Goal: Task Accomplishment & Management: Use online tool/utility

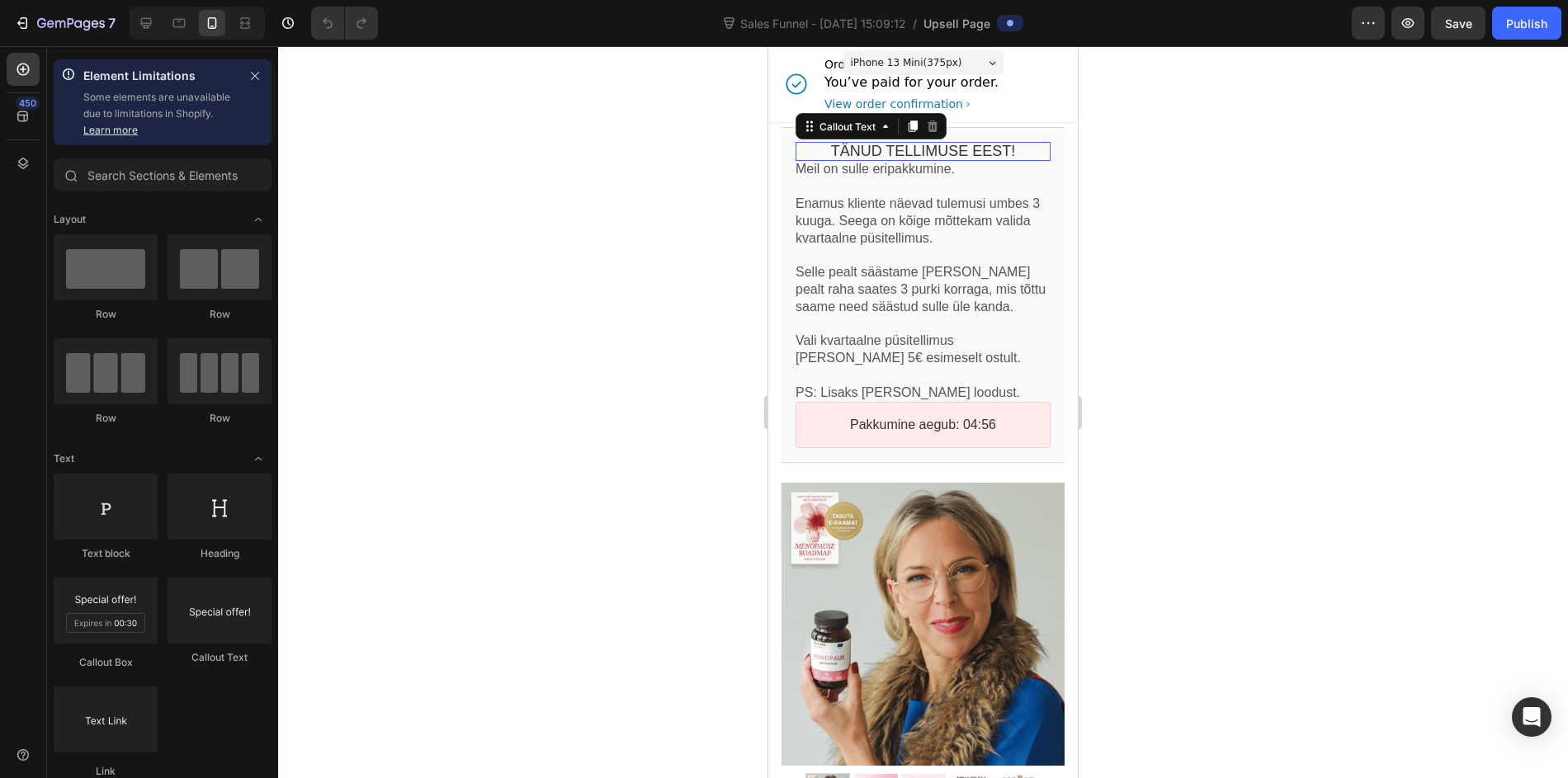
click at [929, 144] on bdo "Tänud tellimuse eest!" at bounding box center [923, 151] width 185 height 16
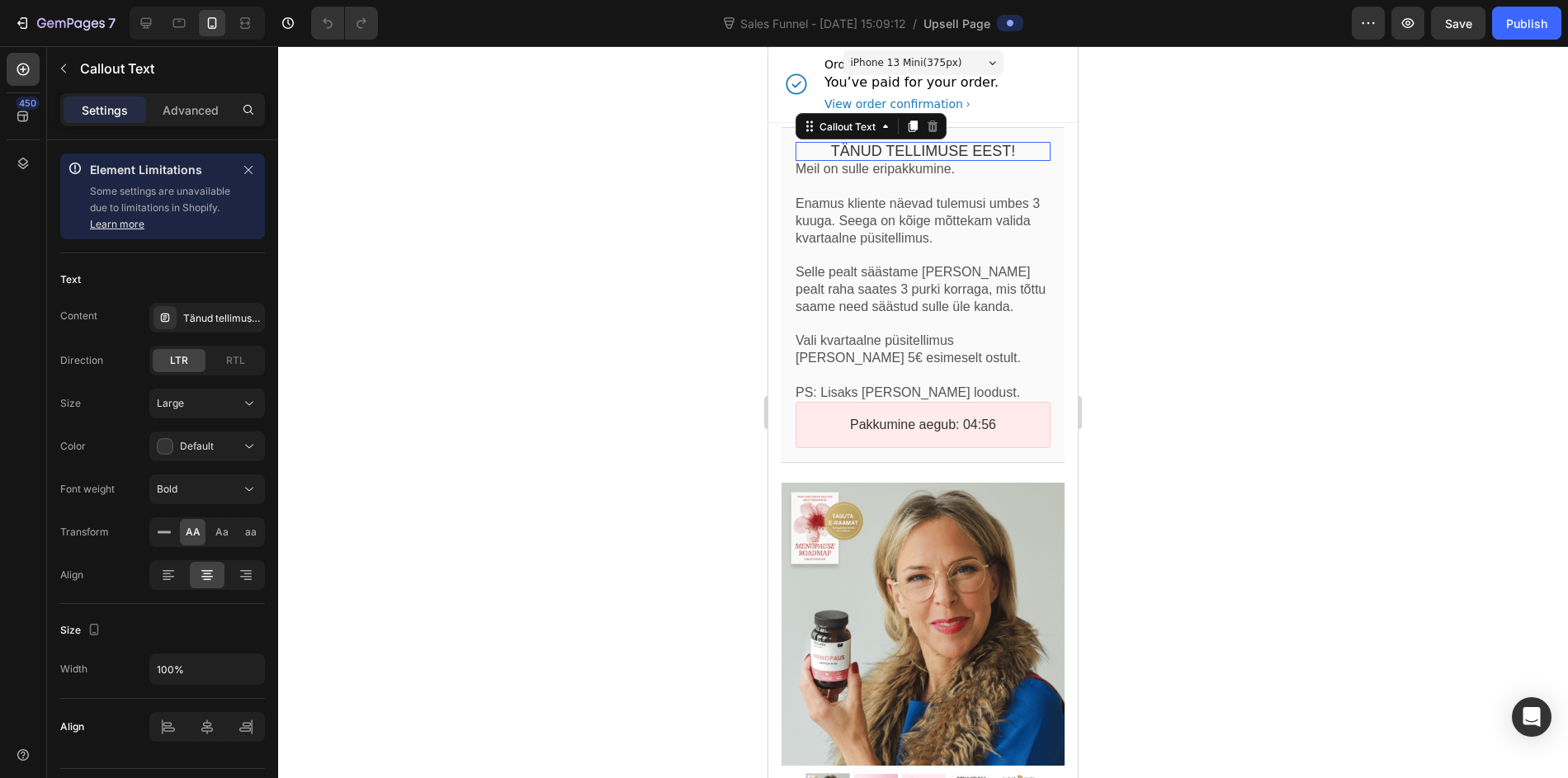
click at [929, 144] on bdo "Tänud tellimuse eest!" at bounding box center [923, 151] width 185 height 16
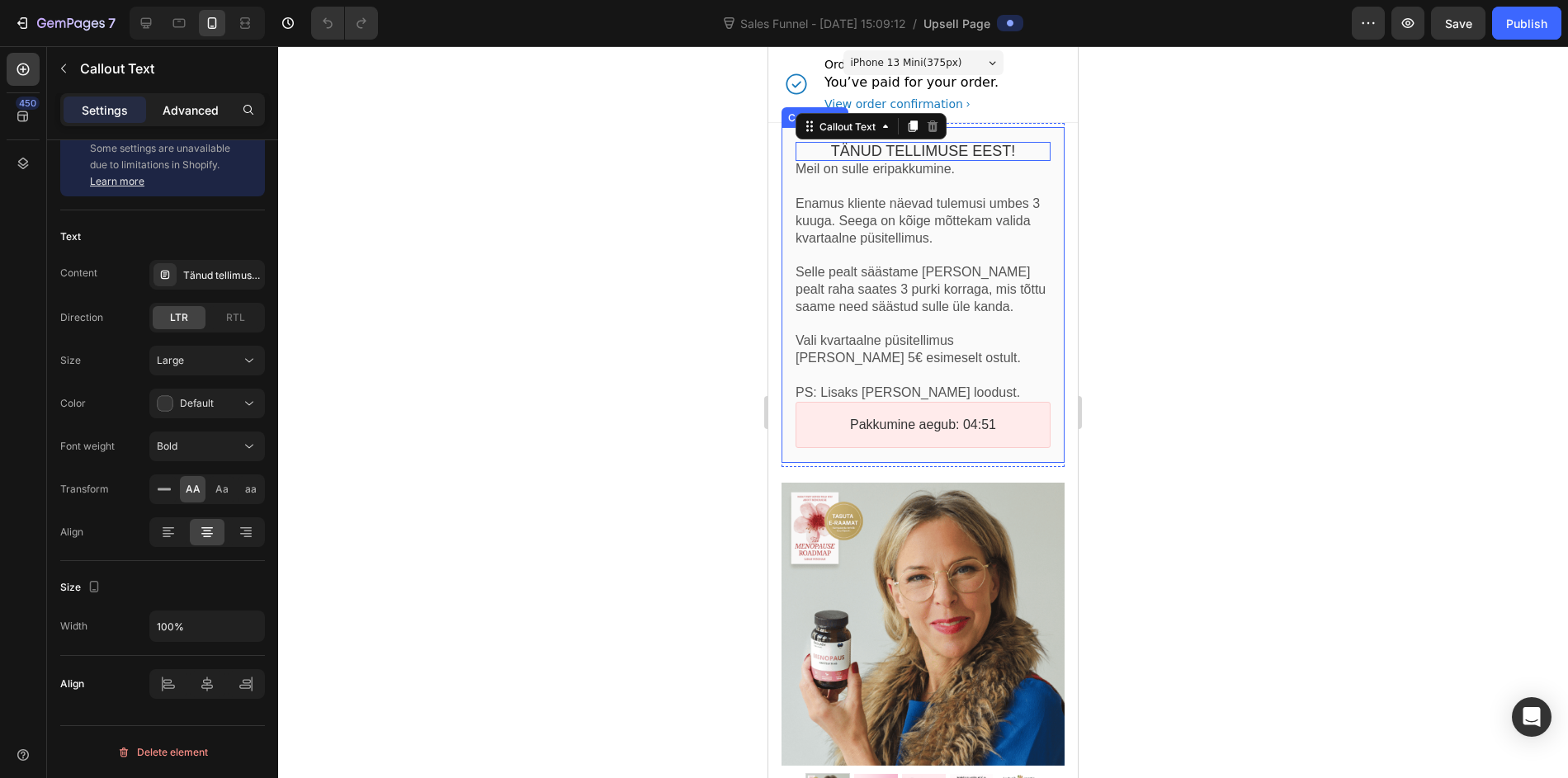
click at [166, 112] on p "Advanced" at bounding box center [190, 110] width 56 height 17
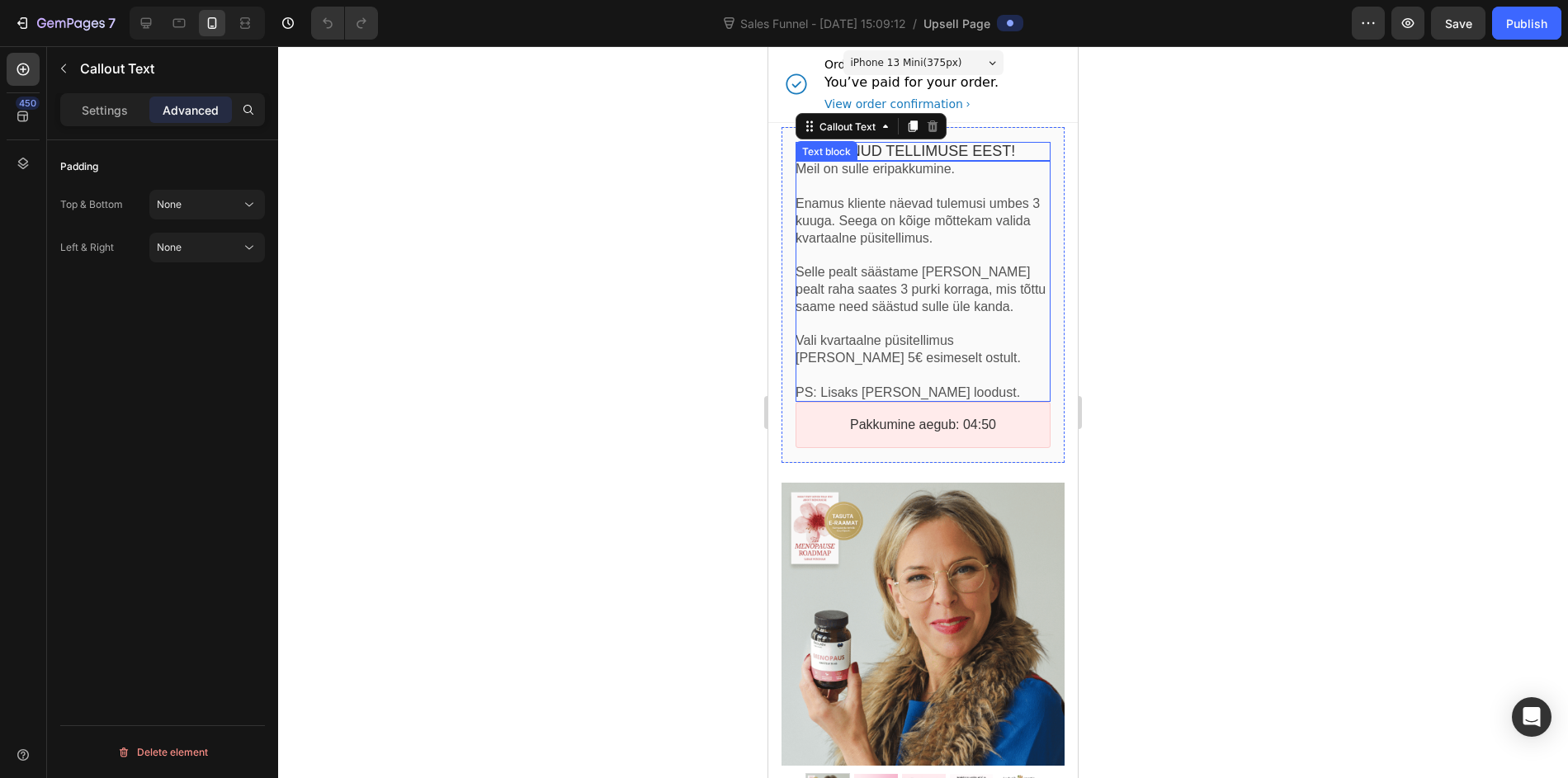
click at [942, 251] on p at bounding box center [923, 255] width 255 height 17
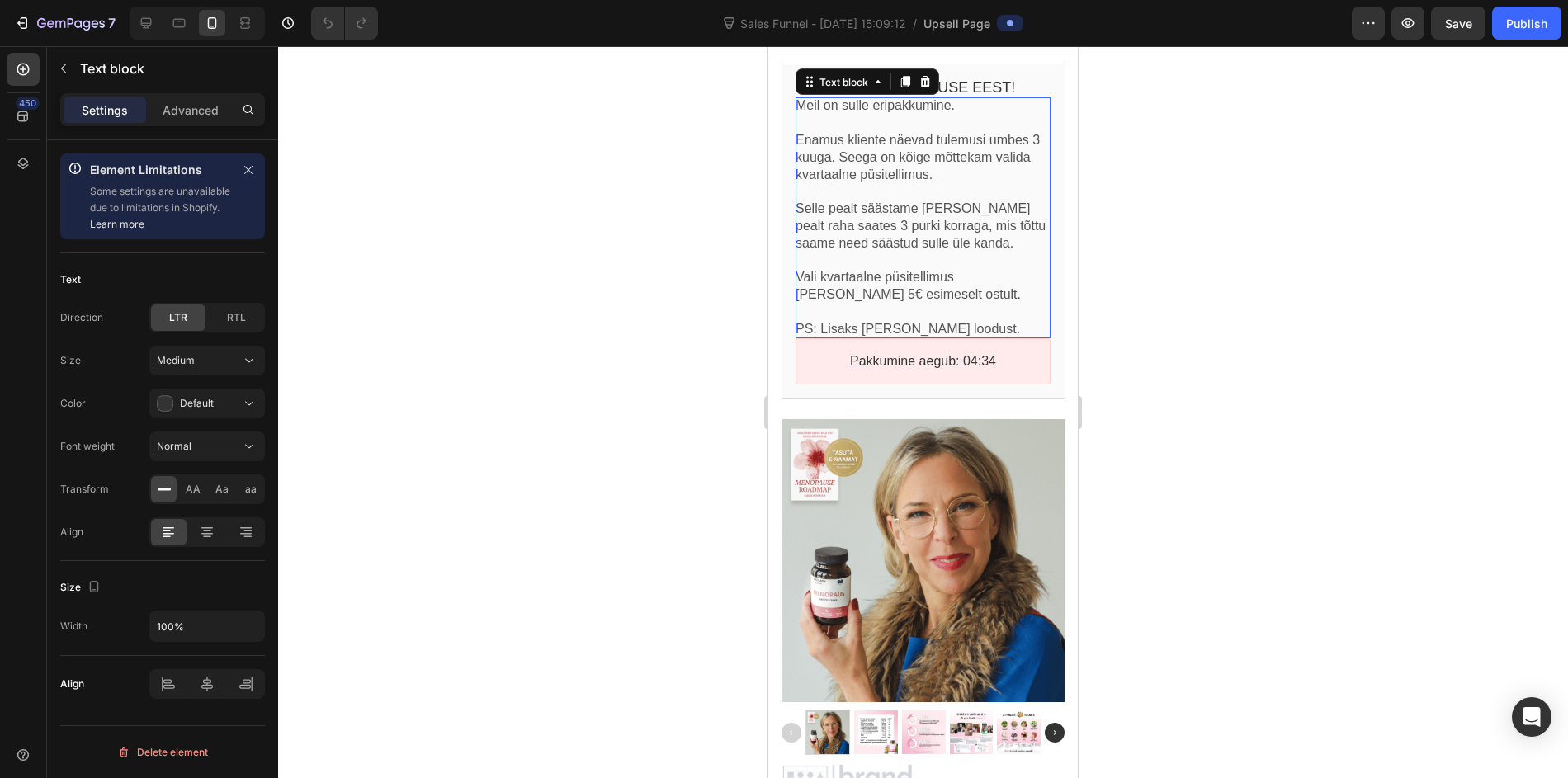
scroll to position [86, 0]
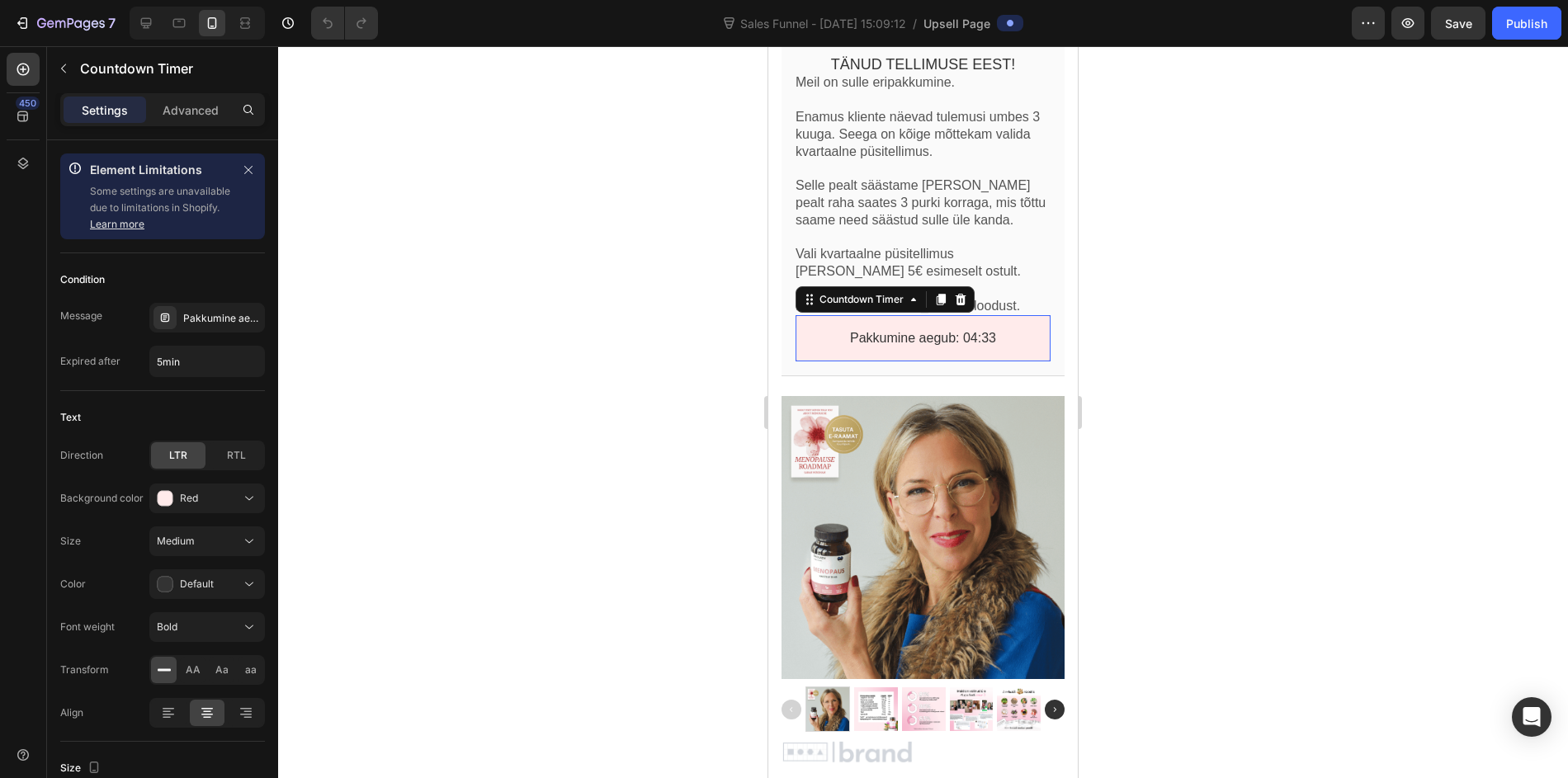
click at [963, 347] on div "Pakkumine aegub: 04:33" at bounding box center [923, 339] width 255 height 47
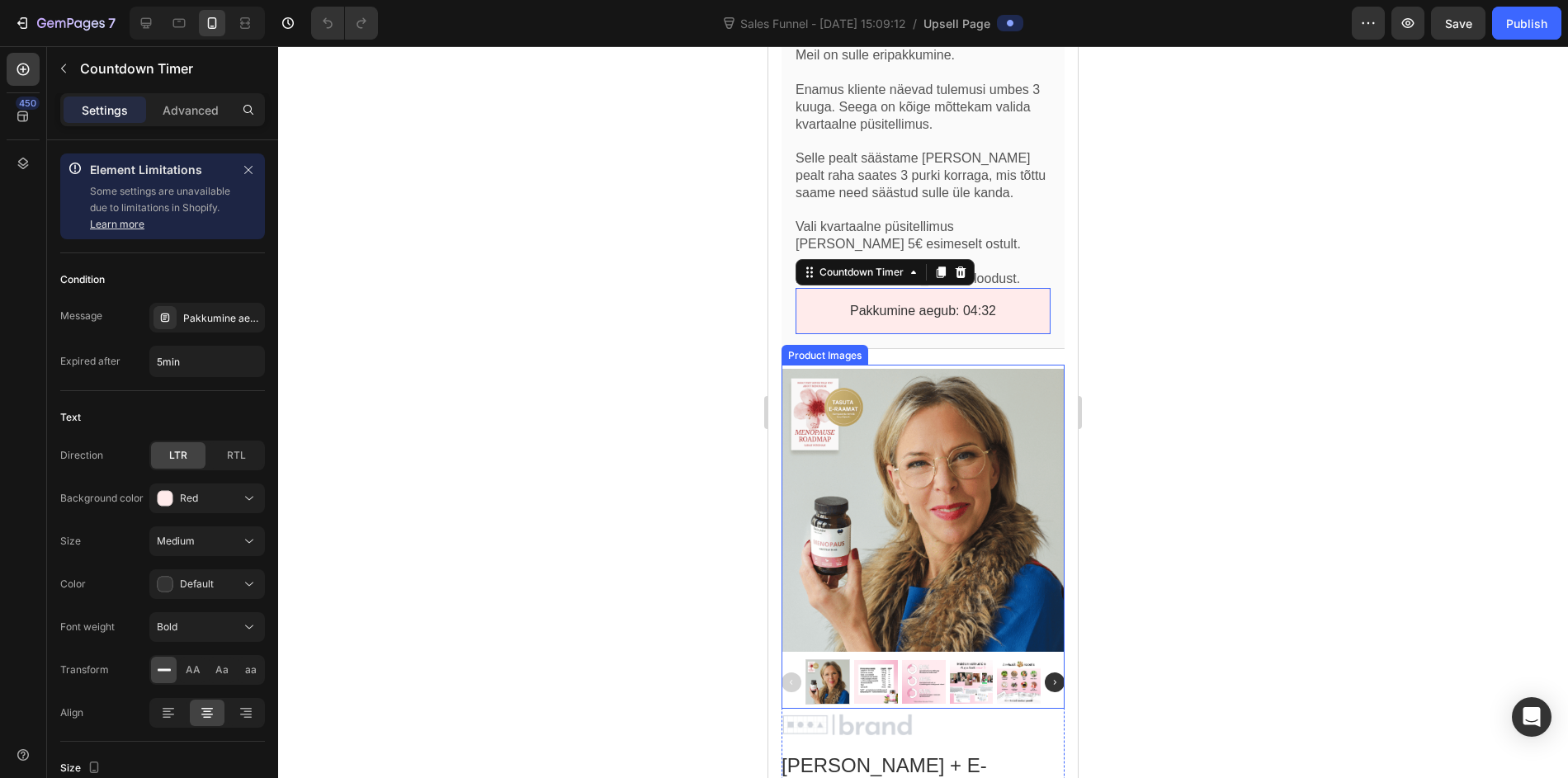
scroll to position [253, 0]
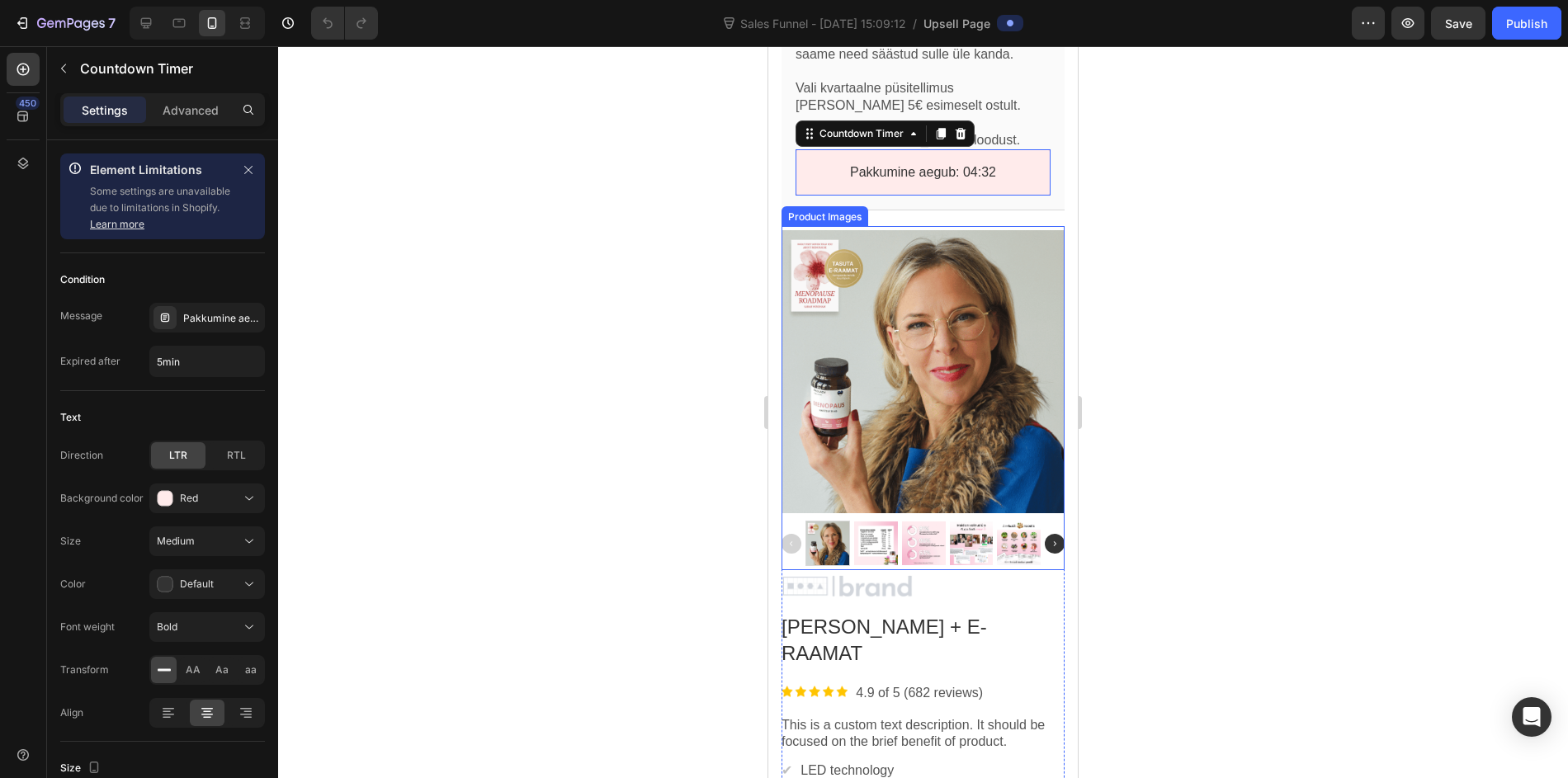
click at [925, 382] on div at bounding box center [923, 371] width 283 height 283
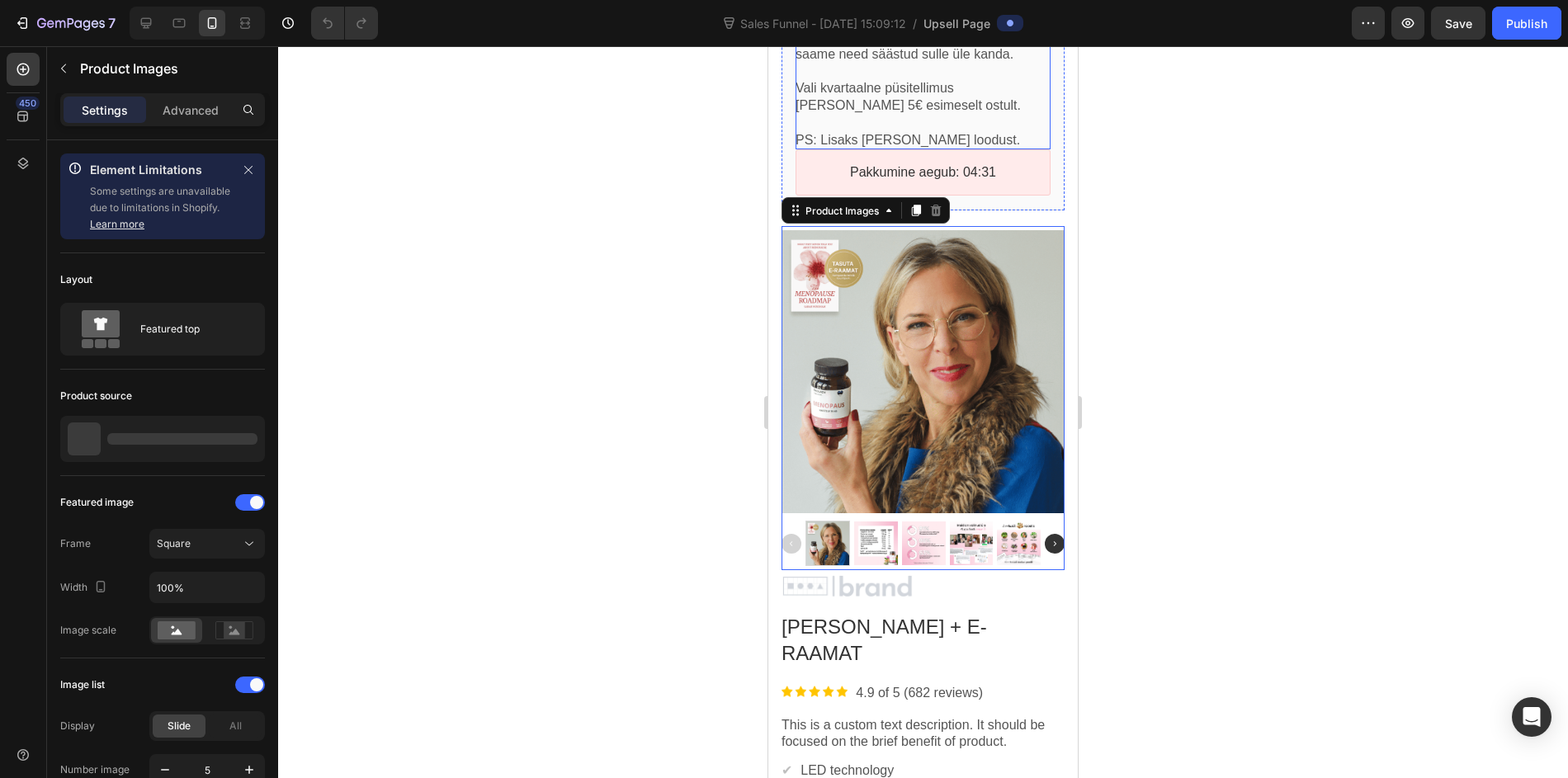
click at [995, 89] on p "Vali kvartaalne püsitellimus ja säästad 5€ esimeselt ostult." at bounding box center [923, 97] width 255 height 35
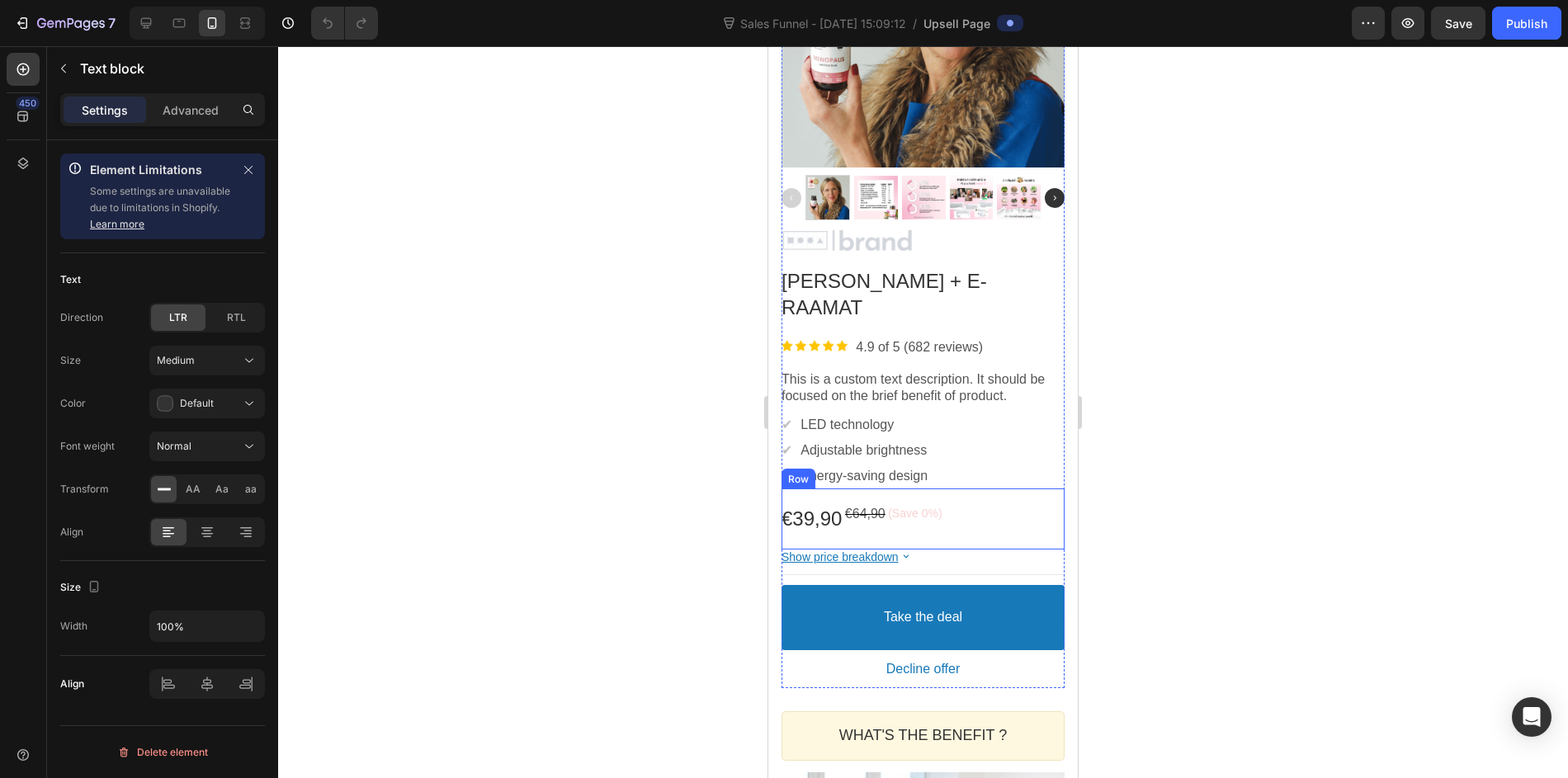
scroll to position [624, 0]
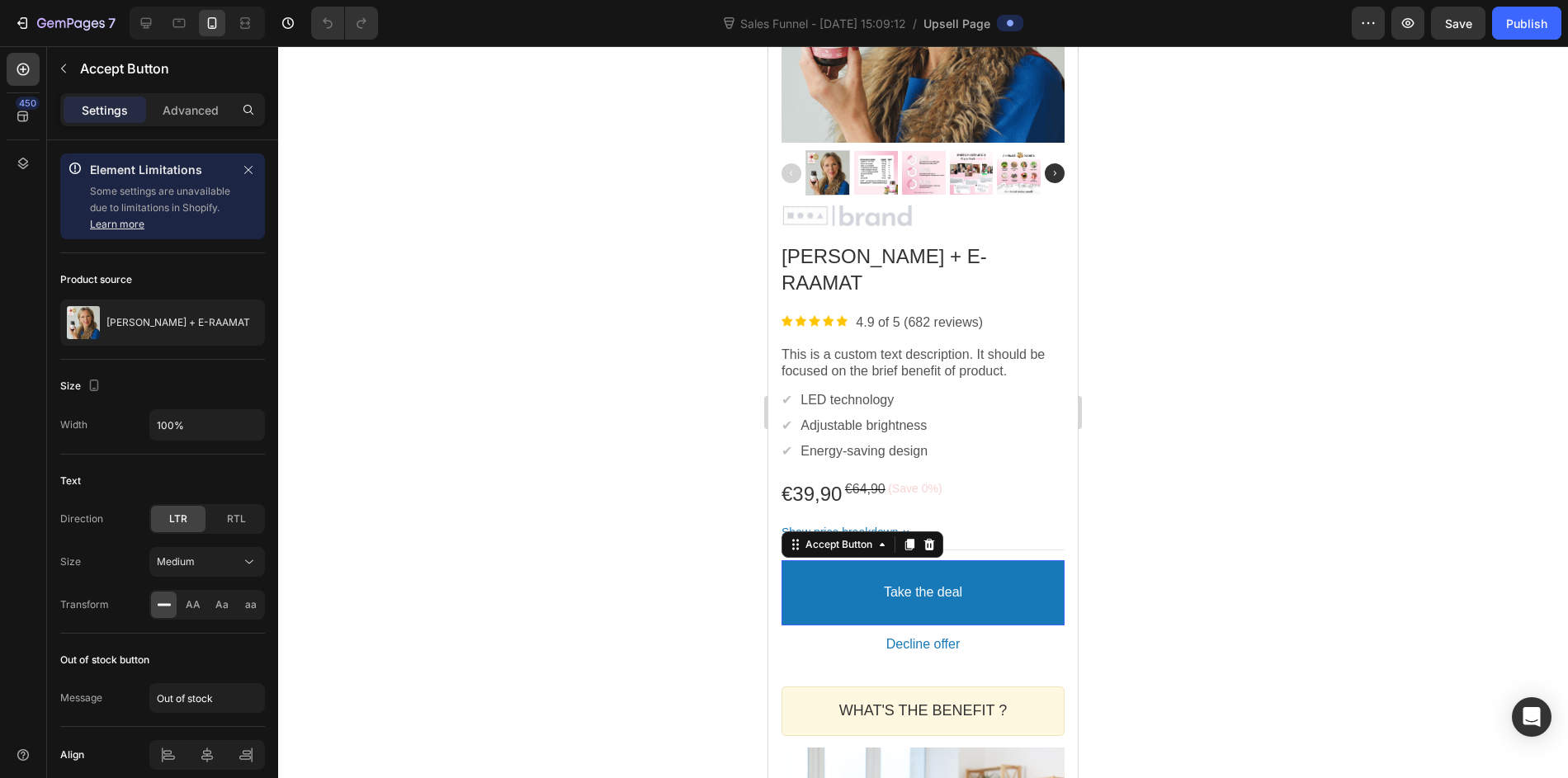
click at [810, 579] on button "Take the deal" at bounding box center [923, 592] width 283 height 65
click at [832, 637] on button "Decline offer" at bounding box center [923, 645] width 283 height 30
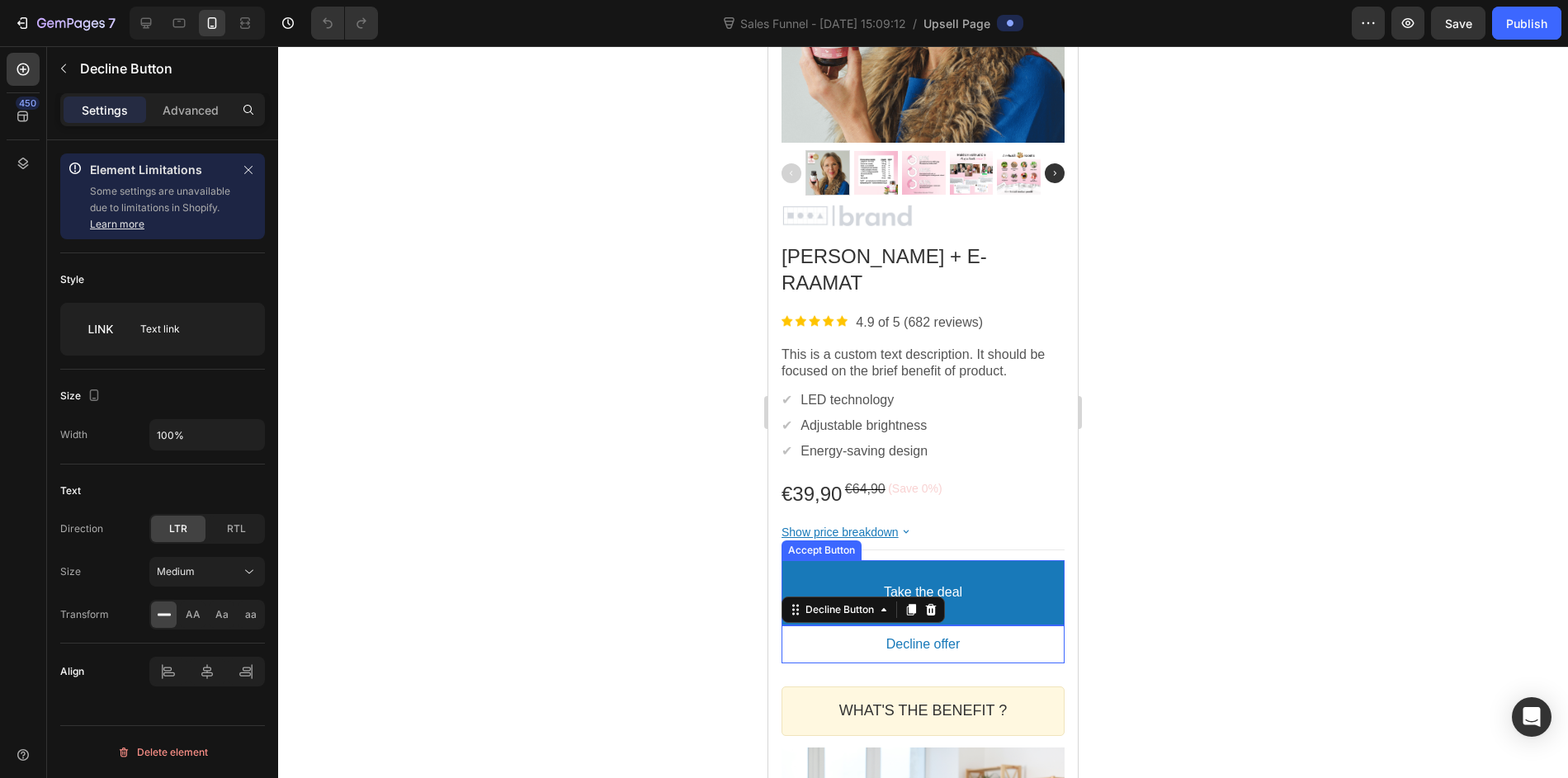
click at [804, 560] on button "Take the deal" at bounding box center [923, 592] width 283 height 65
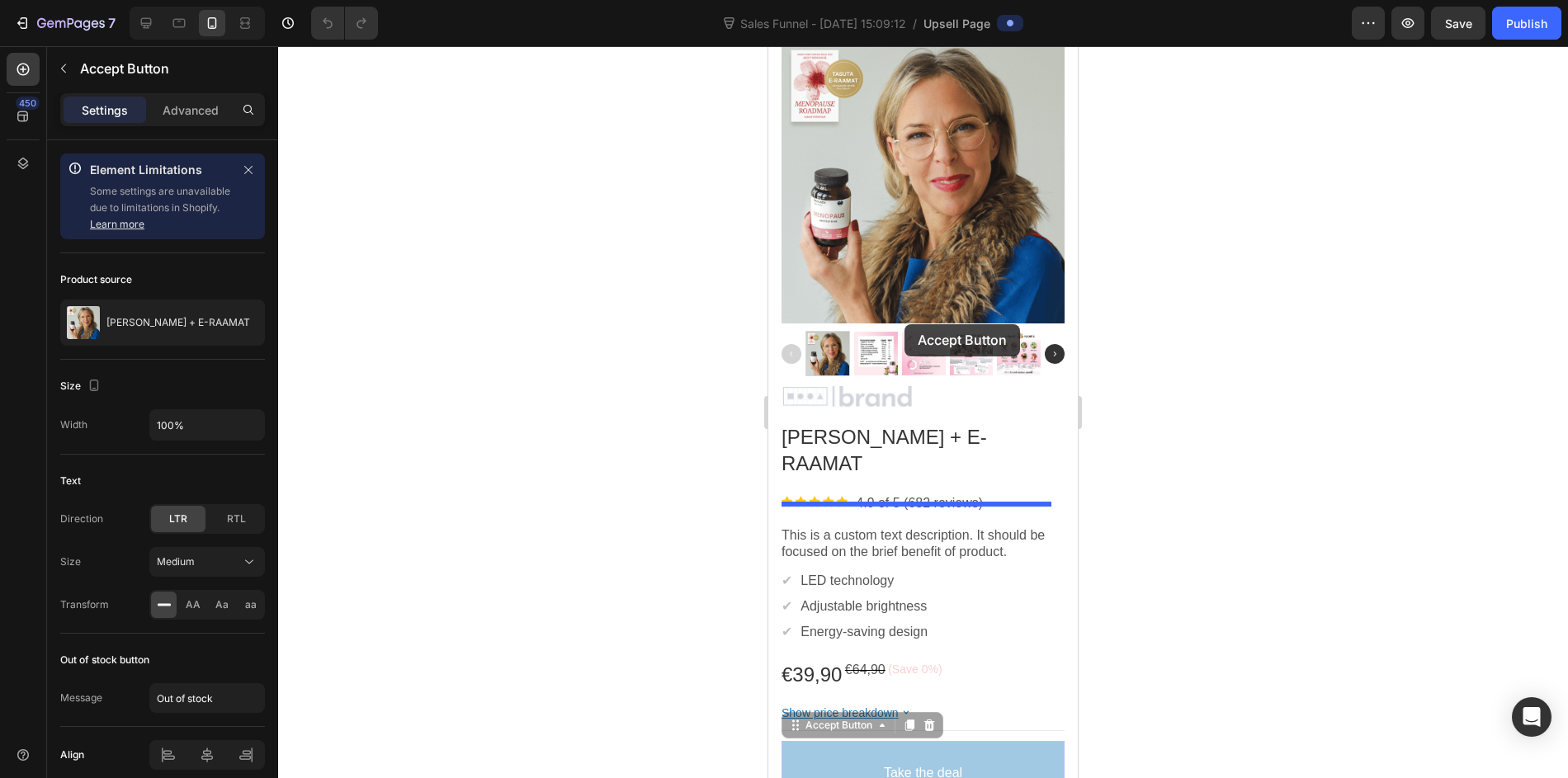
scroll to position [0, 0]
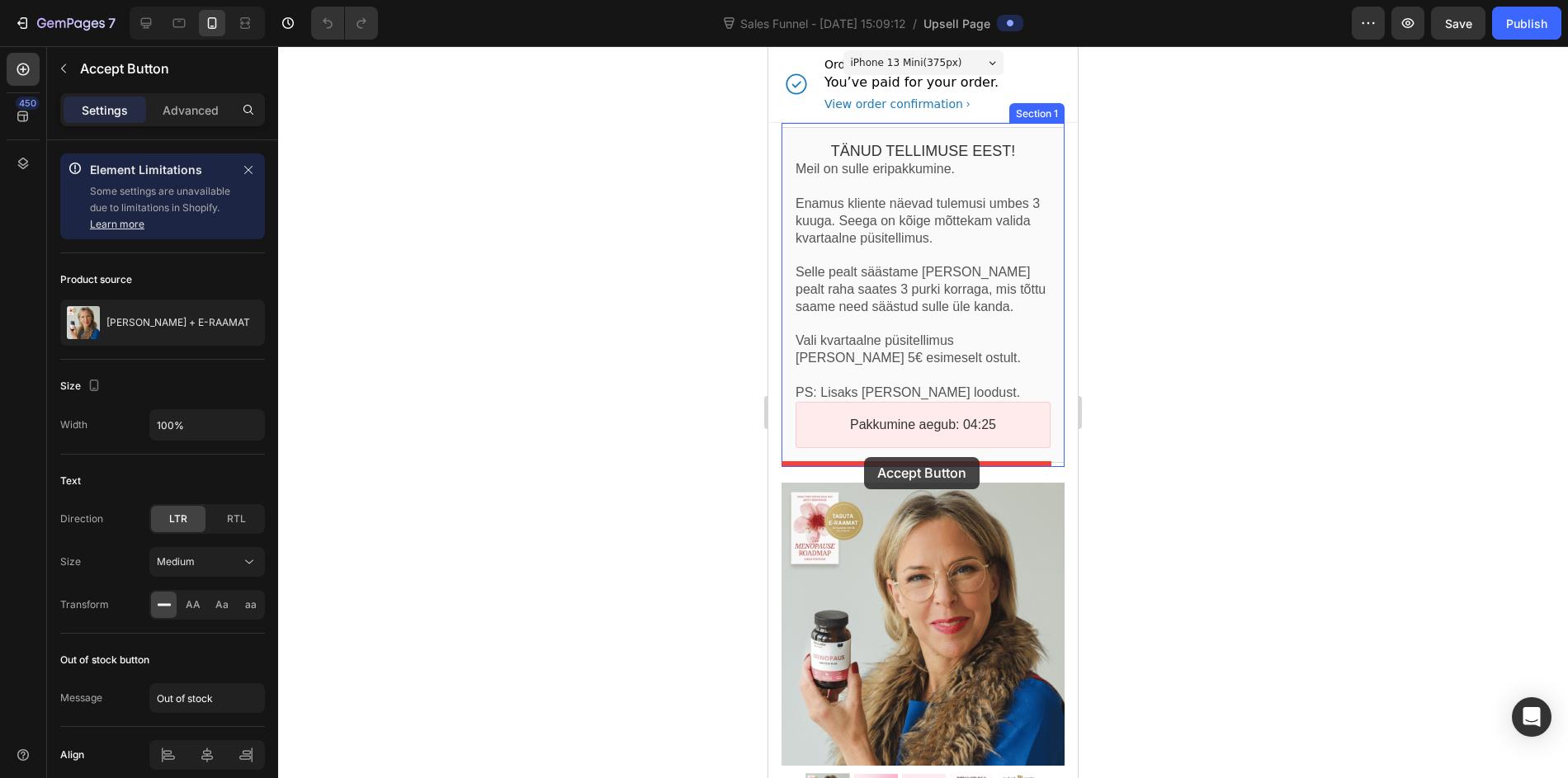
drag, startPoint x: 801, startPoint y: 528, endPoint x: 864, endPoint y: 458, distance: 94.2
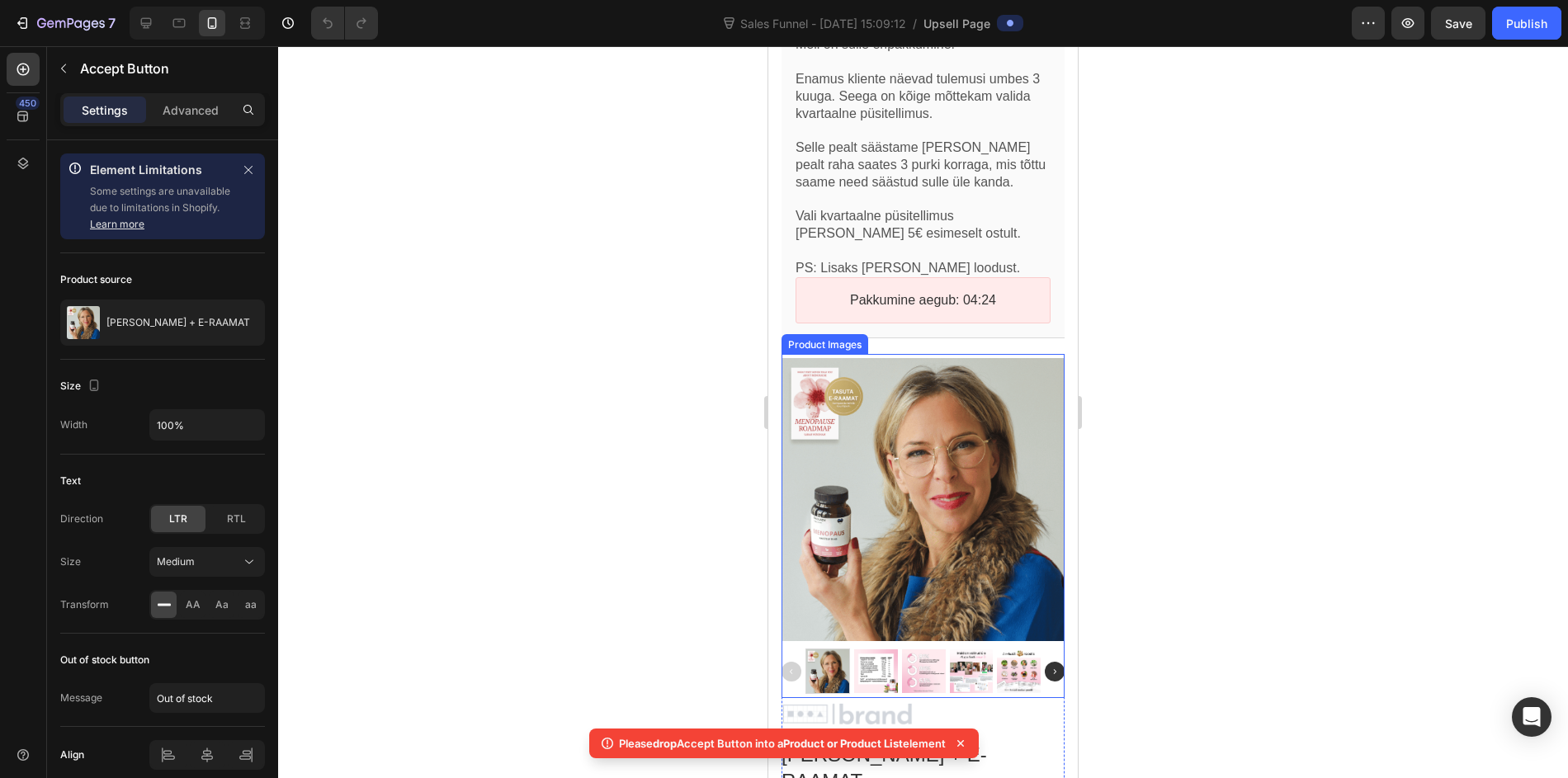
scroll to position [161, 0]
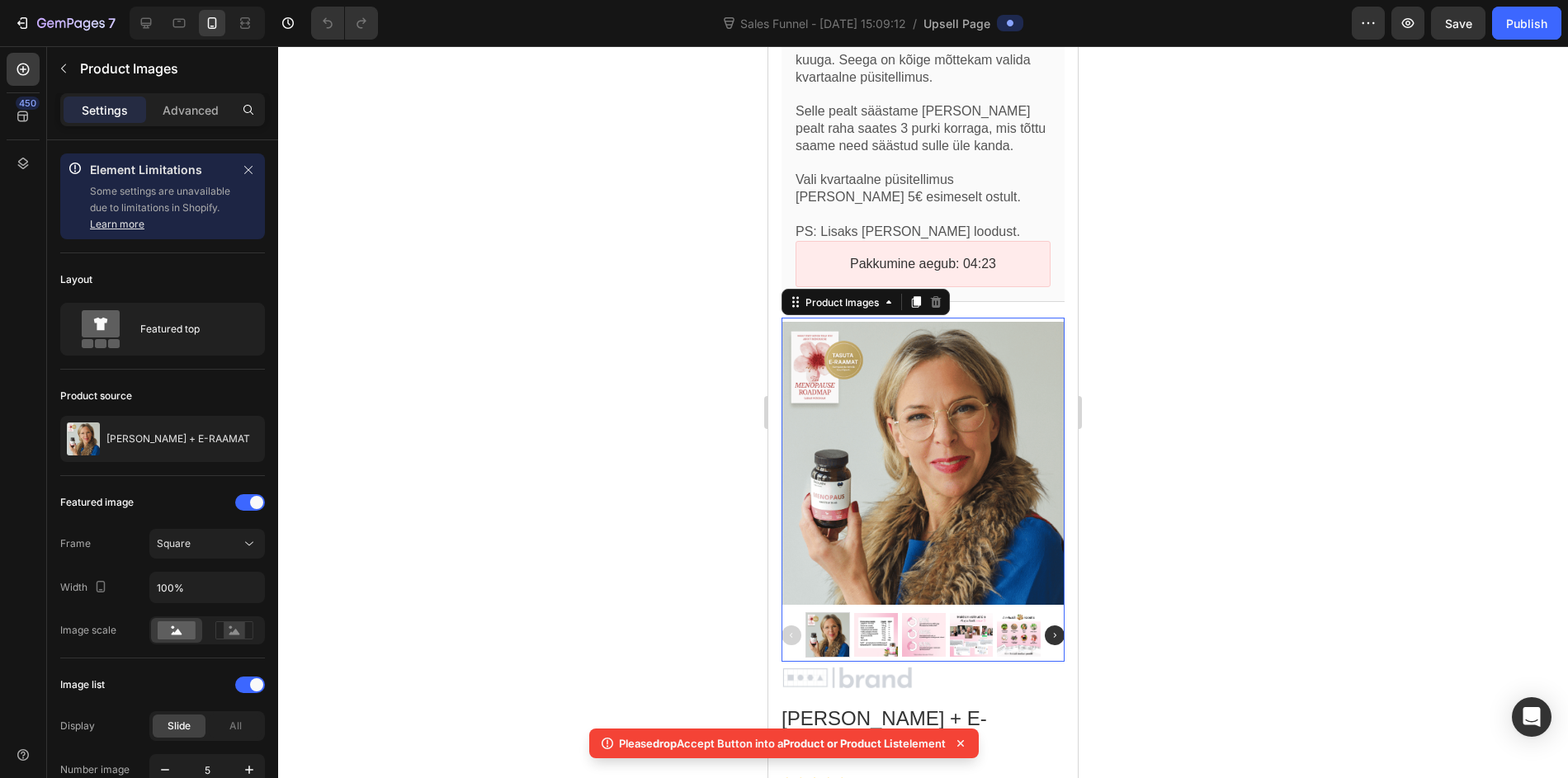
click at [923, 471] on div at bounding box center [923, 463] width 283 height 283
click at [247, 504] on div at bounding box center [249, 502] width 29 height 16
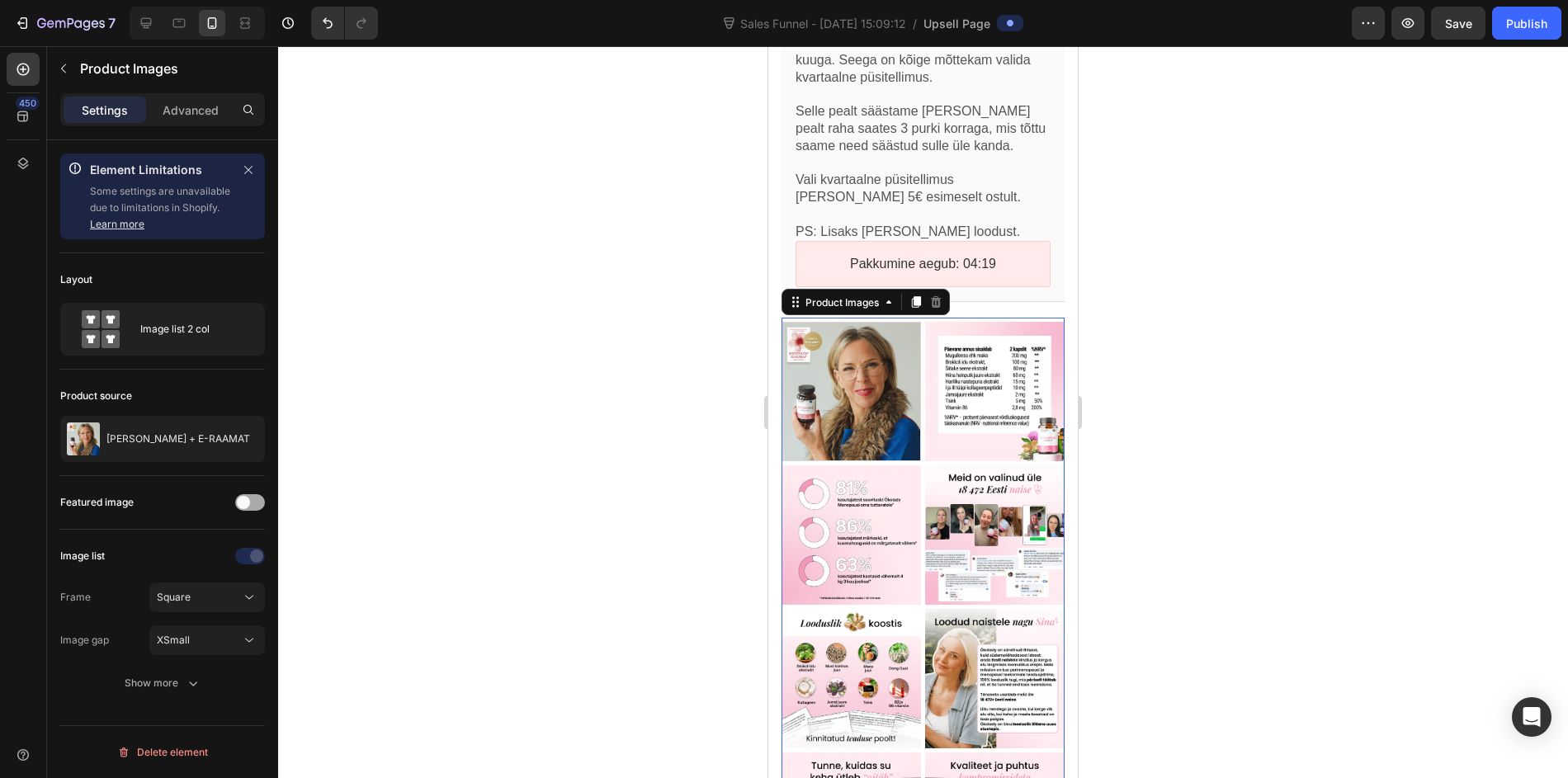
click at [247, 504] on span at bounding box center [243, 503] width 13 height 13
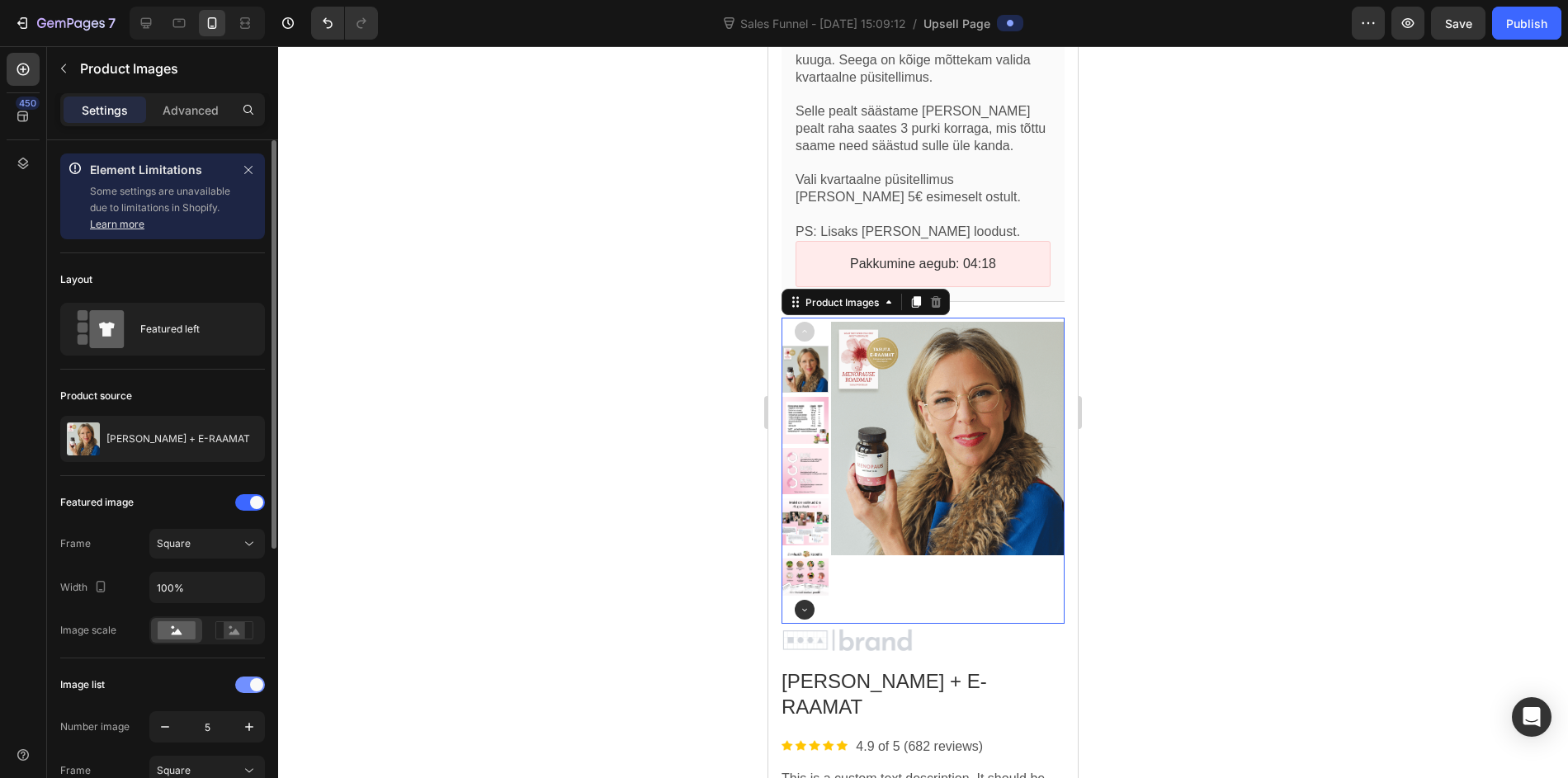
click at [253, 680] on span at bounding box center [257, 685] width 13 height 13
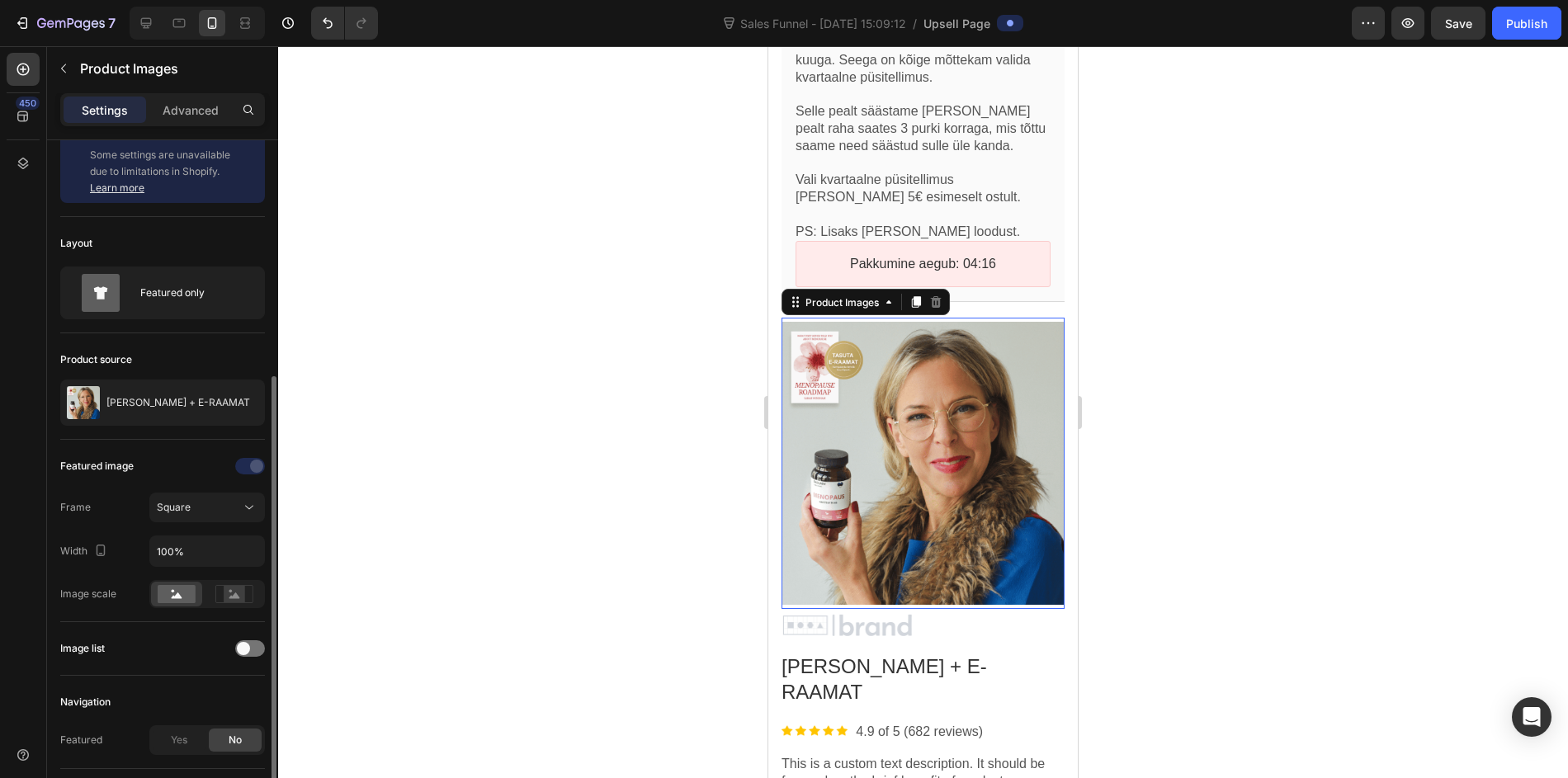
scroll to position [150, 0]
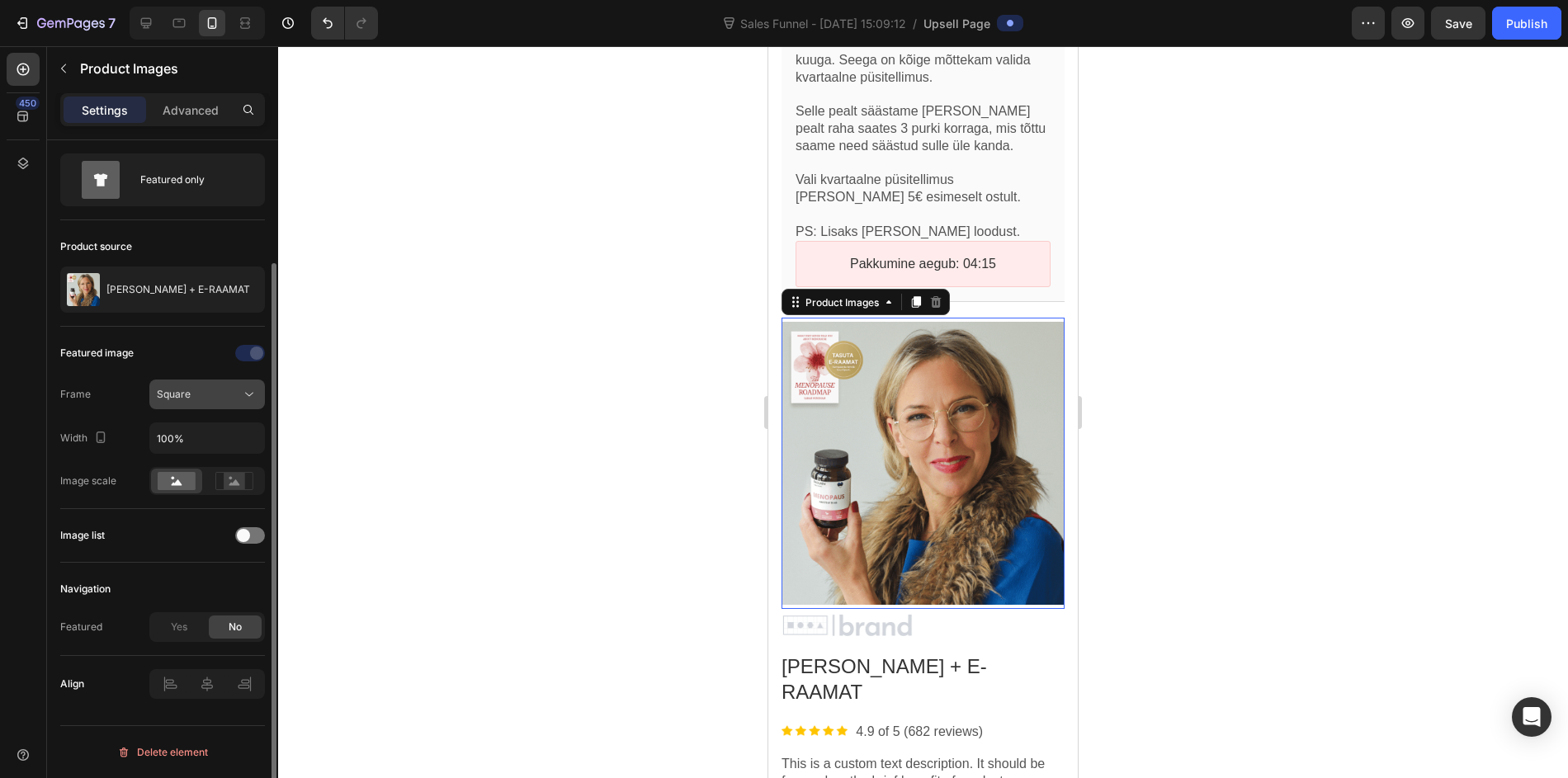
click at [221, 391] on div "Square" at bounding box center [199, 395] width 84 height 15
click at [125, 358] on div "Featured image" at bounding box center [98, 353] width 74 height 15
click at [229, 483] on rect at bounding box center [234, 480] width 22 height 16
click at [183, 631] on span "Yes" at bounding box center [178, 627] width 16 height 15
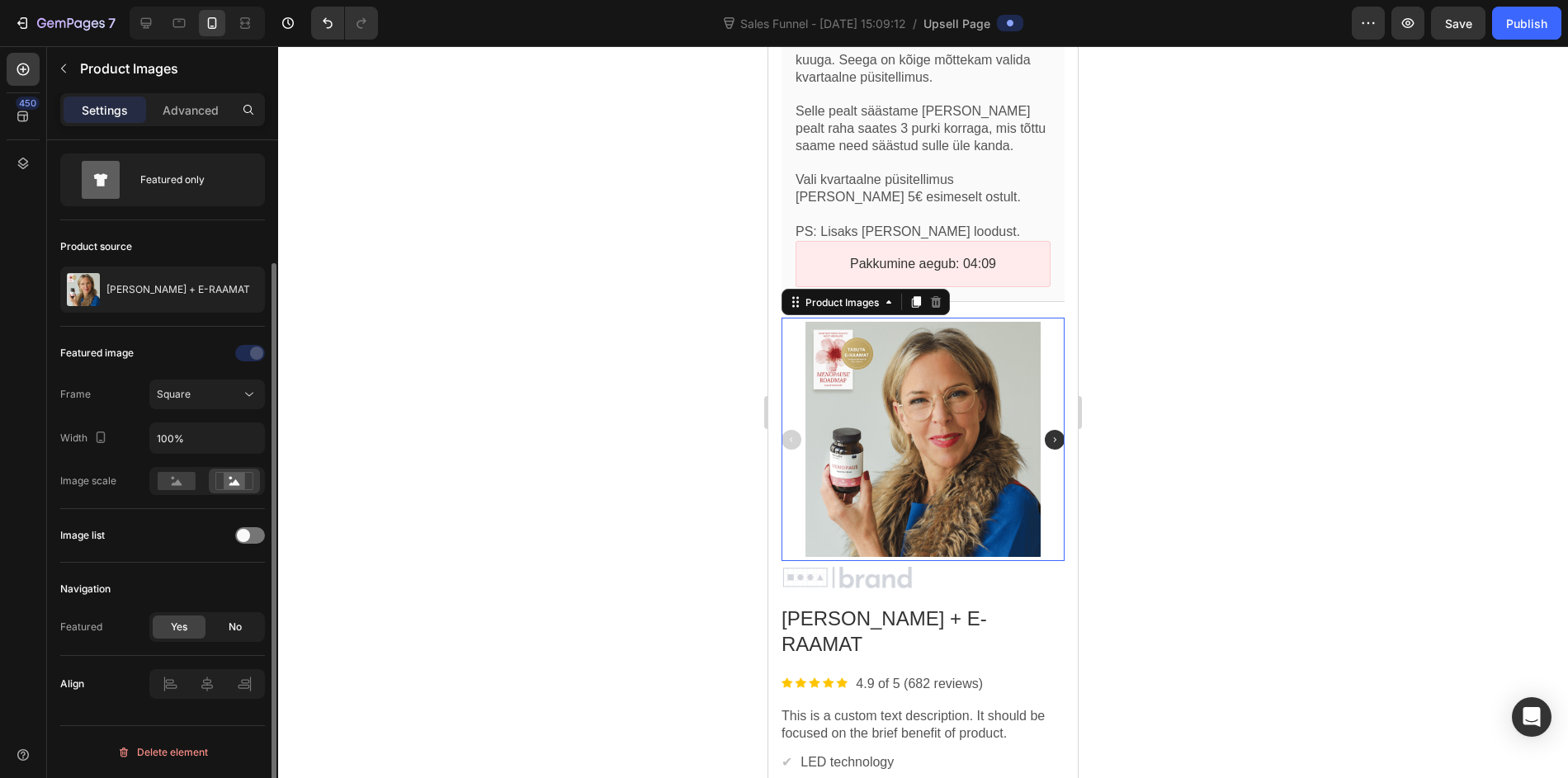
click at [212, 628] on div "No" at bounding box center [235, 627] width 53 height 23
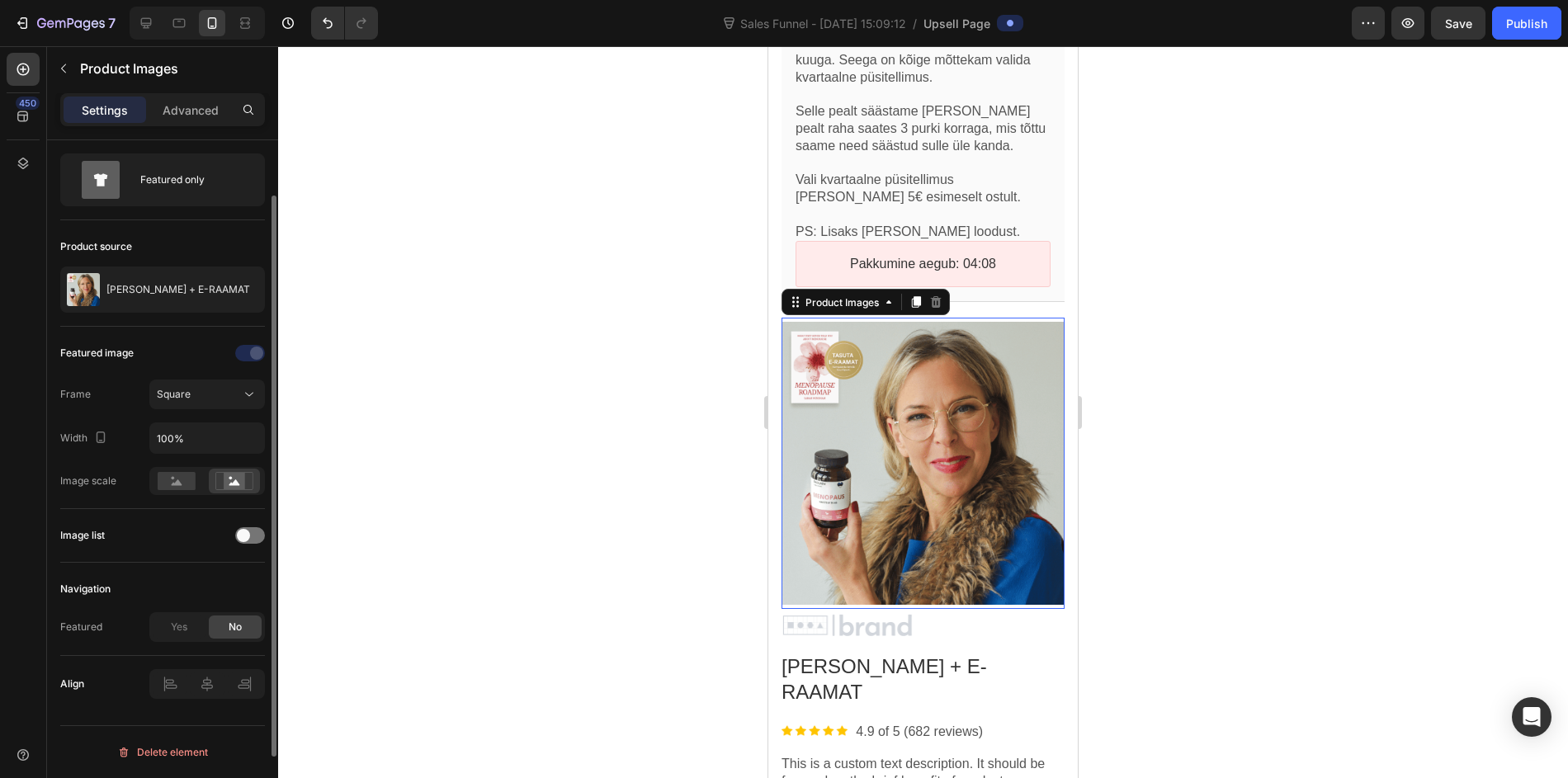
scroll to position [0, 0]
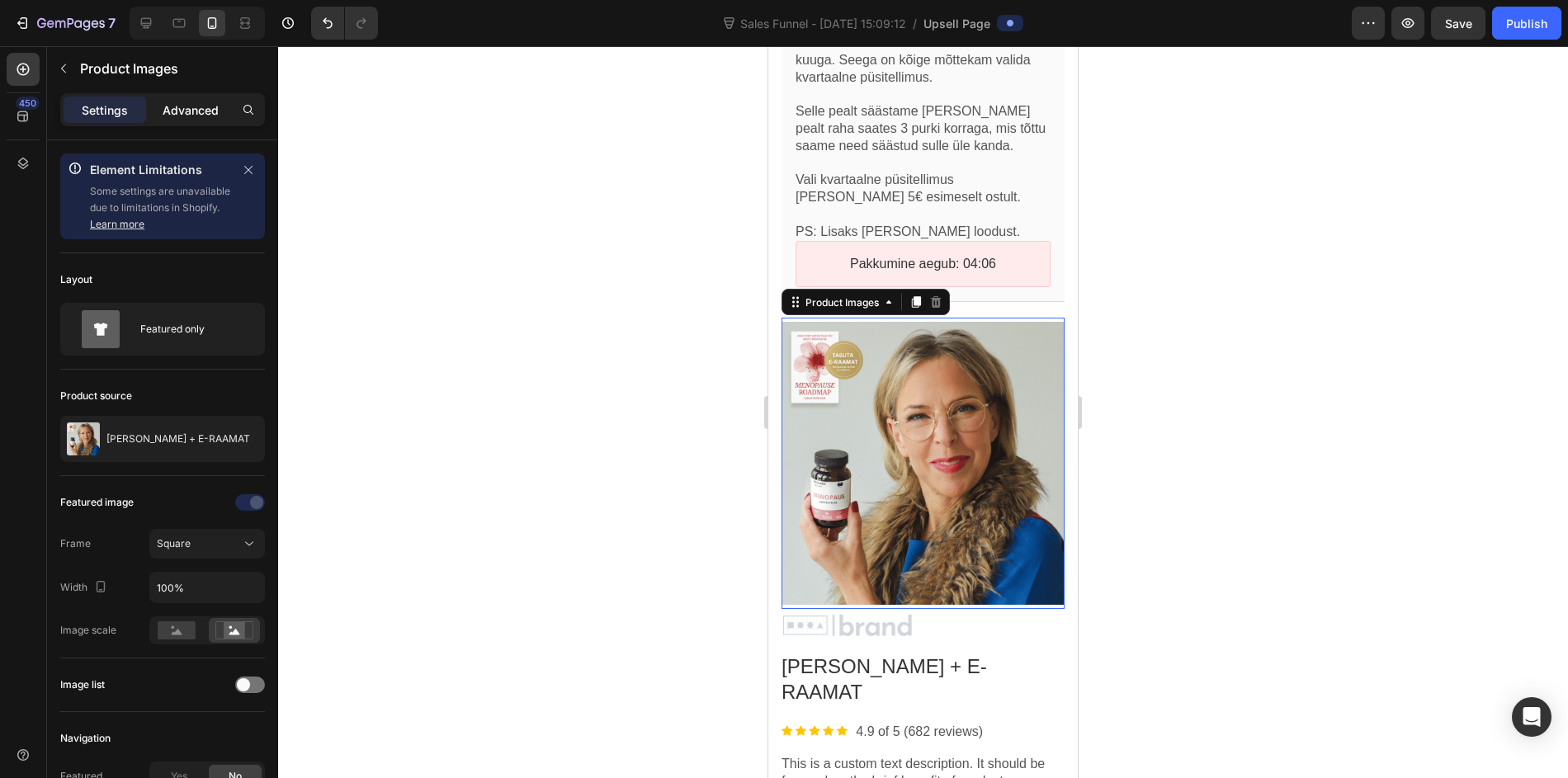
click at [205, 119] on div "Advanced" at bounding box center [190, 110] width 82 height 27
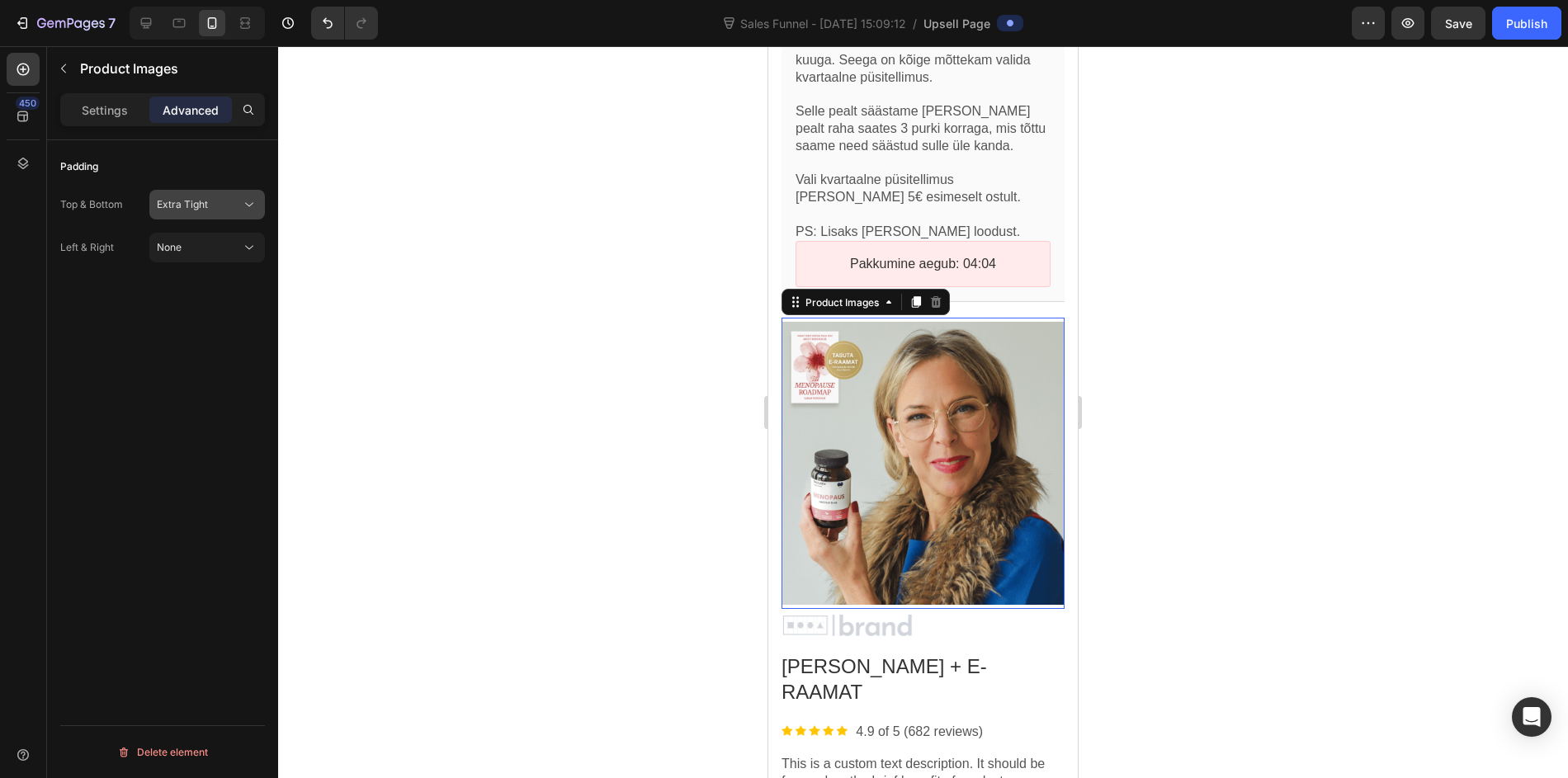
click at [207, 214] on button "Extra Tight" at bounding box center [207, 204] width 116 height 29
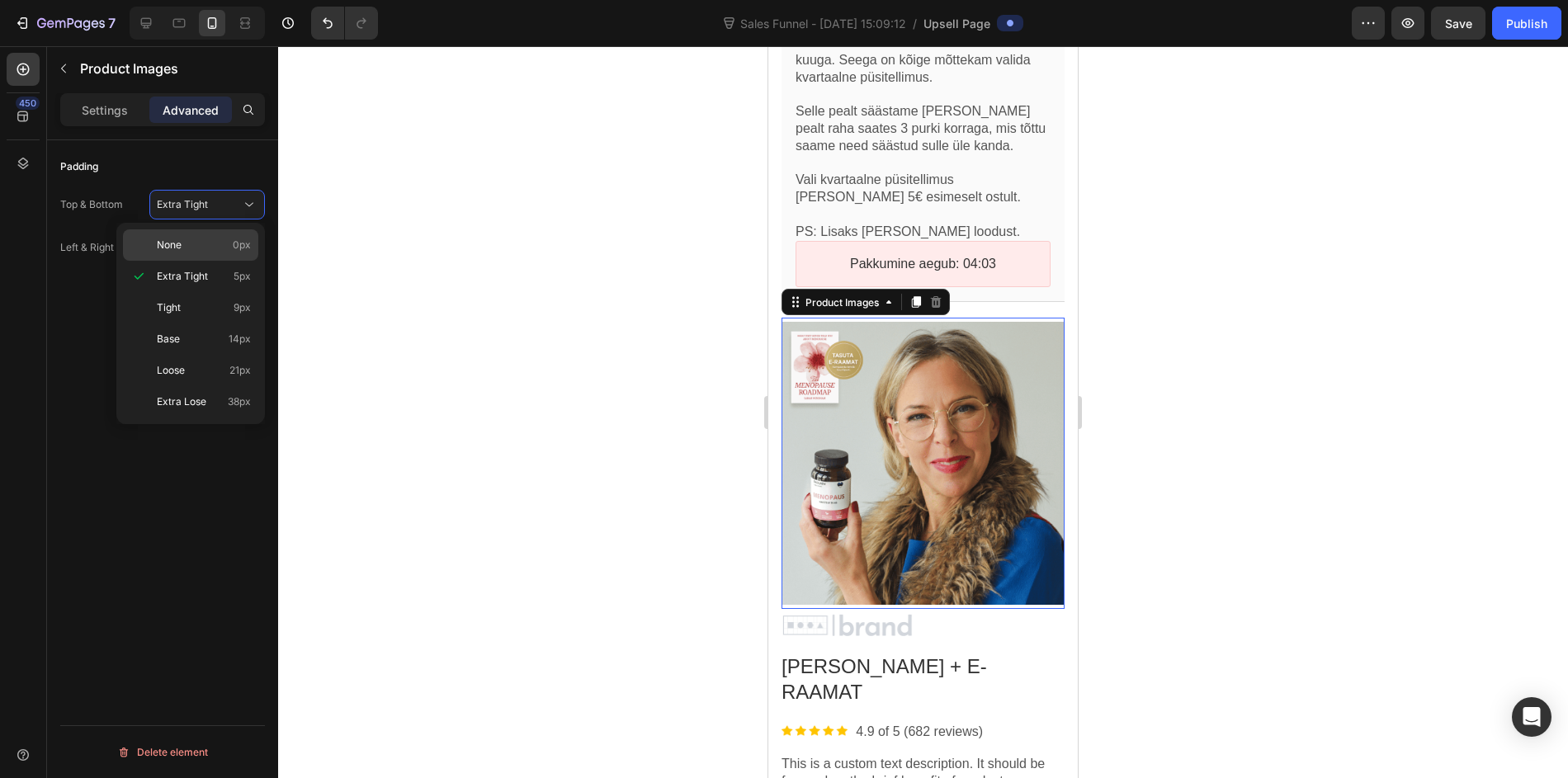
click at [193, 242] on p "None 0px" at bounding box center [204, 245] width 94 height 15
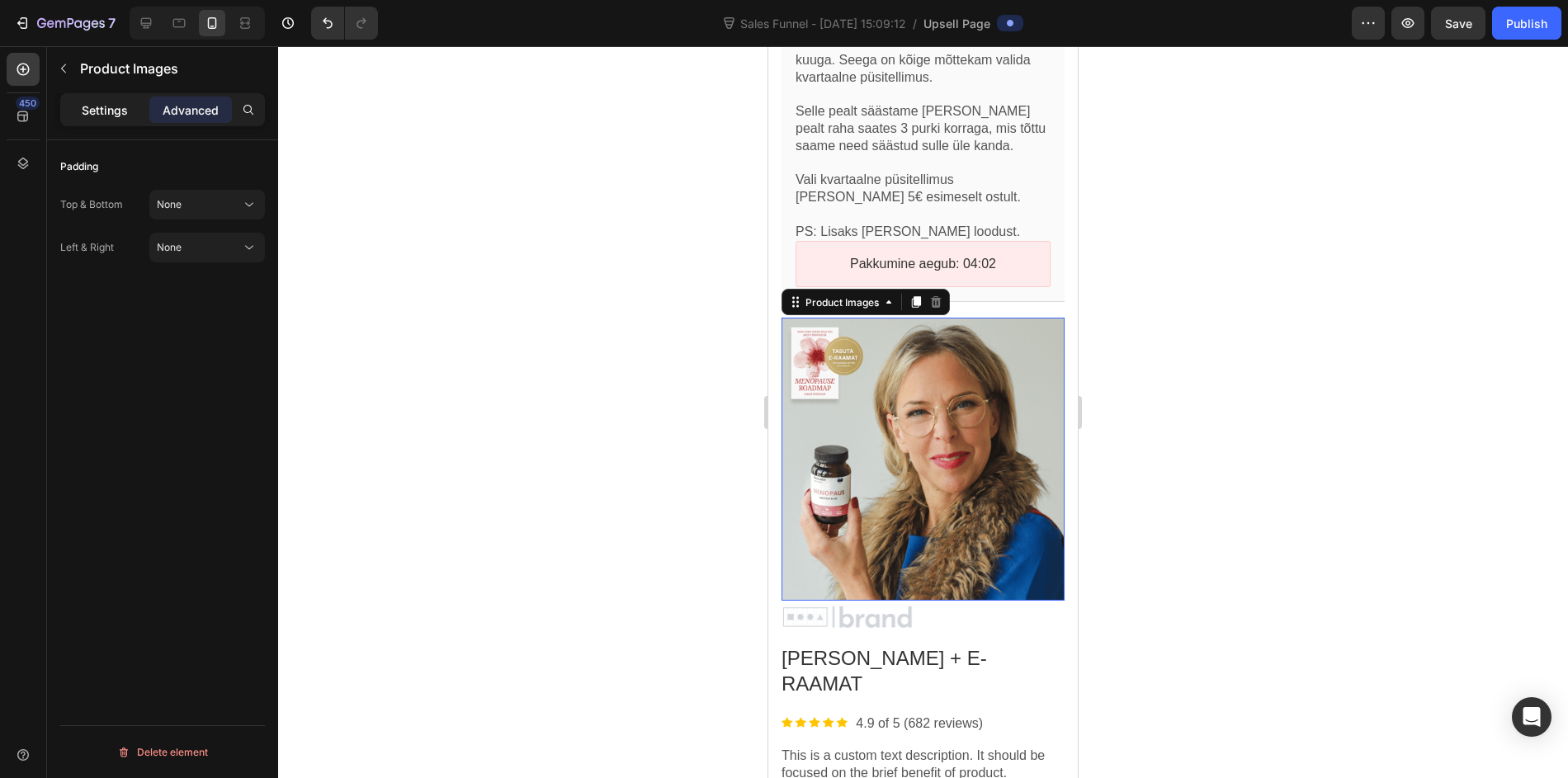
click at [130, 118] on div "Settings" at bounding box center [104, 110] width 82 height 27
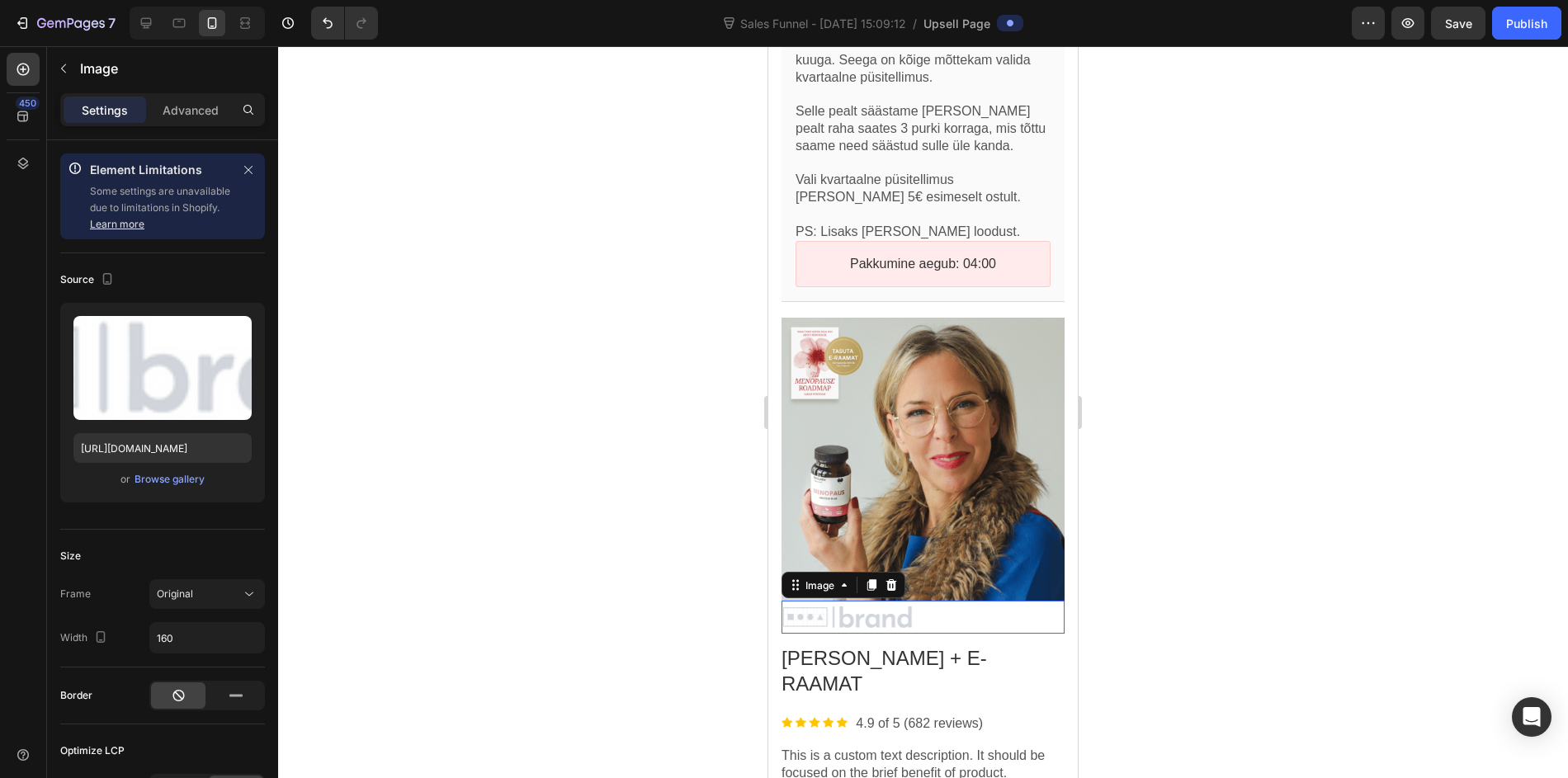
click at [927, 605] on div at bounding box center [923, 617] width 283 height 25
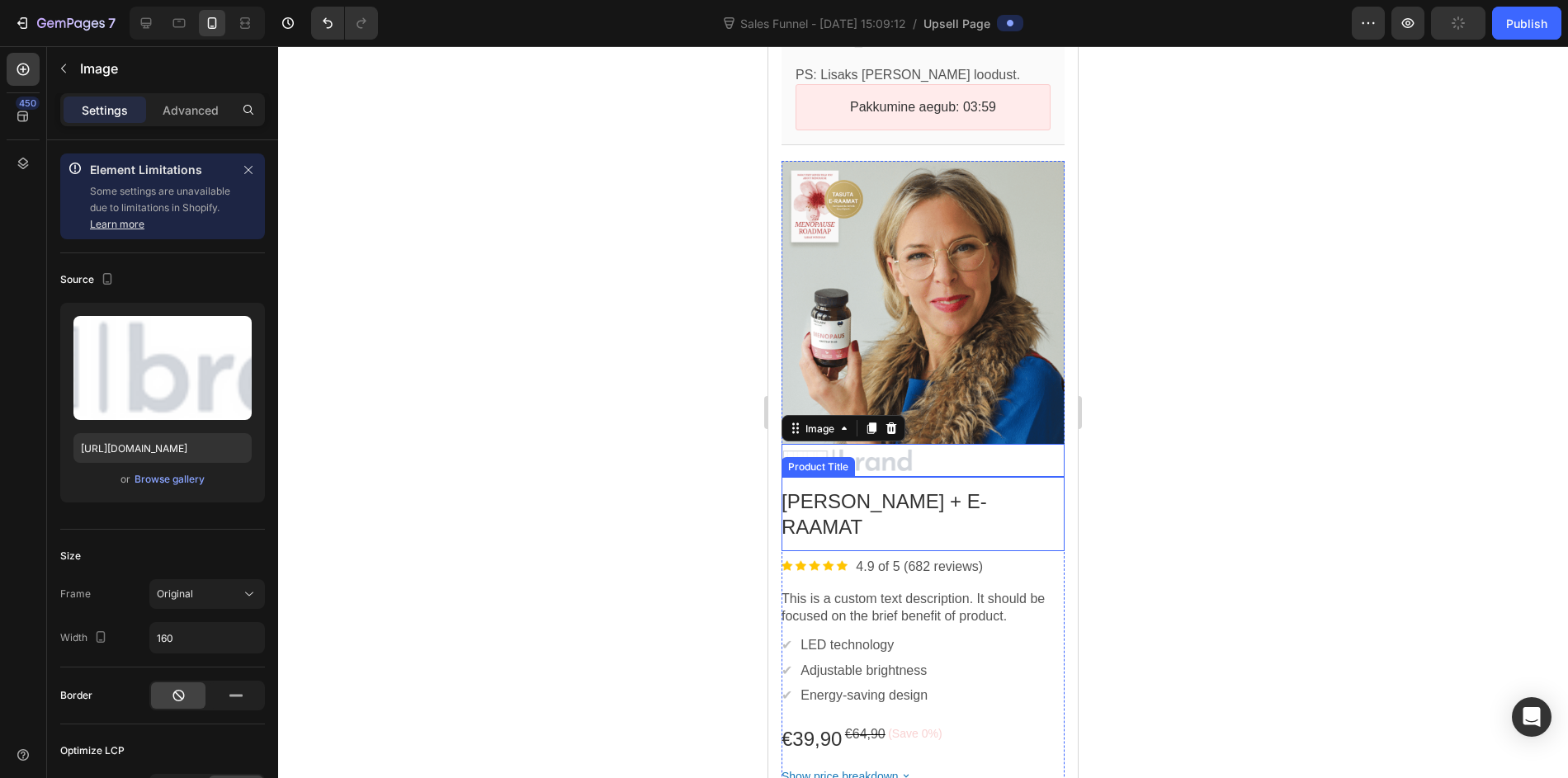
scroll to position [710, 0]
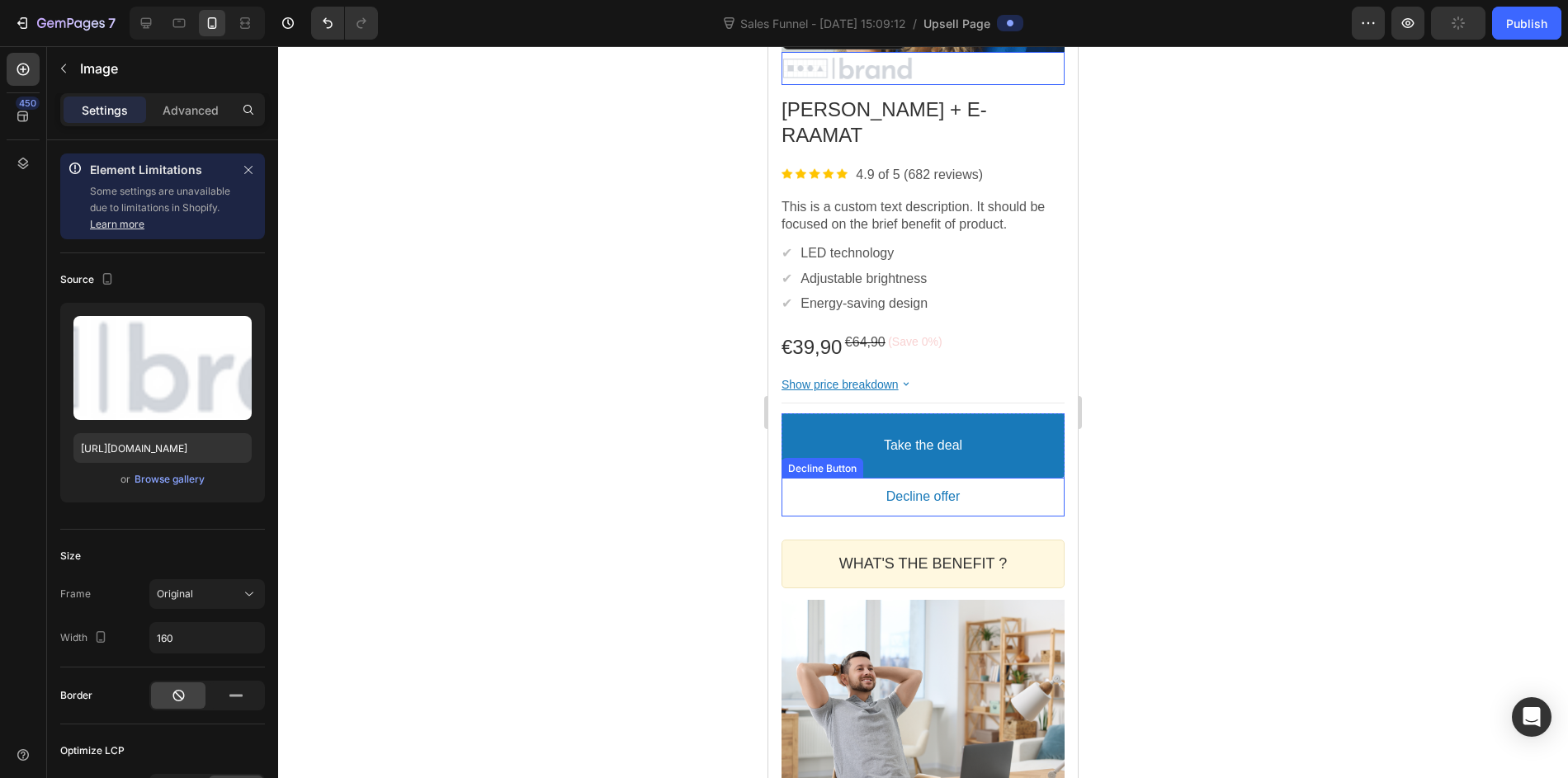
click at [902, 449] on button "Take the deal" at bounding box center [923, 445] width 283 height 65
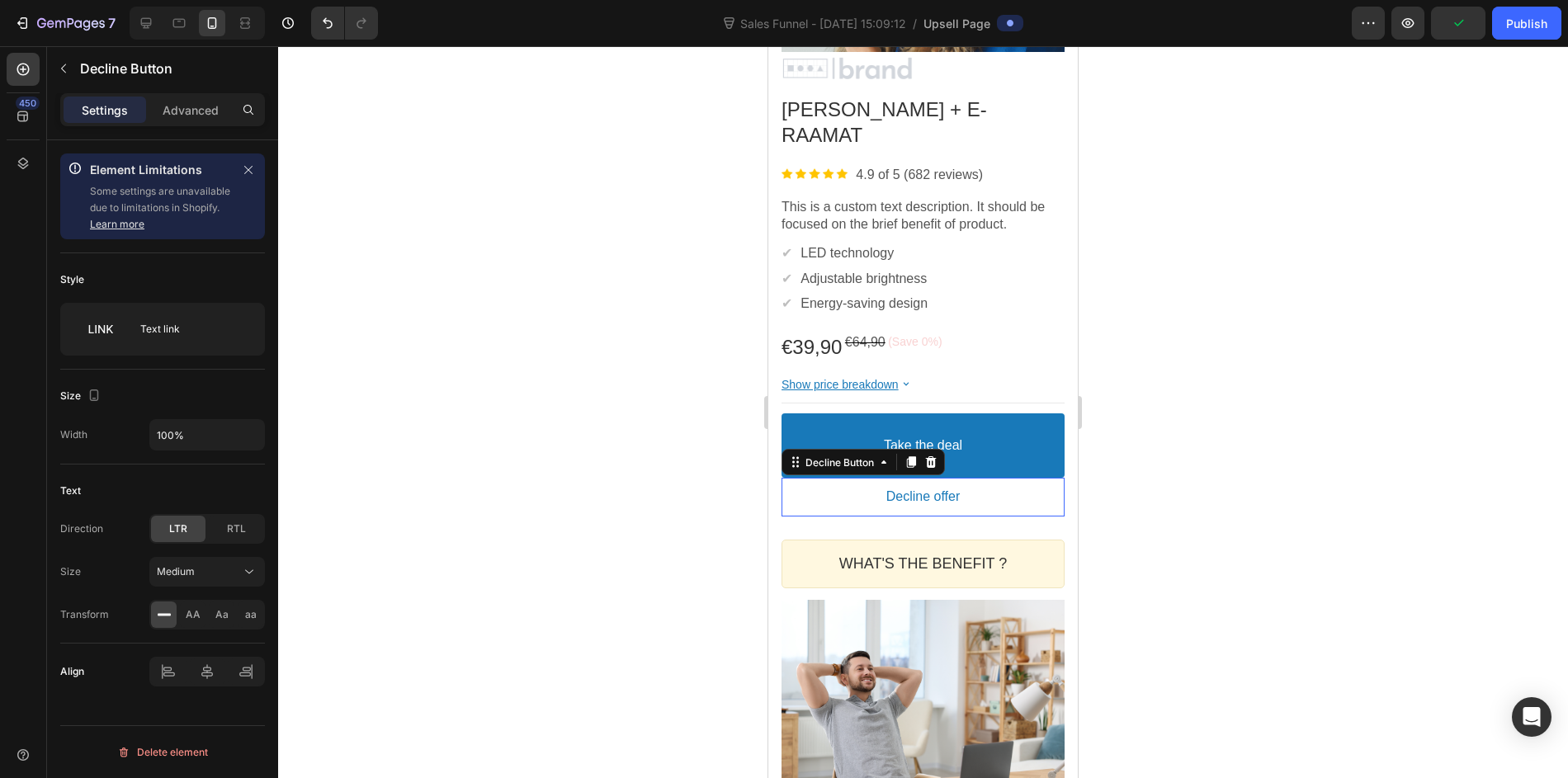
click at [837, 482] on button "Decline offer" at bounding box center [923, 498] width 283 height 30
click at [830, 413] on button "Take the deal" at bounding box center [923, 445] width 283 height 65
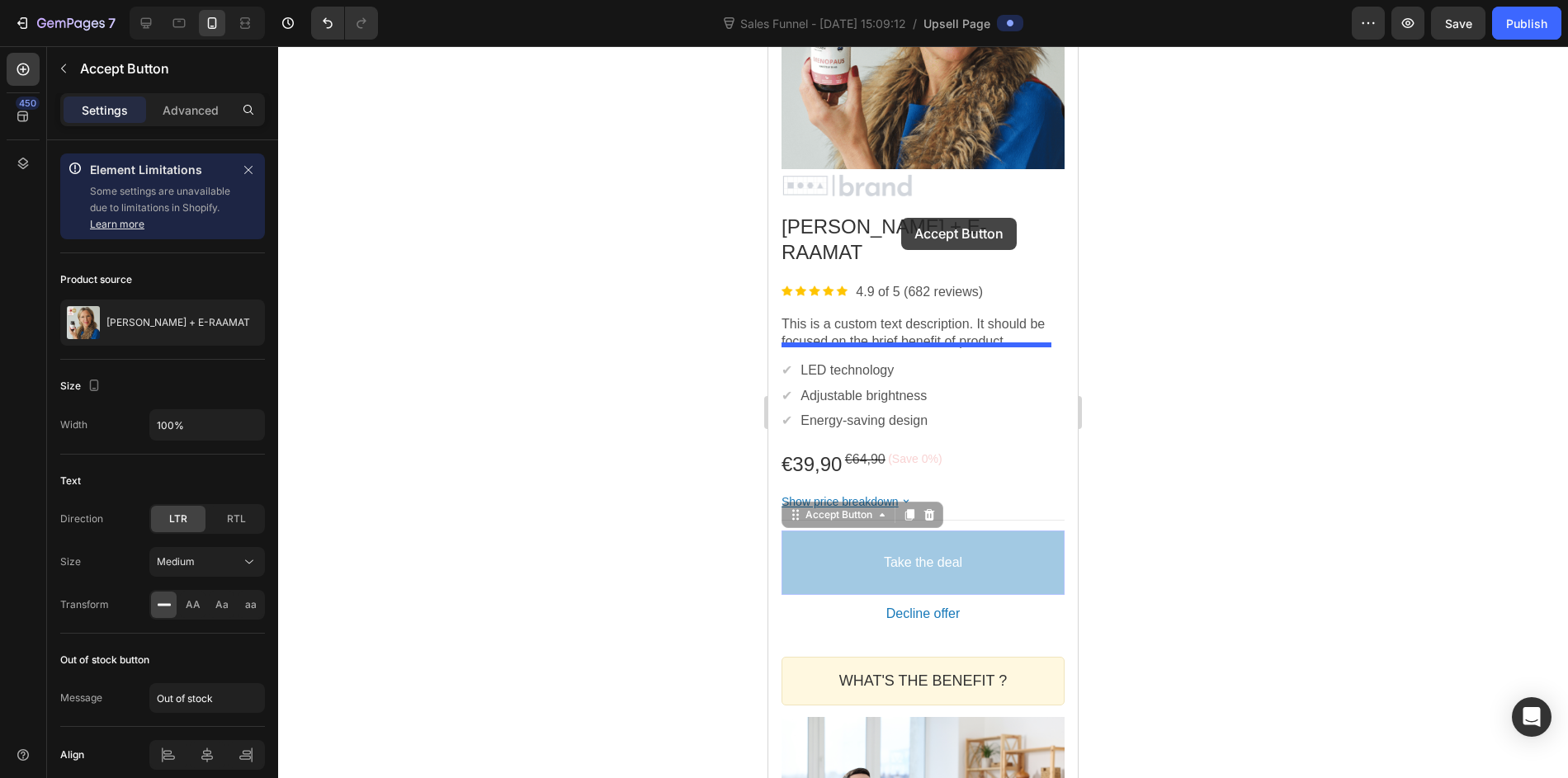
scroll to position [0, 0]
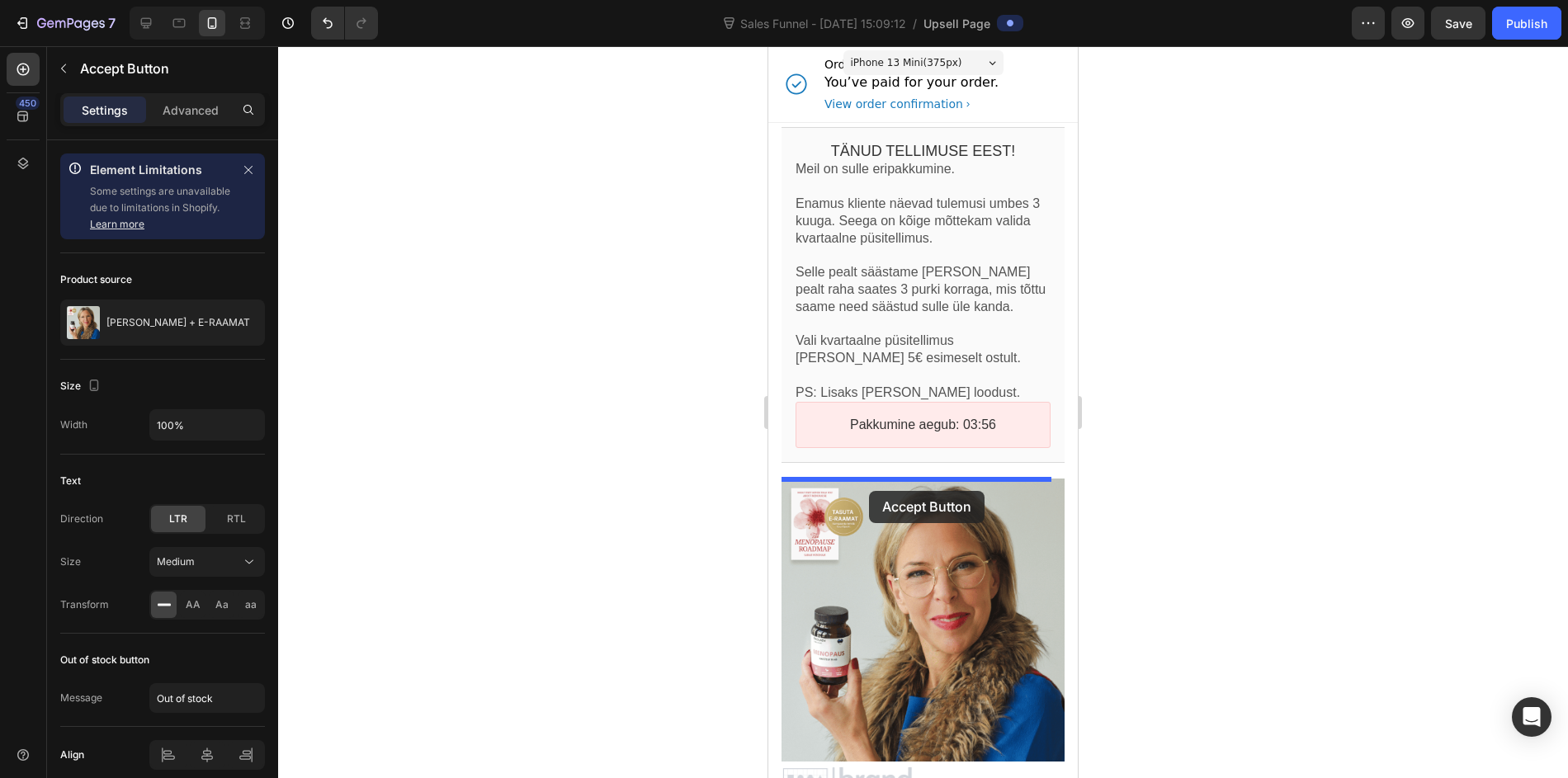
drag, startPoint x: 797, startPoint y: 384, endPoint x: 869, endPoint y: 491, distance: 129.0
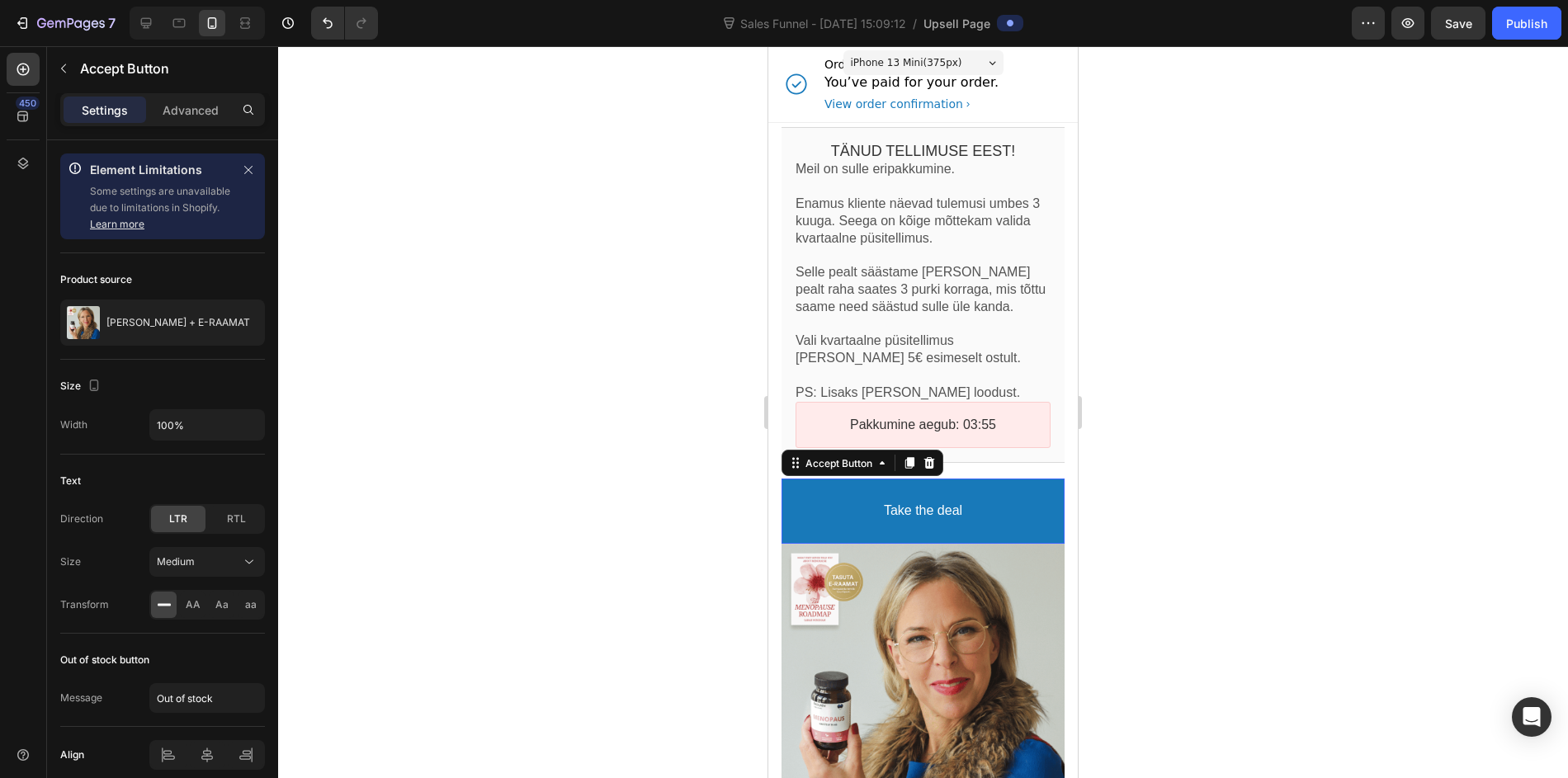
click at [912, 364] on p "Vali kvartaalne püsitellimus ja säästad 5€ esimeselt ostult." at bounding box center [923, 350] width 255 height 35
click at [1004, 521] on button "Take the deal" at bounding box center [923, 511] width 283 height 65
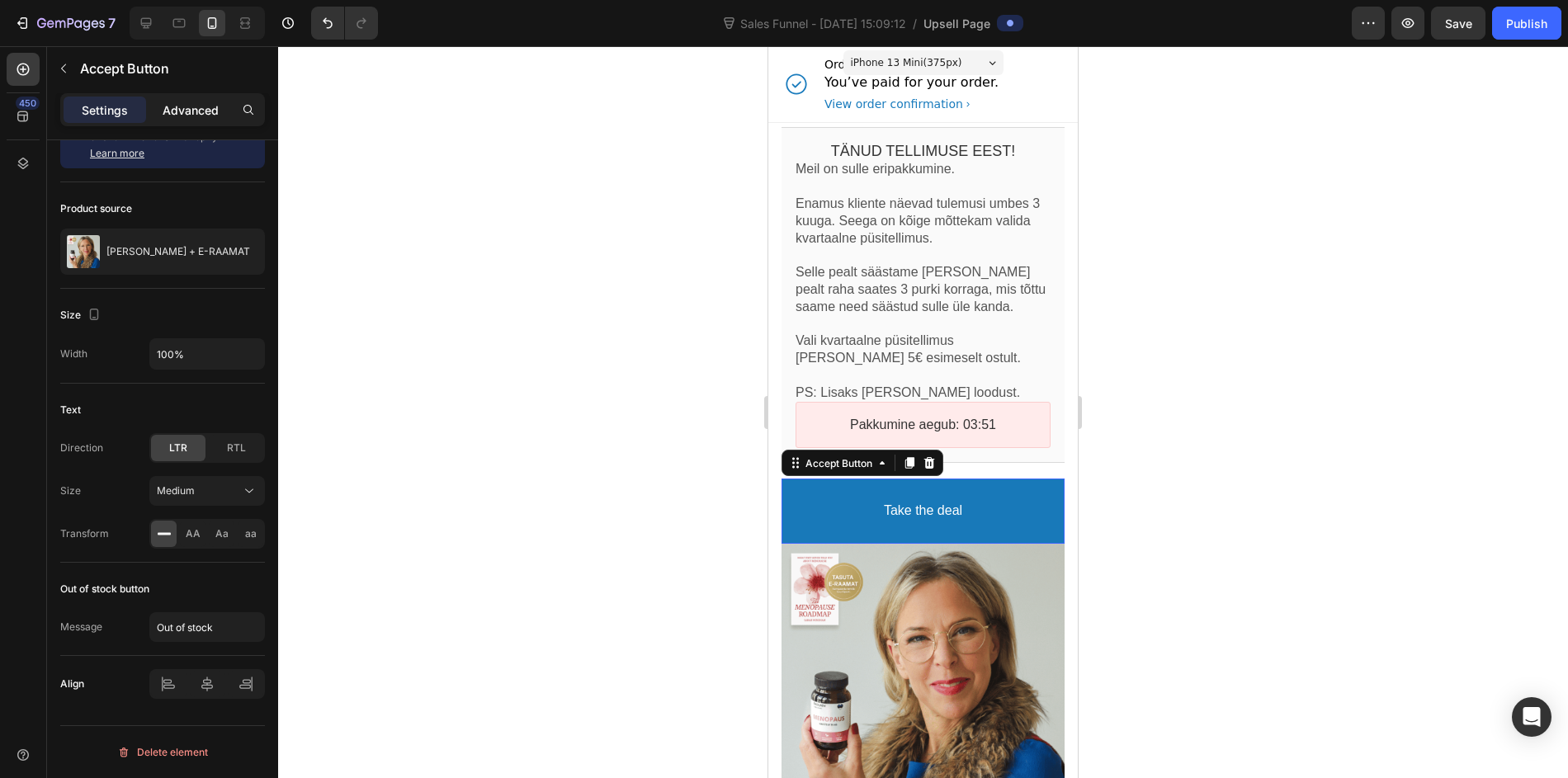
click at [195, 107] on p "Advanced" at bounding box center [190, 110] width 56 height 17
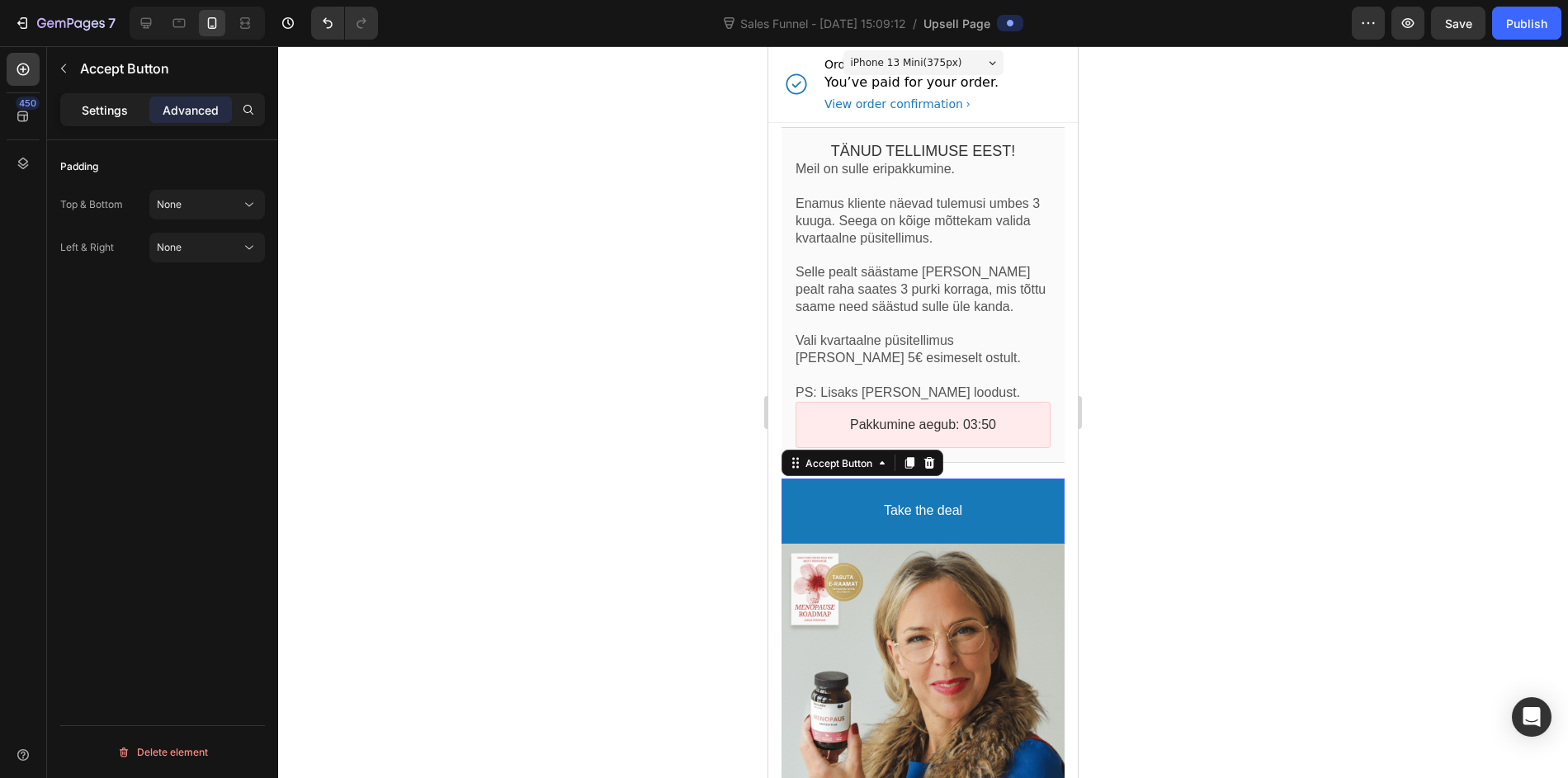
click at [99, 105] on p "Settings" at bounding box center [104, 110] width 46 height 17
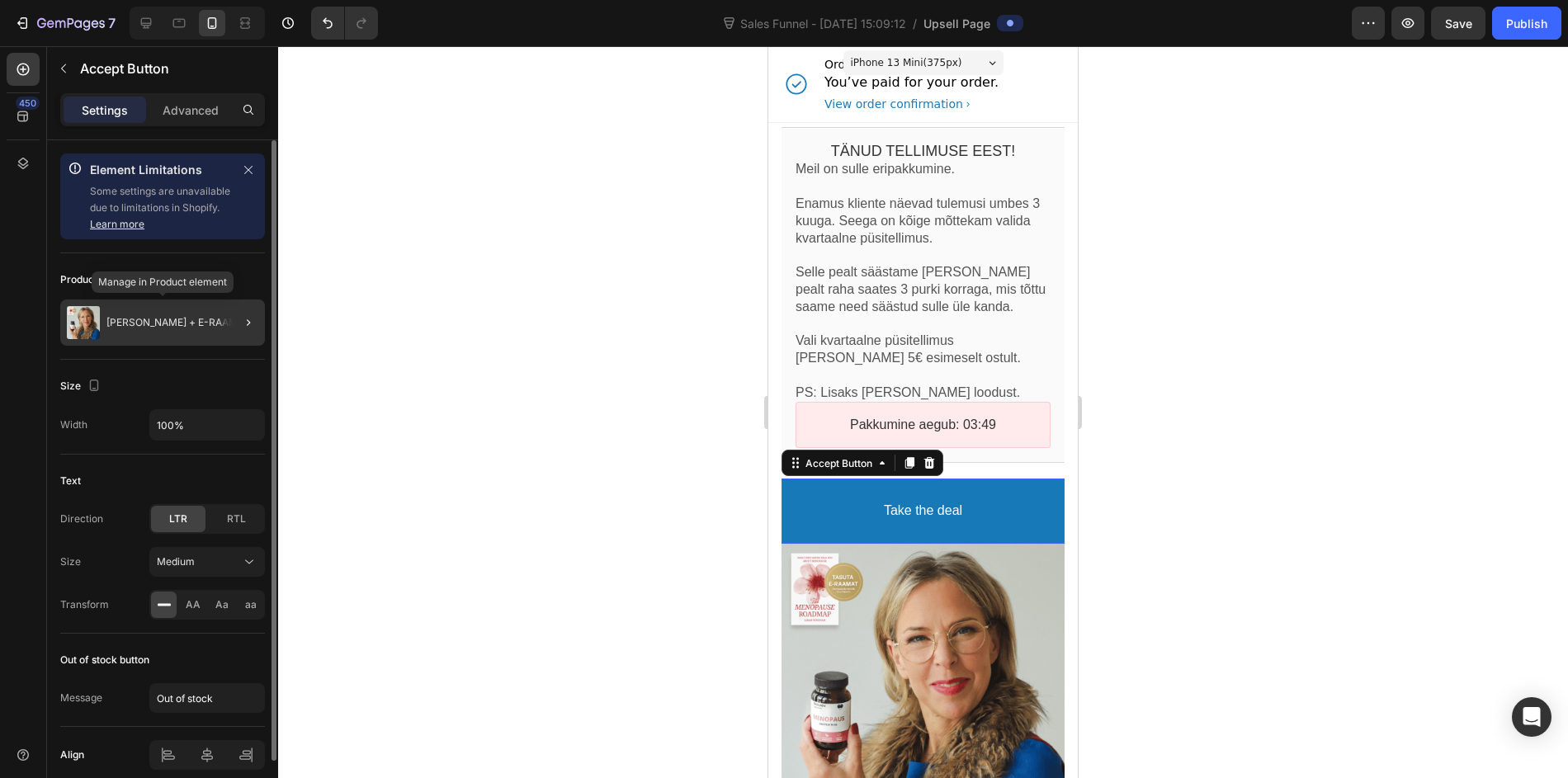
click at [176, 310] on div "[PERSON_NAME] + E-RAAMAT" at bounding box center [163, 322] width 205 height 46
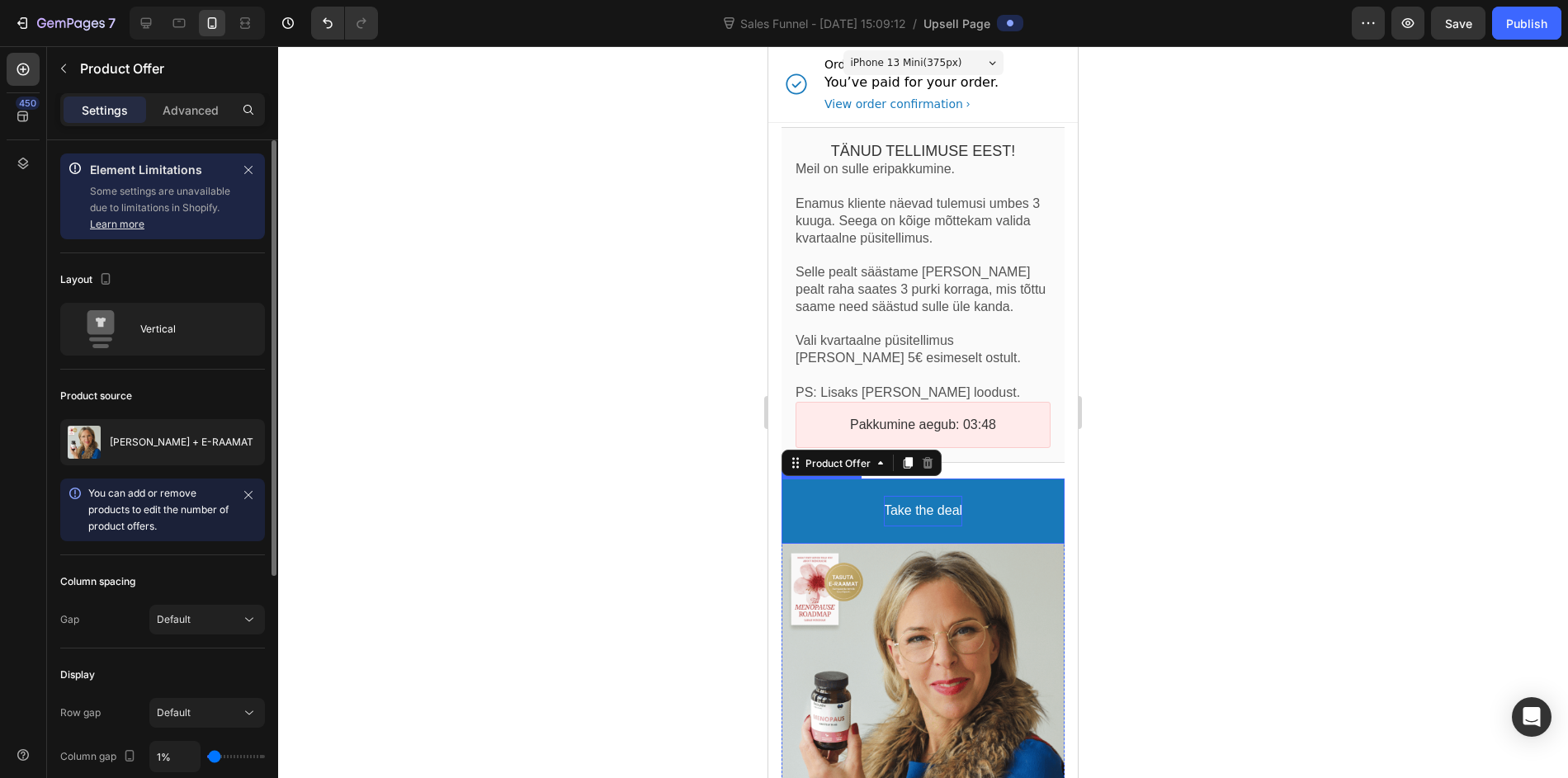
click at [905, 513] on bdo "Take the deal" at bounding box center [923, 511] width 79 height 17
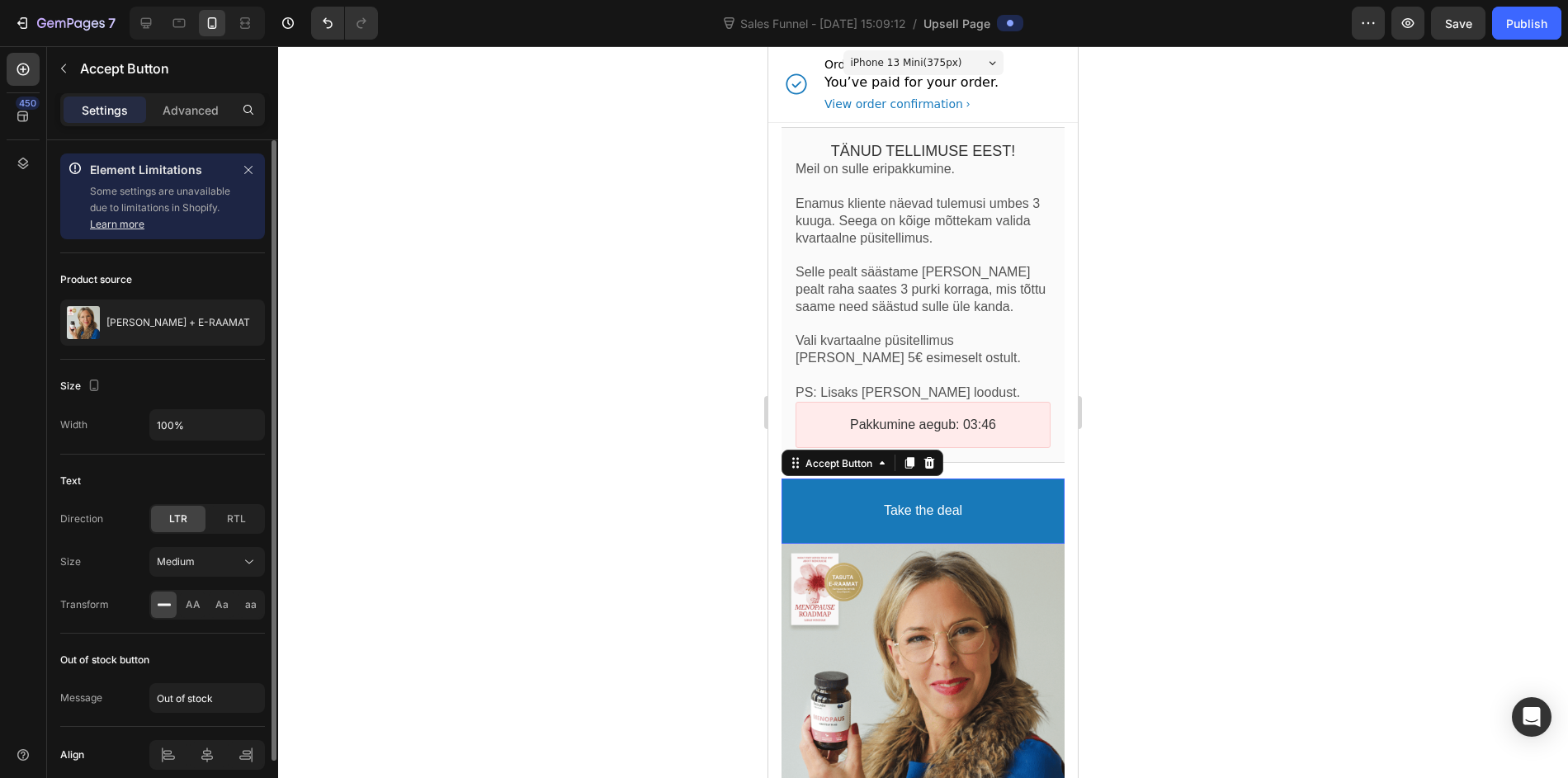
scroll to position [71, 0]
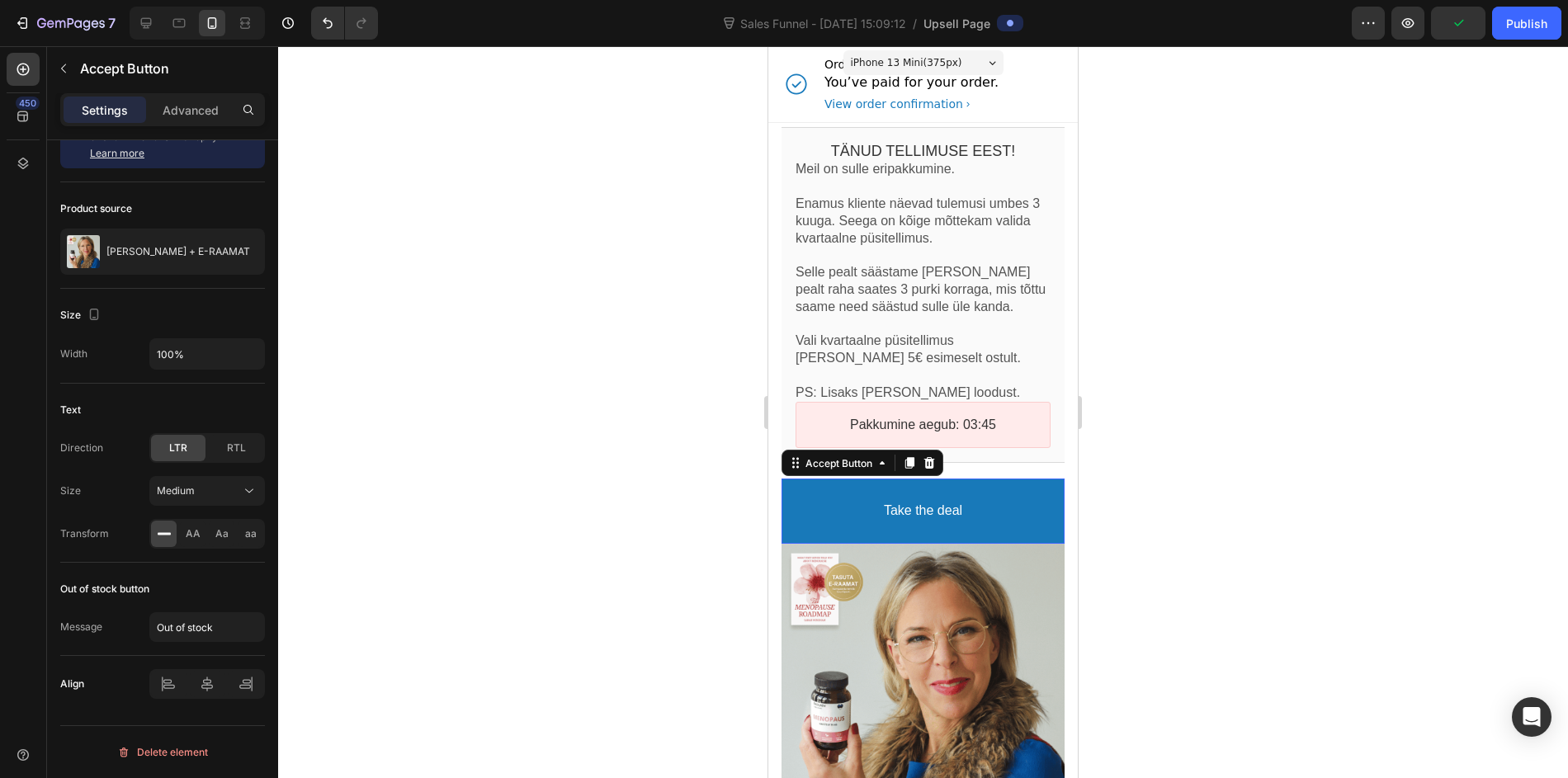
click at [848, 528] on button "Take the deal" at bounding box center [923, 511] width 283 height 65
click at [966, 511] on button "Take the deal" at bounding box center [923, 511] width 283 height 65
click at [967, 511] on button "Take the deal" at bounding box center [923, 511] width 283 height 65
click at [950, 512] on p "Take the deal" at bounding box center [923, 511] width 79 height 17
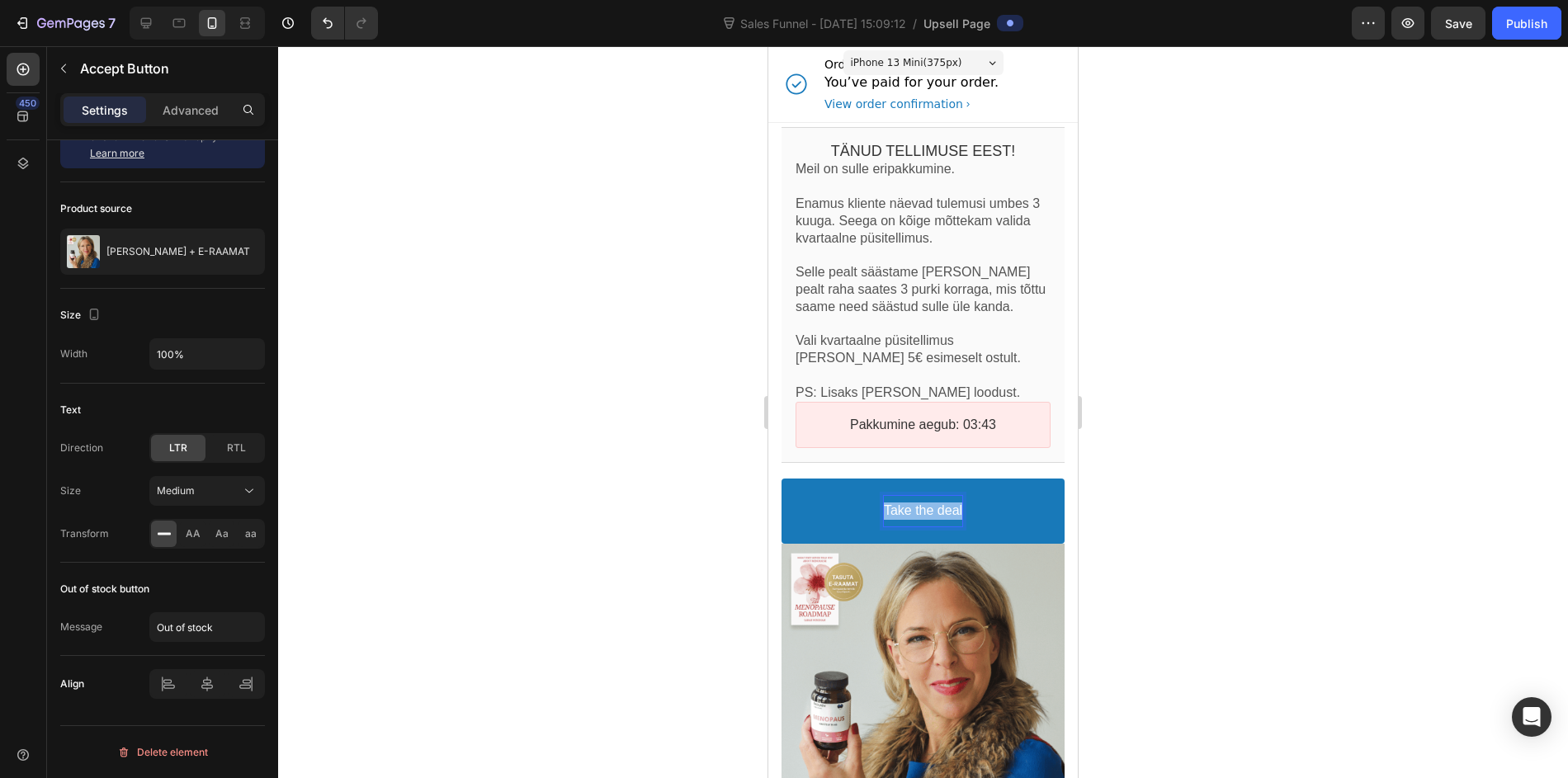
click at [950, 512] on p "Take the deal" at bounding box center [923, 511] width 79 height 17
click at [782, 479] on button "Säästa" at bounding box center [923, 511] width 283 height 65
click at [782, 479] on button "Säästa 5€" at bounding box center [923, 511] width 283 height 65
click at [782, 479] on button "Säästa 5€ ja" at bounding box center [923, 511] width 283 height 65
click at [782, 479] on button "Säästa 5€ ja val" at bounding box center [923, 511] width 283 height 65
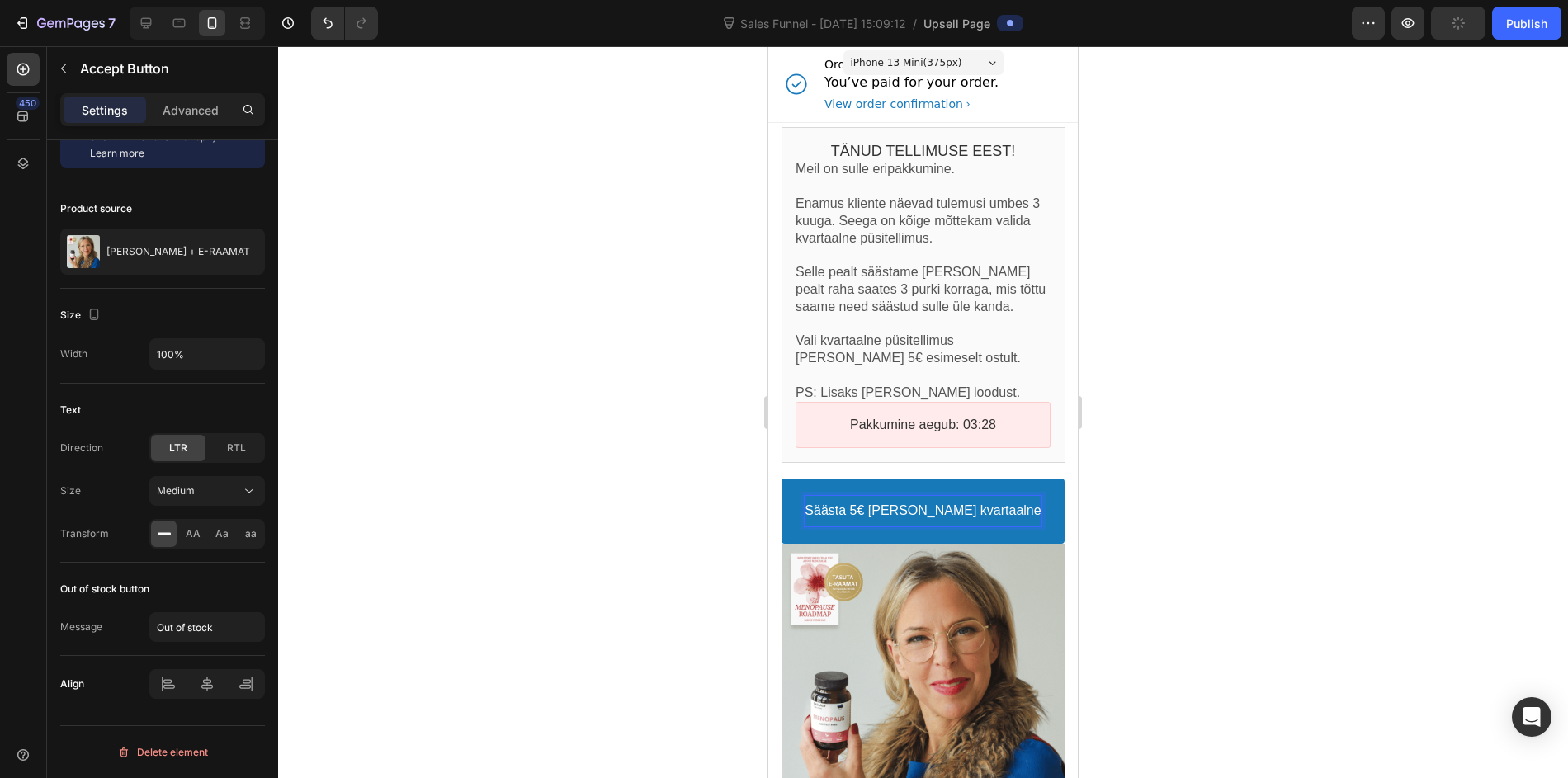
click at [782, 479] on button "Säästa 5€ ja vali kvartaalne" at bounding box center [923, 511] width 283 height 65
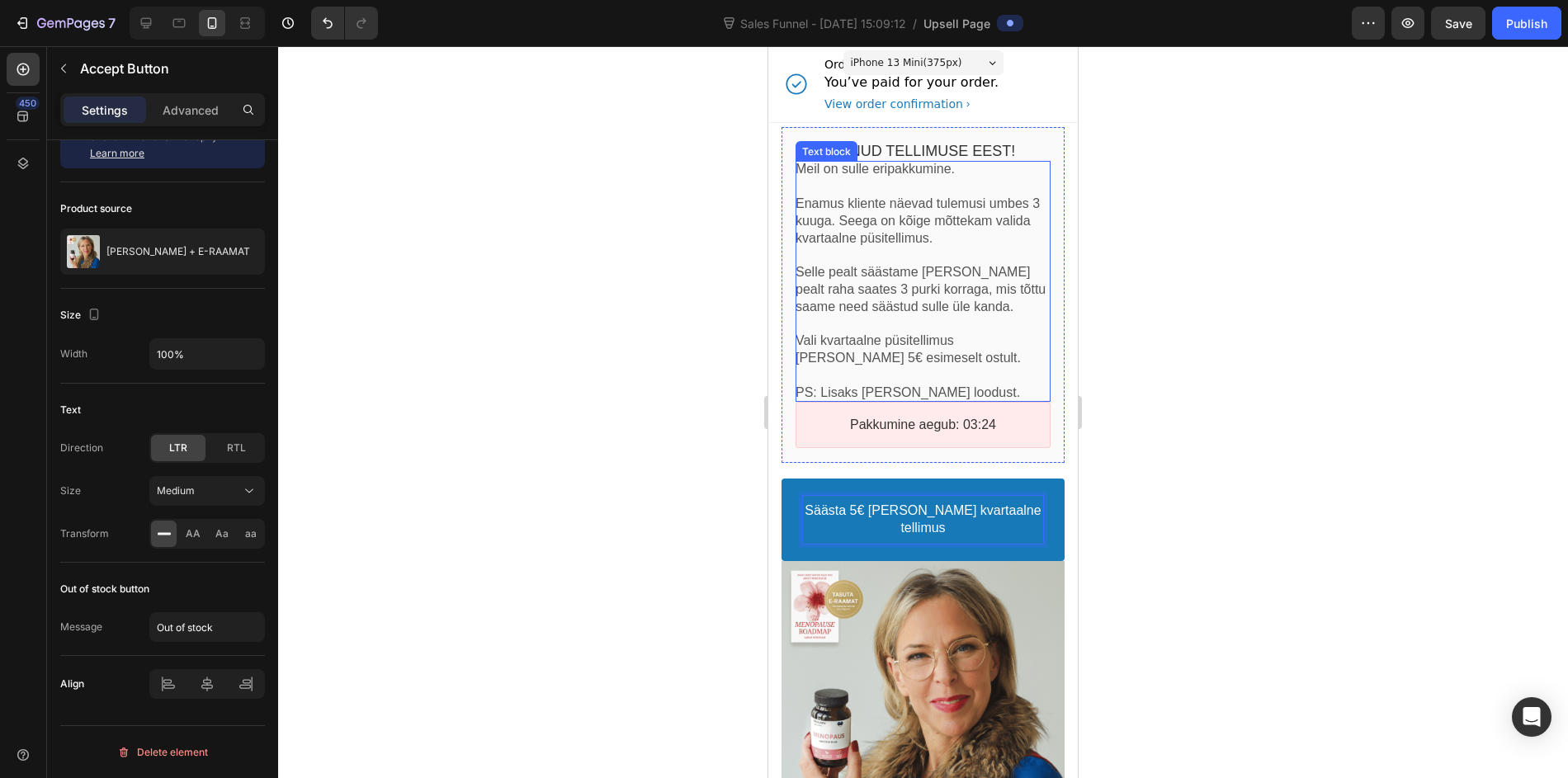
click at [925, 246] on p "Enamus kliente näevad tulemusi umbes 3 kuuga. Seega on kõige mõttekam valida kv…" at bounding box center [923, 212] width 255 height 68
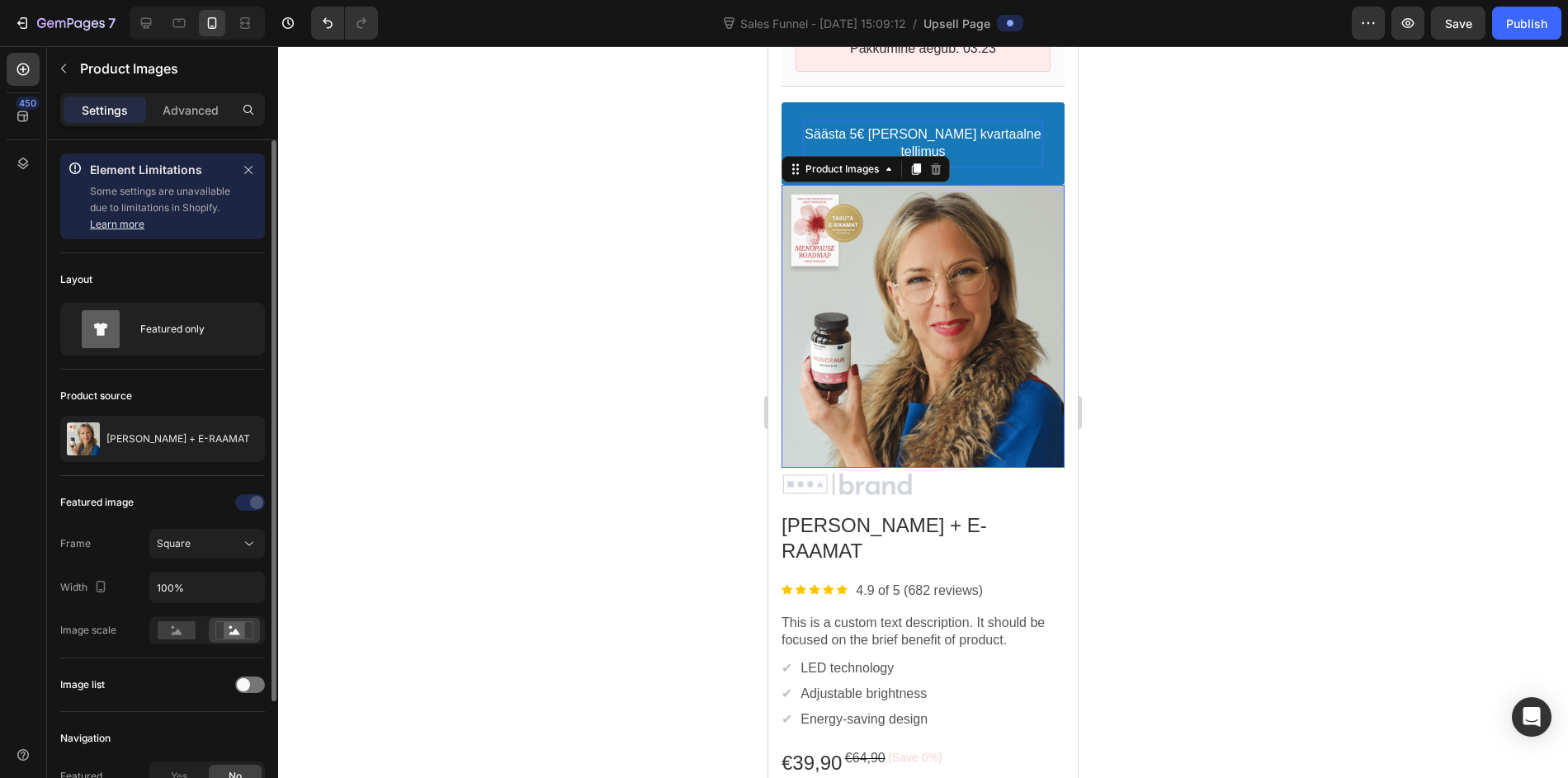
click at [933, 300] on div at bounding box center [923, 326] width 283 height 283
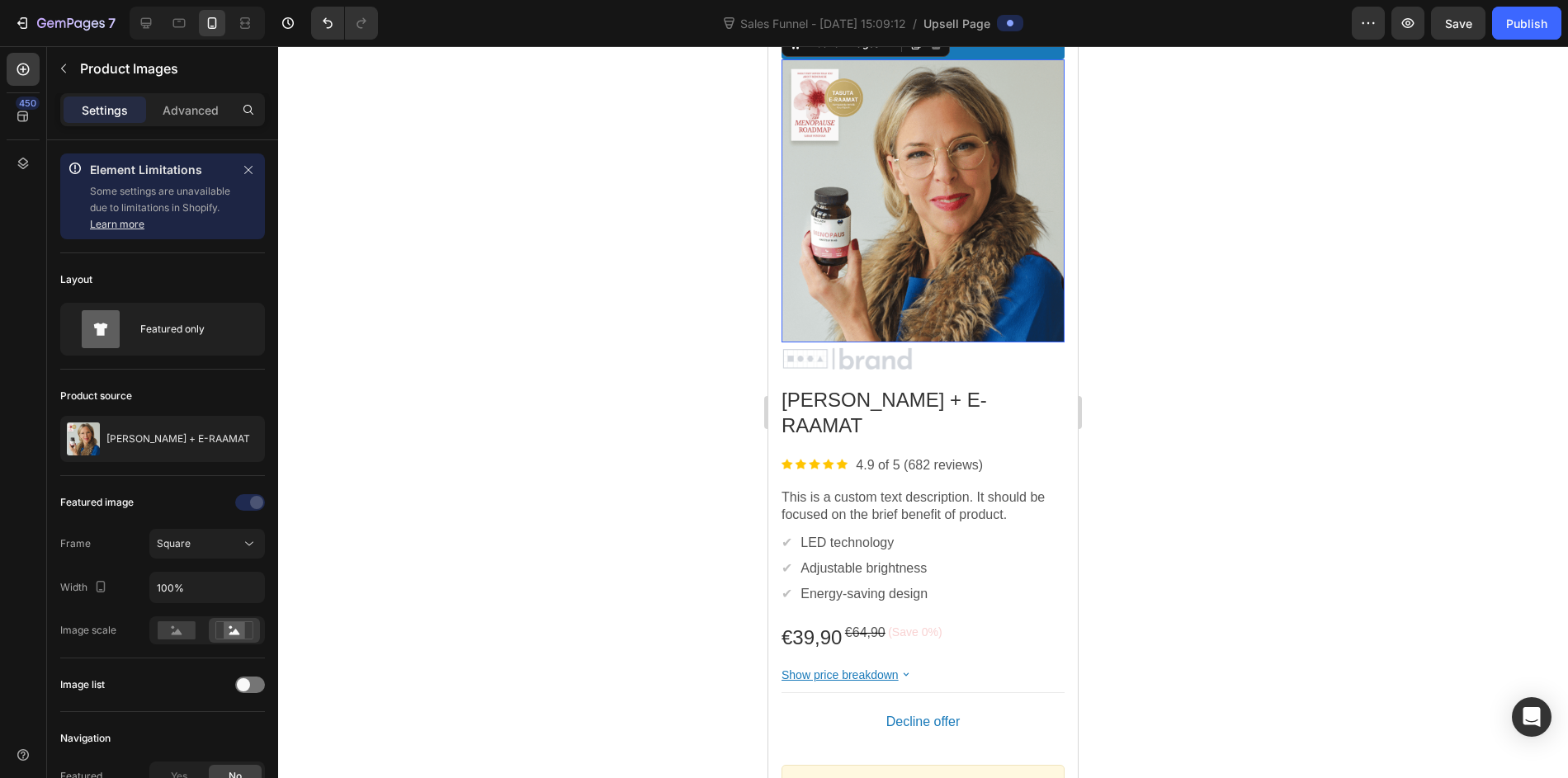
scroll to position [776, 0]
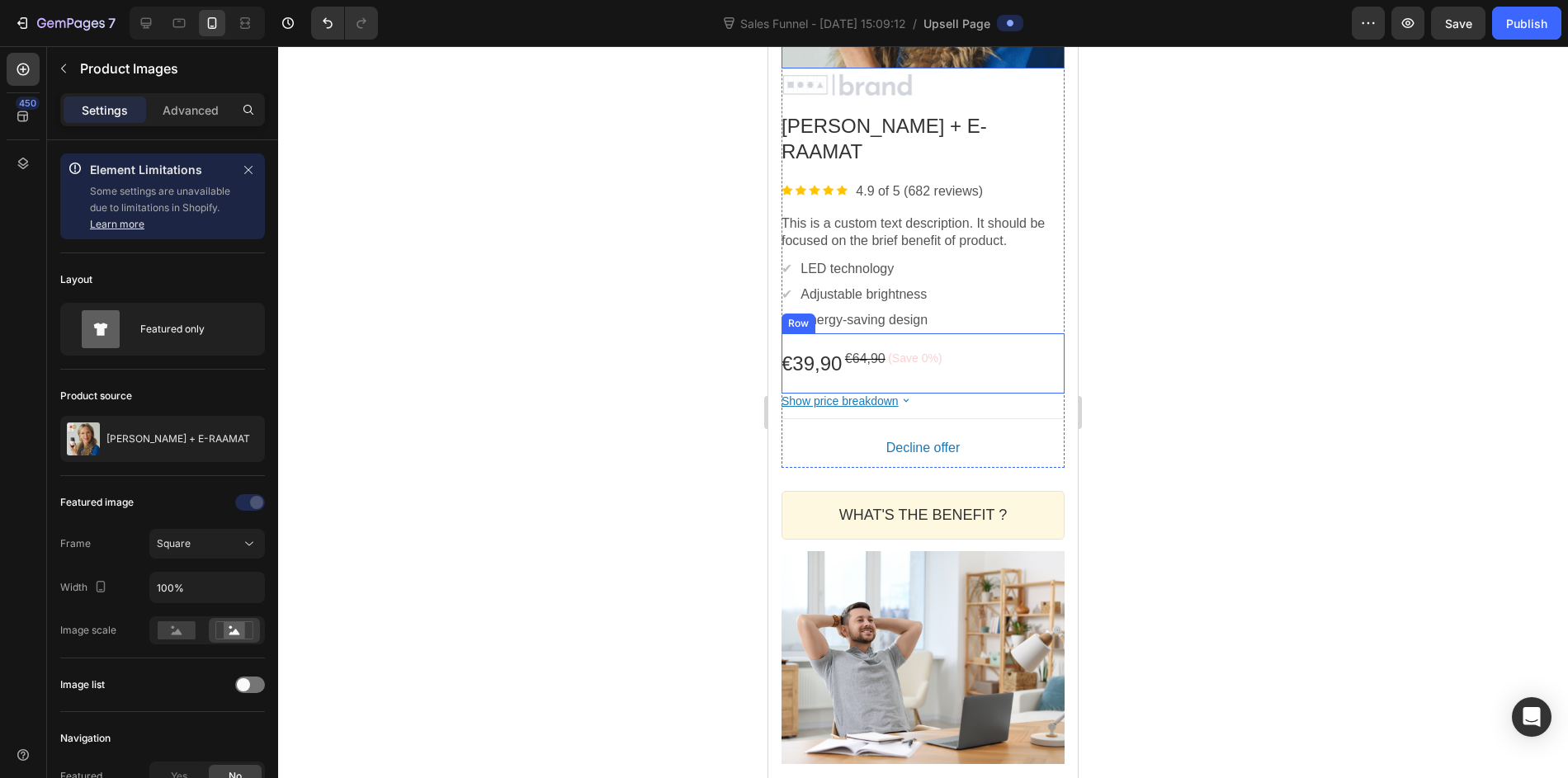
click at [895, 335] on div "€39,90 Price €64,90 Price (Save 0%) Discount Tag Row" at bounding box center [923, 364] width 283 height 61
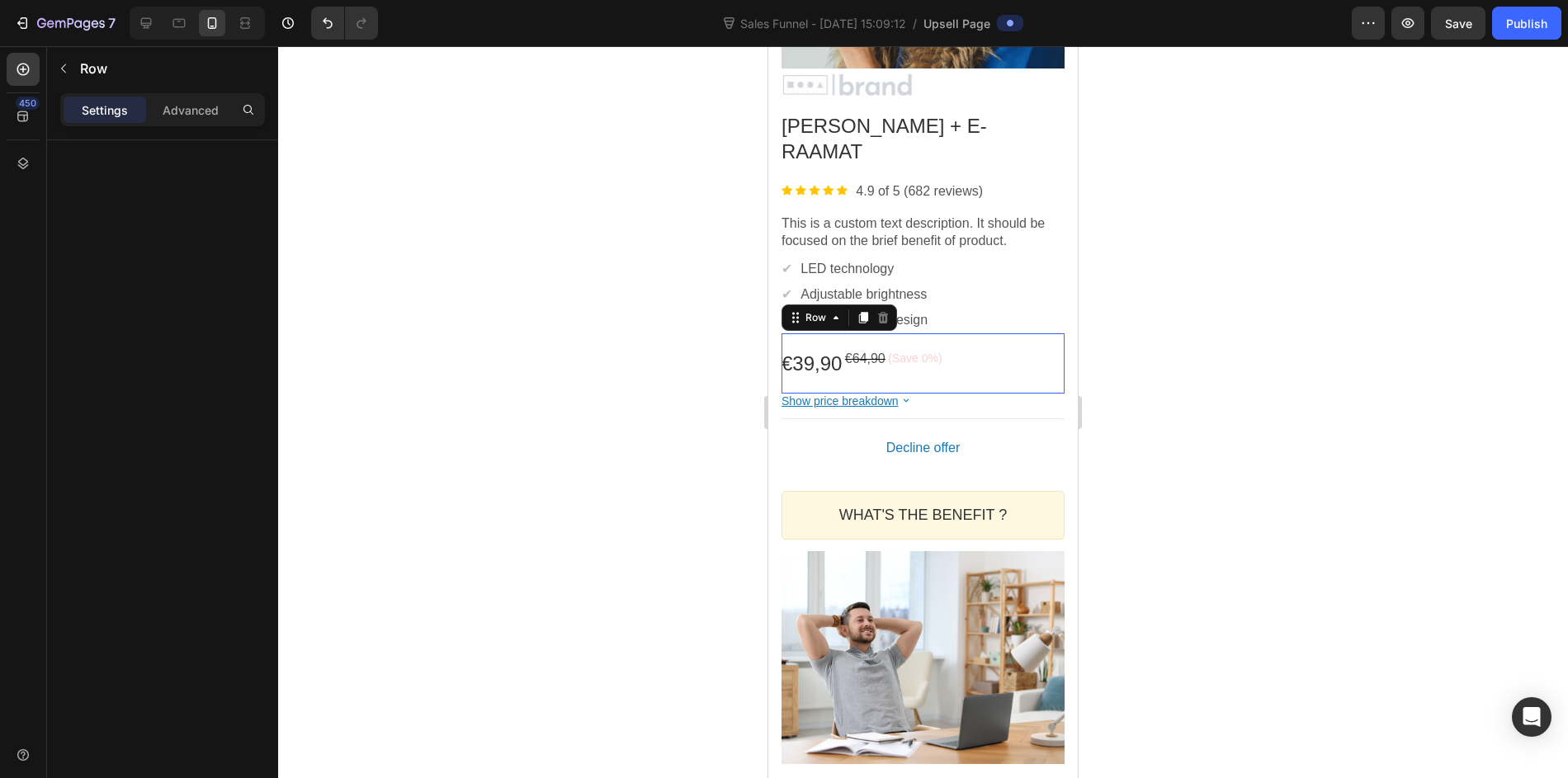
click at [968, 347] on div "€39,90 Price €64,90 Price (Save 0%) Discount Tag Row This element contains requ…" at bounding box center [923, 364] width 283 height 61
click at [949, 394] on div "Show price breakdown" at bounding box center [923, 402] width 283 height 15
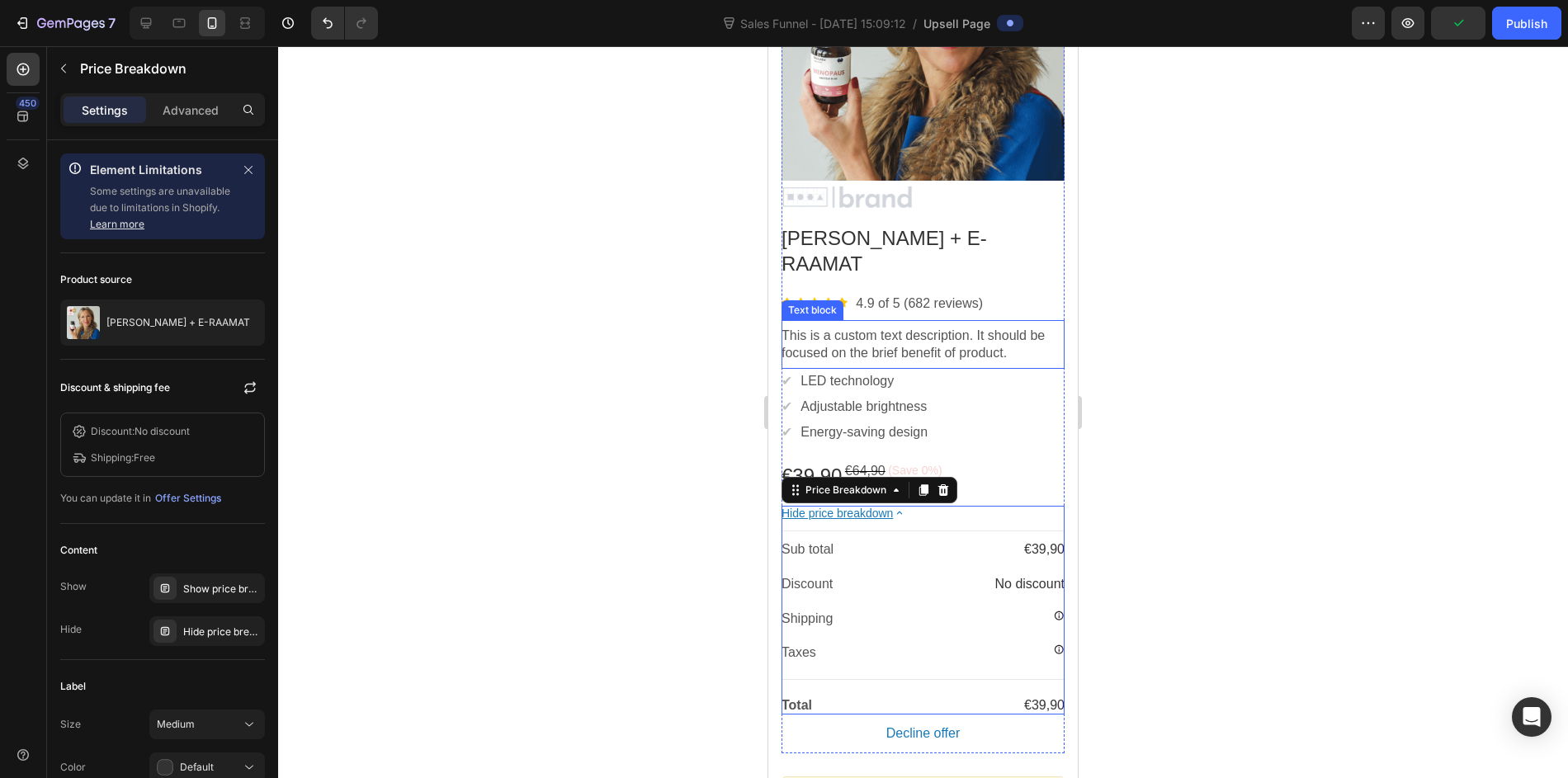
scroll to position [624, 0]
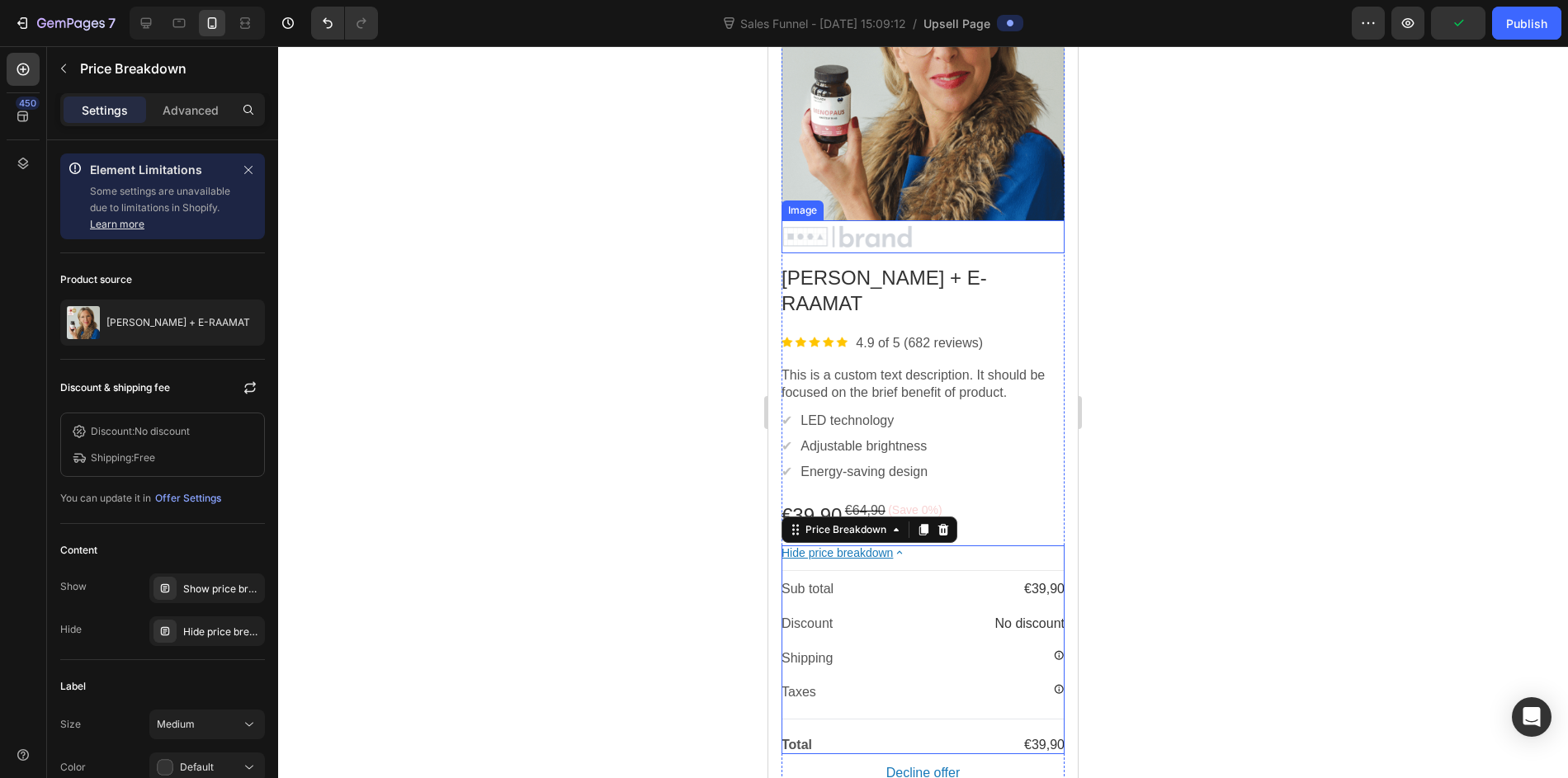
click at [900, 225] on div at bounding box center [923, 237] width 283 height 25
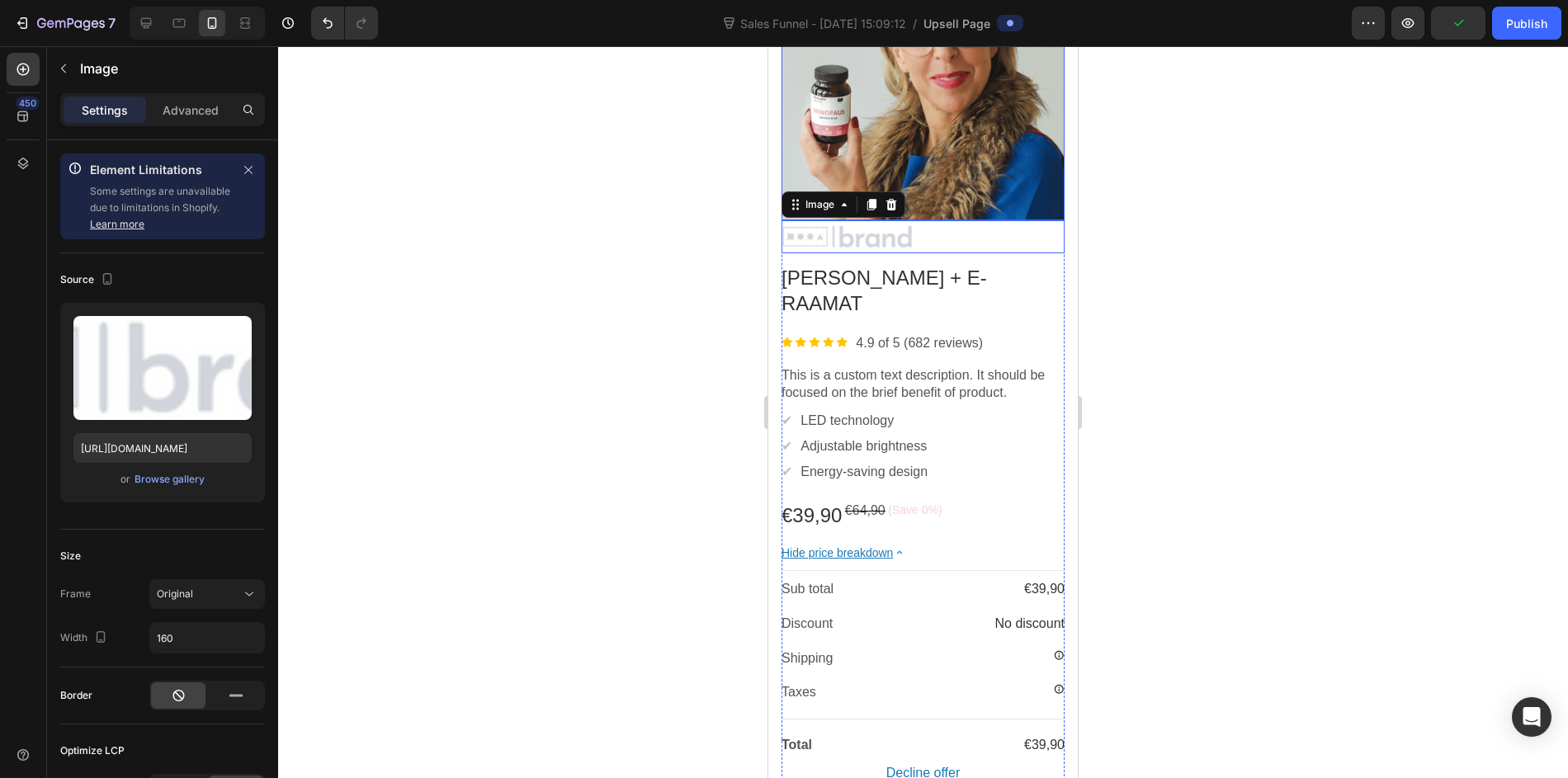
click at [915, 137] on div at bounding box center [923, 79] width 283 height 283
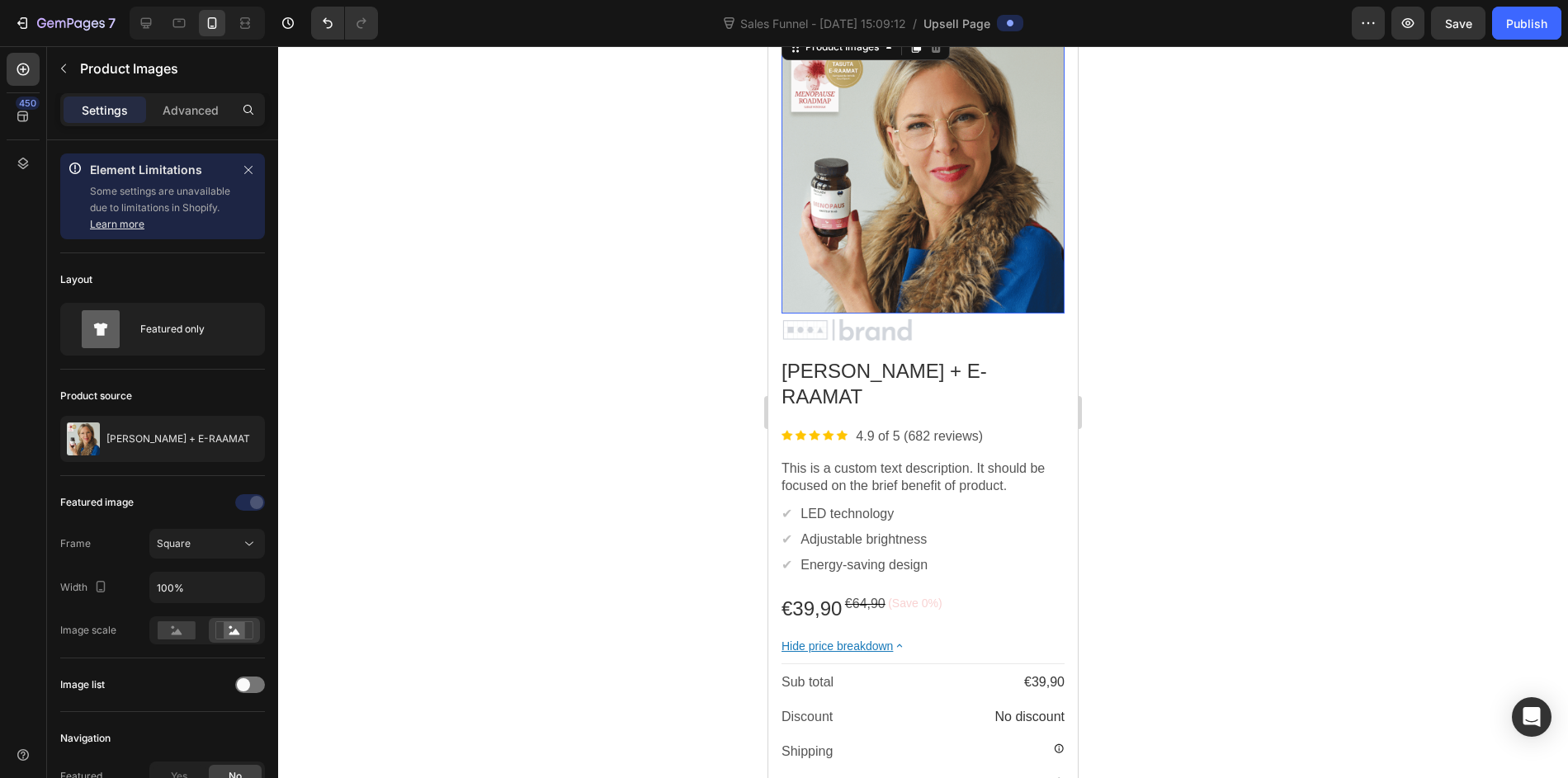
scroll to position [510, 0]
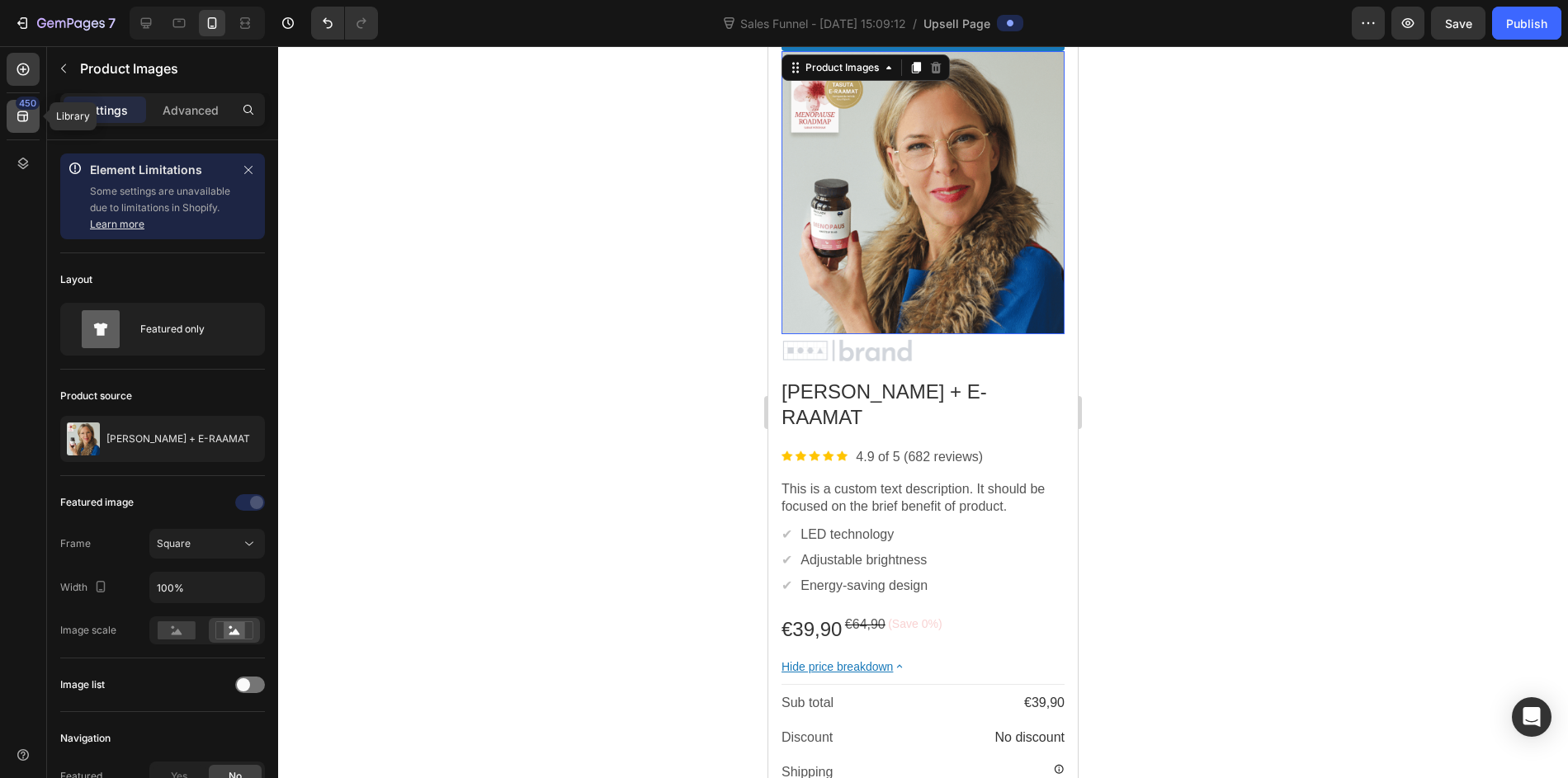
click at [17, 119] on icon at bounding box center [22, 117] width 10 height 10
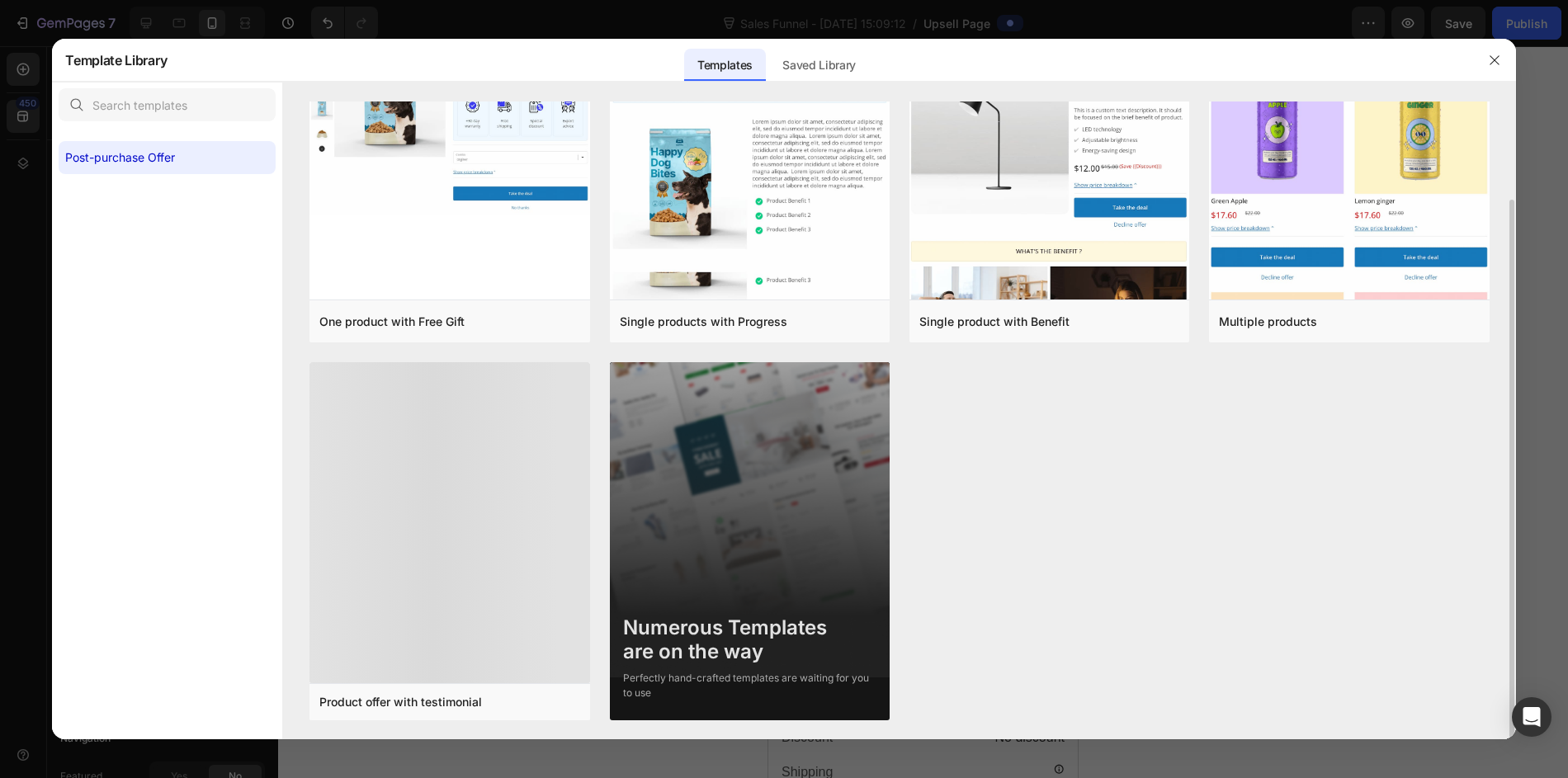
scroll to position [0, 0]
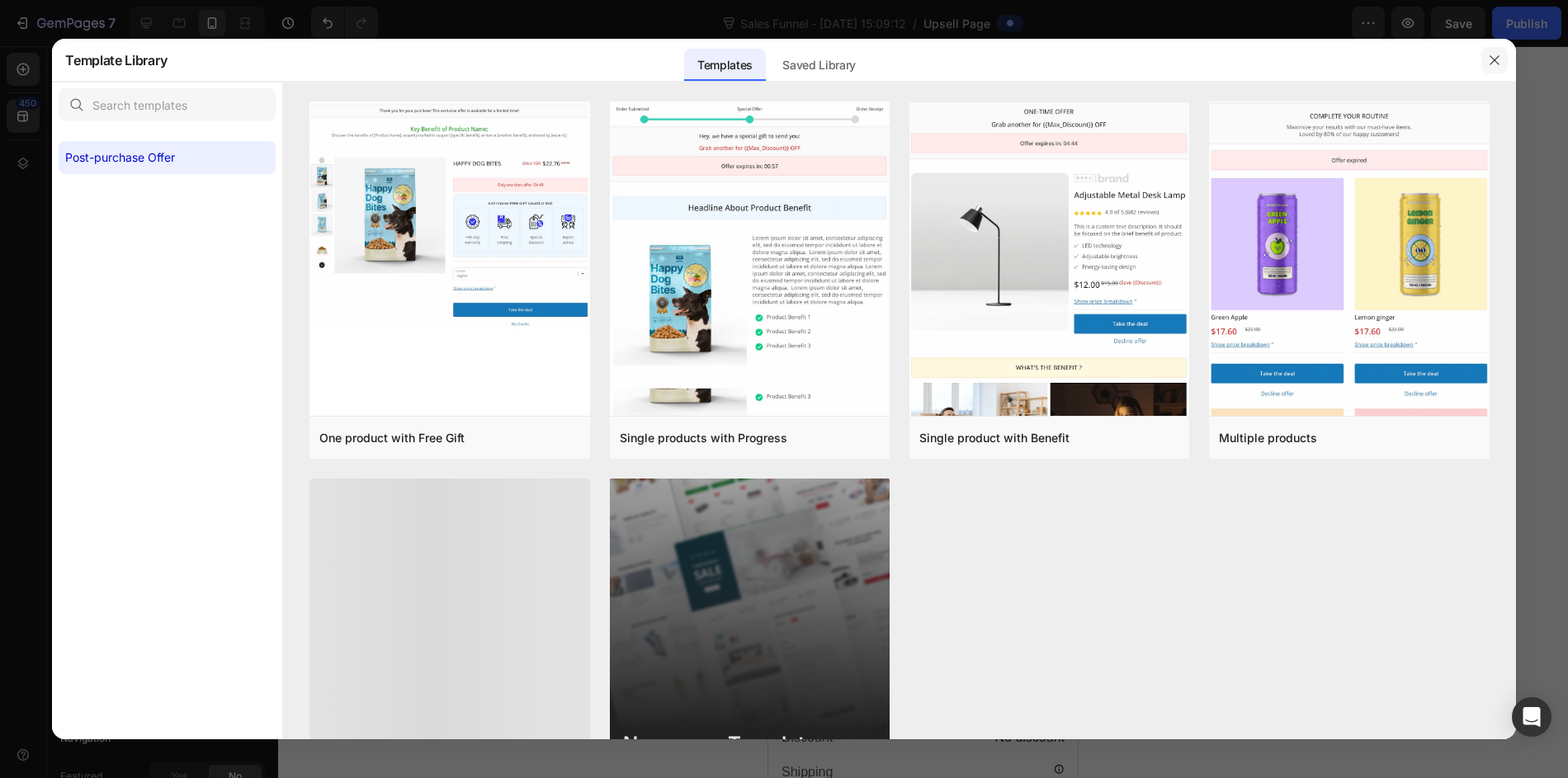
click at [1499, 61] on icon "button" at bounding box center [1495, 61] width 13 height 13
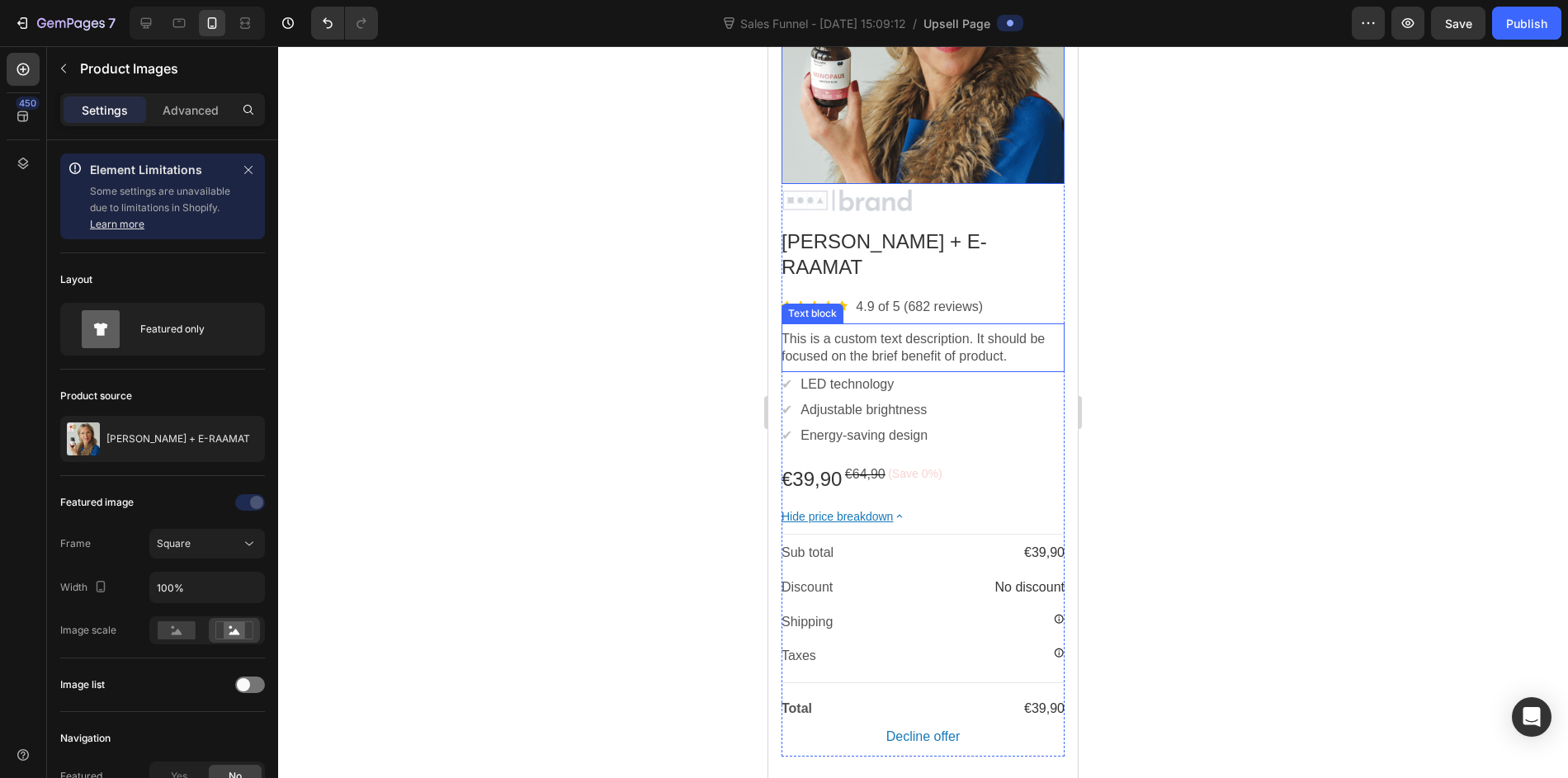
scroll to position [697, 0]
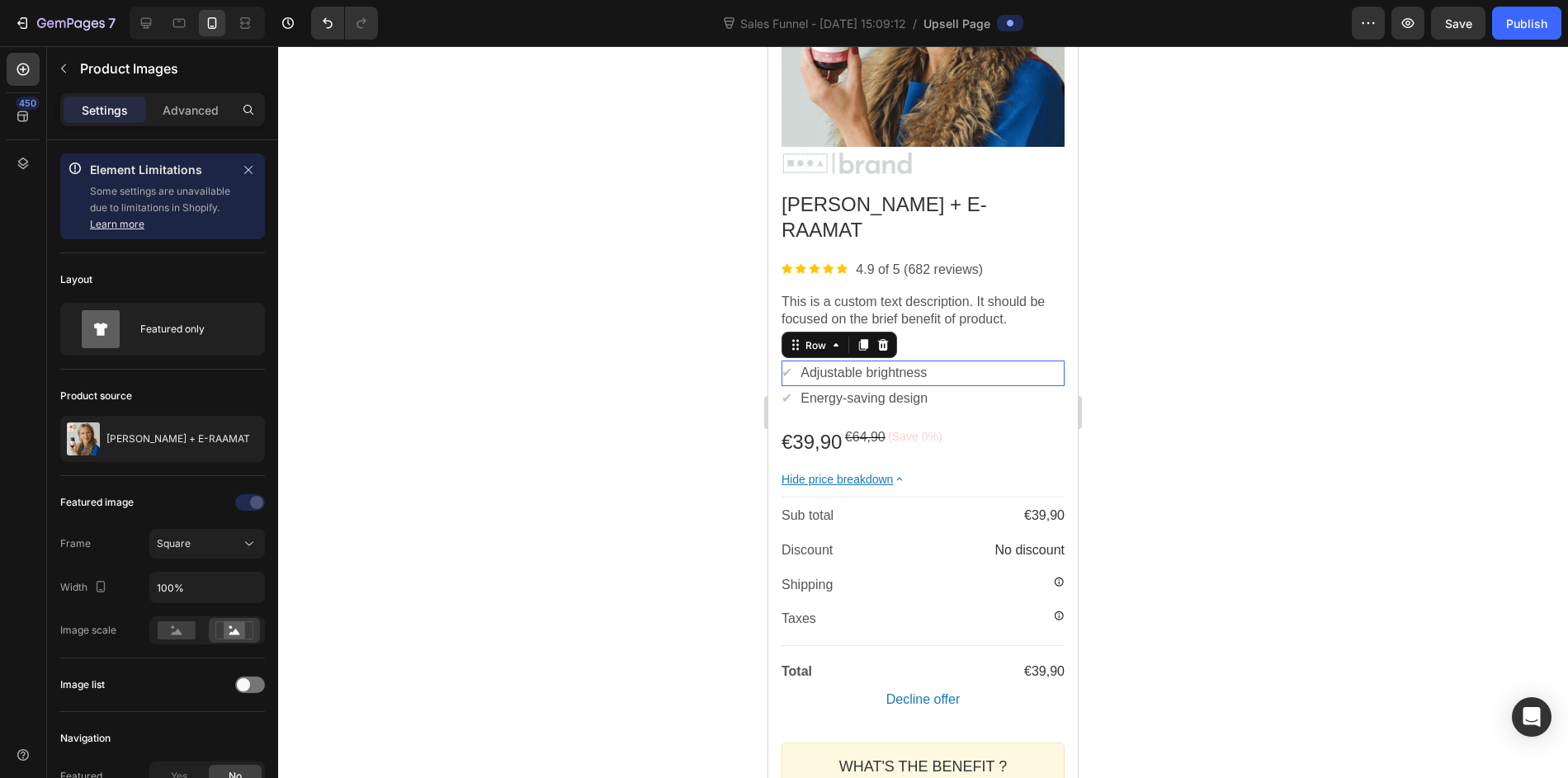
click at [1003, 361] on div "✔ Text block Adjustable brightness Text block Row" at bounding box center [923, 373] width 283 height 26
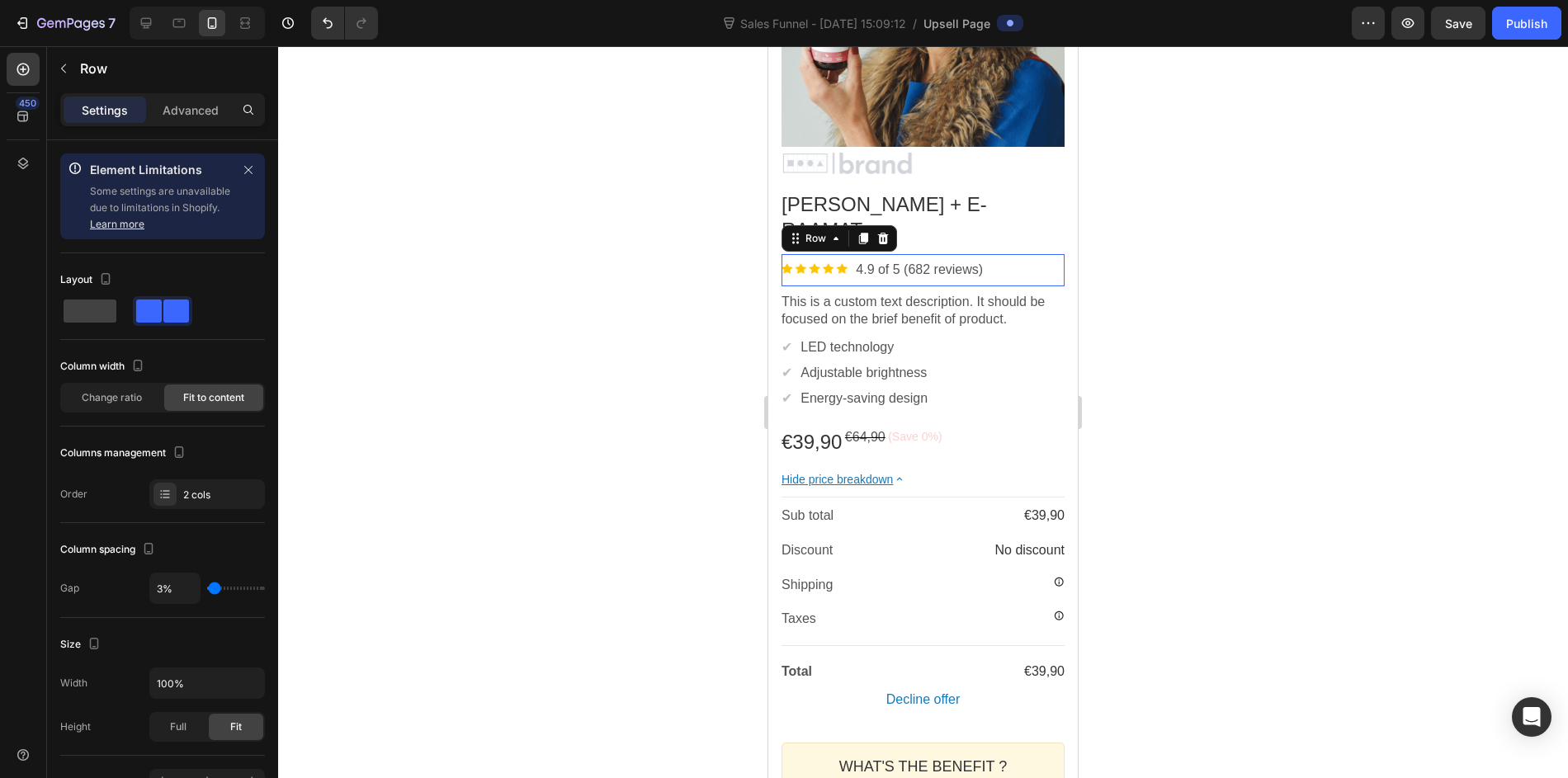
click at [1026, 254] on div "Image 4.9 of 5 (682 reviews) Text block Row" at bounding box center [923, 270] width 283 height 32
click at [937, 221] on div "Okolady Menopaus + E-RAAMAT Product Title" at bounding box center [923, 217] width 283 height 74
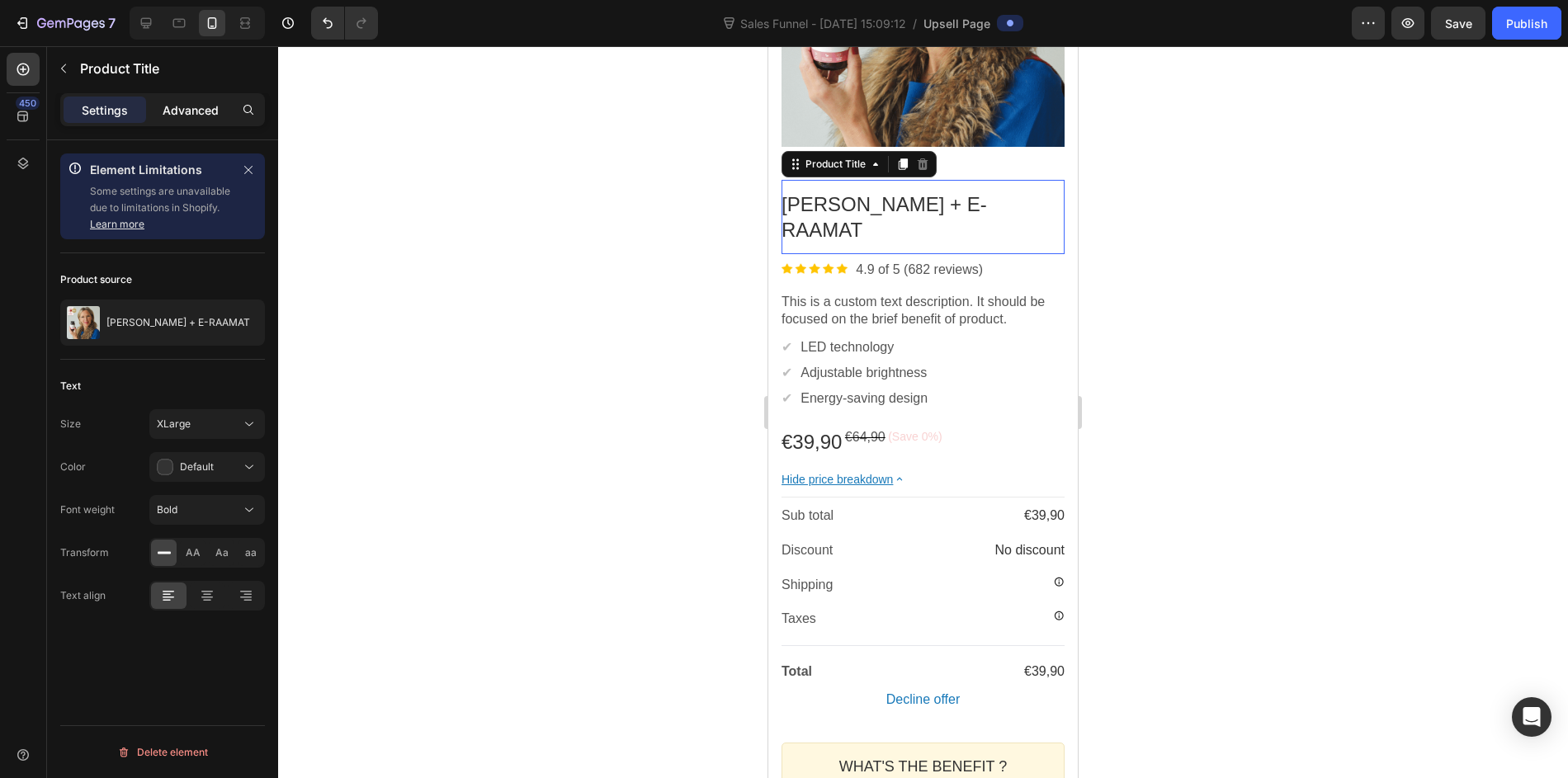
click at [175, 114] on p "Advanced" at bounding box center [190, 110] width 56 height 17
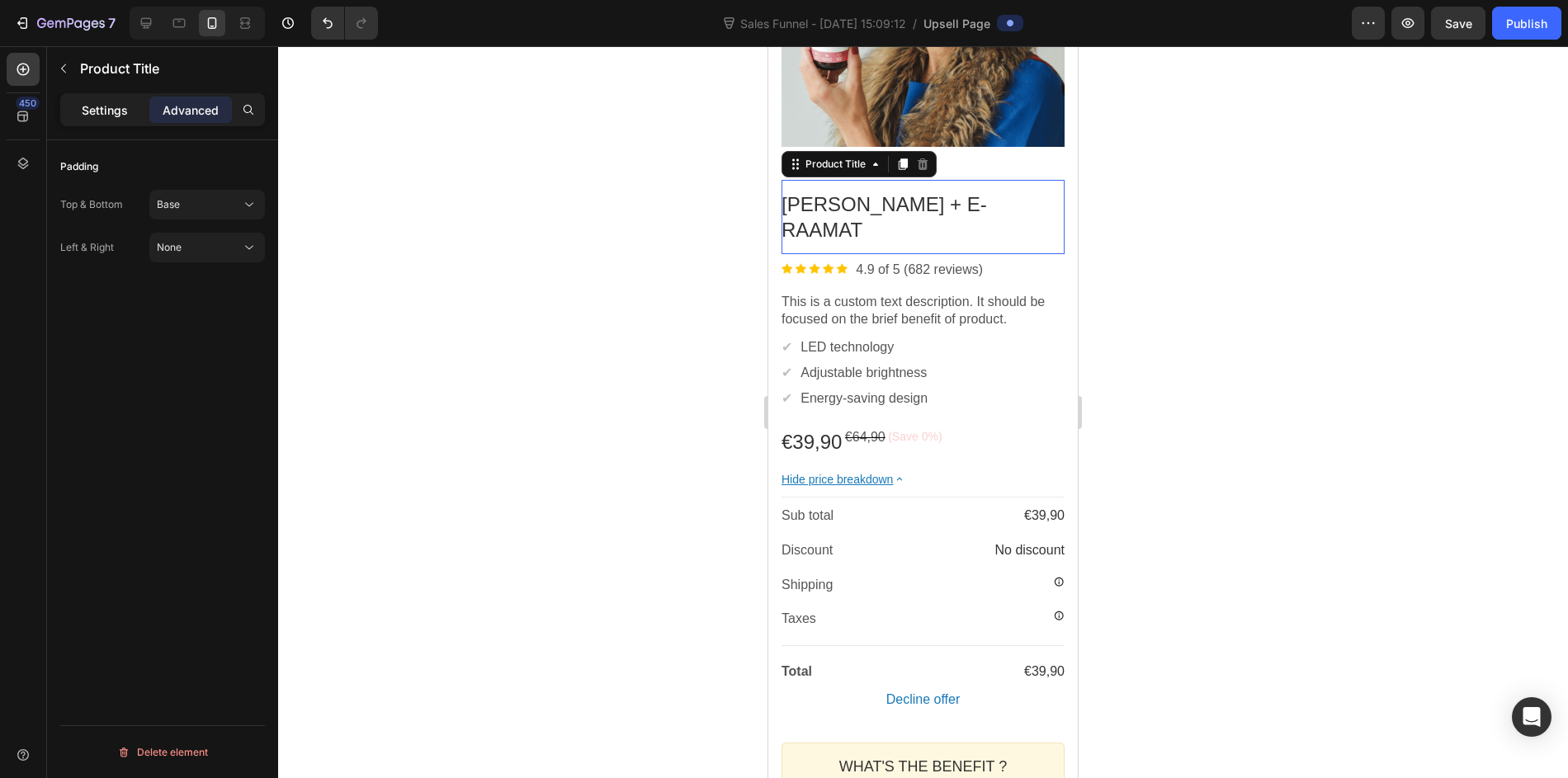
click at [99, 109] on p "Settings" at bounding box center [104, 110] width 46 height 17
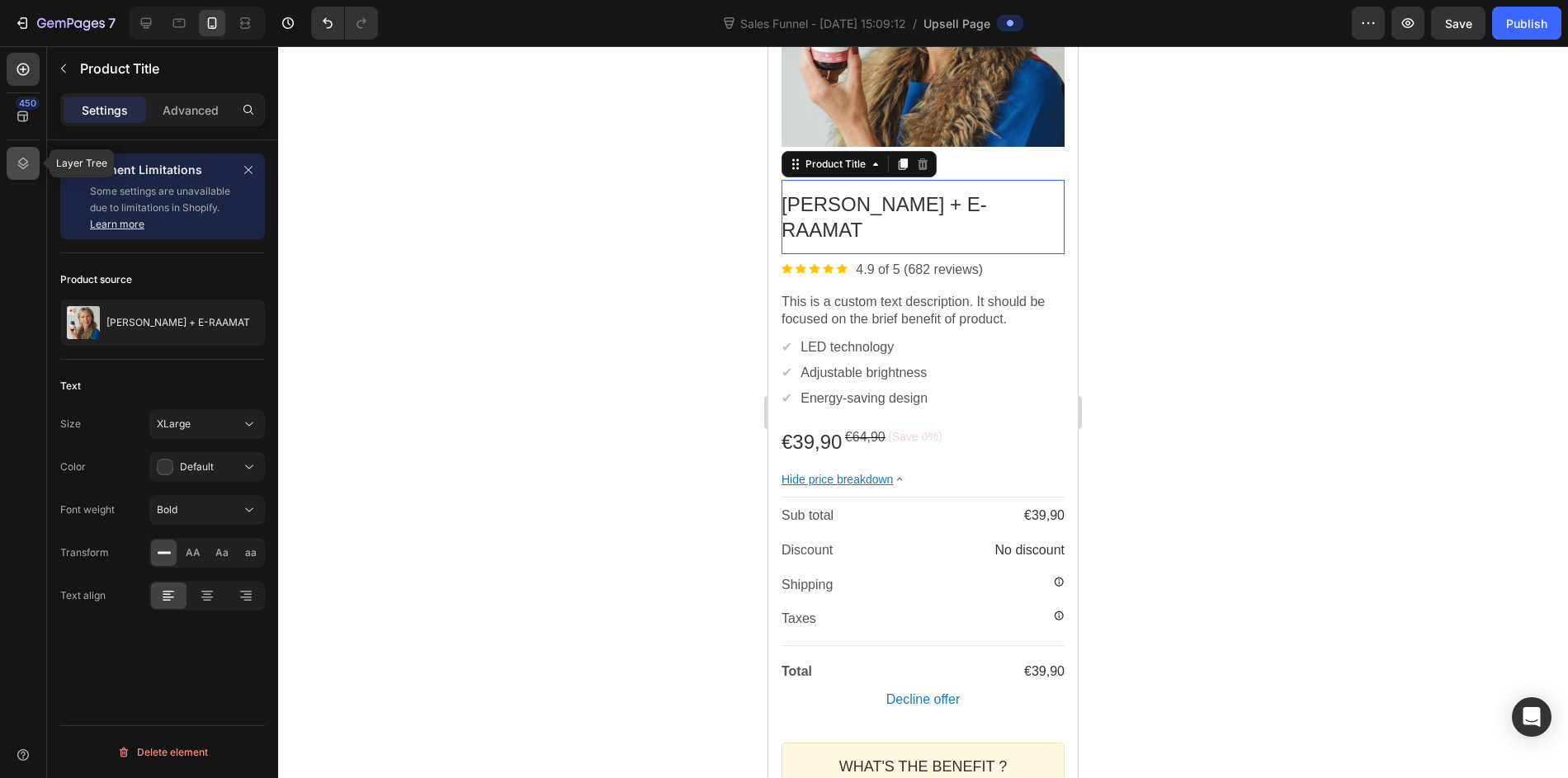
click at [17, 170] on icon at bounding box center [23, 163] width 16 height 16
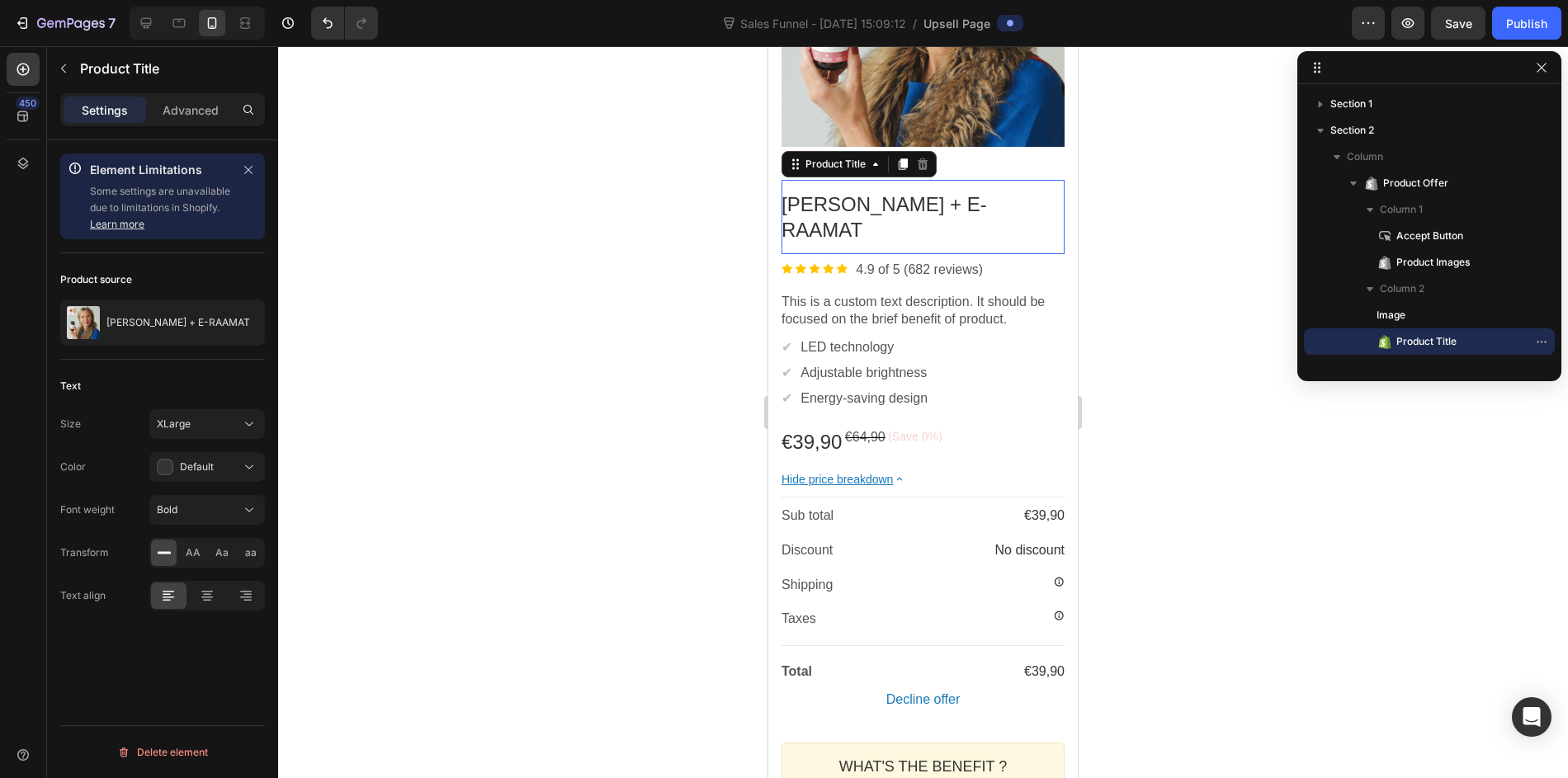
click at [1533, 67] on button "button" at bounding box center [1541, 67] width 20 height 20
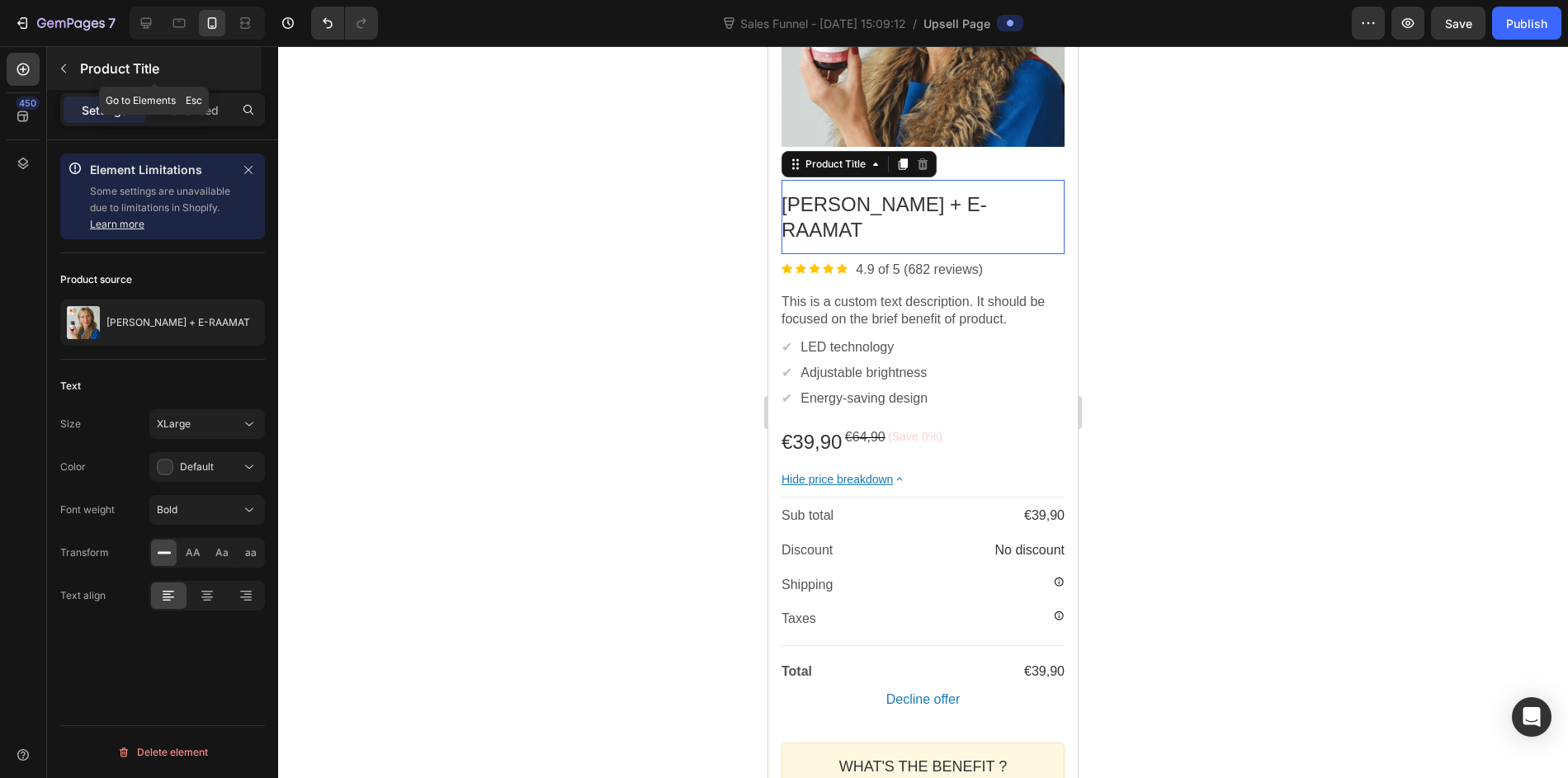
click at [51, 70] on button "button" at bounding box center [63, 68] width 27 height 27
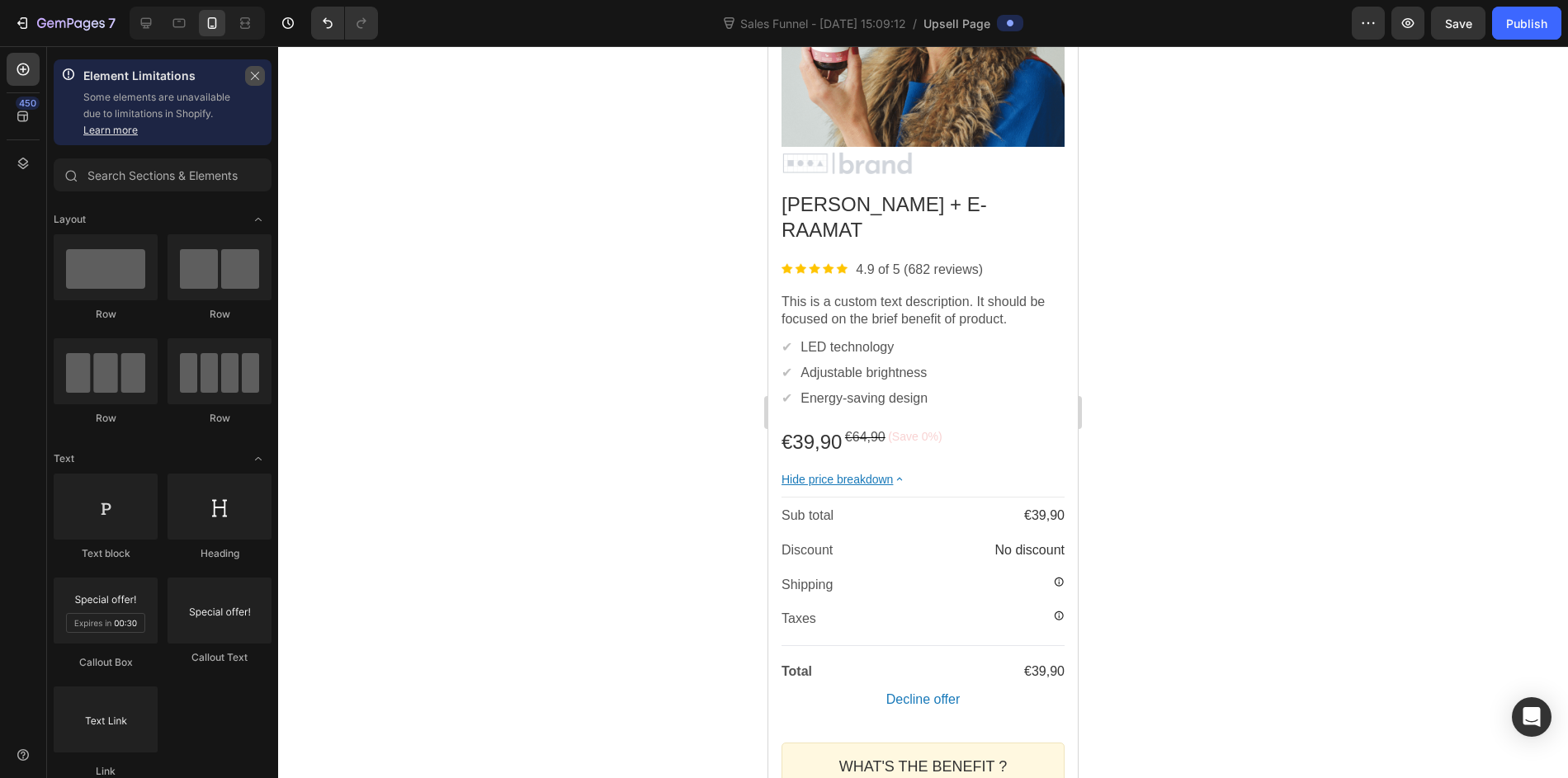
click at [252, 80] on icon "button" at bounding box center [255, 76] width 11 height 11
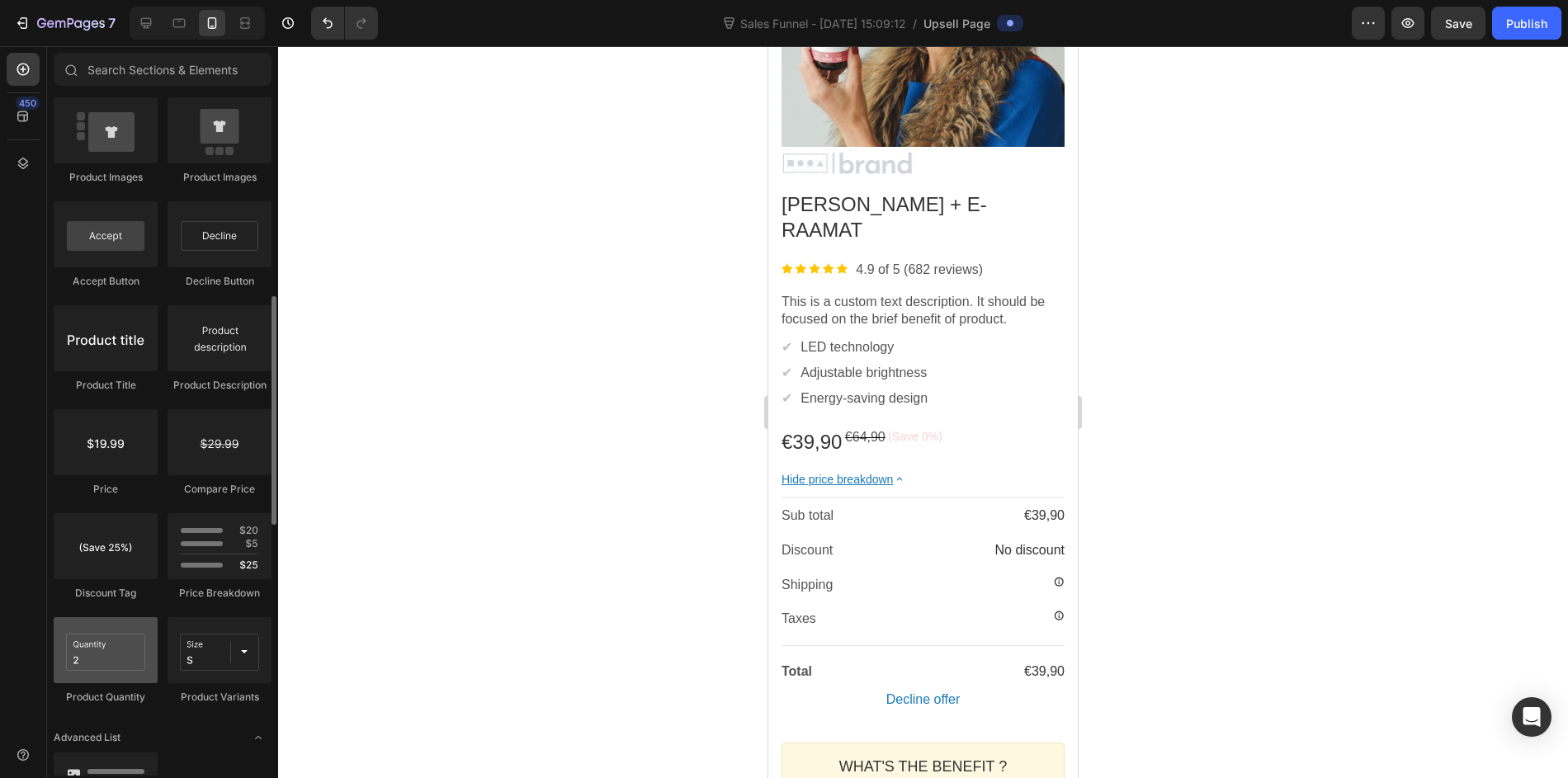
scroll to position [1296, 0]
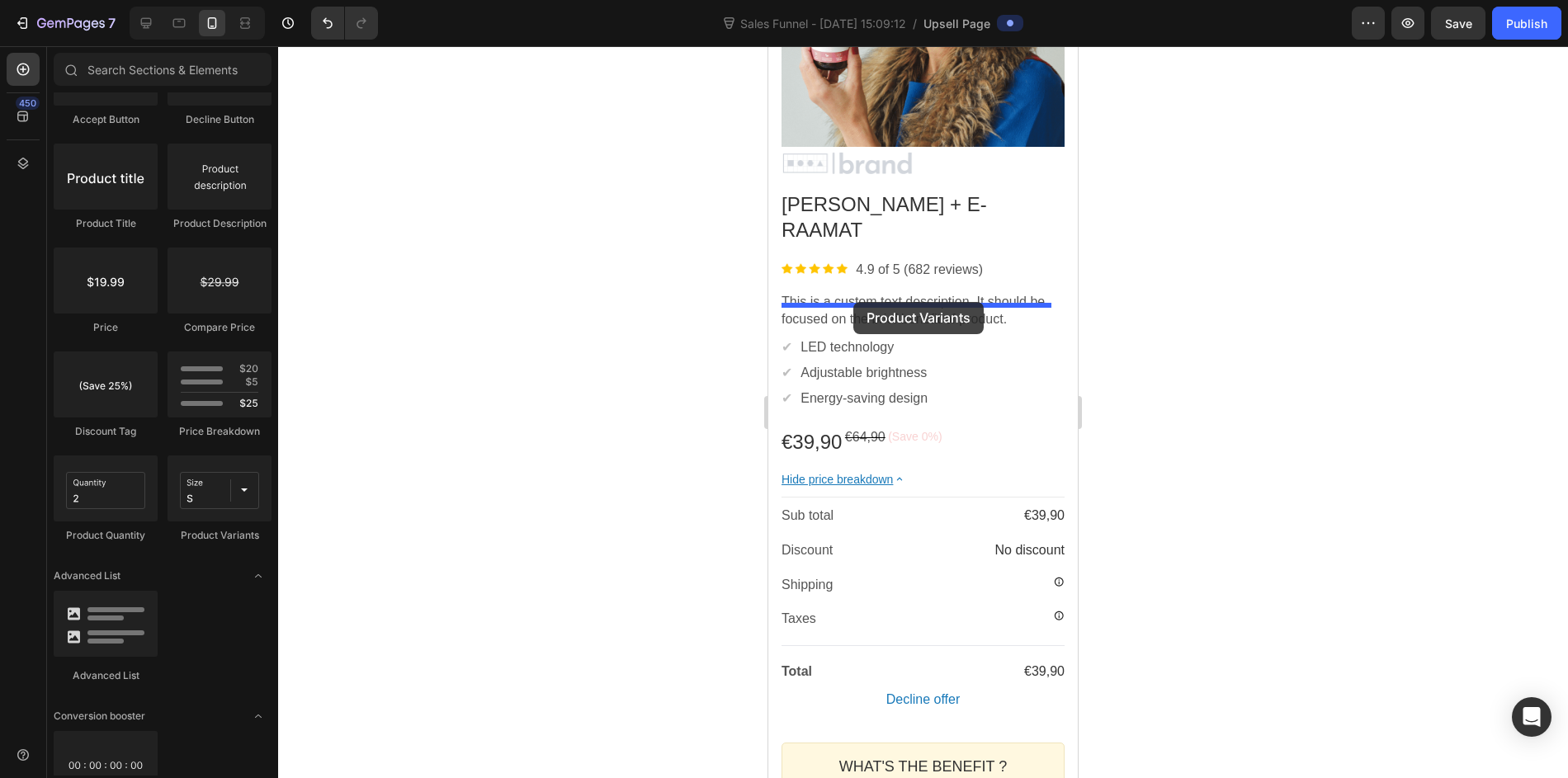
drag, startPoint x: 968, startPoint y: 544, endPoint x: 854, endPoint y: 302, distance: 267.5
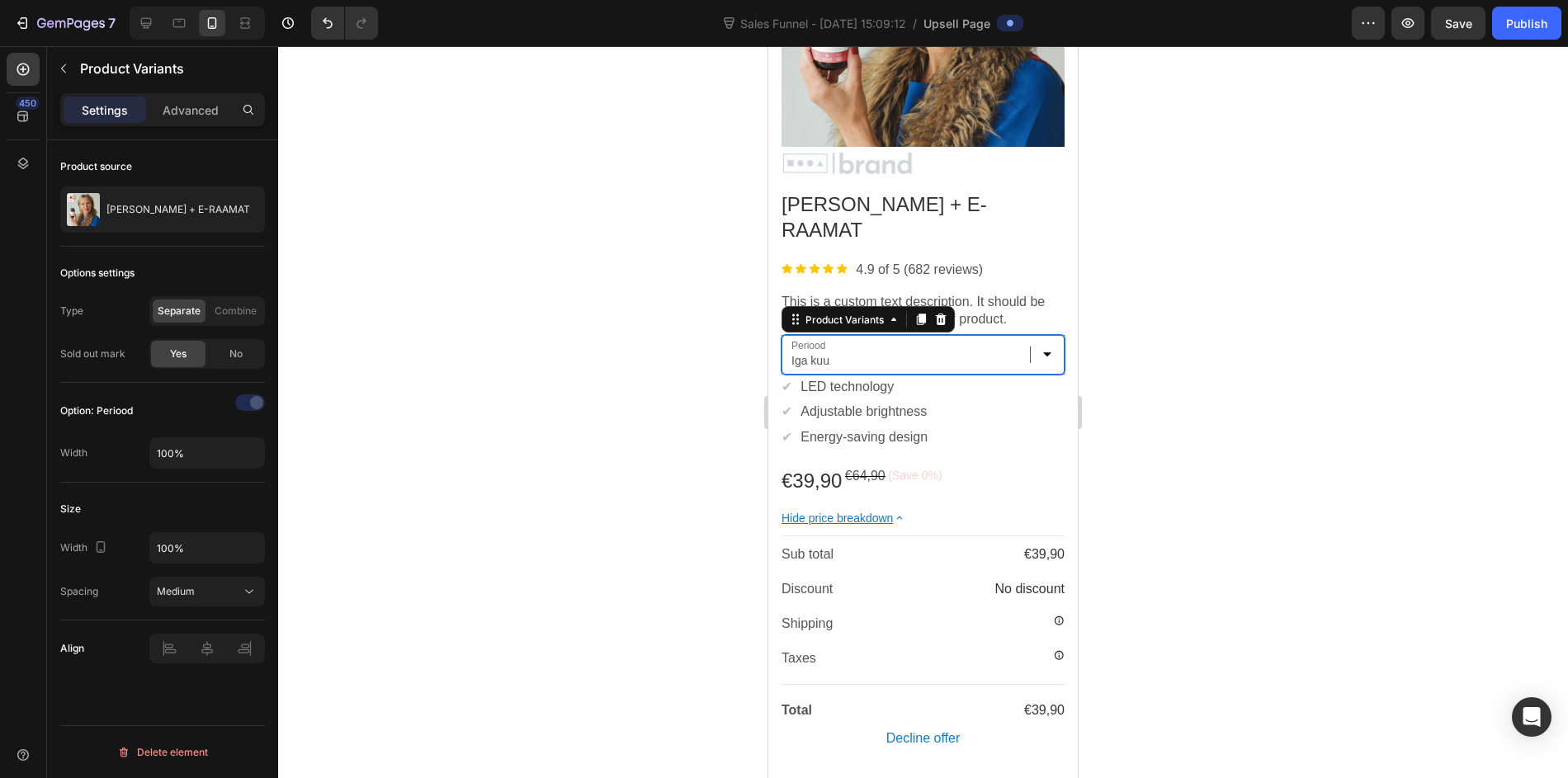
click at [1030, 335] on select "Iga kuu Iga kvartal Iga aasta" at bounding box center [923, 354] width 283 height 39
click at [782, 335] on select "Iga kuu Iga kvartal Iga aasta" at bounding box center [923, 354] width 283 height 39
click at [1020, 335] on select "Iga kuu Iga kvartal Iga aasta" at bounding box center [923, 354] width 283 height 39
click at [782, 335] on select "Iga kuu Iga kvartal Iga aasta" at bounding box center [923, 354] width 283 height 39
select select "Iga aasta"
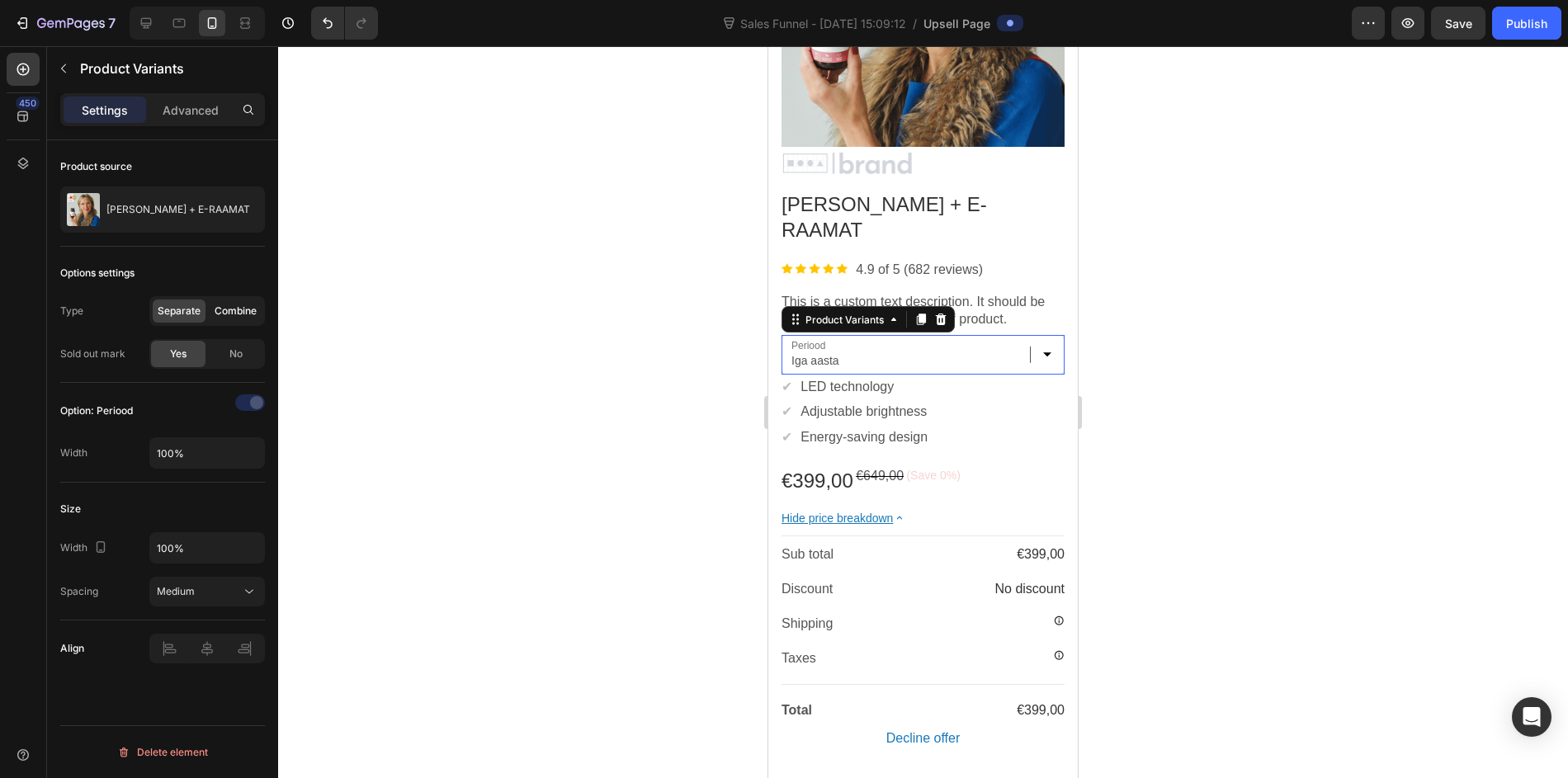
click at [228, 306] on span "Combine" at bounding box center [235, 312] width 42 height 15
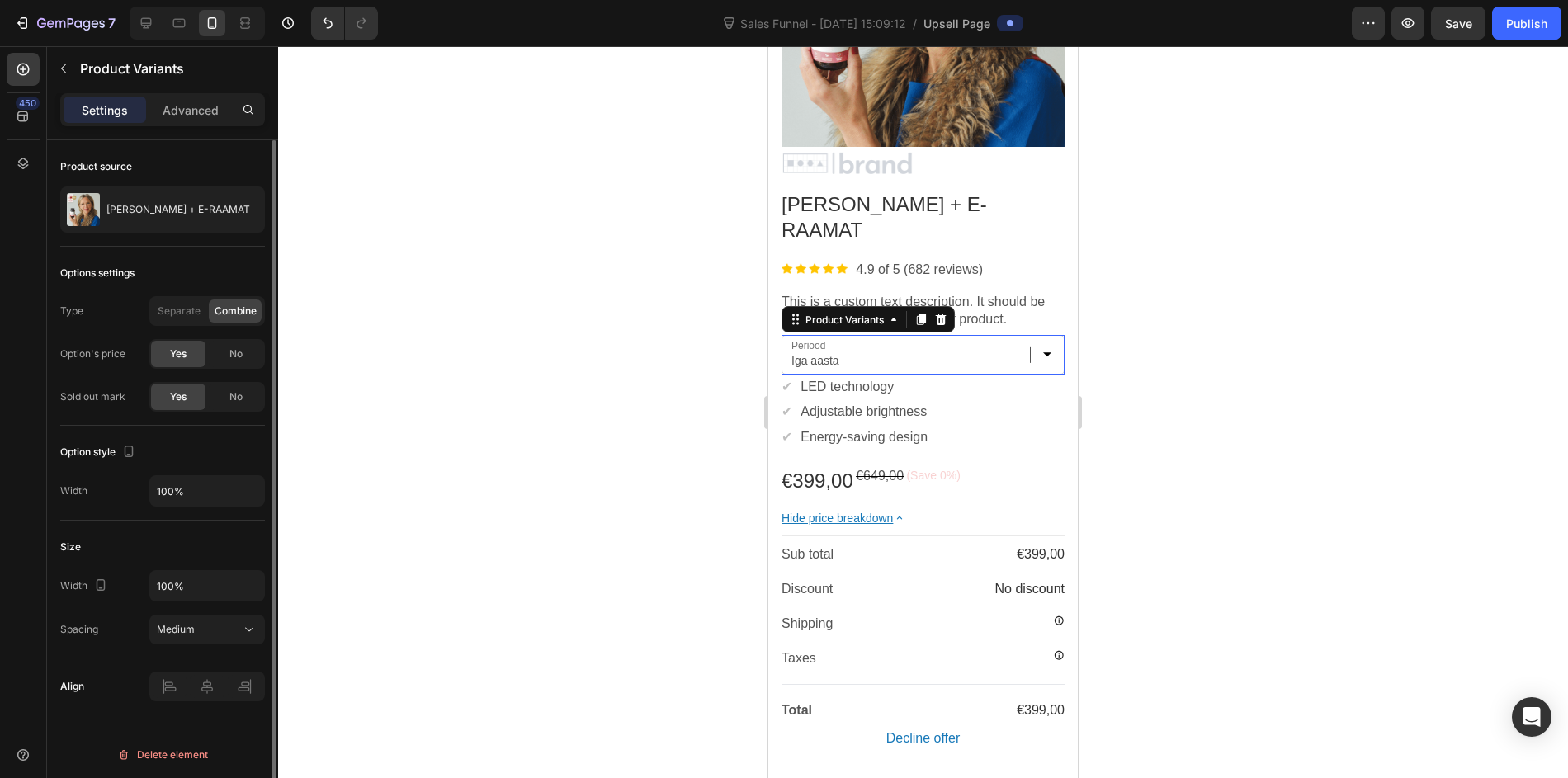
select select "581544521045901950"
drag, startPoint x: 176, startPoint y: 321, endPoint x: 170, endPoint y: 329, distance: 10.0
click at [173, 325] on div "Separate Combine" at bounding box center [207, 311] width 116 height 29
click at [181, 318] on div "Separate" at bounding box center [179, 311] width 53 height 23
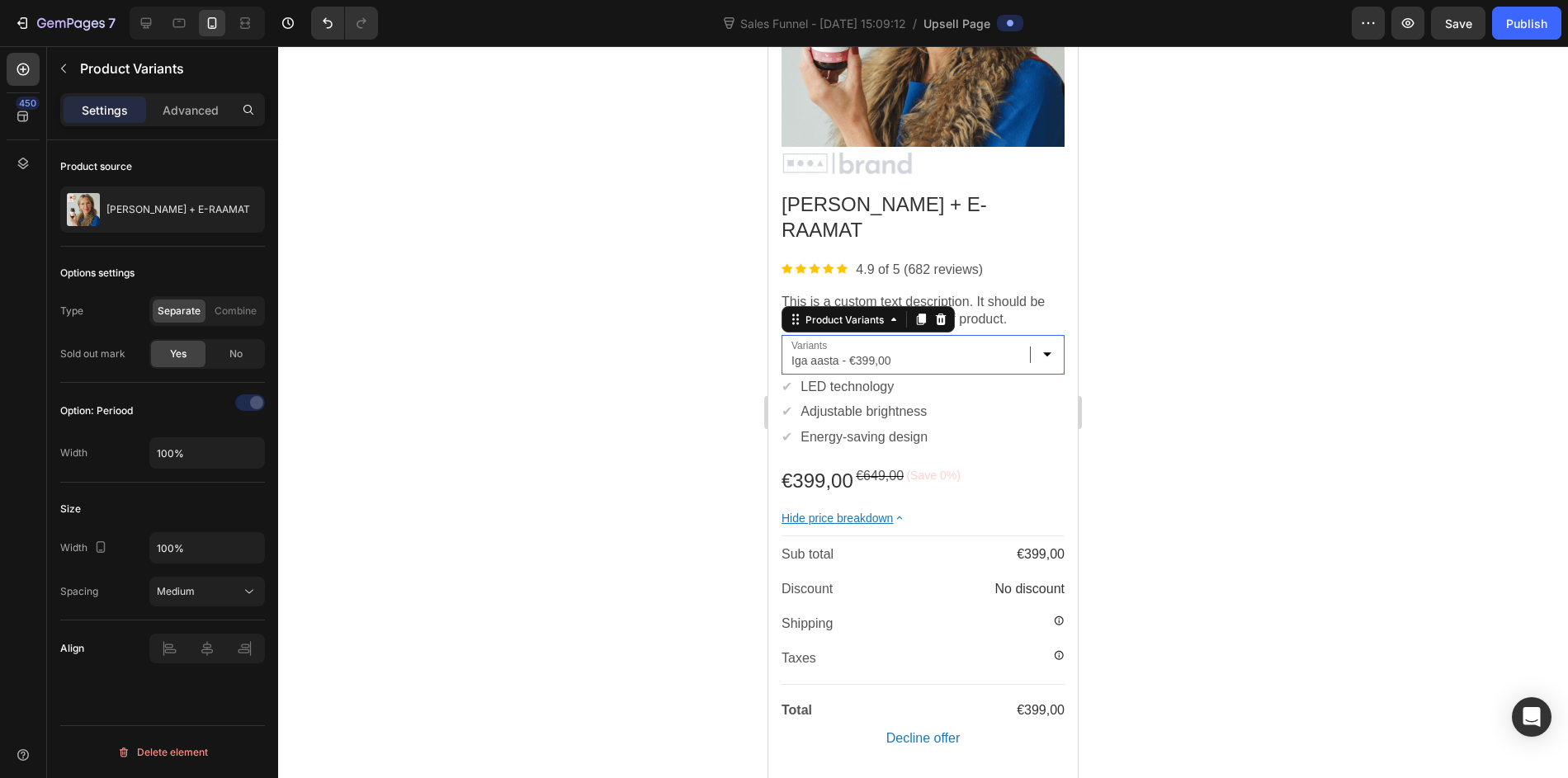
select select "Iga aasta"
click at [214, 313] on span "Combine" at bounding box center [235, 312] width 42 height 15
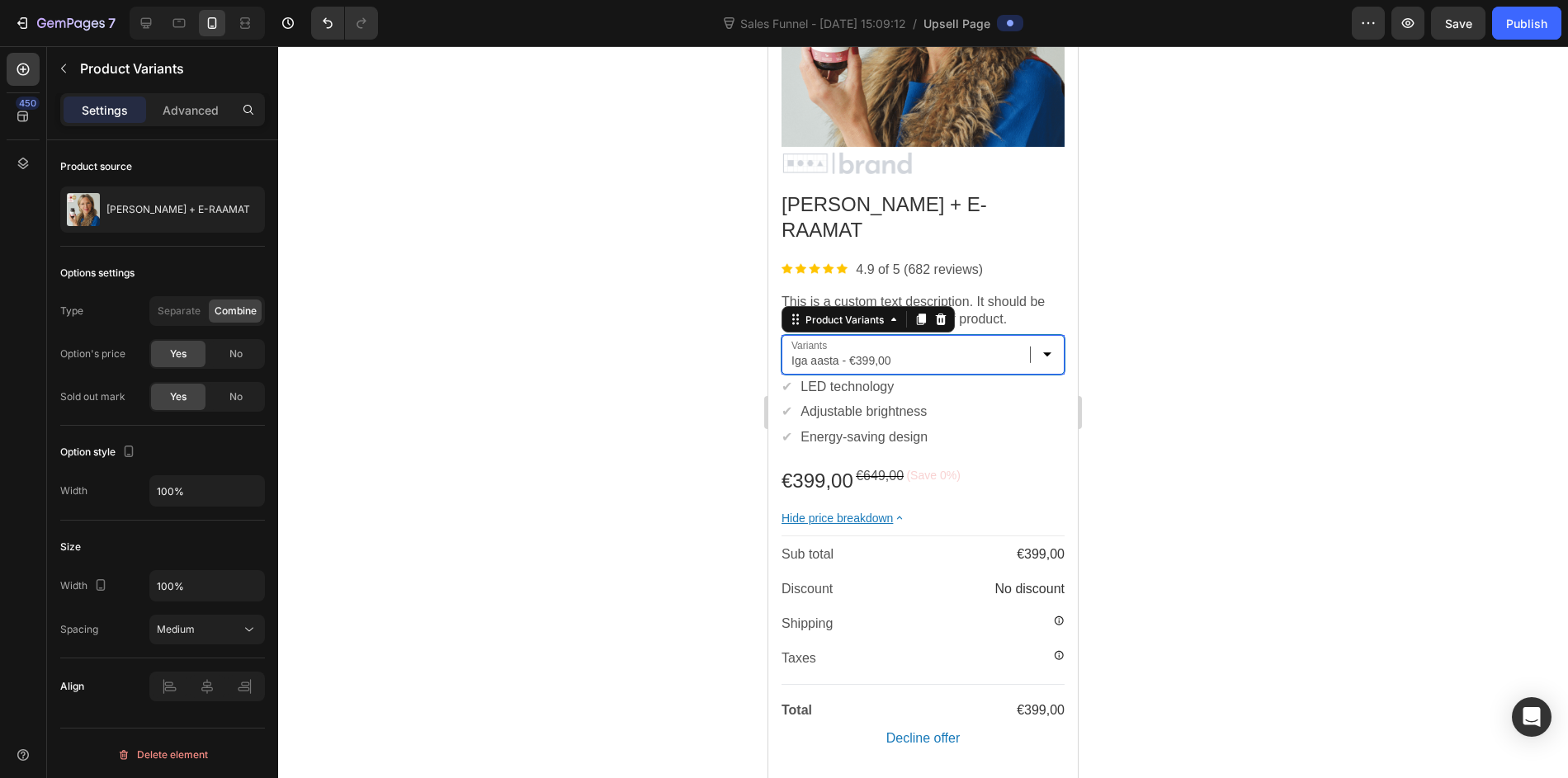
click at [1027, 335] on select "Iga kuu - €39,90 Iga kvartal - €119,70 Iga aasta - €399,00" at bounding box center [923, 354] width 283 height 39
select select "581544521045770878"
click at [782, 335] on select "Iga kuu - €39,90 Iga kvartal - €119,70 Iga aasta - €399,00" at bounding box center [923, 354] width 283 height 39
click at [192, 122] on div "Advanced" at bounding box center [190, 110] width 82 height 27
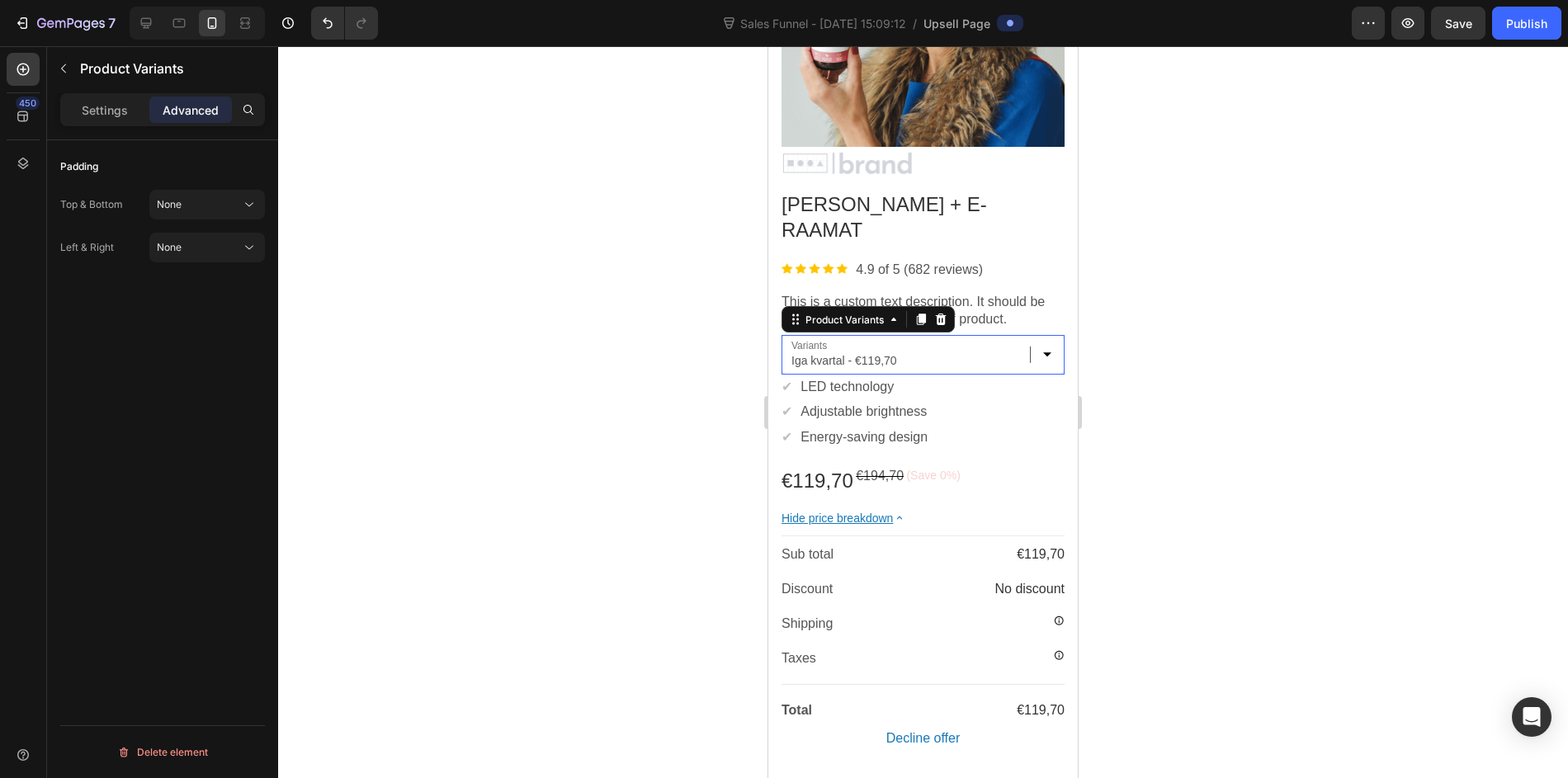
scroll to position [0, 0]
click at [97, 113] on p "Settings" at bounding box center [104, 110] width 46 height 17
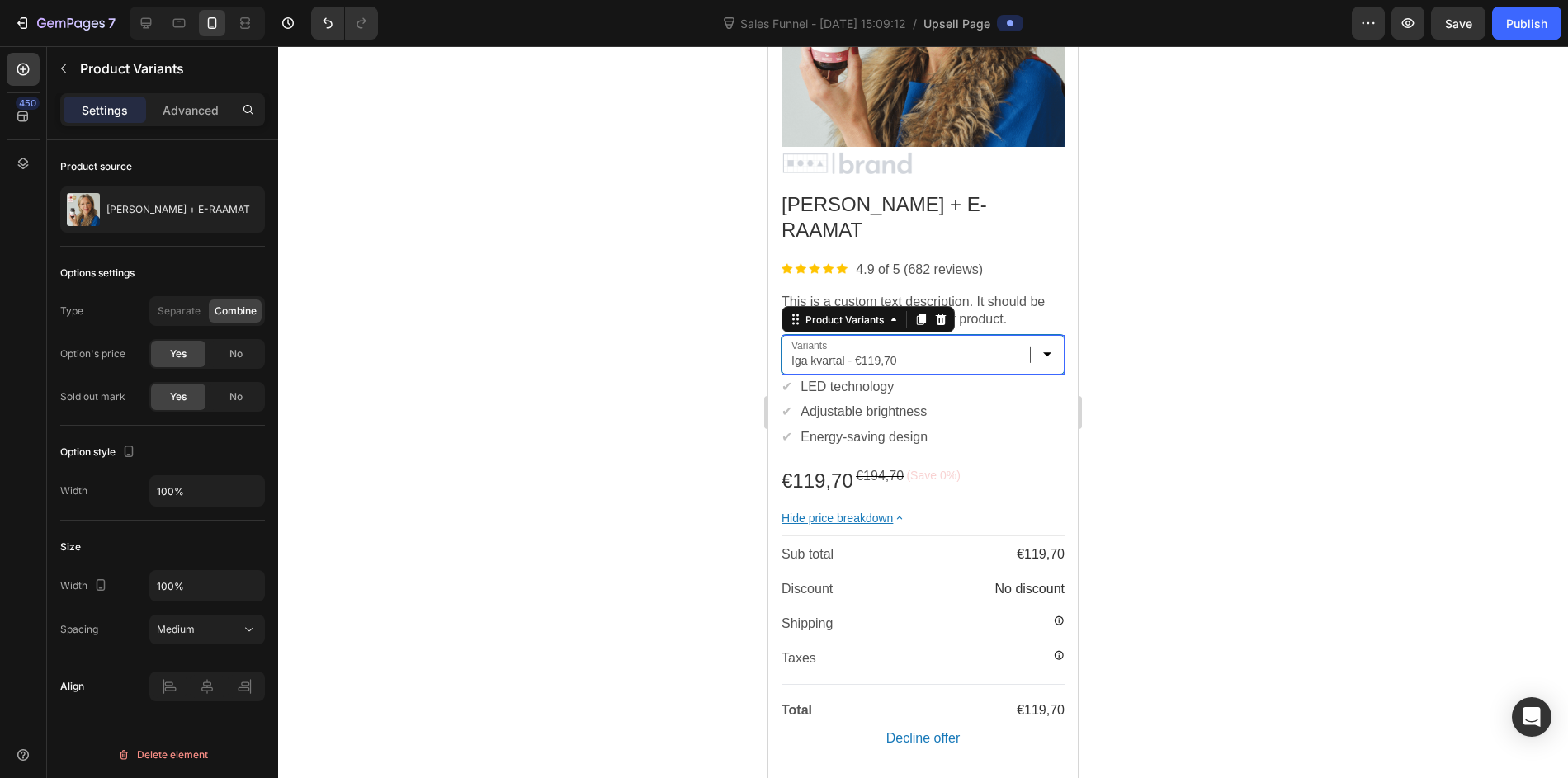
click at [889, 335] on select "Iga kuu - €39,90 Iga kvartal - €119,70 Iga aasta - €399,00" at bounding box center [923, 354] width 283 height 39
click at [782, 335] on select "Iga kuu - €39,90 Iga kvartal - €119,70 Iga aasta - €399,00" at bounding box center [923, 354] width 283 height 39
click at [57, 70] on icon "button" at bounding box center [63, 68] width 13 height 13
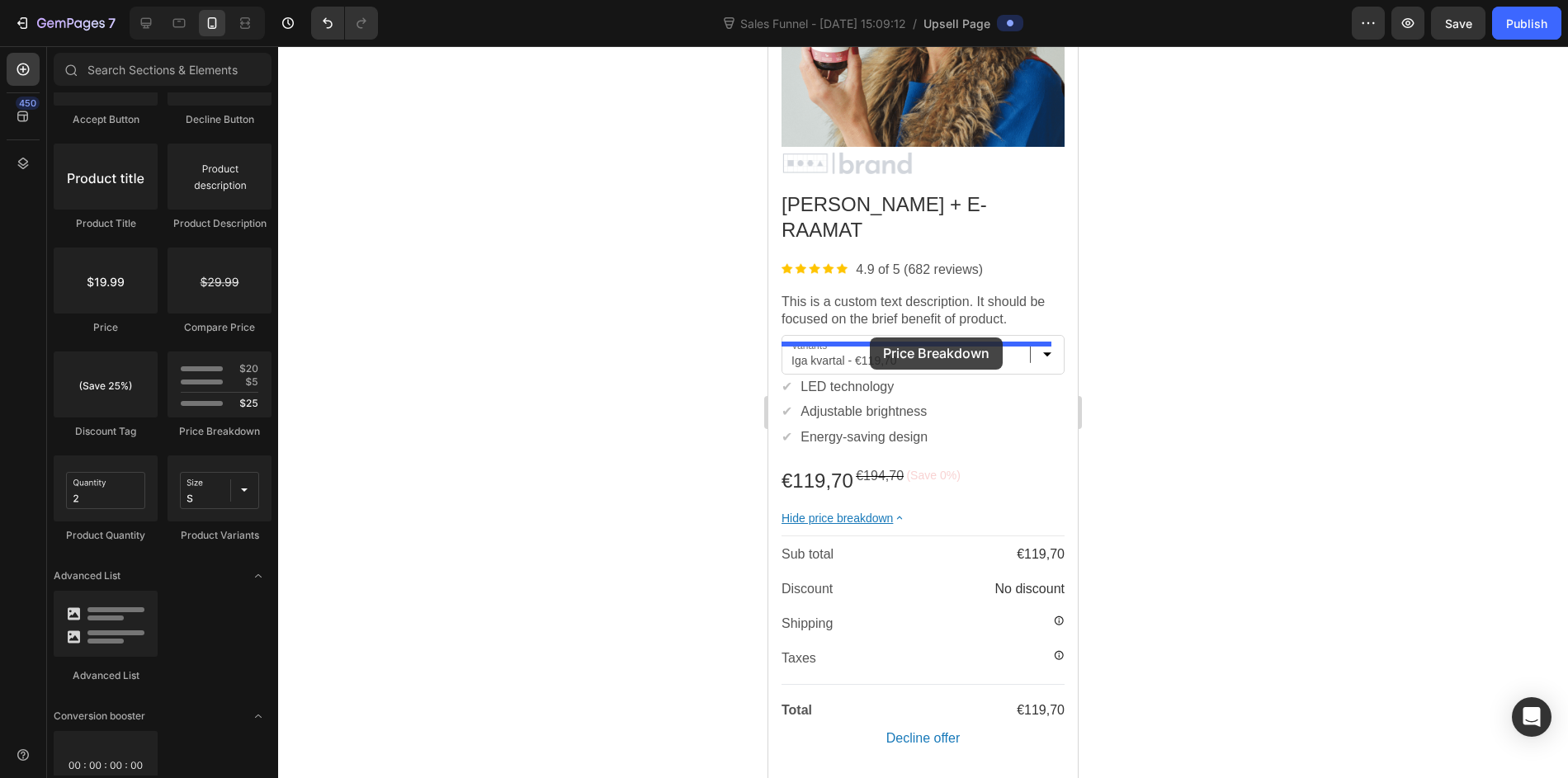
drag, startPoint x: 974, startPoint y: 451, endPoint x: 869, endPoint y: 337, distance: 155.0
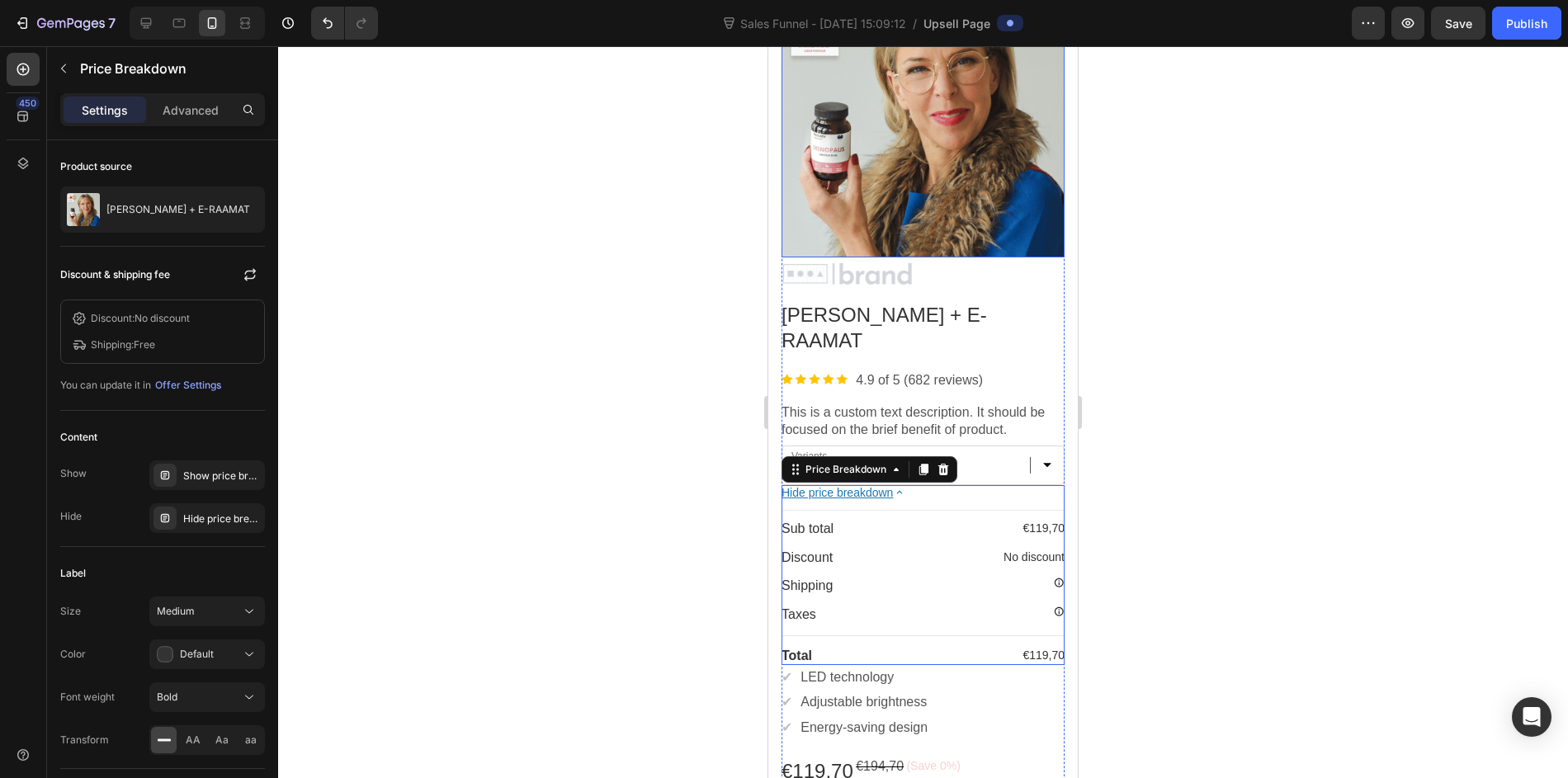
scroll to position [335, 0]
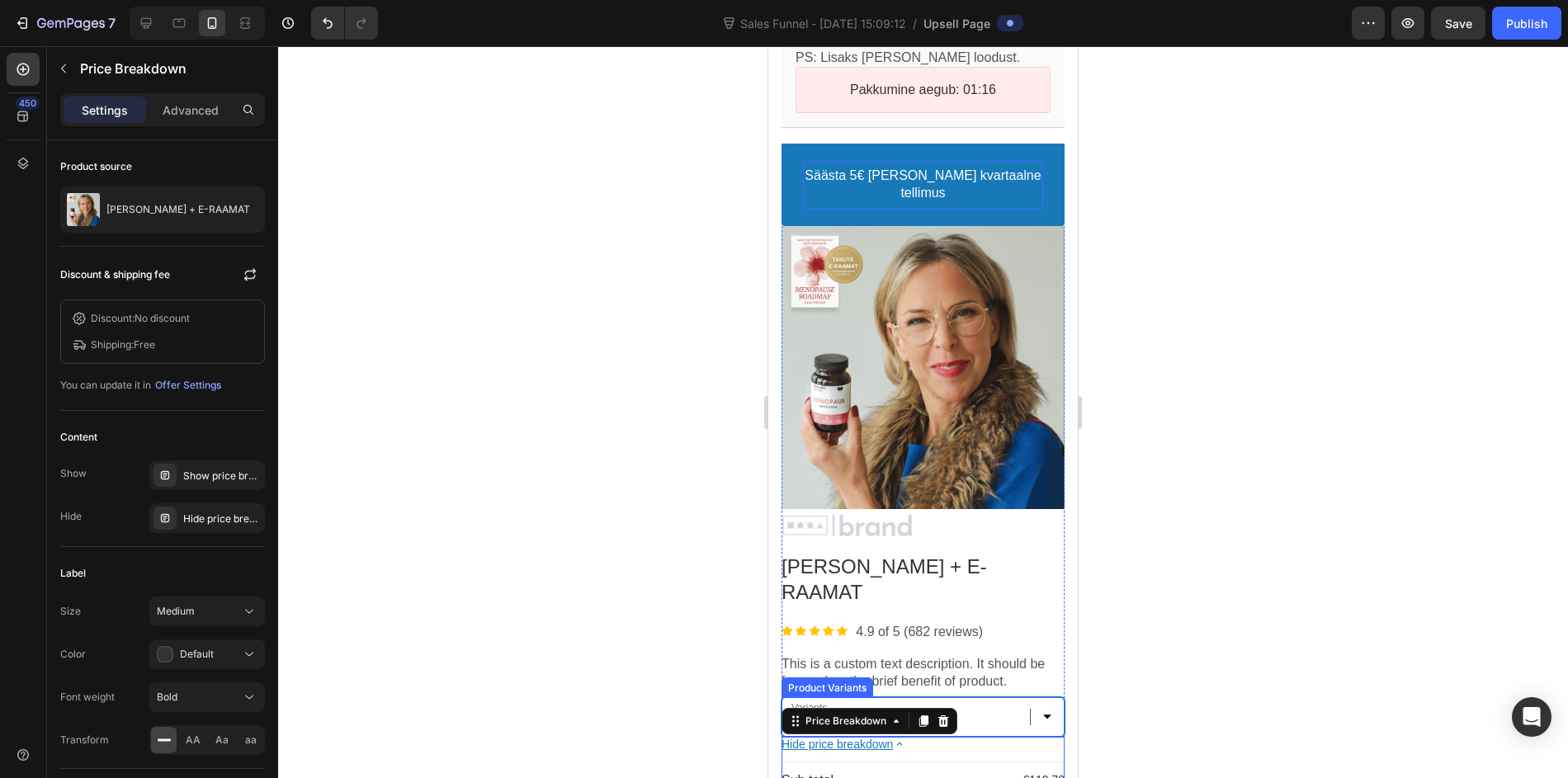
click at [1000, 697] on select "Iga kuu - €39,90 Iga kvartal - €119,70 Iga aasta - €399,00" at bounding box center [923, 716] width 283 height 39
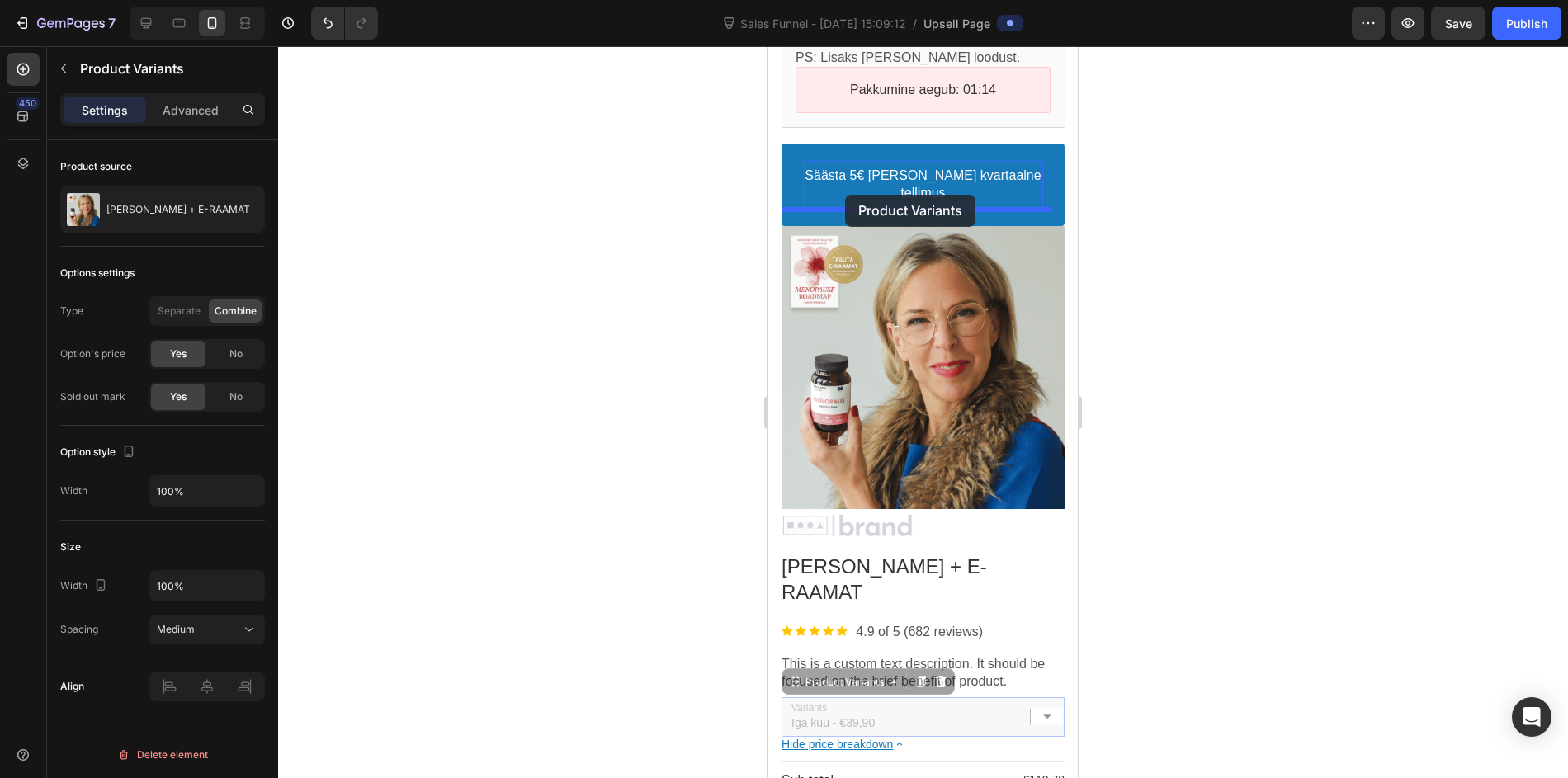
drag, startPoint x: 797, startPoint y: 654, endPoint x: 845, endPoint y: 195, distance: 461.5
select select "581544521045770878"
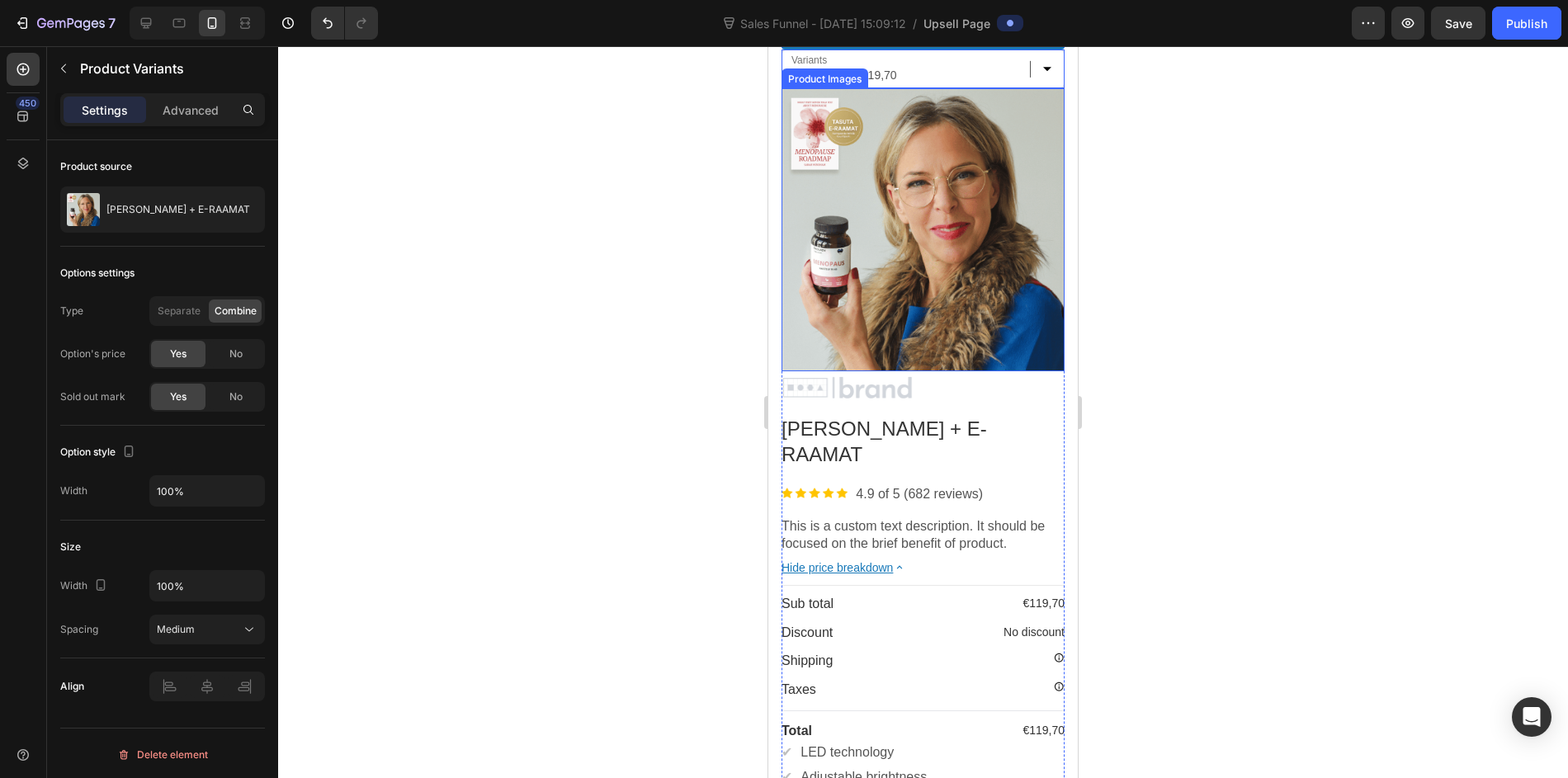
scroll to position [624, 0]
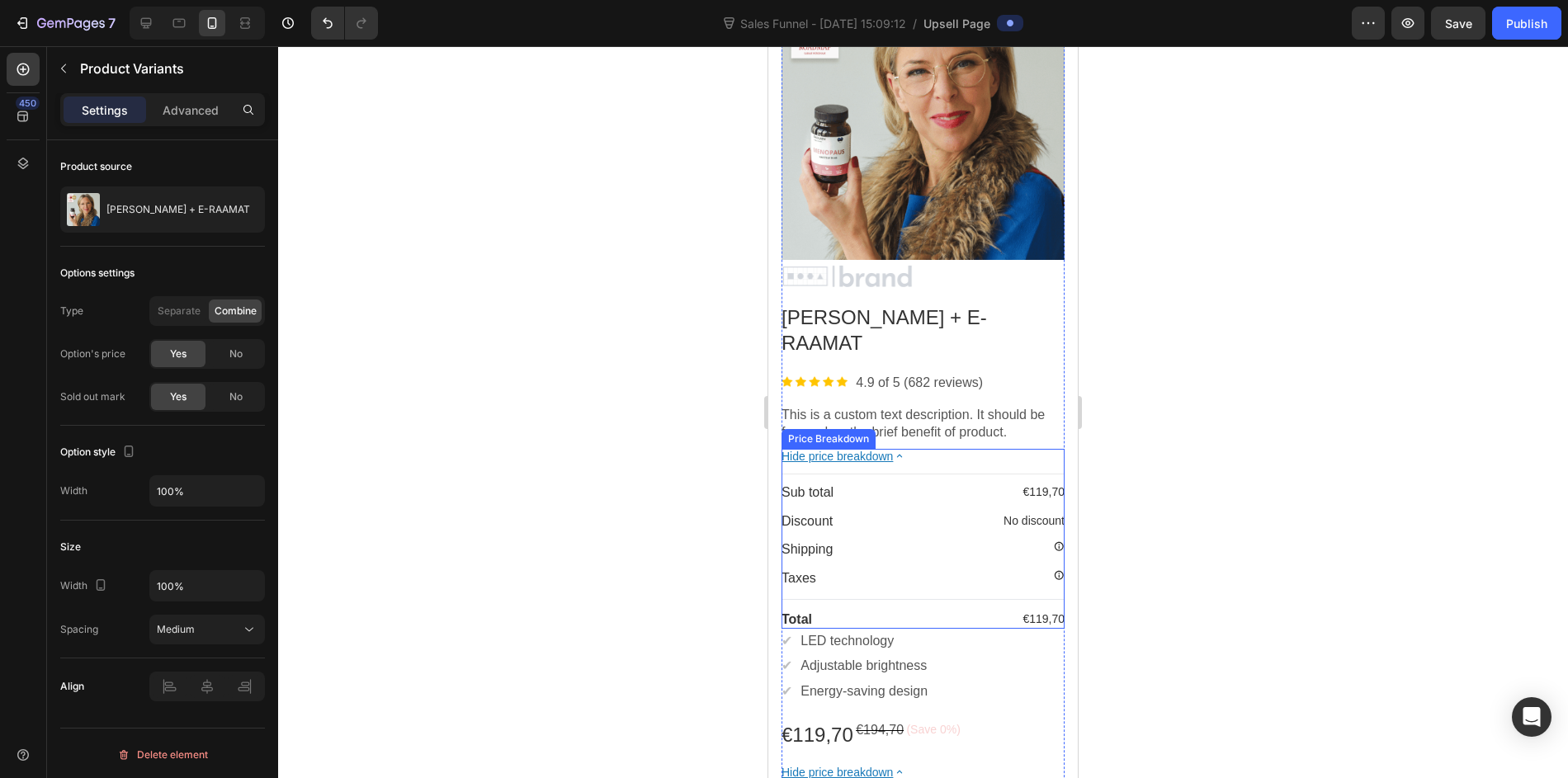
click at [970, 541] on div "Shipping" at bounding box center [917, 550] width 272 height 17
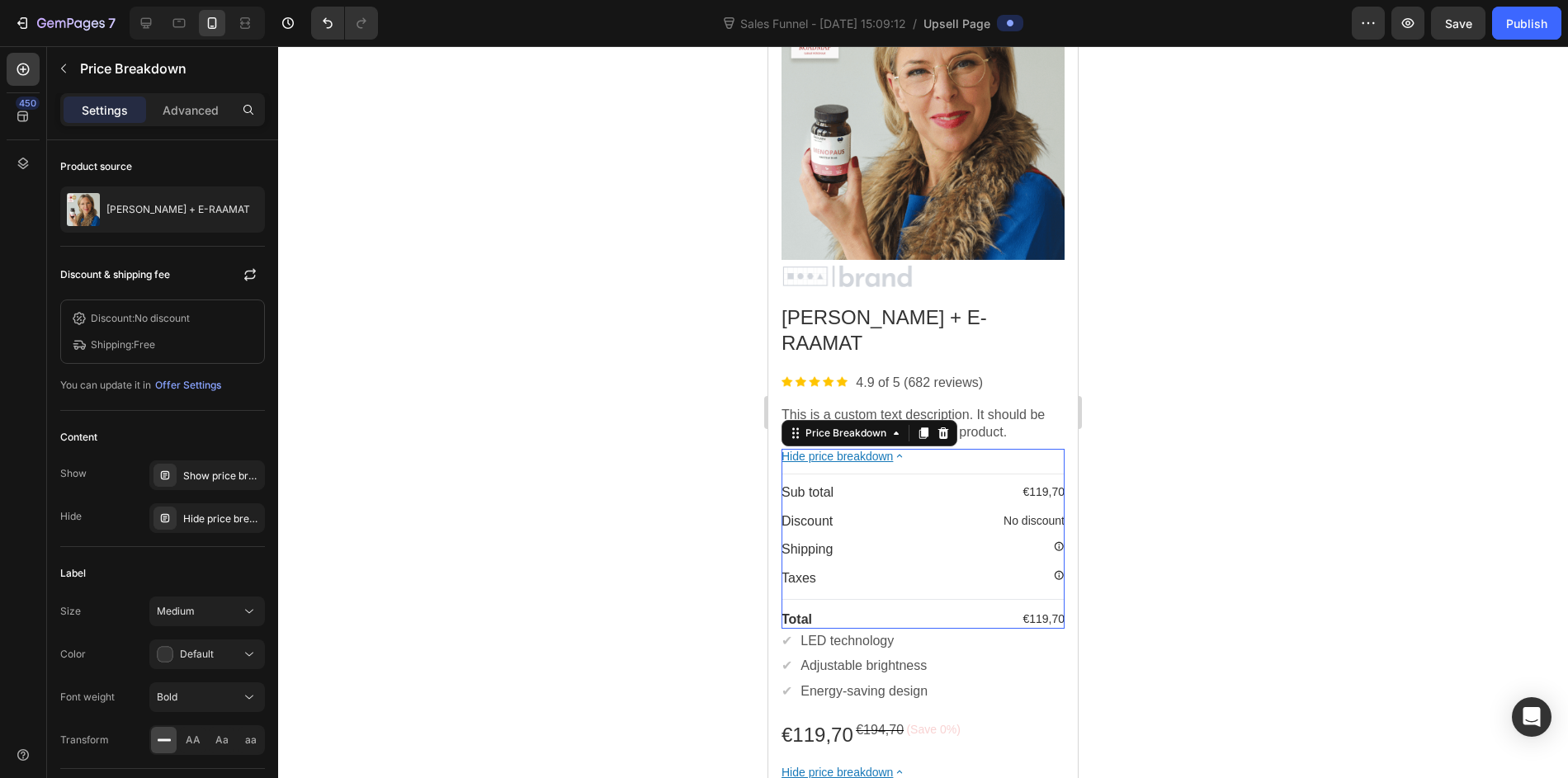
click at [941, 426] on icon at bounding box center [943, 432] width 10 height 11
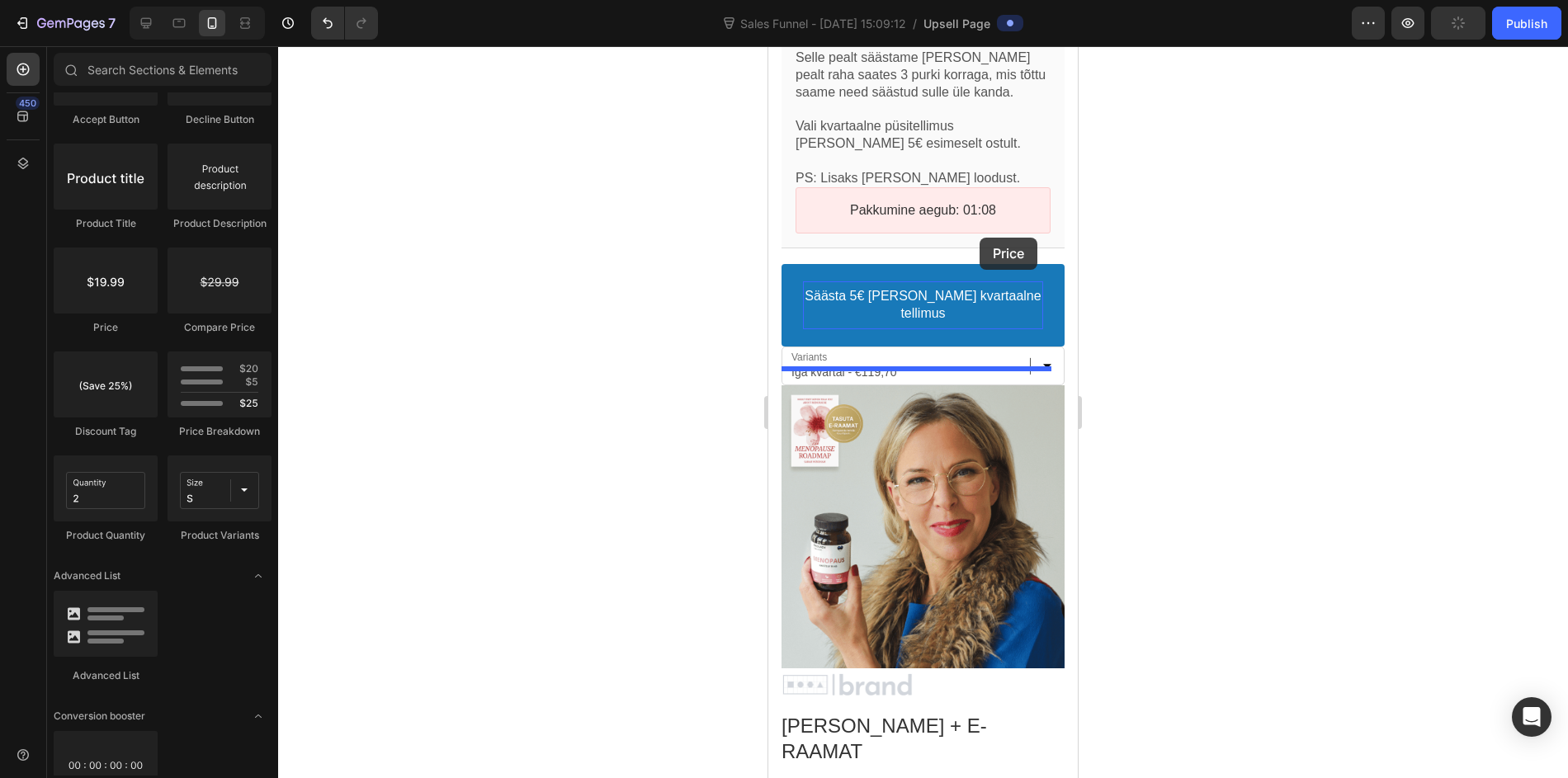
scroll to position [78, 0]
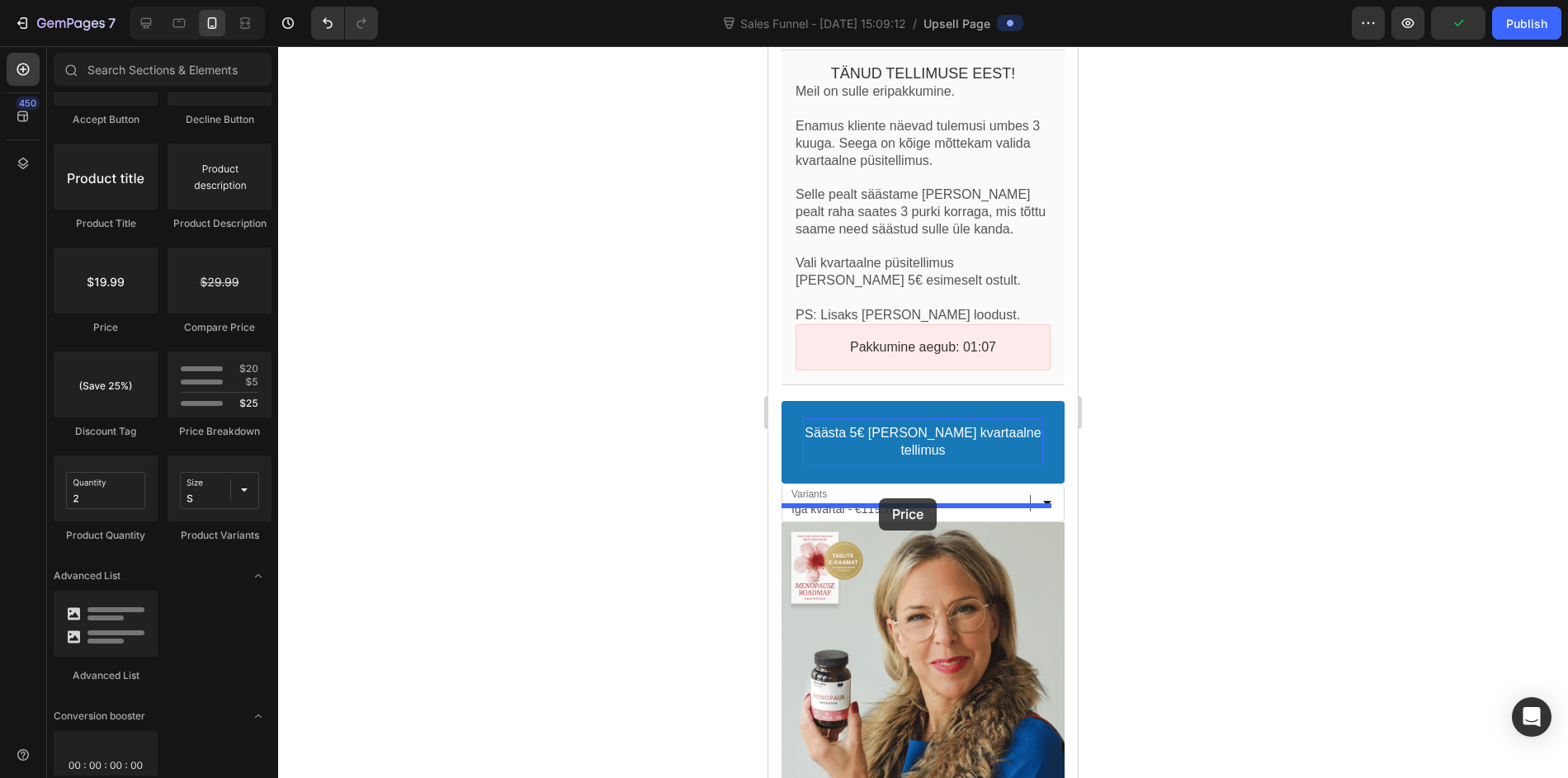
drag, startPoint x: 867, startPoint y: 336, endPoint x: 878, endPoint y: 498, distance: 162.4
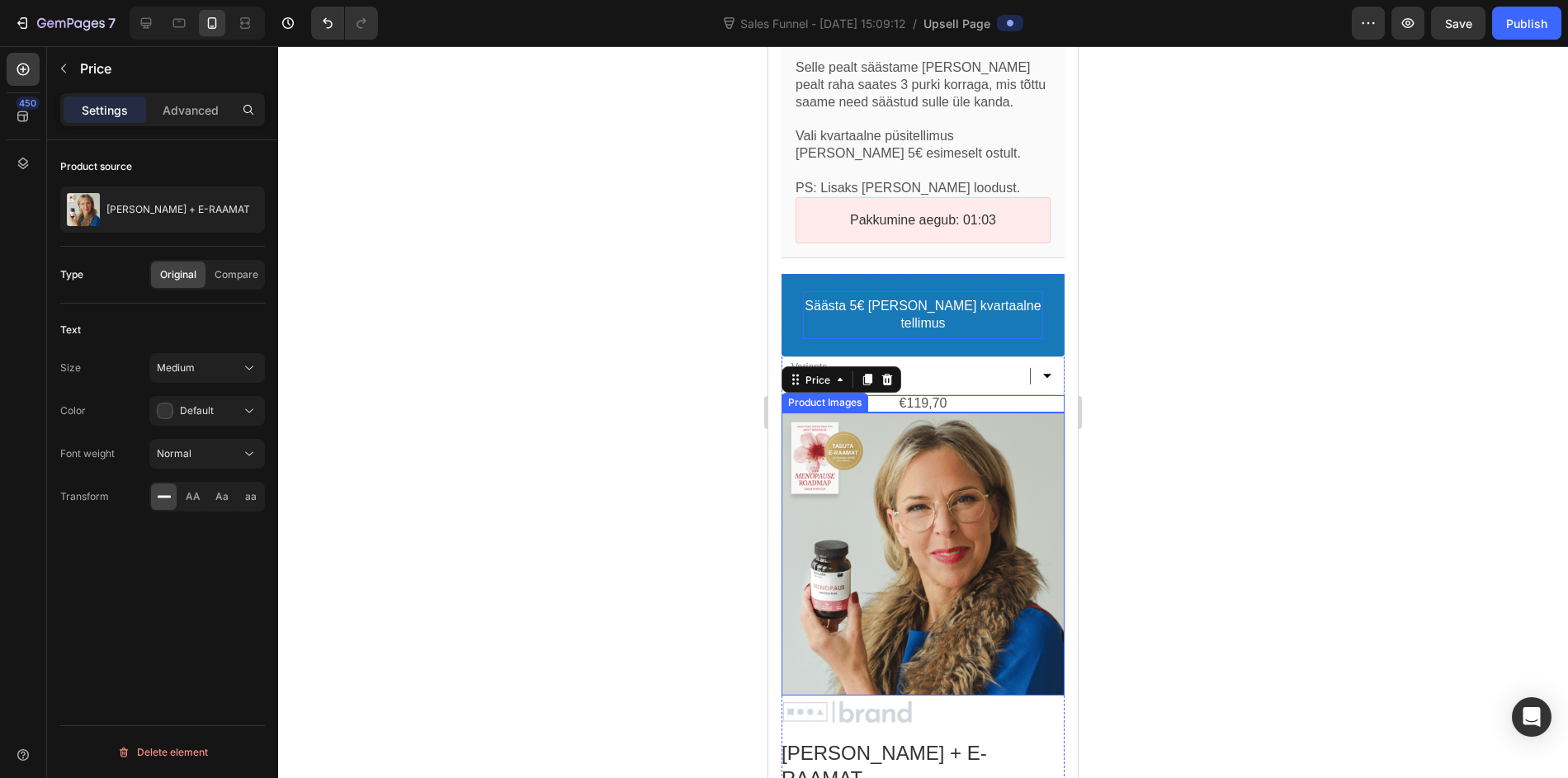
scroll to position [253, 0]
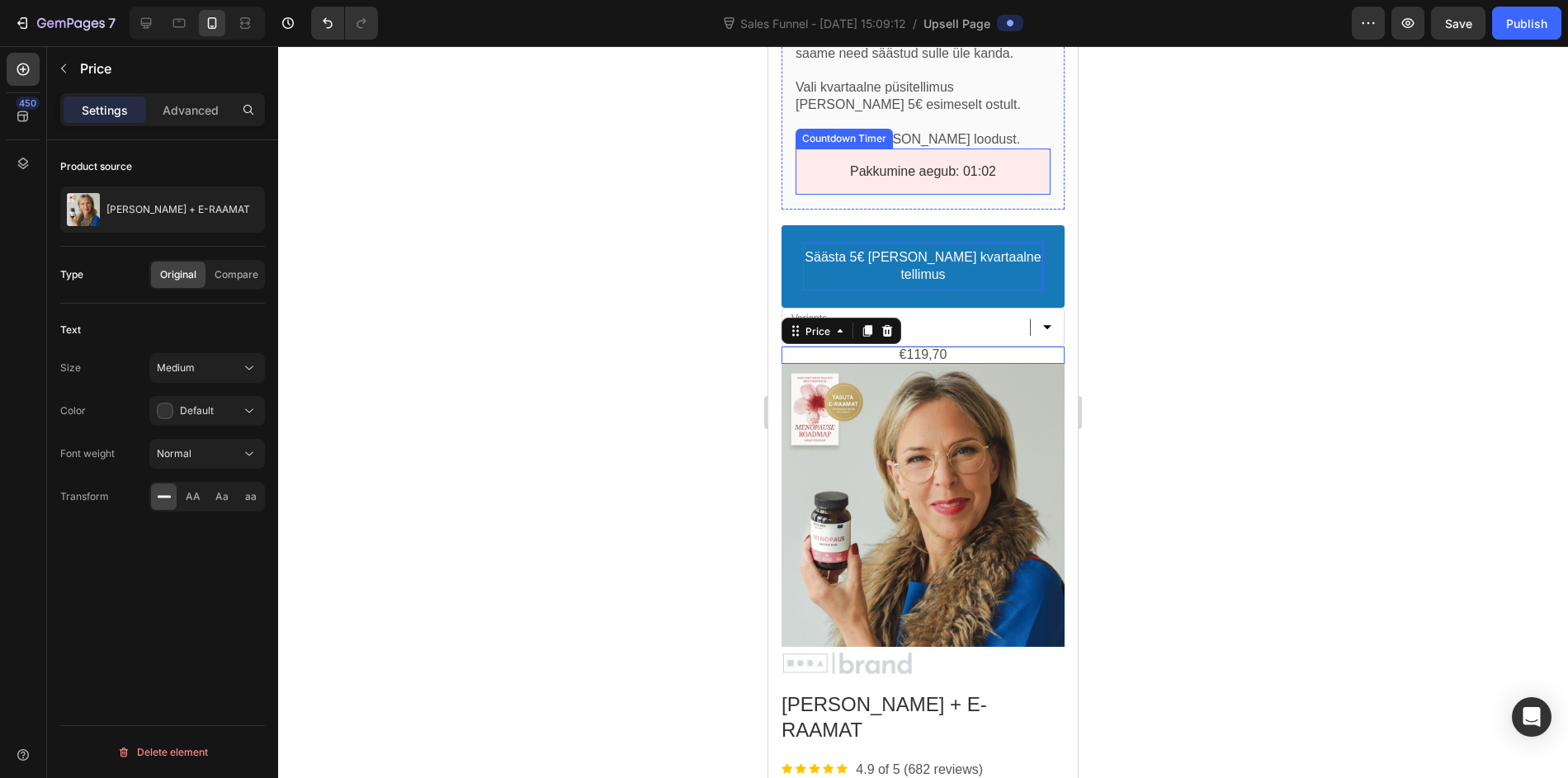
click at [949, 154] on div "Pakkumine aegub: 01:02" at bounding box center [923, 172] width 255 height 47
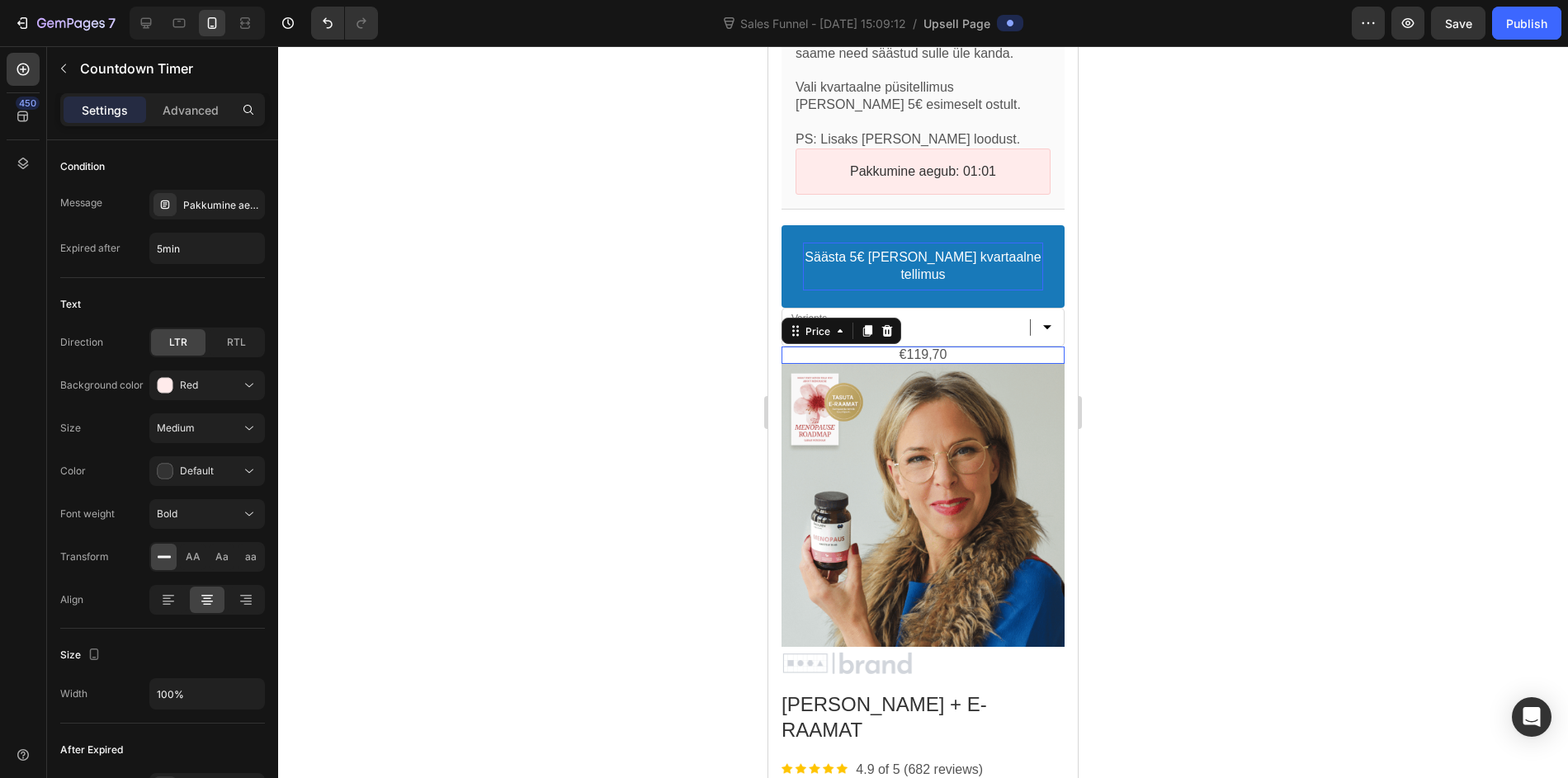
click at [932, 348] on bdo "€119,70" at bounding box center [923, 354] width 48 height 14
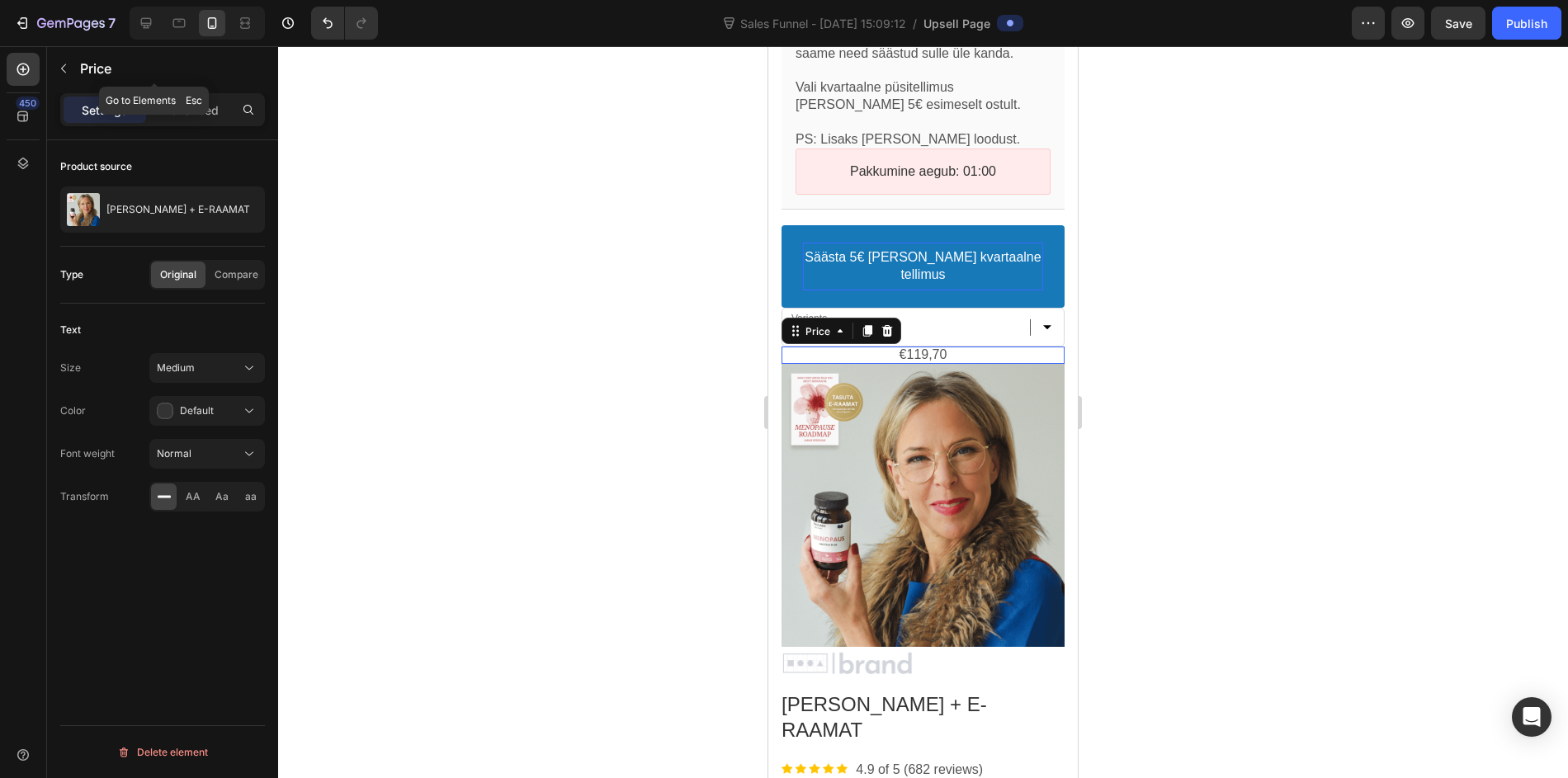
click at [61, 70] on icon "button" at bounding box center [63, 68] width 13 height 13
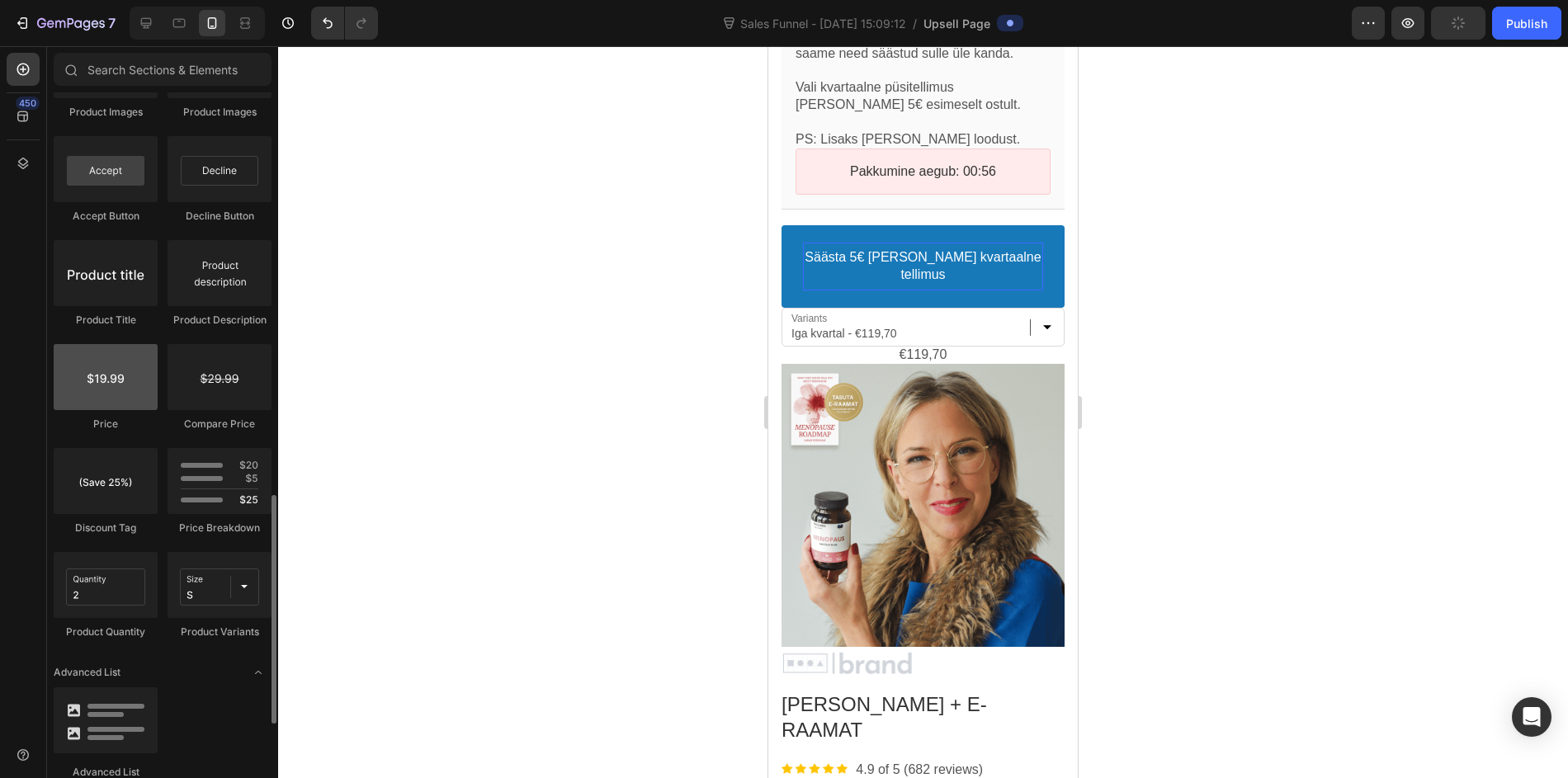
scroll to position [1352, 0]
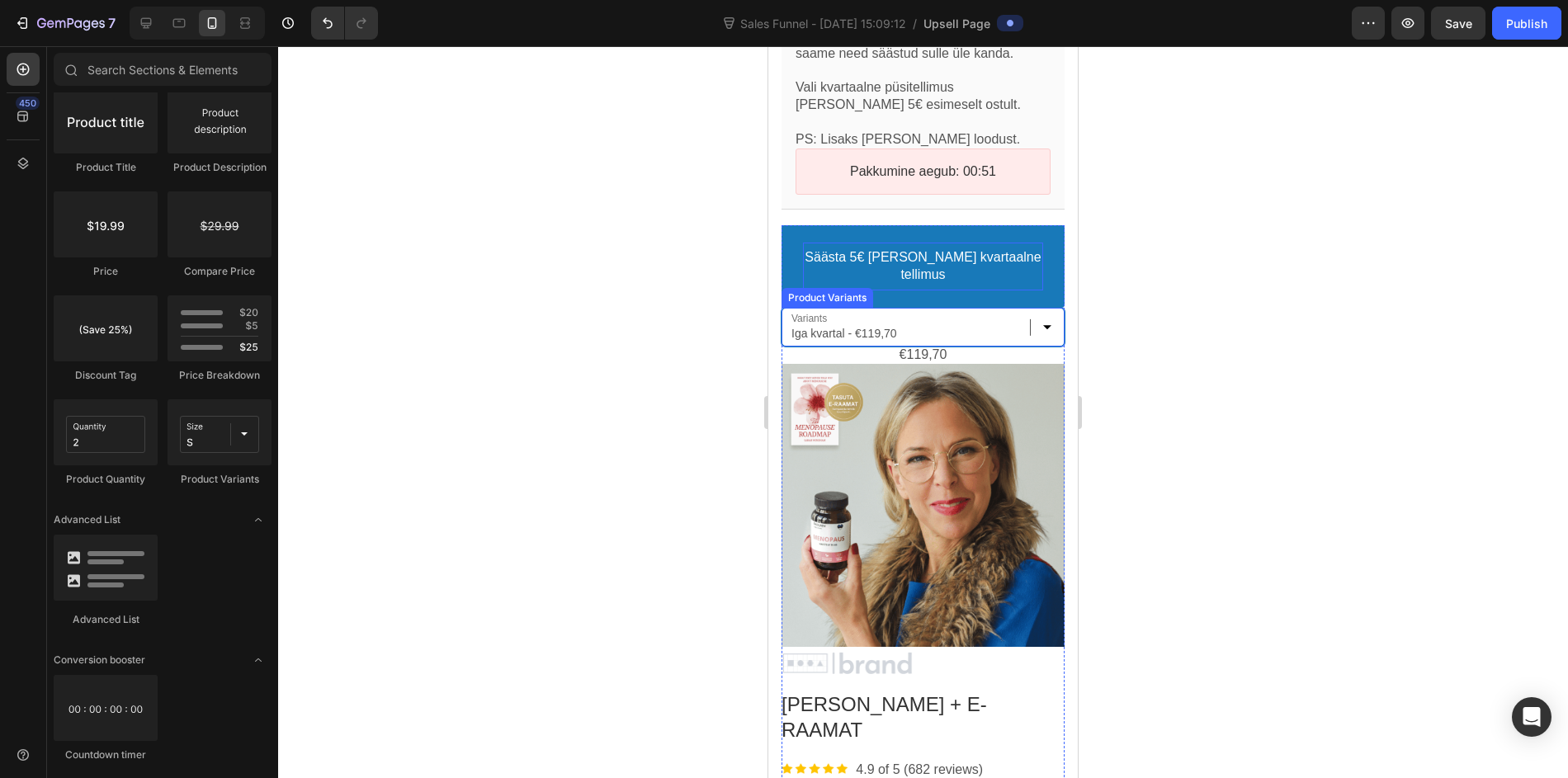
click at [958, 310] on select "Iga kuu - €39,90 Iga kvartal - €119,70 Iga aasta - €399,00" at bounding box center [923, 327] width 283 height 39
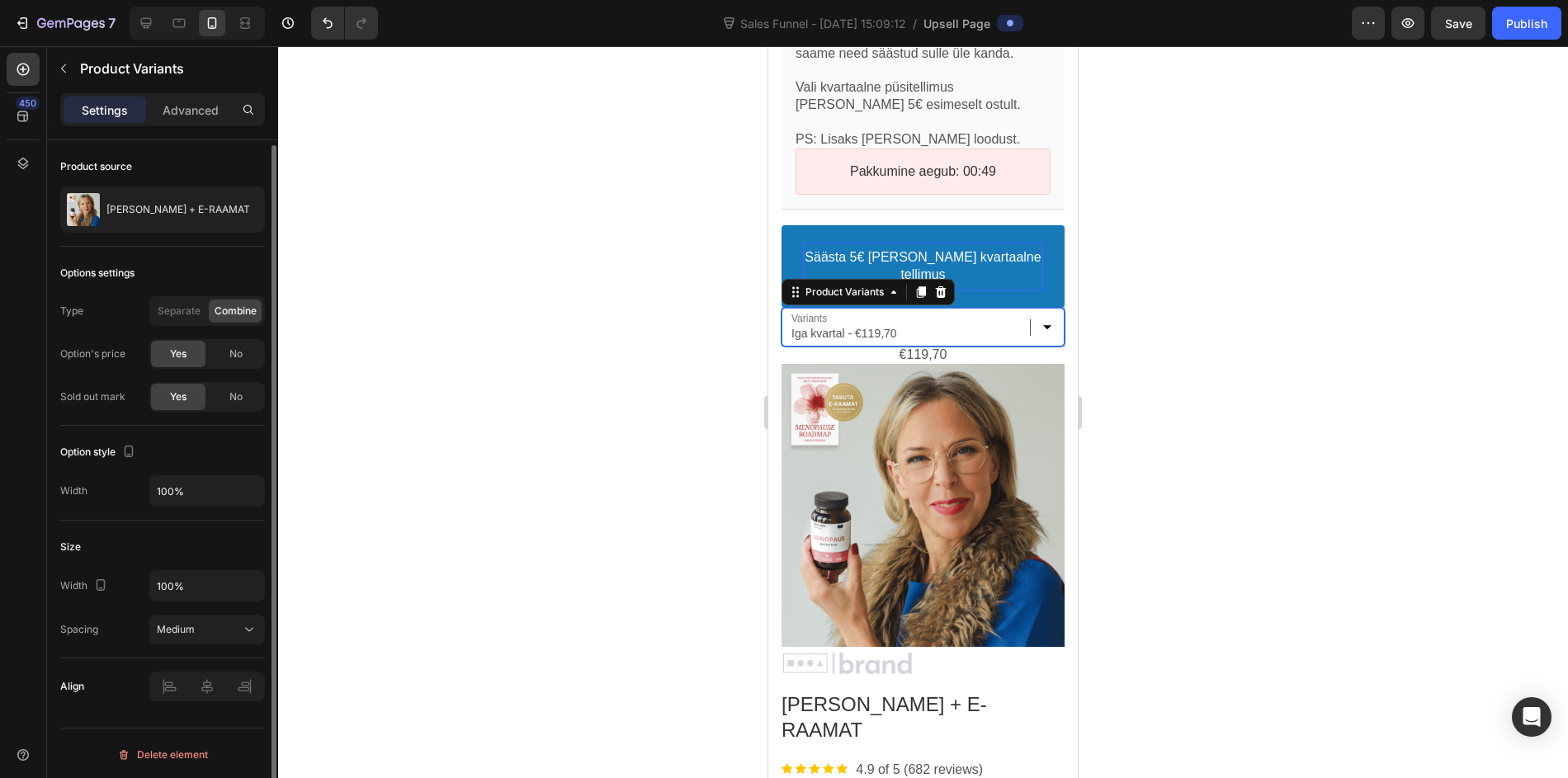
scroll to position [3, 0]
click at [168, 213] on p "[PERSON_NAME] + E-RAAMAT" at bounding box center [178, 208] width 144 height 11
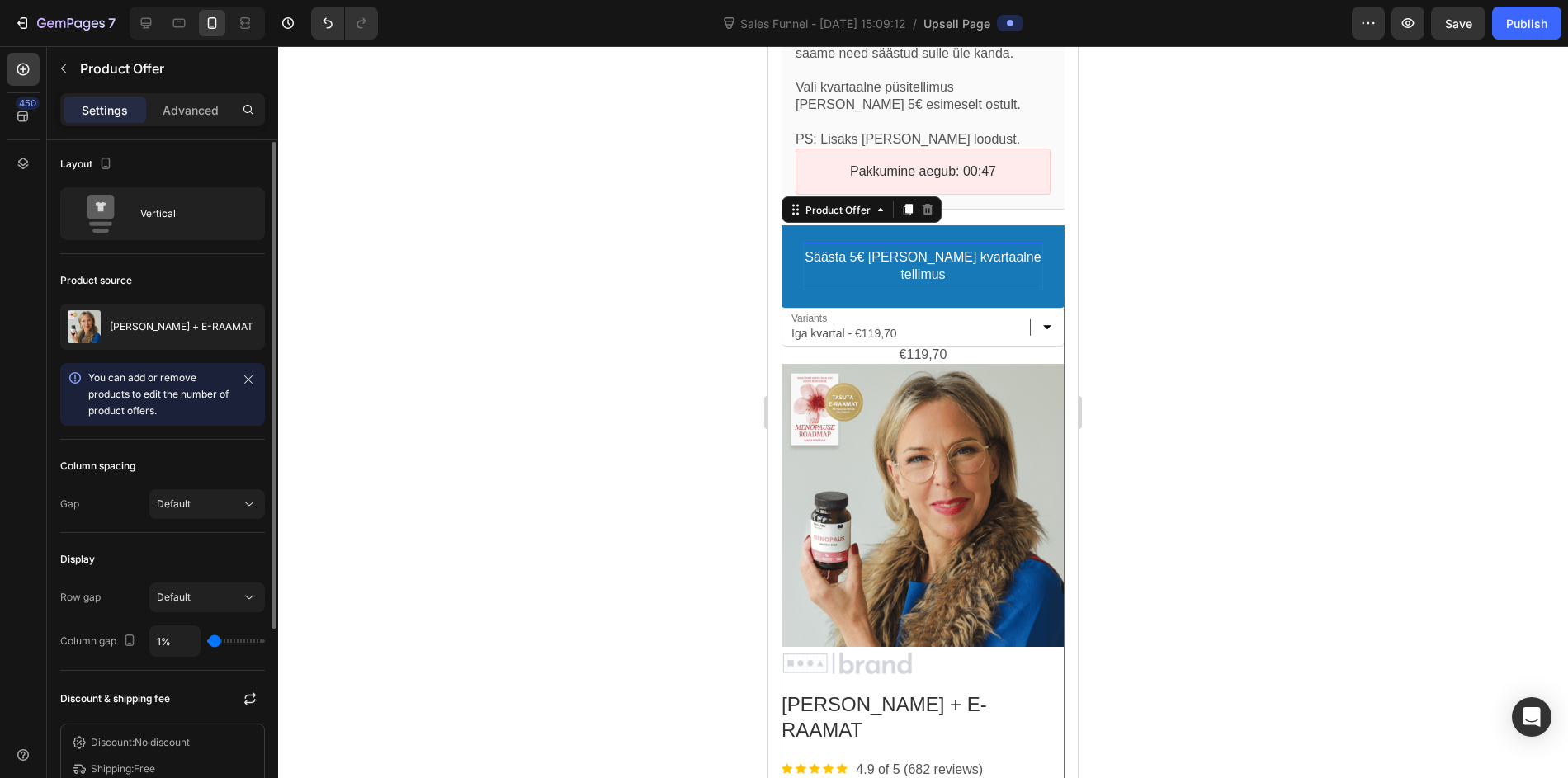
scroll to position [0, 0]
click at [170, 214] on div "Vertical" at bounding box center [190, 216] width 100 height 38
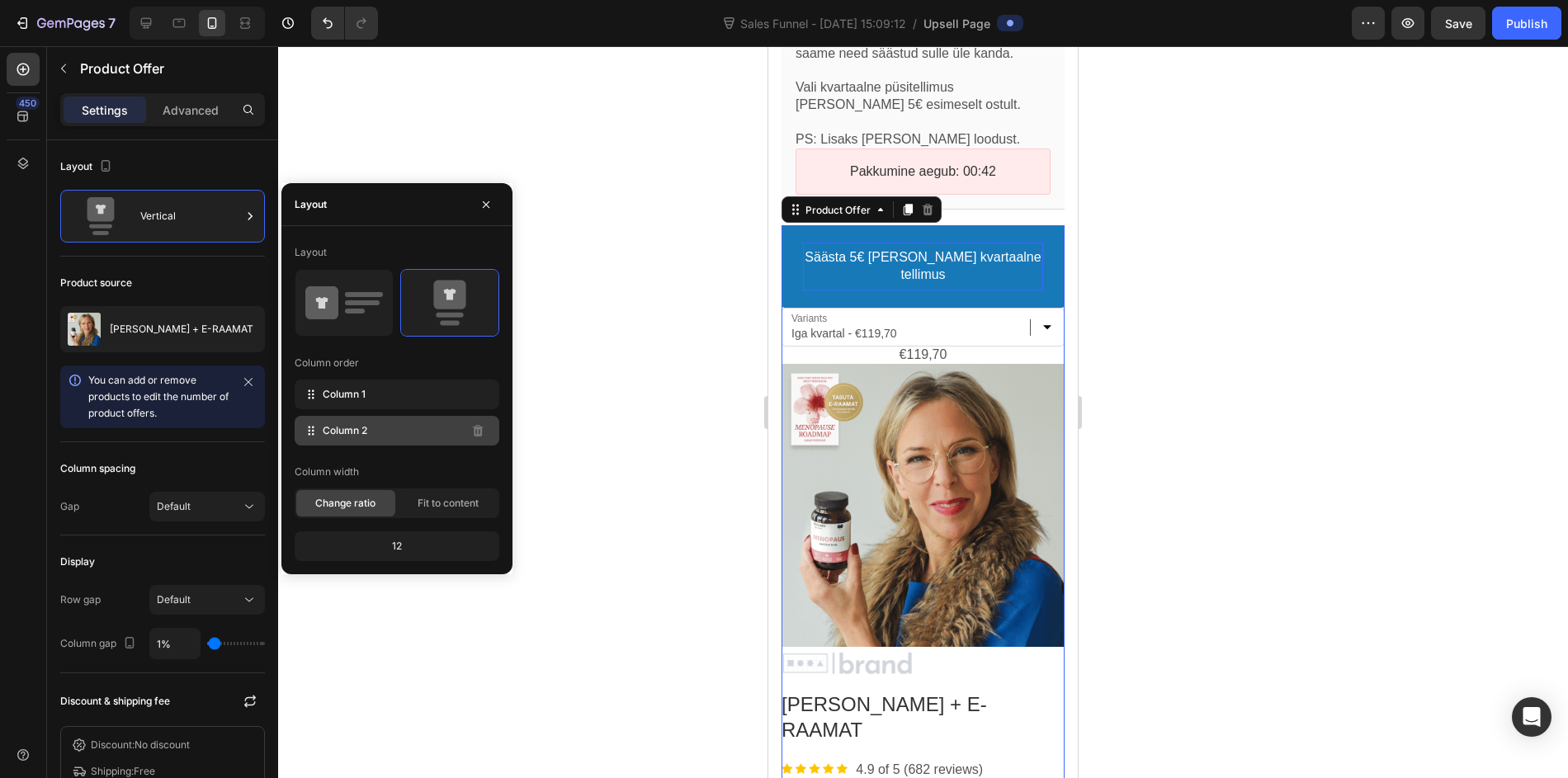
click at [359, 424] on span "Column 2" at bounding box center [345, 431] width 45 height 15
click at [189, 116] on p "Advanced" at bounding box center [190, 110] width 56 height 17
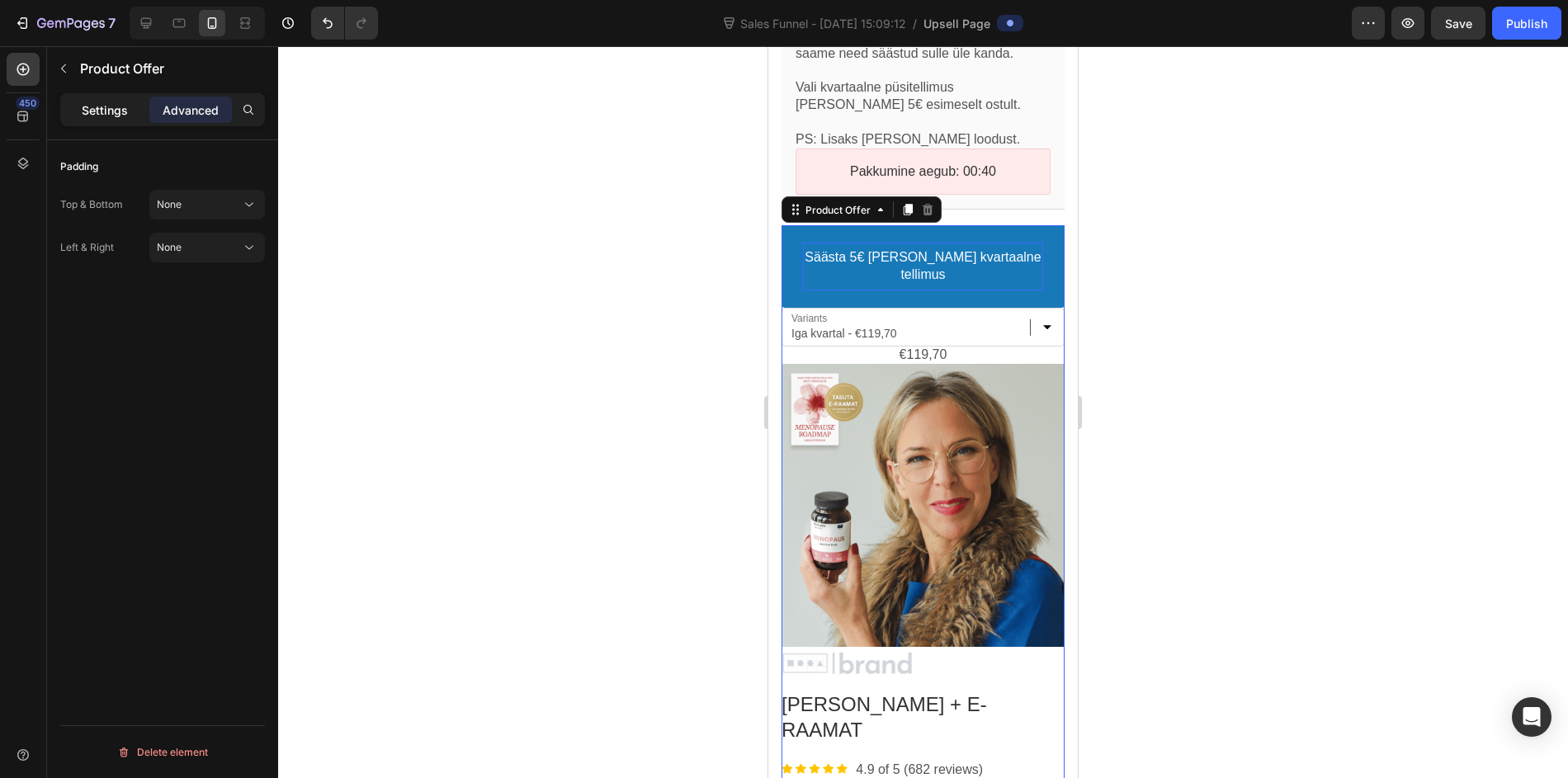
click at [100, 116] on p "Settings" at bounding box center [104, 110] width 46 height 17
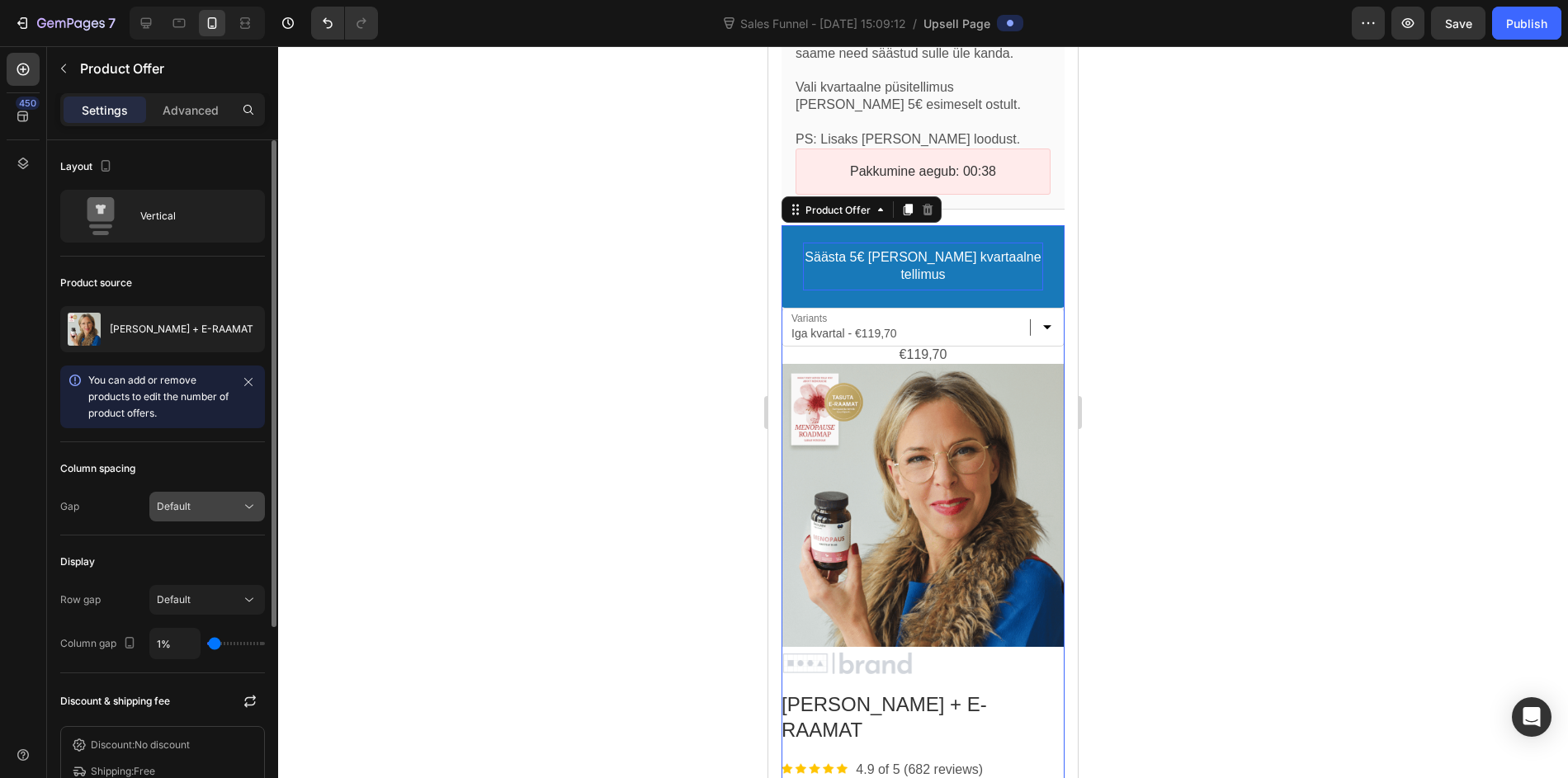
click at [192, 507] on div "Default" at bounding box center [199, 507] width 84 height 15
click at [121, 501] on div "Gap Default" at bounding box center [163, 506] width 205 height 29
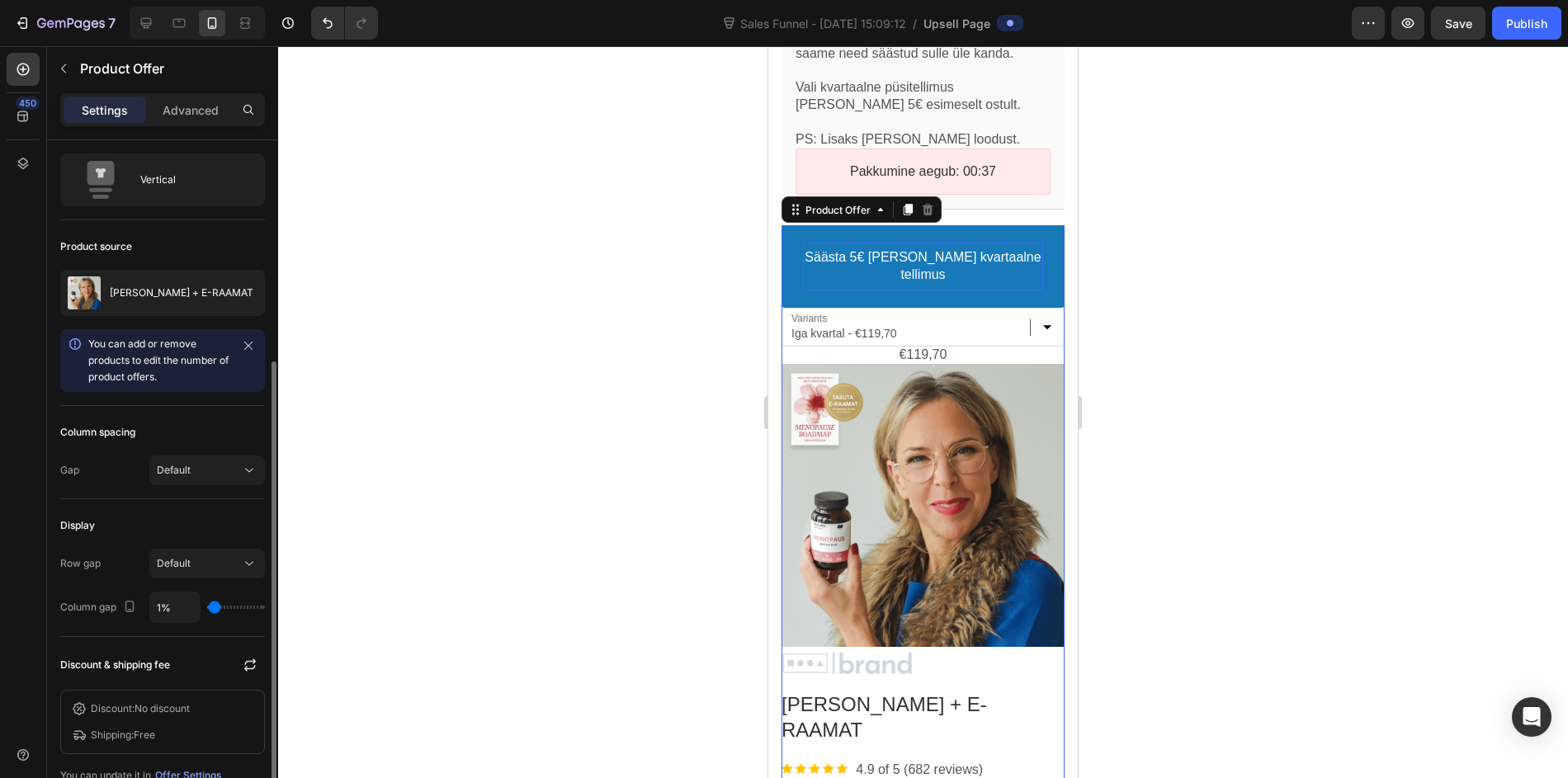
scroll to position [151, 0]
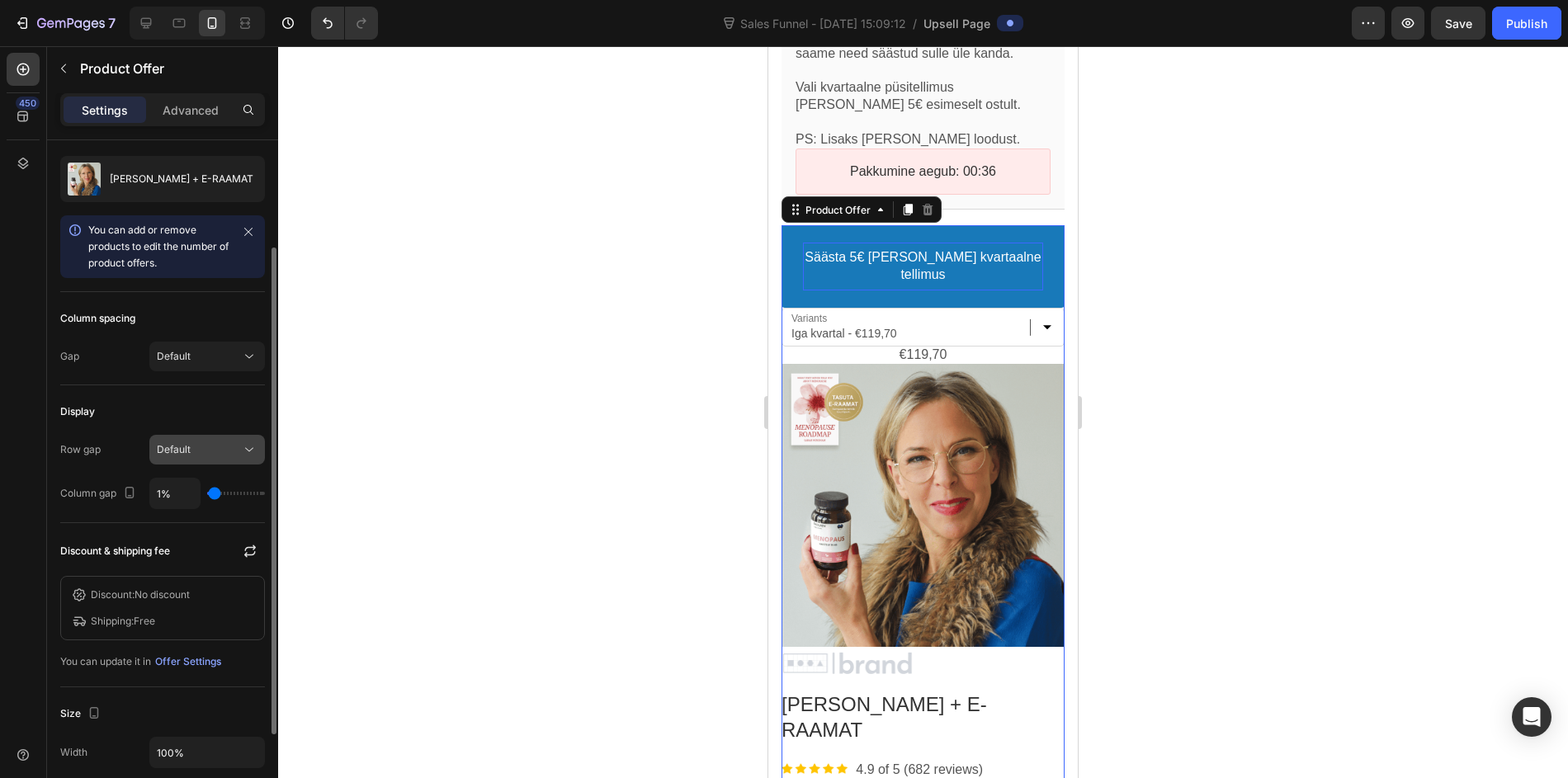
click at [215, 449] on div "Default" at bounding box center [199, 450] width 84 height 15
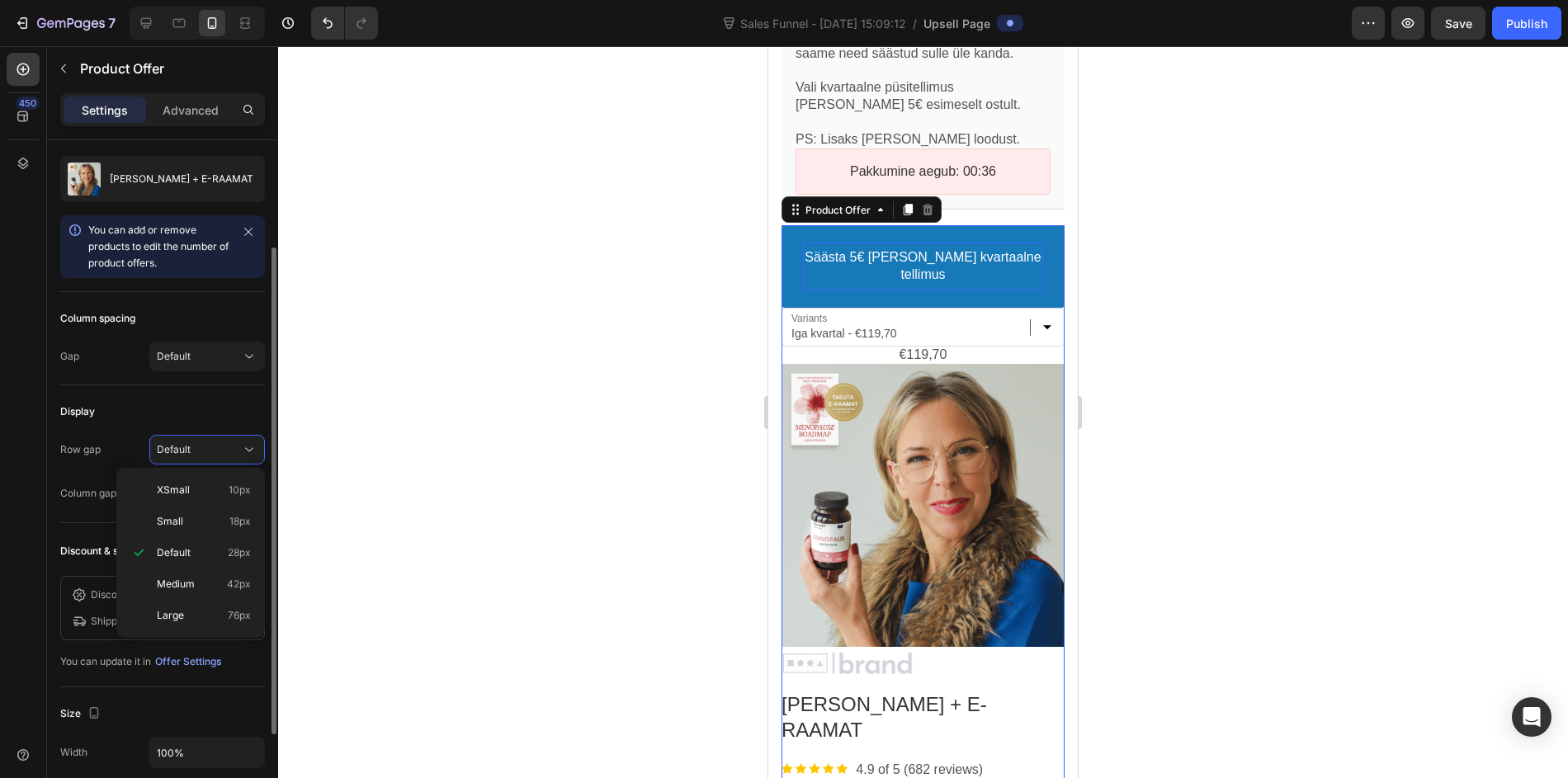
click at [114, 416] on div "Display" at bounding box center [163, 412] width 205 height 27
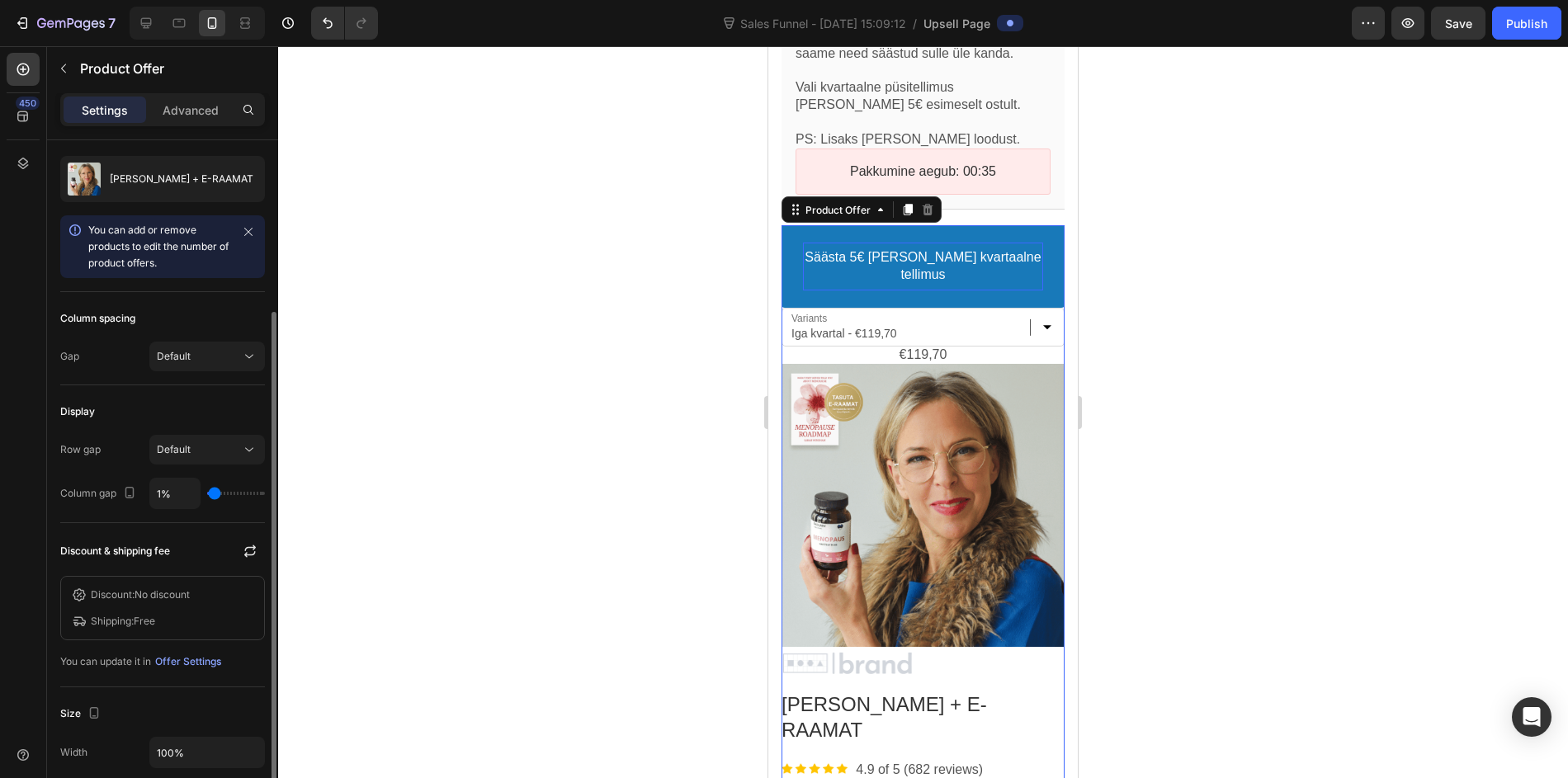
scroll to position [277, 0]
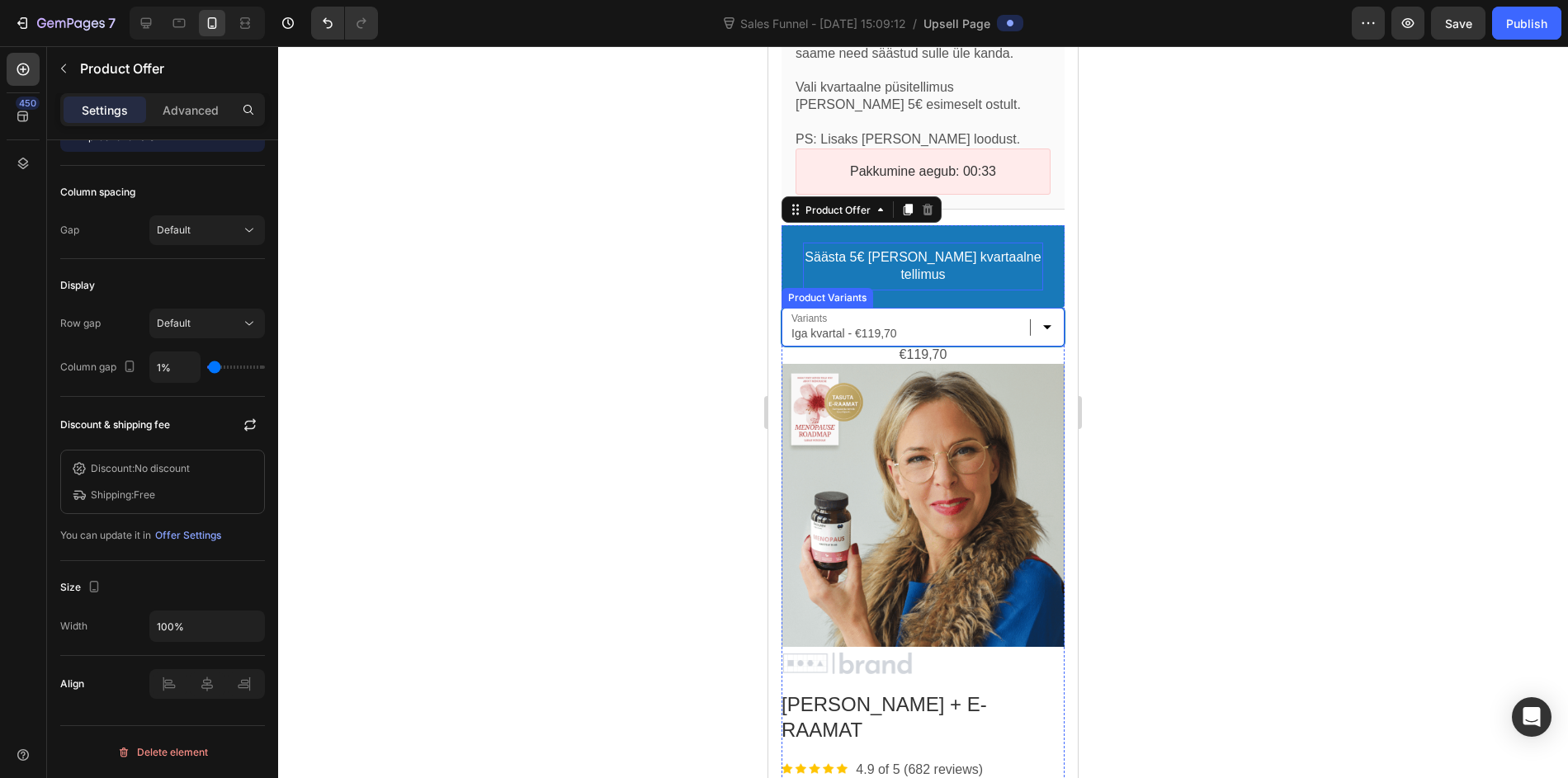
click at [845, 311] on select "Iga kuu - €39,90 Iga kvartal - €119,70 Iga aasta - €399,00" at bounding box center [923, 327] width 283 height 39
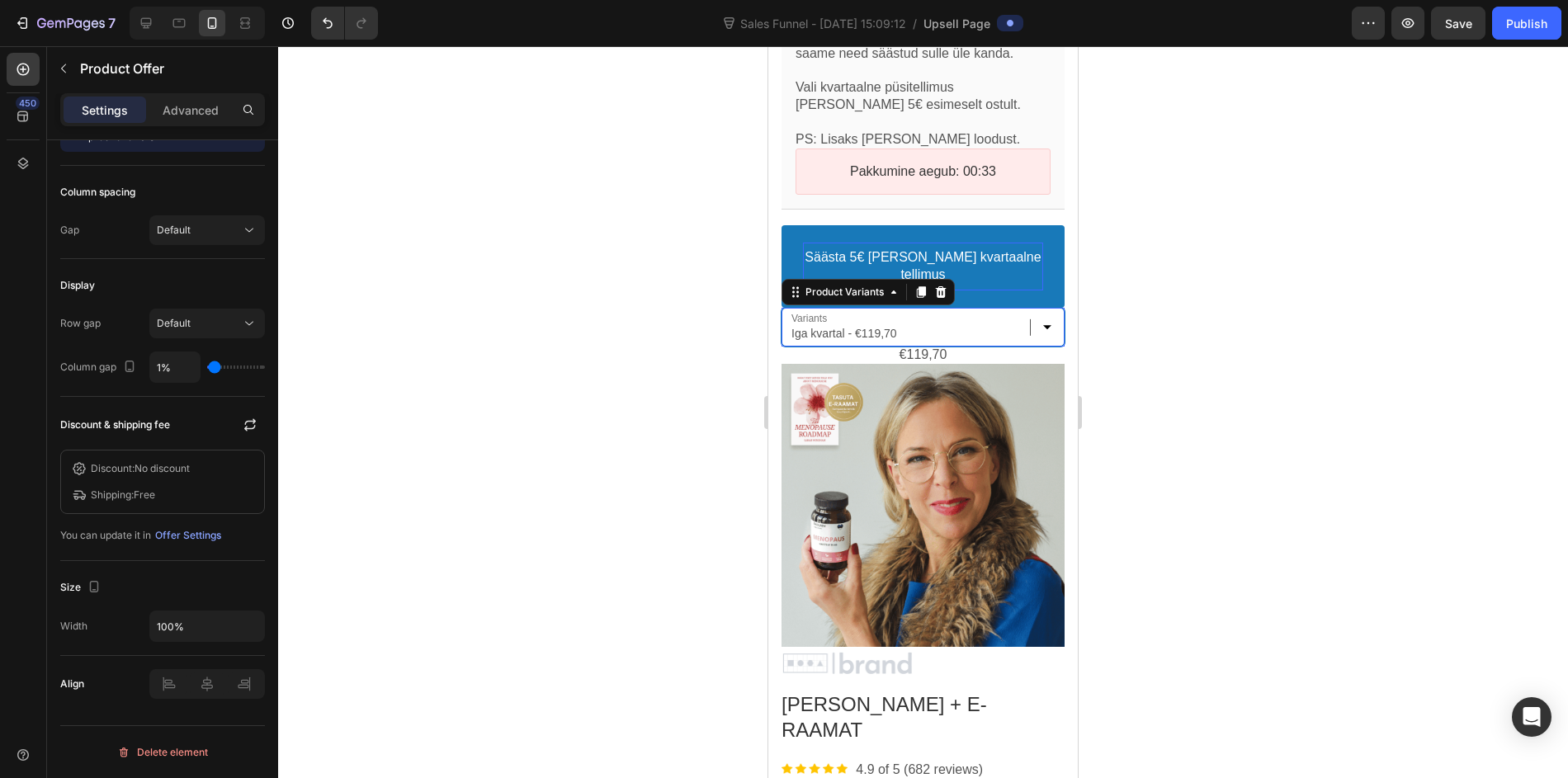
scroll to position [0, 0]
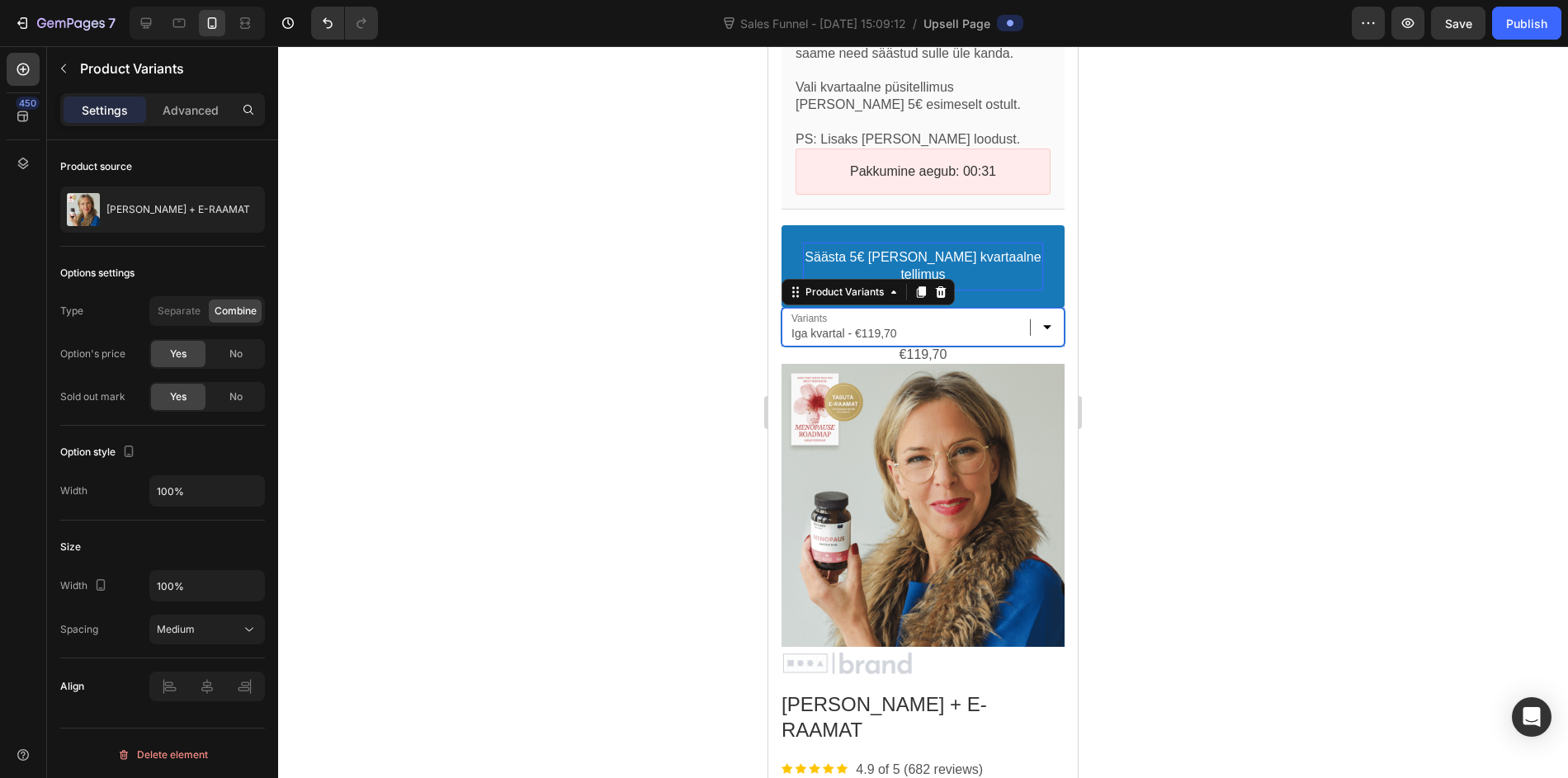
click at [901, 308] on select "Iga kuu - €39,90 Iga kvartal - €119,70 Iga aasta - €399,00" at bounding box center [923, 327] width 283 height 39
click at [782, 308] on select "Iga kuu - €39,90 Iga kvartal - €119,70 Iga aasta - €399,00" at bounding box center [923, 327] width 283 height 39
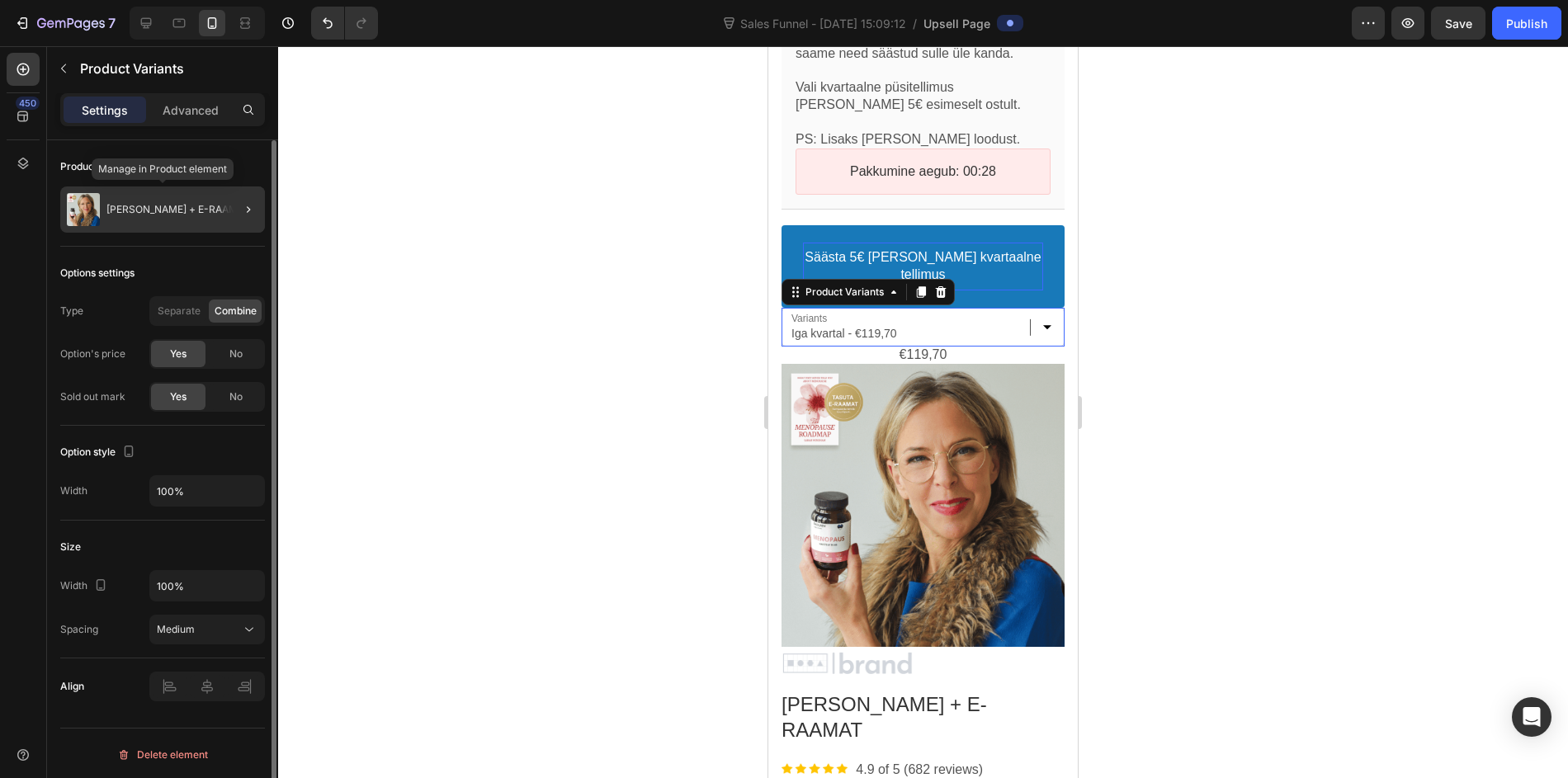
click at [134, 192] on div "[PERSON_NAME] + E-RAAMAT" at bounding box center [163, 209] width 205 height 46
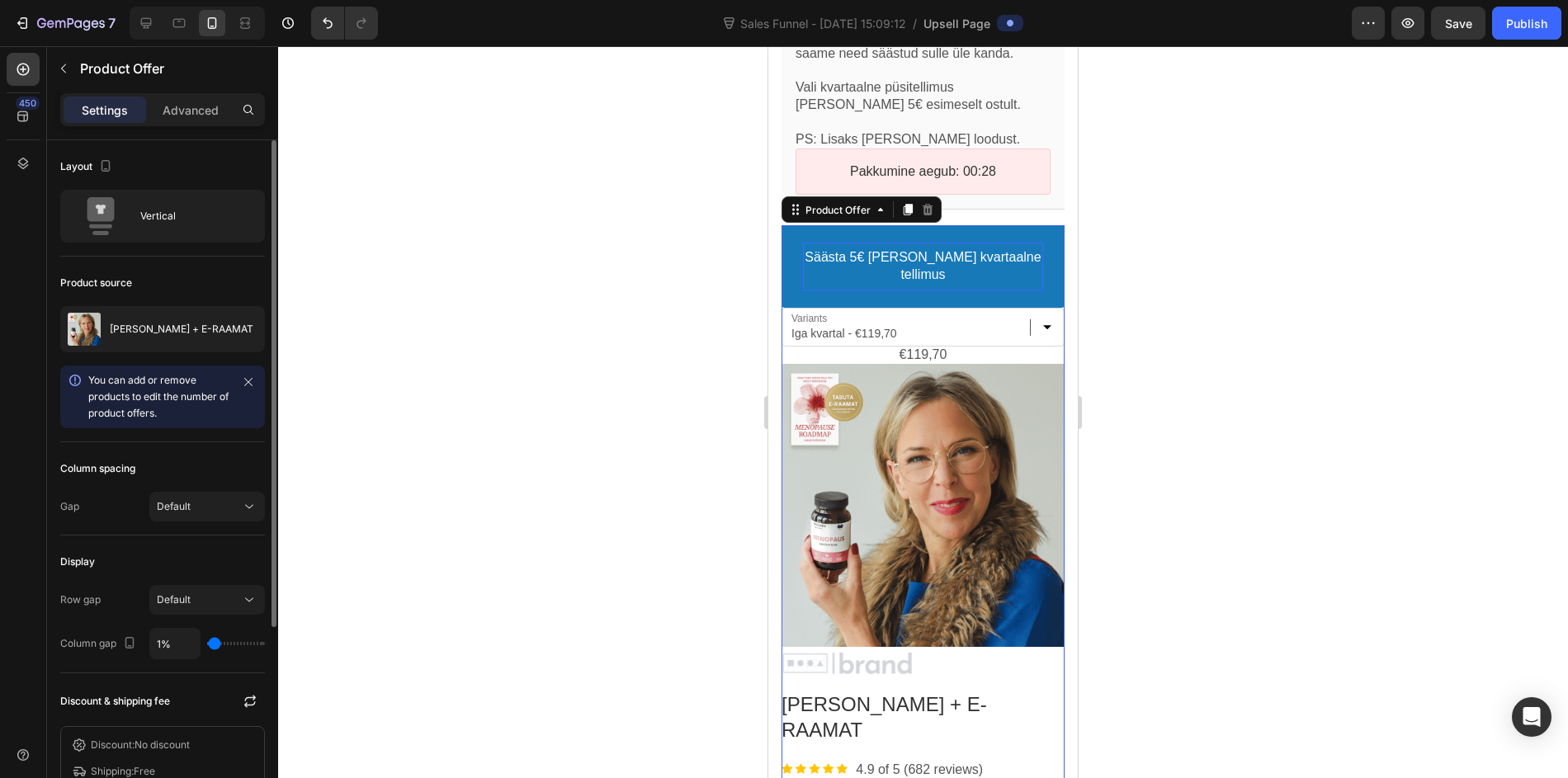
click at [199, 368] on div "You can add or remove products to edit the number of product offers." at bounding box center [163, 397] width 205 height 63
click at [181, 335] on p "[PERSON_NAME] + E-RAAMAT" at bounding box center [182, 329] width 144 height 11
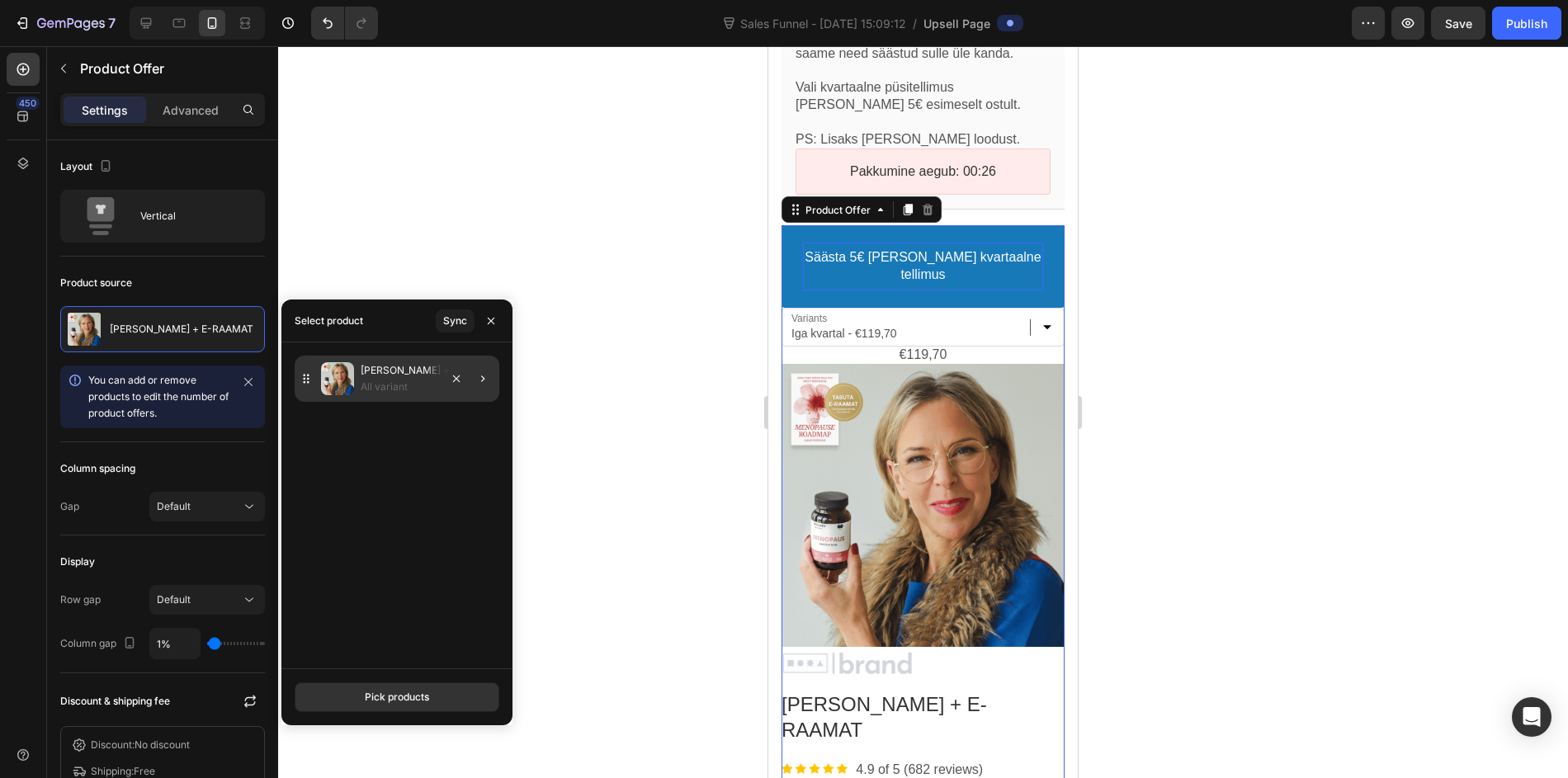
click at [404, 385] on p "All variant" at bounding box center [426, 387] width 132 height 16
click at [488, 379] on icon "button" at bounding box center [483, 379] width 13 height 13
click at [478, 387] on button "button" at bounding box center [482, 378] width 20 height 20
click at [342, 441] on p "Single variant" at bounding box center [358, 442] width 74 height 20
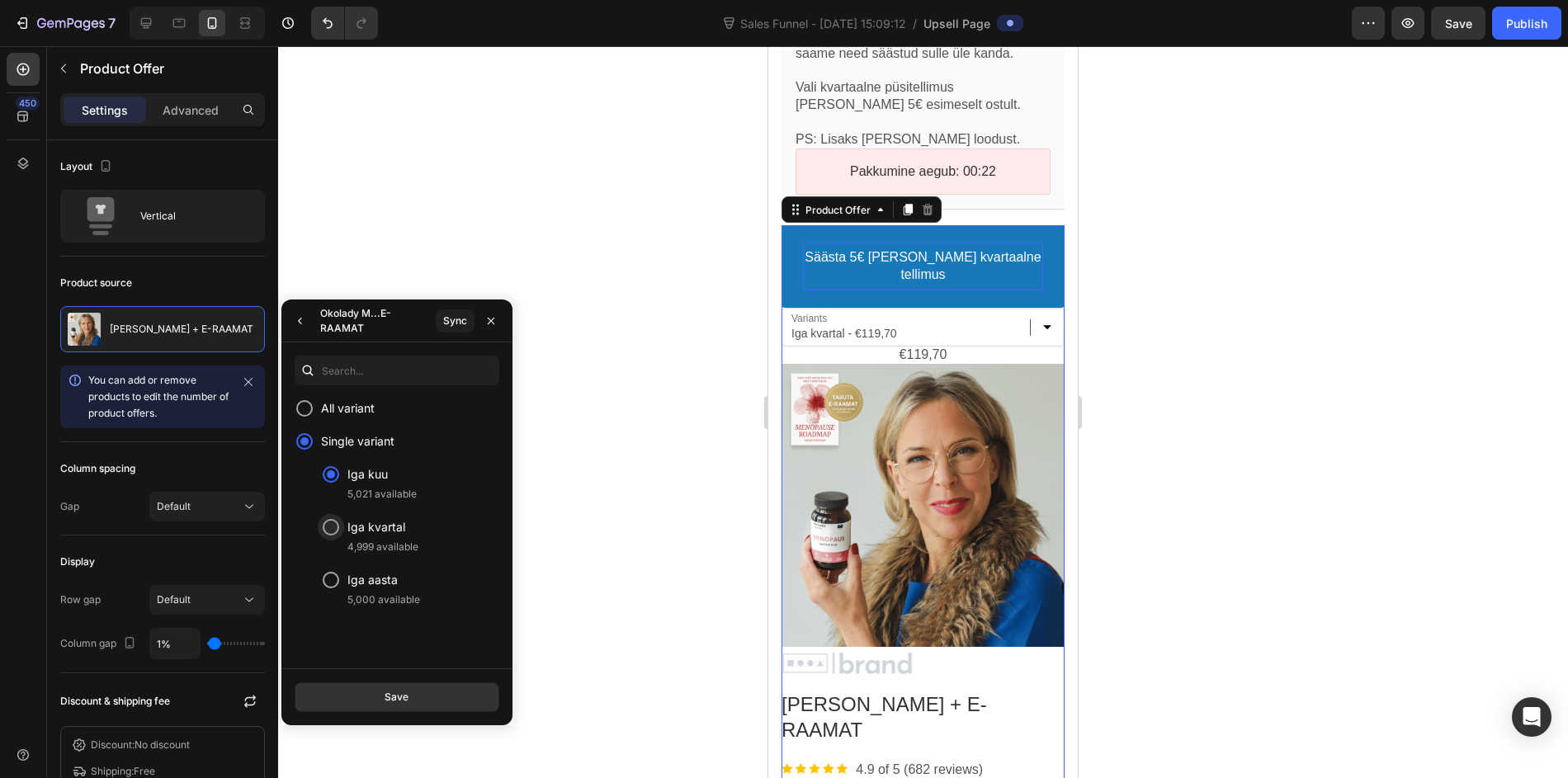
click at [387, 530] on p "Iga kvartal" at bounding box center [383, 527] width 71 height 20
click at [1021, 347] on div "€119,70" at bounding box center [923, 355] width 260 height 17
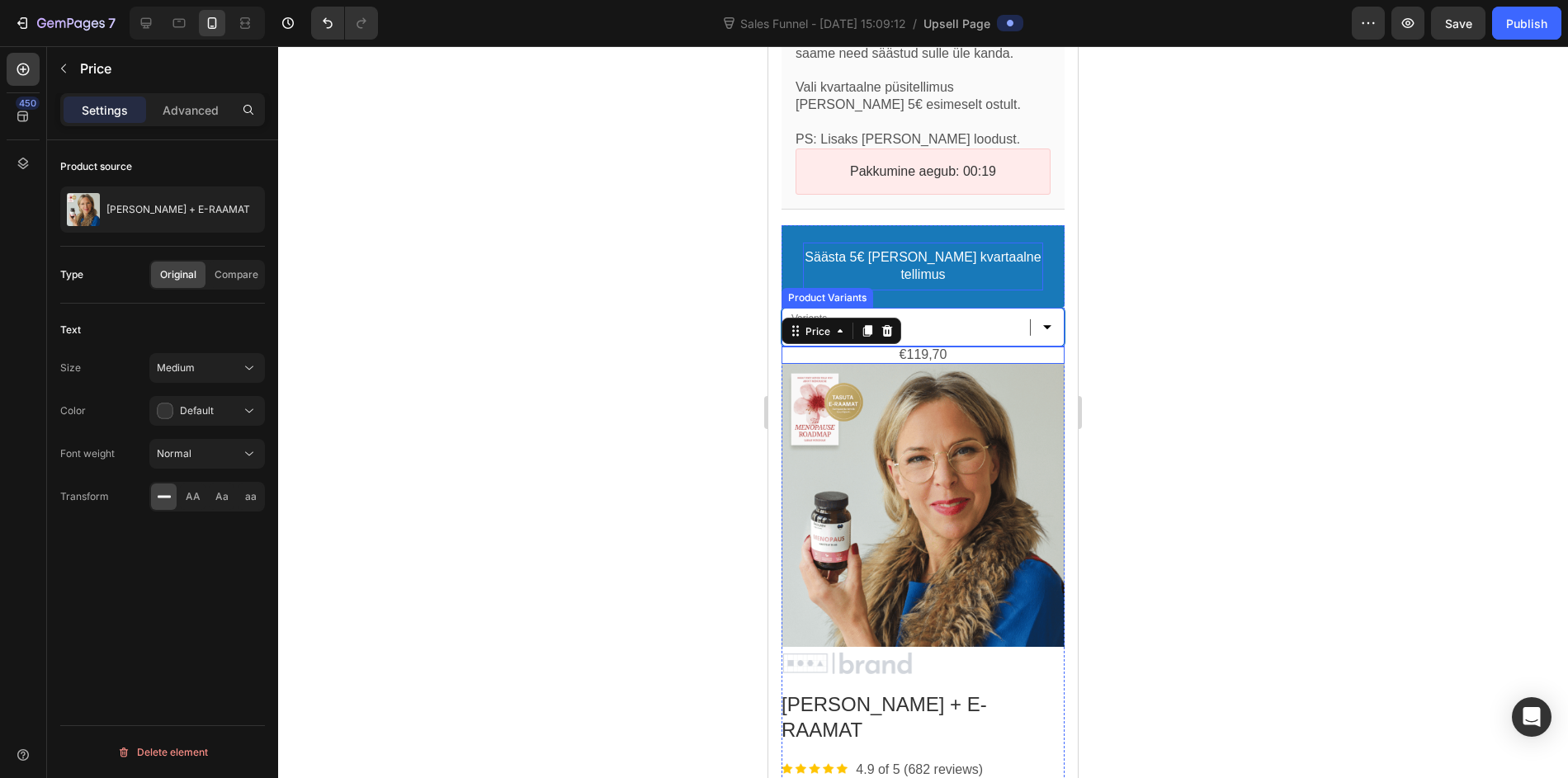
click at [1024, 308] on select "Iga kuu - €39,90 Iga kvartal - €119,70 Iga aasta - €399,00" at bounding box center [923, 327] width 283 height 39
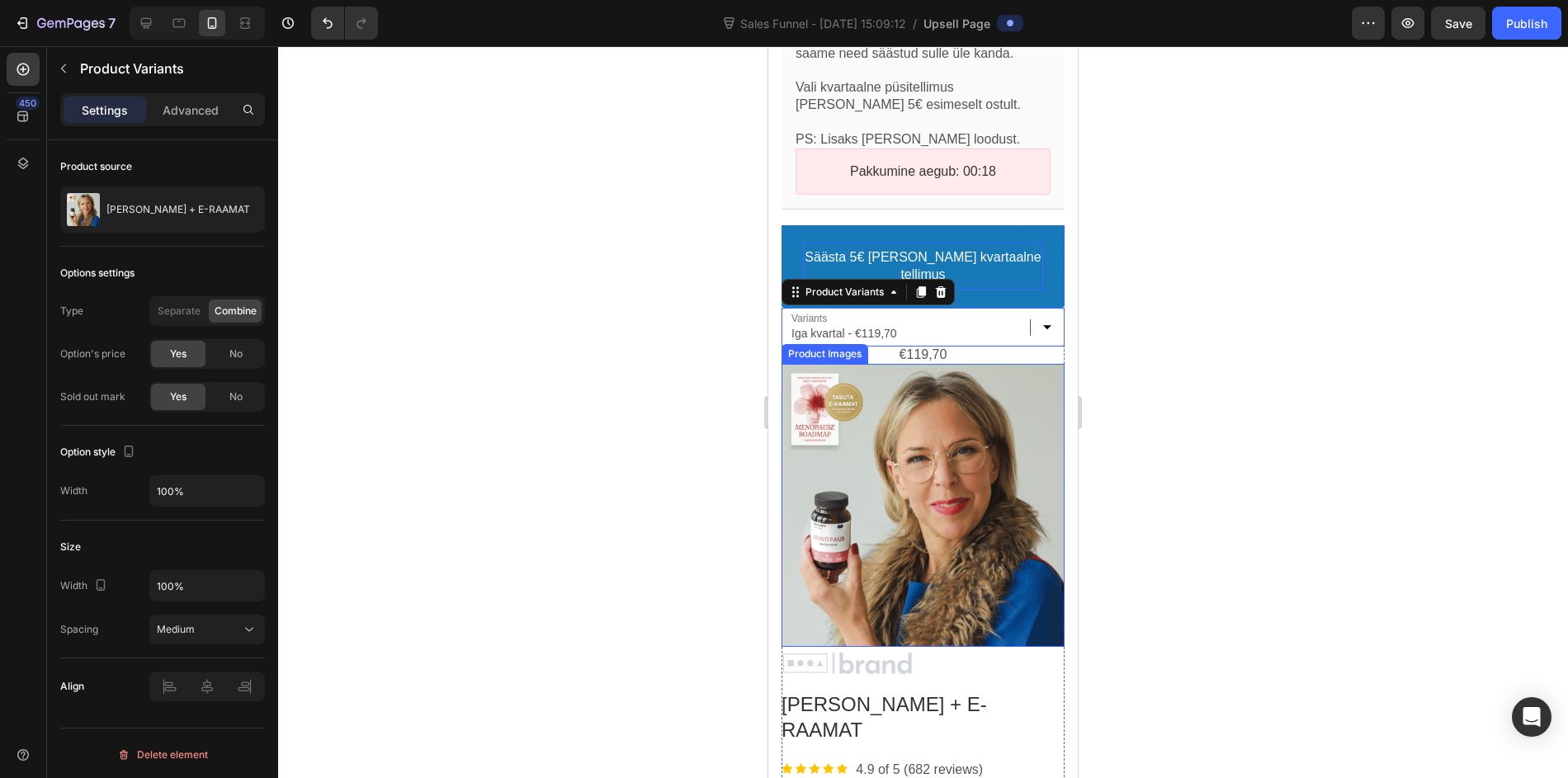
click at [942, 394] on div at bounding box center [923, 505] width 283 height 283
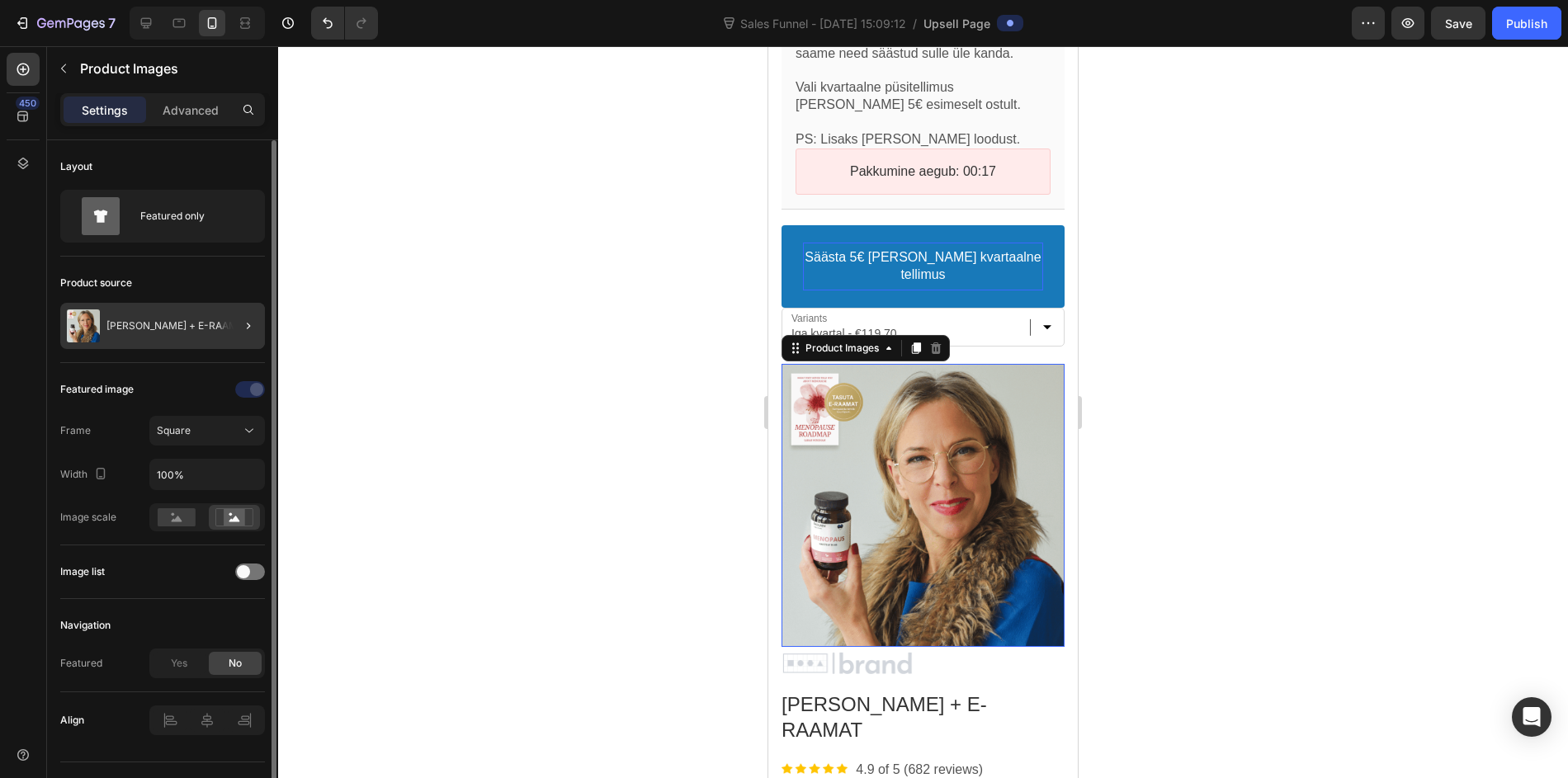
click at [219, 330] on div at bounding box center [242, 326] width 46 height 46
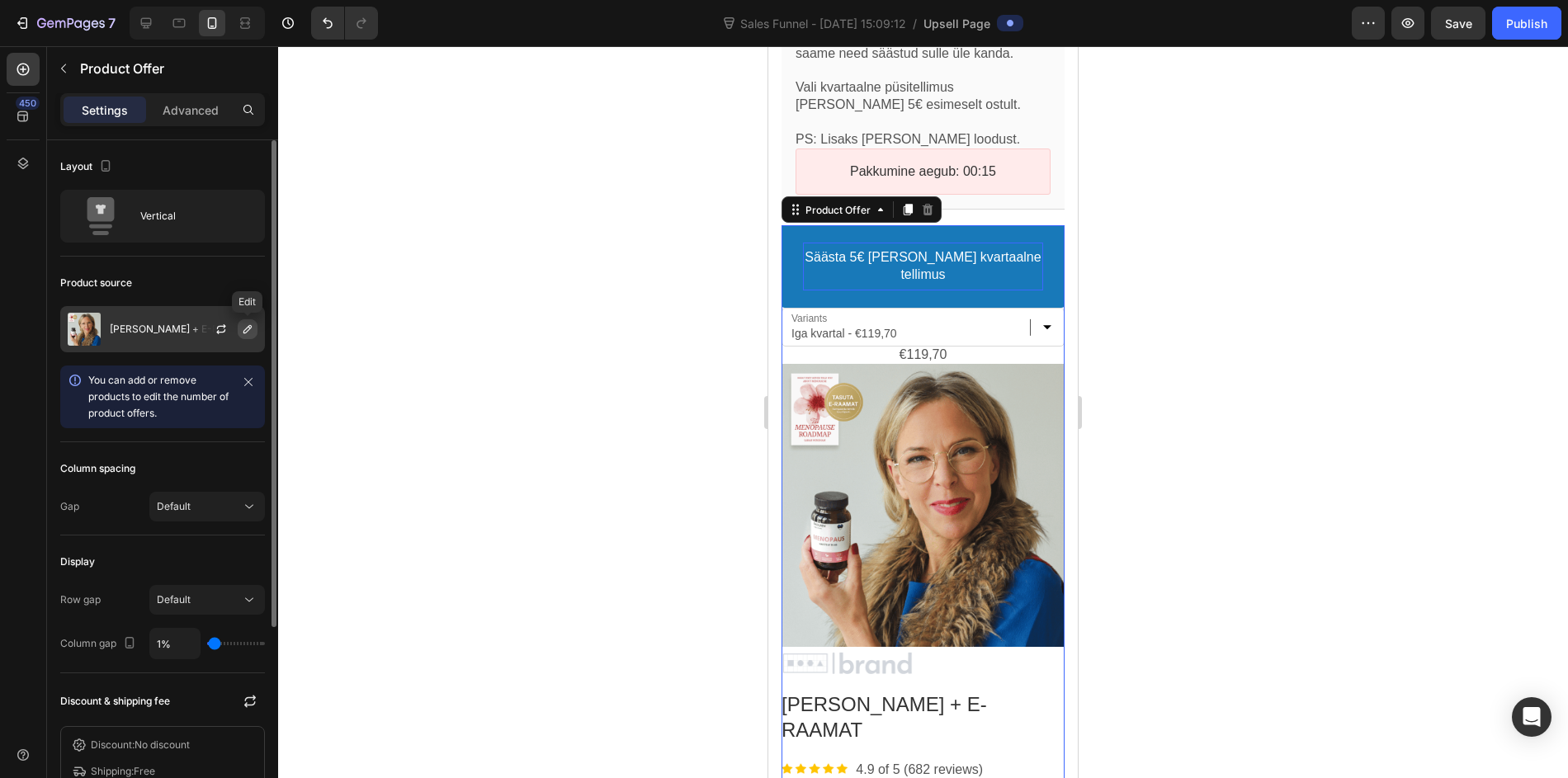
click at [250, 337] on button "button" at bounding box center [247, 329] width 20 height 20
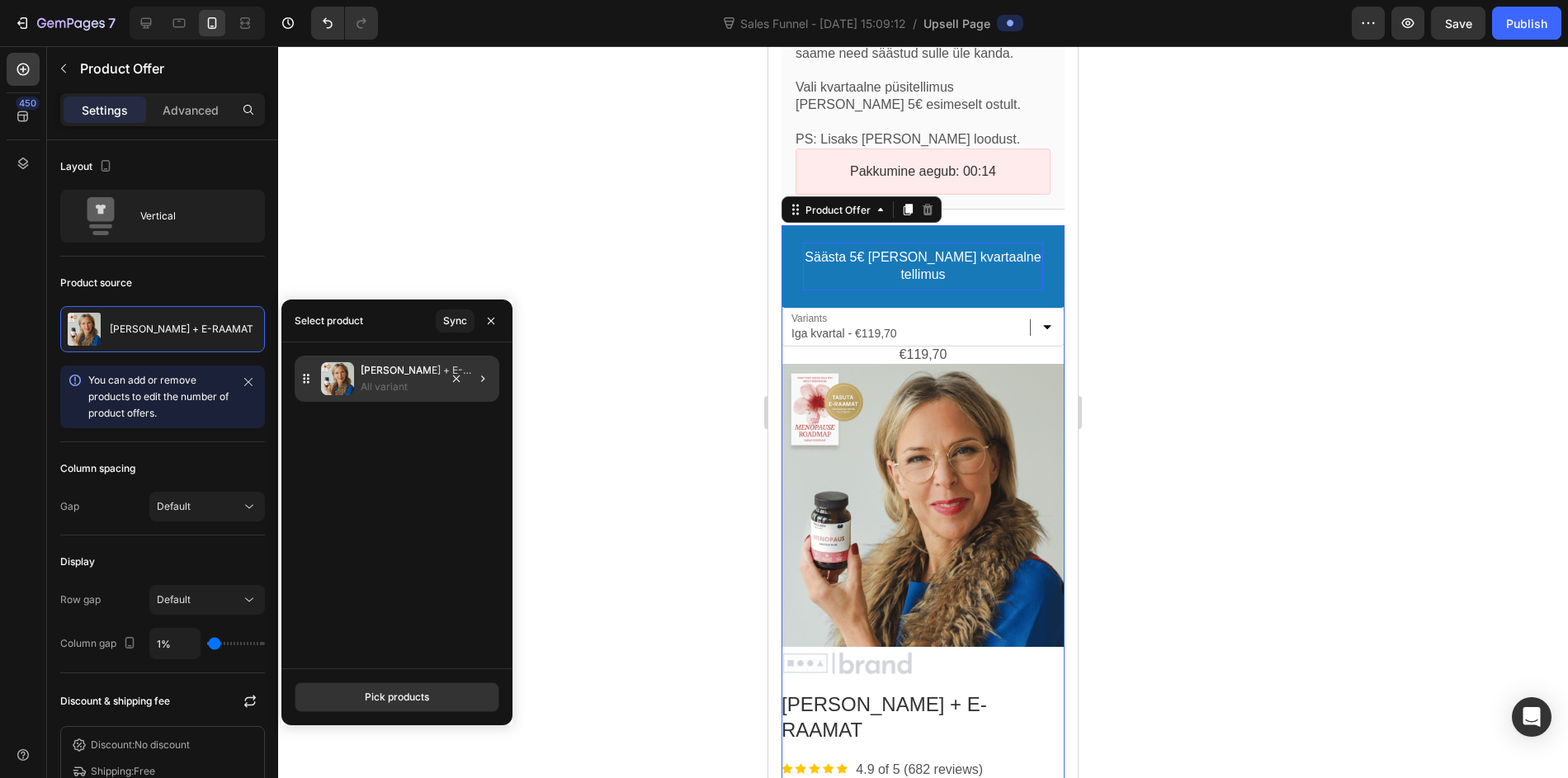
click at [418, 388] on p "All variant" at bounding box center [426, 387] width 132 height 16
click at [482, 375] on icon "button" at bounding box center [483, 379] width 13 height 13
click at [355, 445] on p "Single variant" at bounding box center [358, 442] width 74 height 20
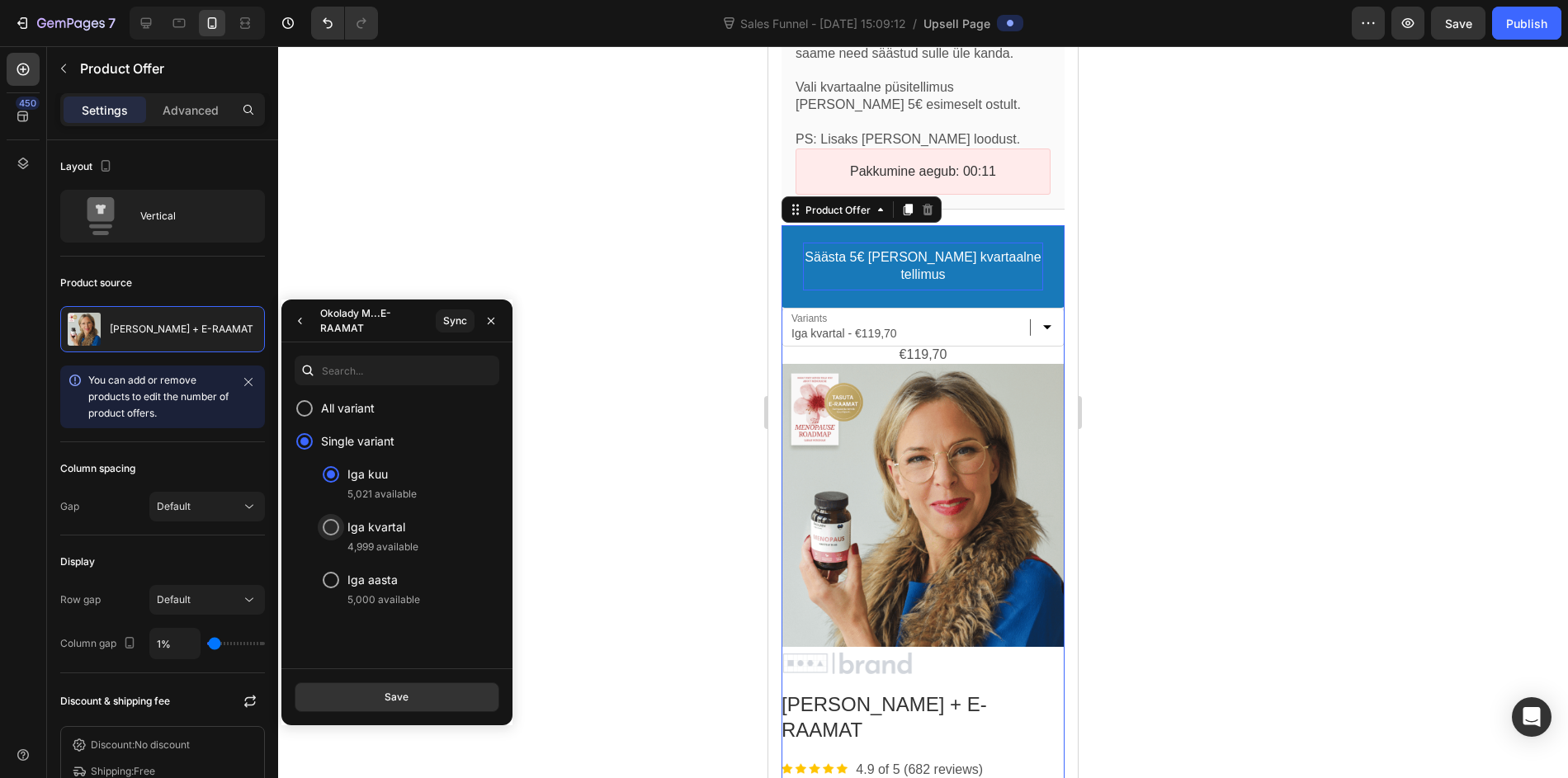
click at [374, 530] on p "Iga kvartal" at bounding box center [383, 527] width 71 height 20
click at [432, 692] on button "Save" at bounding box center [397, 697] width 205 height 29
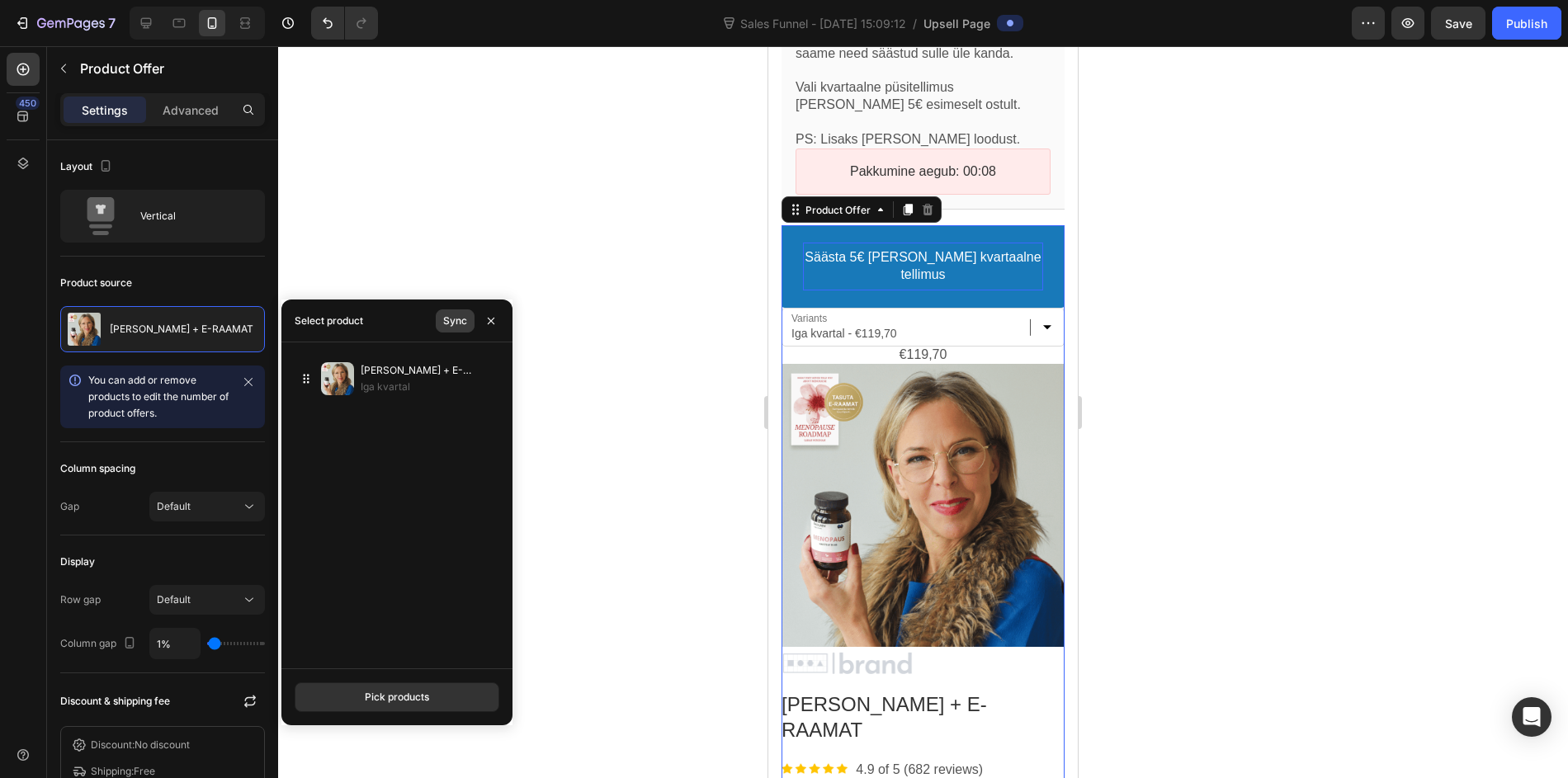
click at [458, 321] on div "Sync" at bounding box center [455, 321] width 24 height 15
click at [1008, 308] on select "Iga kuu - €39,90 Iga kvartal - €119,70 Iga aasta - €399,00" at bounding box center [923, 327] width 283 height 39
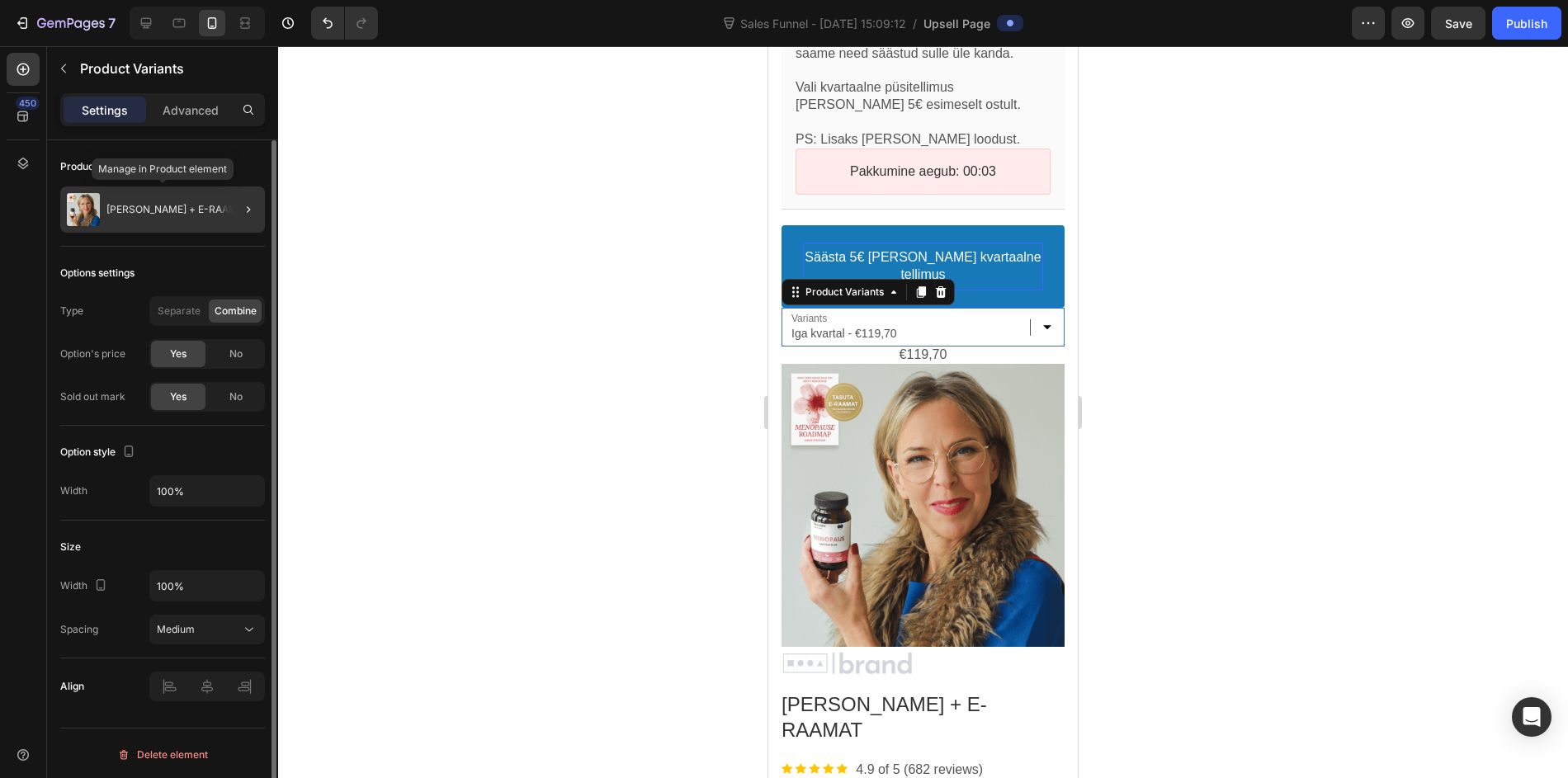
click at [209, 215] on p "[PERSON_NAME] + E-RAAMAT" at bounding box center [178, 209] width 144 height 11
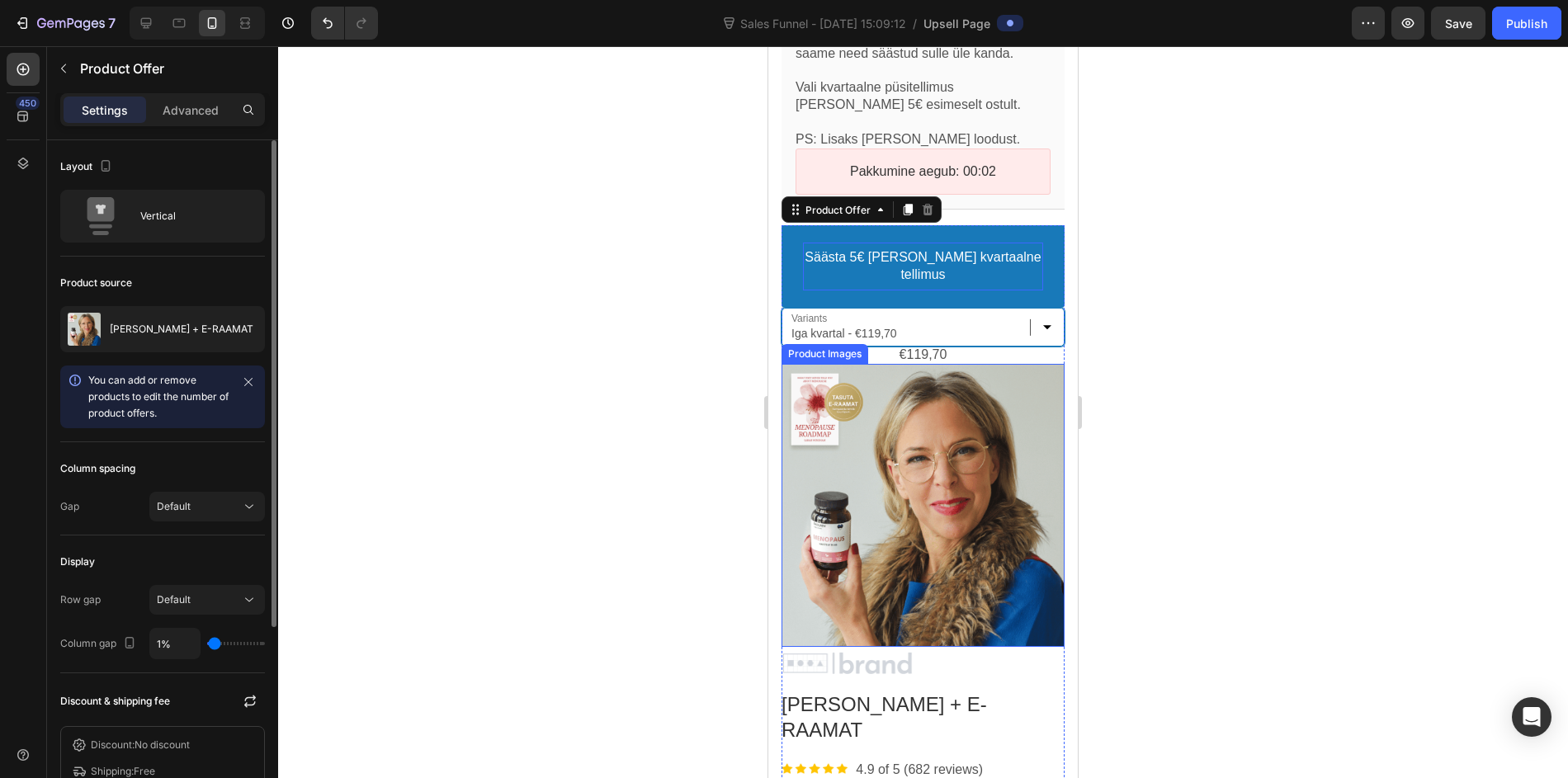
click at [957, 311] on select "Iga kuu - €39,90 Iga kvartal - €119,70 Iga aasta - €399,00" at bounding box center [923, 327] width 283 height 39
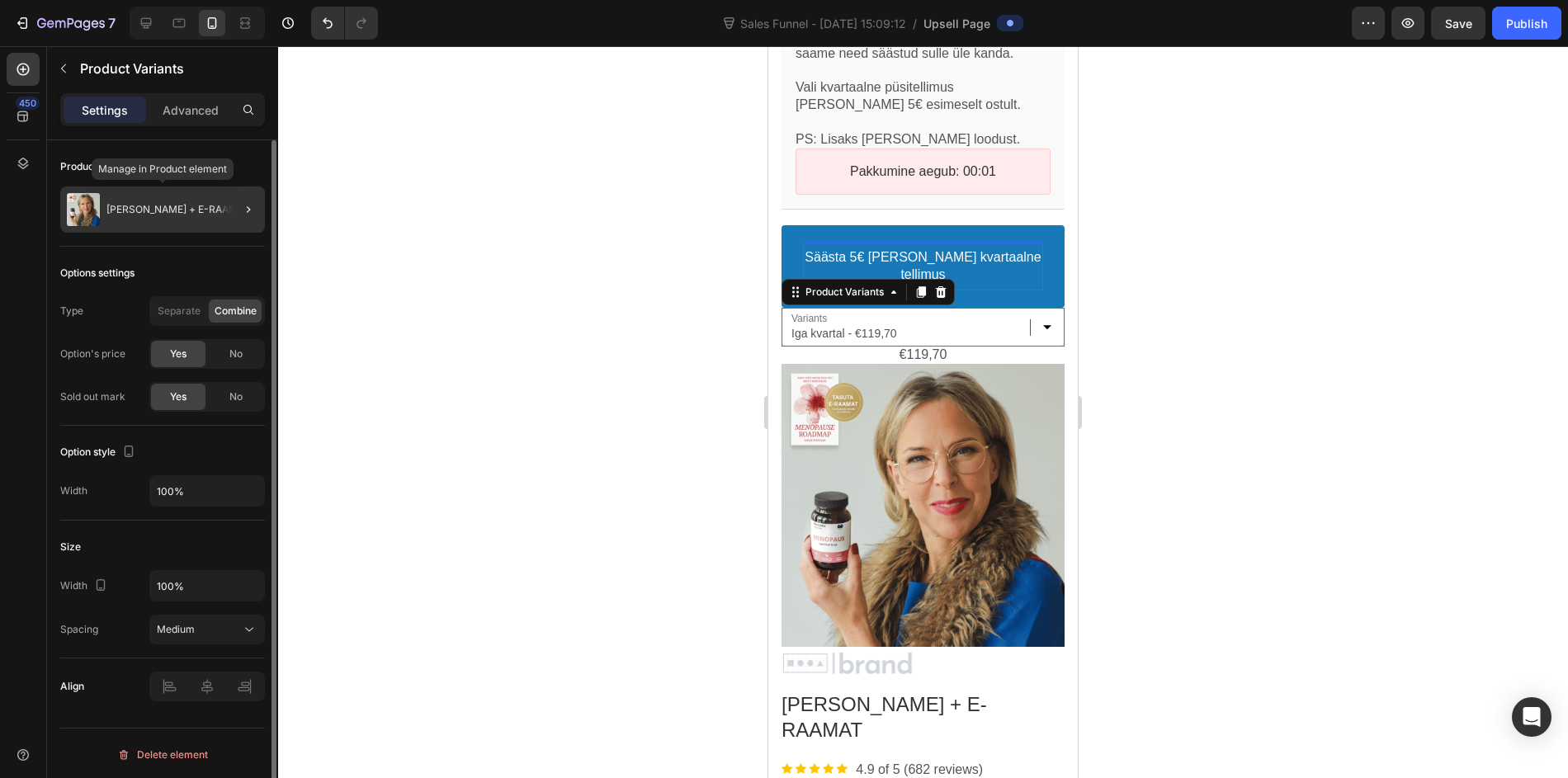
click at [187, 204] on p "[PERSON_NAME] + E-RAAMAT" at bounding box center [178, 209] width 144 height 11
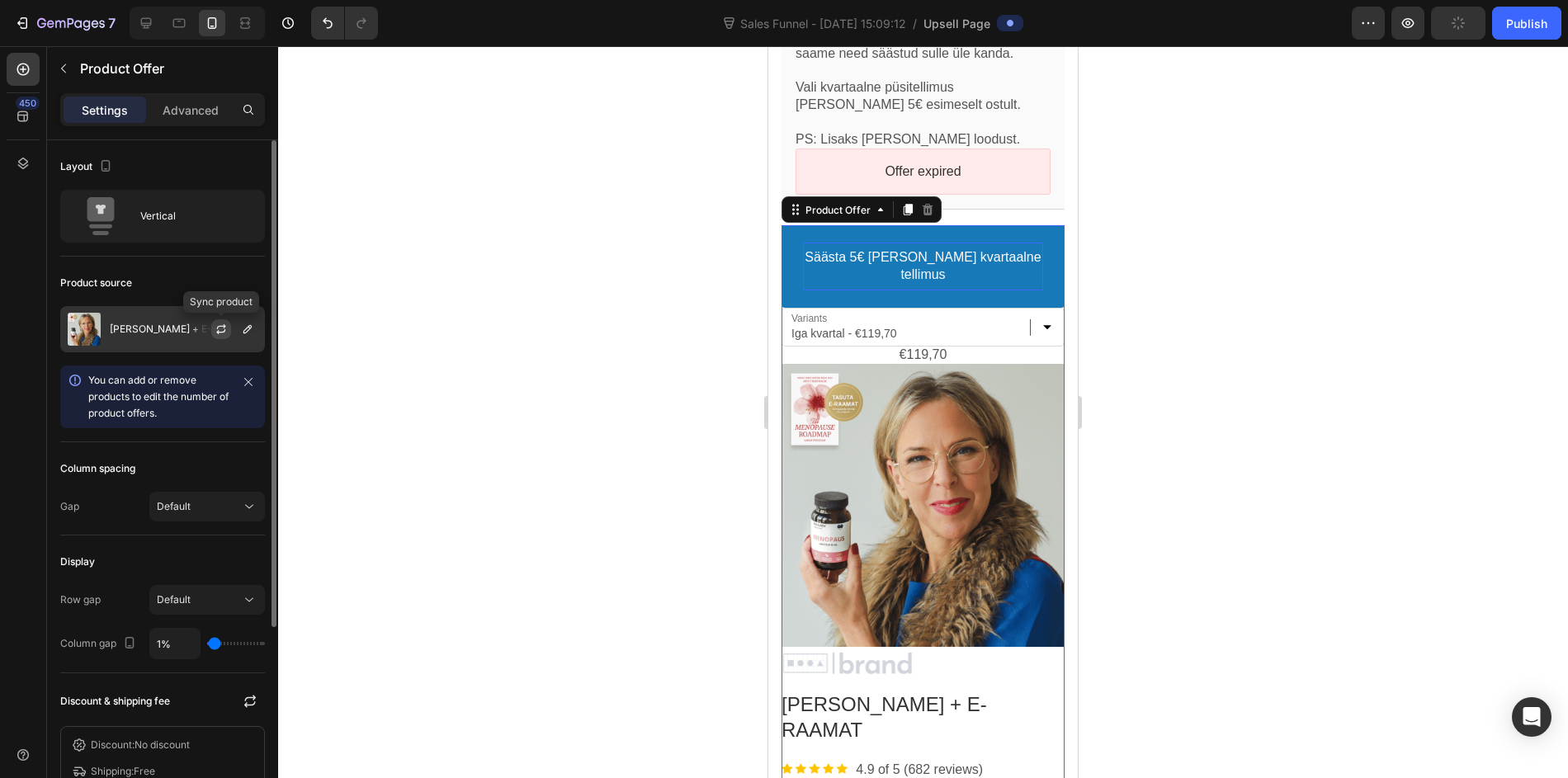
click at [221, 334] on icon "button" at bounding box center [221, 330] width 13 height 13
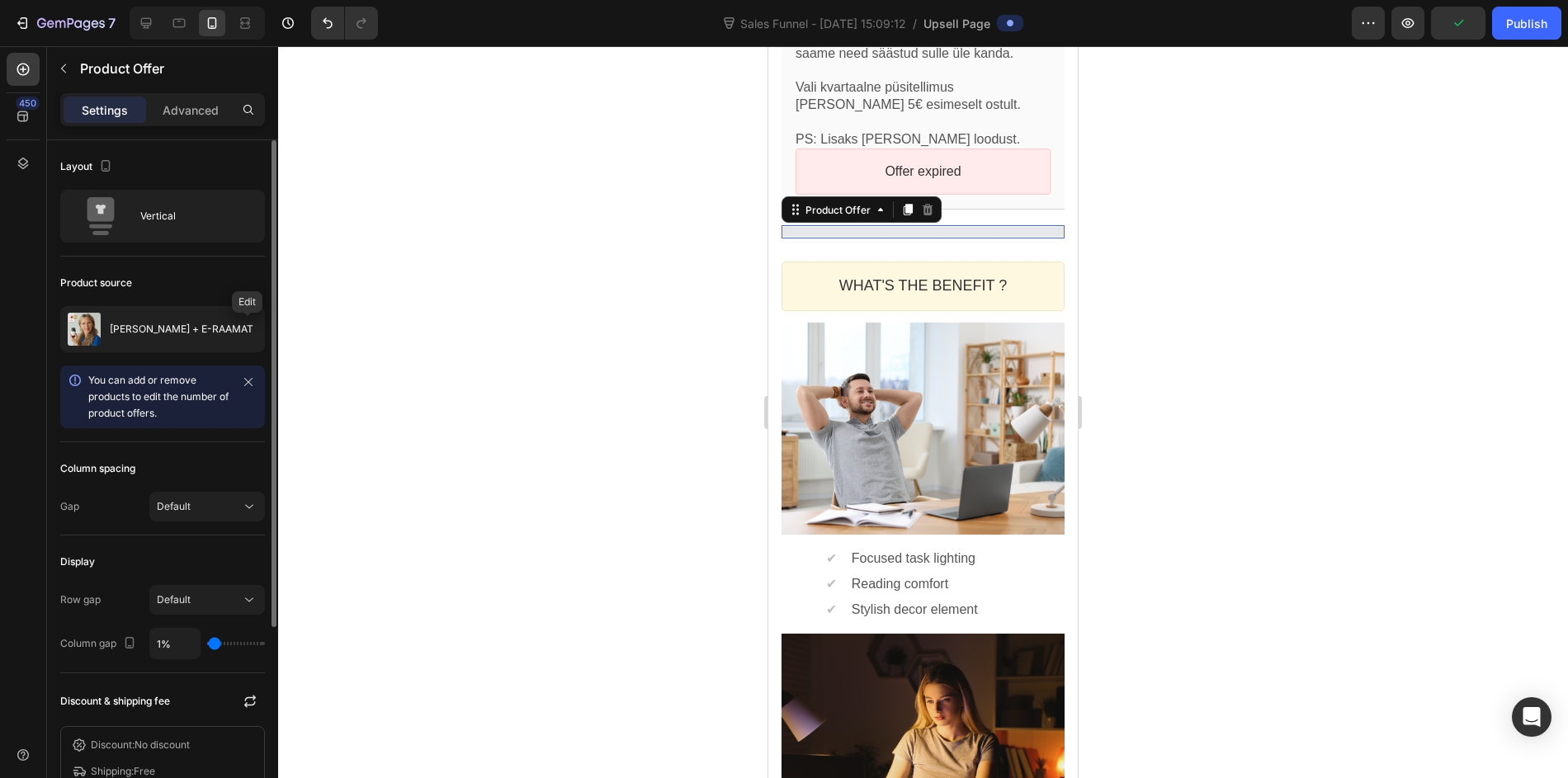
select select "581544521045770878"
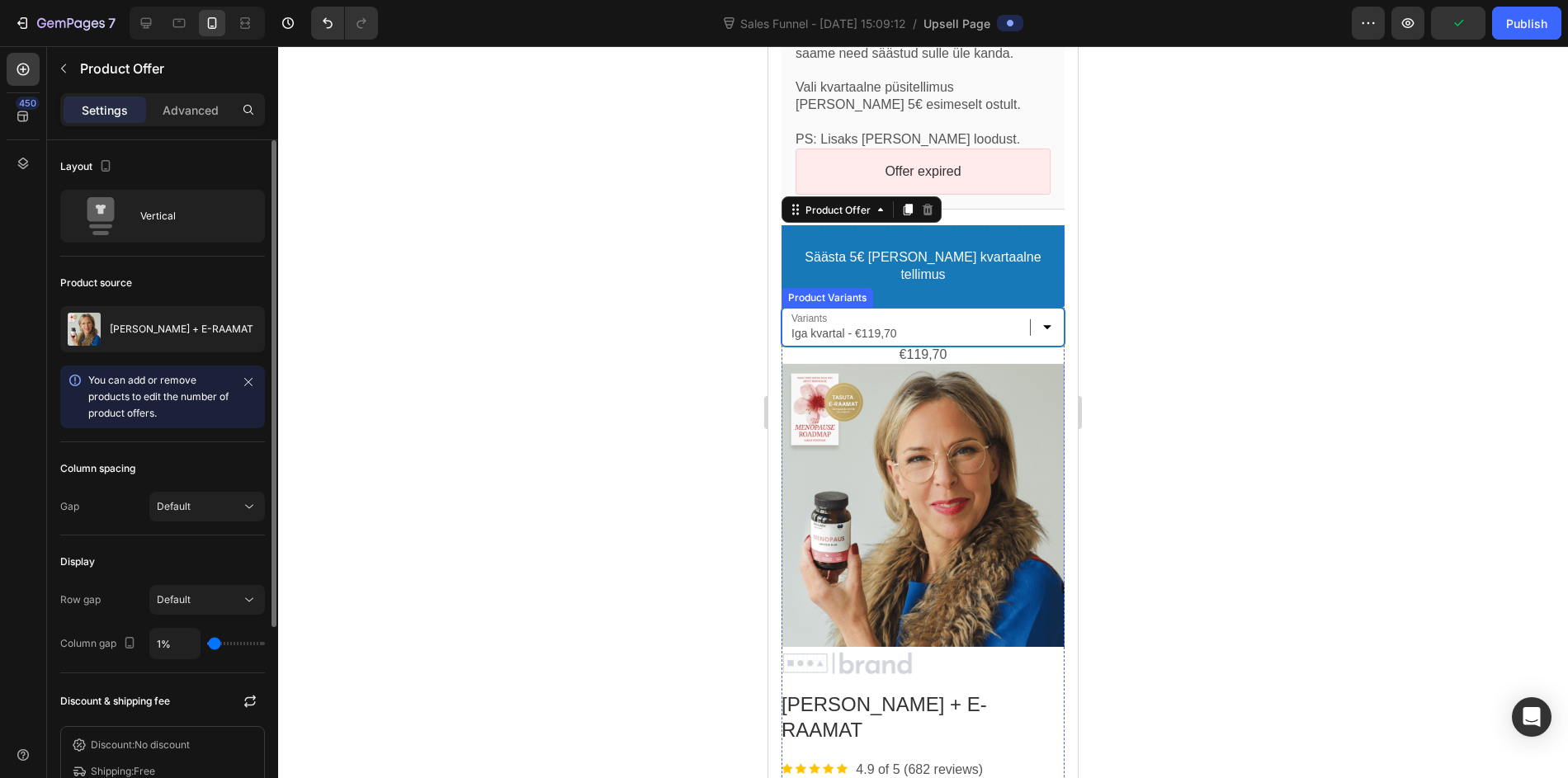
click at [1034, 316] on select "Iga kuu - €39,90 Iga kvartal - €119,70 Iga aasta - €399,00" at bounding box center [923, 327] width 283 height 39
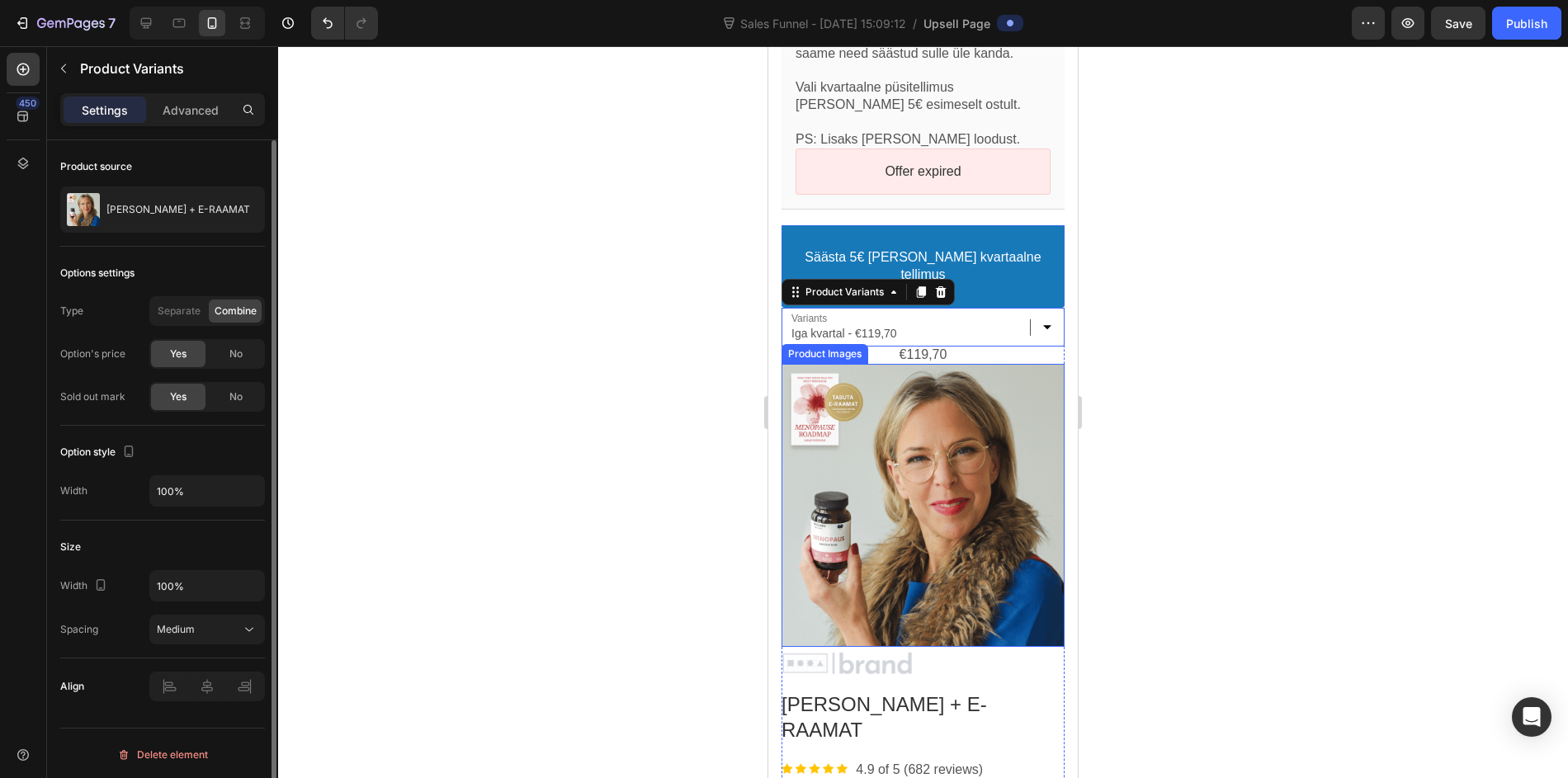
click at [925, 525] on div at bounding box center [923, 505] width 283 height 283
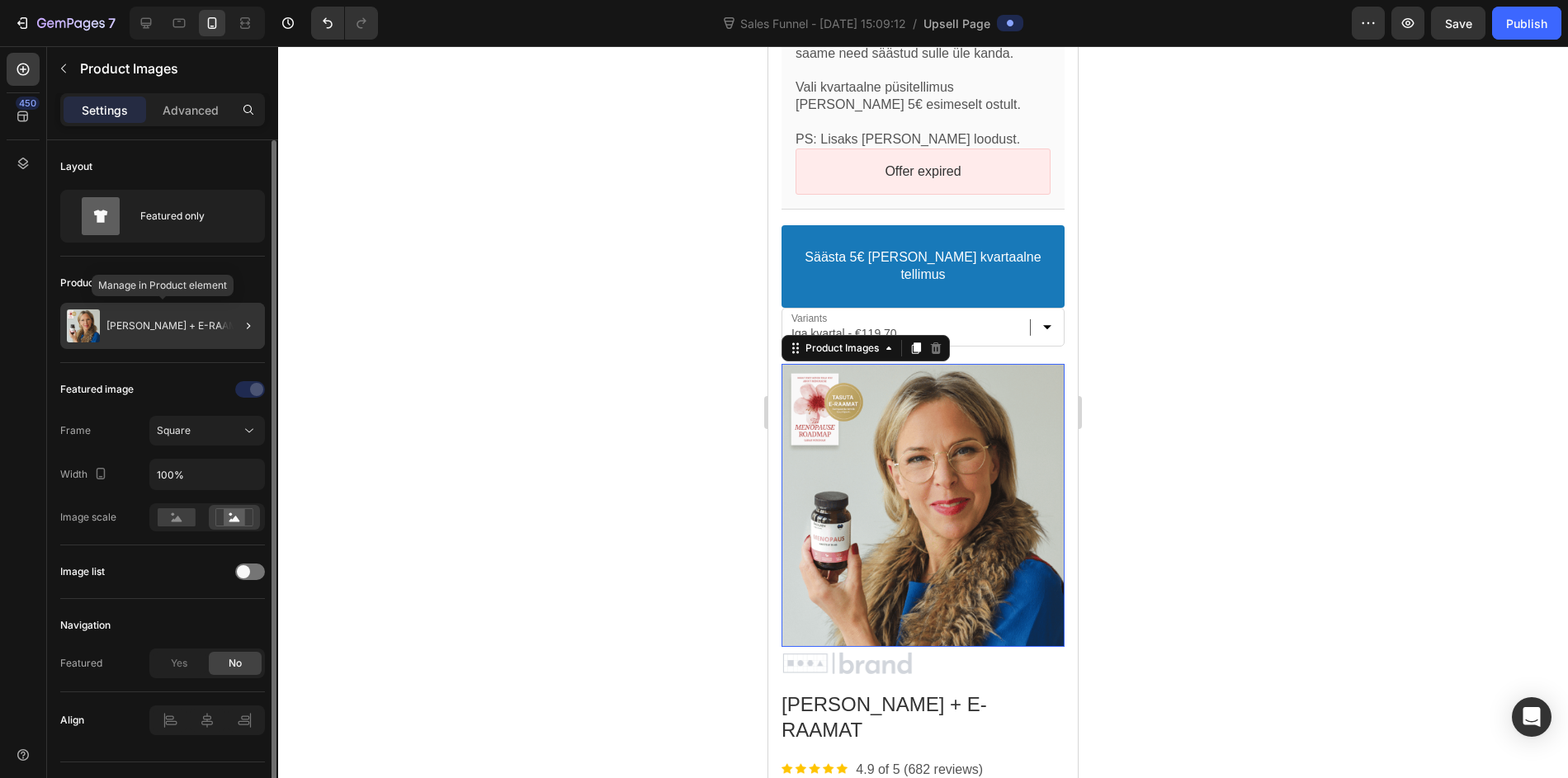
click at [169, 320] on p "[PERSON_NAME] + E-RAAMAT" at bounding box center [178, 326] width 144 height 11
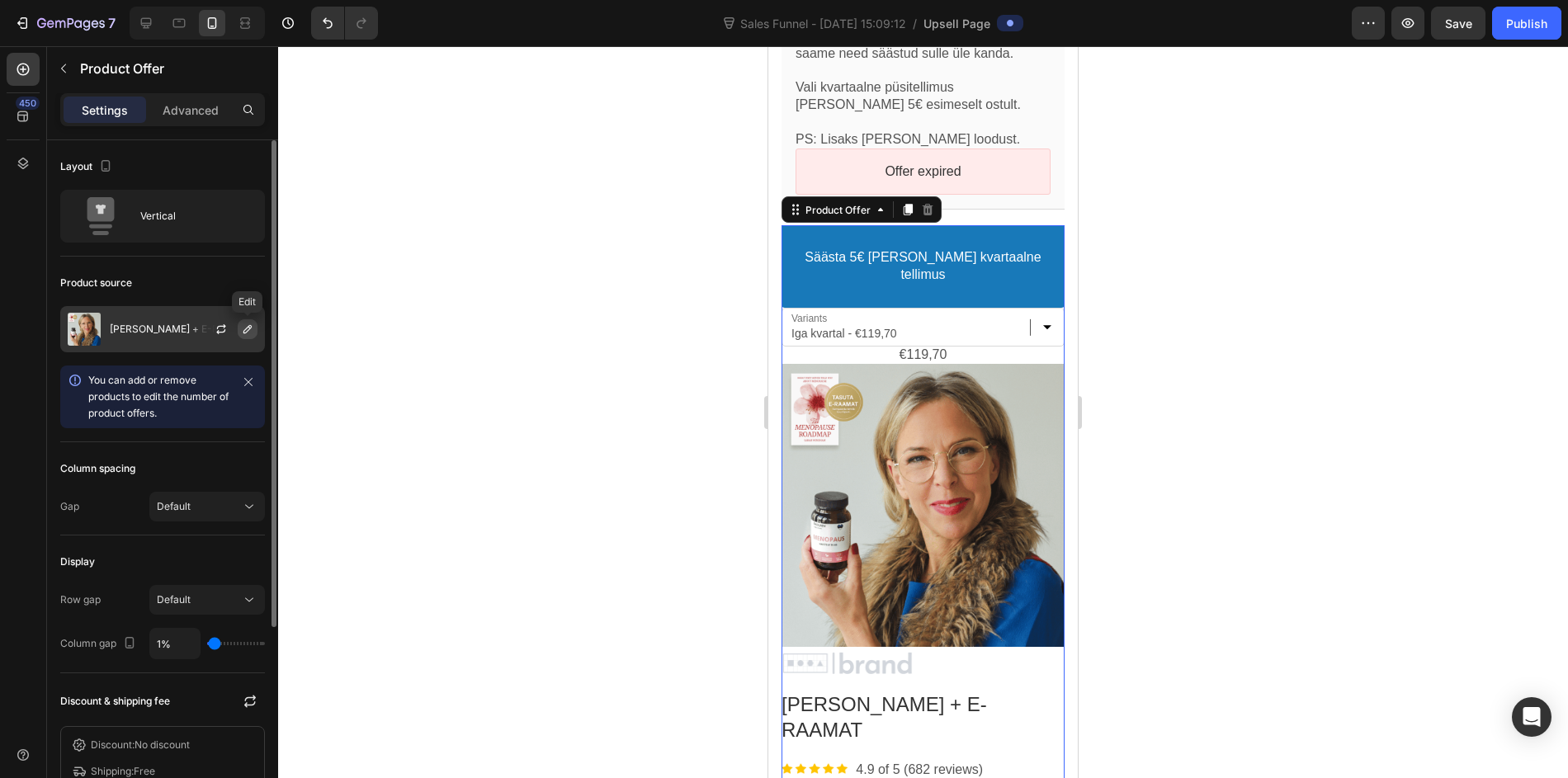
click at [244, 326] on icon "button" at bounding box center [247, 330] width 13 height 13
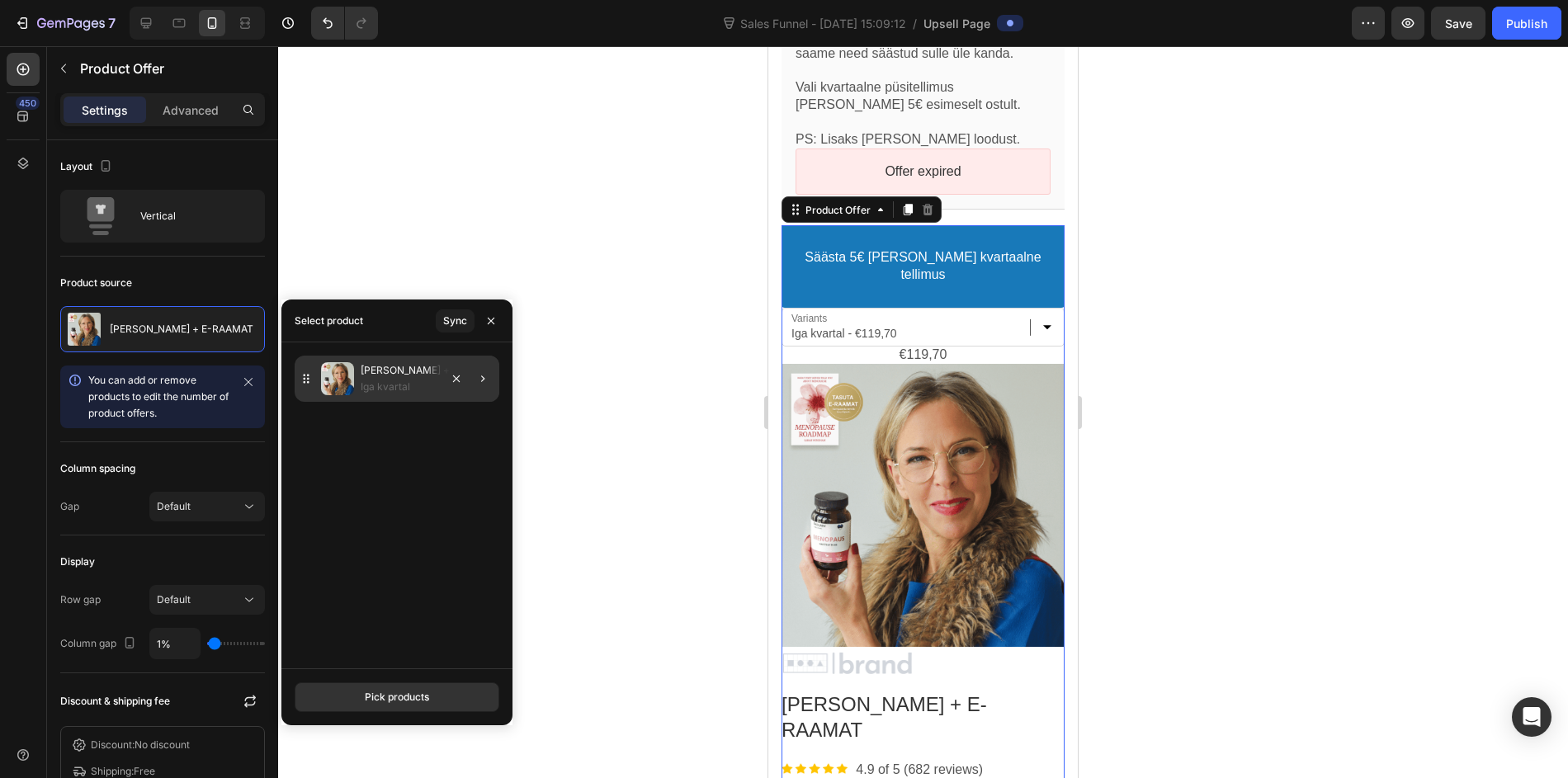
click at [406, 382] on p "Iga kvartal" at bounding box center [426, 387] width 132 height 16
click at [484, 375] on icon "button" at bounding box center [483, 379] width 13 height 13
click at [480, 374] on icon "button" at bounding box center [483, 379] width 13 height 13
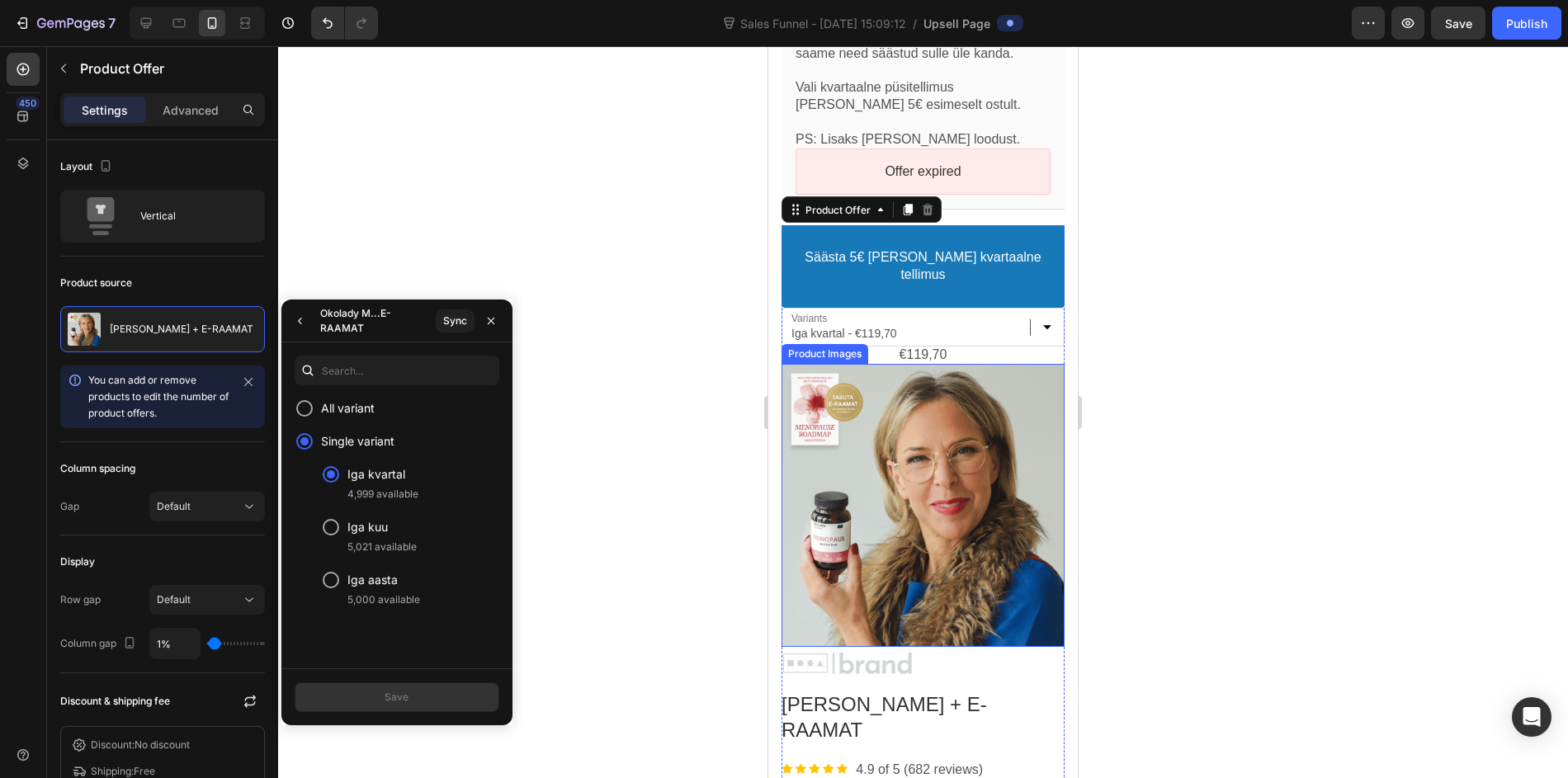
click at [945, 449] on div at bounding box center [923, 505] width 283 height 283
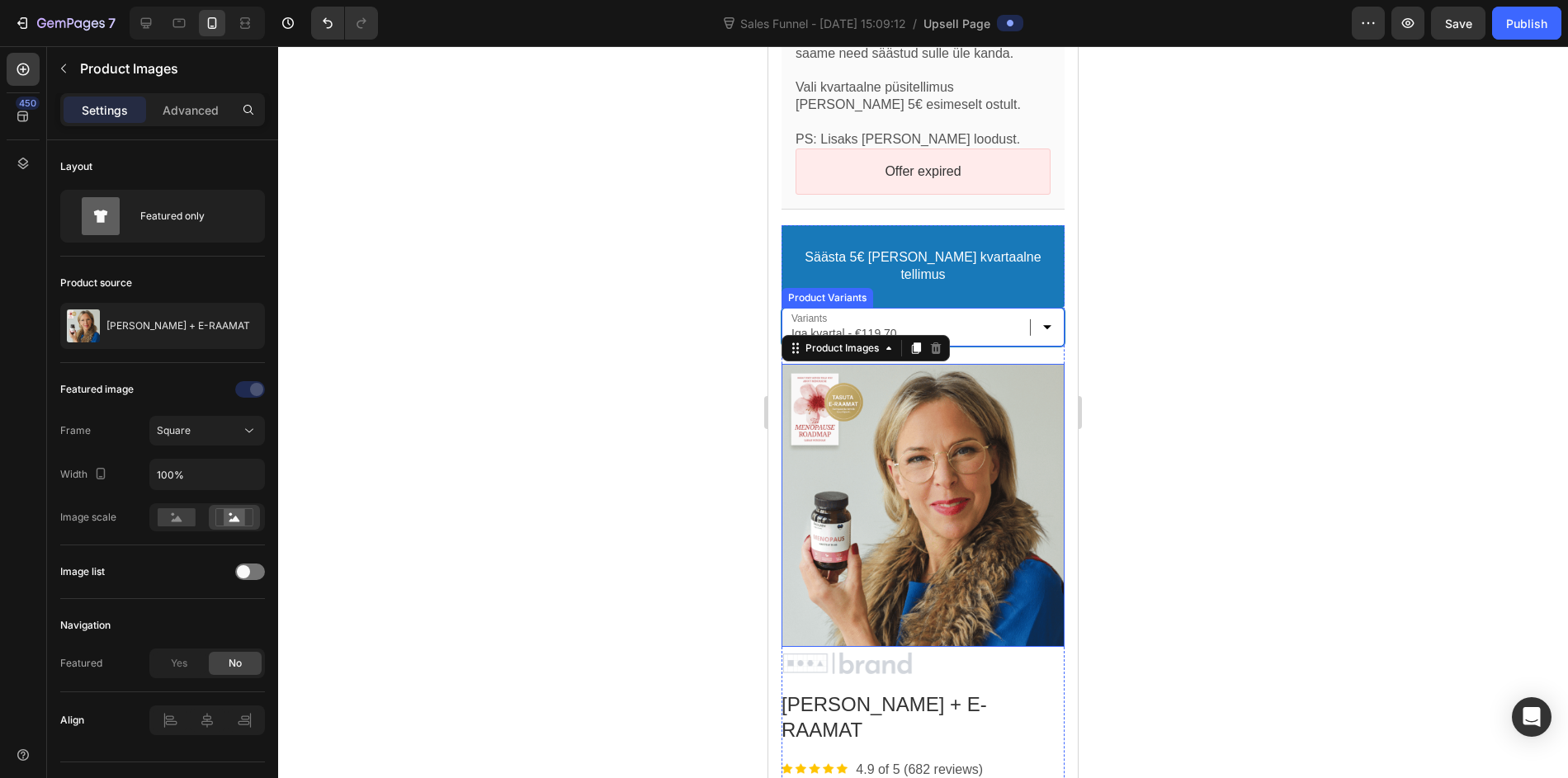
click at [931, 308] on select "Iga kuu - €39,90 Iga kvartal - €119,70 Iga aasta - €399,00" at bounding box center [923, 327] width 283 height 39
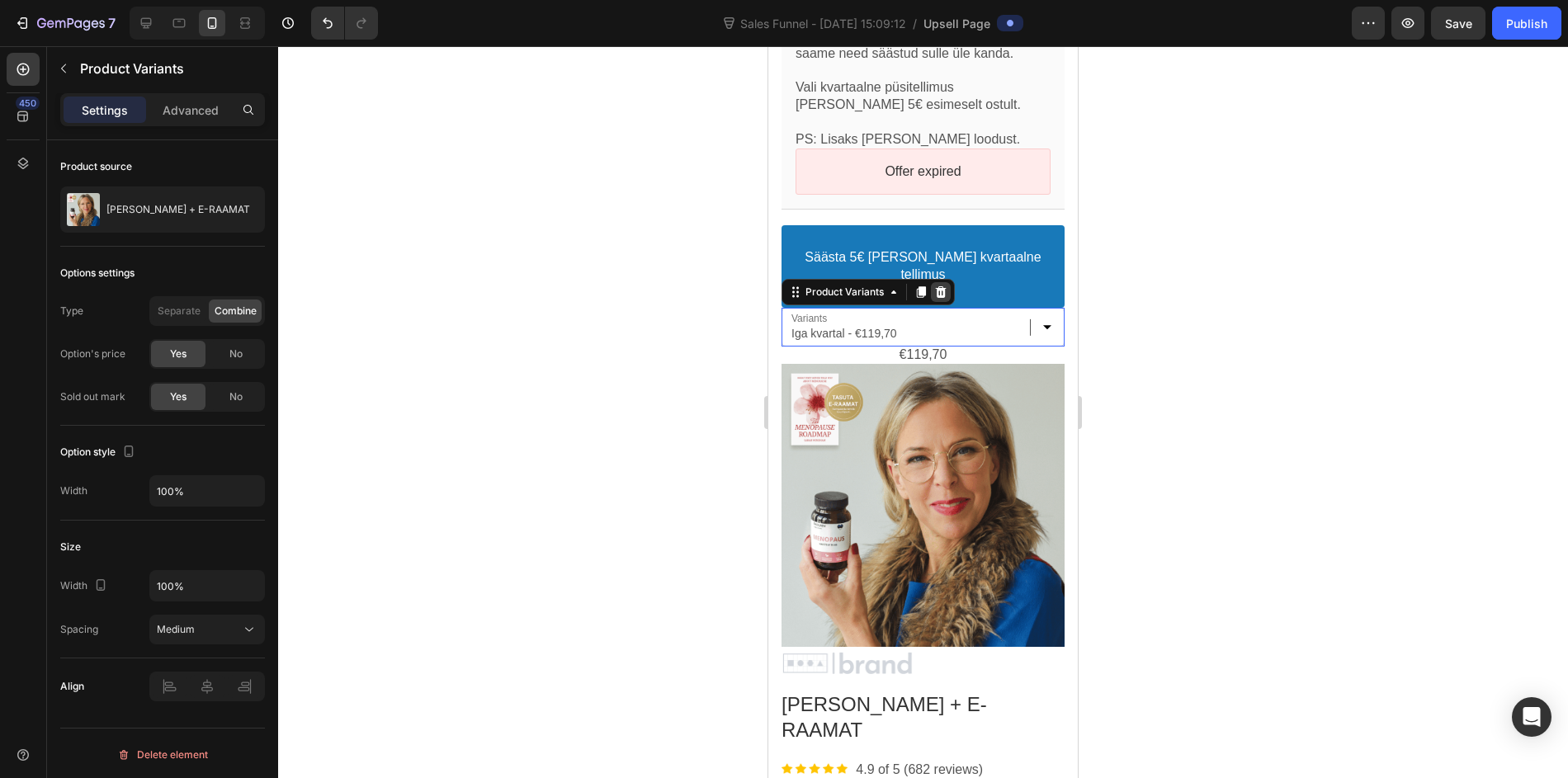
click at [942, 285] on icon at bounding box center [941, 292] width 13 height 13
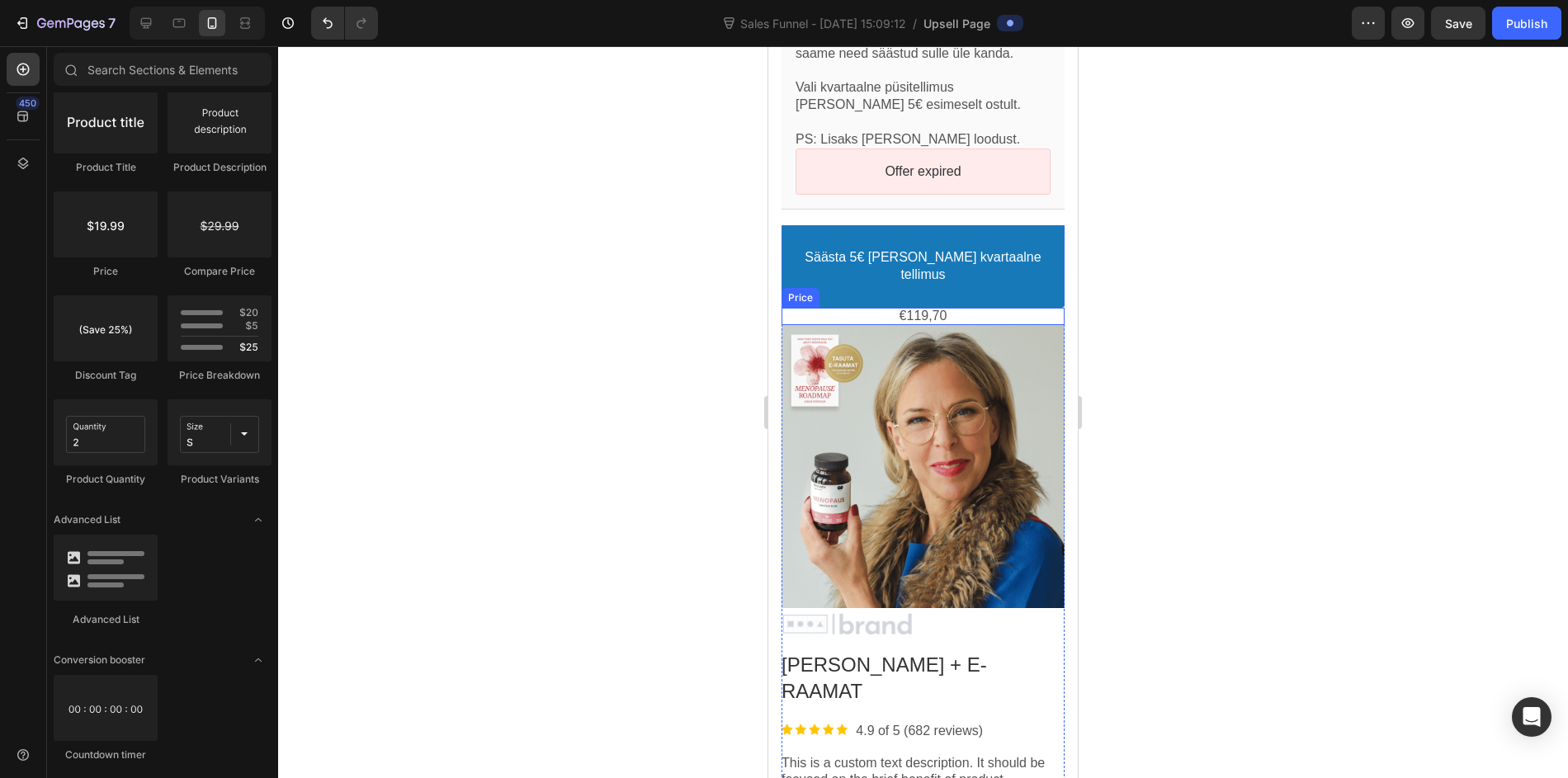
click at [918, 309] on bdo "€119,70" at bounding box center [923, 316] width 48 height 14
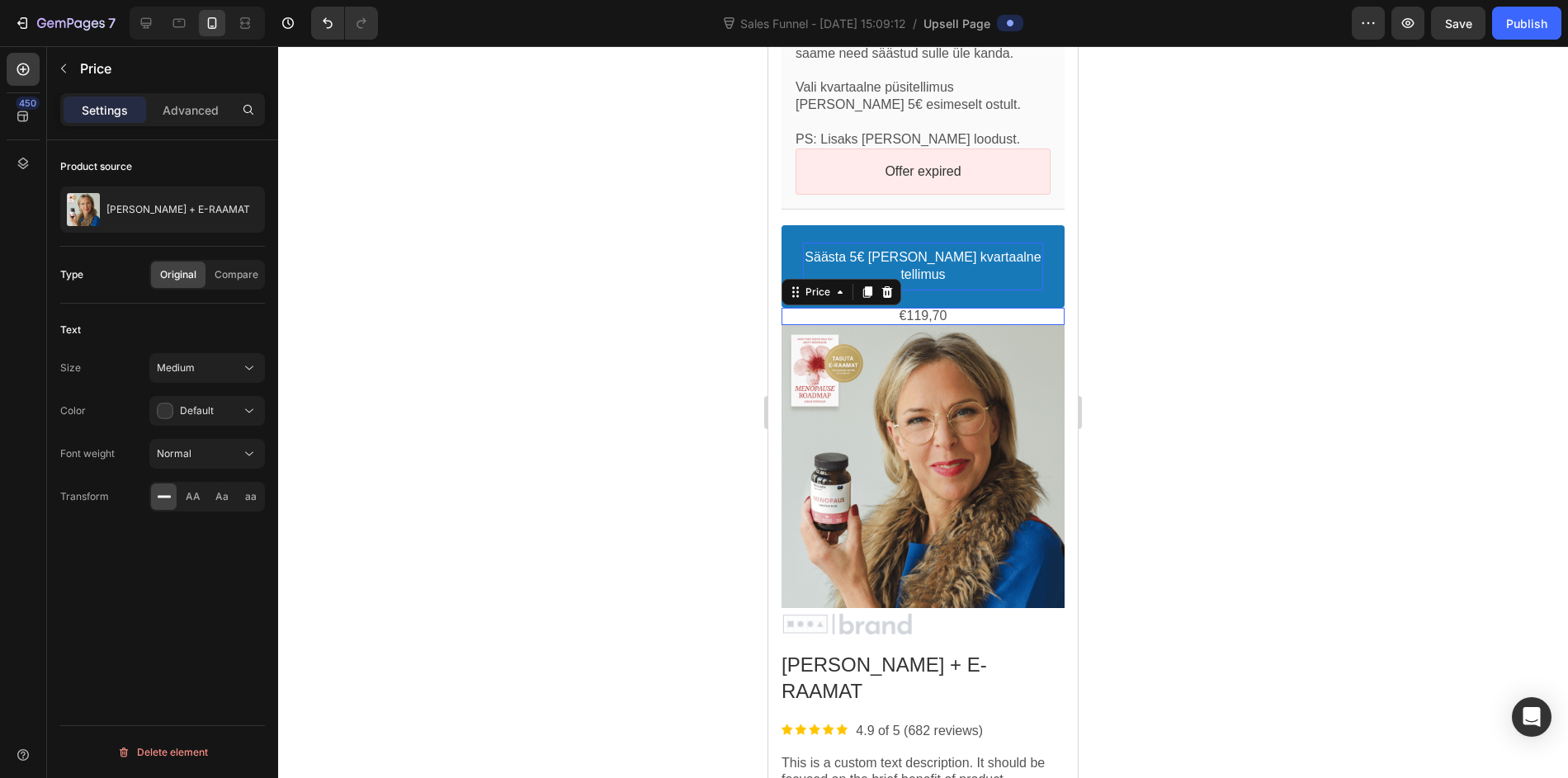
click at [882, 286] on icon at bounding box center [887, 292] width 10 height 11
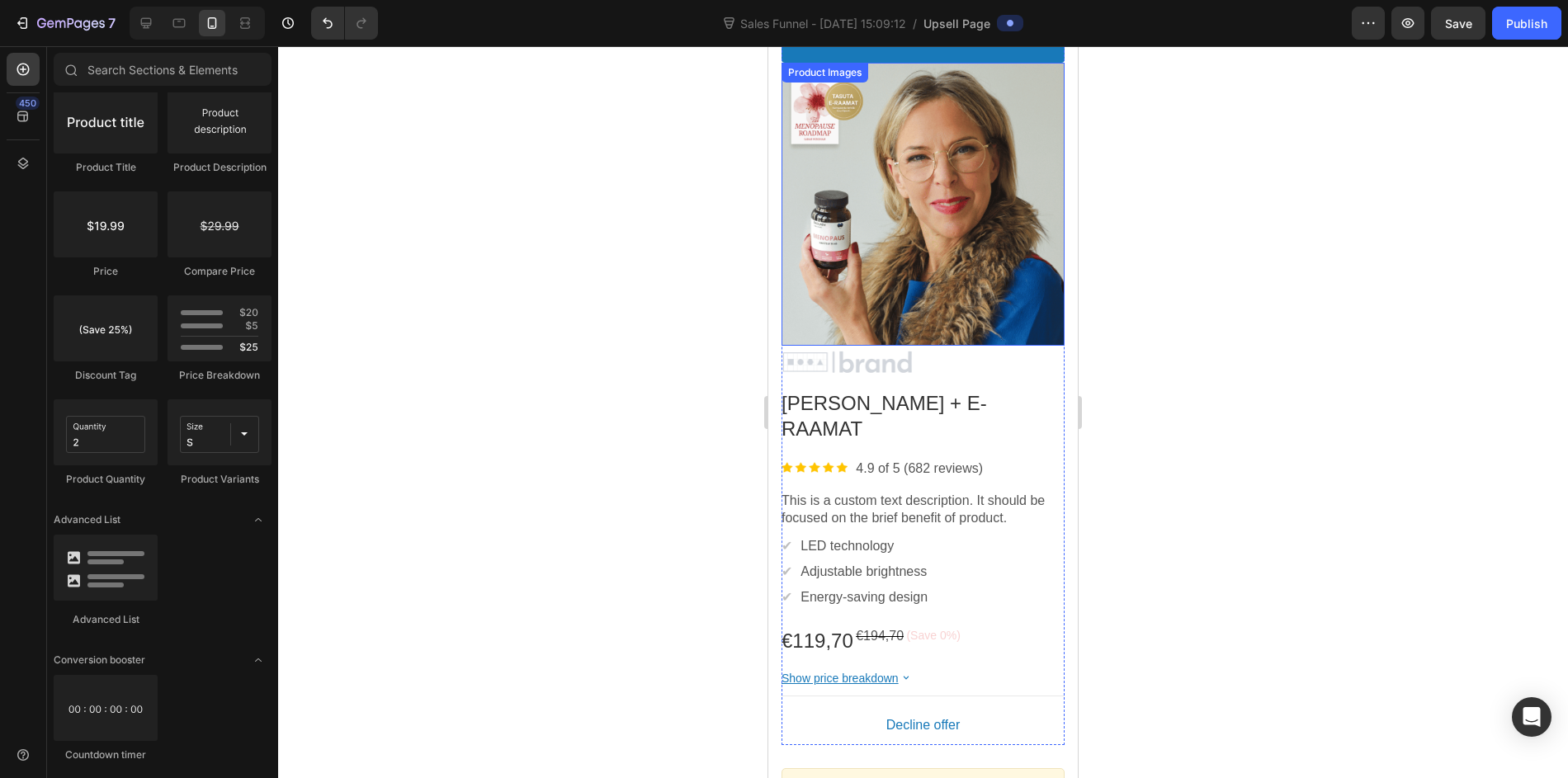
scroll to position [447, 0]
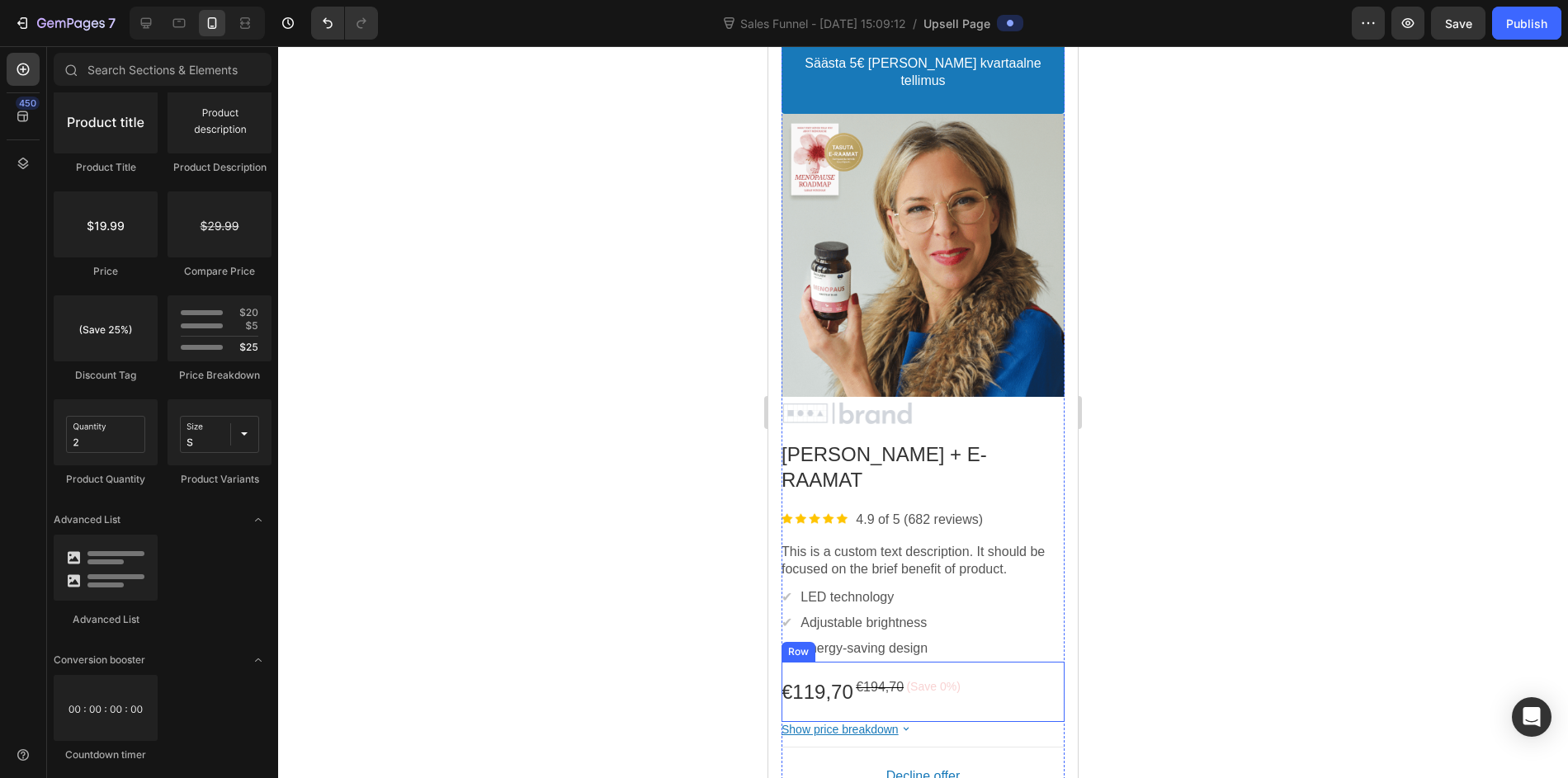
click at [971, 662] on div "€119,70 Price €194,70 Price (Save 0%) Discount Tag Row" at bounding box center [923, 693] width 283 height 61
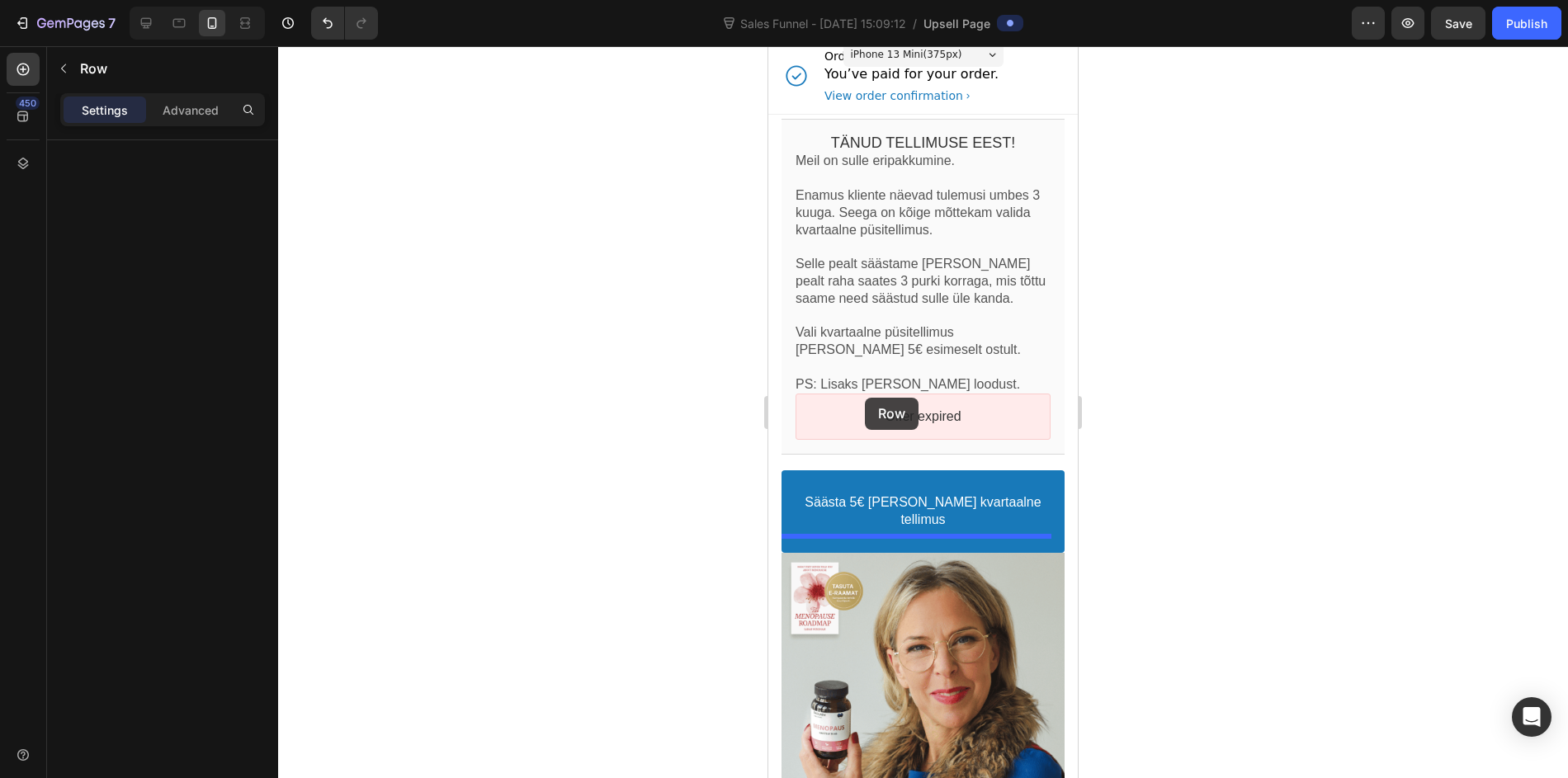
scroll to position [0, 0]
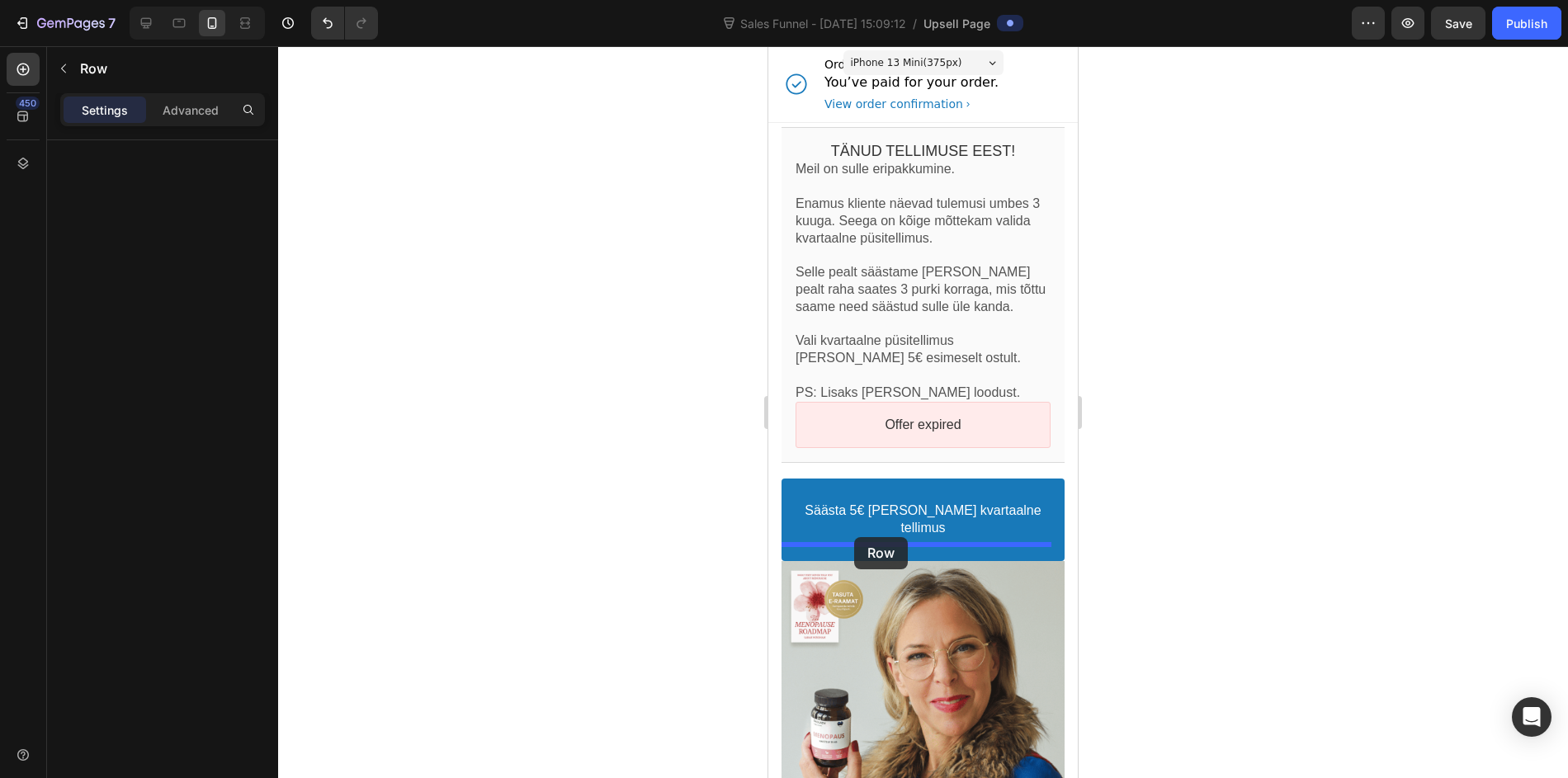
drag, startPoint x: 800, startPoint y: 618, endPoint x: 855, endPoint y: 537, distance: 97.9
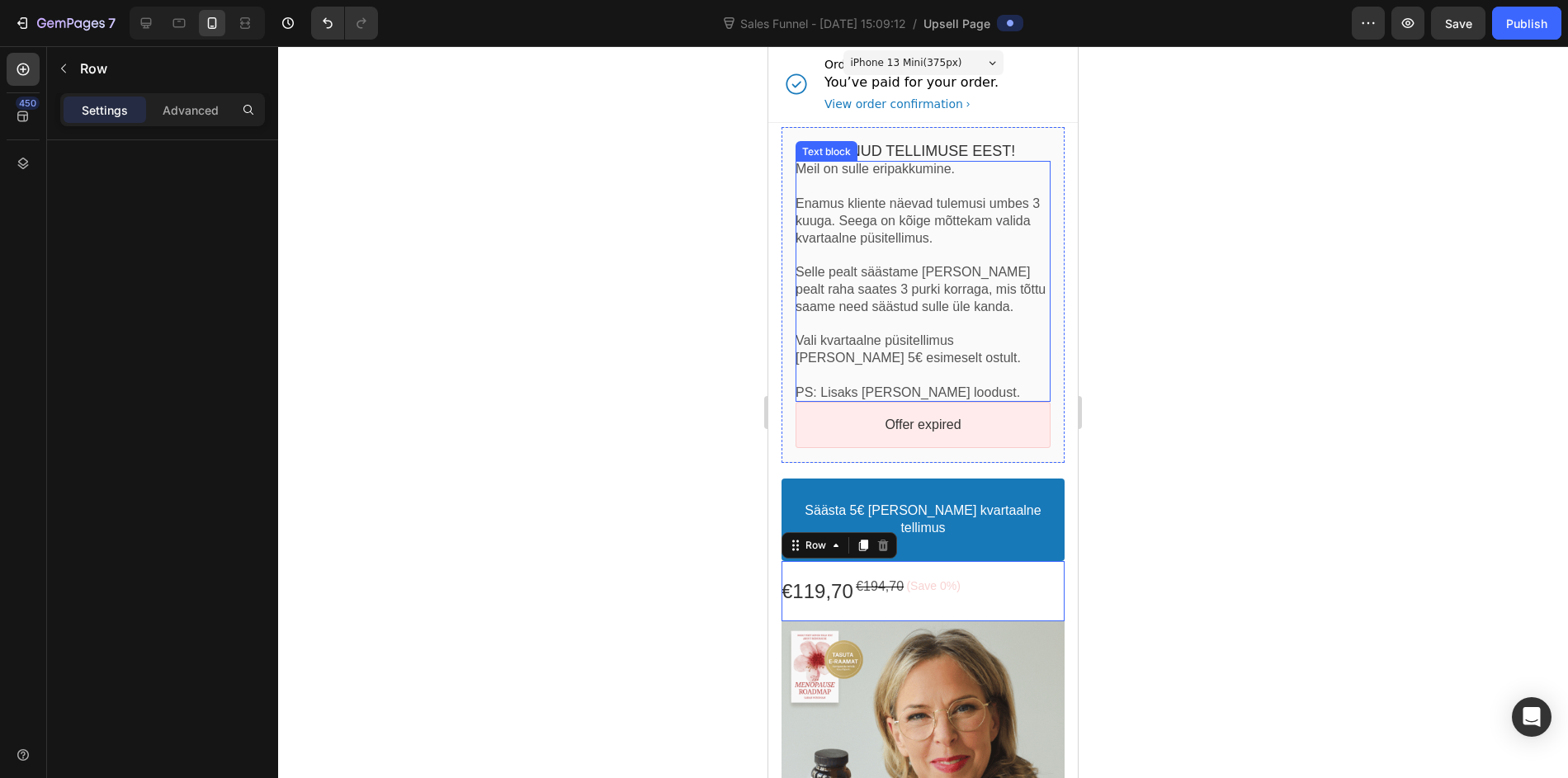
click at [892, 319] on p at bounding box center [923, 325] width 255 height 17
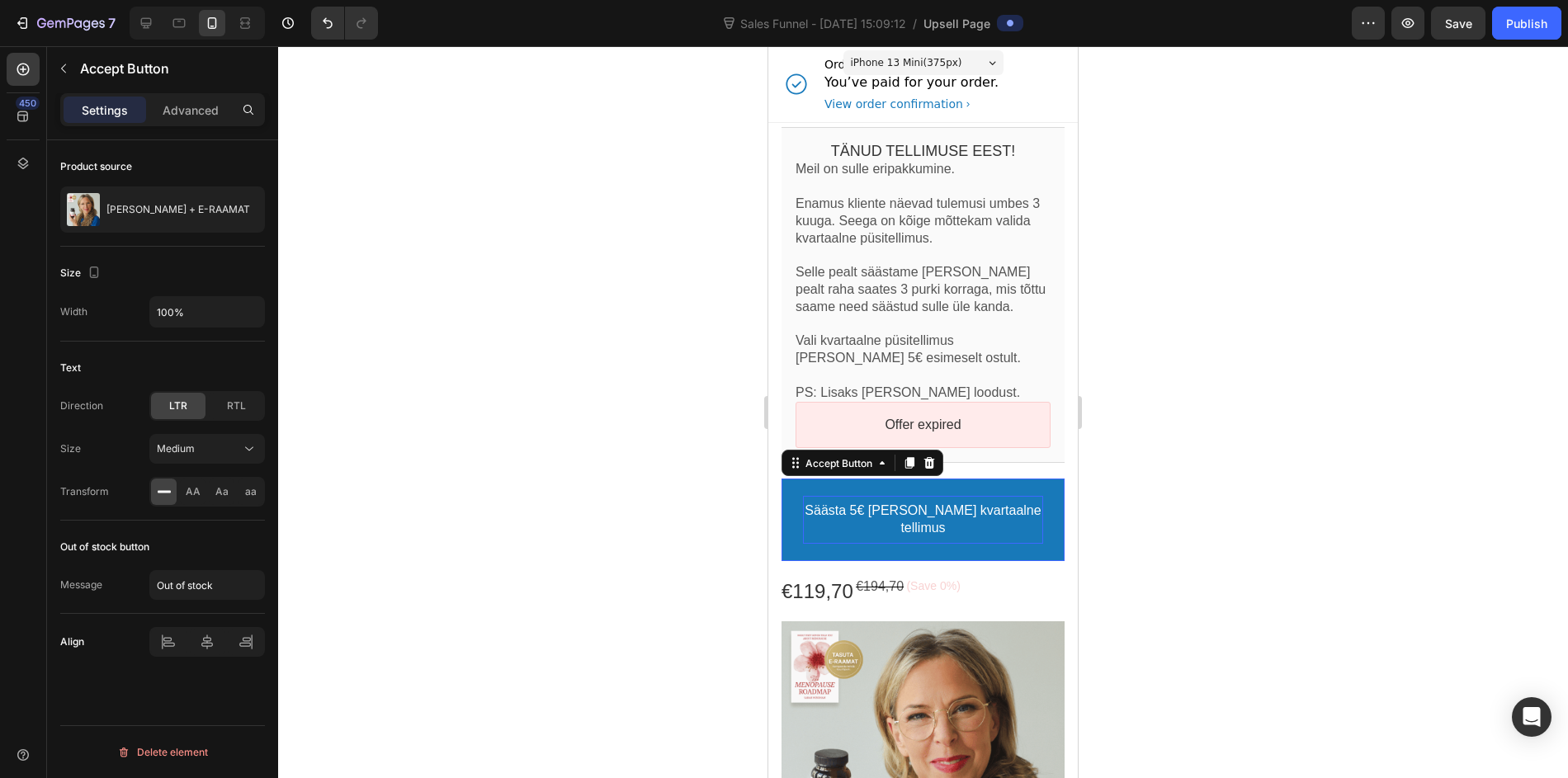
click at [974, 502] on div "Säästa 5€ [PERSON_NAME] kvartaalne tellimus" at bounding box center [923, 520] width 240 height 48
click at [937, 256] on p at bounding box center [923, 255] width 255 height 17
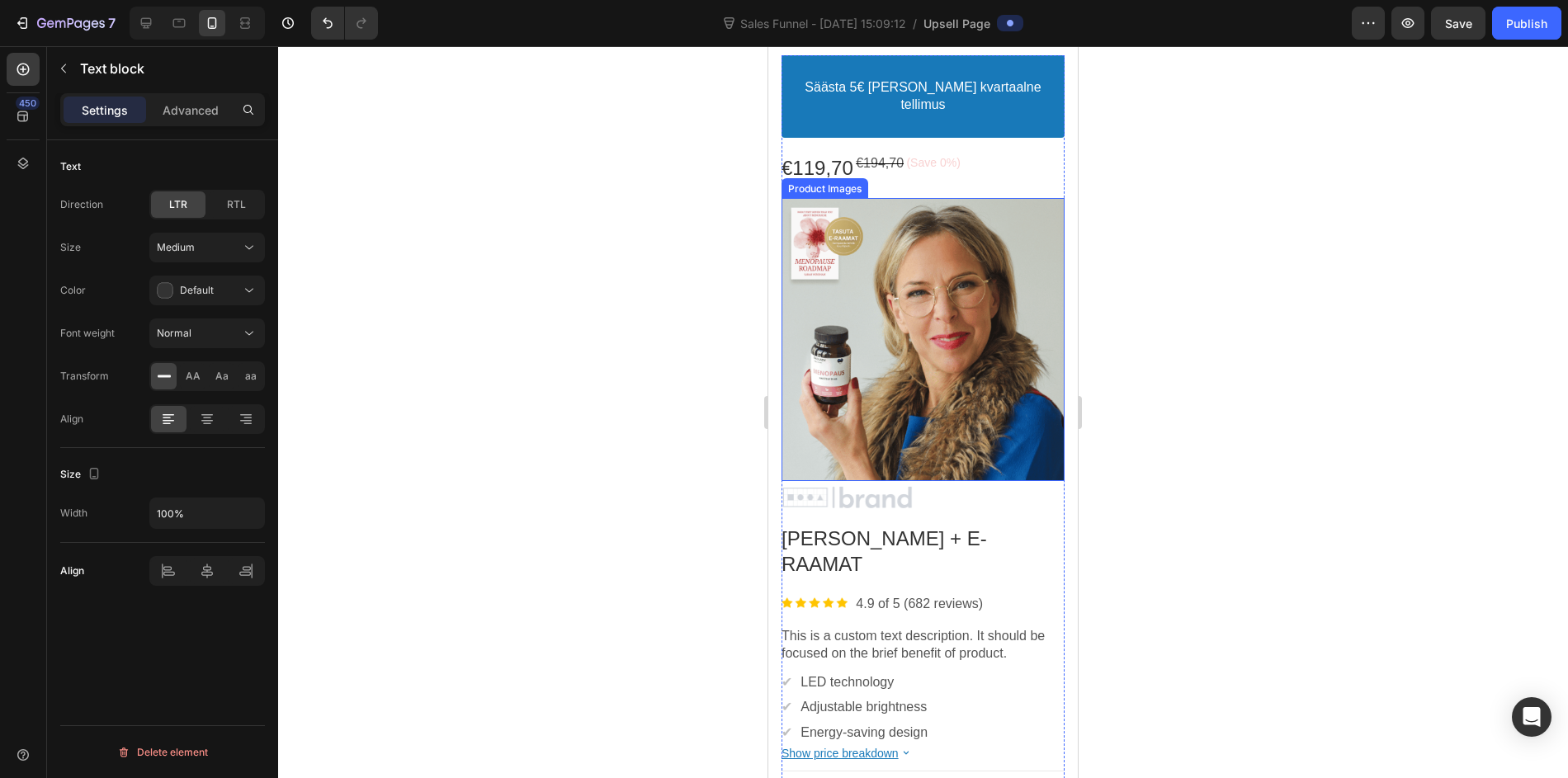
scroll to position [552, 0]
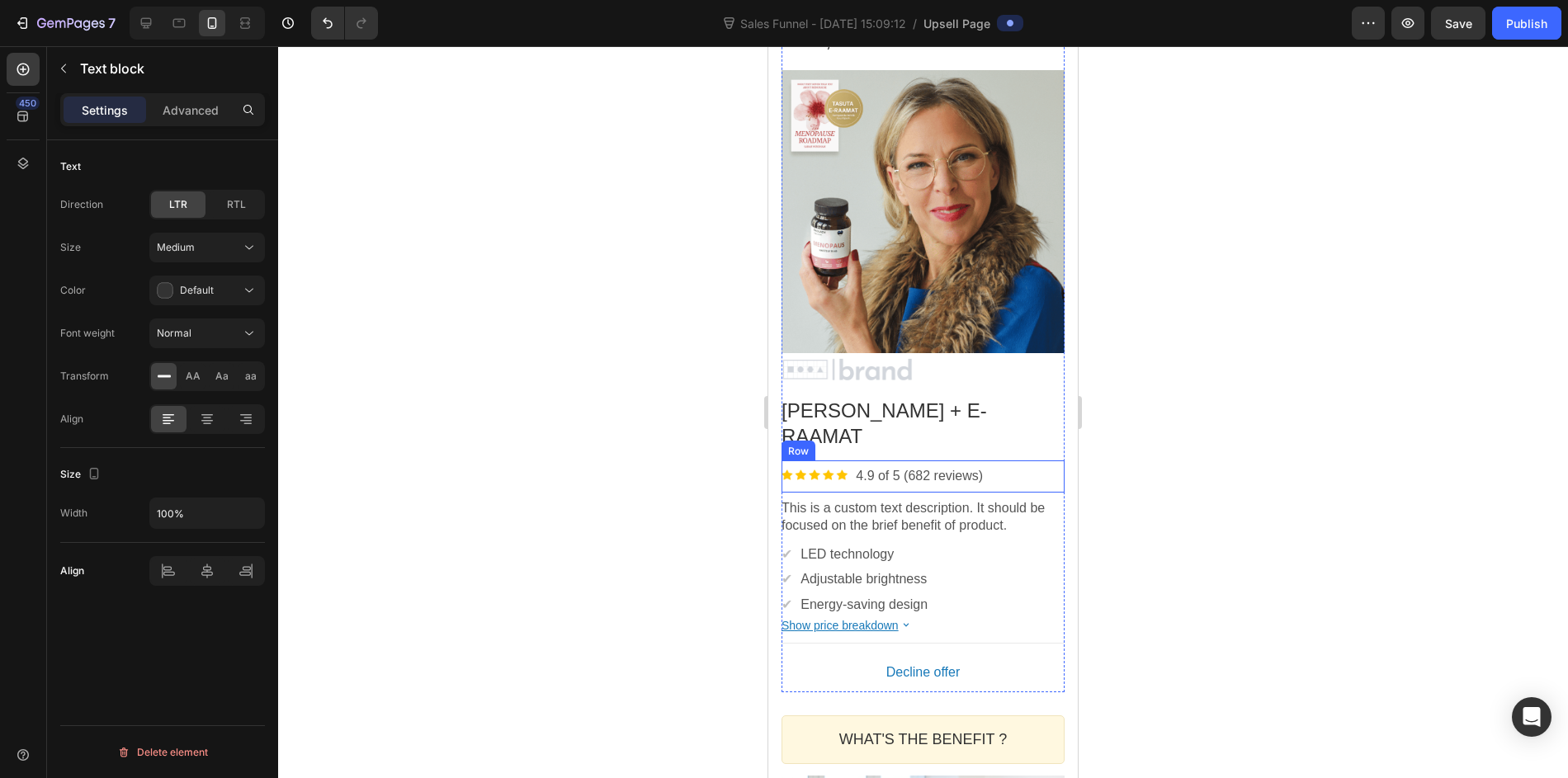
click at [1033, 461] on div "Image 4.9 of 5 (682 reviews) Text block Row" at bounding box center [923, 477] width 283 height 32
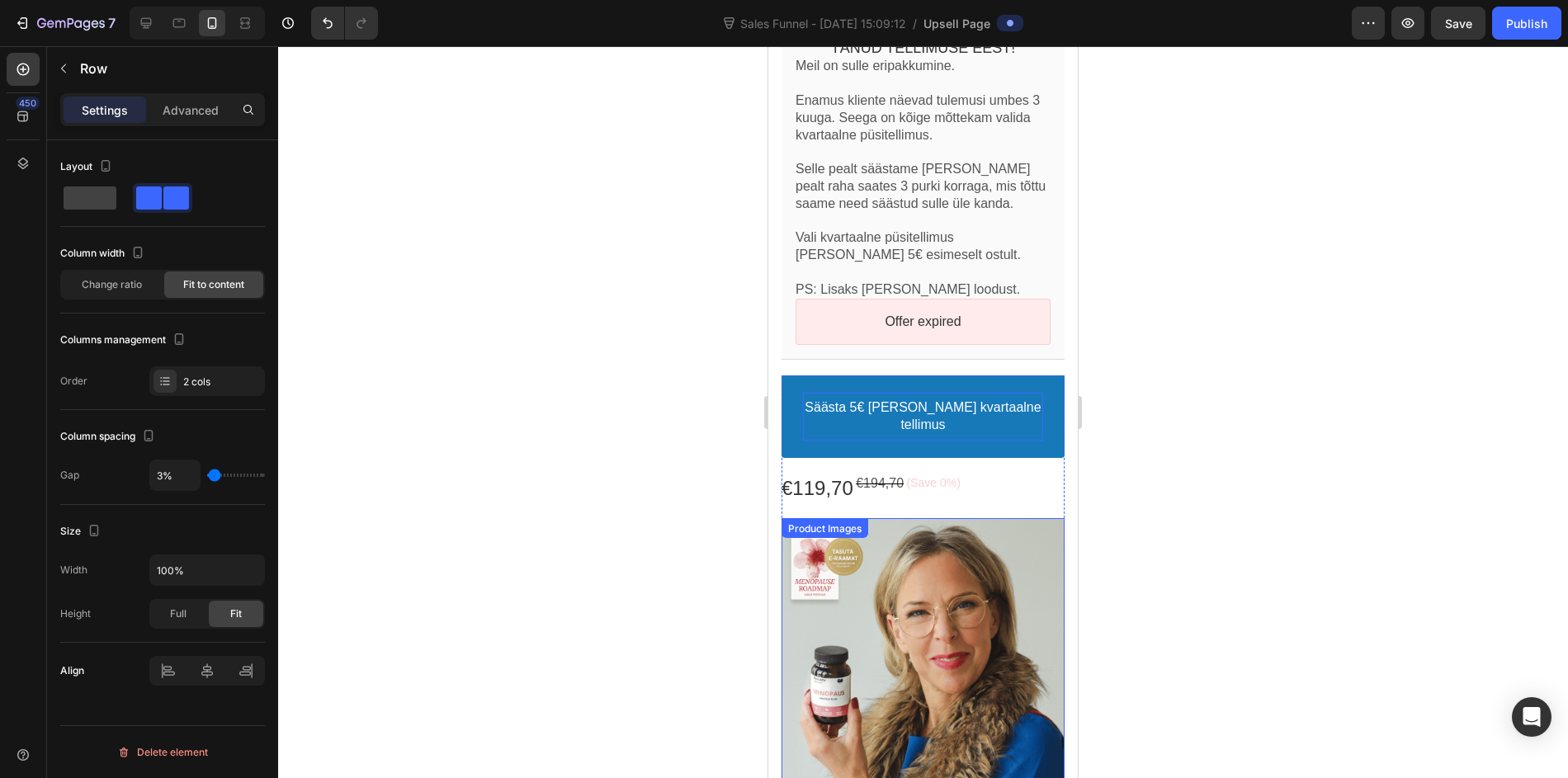
scroll to position [100, 0]
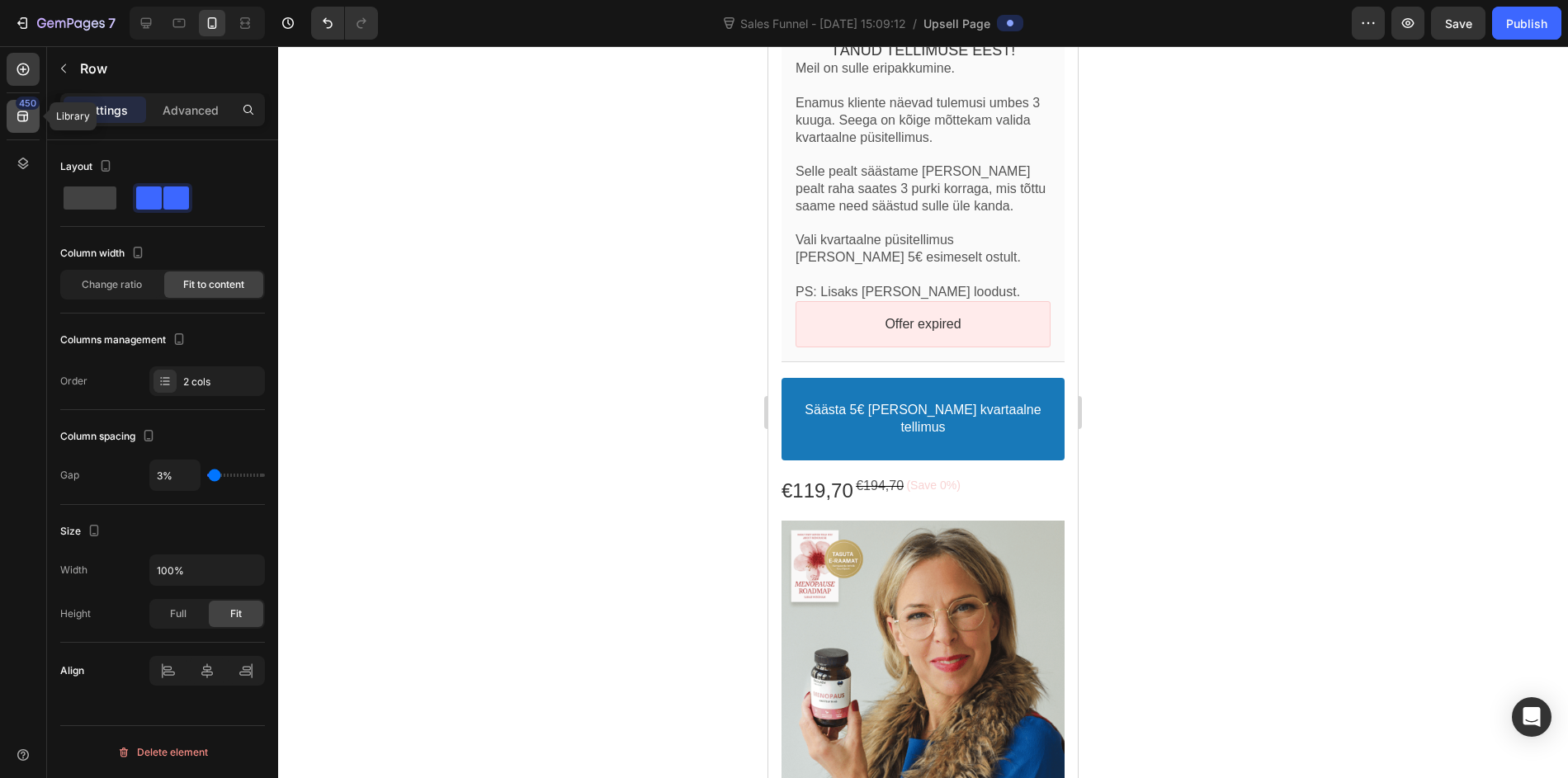
click at [28, 119] on icon at bounding box center [23, 116] width 16 height 16
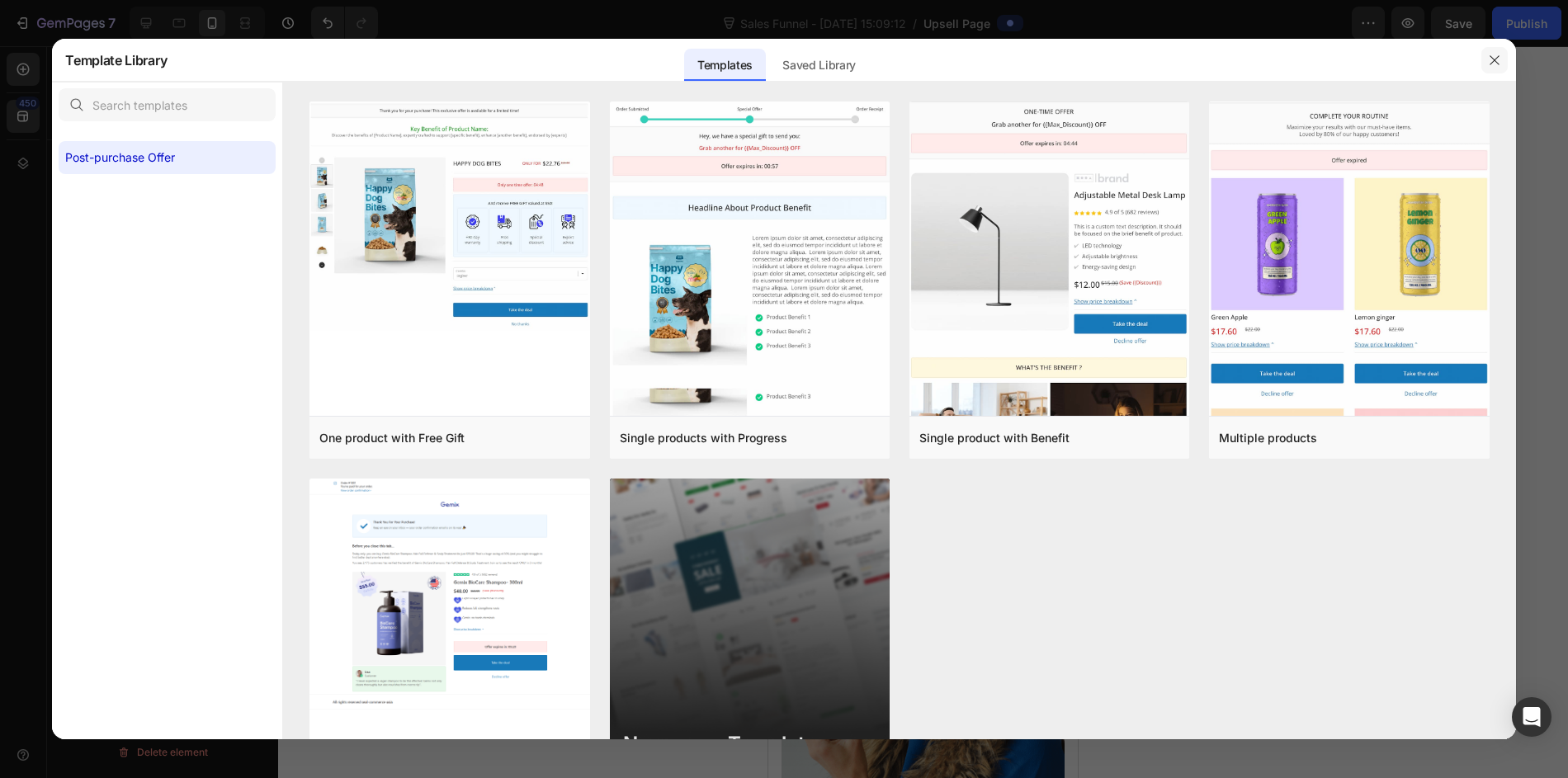
click at [1482, 59] on button "button" at bounding box center [1495, 61] width 27 height 27
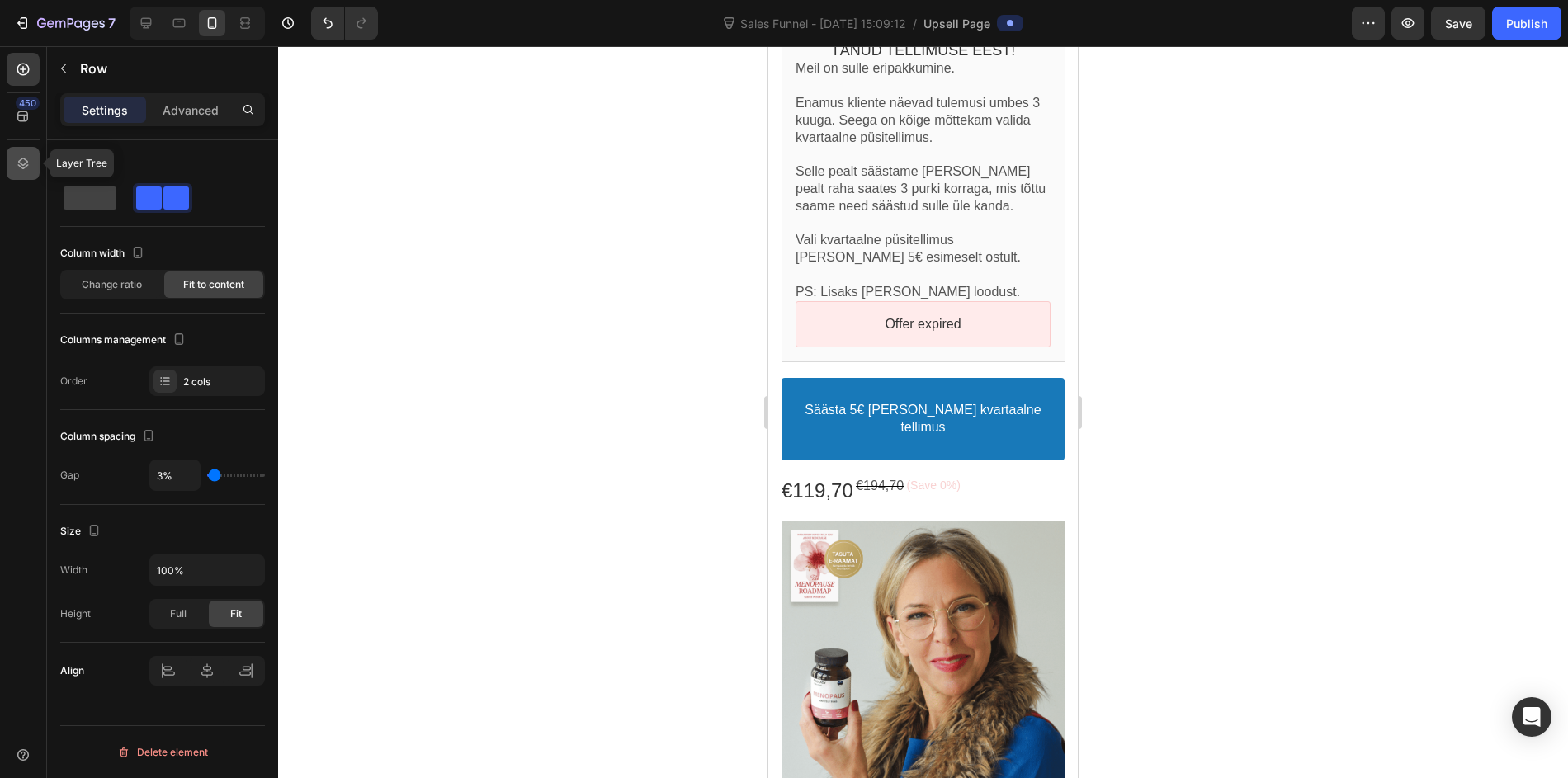
click at [30, 166] on icon at bounding box center [23, 163] width 16 height 16
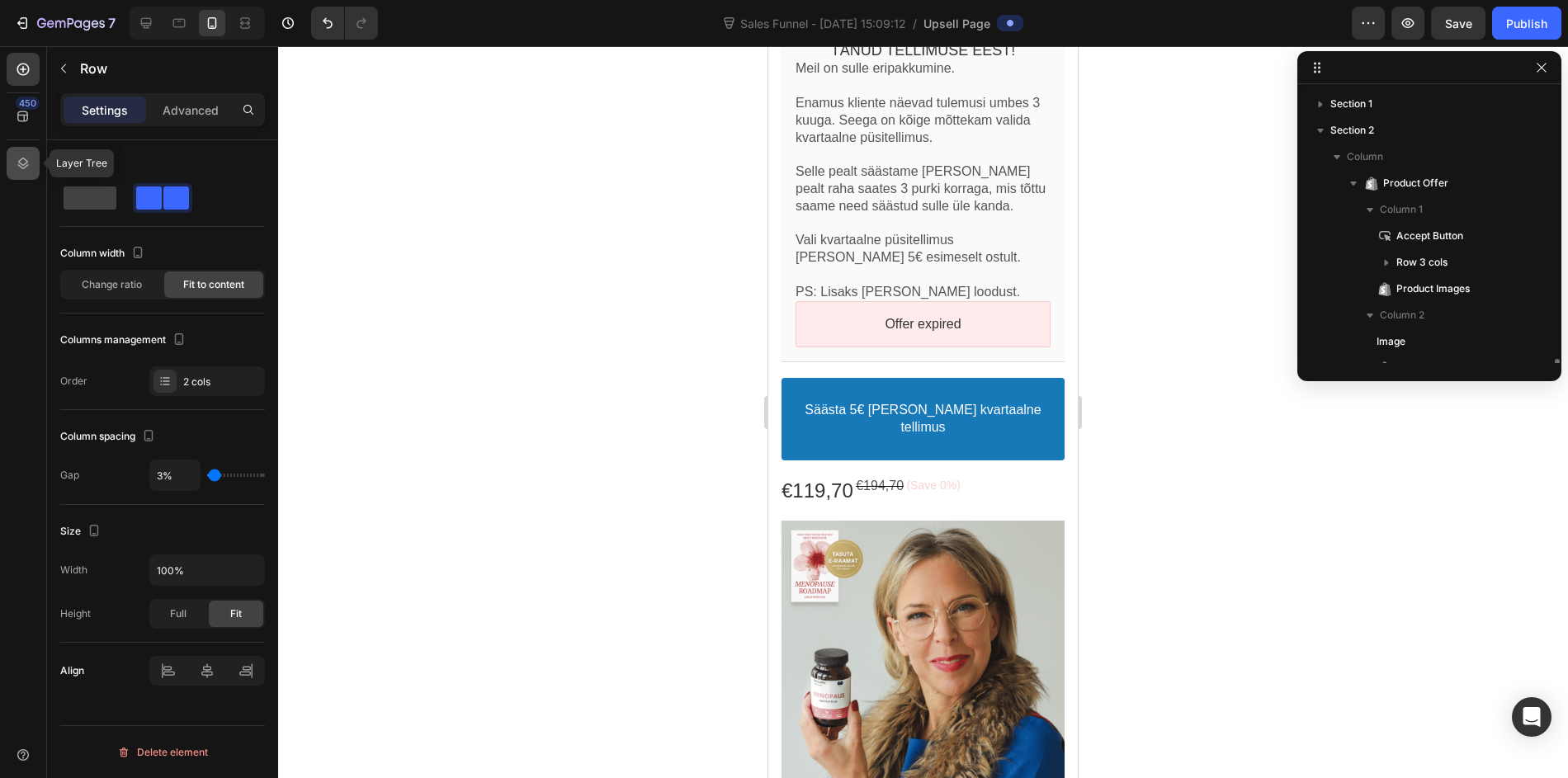
scroll to position [180, 0]
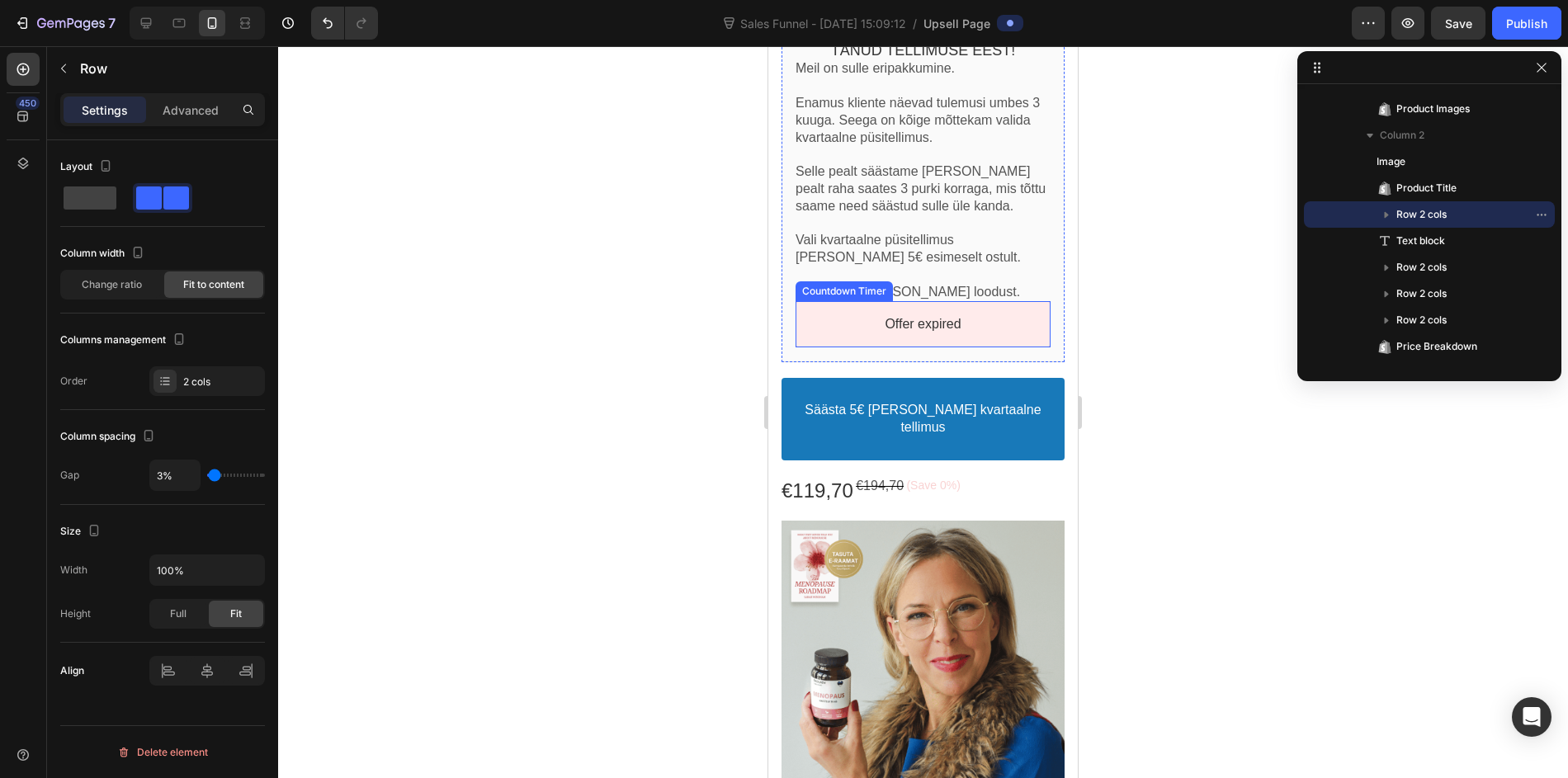
click at [971, 343] on div "Offer expired" at bounding box center [923, 325] width 255 height 47
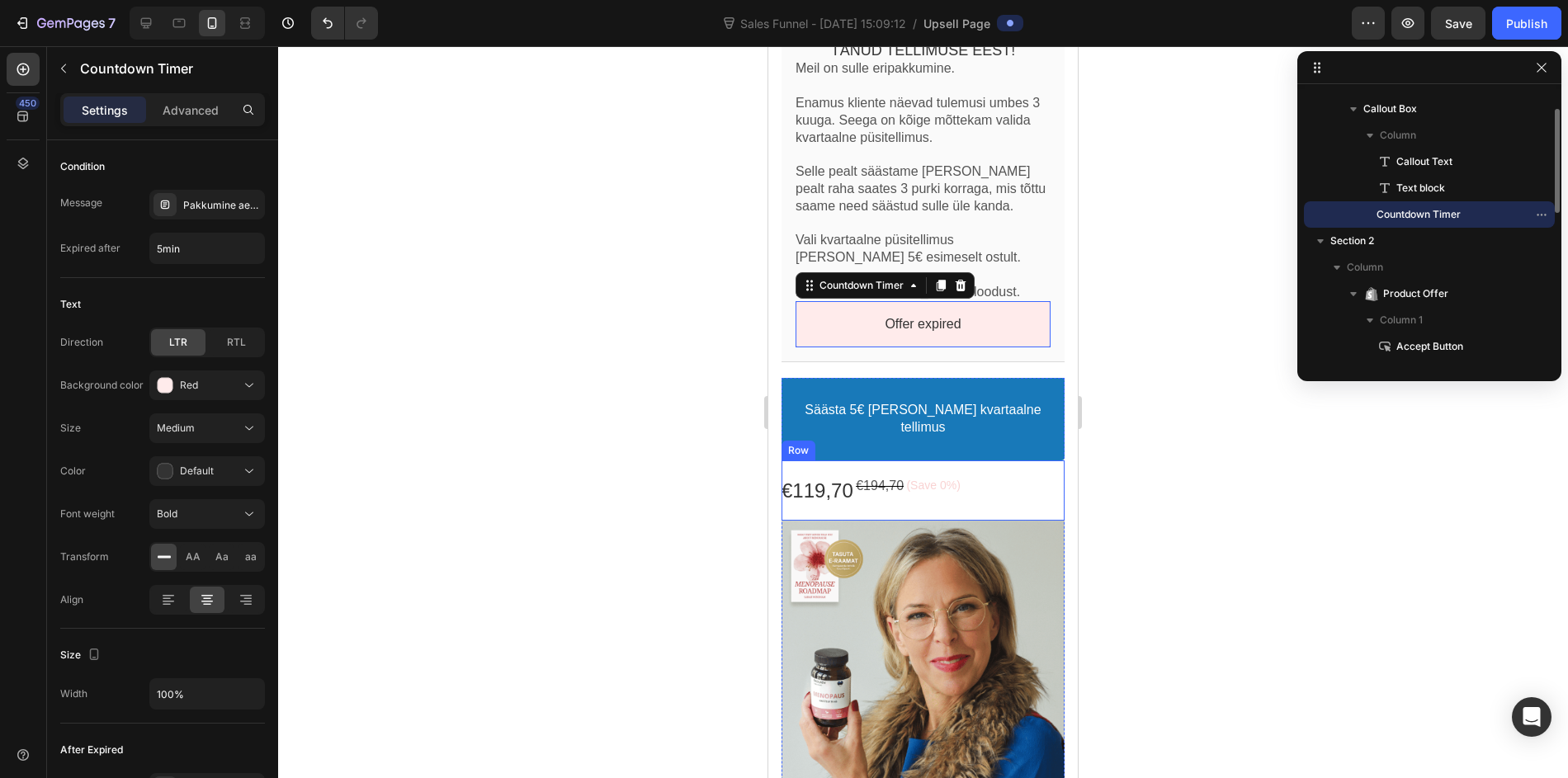
click at [1029, 468] on div "€119,70 Price €194,70 Price (Save 0%) Discount Tag Row" at bounding box center [923, 491] width 283 height 61
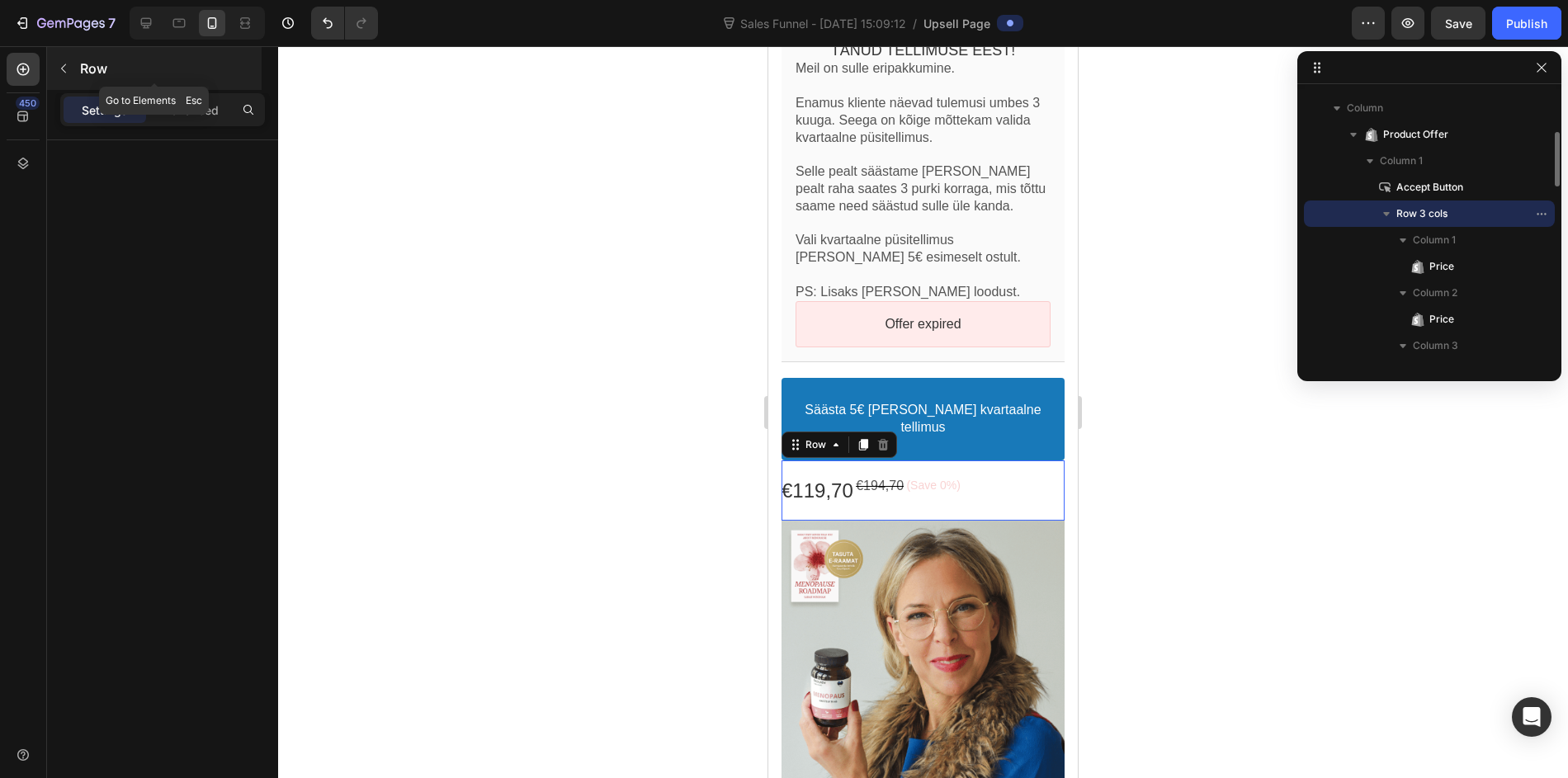
click at [67, 77] on button "button" at bounding box center [63, 68] width 27 height 27
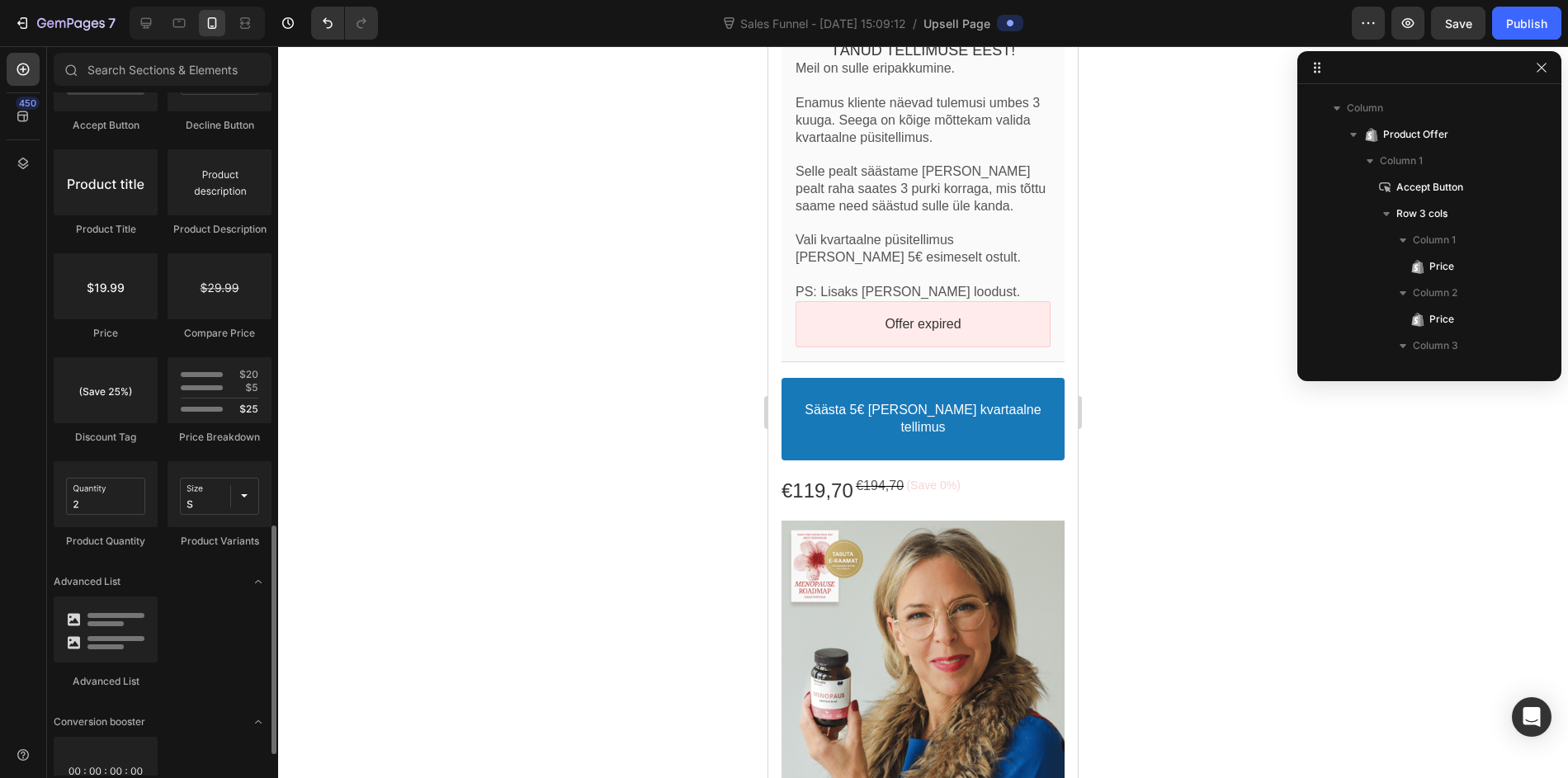
scroll to position [1286, 0]
click at [975, 468] on div "€119,70 Price €194,70 Price (Save 0%) Discount Tag Row" at bounding box center [923, 491] width 283 height 61
click at [769, 472] on section "Säästa 5€ ja vali kvartaalne tellimus Accept Button €119,70 Price €194,70 Price…" at bounding box center [923, 761] width 310 height 788
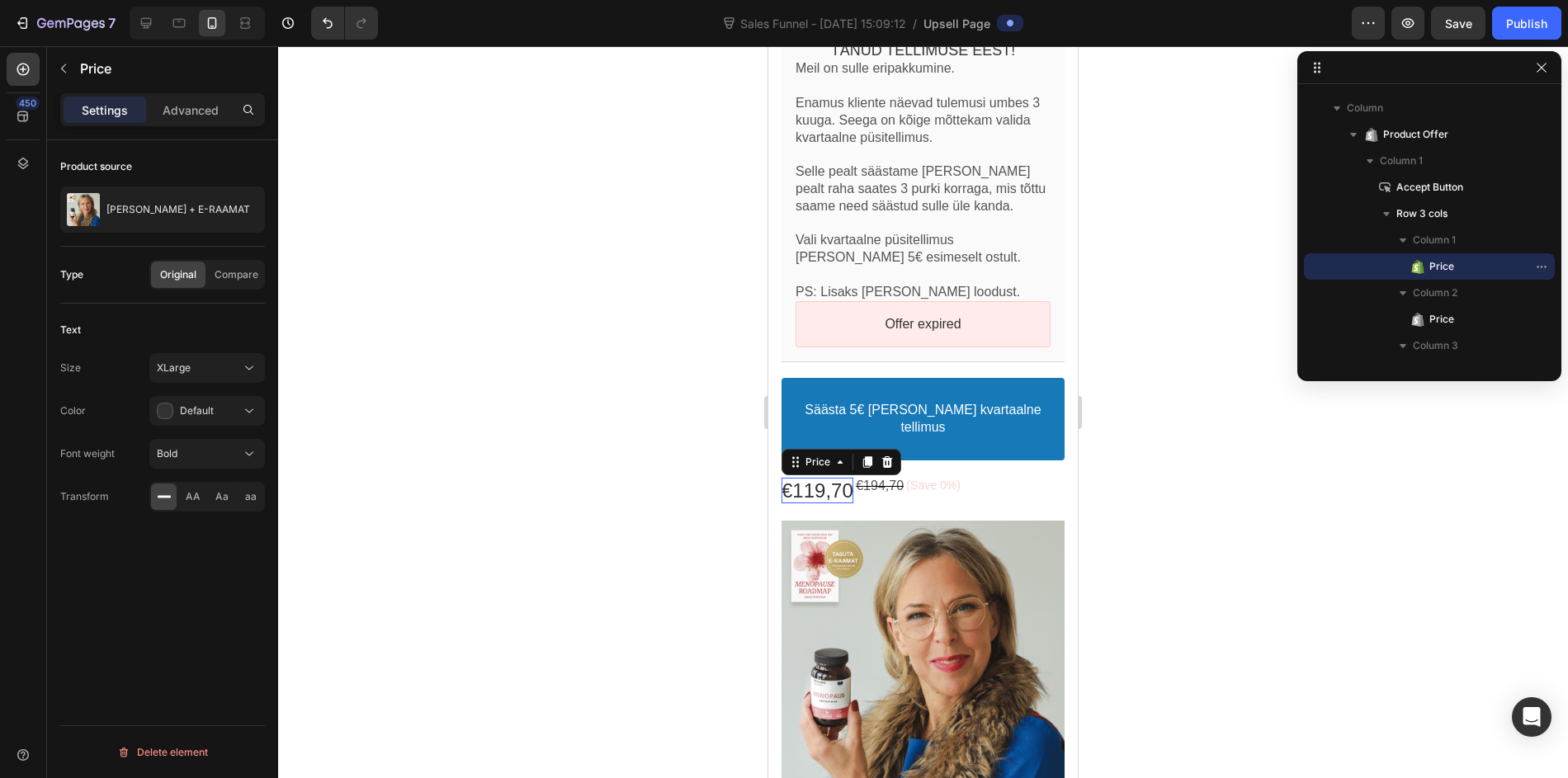
click at [807, 479] on bdo "€119,70" at bounding box center [818, 491] width 72 height 23
click at [189, 207] on p "[PERSON_NAME] + E-RAAMAT" at bounding box center [178, 209] width 144 height 11
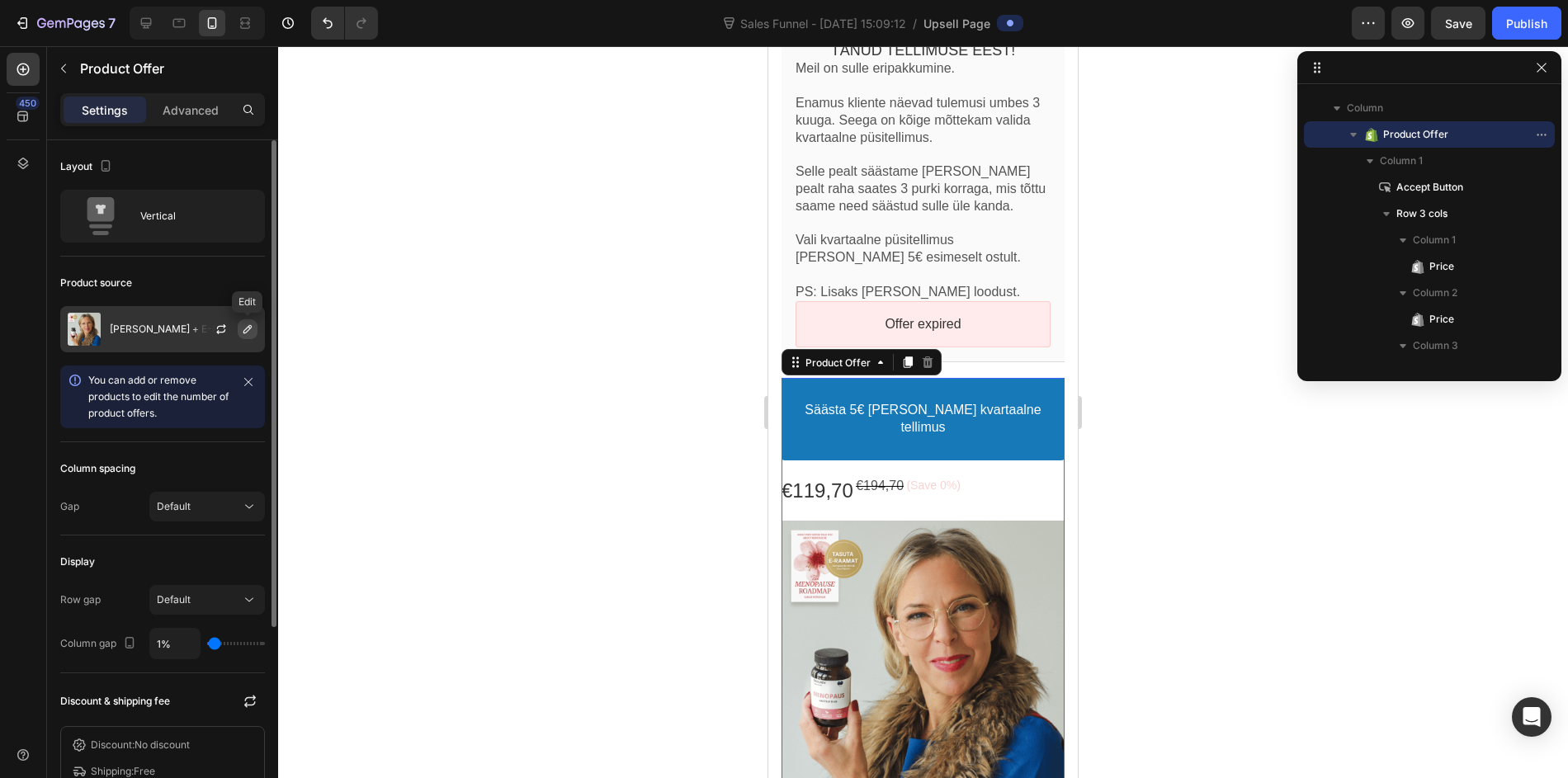
click at [246, 328] on icon "button" at bounding box center [247, 330] width 13 height 13
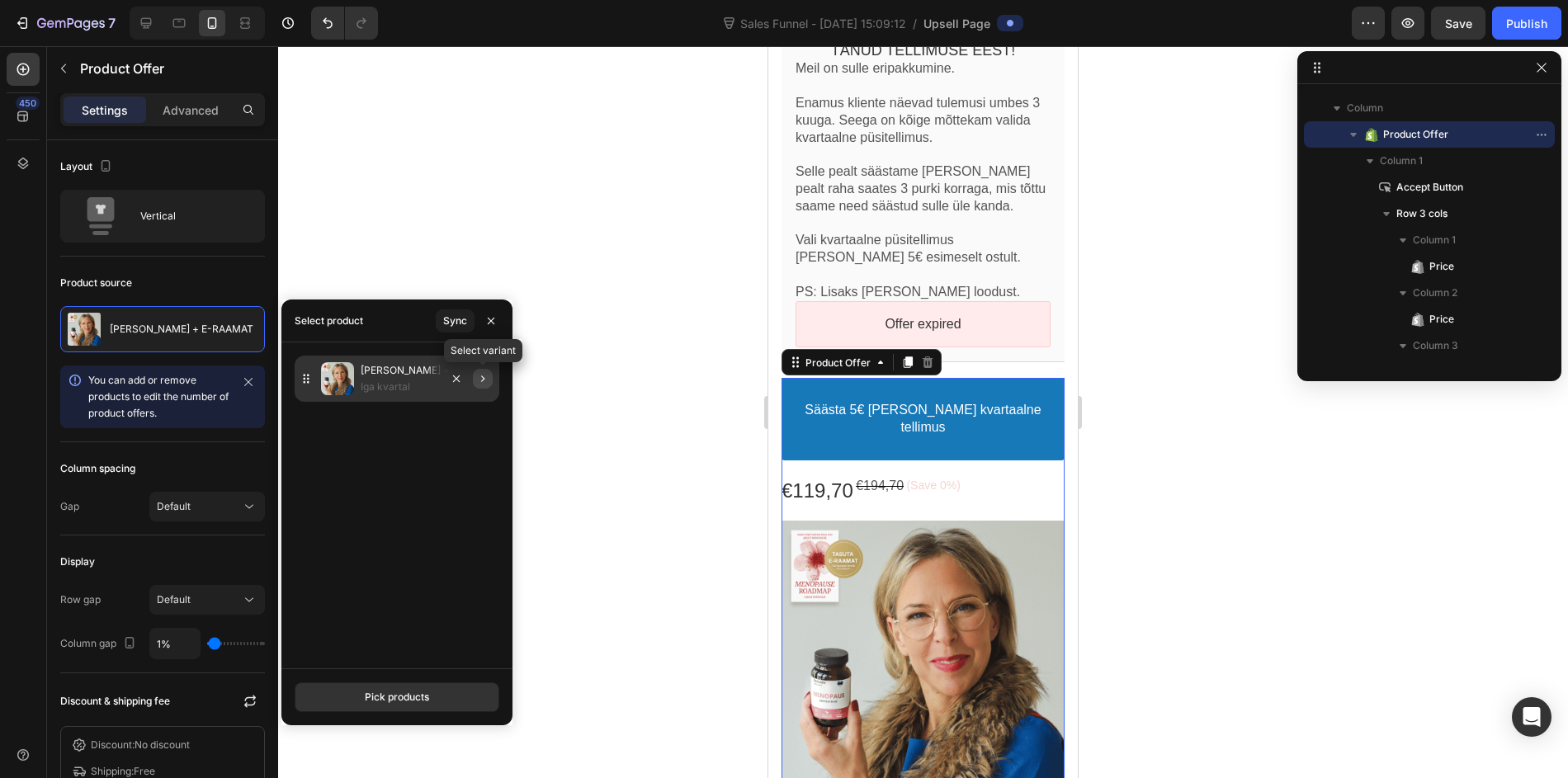
click at [478, 379] on icon "button" at bounding box center [483, 379] width 13 height 13
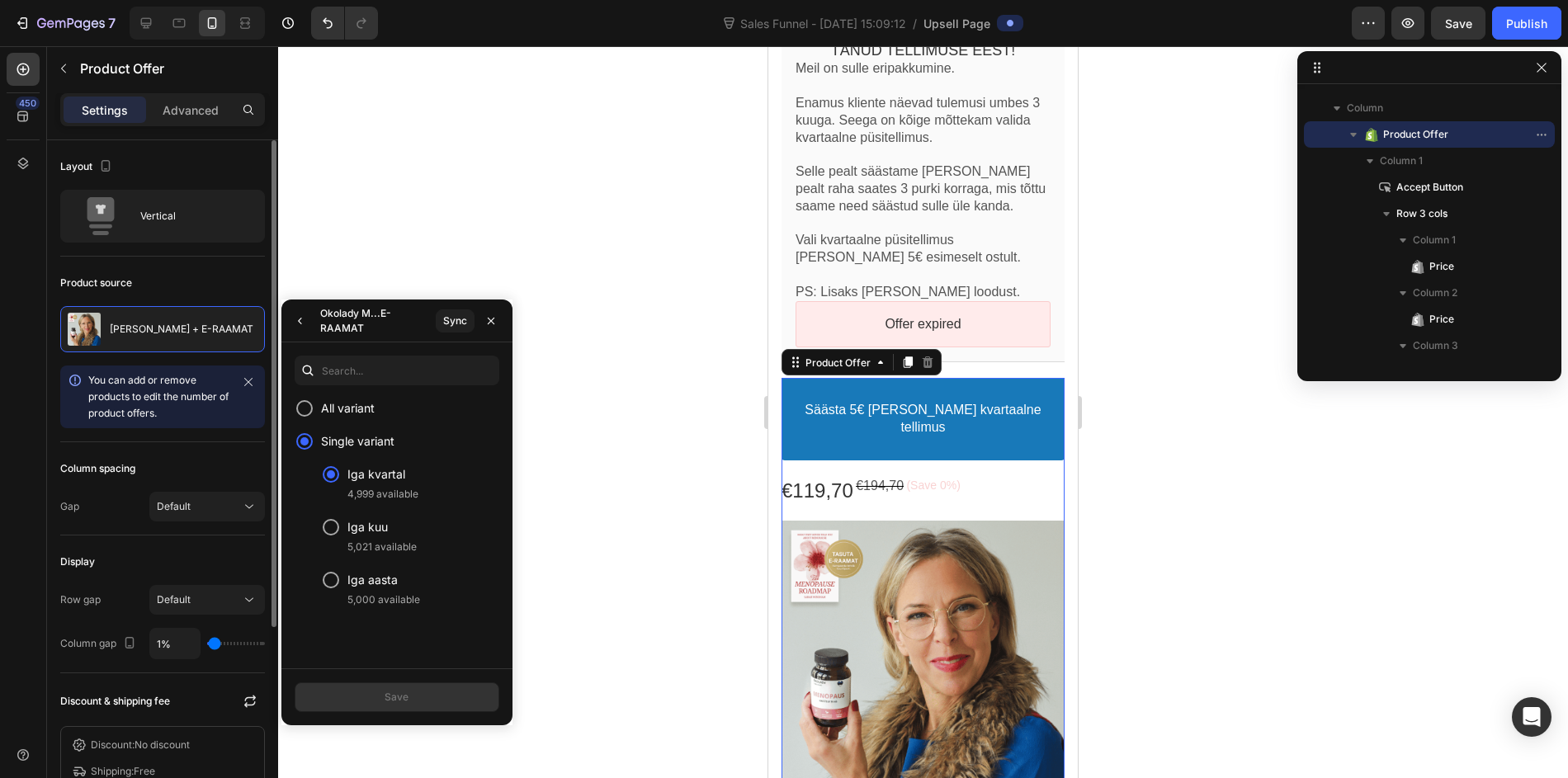
click at [144, 487] on div "Column spacing Gap Default" at bounding box center [163, 489] width 205 height 93
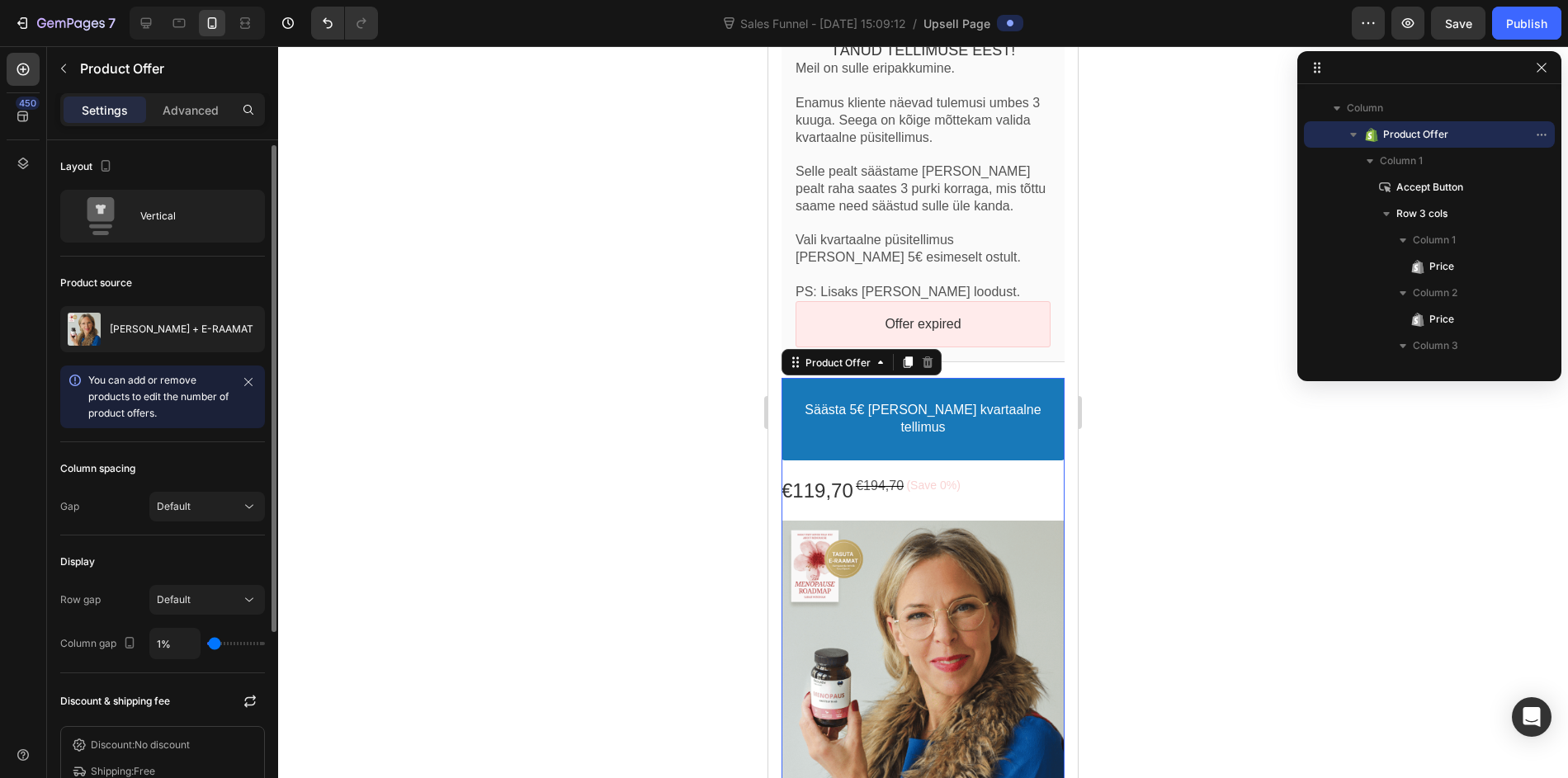
scroll to position [162, 0]
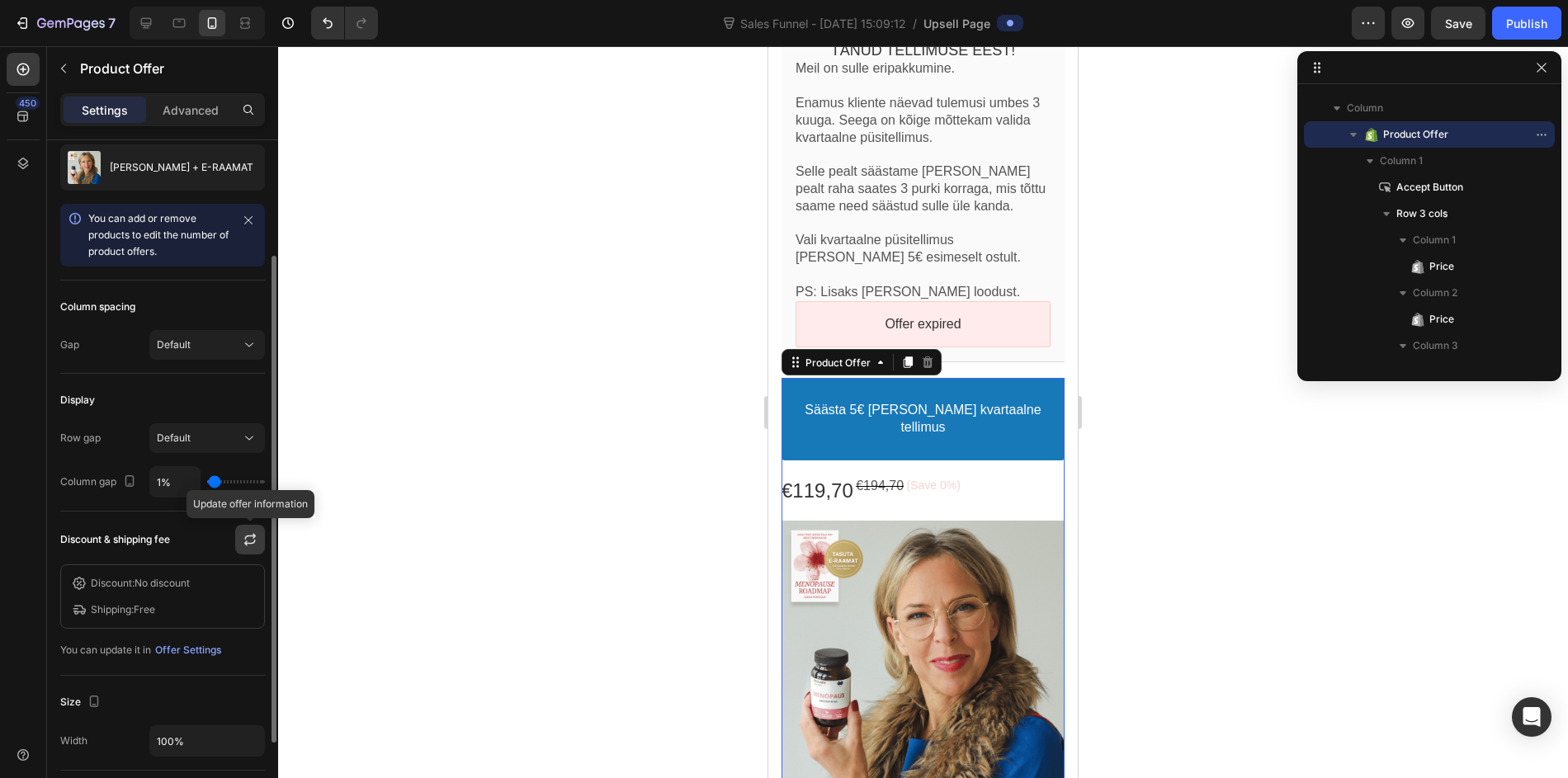
click at [248, 540] on icon "button" at bounding box center [249, 539] width 16 height 16
click at [179, 650] on div "Offer Settings" at bounding box center [189, 651] width 66 height 15
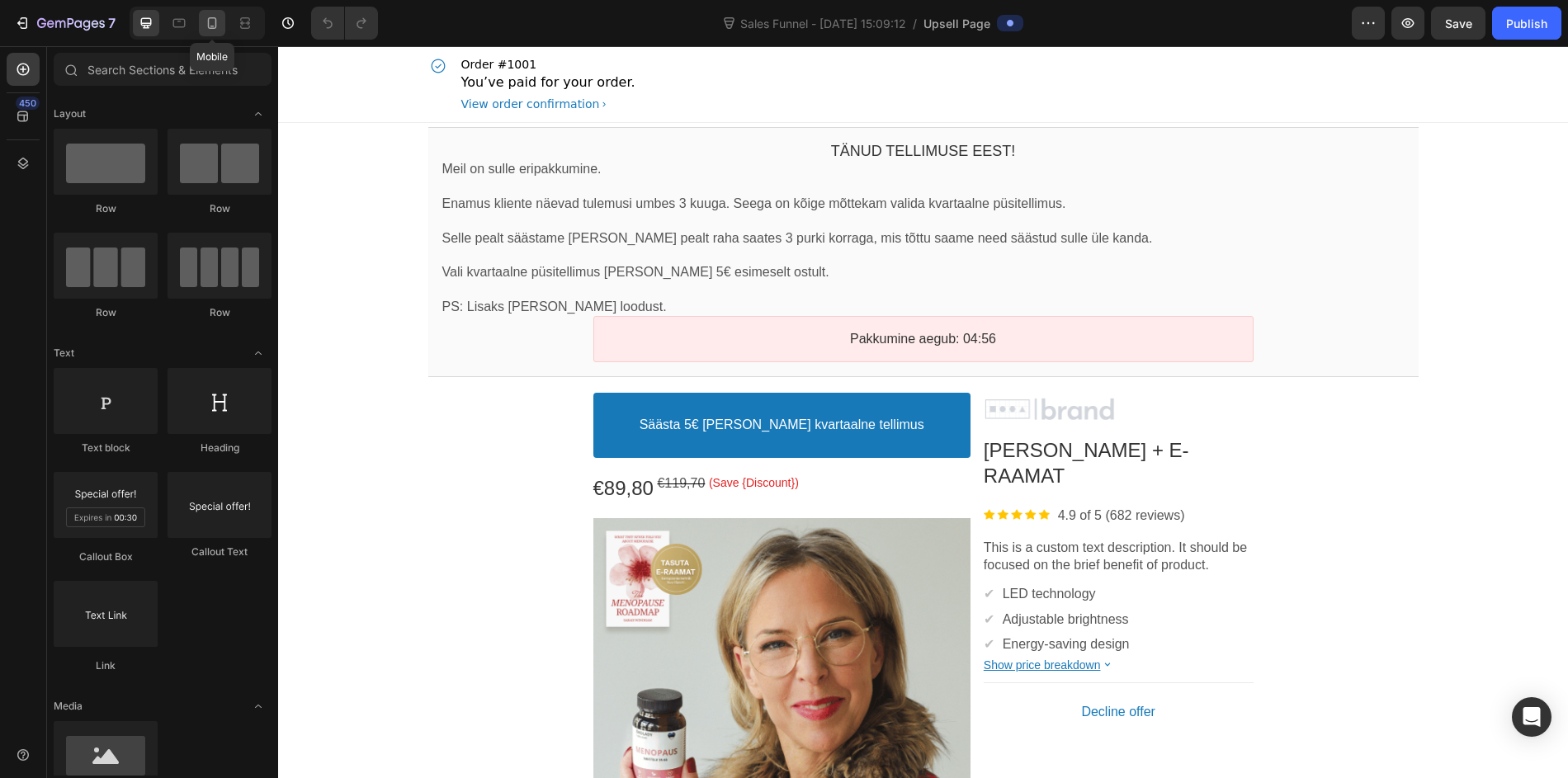
click at [207, 27] on icon at bounding box center [211, 23] width 16 height 16
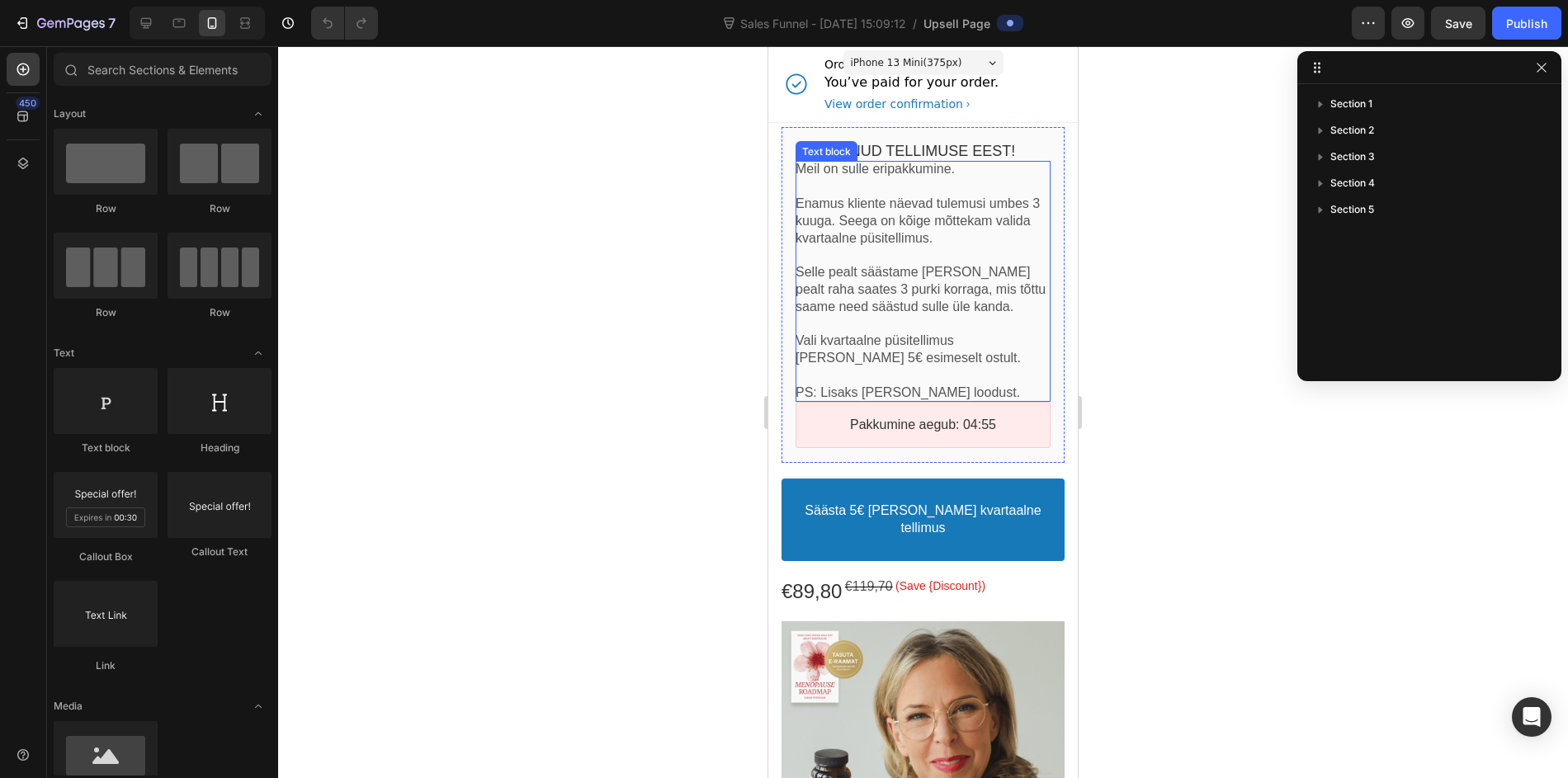
click at [970, 201] on p "Enamus kliente näevad tulemusi umbes 3 kuuga. Seega on kõige mõttekam valida kv…" at bounding box center [923, 212] width 255 height 68
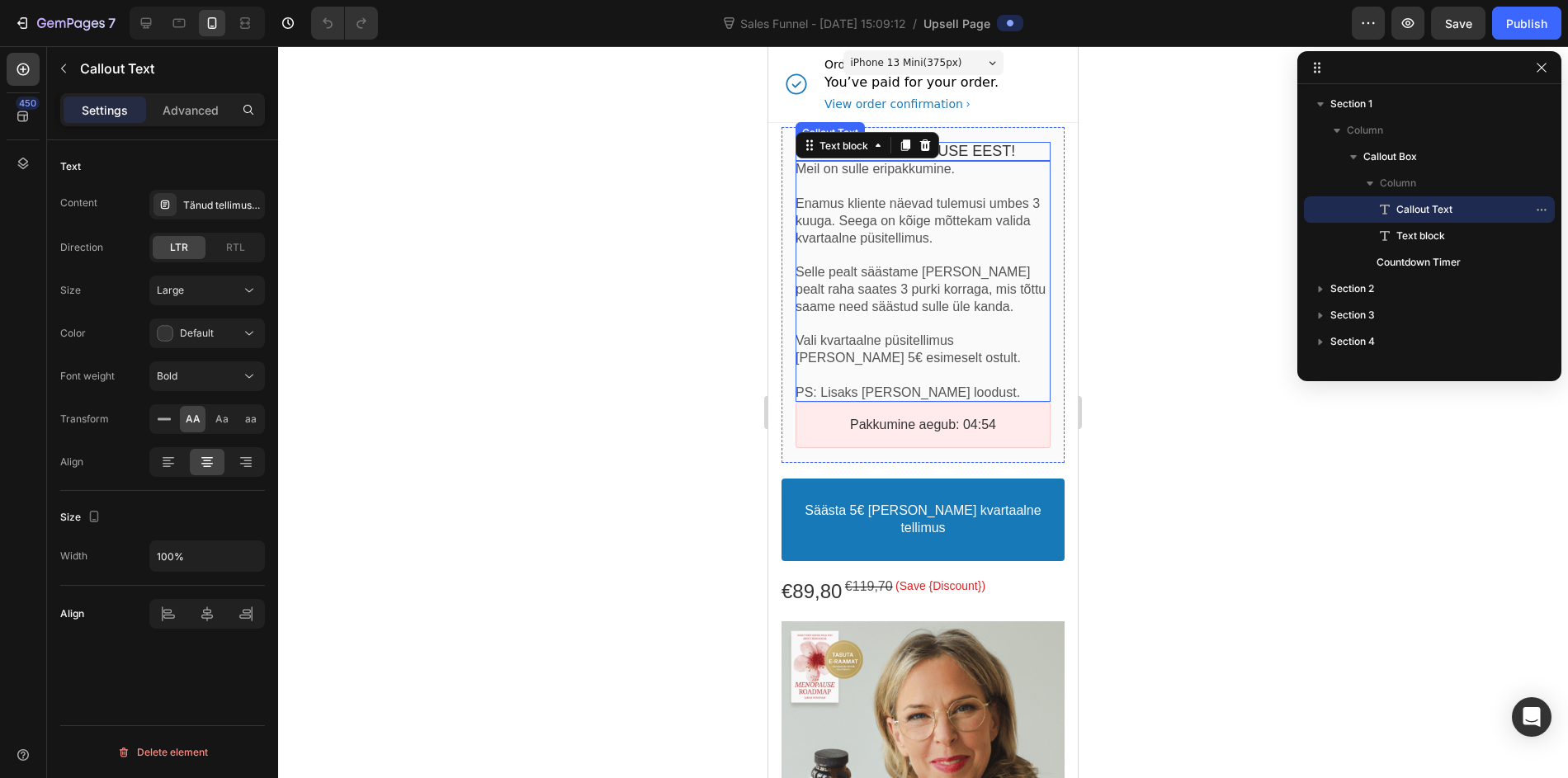
click at [992, 151] on bdo "Tänud tellimuse eest!" at bounding box center [923, 151] width 185 height 16
click at [192, 117] on p "Advanced" at bounding box center [190, 110] width 56 height 17
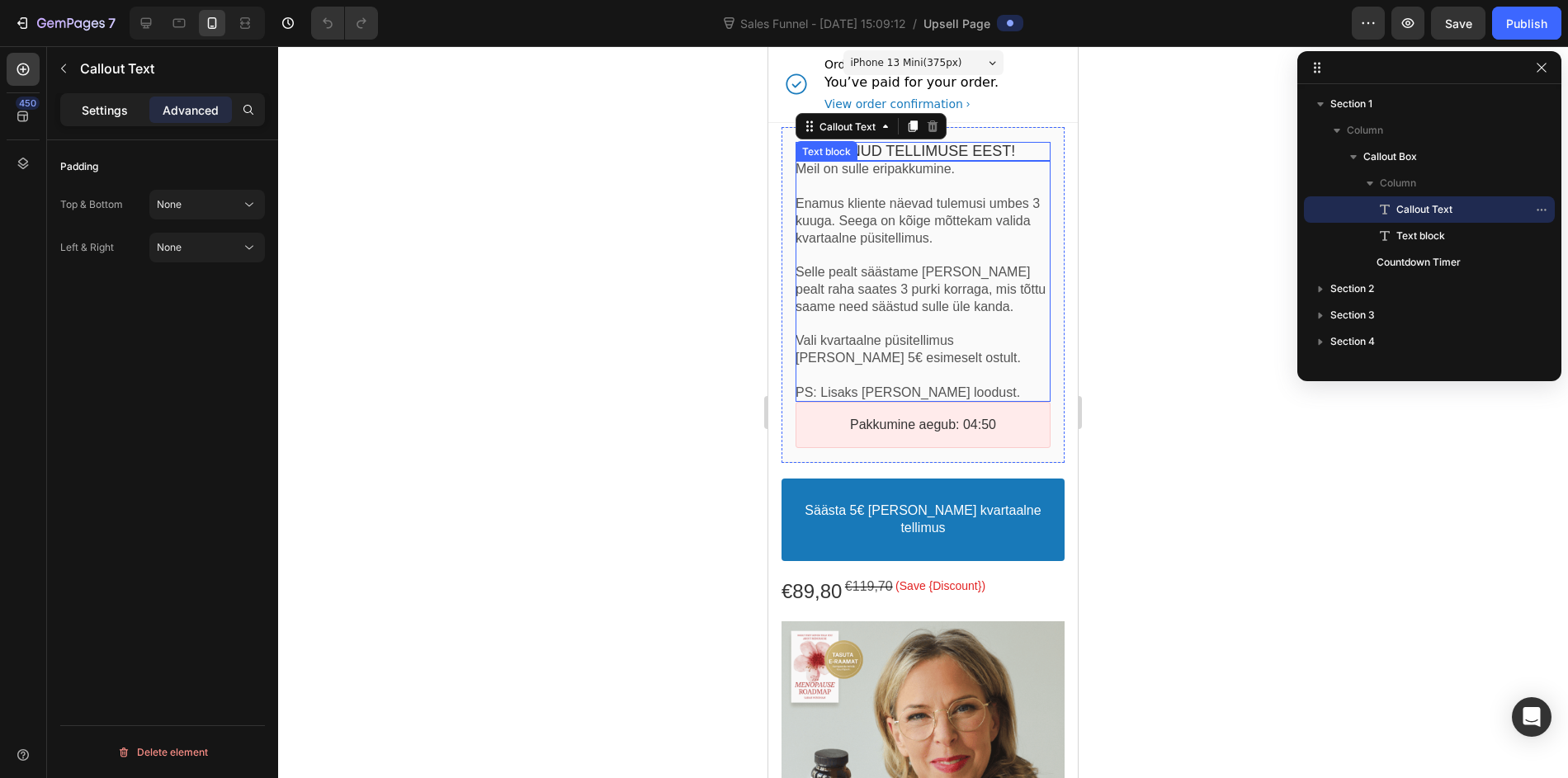
click at [102, 101] on p "Settings" at bounding box center [104, 110] width 46 height 17
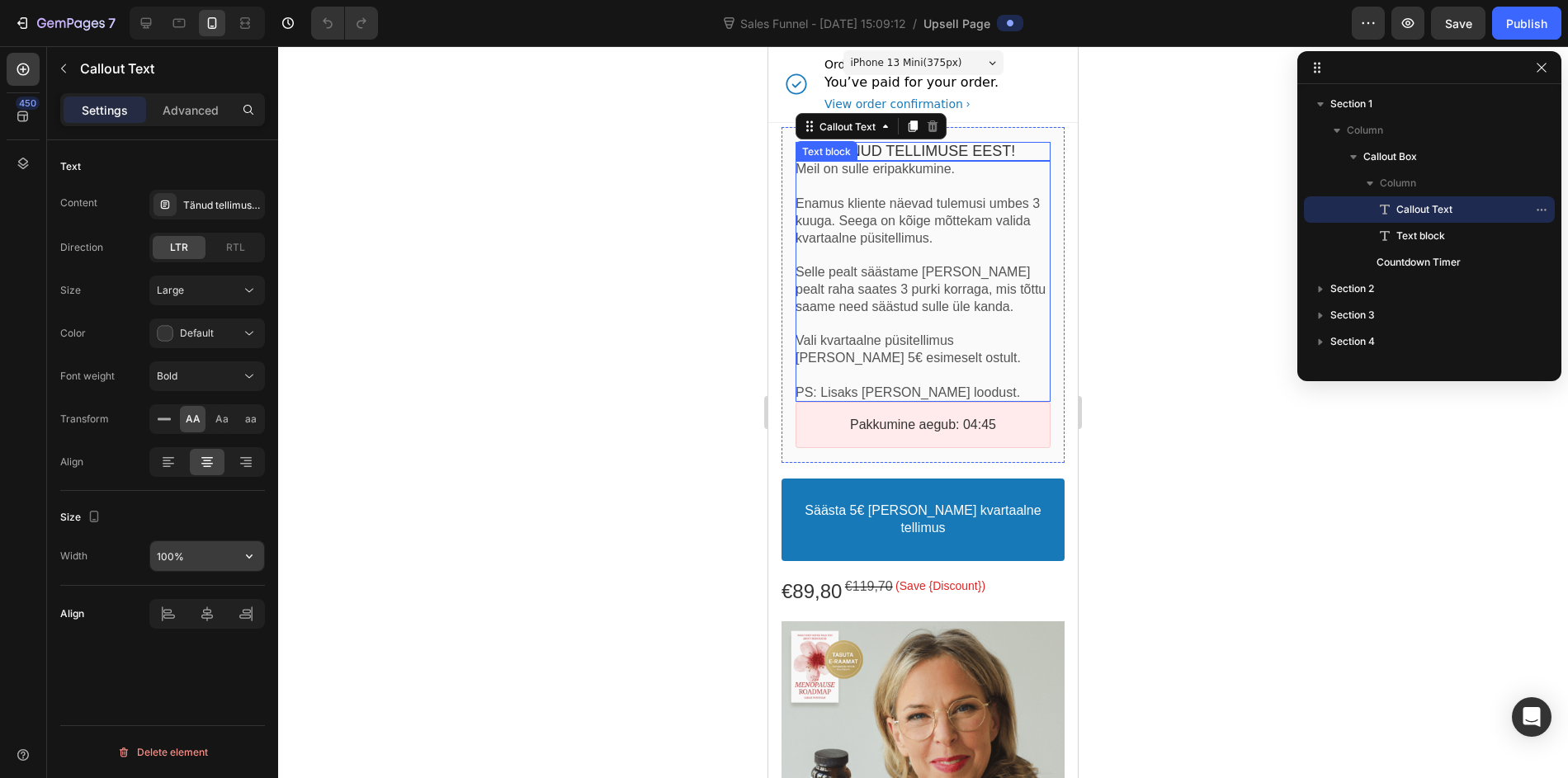
click at [222, 560] on input "100%" at bounding box center [207, 555] width 114 height 29
drag, startPoint x: 103, startPoint y: 628, endPoint x: 115, endPoint y: 613, distance: 19.2
click at [105, 625] on div "Align" at bounding box center [163, 613] width 205 height 29
click at [217, 108] on p "Advanced" at bounding box center [190, 110] width 56 height 17
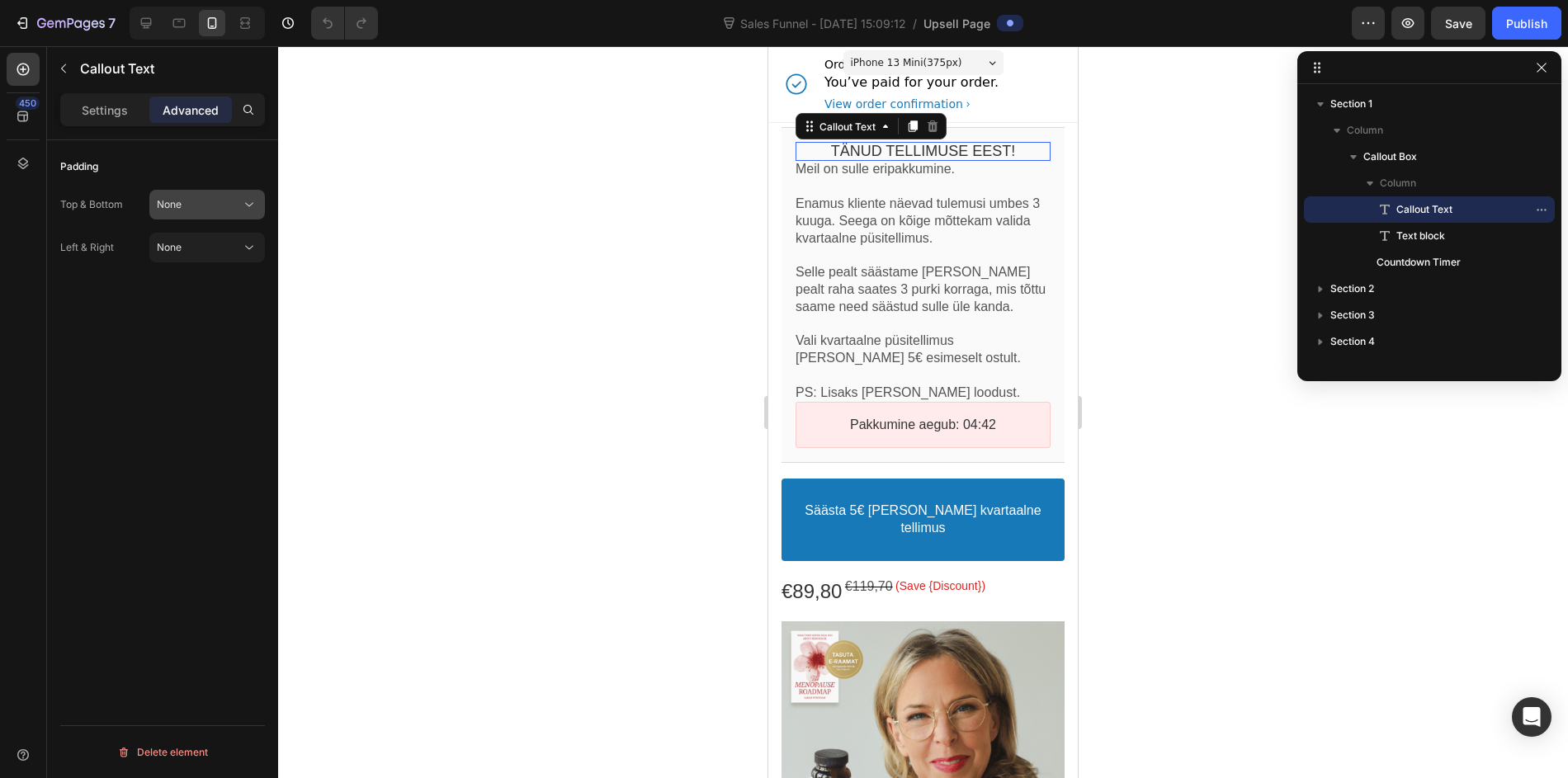
click at [196, 206] on div "None" at bounding box center [199, 205] width 84 height 15
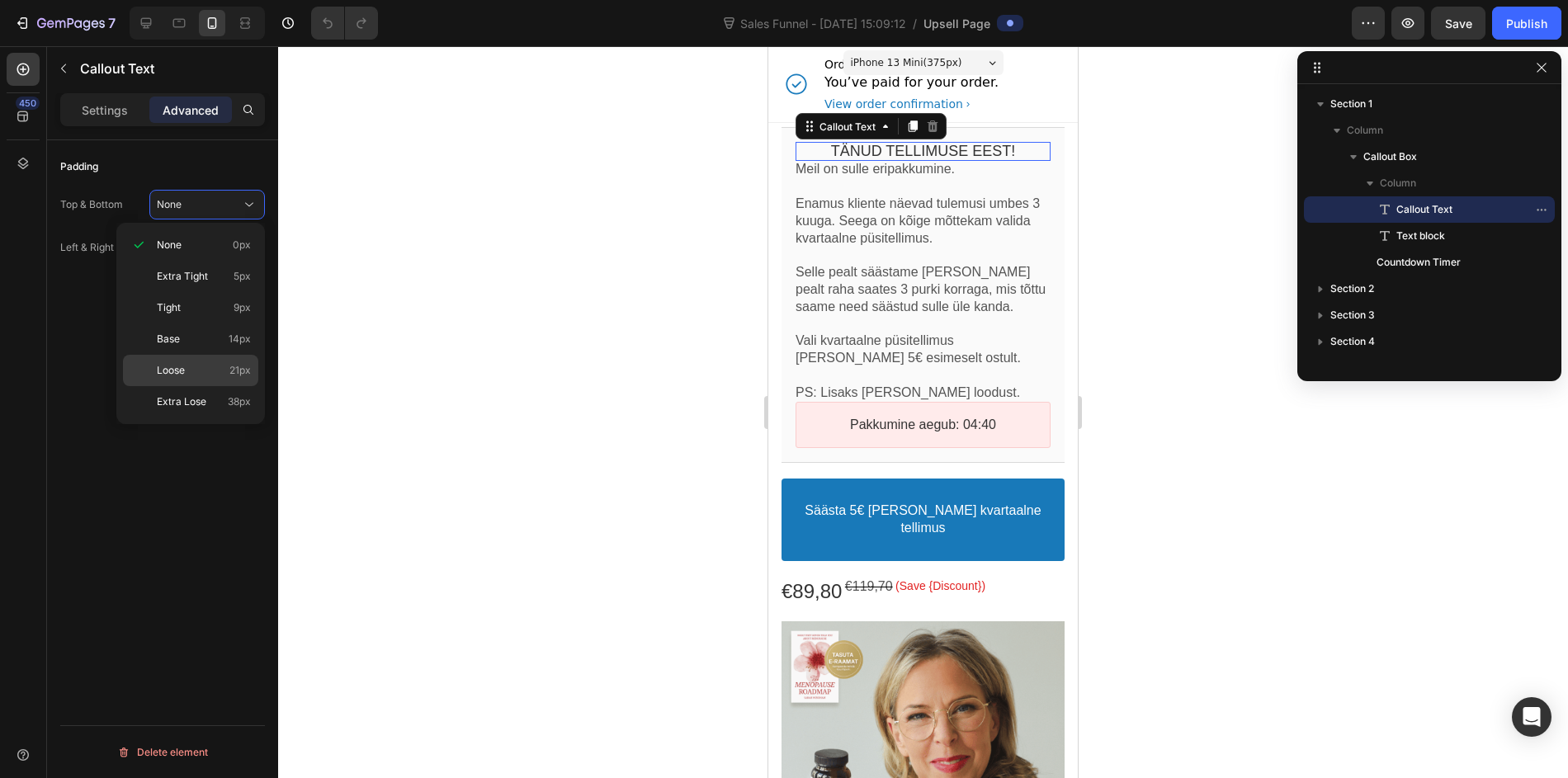
click at [171, 375] on span "Loose" at bounding box center [171, 371] width 28 height 15
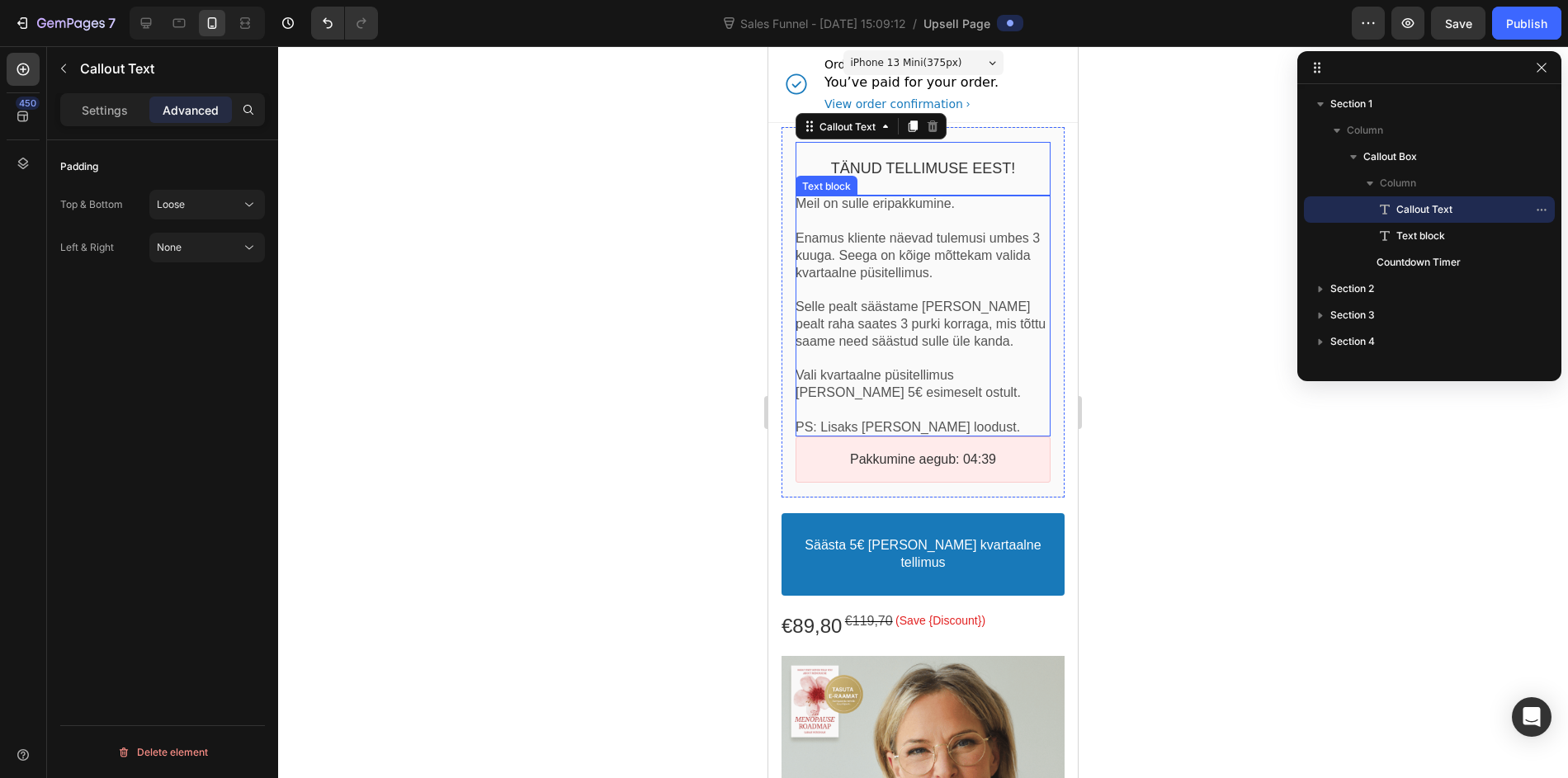
click at [916, 302] on p "Selle pealt säästame [PERSON_NAME] pealt raha saates 3 purki korraga, mis tõttu…" at bounding box center [923, 324] width 255 height 51
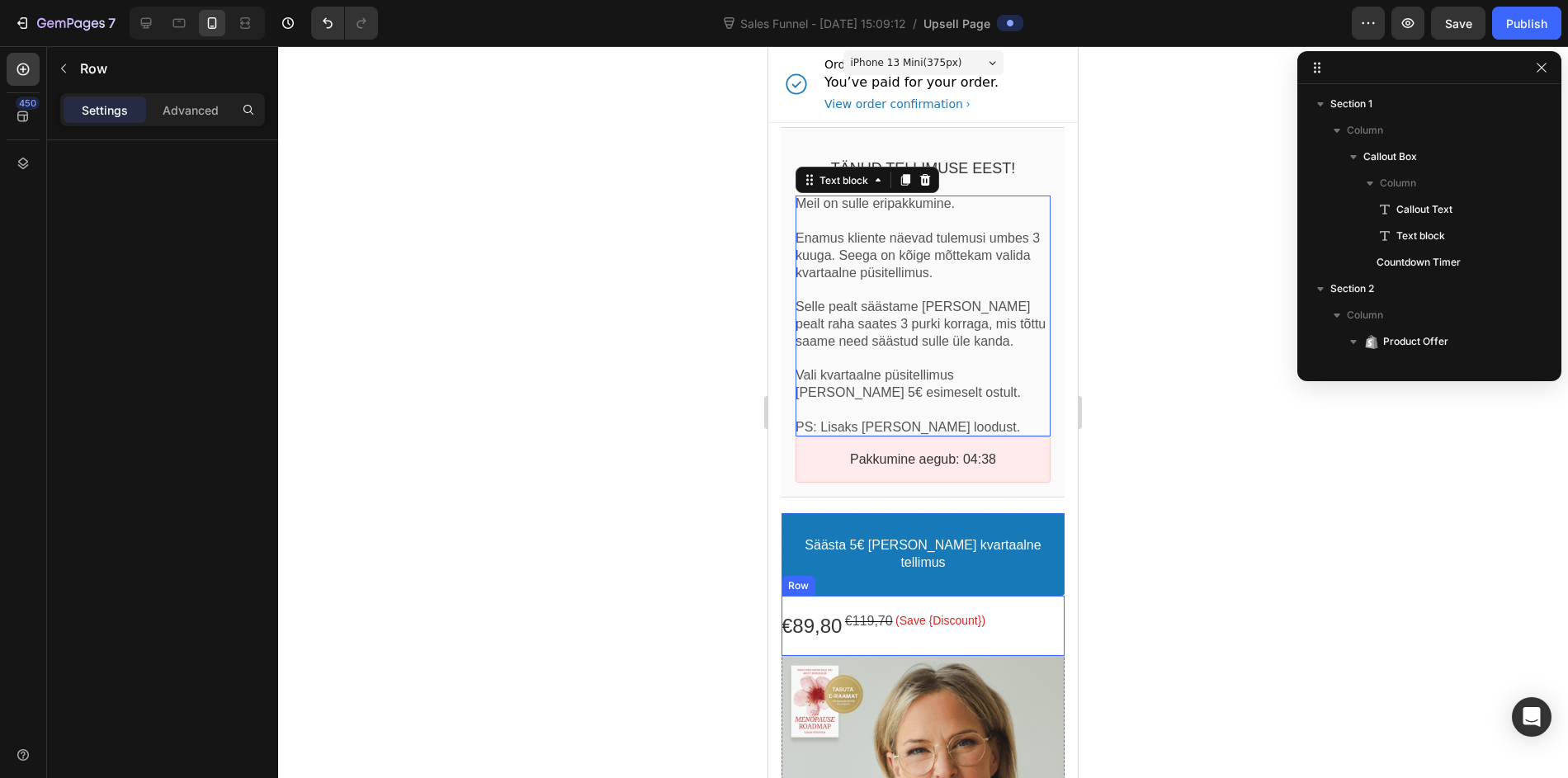
click at [945, 631] on div "€89,80 Price €119,70 Price (Save {Discount}) Discount Tag Row" at bounding box center [923, 626] width 283 height 61
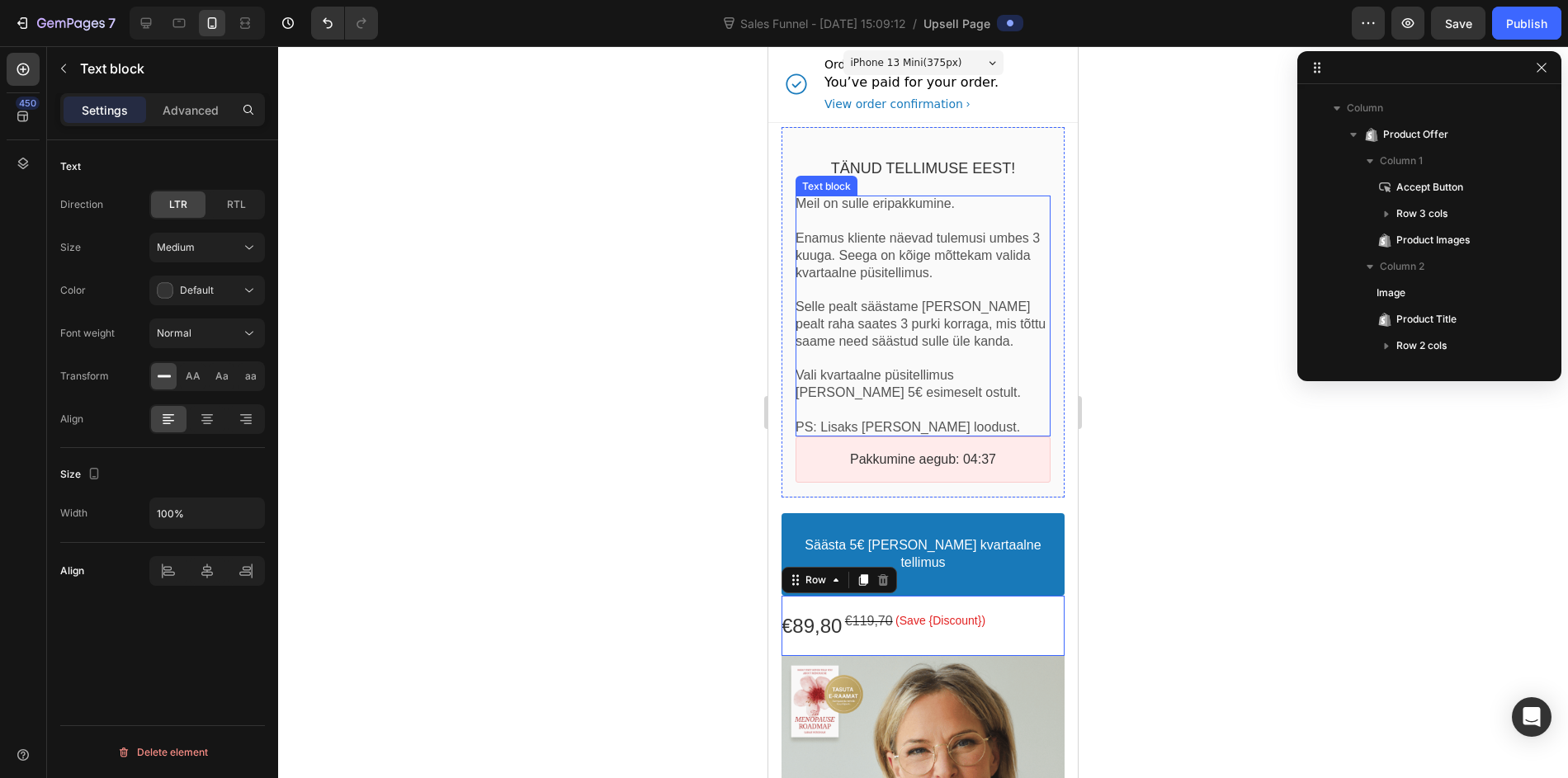
click at [922, 353] on p at bounding box center [923, 359] width 255 height 17
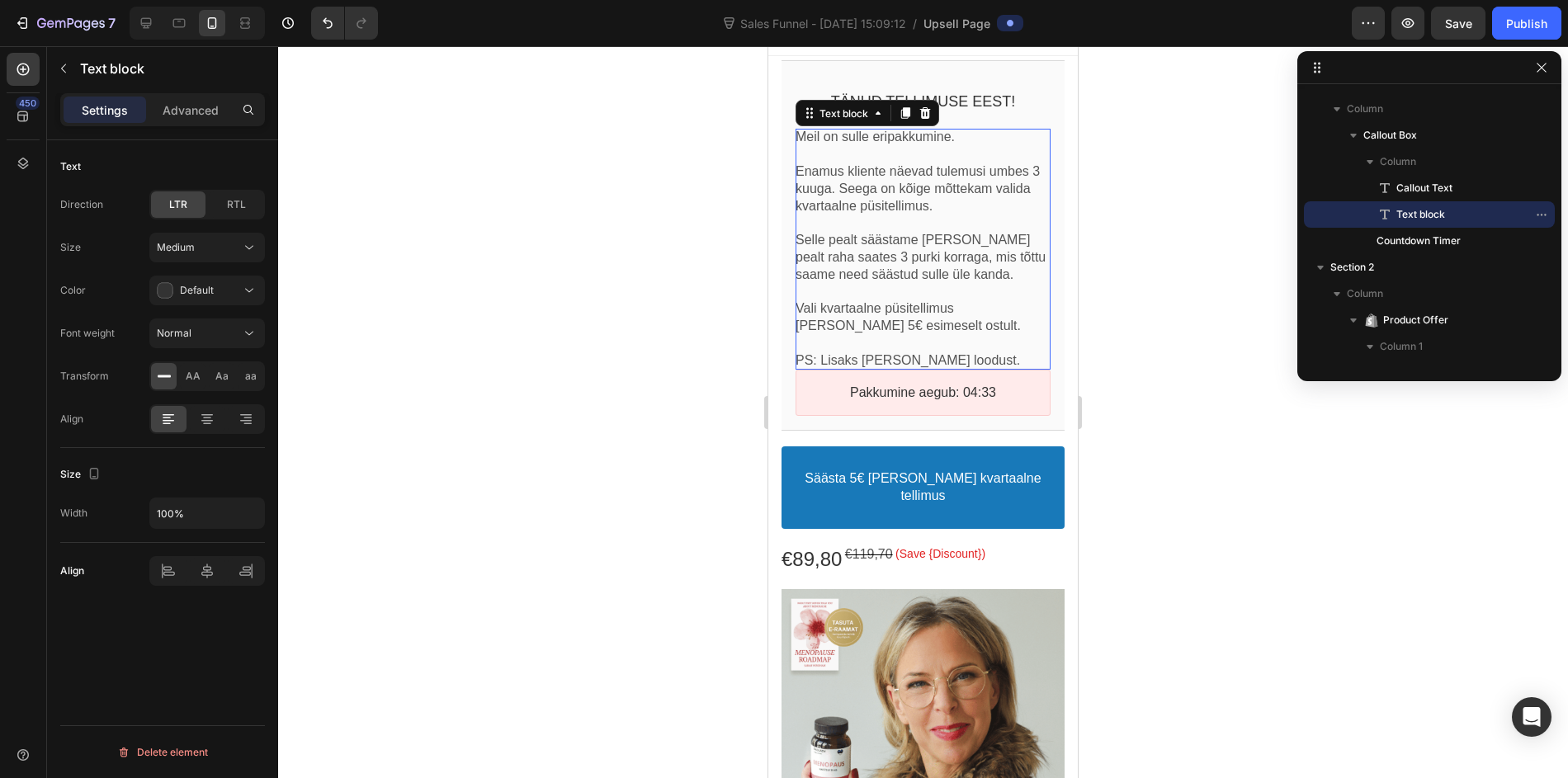
scroll to position [78, 0]
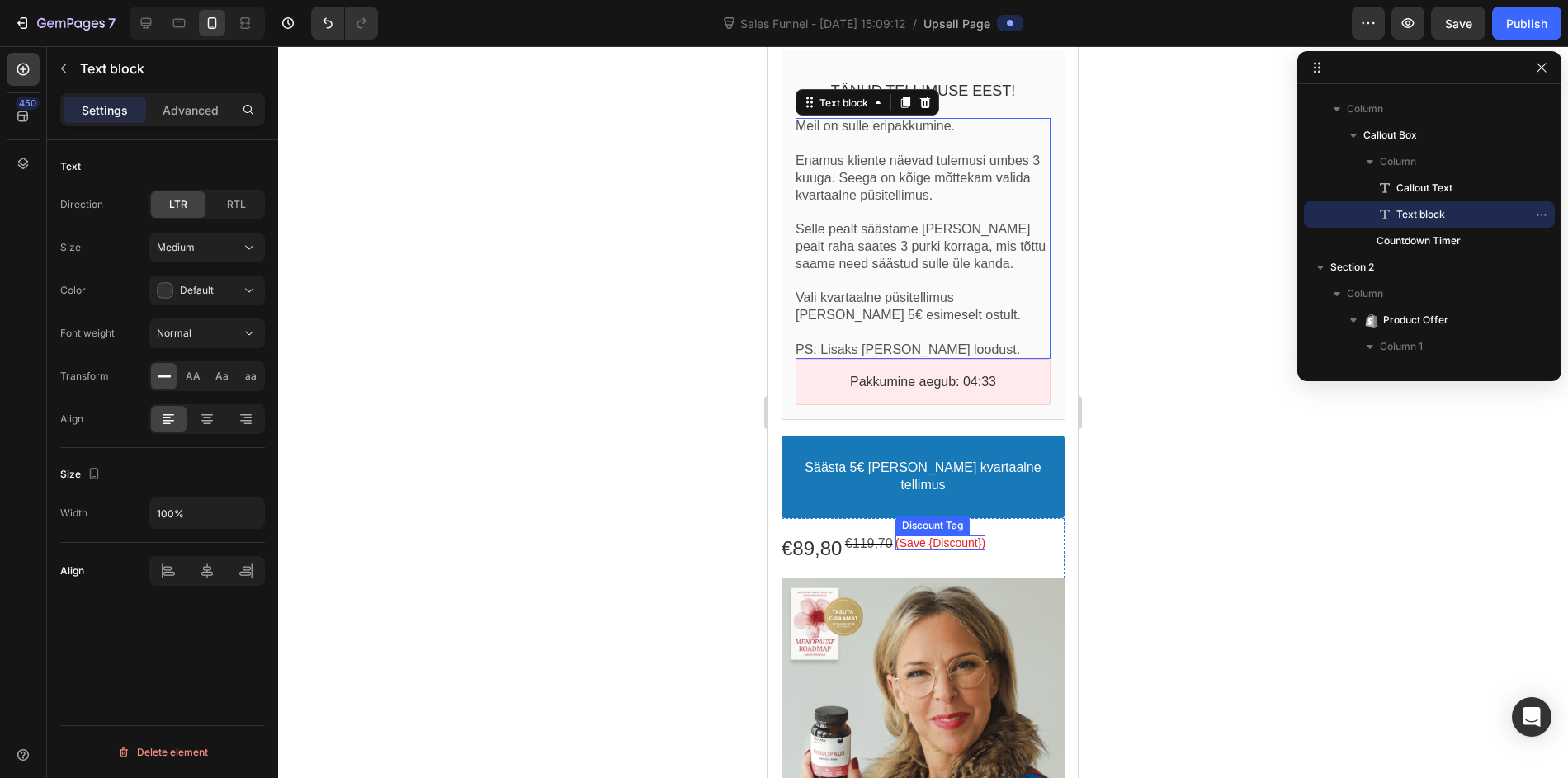
click at [945, 536] on bdo "(Save {Discount})" at bounding box center [940, 543] width 90 height 13
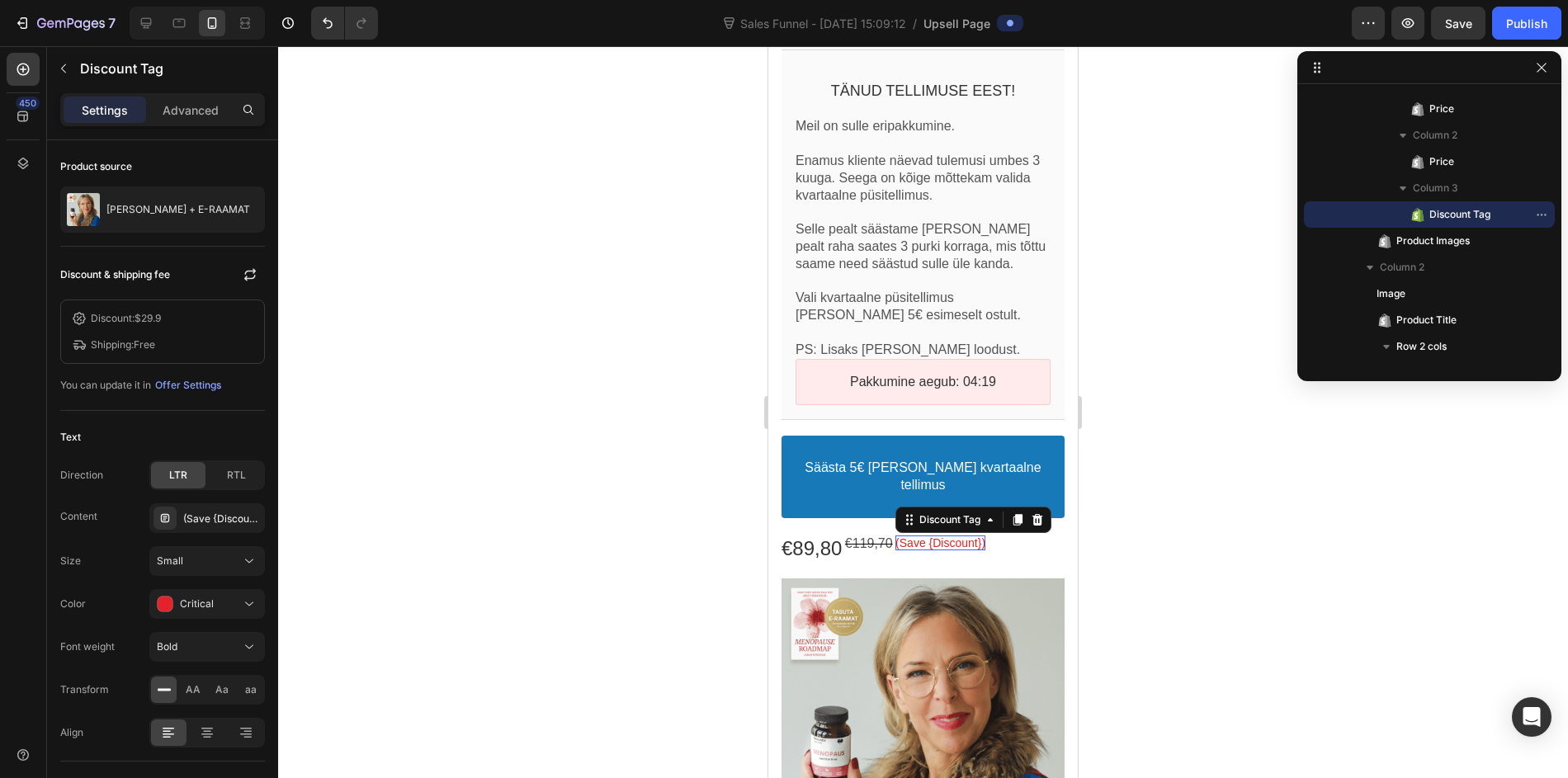
click at [916, 536] on bdo "(Save {Discount})" at bounding box center [940, 543] width 90 height 13
click at [203, 520] on div "(Save {Discount})" at bounding box center [222, 519] width 78 height 15
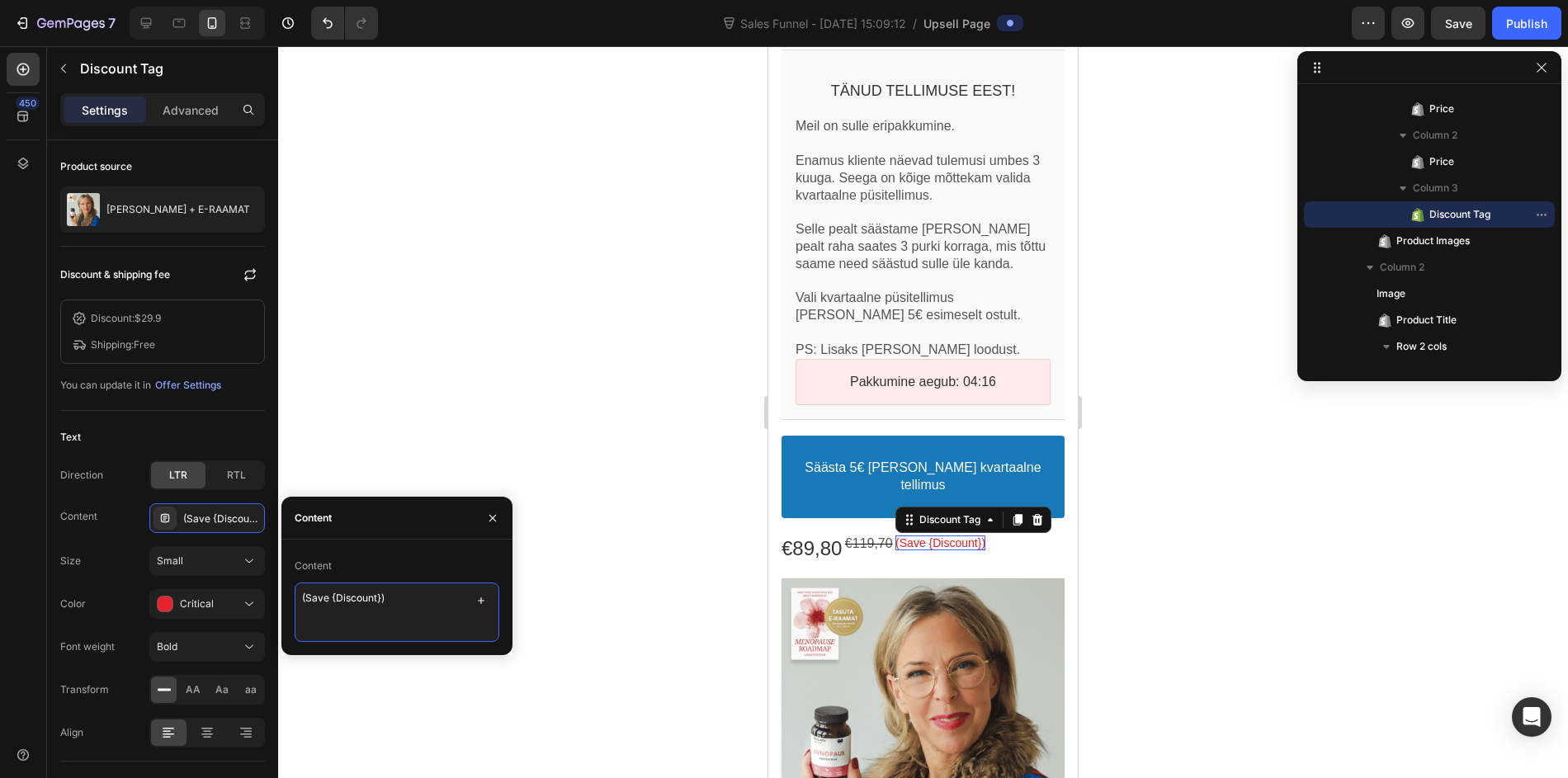
click at [425, 604] on textarea "(Save {Discount})" at bounding box center [397, 612] width 205 height 60
type textarea "Säätsid kokku 35€"
click at [919, 279] on p at bounding box center [923, 281] width 255 height 17
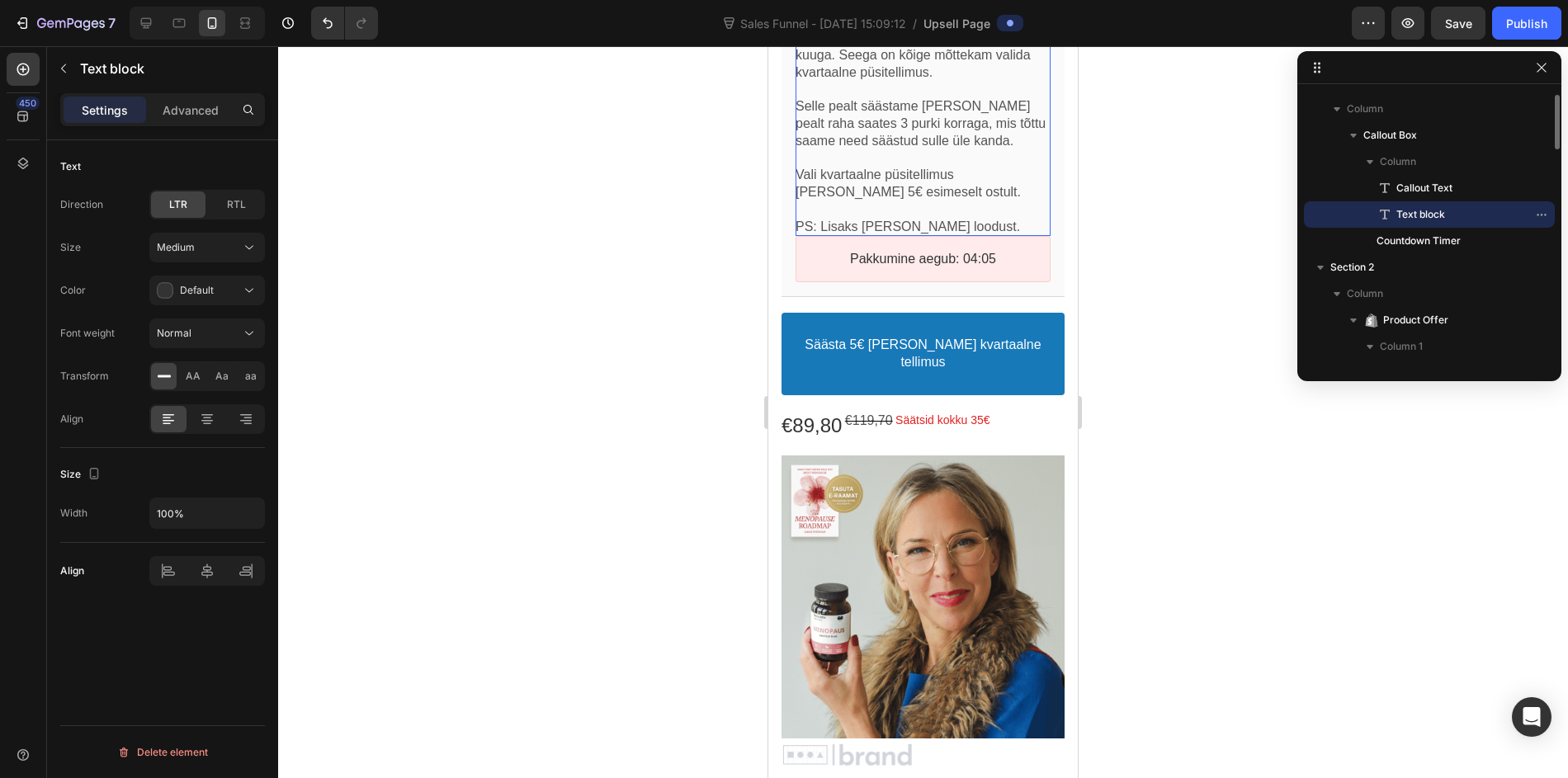
scroll to position [205, 0]
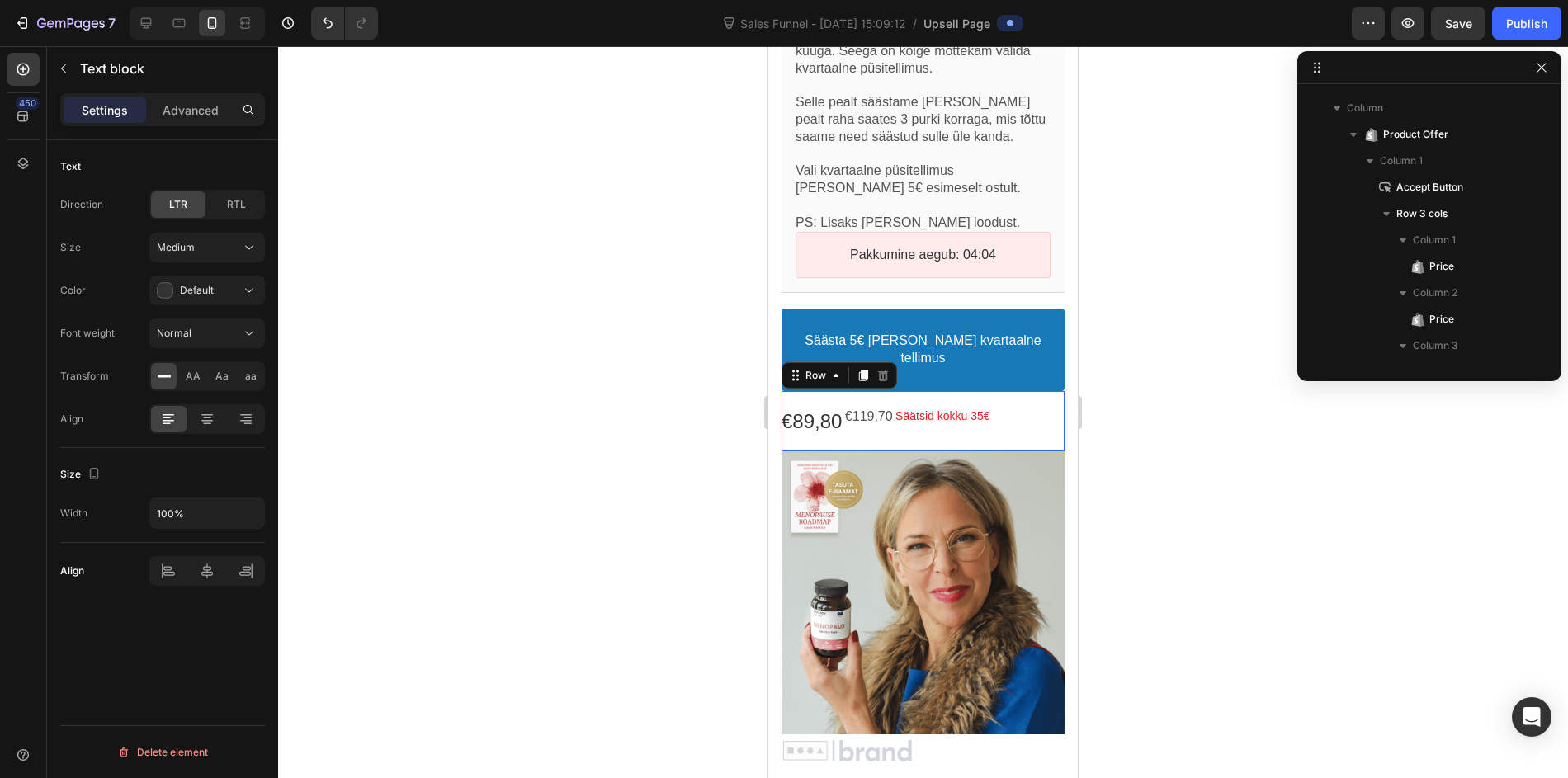
click at [978, 413] on div "Säätsid kokku 35€ Discount Tag" at bounding box center [942, 421] width 94 height 26
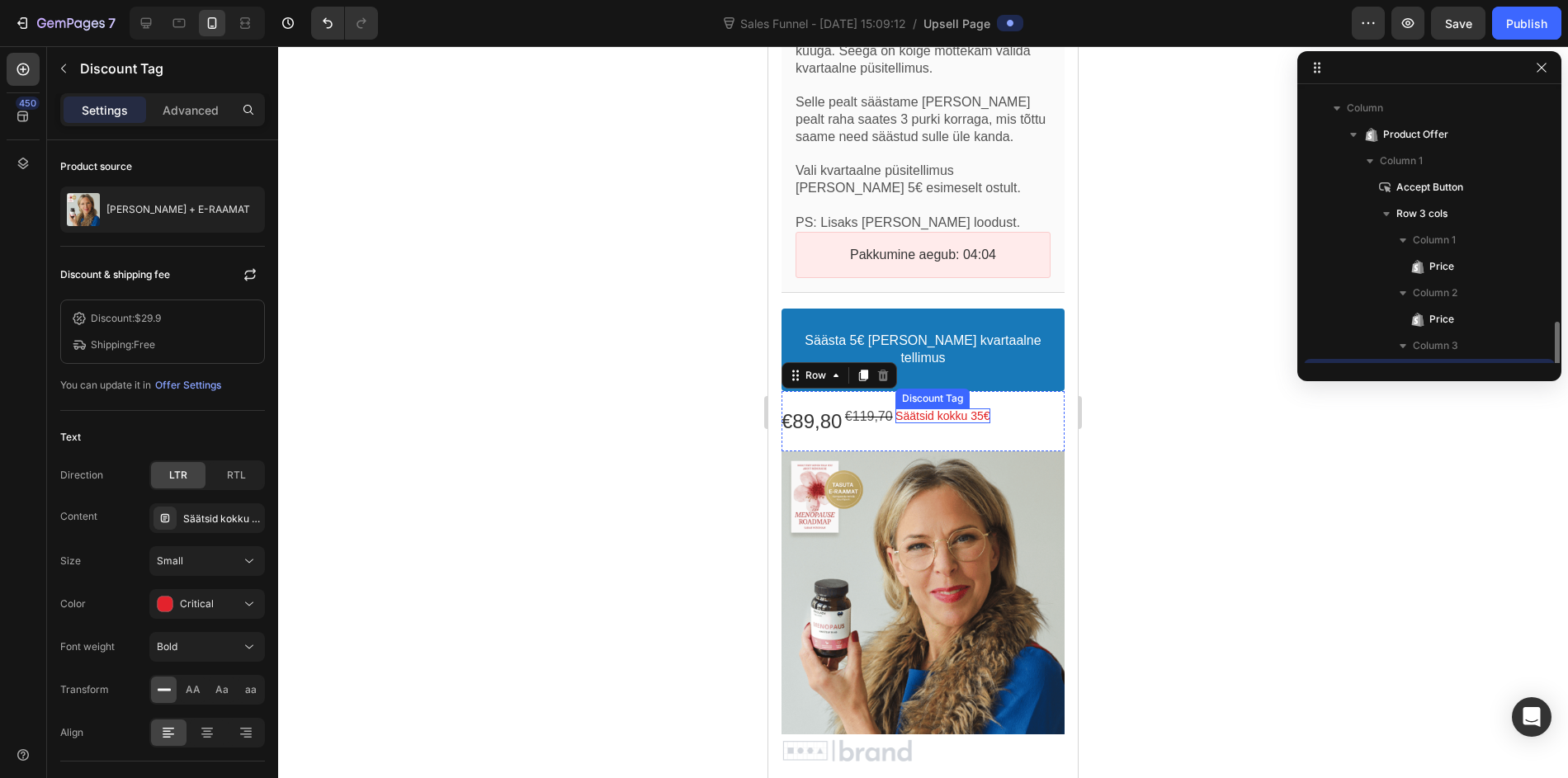
click at [960, 409] on bdo "Säätsid kokku 35€" at bounding box center [942, 416] width 94 height 13
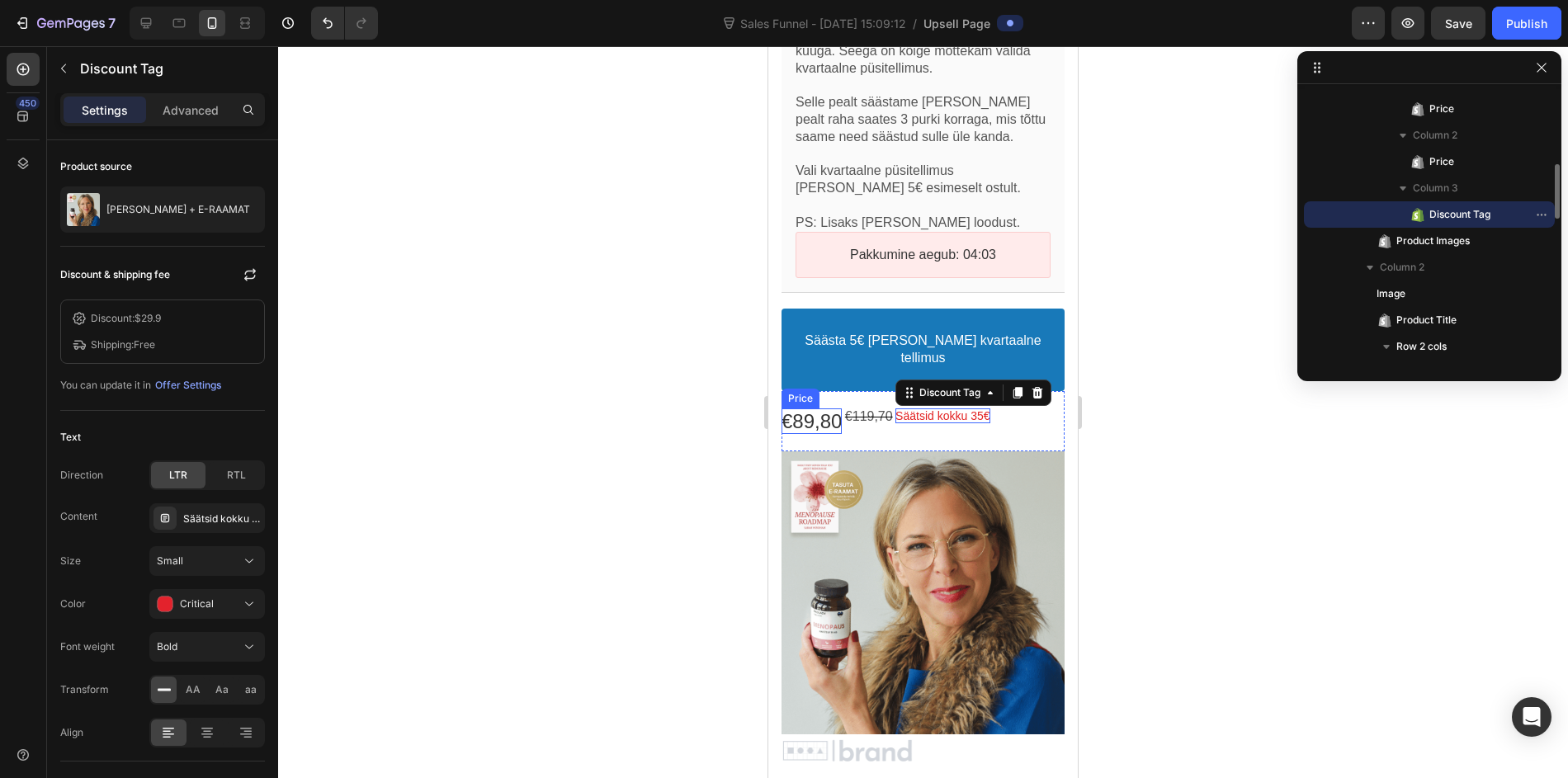
click at [810, 410] on bdo "€89,80" at bounding box center [812, 422] width 61 height 23
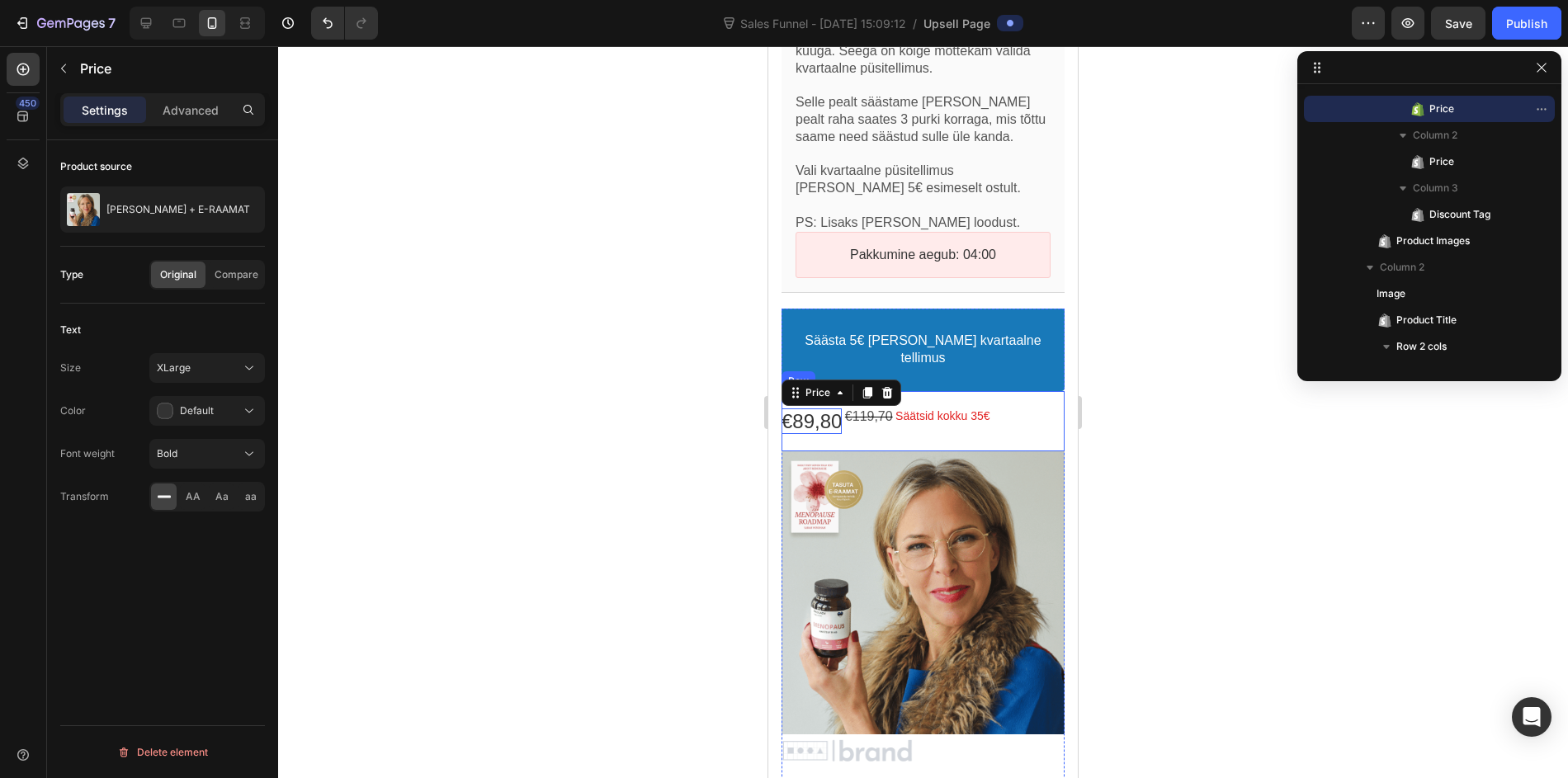
scroll to position [208, 0]
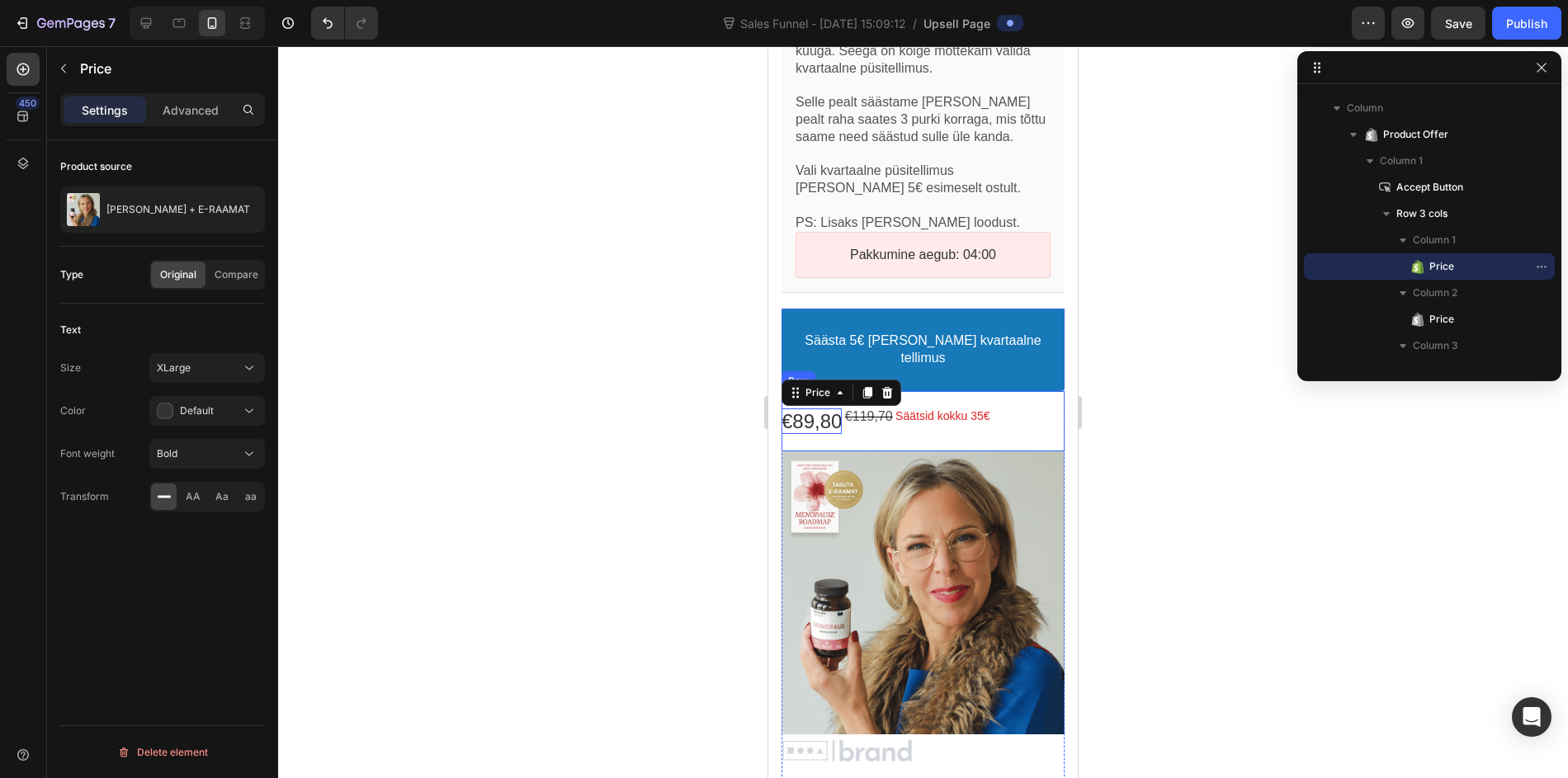
click at [882, 413] on div "€119,70 Price" at bounding box center [869, 421] width 48 height 26
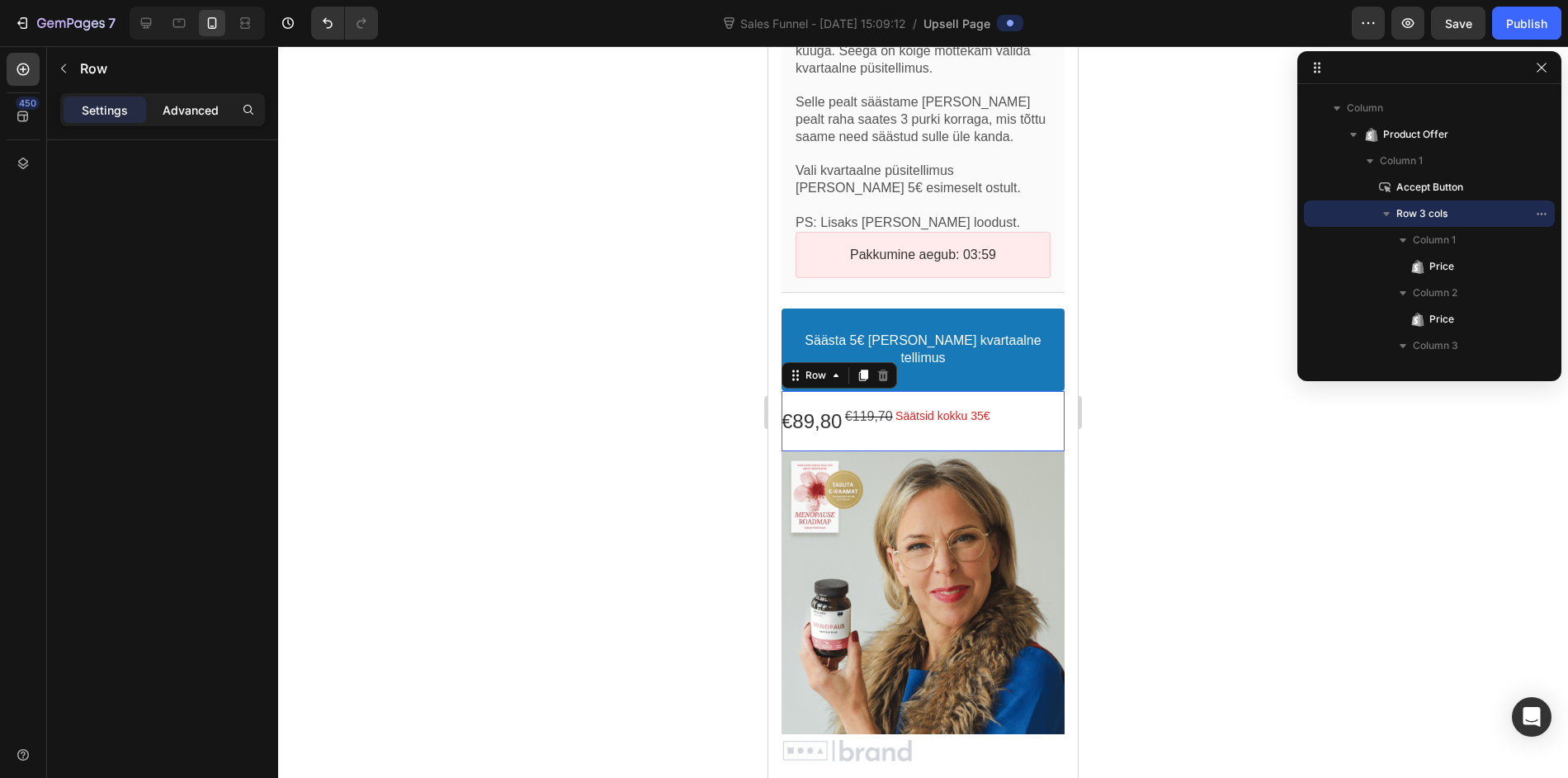
click at [181, 104] on p "Advanced" at bounding box center [190, 110] width 56 height 17
click at [191, 259] on button "None" at bounding box center [207, 247] width 116 height 29
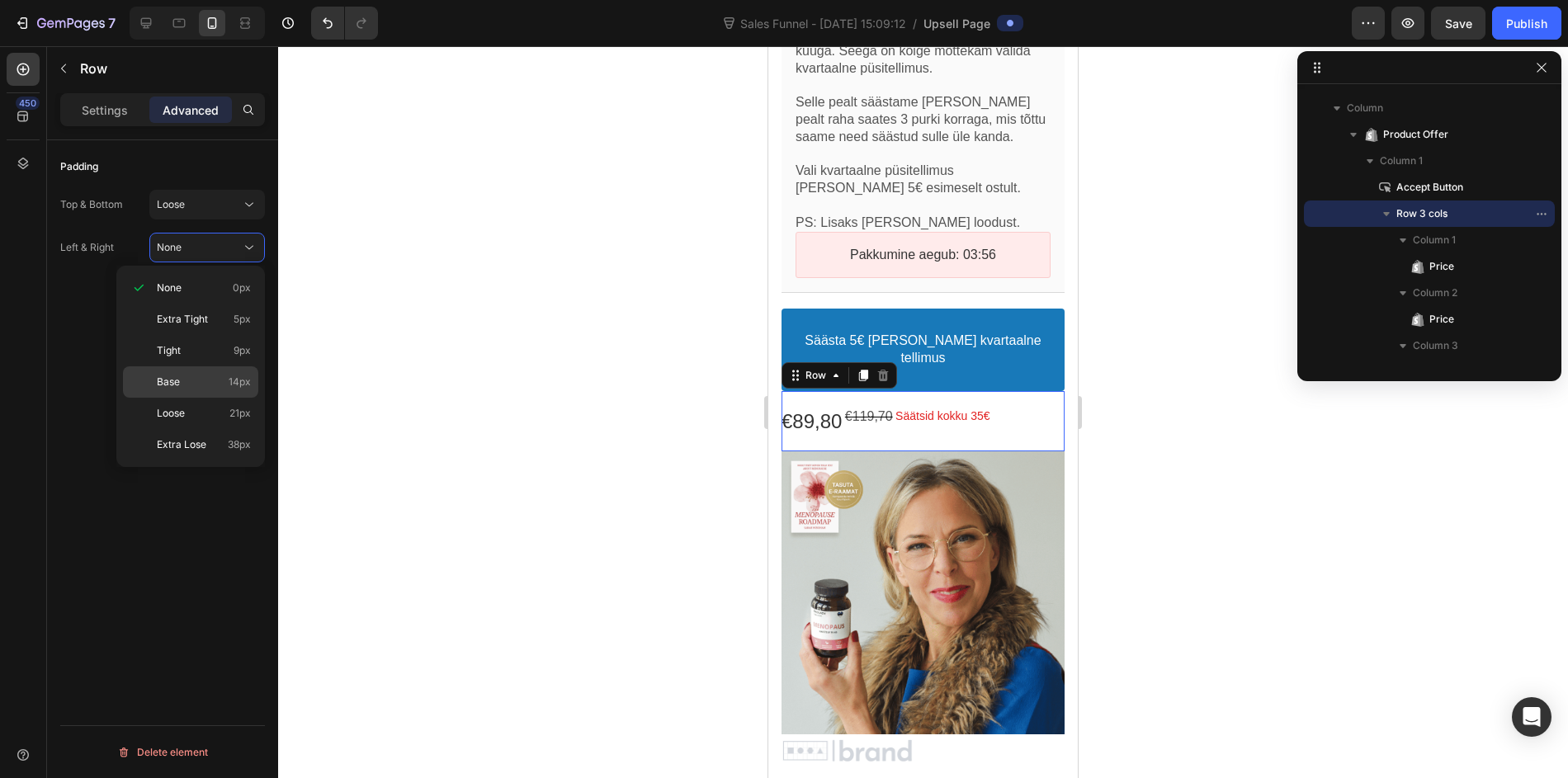
click at [203, 378] on p "Base 14px" at bounding box center [204, 382] width 94 height 15
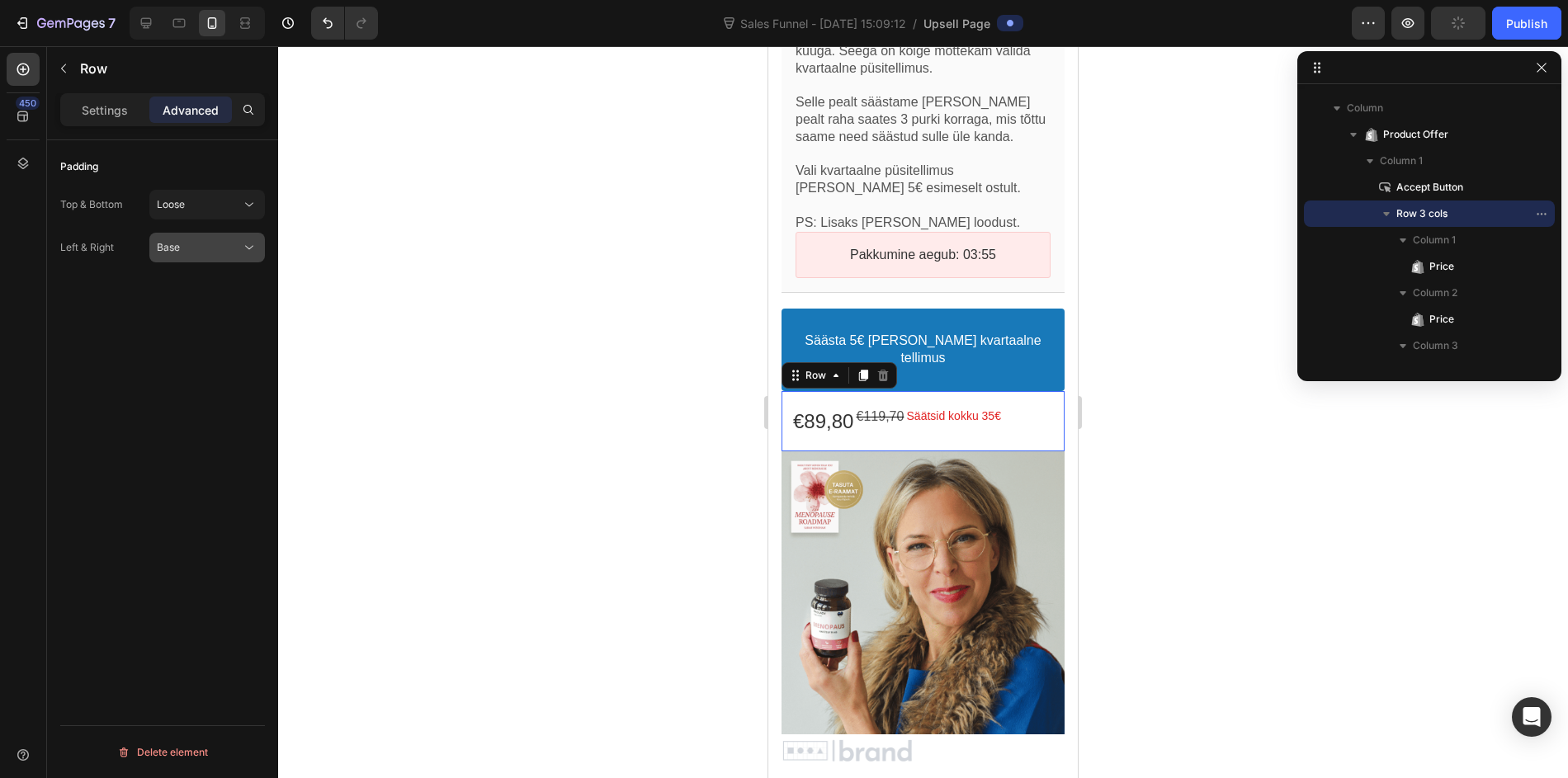
click at [197, 255] on div "Base" at bounding box center [199, 247] width 84 height 15
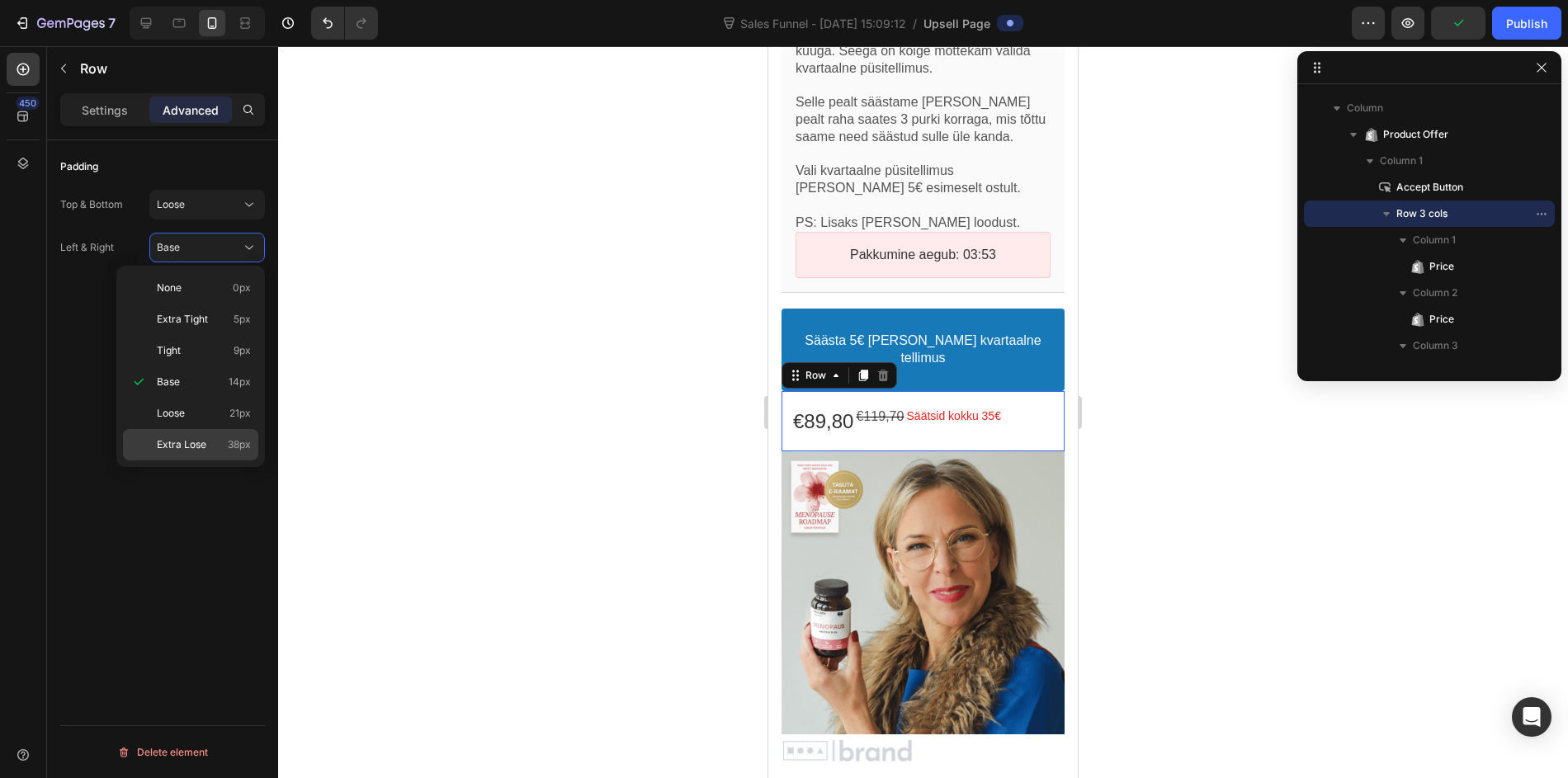
click at [199, 451] on span "Extra Lose" at bounding box center [182, 445] width 49 height 15
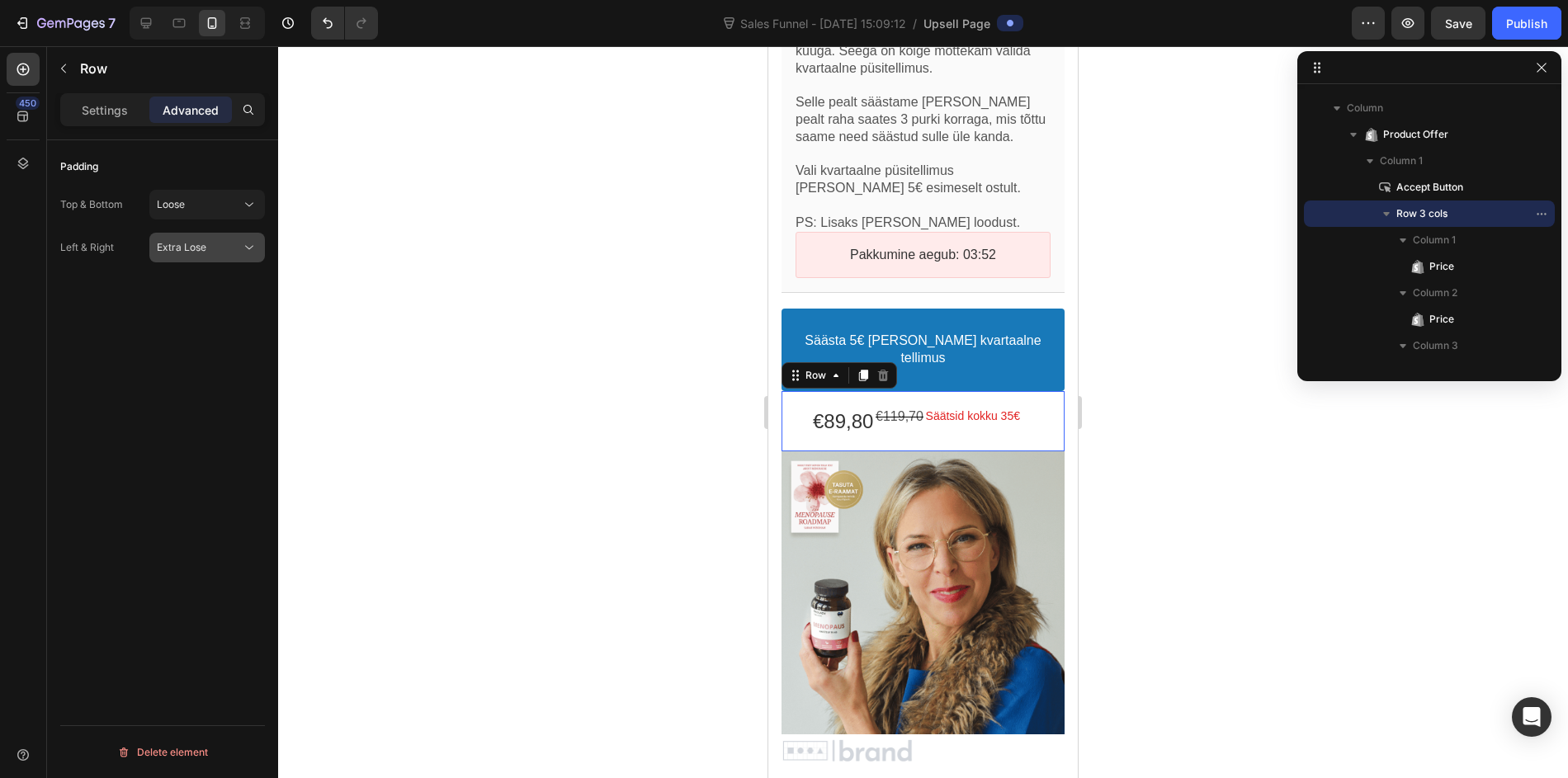
click at [192, 254] on span "Extra Lose" at bounding box center [182, 247] width 49 height 15
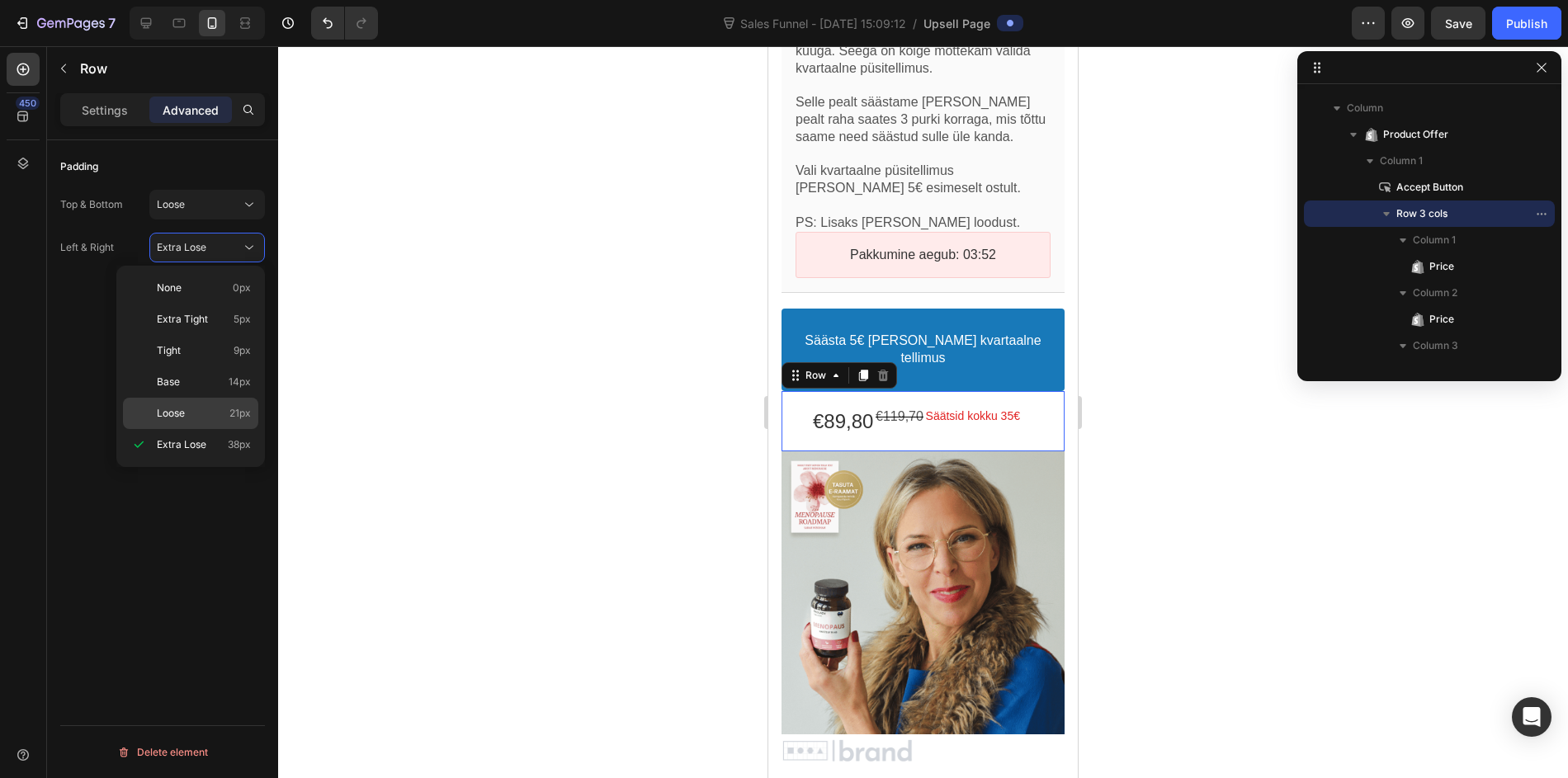
click at [206, 411] on p "Loose 21px" at bounding box center [204, 414] width 94 height 15
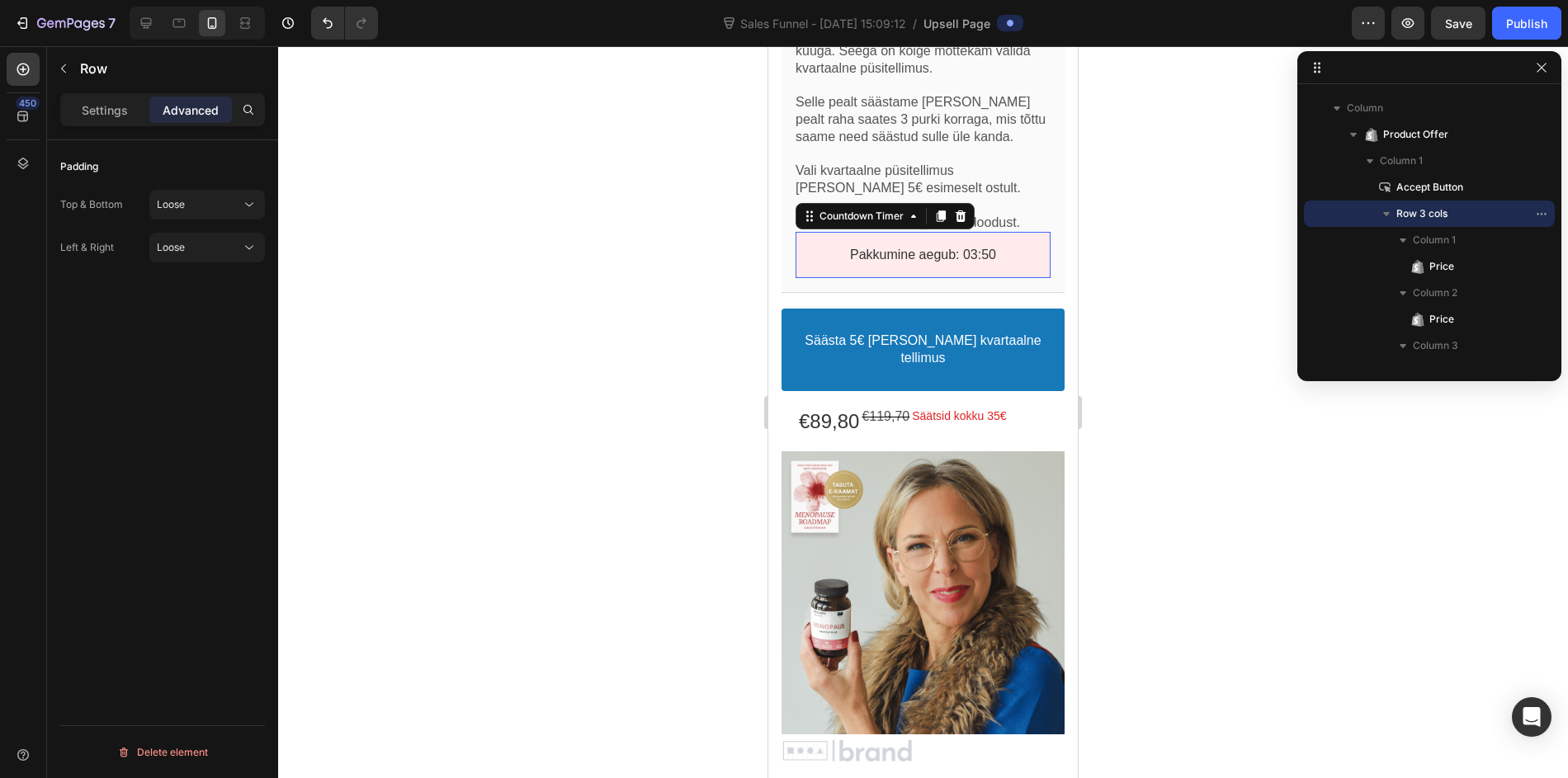
click at [1028, 255] on div "Pakkumine aegub: 03:50" at bounding box center [923, 256] width 255 height 47
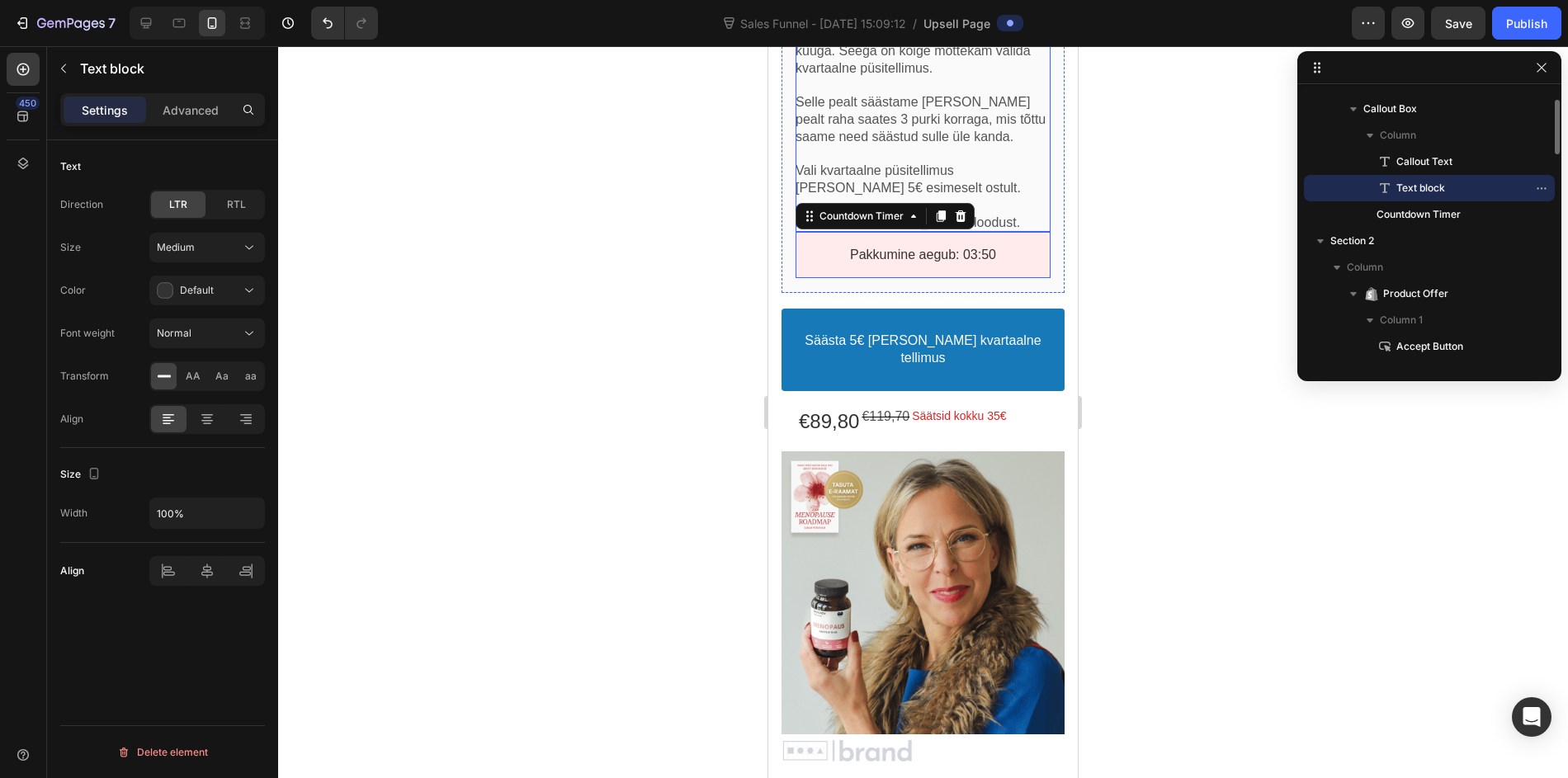
click at [983, 144] on p "Selle pealt säästame ka tarne pealt raha saates 3 purki korraga, mis tõttu saam…" at bounding box center [923, 119] width 255 height 51
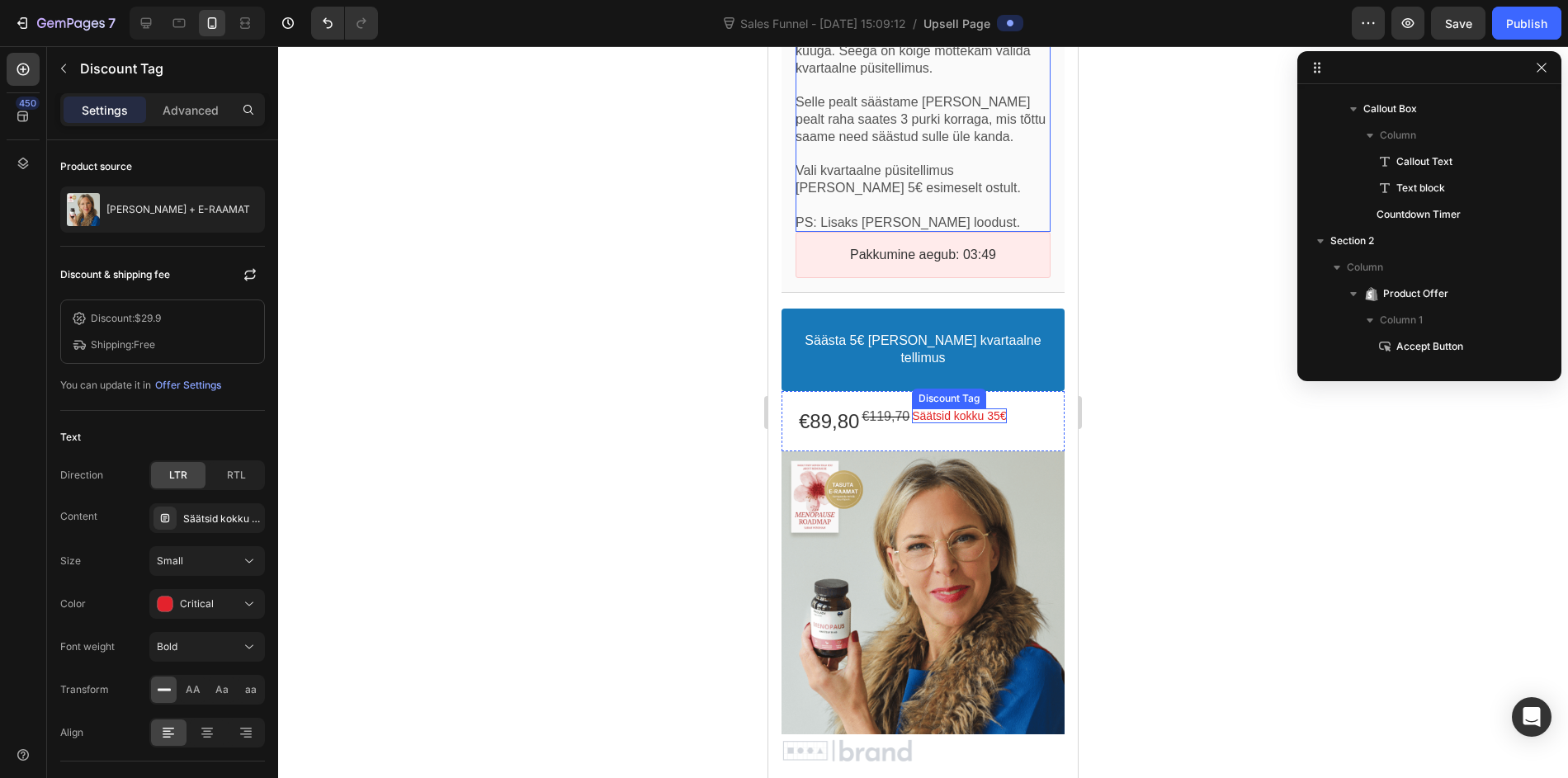
click at [946, 409] on bdo "Säätsid kokku 35€" at bounding box center [959, 416] width 94 height 13
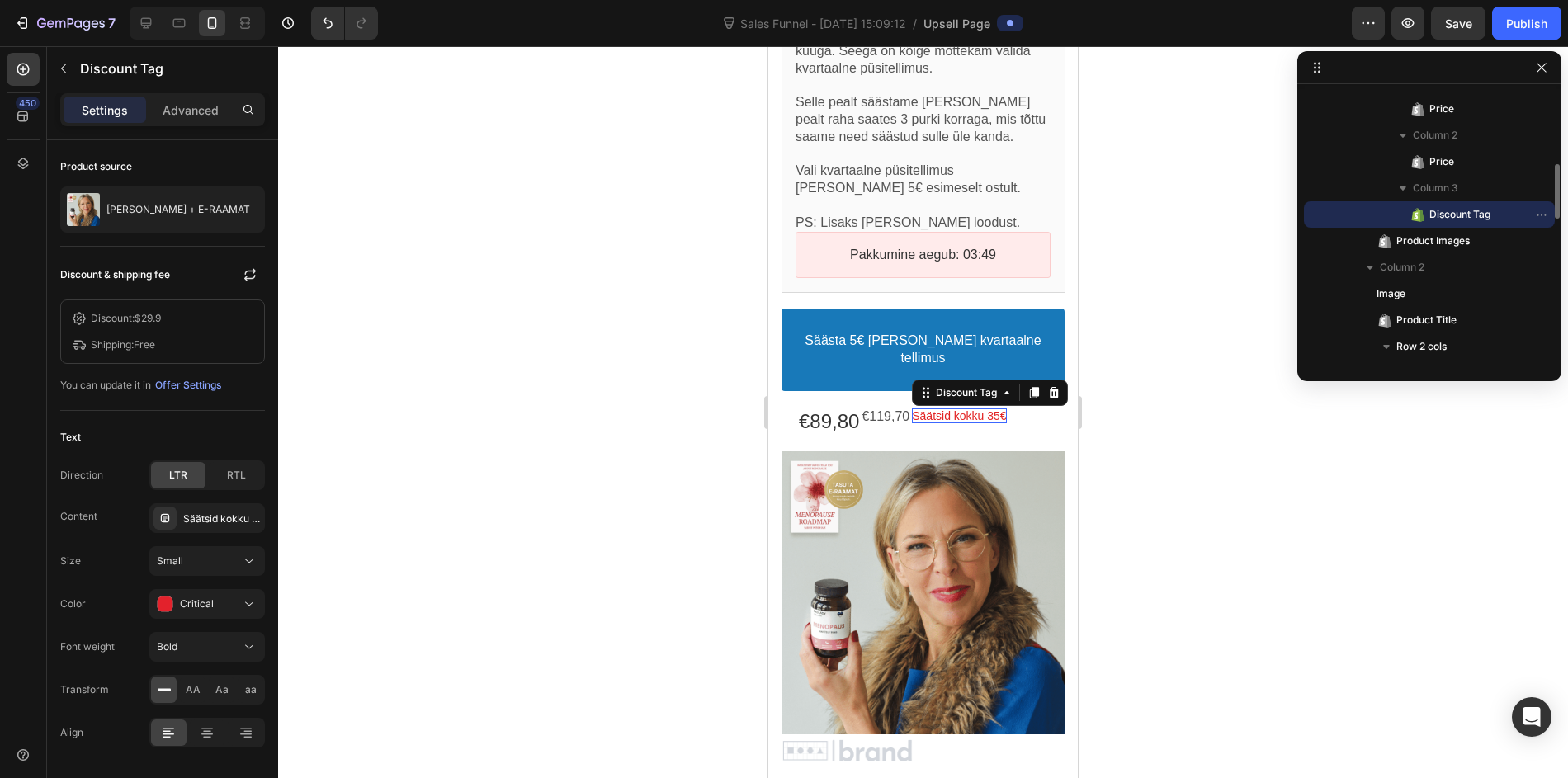
click at [947, 409] on bdo "Säätsid kokku 35€" at bounding box center [959, 416] width 94 height 13
click at [232, 522] on div "Säätsid kokku 35€" at bounding box center [222, 519] width 78 height 15
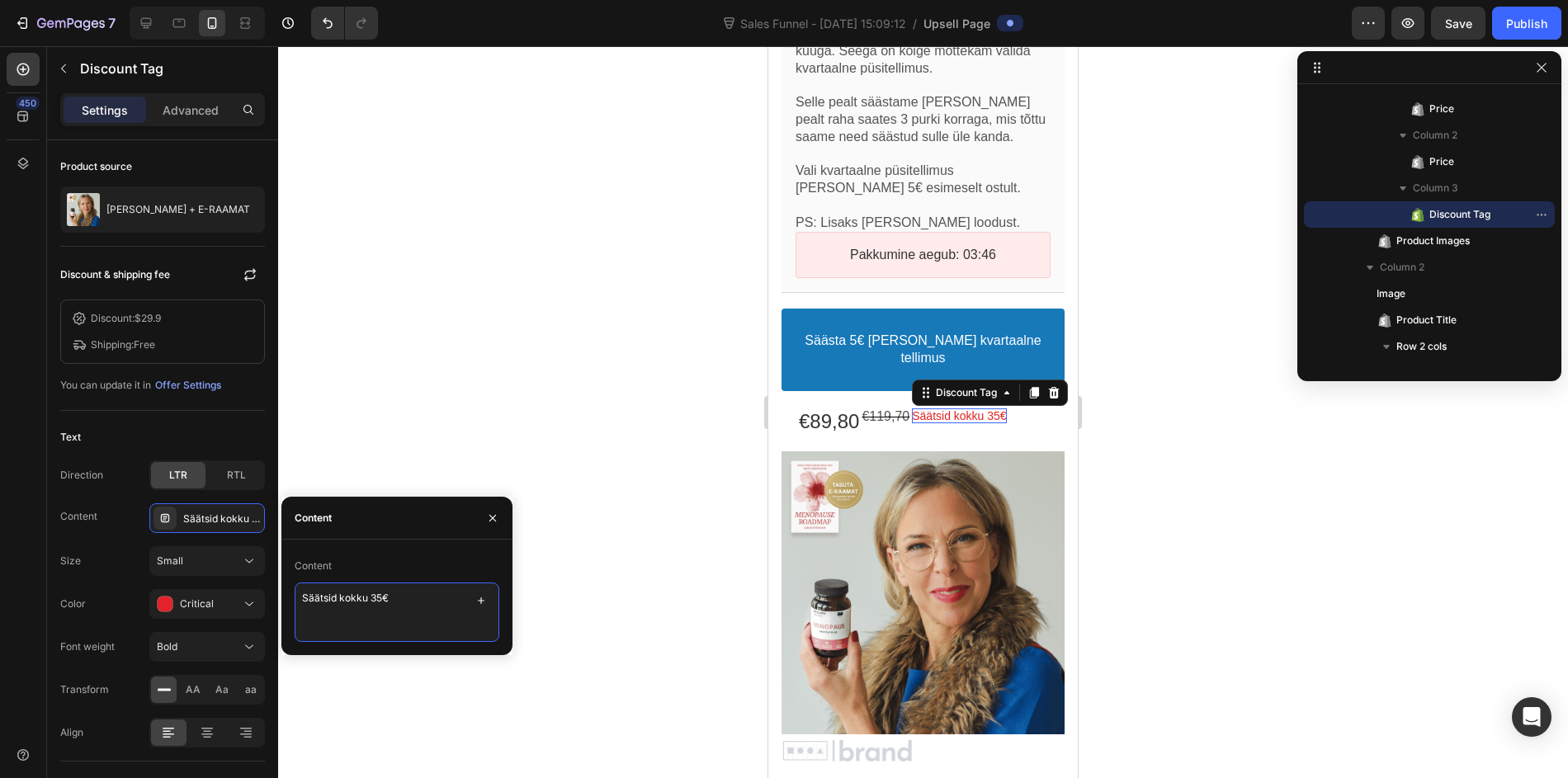
click at [358, 600] on textarea "Säätsid kokku 35€" at bounding box center [397, 612] width 205 height 60
click at [359, 599] on textarea "Säätsid kokku 35€" at bounding box center [397, 612] width 205 height 60
type textarea "(säästad 35€)"
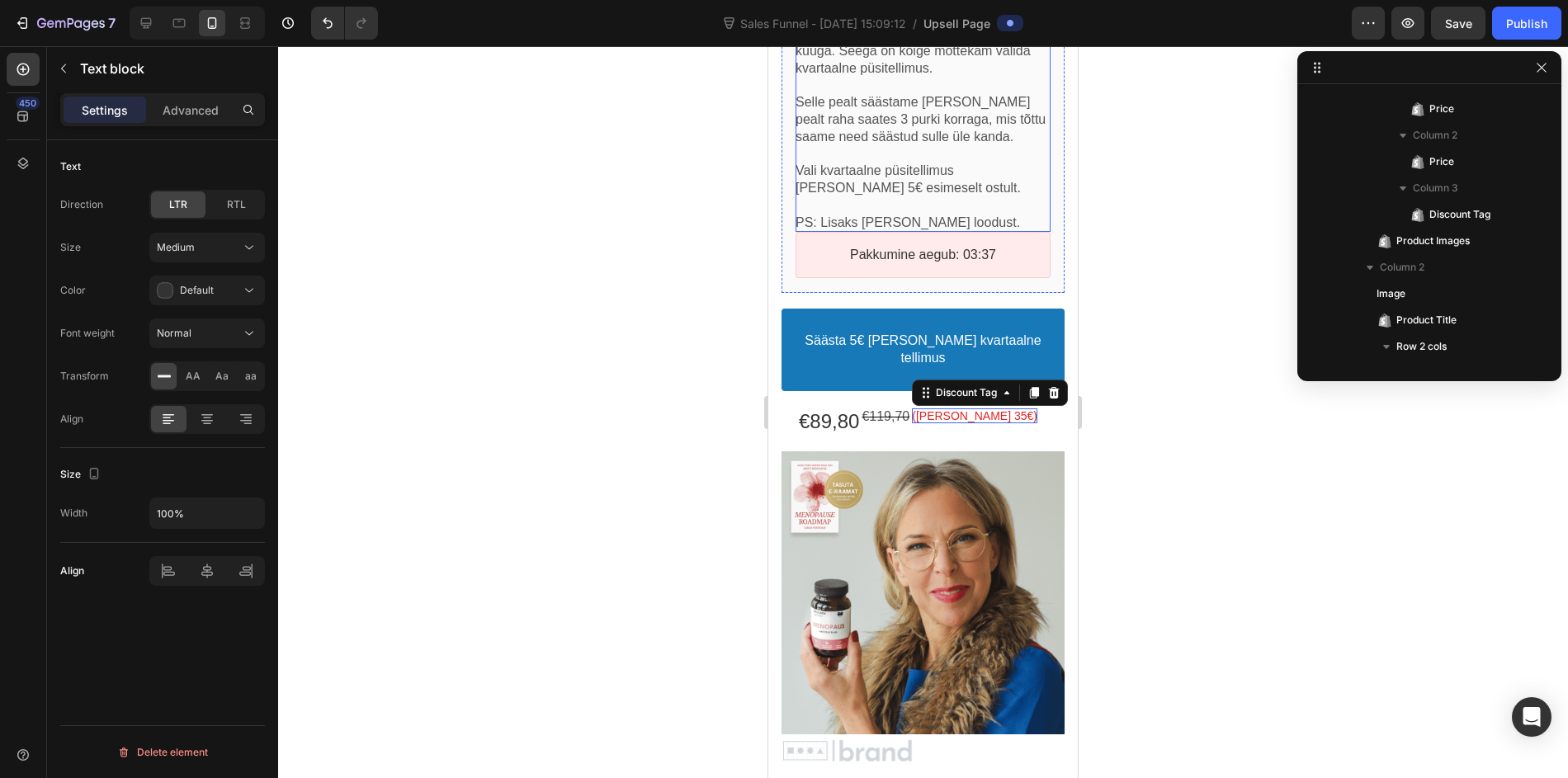
click at [984, 125] on p "Selle pealt säästame ka tarne pealt raha saates 3 purki korraga, mis tõttu saam…" at bounding box center [923, 119] width 255 height 51
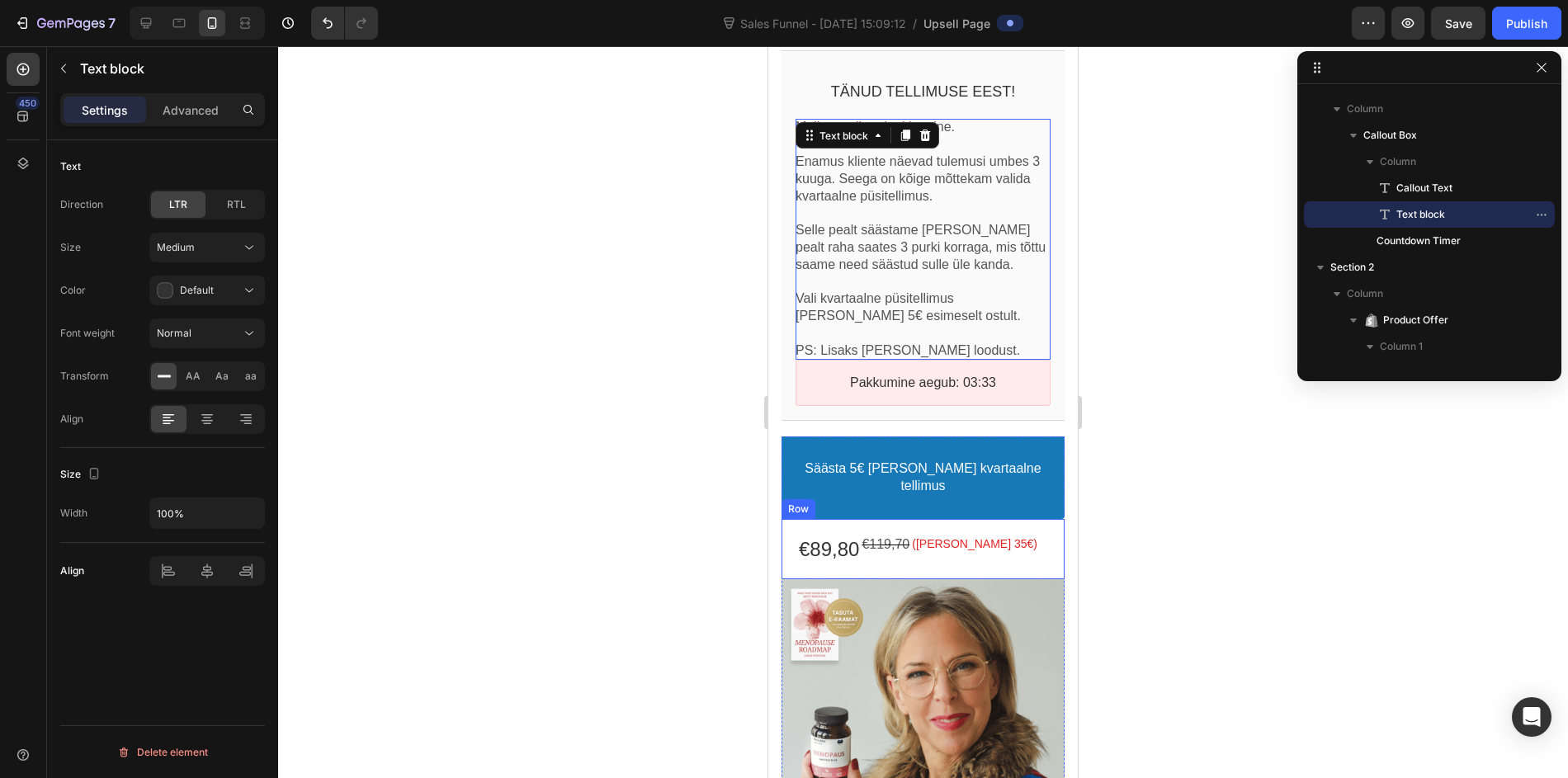
scroll to position [53, 0]
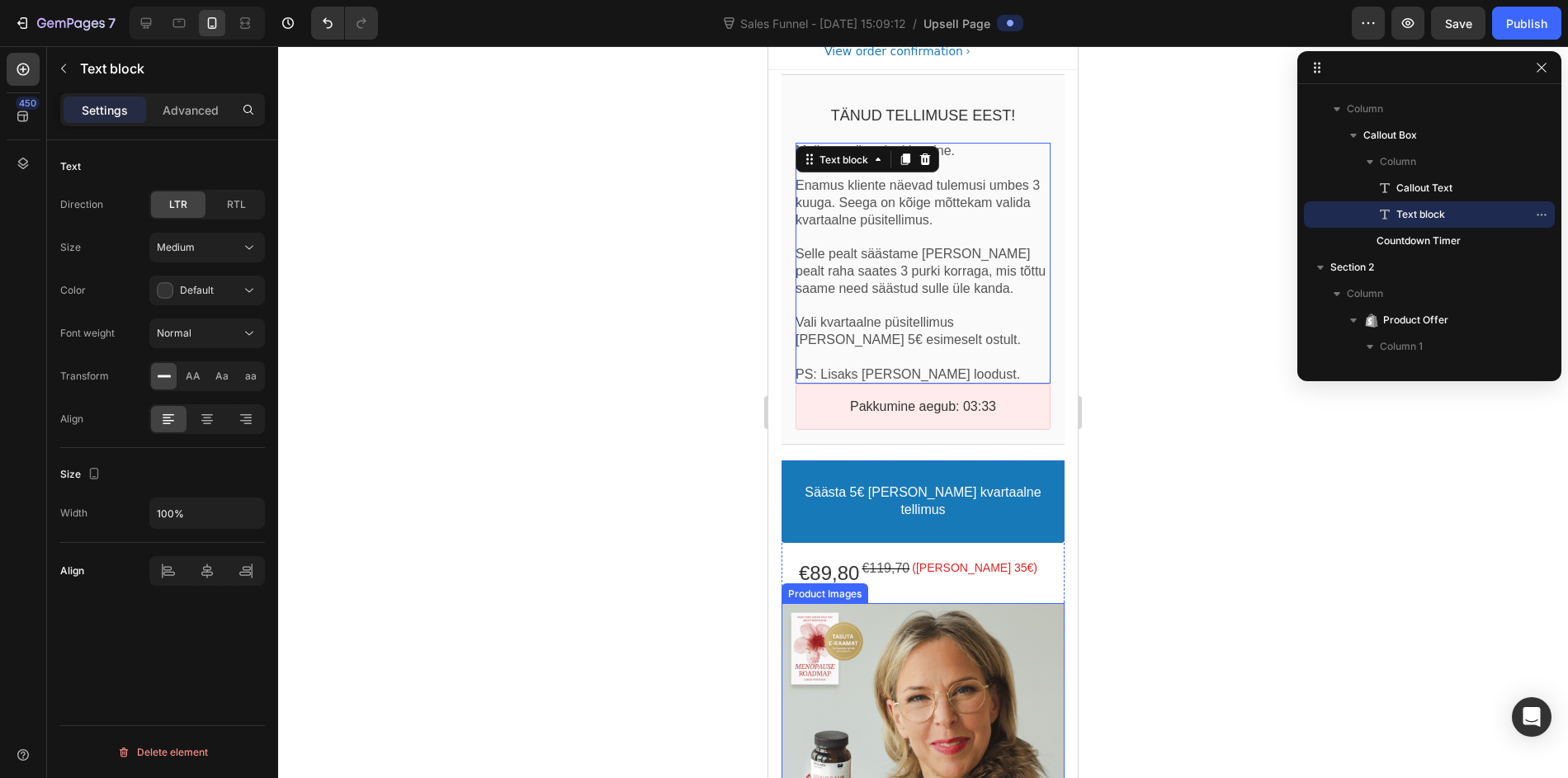
click at [881, 669] on div at bounding box center [923, 745] width 283 height 283
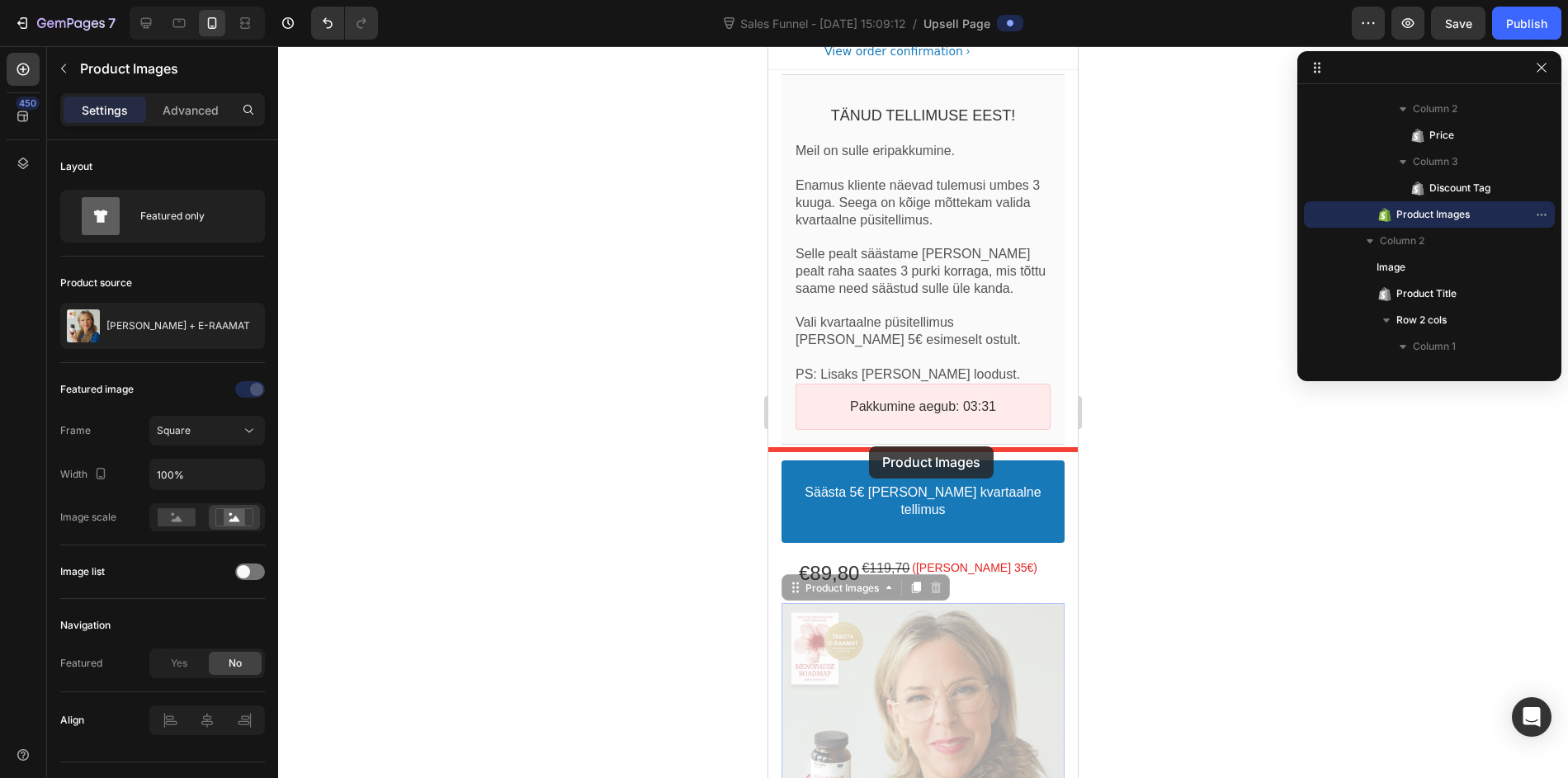
drag, startPoint x: 800, startPoint y: 572, endPoint x: 869, endPoint y: 446, distance: 143.7
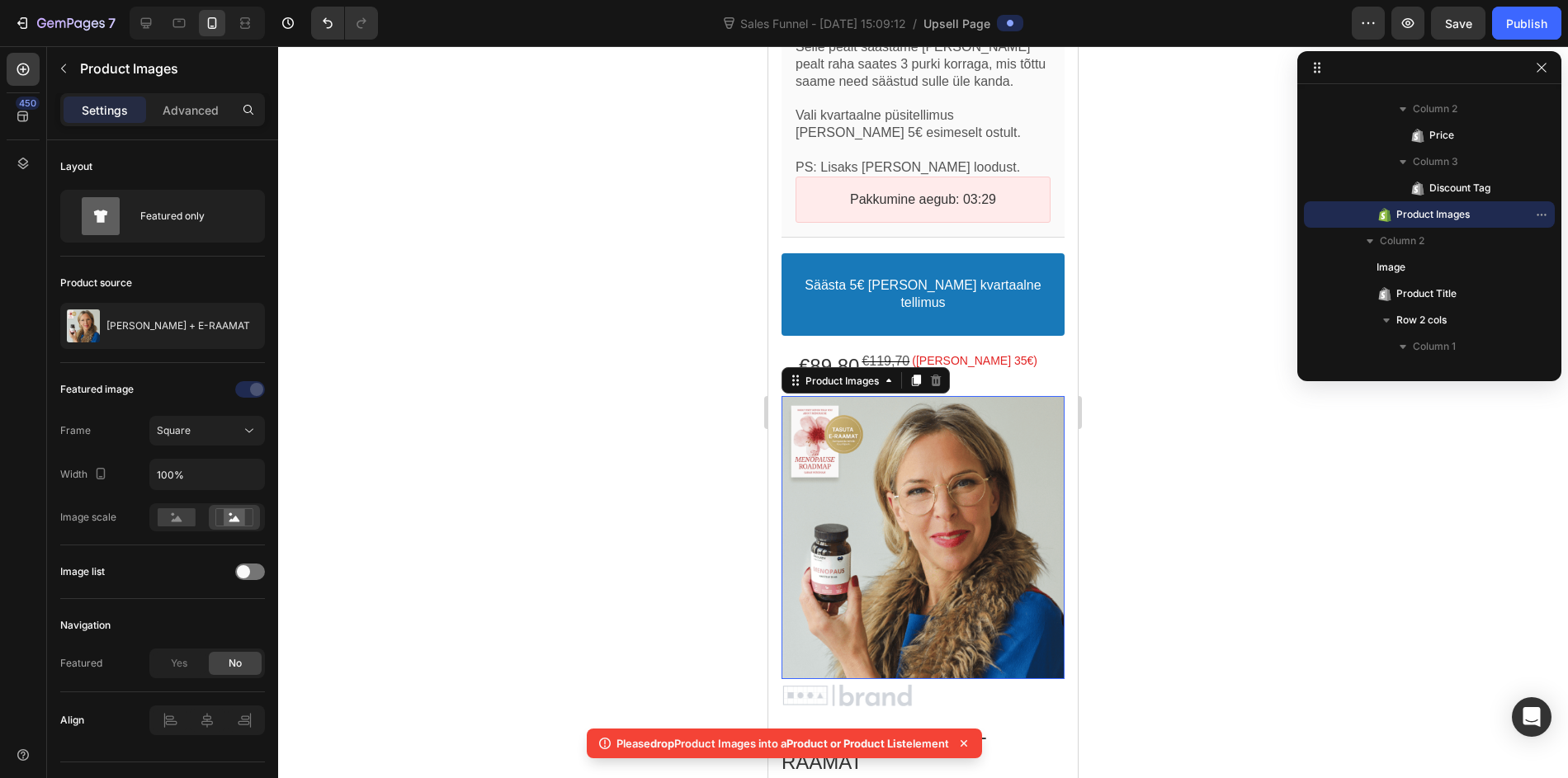
scroll to position [394, 0]
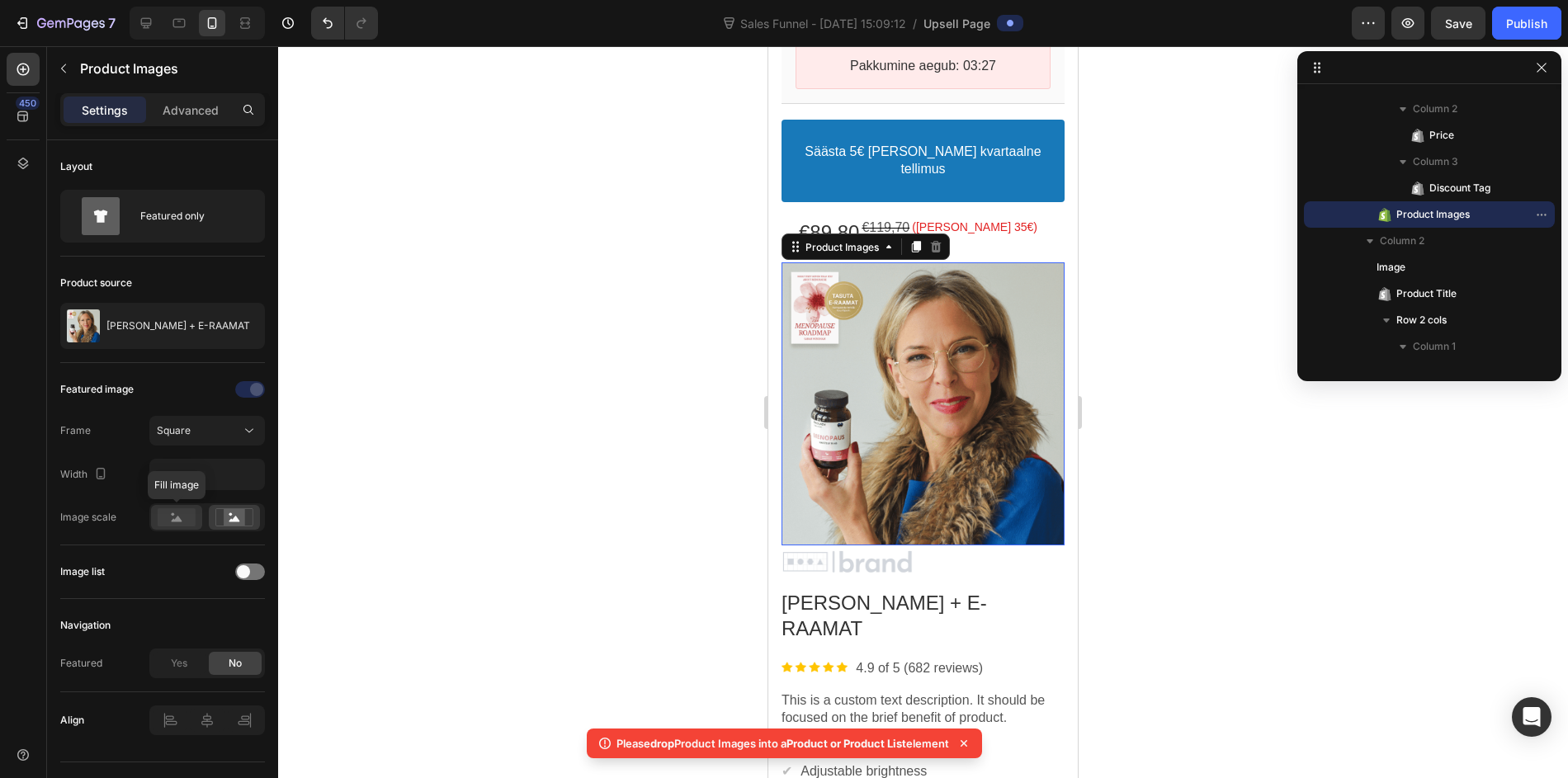
click at [187, 517] on rect at bounding box center [176, 517] width 38 height 18
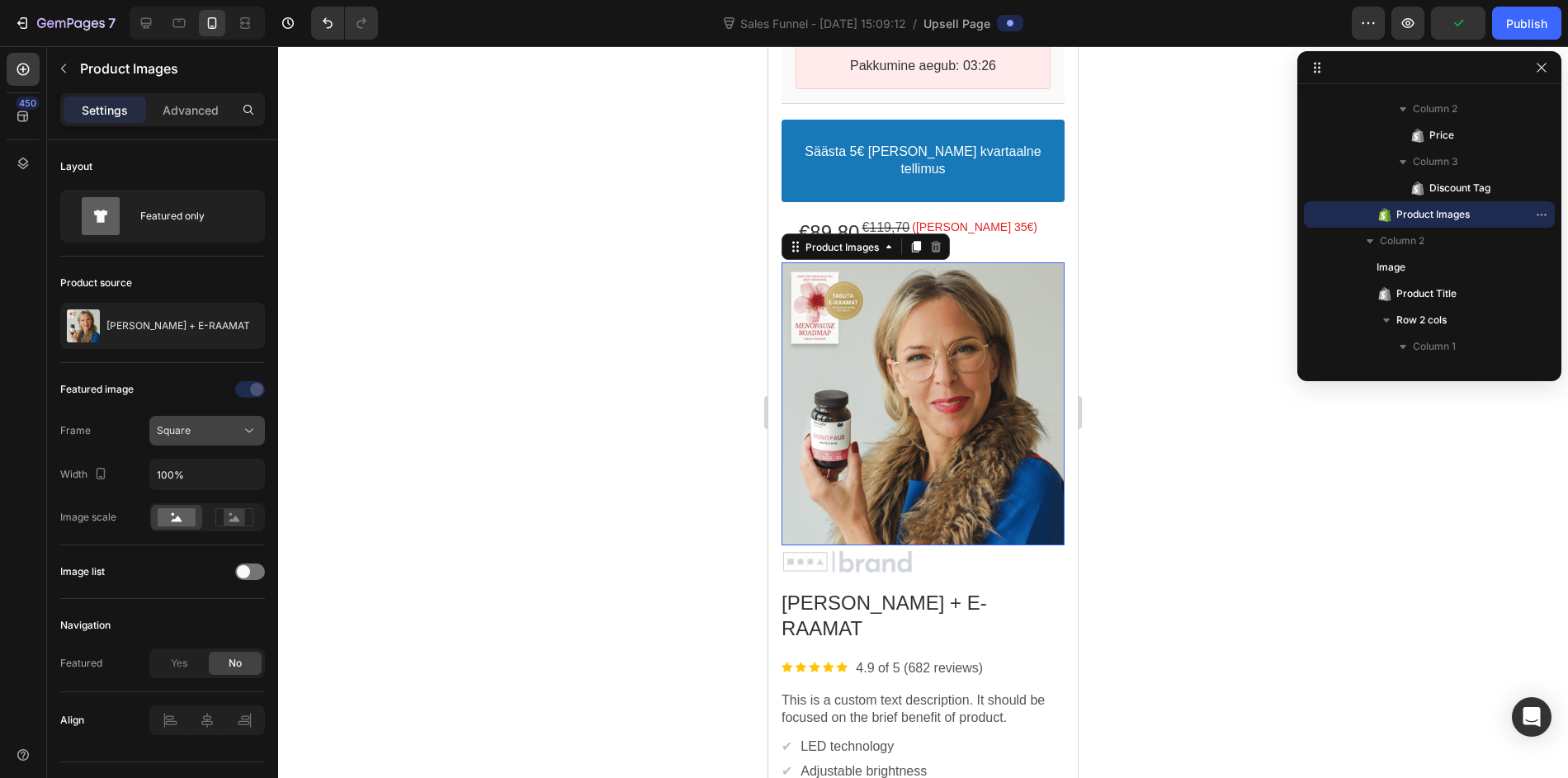
click at [226, 439] on button "Square" at bounding box center [207, 430] width 116 height 29
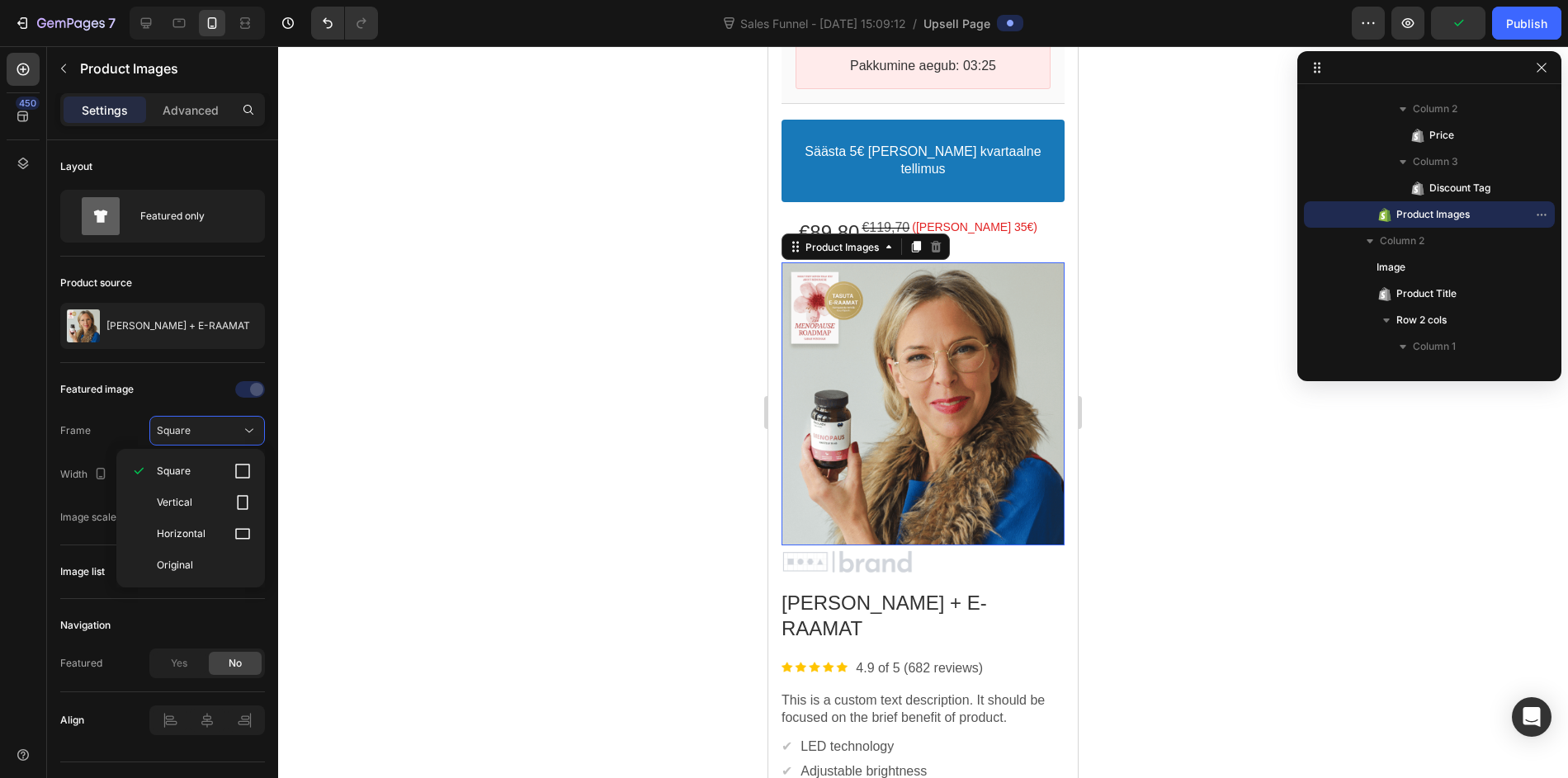
click at [131, 400] on div "Featured image" at bounding box center [98, 389] width 74 height 27
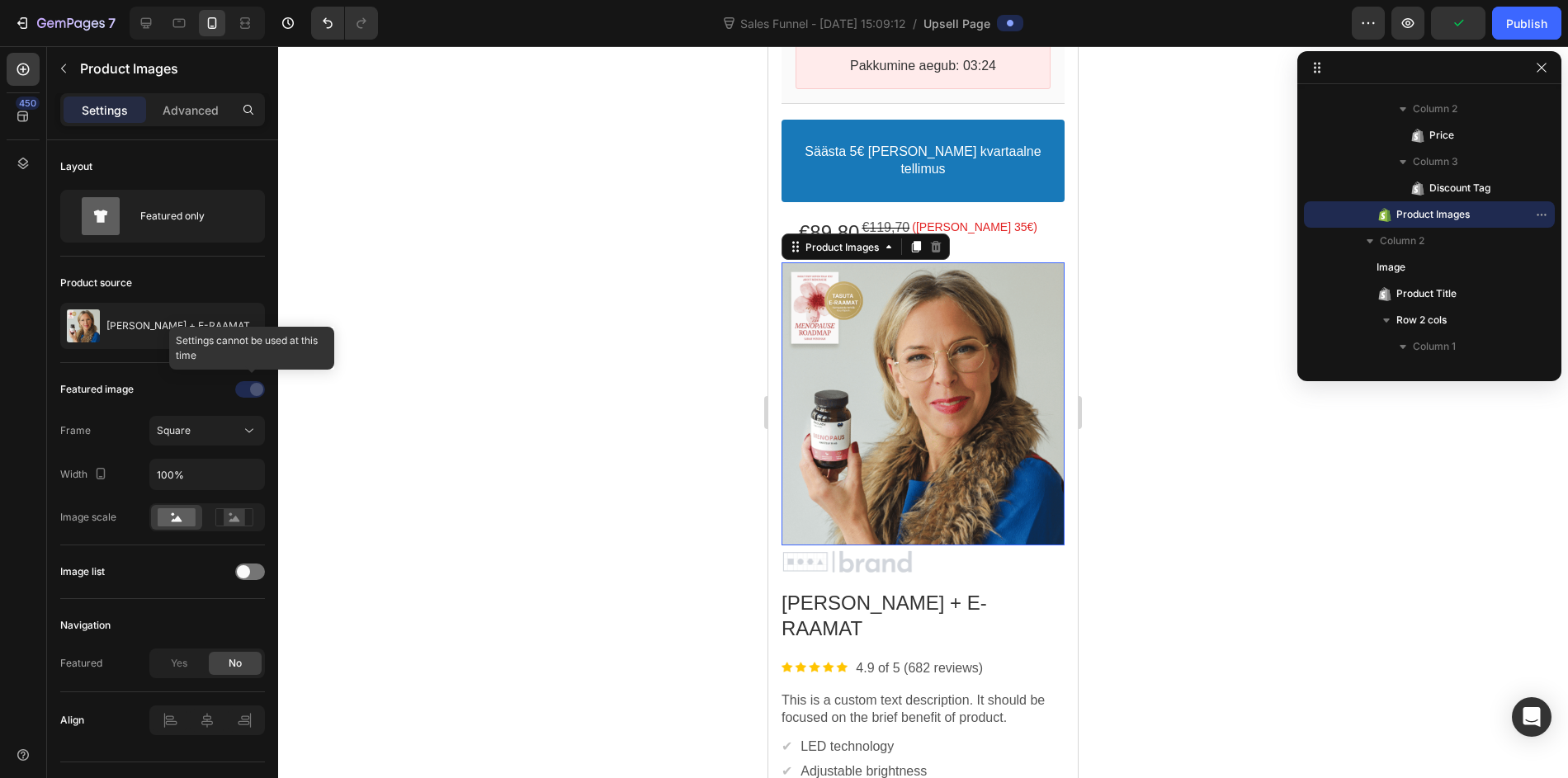
click at [243, 383] on div at bounding box center [252, 389] width 116 height 27
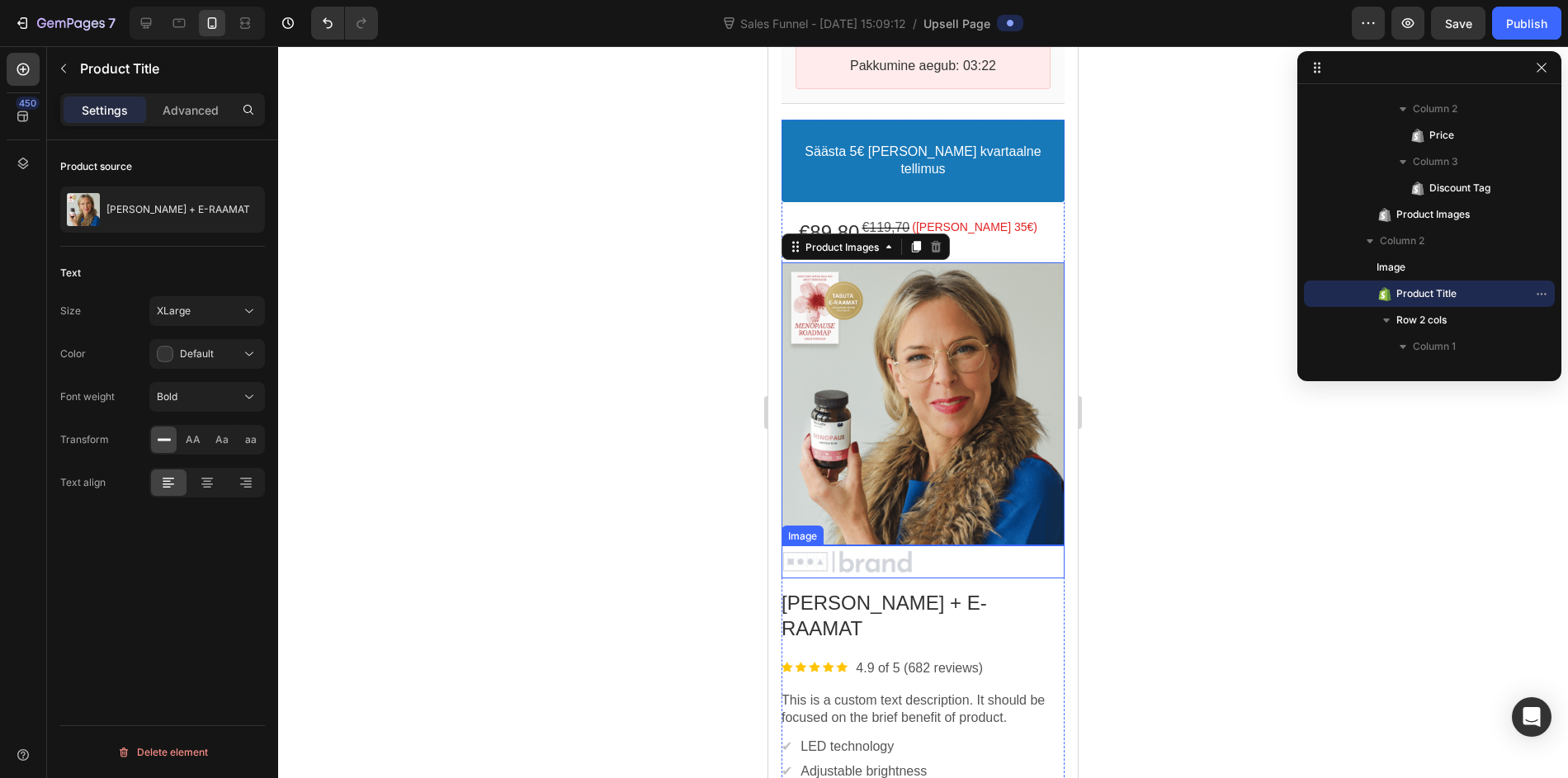
click at [982, 579] on div "Okolady Menopaus + E-RAAMAT Product Title" at bounding box center [923, 616] width 283 height 74
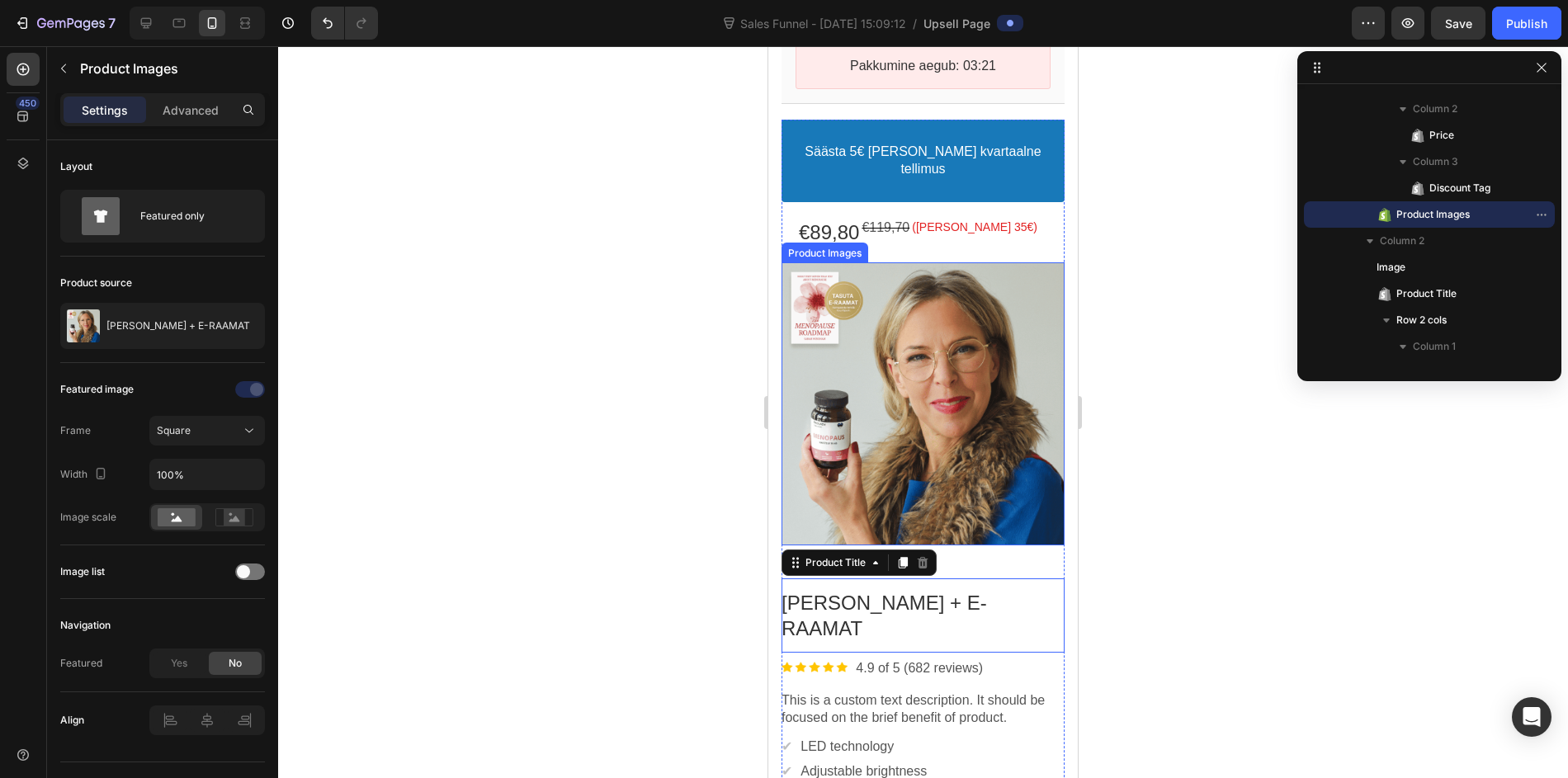
click at [937, 376] on div at bounding box center [923, 404] width 283 height 283
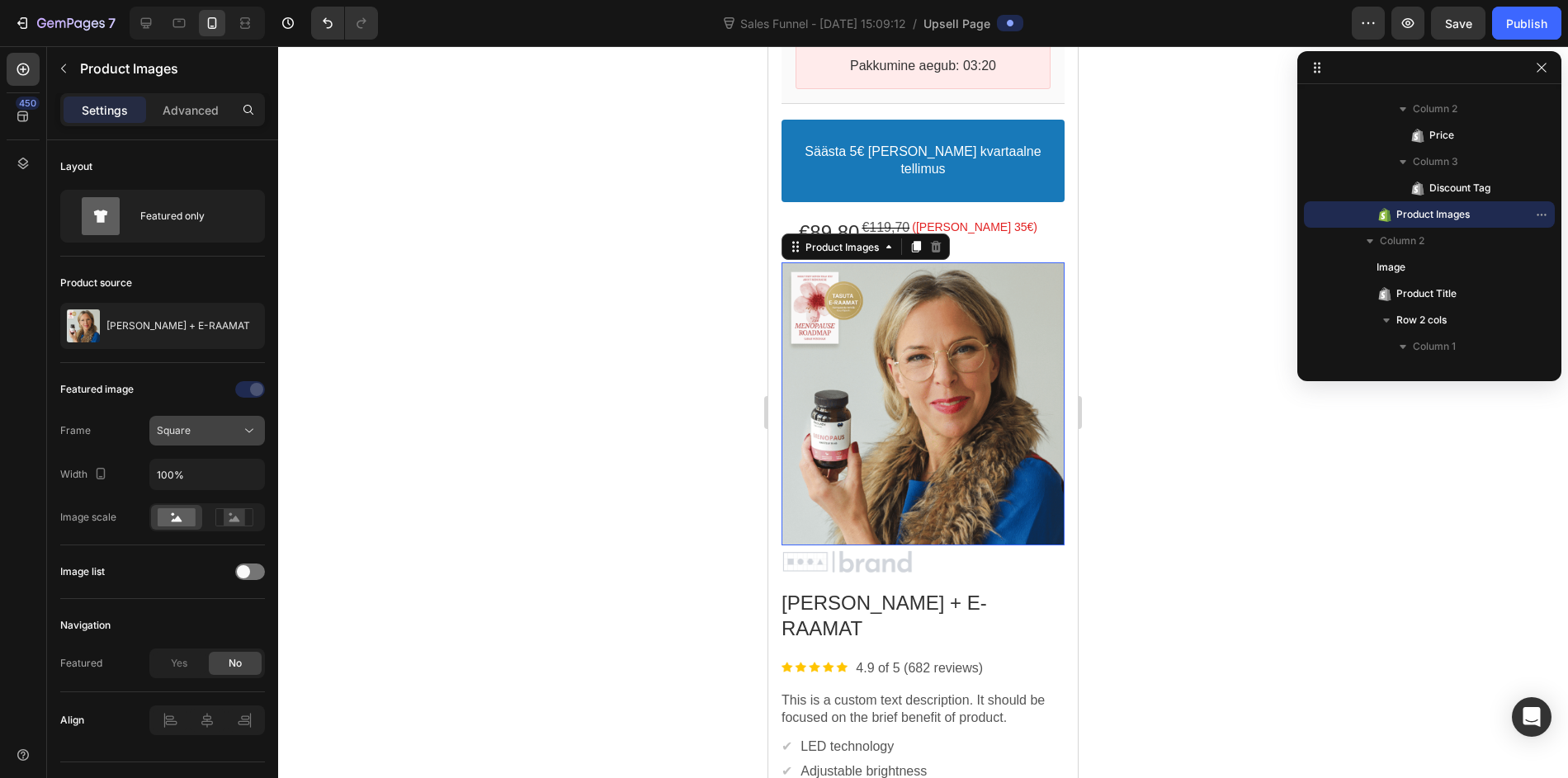
click at [227, 418] on button "Square" at bounding box center [207, 430] width 116 height 29
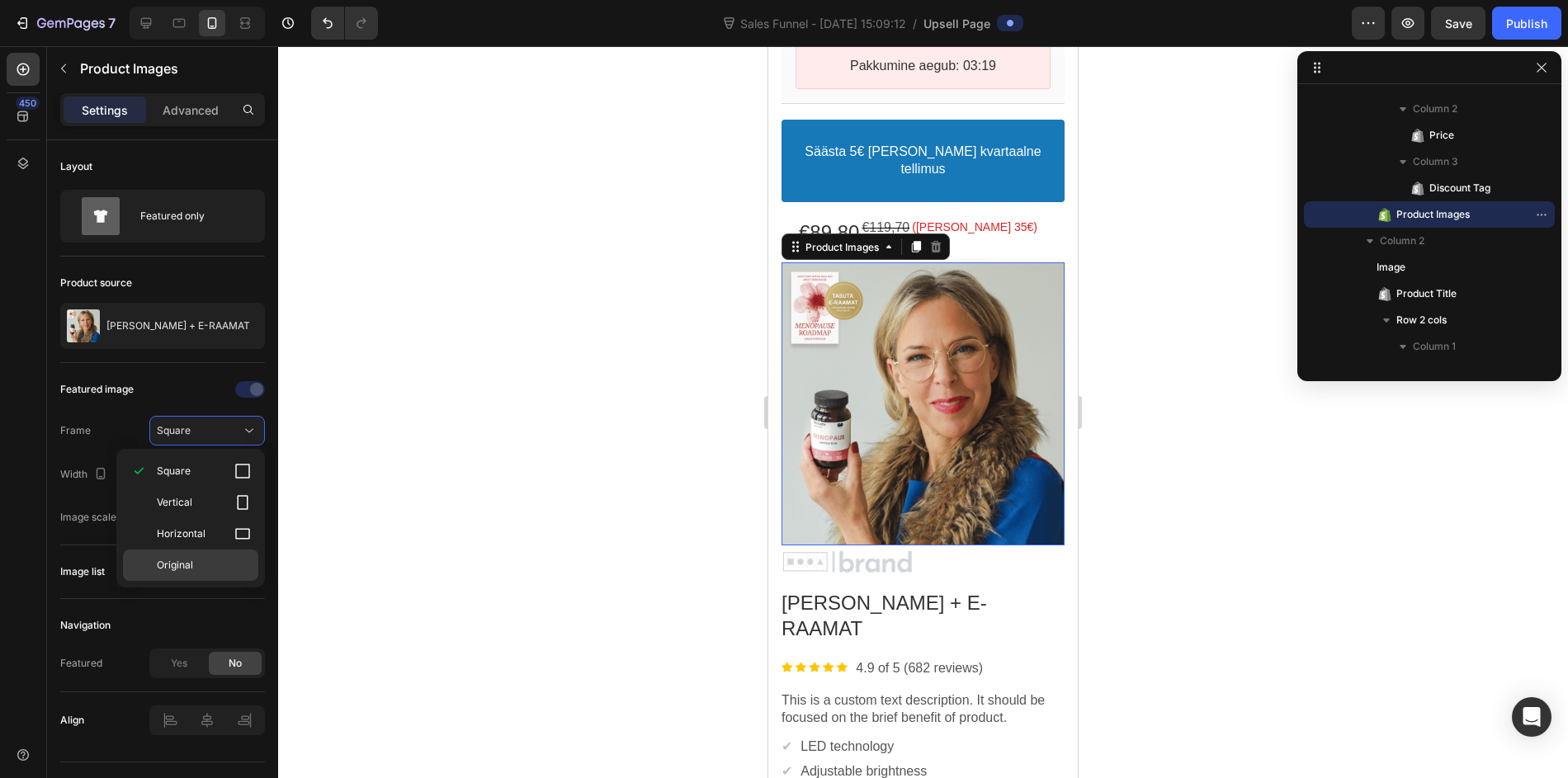
click at [225, 557] on div "Original" at bounding box center [190, 565] width 135 height 31
click at [178, 667] on span "Yes" at bounding box center [178, 664] width 16 height 15
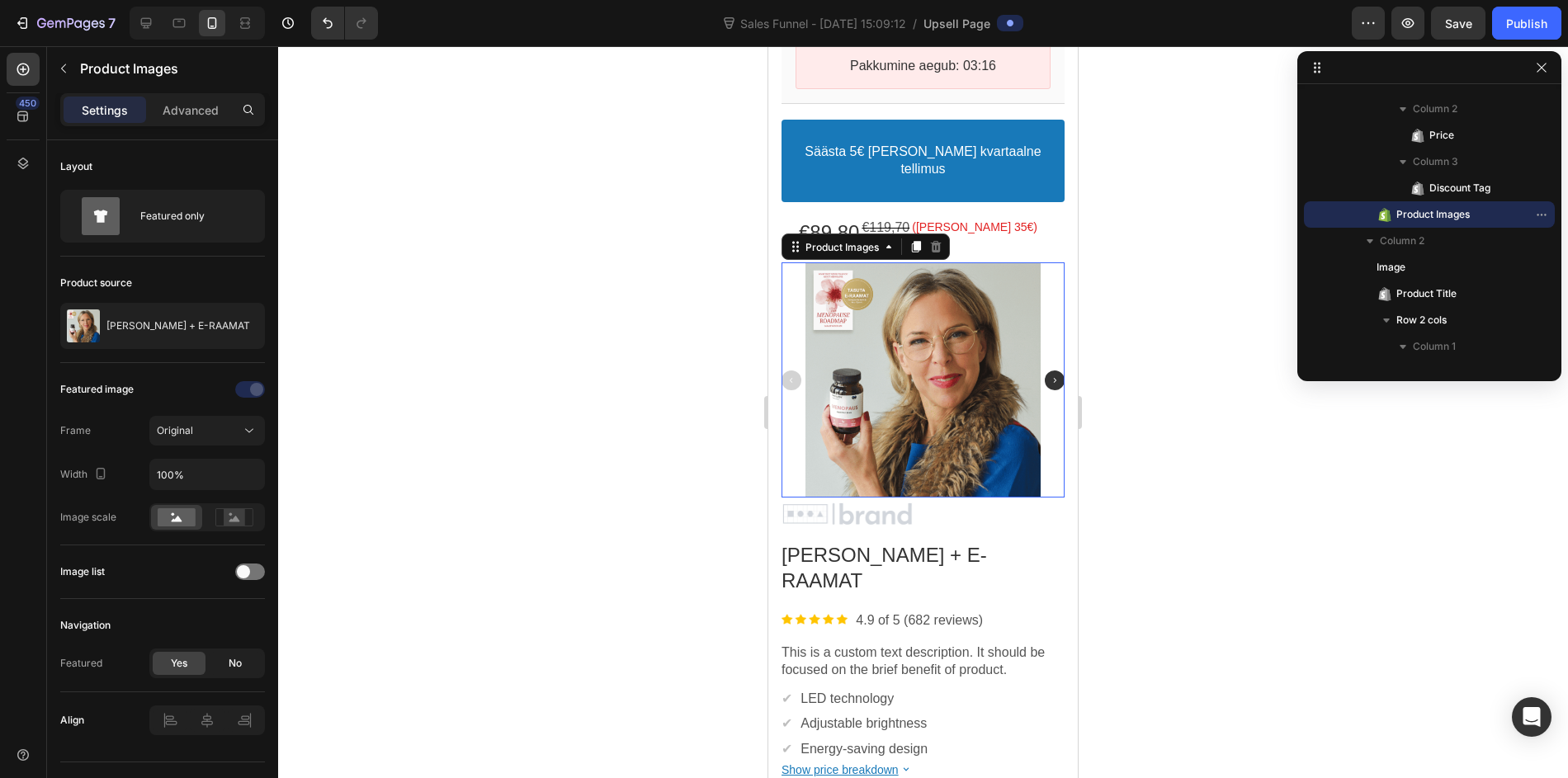
click at [221, 665] on div "No" at bounding box center [235, 663] width 53 height 23
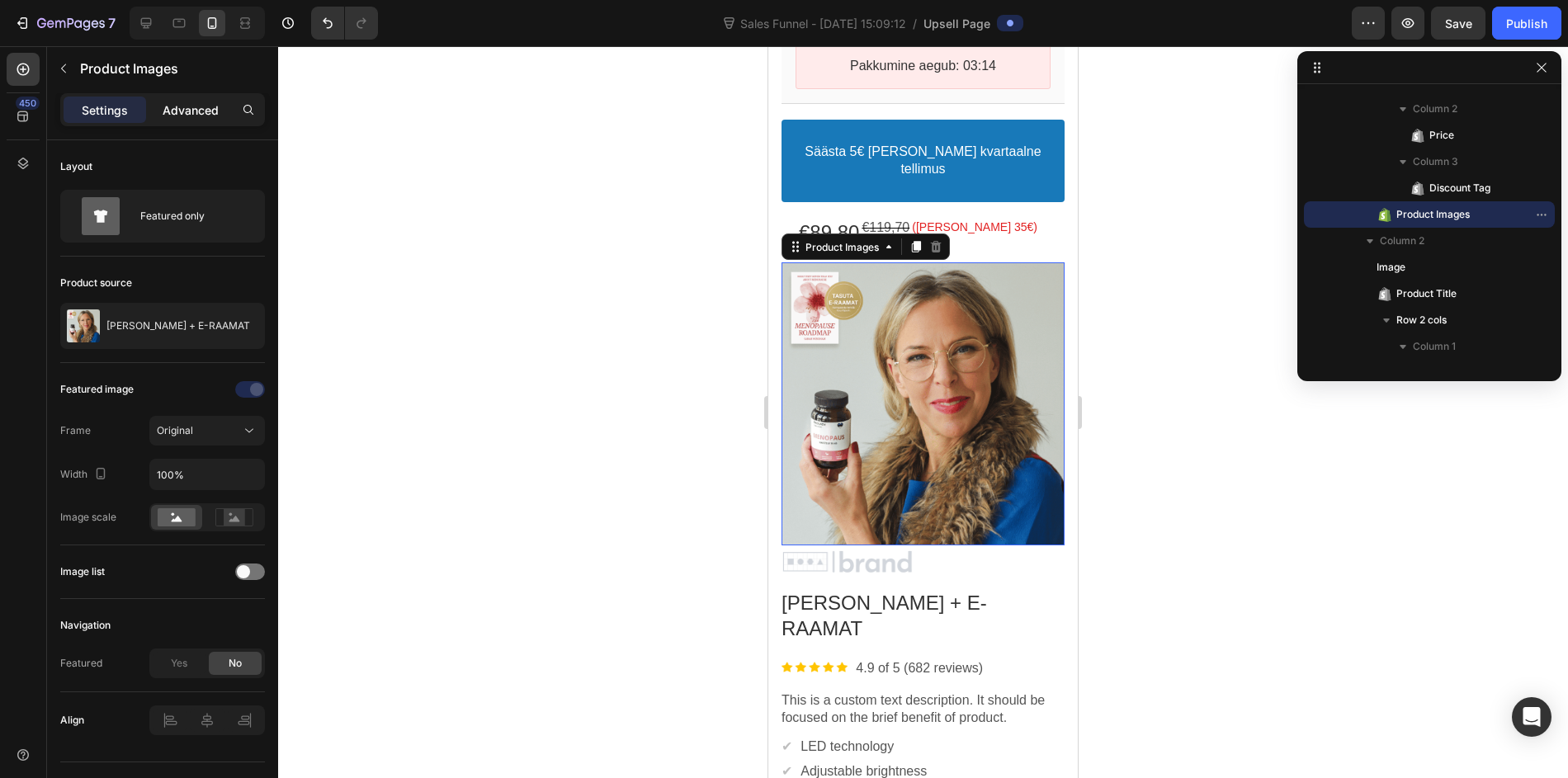
click at [198, 118] on p "Advanced" at bounding box center [190, 110] width 56 height 17
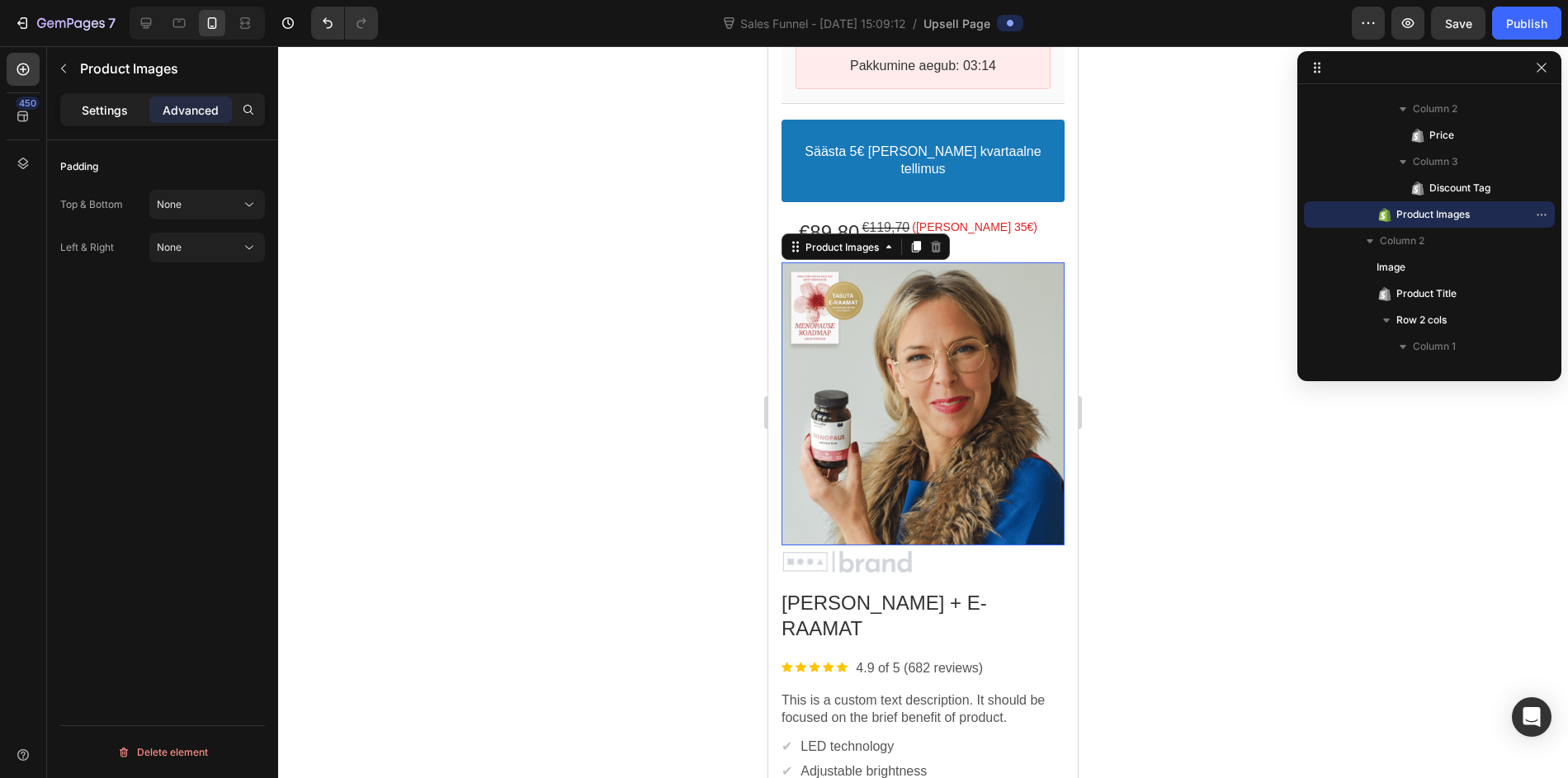
click at [136, 115] on div "Settings" at bounding box center [104, 110] width 82 height 27
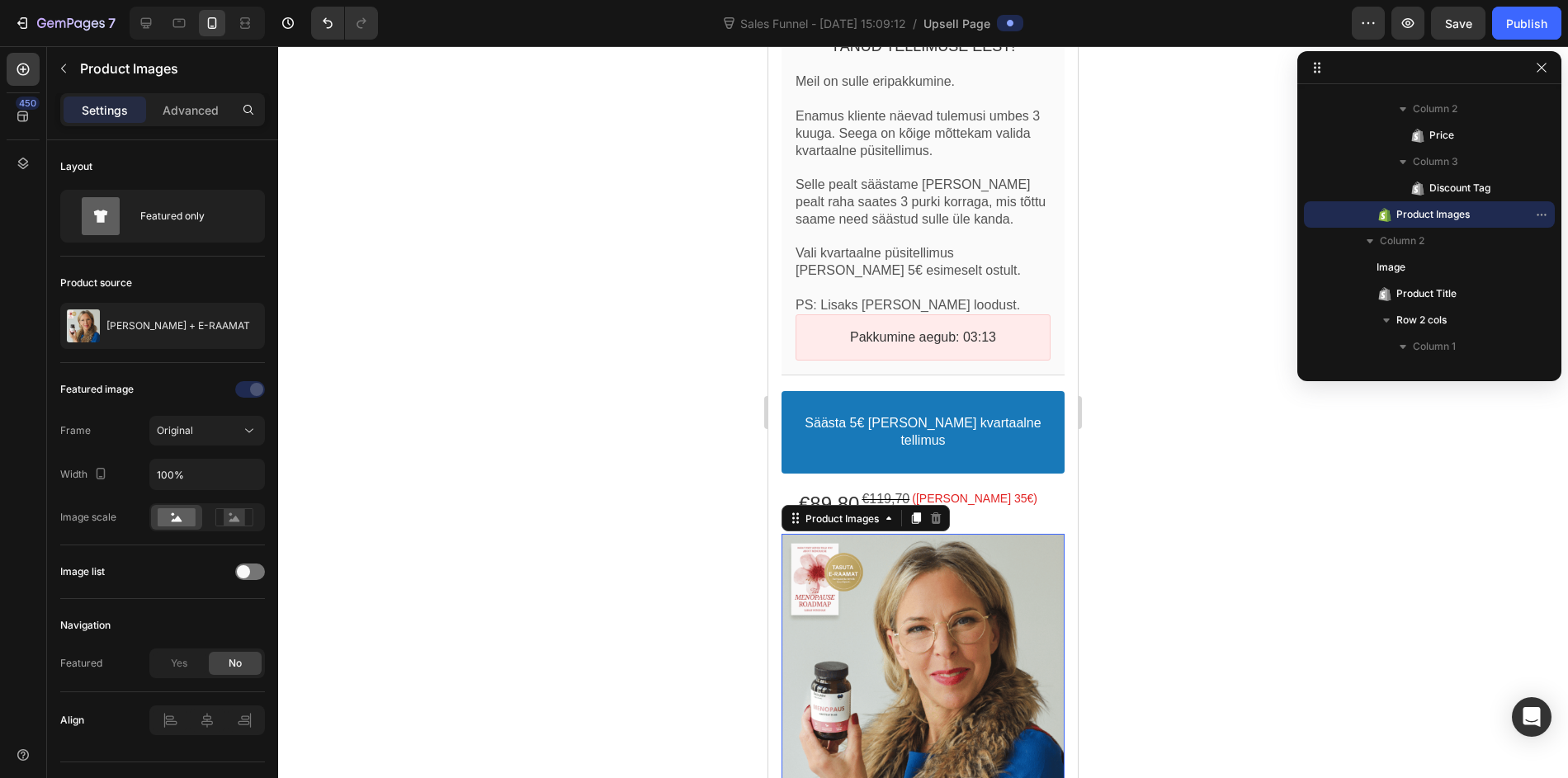
scroll to position [51, 0]
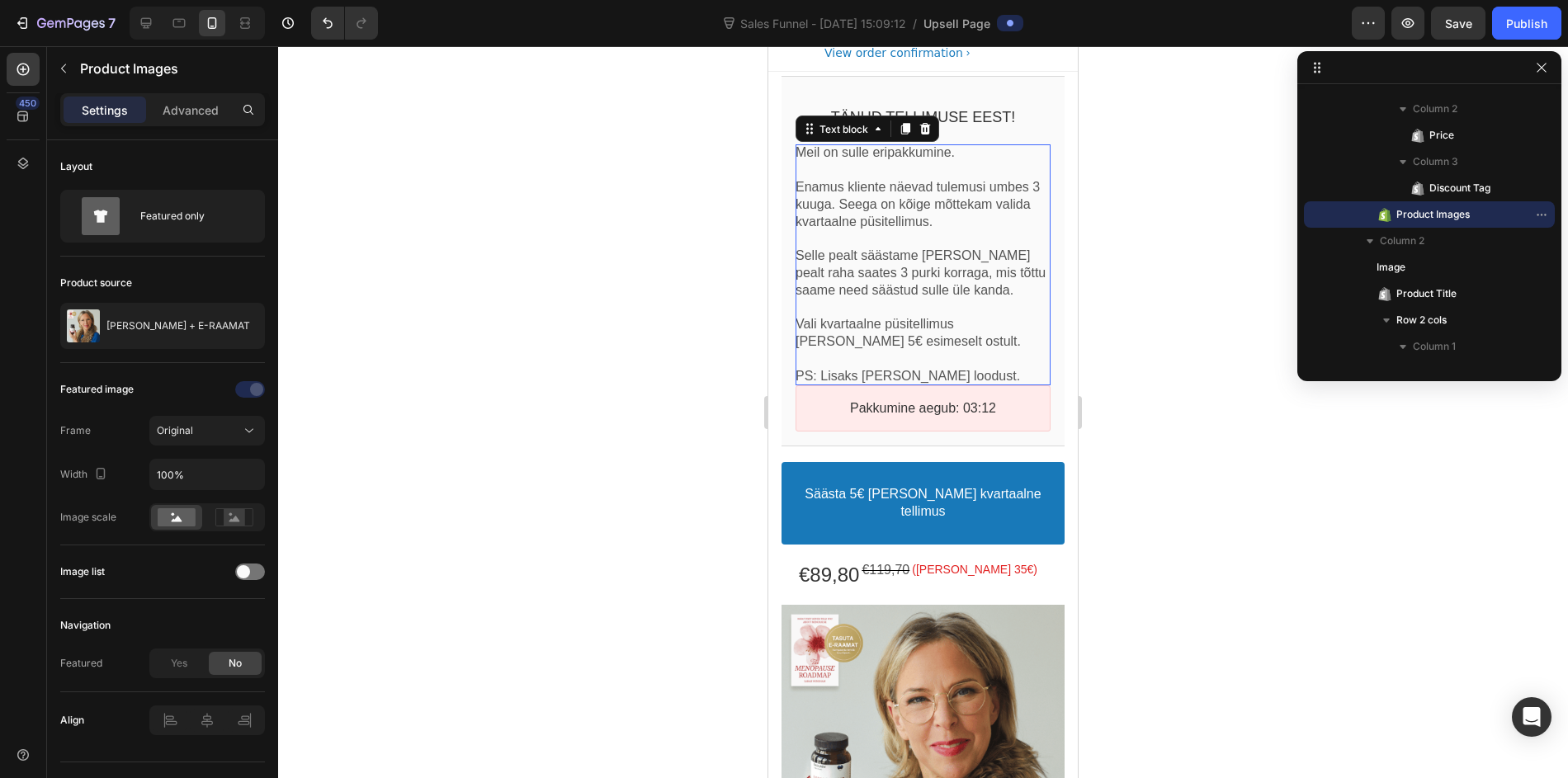
click at [928, 231] on p at bounding box center [923, 239] width 255 height 17
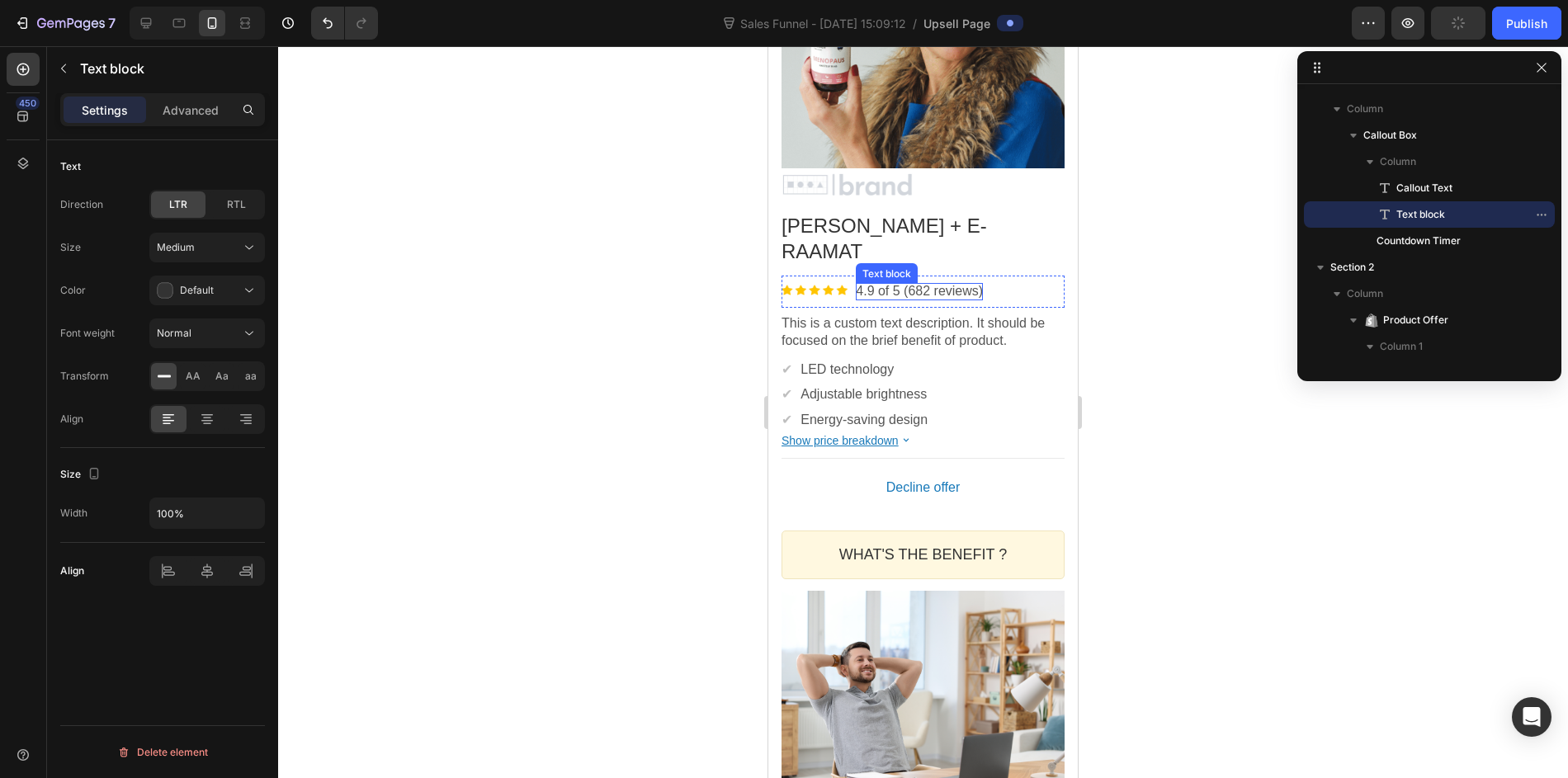
scroll to position [817, 0]
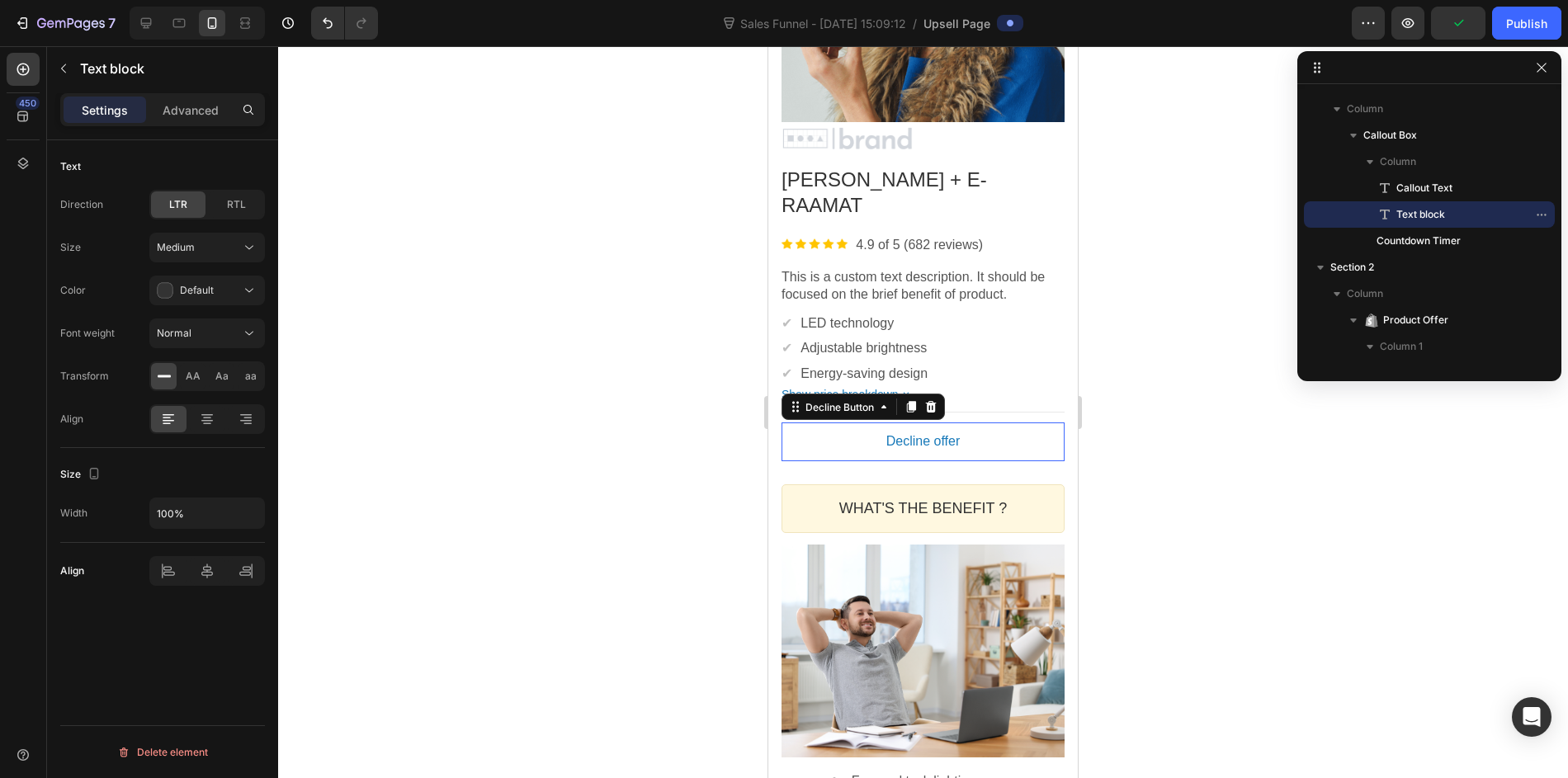
click at [848, 426] on button "Decline offer" at bounding box center [923, 442] width 283 height 30
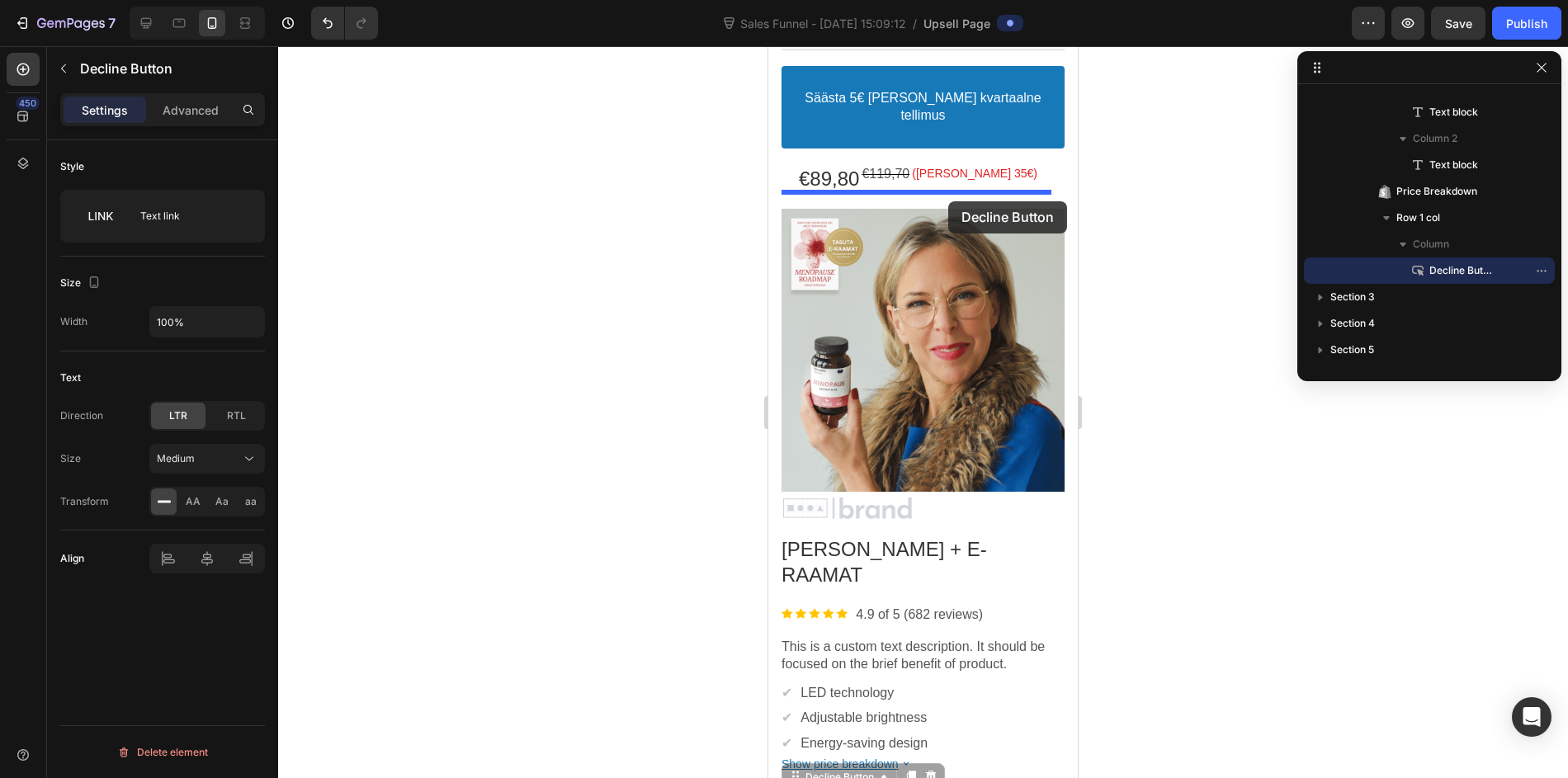
scroll to position [68, 0]
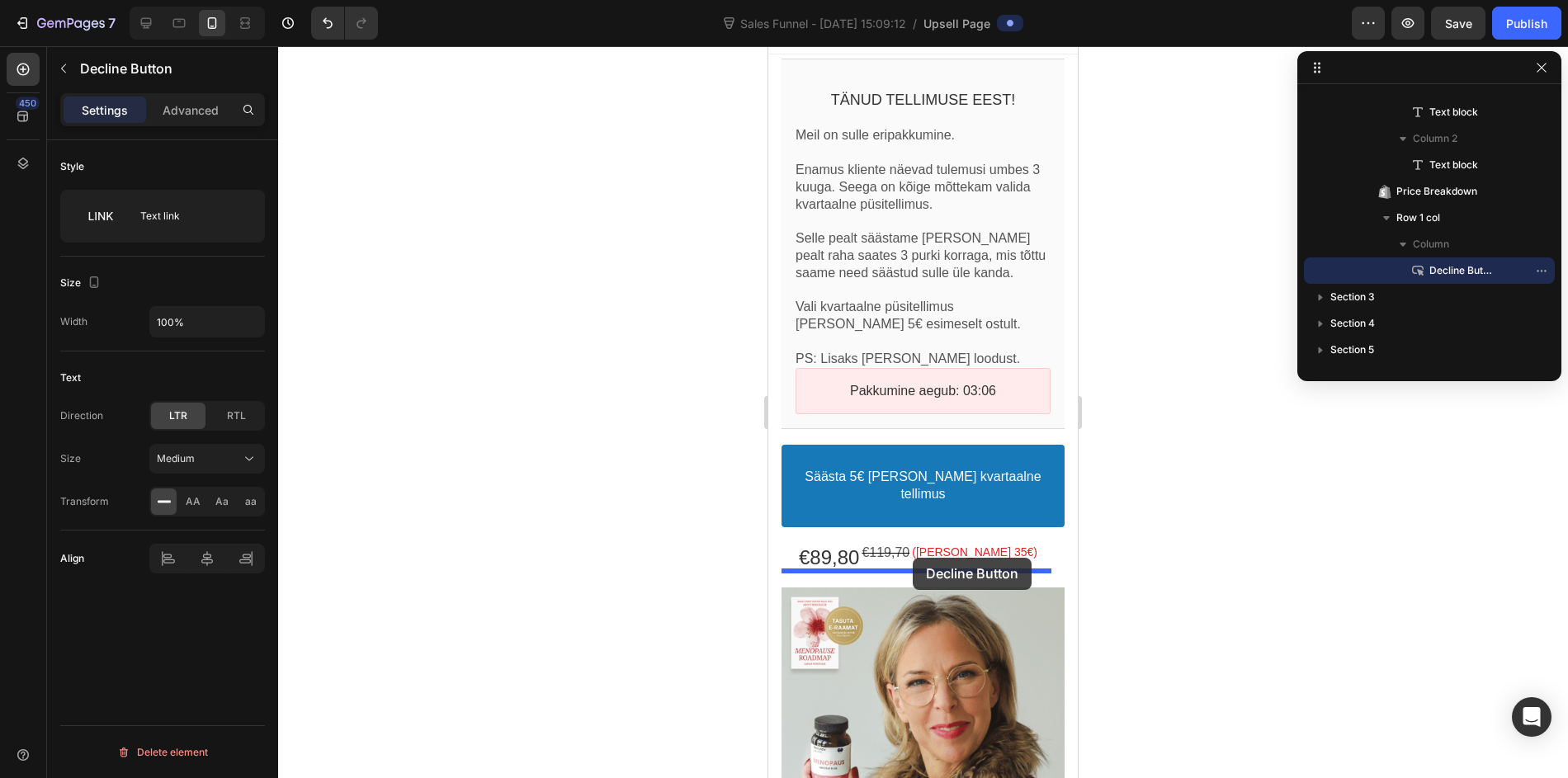
drag, startPoint x: 801, startPoint y: 377, endPoint x: 912, endPoint y: 558, distance: 212.3
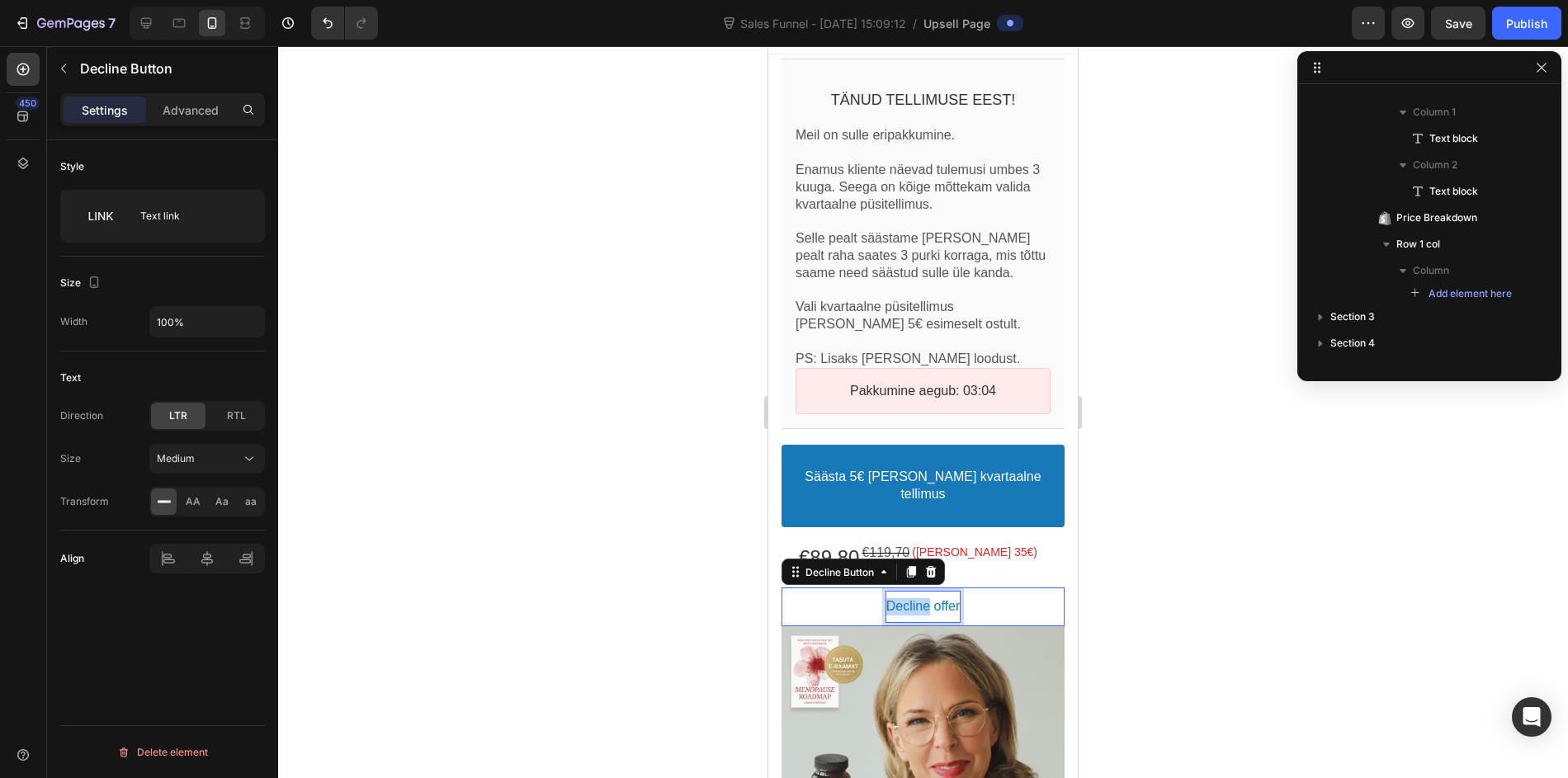
click at [906, 599] on p "Decline offer" at bounding box center [924, 607] width 74 height 17
click at [782, 592] on button "Soovin" at bounding box center [923, 607] width 283 height 30
click at [782, 592] on button "Soovin jääda" at bounding box center [923, 607] width 283 height 30
click at [782, 592] on button "Ei" at bounding box center [923, 607] width 283 height 30
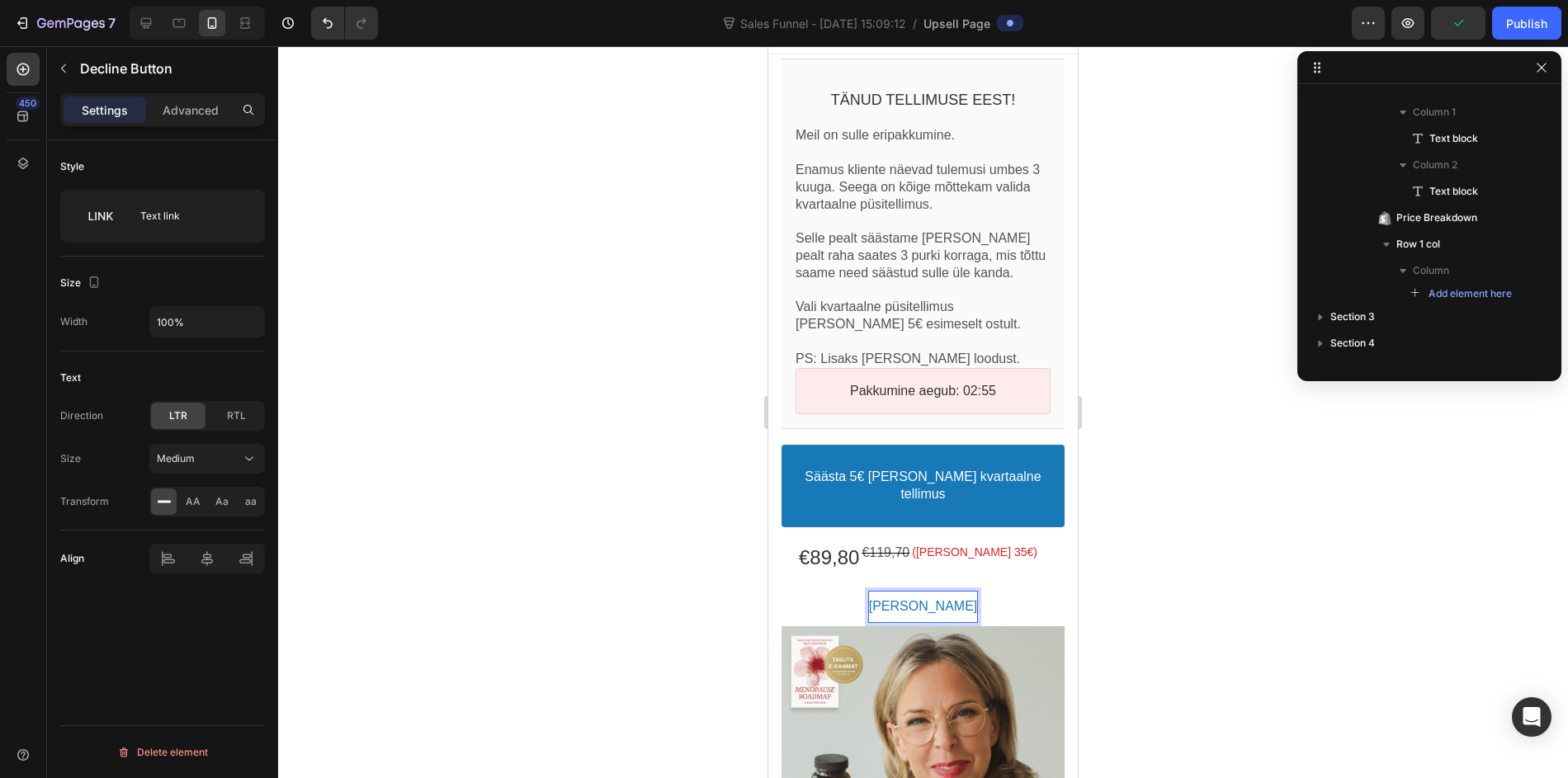
click at [782, 592] on button "Ei soovi" at bounding box center [923, 607] width 283 height 30
click at [782, 592] on button "Ei soovi säästa" at bounding box center [923, 607] width 283 height 30
click at [782, 592] on button "Ei soovi säästa 5€" at bounding box center [923, 607] width 283 height 30
click at [958, 244] on p "Selle pealt säästame ka tarne pealt raha saates 3 purki korraga, mis tõttu saam…" at bounding box center [923, 256] width 255 height 51
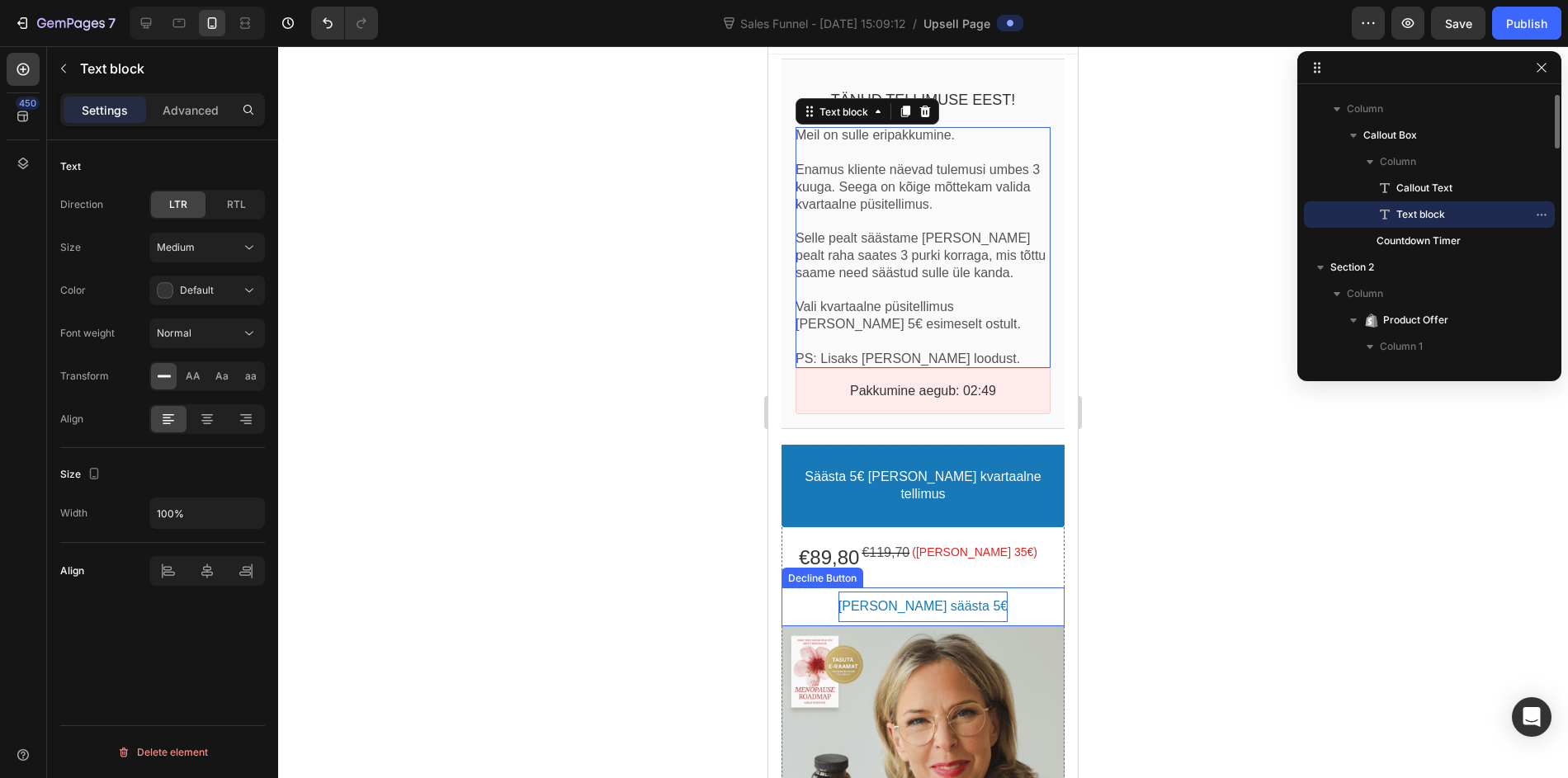
click at [914, 599] on p "Ei soovi säästa 5€" at bounding box center [923, 607] width 170 height 17
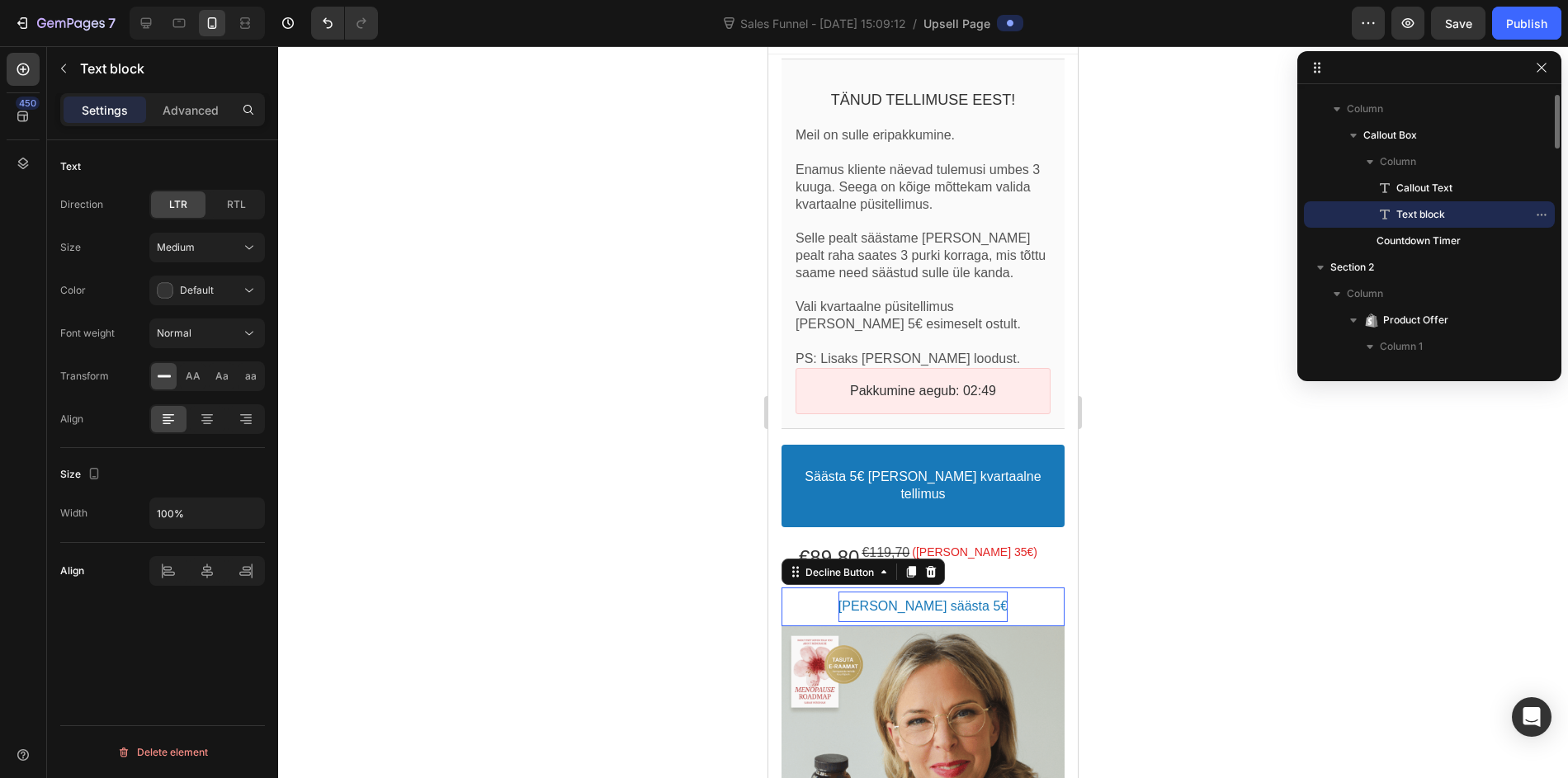
scroll to position [391, 0]
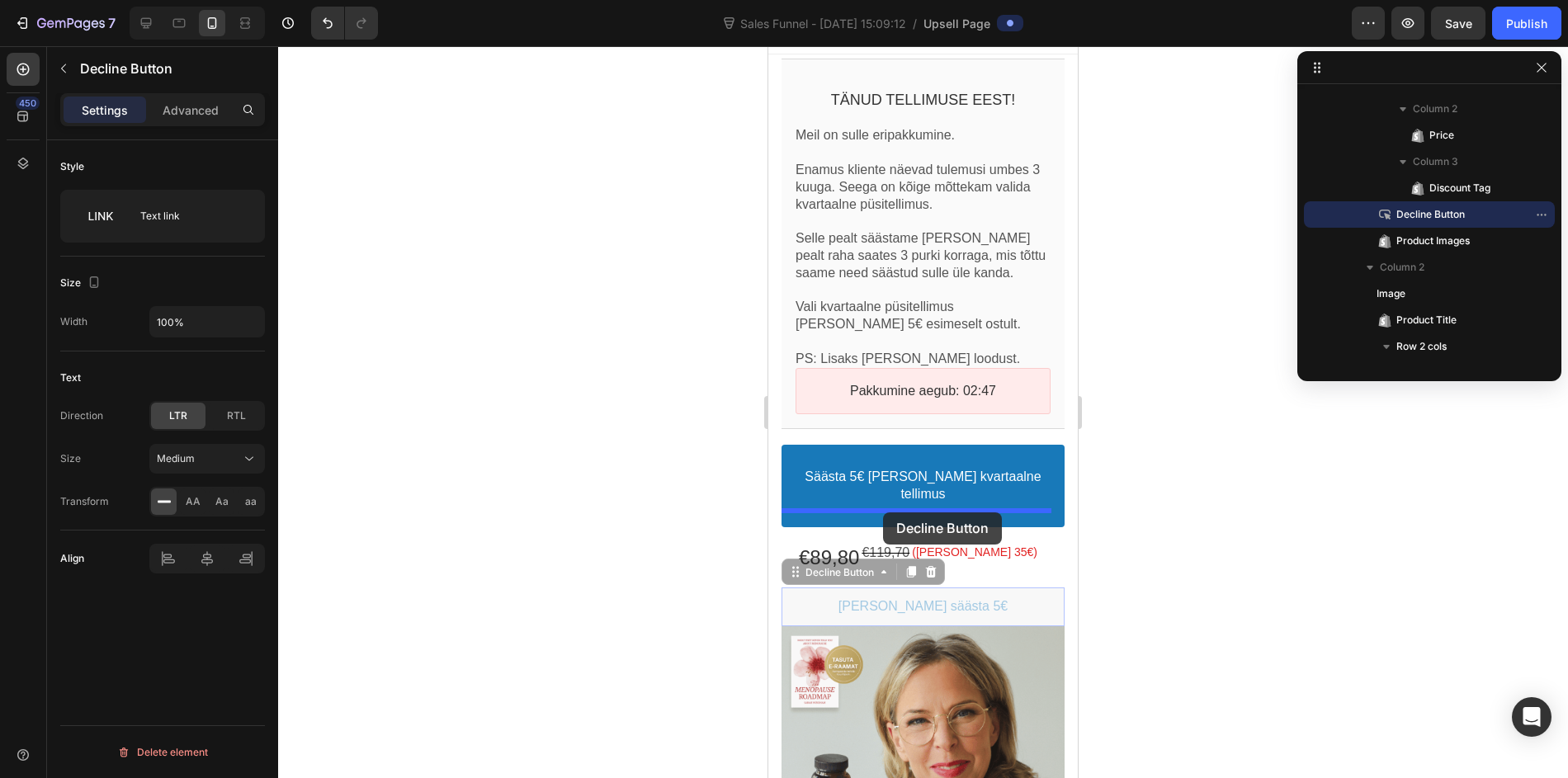
drag, startPoint x: 797, startPoint y: 558, endPoint x: 882, endPoint y: 522, distance: 92.3
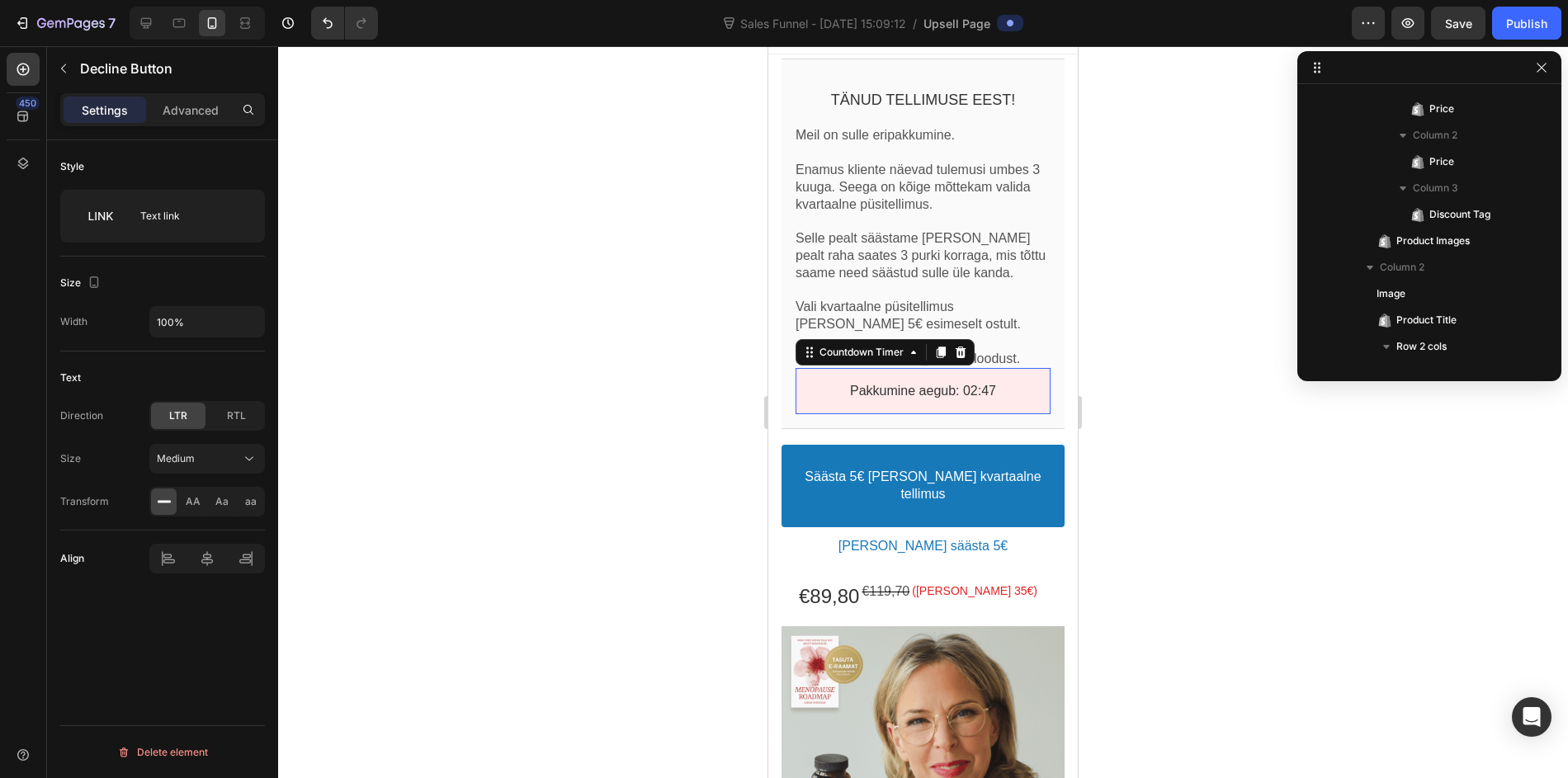
click at [957, 409] on div "Pakkumine aegub: 02:47" at bounding box center [923, 391] width 255 height 47
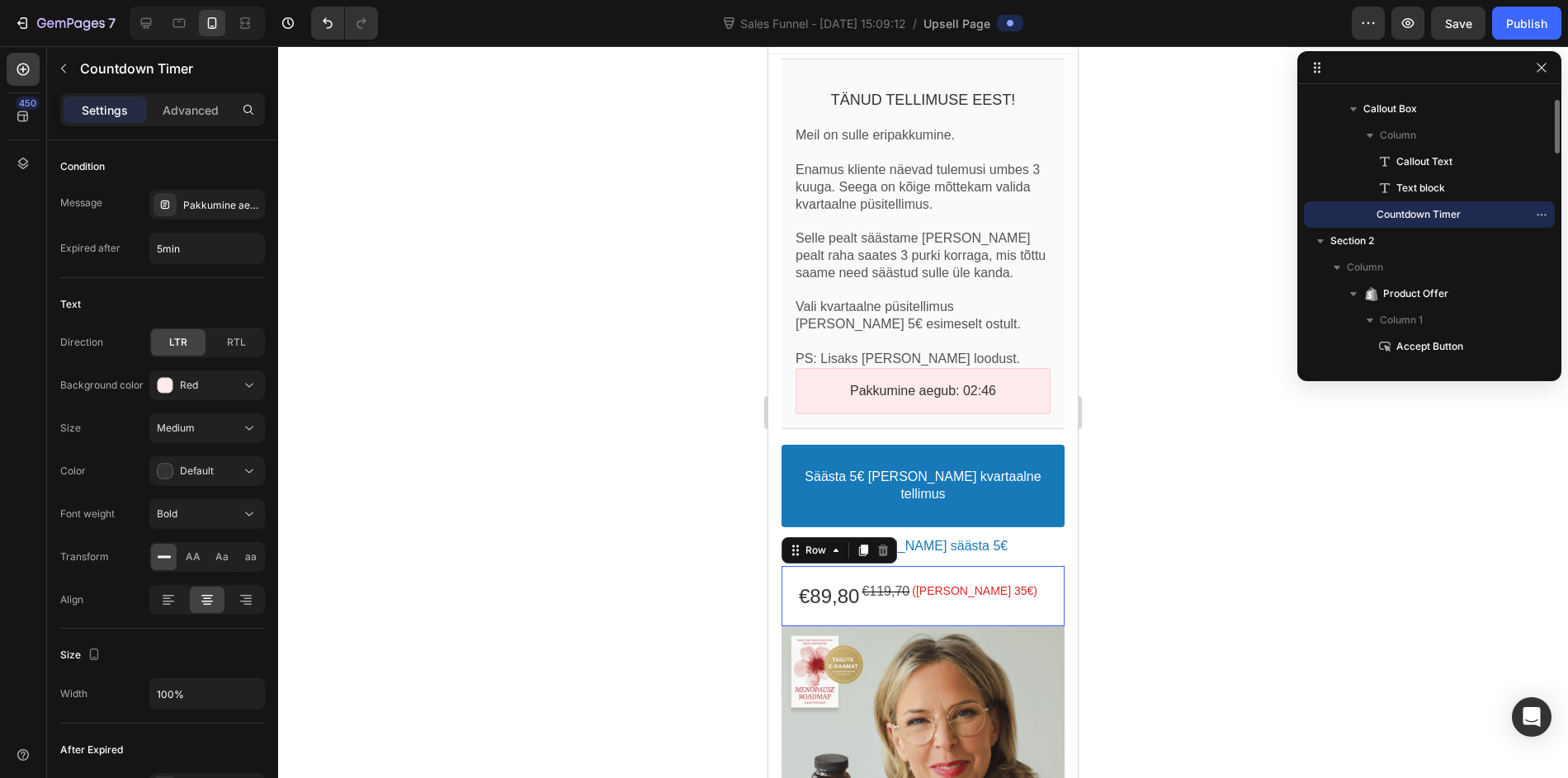
click at [988, 592] on div "€89,80 Price €119,70 Price (säästad 35€) Discount Tag Row This element contains…" at bounding box center [923, 597] width 283 height 61
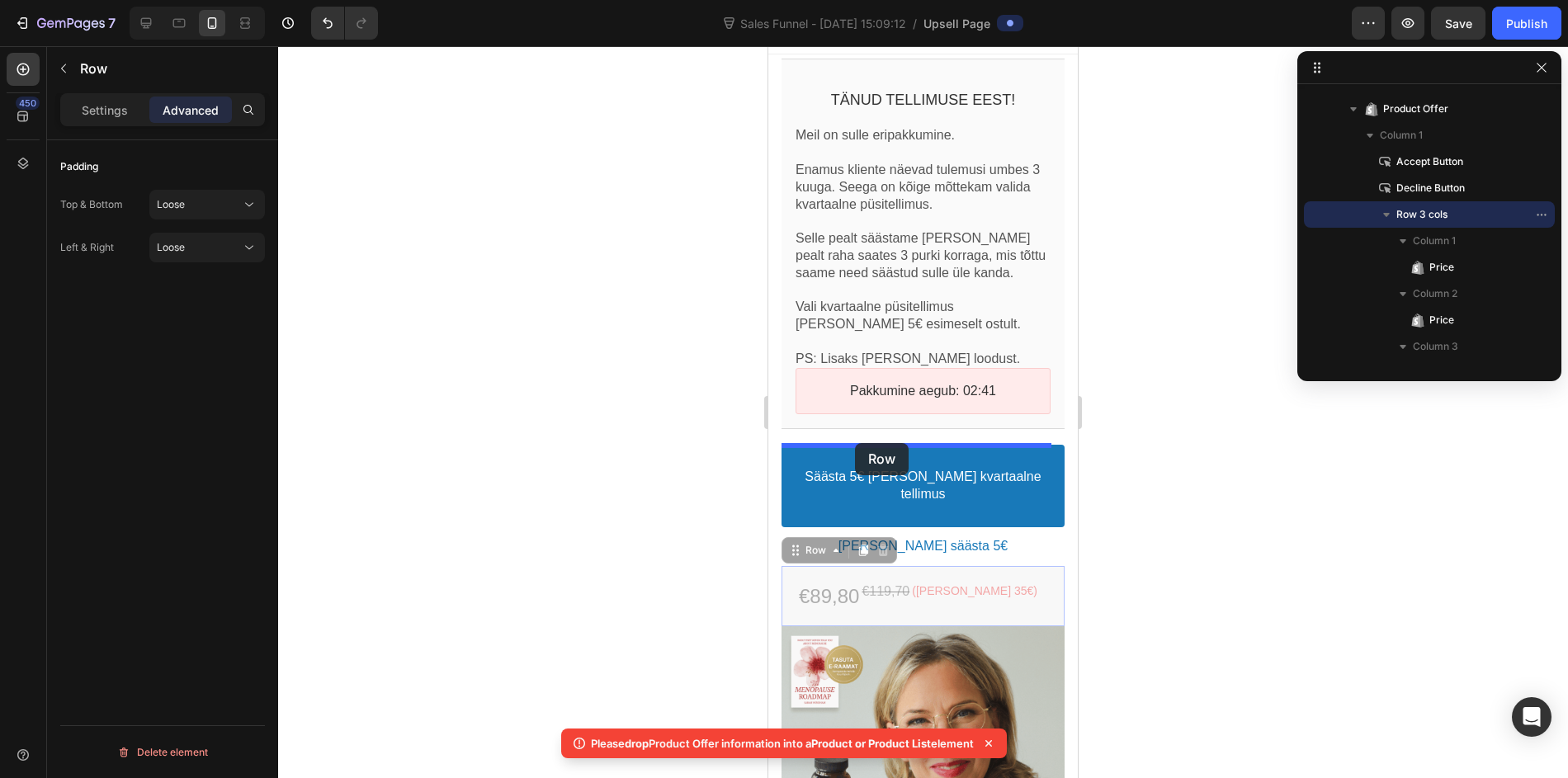
drag, startPoint x: 794, startPoint y: 534, endPoint x: 855, endPoint y: 443, distance: 109.6
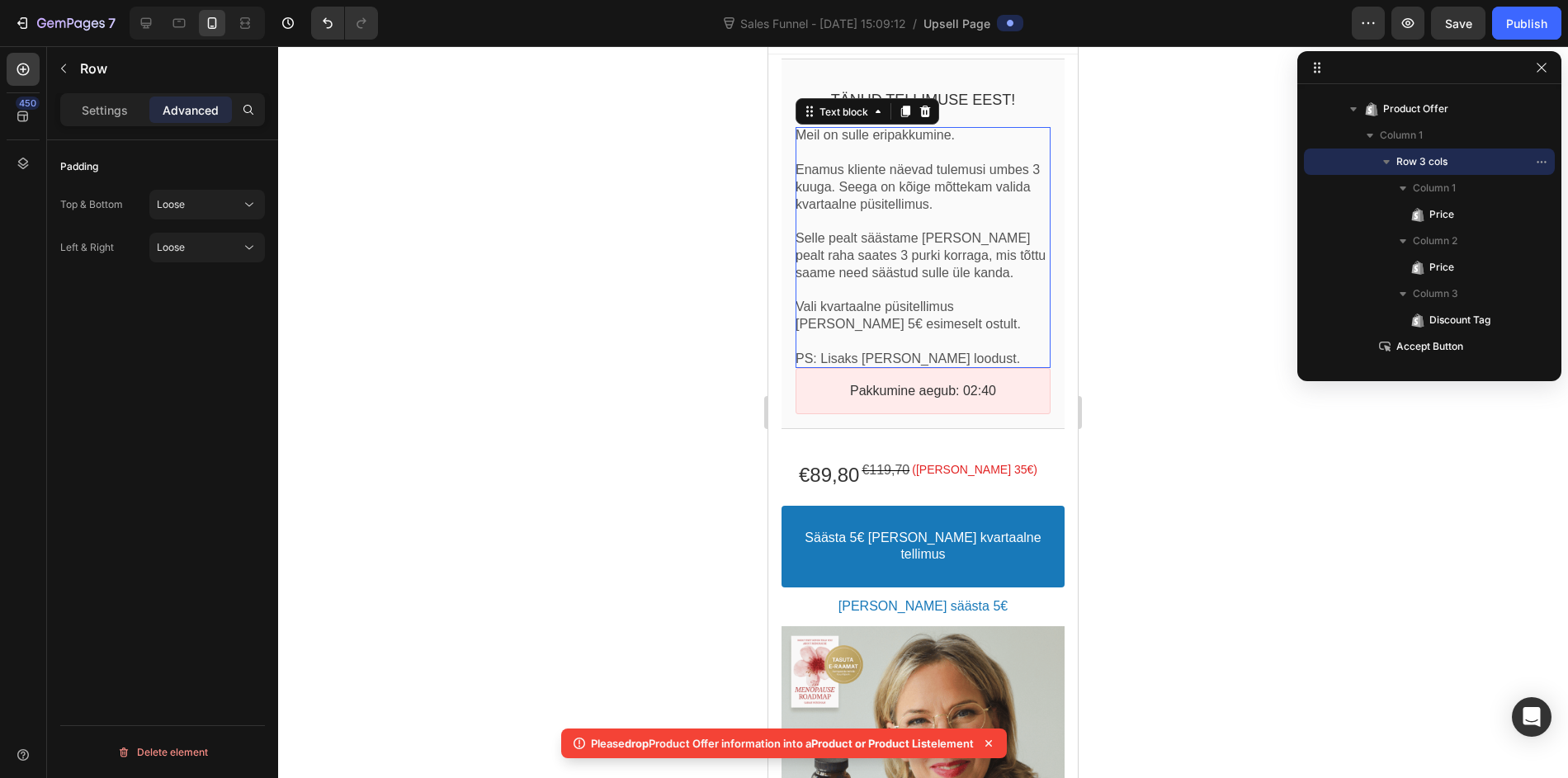
click at [914, 334] on p at bounding box center [923, 342] width 255 height 17
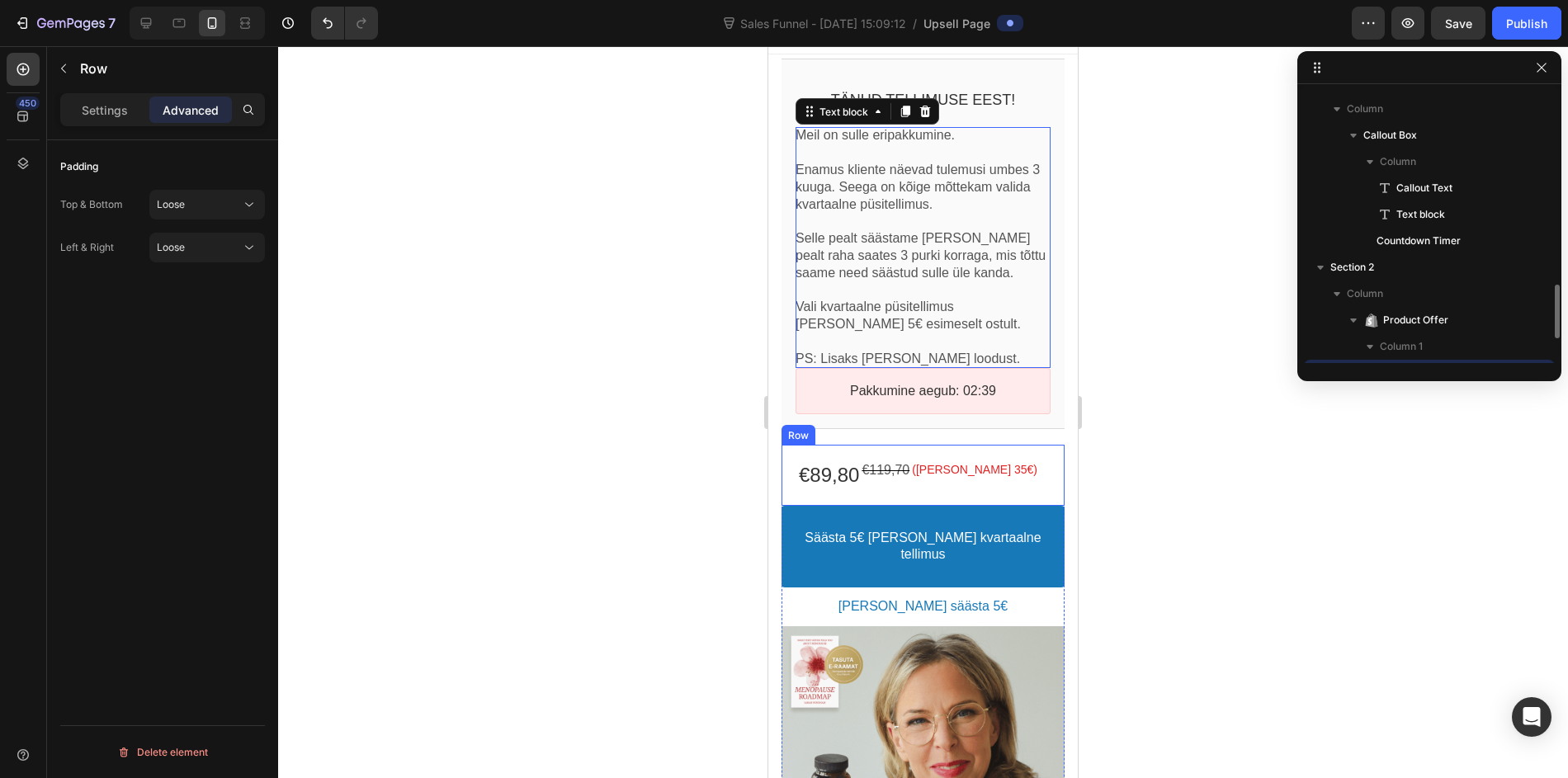
scroll to position [180, 0]
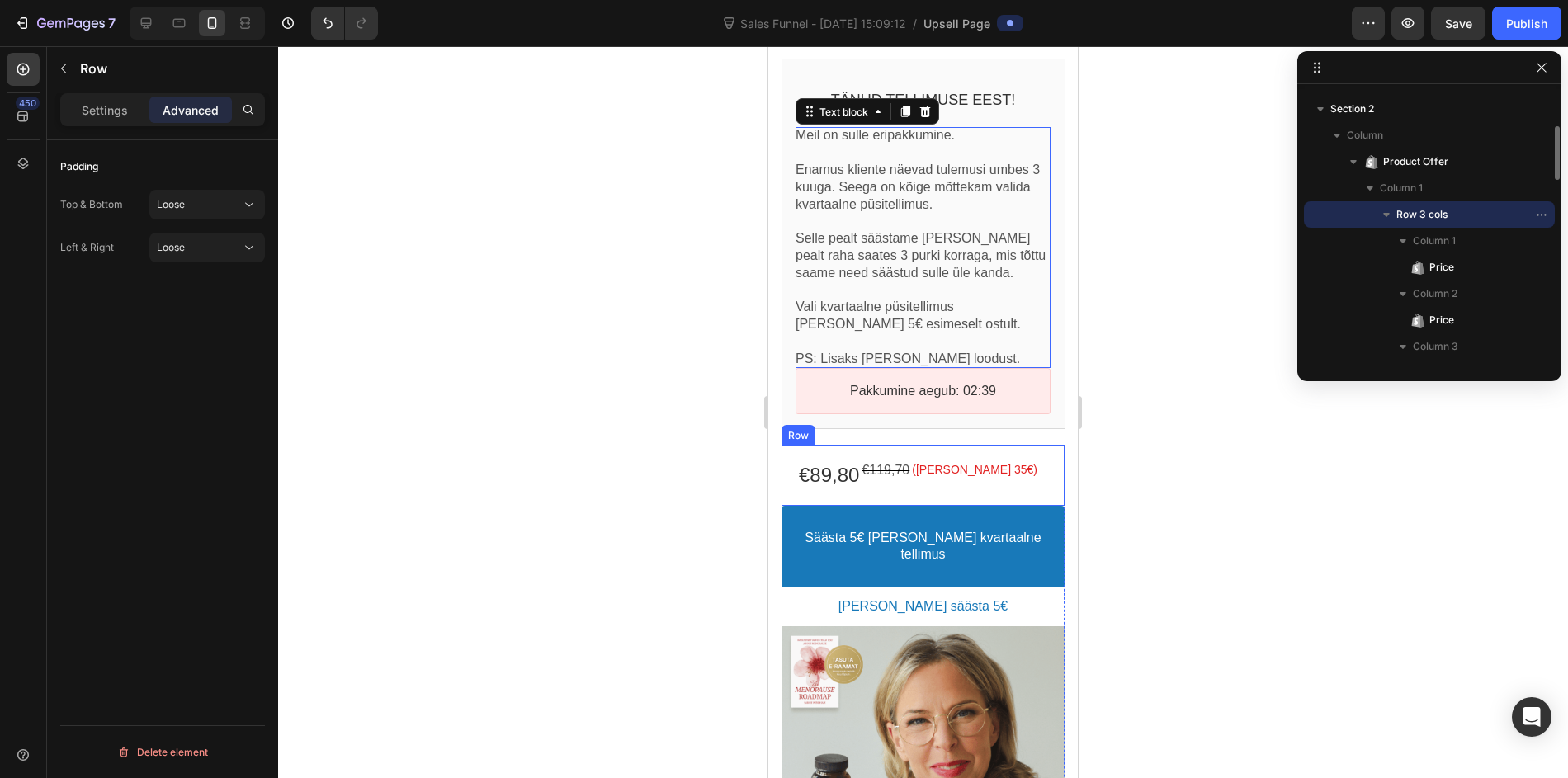
click at [922, 486] on div "(säästad 35€) Discount Tag" at bounding box center [975, 475] width 125 height 26
click at [222, 221] on div "Top & Bottom Loose Left & Right Loose" at bounding box center [163, 226] width 205 height 73
click at [962, 228] on p at bounding box center [923, 222] width 255 height 17
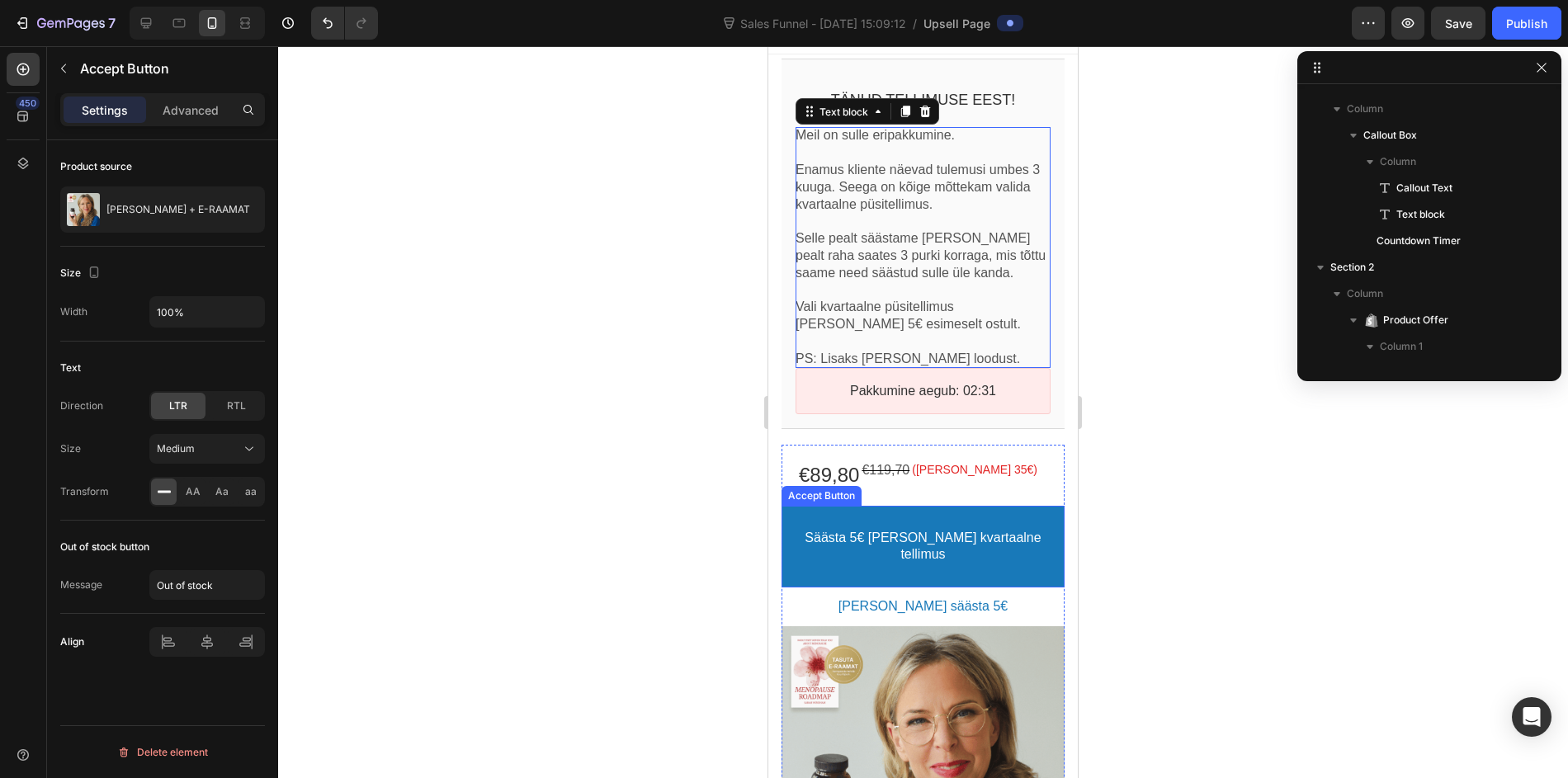
click at [912, 516] on button "Säästa 5€ ja vali kvartaalne tellimus" at bounding box center [923, 547] width 283 height 82
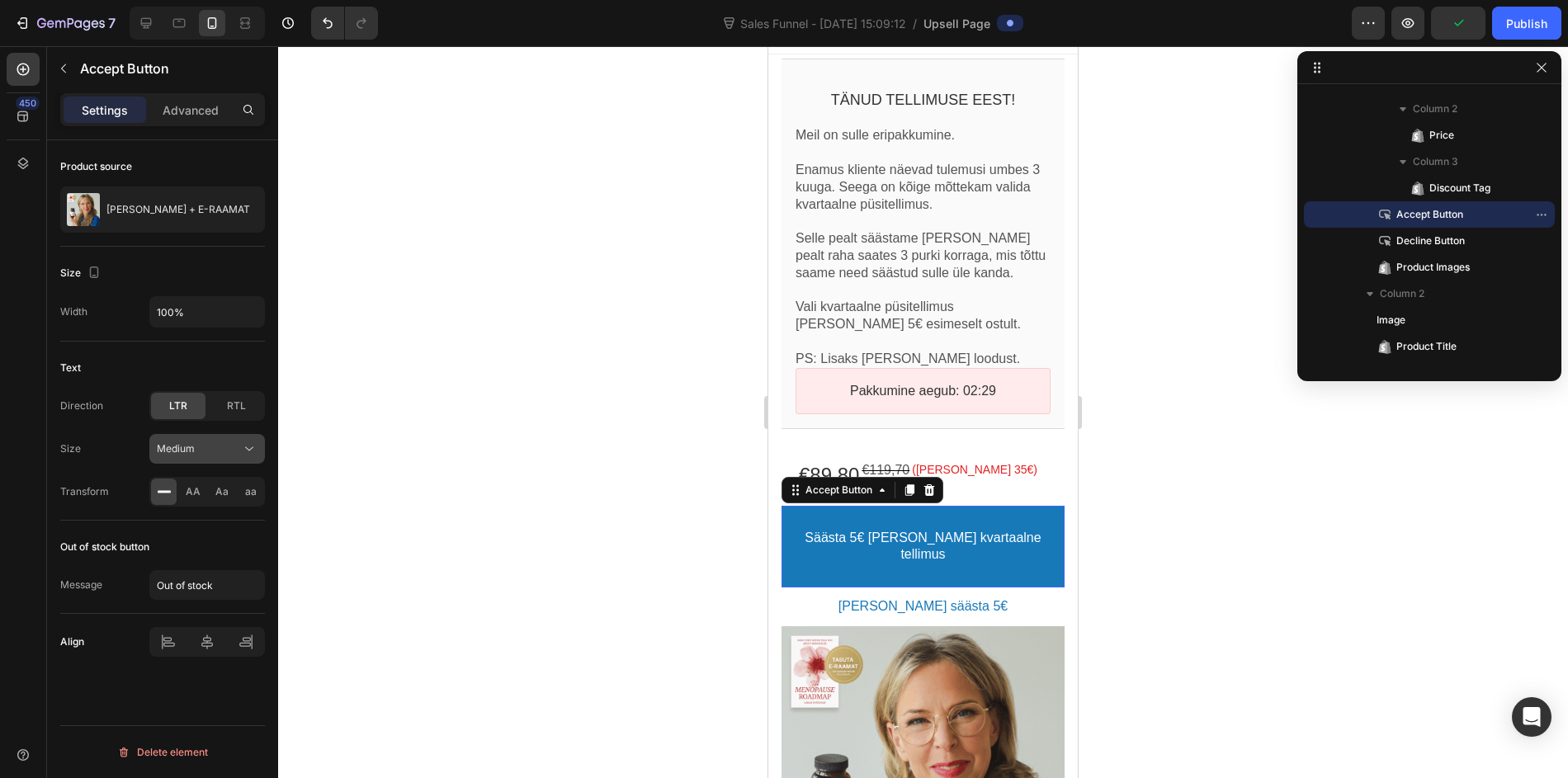
click at [210, 453] on div "Medium" at bounding box center [199, 449] width 84 height 15
click at [180, 112] on p "Advanced" at bounding box center [190, 110] width 56 height 17
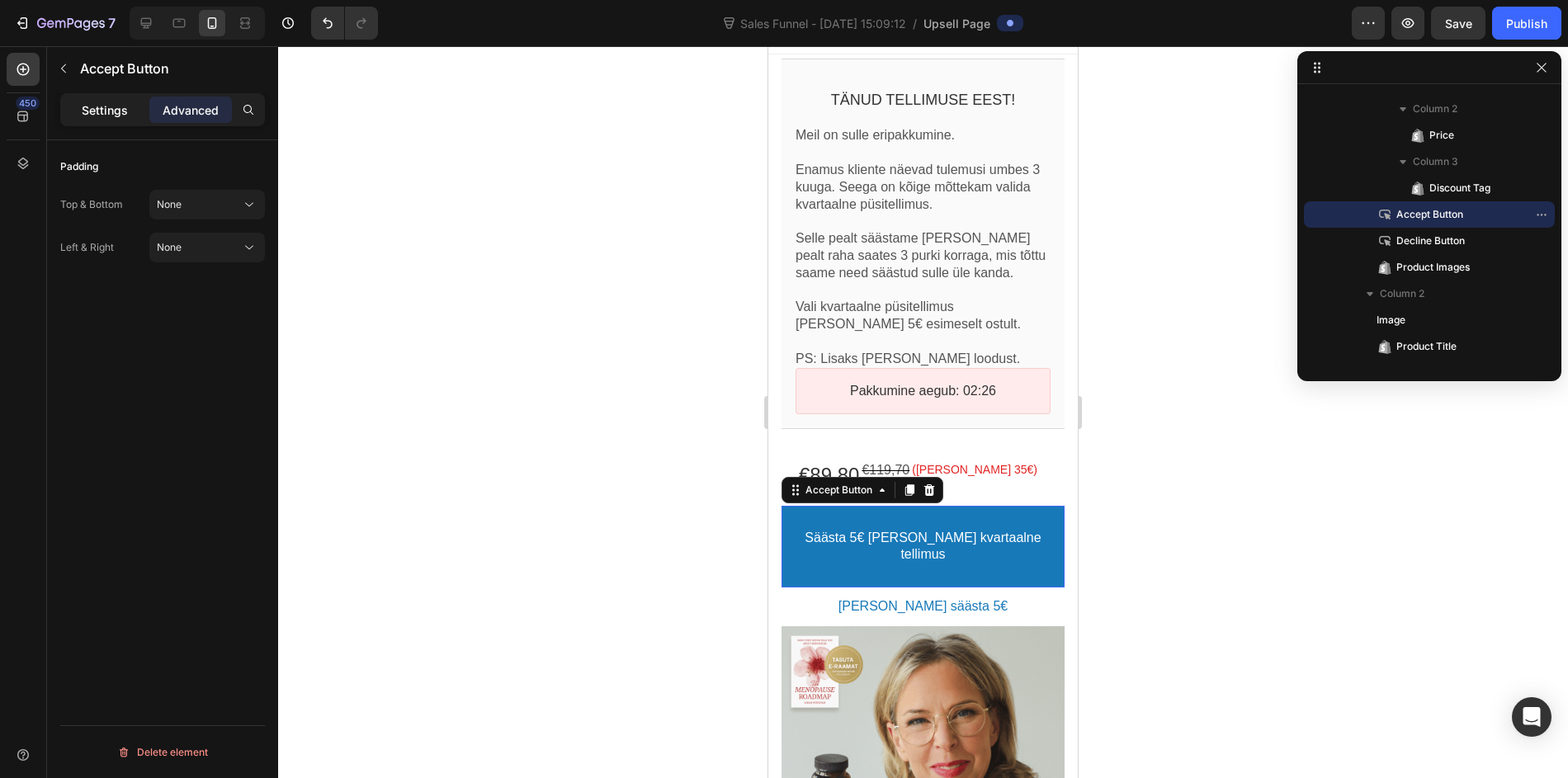
click at [103, 115] on p "Settings" at bounding box center [104, 110] width 46 height 17
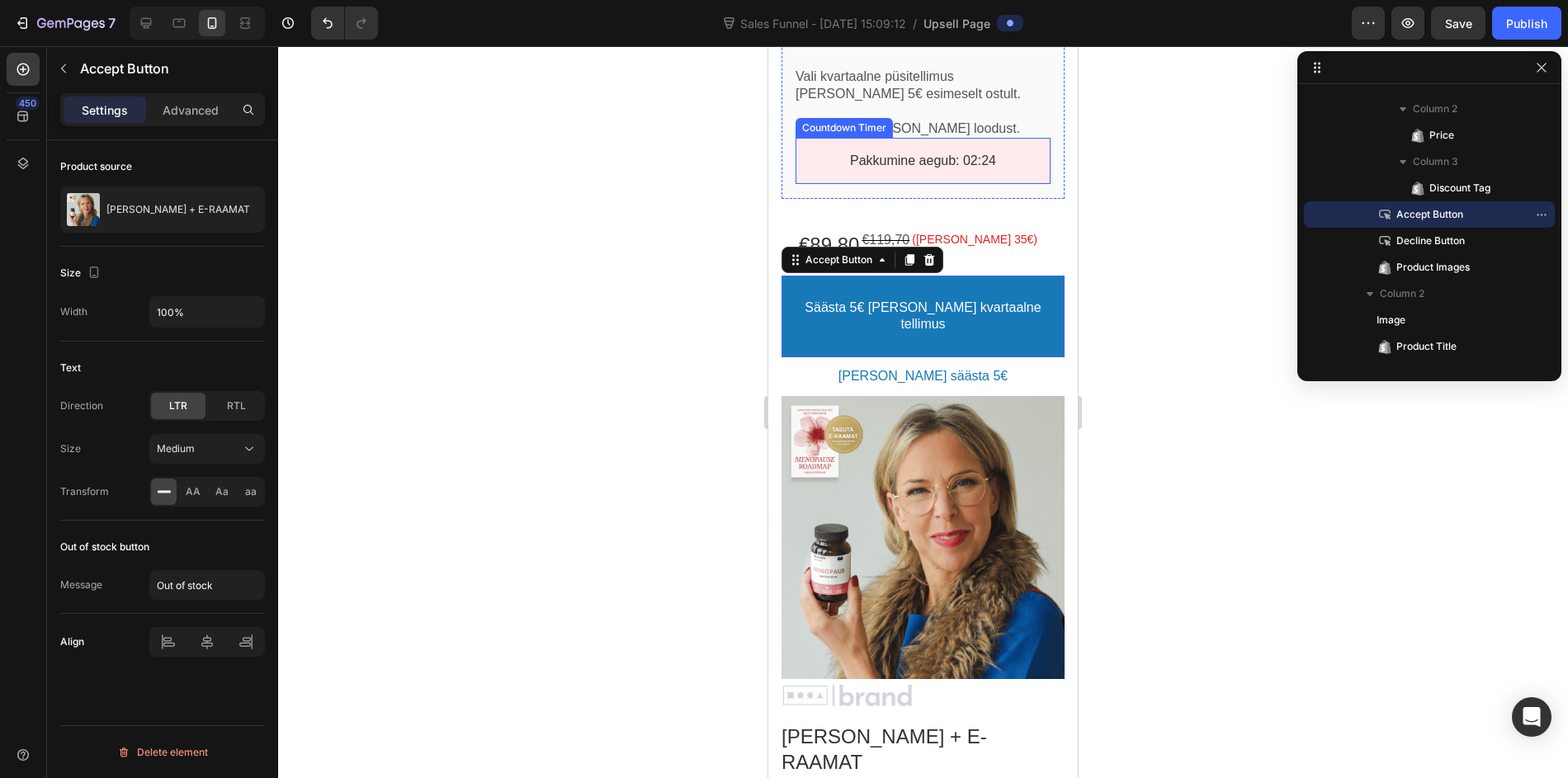
scroll to position [406, 0]
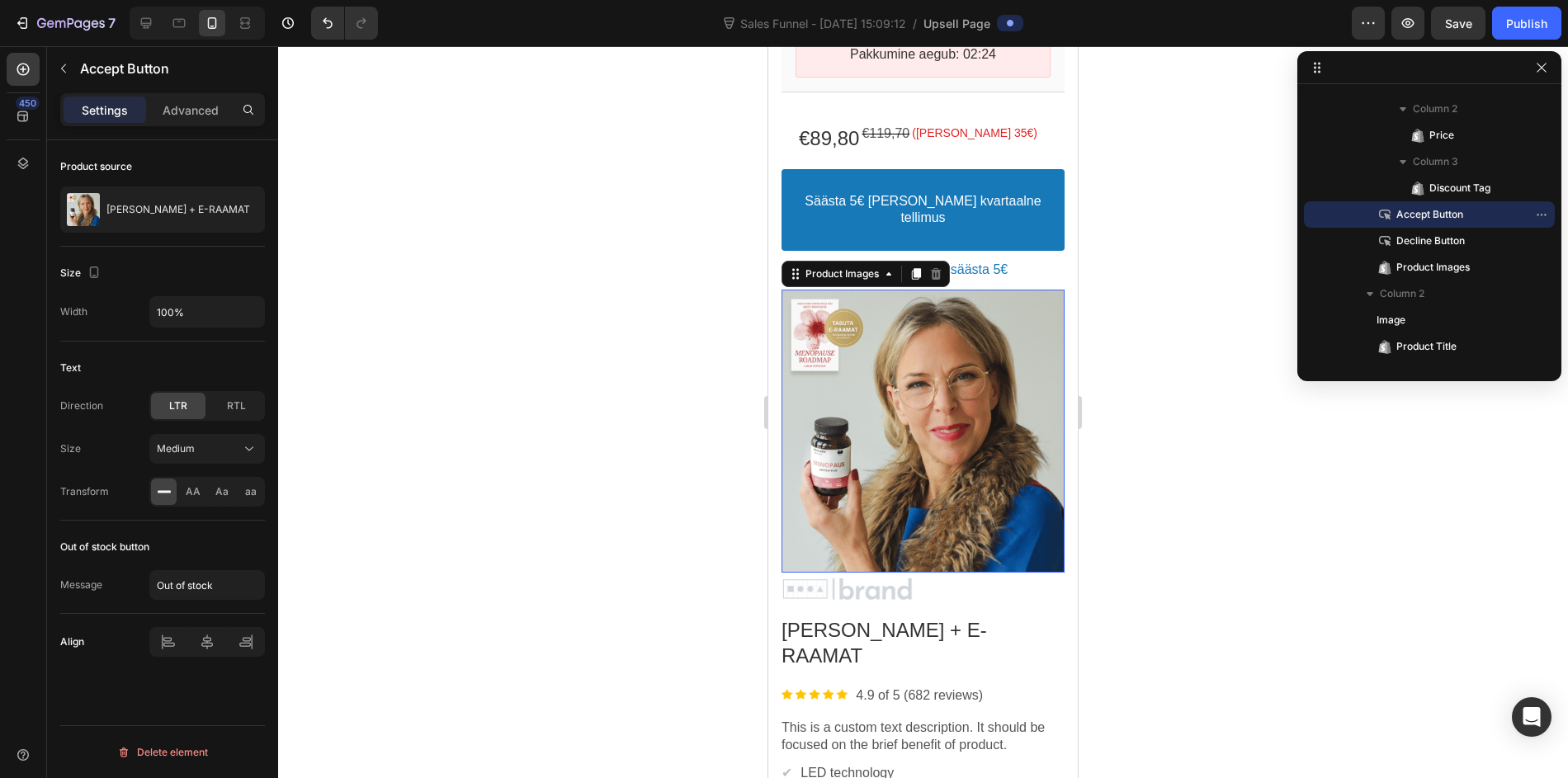
click at [968, 376] on div at bounding box center [923, 431] width 283 height 283
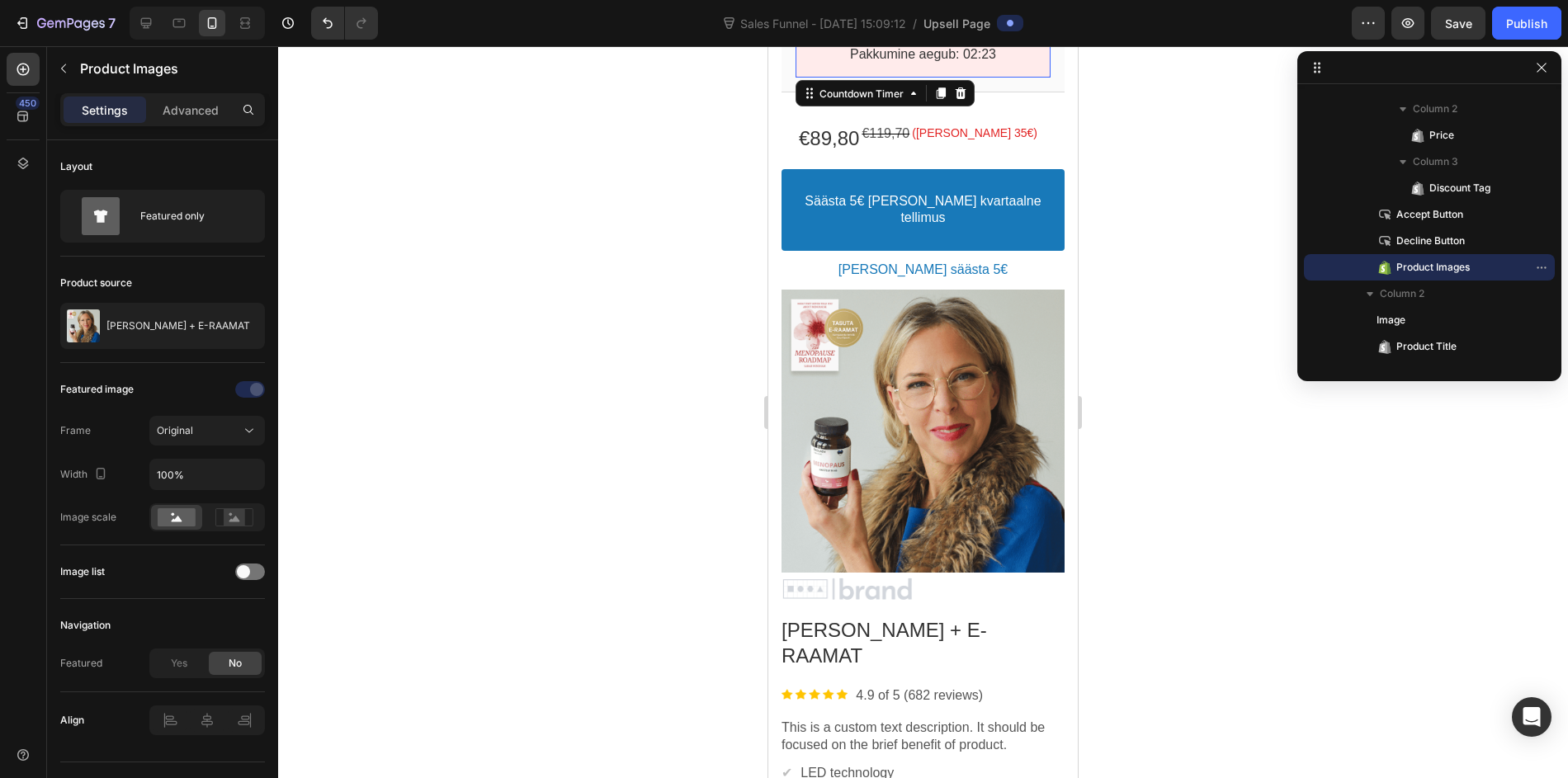
click at [982, 68] on div "Pakkumine aegub: 02:23" at bounding box center [923, 55] width 255 height 47
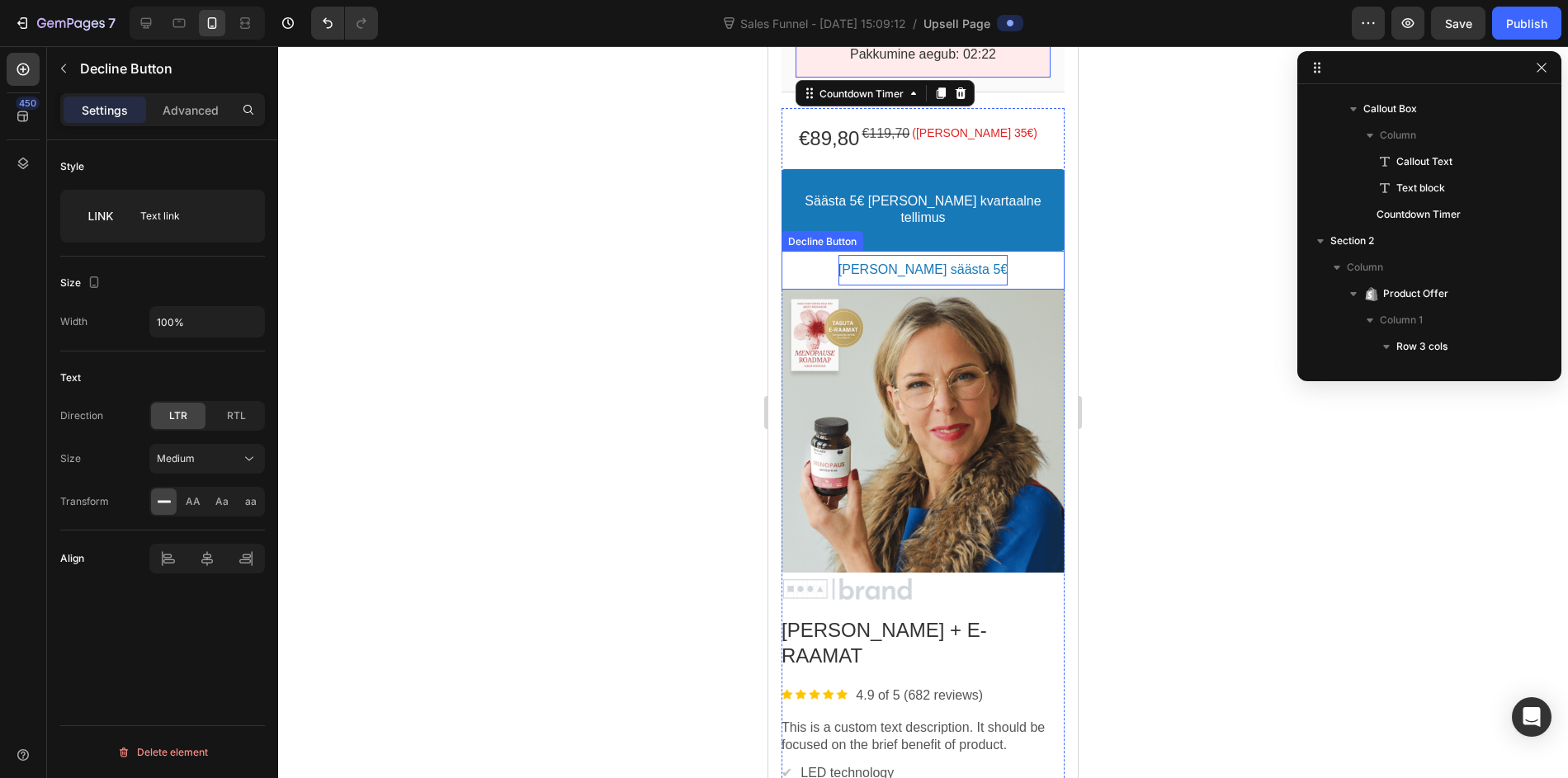
scroll to position [391, 0]
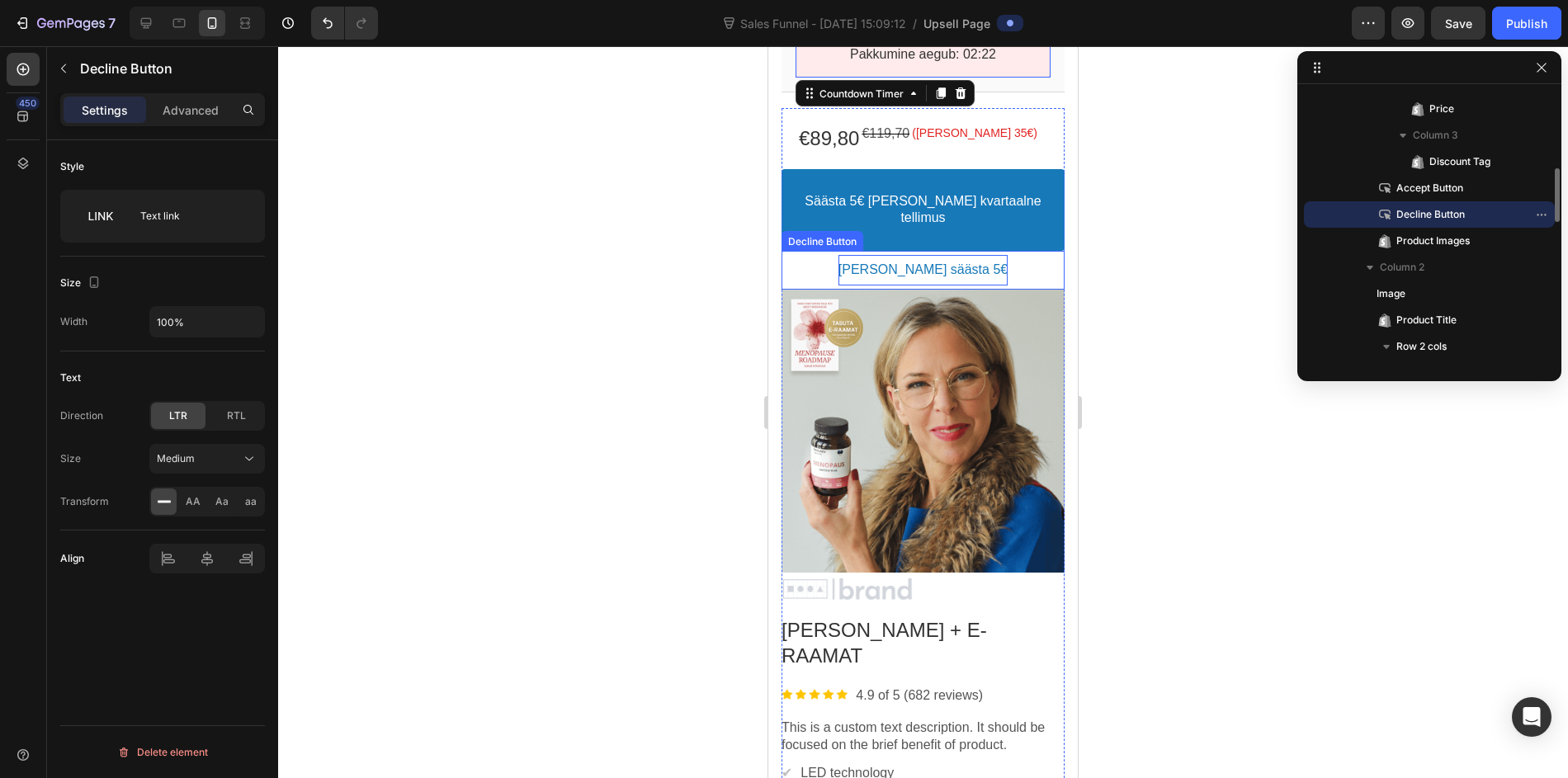
click at [950, 262] on p "Ei soovi säästa 5€" at bounding box center [923, 270] width 170 height 17
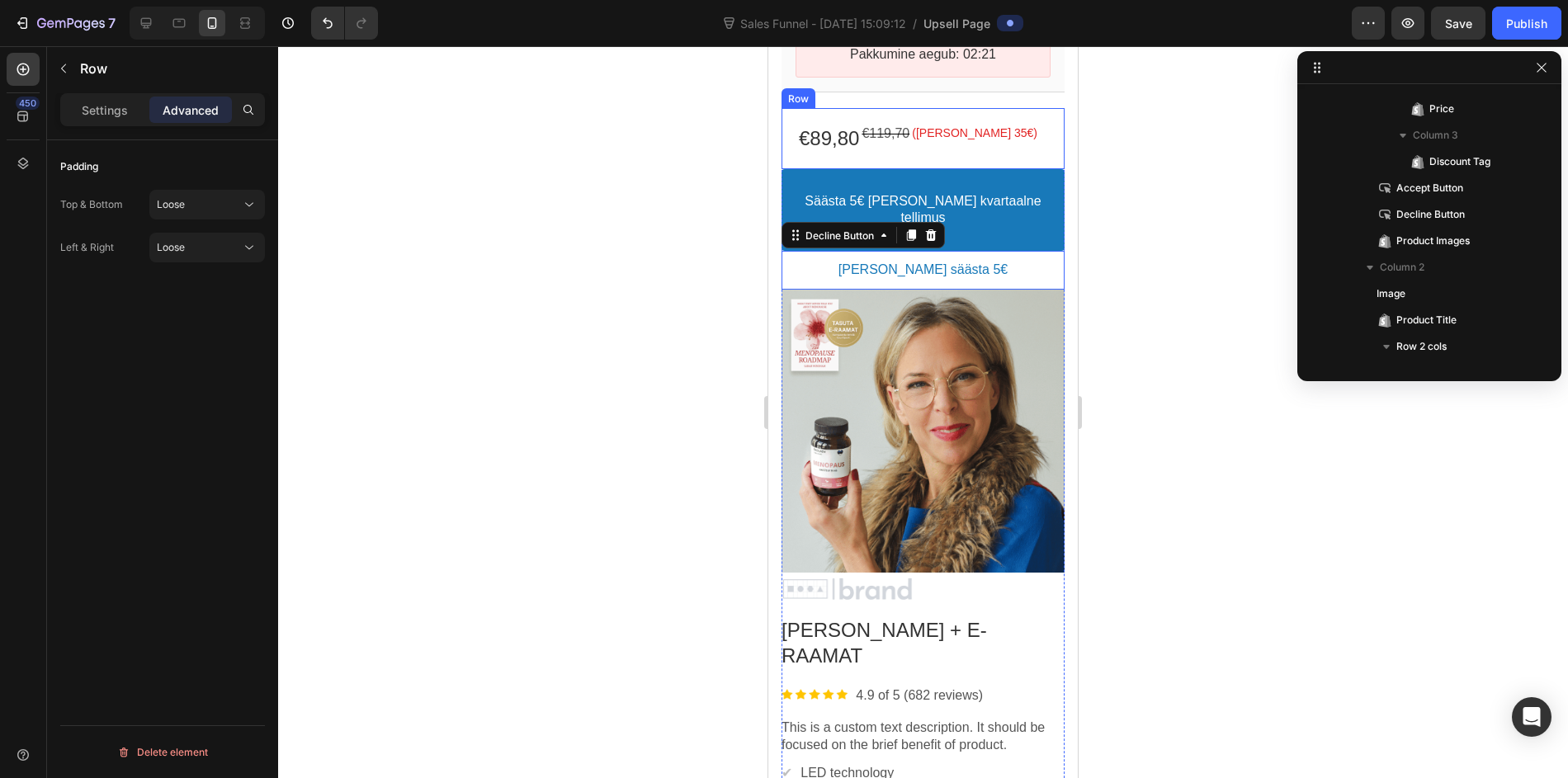
click at [971, 143] on div "(säästad 35€) Discount Tag" at bounding box center [975, 137] width 125 height 26
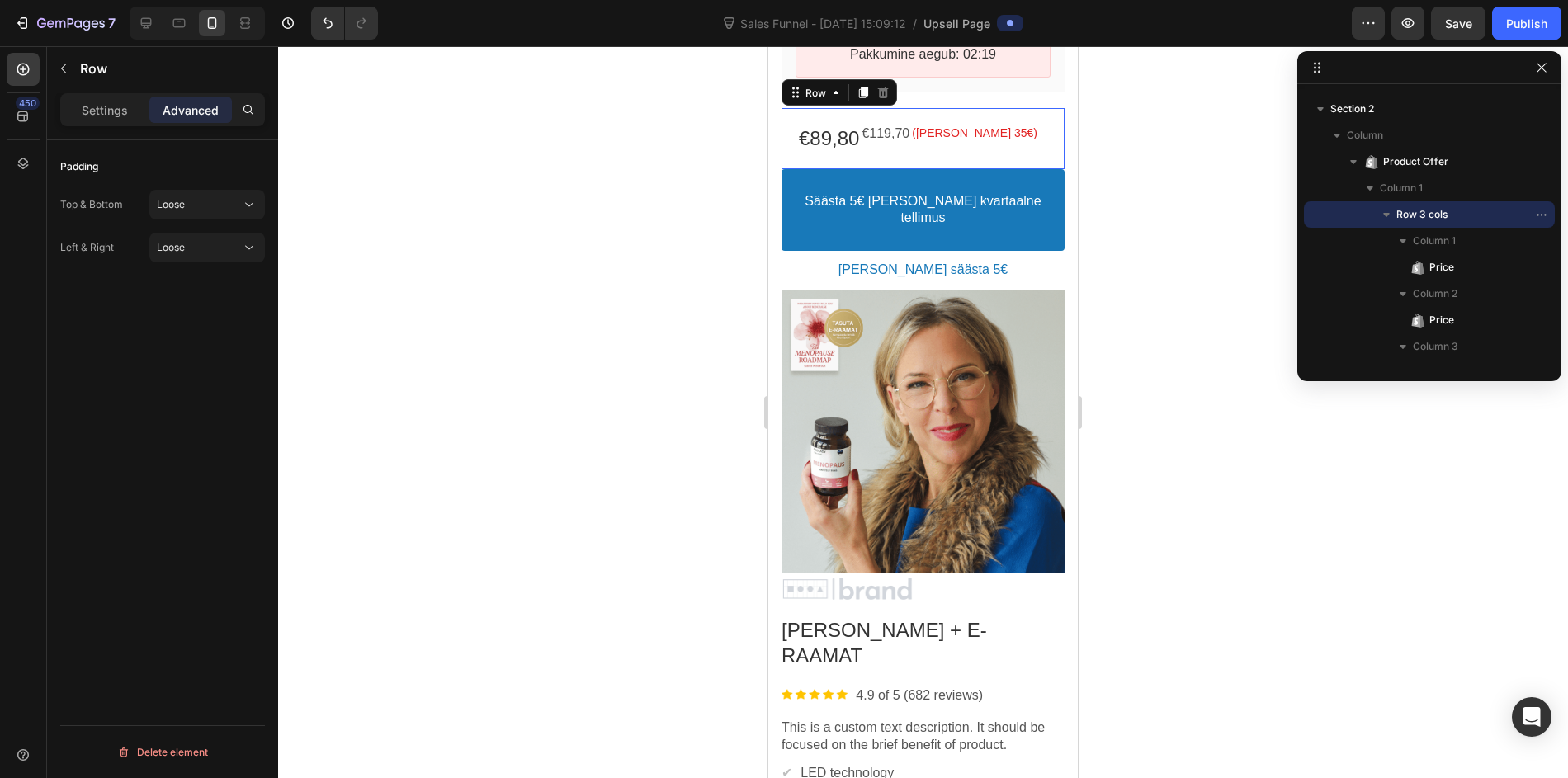
scroll to position [339, 0]
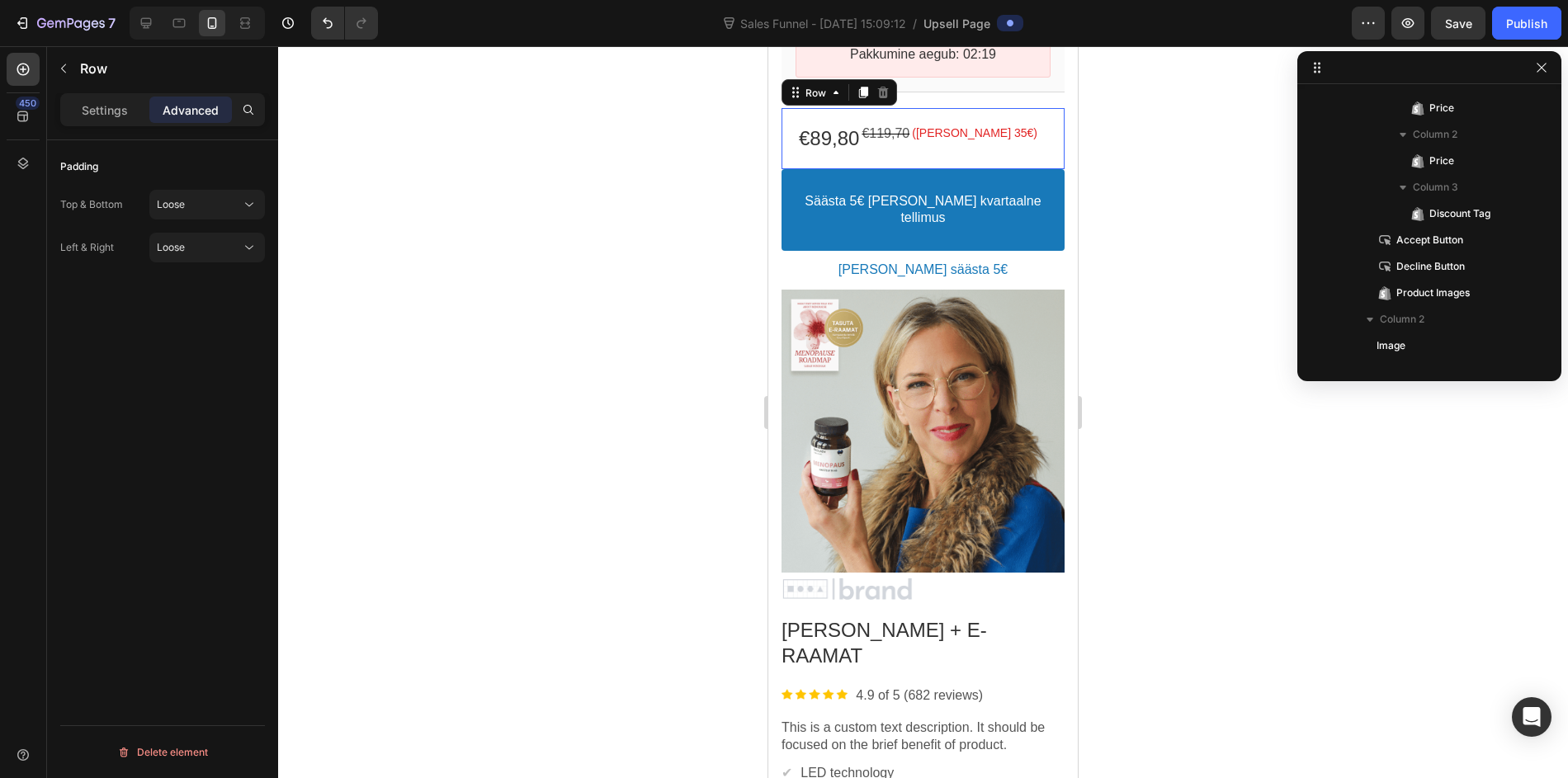
click at [966, 133] on bdo "(säästad 35€)" at bounding box center [975, 133] width 125 height 13
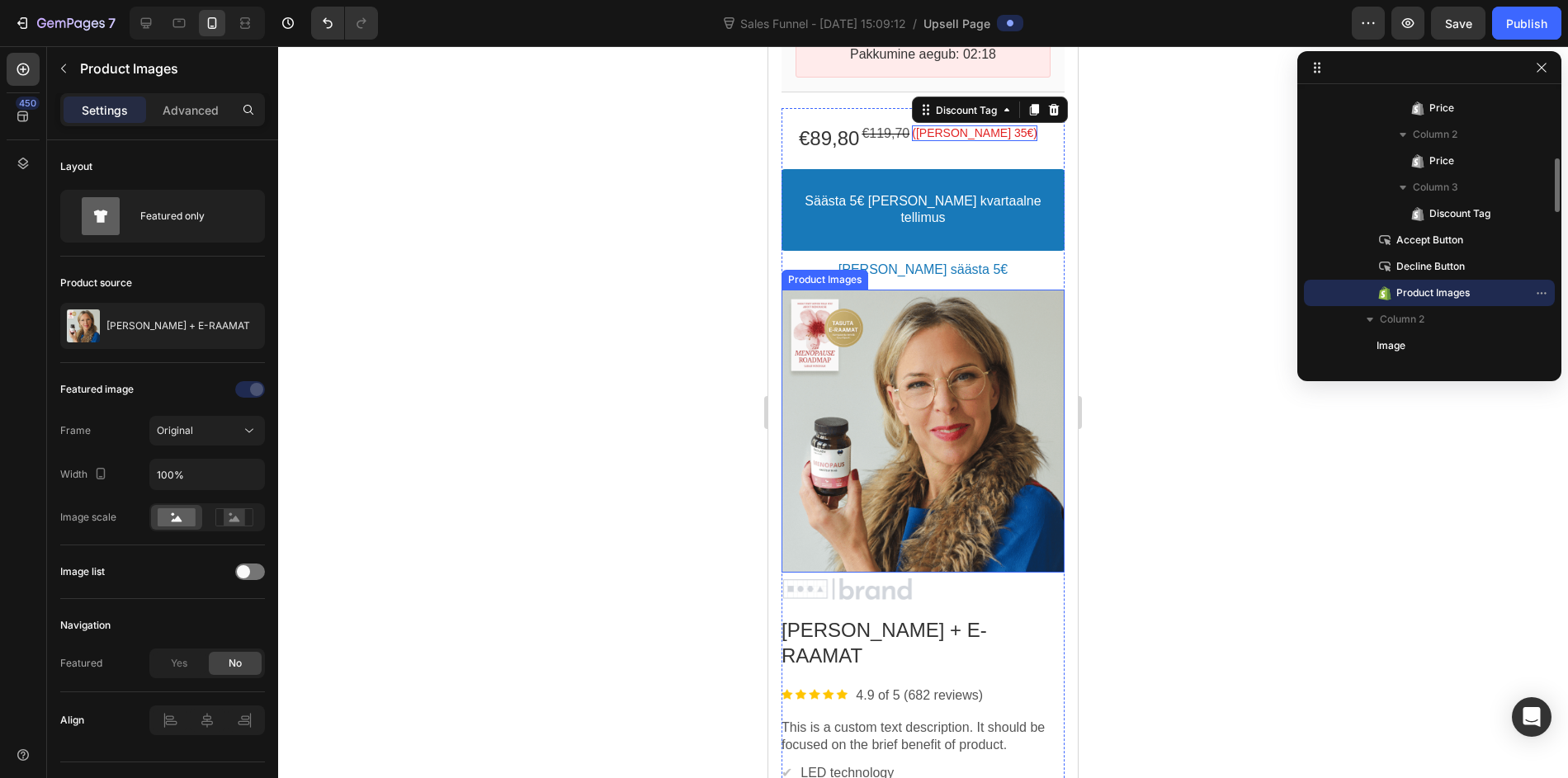
click at [942, 290] on div at bounding box center [923, 431] width 283 height 283
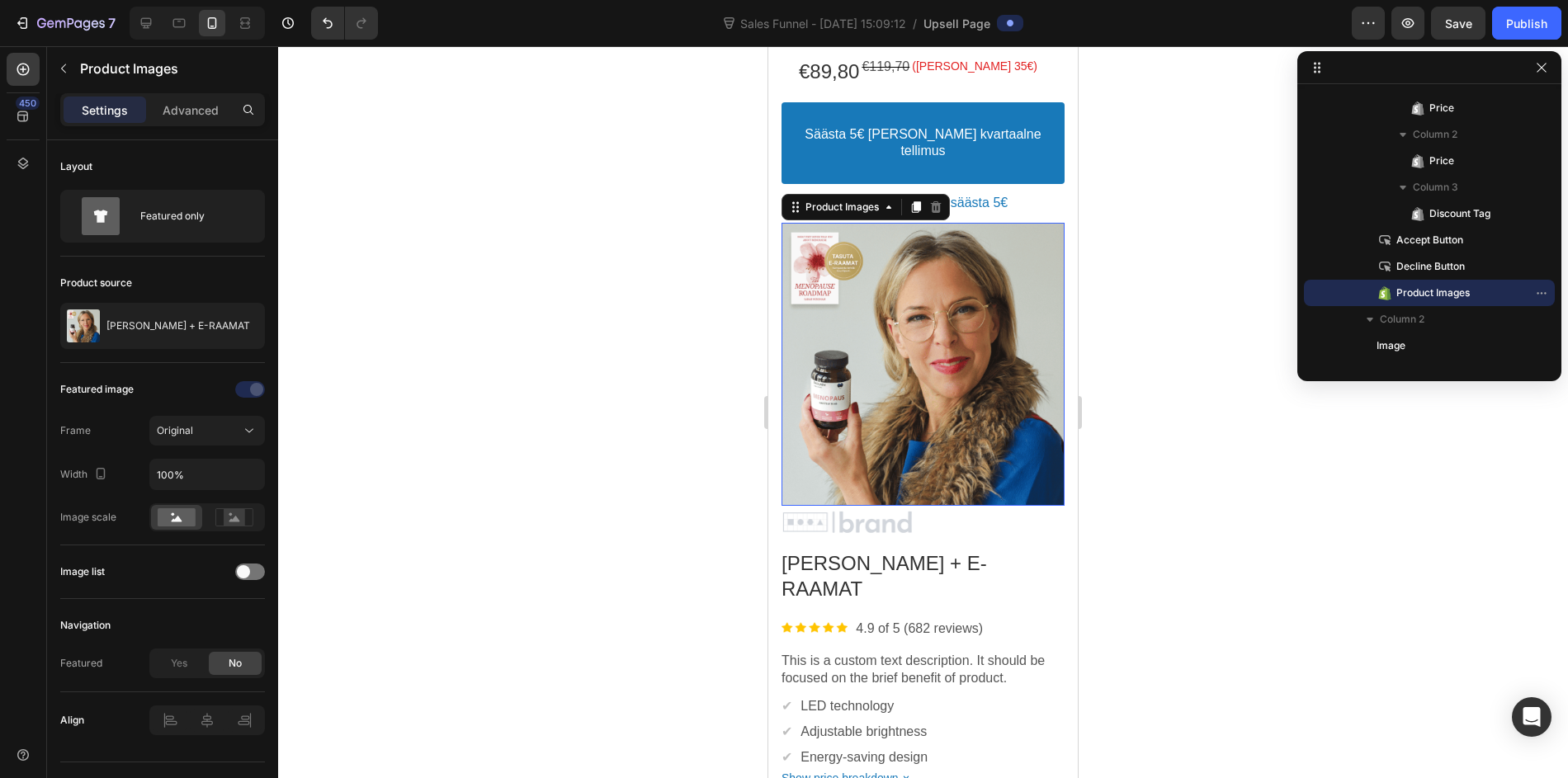
scroll to position [475, 0]
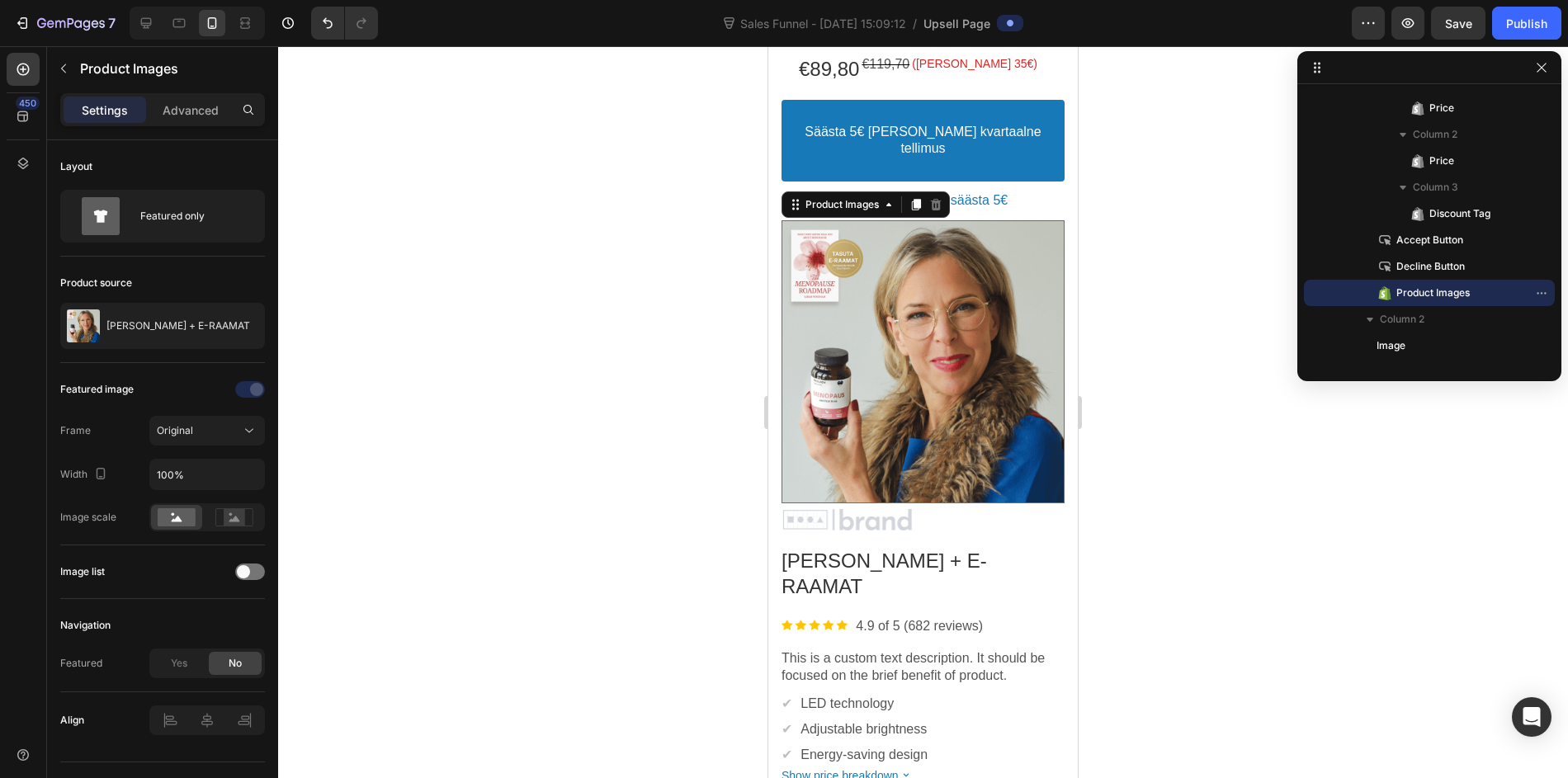
click at [832, 435] on div at bounding box center [923, 362] width 283 height 283
click at [881, 508] on div at bounding box center [923, 520] width 283 height 25
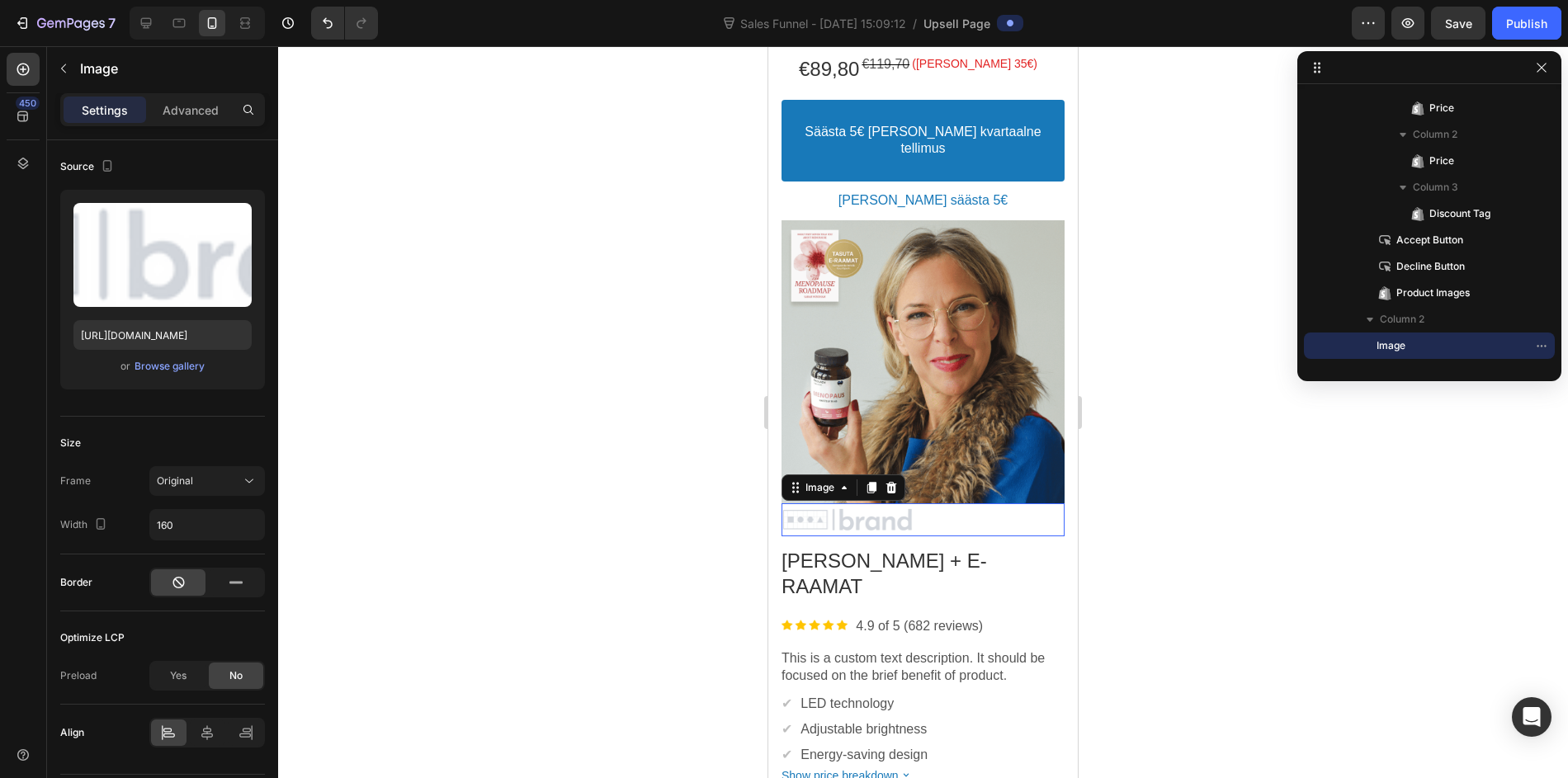
click at [893, 481] on icon at bounding box center [892, 488] width 13 height 13
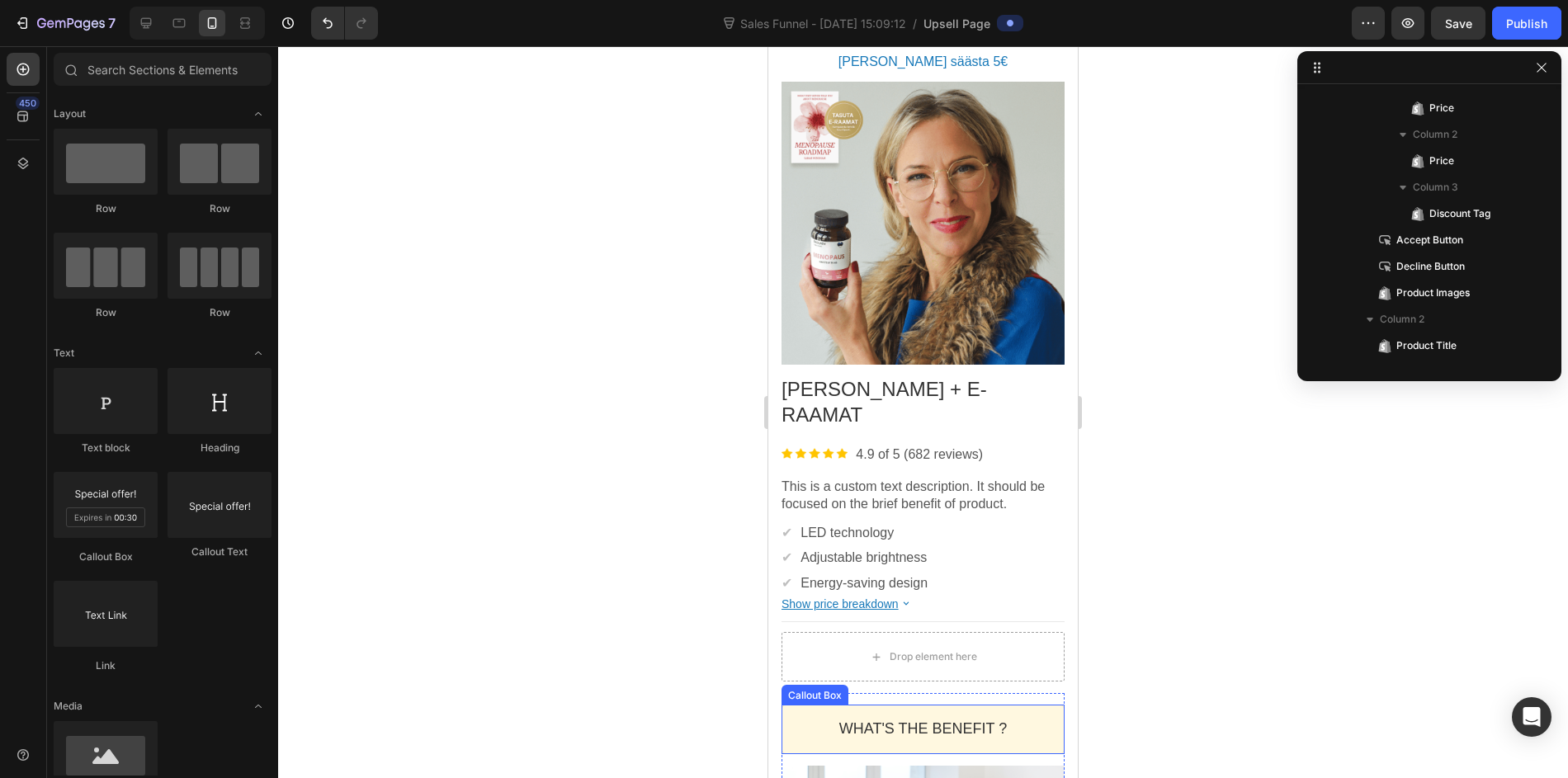
scroll to position [607, 0]
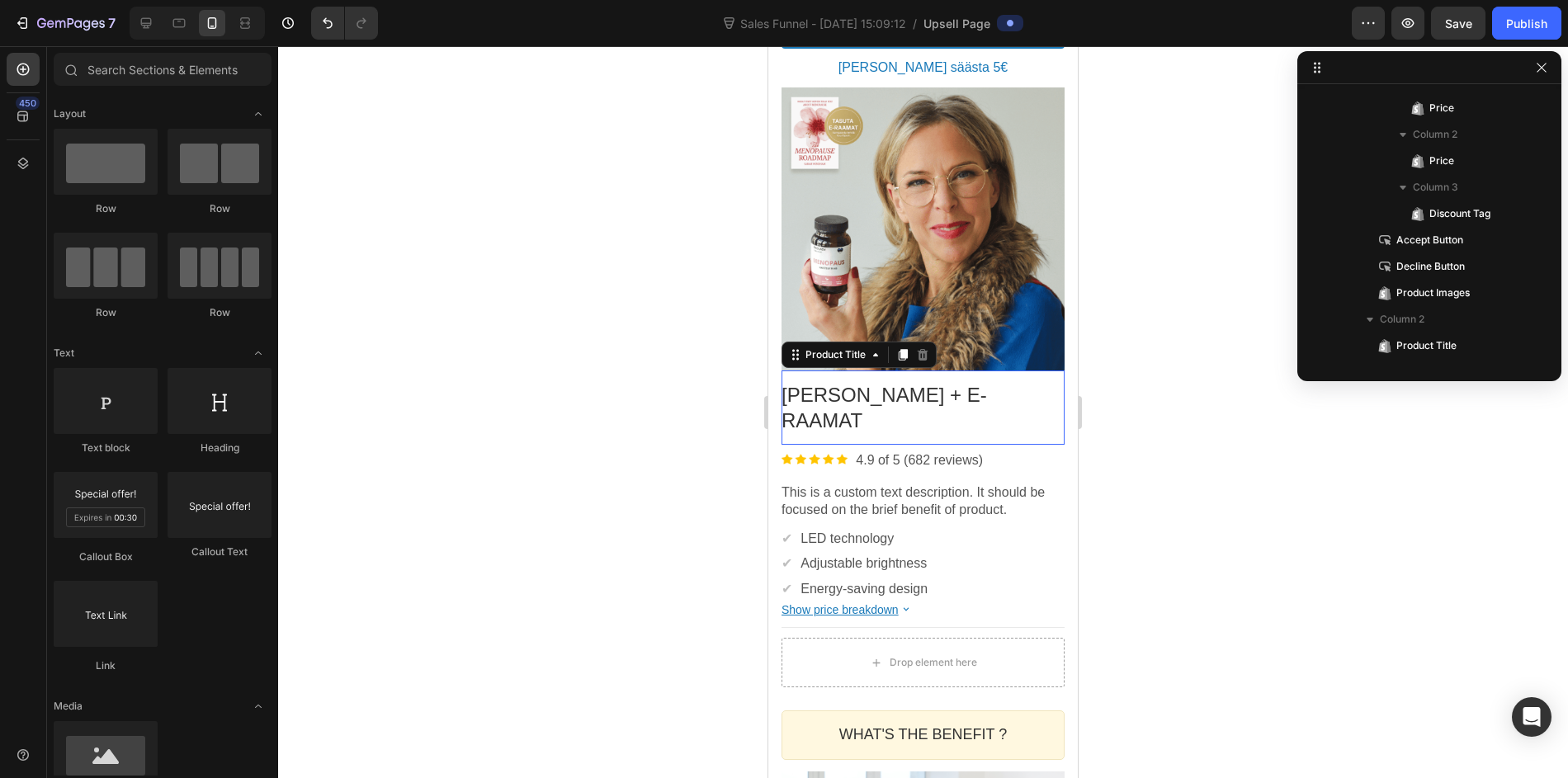
click at [886, 384] on bdo "[PERSON_NAME] + E-RAAMAT" at bounding box center [884, 407] width 206 height 48
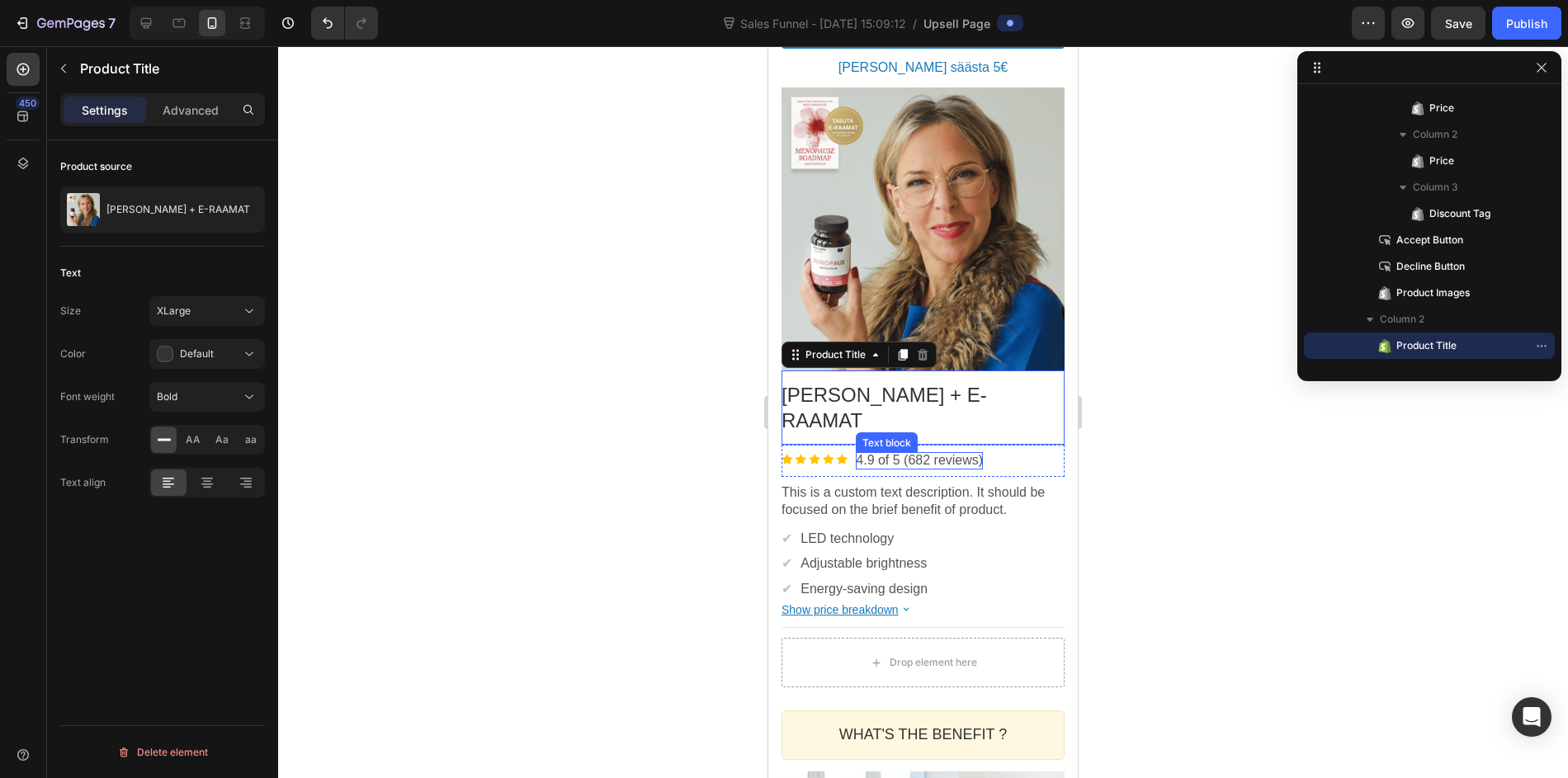
scroll to position [497, 0]
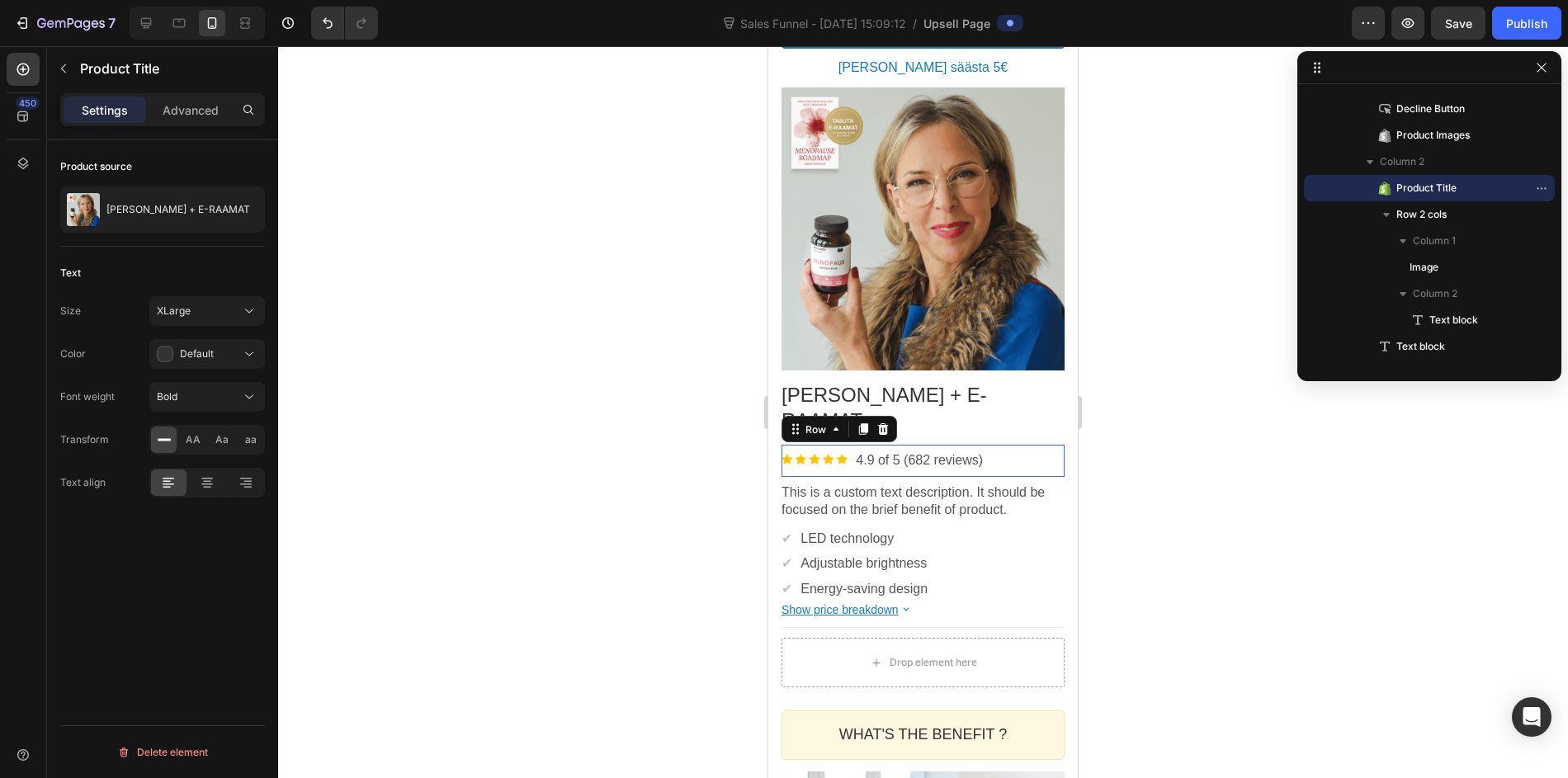
click at [904, 445] on div "Image 4.9 of 5 (682 reviews) Text block Row" at bounding box center [923, 461] width 283 height 32
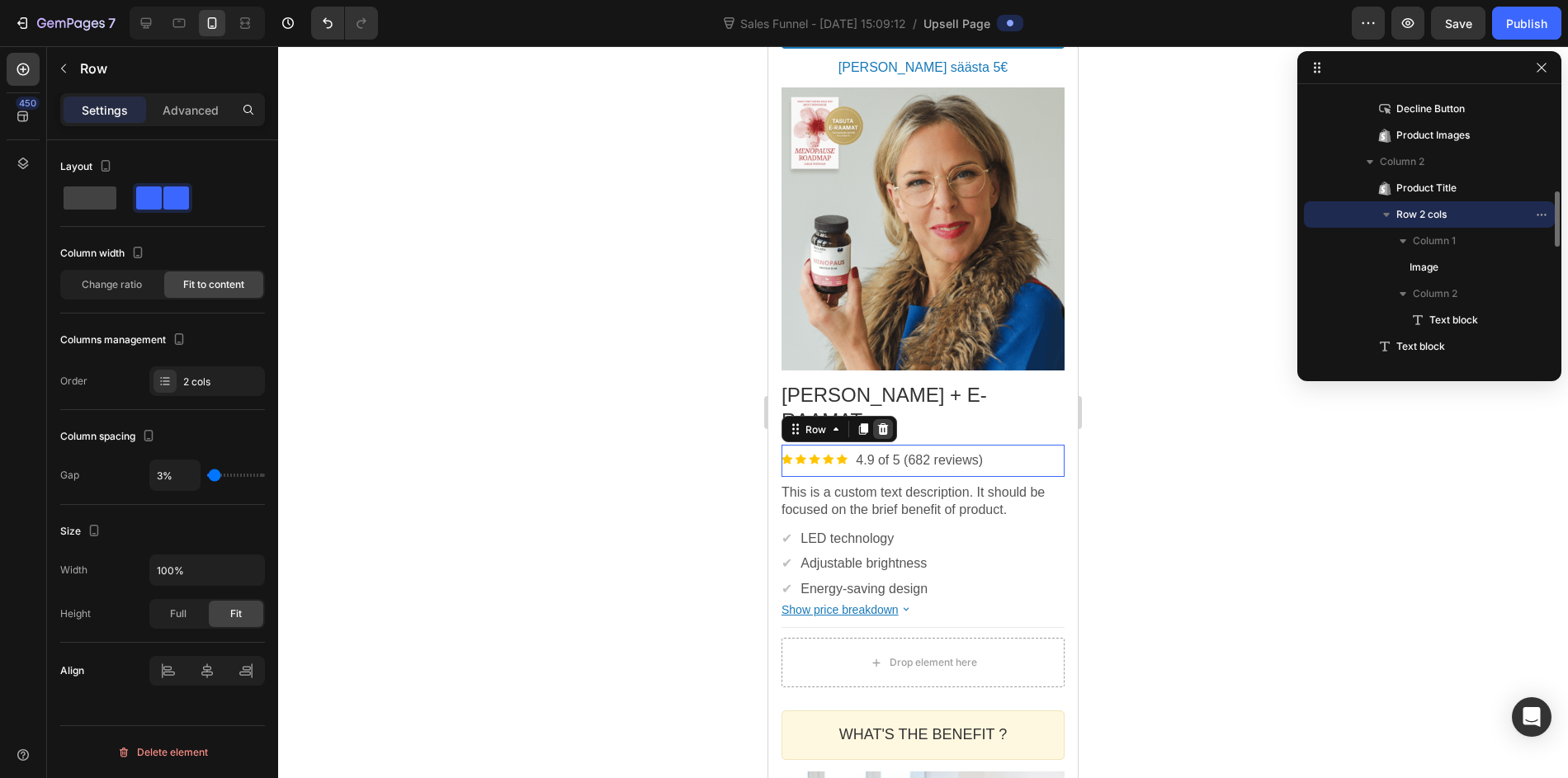
click at [887, 423] on icon at bounding box center [883, 429] width 13 height 13
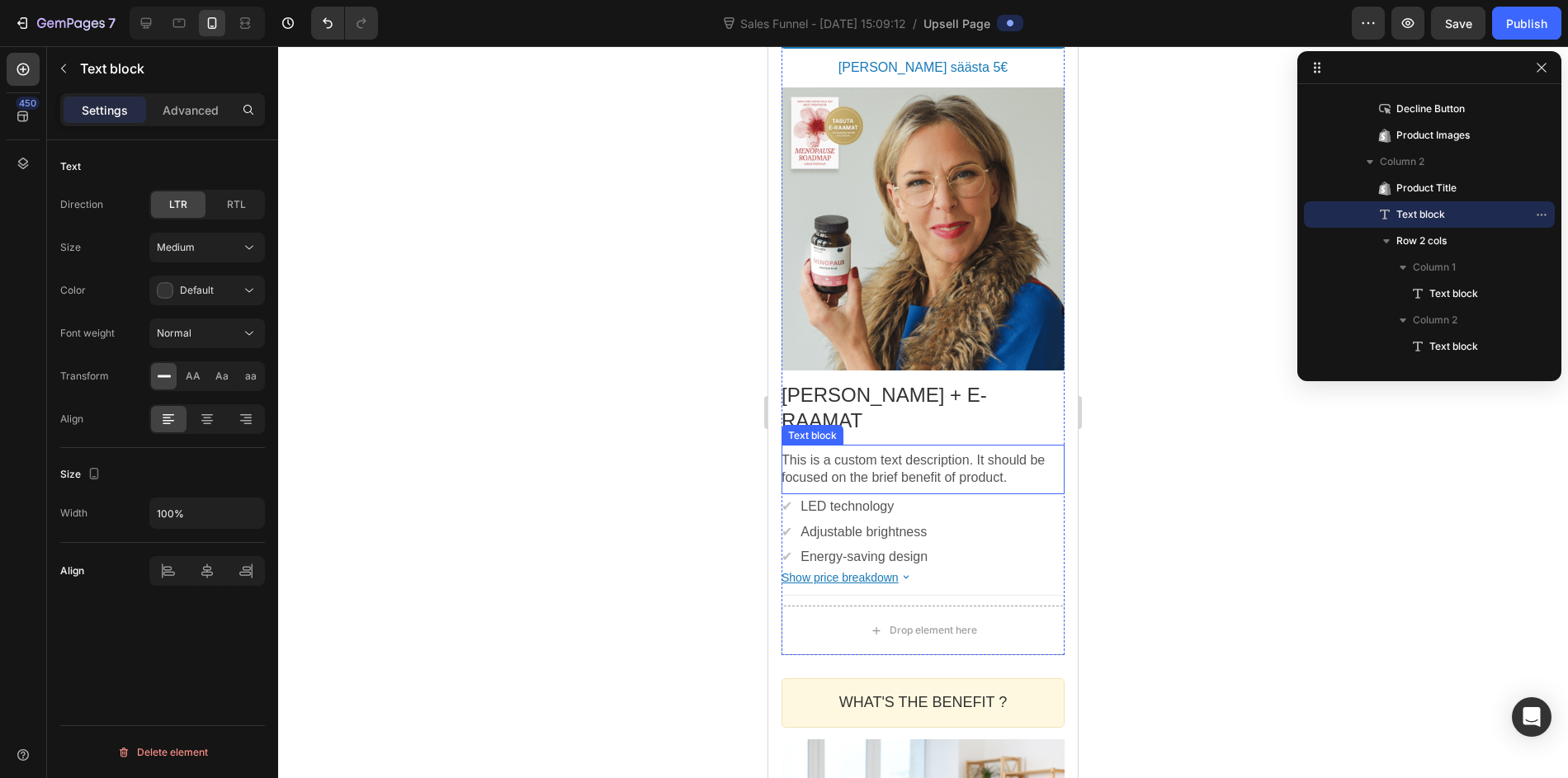
click at [898, 452] on p "This is a custom text description. It should be focused on the brief benefit of…" at bounding box center [923, 469] width 283 height 35
click at [903, 420] on div at bounding box center [910, 429] width 20 height 20
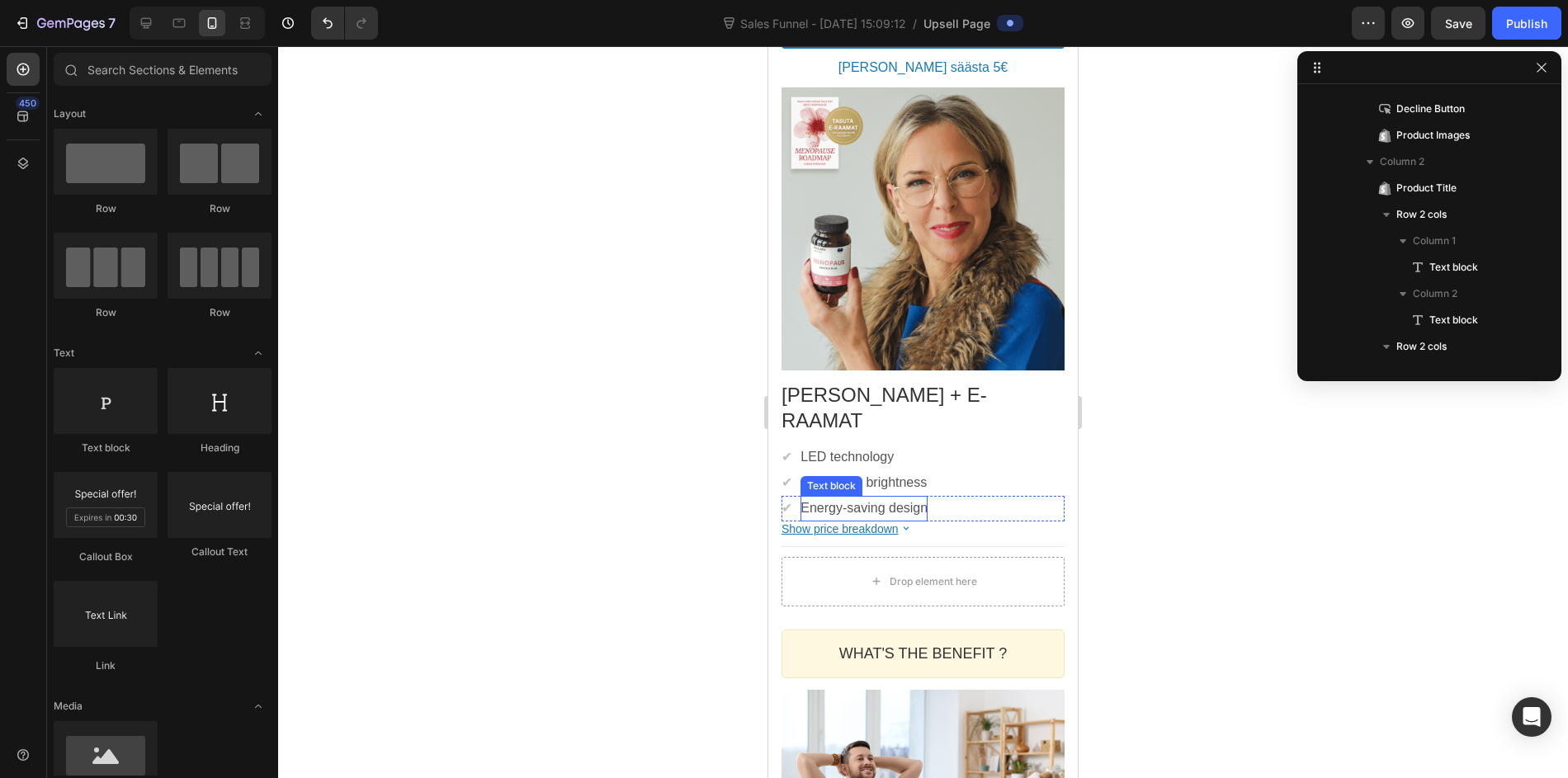
scroll to position [868, 0]
click at [925, 500] on p "Energy-saving design" at bounding box center [864, 509] width 127 height 17
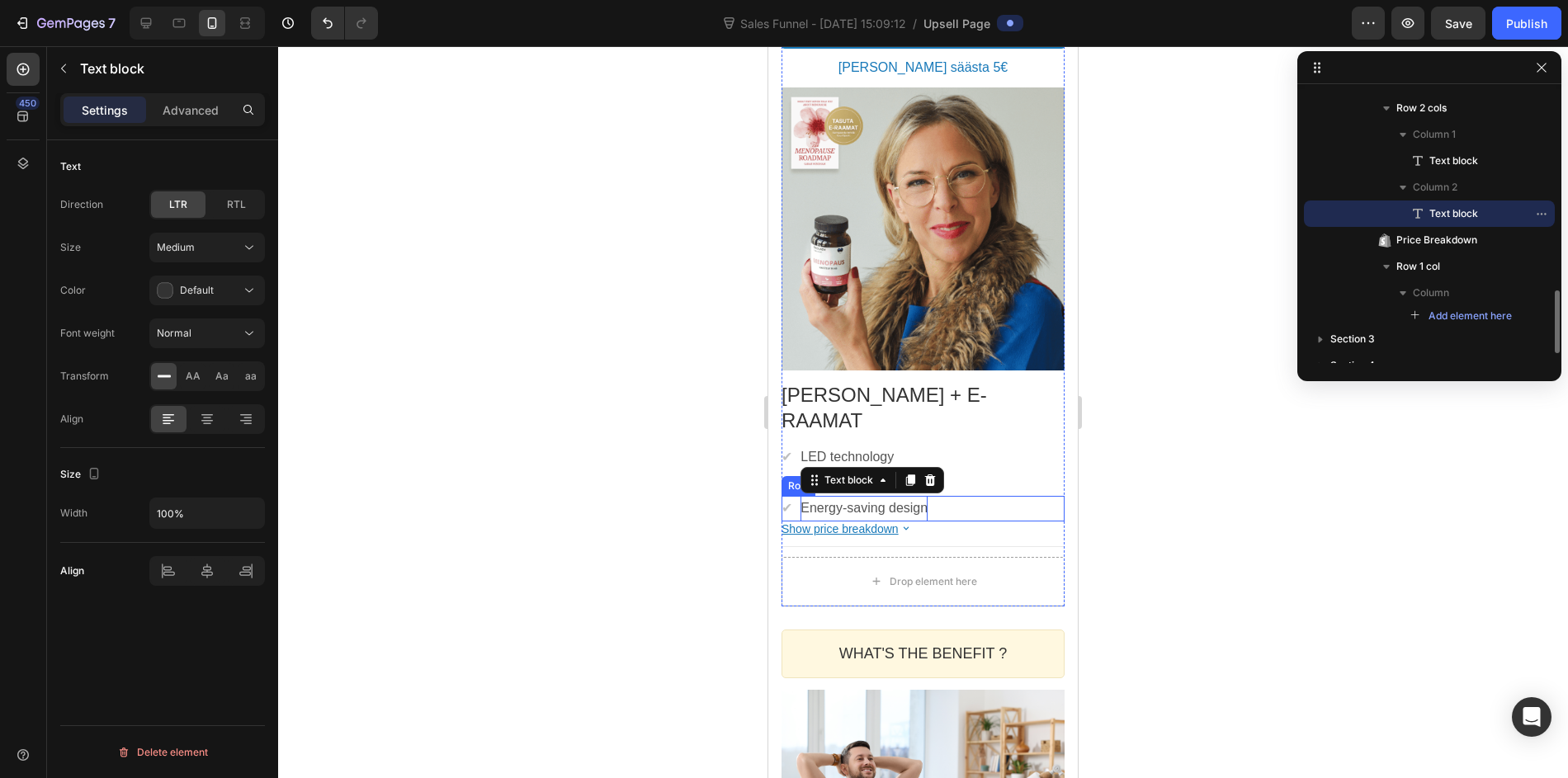
click at [980, 497] on div "✔ Text block Energy-saving design Text block Row" at bounding box center [923, 509] width 283 height 26
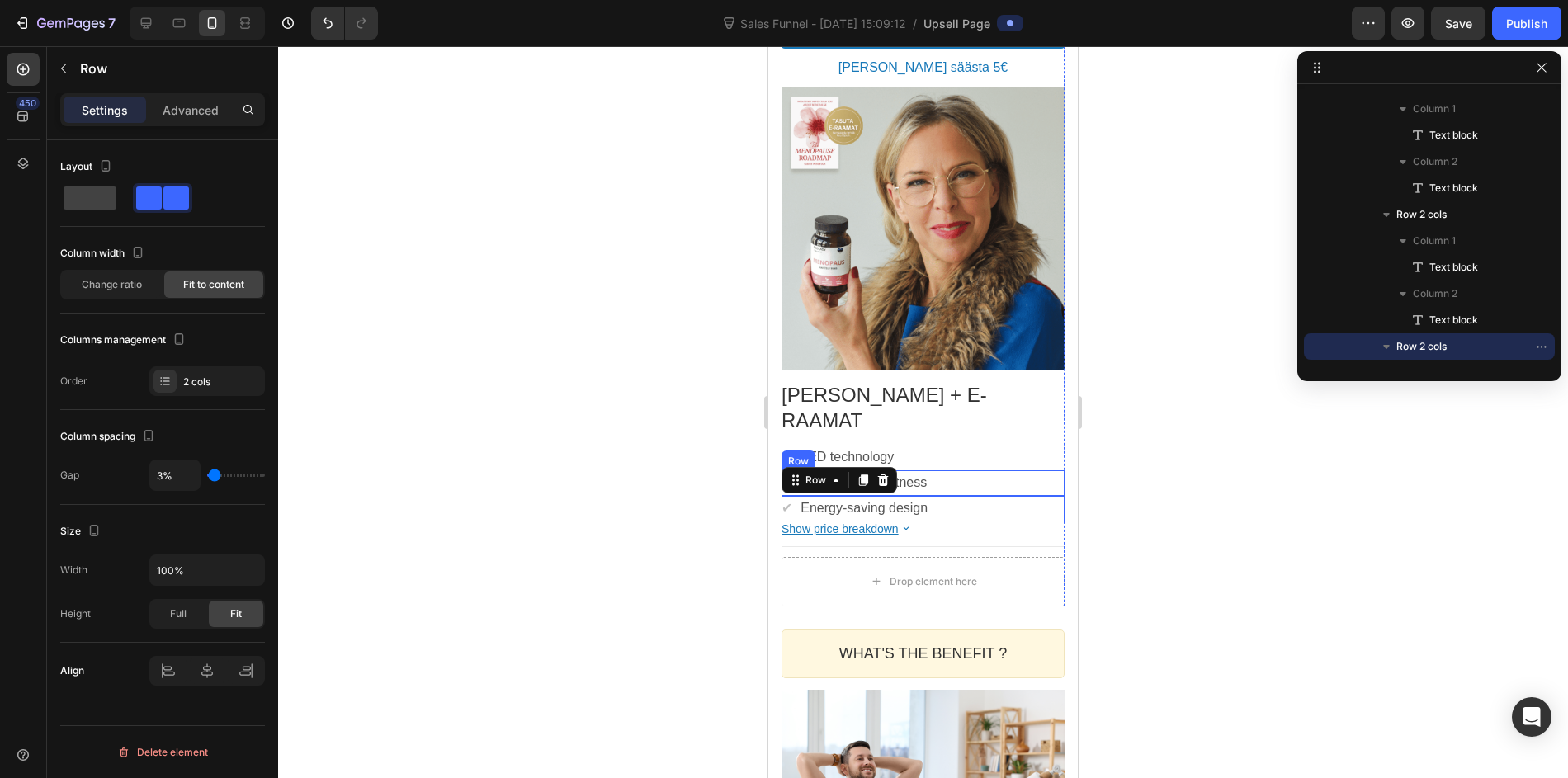
click at [970, 471] on div "✔ Text block Adjustable brightness Text block Row" at bounding box center [923, 483] width 283 height 26
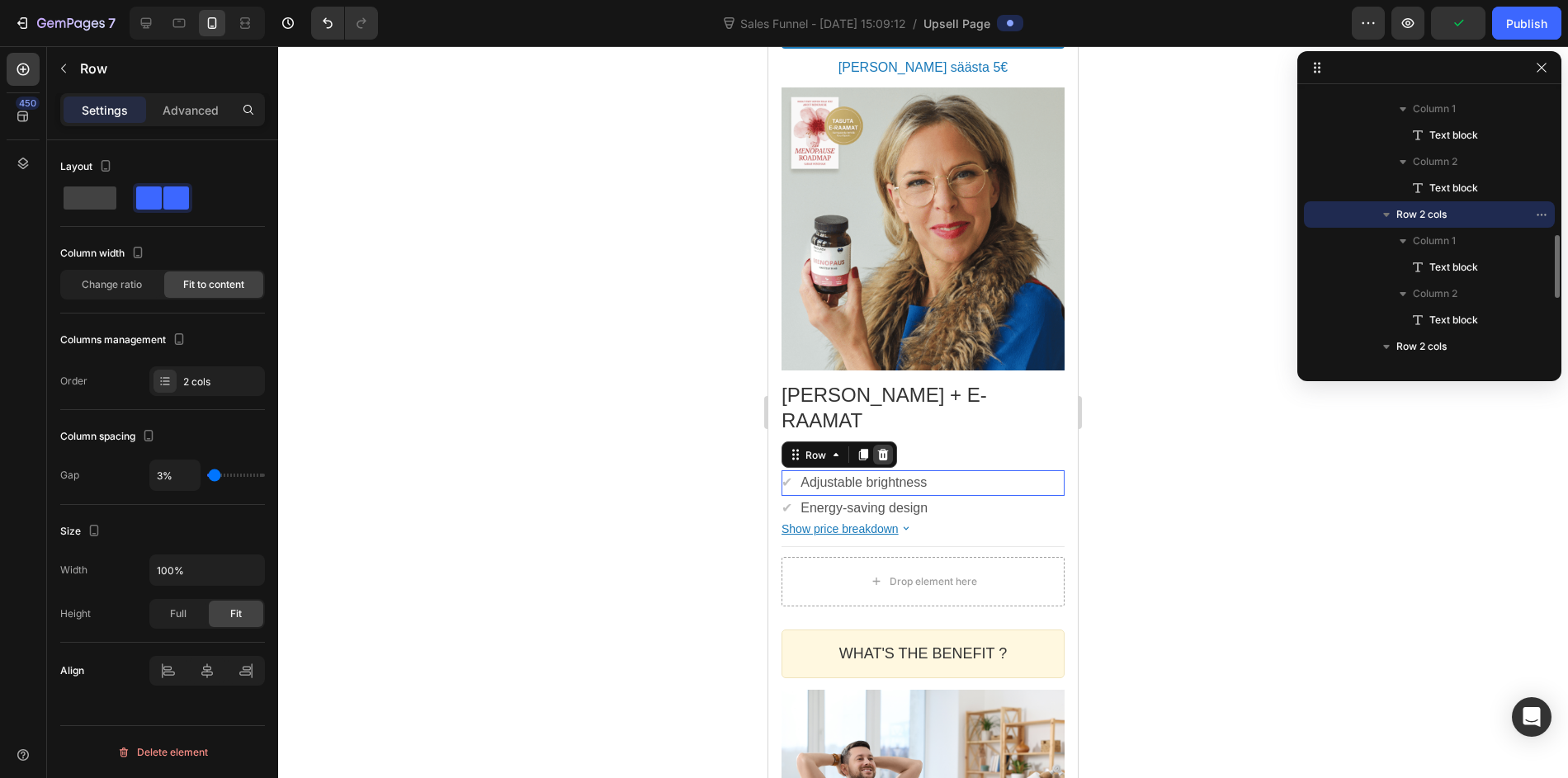
click at [891, 445] on div at bounding box center [883, 455] width 20 height 20
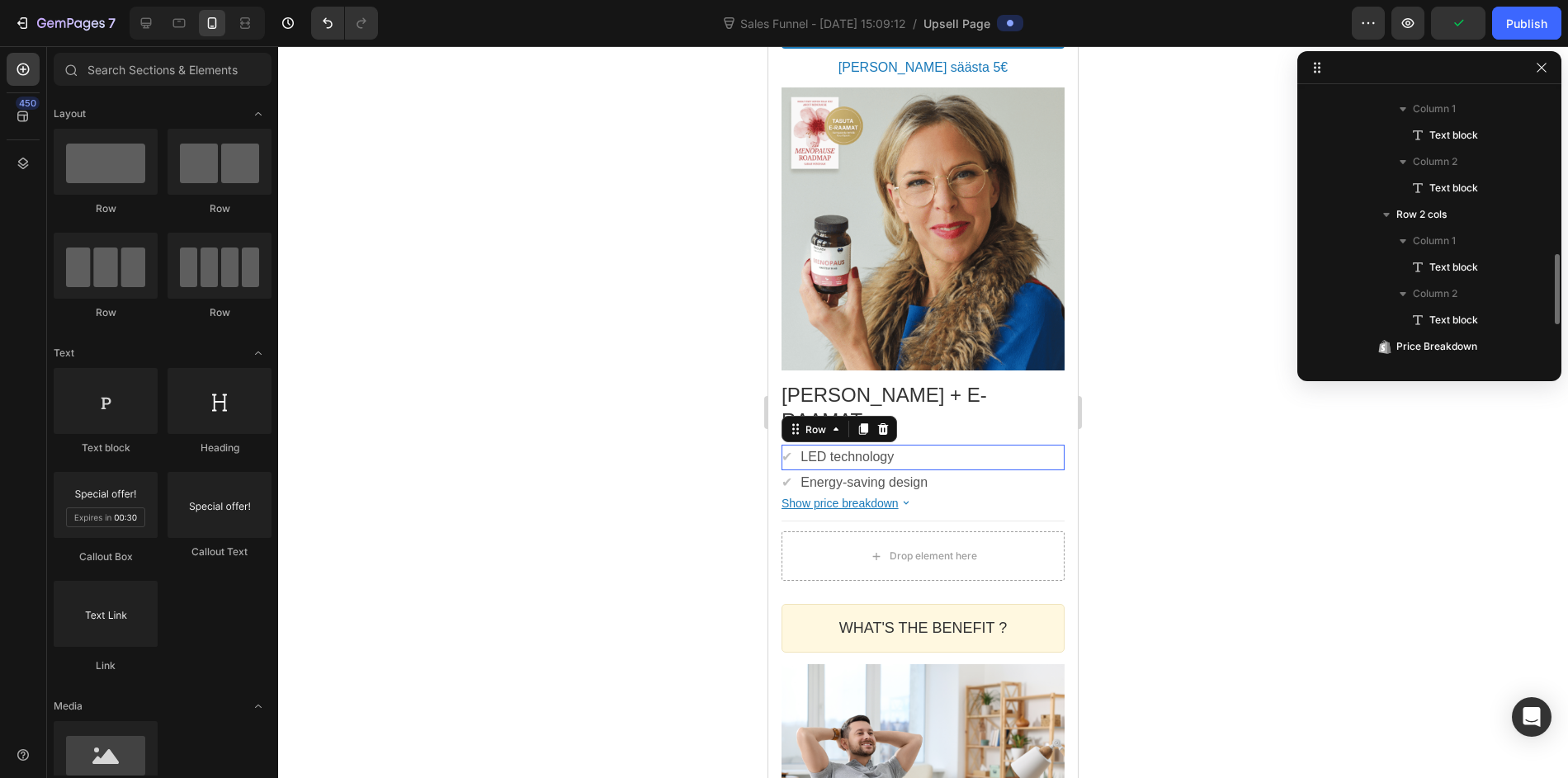
scroll to position [497, 0]
click at [971, 445] on div "✔ Text block LED technology Text block Row" at bounding box center [923, 458] width 283 height 26
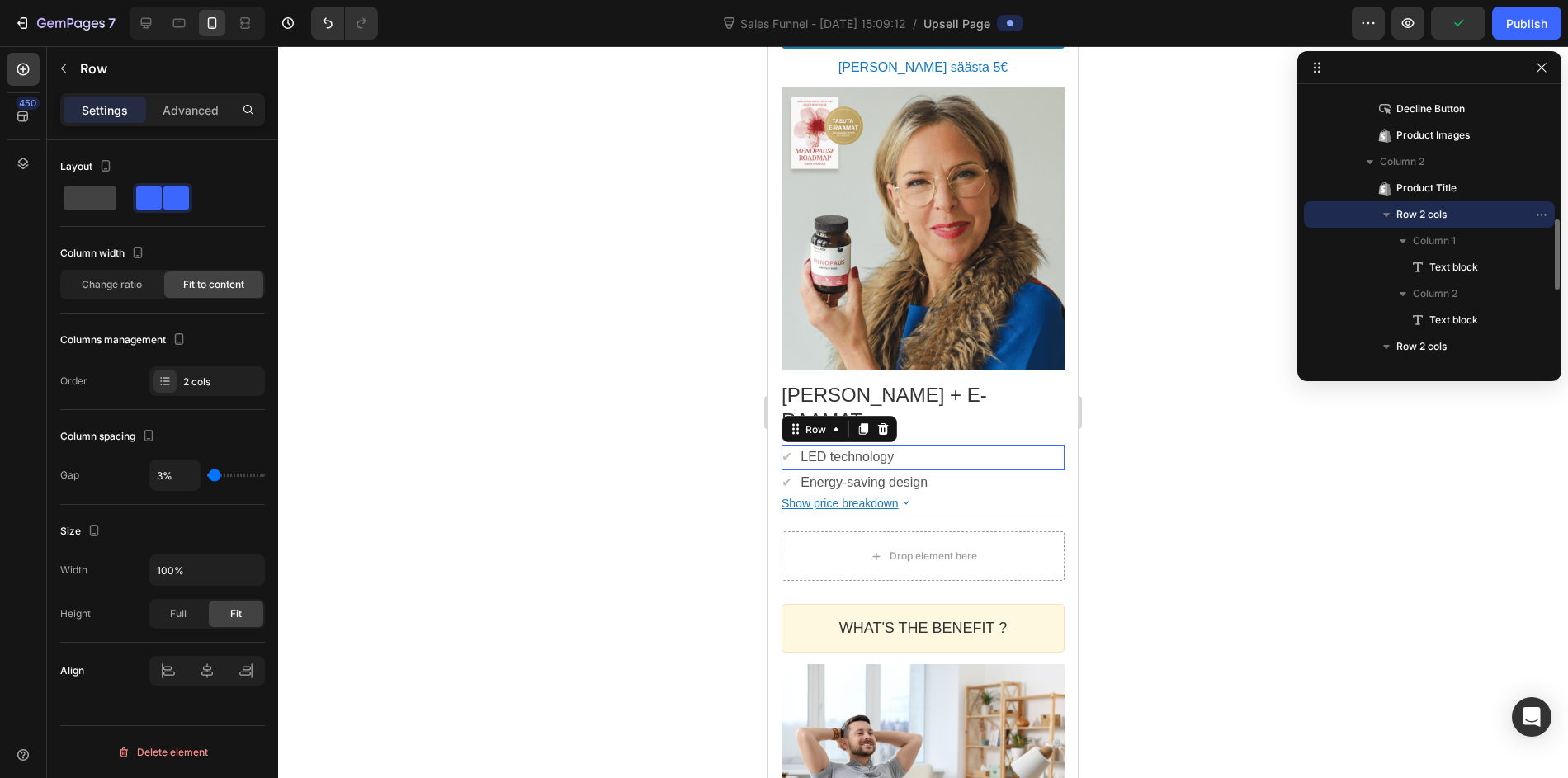
drag, startPoint x: 889, startPoint y: 398, endPoint x: 945, endPoint y: 436, distance: 67.7
click at [889, 420] on div at bounding box center [883, 429] width 20 height 20
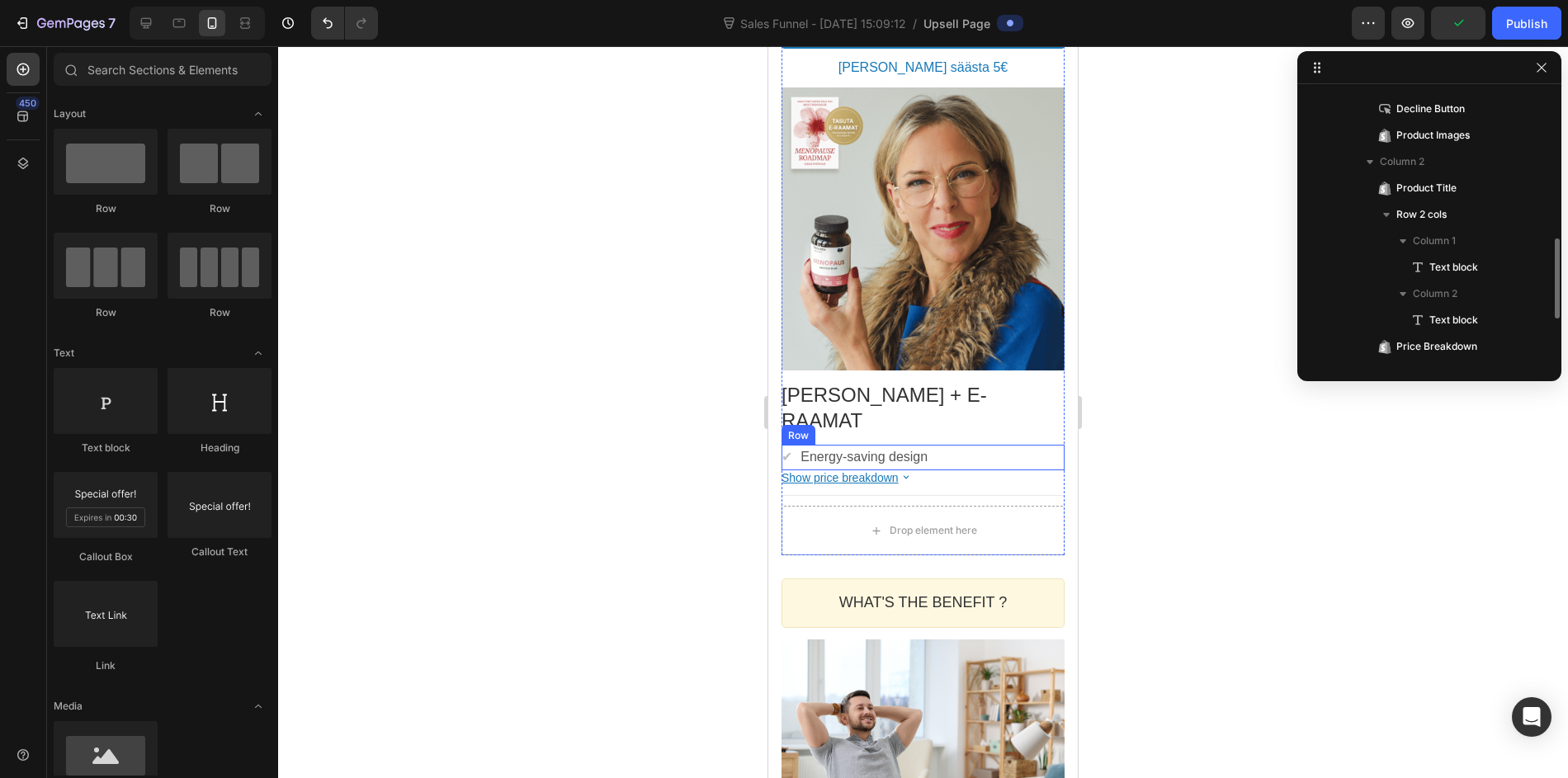
click at [982, 445] on div "✔ Text block Energy-saving design Text block Row" at bounding box center [923, 458] width 283 height 26
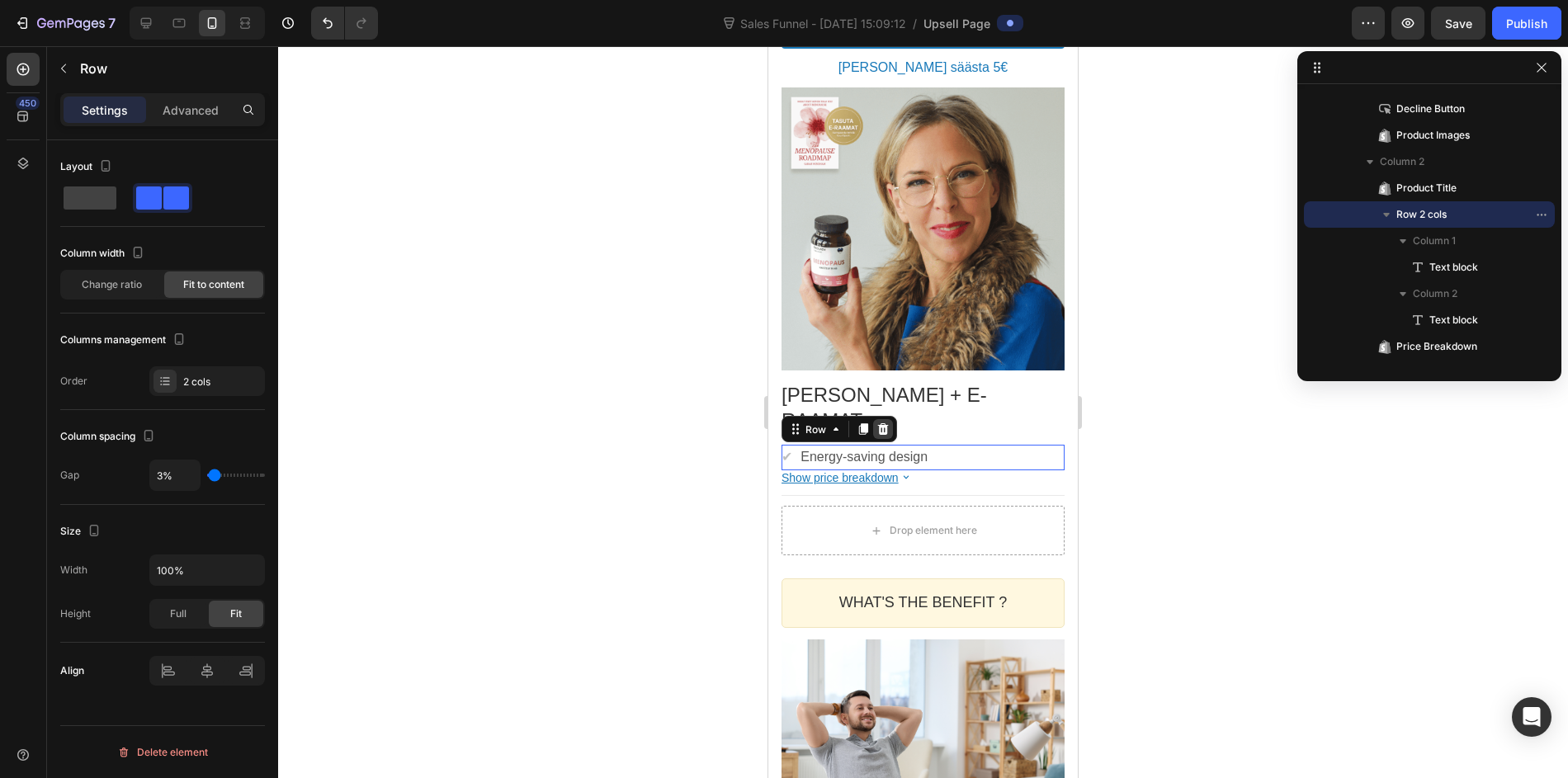
click at [882, 424] on icon at bounding box center [883, 429] width 10 height 11
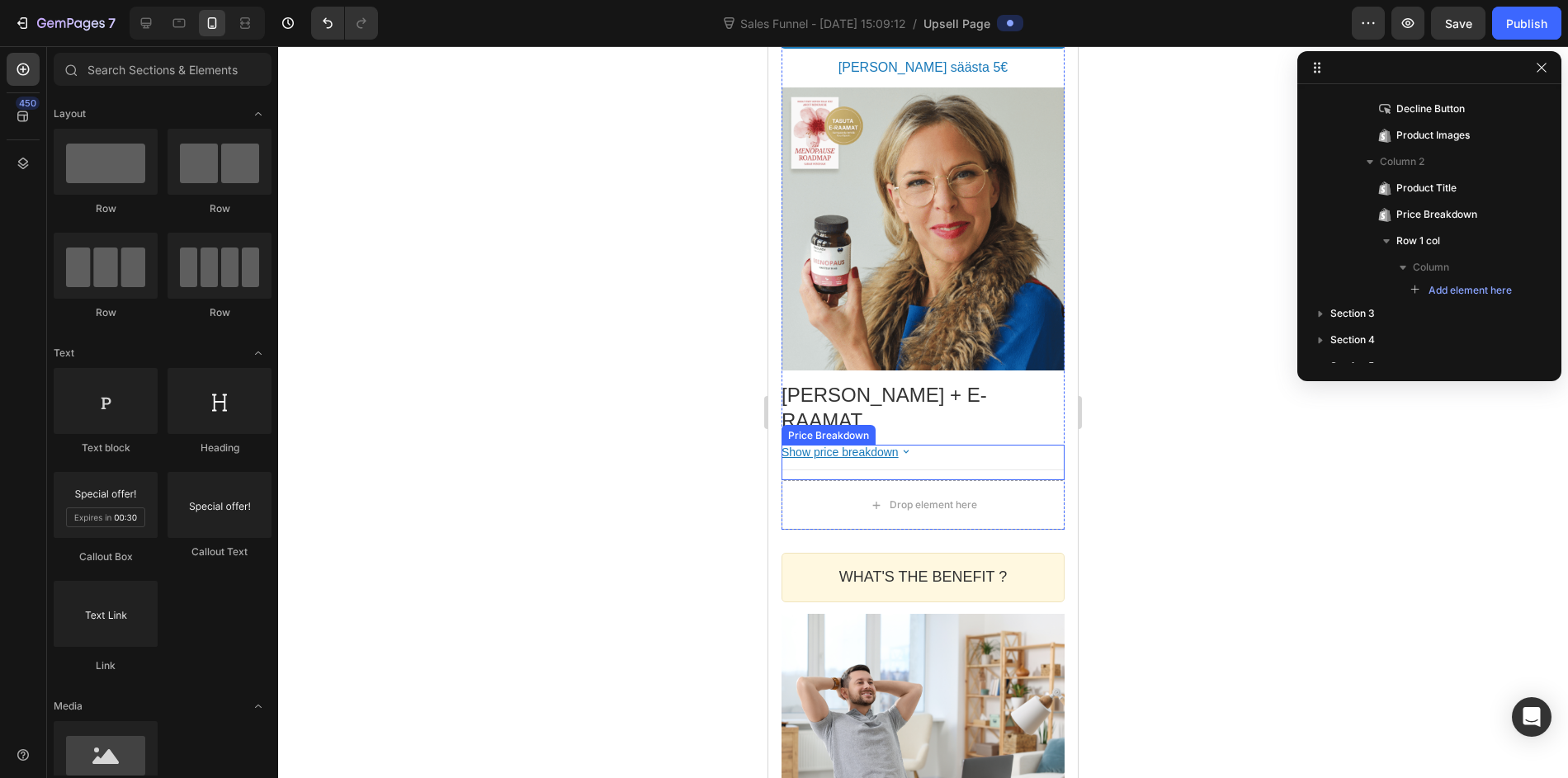
click at [946, 445] on div "Show price breakdown" at bounding box center [923, 453] width 283 height 15
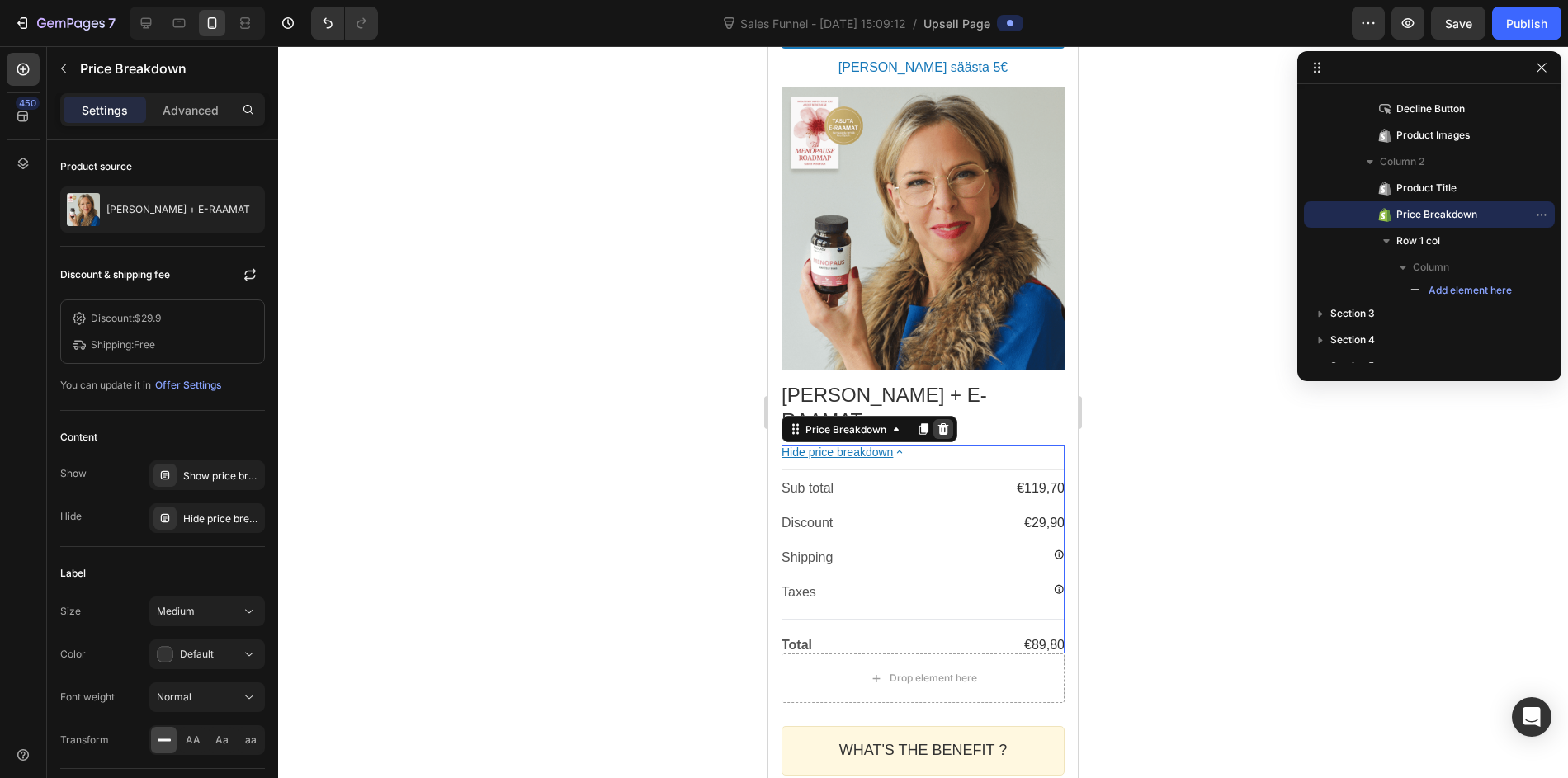
click at [940, 423] on icon at bounding box center [944, 429] width 13 height 13
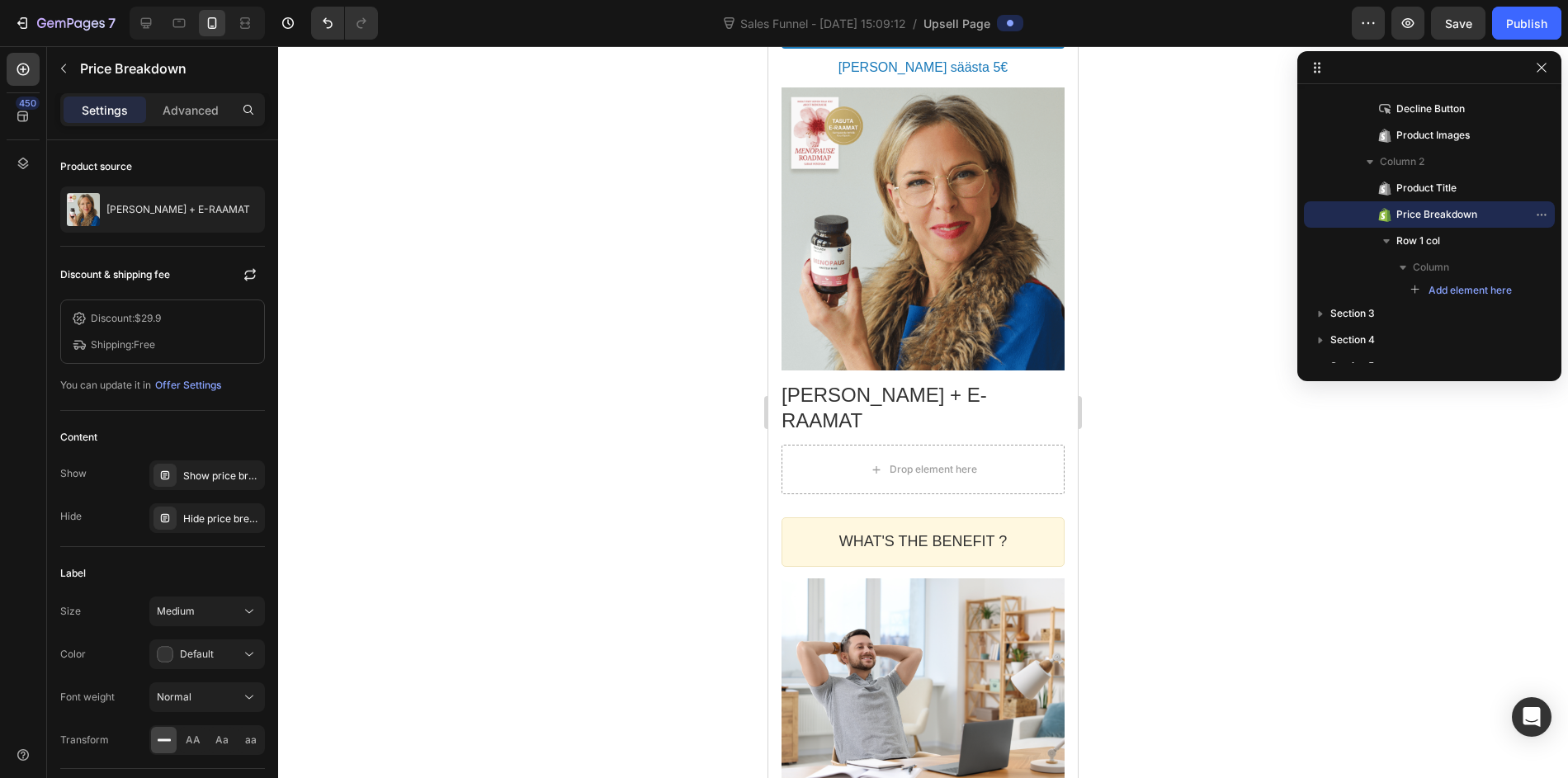
scroll to position [487, 0]
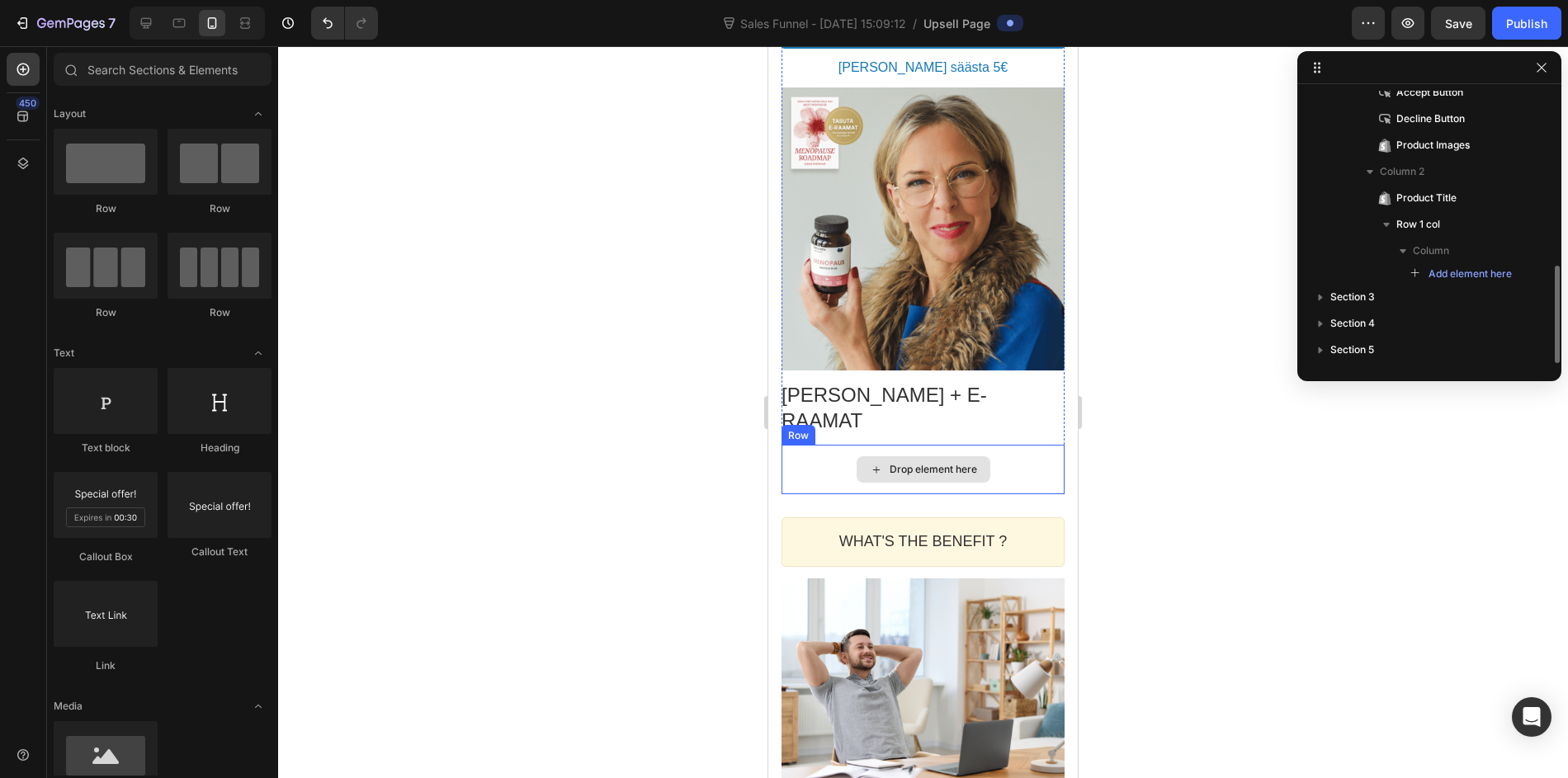
click at [945, 463] on div "Drop element here" at bounding box center [933, 470] width 87 height 13
drag, startPoint x: 810, startPoint y: 428, endPoint x: 822, endPoint y: 443, distance: 19.2
click at [811, 445] on div "Drop element here" at bounding box center [923, 470] width 283 height 49
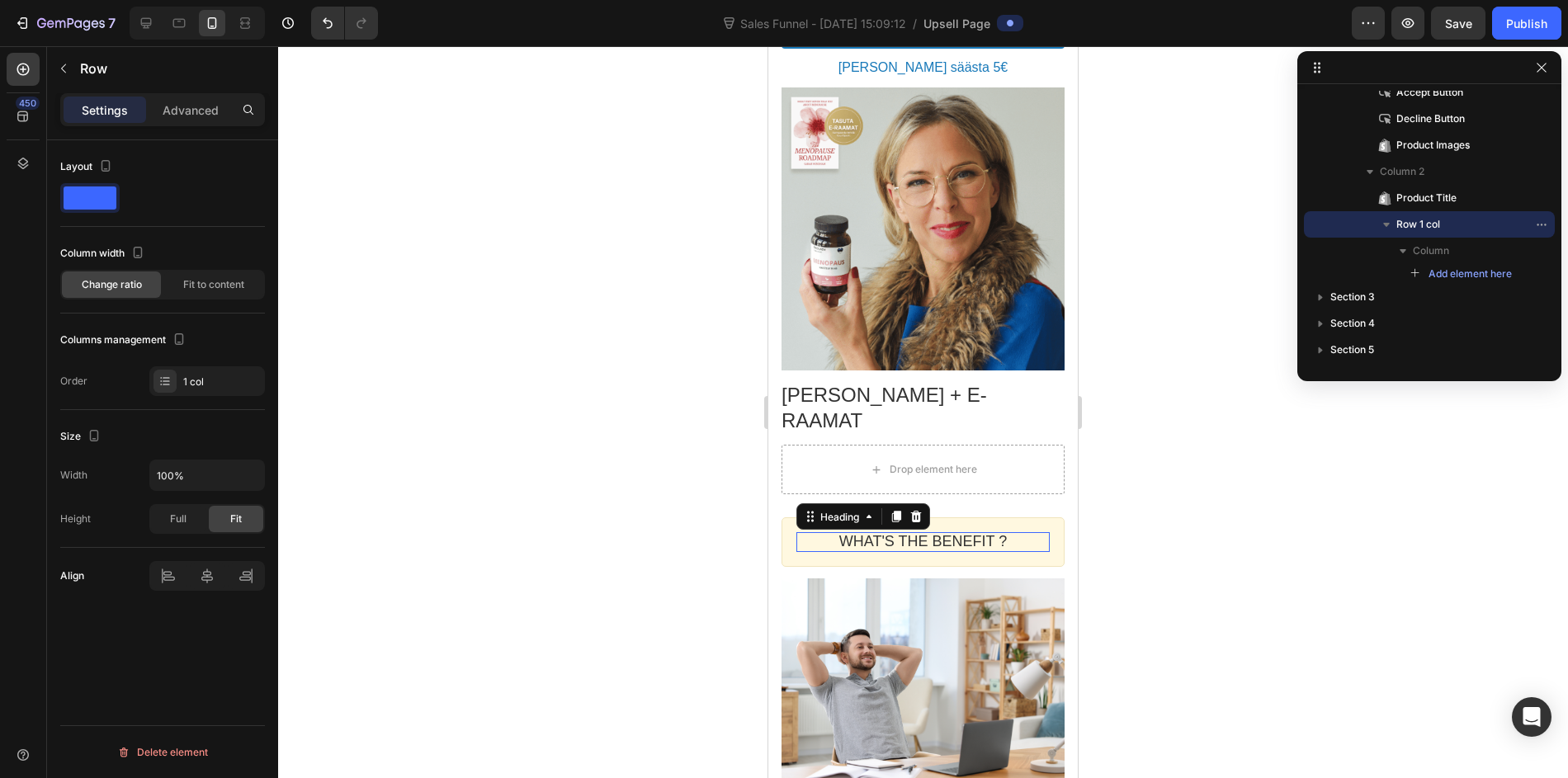
click at [830, 533] on p "WHAT'S THE BENEFIT ?" at bounding box center [923, 542] width 253 height 19
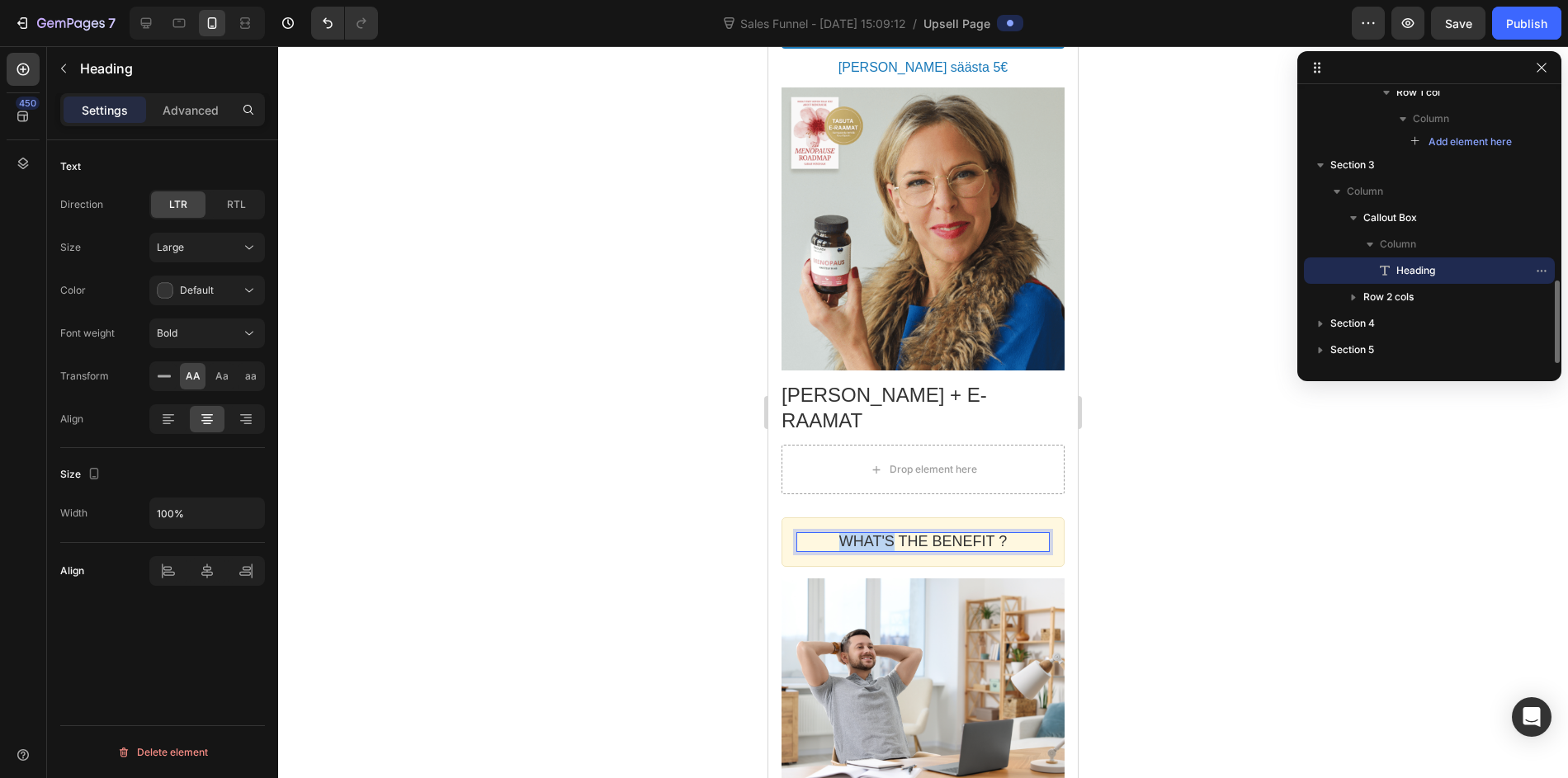
click at [876, 533] on p "WHAT'S THE BENEFIT ?" at bounding box center [923, 542] width 253 height 19
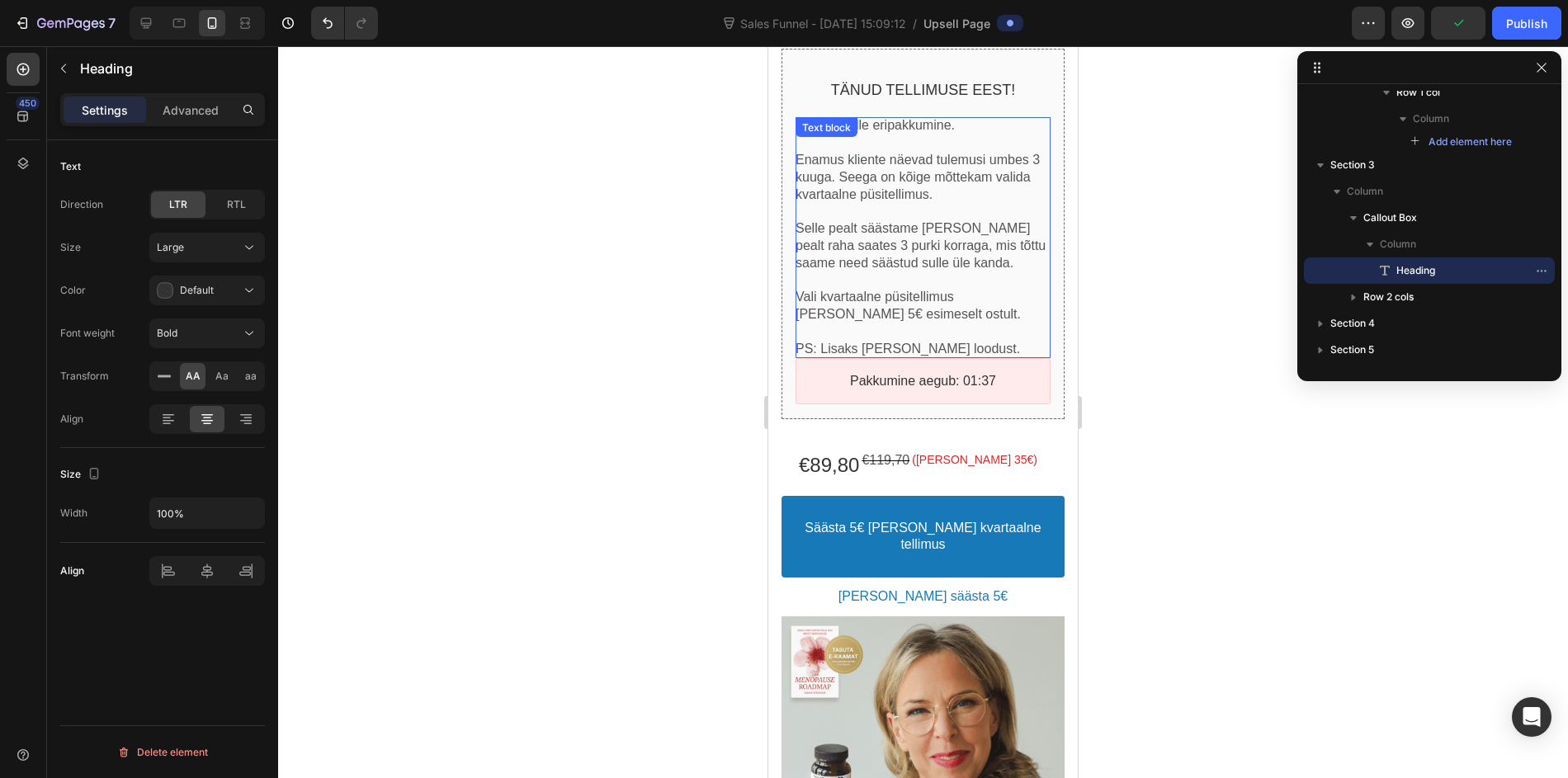
scroll to position [0, 0]
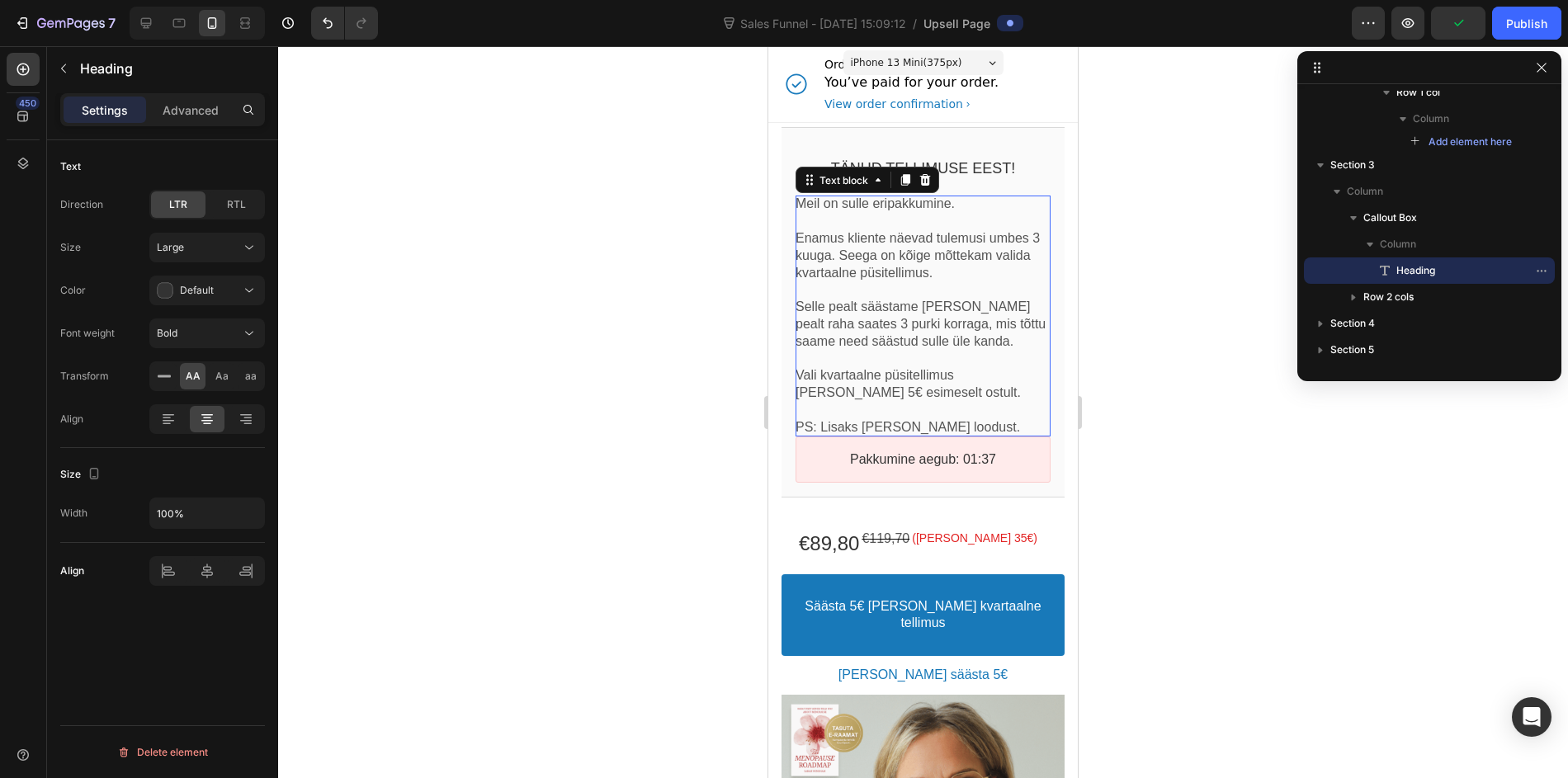
click at [954, 345] on p "Selle pealt säästame ka tarne pealt raha saates 3 purki korraga, mis tõttu saam…" at bounding box center [923, 324] width 255 height 51
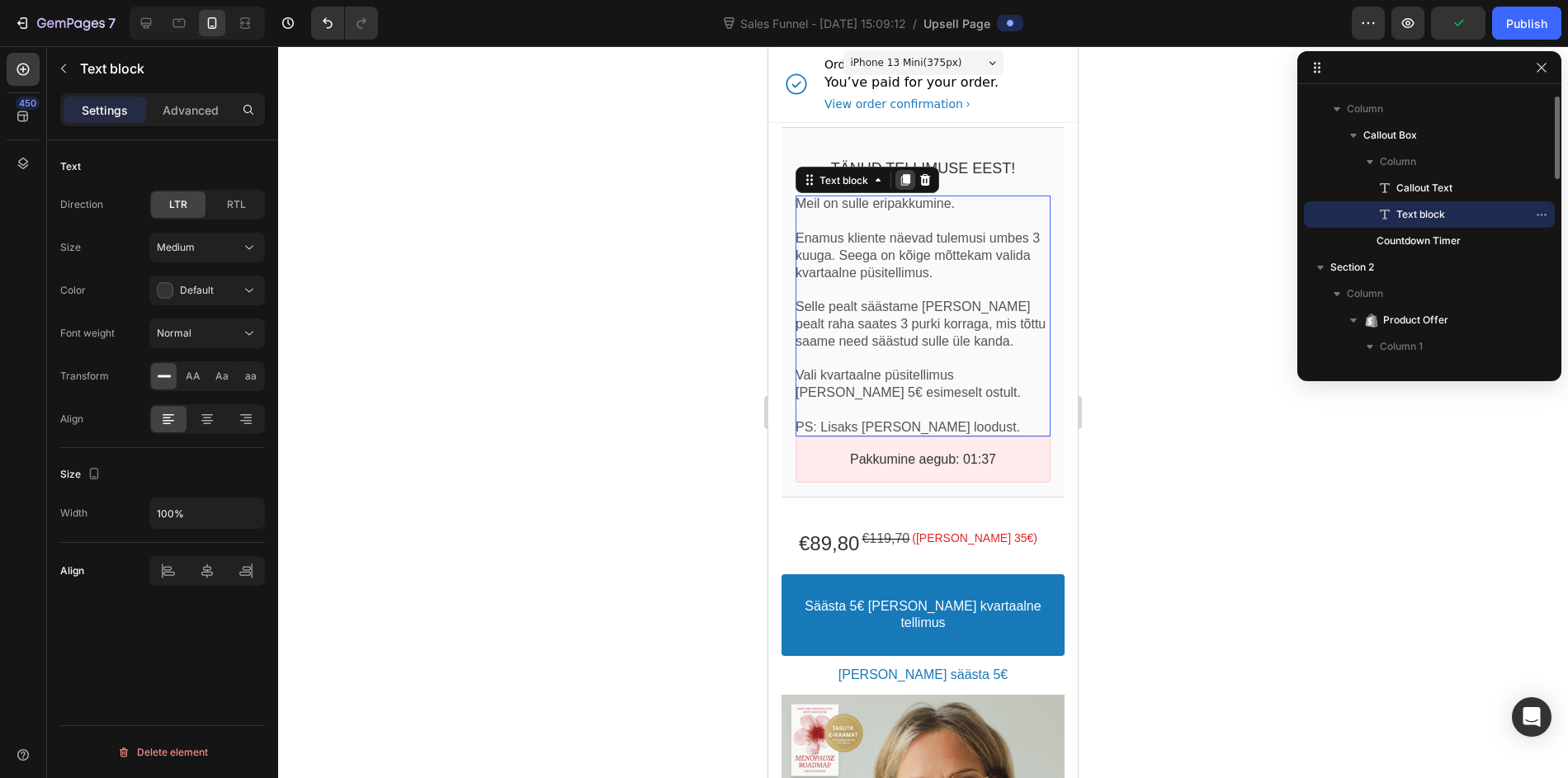
click at [899, 178] on icon at bounding box center [906, 180] width 13 height 13
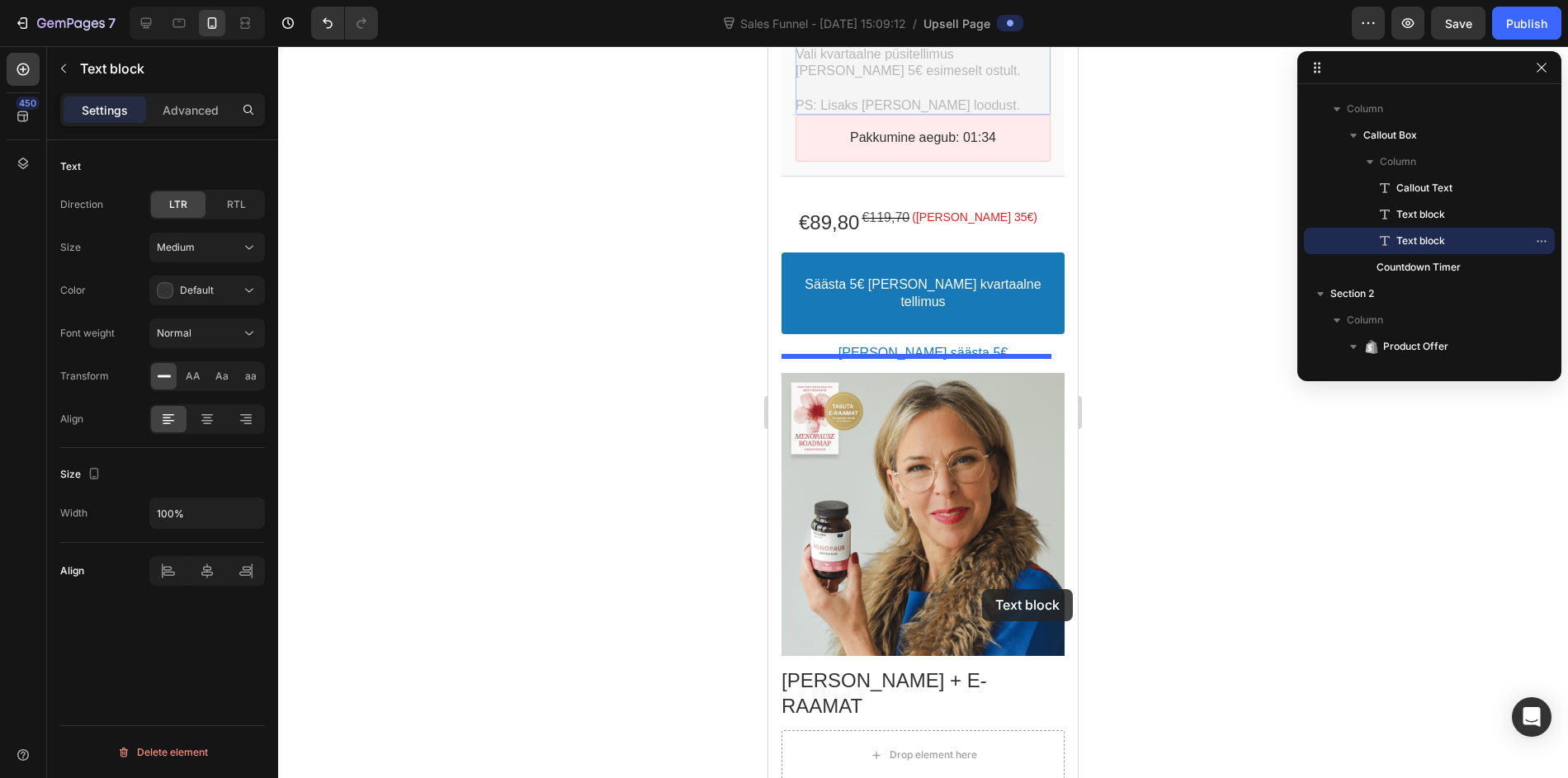
scroll to position [986, 0]
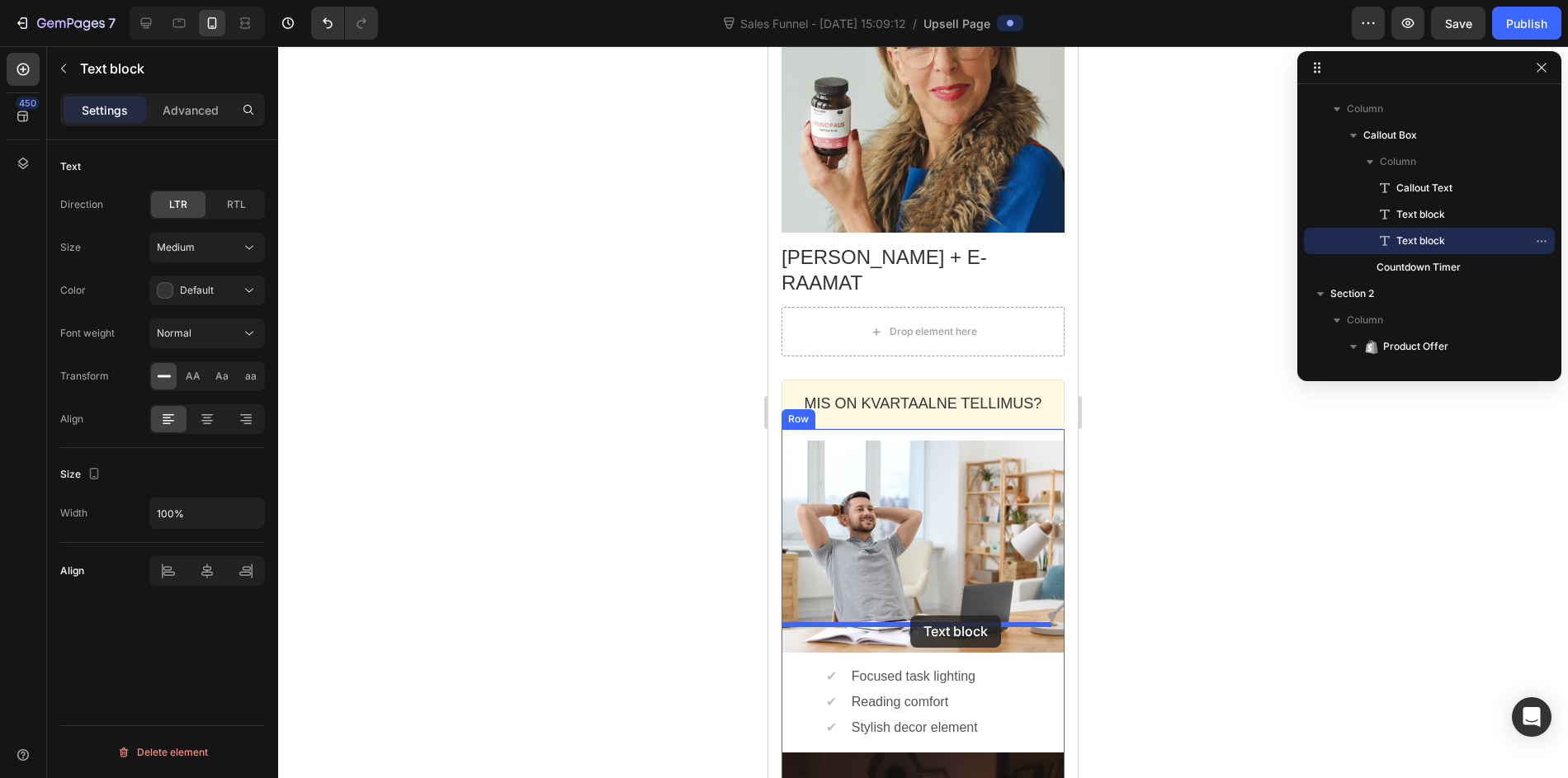
drag, startPoint x: 815, startPoint y: 422, endPoint x: 910, endPoint y: 616, distance: 216.0
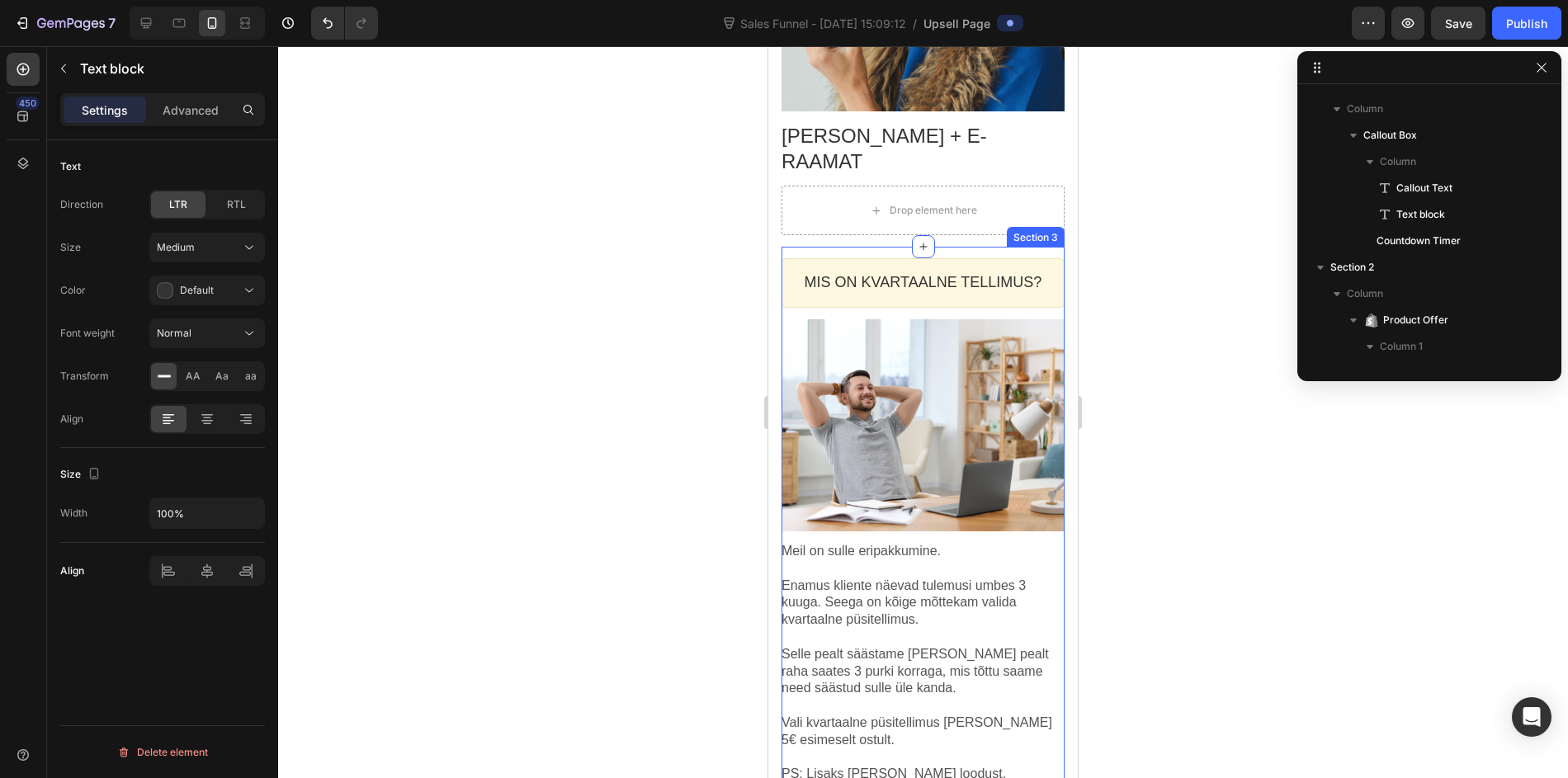
scroll to position [1137, 0]
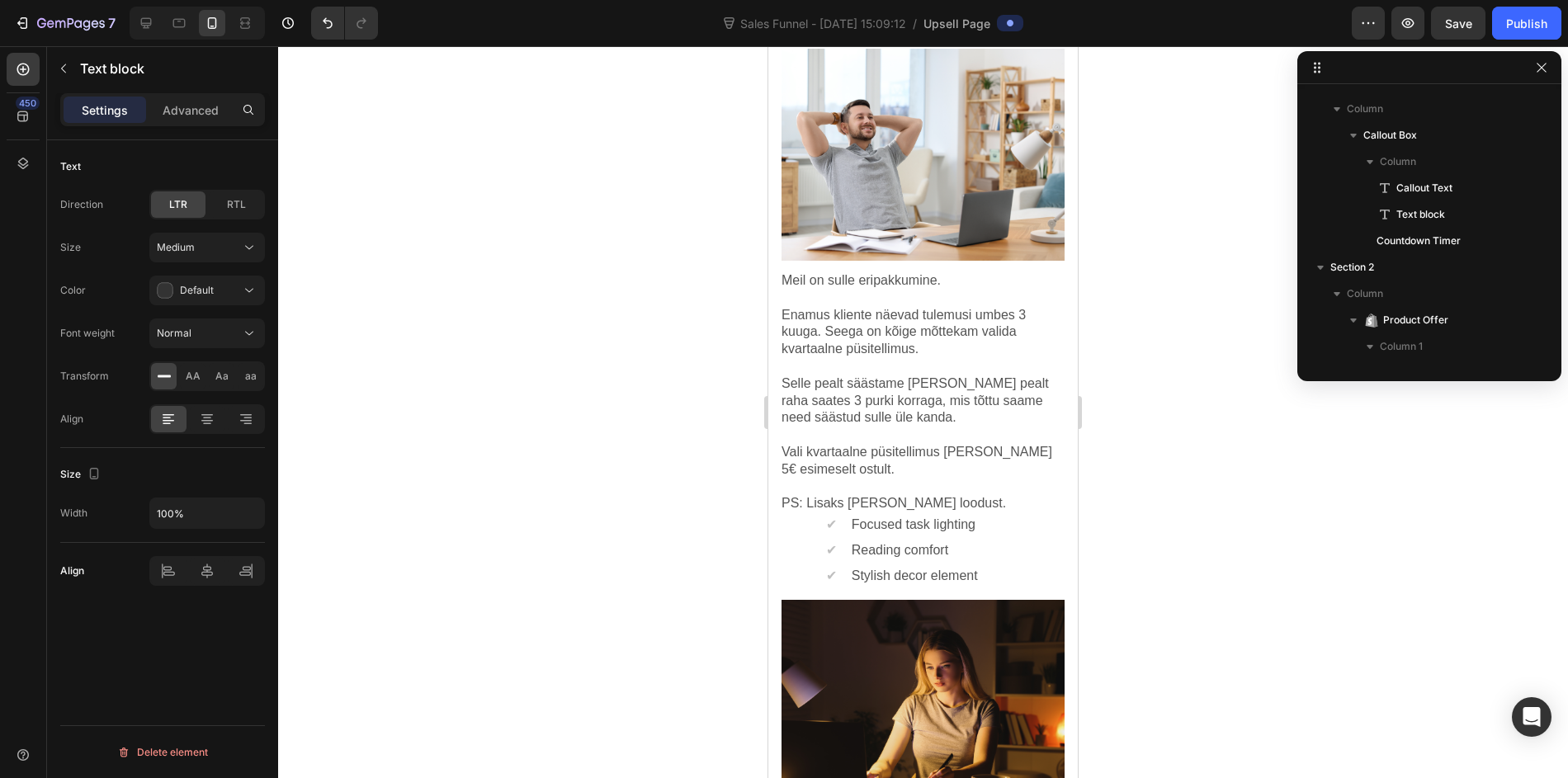
click at [925, 426] on p "Rich Text Editor. Editing area: main" at bounding box center [923, 435] width 283 height 17
click at [916, 444] on p "Vali kvartaalne püsitellimus ja säästad 5€ esimeselt ostult." at bounding box center [923, 461] width 283 height 35
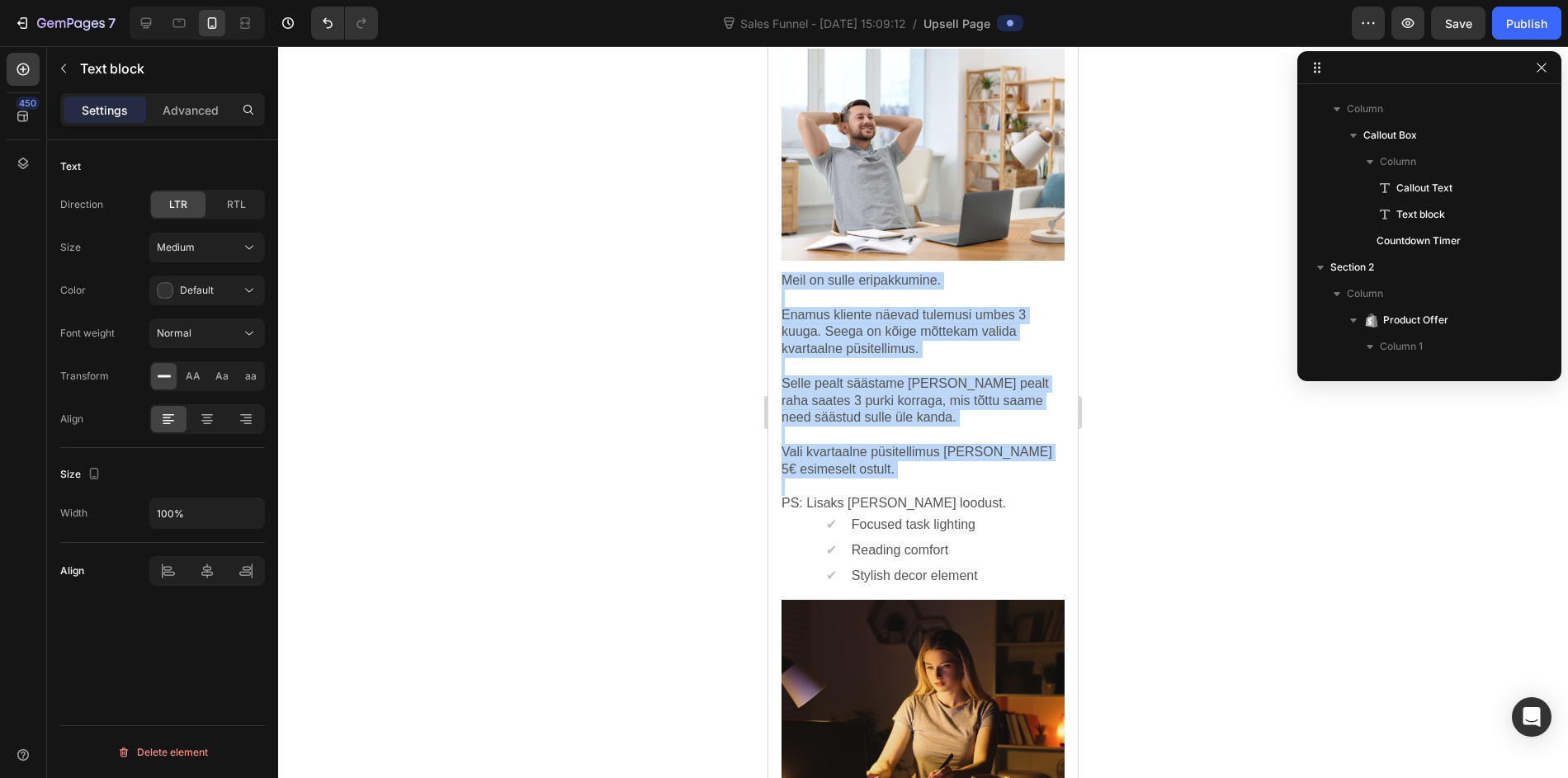
drag, startPoint x: 880, startPoint y: 409, endPoint x: 742, endPoint y: 230, distance: 226.0
click at [768, 230] on html "iPhone 13 Mini ( 375 px) iPhone 13 Mini iPhone 13 Pro iPhone 11 Pro Max iPhone …" at bounding box center [923, 367] width 310 height 2917
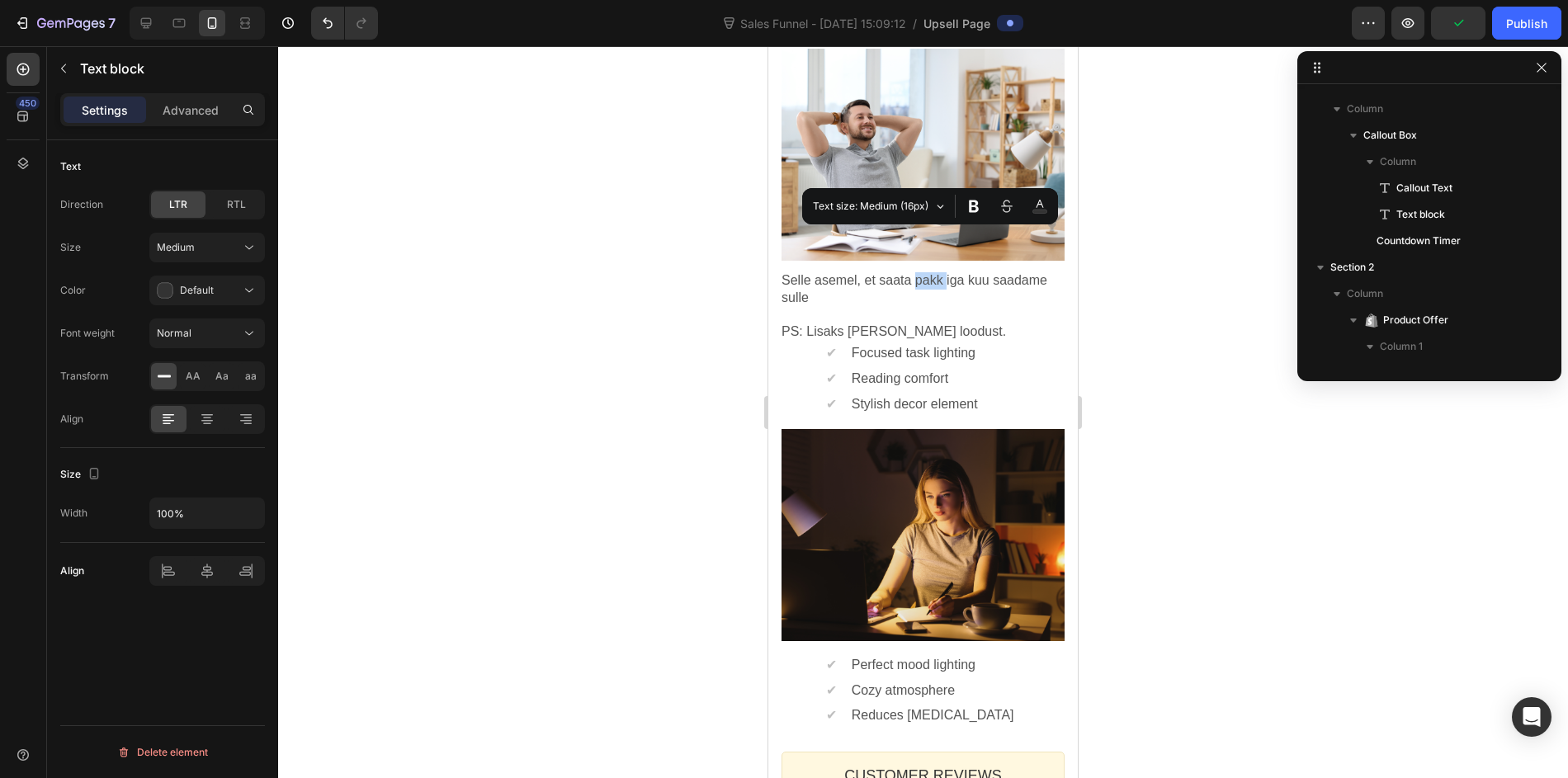
drag, startPoint x: 945, startPoint y: 240, endPoint x: 917, endPoint y: 241, distance: 28.0
click at [917, 272] on p "Selle asemel, et saata pakk iga kuu saadame sulle" at bounding box center [923, 289] width 283 height 35
click at [928, 272] on p "Selle asemel, et saata üks purk iga kuu saadame sulle" at bounding box center [923, 289] width 283 height 35
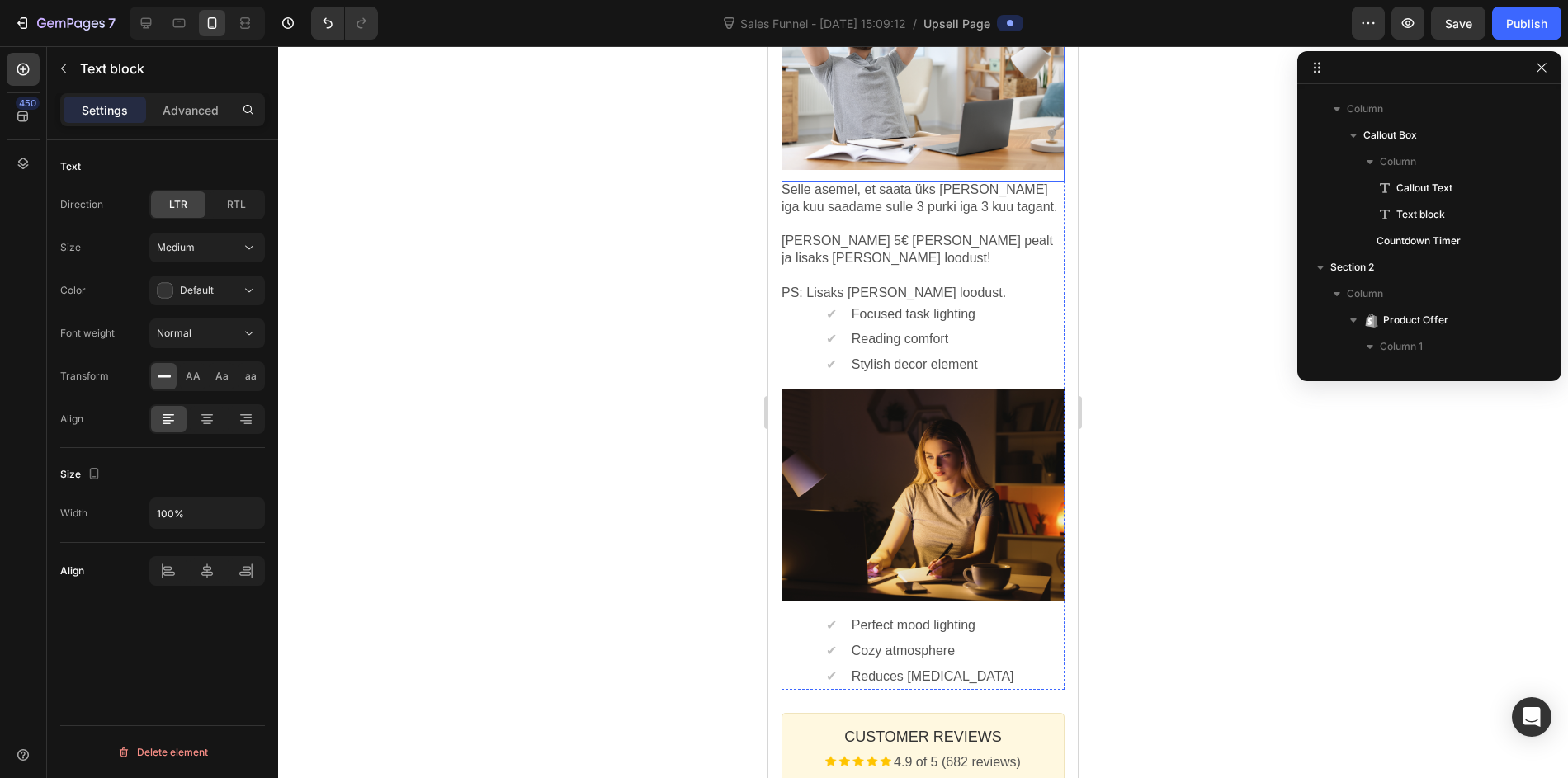
scroll to position [1264, 0]
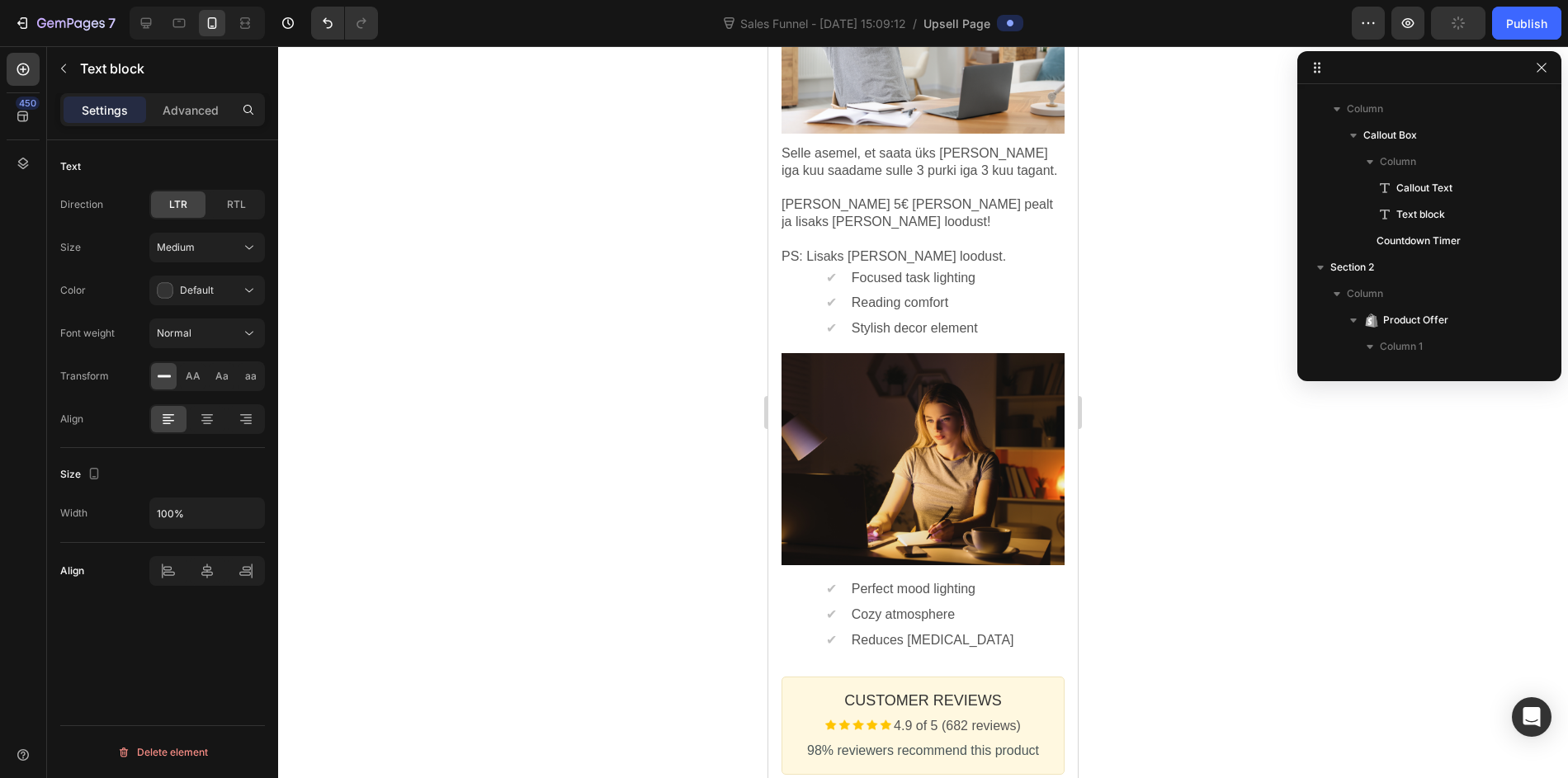
click at [906, 248] on p "PS: Lisaks säästad ka loodust." at bounding box center [923, 257] width 283 height 17
click at [982, 248] on p "PS: Lisaks säästad ka loodust." at bounding box center [923, 257] width 283 height 17
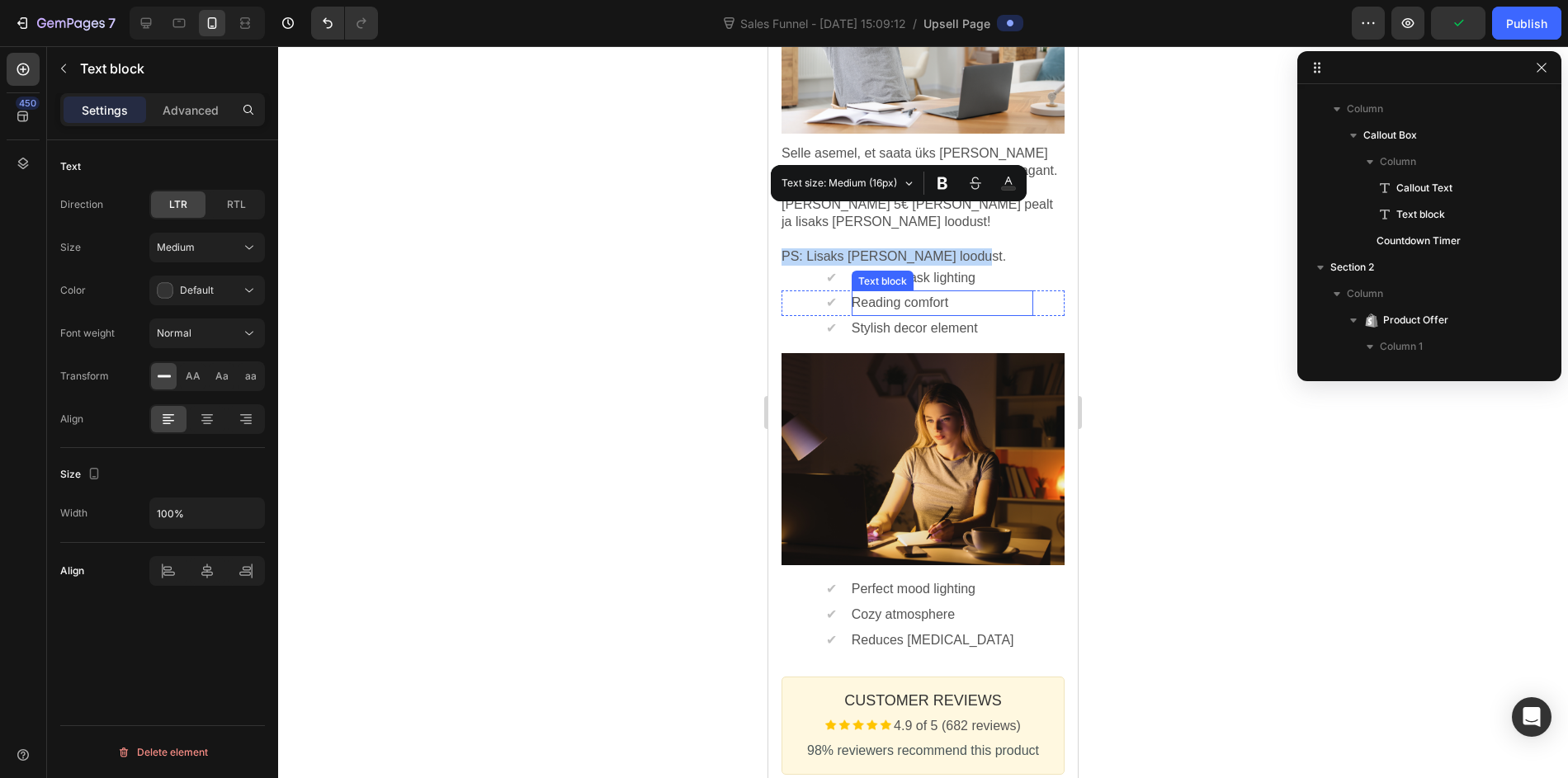
click at [925, 295] on p "Reading comfort" at bounding box center [943, 303] width 182 height 17
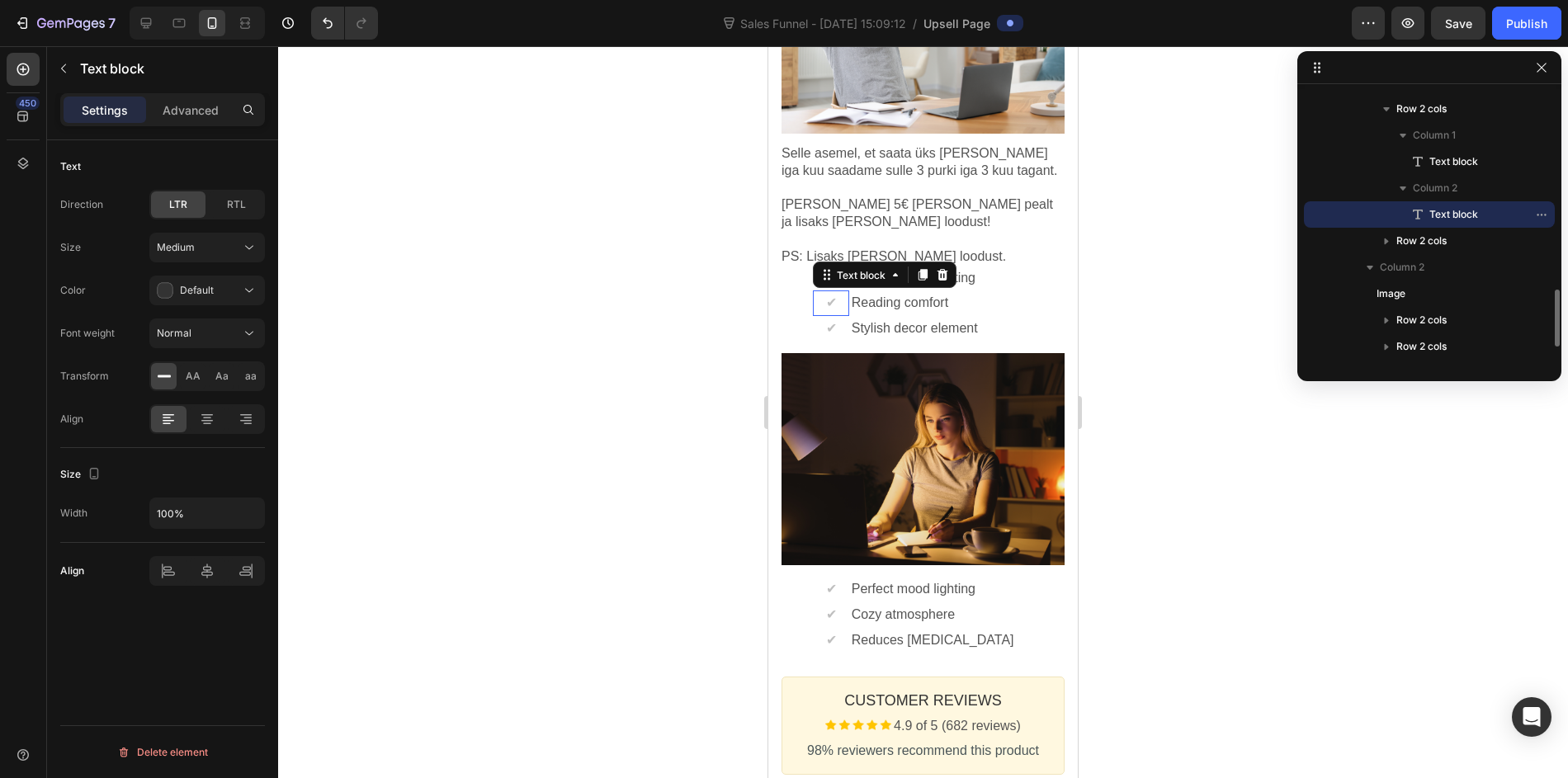
click at [815, 295] on p "✔" at bounding box center [831, 303] width 36 height 17
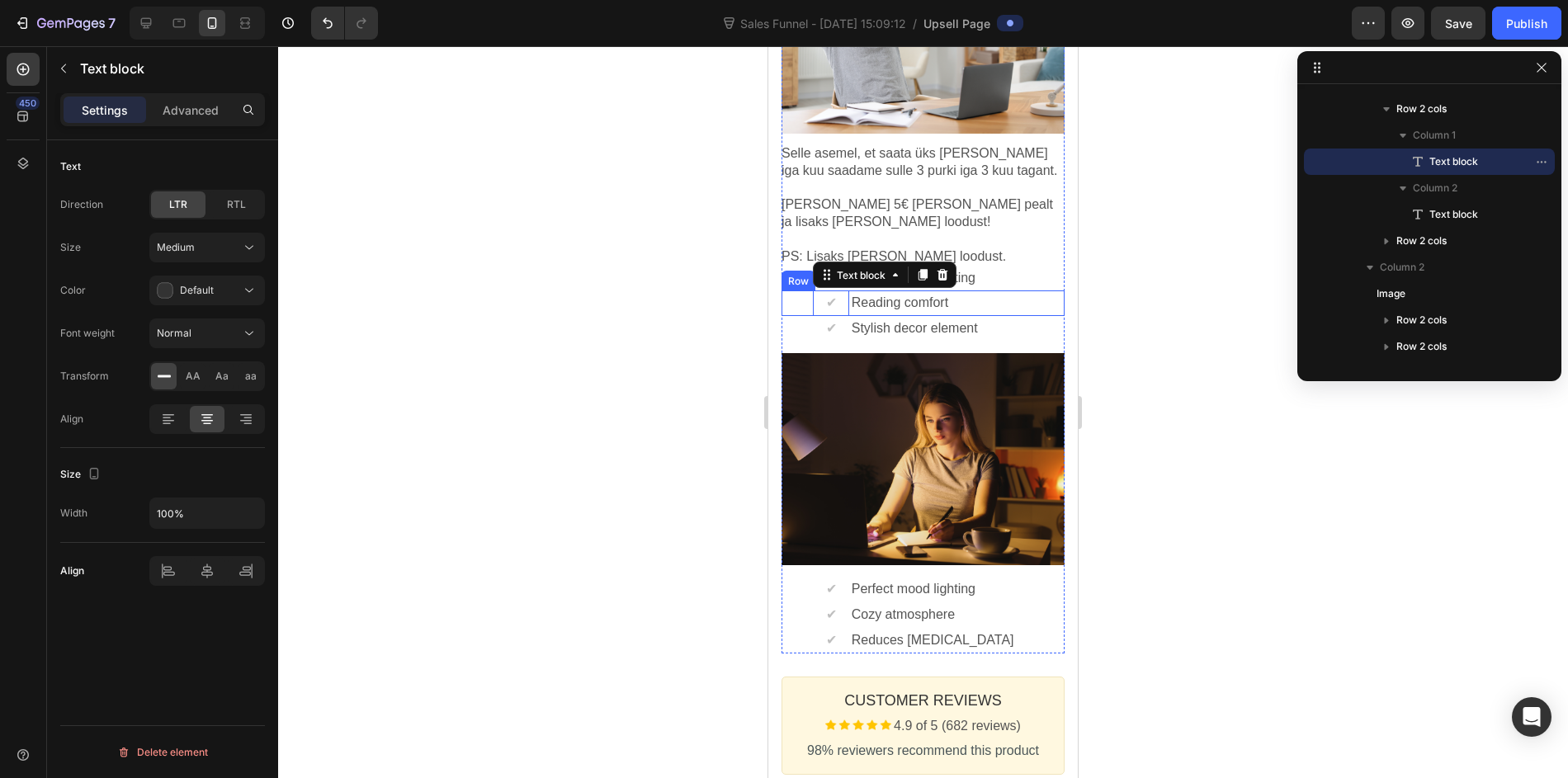
click at [804, 291] on div "✔ Text block Reading comfort Text block Row" at bounding box center [923, 303] width 283 height 26
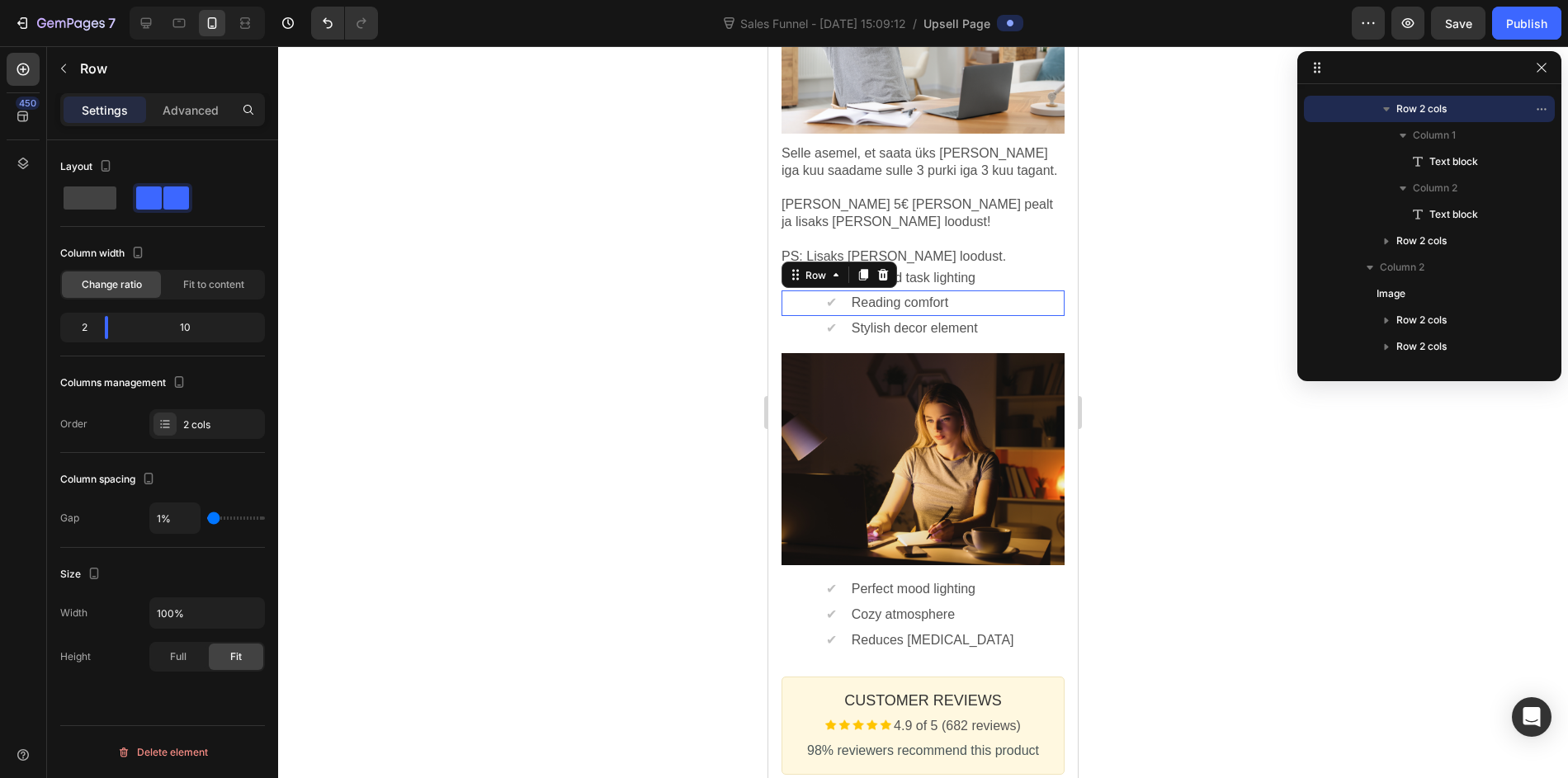
click at [883, 269] on icon at bounding box center [883, 275] width 10 height 11
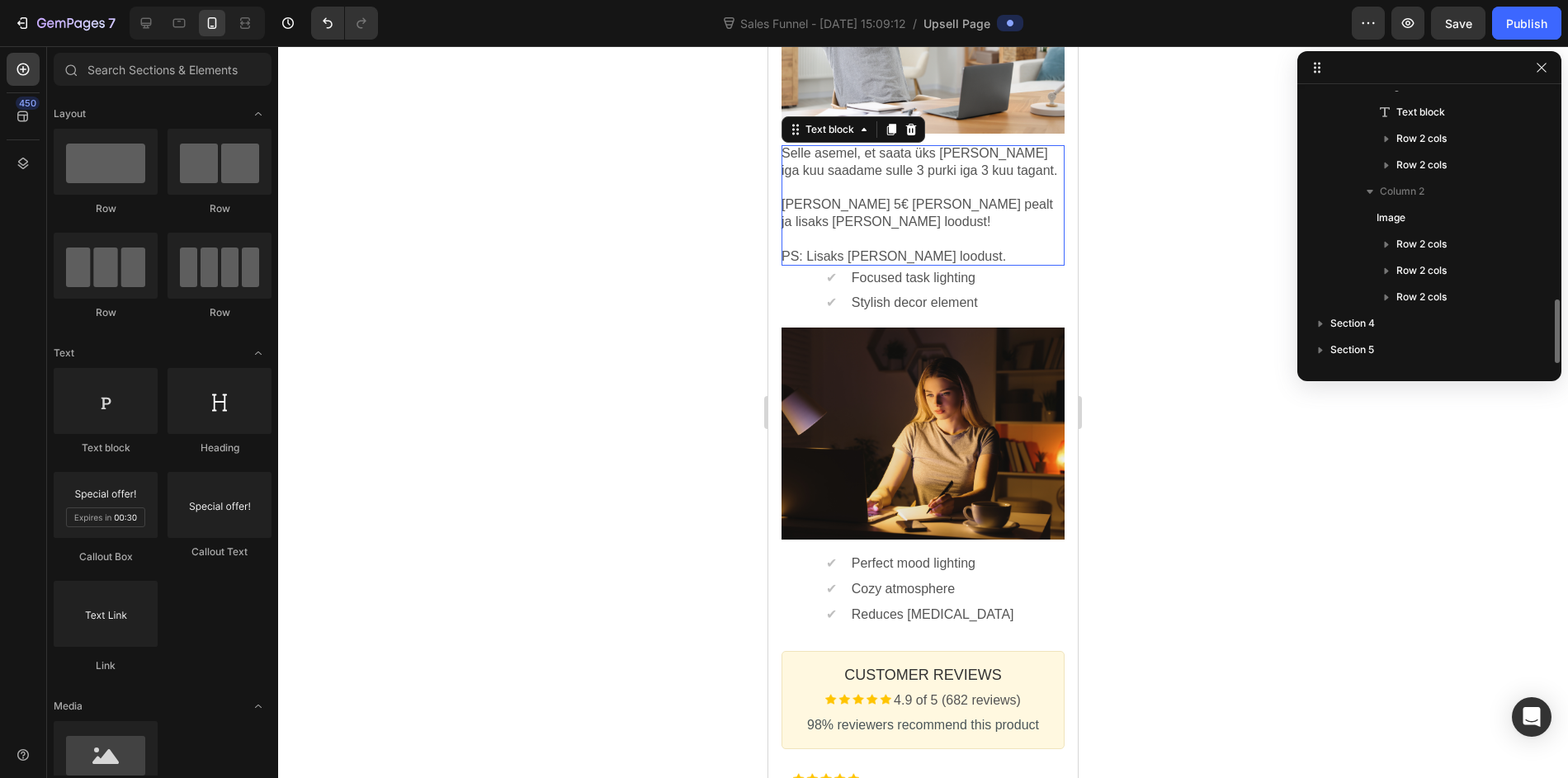
click at [843, 248] on p "PS: Lisaks säästad ka loodust." at bounding box center [923, 257] width 283 height 17
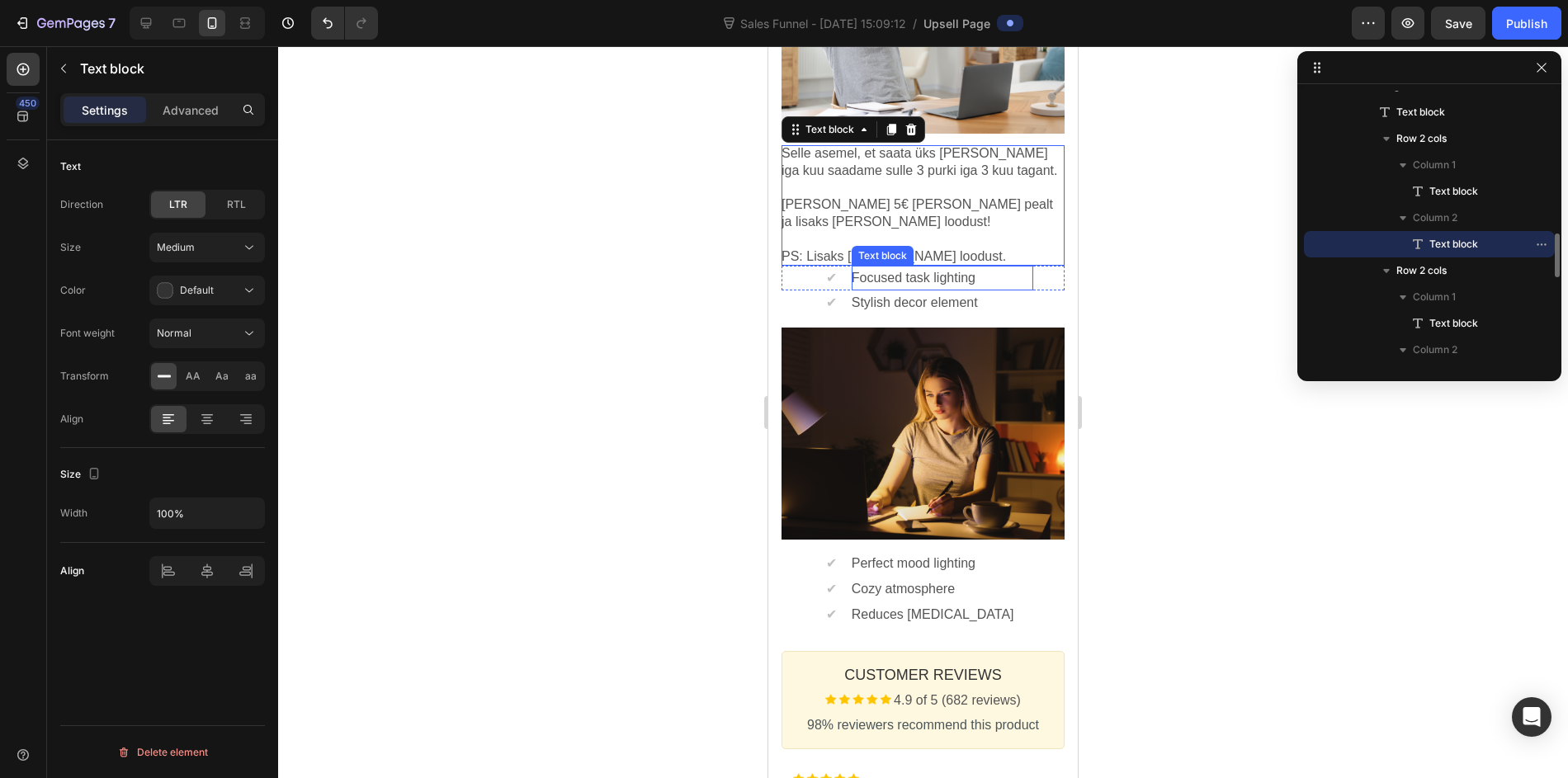
click at [929, 270] on p "Focused task lighting" at bounding box center [943, 279] width 182 height 17
click at [1021, 196] on p "Säästad 5€ tarne pealt ja lisaks säästad ka loodust!" at bounding box center [923, 213] width 283 height 35
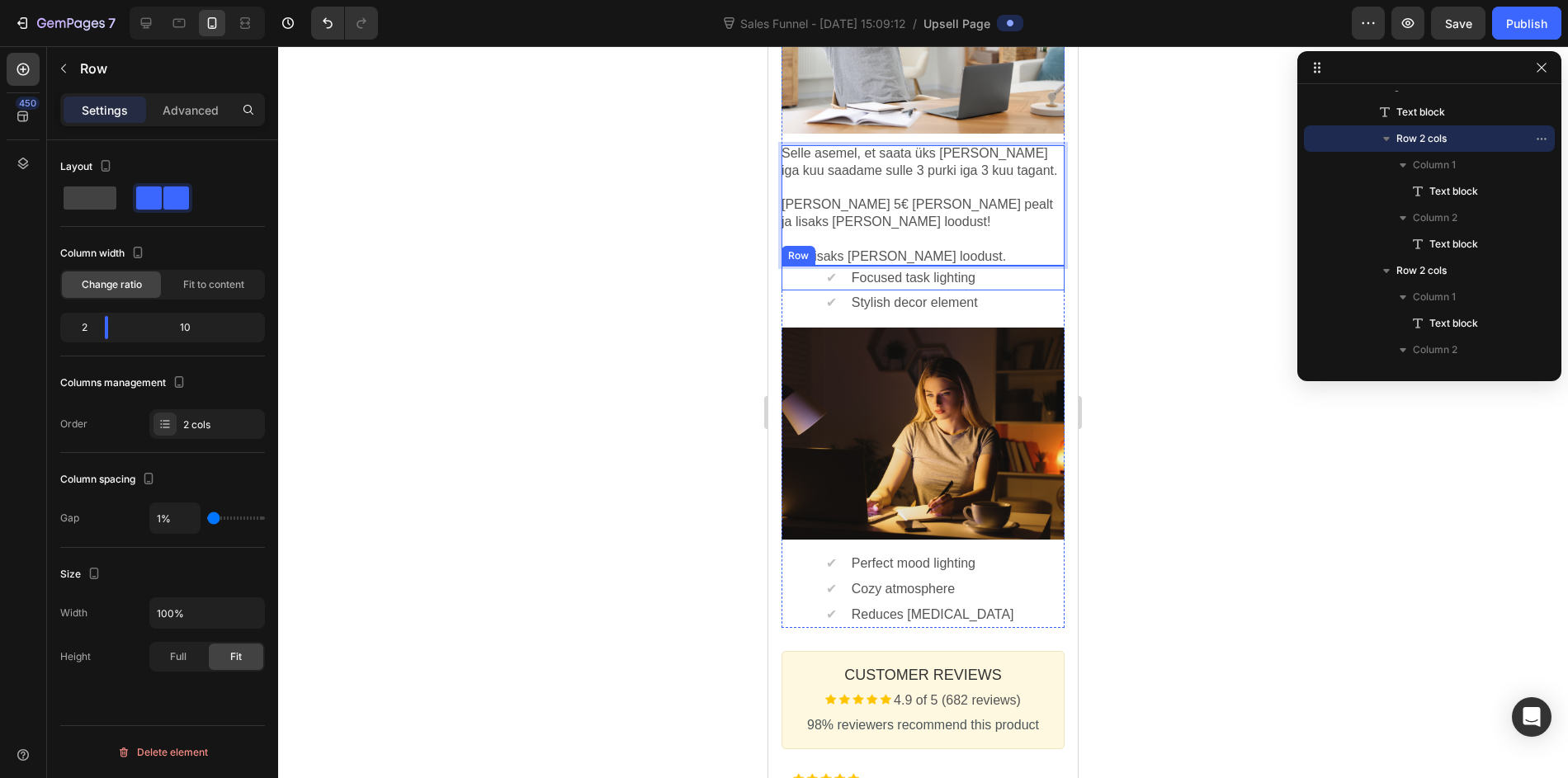
click at [1024, 265] on div "✔ Text block Focused task lighting Text block Row" at bounding box center [923, 278] width 283 height 26
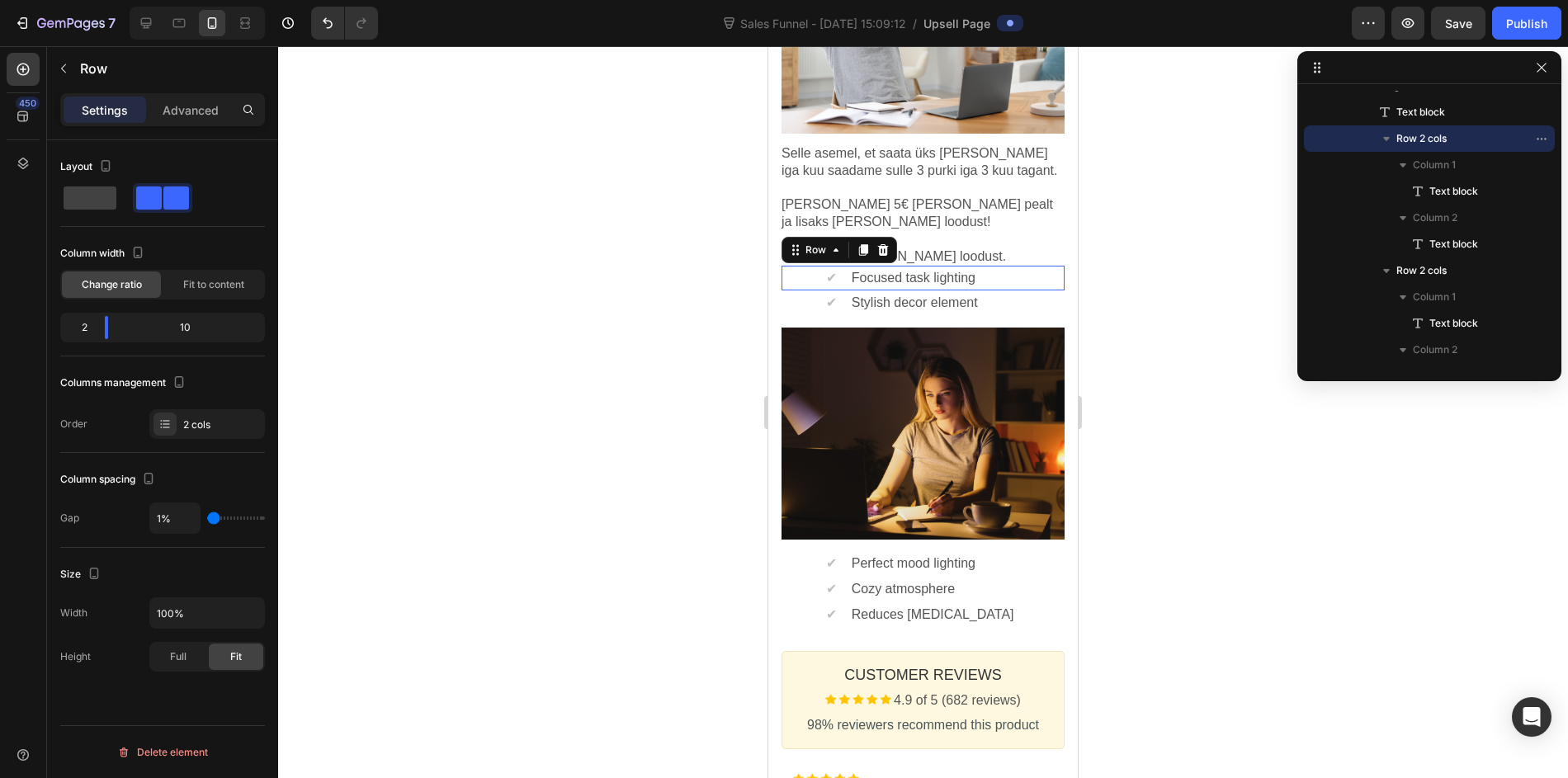
click at [881, 244] on icon at bounding box center [883, 249] width 10 height 11
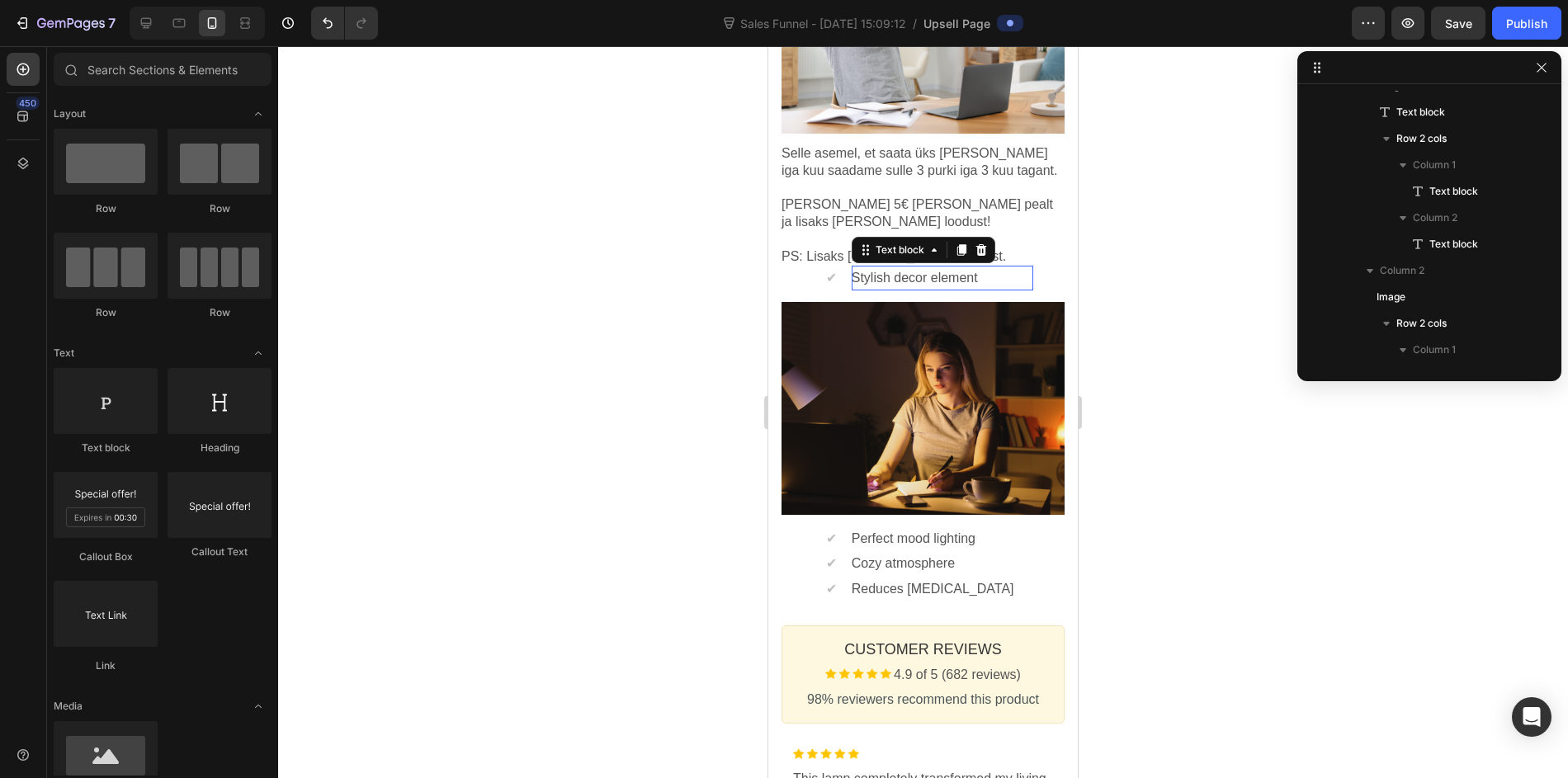
click at [1018, 270] on p "Stylish decor element" at bounding box center [943, 279] width 182 height 17
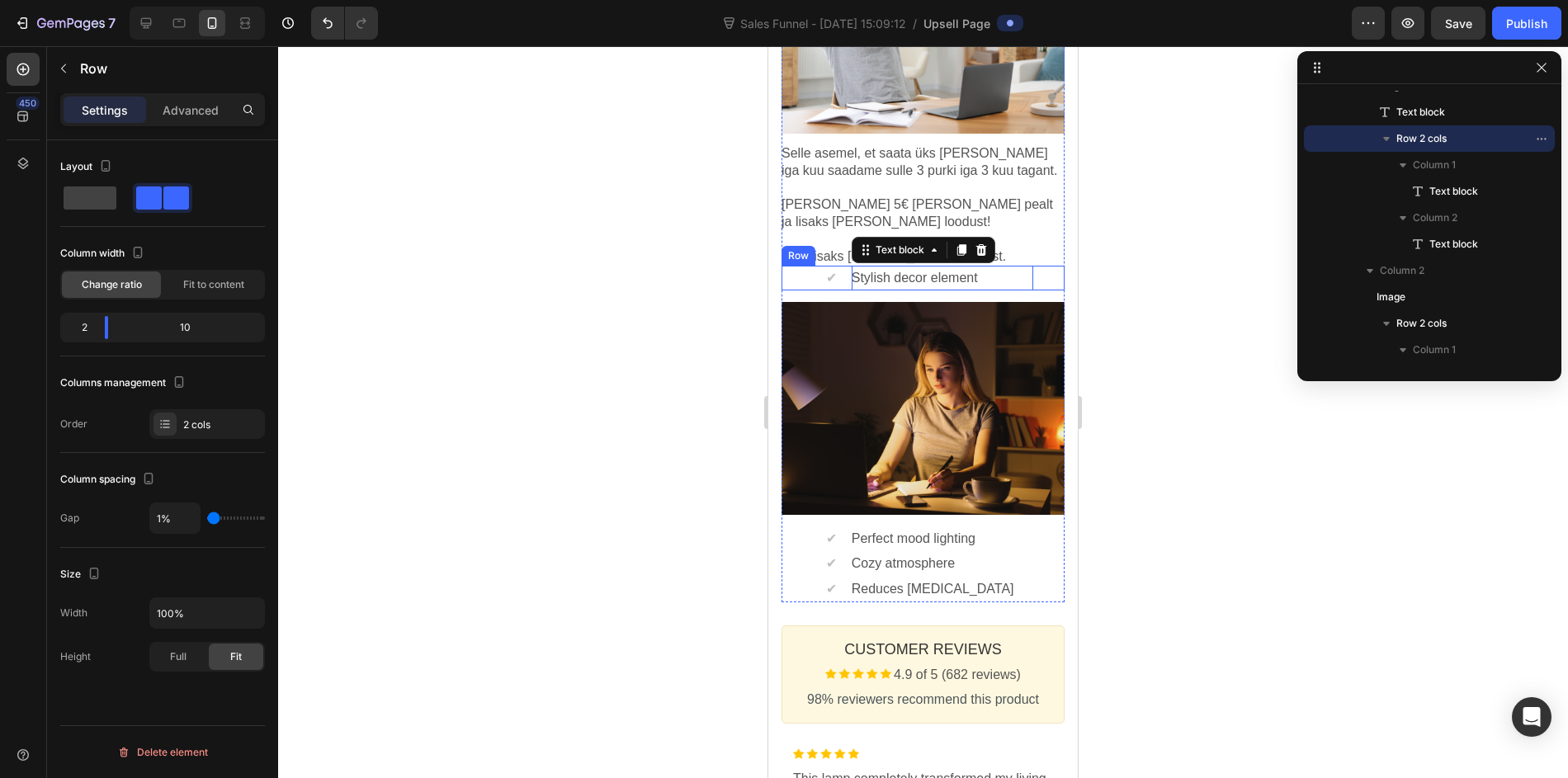
click at [791, 265] on div "✔ Text block Stylish decor element Text block Row" at bounding box center [923, 278] width 283 height 26
click at [887, 244] on icon at bounding box center [883, 250] width 13 height 13
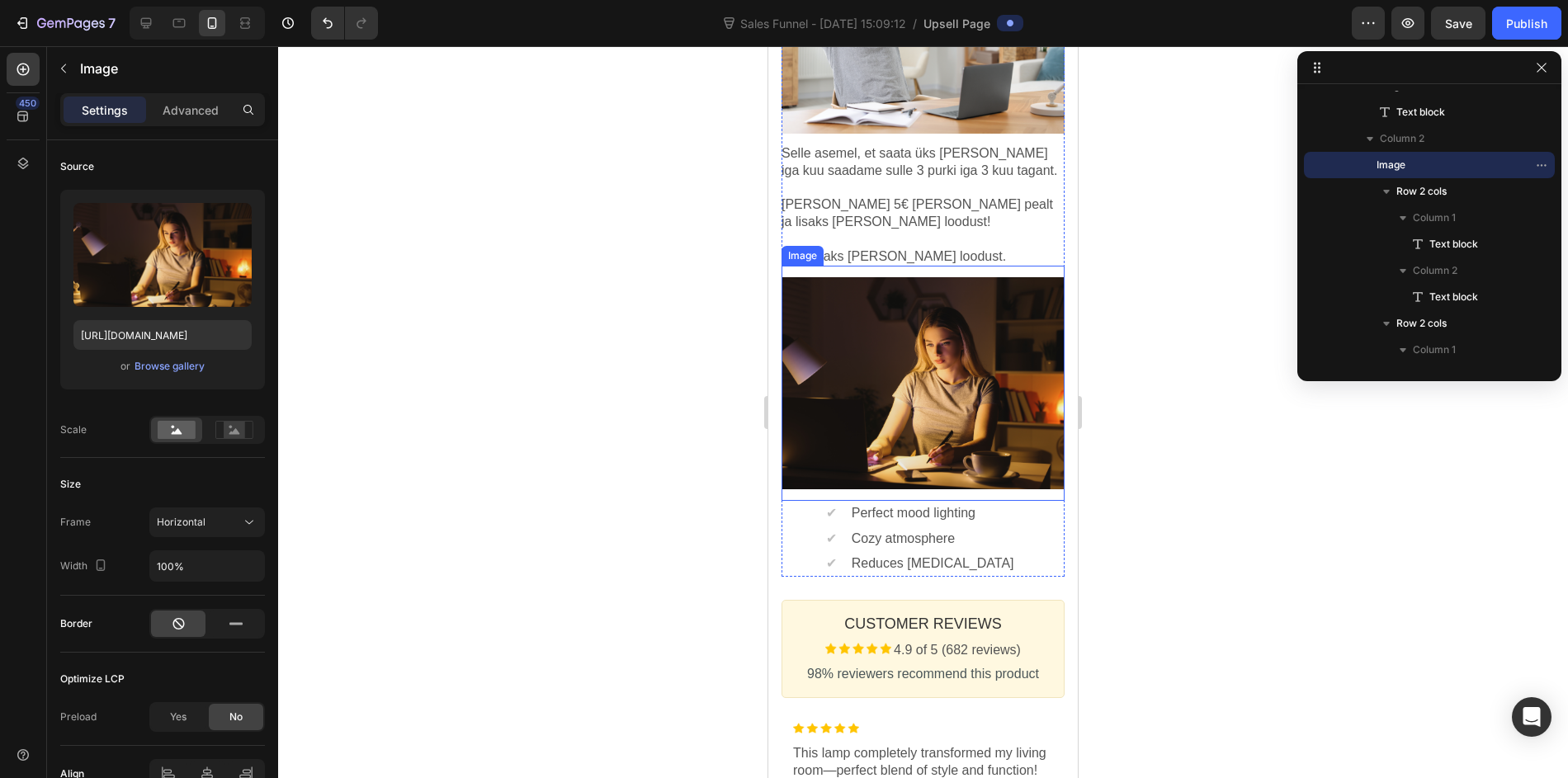
click at [932, 298] on div at bounding box center [923, 384] width 283 height 212
click at [885, 244] on icon at bounding box center [892, 250] width 13 height 13
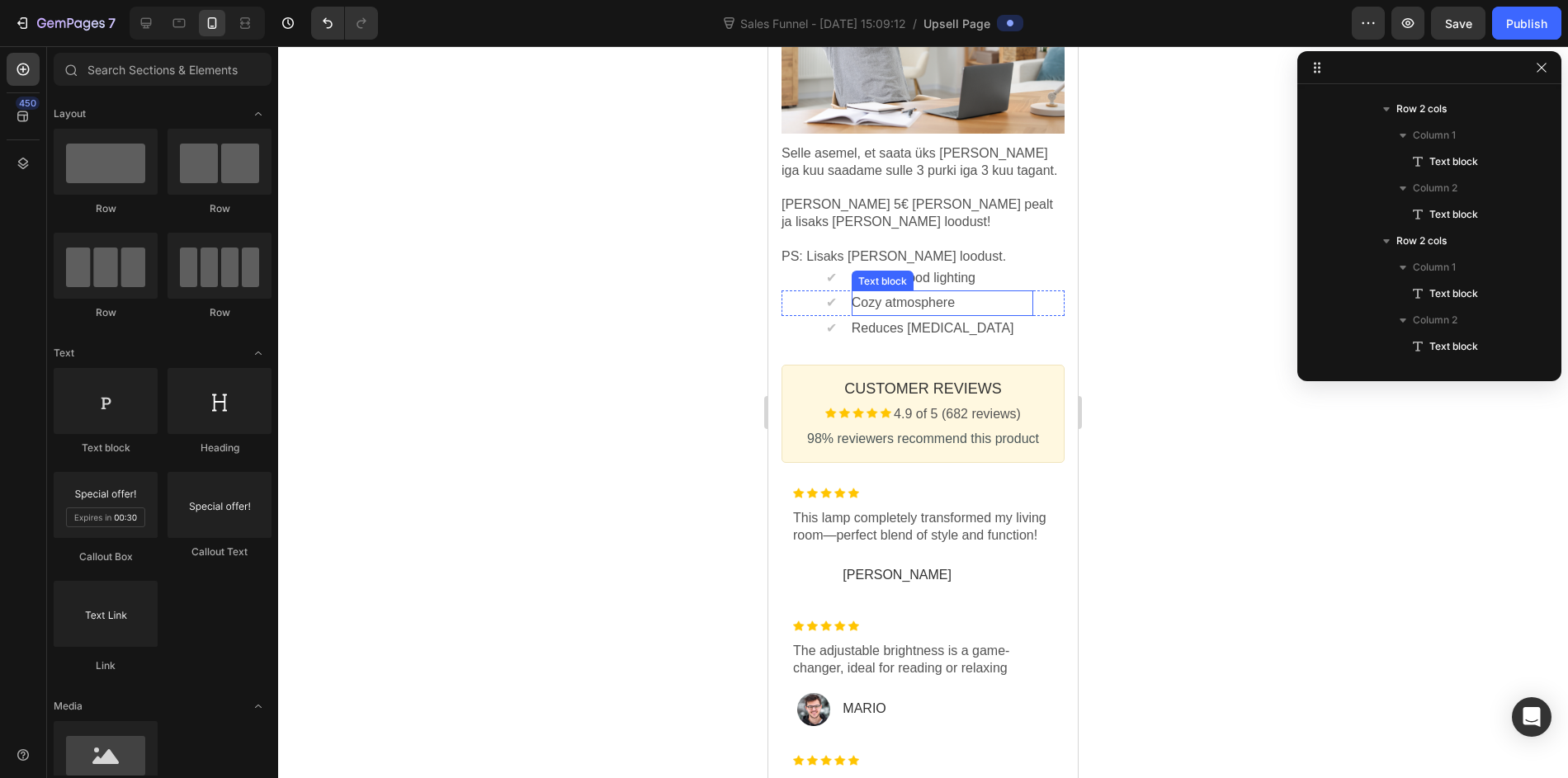
click at [1004, 295] on p "Cozy atmosphere" at bounding box center [943, 303] width 182 height 17
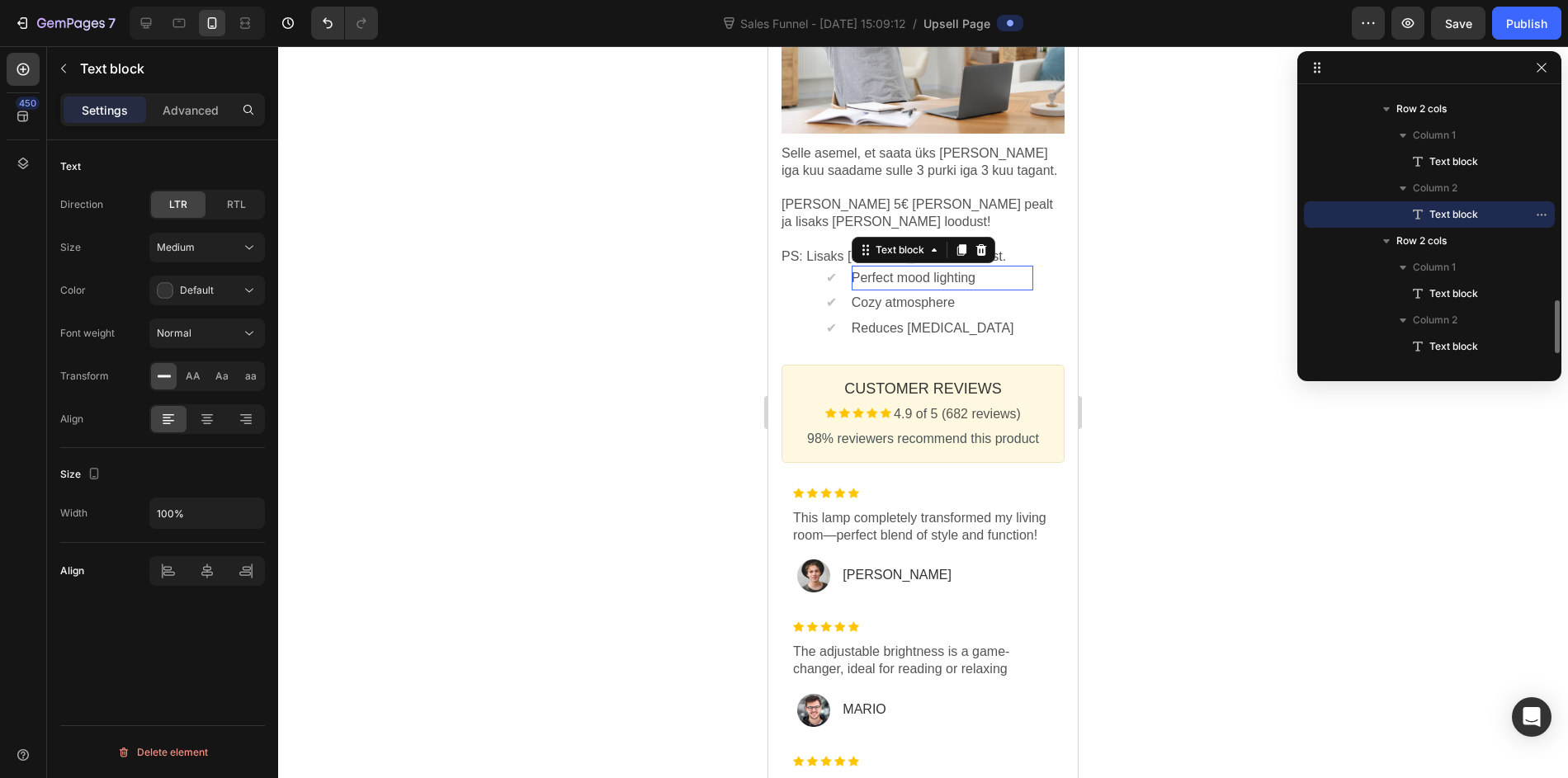
click at [994, 270] on p "Perfect mood lighting" at bounding box center [943, 279] width 182 height 17
click at [1017, 270] on p "Perfect mood lighting" at bounding box center [943, 279] width 182 height 17
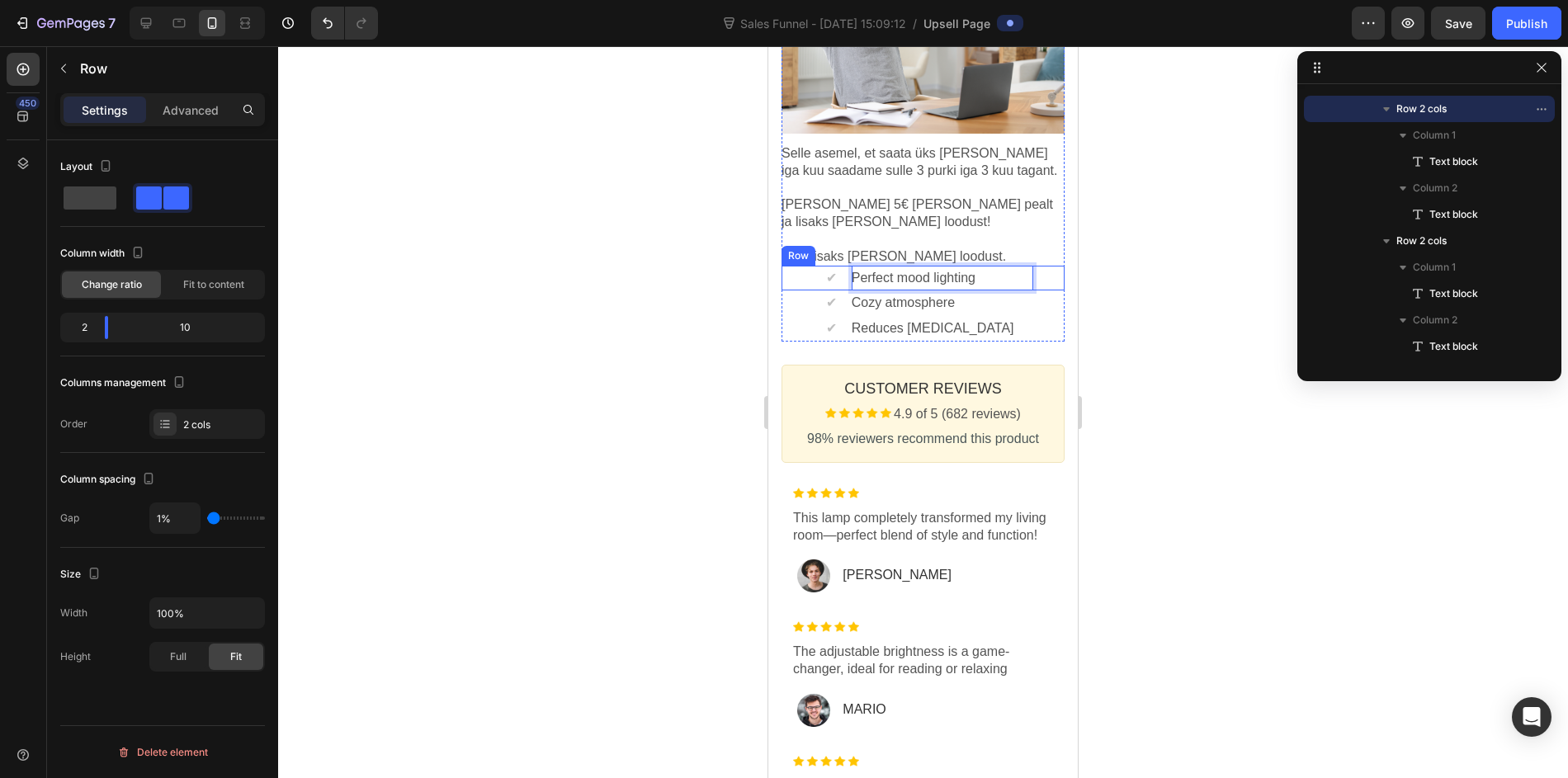
click at [1030, 265] on div "✔ Text block Perfect mood lighting Text block Row" at bounding box center [923, 278] width 283 height 26
click at [885, 244] on icon at bounding box center [883, 249] width 10 height 11
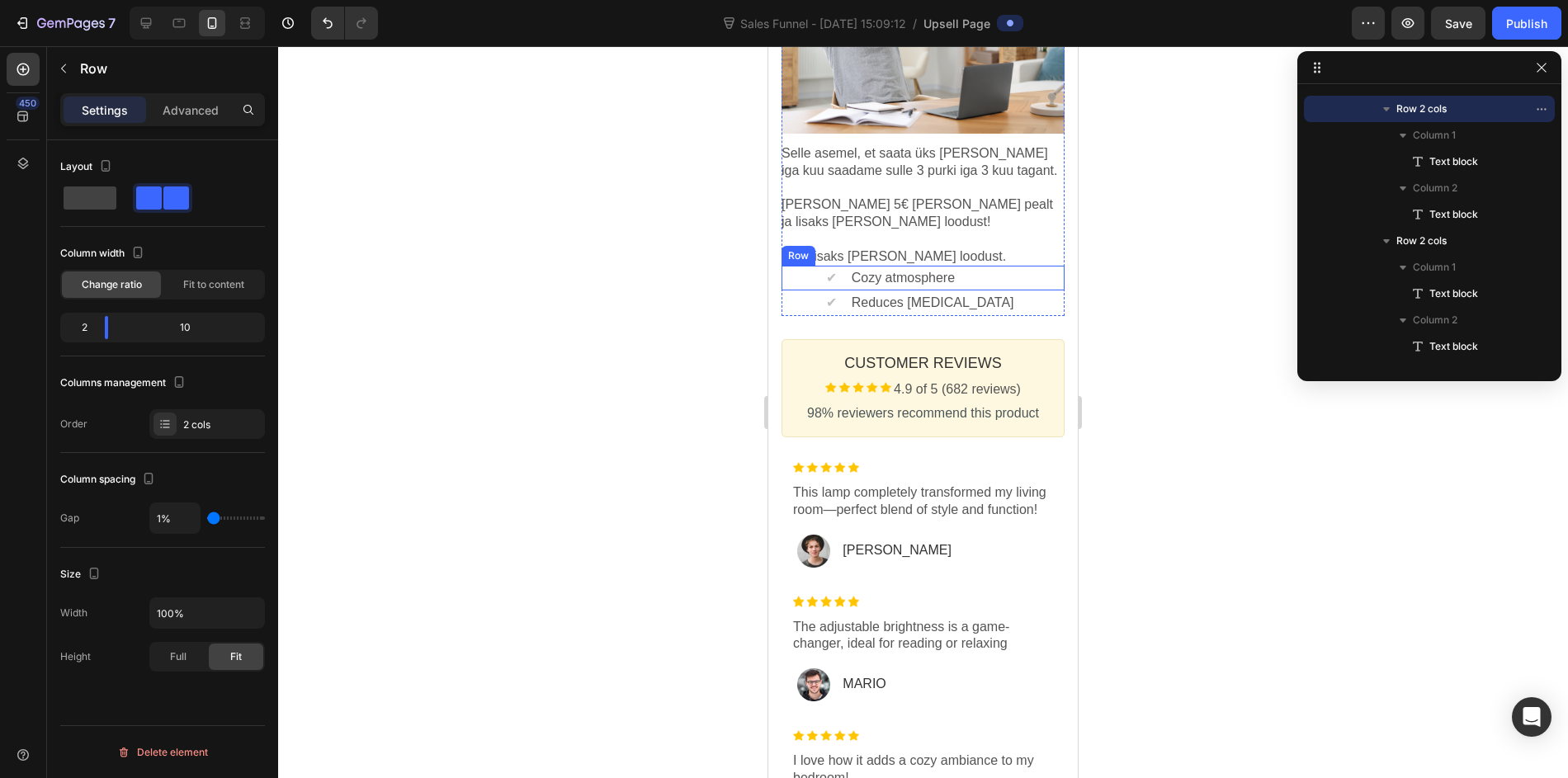
click at [1023, 265] on div "✔ Text block Cozy atmosphere Text block Row" at bounding box center [923, 278] width 283 height 26
click at [892, 240] on div at bounding box center [883, 249] width 20 height 20
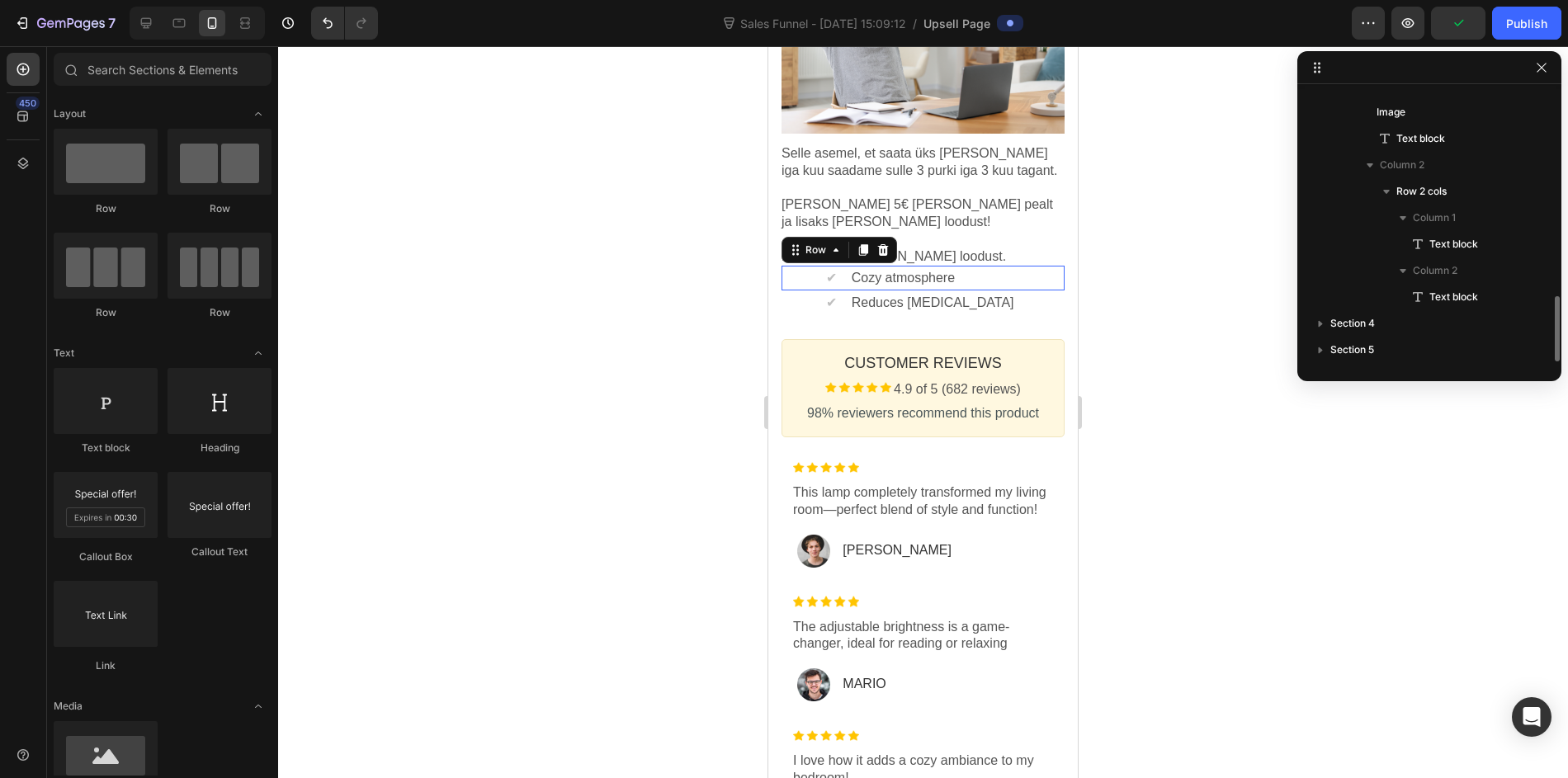
scroll to position [856, 0]
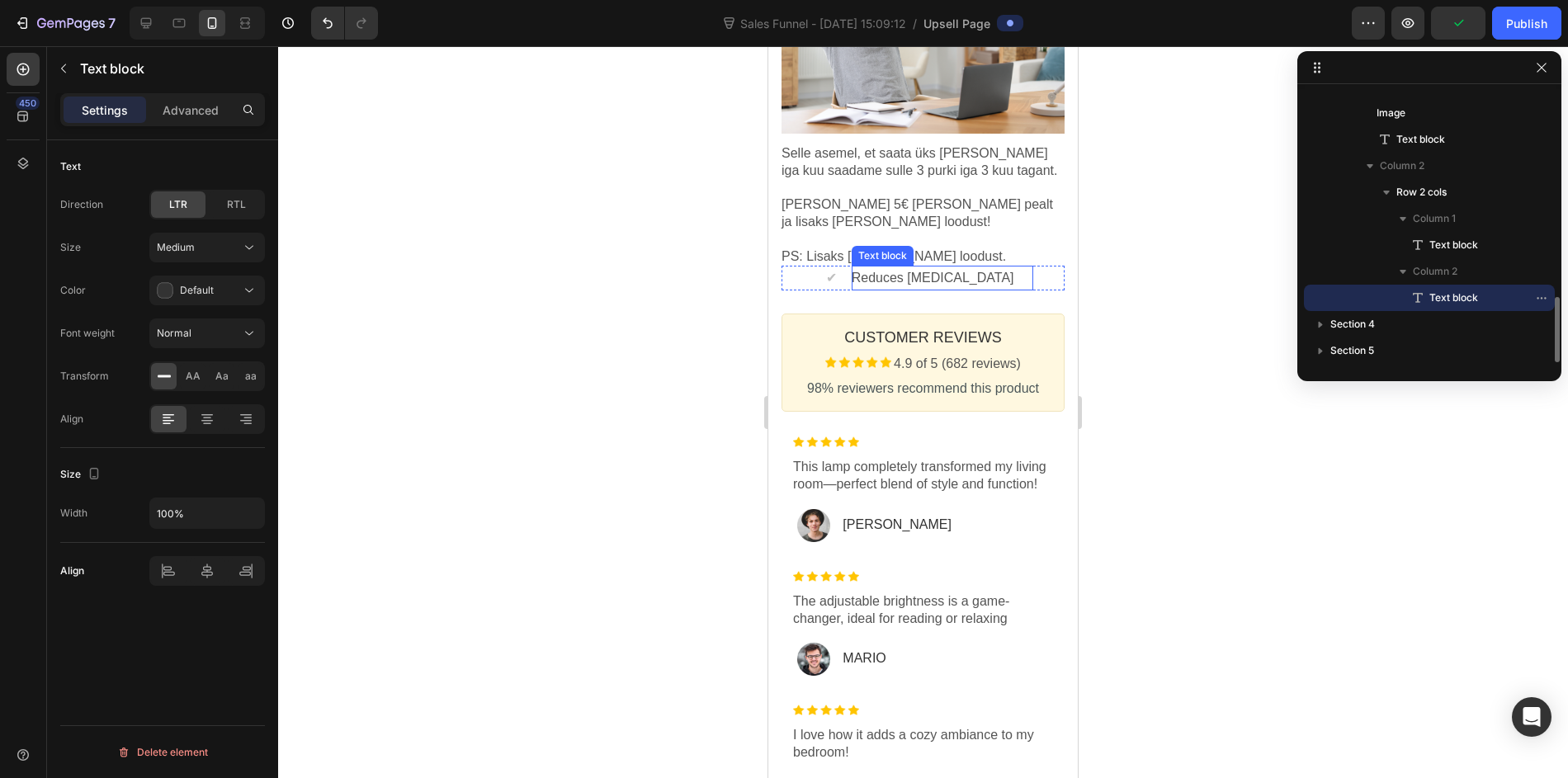
click at [1003, 270] on p "Reduces eye strain" at bounding box center [943, 279] width 182 height 17
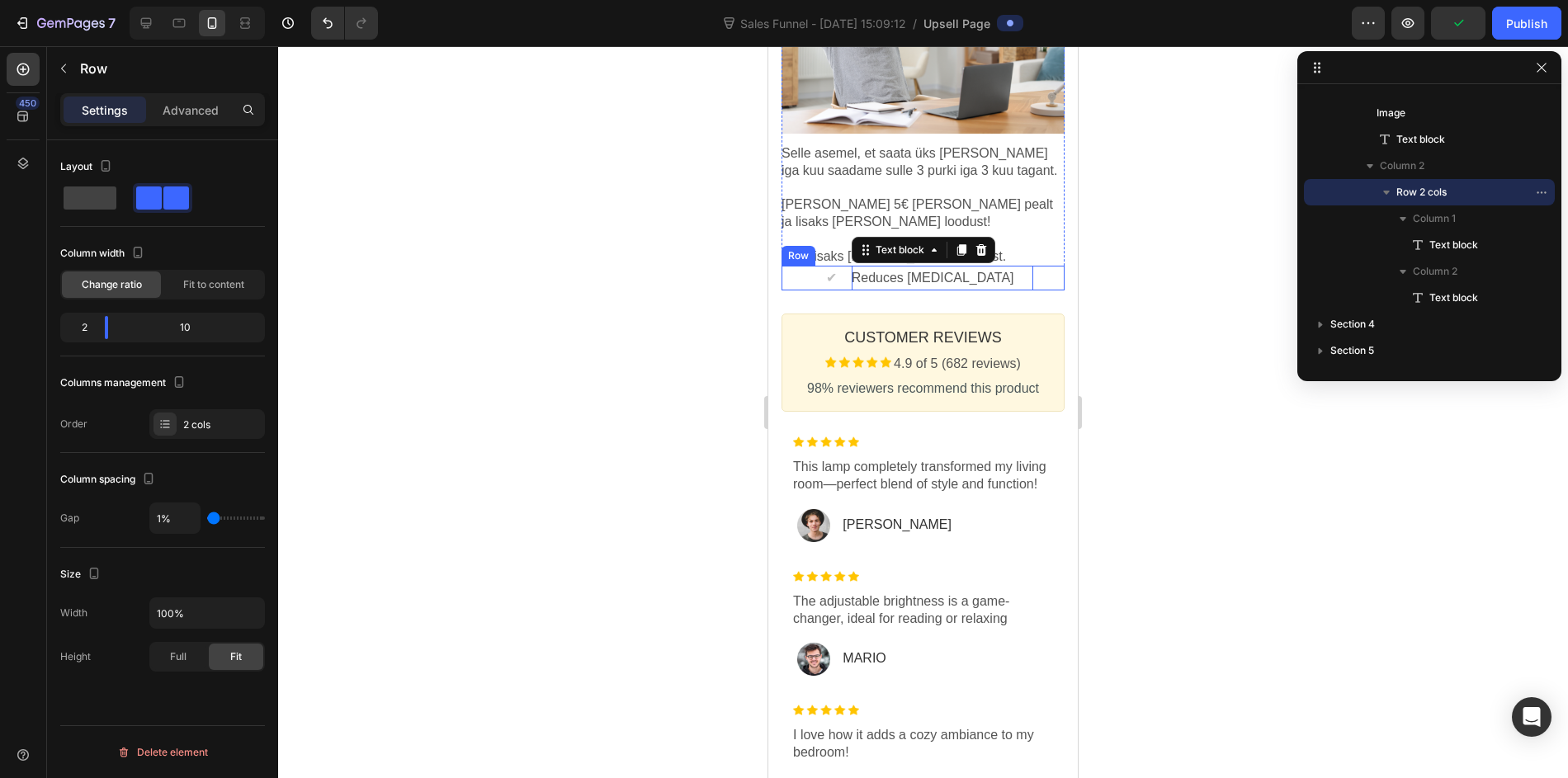
click at [1036, 265] on div "✔ Text block Reduces eye strain Text block Row" at bounding box center [923, 278] width 283 height 26
click at [888, 244] on icon at bounding box center [883, 250] width 13 height 13
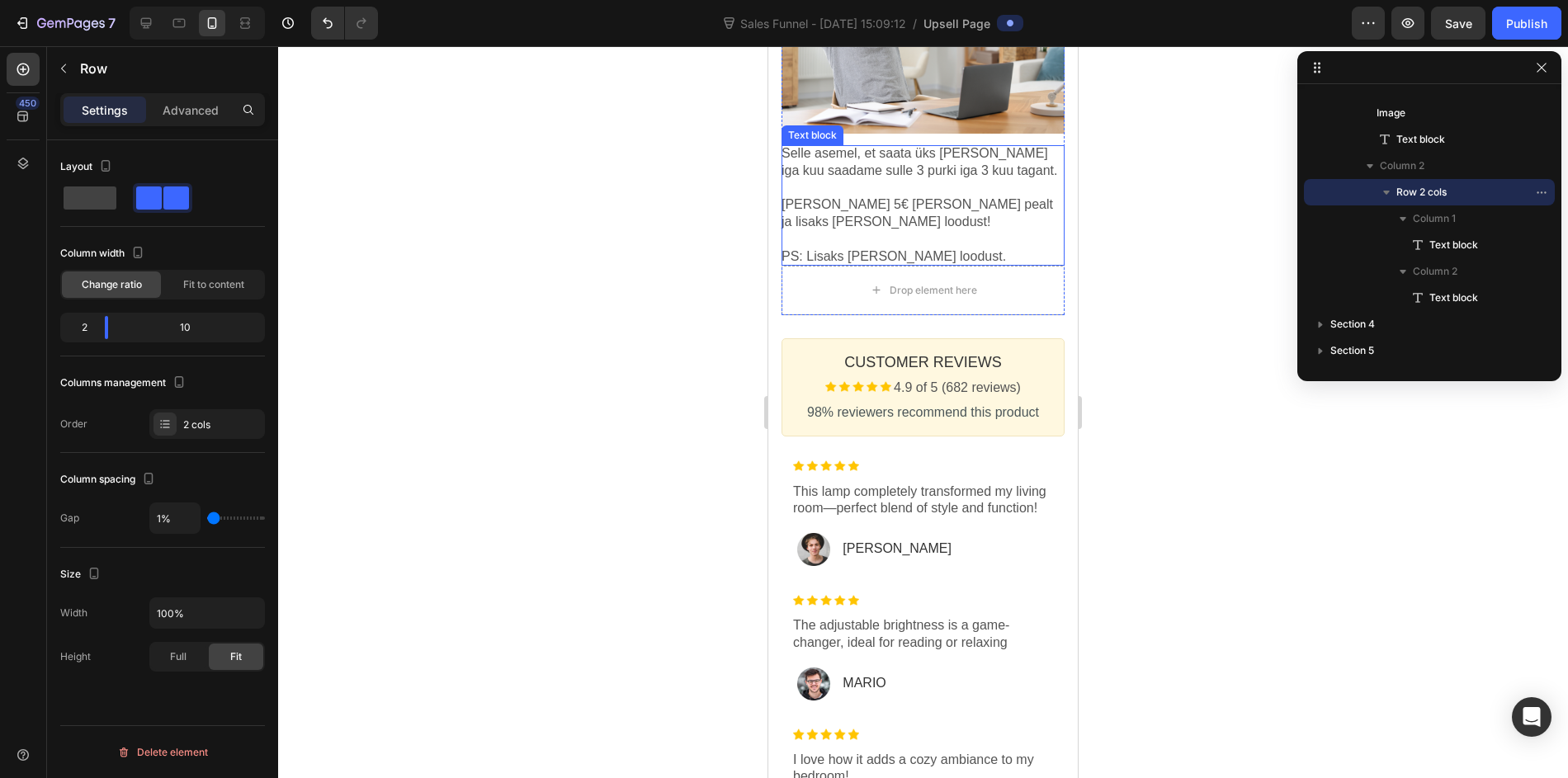
scroll to position [745, 0]
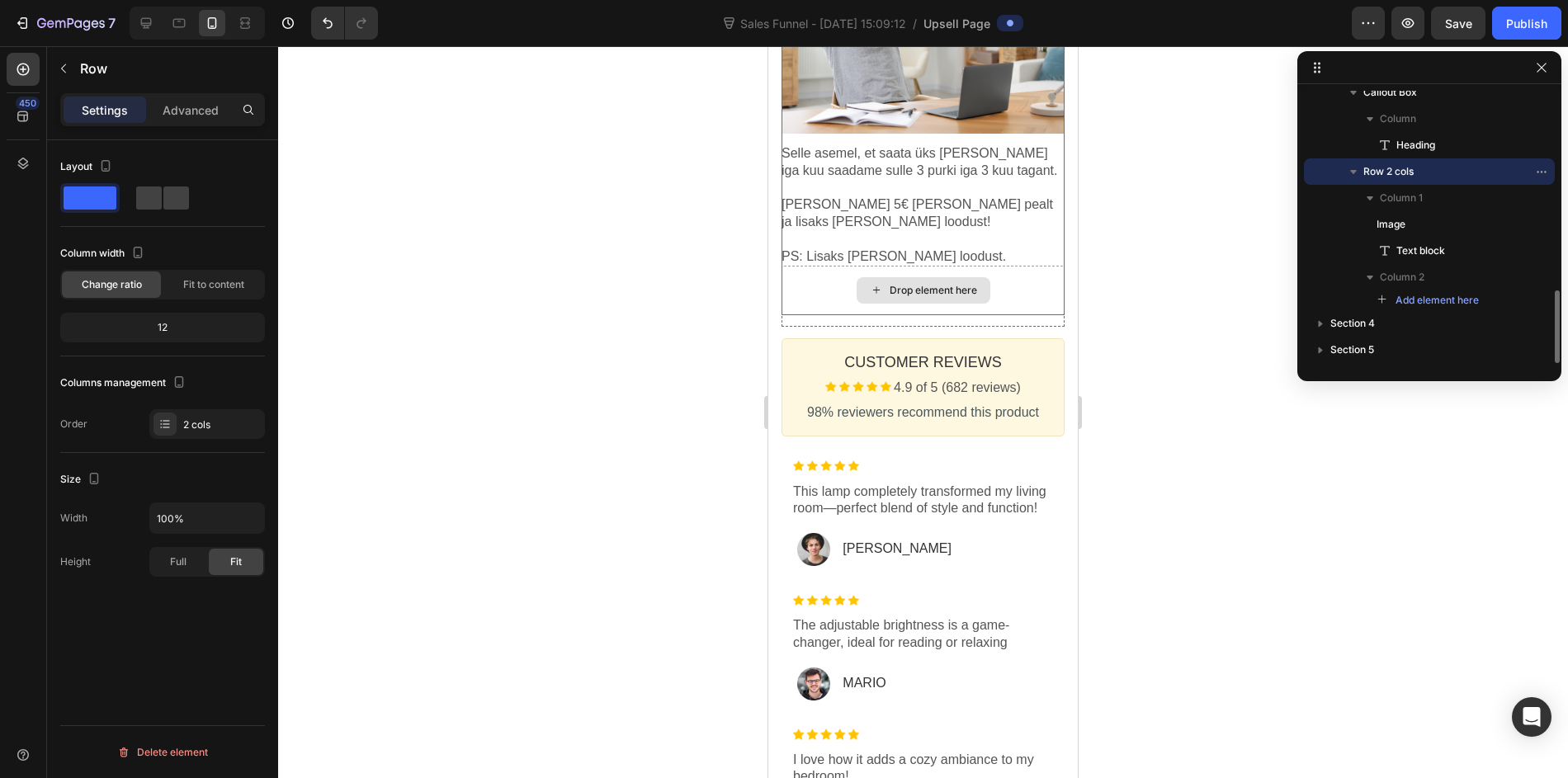
click at [1031, 265] on div "Drop element here" at bounding box center [923, 290] width 283 height 49
click at [876, 353] on p "Customer Reviews" at bounding box center [923, 363] width 253 height 19
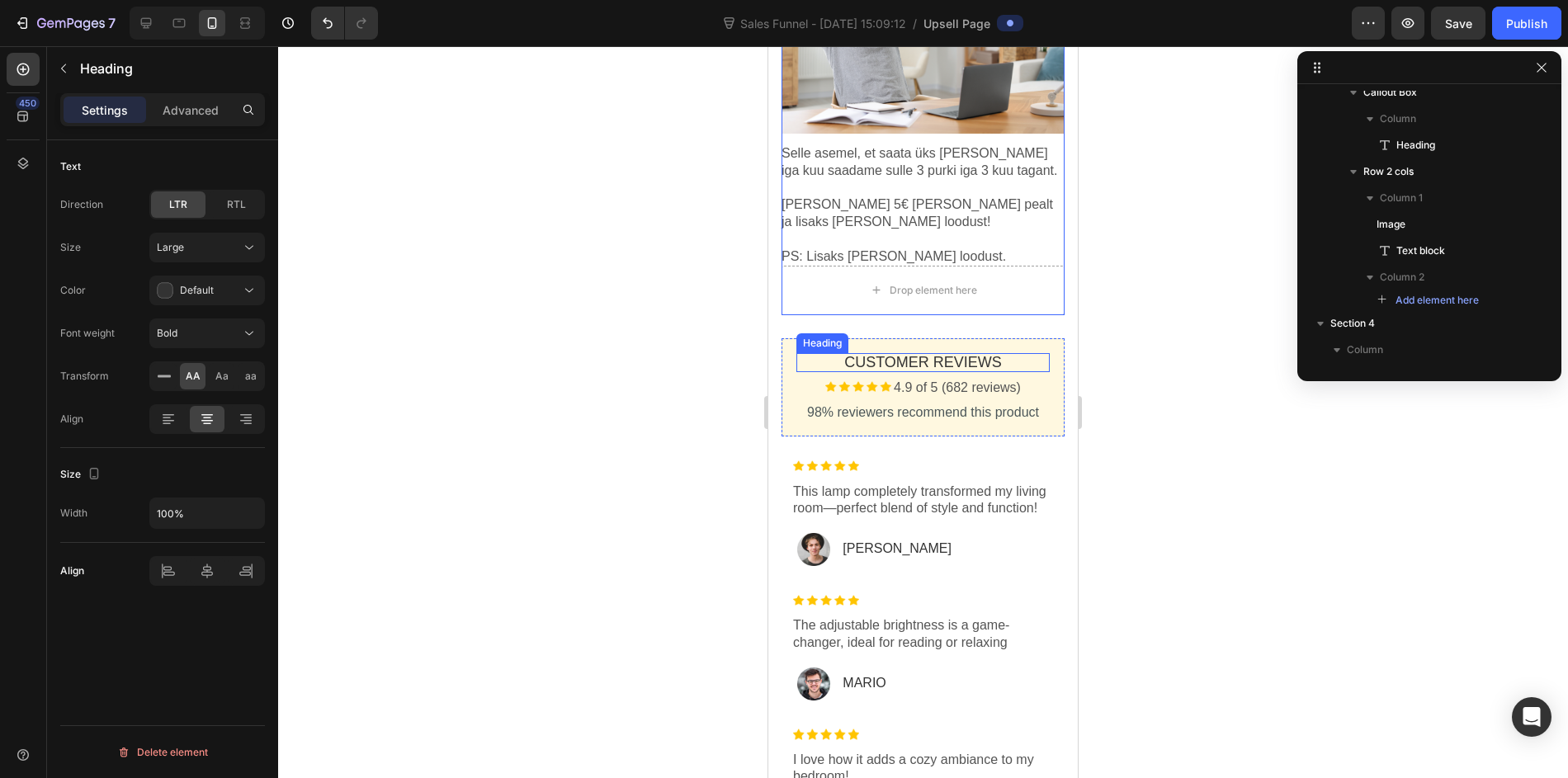
scroll to position [929, 0]
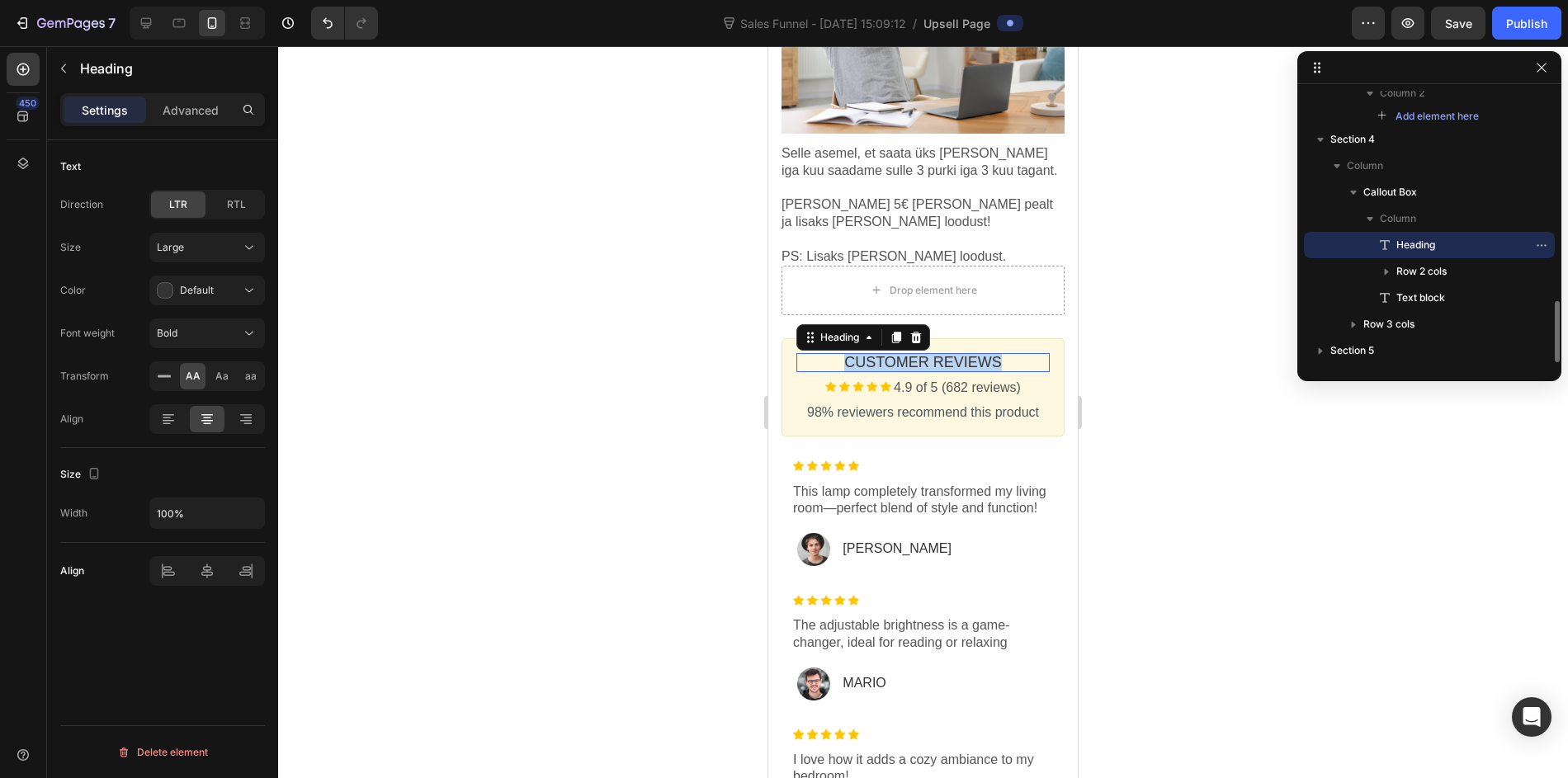
click at [876, 353] on p "Customer Reviews" at bounding box center [923, 363] width 253 height 19
click at [965, 380] on p "4.9 of 5 (682 reviews)" at bounding box center [957, 389] width 127 height 17
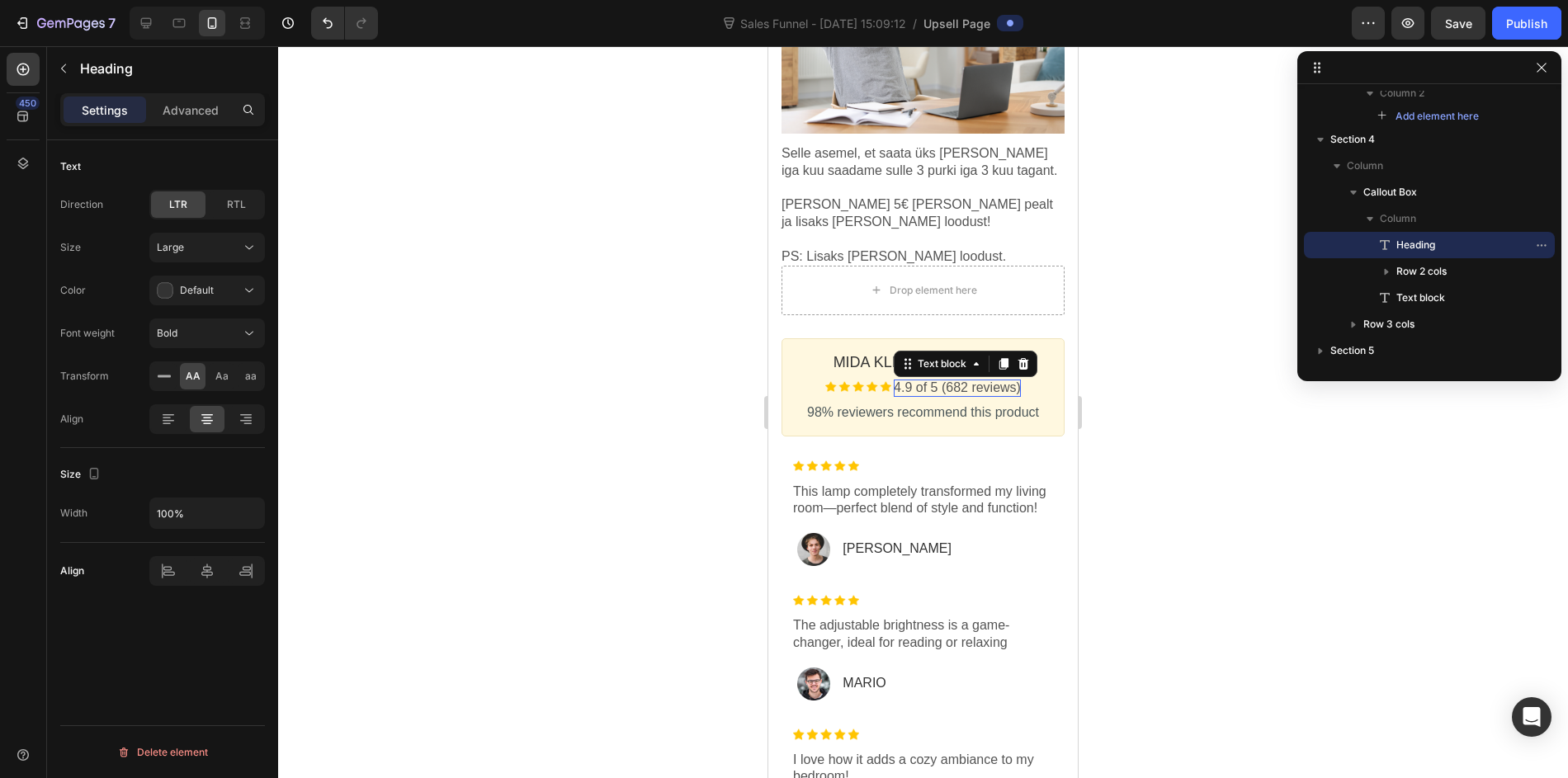
scroll to position [1034, 0]
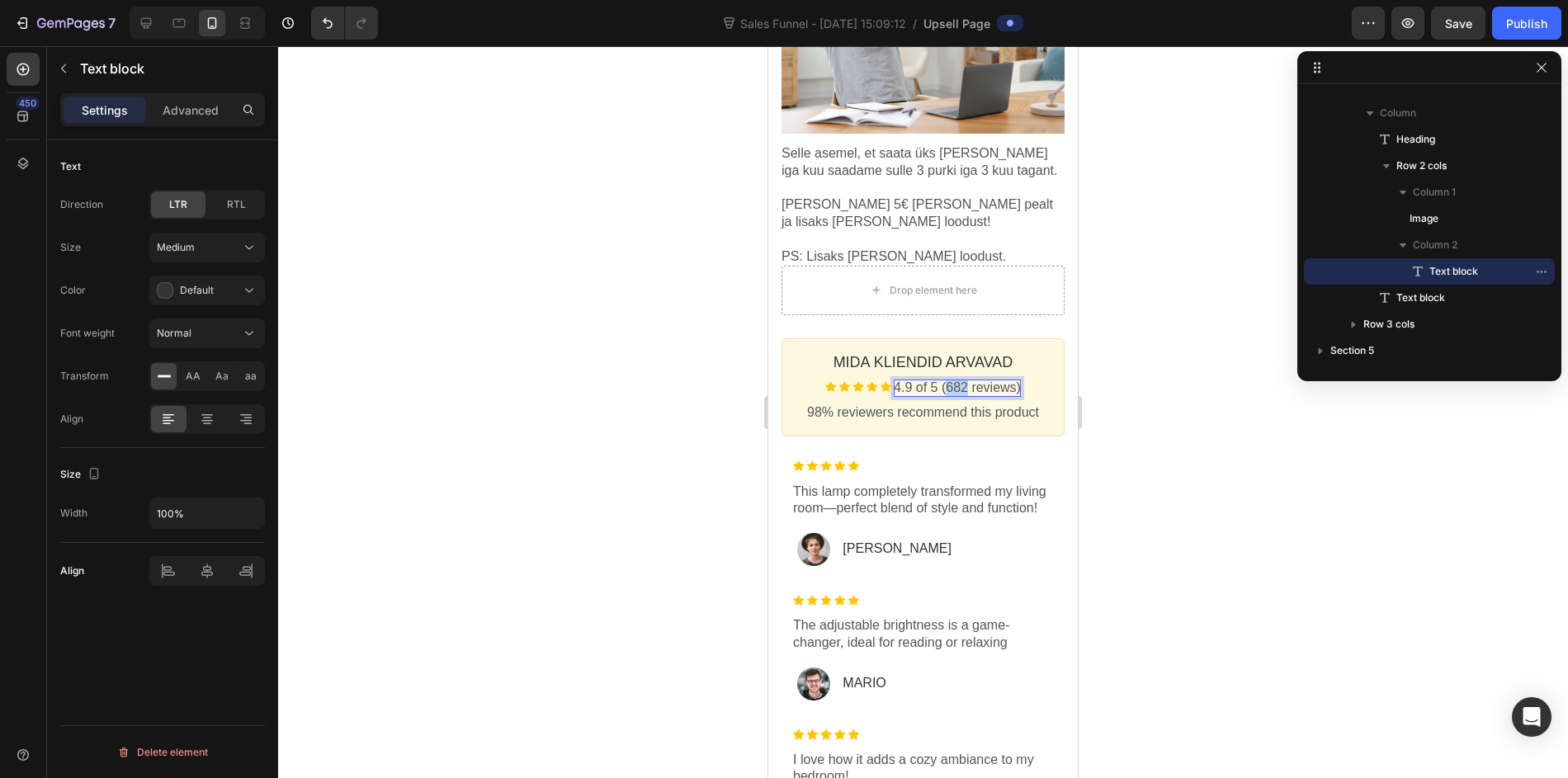
click at [957, 380] on p "4.9 of 5 (682 reviews)" at bounding box center [957, 389] width 127 height 17
drag, startPoint x: 1009, startPoint y: 345, endPoint x: 964, endPoint y: 344, distance: 45.0
click at [964, 380] on p "4.9 of 5 (27 reviews)" at bounding box center [958, 389] width 119 height 17
click at [925, 483] on p "This lamp completely transformed my living room—perfect blend of style and func…" at bounding box center [923, 500] width 260 height 35
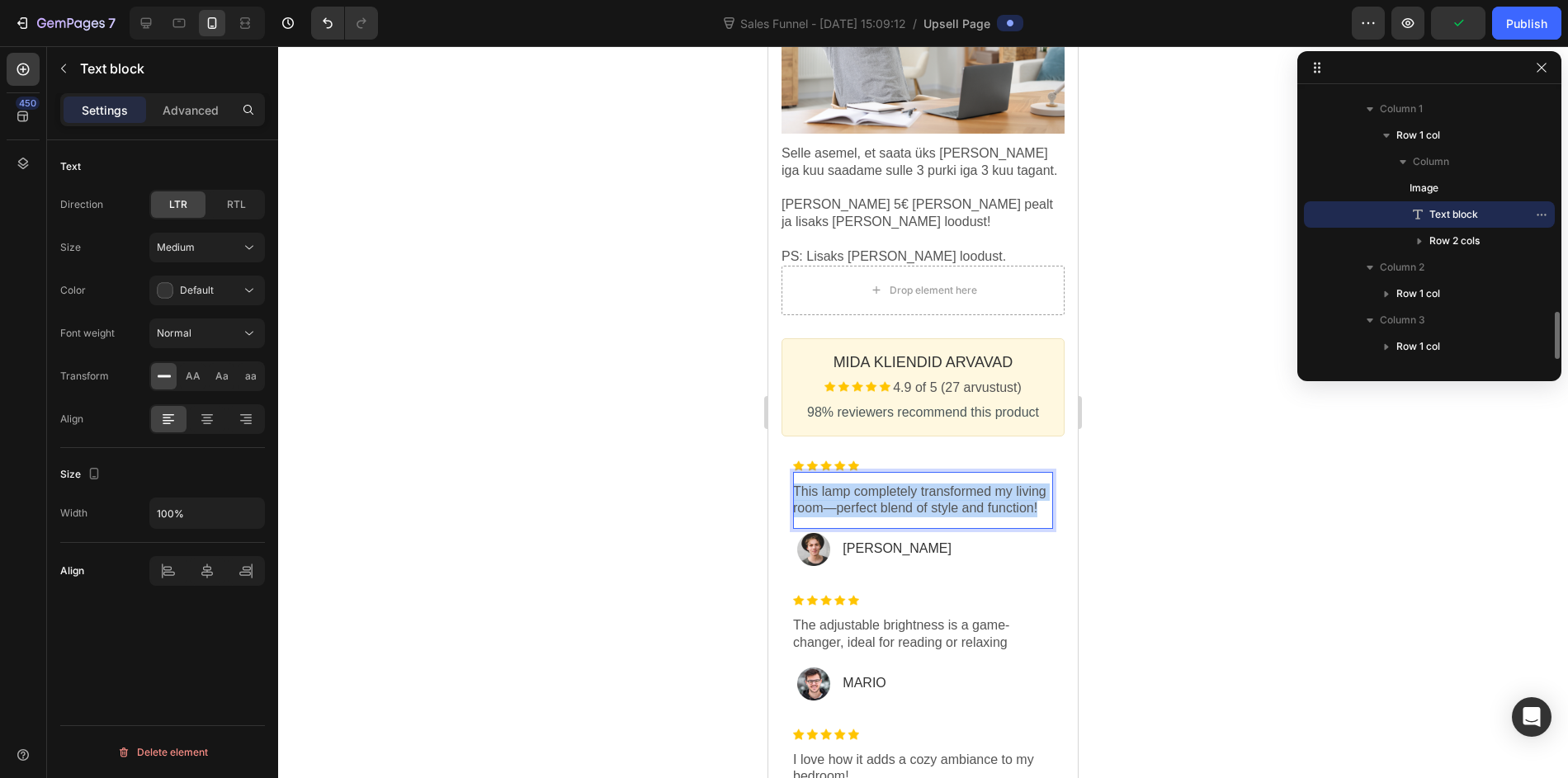
click at [925, 483] on p "This lamp completely transformed my living room—perfect blend of style and func…" at bounding box center [923, 500] width 260 height 35
click at [926, 483] on p "This lamp completely transformed my living room—perfect blend of style and func…" at bounding box center [923, 500] width 260 height 35
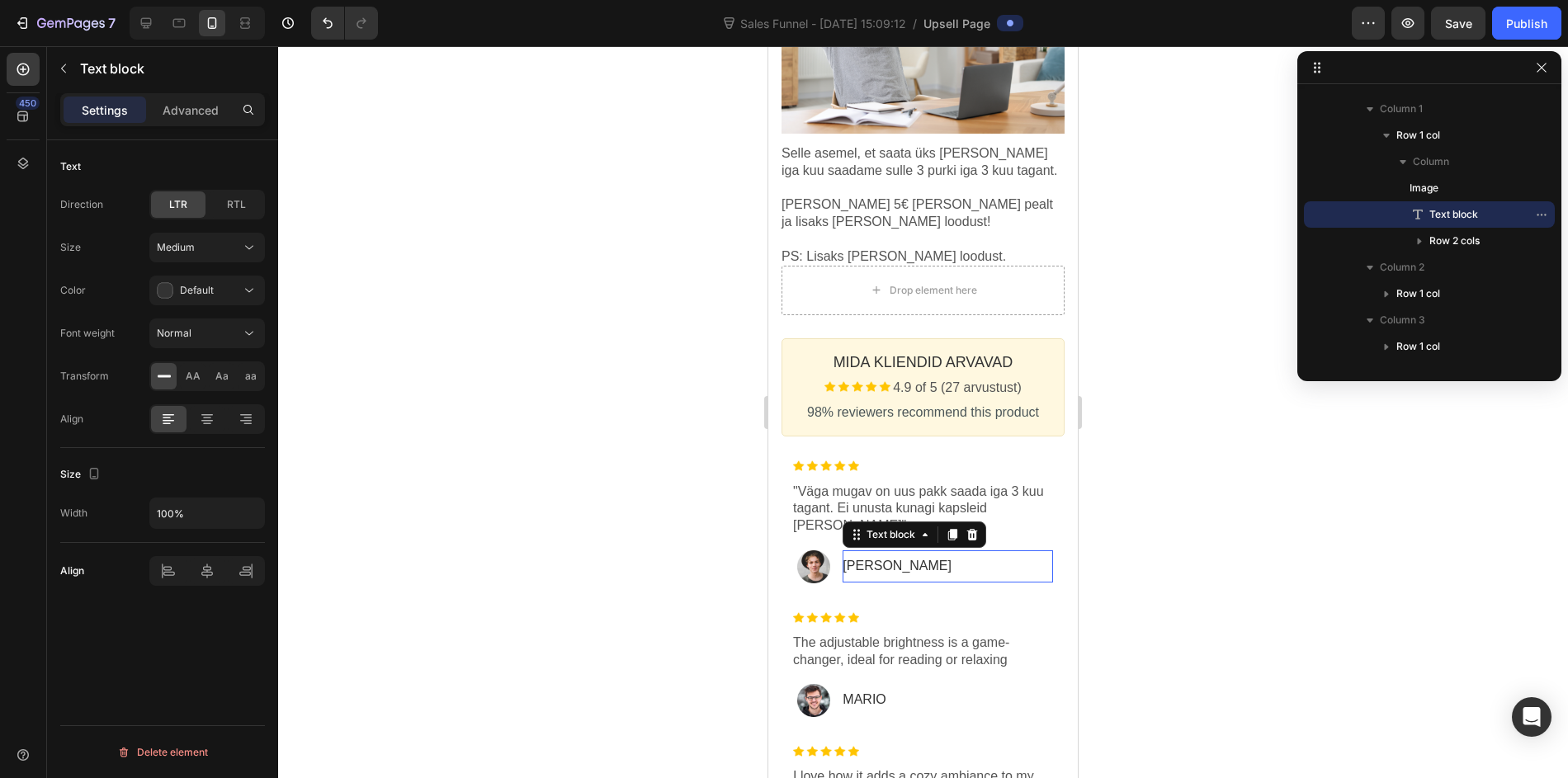
click at [928, 558] on p "Jonh" at bounding box center [947, 567] width 210 height 17
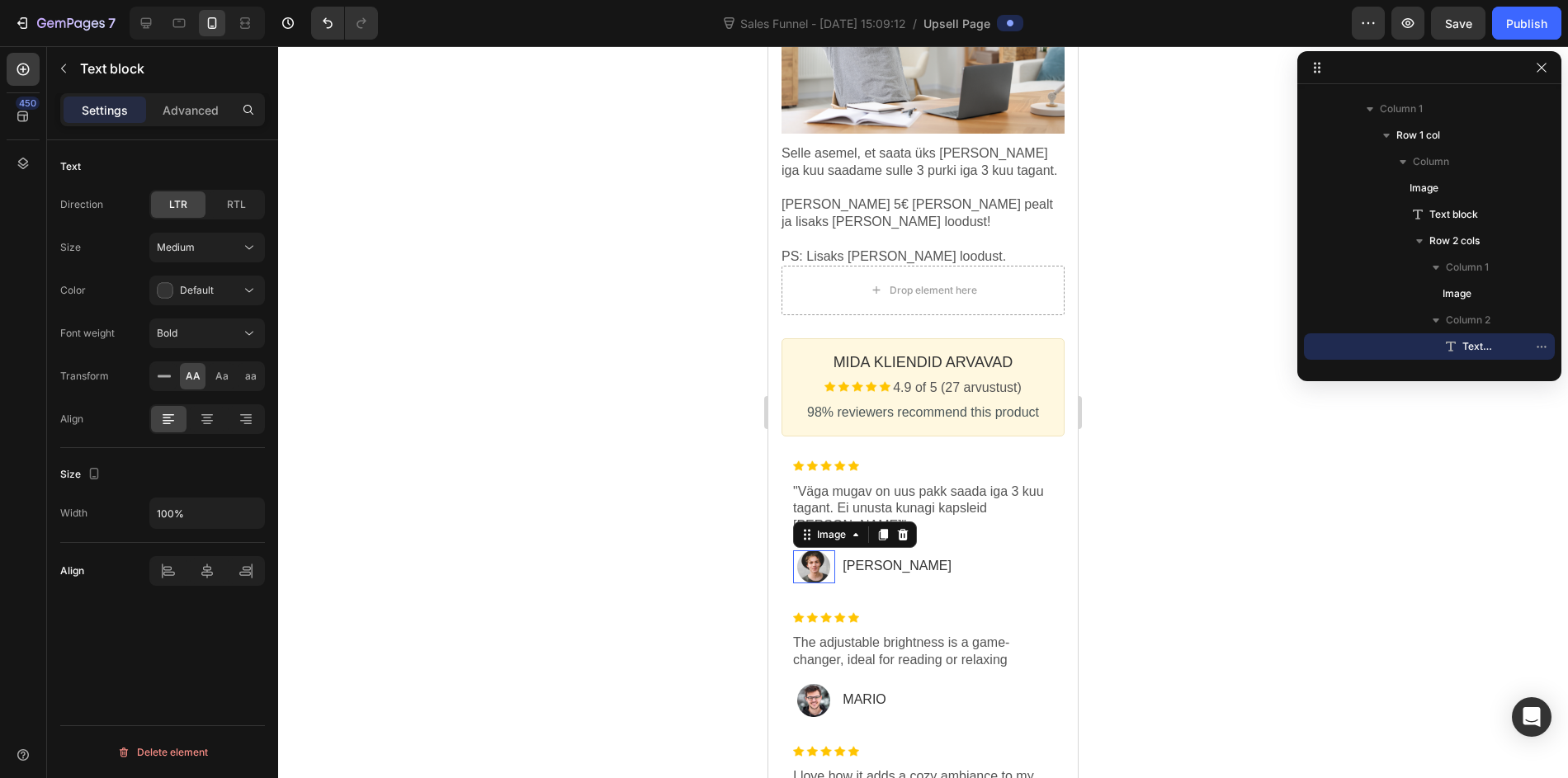
click at [802, 551] on div at bounding box center [814, 567] width 42 height 33
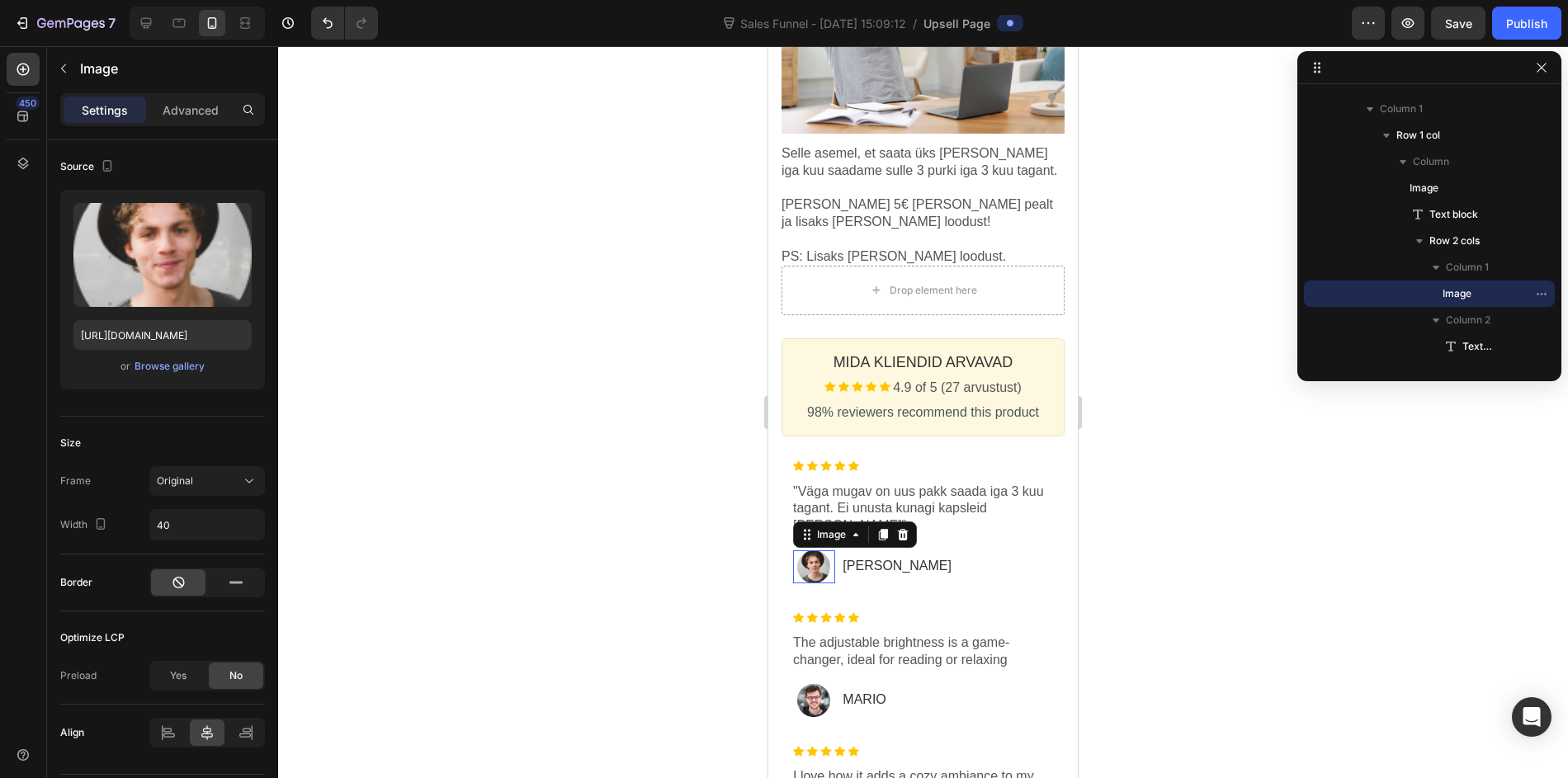
click at [910, 528] on icon at bounding box center [903, 534] width 13 height 13
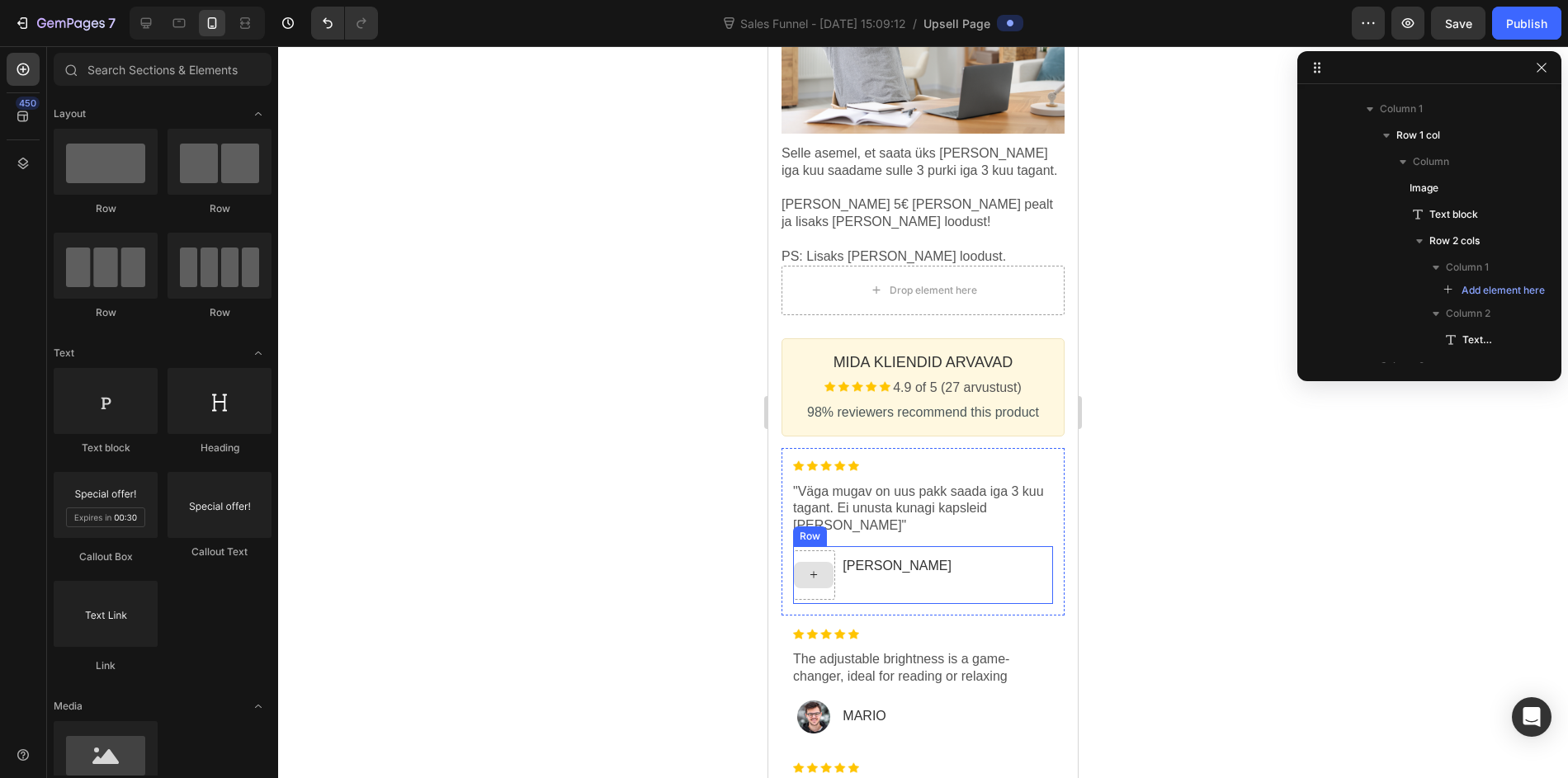
drag, startPoint x: 824, startPoint y: 537, endPoint x: 849, endPoint y: 531, distance: 25.7
click at [824, 562] on div at bounding box center [814, 575] width 40 height 27
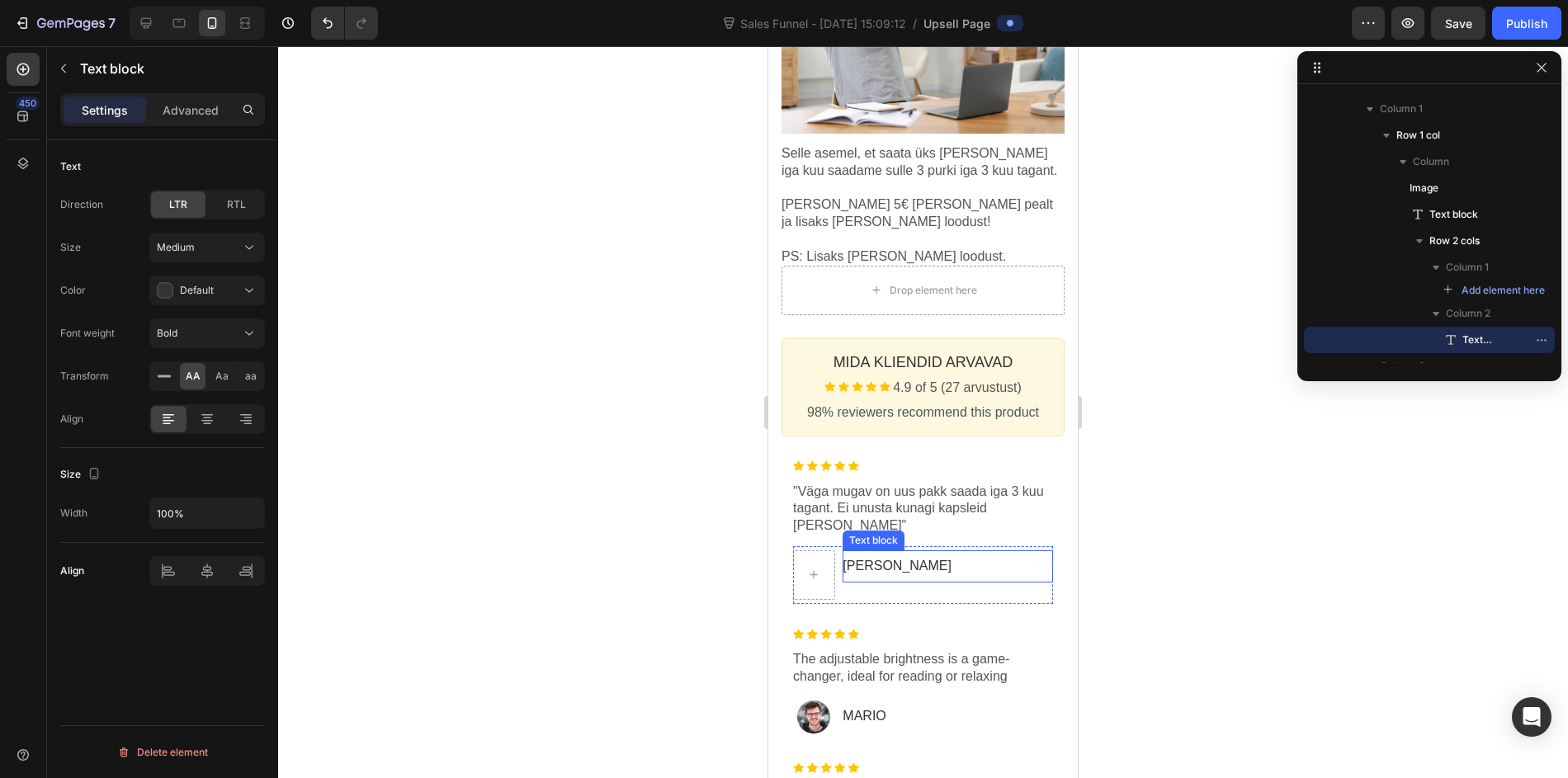
click at [913, 558] on p "Jonh" at bounding box center [947, 567] width 210 height 17
click at [908, 558] on p "Jonh" at bounding box center [947, 567] width 210 height 17
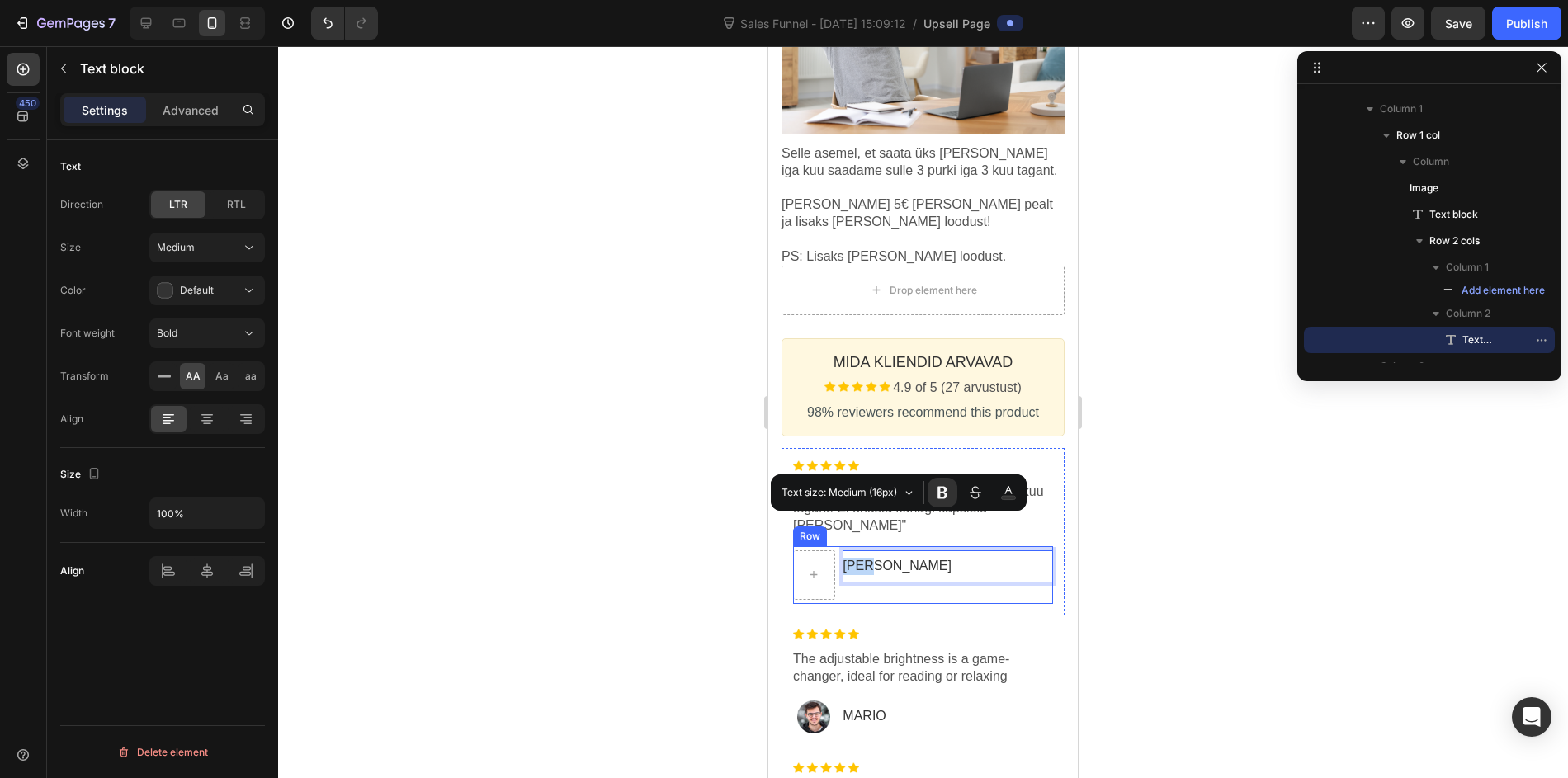
click at [868, 560] on div "Jonh Text block Row" at bounding box center [923, 575] width 260 height 58
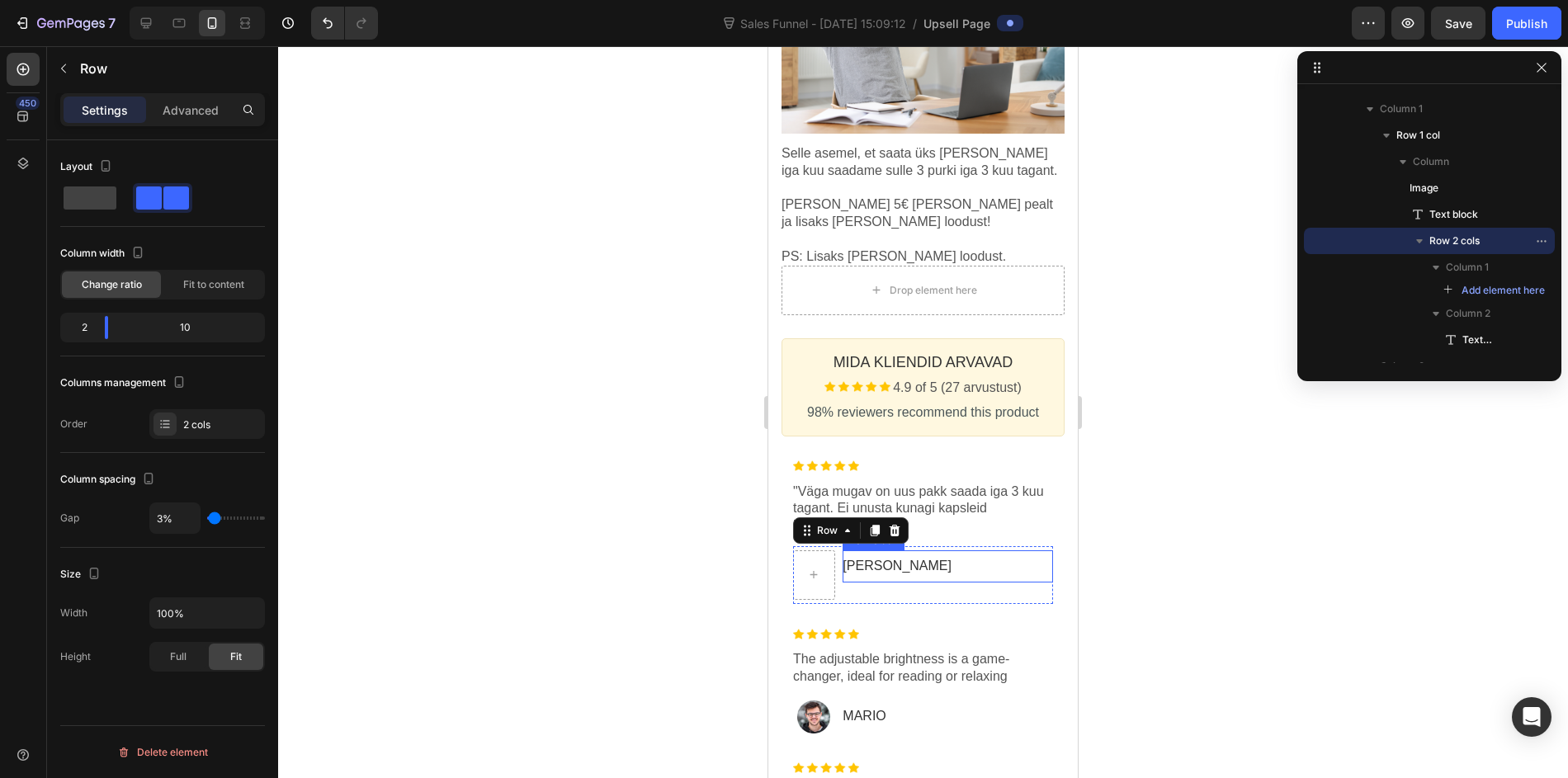
click at [929, 558] on p "Jonh" at bounding box center [947, 567] width 210 height 17
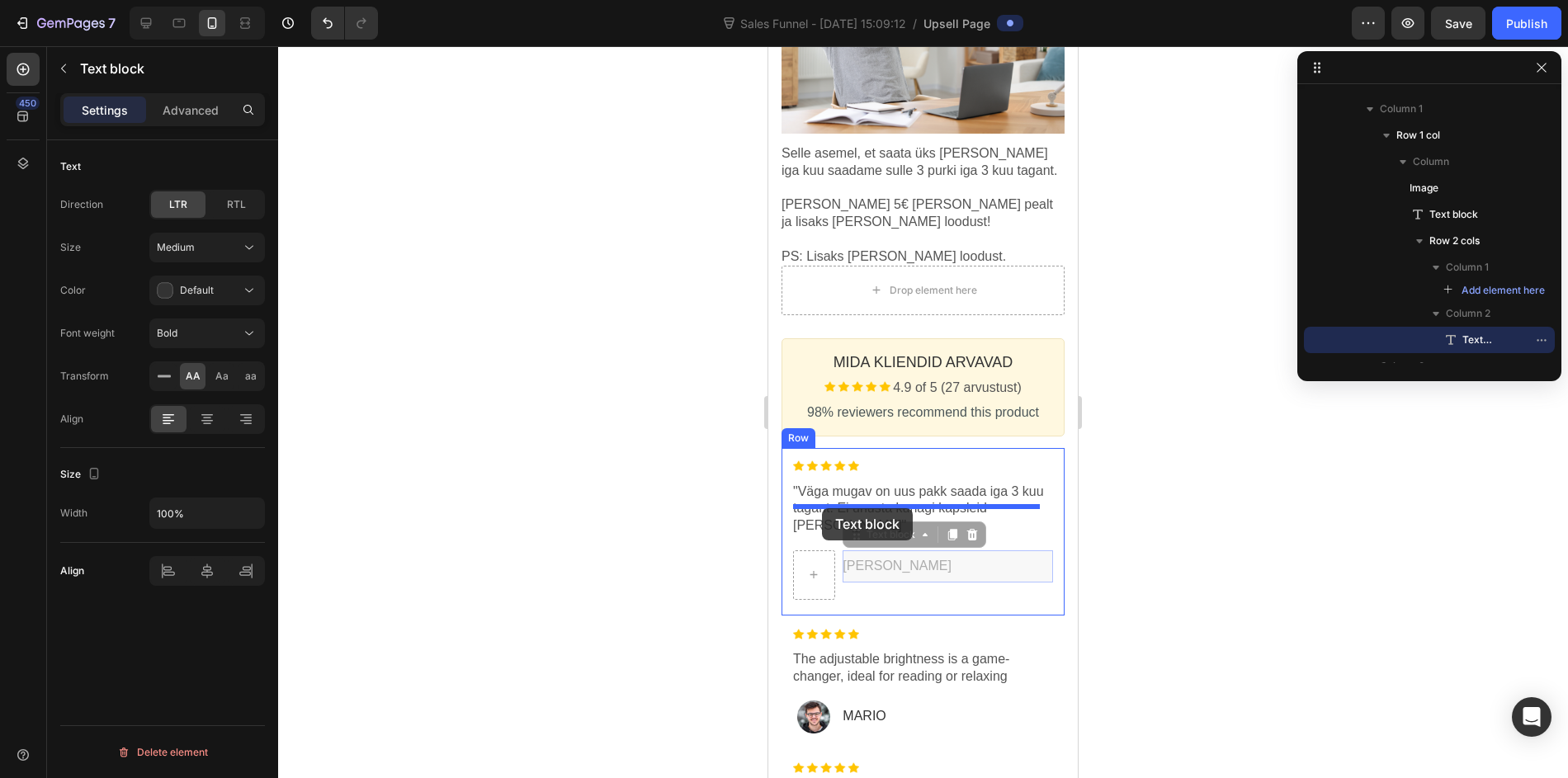
drag, startPoint x: 855, startPoint y: 498, endPoint x: 822, endPoint y: 509, distance: 34.8
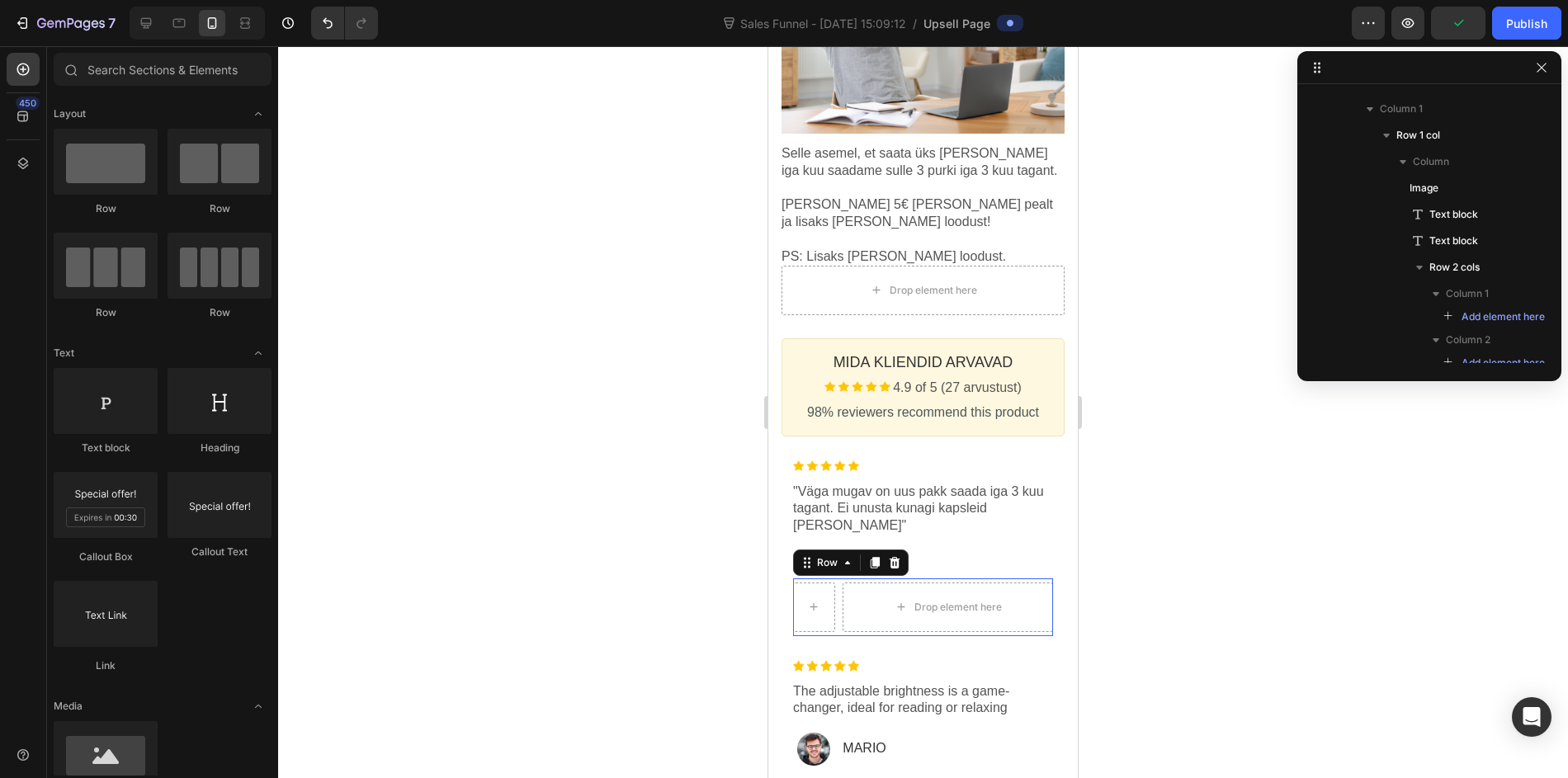
click at [833, 579] on div "Drop element here Row" at bounding box center [923, 607] width 260 height 58
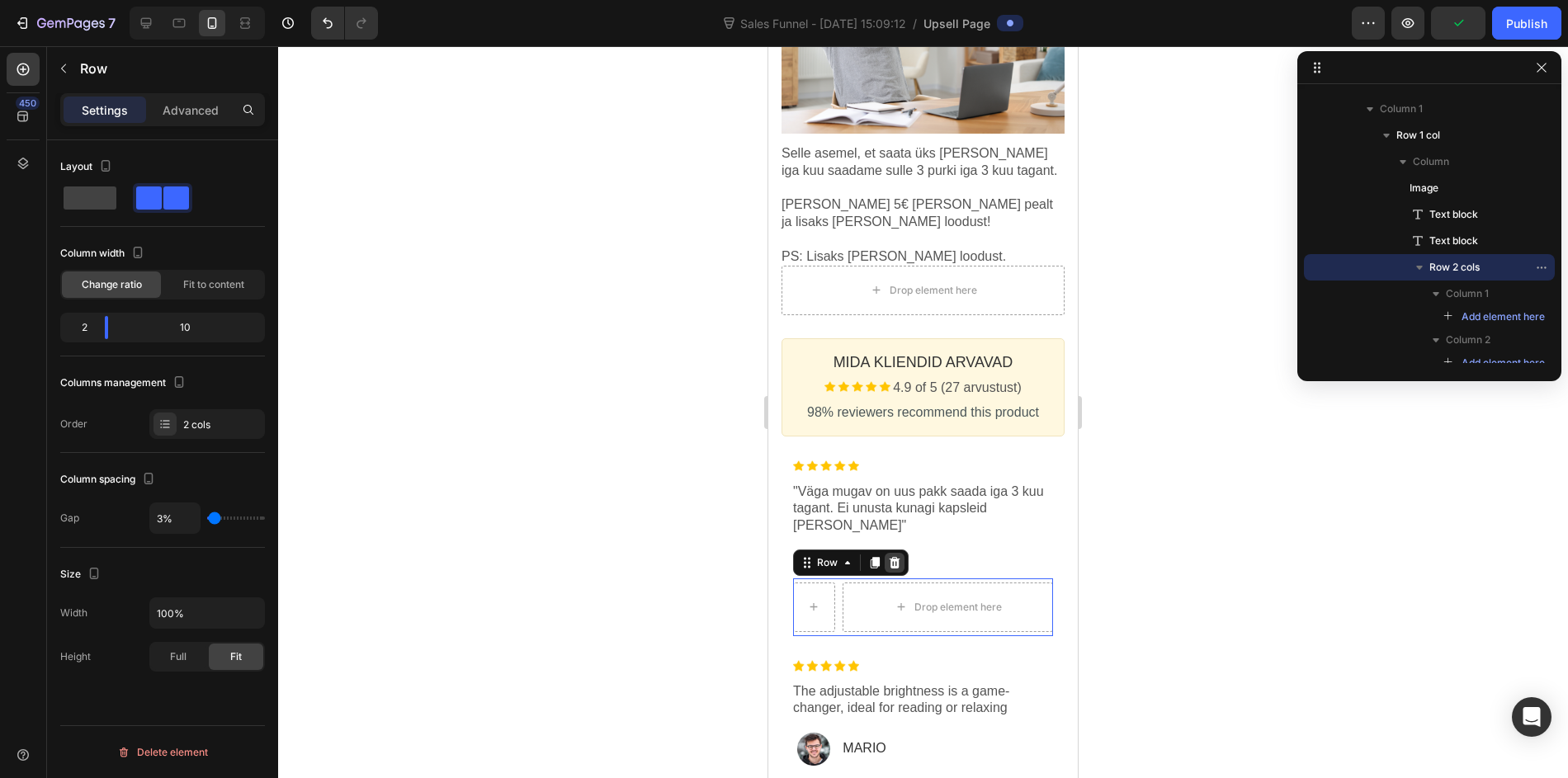
click at [892, 556] on icon at bounding box center [894, 563] width 13 height 13
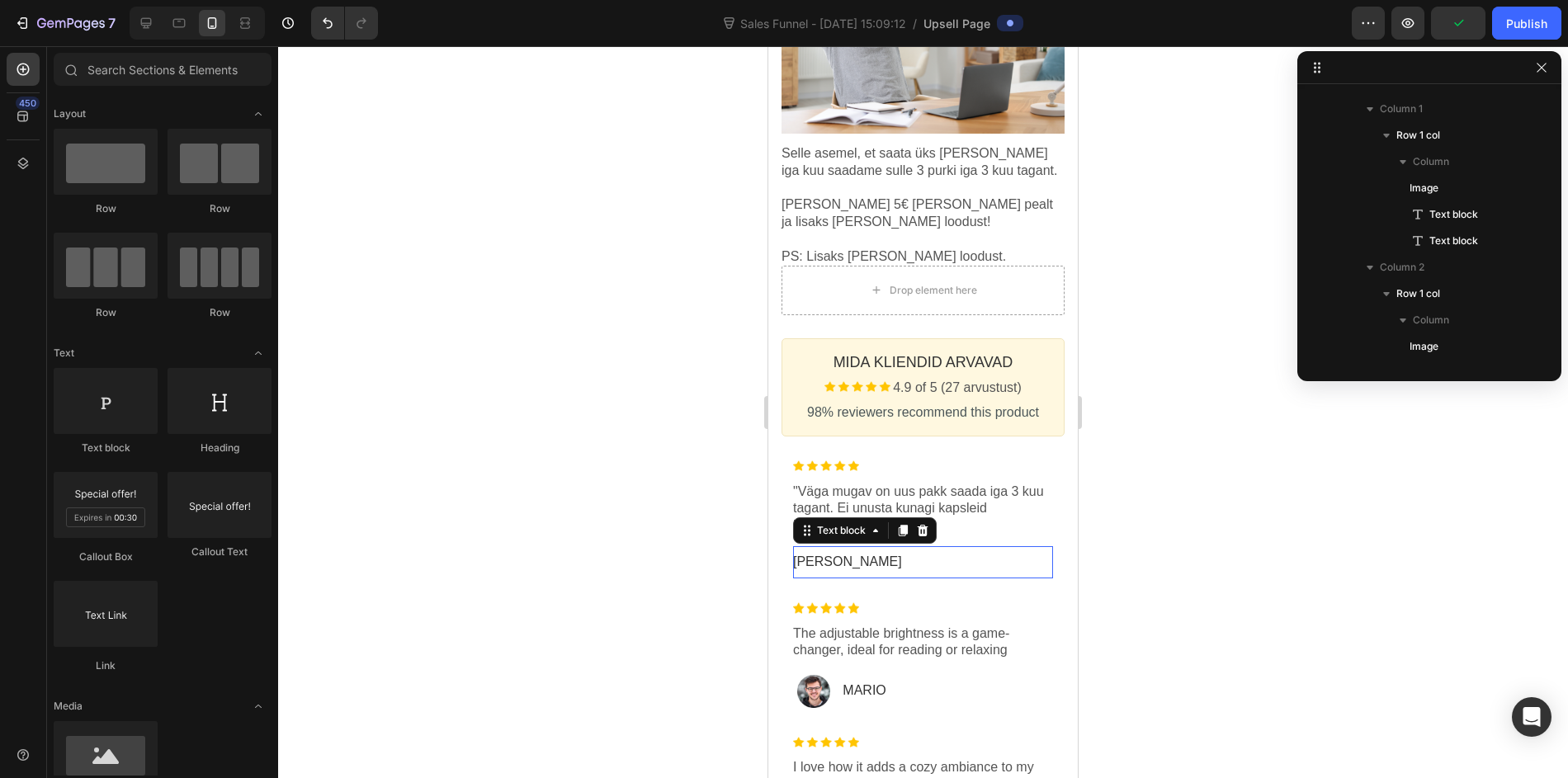
click at [828, 547] on div "Jonh Text block" at bounding box center [923, 563] width 260 height 32
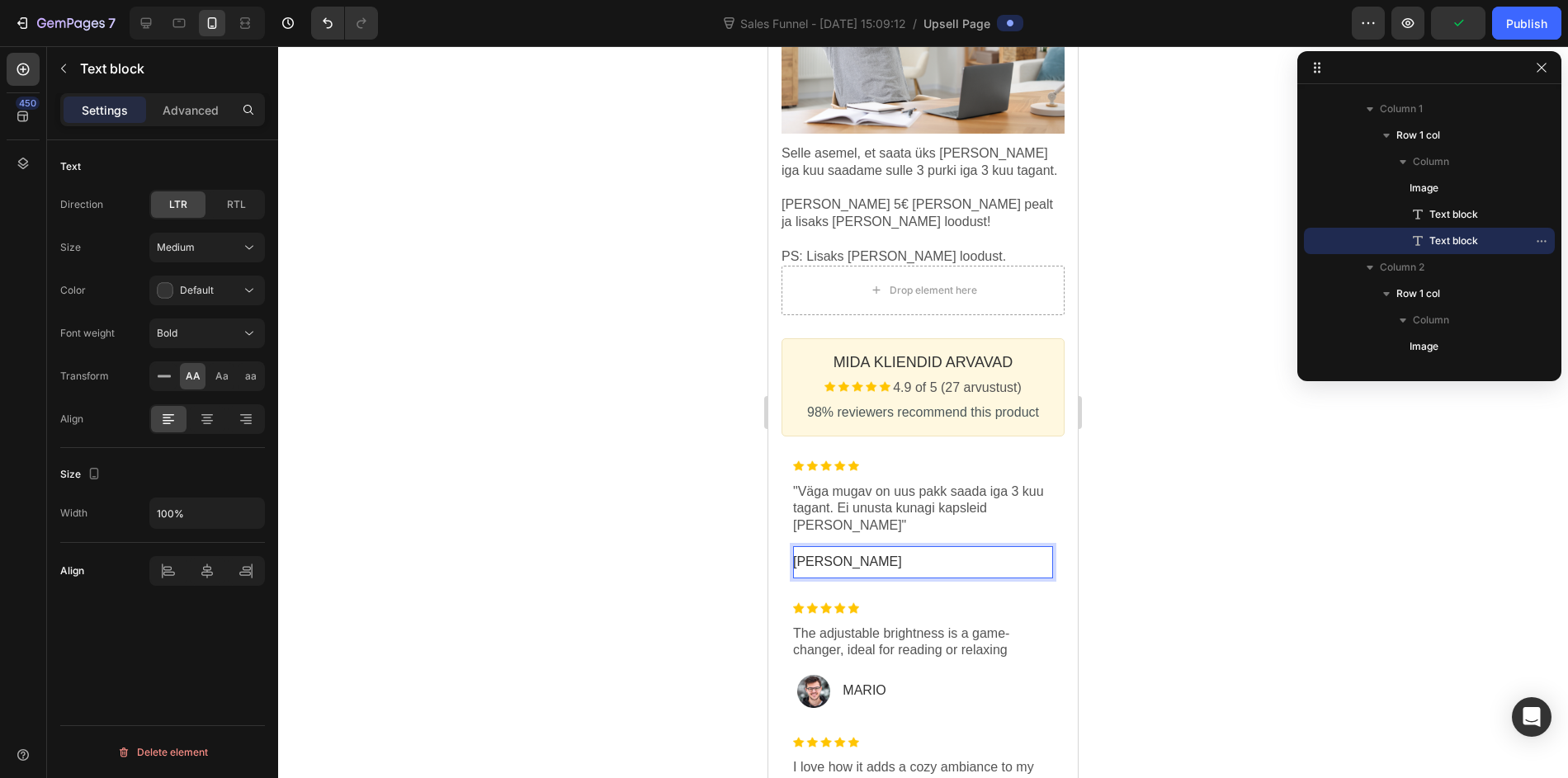
click at [829, 553] on p "Jonh" at bounding box center [923, 562] width 260 height 17
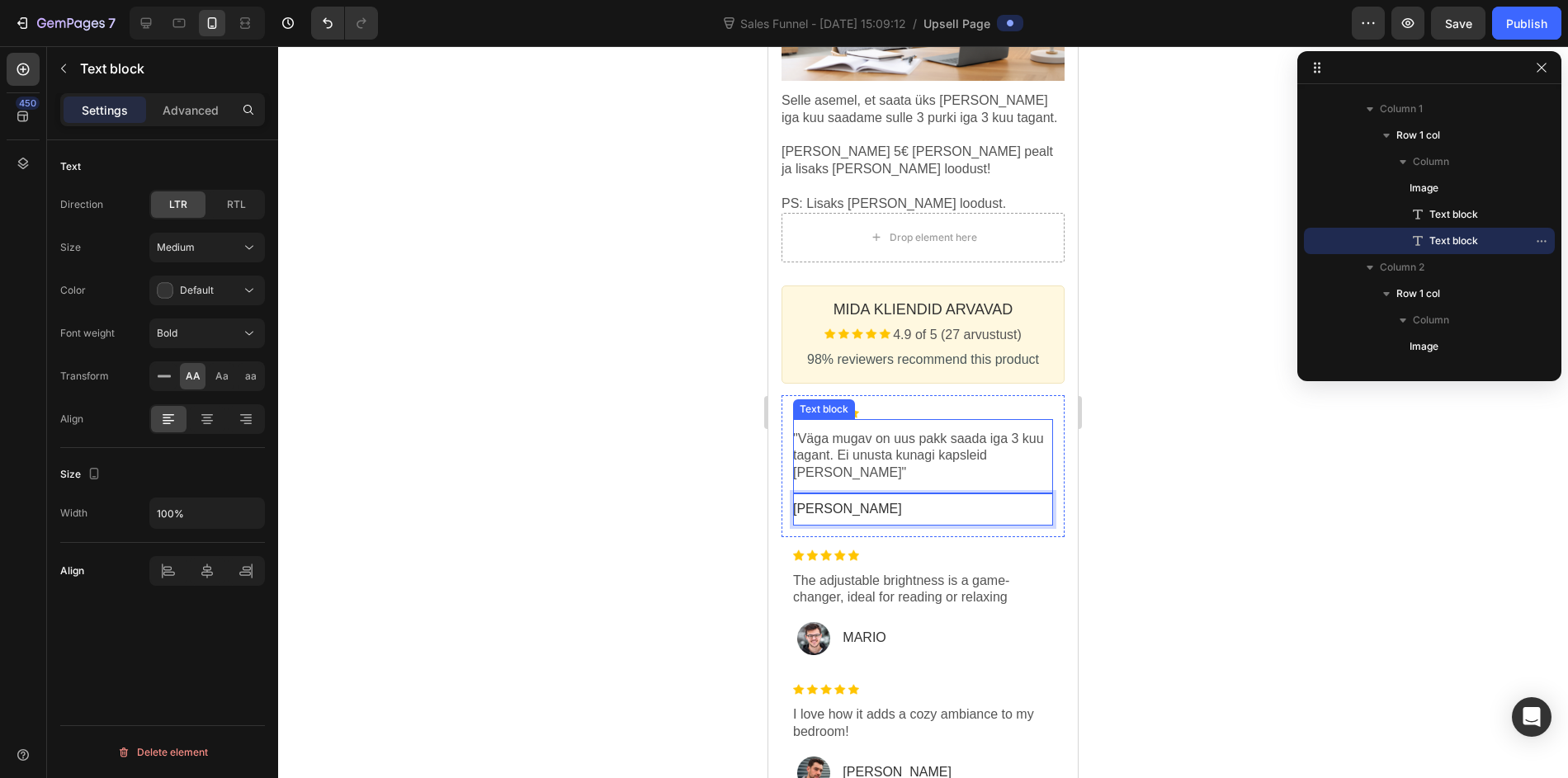
scroll to position [1346, 0]
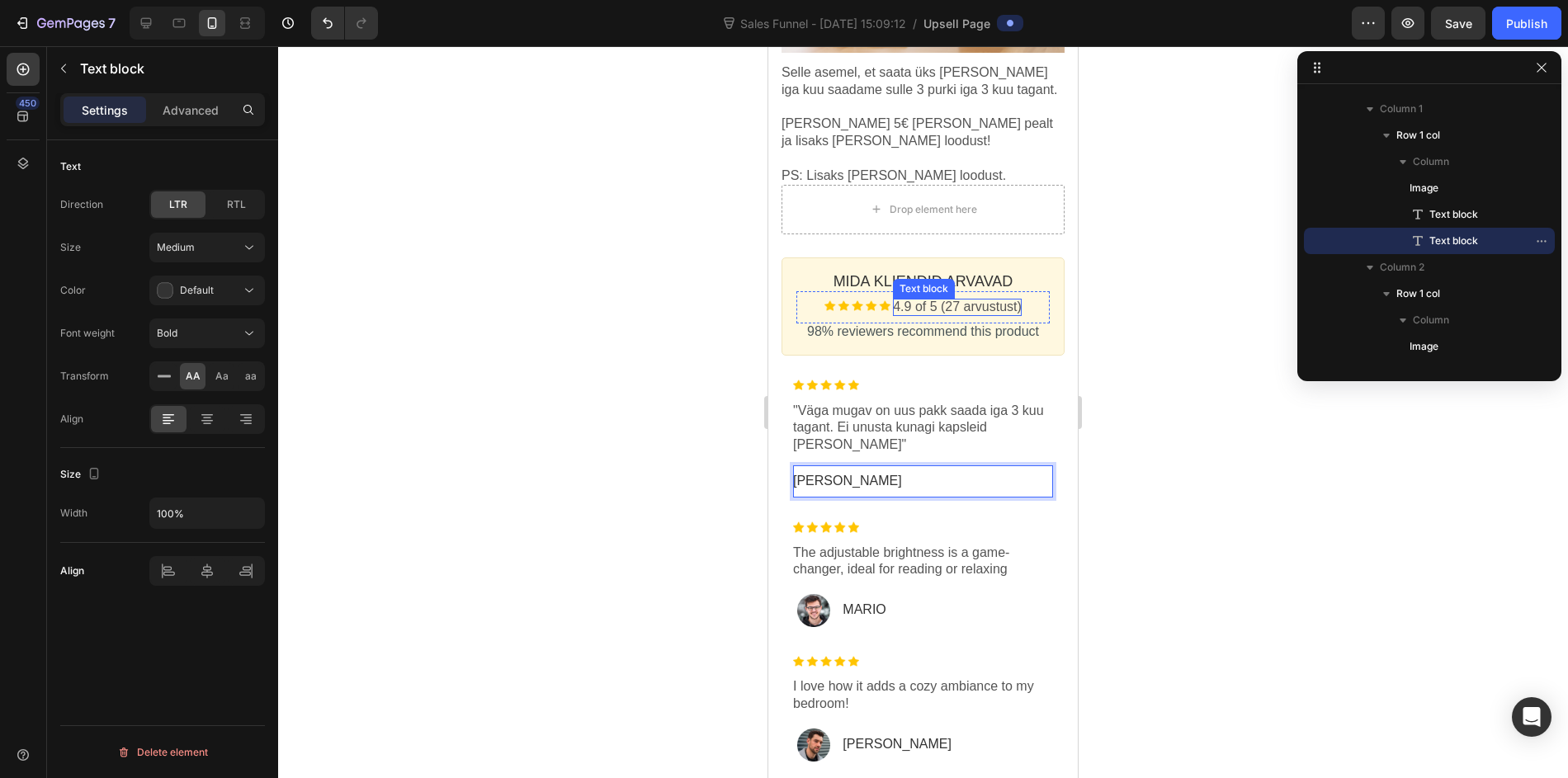
click at [941, 258] on div "Mida kliendid arvavad Heading Image 4.9 of 5 (27 arvustust) Text block Row 98% …" at bounding box center [923, 307] width 283 height 99
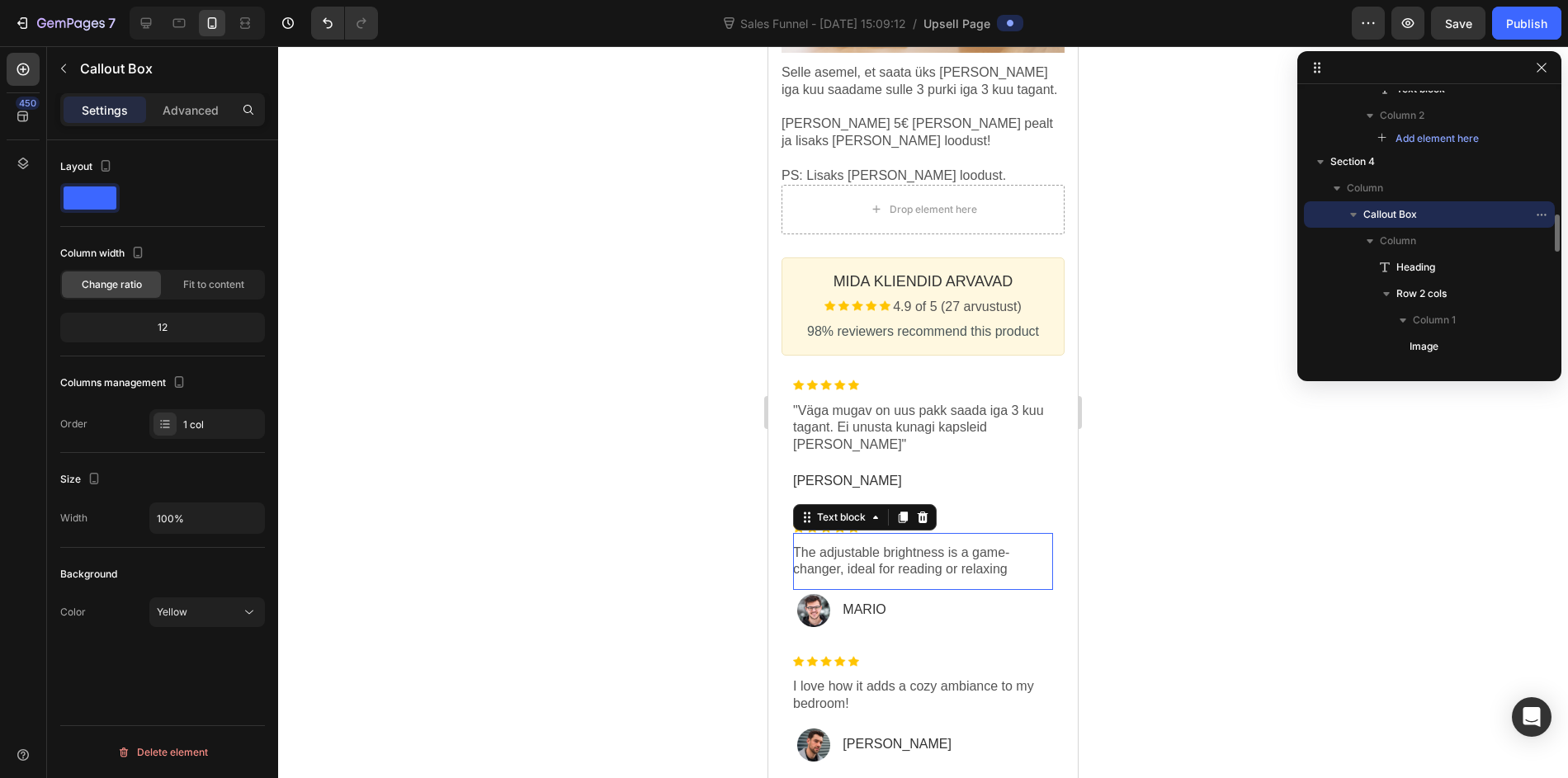
scroll to position [1435, 0]
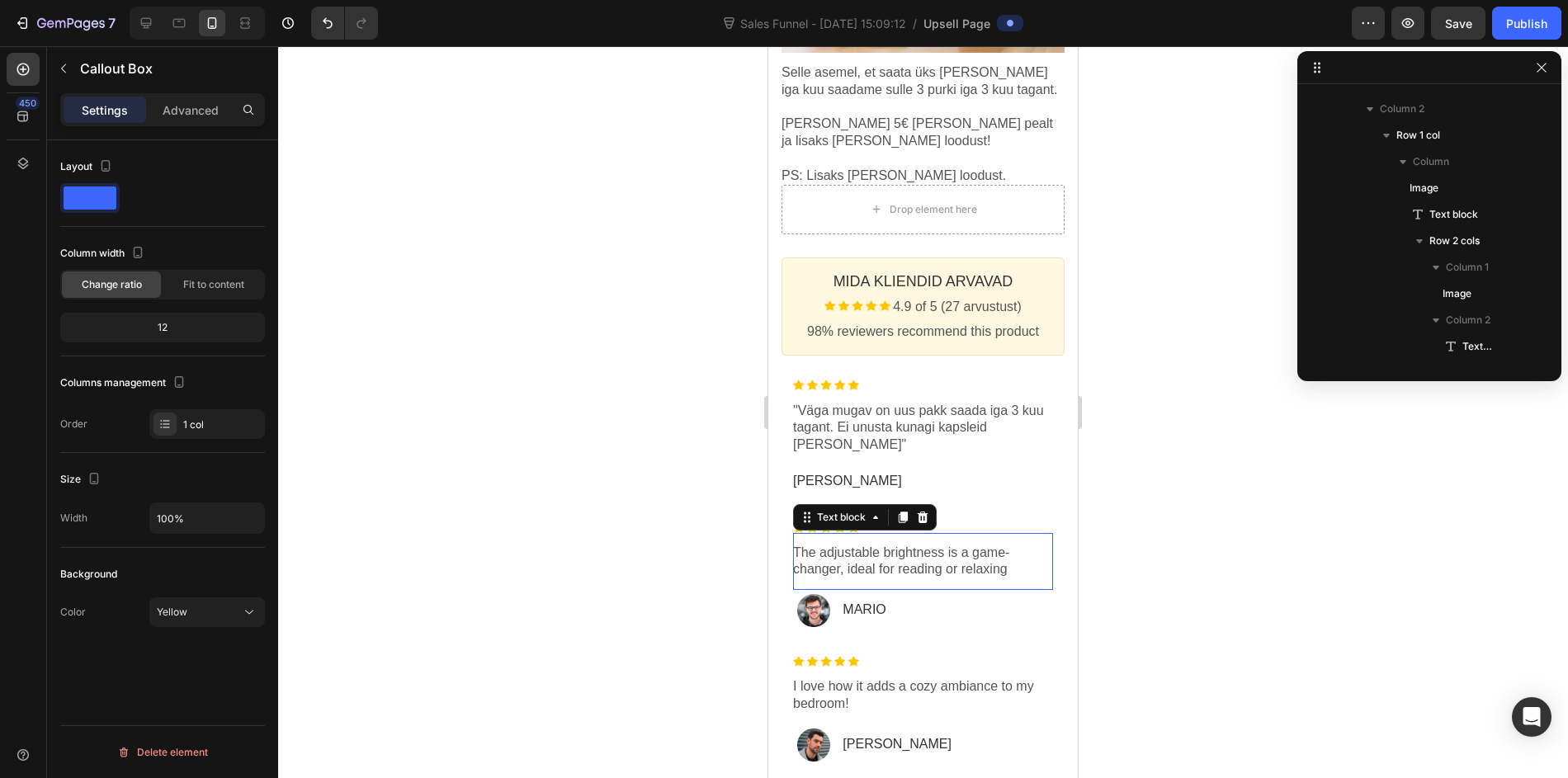
click at [915, 545] on p "The adjustable brightness is a game-changer, ideal for reading or relaxing" at bounding box center [923, 562] width 260 height 35
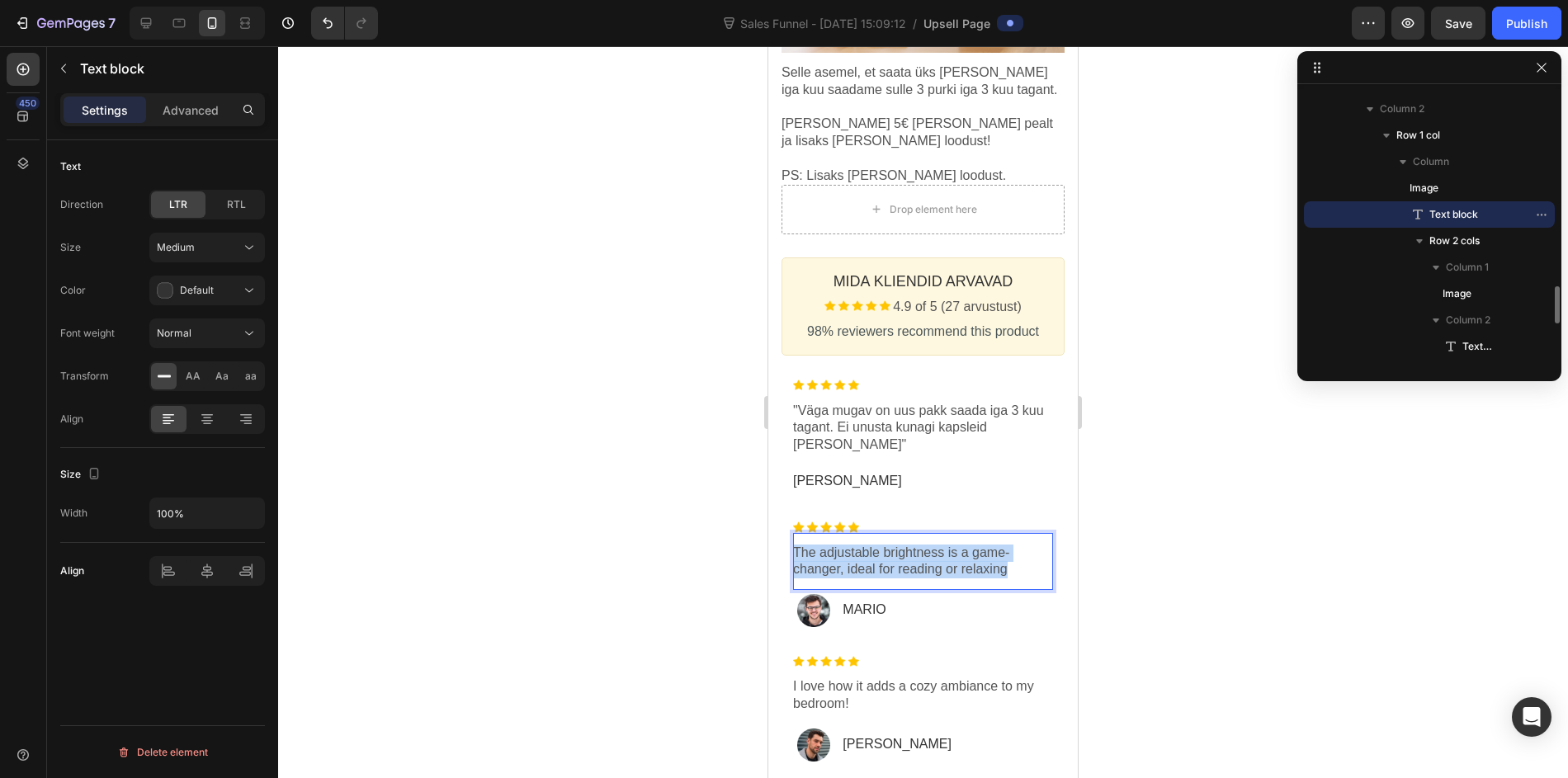
click at [915, 545] on p "The adjustable brightness is a game-changer, ideal for reading or relaxing" at bounding box center [923, 562] width 260 height 35
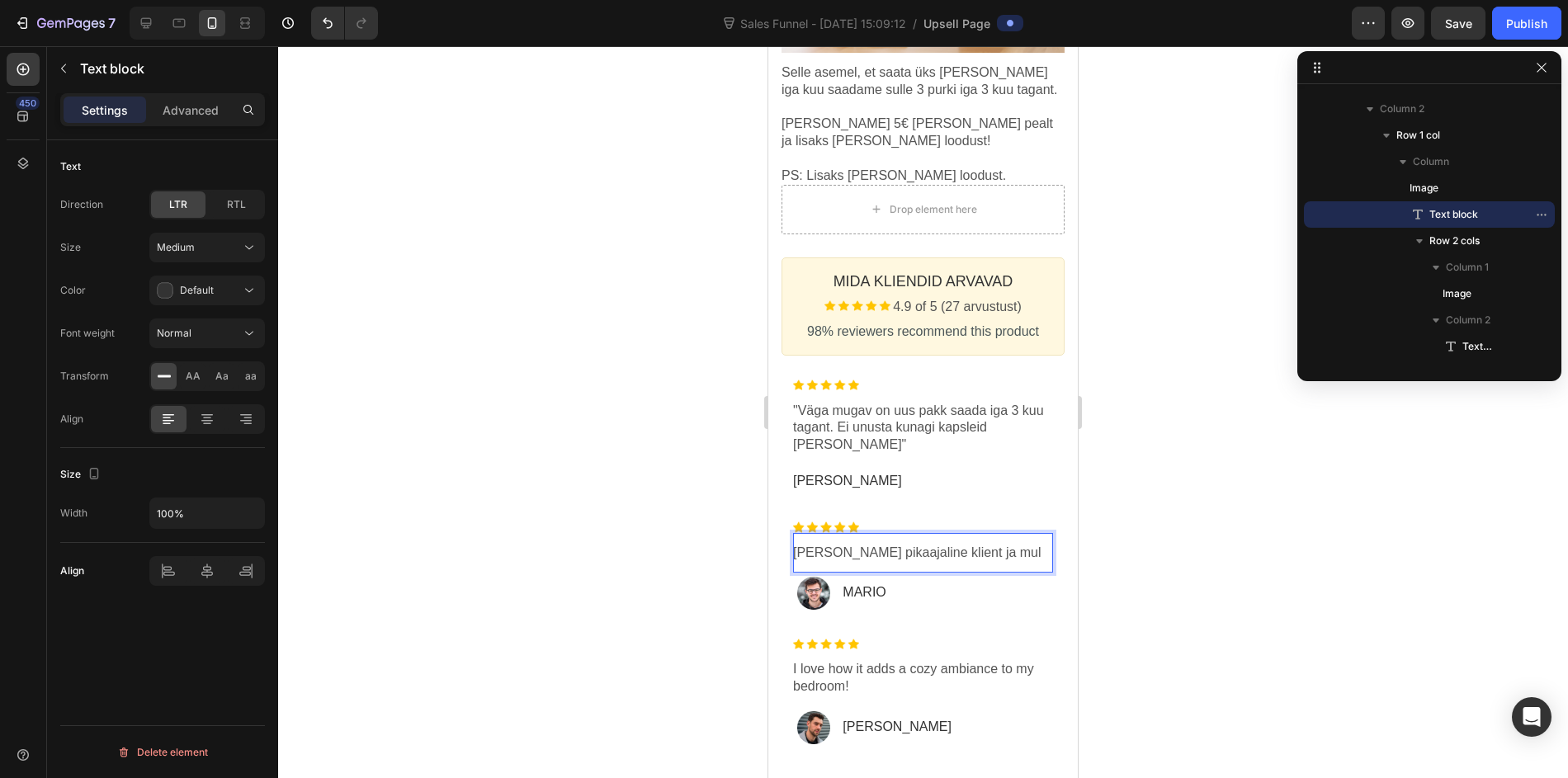
click at [797, 545] on p "Olen pikaajaline klient ja mul" at bounding box center [923, 553] width 260 height 17
click at [1014, 545] on p ""Olen pikaajaline klient ja mul" at bounding box center [923, 553] width 260 height 17
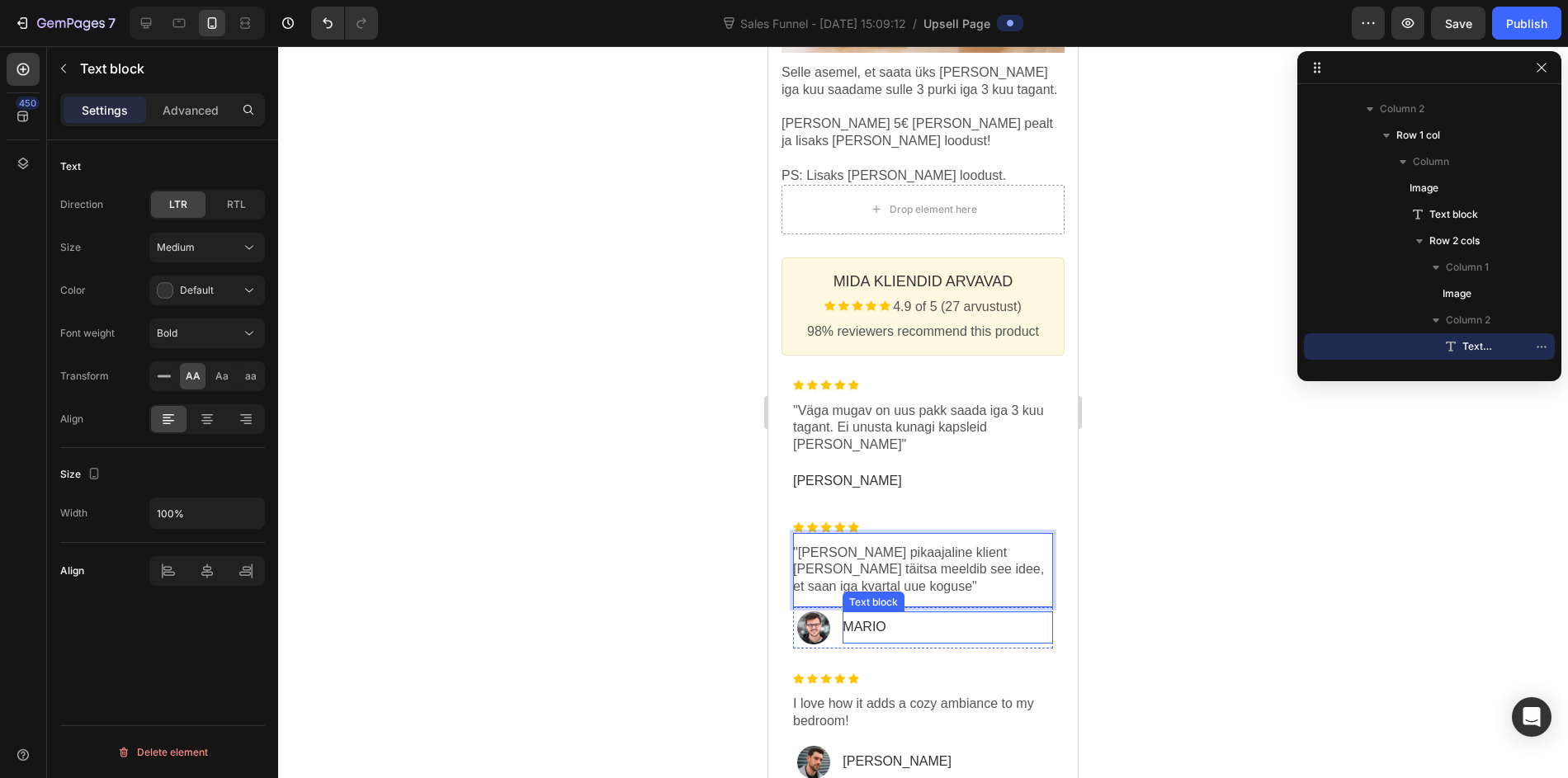
click at [934, 619] on p "MARIO" at bounding box center [947, 627] width 210 height 17
click at [838, 607] on div "Image MARIO Text block Row" at bounding box center [923, 628] width 260 height 42
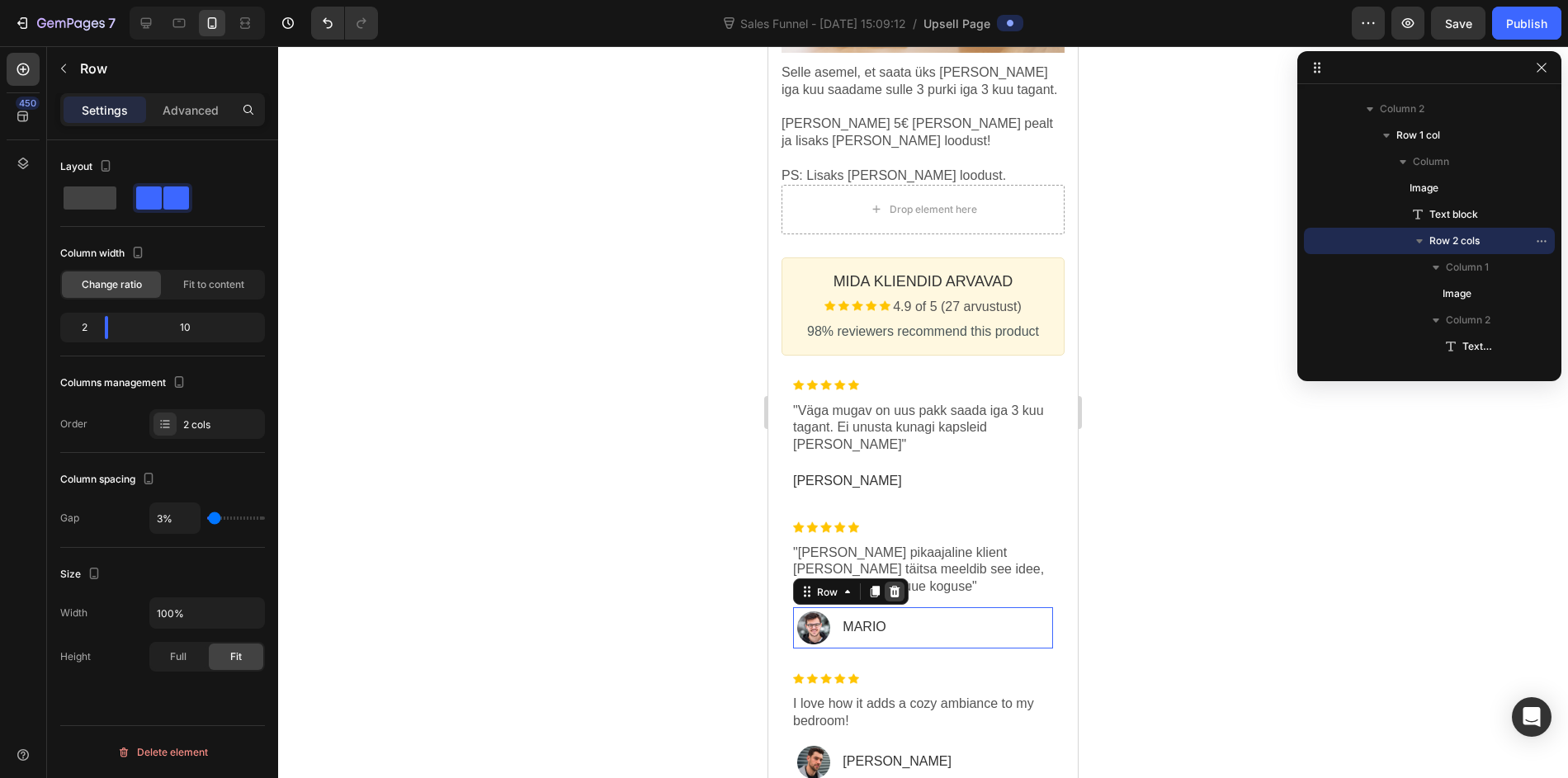
click at [896, 586] on icon at bounding box center [894, 591] width 10 height 11
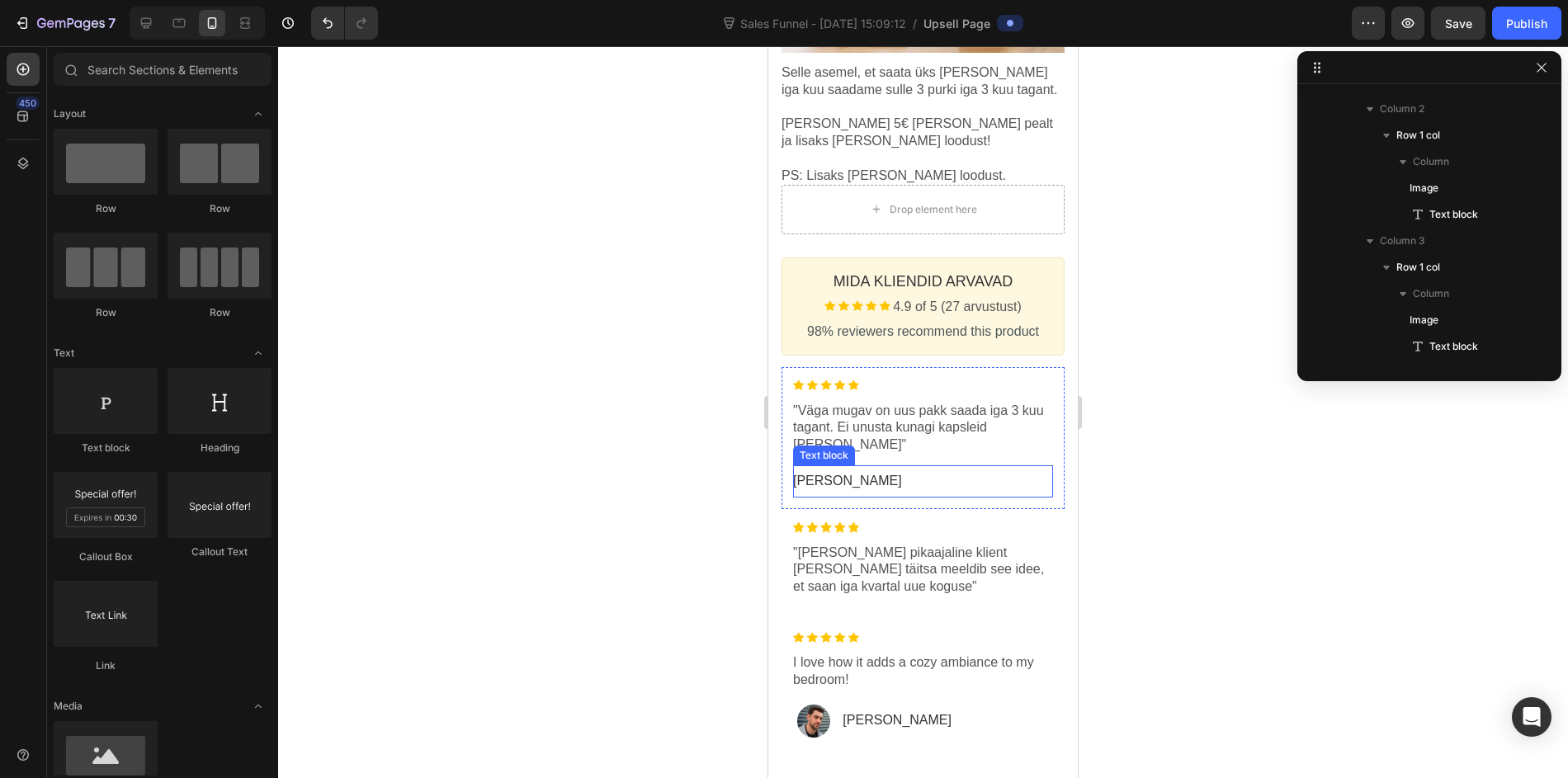
click at [892, 473] on p "[PERSON_NAME]" at bounding box center [923, 481] width 260 height 17
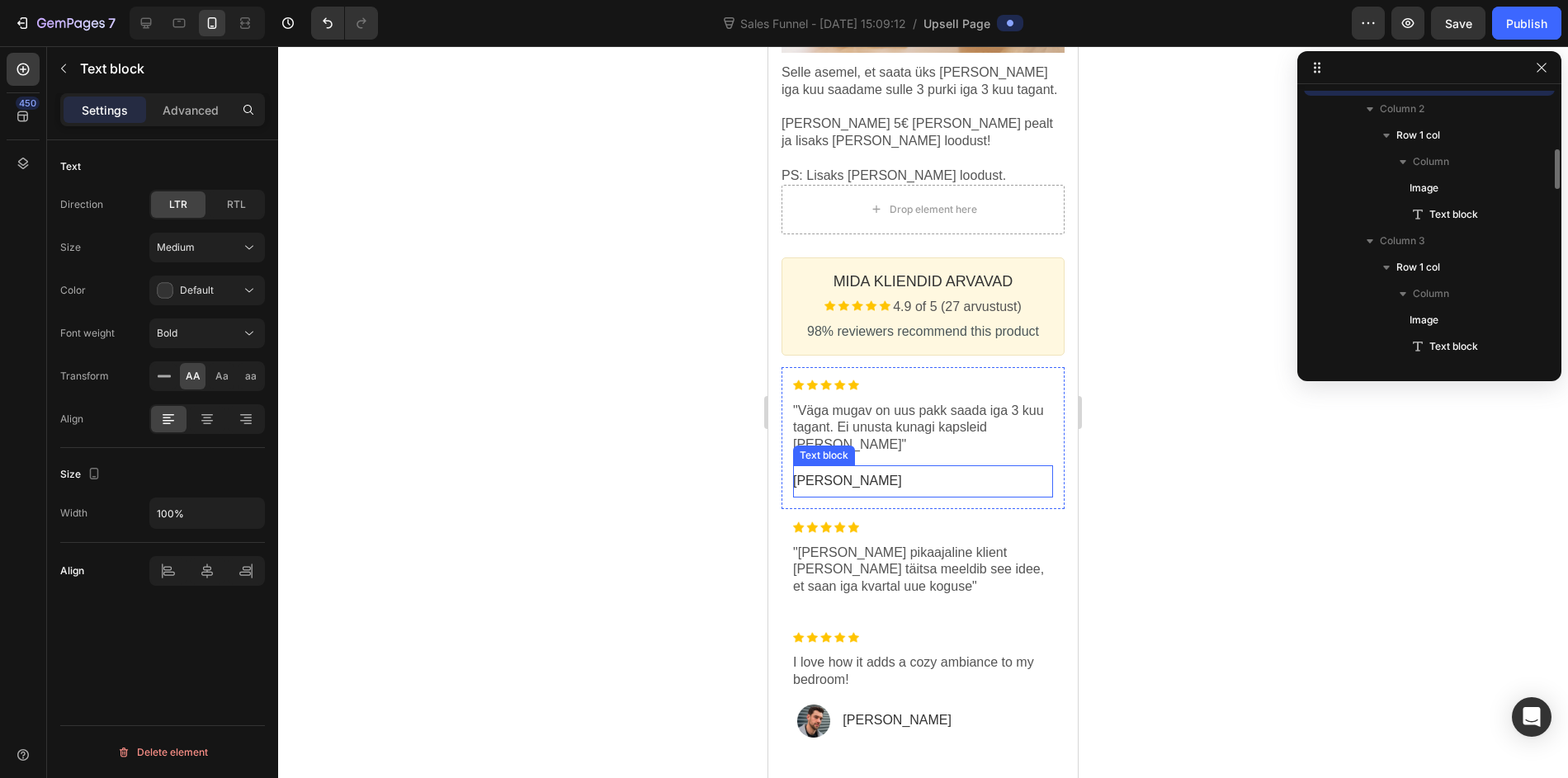
scroll to position [1303, 0]
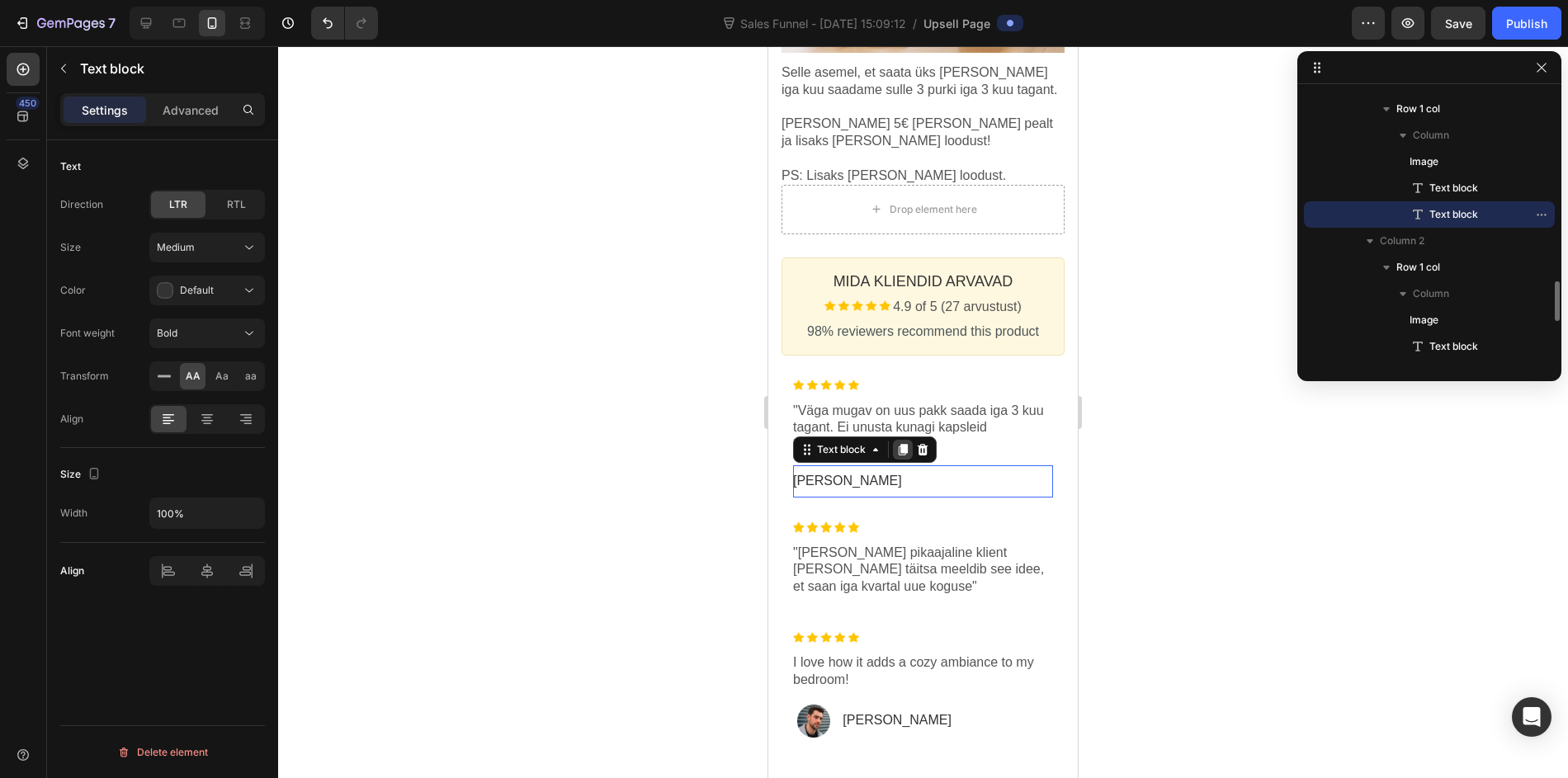
click at [906, 443] on icon at bounding box center [903, 450] width 13 height 13
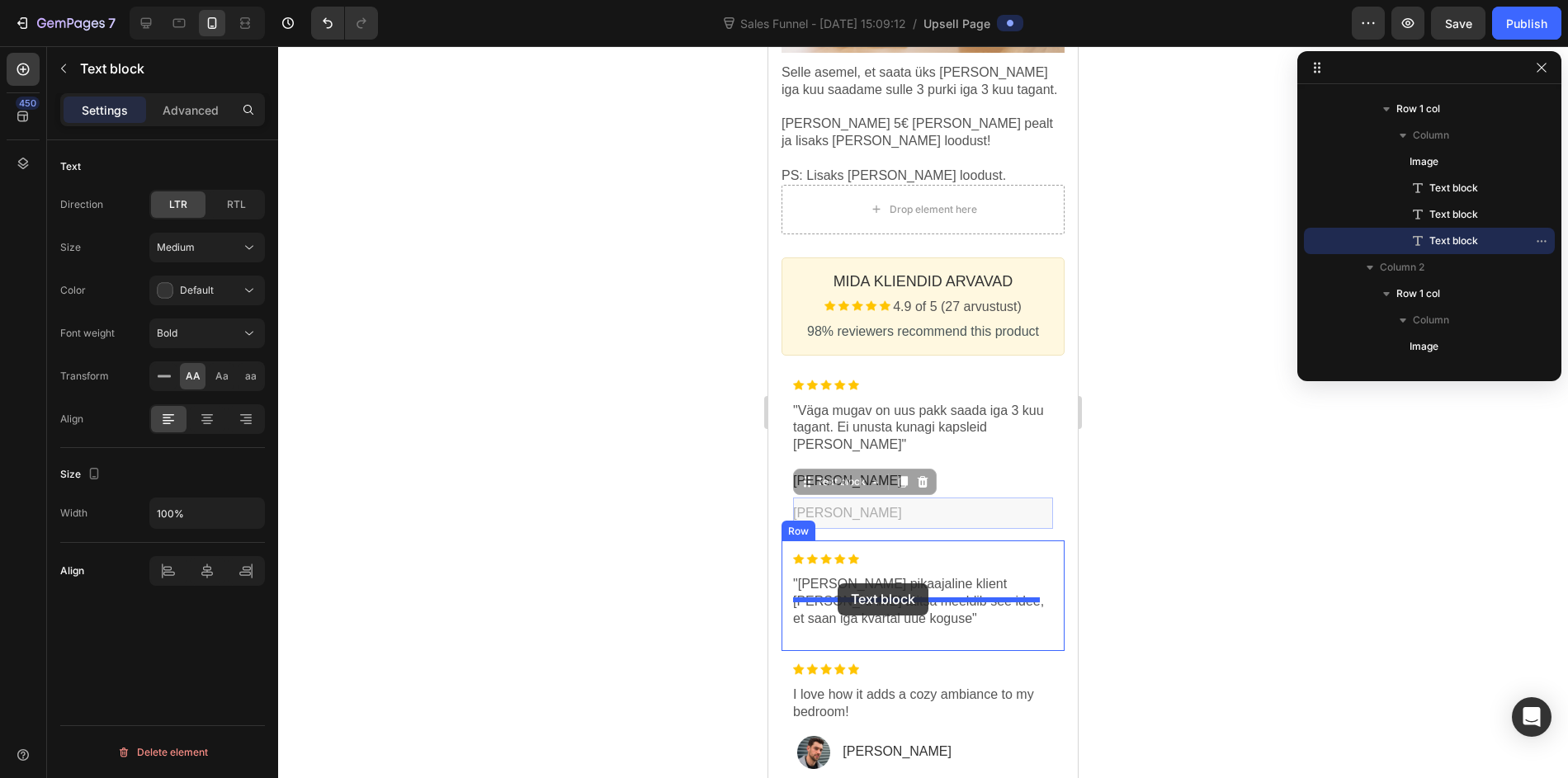
drag, startPoint x: 804, startPoint y: 442, endPoint x: 838, endPoint y: 584, distance: 146.0
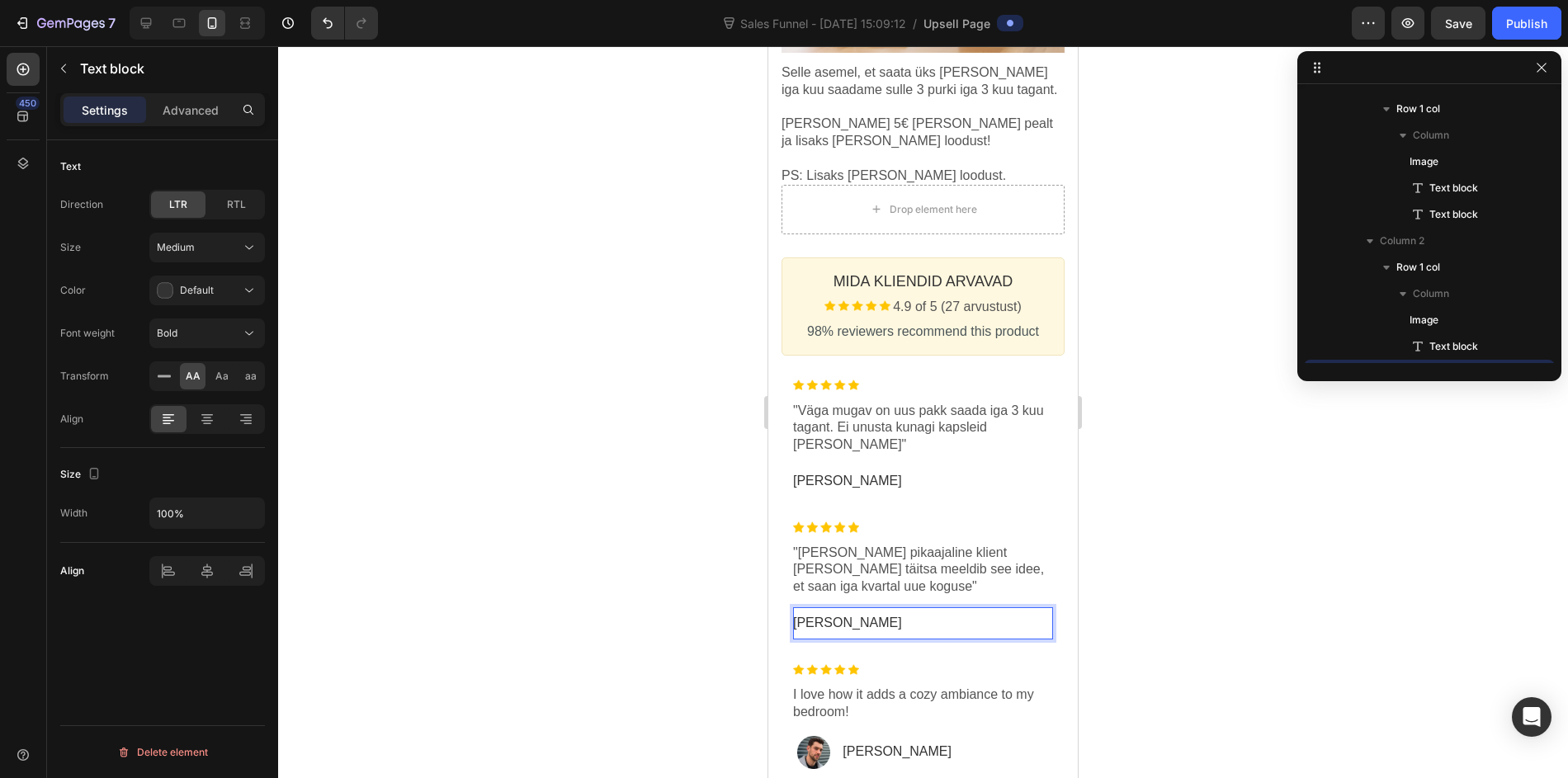
click at [864, 615] on p "[PERSON_NAME]" at bounding box center [923, 624] width 260 height 17
click at [912, 545] on p ""[PERSON_NAME] pikaajaline klient [PERSON_NAME] täitsa meeldib see idee, et saa…" at bounding box center [923, 570] width 260 height 51
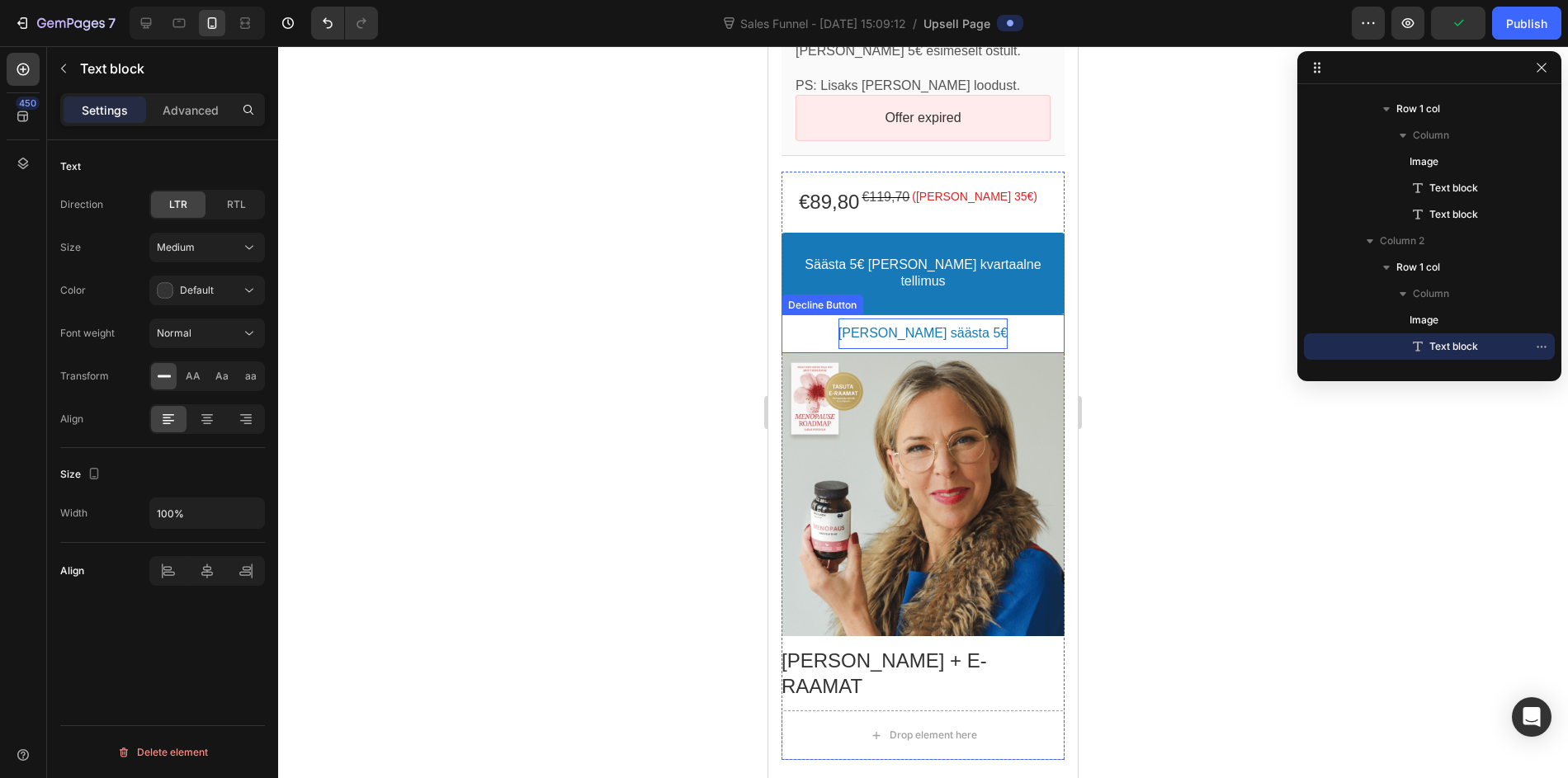
scroll to position [310, 0]
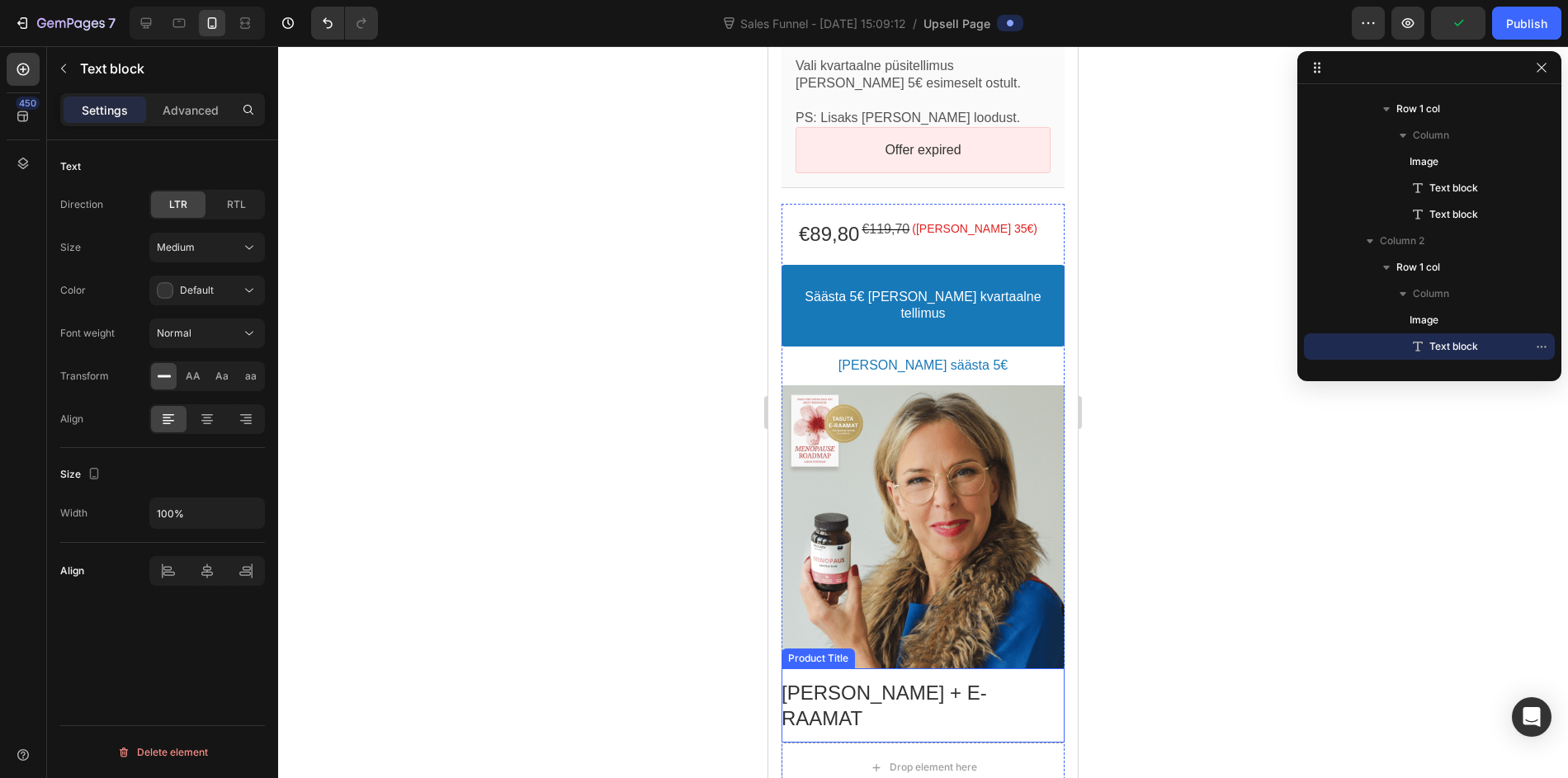
click at [982, 683] on div "[PERSON_NAME] + E-RAAMAT" at bounding box center [923, 706] width 283 height 51
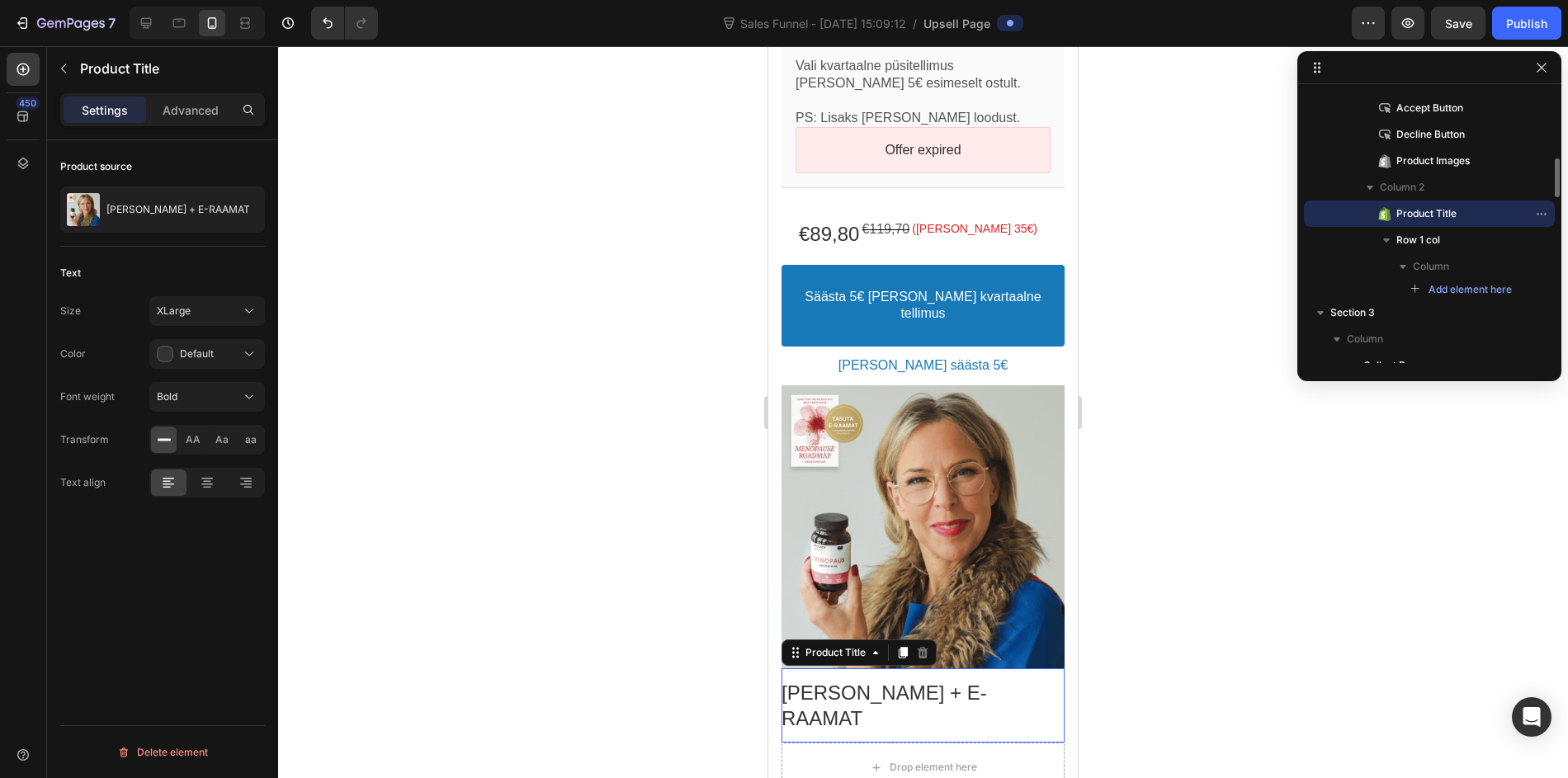
click at [1020, 743] on div "Drop element here" at bounding box center [923, 768] width 283 height 49
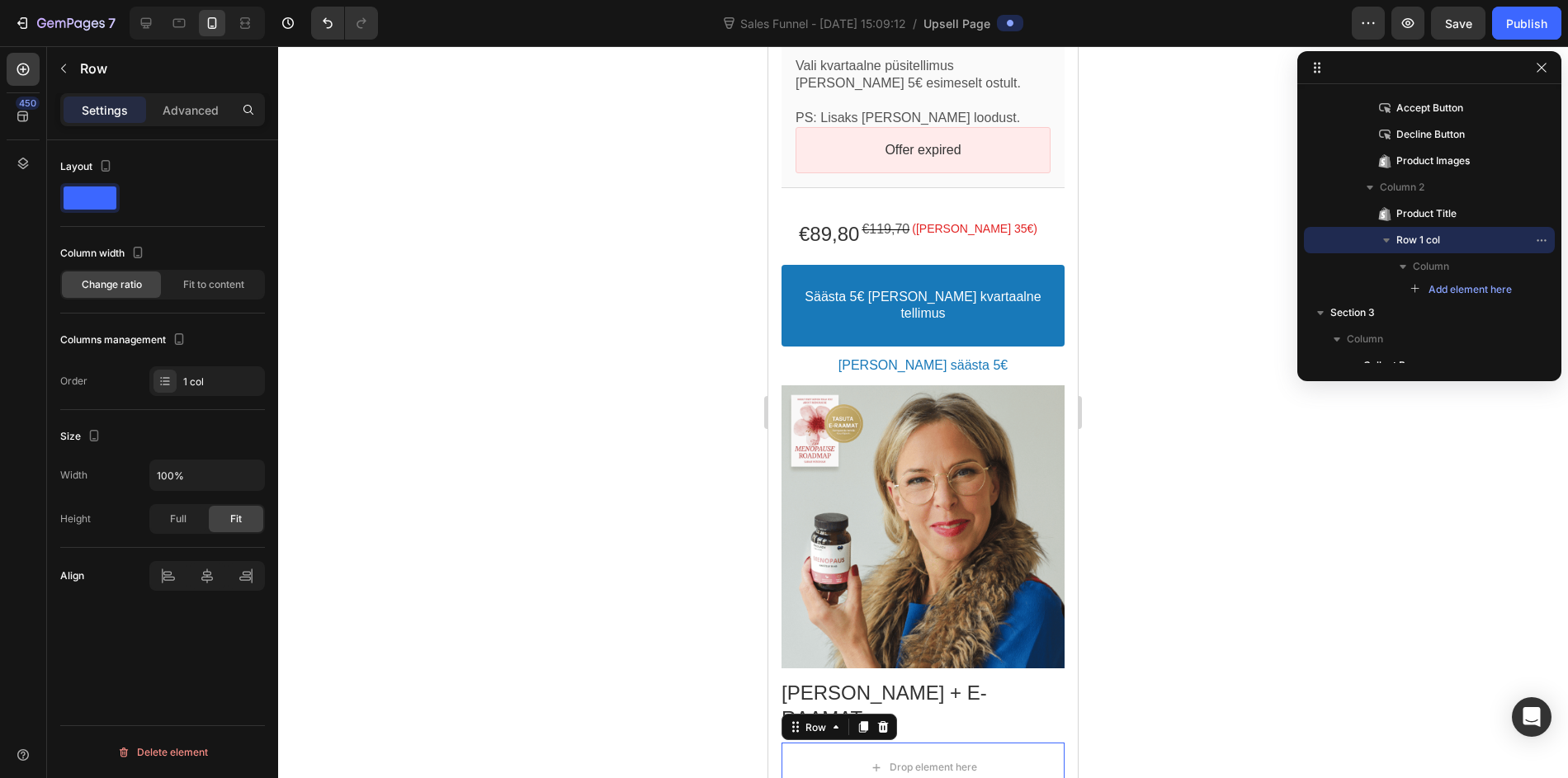
click at [880, 720] on icon at bounding box center [883, 727] width 13 height 13
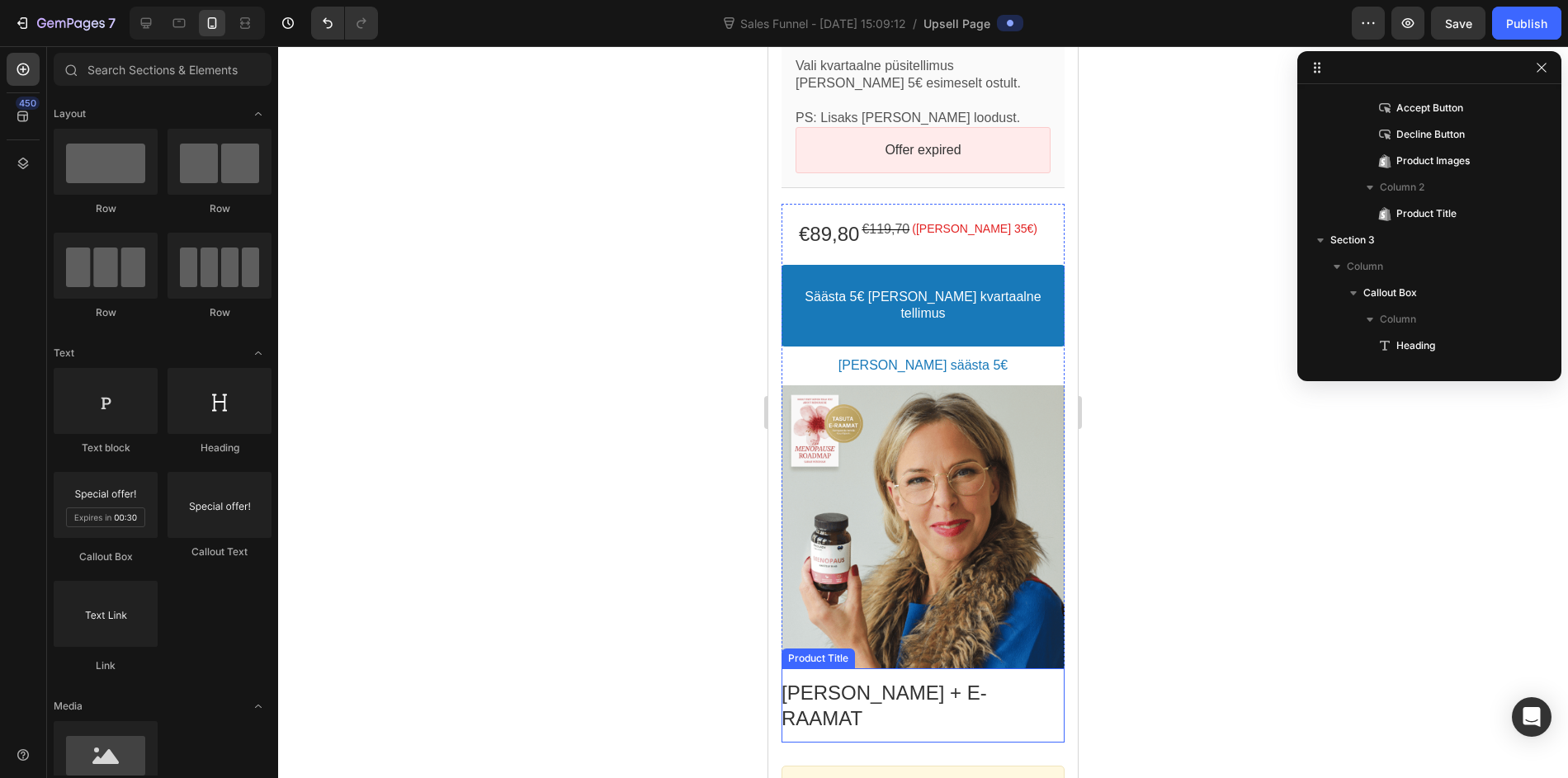
click at [904, 682] on bdo "[PERSON_NAME] + E-RAAMAT" at bounding box center [884, 706] width 206 height 48
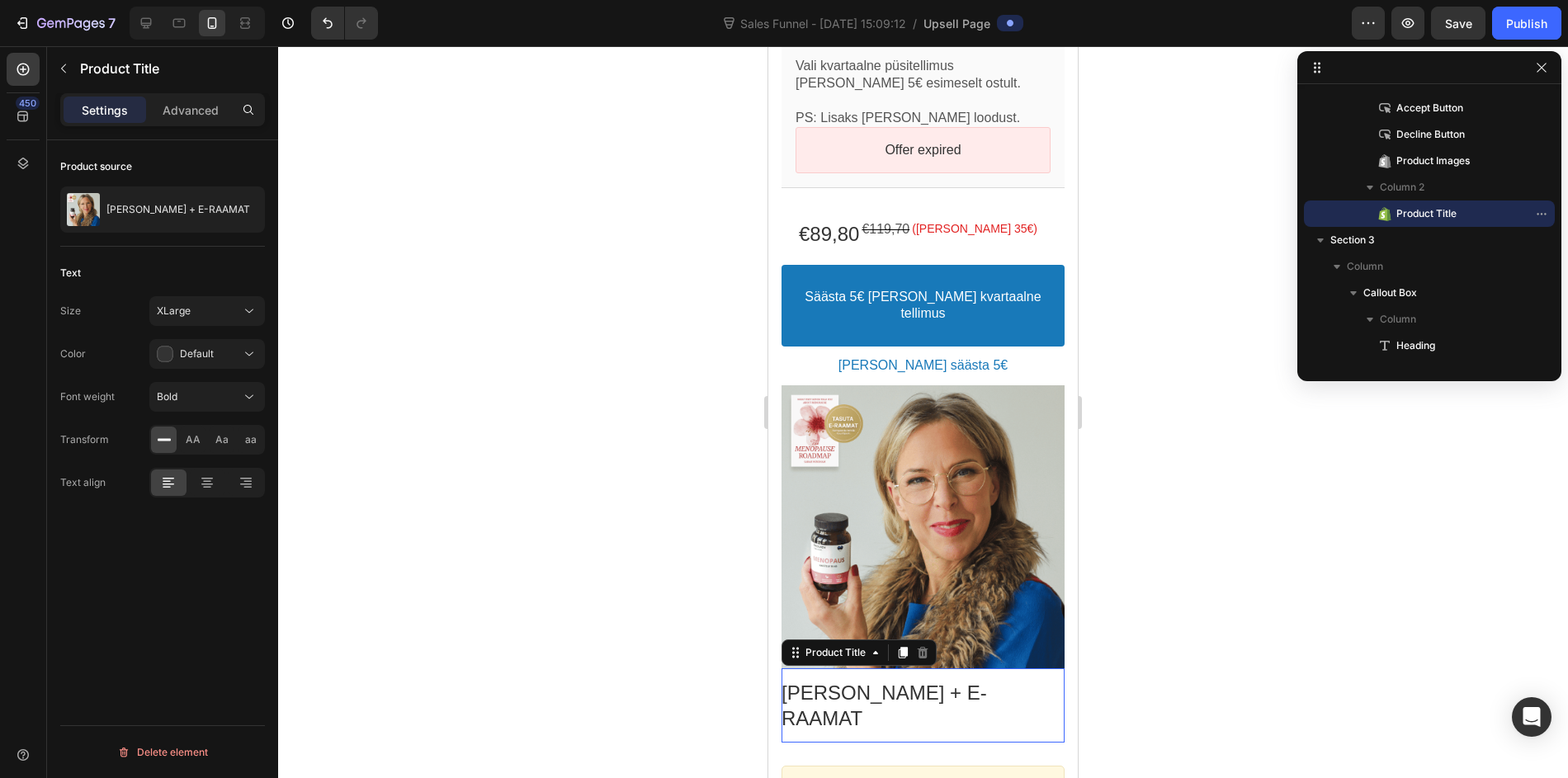
click at [904, 682] on bdo "[PERSON_NAME] + E-RAAMAT" at bounding box center [884, 706] width 206 height 48
click at [194, 320] on button "XLarge" at bounding box center [207, 311] width 116 height 29
click at [186, 375] on p "Small 14px" at bounding box center [204, 383] width 94 height 15
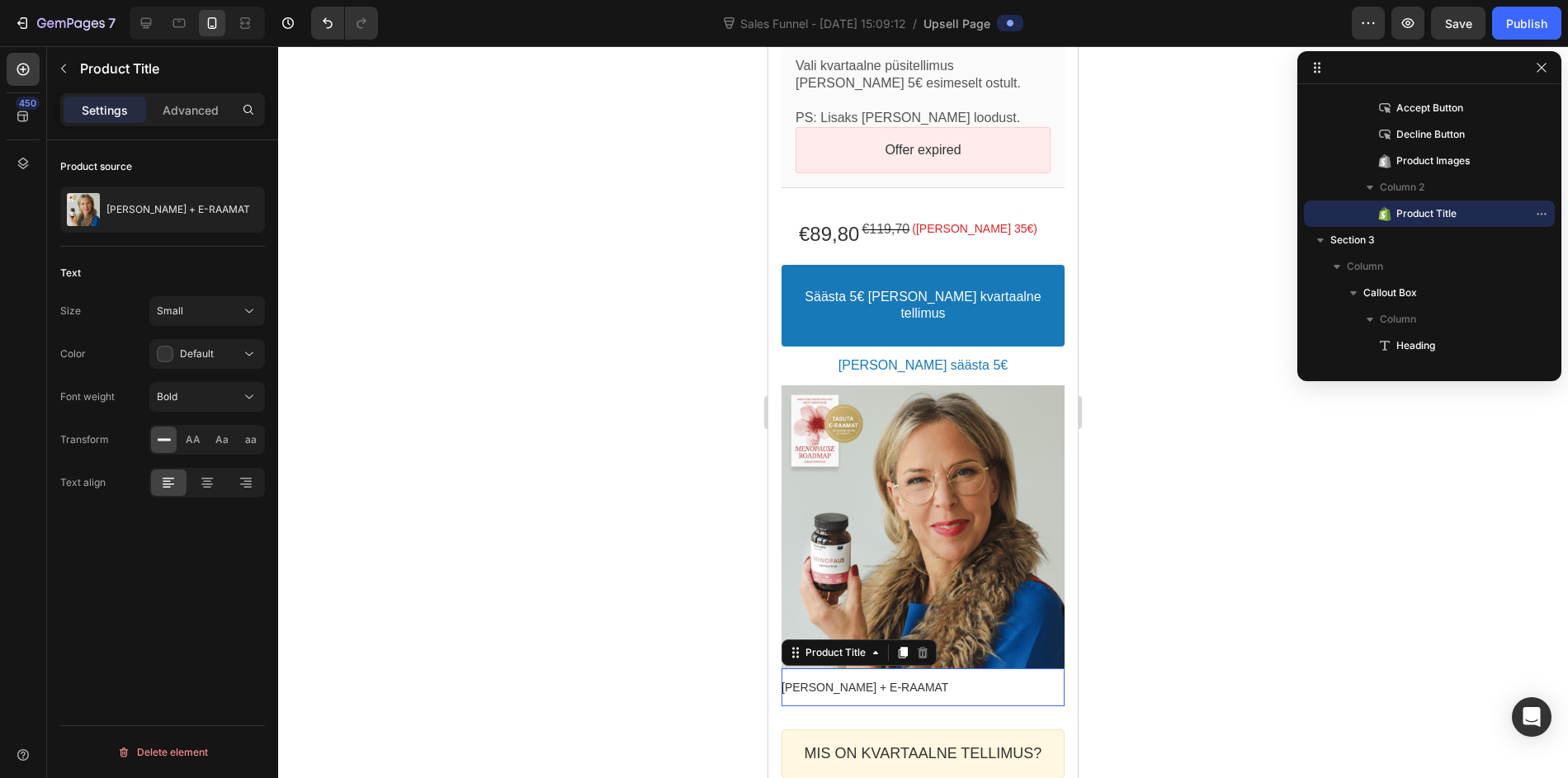
click at [206, 284] on div "Text" at bounding box center [163, 273] width 205 height 27
click at [197, 303] on div "Small" at bounding box center [207, 311] width 100 height 16
click at [203, 430] on div "Medium 16px" at bounding box center [190, 445] width 135 height 31
click at [206, 388] on button "Bold" at bounding box center [207, 396] width 116 height 29
click at [183, 283] on div "Text" at bounding box center [163, 273] width 205 height 27
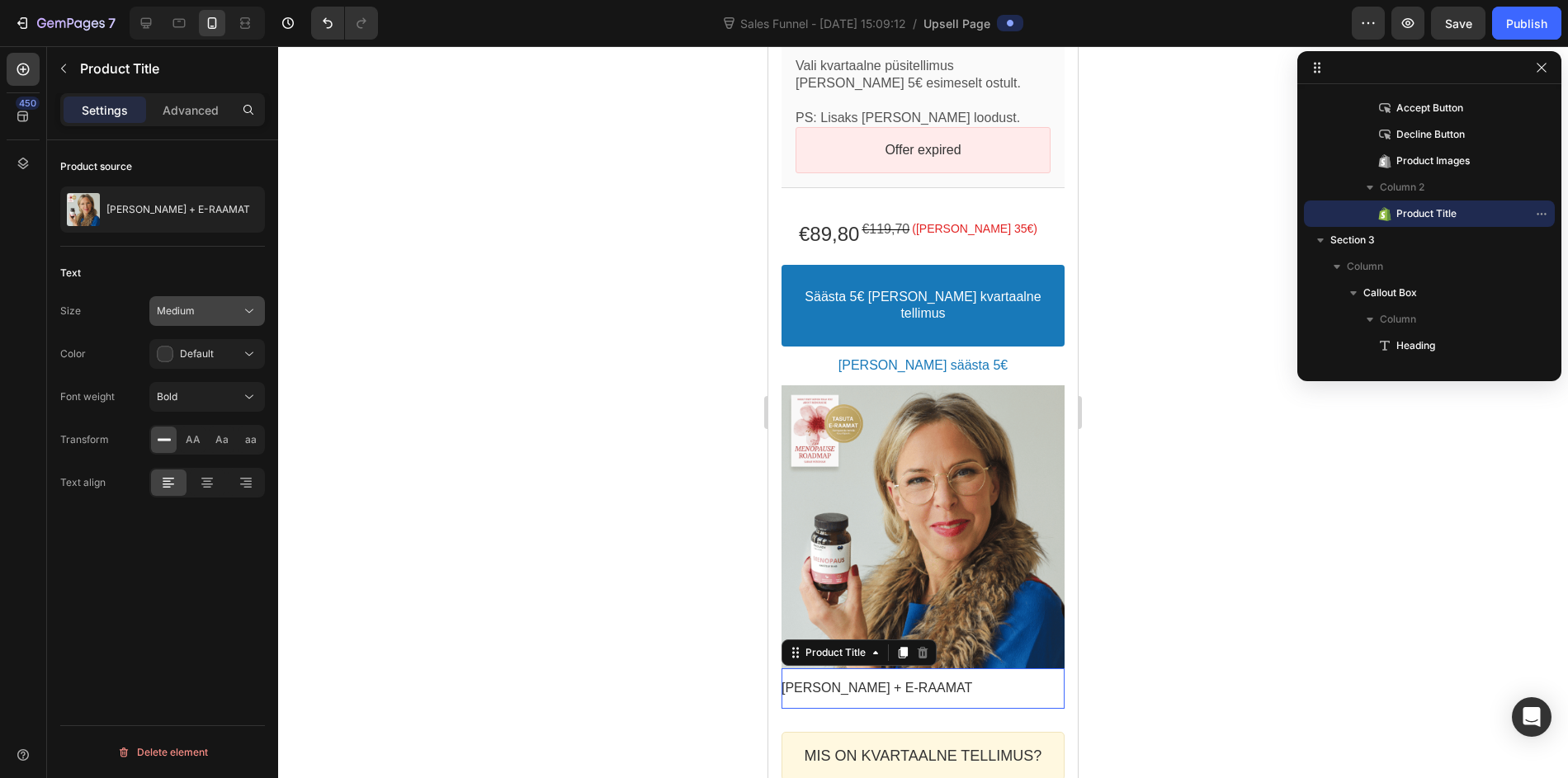
click at [178, 305] on span "Medium" at bounding box center [176, 310] width 38 height 12
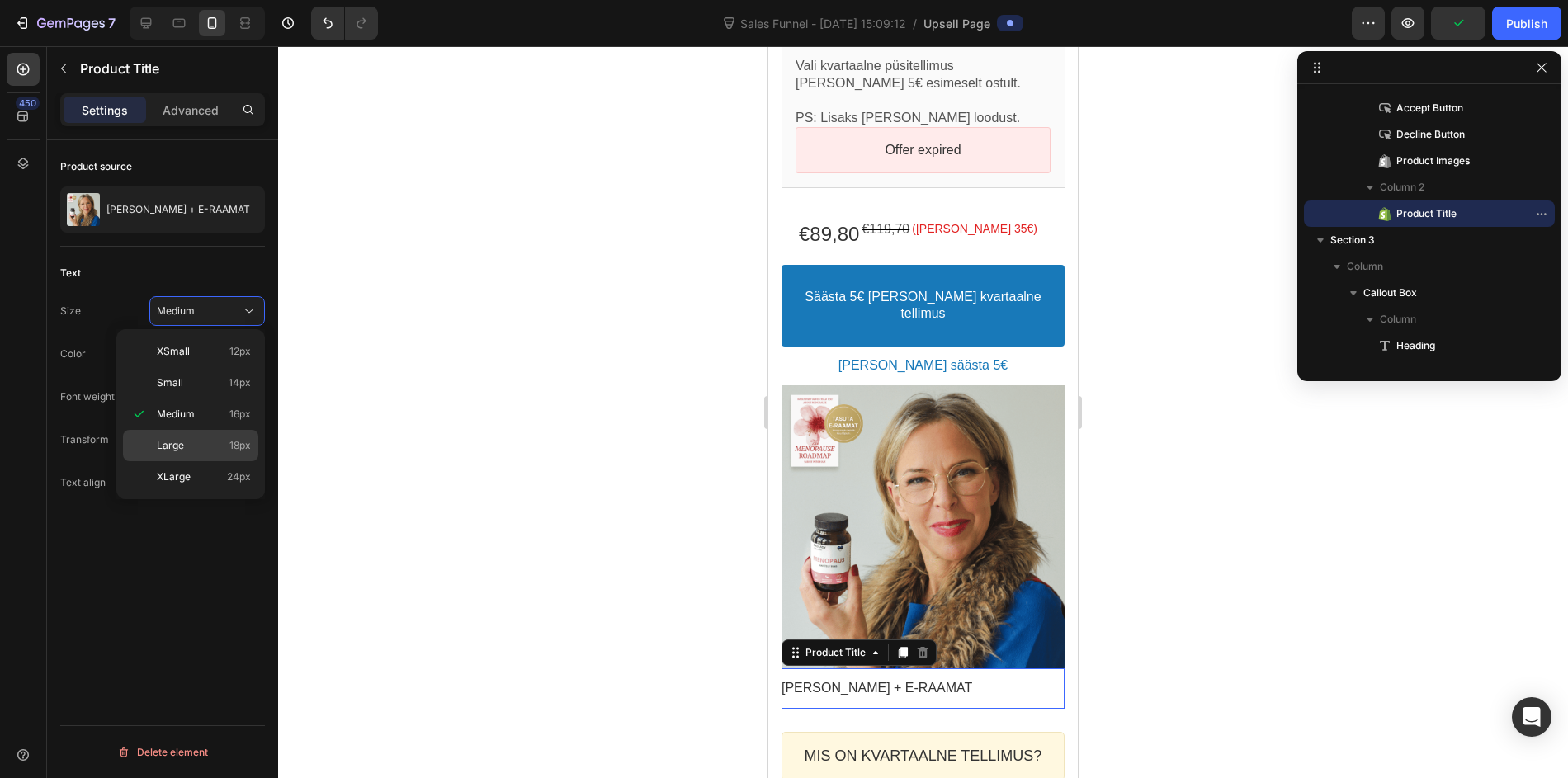
click at [182, 461] on div "Large 18px" at bounding box center [190, 477] width 135 height 31
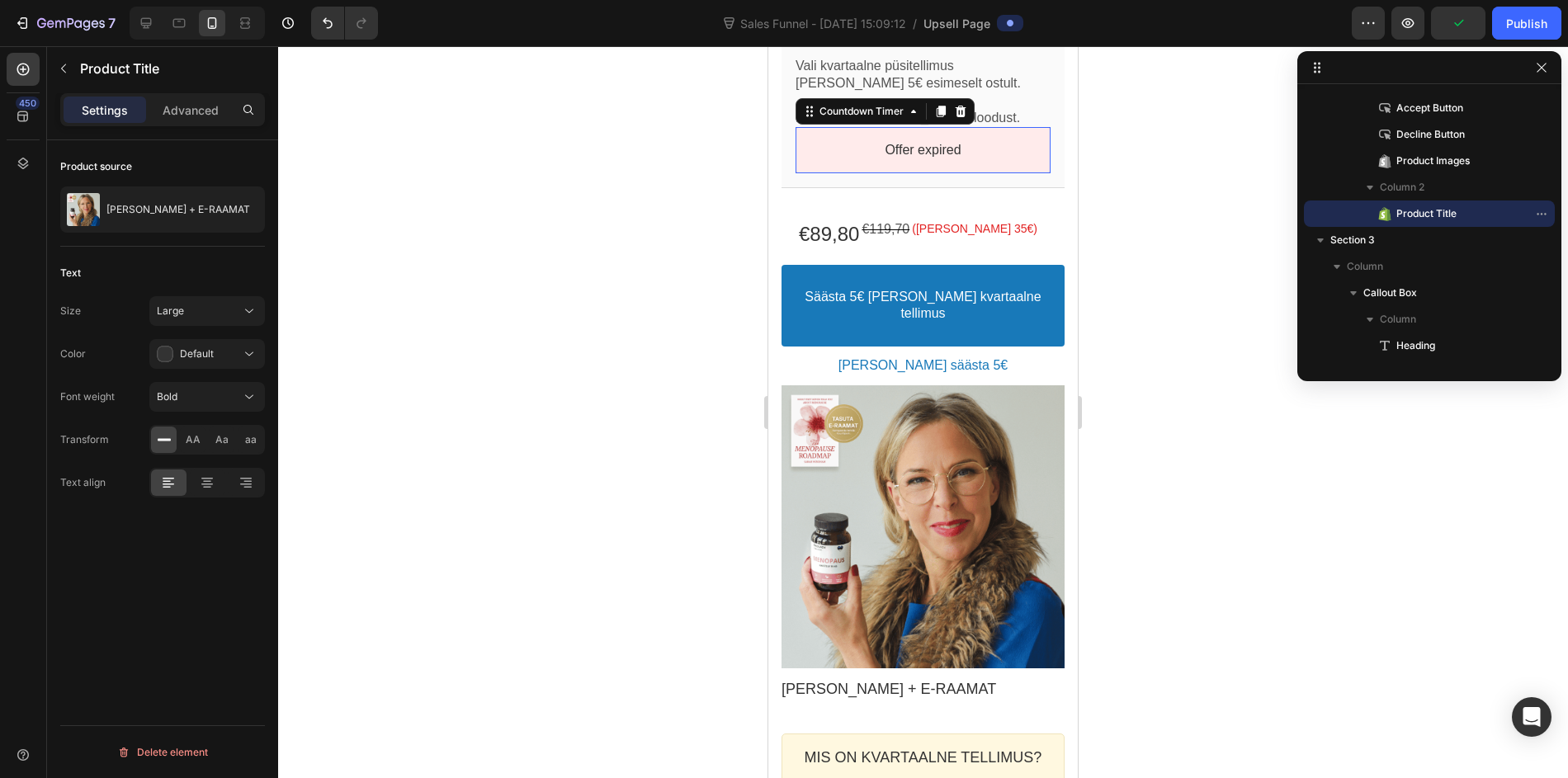
click at [988, 163] on div "Offer expired" at bounding box center [923, 151] width 255 height 47
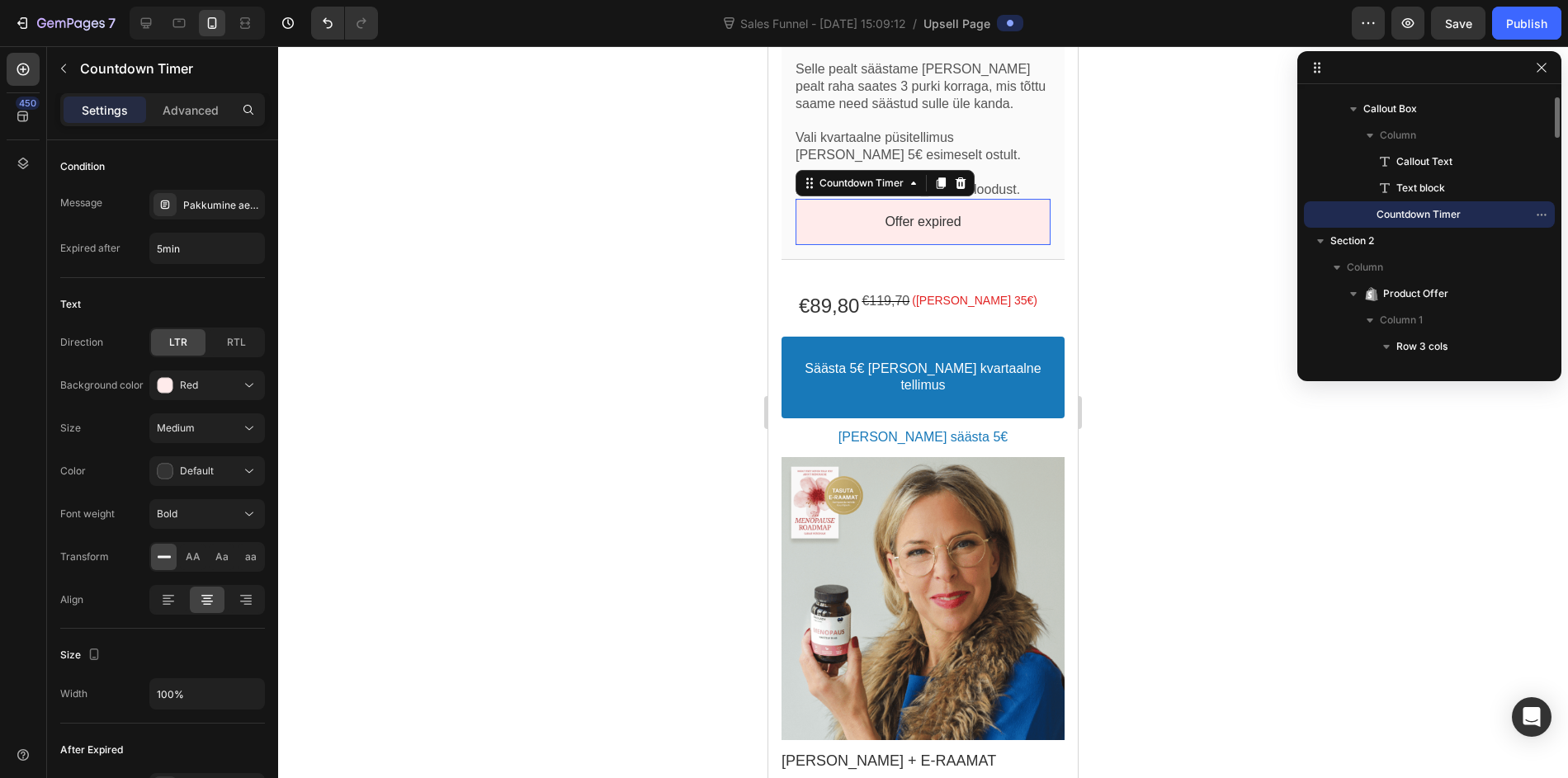
scroll to position [202, 0]
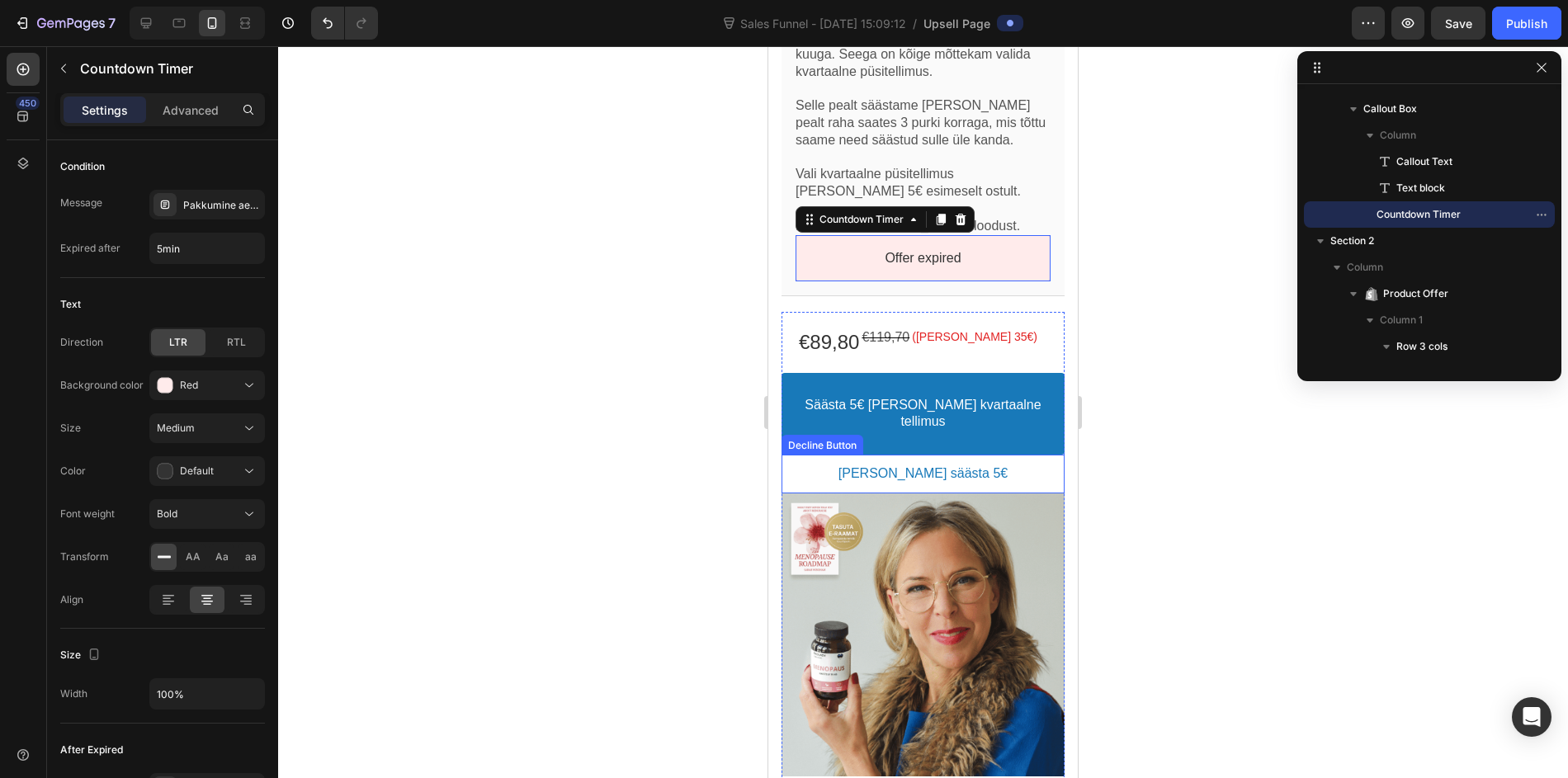
click at [1015, 462] on button "[PERSON_NAME] säästa 5€" at bounding box center [923, 474] width 283 height 30
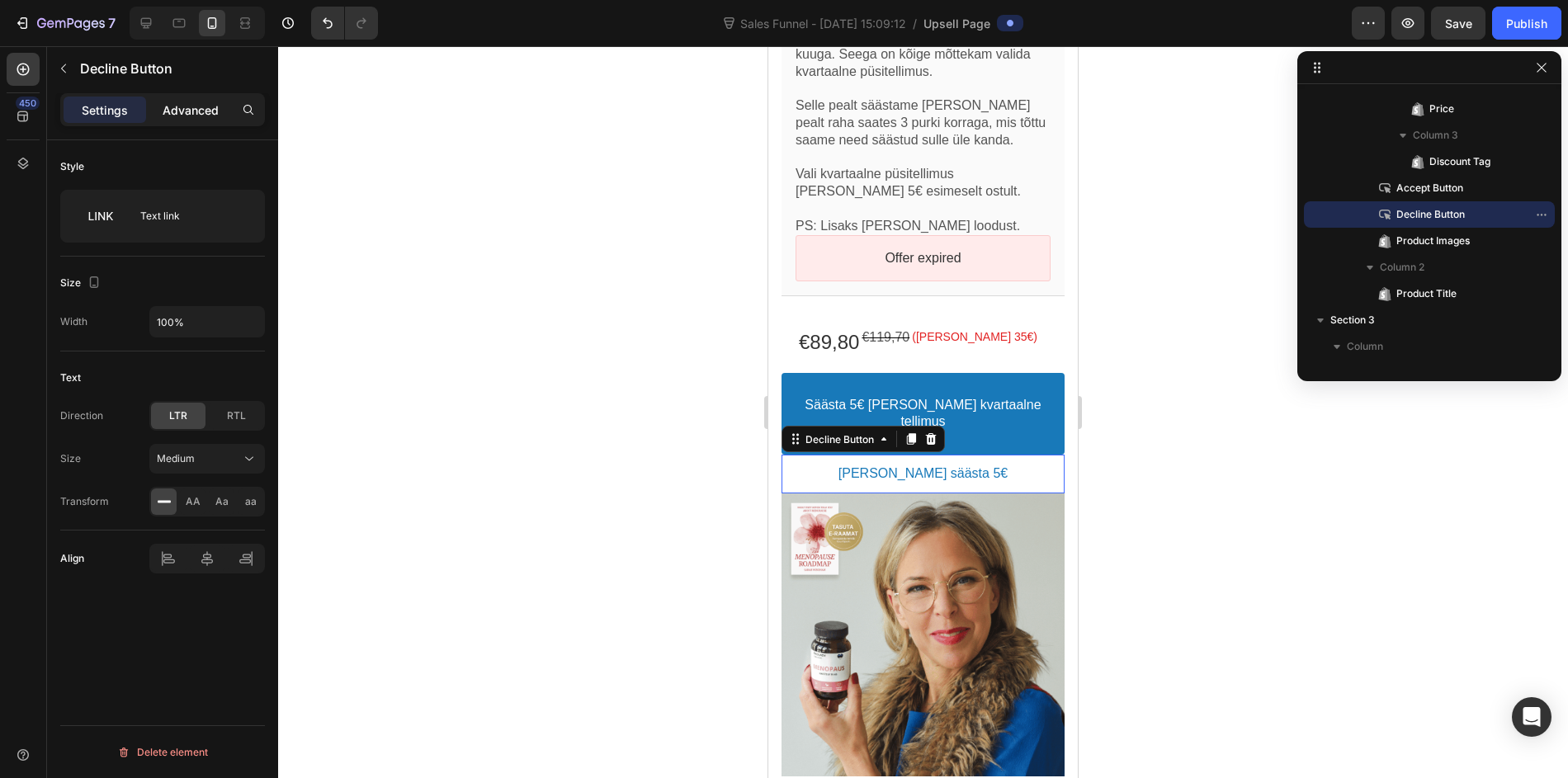
click at [200, 102] on p "Advanced" at bounding box center [190, 110] width 56 height 17
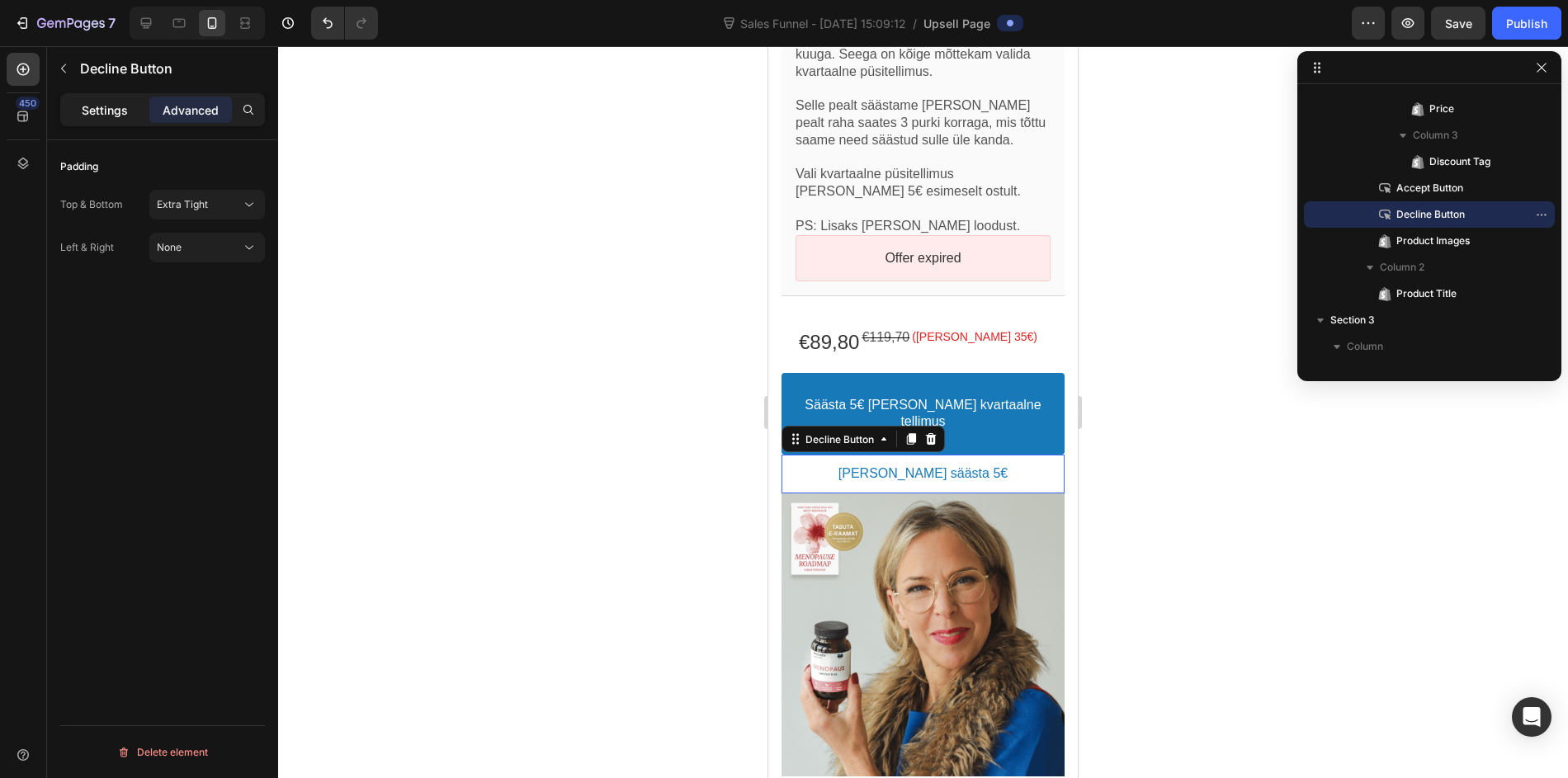
click at [139, 118] on div "Settings" at bounding box center [104, 110] width 82 height 27
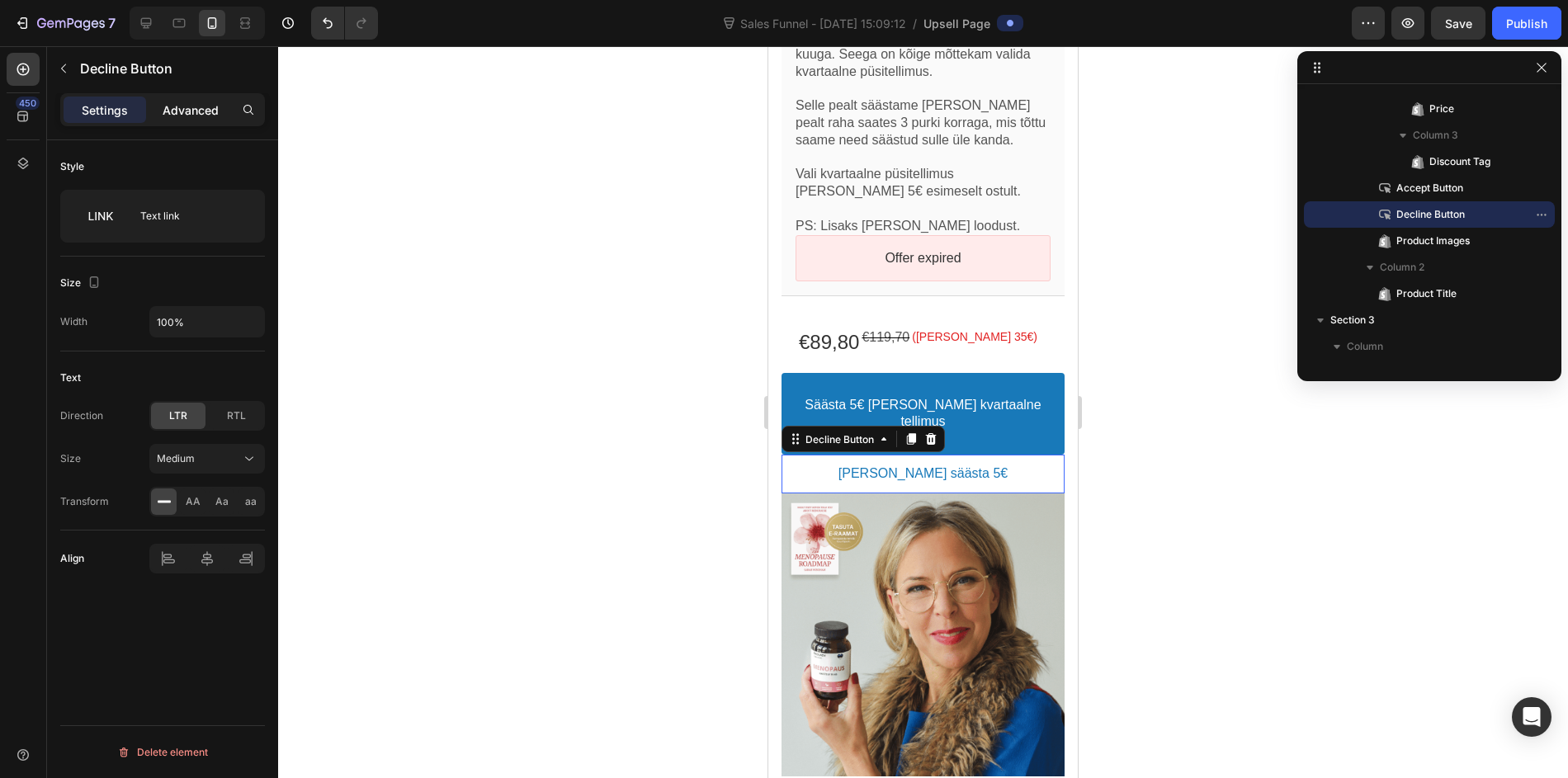
click at [187, 109] on p "Advanced" at bounding box center [190, 110] width 56 height 17
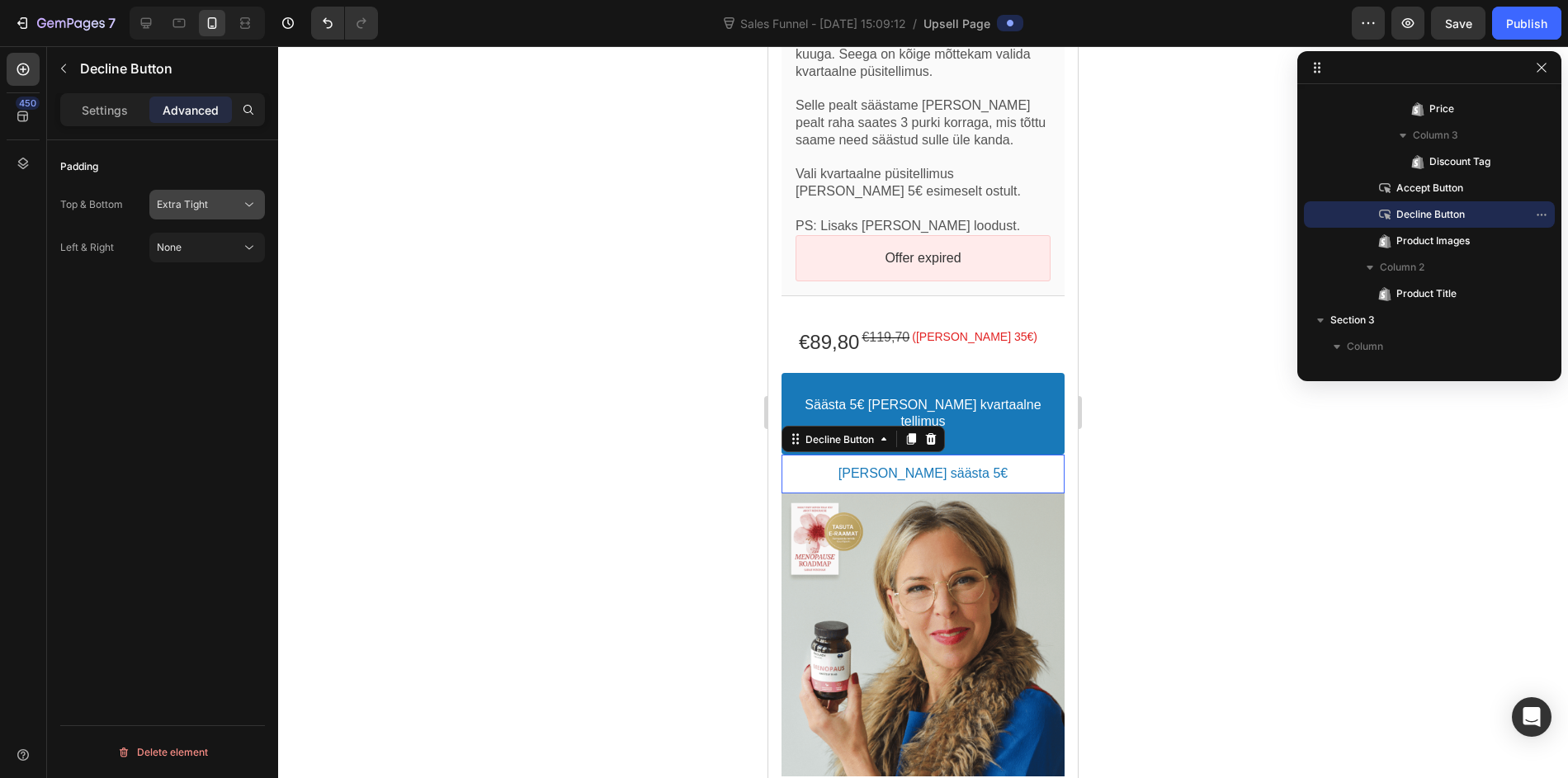
click at [200, 208] on span "Extra Tight" at bounding box center [183, 204] width 51 height 12
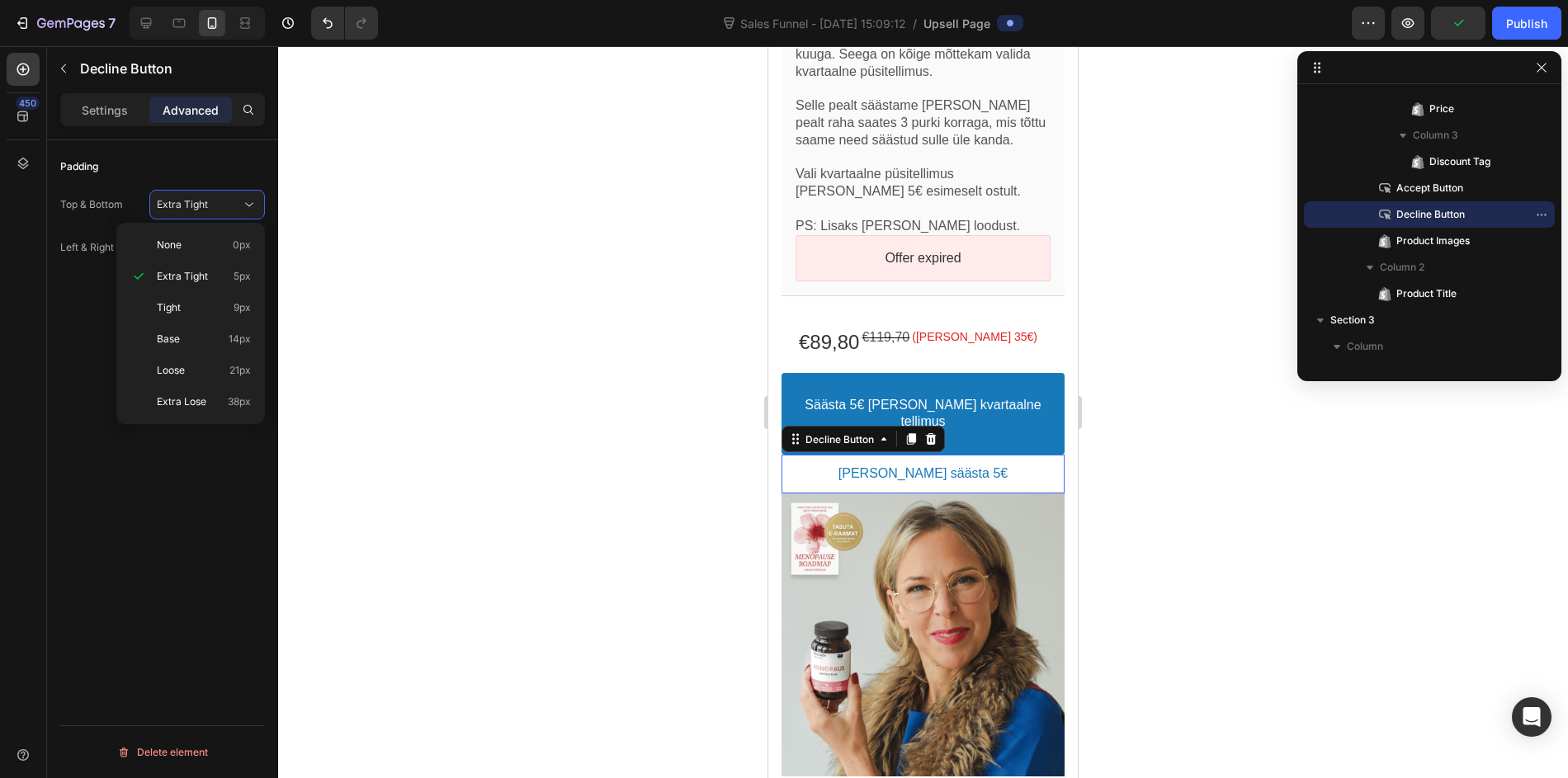
click at [85, 292] on div "Padding Top & Bottom Extra Tight Left & Right None Delete element" at bounding box center [163, 482] width 231 height 685
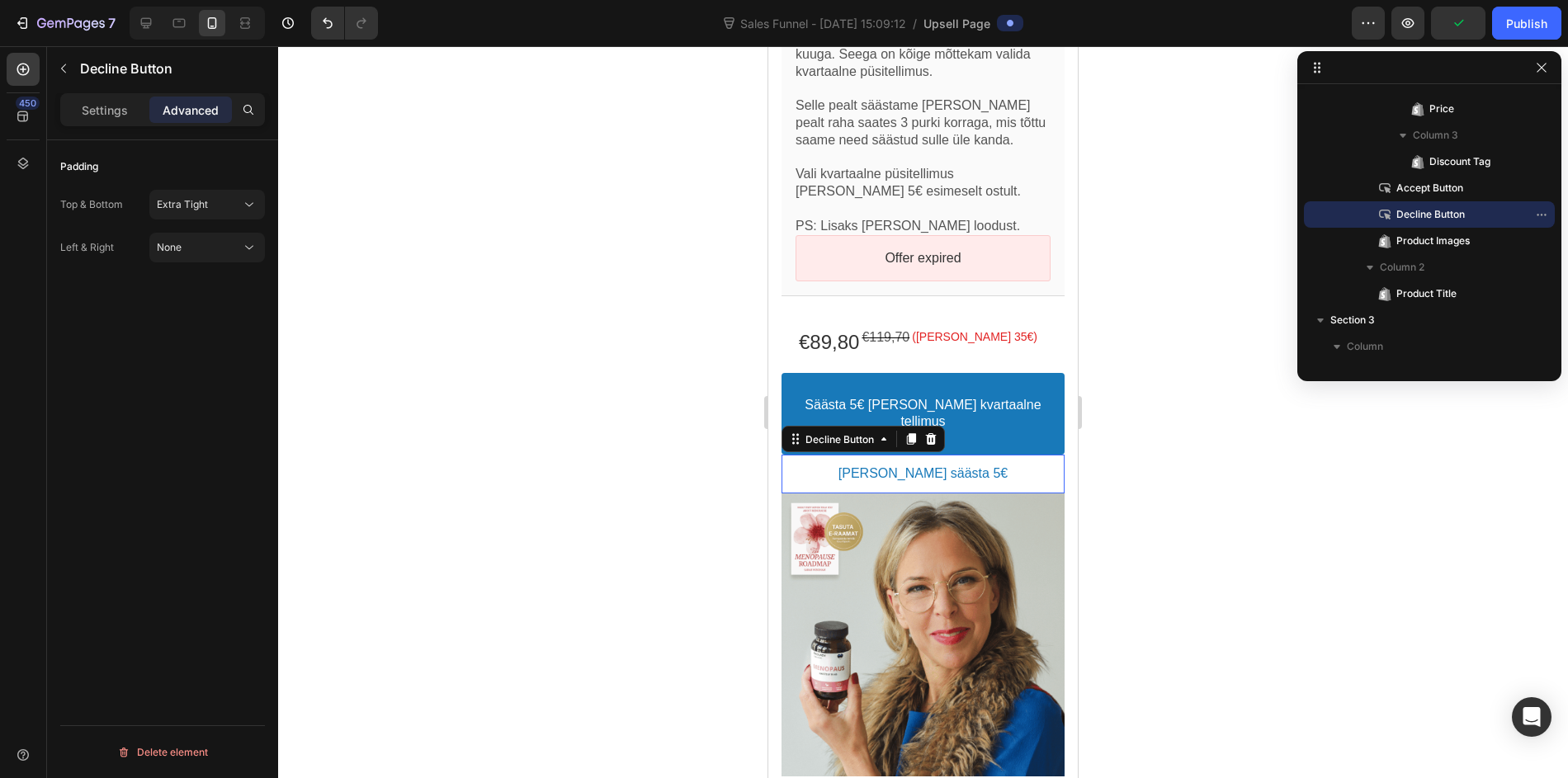
click at [217, 268] on div "Padding Top & Bottom Extra Tight Left & Right None" at bounding box center [163, 208] width 205 height 136
click at [214, 253] on div "None" at bounding box center [199, 247] width 84 height 15
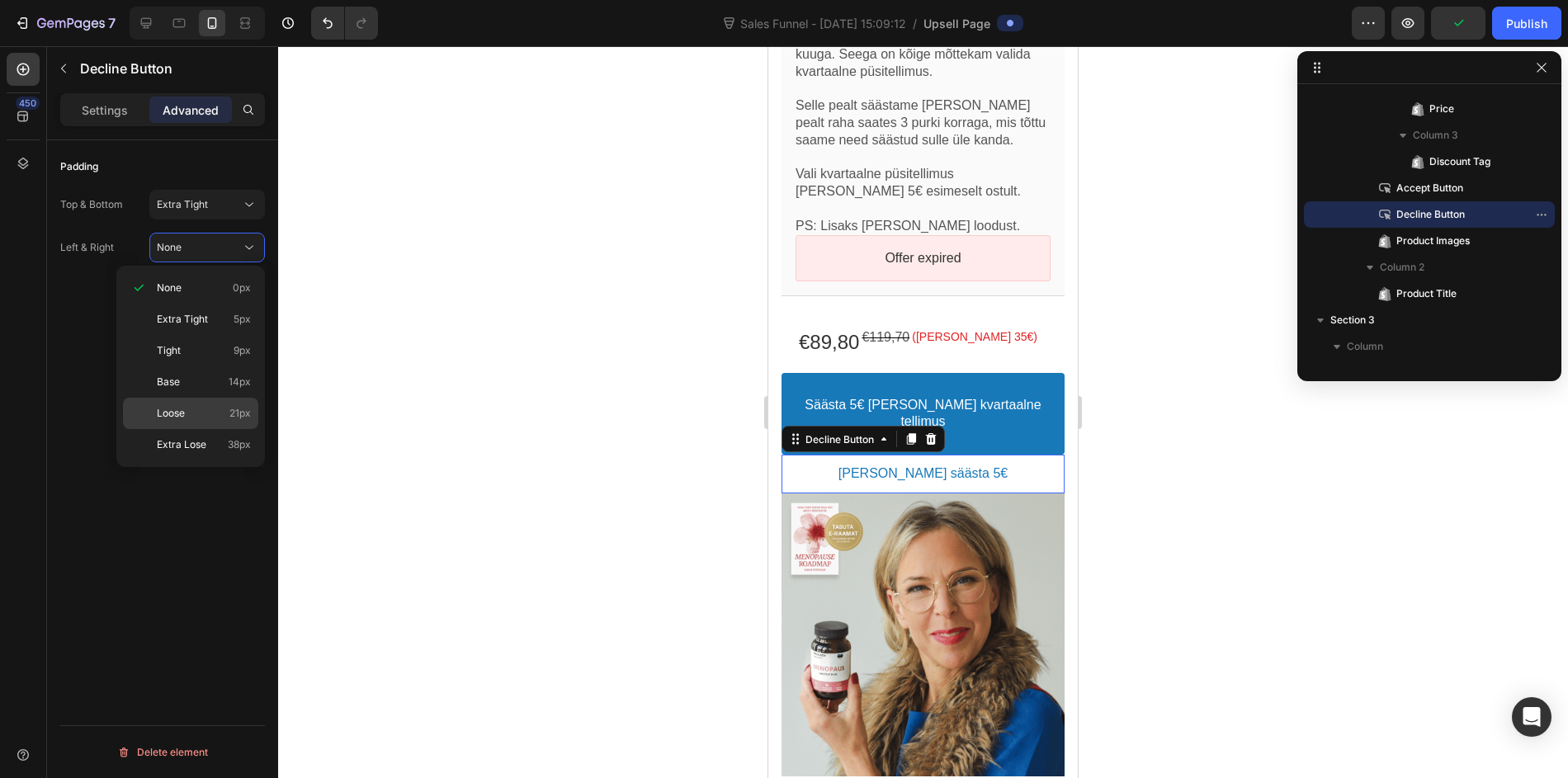
click at [192, 413] on p "Loose 21px" at bounding box center [204, 414] width 94 height 15
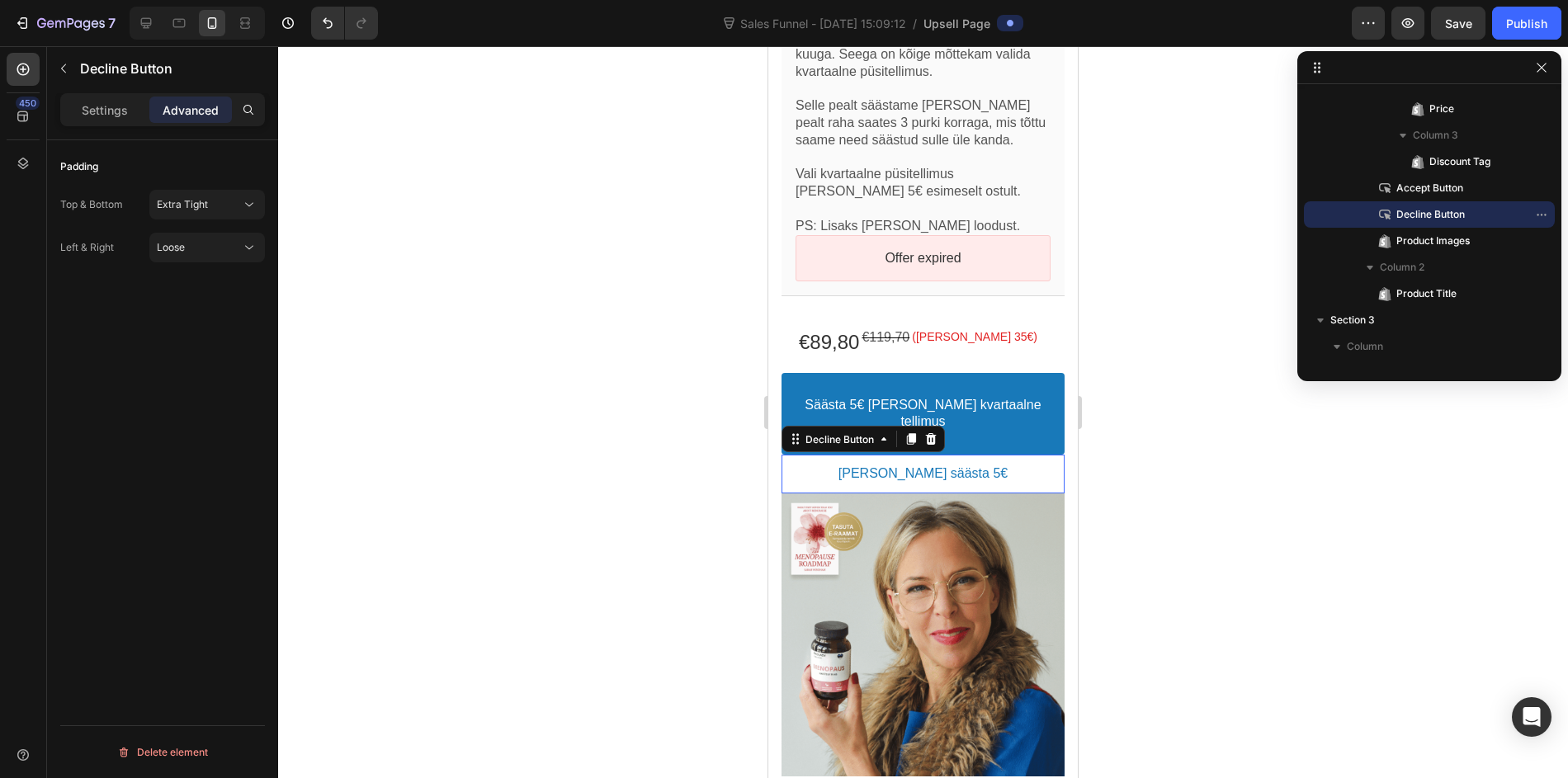
click at [228, 230] on div "Top & Bottom Extra Tight Left & Right Loose" at bounding box center [163, 226] width 205 height 73
click at [220, 205] on div "Extra Tight" at bounding box center [199, 205] width 84 height 15
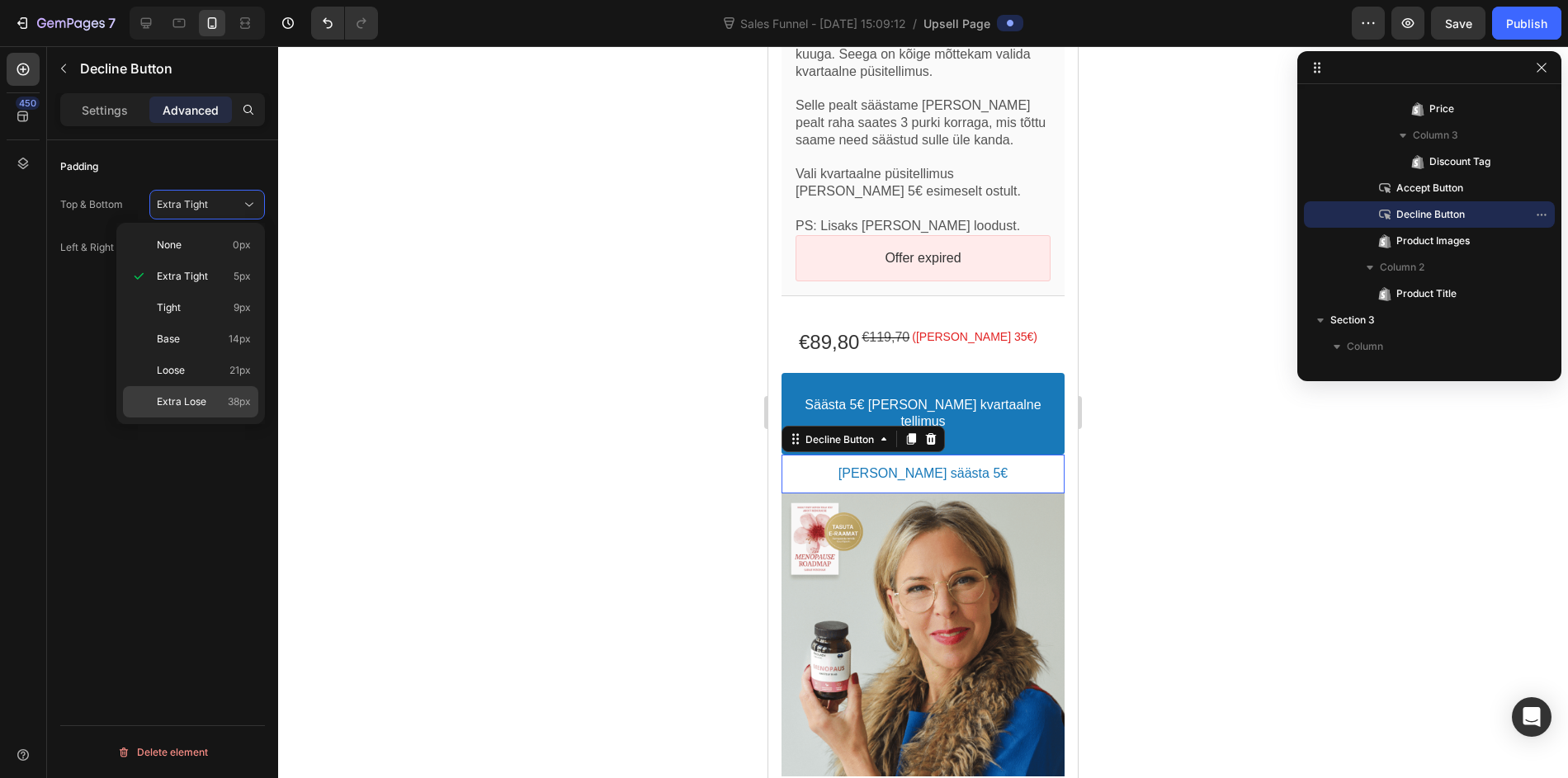
click at [194, 410] on div "Extra Lose 38px" at bounding box center [190, 402] width 135 height 31
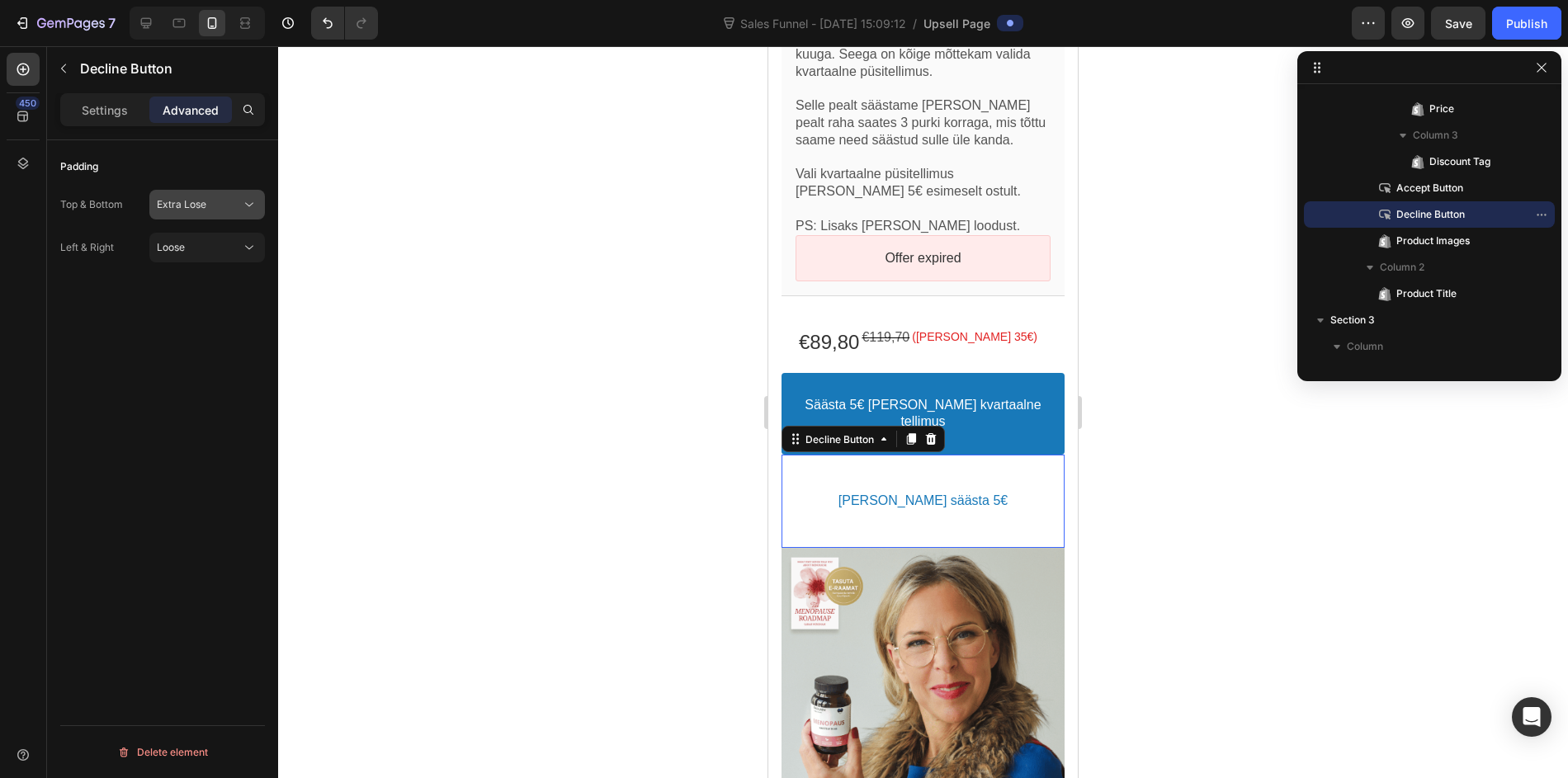
click at [223, 204] on div "Extra Lose" at bounding box center [199, 205] width 84 height 15
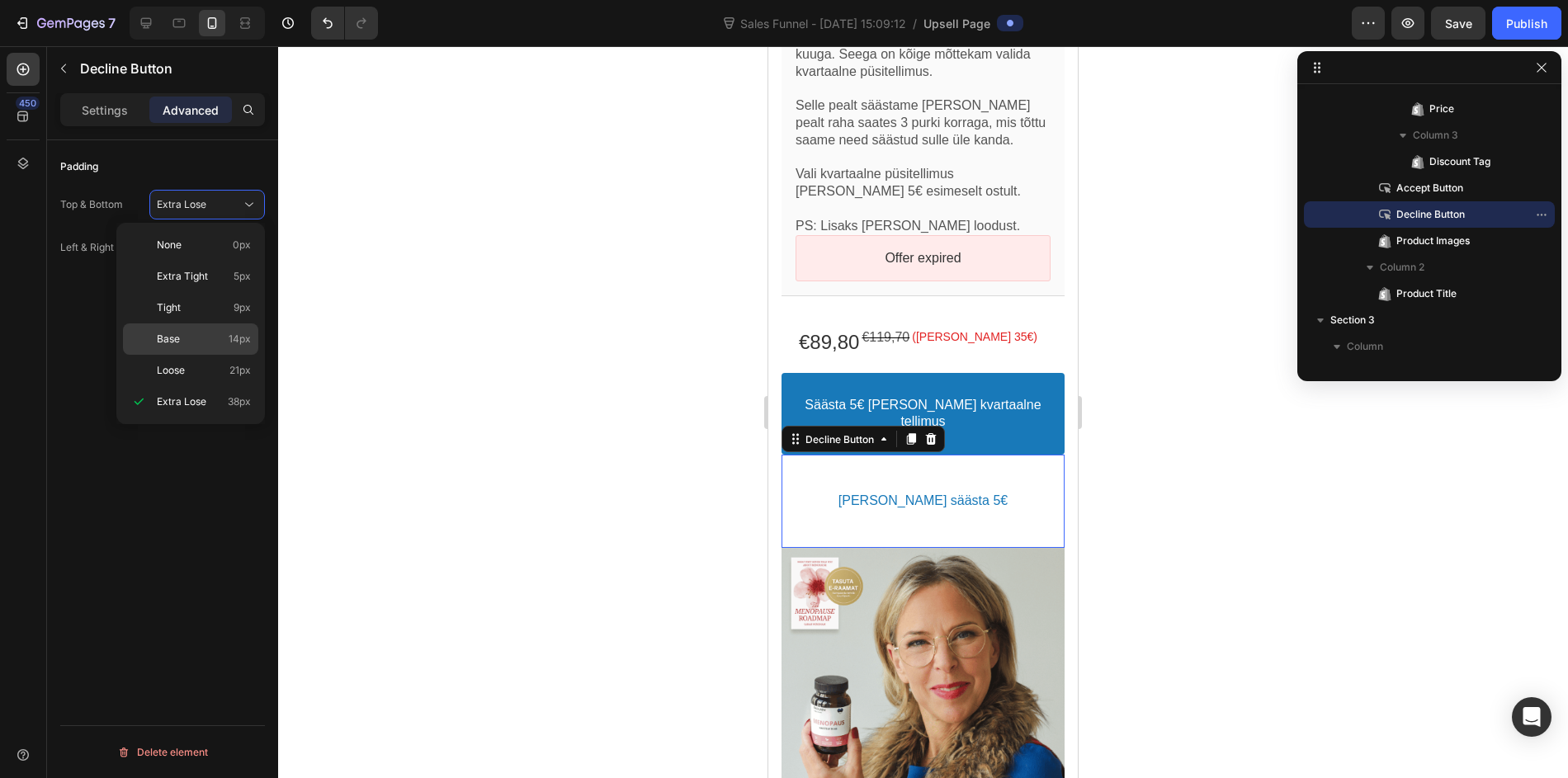
click at [195, 336] on p "Base 14px" at bounding box center [204, 339] width 94 height 15
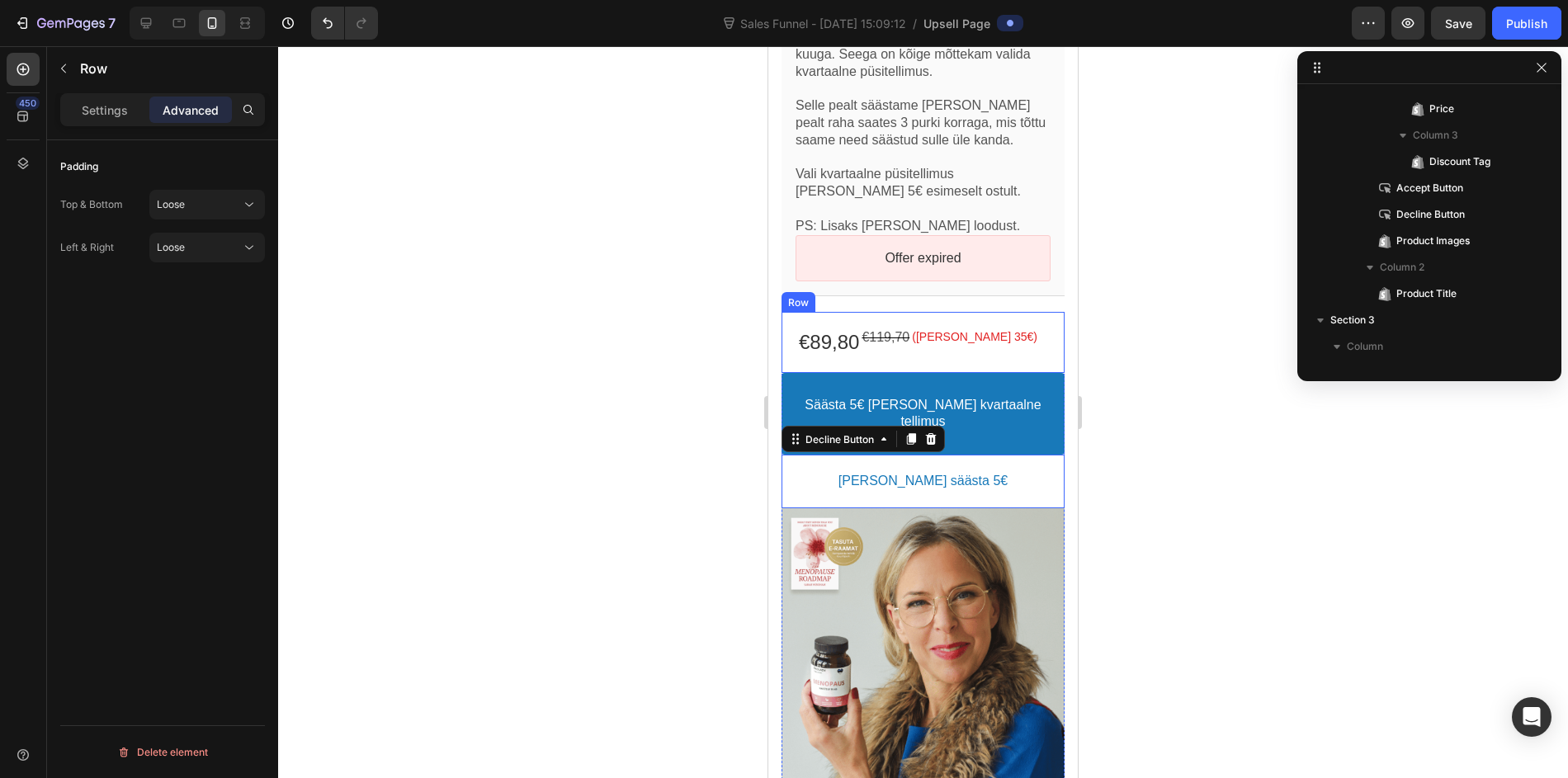
click at [1031, 323] on div "€89,80 Price €119,70 Price (säästad 35€) Discount Tag Row" at bounding box center [923, 342] width 283 height 61
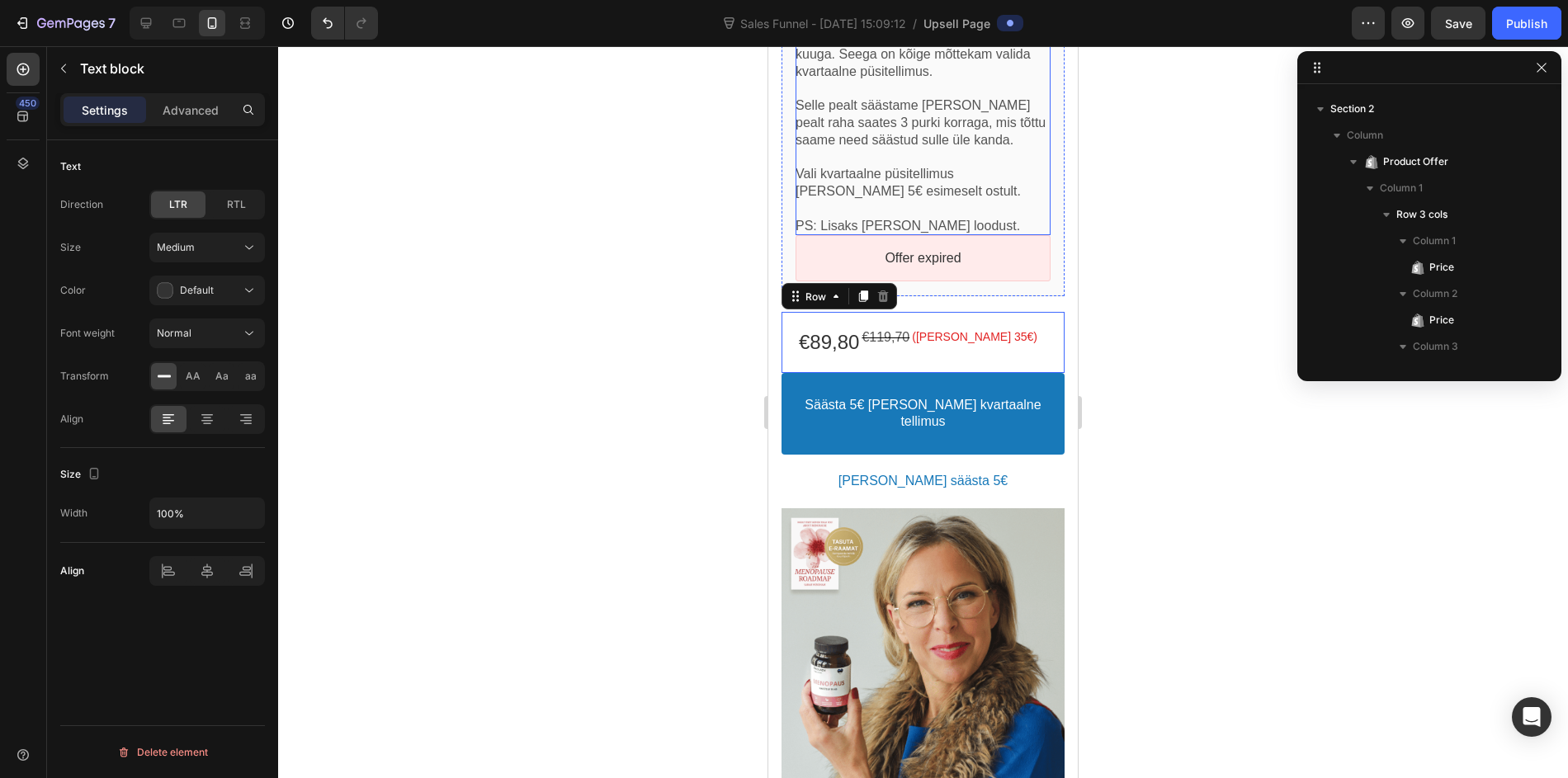
click at [977, 126] on p "Selle pealt säästame ka tarne pealt raha saates 3 purki korraga, mis tõttu saam…" at bounding box center [923, 123] width 255 height 51
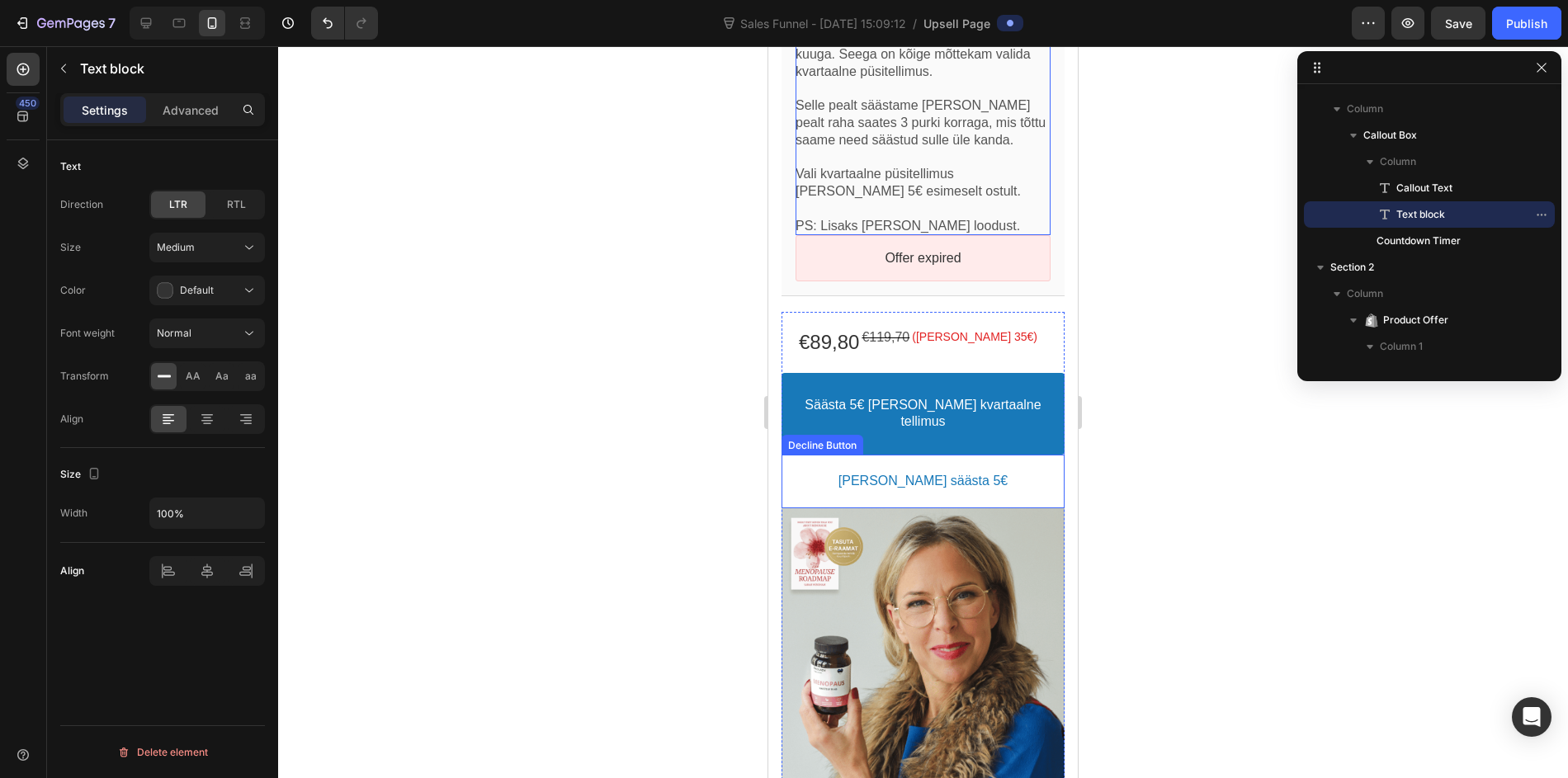
click at [984, 467] on button "[PERSON_NAME] säästa 5€" at bounding box center [923, 481] width 248 height 30
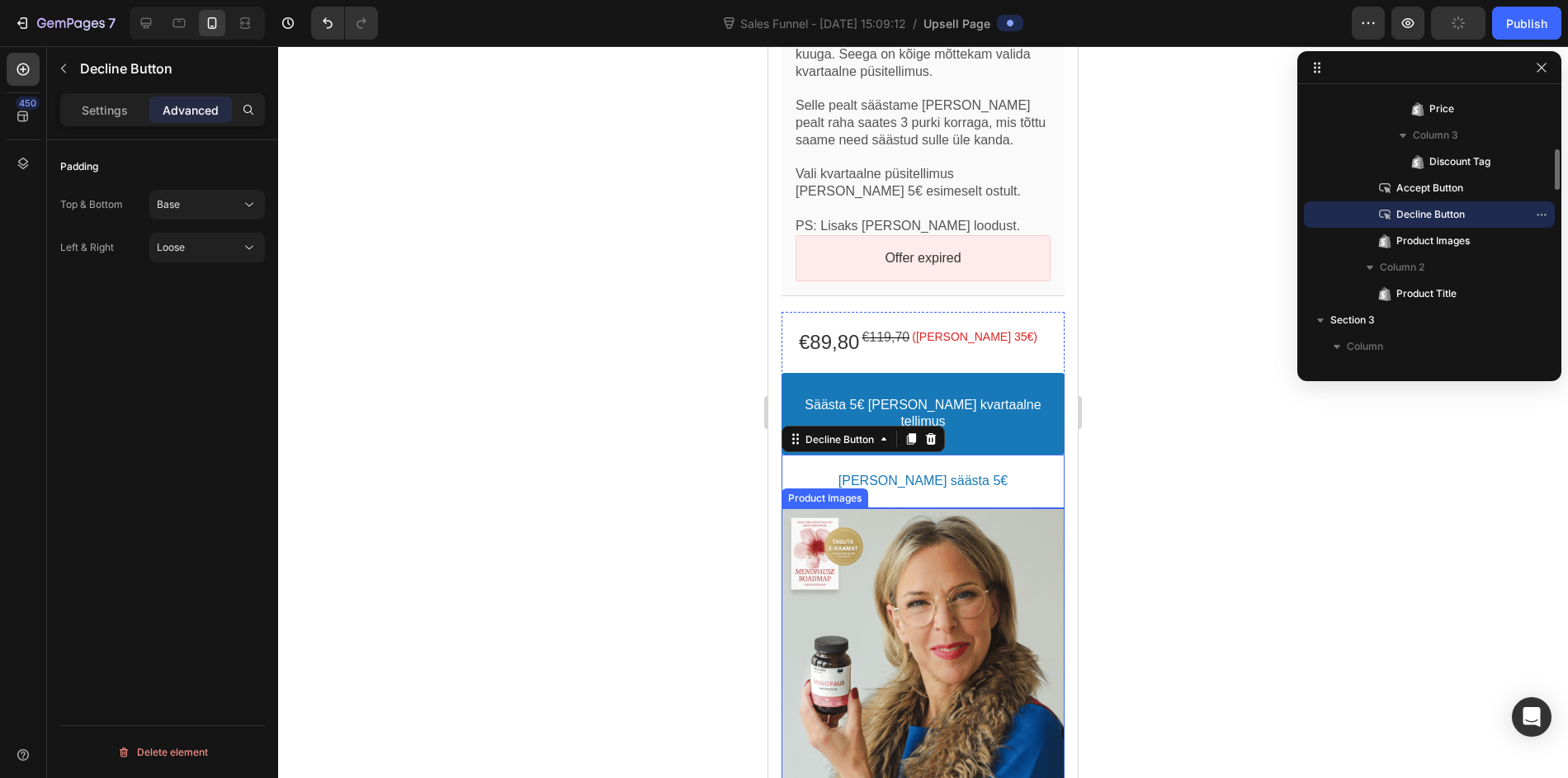
click at [891, 541] on div at bounding box center [923, 650] width 283 height 283
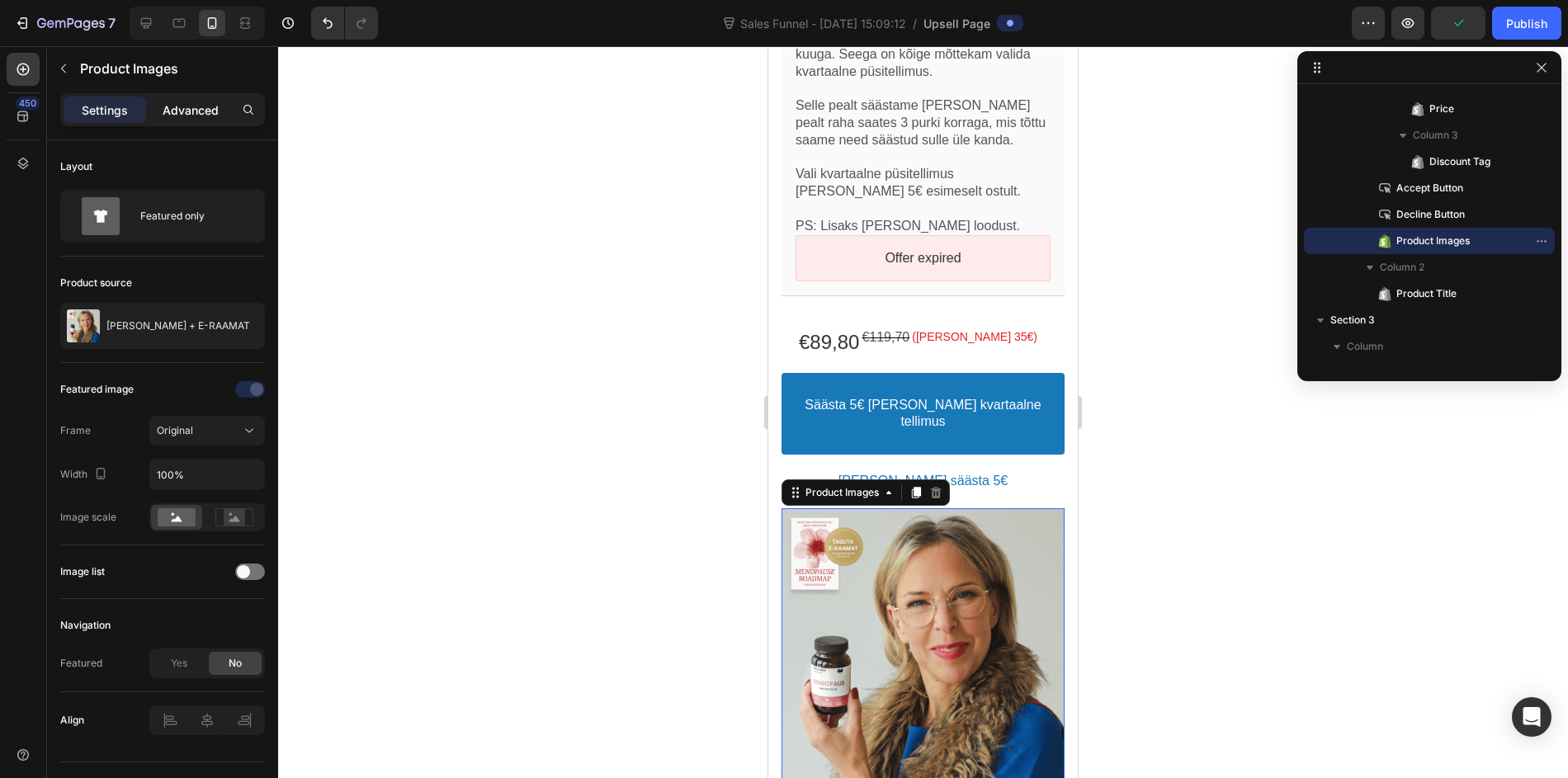
click at [200, 104] on p "Advanced" at bounding box center [190, 110] width 56 height 17
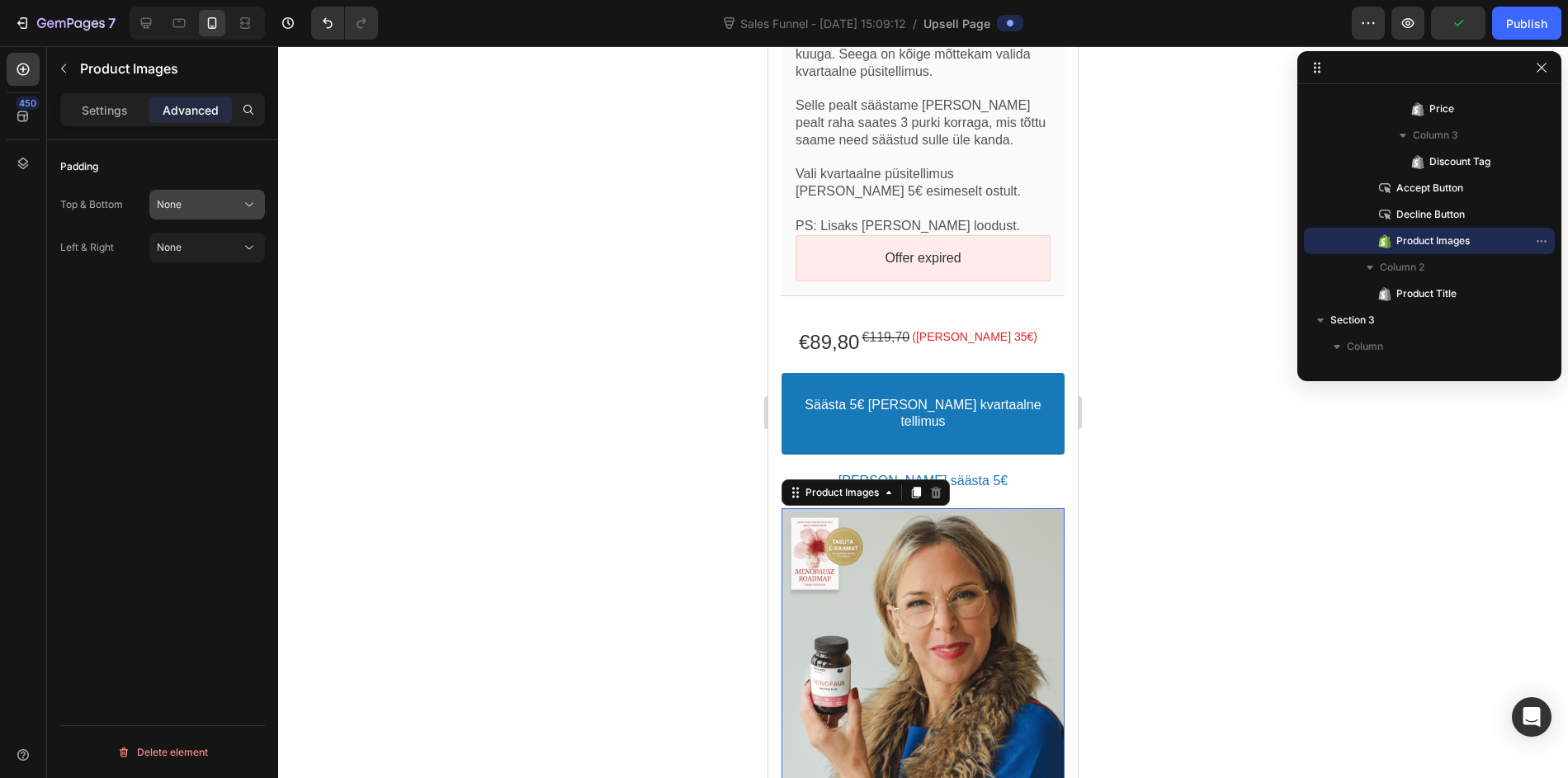
click at [199, 203] on div "None" at bounding box center [199, 205] width 84 height 15
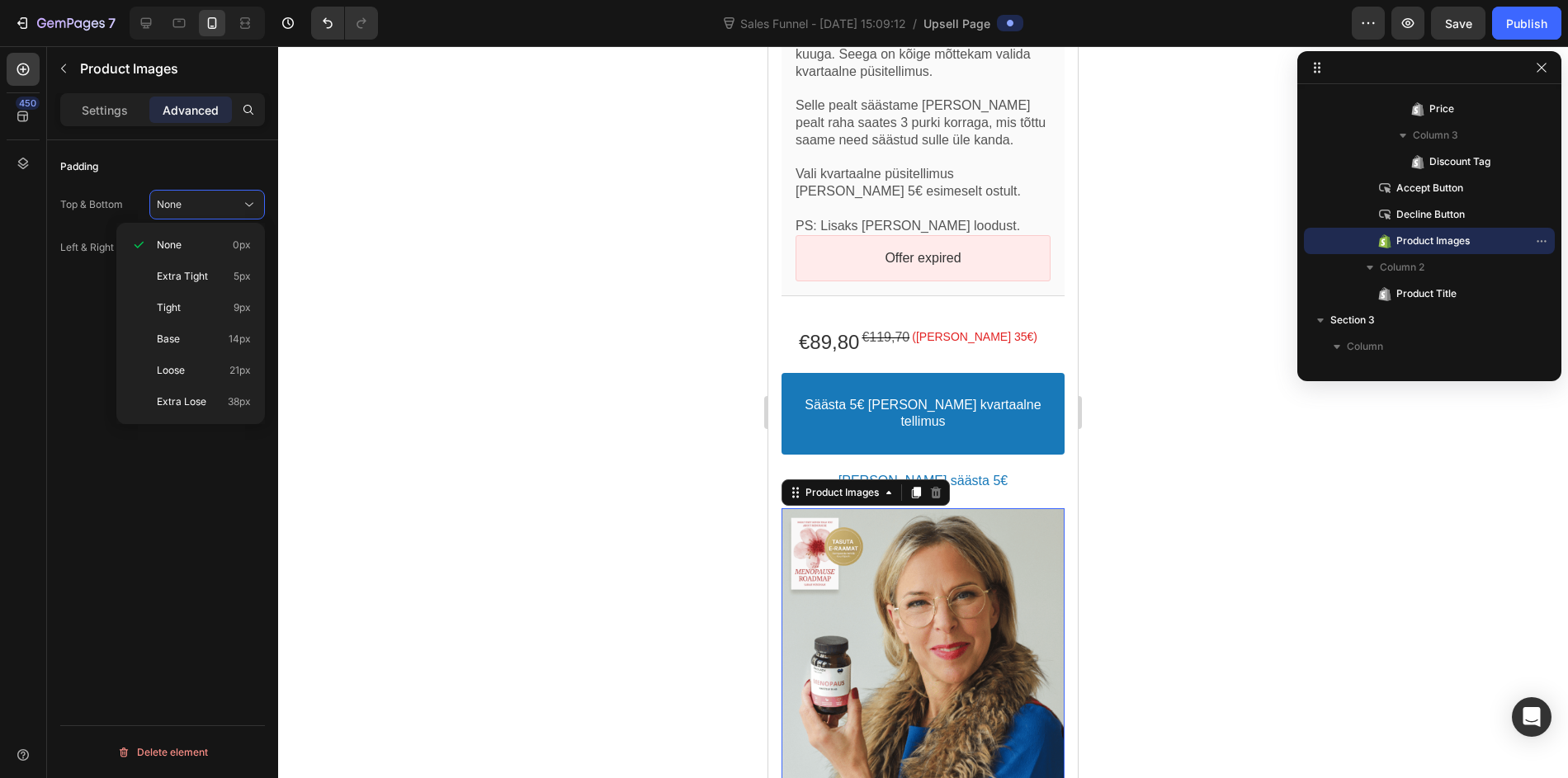
click at [88, 195] on div "Top & Bottom" at bounding box center [92, 205] width 63 height 27
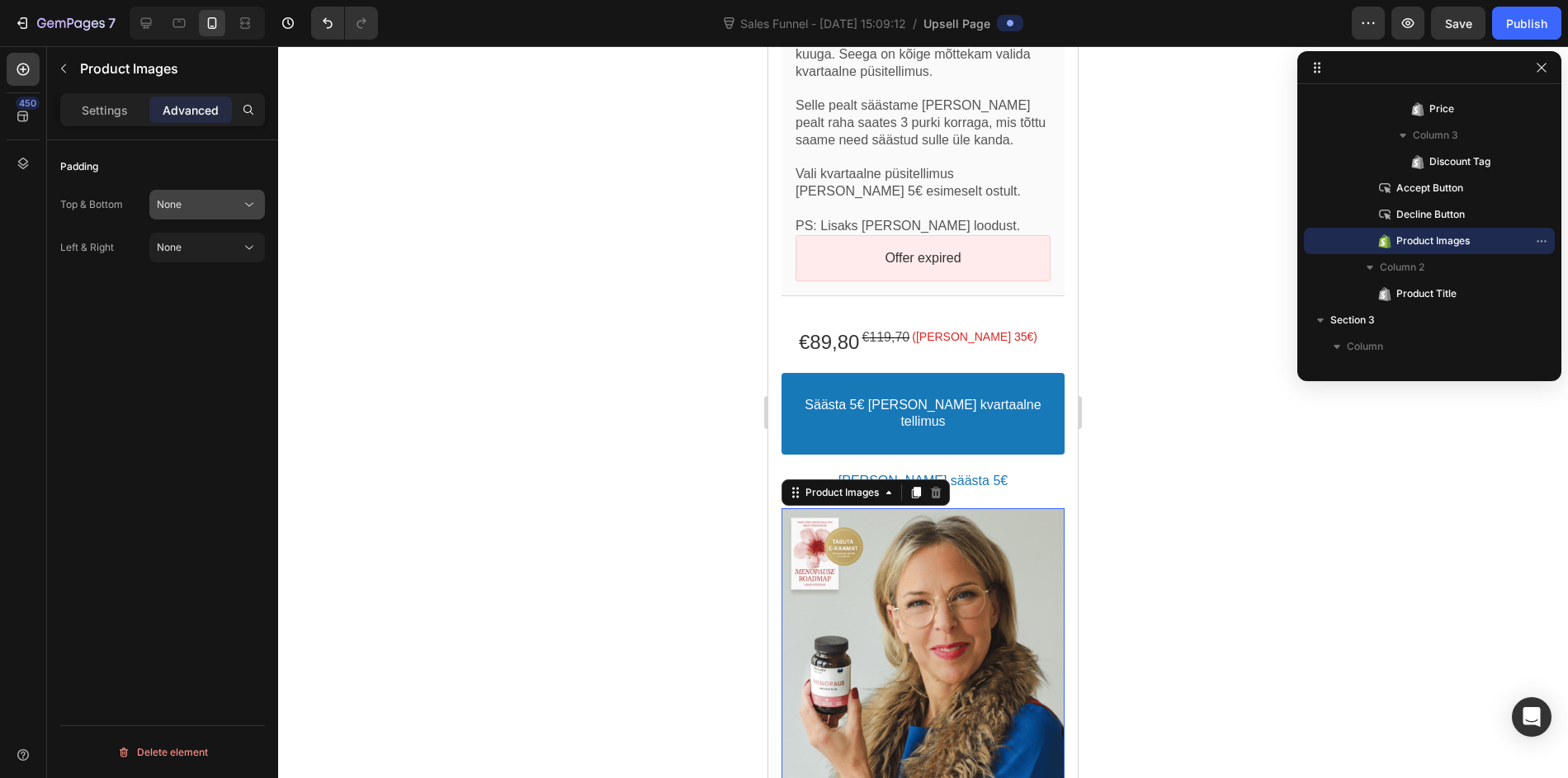
click at [163, 204] on span "None" at bounding box center [170, 204] width 25 height 12
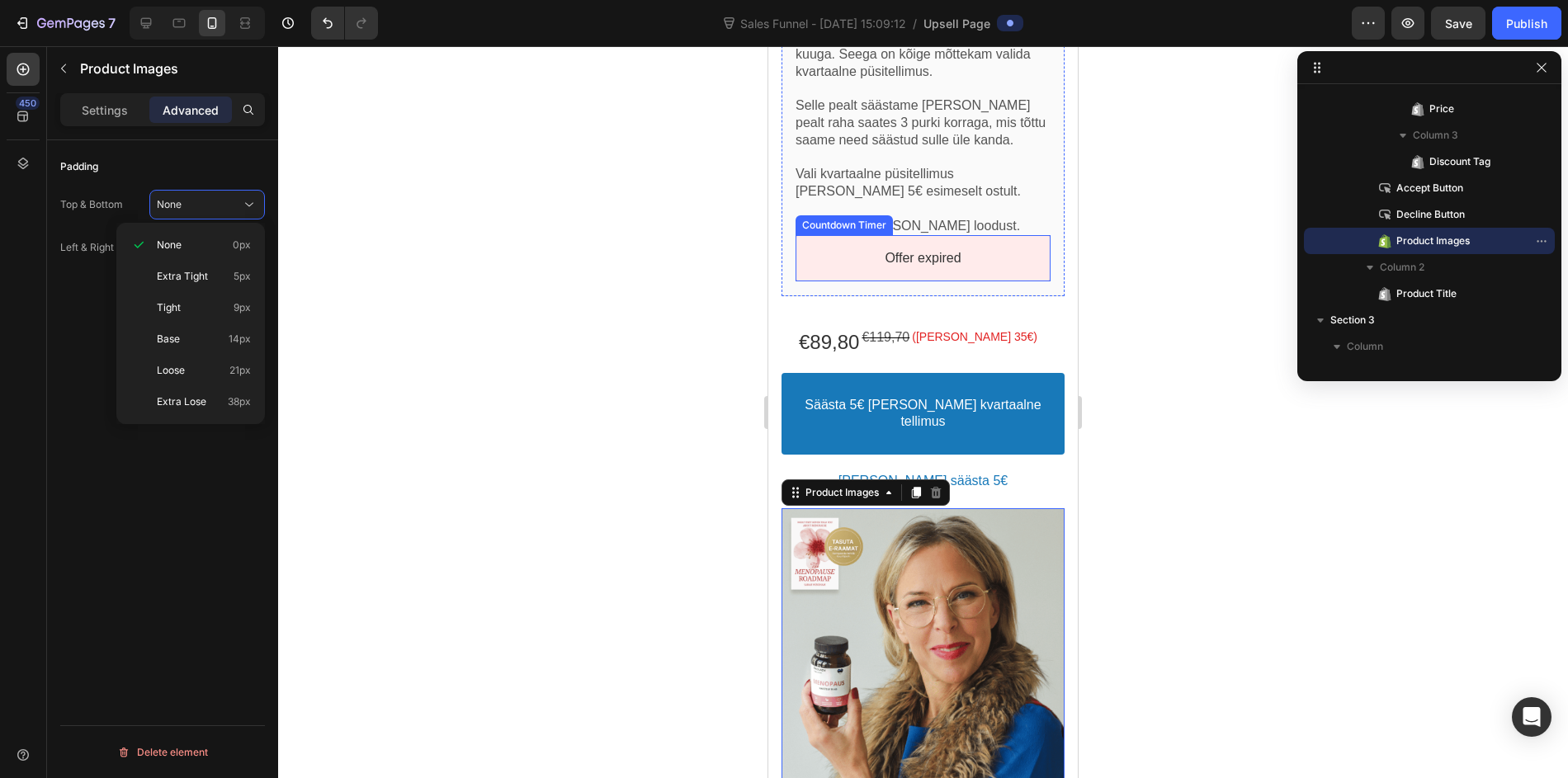
click at [952, 248] on div "Offer expired" at bounding box center [923, 259] width 255 height 47
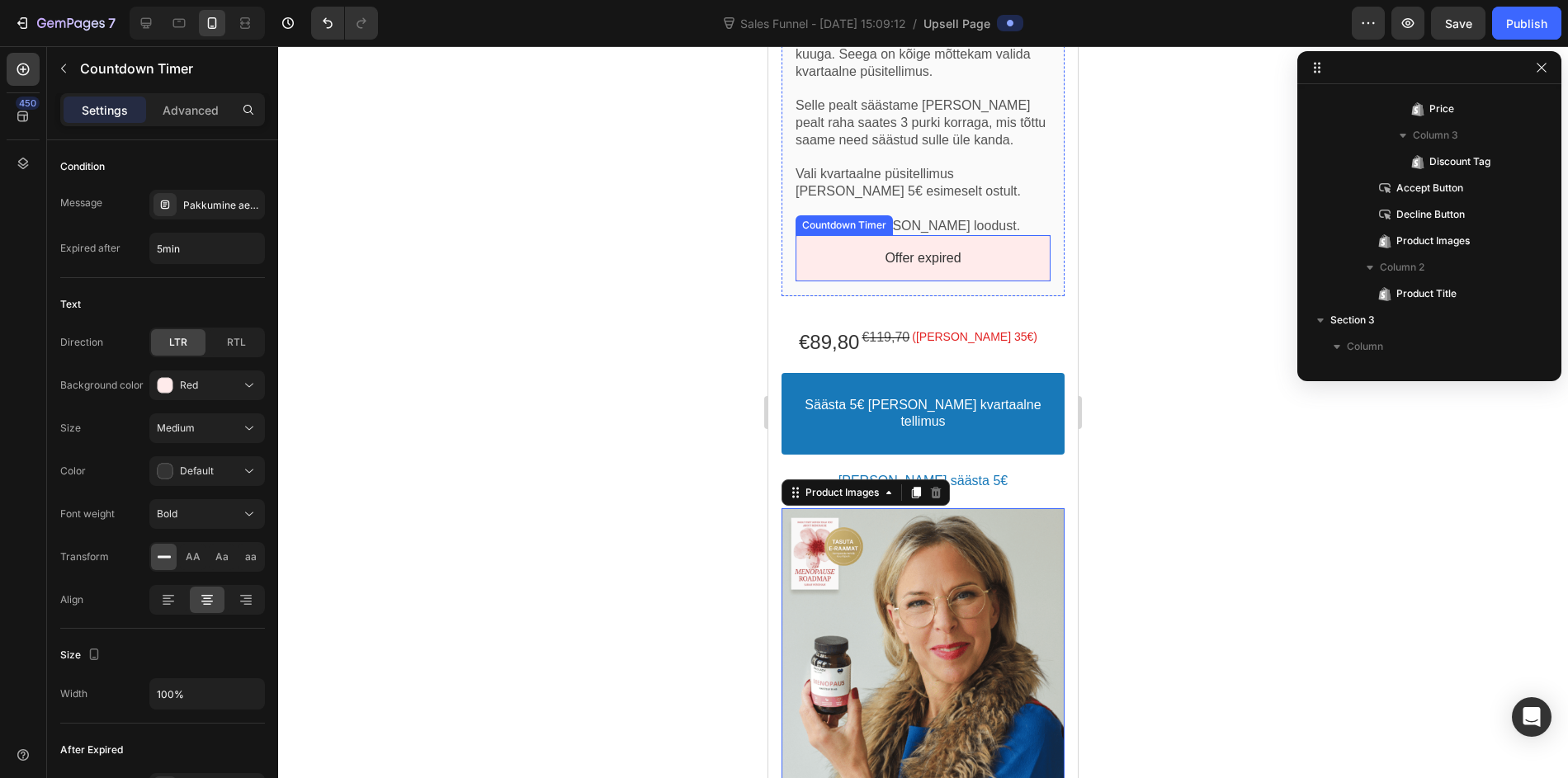
scroll to position [48, 0]
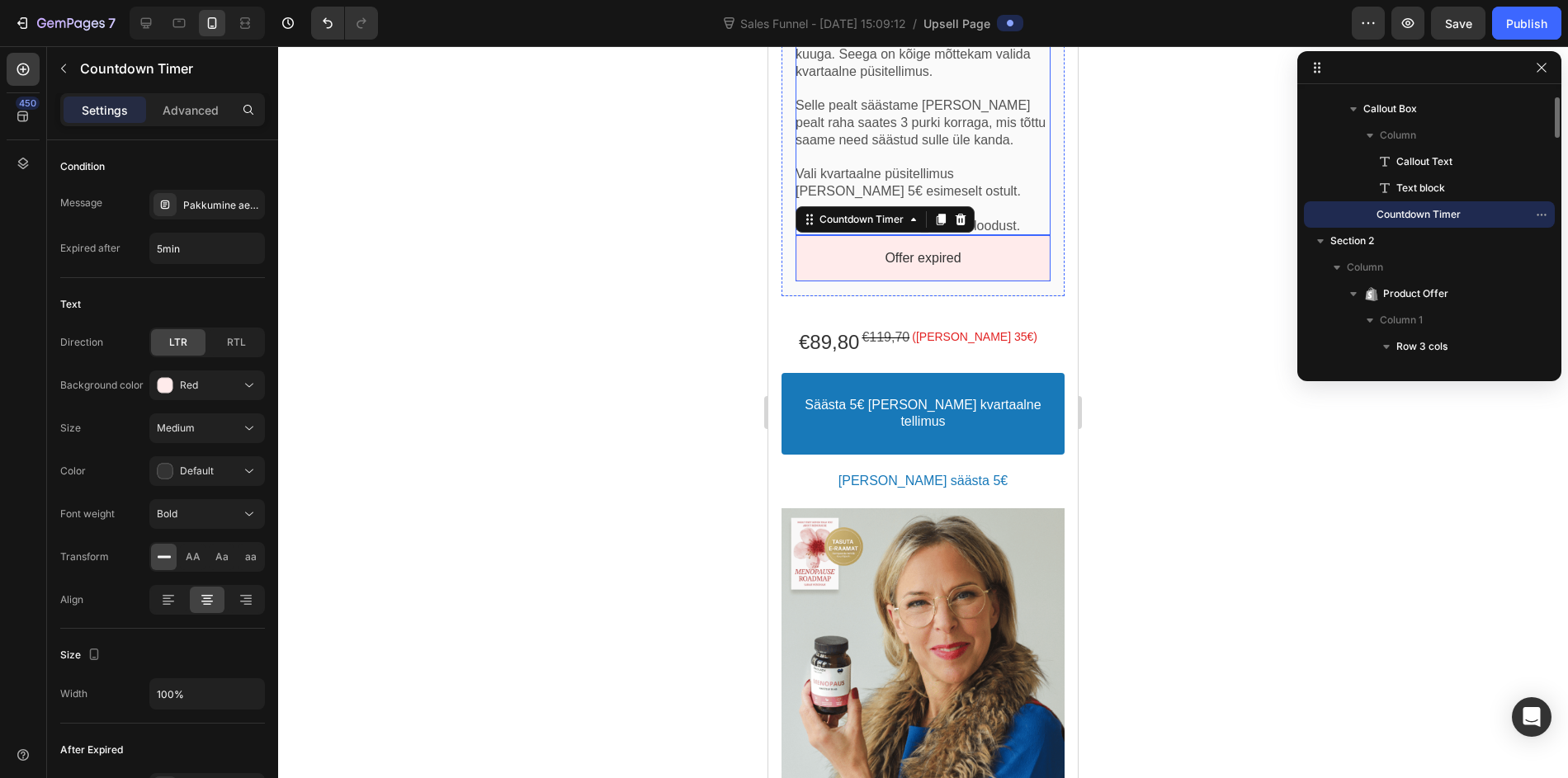
click at [957, 148] on p "Selle pealt säästame ka tarne pealt raha saates 3 purki korraga, mis tõttu saam…" at bounding box center [923, 123] width 255 height 51
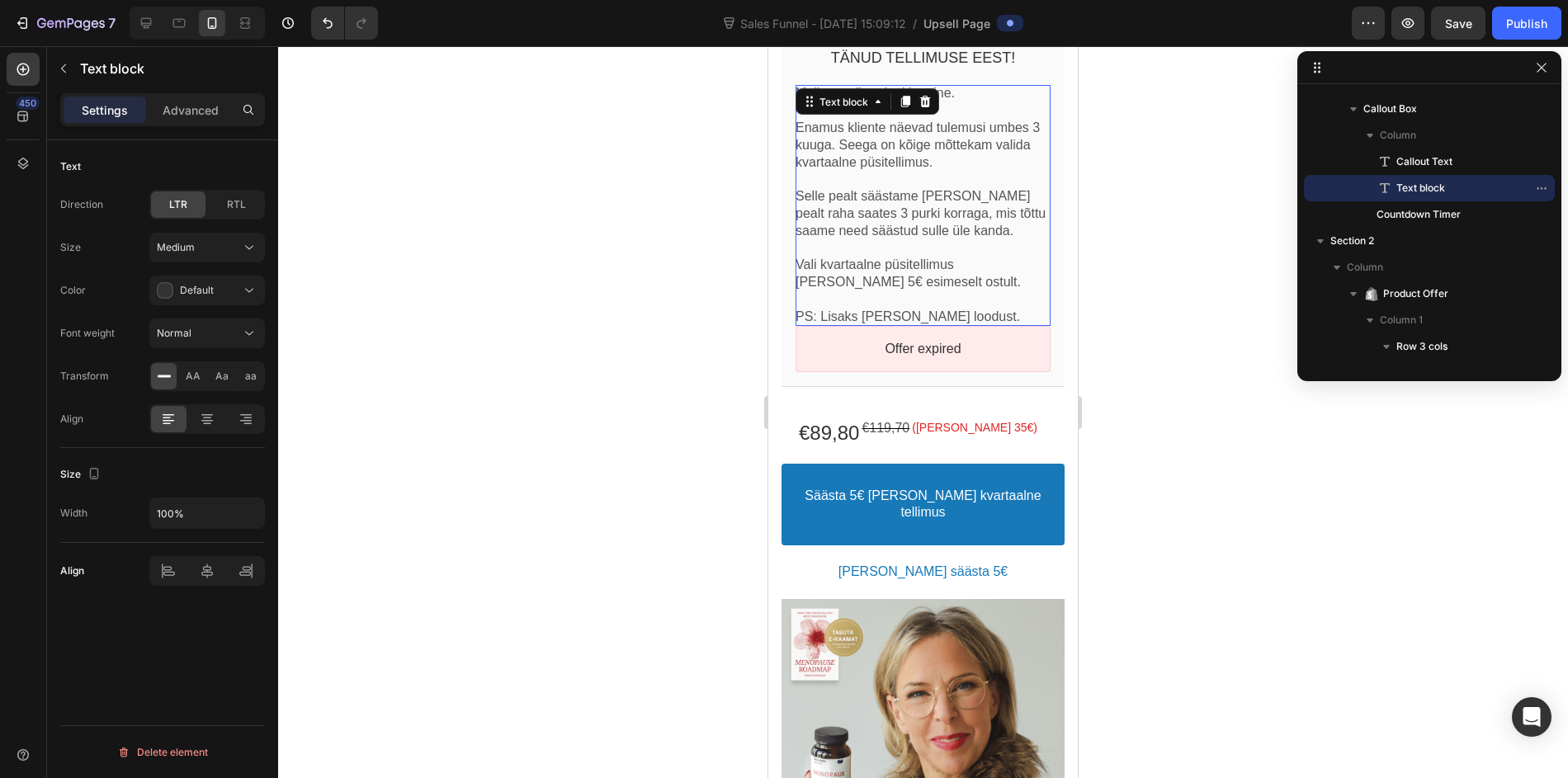
scroll to position [0, 0]
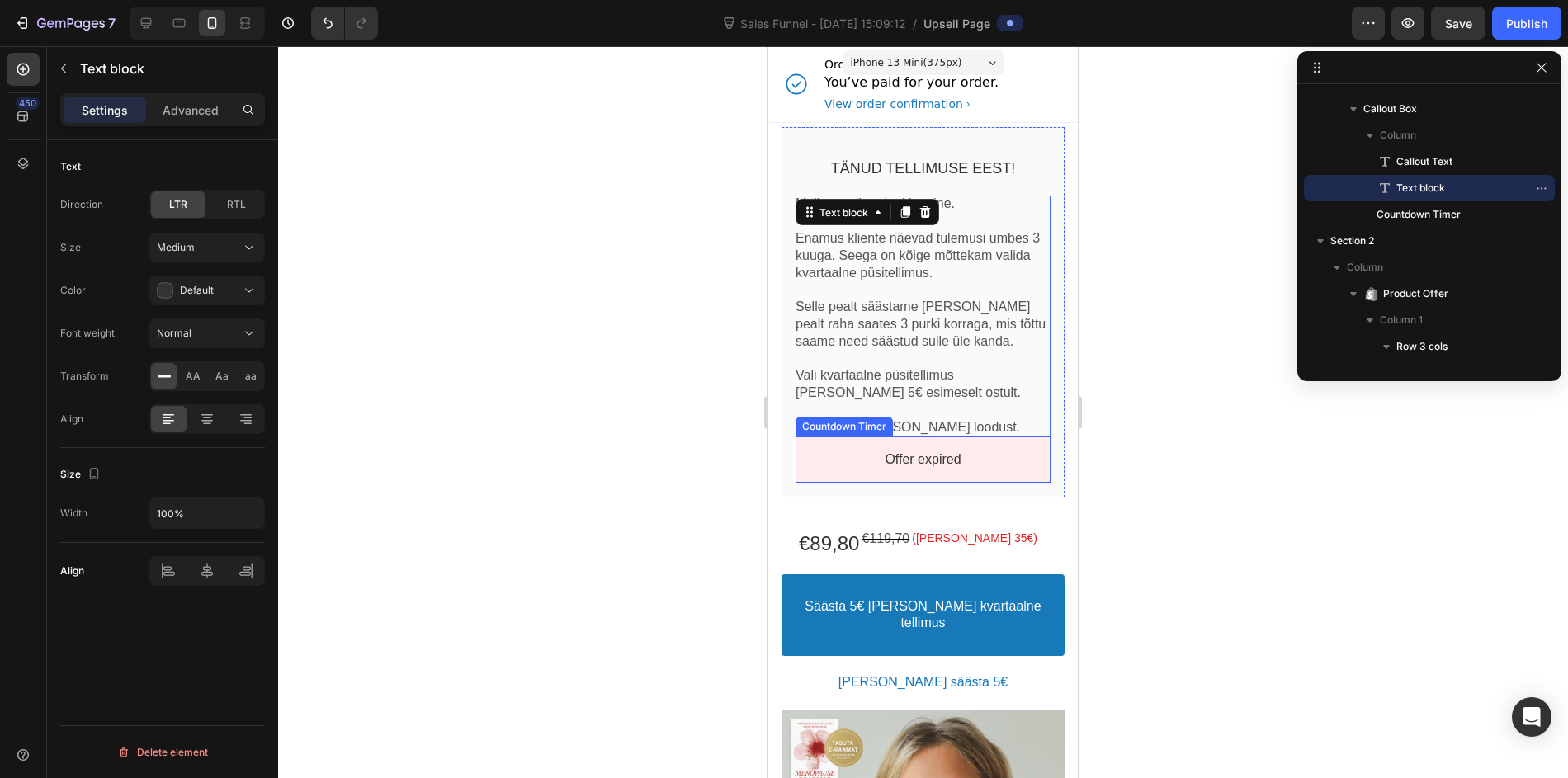
click at [938, 468] on div "Offer expired" at bounding box center [923, 460] width 225 height 17
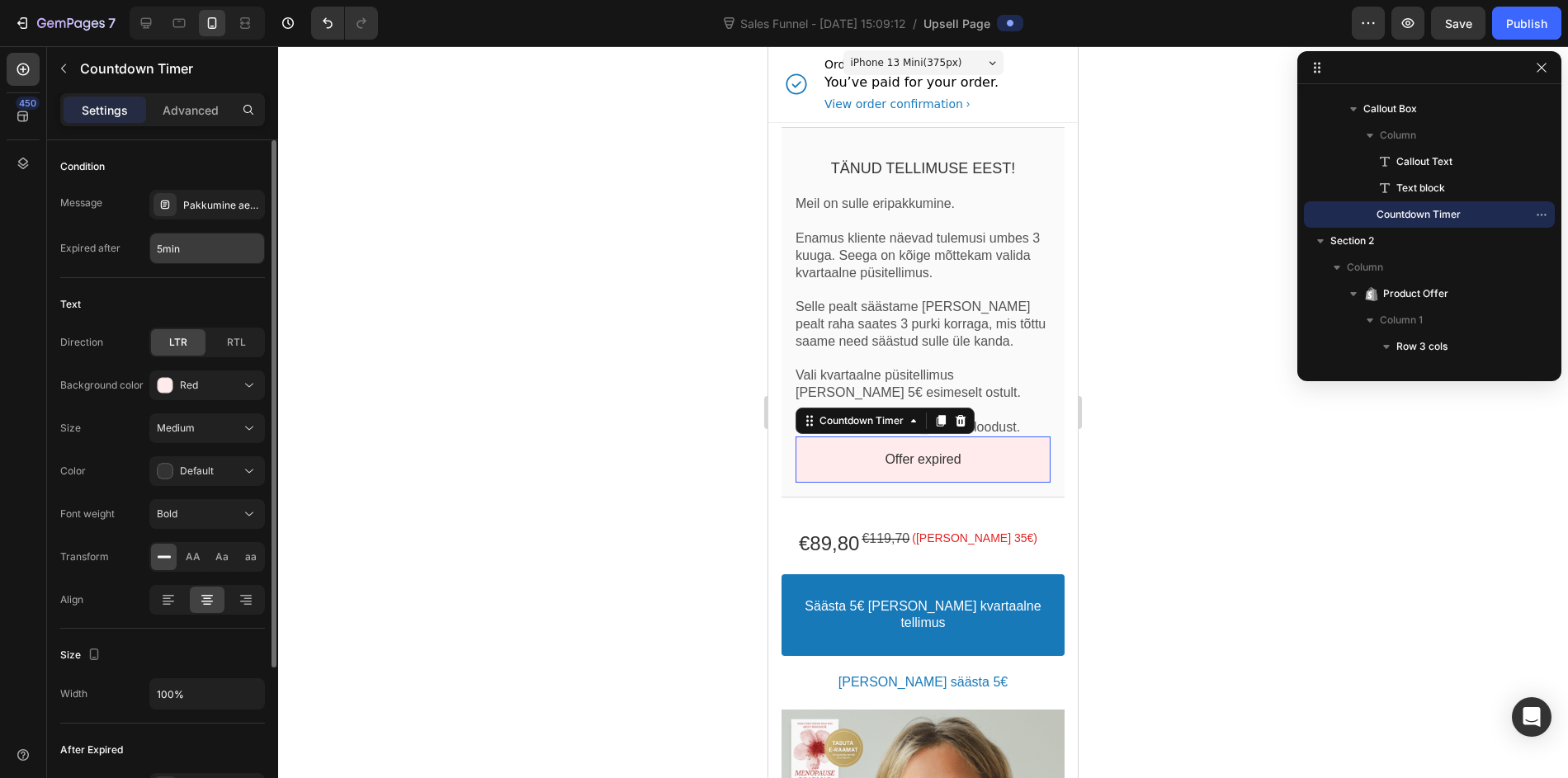
click at [200, 248] on input "5min" at bounding box center [207, 248] width 114 height 29
click at [215, 201] on div "Pakkumine aegub:" at bounding box center [222, 206] width 78 height 15
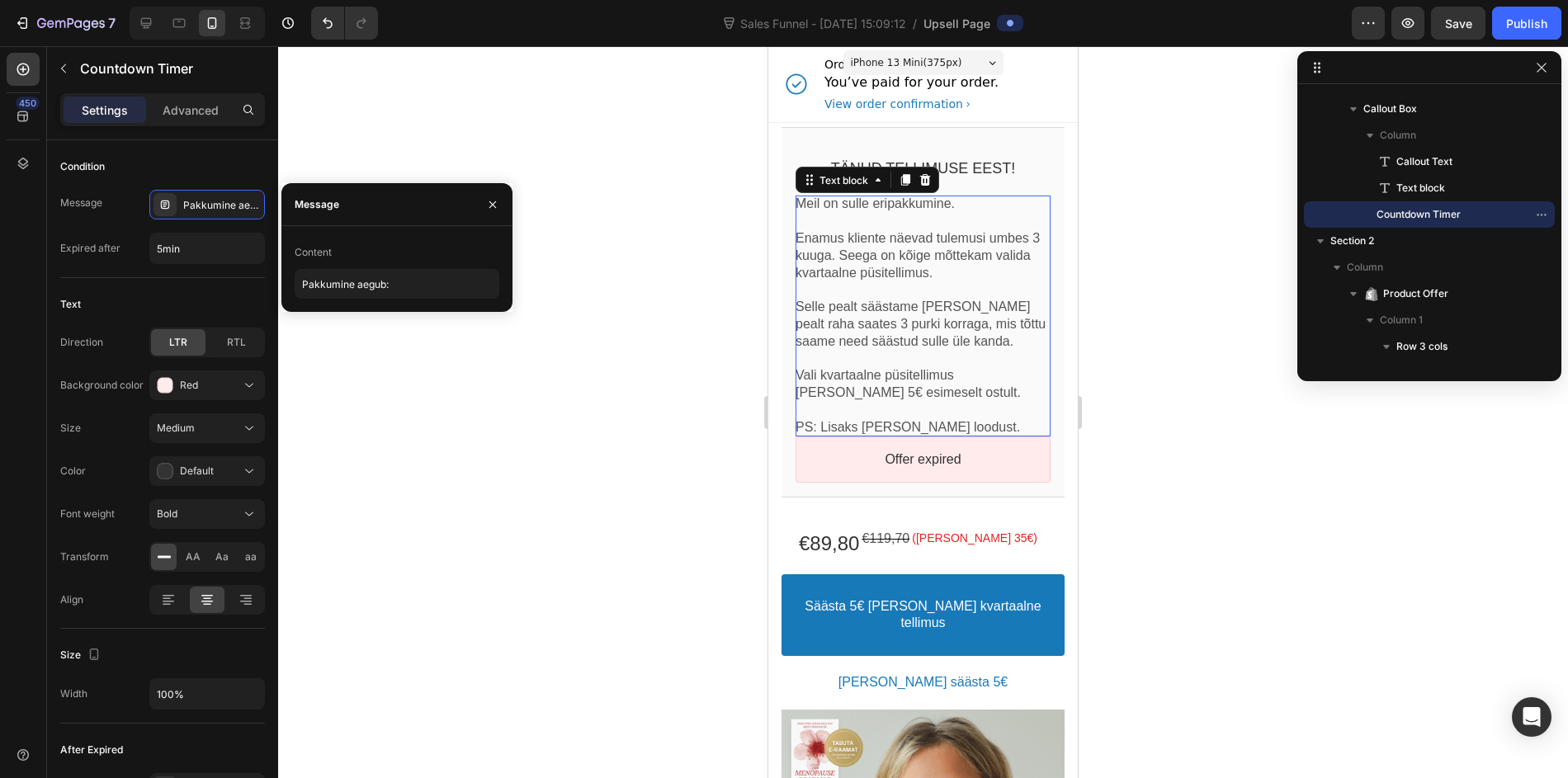
click at [964, 312] on p "Selle pealt säästame ka tarne pealt raha saates 3 purki korraga, mis tõttu saam…" at bounding box center [923, 324] width 255 height 51
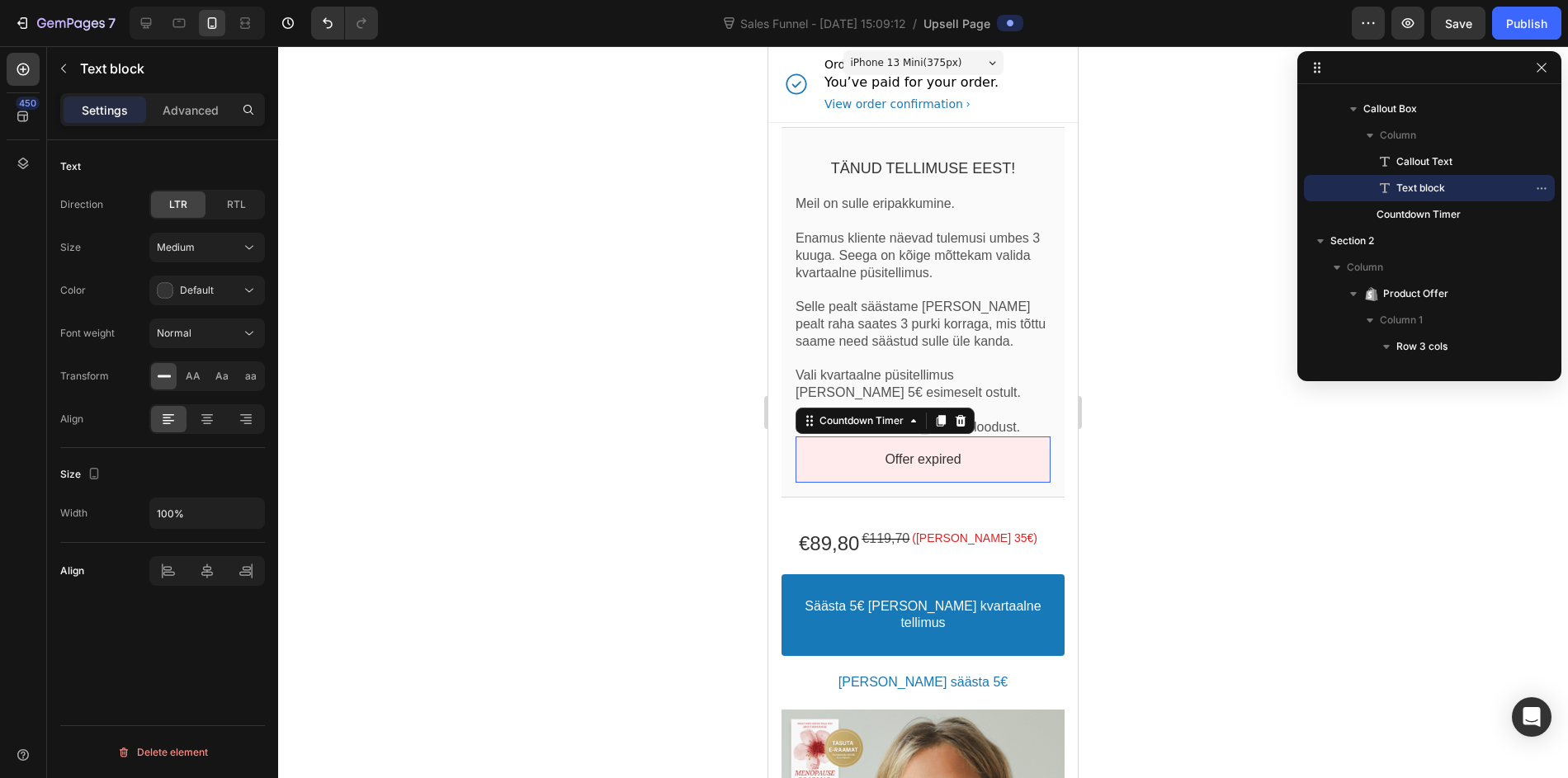
click at [1010, 469] on div "Offer expired" at bounding box center [923, 461] width 255 height 47
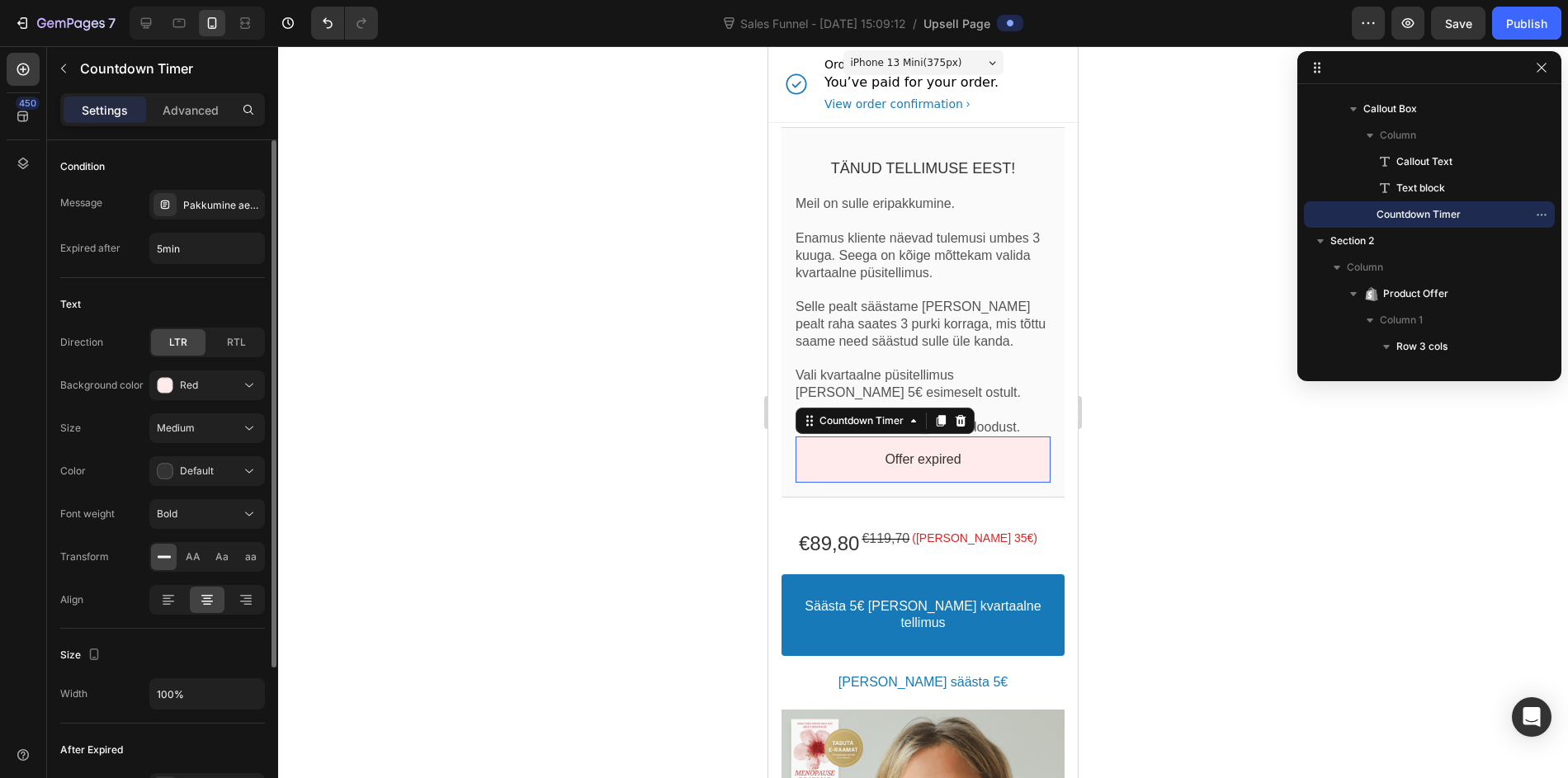
scroll to position [166, 0]
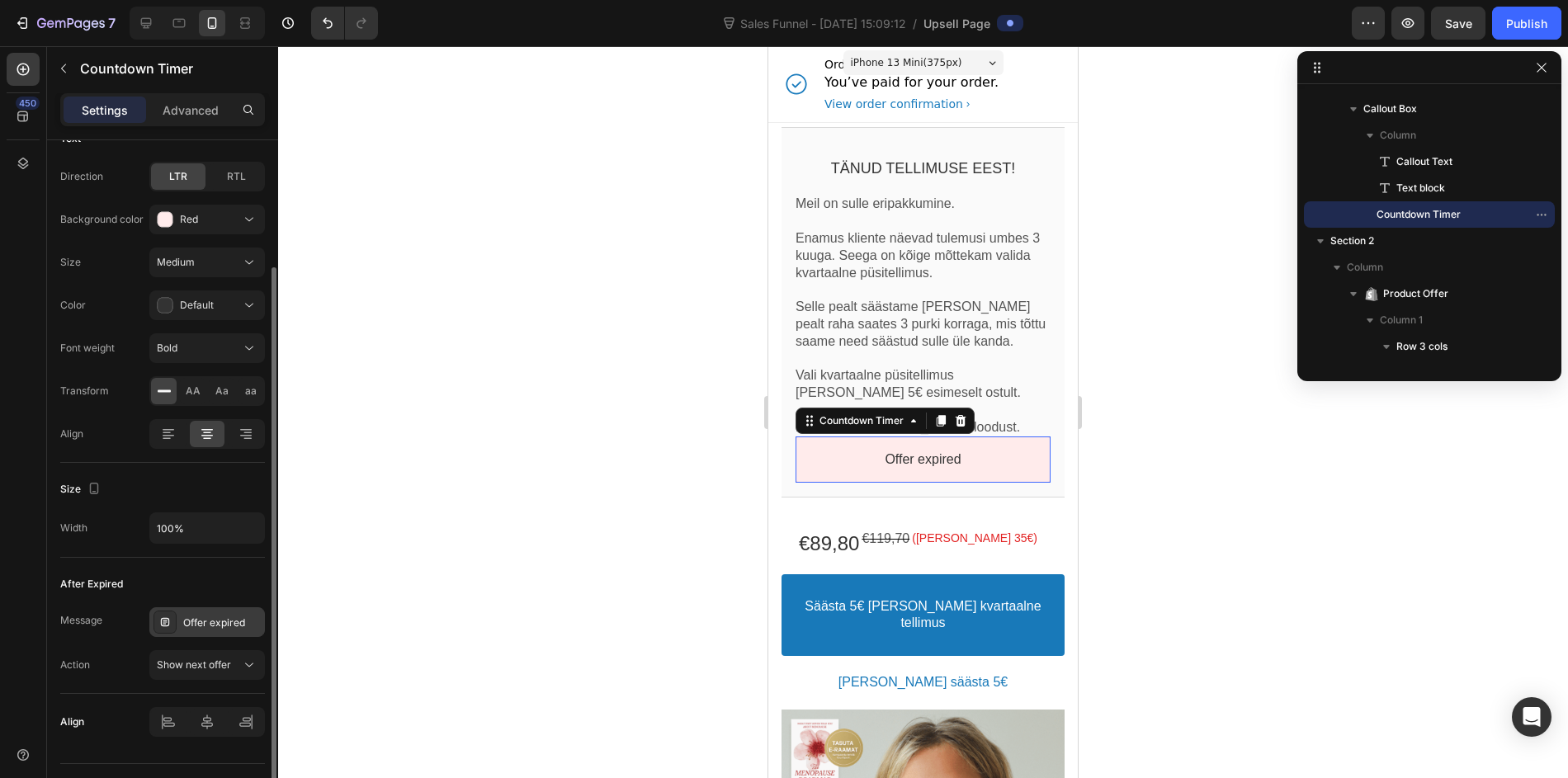
click at [234, 624] on div "Offer expired" at bounding box center [222, 624] width 78 height 15
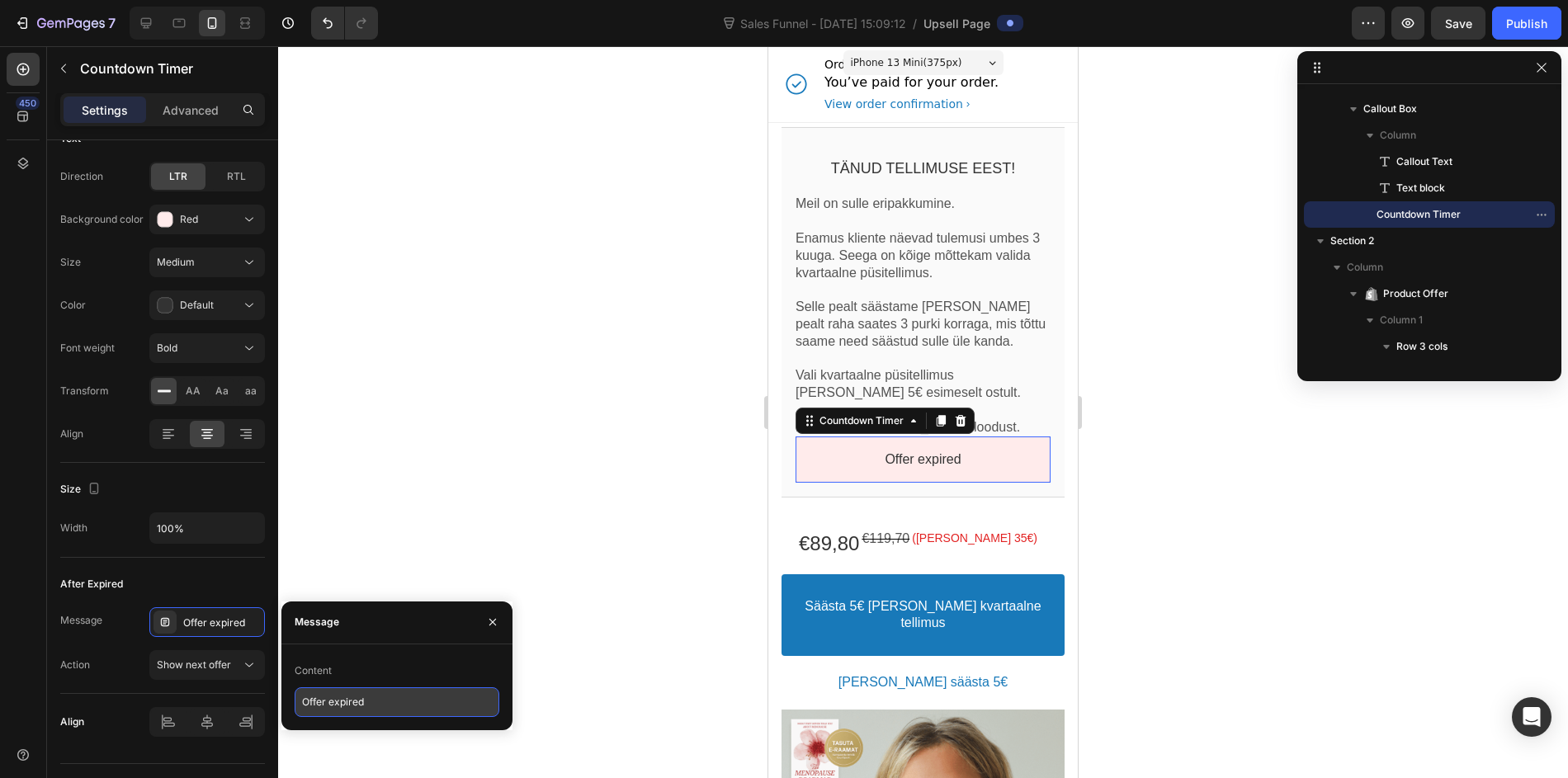
click at [422, 708] on input "Offer expired" at bounding box center [397, 702] width 205 height 29
type input "Pakkumine aegus"
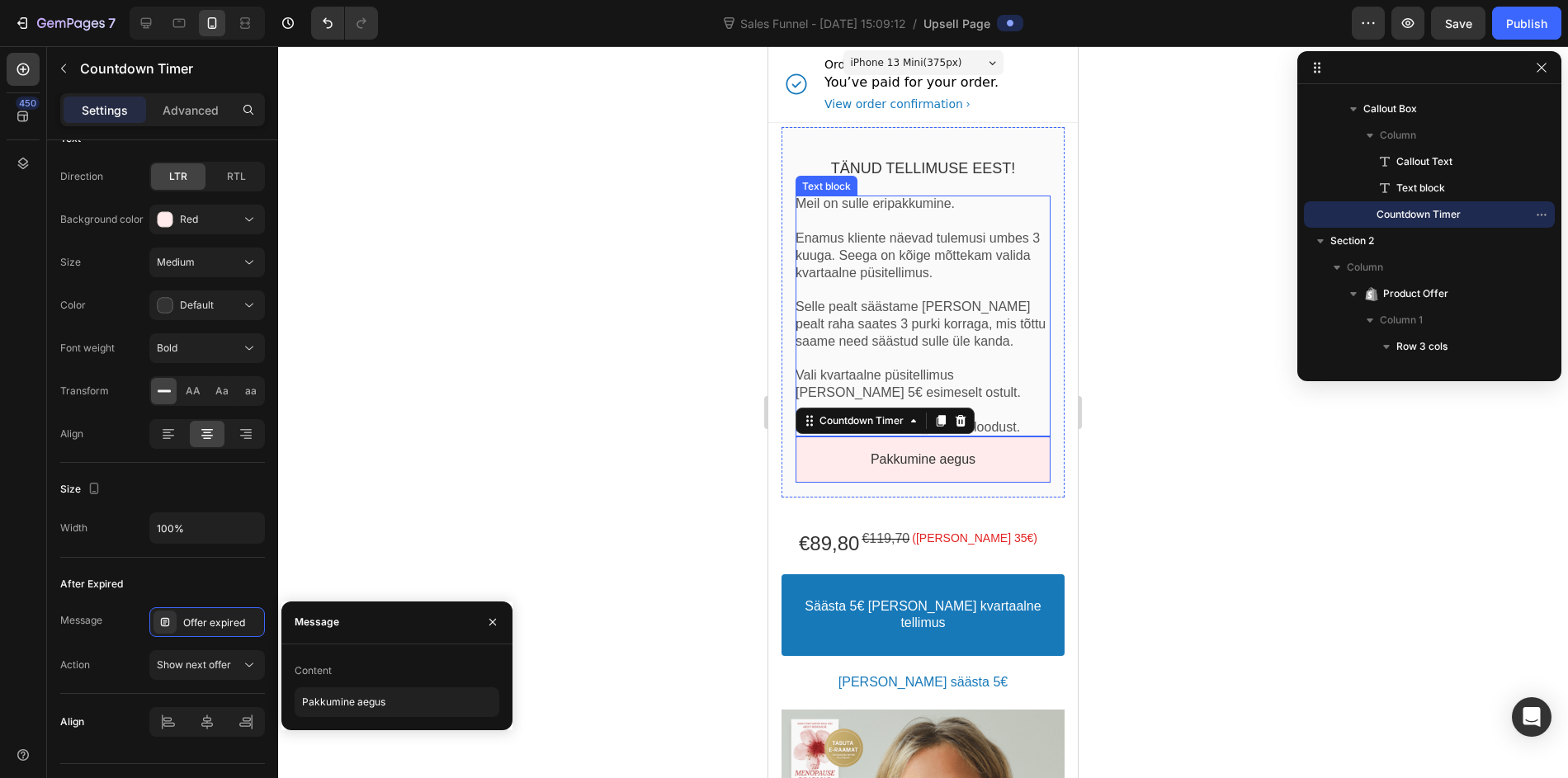
click at [1021, 189] on div "Tänud tellimuse eest! Callout Text" at bounding box center [923, 169] width 255 height 54
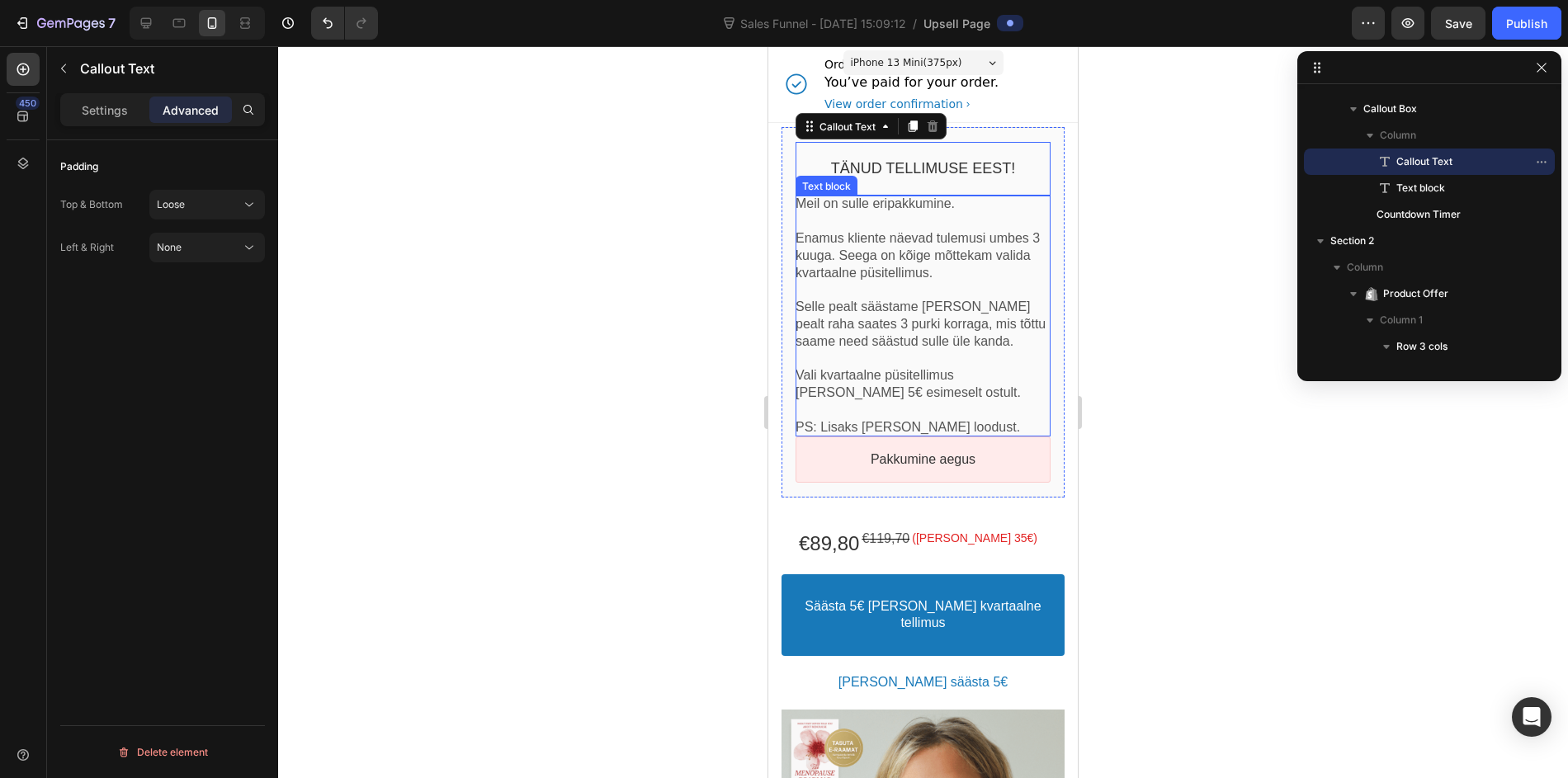
click at [1009, 248] on p "Enamus kliente näevad tulemusi umbes 3 kuuga. Seega on kõige mõttekam valida kv…" at bounding box center [923, 247] width 255 height 68
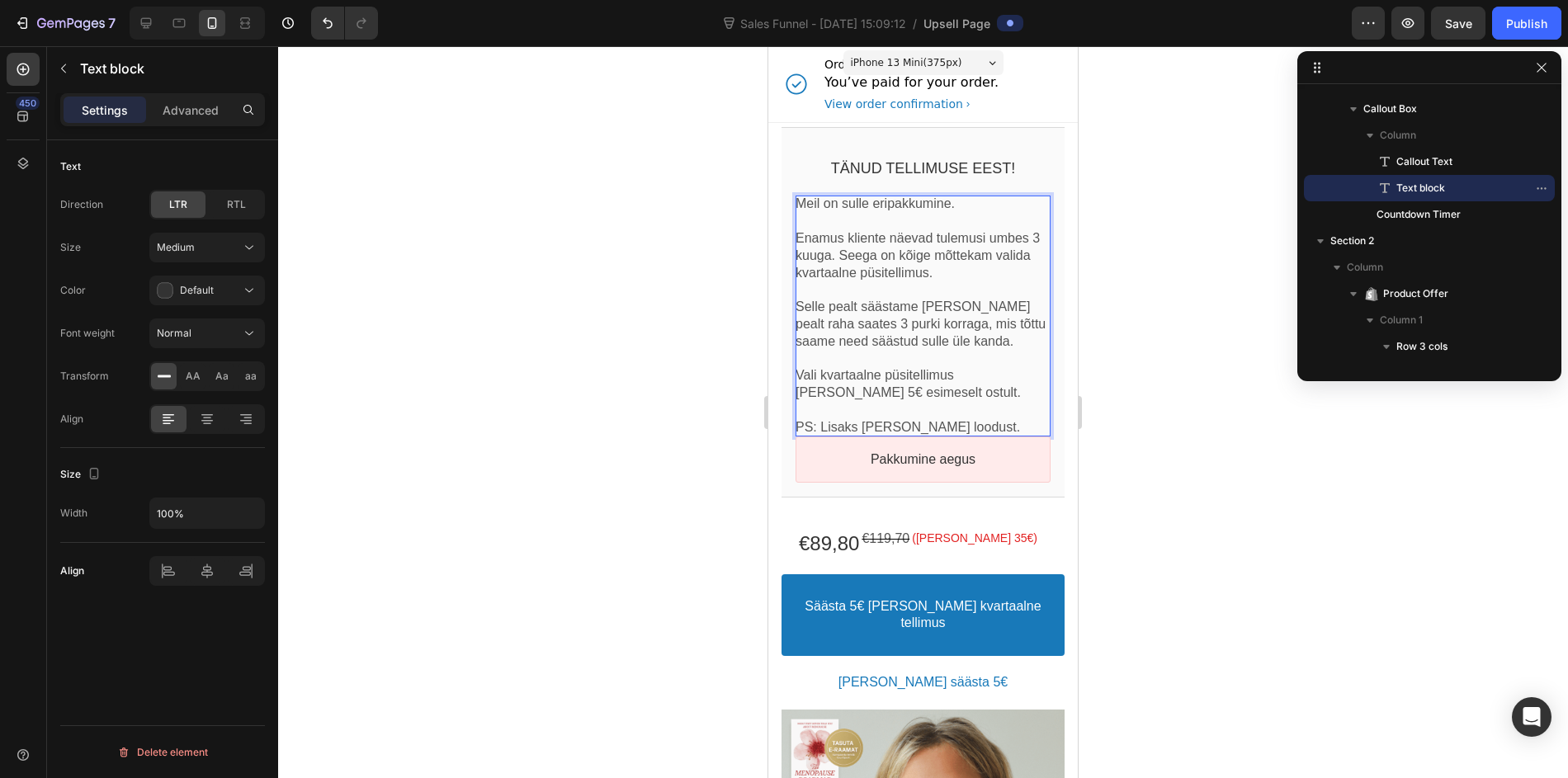
click at [880, 210] on p "Meil on sulle eripakkumine." at bounding box center [923, 204] width 255 height 17
click at [959, 204] on p "Meil on sulle eripakkumine." at bounding box center [923, 204] width 255 height 17
click at [906, 209] on p "Meil on sulle eripakkumine. 🎉" at bounding box center [923, 204] width 255 height 17
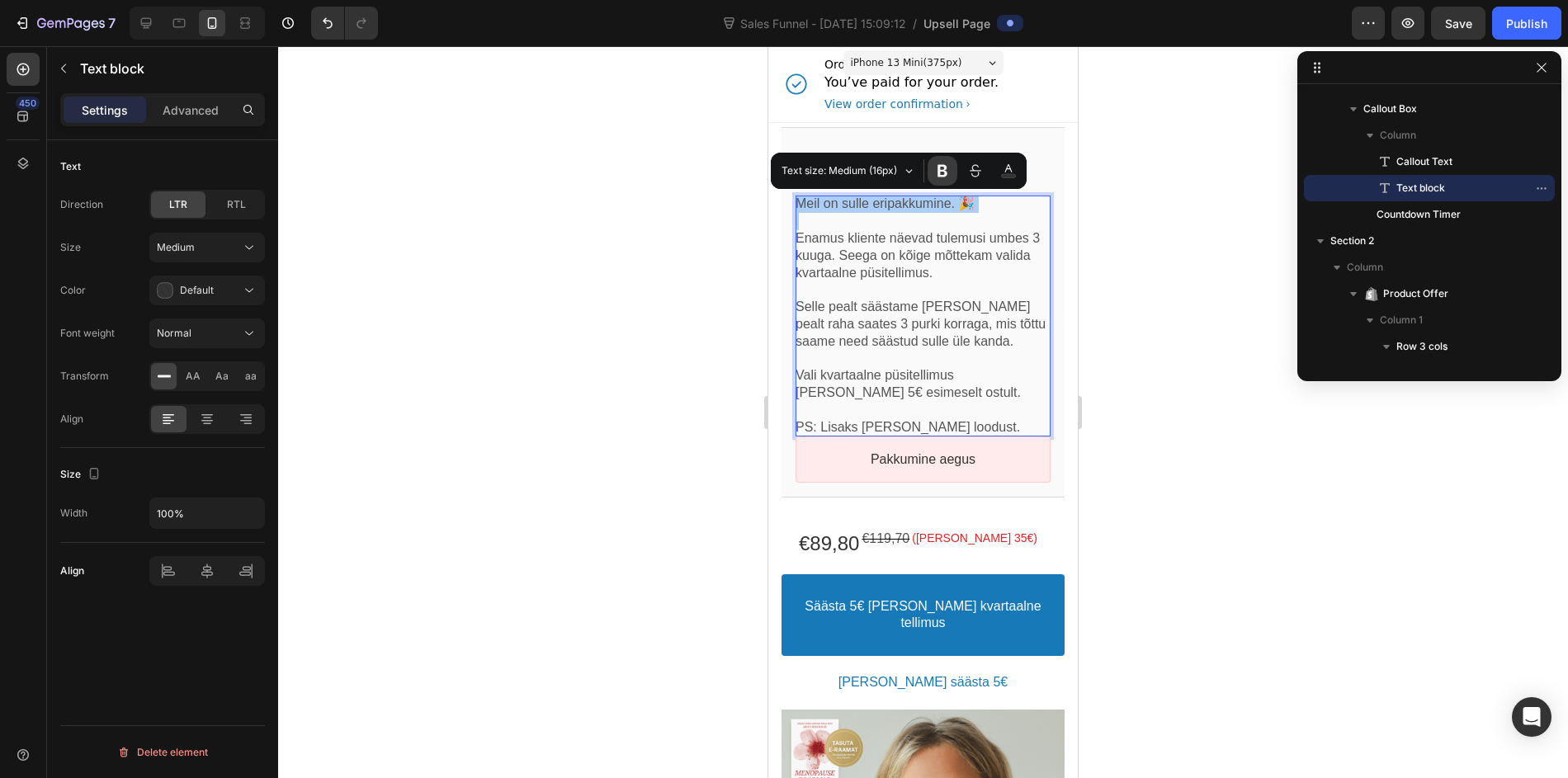
click at [950, 169] on icon "Editor contextual toolbar" at bounding box center [942, 171] width 16 height 16
click at [874, 238] on p "Enamus kliente näevad tulemusi umbes 3 kuuga. Seega on kõige mõttekam valida kv…" at bounding box center [923, 247] width 255 height 68
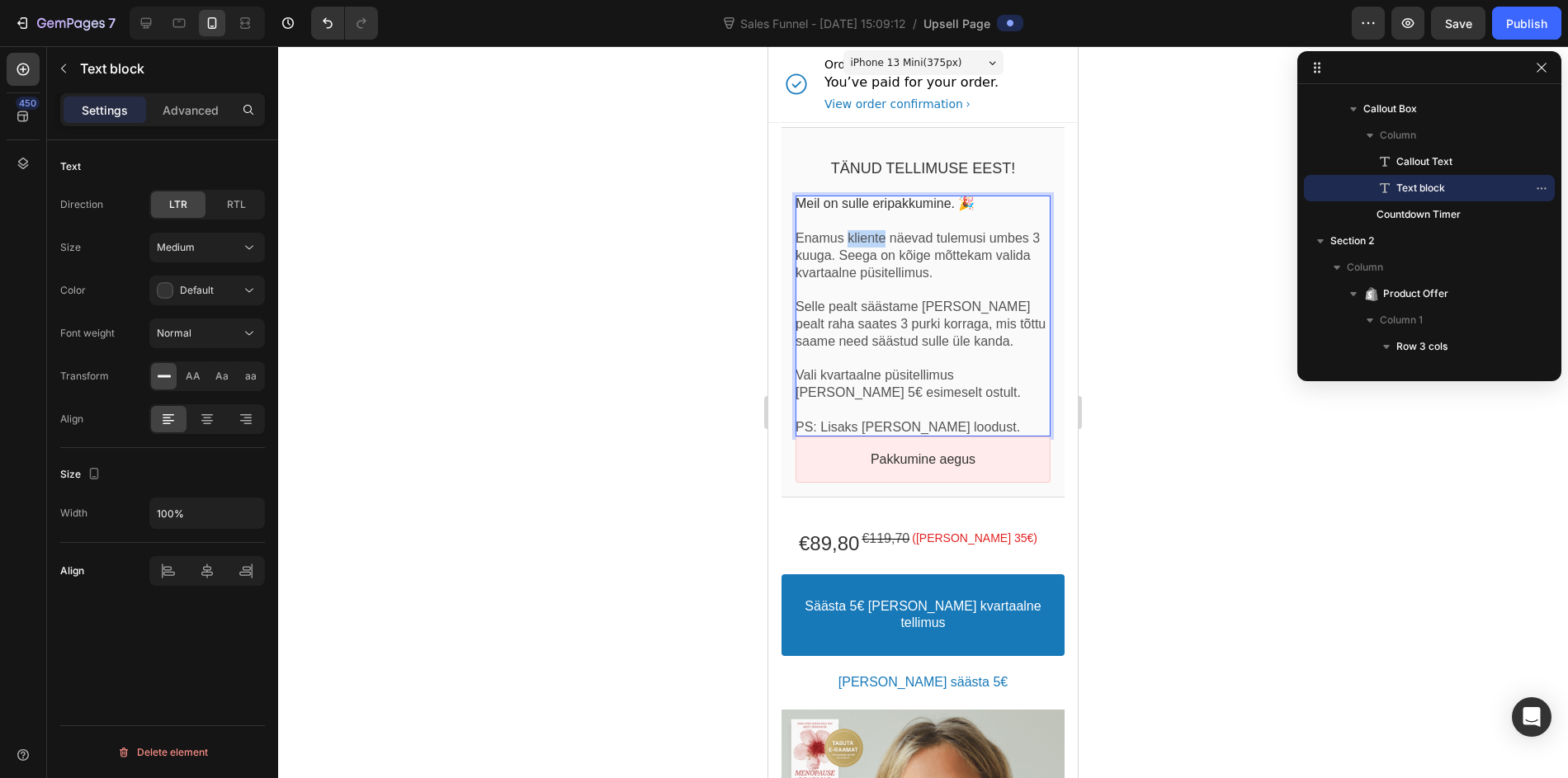
click at [874, 237] on p "Enamus kliente näevad tulemusi umbes 3 kuuga. Seega on kõige mõttekam valida kv…" at bounding box center [923, 247] width 255 height 68
click at [980, 348] on p "Selle pealt säästame ka tarne pealt raha saates 3 purki korraga, mis tõttu saam…" at bounding box center [923, 324] width 255 height 51
click at [220, 326] on div "Normal" at bounding box center [199, 334] width 84 height 15
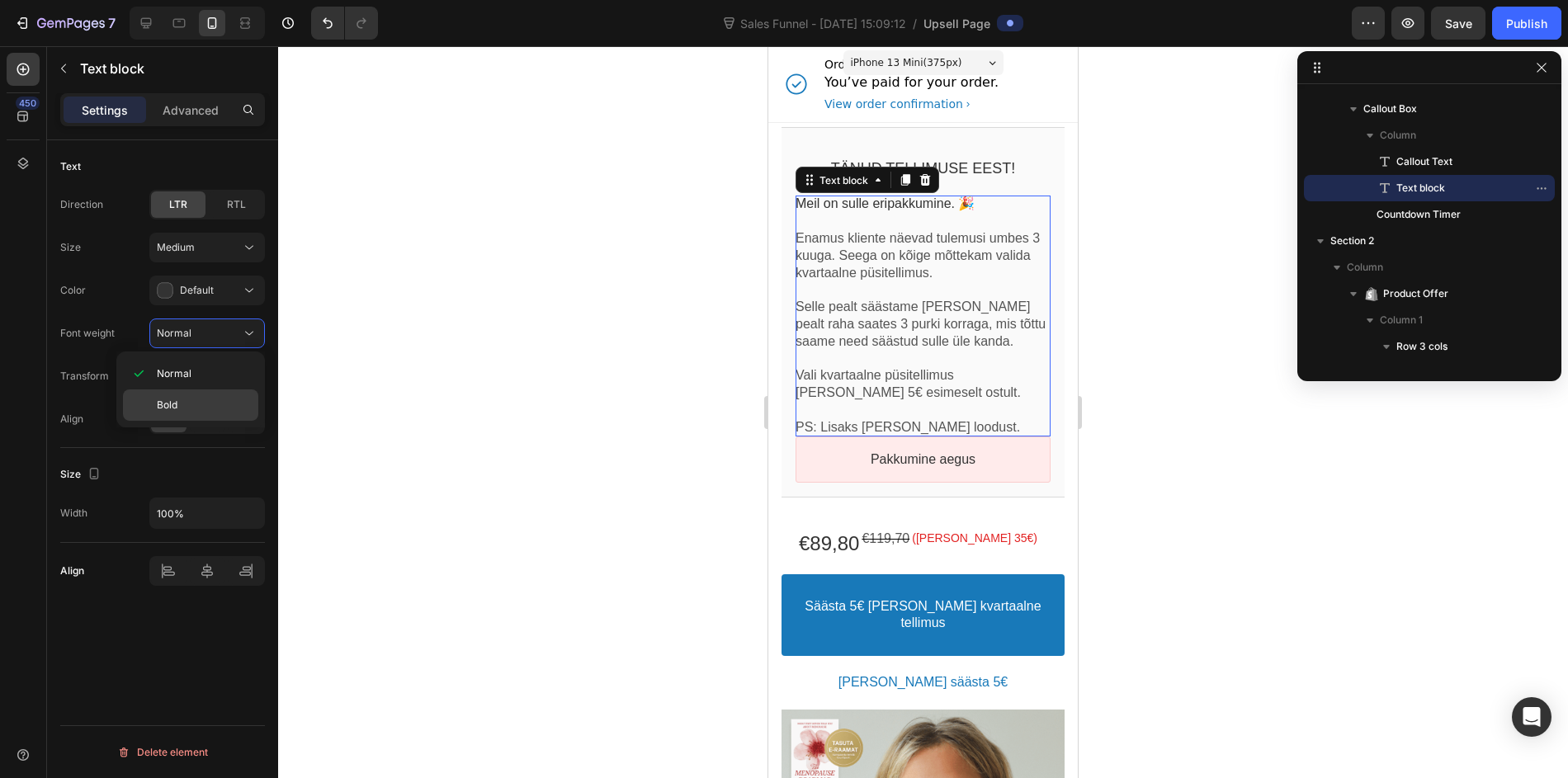
click at [195, 400] on p "Bold" at bounding box center [204, 406] width 94 height 15
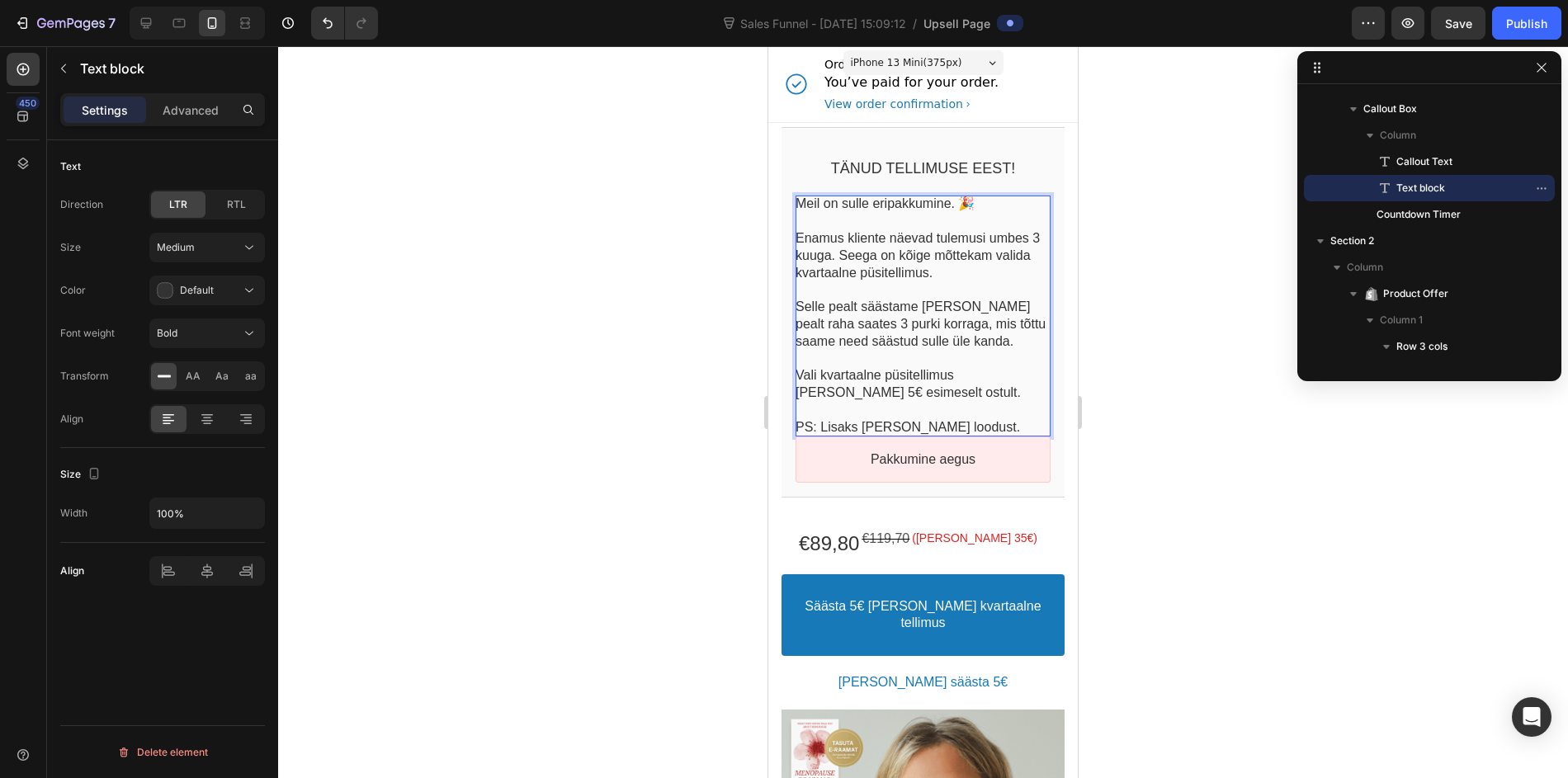
click at [842, 500] on div "Tänud tellimuse eest! Callout Text Meil on sulle eripakkumine. 🎉 Enamus kliente…" at bounding box center [923, 313] width 283 height 379
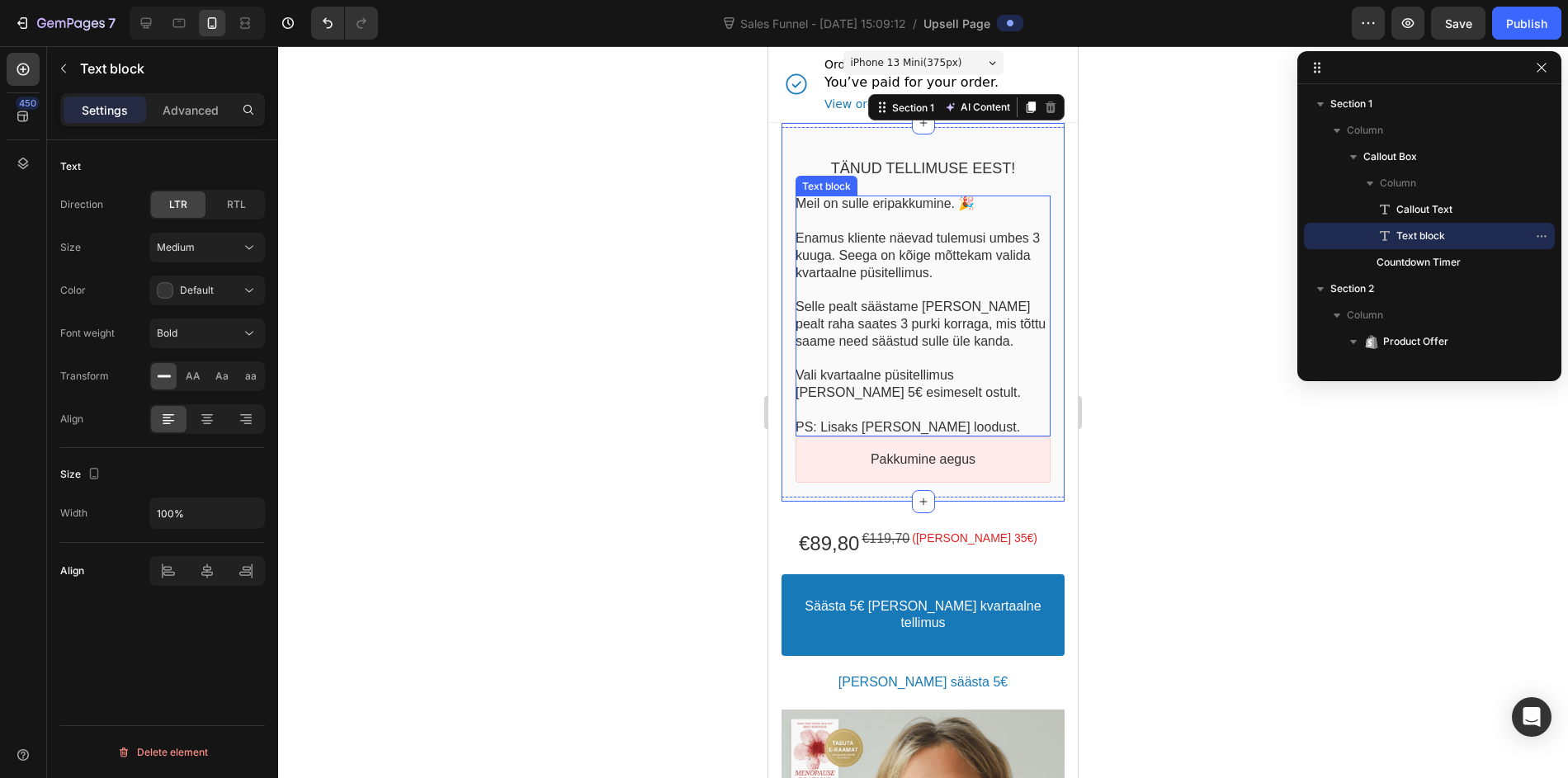
click at [856, 297] on p "Rich Text Editor. Editing area: main" at bounding box center [923, 290] width 255 height 17
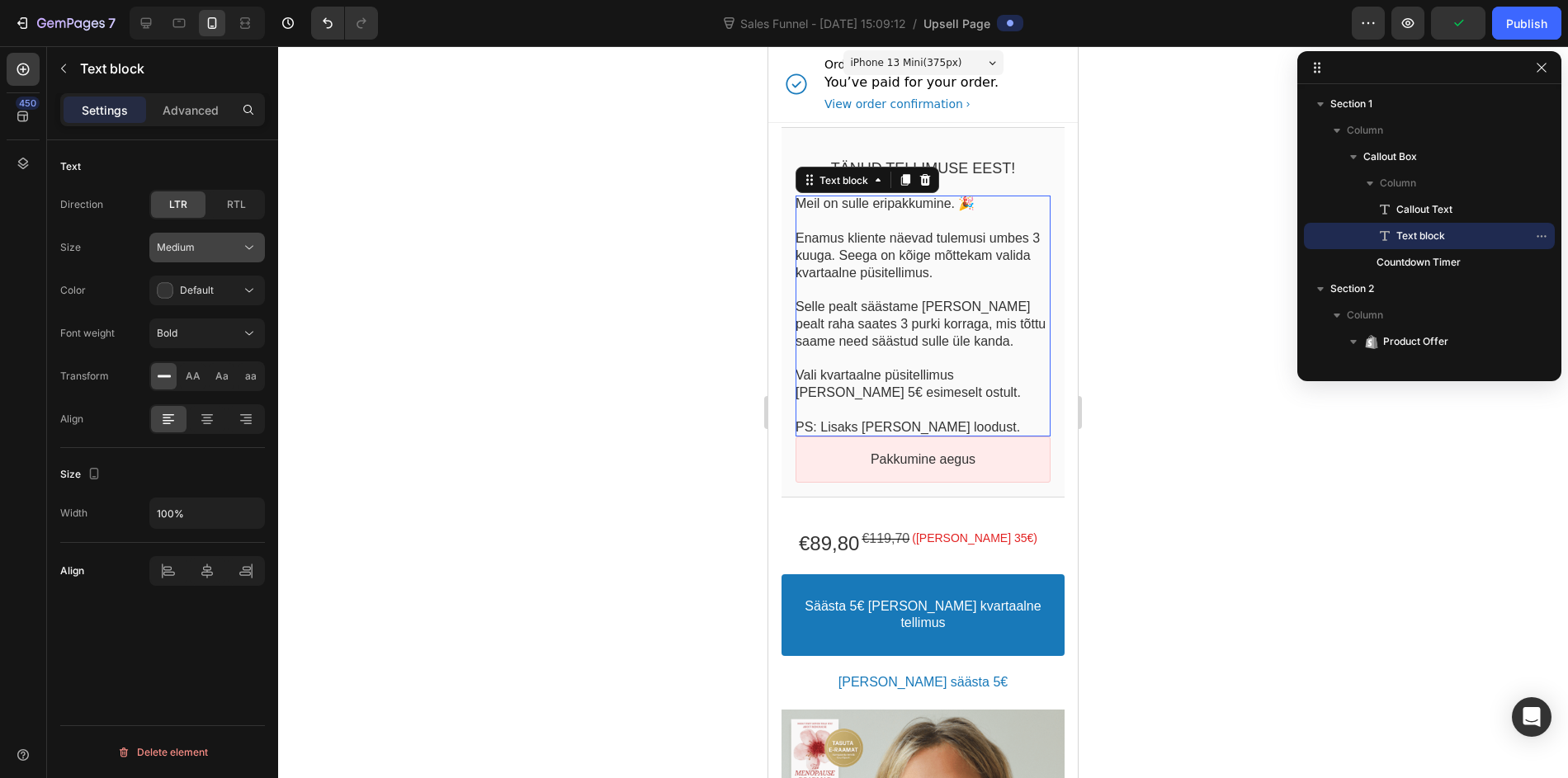
click at [226, 255] on div "Medium" at bounding box center [207, 247] width 100 height 16
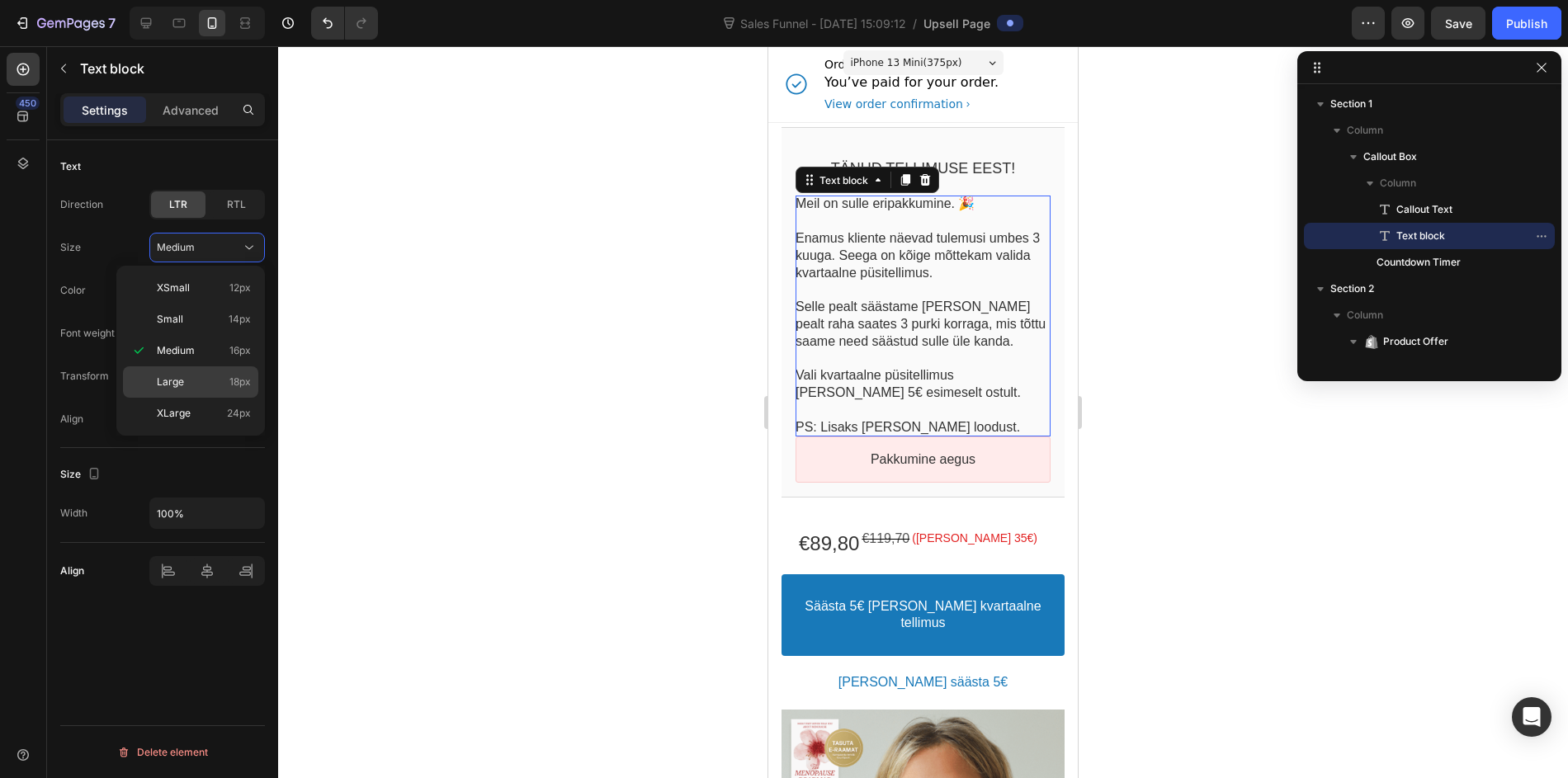
click at [202, 398] on div "Large 18px" at bounding box center [190, 413] width 135 height 31
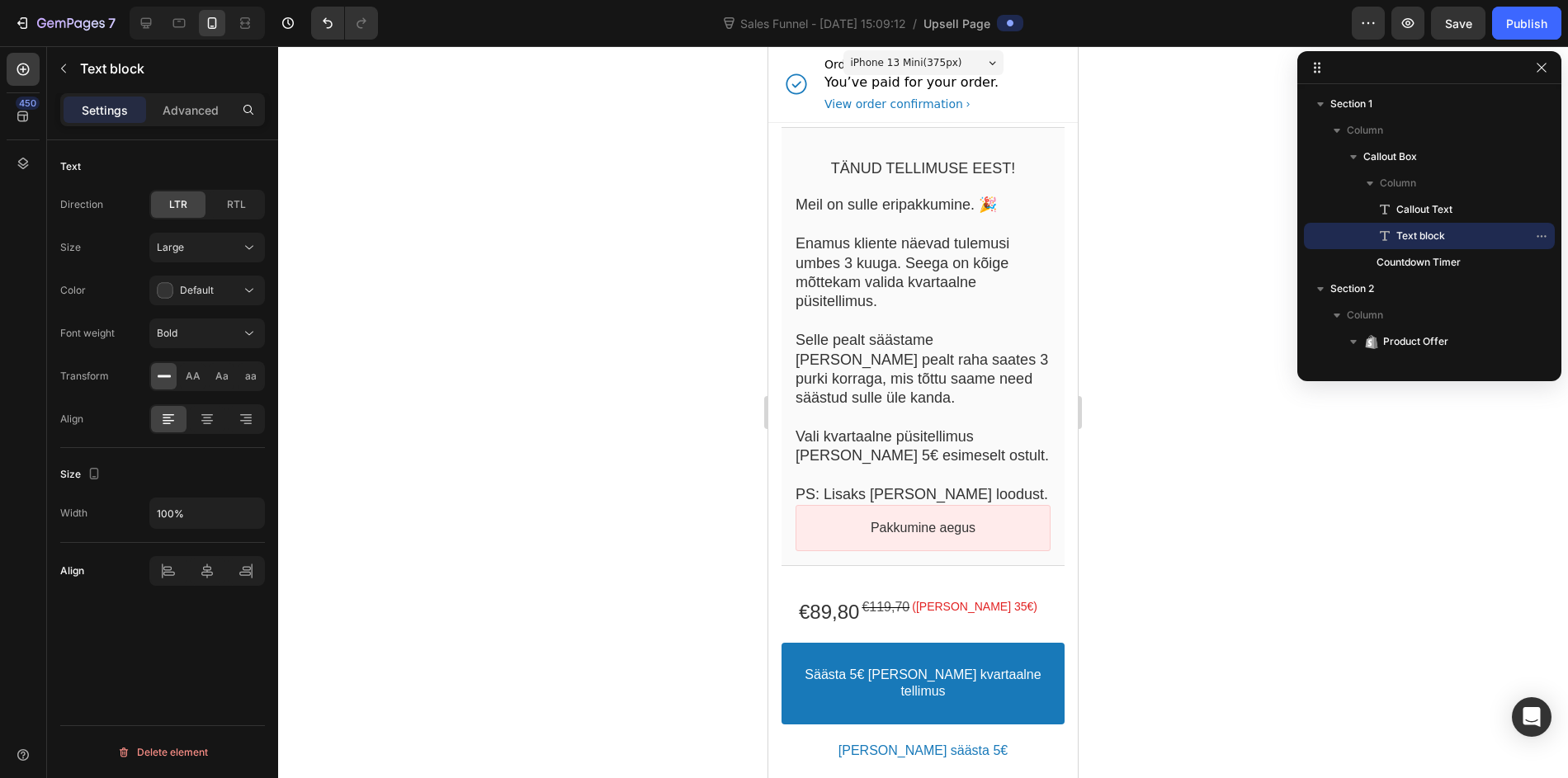
click at [968, 119] on div "Order #1001 You’ve paid for your order. View order confirmation" at bounding box center [890, 84] width 217 height 76
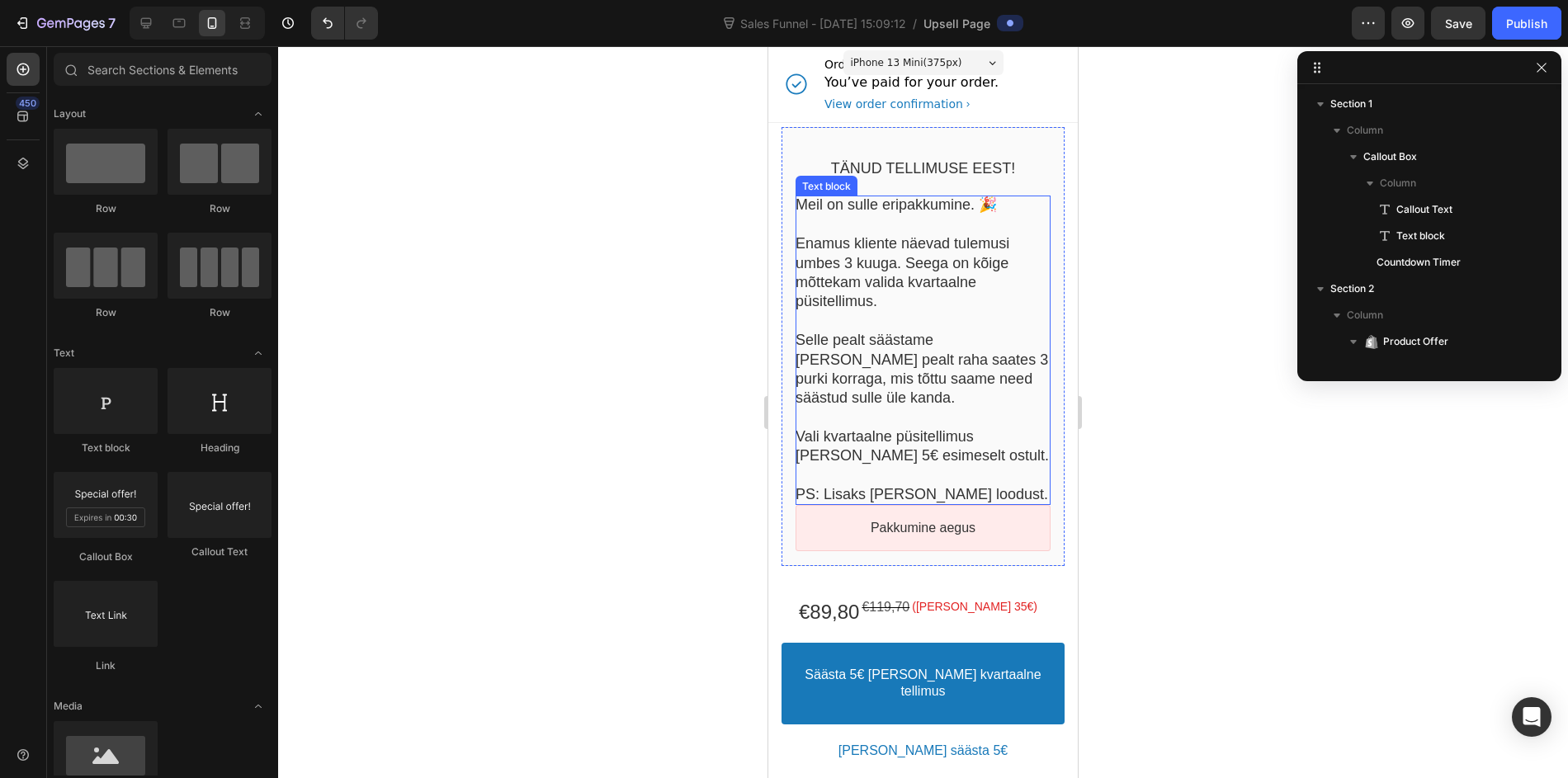
click at [905, 283] on p "Enamus kliente näevad tulemusi umbes 3 kuuga. Seega on kõige mõttekam valida kv…" at bounding box center [923, 263] width 255 height 97
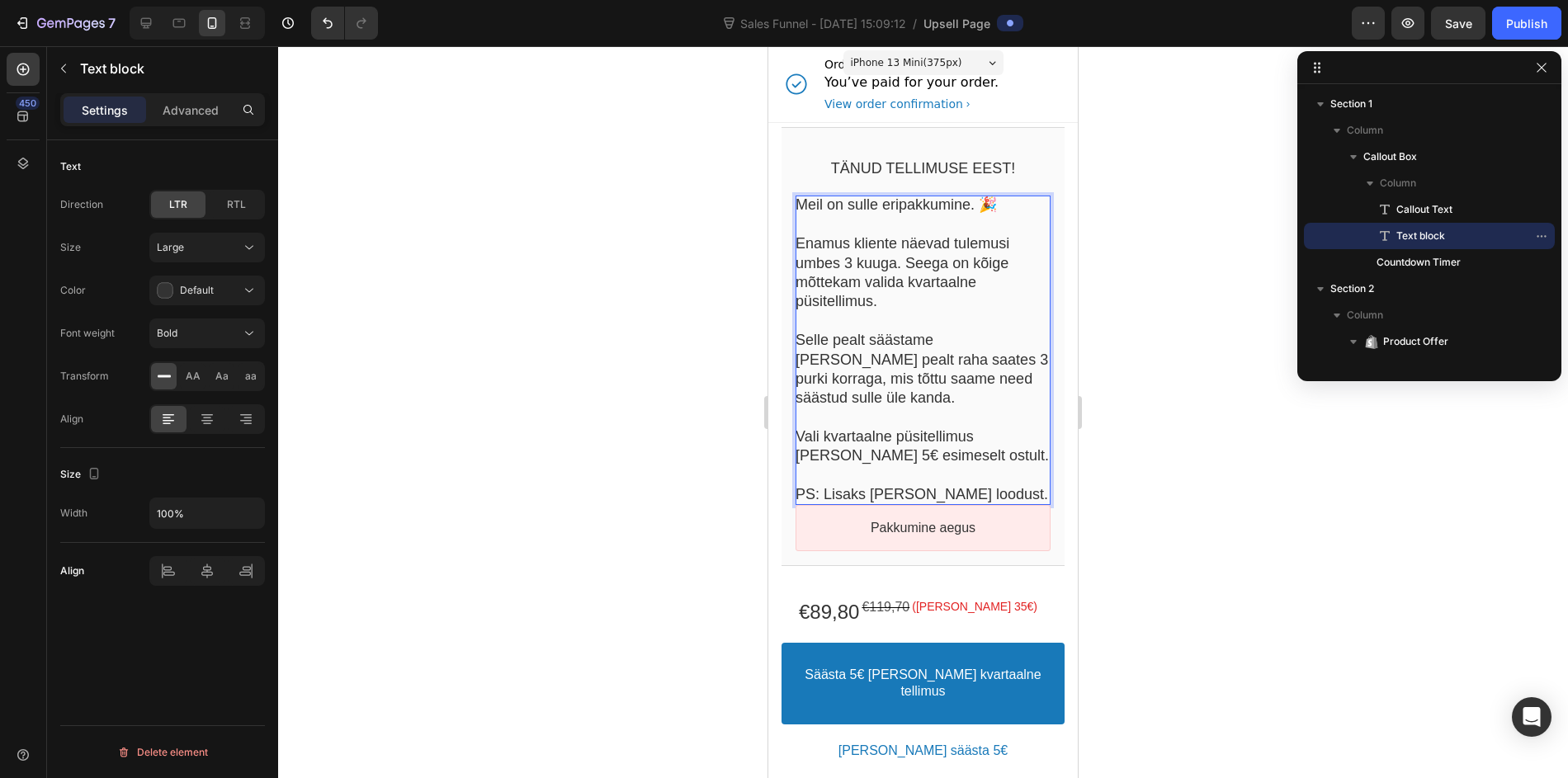
click at [887, 308] on p "Enamus kliente näevad tulemusi umbes 3 kuuga. Seega on kõige mõttekam valida kv…" at bounding box center [923, 263] width 255 height 97
click at [887, 307] on p "Enamus kliente näevad tulemusi umbes 3 kuuga. Seega on kõige mõttekam valida kv…" at bounding box center [923, 263] width 255 height 97
click at [879, 347] on p "Selle pealt säästame ka tarne pealt raha saates 3 purki korraga, mis tõttu saam…" at bounding box center [923, 370] width 255 height 78
click at [914, 341] on p "Selle pealt säästame ka tarne pealt raha saates 3 purki korraga, mis tõttu saam…" at bounding box center [923, 370] width 255 height 78
click at [935, 342] on p "Selle pealt säästame ka tarne pealt raha saates 3 purki korraga, mis tõttu saam…" at bounding box center [923, 370] width 255 height 78
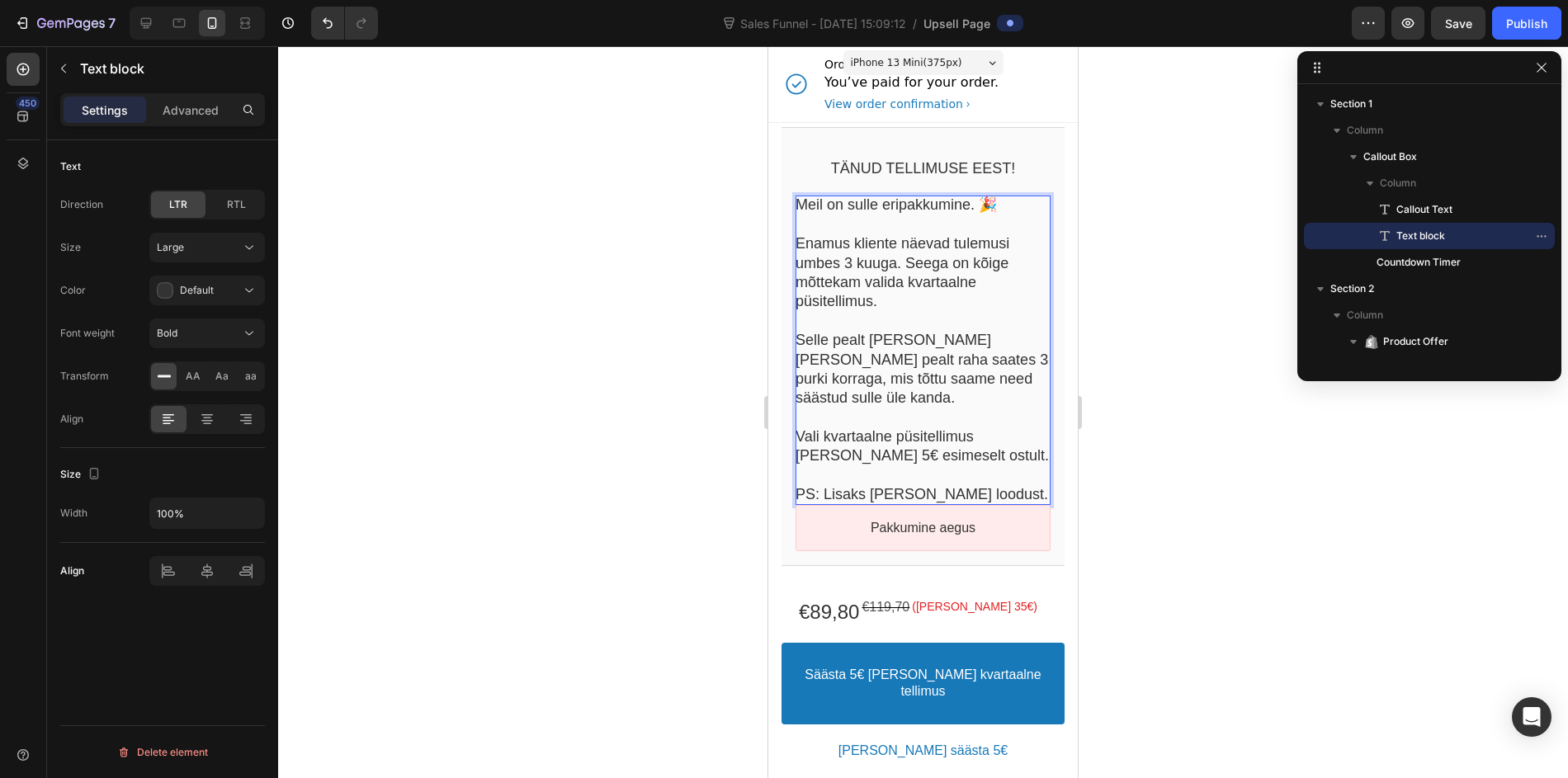
drag, startPoint x: 828, startPoint y: 361, endPoint x: 947, endPoint y: 360, distance: 119.0
click at [946, 358] on p "Selle pealt säästad ka tarne pealt raha saates 3 purki korraga, mis tõttu saame…" at bounding box center [923, 370] width 255 height 78
drag, startPoint x: 982, startPoint y: 360, endPoint x: 829, endPoint y: 366, distance: 153.1
click at [829, 366] on p "Selle pealt säästad ka tarne pealt raha saates 3 purki korraga, mis tõttu saame…" at bounding box center [923, 370] width 255 height 78
click at [884, 390] on p "Selle pealt säästad ka tarne pealt raha, sest pakk tuleb iga 3 kuu tagant, mis …" at bounding box center [923, 370] width 255 height 78
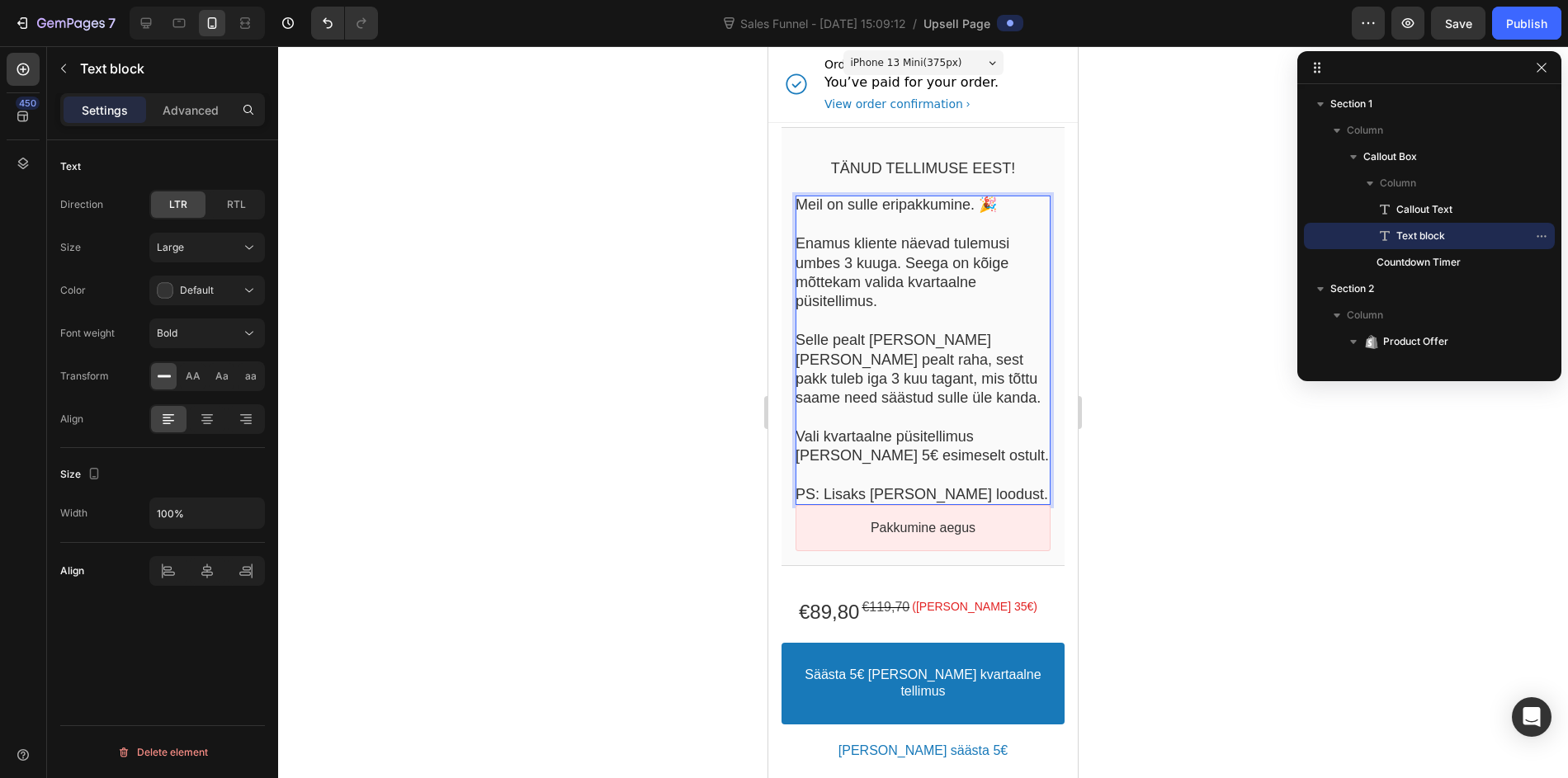
click at [905, 430] on p "Vali kvartaalne püsitellimus ja säästad 5€ esimeselt ostult." at bounding box center [923, 446] width 255 height 39
click at [838, 422] on p "Rich Text Editor. Editing area: main" at bounding box center [923, 418] width 255 height 19
click at [1009, 490] on p "PS: Lisaks säästad ka loodust." at bounding box center [923, 495] width 255 height 19
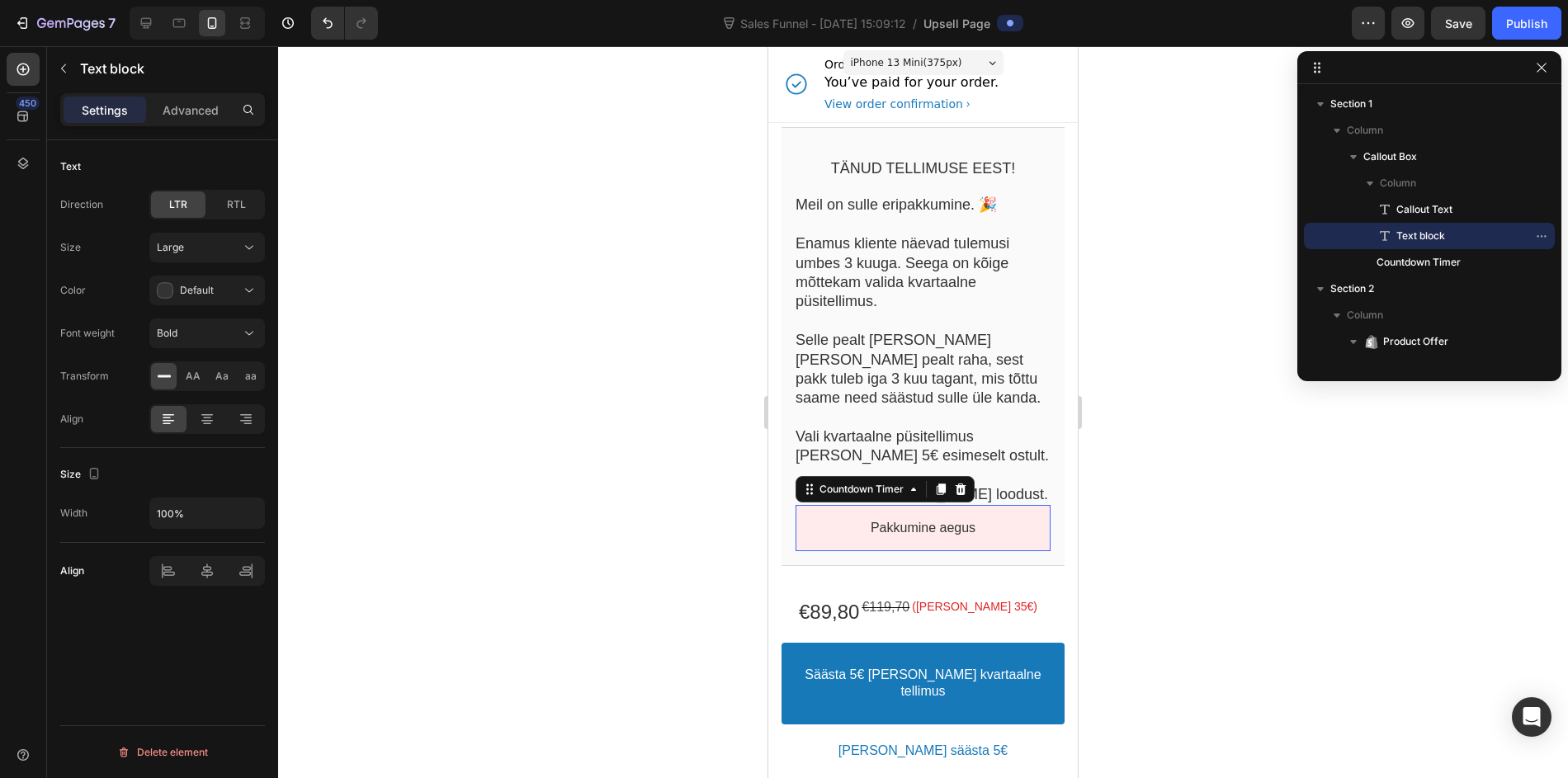
click at [964, 534] on bdo "Pakkumine aegus" at bounding box center [923, 528] width 105 height 14
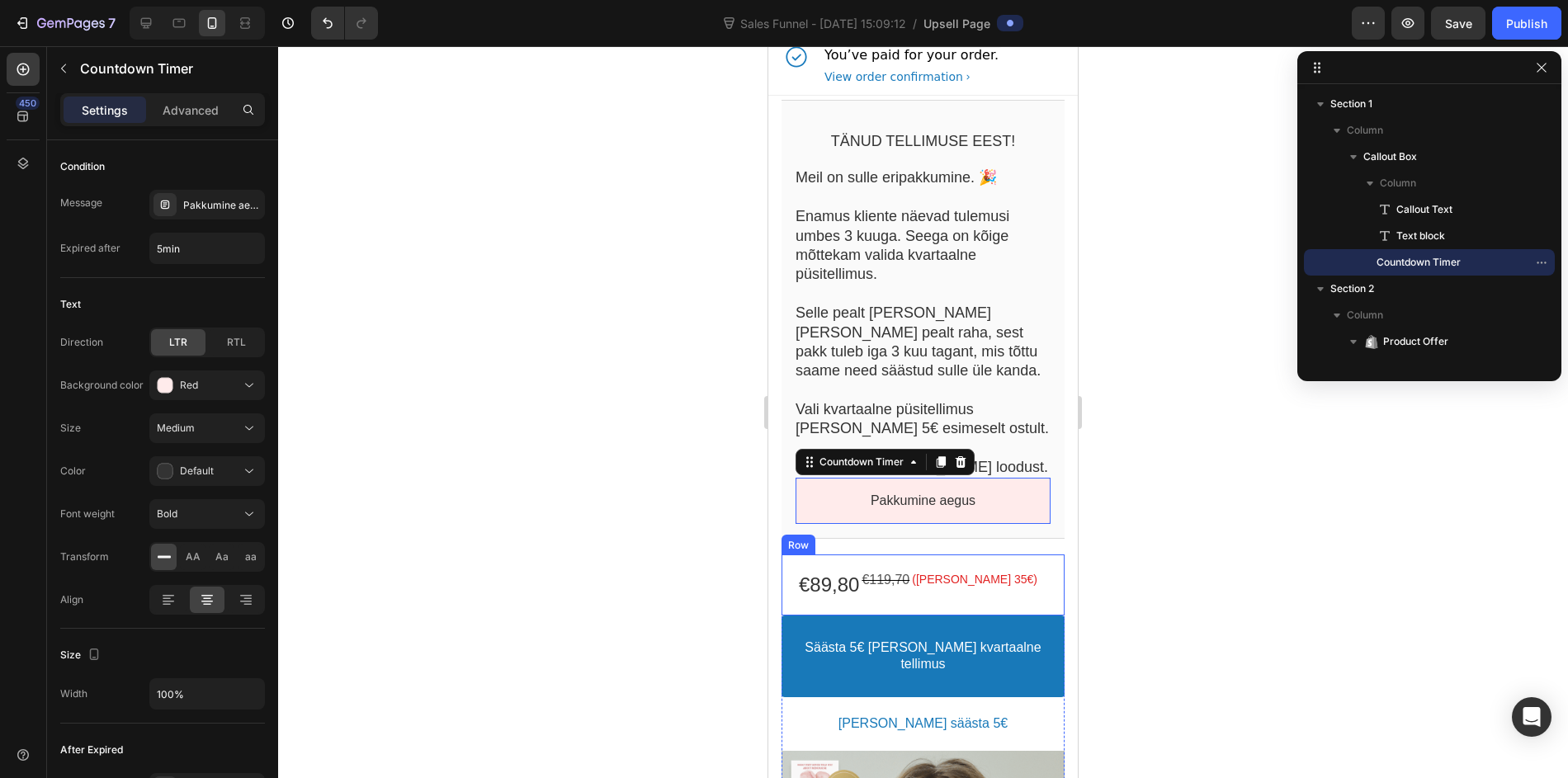
scroll to position [28, 0]
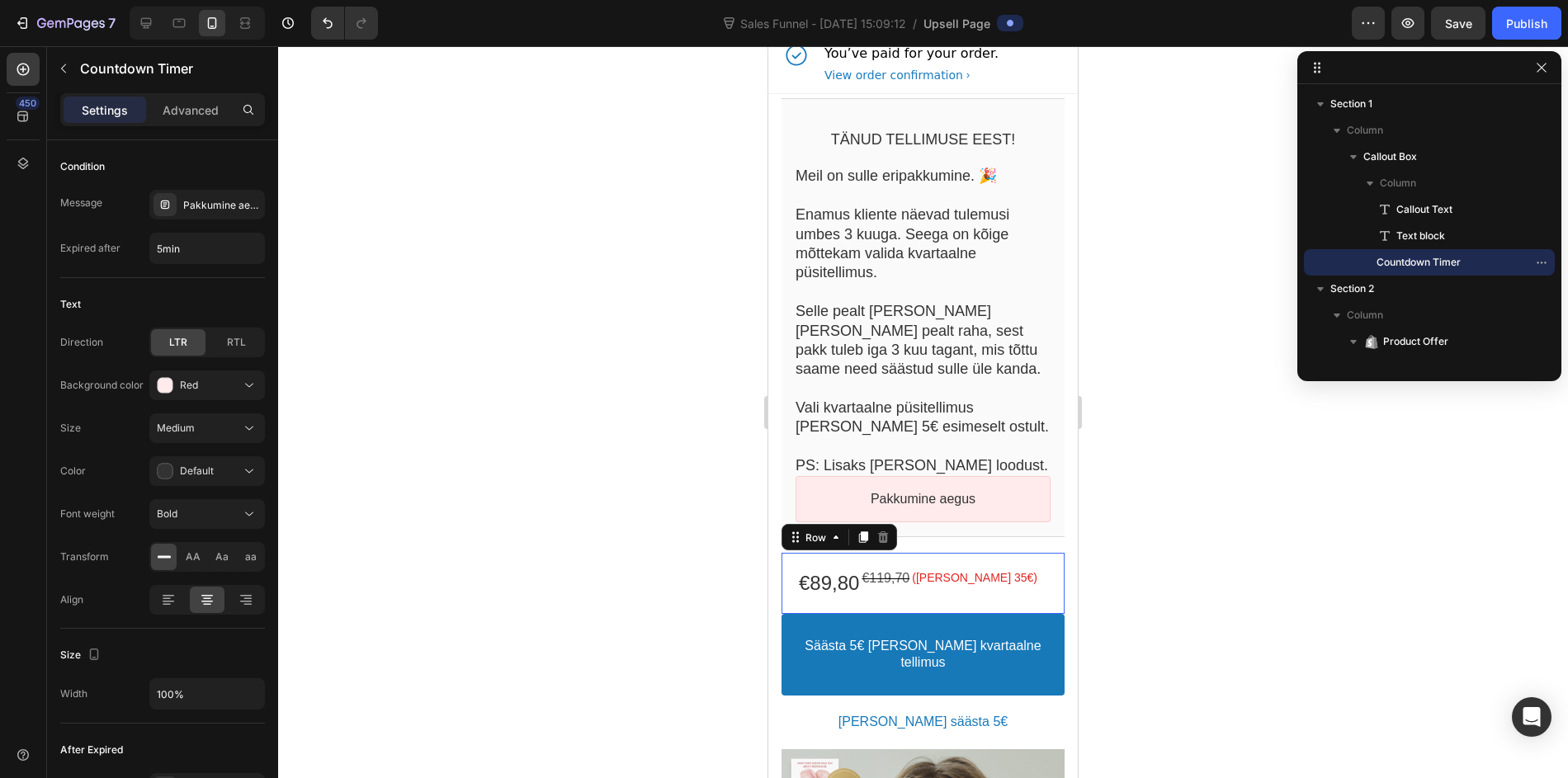
click at [997, 564] on div "€89,80 Price €119,70 Price (säästad 35€) Discount Tag Row This element contains…" at bounding box center [923, 584] width 283 height 61
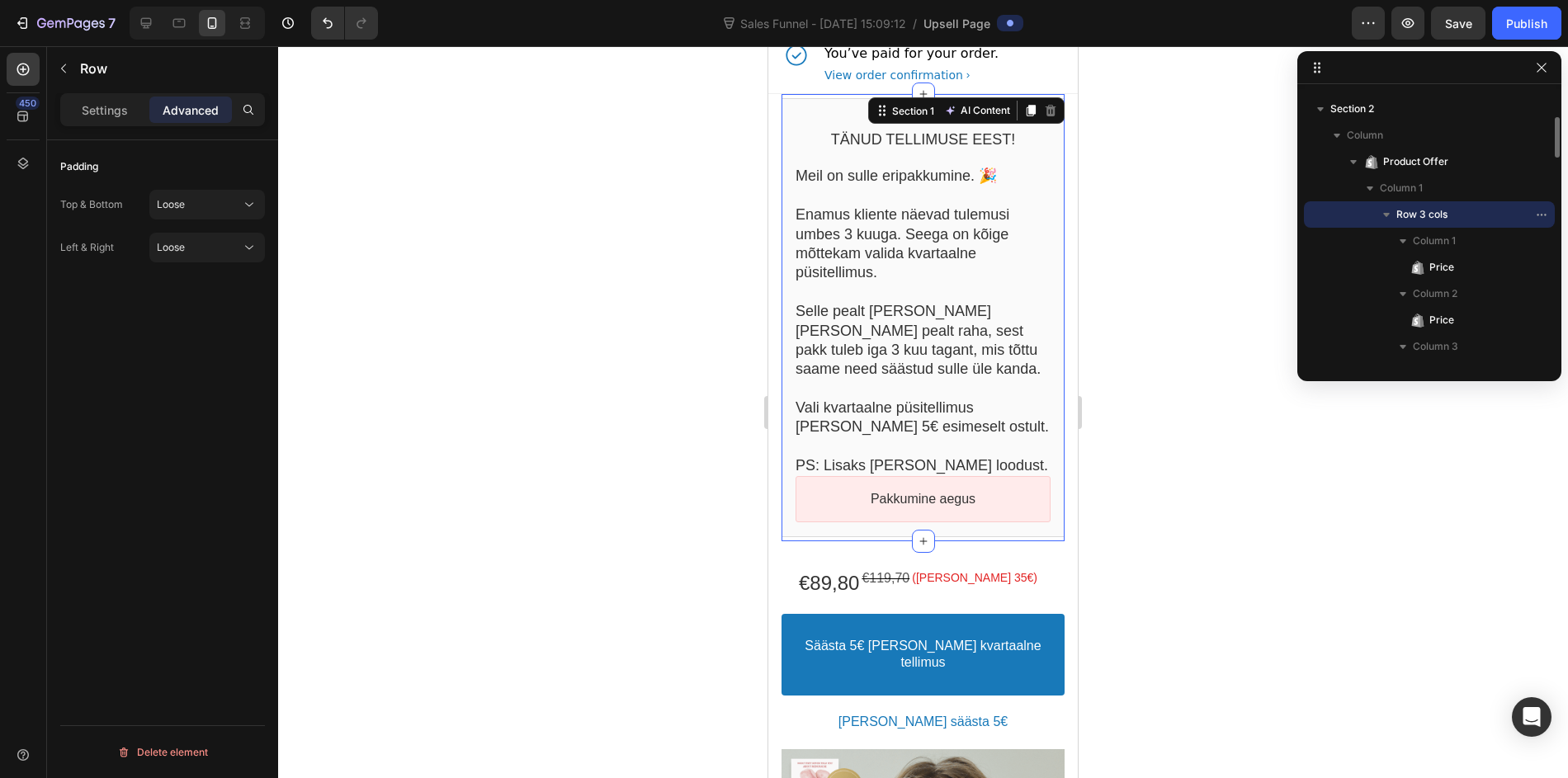
click at [988, 538] on div "Tänud tellimuse eest! Callout Text Meil on sulle eripakkumine. 🎉 Enamus kliente…" at bounding box center [923, 317] width 283 height 447
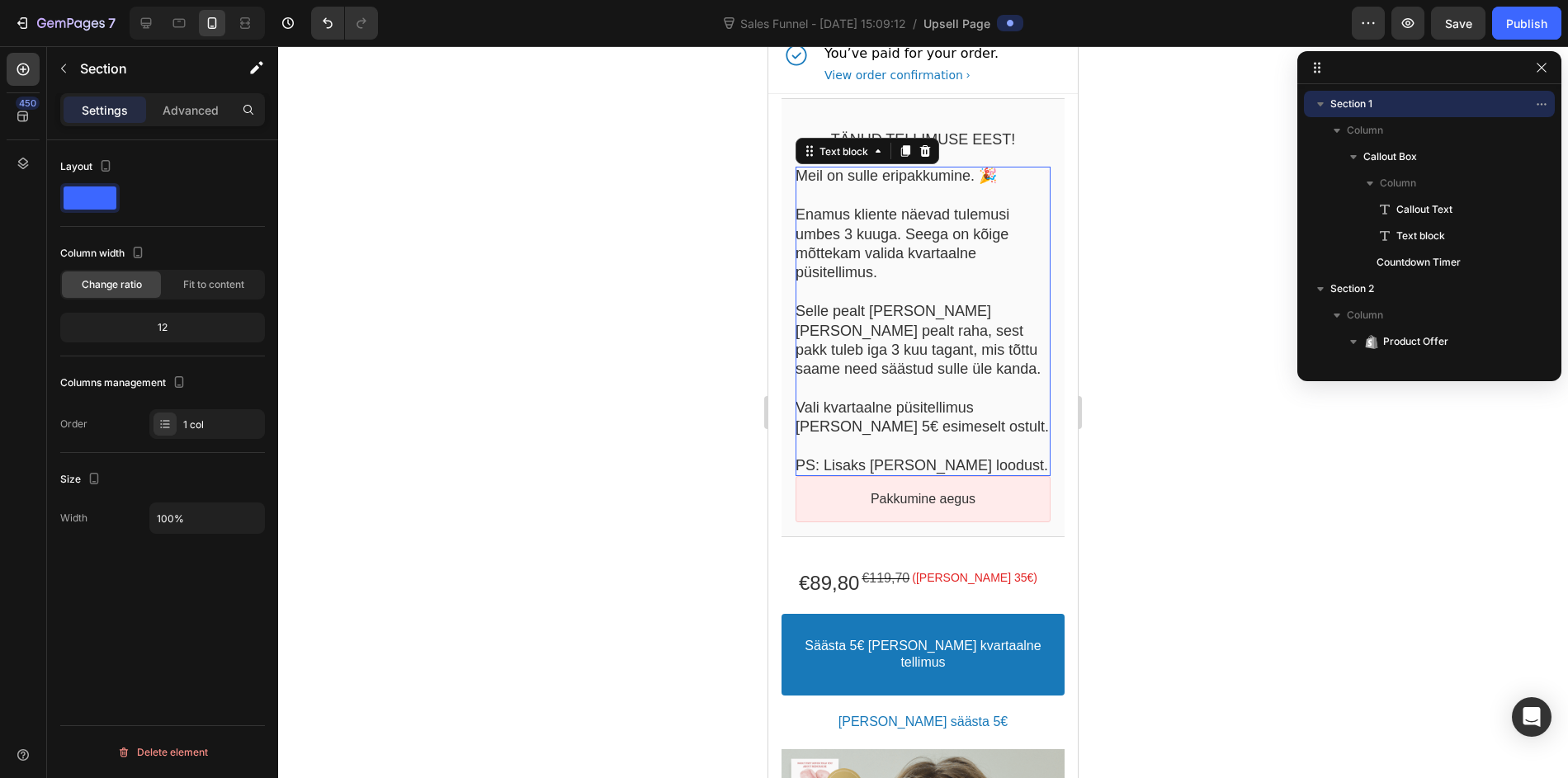
click at [912, 379] on p "Selle pealt säästad ka tarne pealt raha, sest pakk tuleb iga 3 kuu tagant, mis …" at bounding box center [923, 341] width 255 height 78
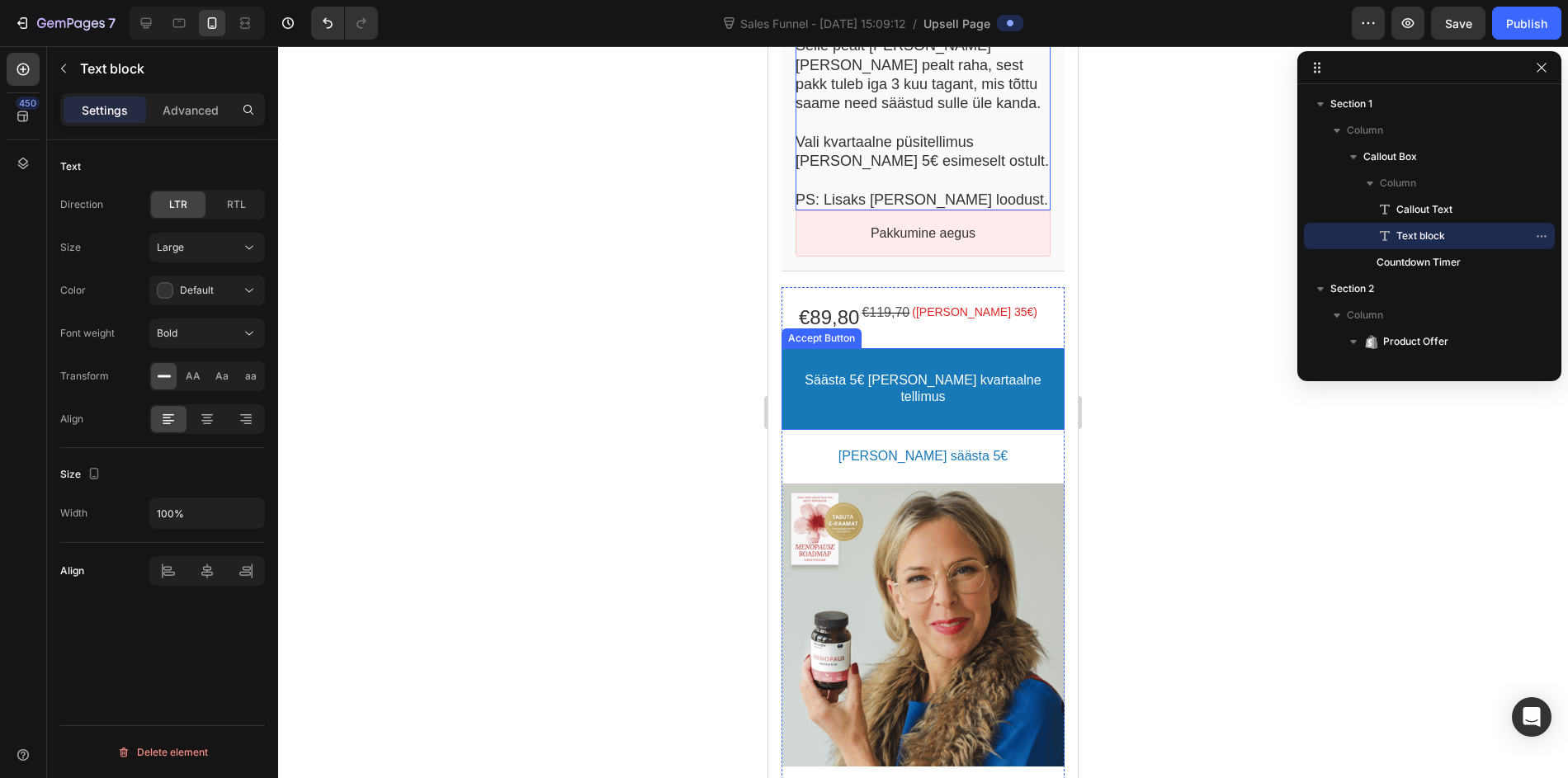
scroll to position [299, 0]
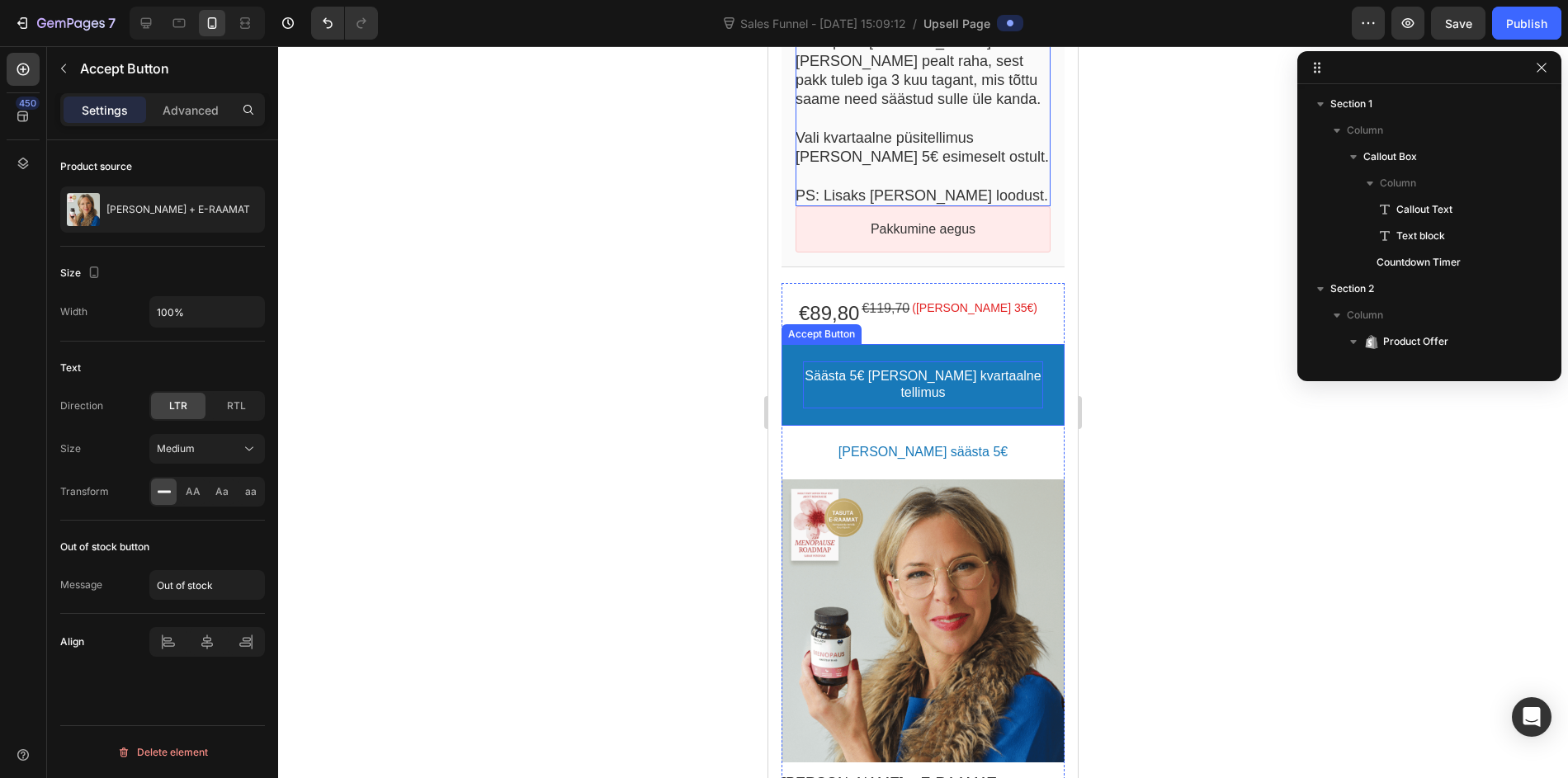
click at [850, 387] on div "Säästa 5€ [PERSON_NAME] kvartaalne tellimus" at bounding box center [923, 386] width 240 height 48
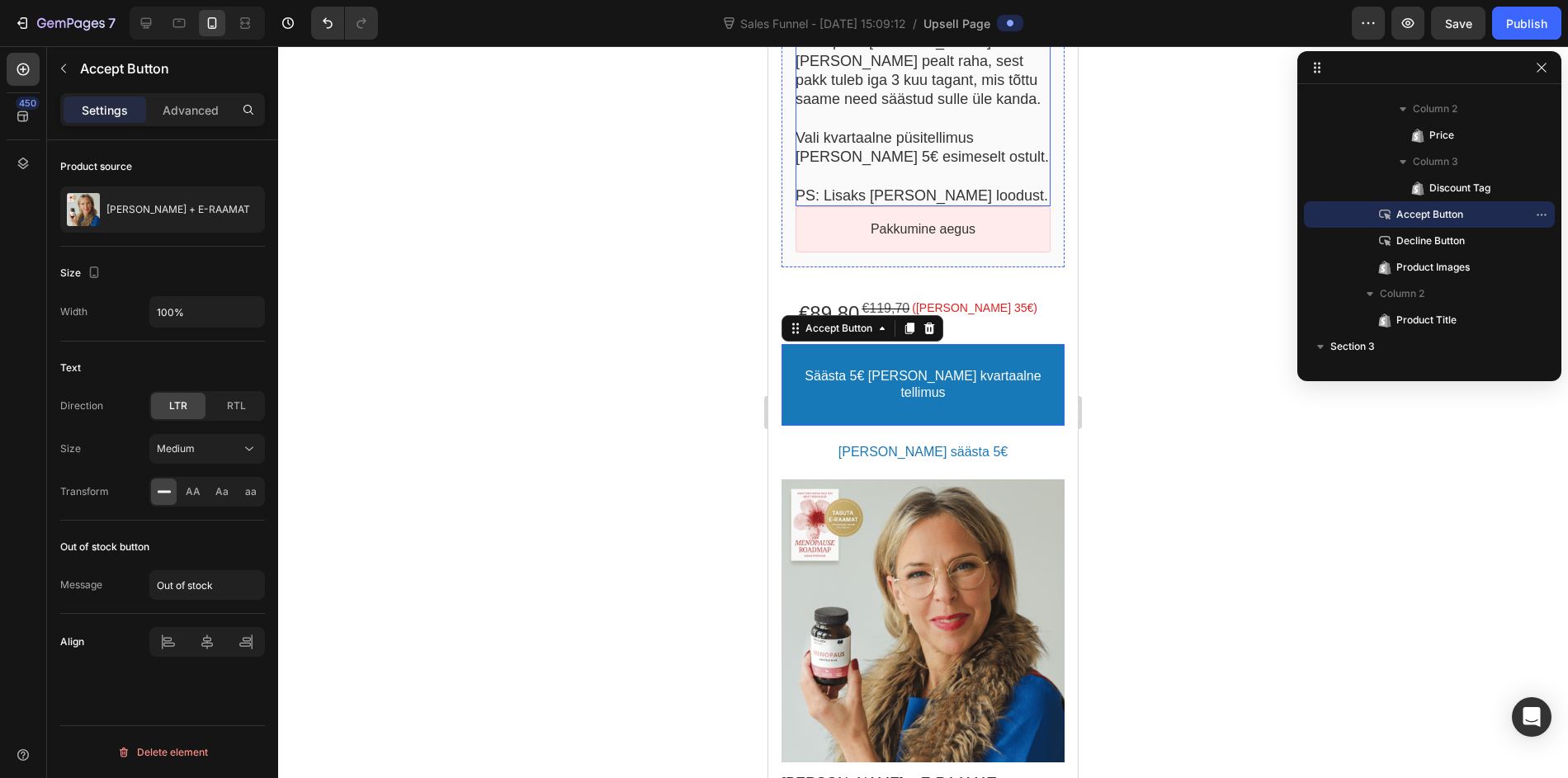
click at [975, 114] on p "Rich Text Editor. Editing area: main" at bounding box center [923, 119] width 255 height 19
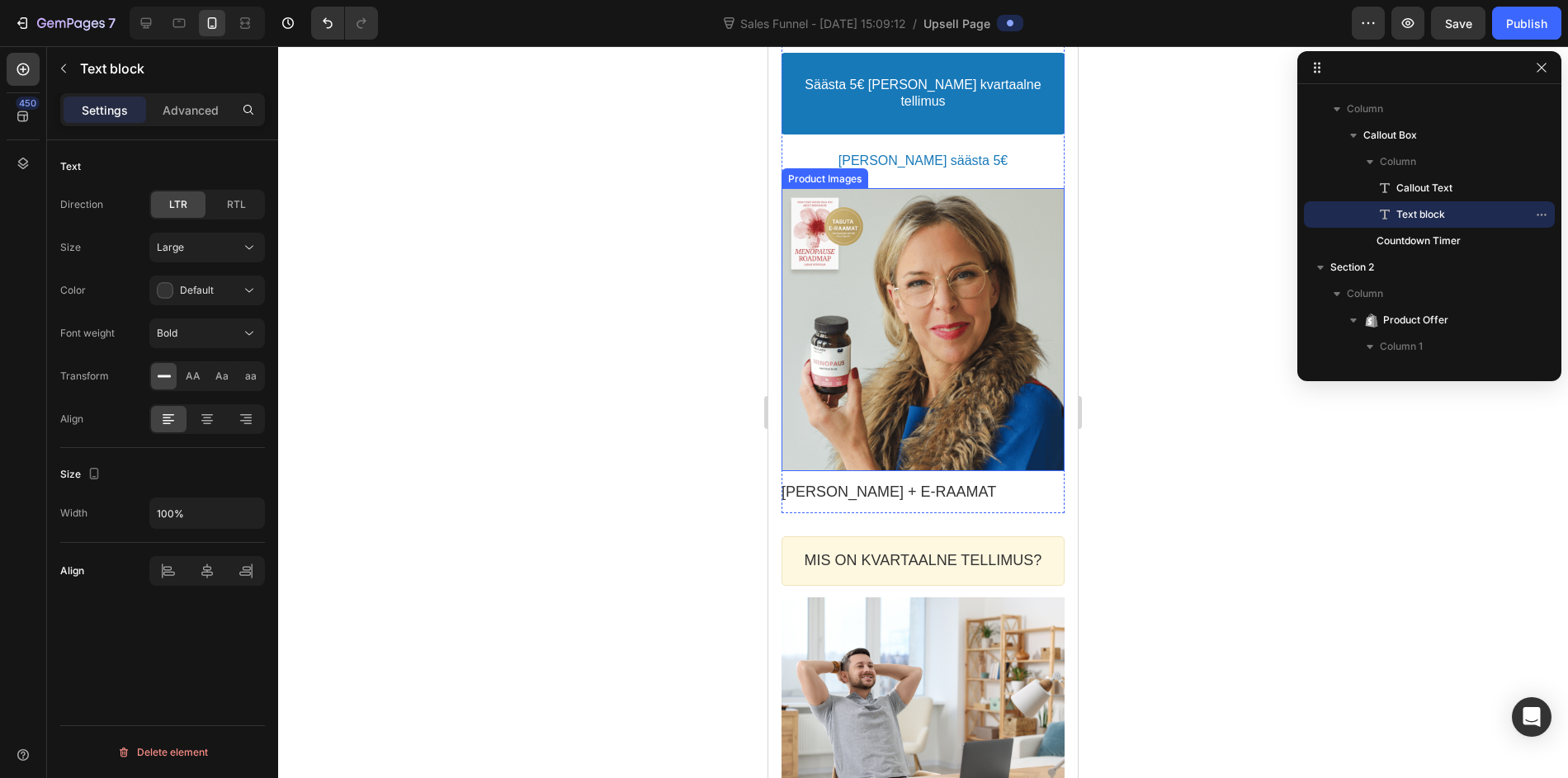
scroll to position [619, 0]
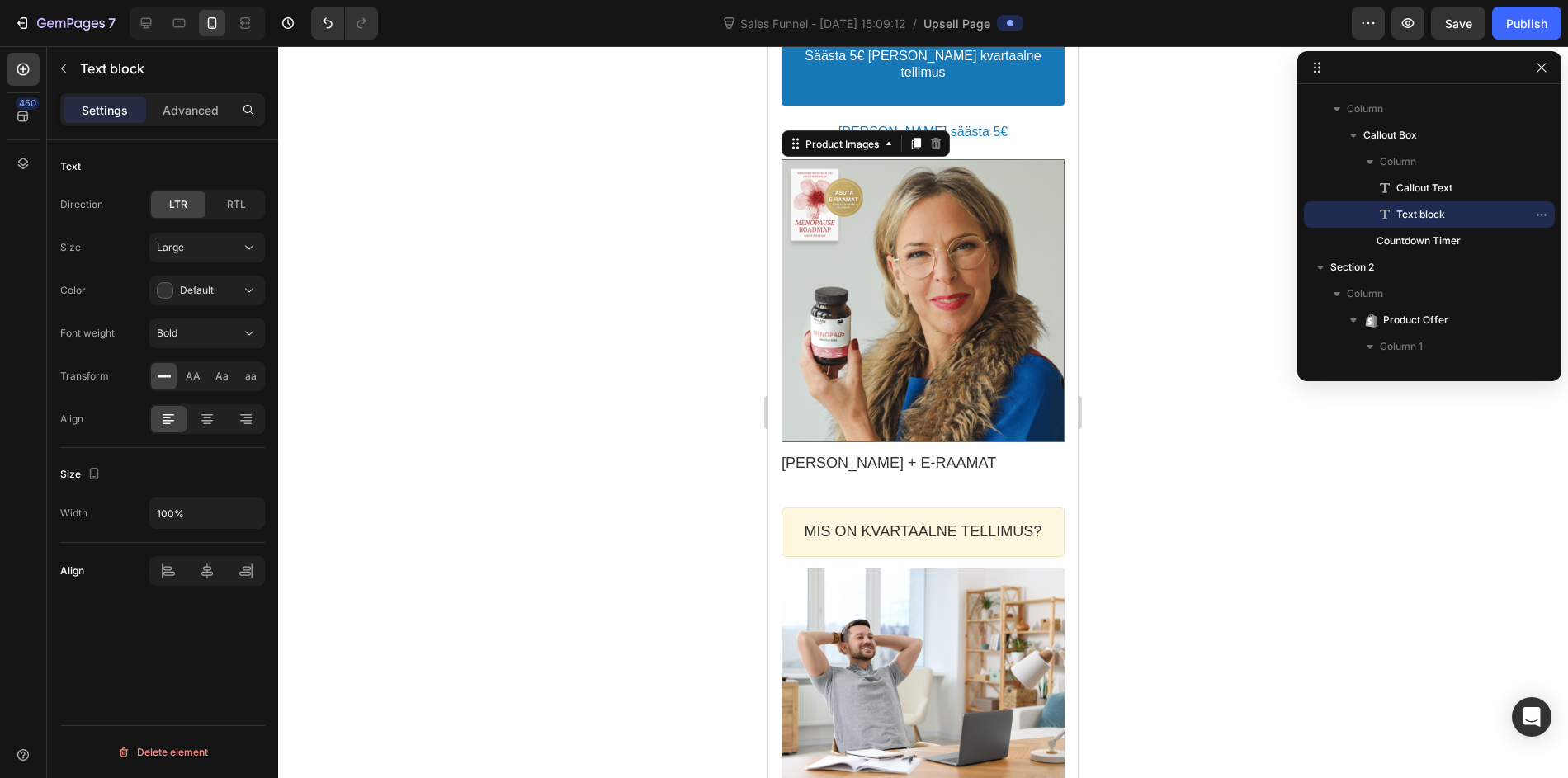
click at [928, 380] on div at bounding box center [923, 300] width 283 height 283
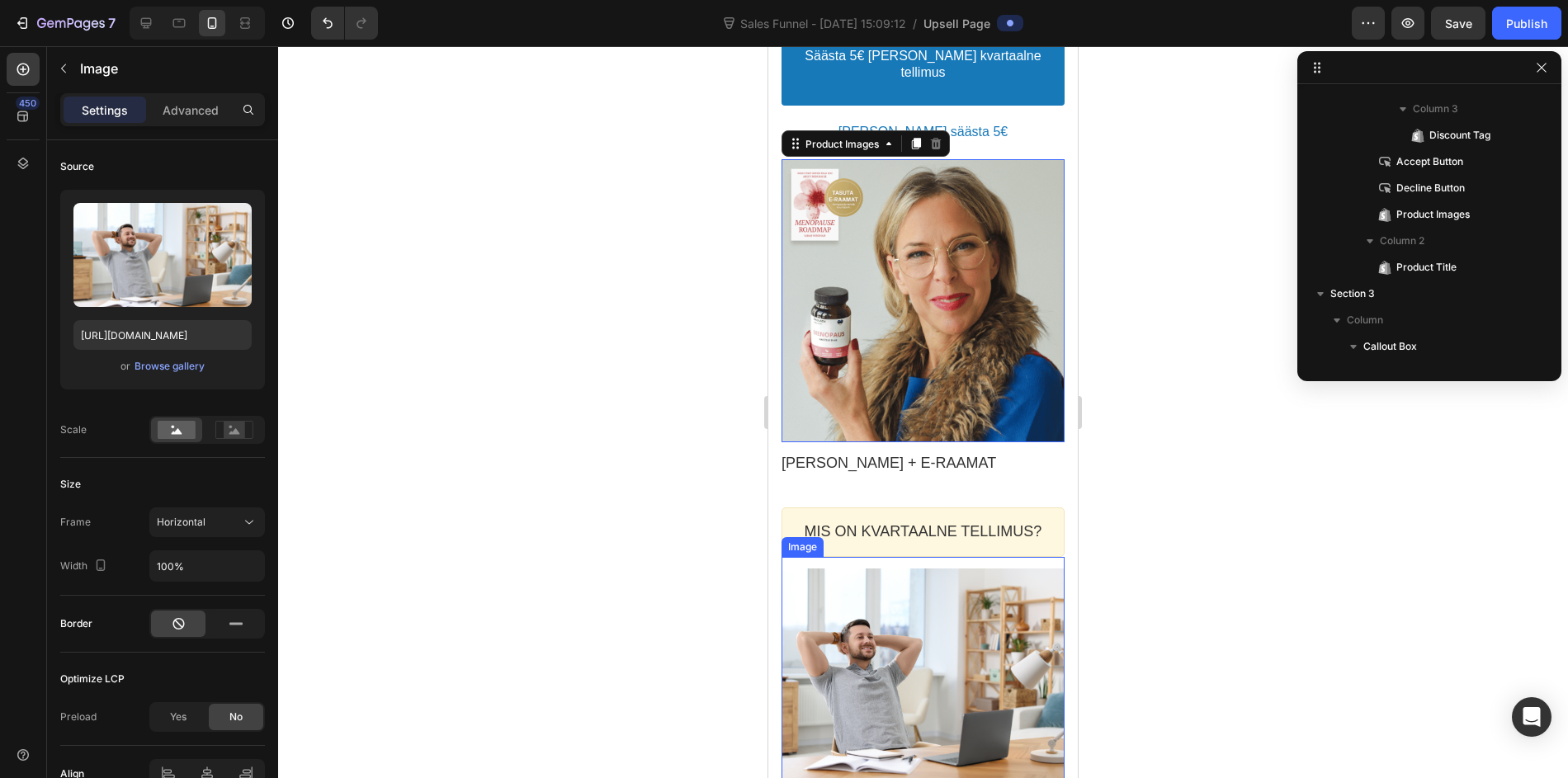
click at [875, 625] on div at bounding box center [923, 675] width 283 height 212
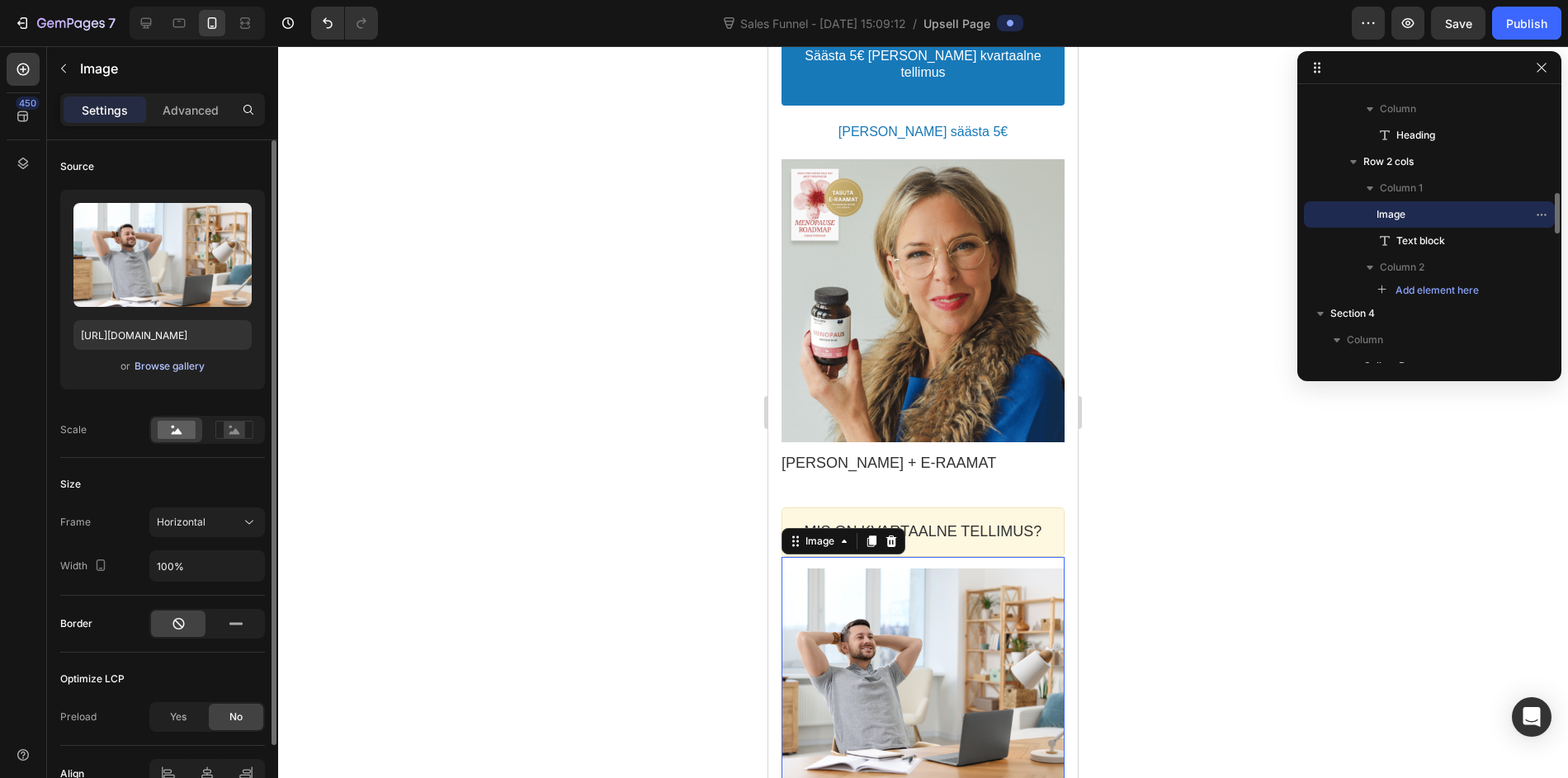
click at [165, 363] on div "Browse gallery" at bounding box center [170, 367] width 70 height 15
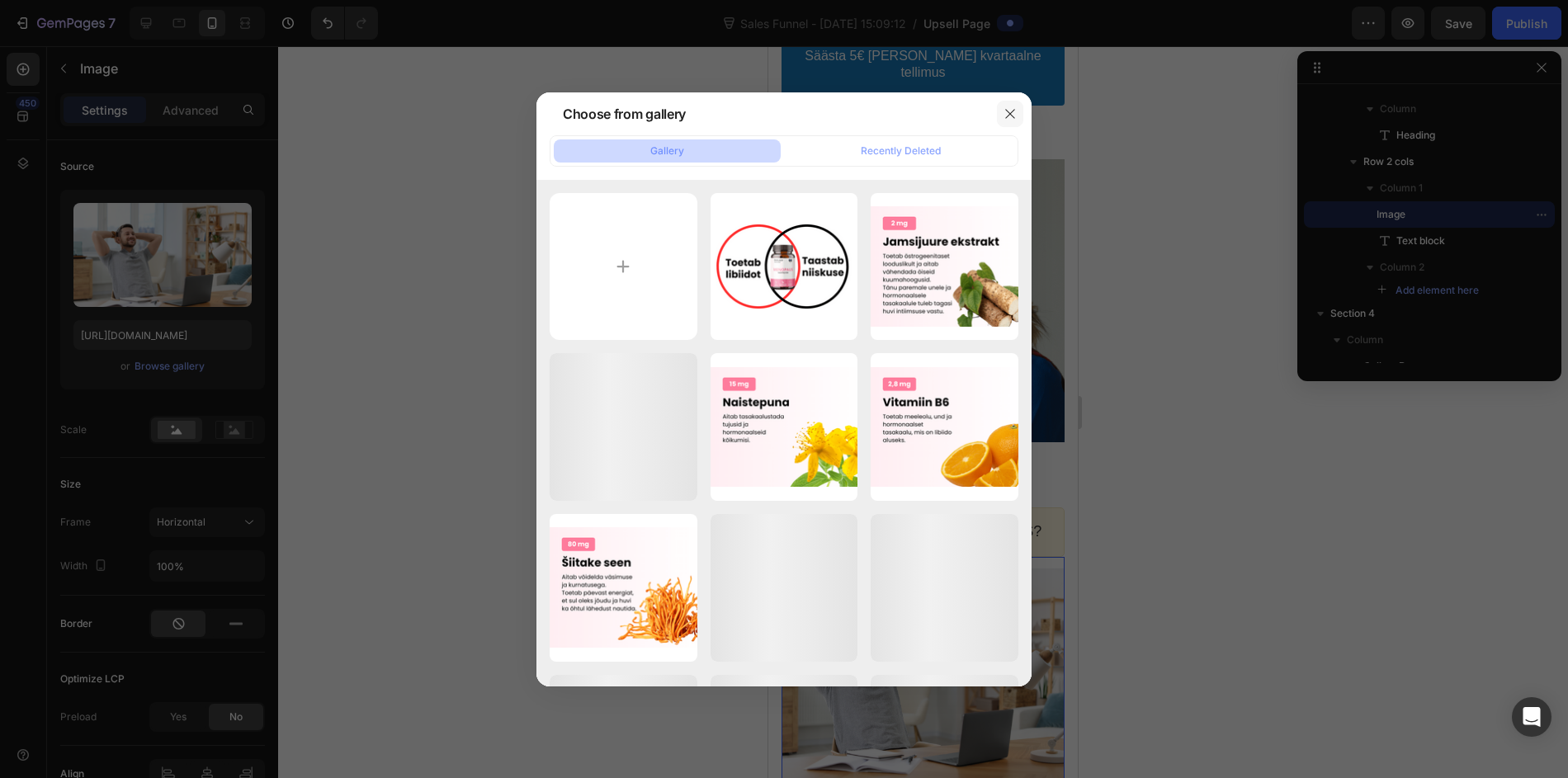
click at [1001, 105] on button "button" at bounding box center [1010, 114] width 27 height 27
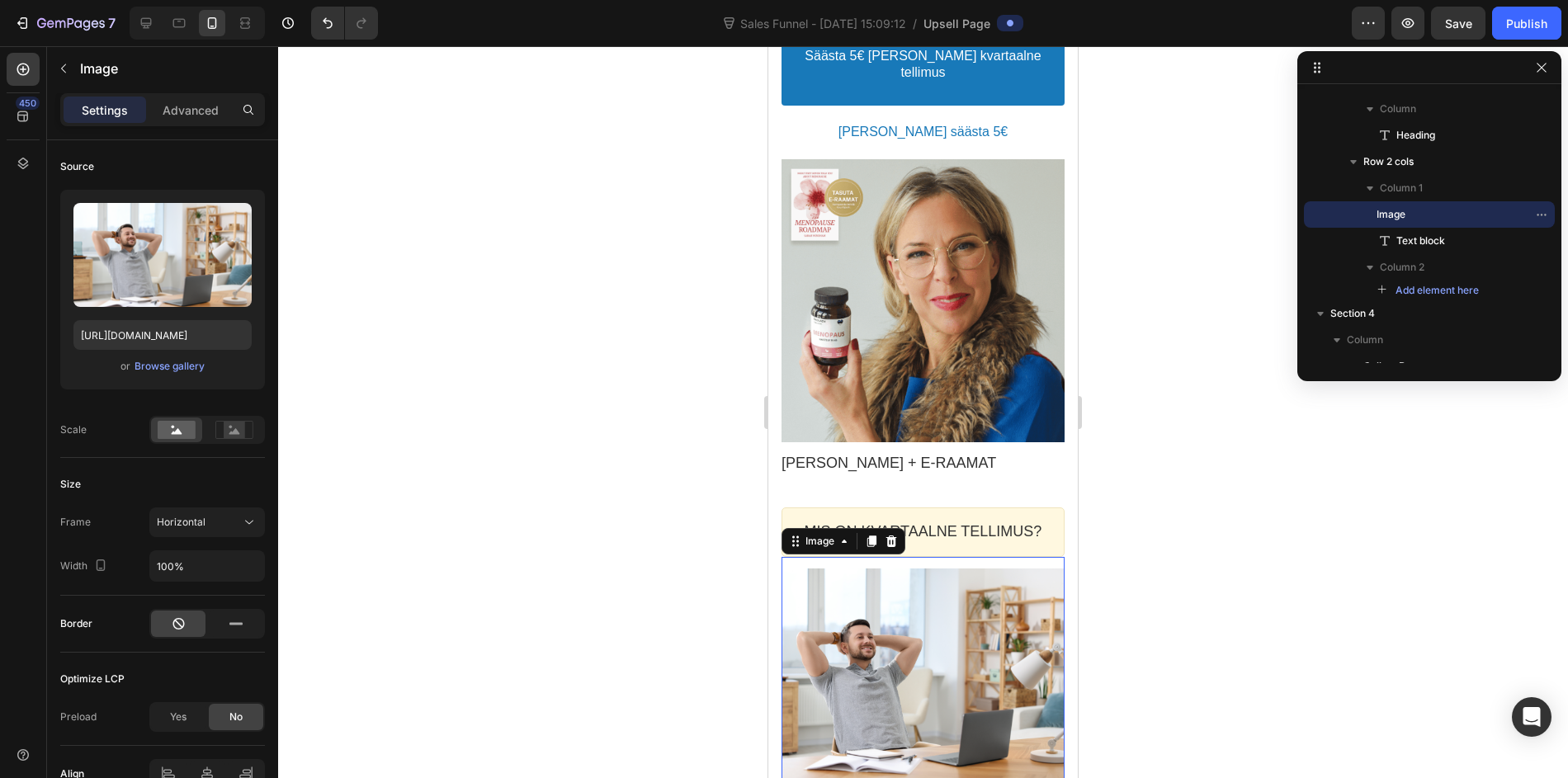
click at [899, 532] on div at bounding box center [891, 541] width 20 height 20
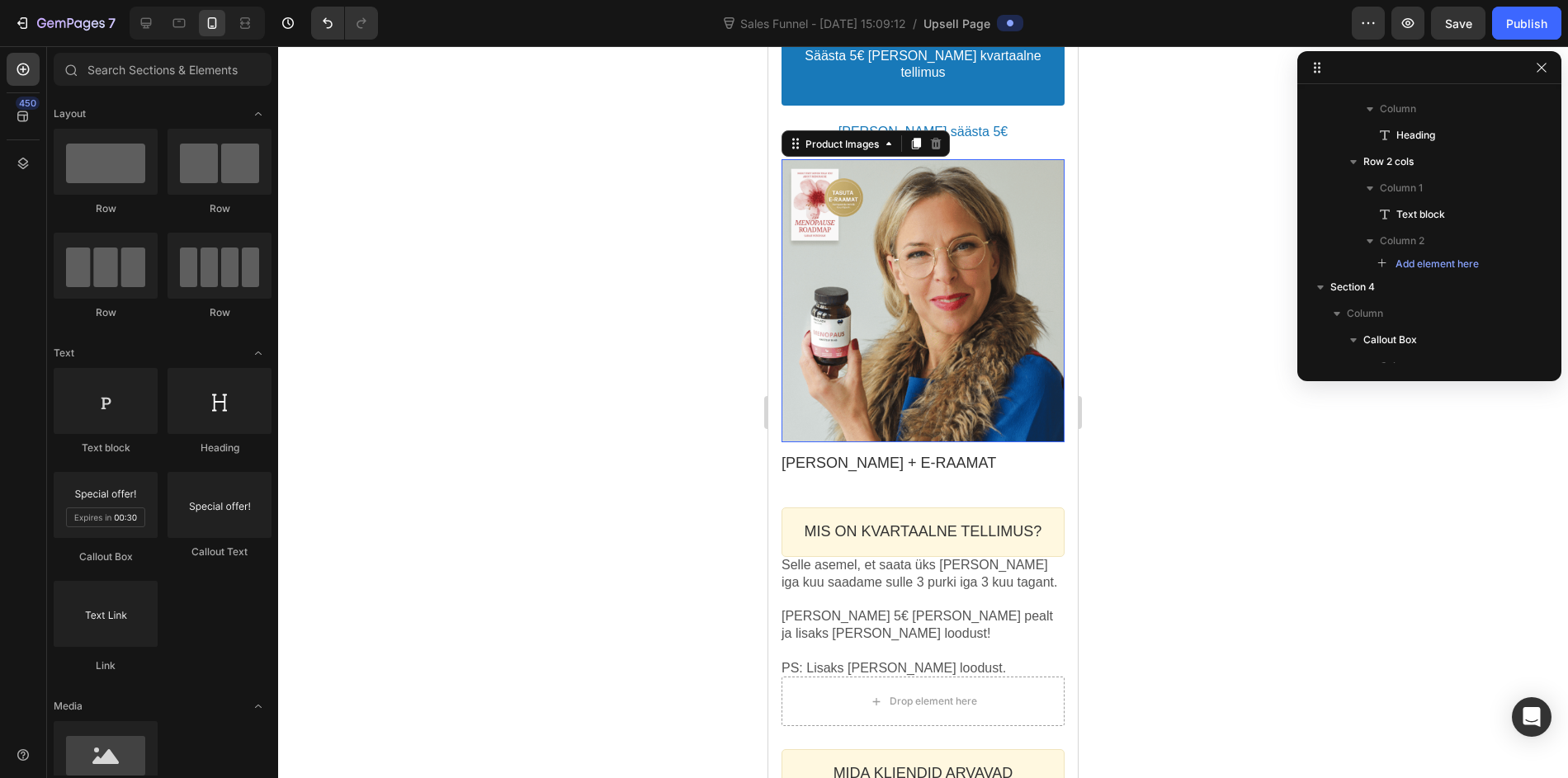
click at [950, 191] on div at bounding box center [923, 300] width 283 height 283
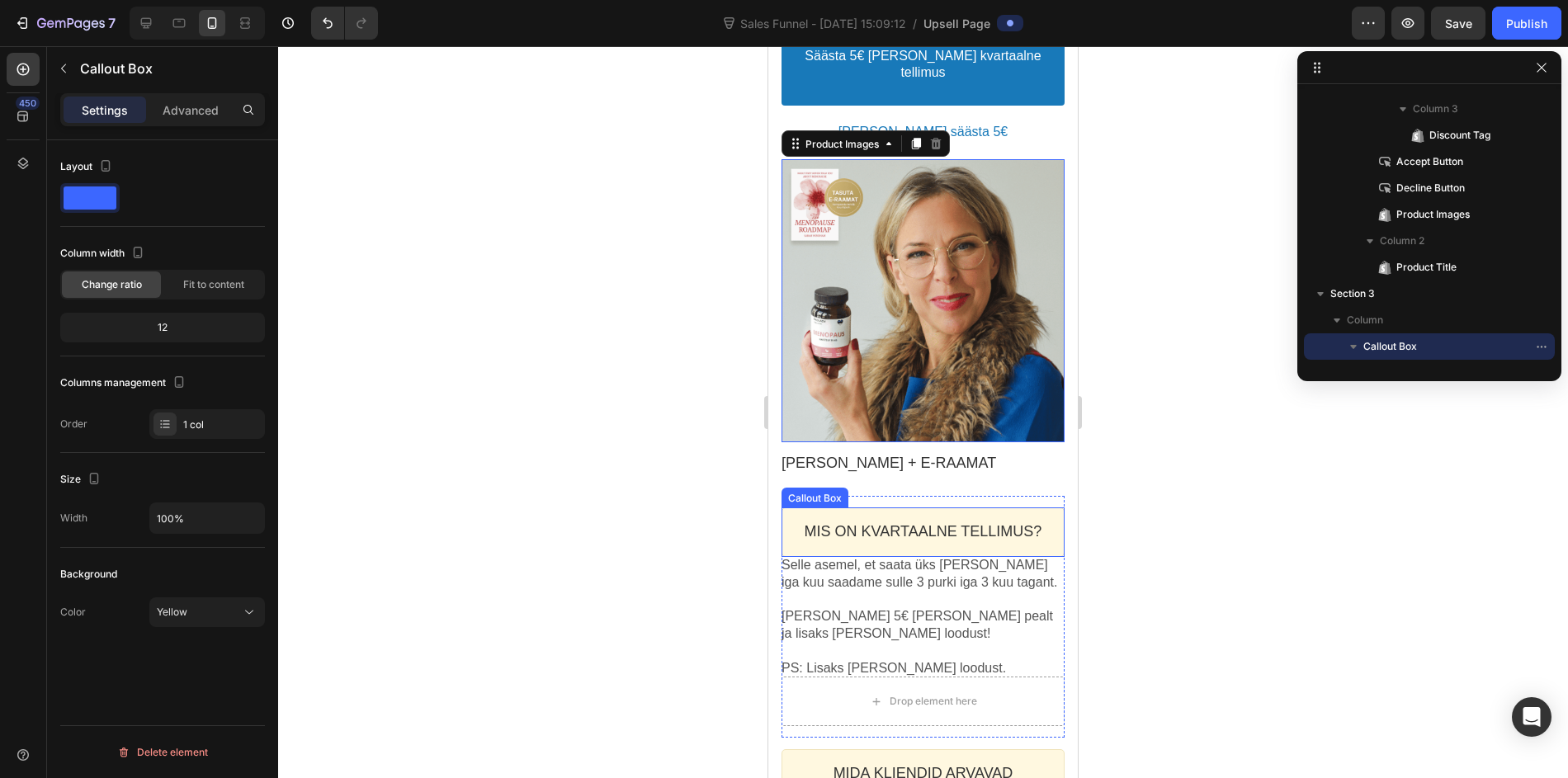
click at [1033, 508] on div "Mis on kvartaalne tellimus? Heading" at bounding box center [923, 532] width 283 height 48
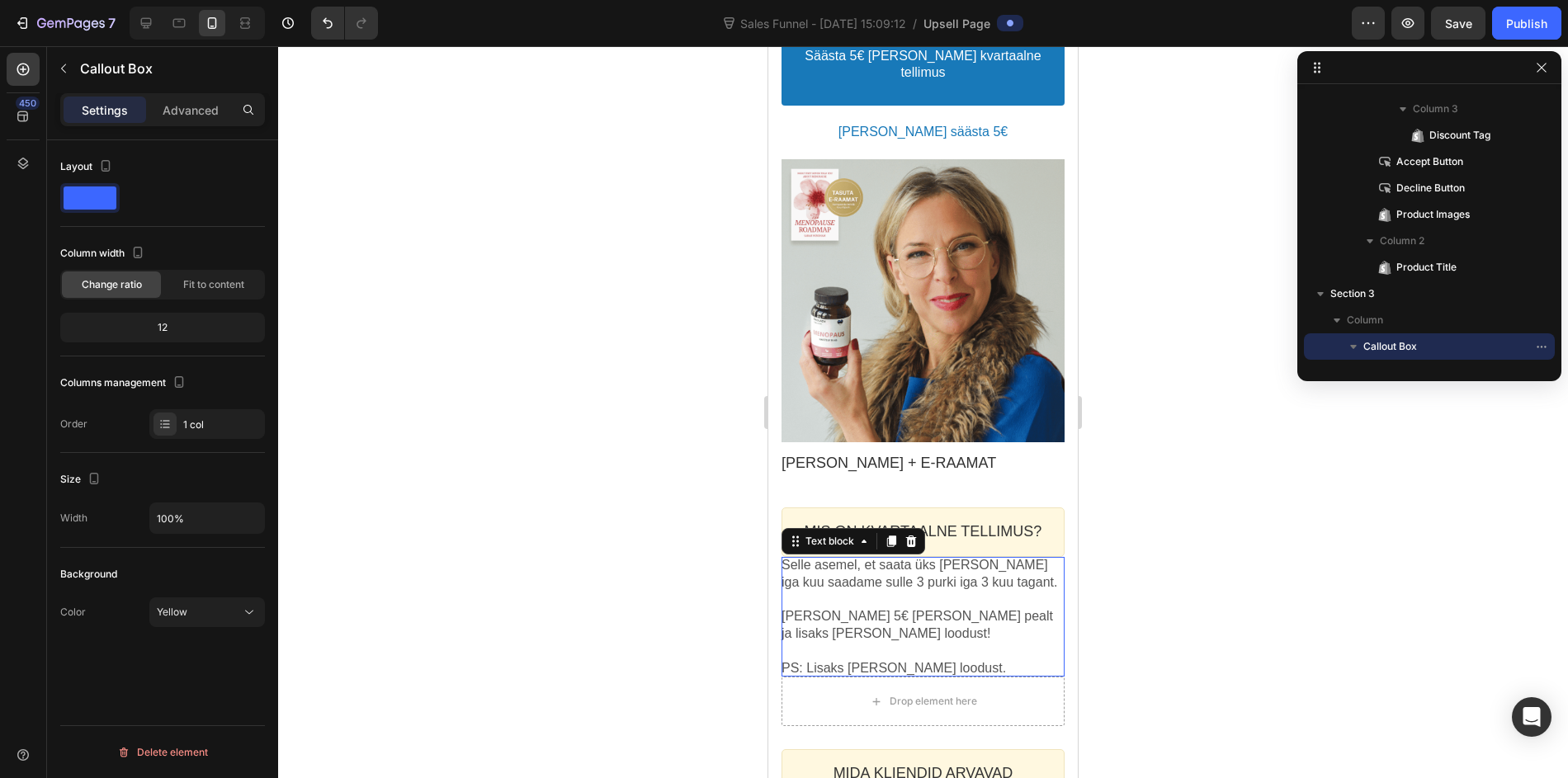
click at [1040, 557] on p "Selle asemel, et saata üks purk iga kuu saadame sulle 3 purki iga 3 kuu tagant." at bounding box center [923, 574] width 283 height 35
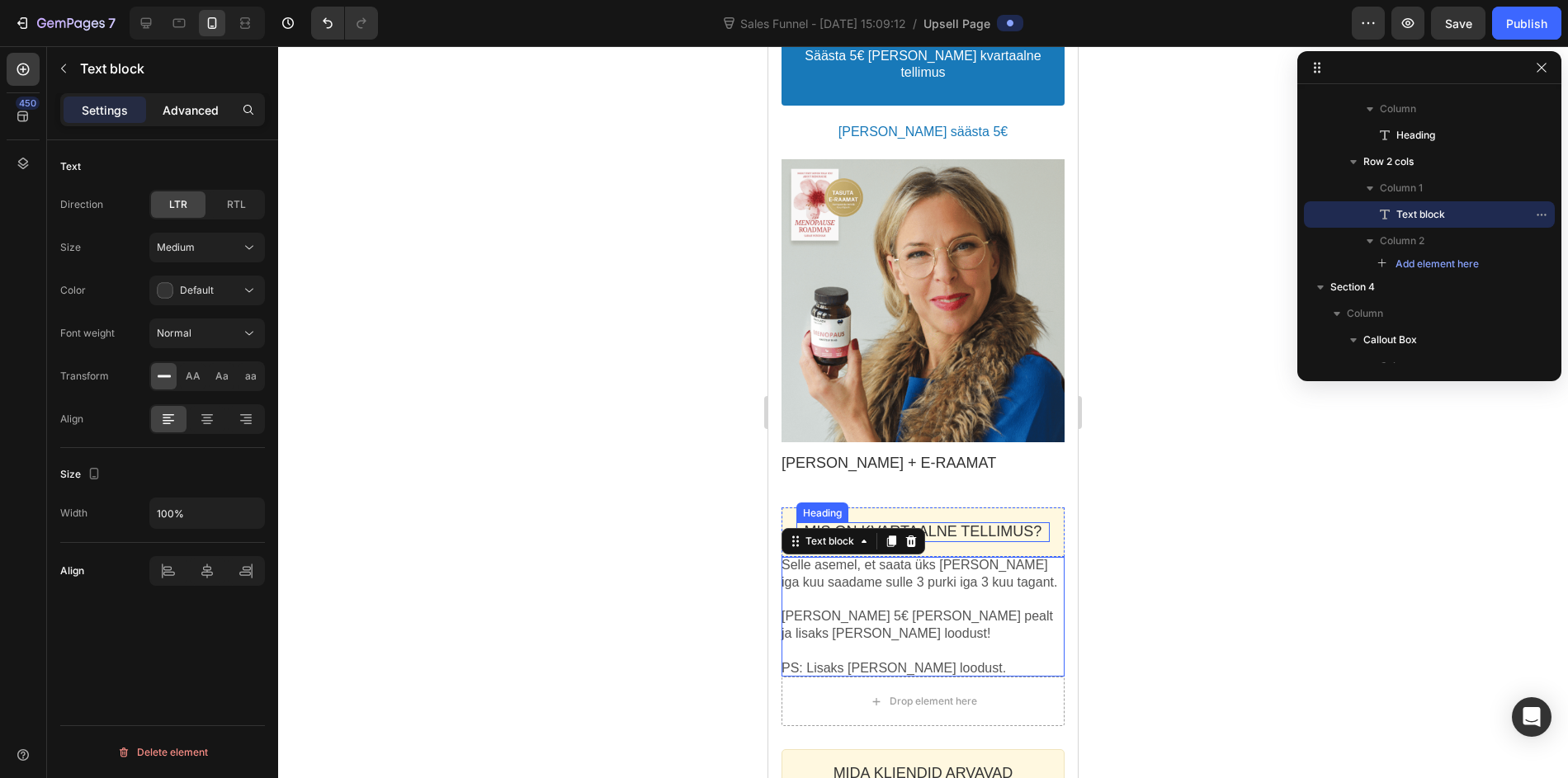
click at [195, 102] on p "Advanced" at bounding box center [190, 110] width 56 height 17
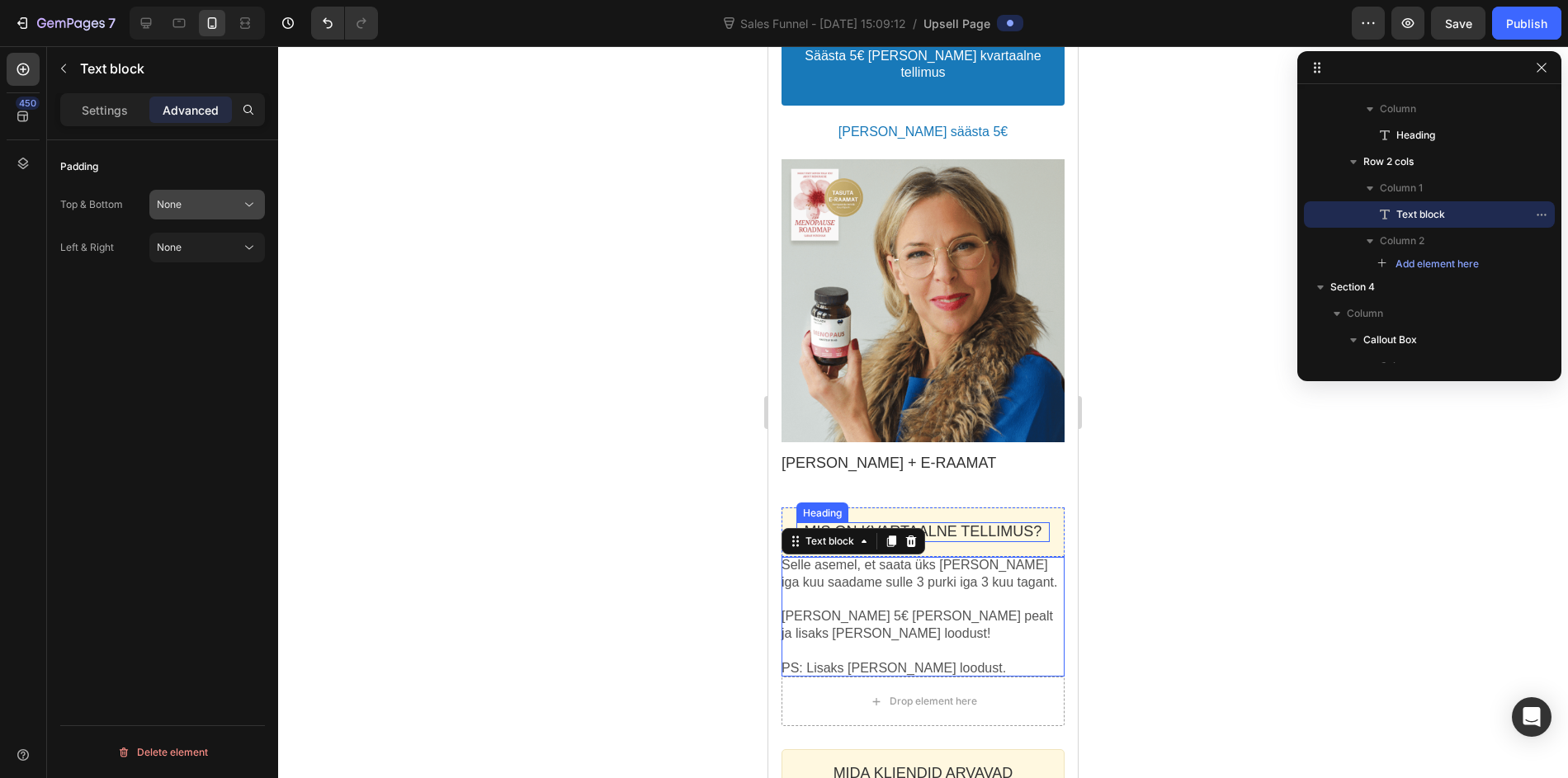
click at [207, 194] on button "None" at bounding box center [207, 204] width 116 height 29
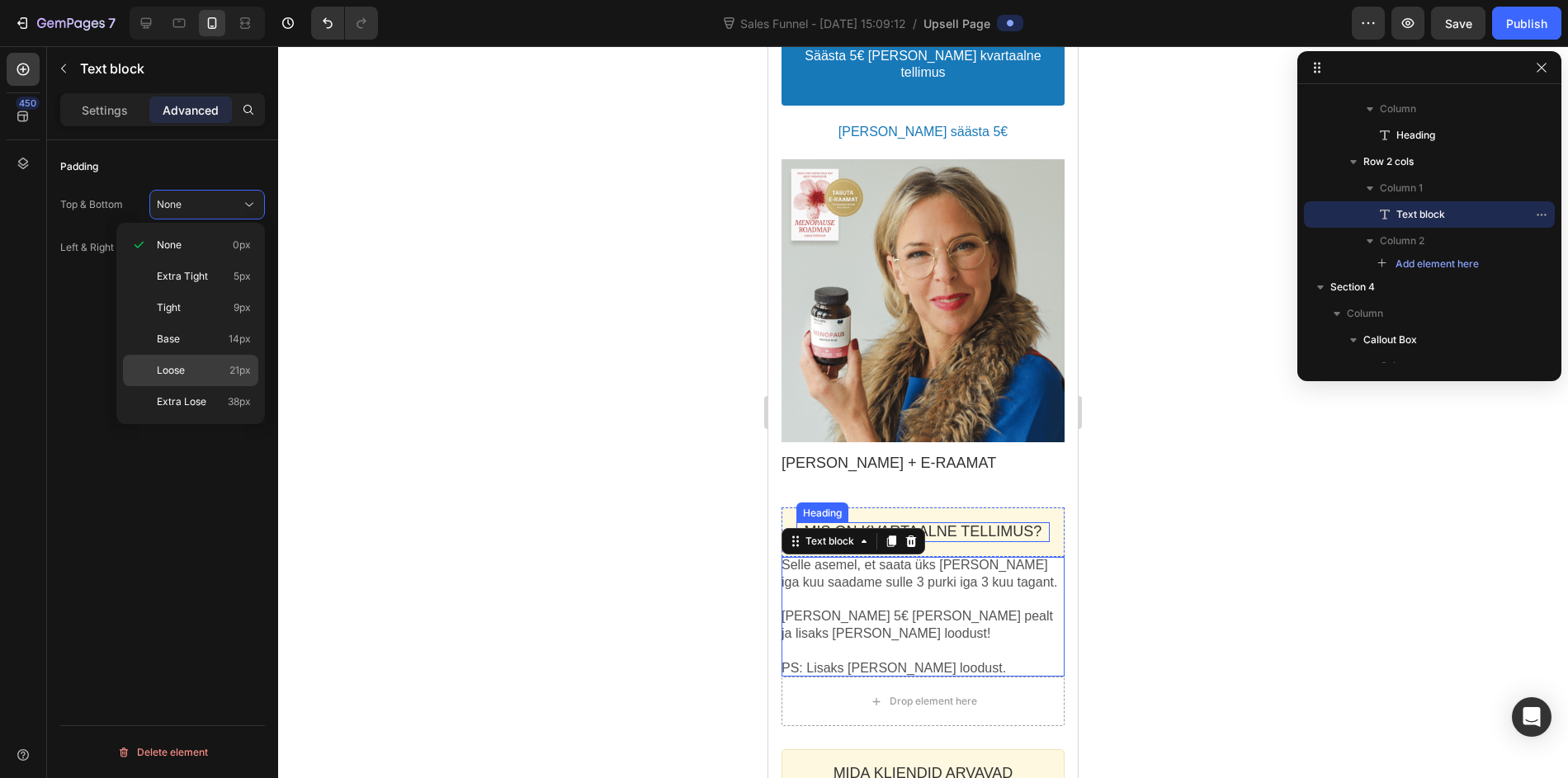
click at [195, 368] on p "Loose 21px" at bounding box center [204, 371] width 94 height 15
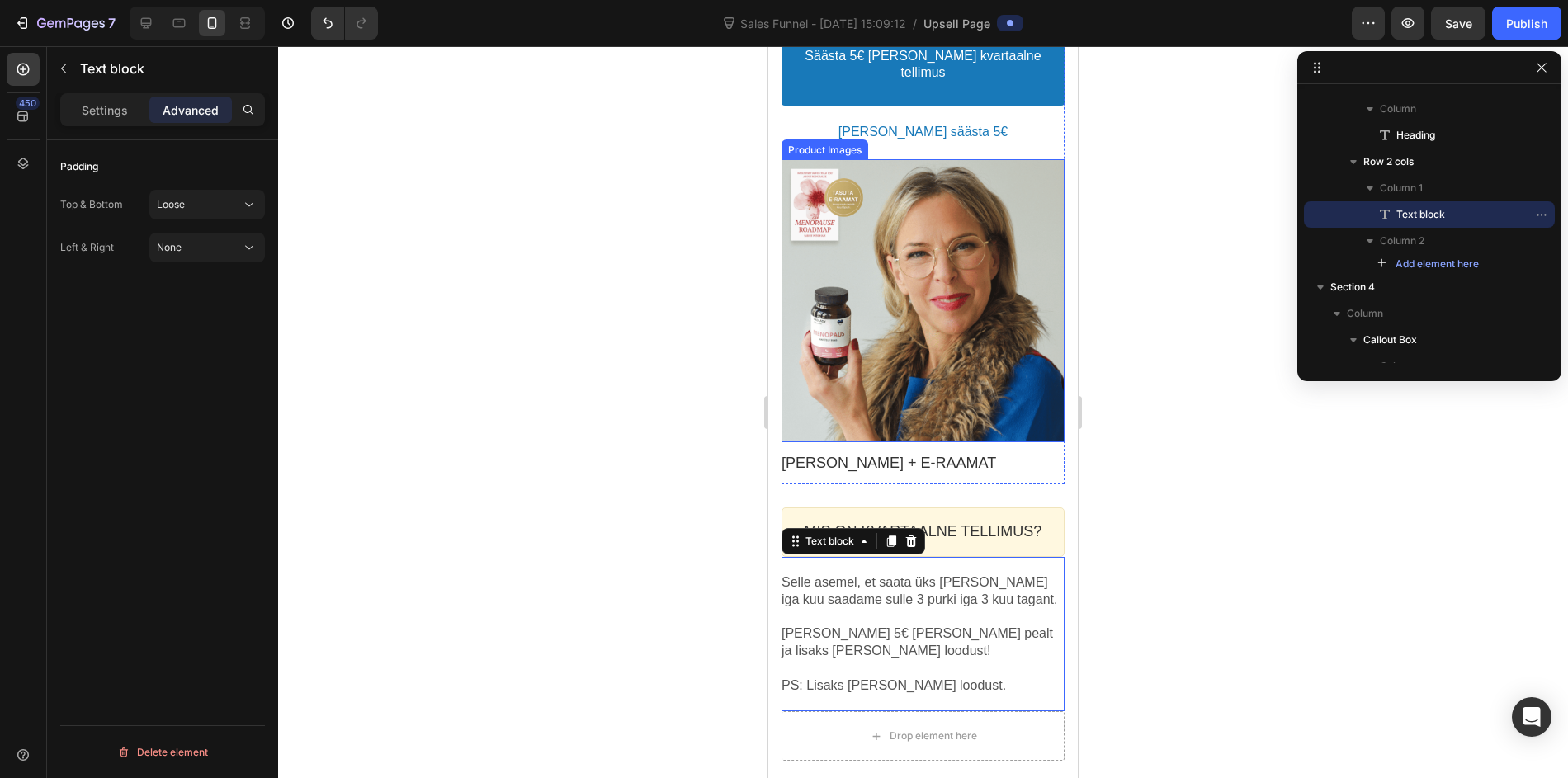
click at [928, 387] on div at bounding box center [923, 300] width 283 height 283
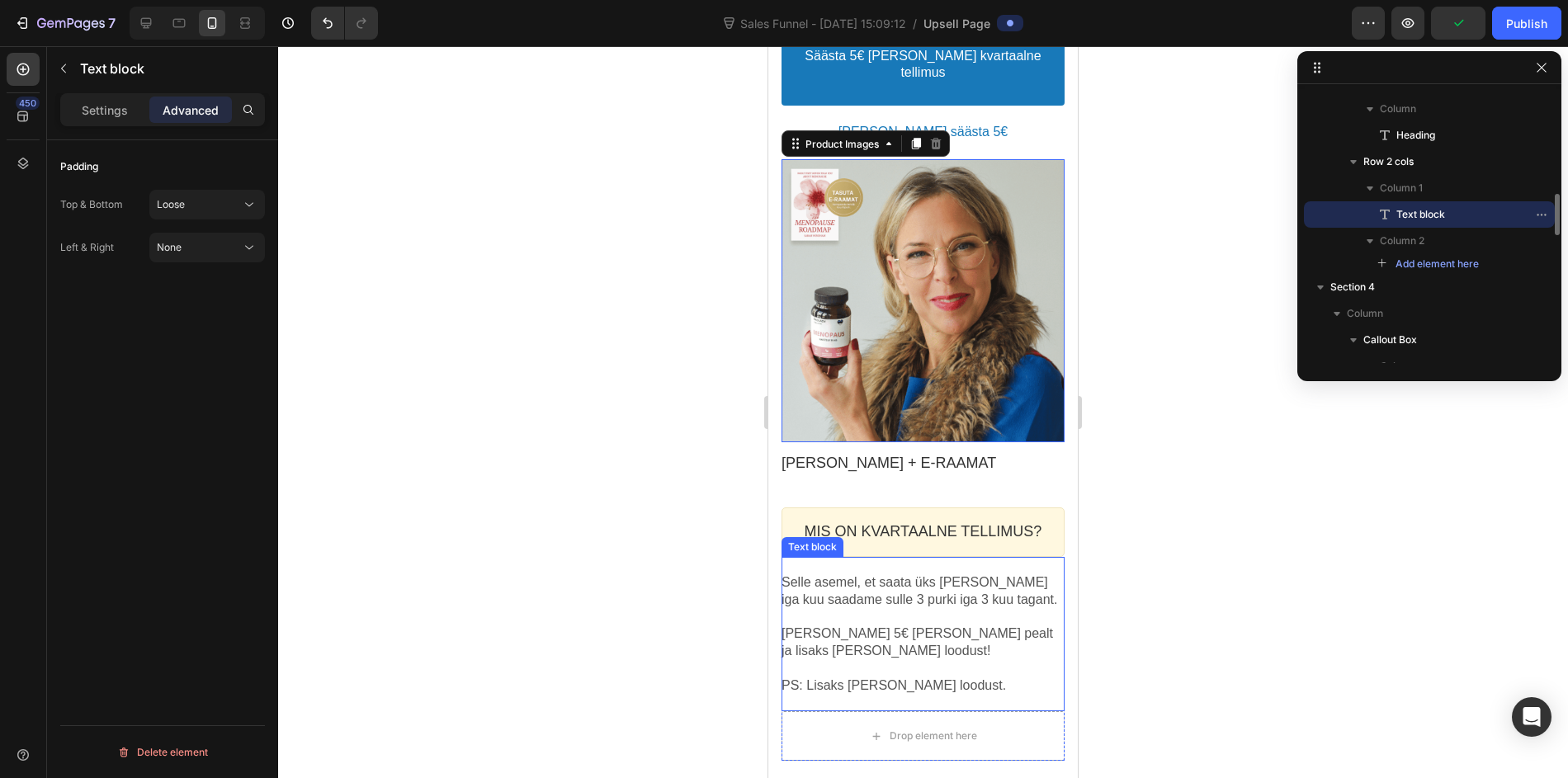
click at [874, 608] on p "Rich Text Editor. Editing area: main" at bounding box center [923, 617] width 283 height 17
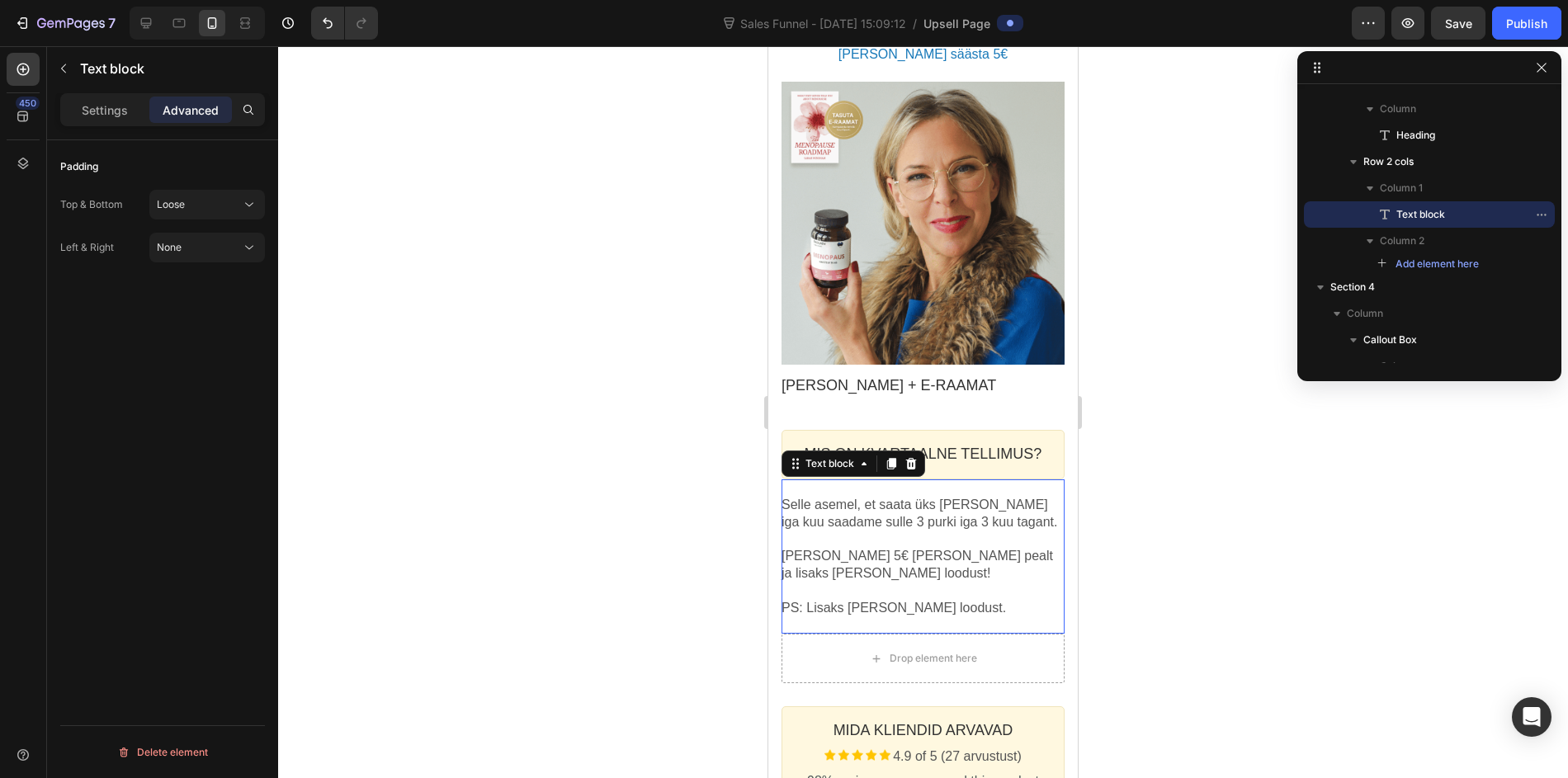
scroll to position [773, 0]
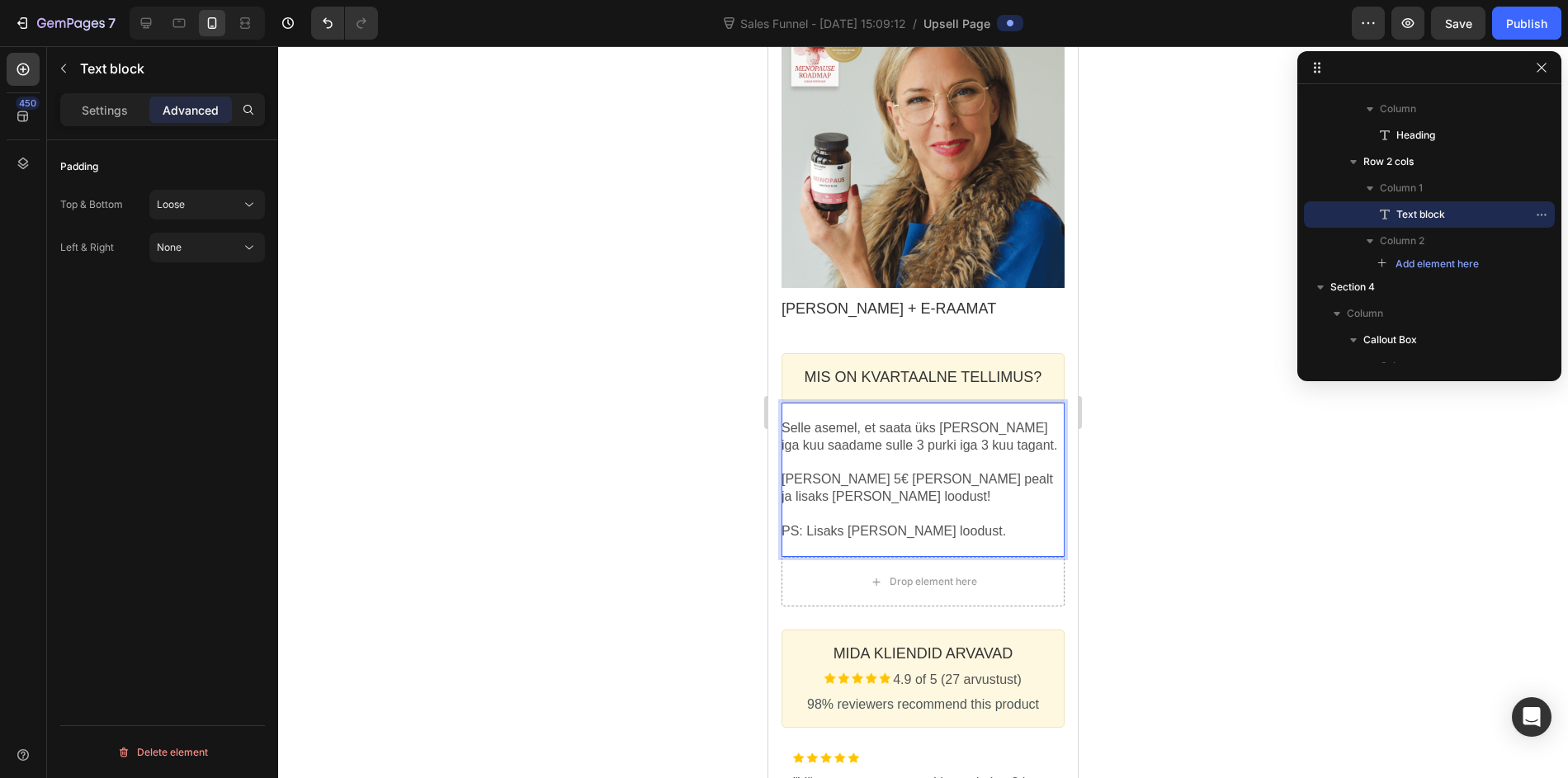
click at [940, 523] on p "PS: Lisaks säästad ka loodust." at bounding box center [923, 532] width 283 height 17
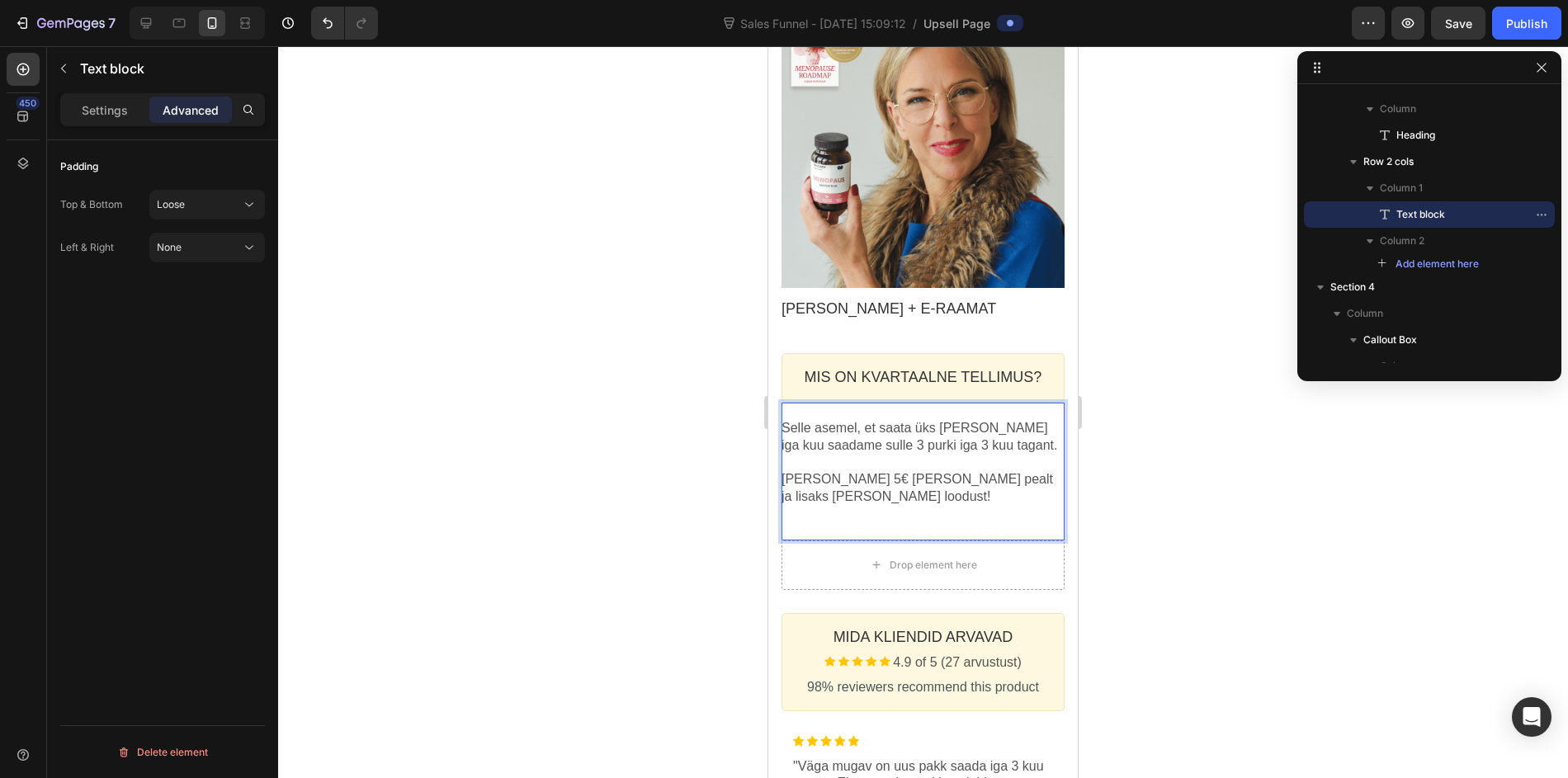
click at [898, 492] on div "Selle asemel, et saata üks purk iga kuu saadame sulle 3 purki iga 3 kuu tagant.…" at bounding box center [923, 471] width 283 height 137
click at [855, 471] on p "Säästad 5€ tarne pealt ja lisaks säästad ka loodust!" at bounding box center [923, 488] width 283 height 35
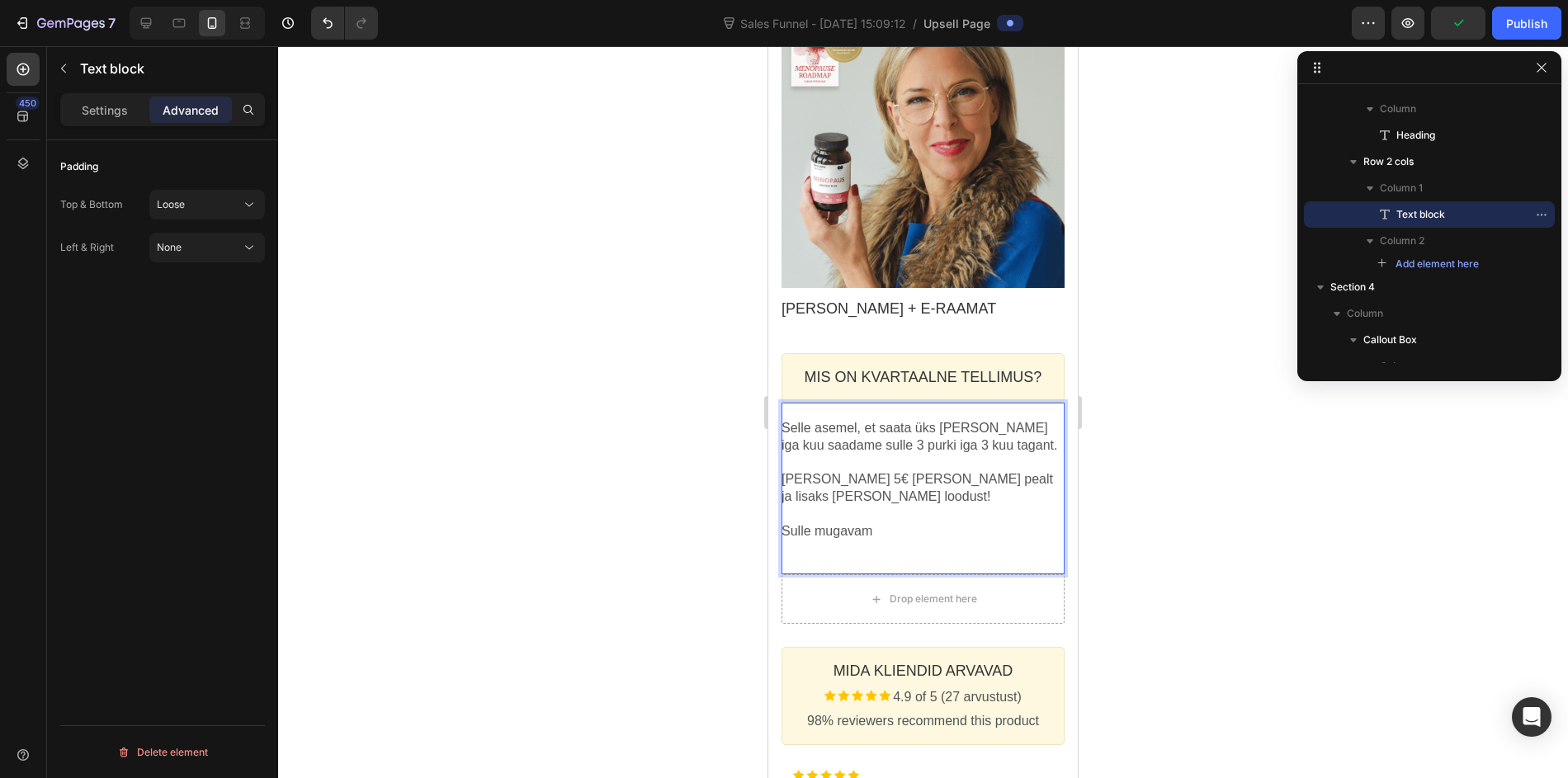
click at [940, 474] on p "Säästad 5€ tarne pealt ja lisaks säästad ka loodust!" at bounding box center [923, 488] width 283 height 35
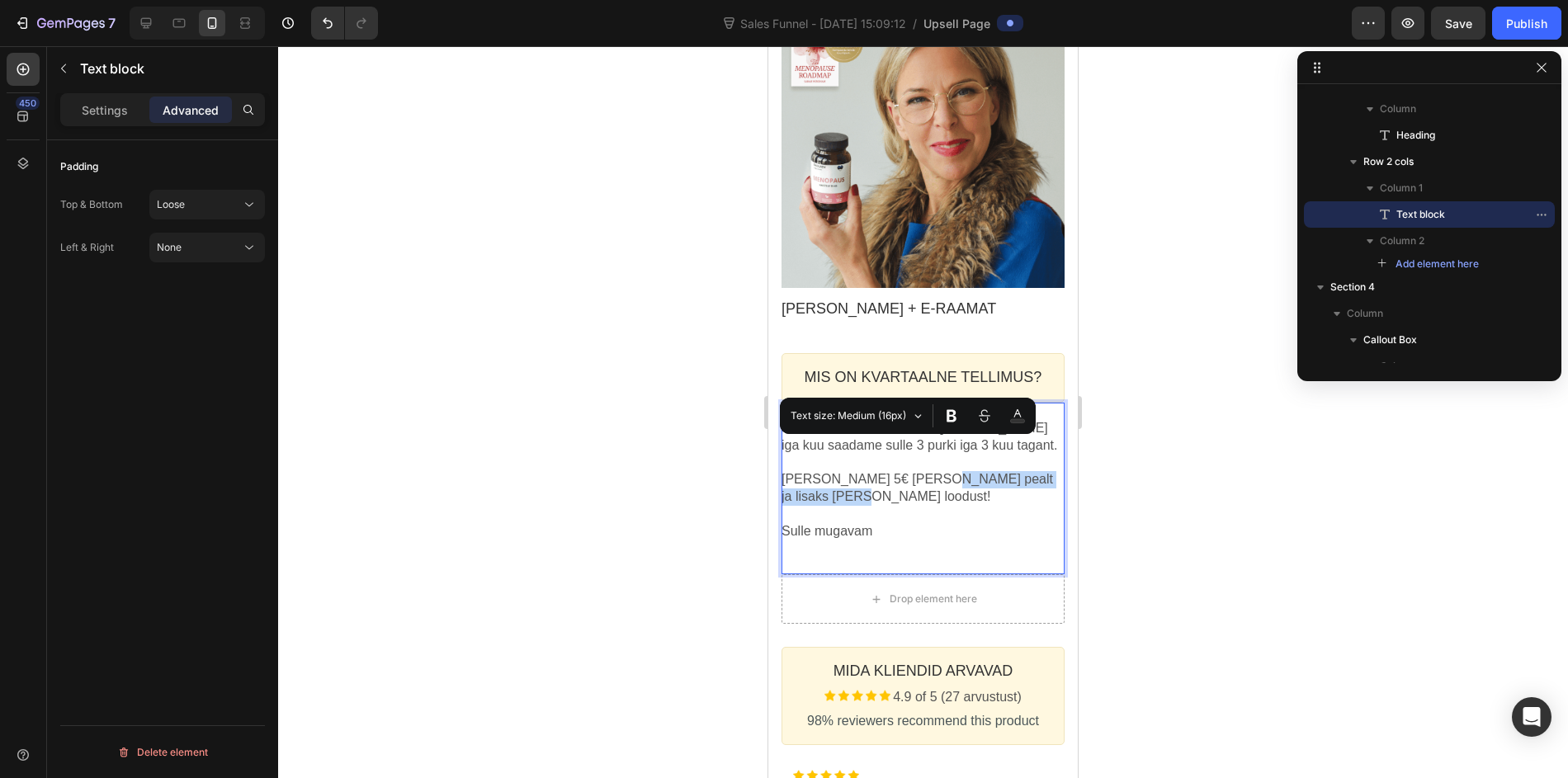
drag, startPoint x: 863, startPoint y: 464, endPoint x: 919, endPoint y: 443, distance: 59.8
click at [919, 471] on p "Säästad 5€ tarne pealt ja lisaks säästad ka loodust!" at bounding box center [923, 488] width 283 height 35
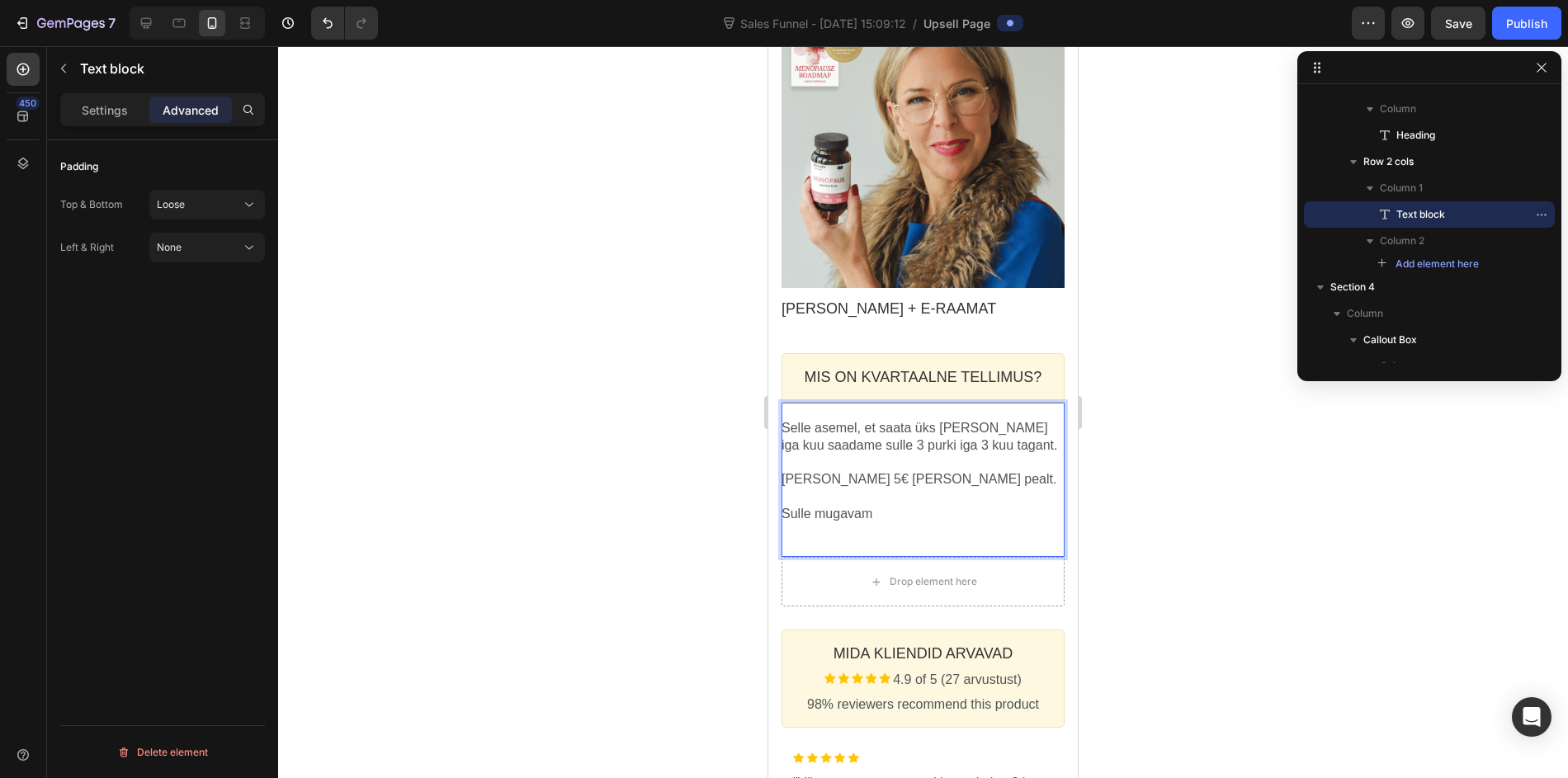
click at [910, 506] on p "Sulle mugavam" at bounding box center [923, 515] width 283 height 17
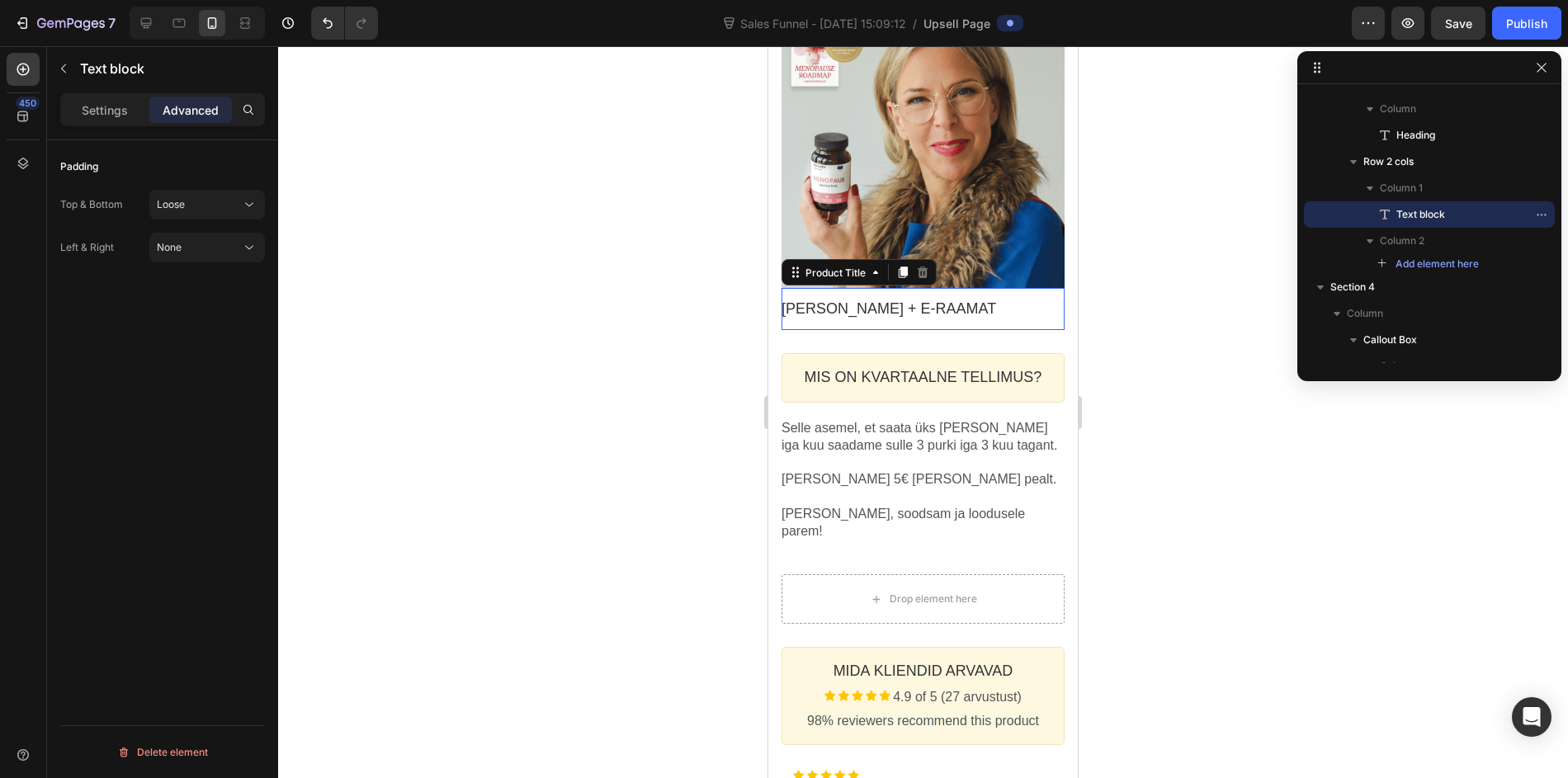
click at [932, 300] on bdo "[PERSON_NAME] + E-RAAMAT" at bounding box center [889, 308] width 214 height 16
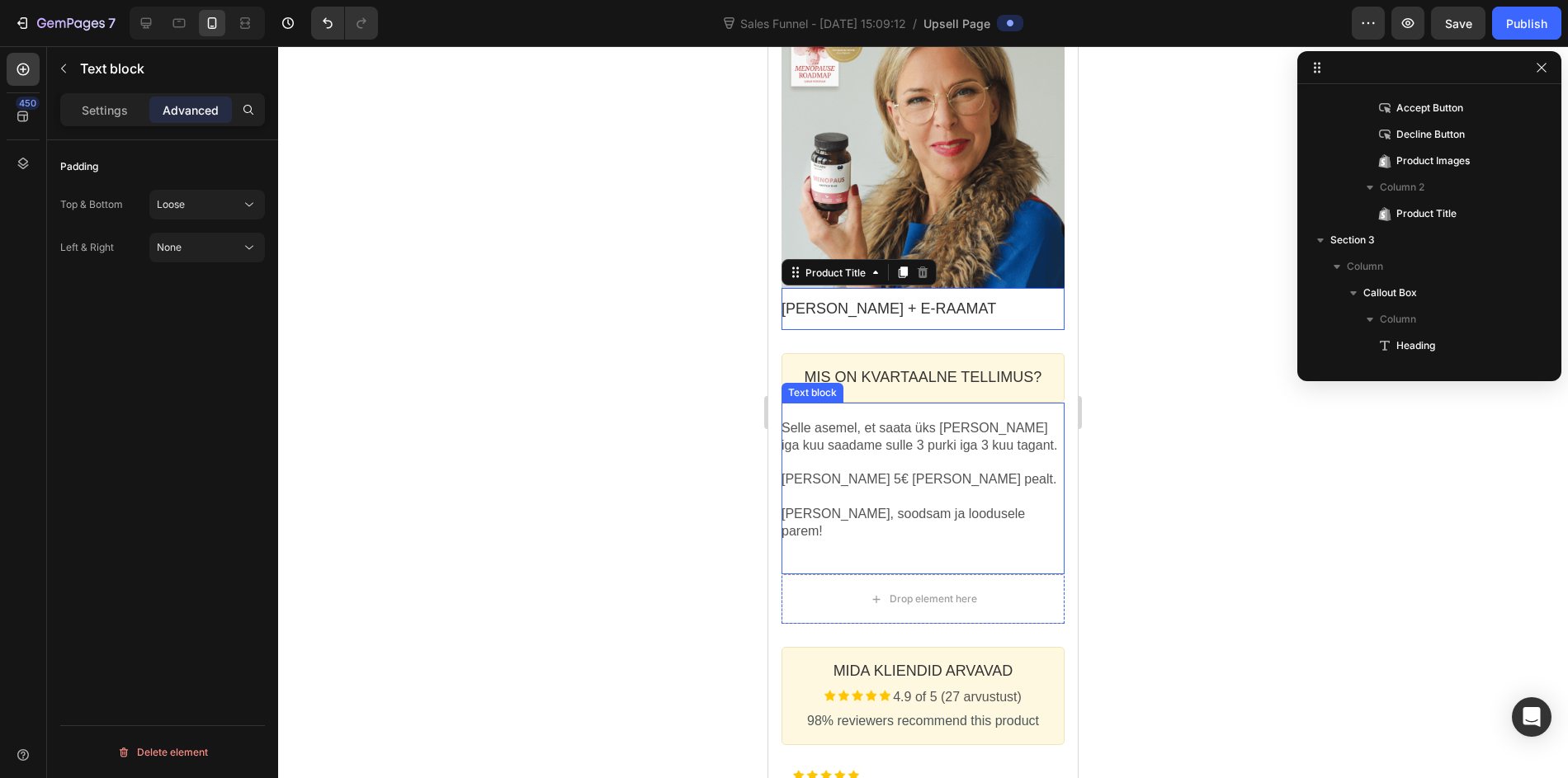
click at [905, 506] on p "Sulle mugavam, soodsam ja loodusele parem!" at bounding box center [923, 523] width 283 height 35
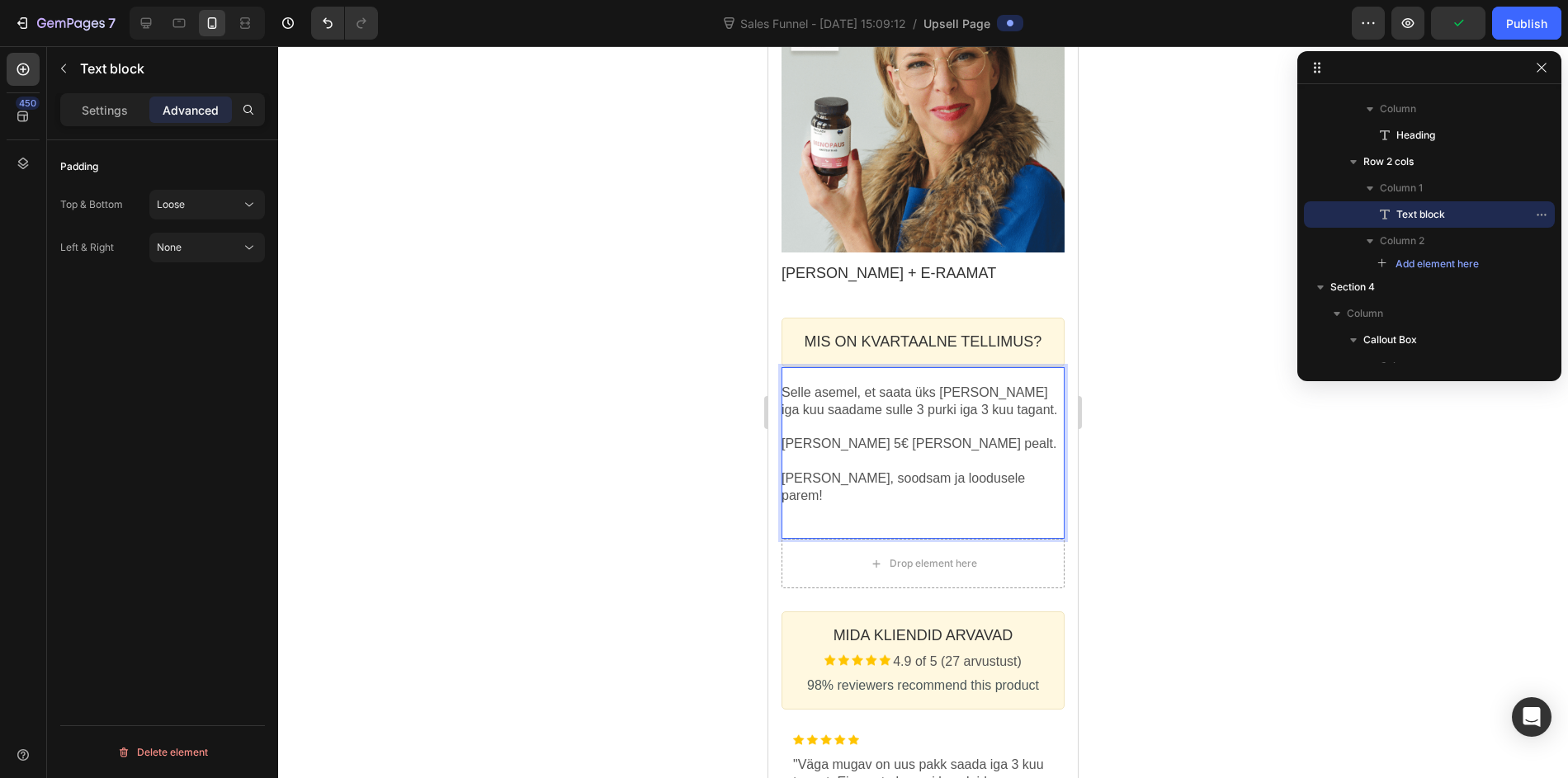
scroll to position [810, 0]
click at [928, 502] on p "Rich Text Editor. Editing area: main" at bounding box center [923, 511] width 283 height 17
click at [874, 502] on p "Rich Text Editor. Editing area: main" at bounding box center [923, 511] width 283 height 17
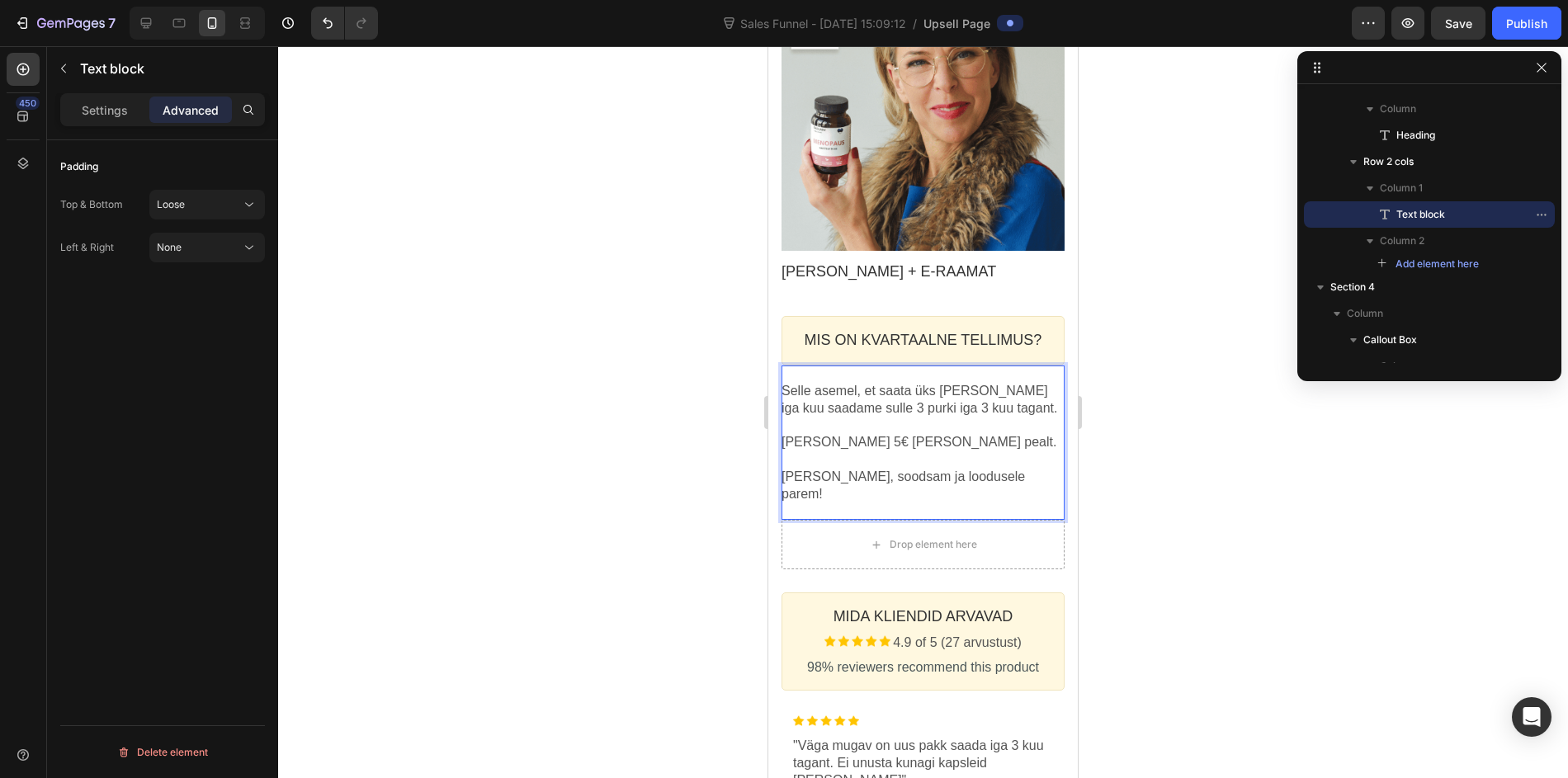
click at [832, 477] on div "Selle asemel, et saata üks purk iga kuu saadame sulle 3 purki iga 3 kuu tagant.…" at bounding box center [923, 443] width 283 height 155
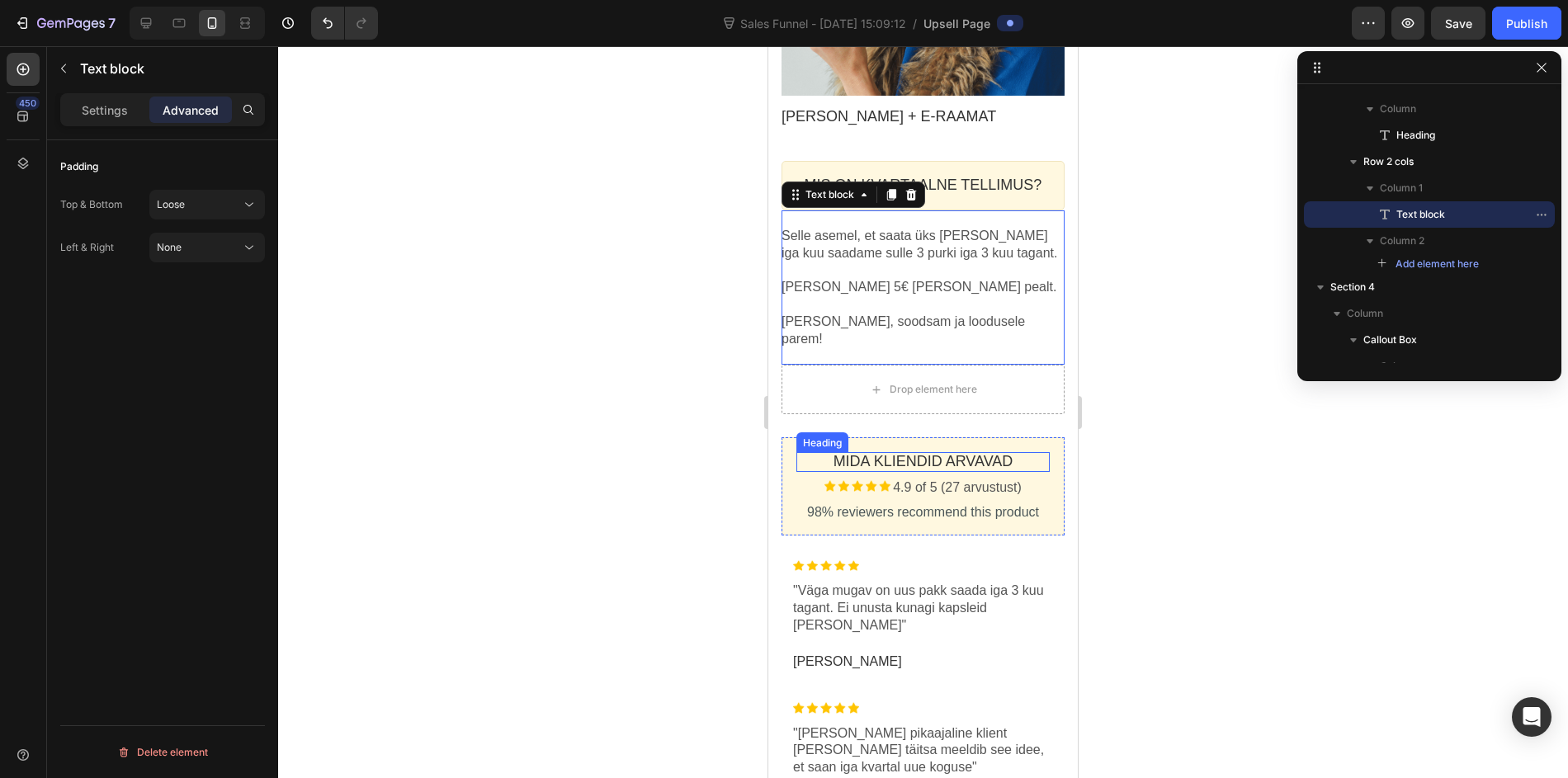
scroll to position [969, 0]
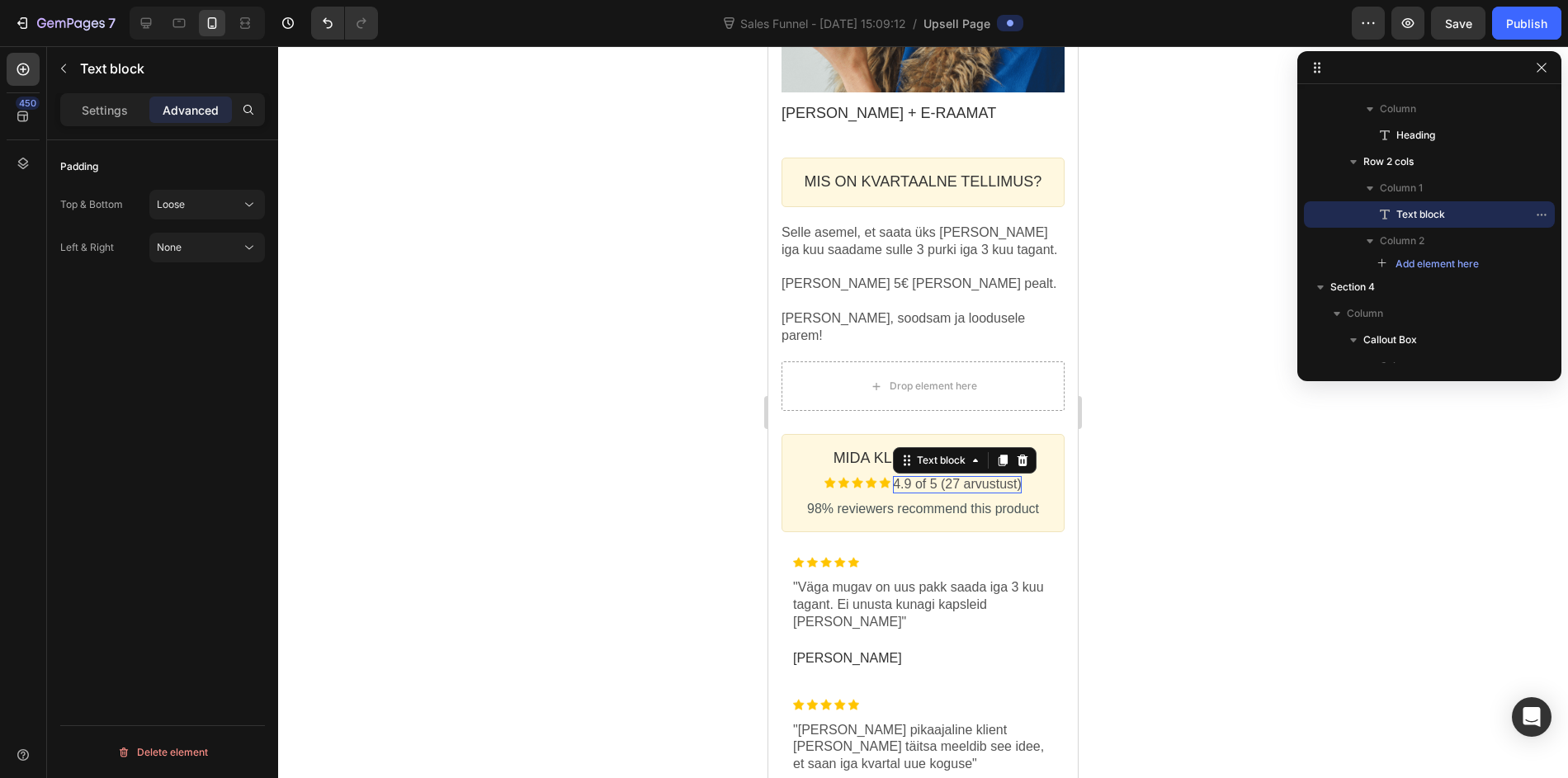
click at [908, 477] on p "4.9 of 5 (27 arvustust)" at bounding box center [958, 485] width 129 height 17
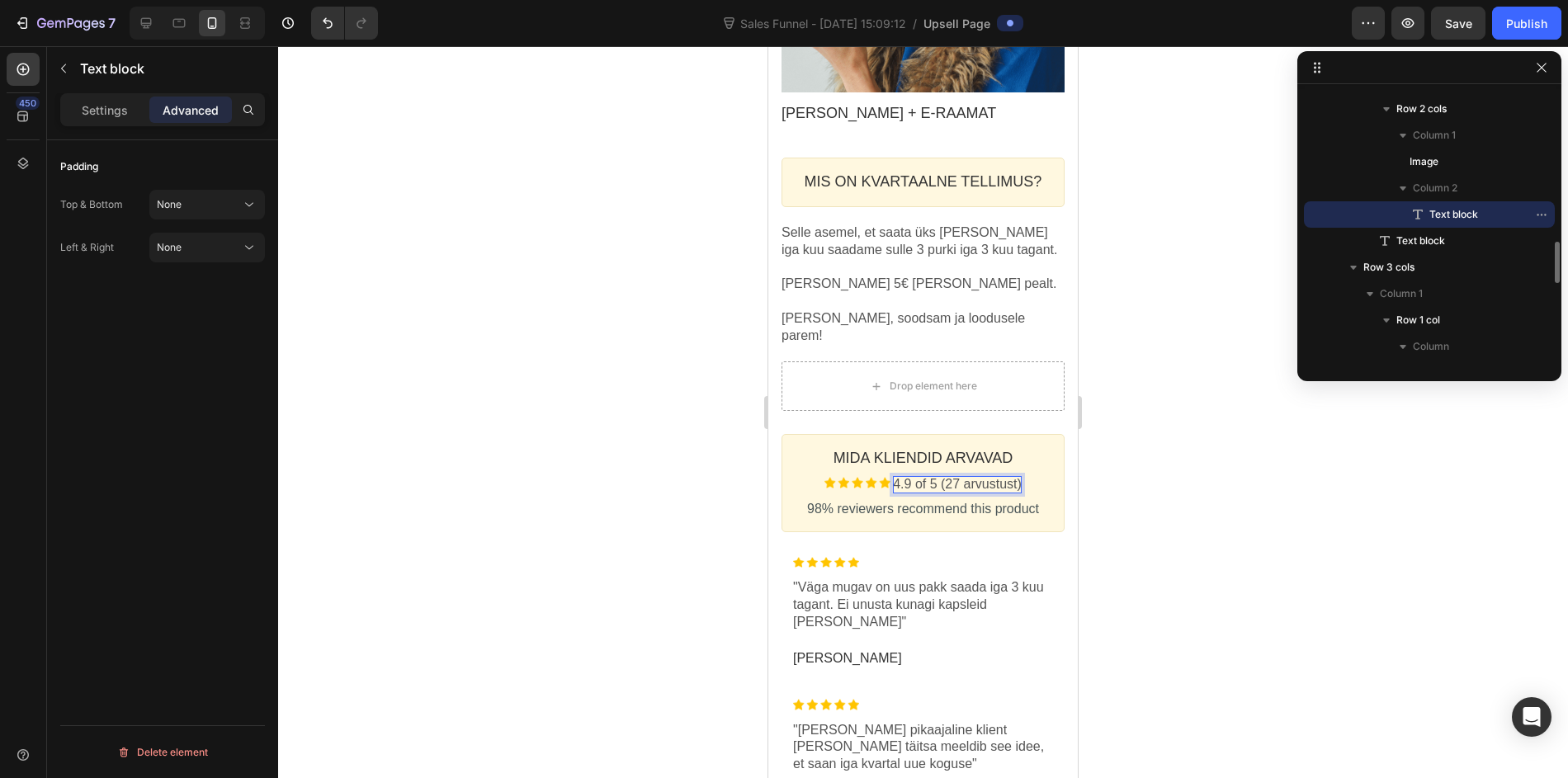
click at [919, 477] on p "4.9 of 5 (27 arvustust)" at bounding box center [958, 485] width 129 height 17
click at [919, 477] on p "4.9/ 5 (27 arvustust)" at bounding box center [958, 485] width 117 height 17
click at [802, 469] on div "Image 4.9/5 (27 arvustust) Text block Row" at bounding box center [923, 485] width 253 height 32
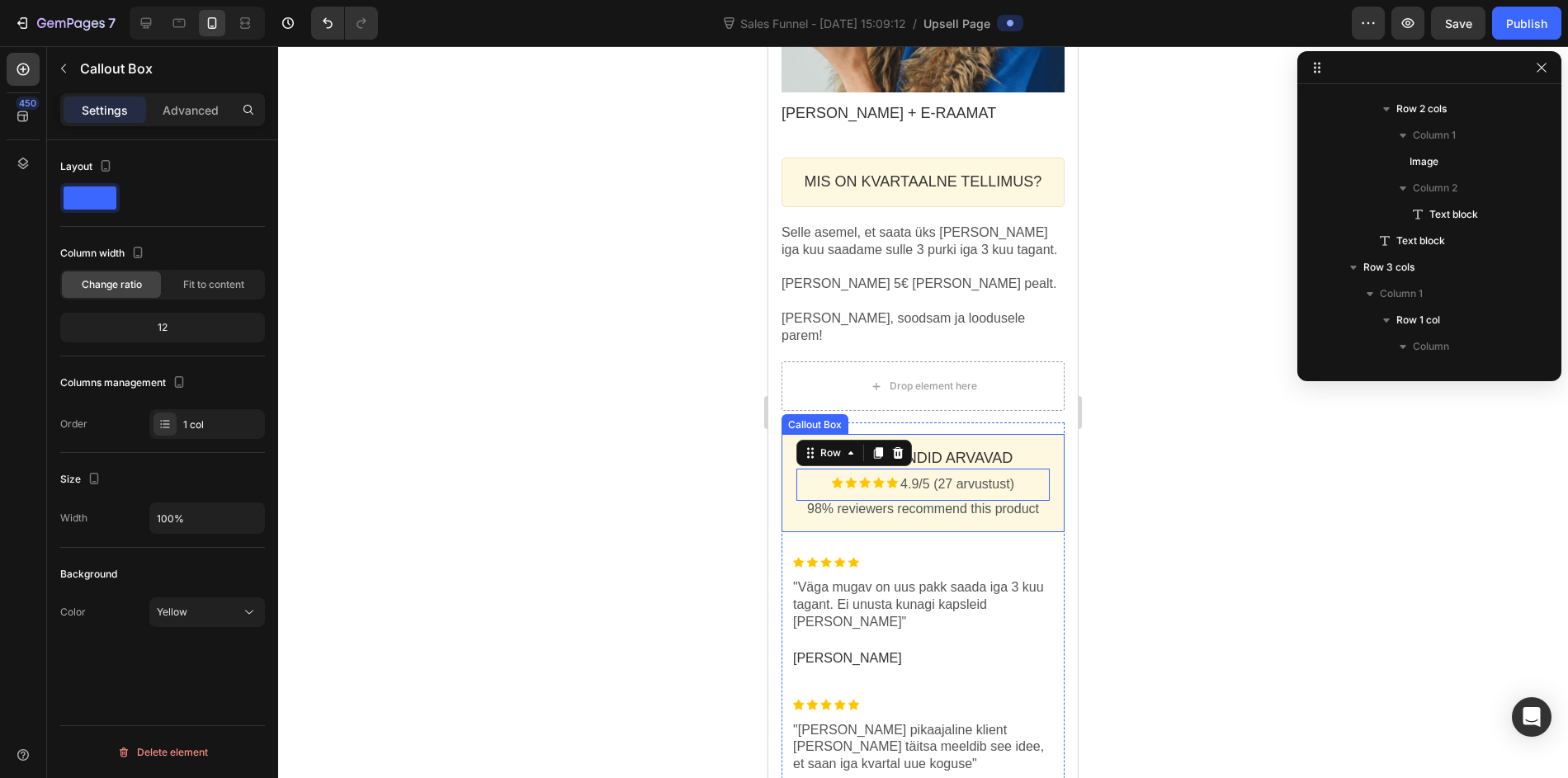
scroll to position [807, 0]
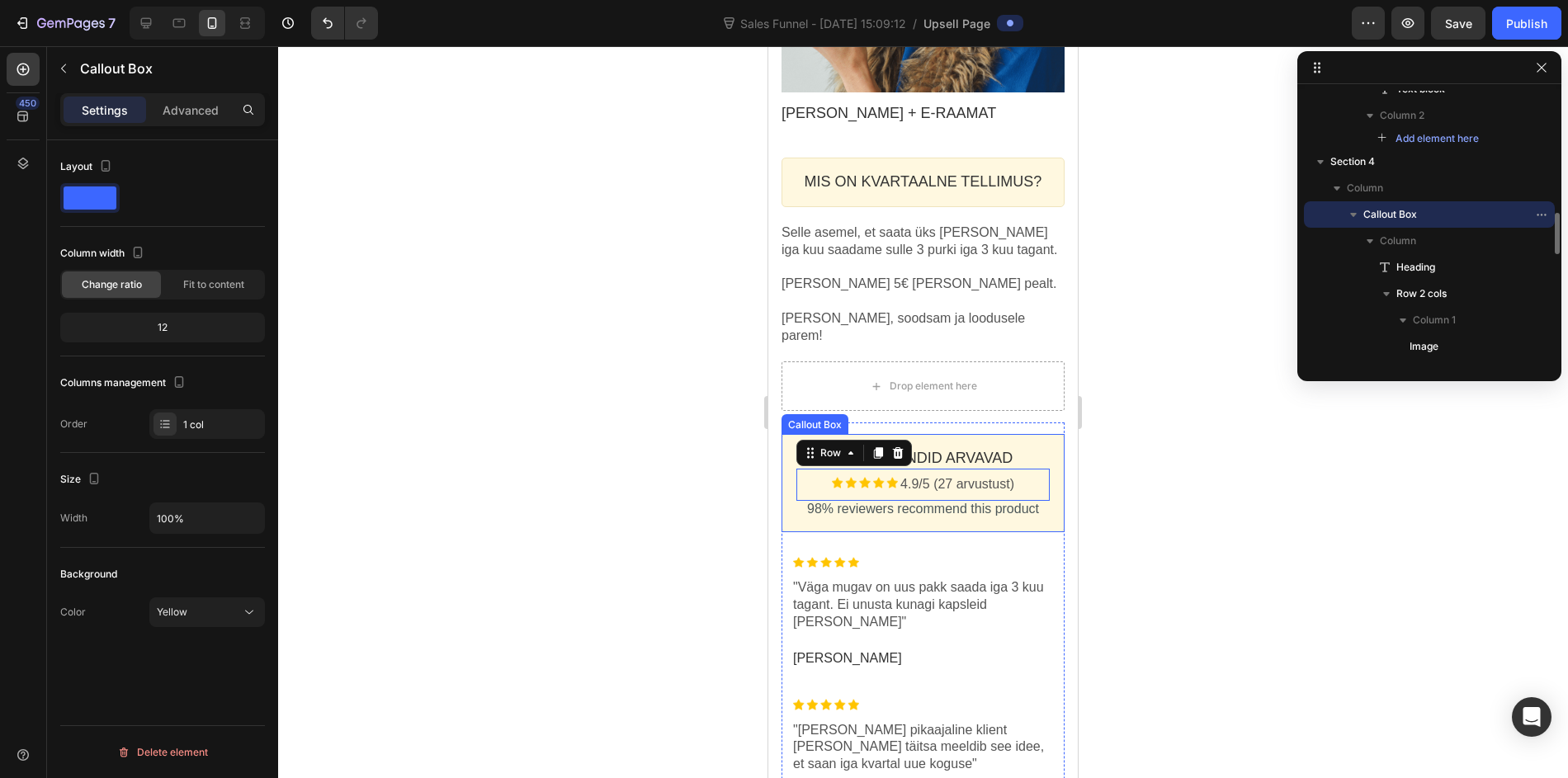
click at [787, 434] on div "Mida kliendid arvavad Heading Image 4.9/5 (27 arvustust) Text block Row 98% rev…" at bounding box center [923, 483] width 283 height 99
click at [197, 118] on div "Advanced" at bounding box center [190, 110] width 82 height 27
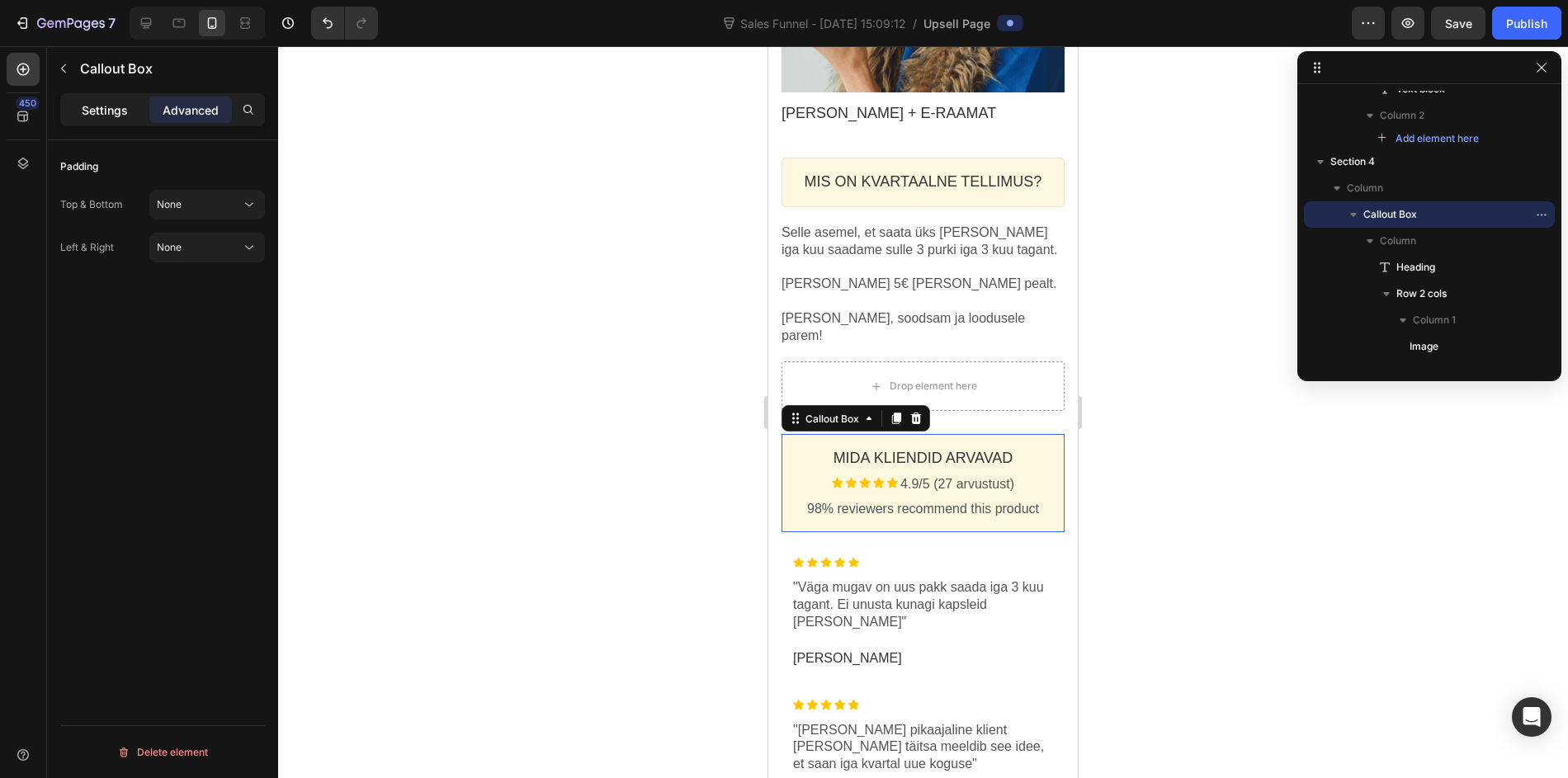
click at [108, 112] on p "Settings" at bounding box center [104, 110] width 46 height 17
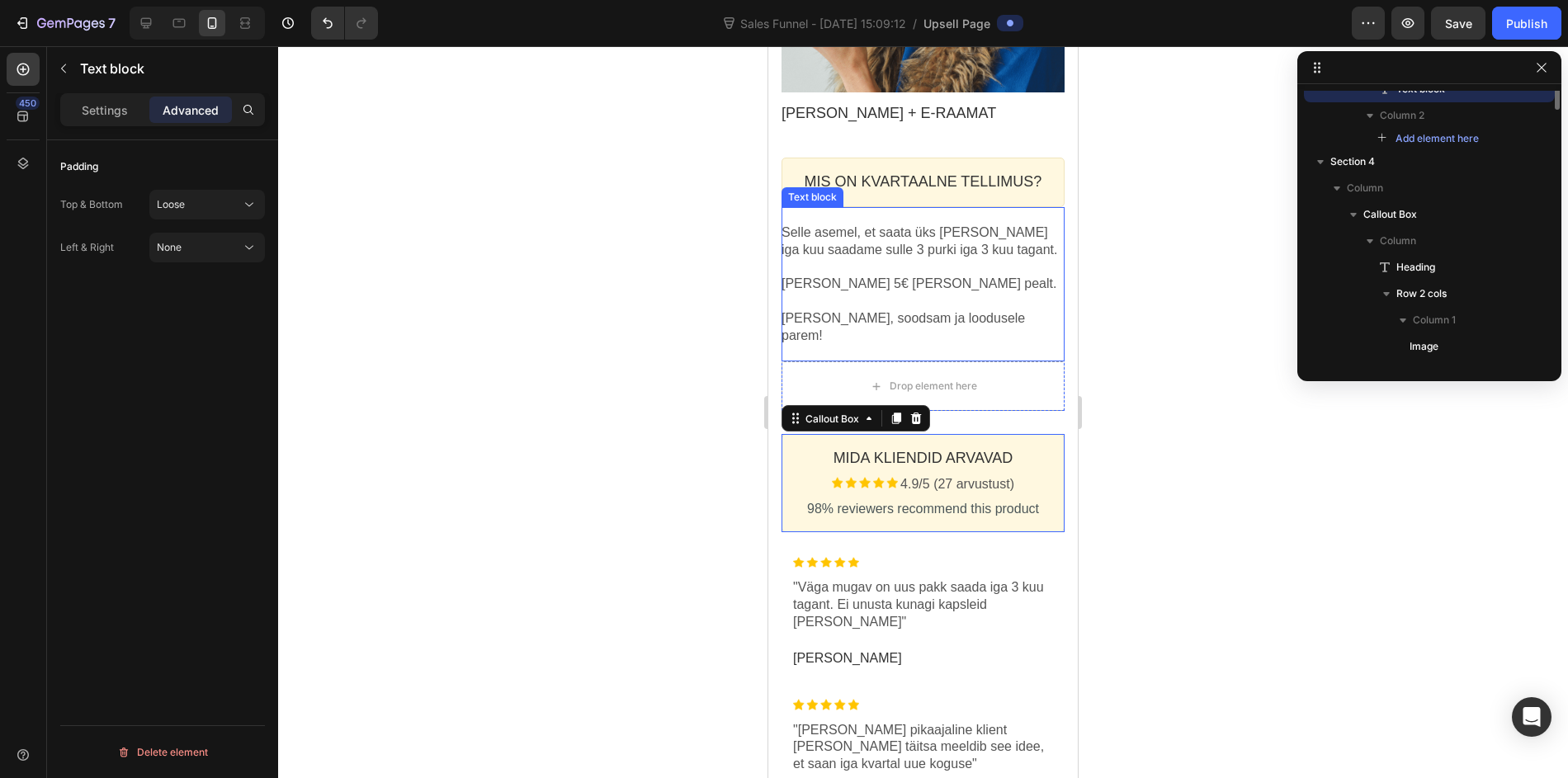
scroll to position [682, 0]
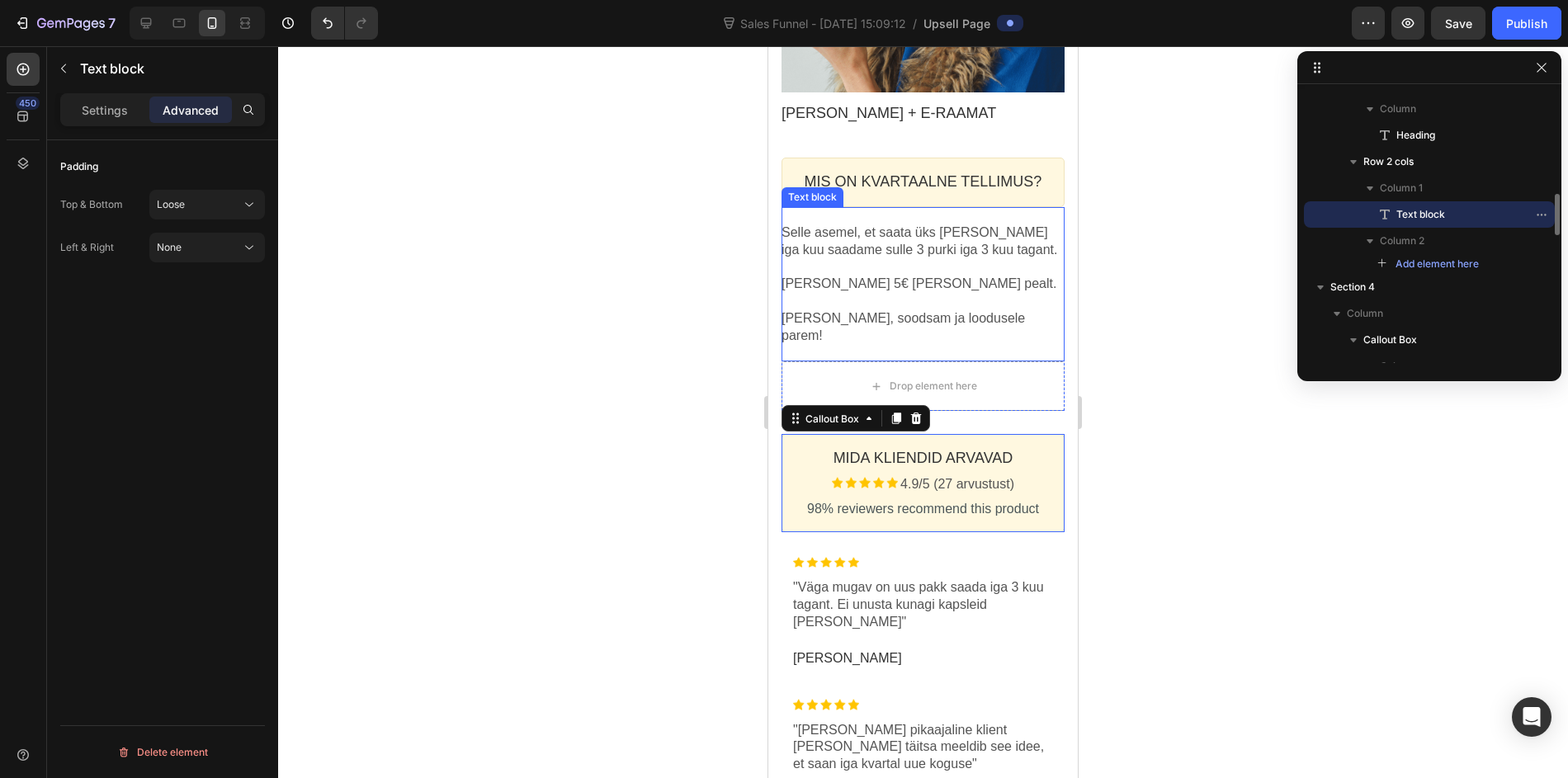
click at [945, 311] on p "Sulle mugavam, soodsam ja loodusele parem!" at bounding box center [923, 328] width 283 height 35
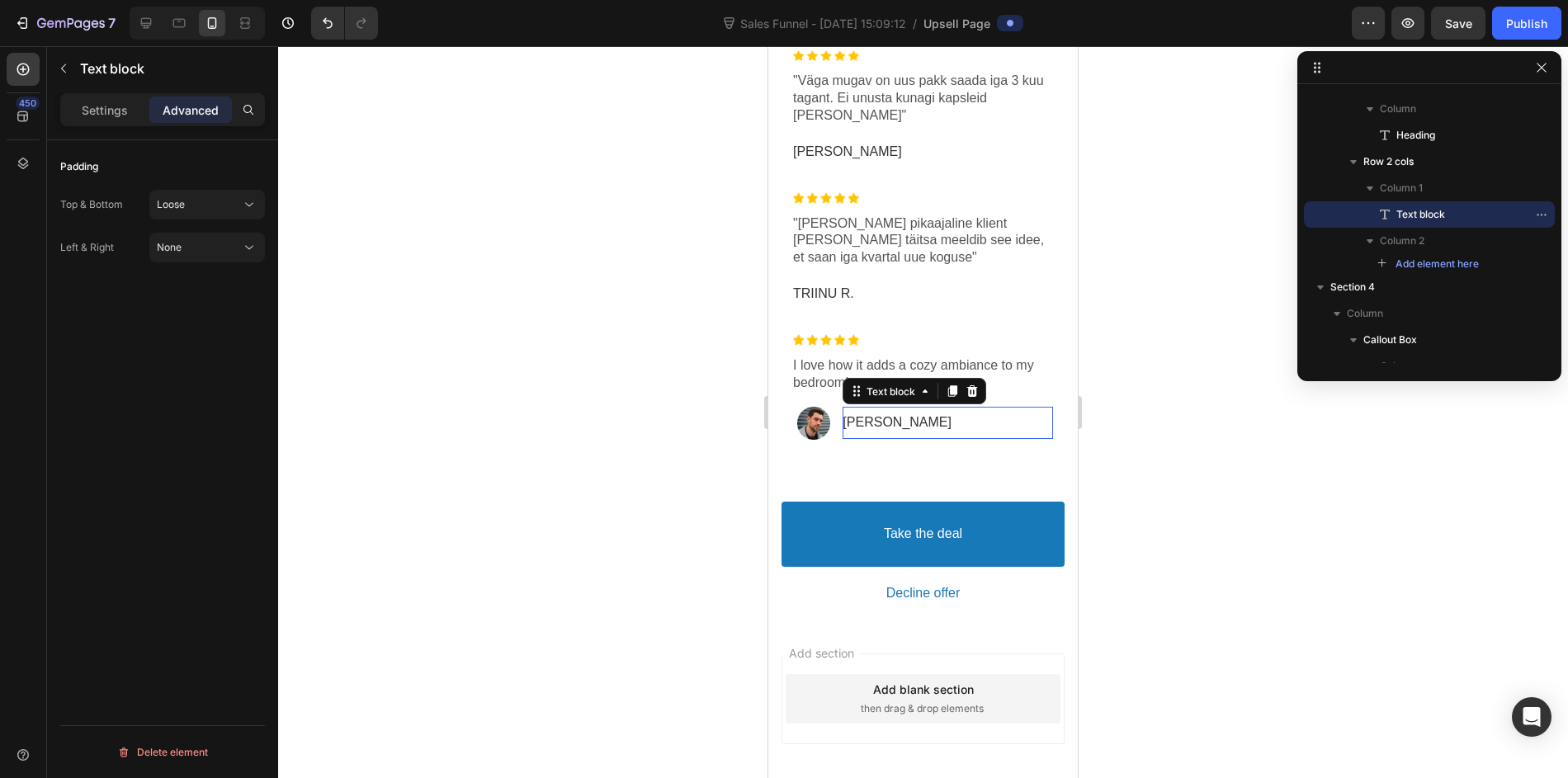
scroll to position [1516, 0]
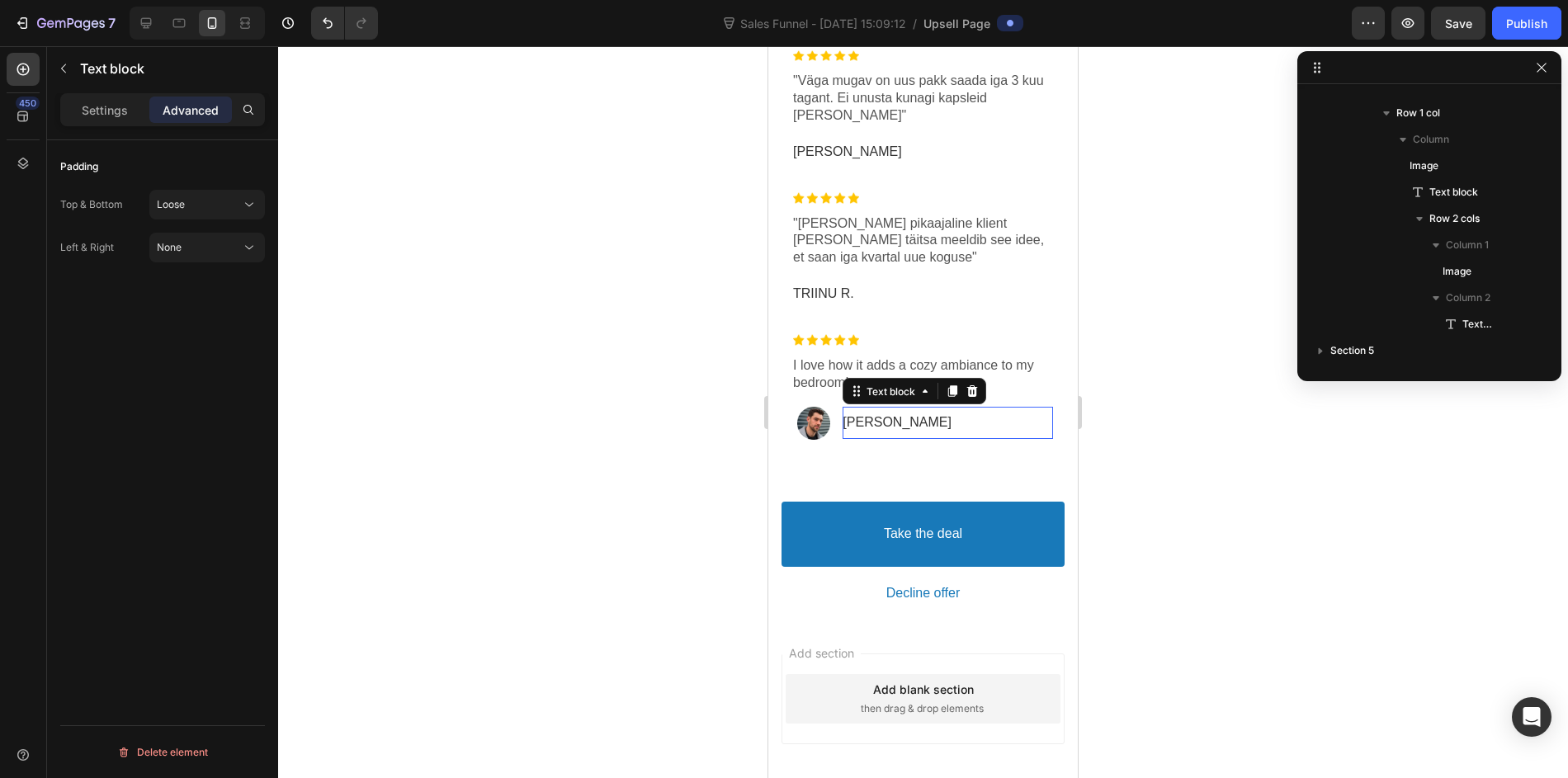
click at [971, 407] on div "CARLOS Text block" at bounding box center [947, 423] width 210 height 32
click at [1032, 357] on p "I love how it adds a cozy ambiance to my bedroom!" at bounding box center [923, 374] width 260 height 35
click at [970, 407] on div "CARLOS Text block" at bounding box center [947, 423] width 210 height 32
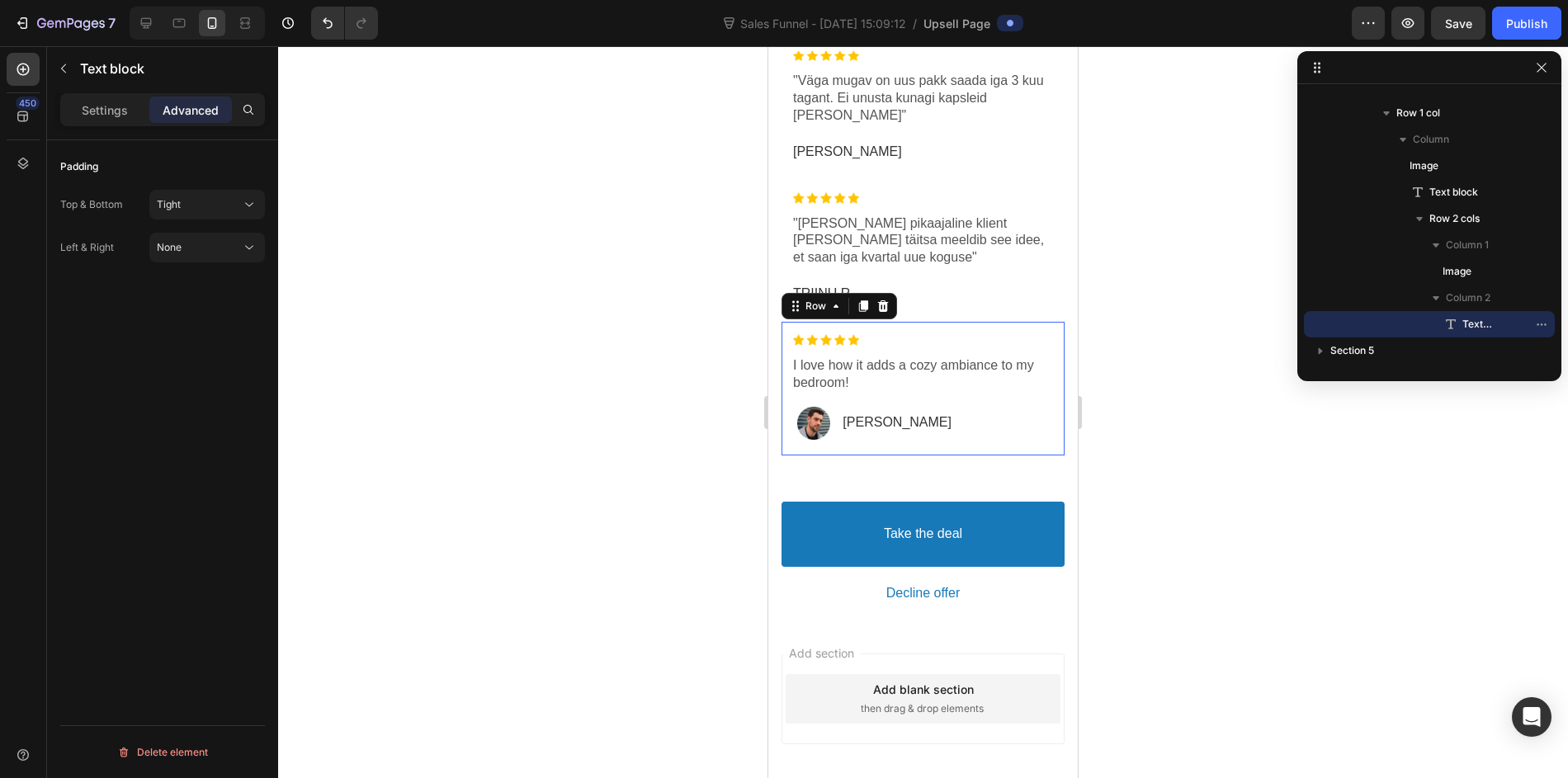
click at [982, 416] on div "Image I love how it adds a cozy ambiance to my bedroom! Text block Image CARLOS…" at bounding box center [923, 389] width 283 height 135
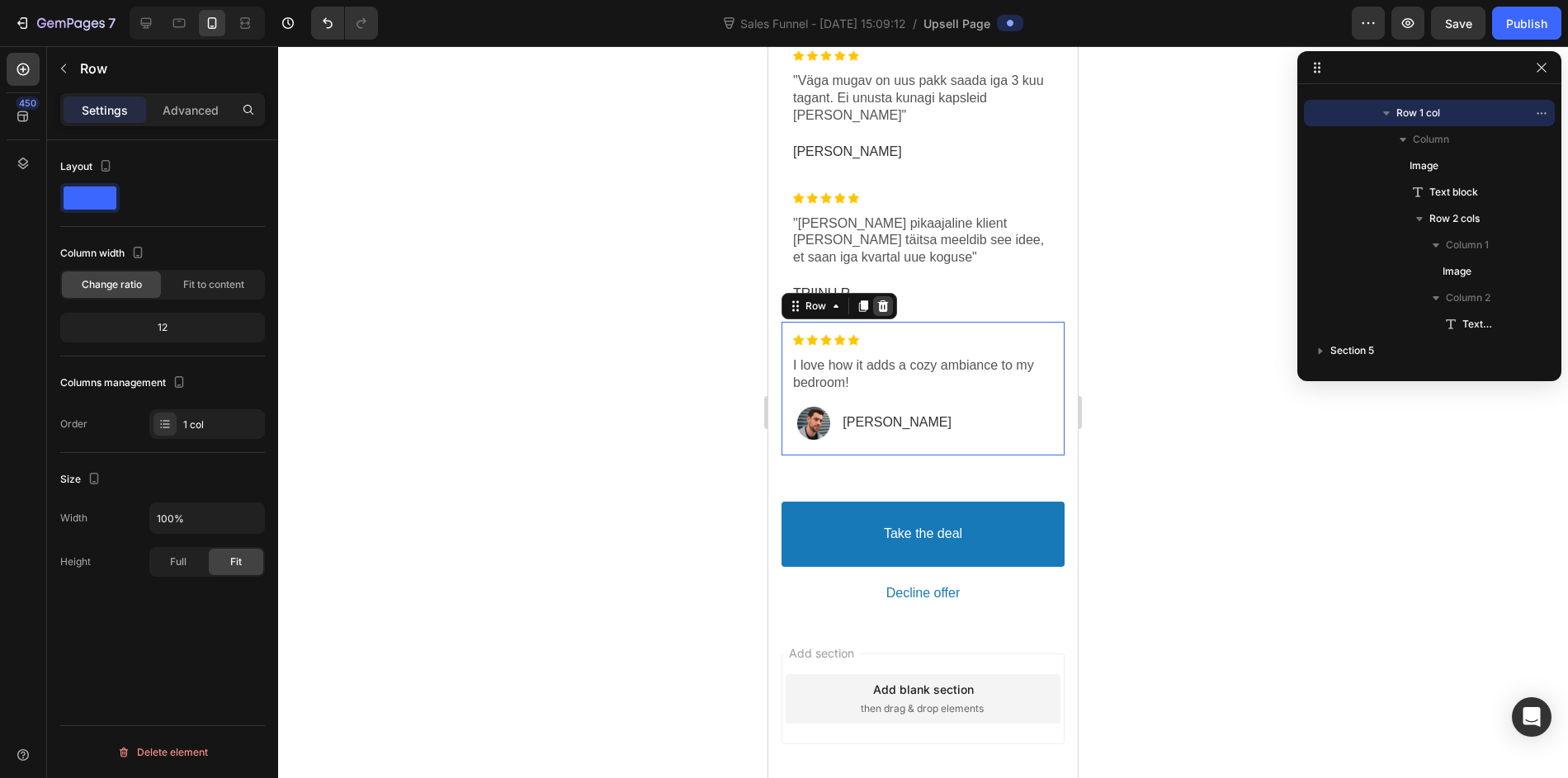
click at [877, 299] on icon at bounding box center [883, 306] width 13 height 13
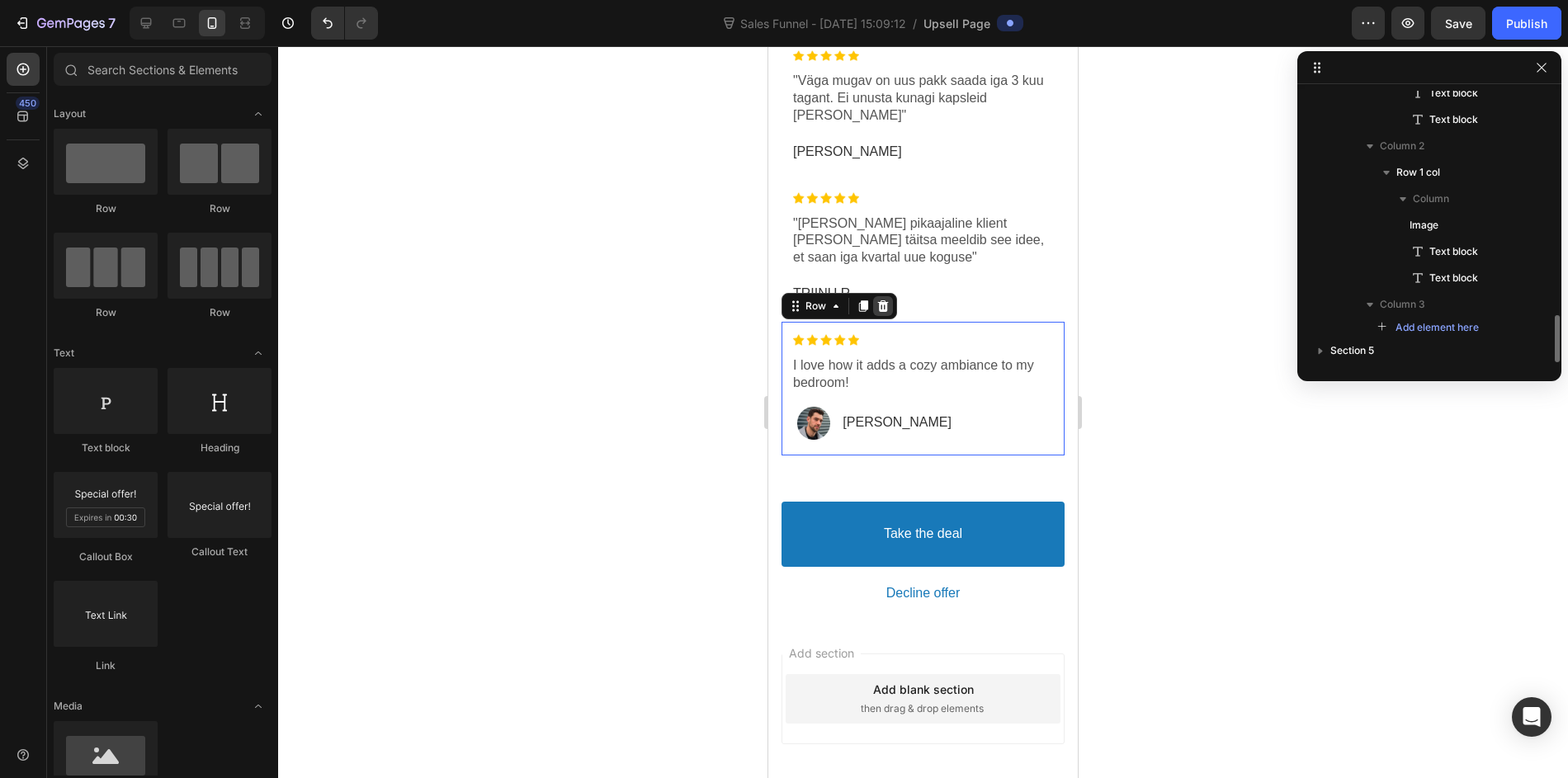
scroll to position [1431, 0]
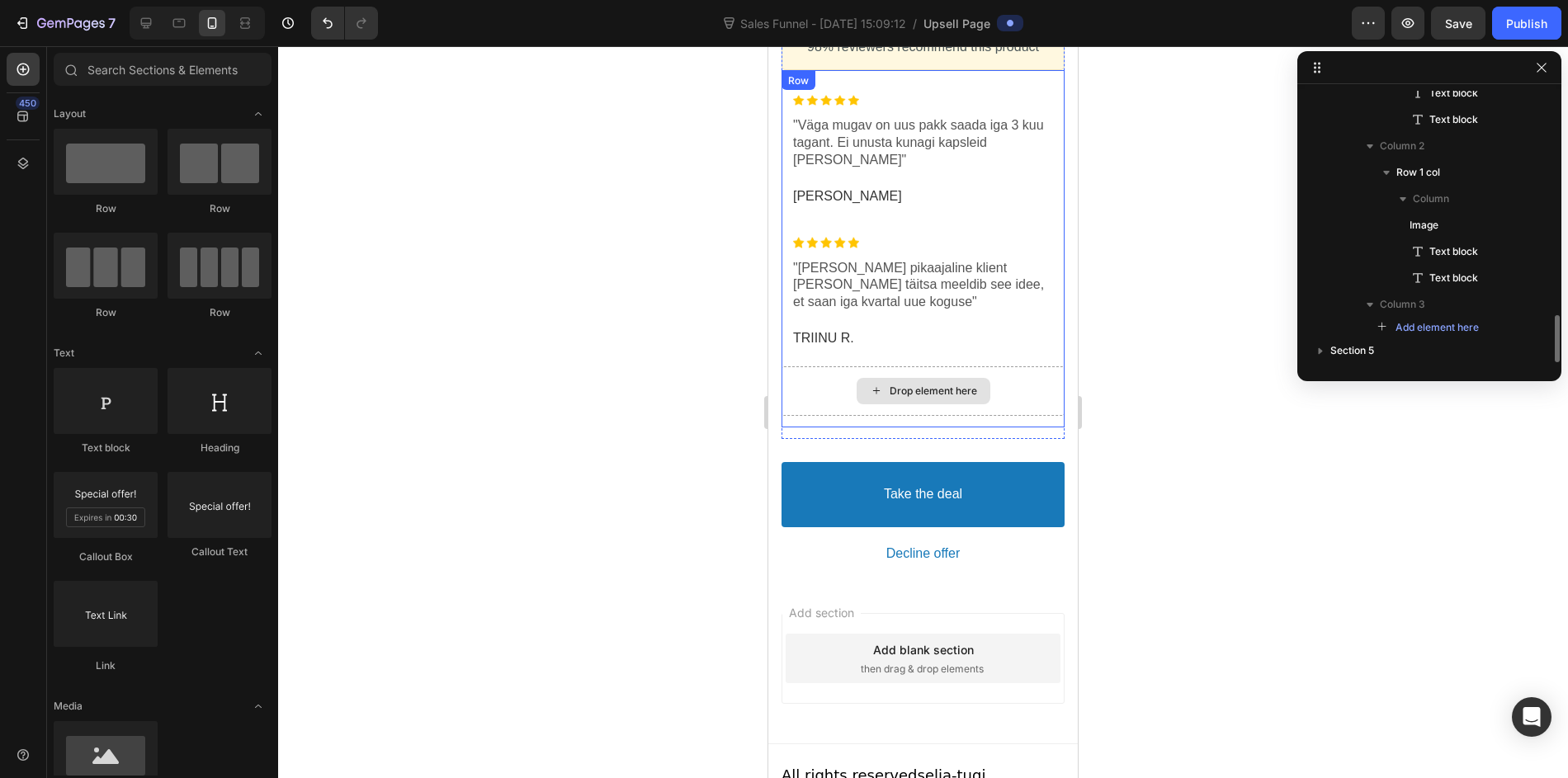
click at [808, 367] on div "Drop element here" at bounding box center [923, 391] width 283 height 49
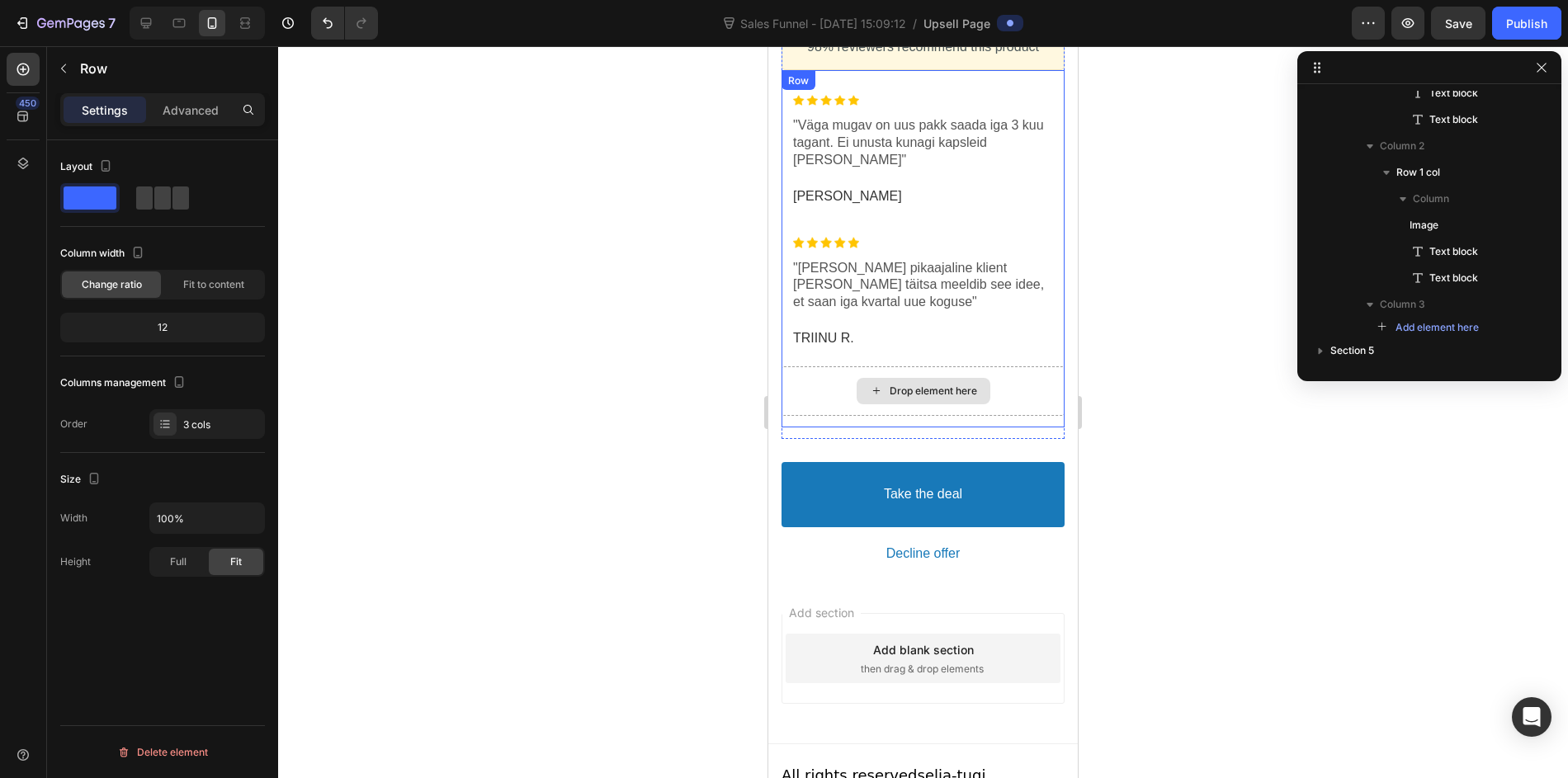
scroll to position [1045, 0]
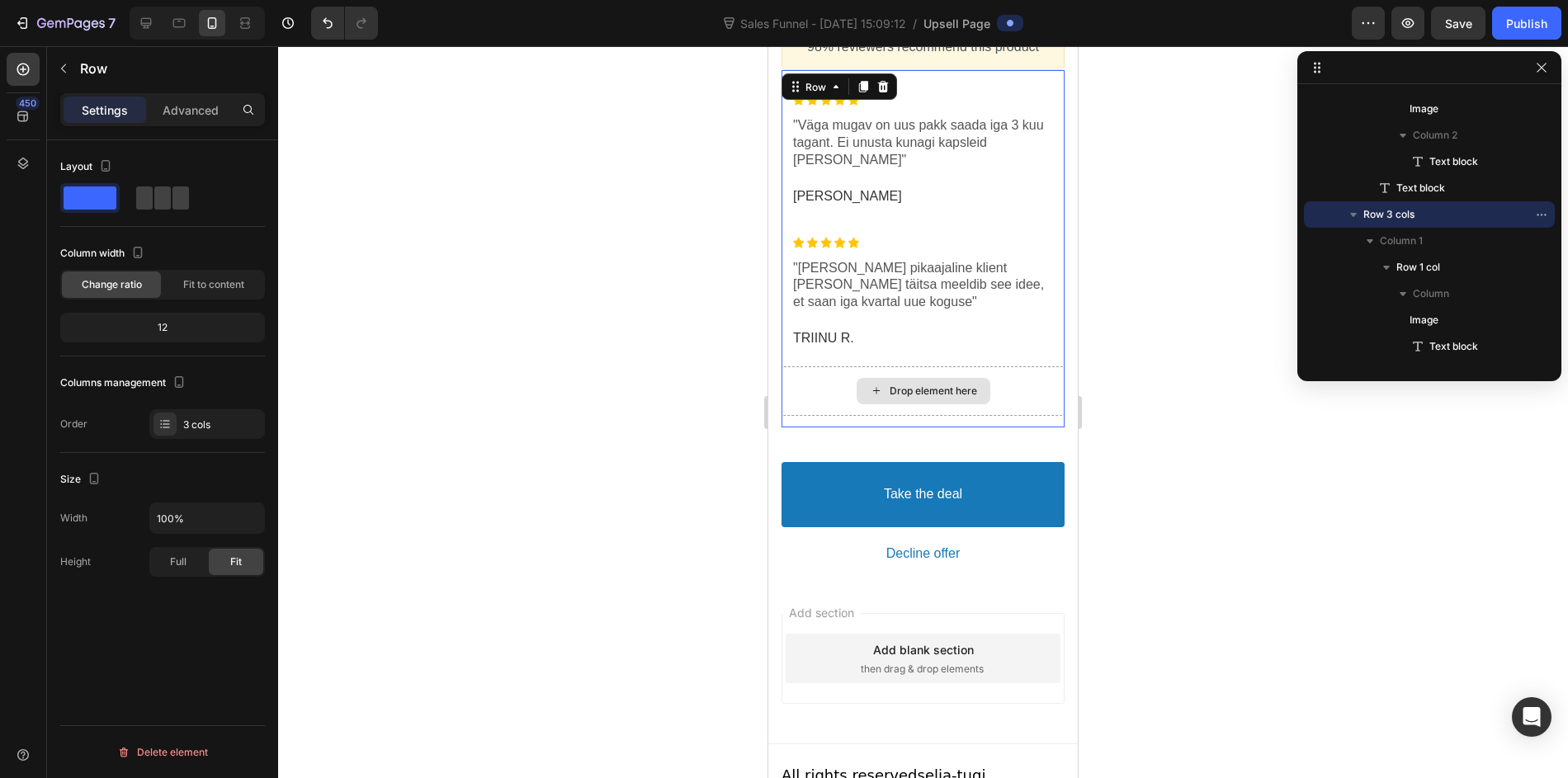
click at [827, 367] on div "Drop element here" at bounding box center [923, 391] width 283 height 49
click at [835, 375] on div "Drop element here" at bounding box center [923, 391] width 283 height 49
click at [939, 480] on button "Take the deal" at bounding box center [923, 495] width 283 height 65
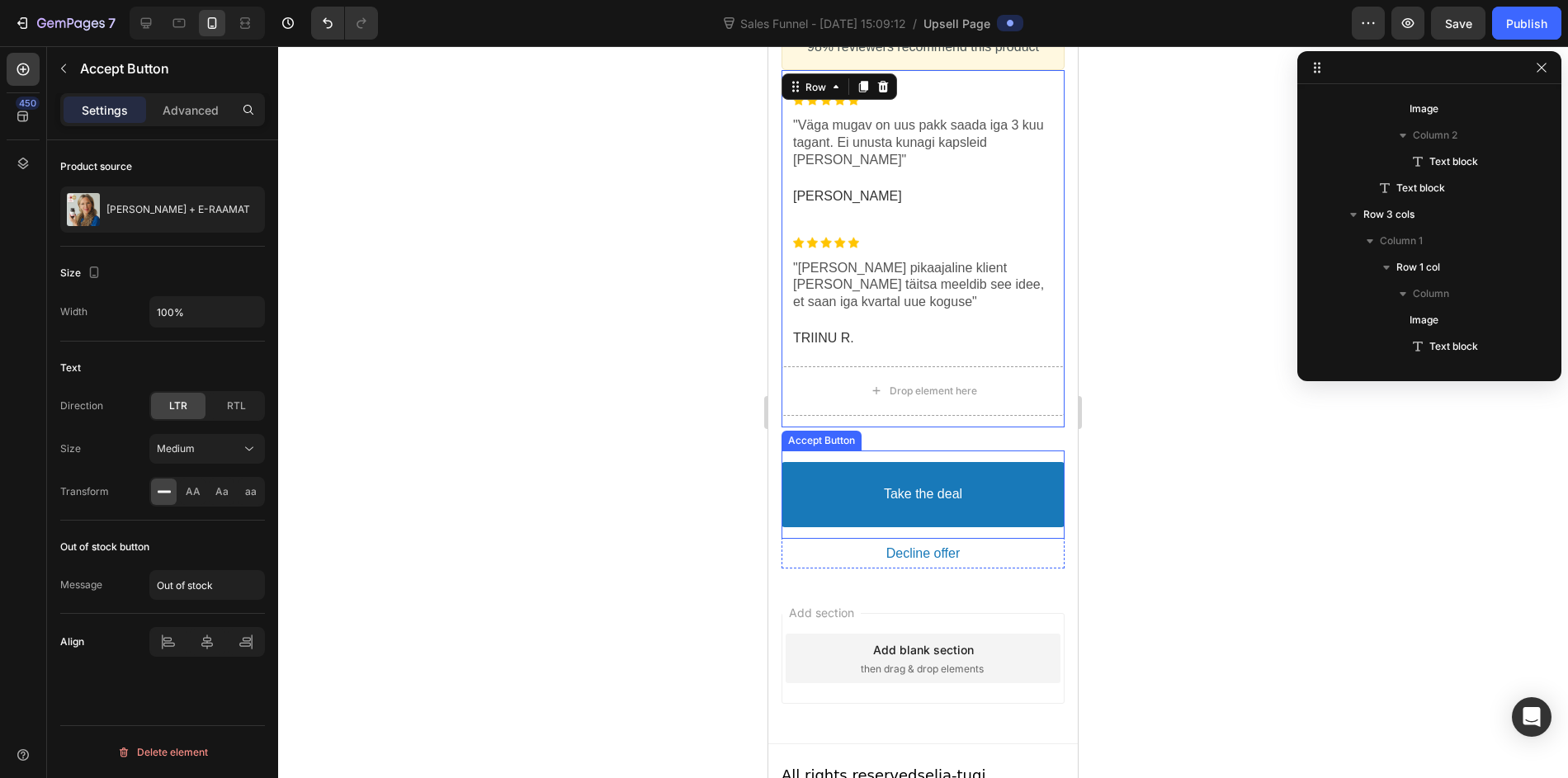
scroll to position [1431, 0]
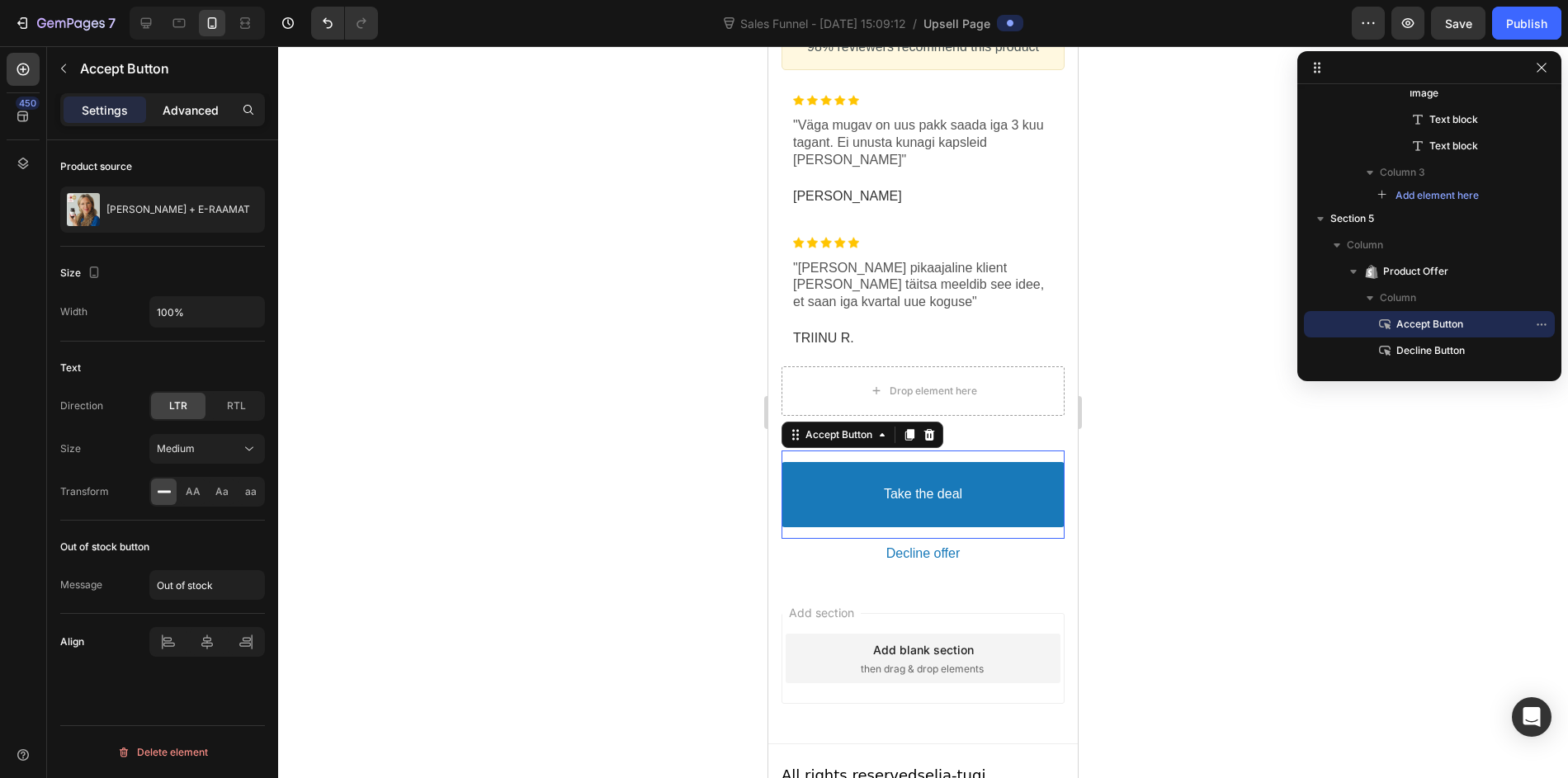
click at [189, 106] on p "Advanced" at bounding box center [190, 110] width 56 height 17
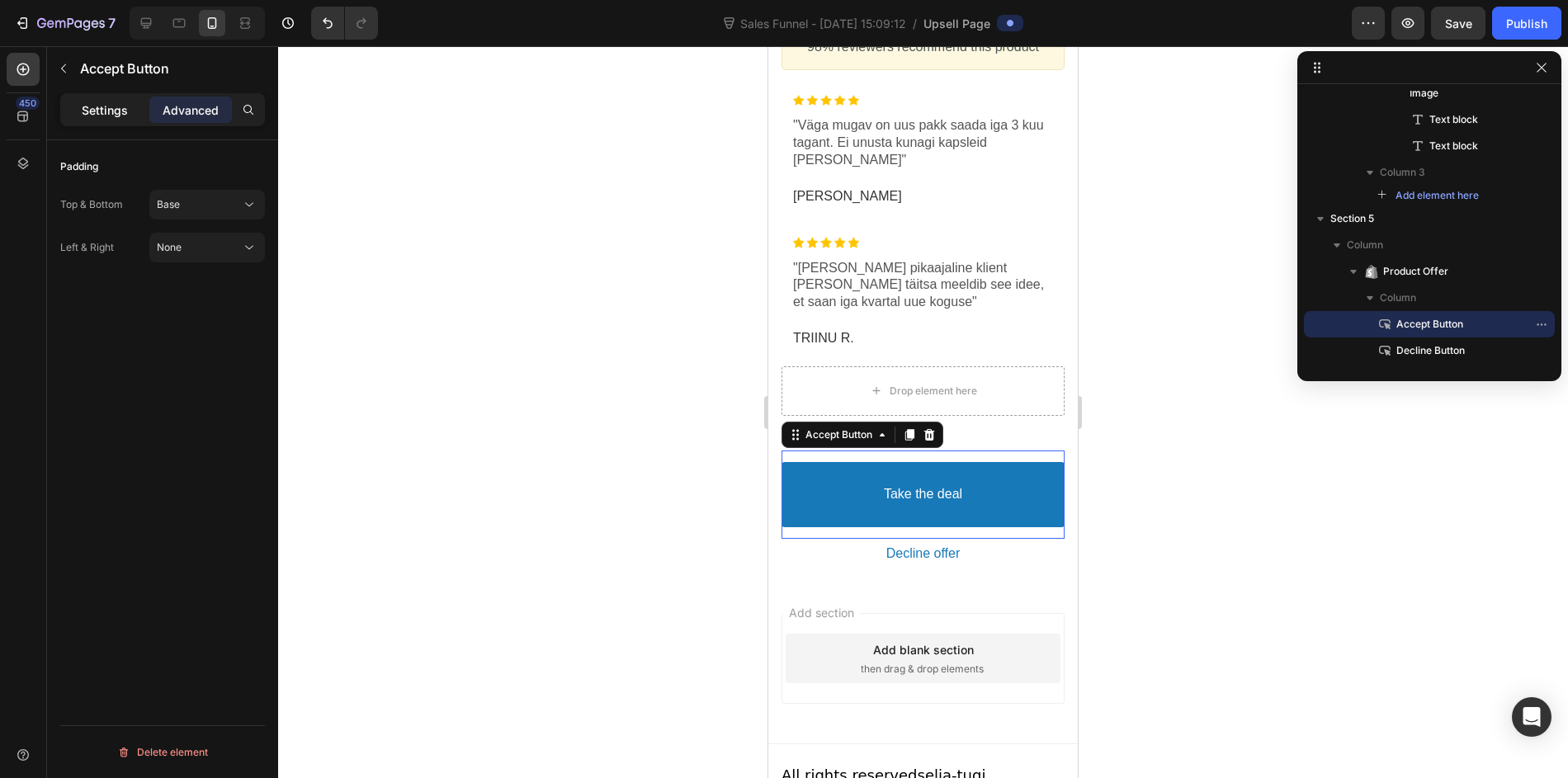
click at [104, 121] on div "Settings" at bounding box center [104, 110] width 82 height 27
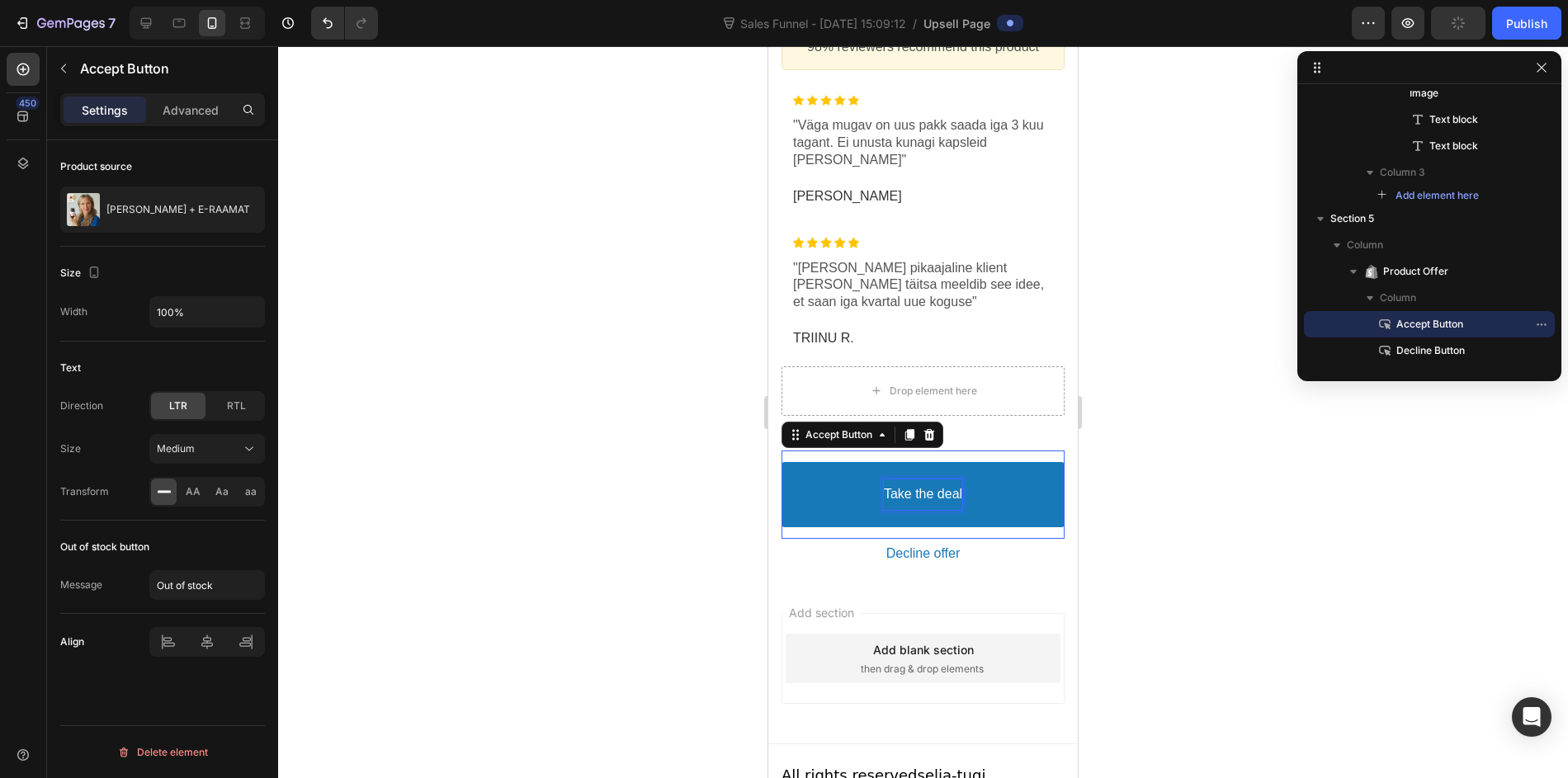
click at [911, 486] on p "Take the deal" at bounding box center [923, 495] width 79 height 17
click at [782, 462] on button "Kasuta" at bounding box center [923, 495] width 283 height 65
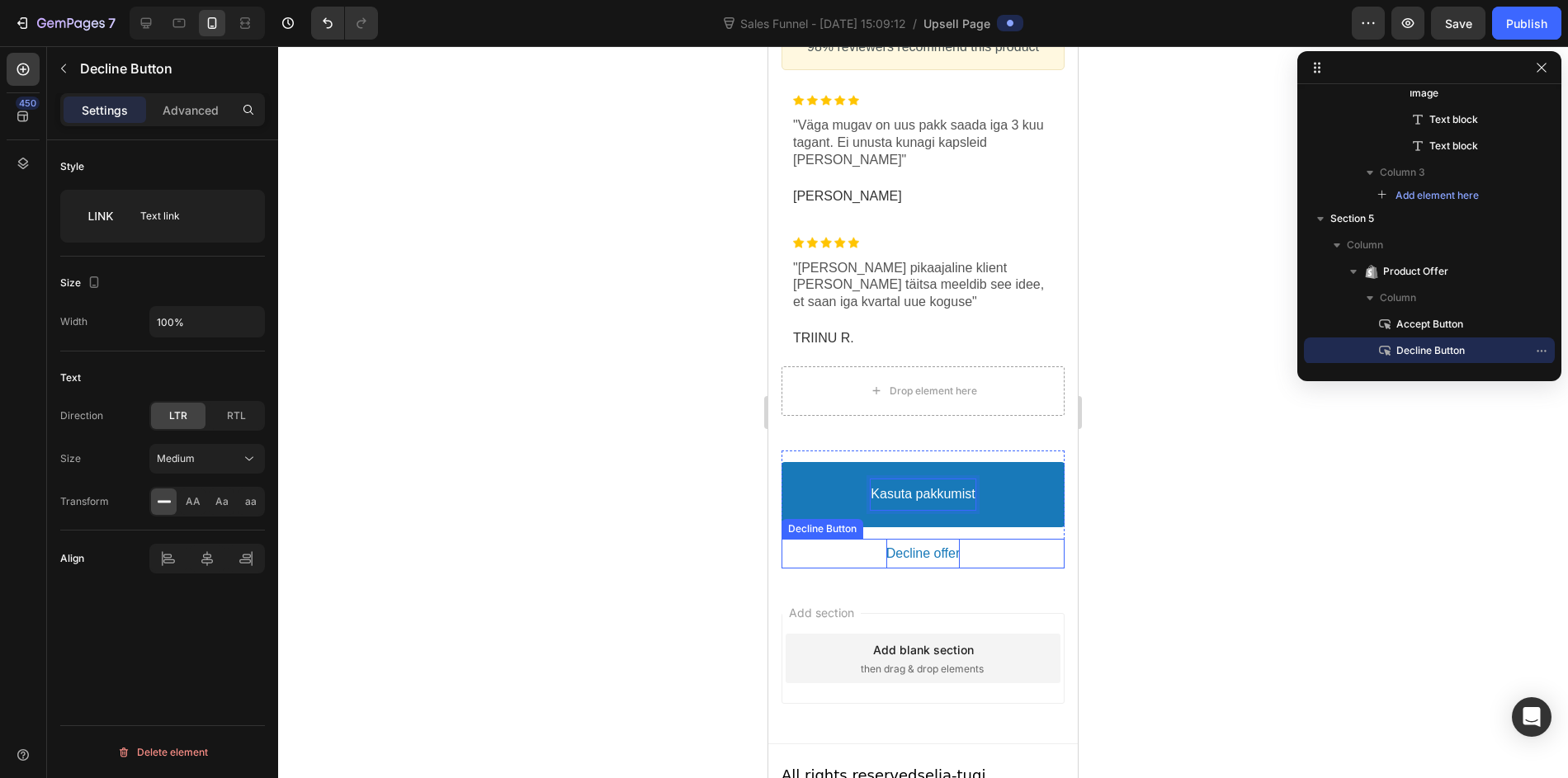
click at [919, 546] on bdo "Decline offer" at bounding box center [924, 554] width 74 height 17
click at [919, 546] on p "Decline offer" at bounding box center [924, 554] width 74 height 17
click at [782, 539] on button "Ei" at bounding box center [923, 554] width 283 height 30
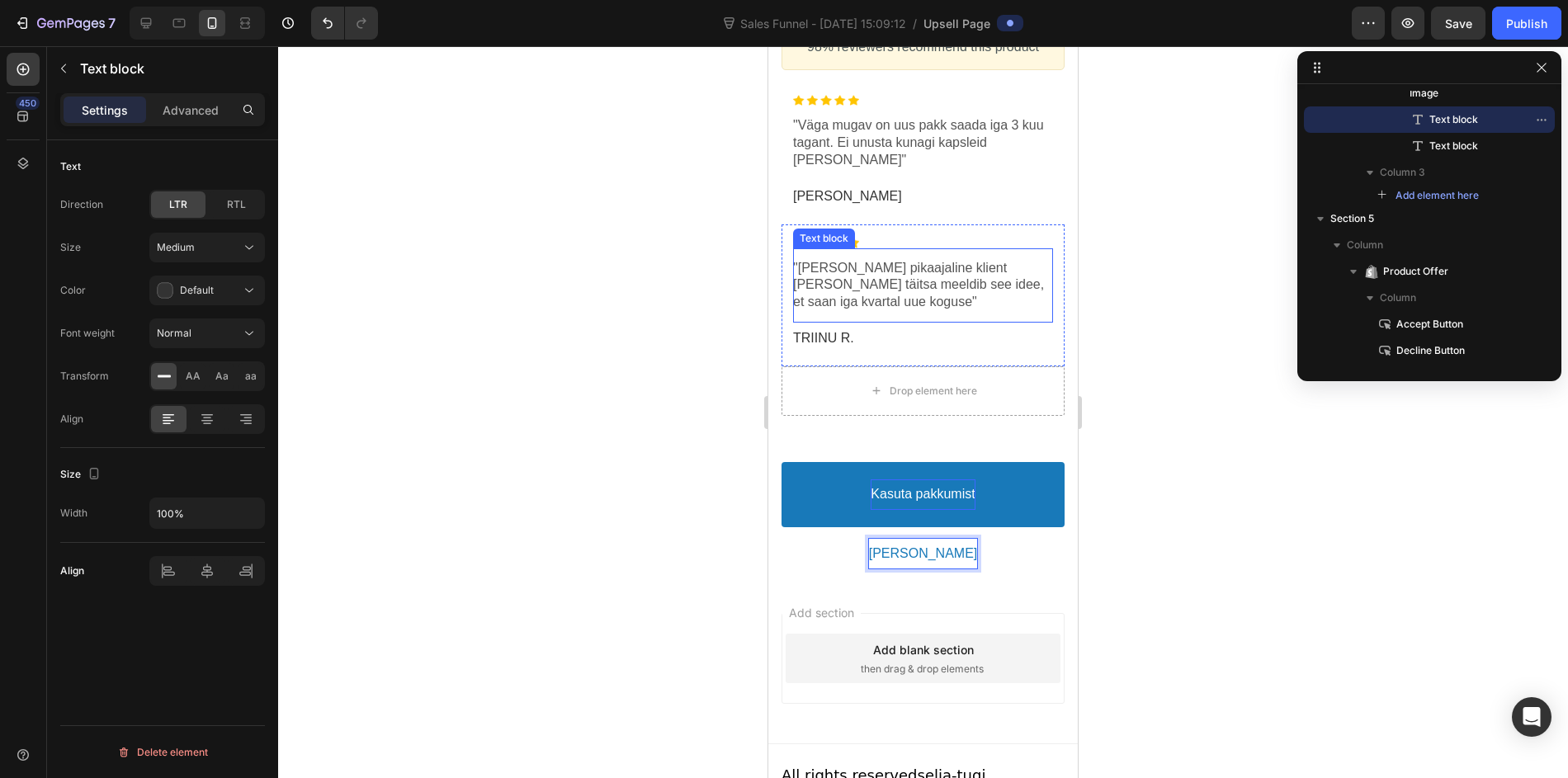
click at [938, 260] on p ""[PERSON_NAME] pikaajaline klient [PERSON_NAME] täitsa meeldib see idee, et saa…" at bounding box center [923, 285] width 260 height 51
click at [935, 546] on p "Ei soovi" at bounding box center [923, 554] width 109 height 17
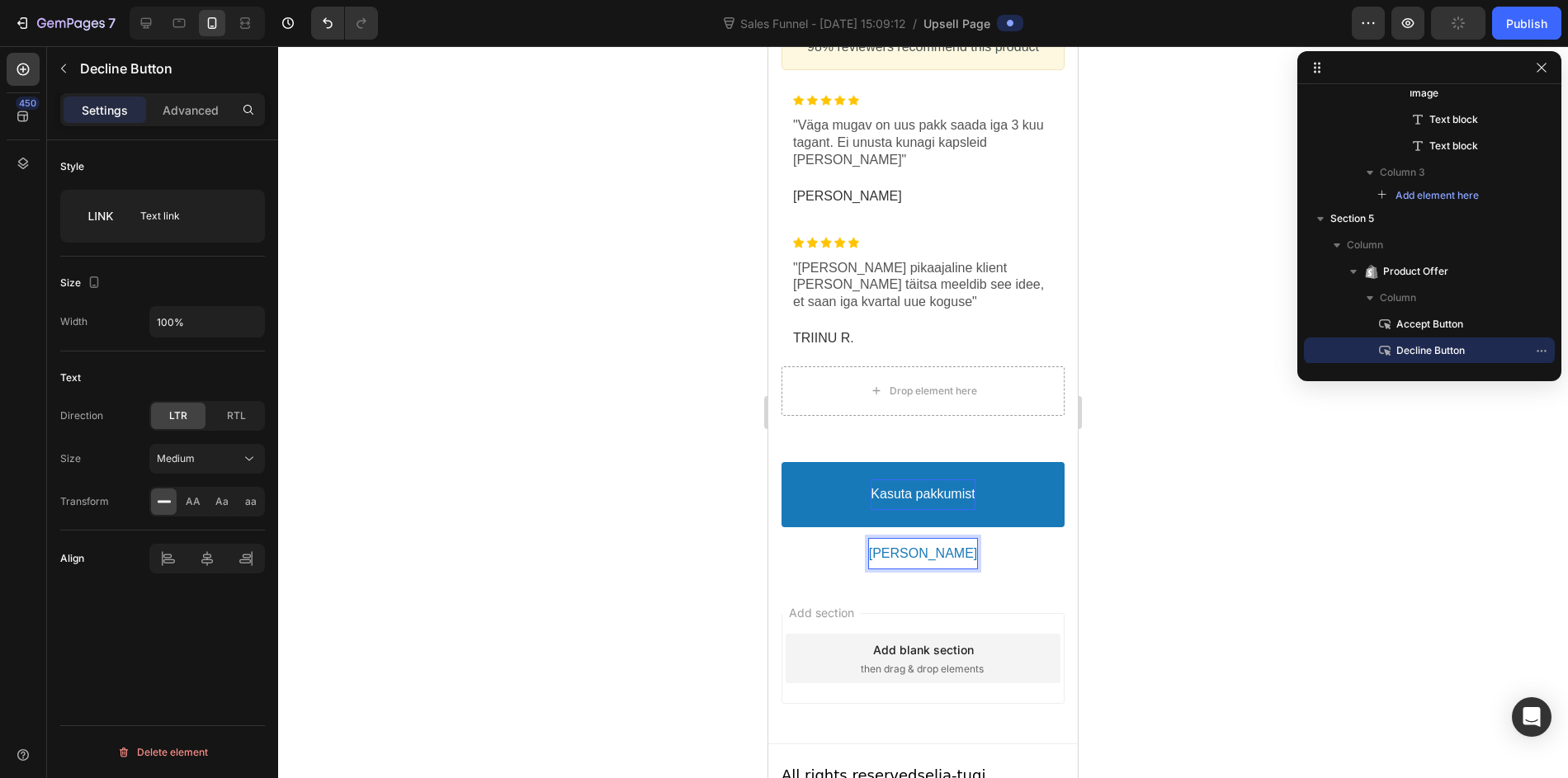
click at [938, 546] on p "Ei soovi" at bounding box center [923, 554] width 109 height 17
click at [782, 539] on button "Ei soovi," at bounding box center [923, 554] width 283 height 30
click at [782, 539] on button "Ei soovi, jään" at bounding box center [923, 554] width 283 height 30
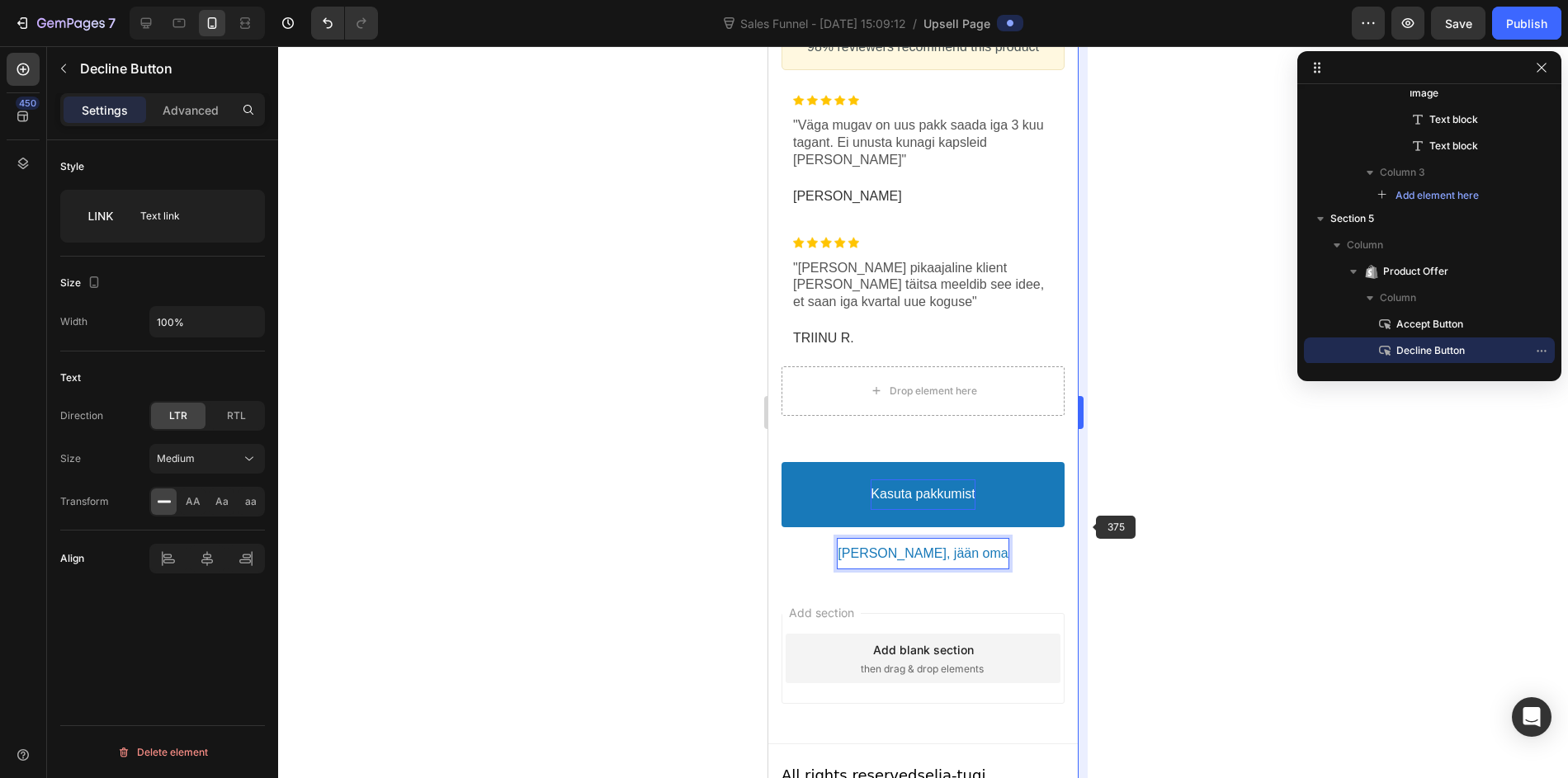
click at [782, 539] on button "Ei soovi, jään oma" at bounding box center [923, 554] width 283 height 30
click at [782, 539] on button "Ei soovi, jään oma praeguse" at bounding box center [923, 554] width 283 height 30
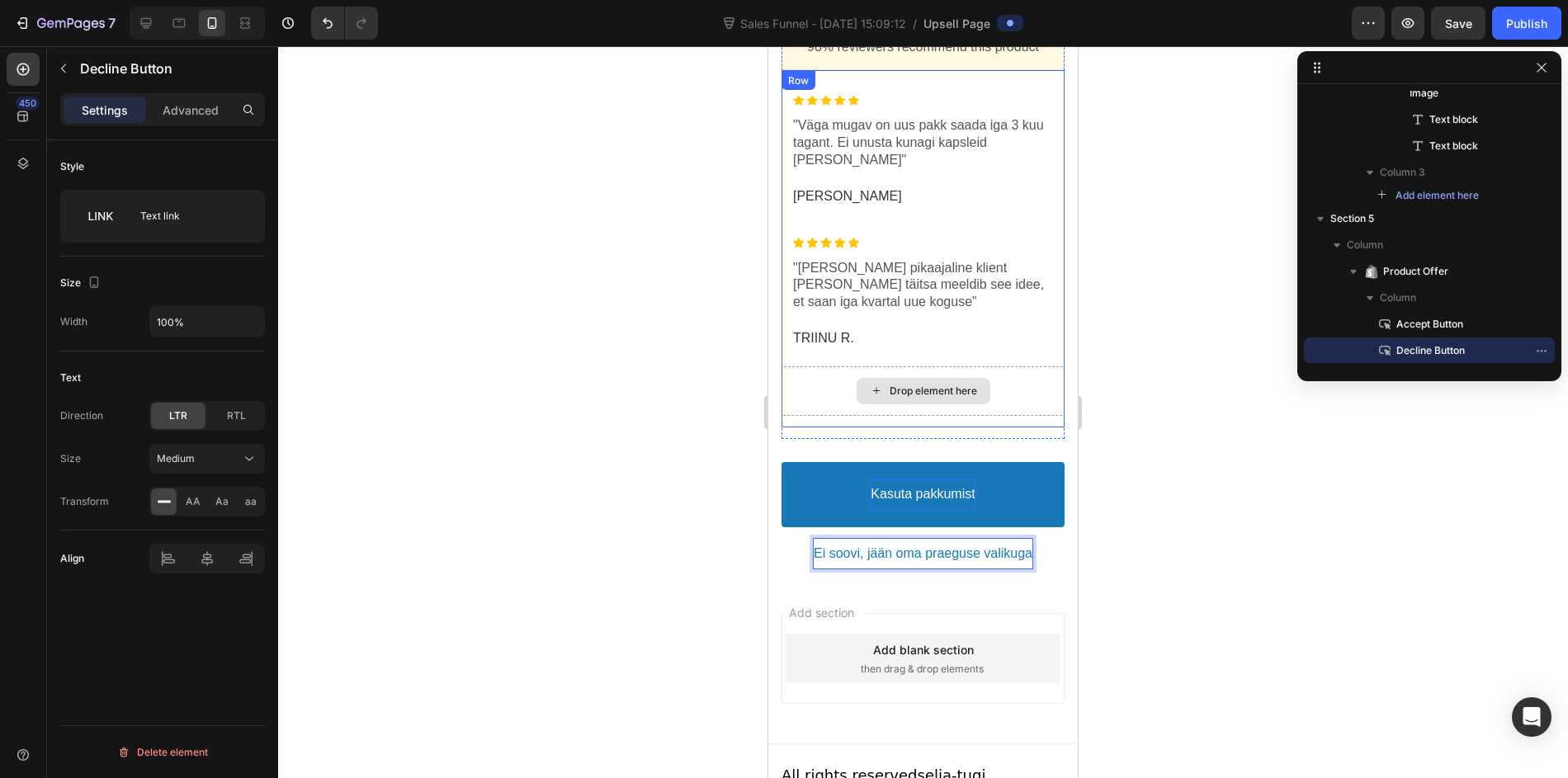
click at [929, 330] on p "Triinu R." at bounding box center [923, 338] width 260 height 17
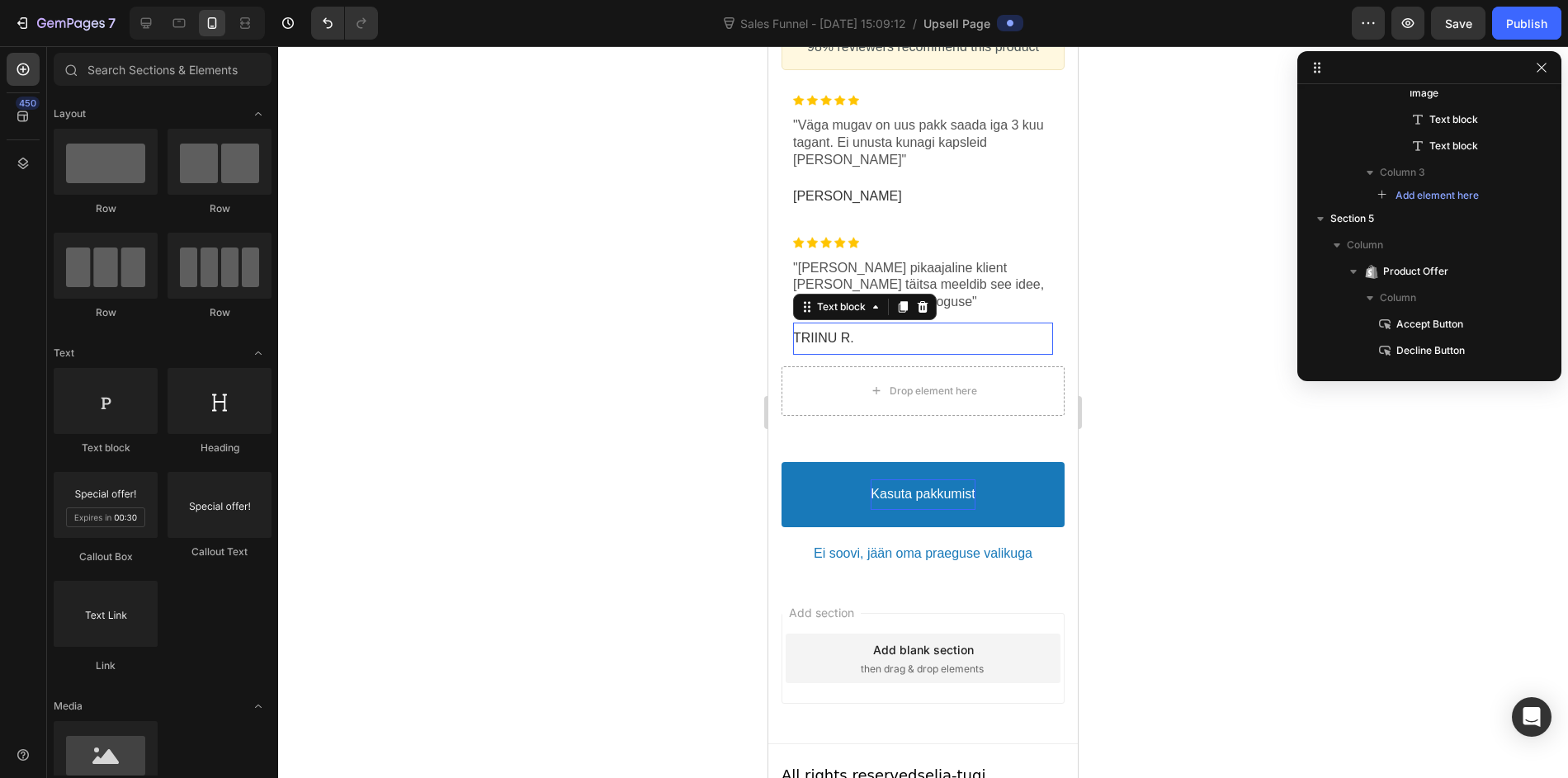
click at [938, 765] on p "All rights reserved selja-tugi" at bounding box center [883, 776] width 204 height 23
click at [894, 765] on p "All rights reserved selja-tugi" at bounding box center [883, 776] width 204 height 23
click at [893, 765] on p "All rights reserved selja-tugi" at bounding box center [883, 776] width 204 height 23
click at [1412, 23] on icon "button" at bounding box center [1407, 23] width 16 height 16
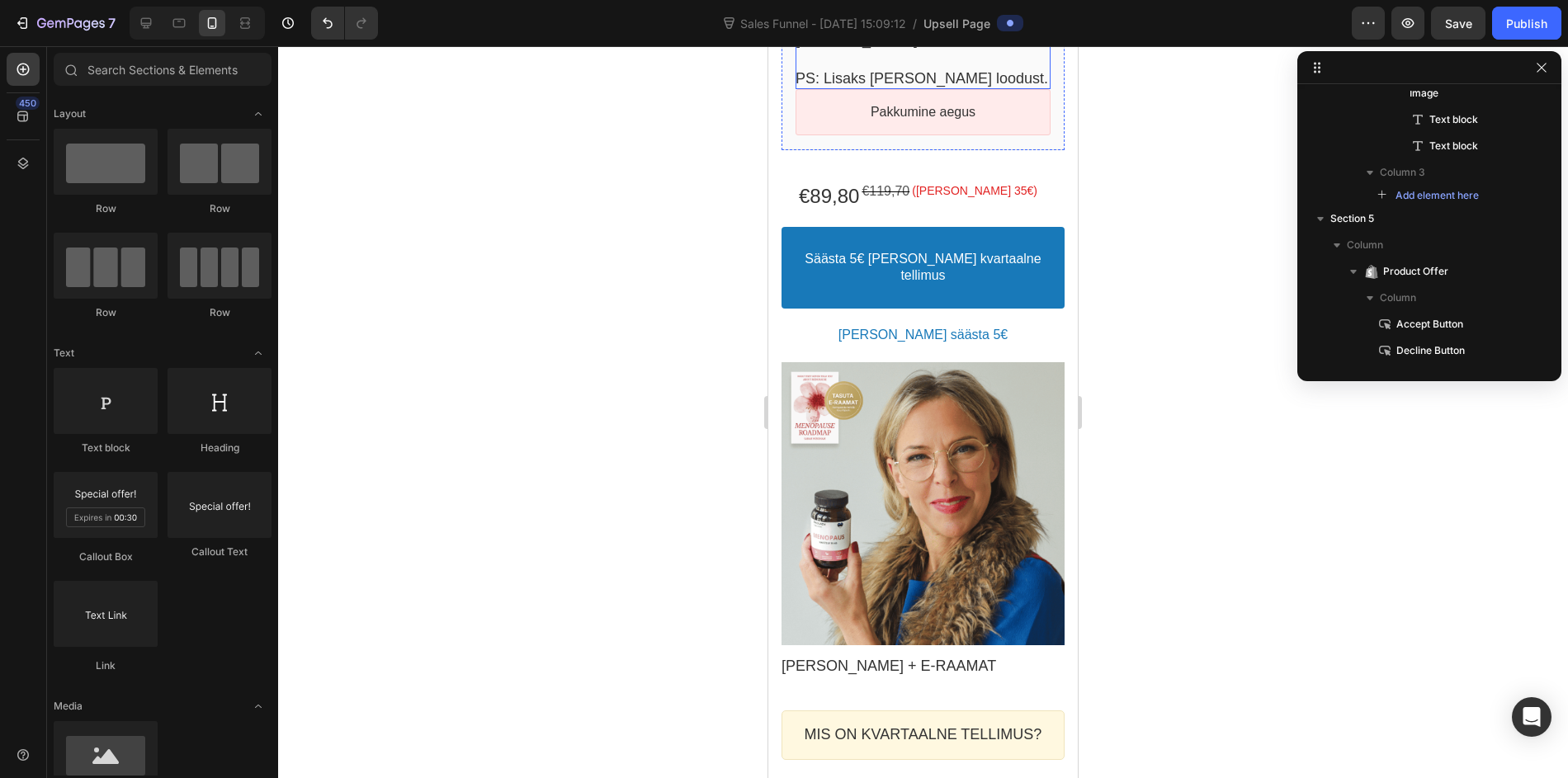
scroll to position [0, 0]
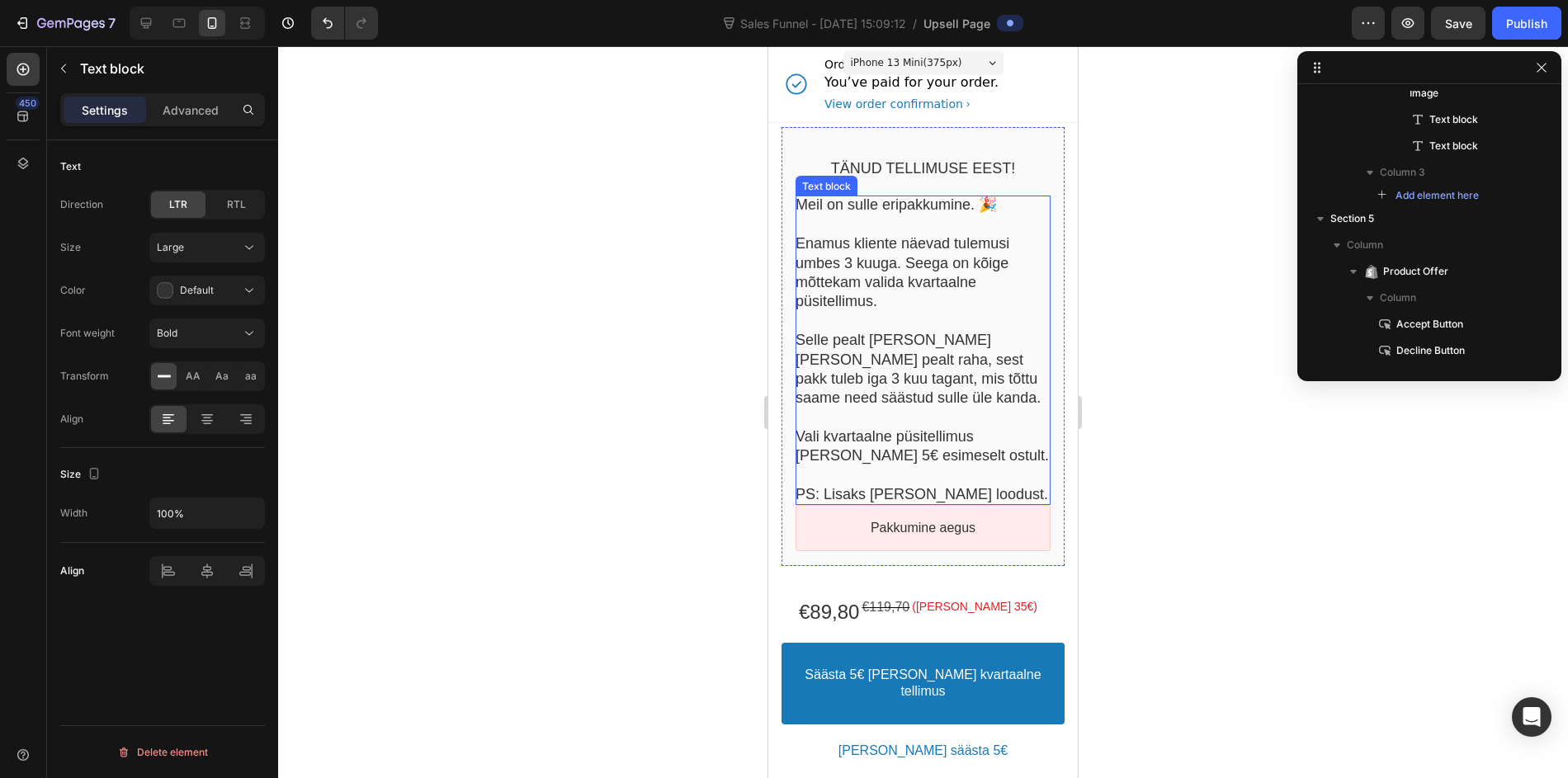
click at [912, 463] on p "Vali kvartaalne püsitellimus ja säästad 5€ esimeselt ostult." at bounding box center [923, 446] width 255 height 39
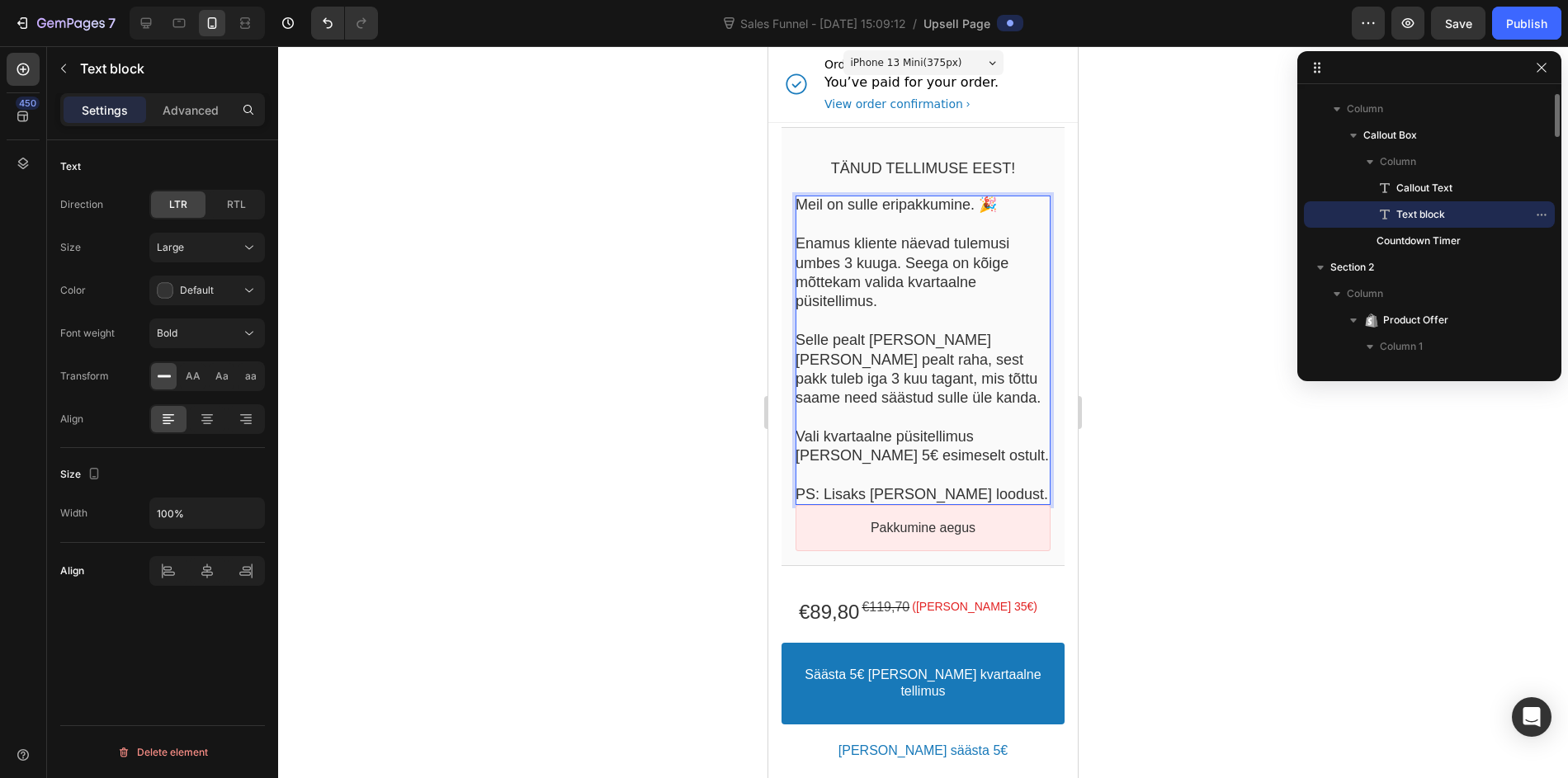
click at [1014, 495] on p "PS: Lisaks säästad ka loodust." at bounding box center [923, 495] width 255 height 19
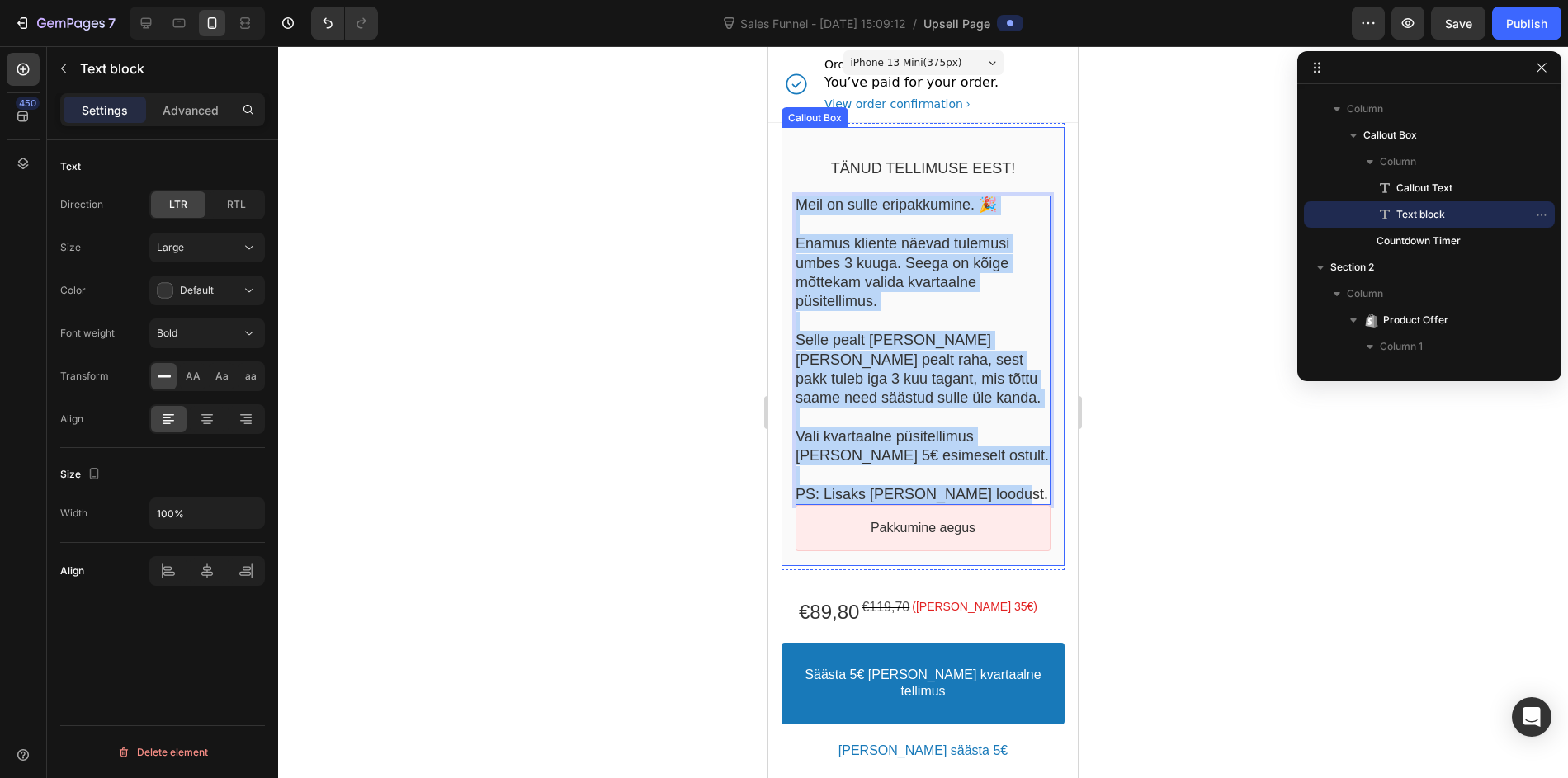
drag, startPoint x: 1014, startPoint y: 494, endPoint x: 788, endPoint y: 202, distance: 369.2
click at [788, 202] on div "Tänud tellimuse eest! Callout Text Meil on sulle eripakkumine. 🎉 Enamus kliente…" at bounding box center [923, 346] width 283 height 439
copy div "Meil on sulle eripakkumine. 🎉 Enamus kliente näevad tulemusi umbes 3 kuuga. See…"
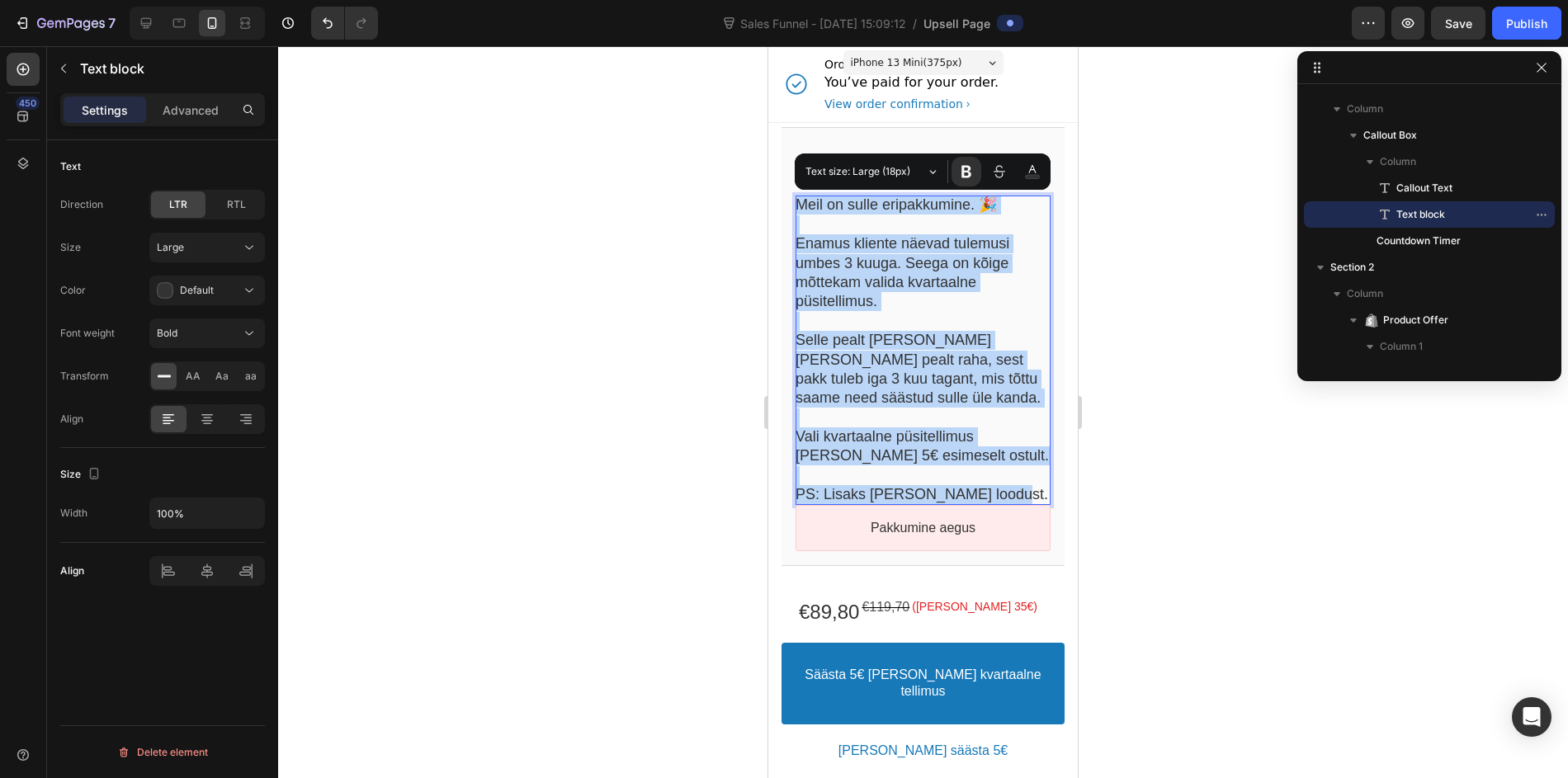
click at [928, 260] on p "Enamus kliente näevad tulemusi umbes 3 kuuga. Seega on kõige mõttekam valida kv…" at bounding box center [923, 263] width 255 height 97
click at [907, 226] on p "Enamus kliente näevad tulemusi umbes 3 kuuga. Seega on kõige mõttekam valida kv…" at bounding box center [923, 263] width 255 height 97
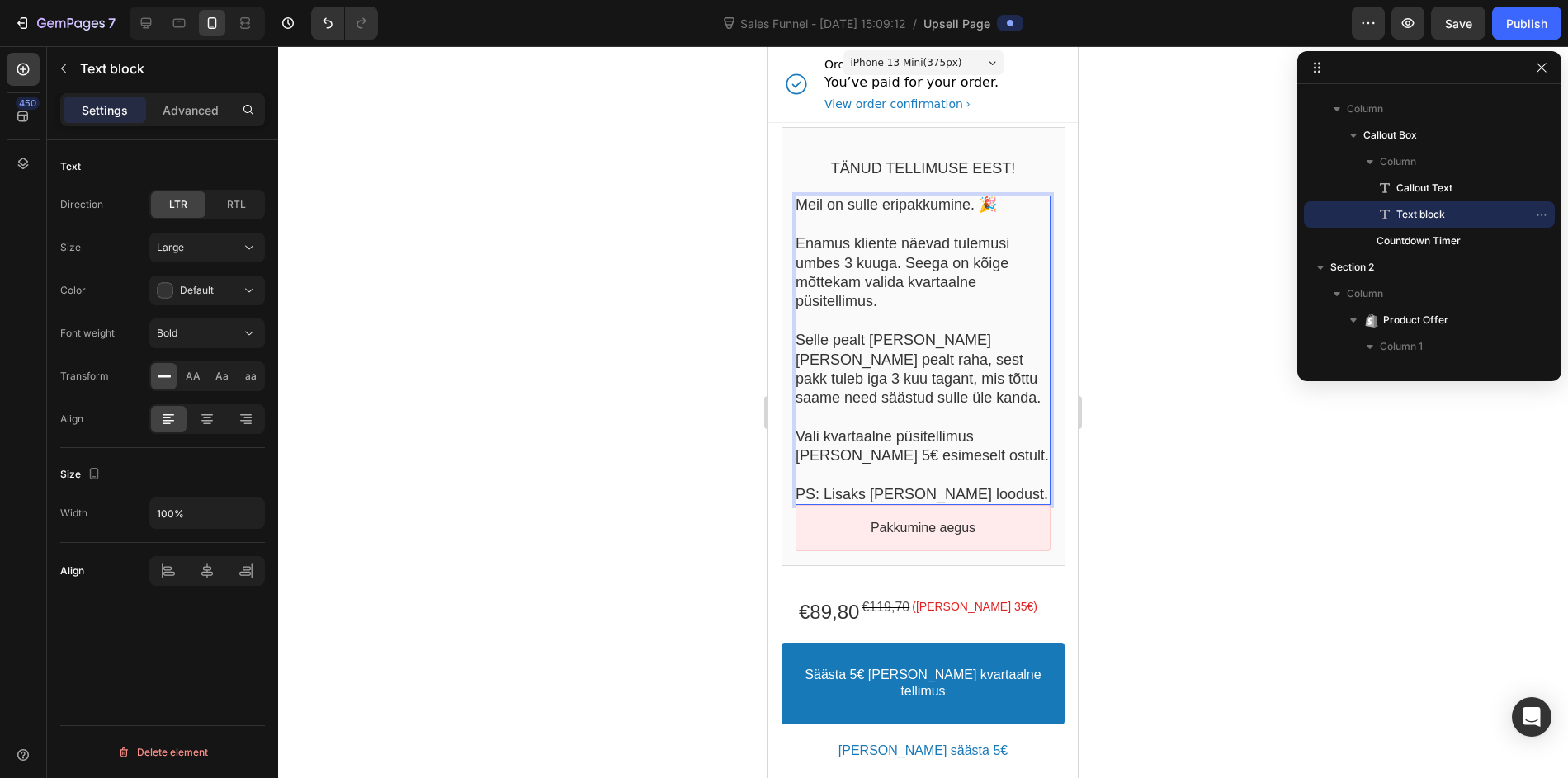
click at [899, 213] on span "Meil on sulle eripakkumine. 🎉" at bounding box center [896, 204] width 202 height 16
click at [808, 208] on span "🎉 Eripakkumine sulle pärast ostu!" at bounding box center [910, 204] width 228 height 16
drag, startPoint x: 810, startPoint y: 206, endPoint x: 797, endPoint y: 206, distance: 13.0
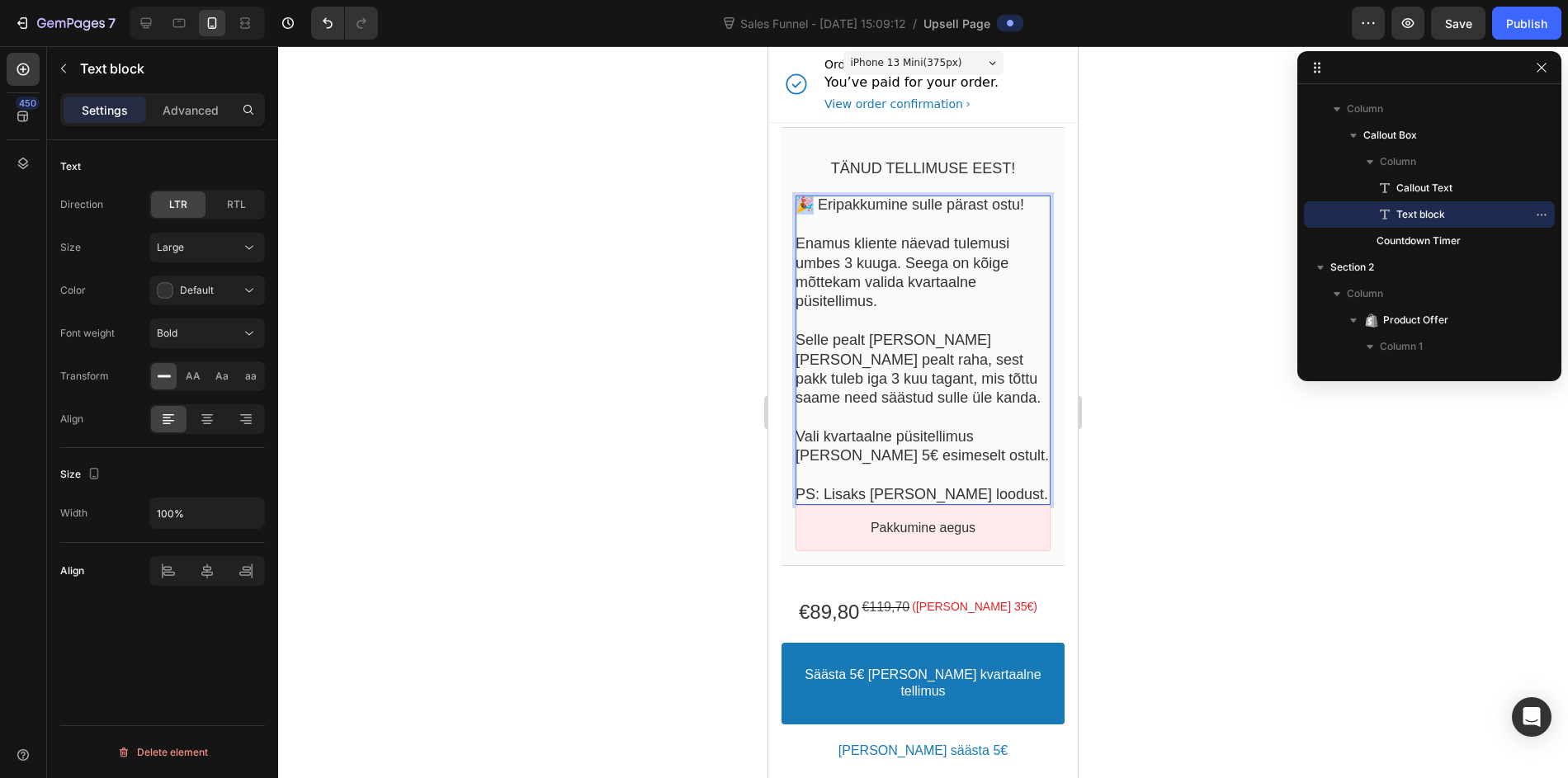
click at [797, 206] on span "🎉 Eripakkumine sulle pärast ostu!" at bounding box center [910, 204] width 228 height 16
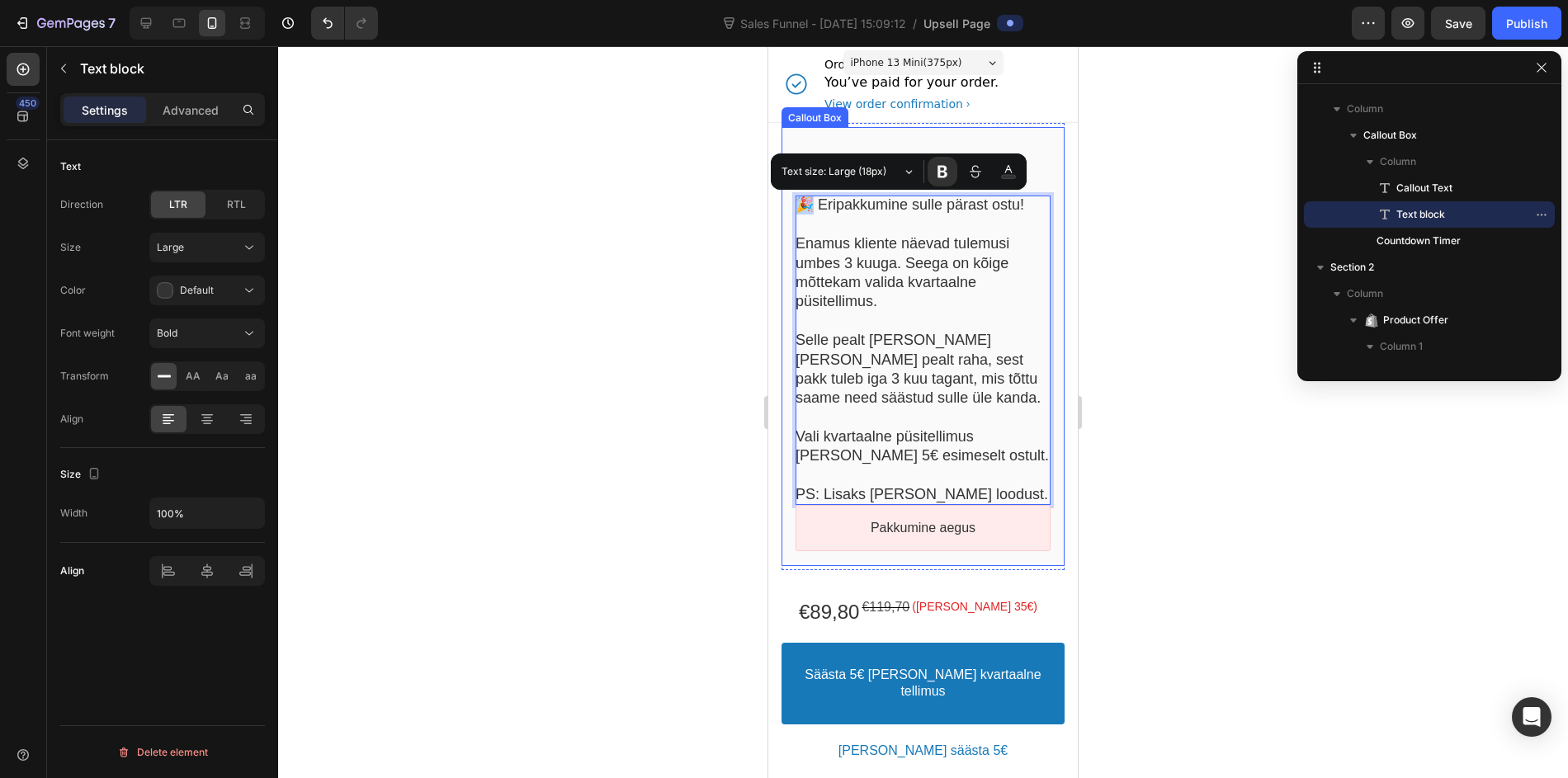
copy span "🎉"
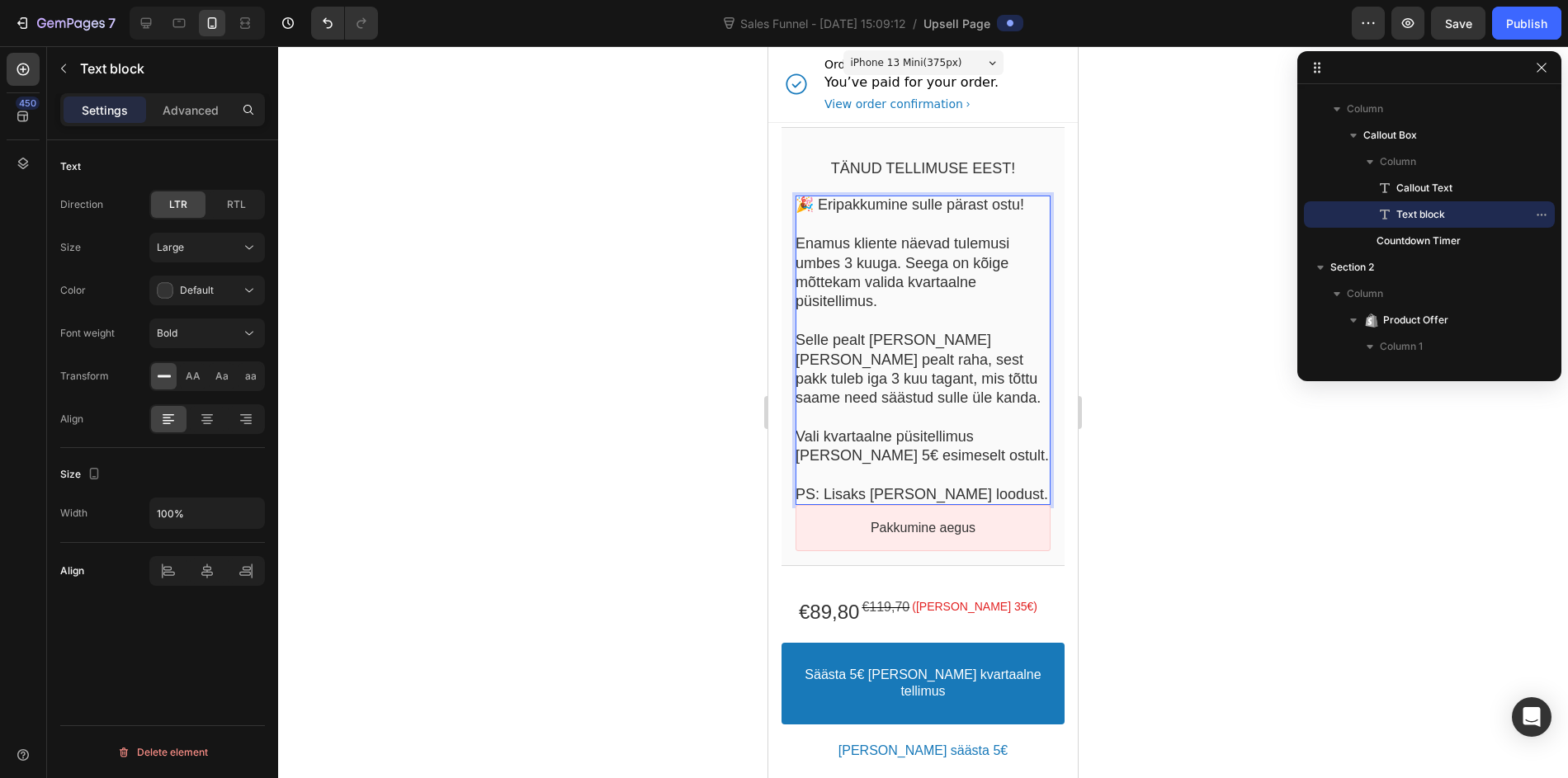
click at [1036, 209] on p "🎉 Eripakkumine sulle pärast ostu!" at bounding box center [923, 205] width 255 height 19
click at [946, 315] on p "Rich Text Editor. Editing area: main" at bounding box center [923, 321] width 255 height 19
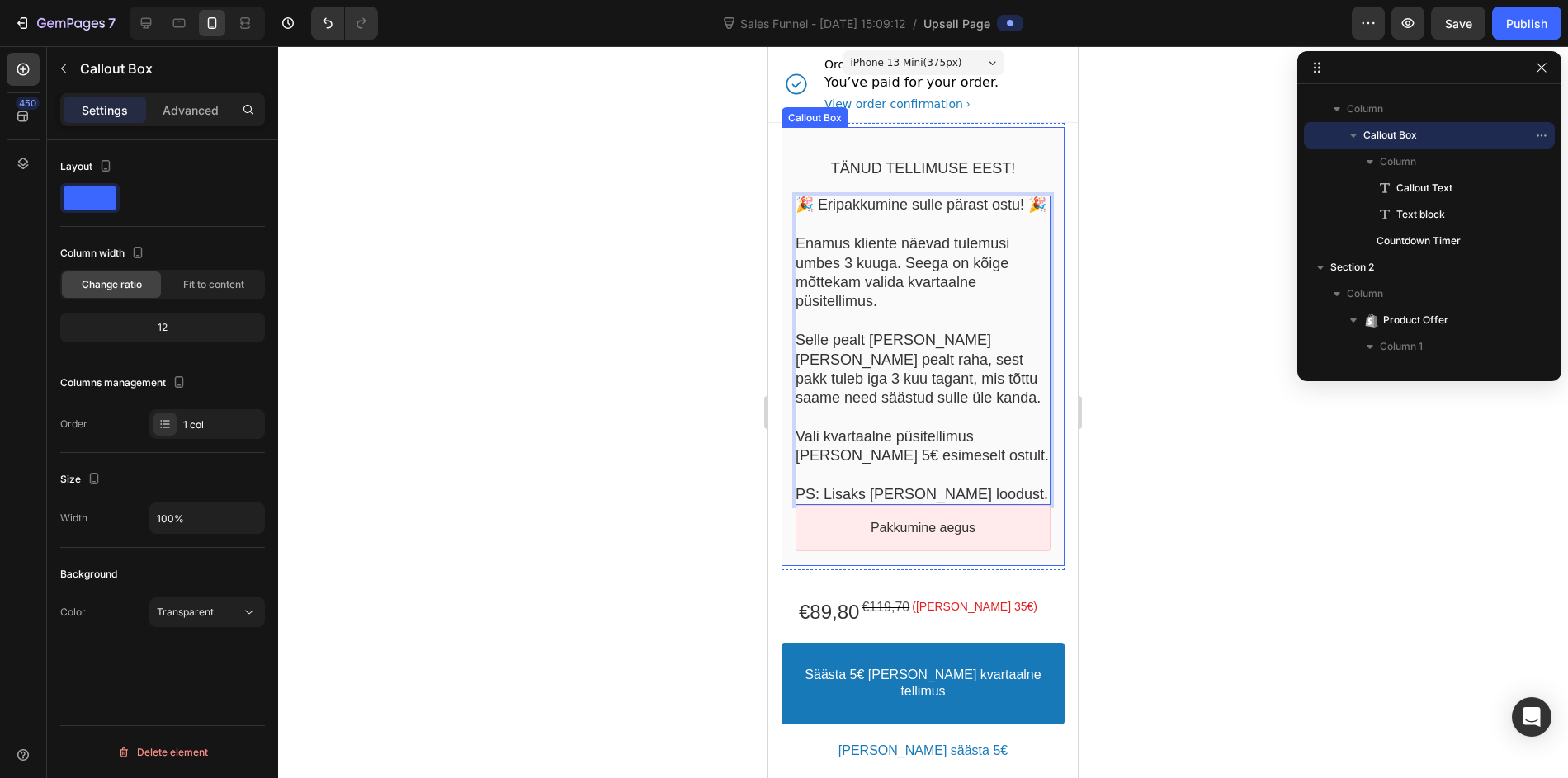
click at [1040, 127] on div "Tänud tellimuse eest! Callout Text 🎉 Eripakkumine sulle pärast ostu! 🎉 Enamus k…" at bounding box center [923, 346] width 283 height 439
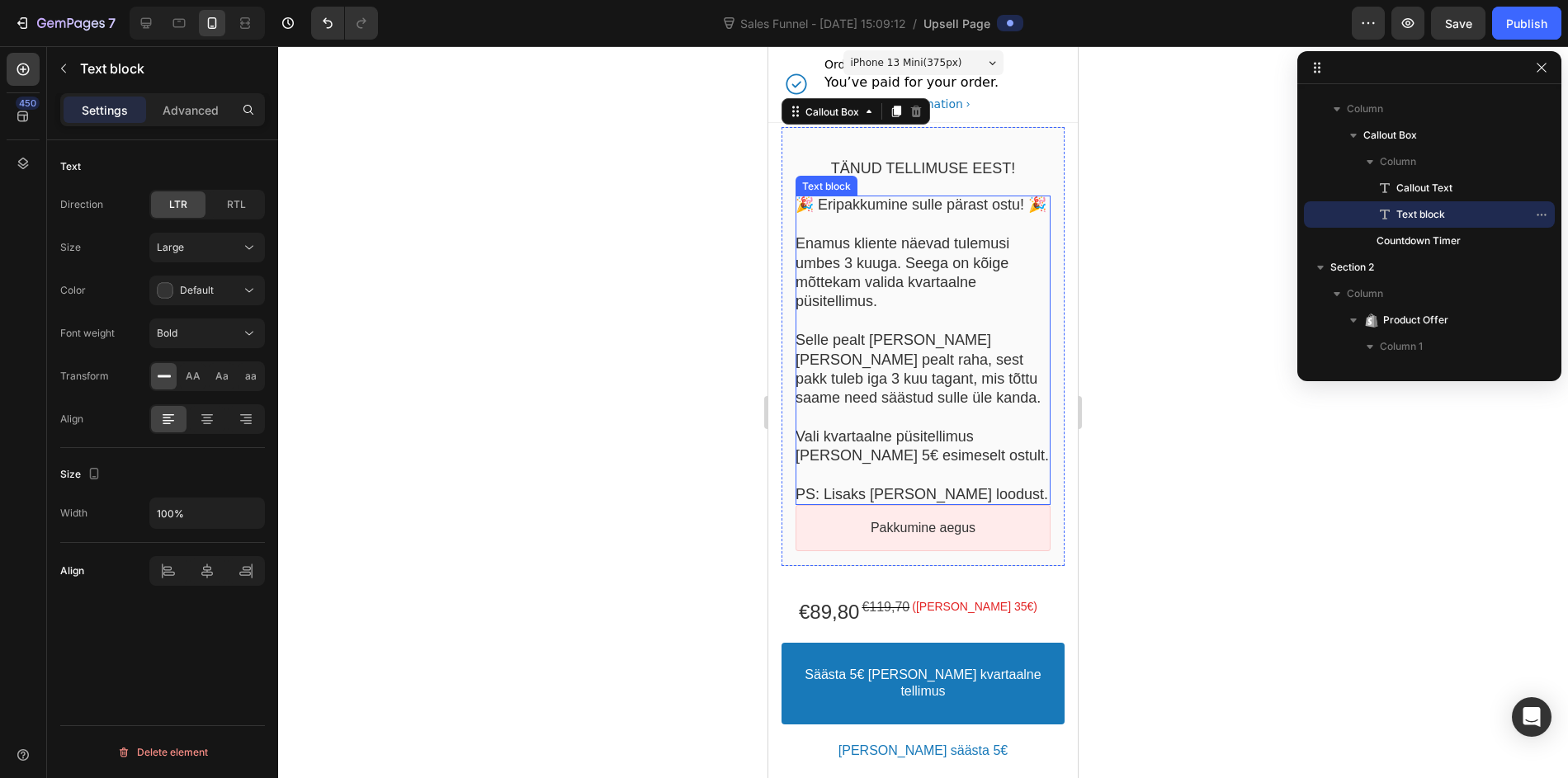
click at [971, 240] on p "Enamus kliente näevad tulemusi umbes 3 kuuga. Seega on kõige mõttekam valida kv…" at bounding box center [923, 263] width 255 height 97
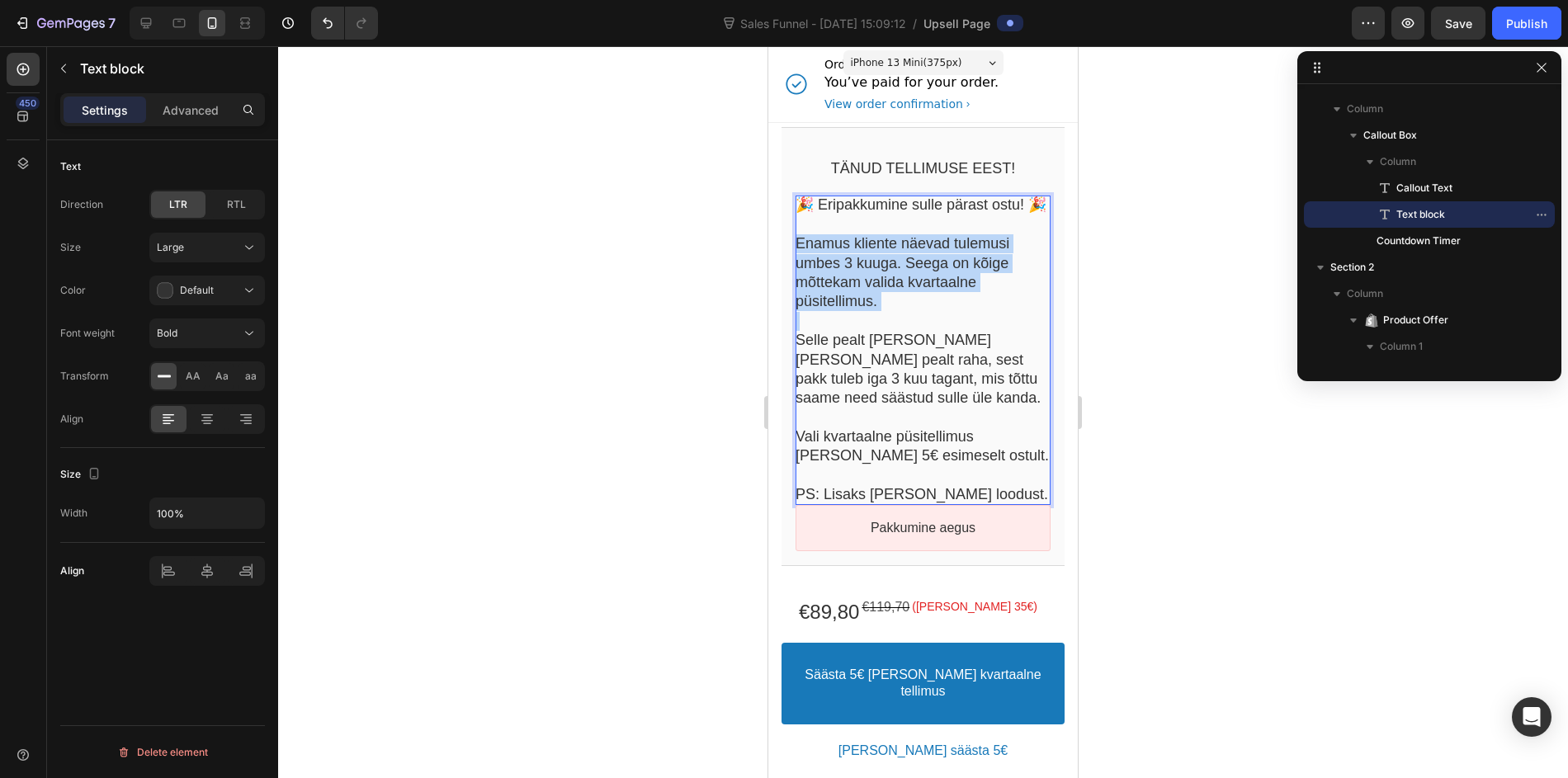
click at [970, 240] on p "Enamus kliente näevad tulemusi umbes 3 kuuga. Seega on kõige mõttekam valida kv…" at bounding box center [923, 263] width 255 height 97
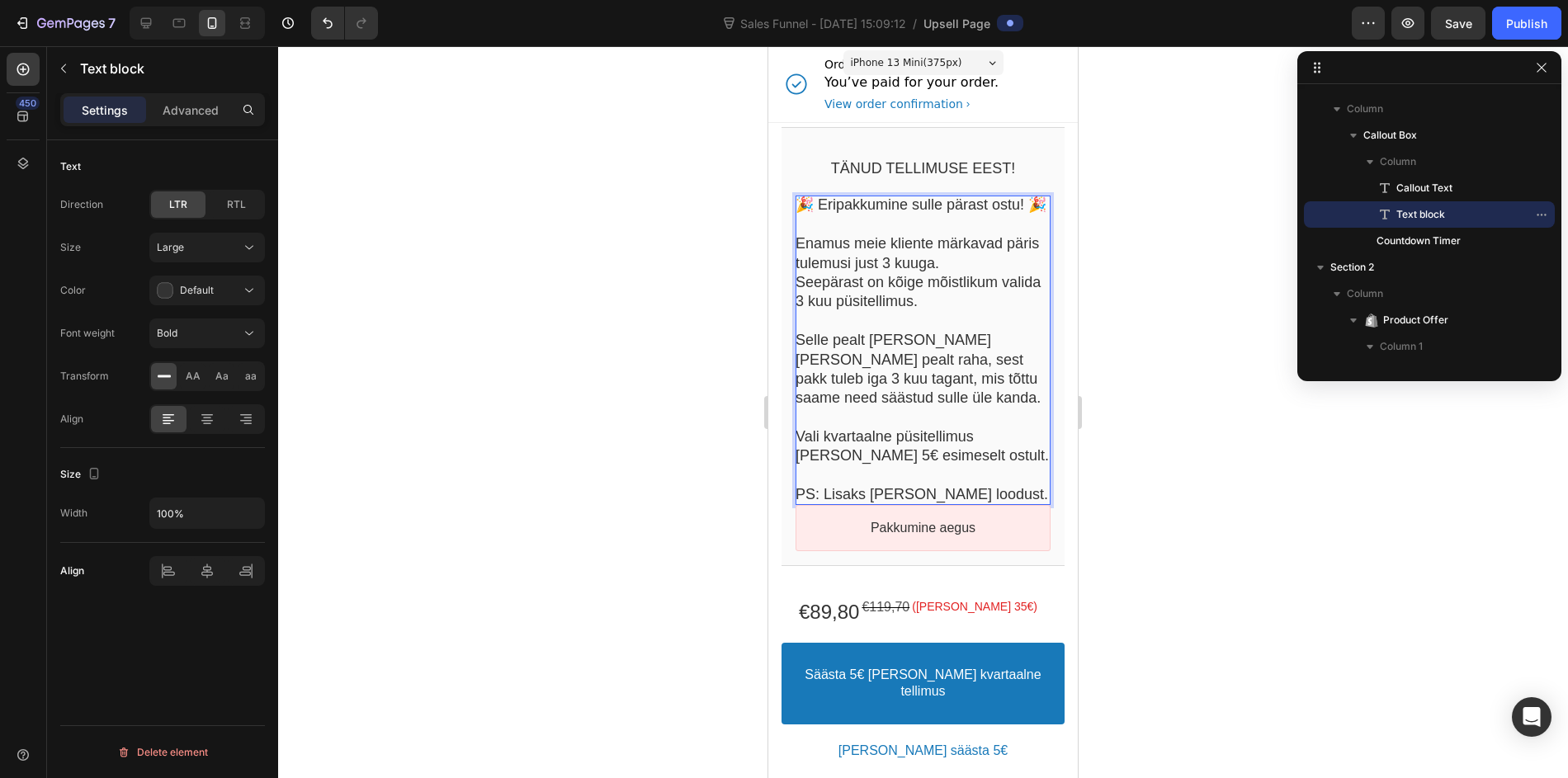
click at [1035, 248] on p "Enamus meie kliente märkavad päris tulemusi just 3 kuuga. Seepärast on kõige mõ…" at bounding box center [923, 263] width 255 height 97
drag, startPoint x: 865, startPoint y: 284, endPoint x: 873, endPoint y: 279, distance: 9.4
click at [865, 284] on p "Enamus meie kliente märkavad suuri tulemusi just 3 kuuga. Seepärast on kõige mõ…" at bounding box center [923, 263] width 255 height 97
click at [962, 267] on p "Enamus meie kliente märkavad suuri tulemusi just 3 kuuga. Seepärast on kõige mõ…" at bounding box center [923, 263] width 255 height 97
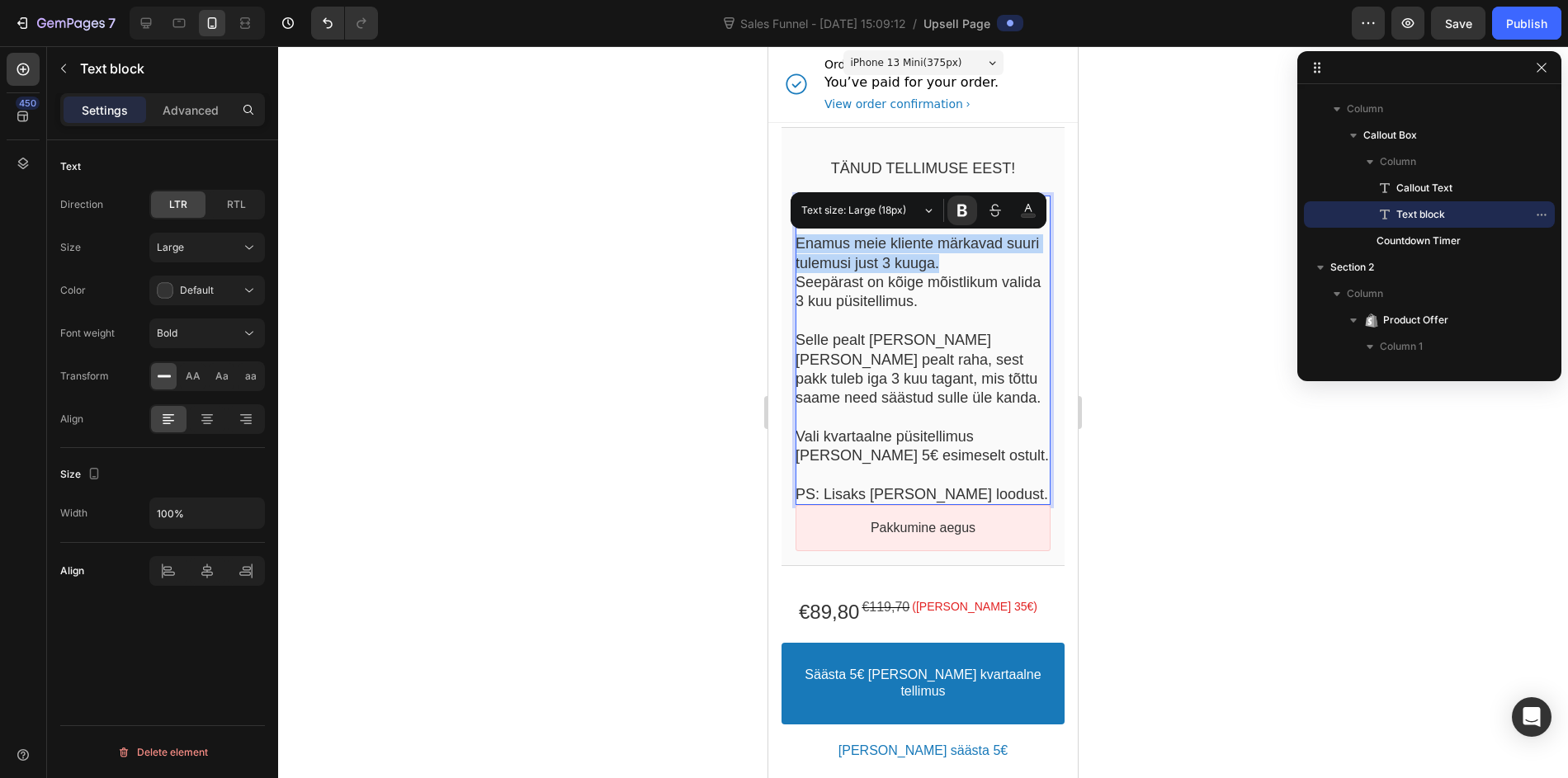
drag, startPoint x: 957, startPoint y: 266, endPoint x: 796, endPoint y: 249, distance: 161.9
click at [796, 249] on p "Enamus meie kliente märkavad suuri tulemusi just 3 kuuga. Seepärast on kõige mõ…" at bounding box center [923, 263] width 255 height 97
click at [906, 278] on p "Enamus meie kliente märkavad suuri tulemusi just 3 kuuga. Seepärast on kõige mõ…" at bounding box center [923, 263] width 255 height 97
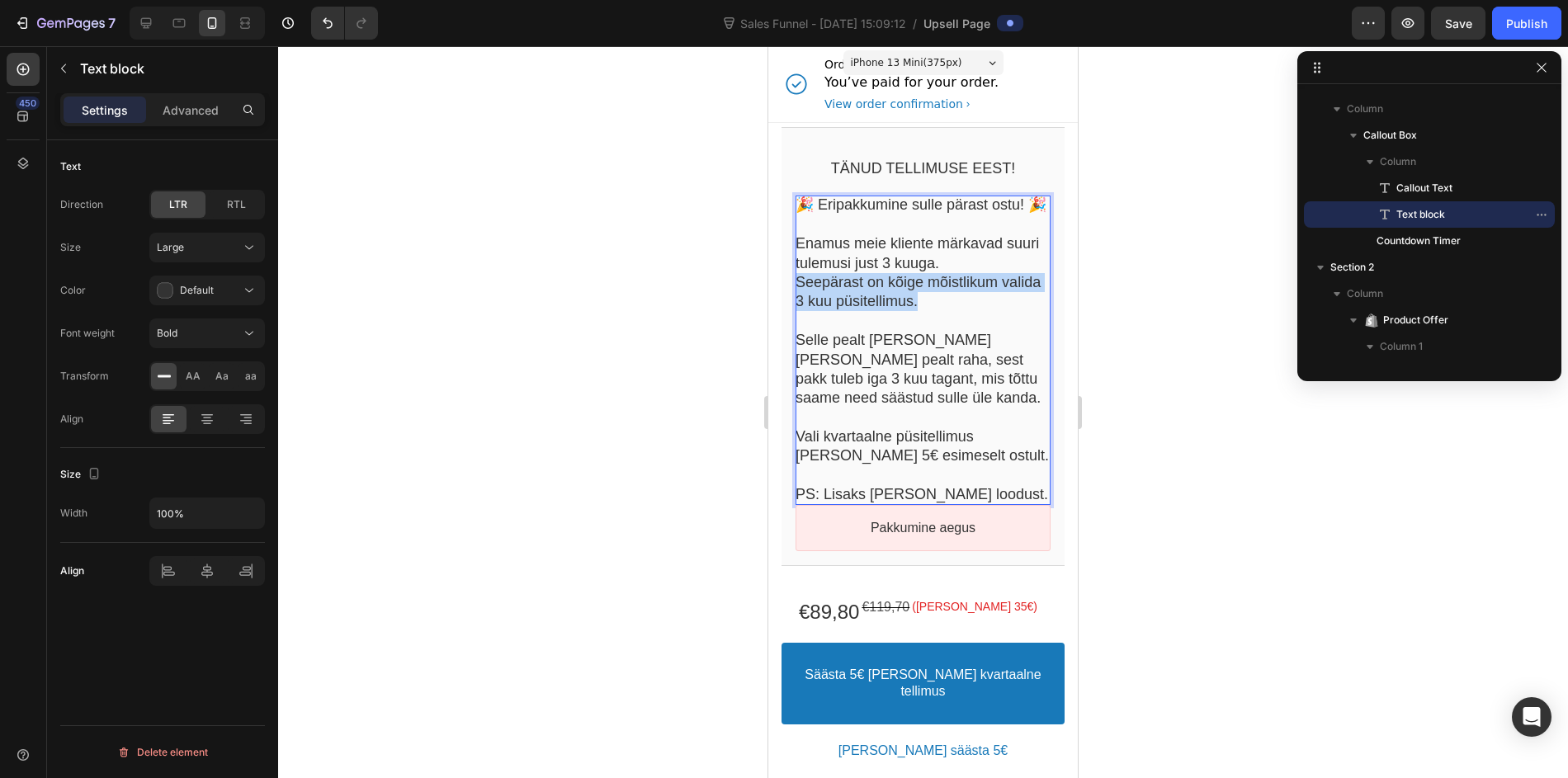
drag, startPoint x: 938, startPoint y: 308, endPoint x: 795, endPoint y: 283, distance: 145.2
click at [796, 283] on p "Enamus meie kliente märkavad suuri tulemusi just 3 kuuga. Seepärast on kõige mõ…" at bounding box center [923, 263] width 255 height 97
drag, startPoint x: 834, startPoint y: 301, endPoint x: 797, endPoint y: 299, distance: 37.1
click at [796, 302] on p "Enamus meie kliente märkavad suuri tulemusi just 3 kuuga. Seepärast on kõige mõ…" at bounding box center [923, 263] width 255 height 97
click at [919, 347] on p "Selle pealt säästad ka tarne pealt raha, sest pakk tuleb iga 3 kuu tagant, mis …" at bounding box center [923, 370] width 255 height 78
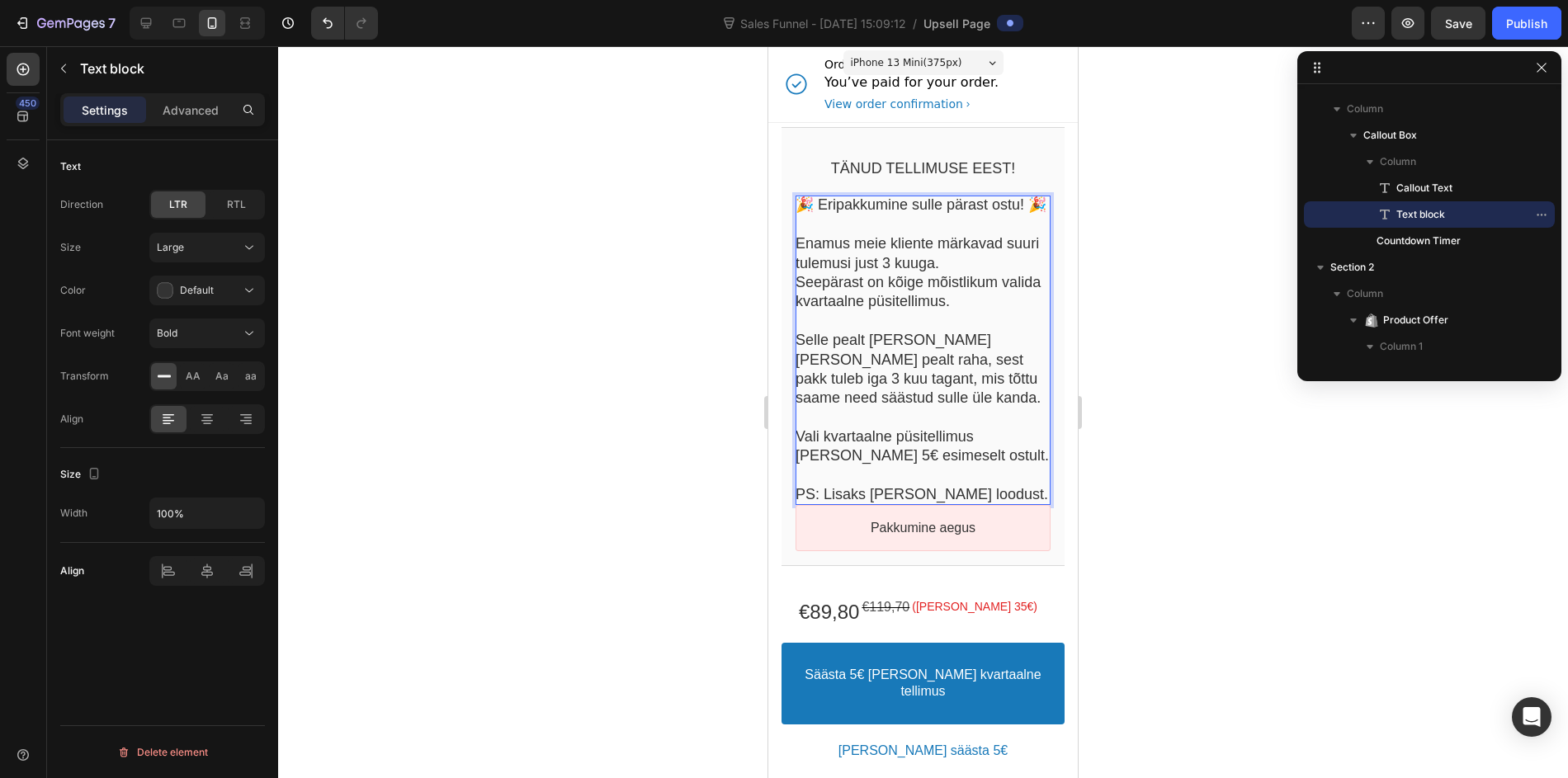
click at [888, 318] on p "Rich Text Editor. Editing area: main" at bounding box center [923, 321] width 255 height 19
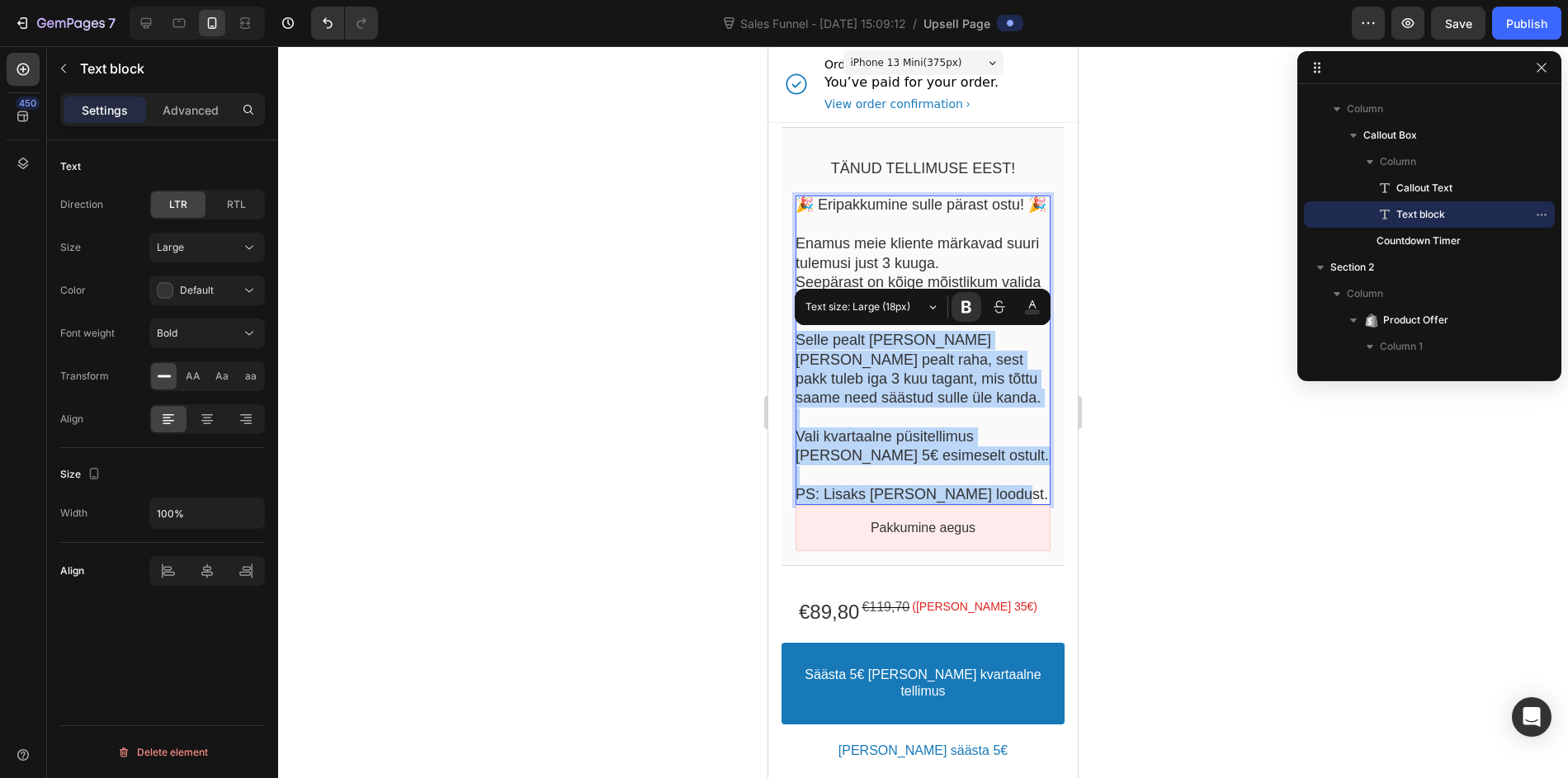
drag, startPoint x: 797, startPoint y: 340, endPoint x: 1015, endPoint y: 497, distance: 268.7
click at [1014, 498] on div "🎉 Eripakkumine sulle pärast ostu! 🎉 Enamus meie kliente märkavad suuri tulemusi…" at bounding box center [923, 350] width 255 height 309
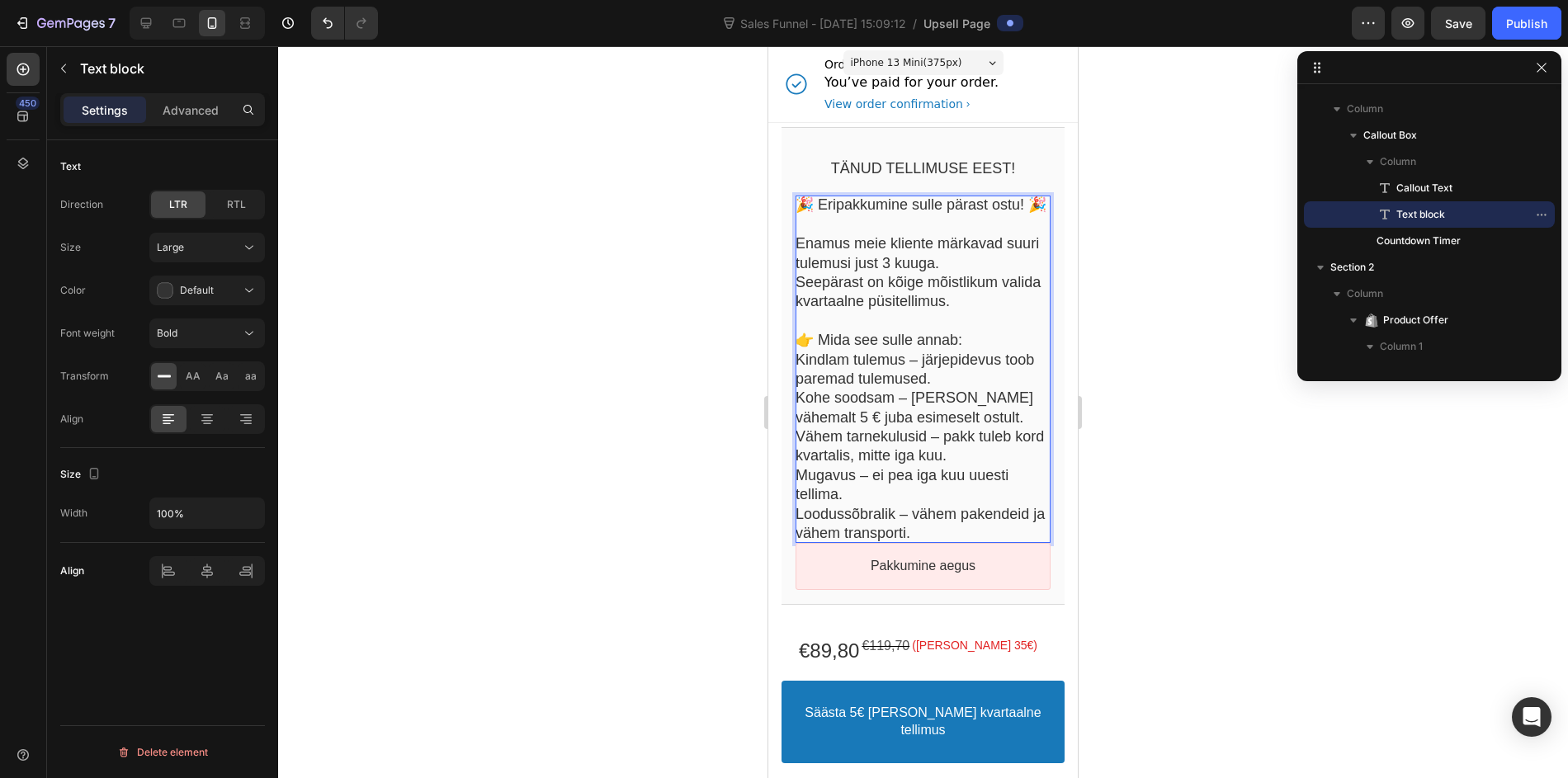
click at [991, 331] on p "👉 Mida see sulle annab:" at bounding box center [923, 340] width 255 height 19
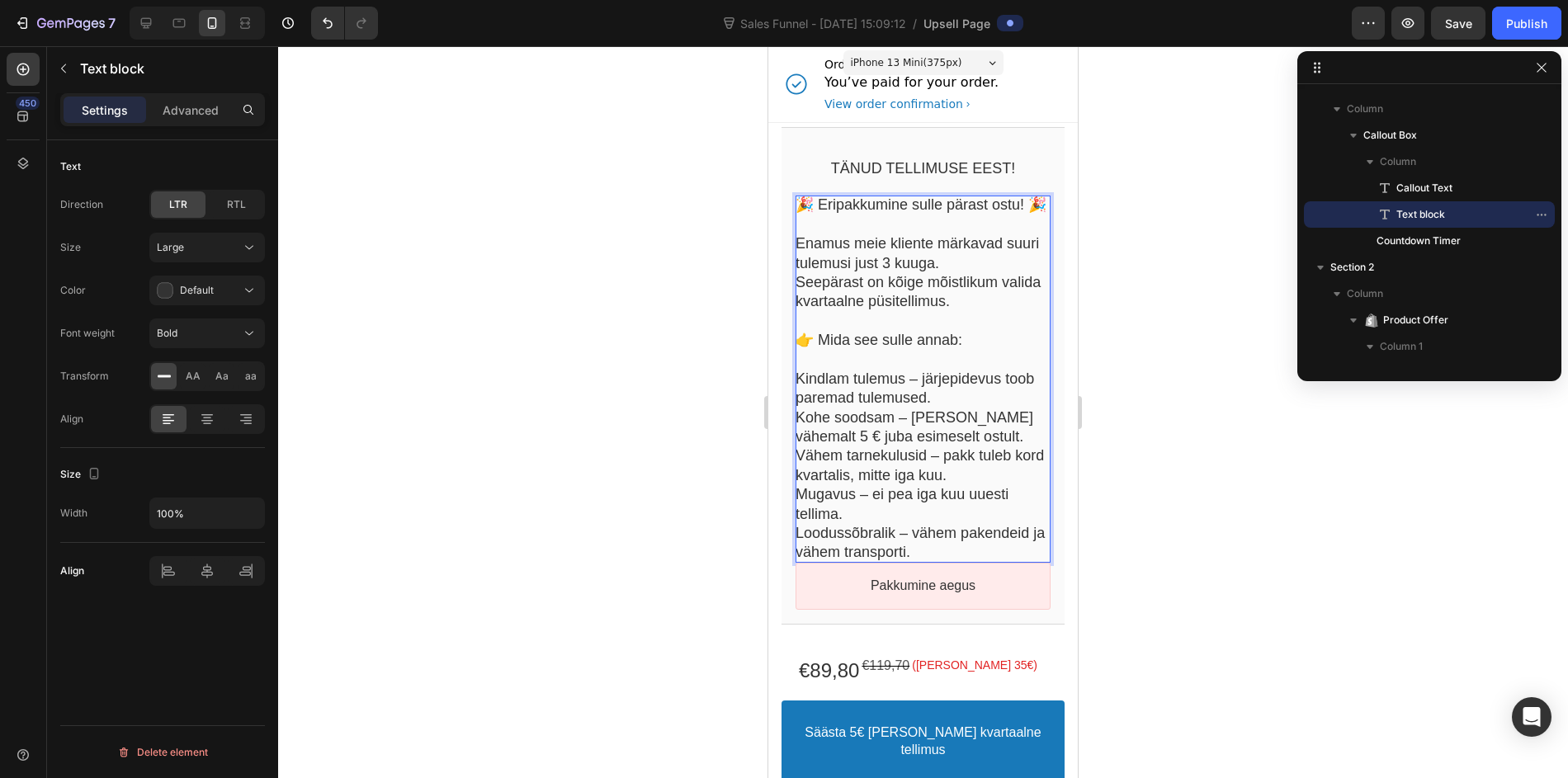
click at [798, 381] on p "Kindlam tulemus – järjepidevus toob paremad tulemused." at bounding box center [923, 389] width 255 height 39
drag, startPoint x: 810, startPoint y: 376, endPoint x: 801, endPoint y: 375, distance: 9.1
click at [801, 375] on p "✅ Kindlam tulemus – järjepidevus toob paremad tulemused." at bounding box center [923, 389] width 255 height 39
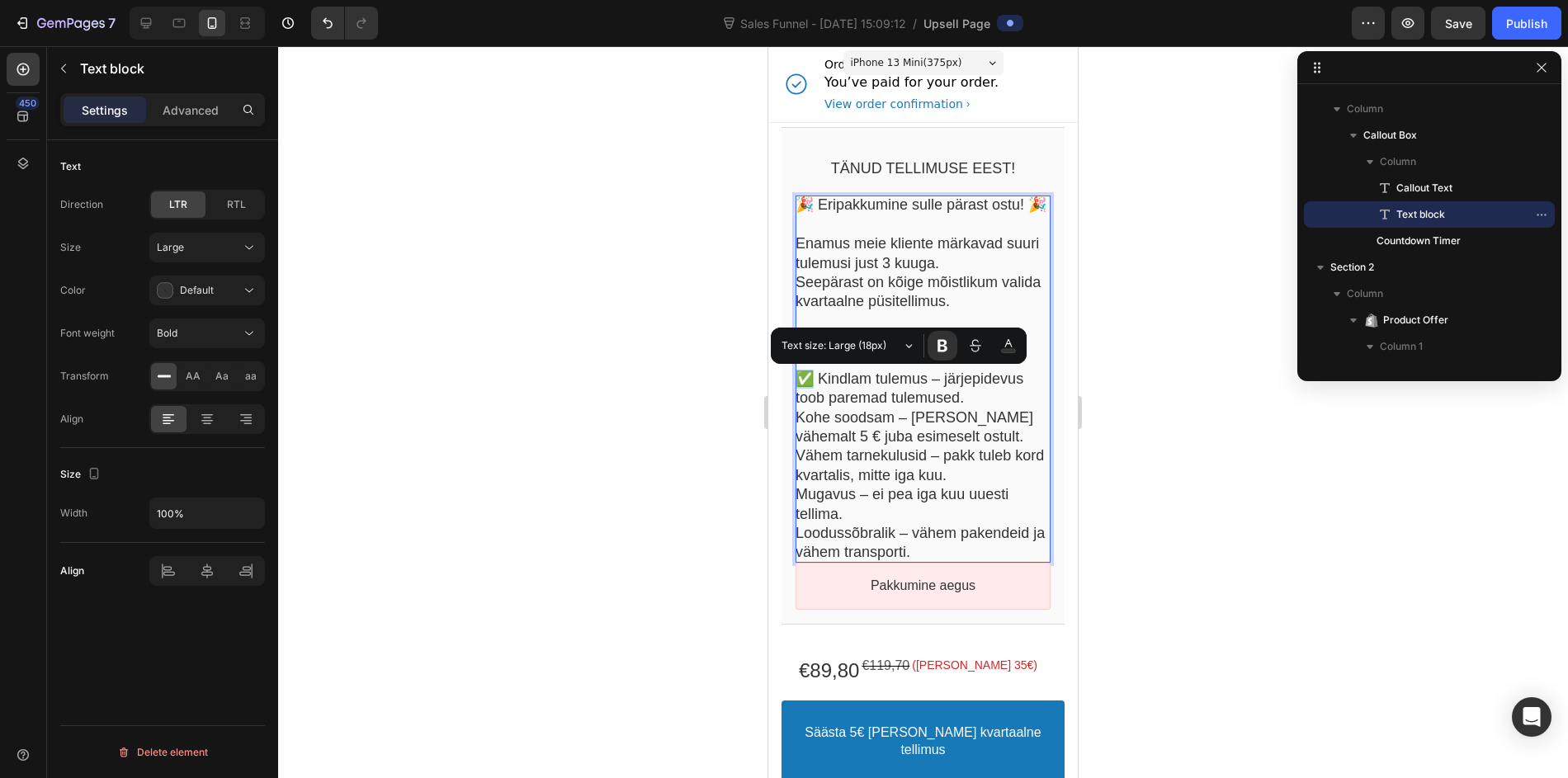
copy p "✅"
click at [800, 395] on p "✅ Kindlam tulemus – järjepidevus toob paremad tulemused." at bounding box center [923, 389] width 255 height 39
click at [797, 395] on p "✅ Kindlam tulemus – järjepidevus toob paremad tulemused." at bounding box center [923, 389] width 255 height 39
click at [799, 418] on p "Kohe soodsam – säästad vähemalt 5 € juba esimeselt ostult." at bounding box center [923, 427] width 255 height 39
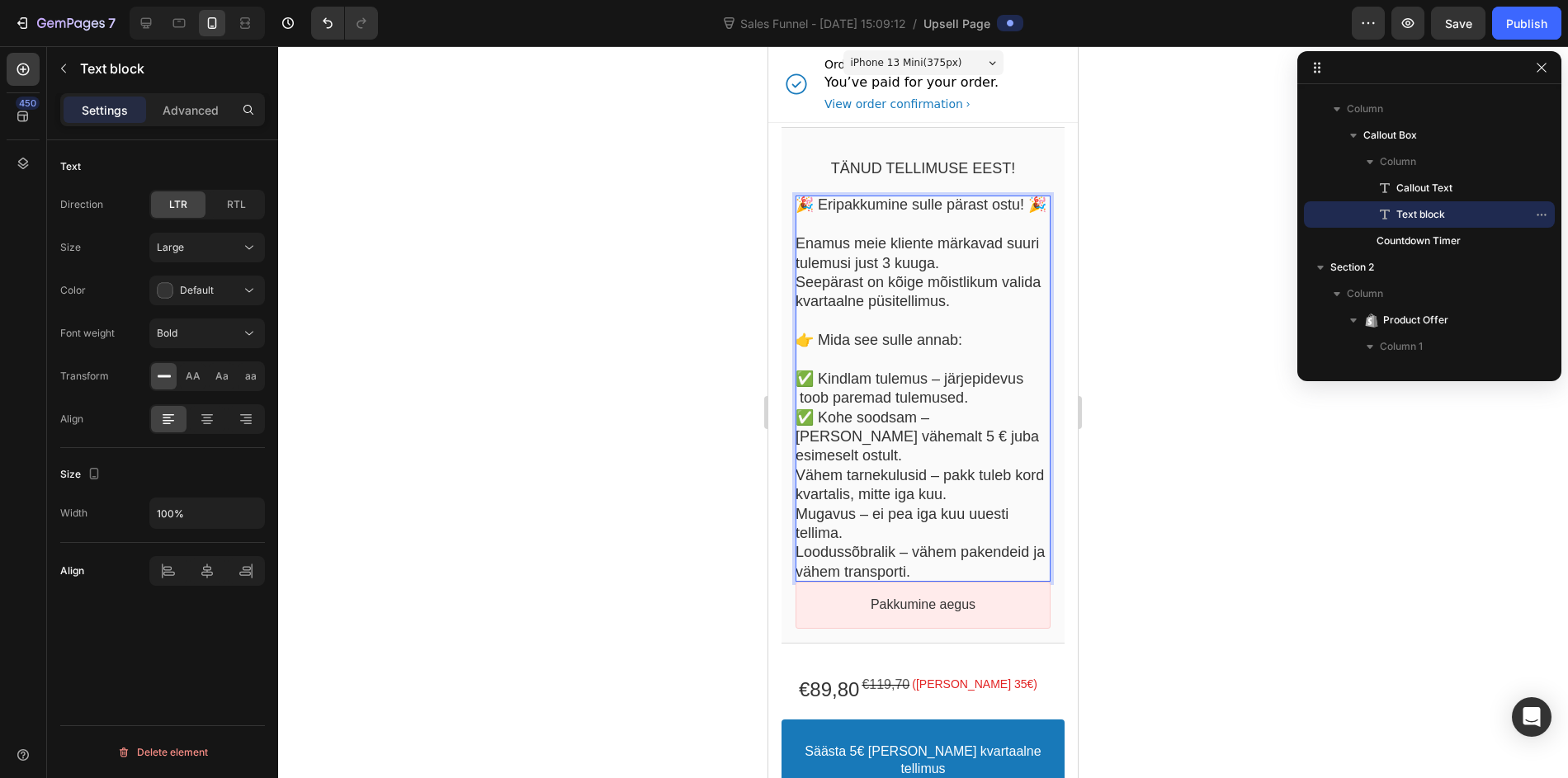
click at [802, 466] on p "Vähem tarnekulusid – pakk tuleb kord kvartalis, mitte iga kuu." at bounding box center [923, 485] width 255 height 39
click at [797, 466] on p "Vähem tarnekulusid – pakk tuleb kord kvartalis, mitte iga kuu." at bounding box center [923, 485] width 255 height 39
click at [1008, 404] on p "✅ Kindlam tulemus – järjepidevus toob paremad tulemused." at bounding box center [923, 389] width 255 height 39
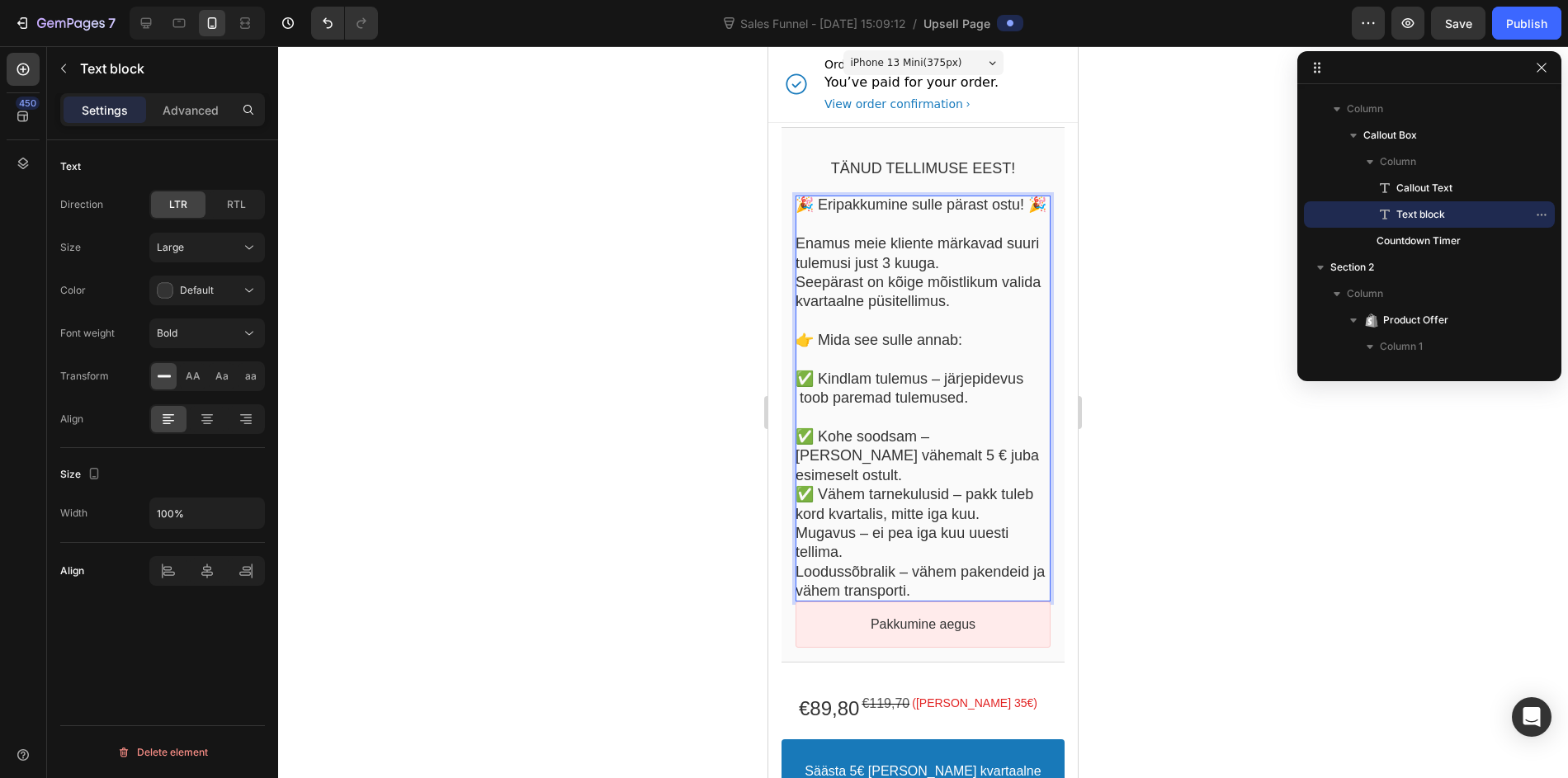
click at [1036, 459] on p "✅ Kohe soodsam – [PERSON_NAME] vähemalt 5 € juba esimeselt ostult." at bounding box center [923, 456] width 255 height 58
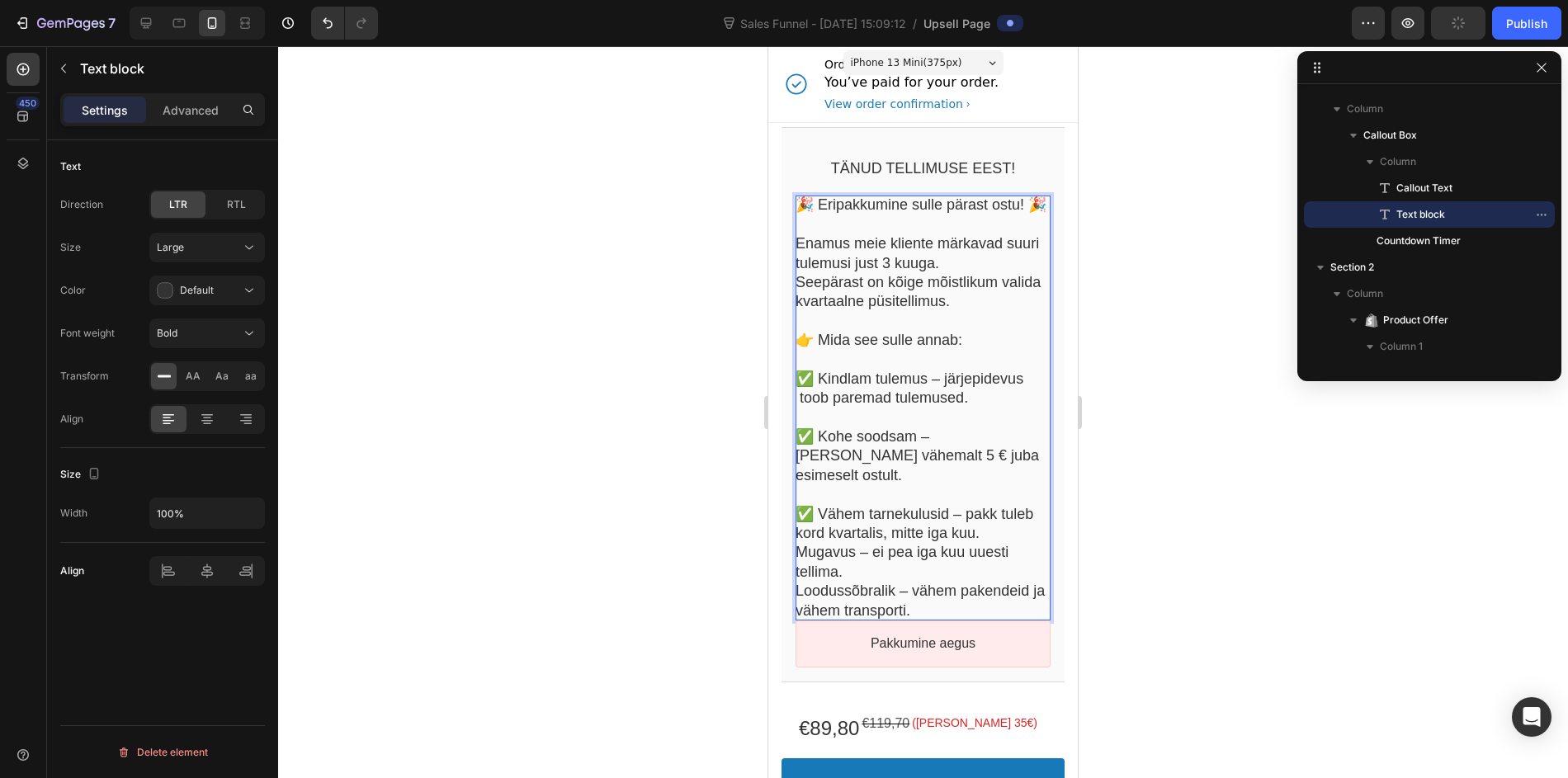
click at [1002, 515] on p "✅ Vähem tarnekulusid – pakk tuleb kord kvartalis, mitte iga kuu." at bounding box center [923, 524] width 255 height 39
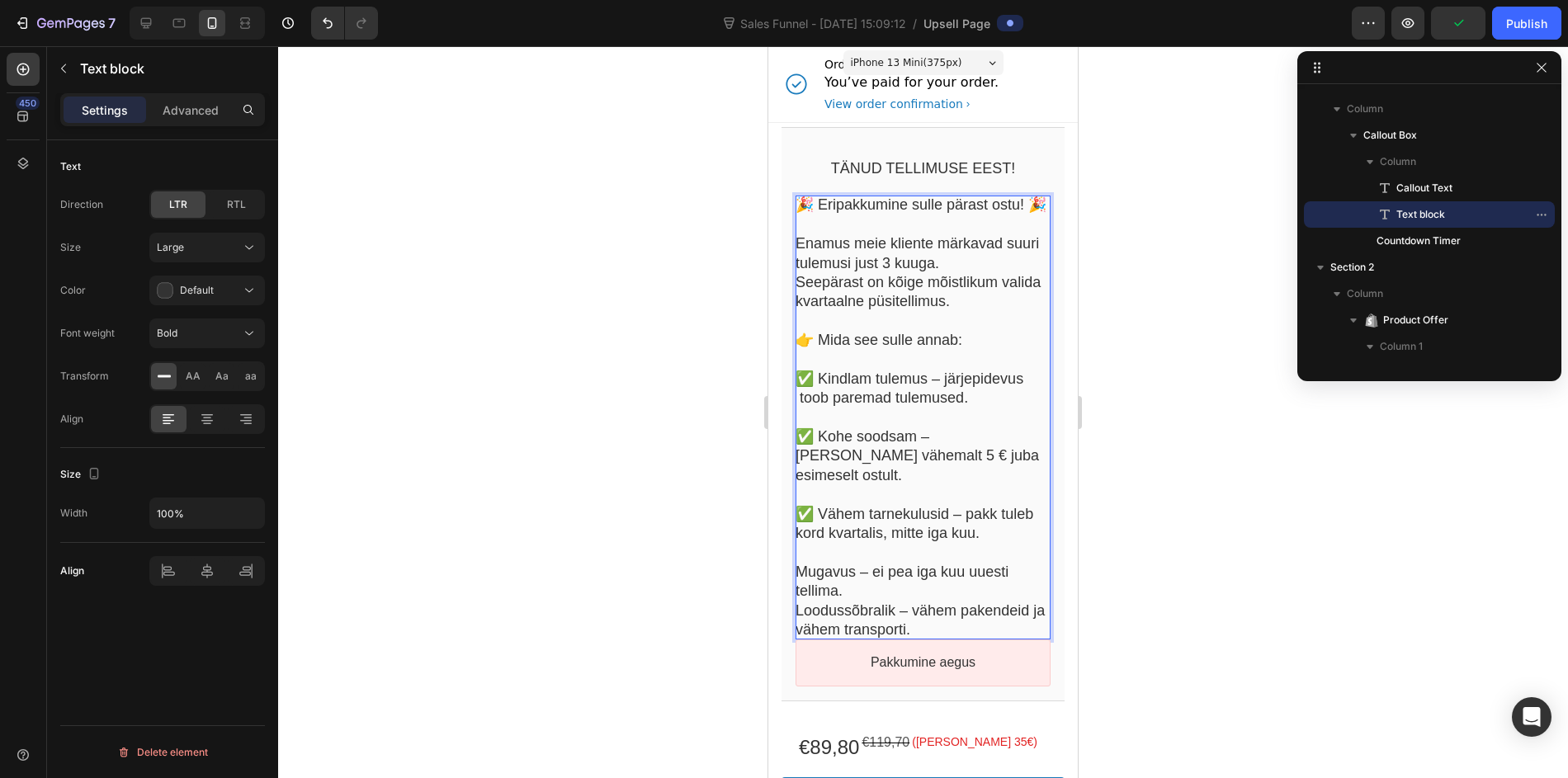
click at [800, 563] on p "Mugavus – ei pea iga kuu uuesti tellima." at bounding box center [923, 582] width 255 height 39
click at [871, 602] on p "Loodussõbralik – vähem pakendeid ja vähem transporti." at bounding box center [923, 621] width 255 height 39
click at [873, 567] on p "✅ Mugavus – ei pea iga kuu uuesti tellima." at bounding box center [923, 582] width 255 height 39
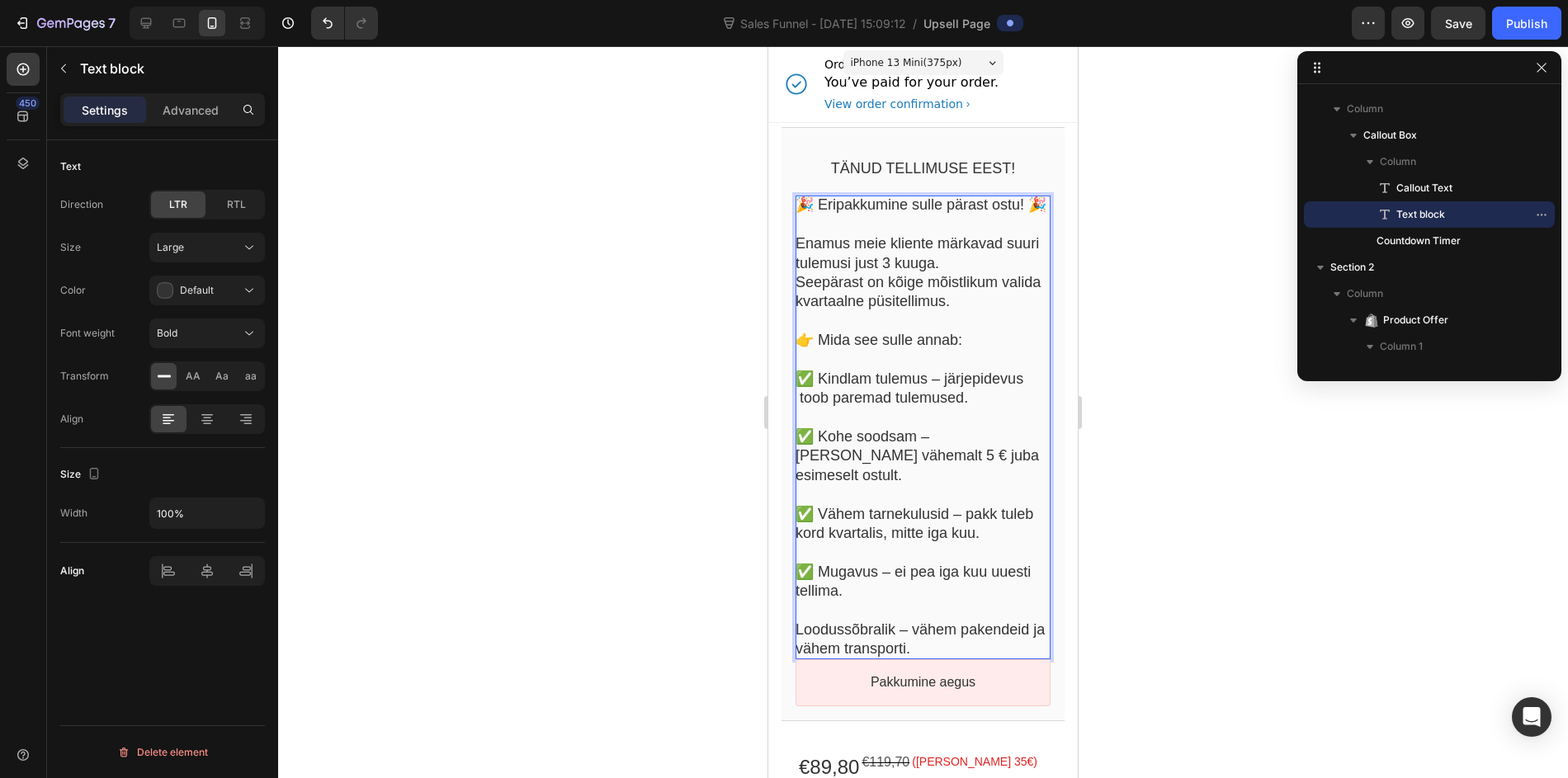
click at [799, 621] on p "Loodussõbralik – vähem pakendeid ja vähem transporti." at bounding box center [923, 640] width 255 height 39
click at [797, 621] on p "Loodussõbralik – vähem pakendeid ja vähem transporti." at bounding box center [923, 640] width 255 height 39
click at [709, 390] on div at bounding box center [923, 412] width 1289 height 733
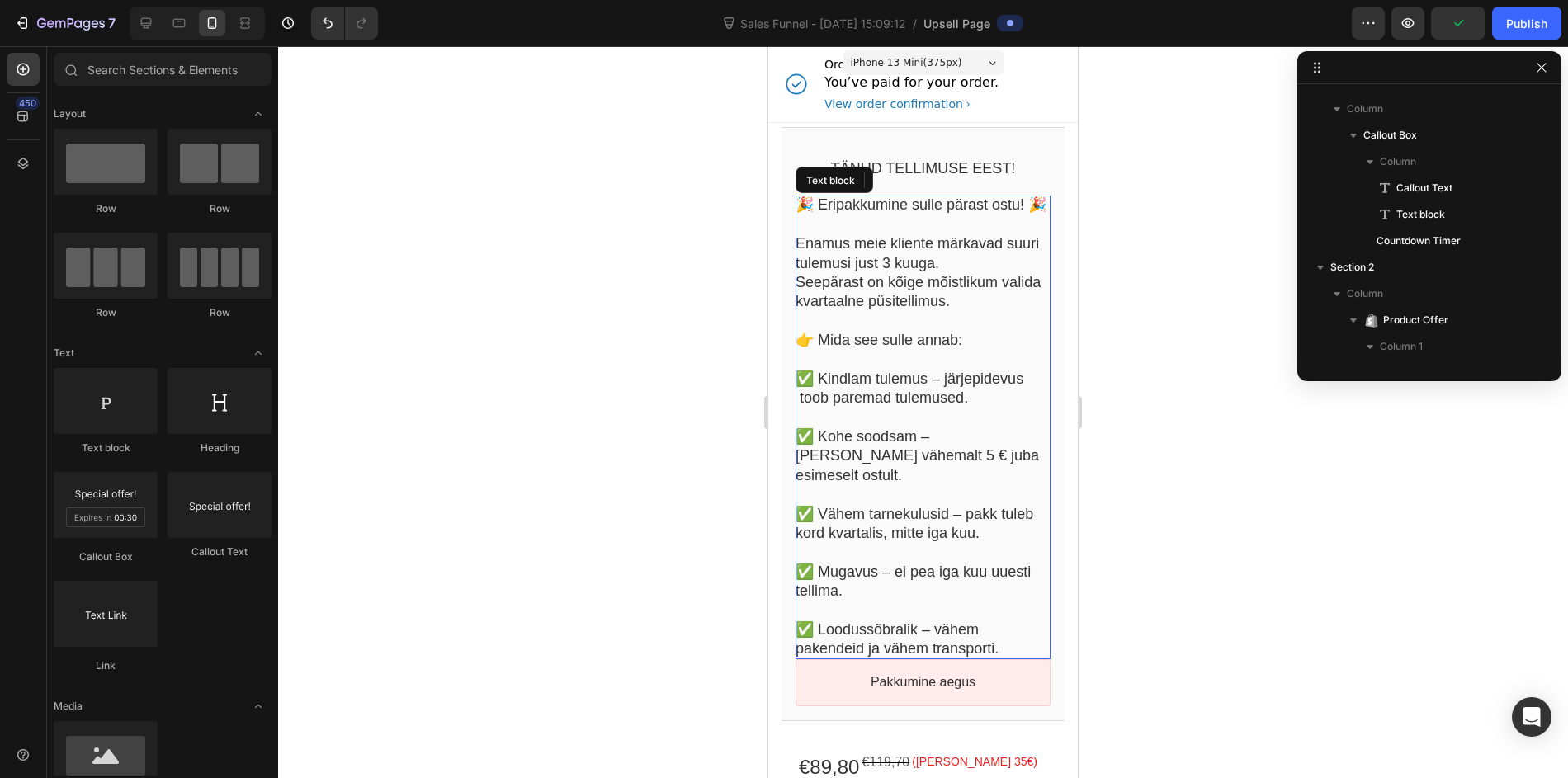
click at [904, 442] on p "✅ Kohe soodsam – [PERSON_NAME] vähemalt 5 € juba esimeselt ostult." at bounding box center [923, 456] width 255 height 58
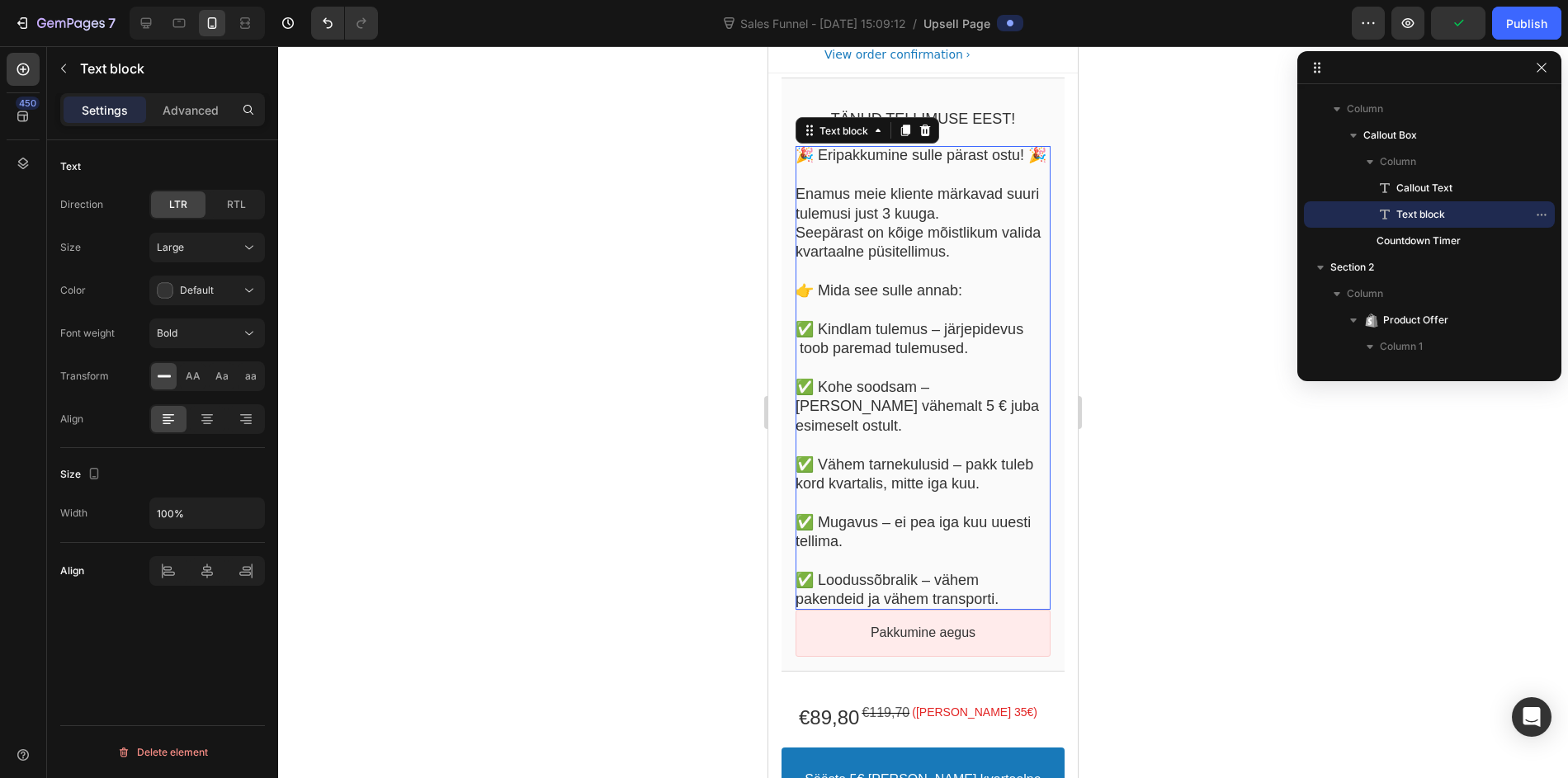
scroll to position [56, 0]
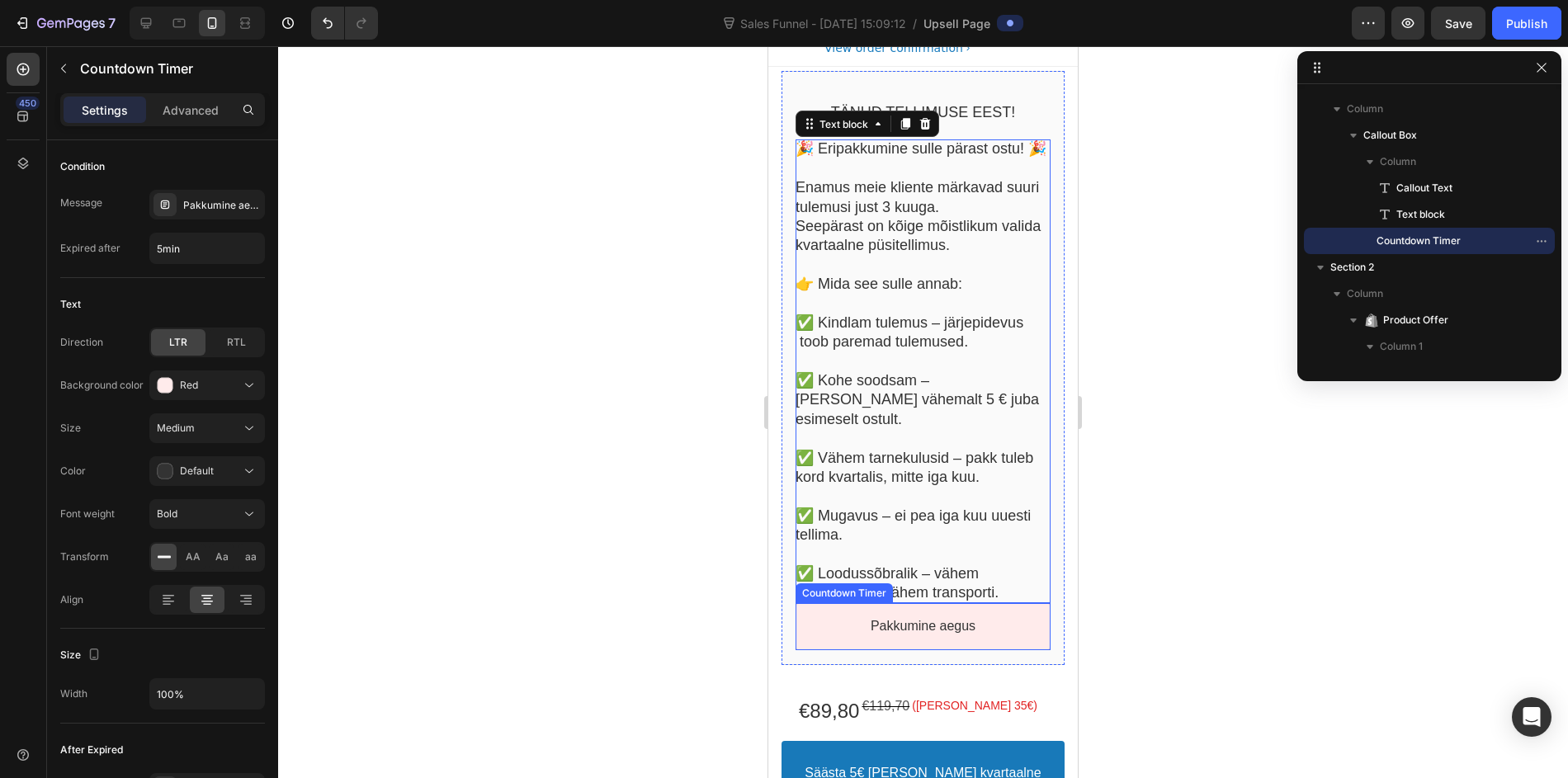
click at [937, 619] on bdo "Pakkumine aegus" at bounding box center [923, 625] width 105 height 14
click at [942, 388] on p "✅ Kohe soodsam – [PERSON_NAME] vähemalt 5 € juba esimeselt ostult." at bounding box center [923, 400] width 255 height 58
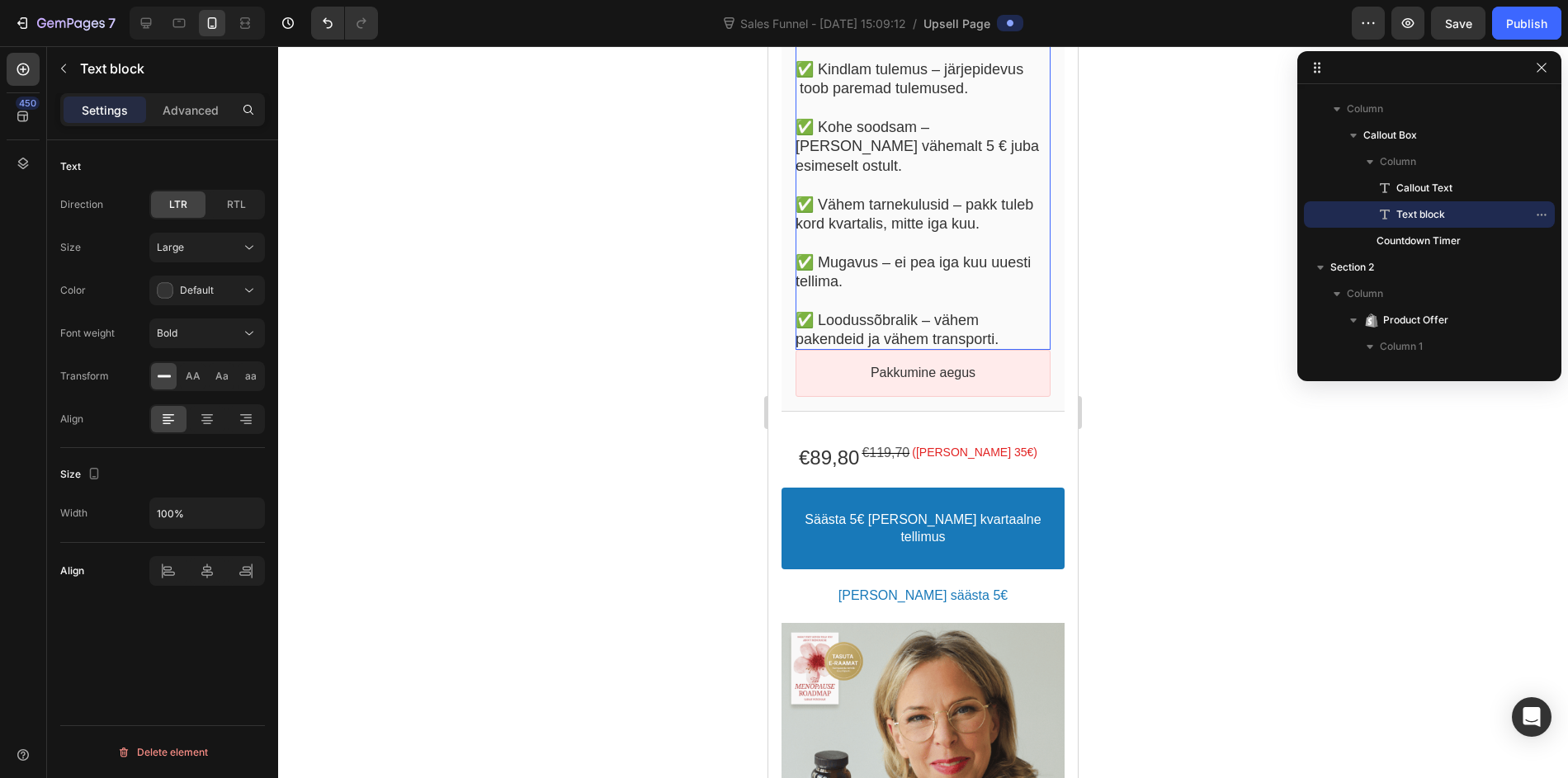
scroll to position [314, 0]
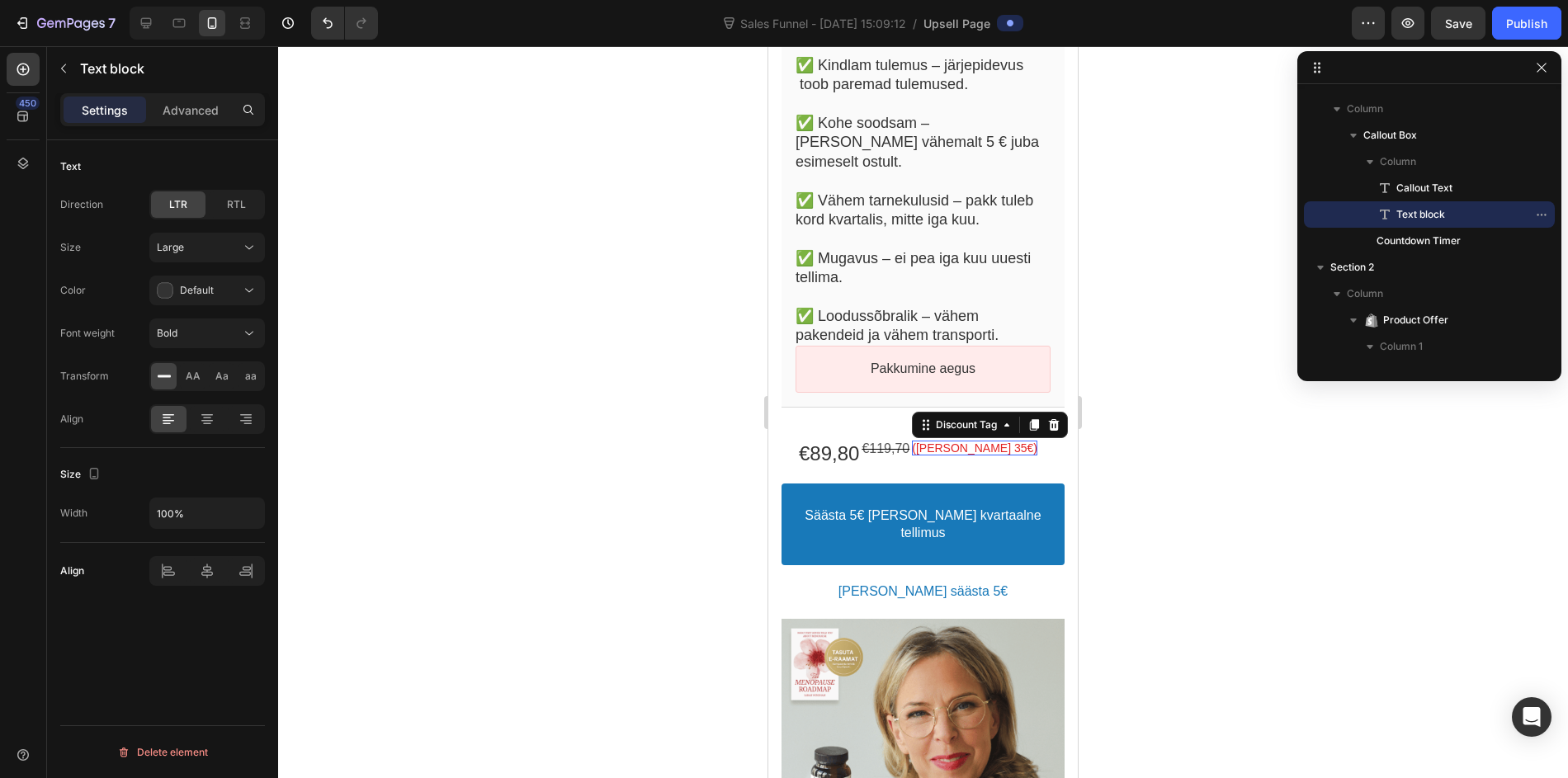
click at [915, 442] on bdo "(säästad 35€)" at bounding box center [975, 448] width 125 height 13
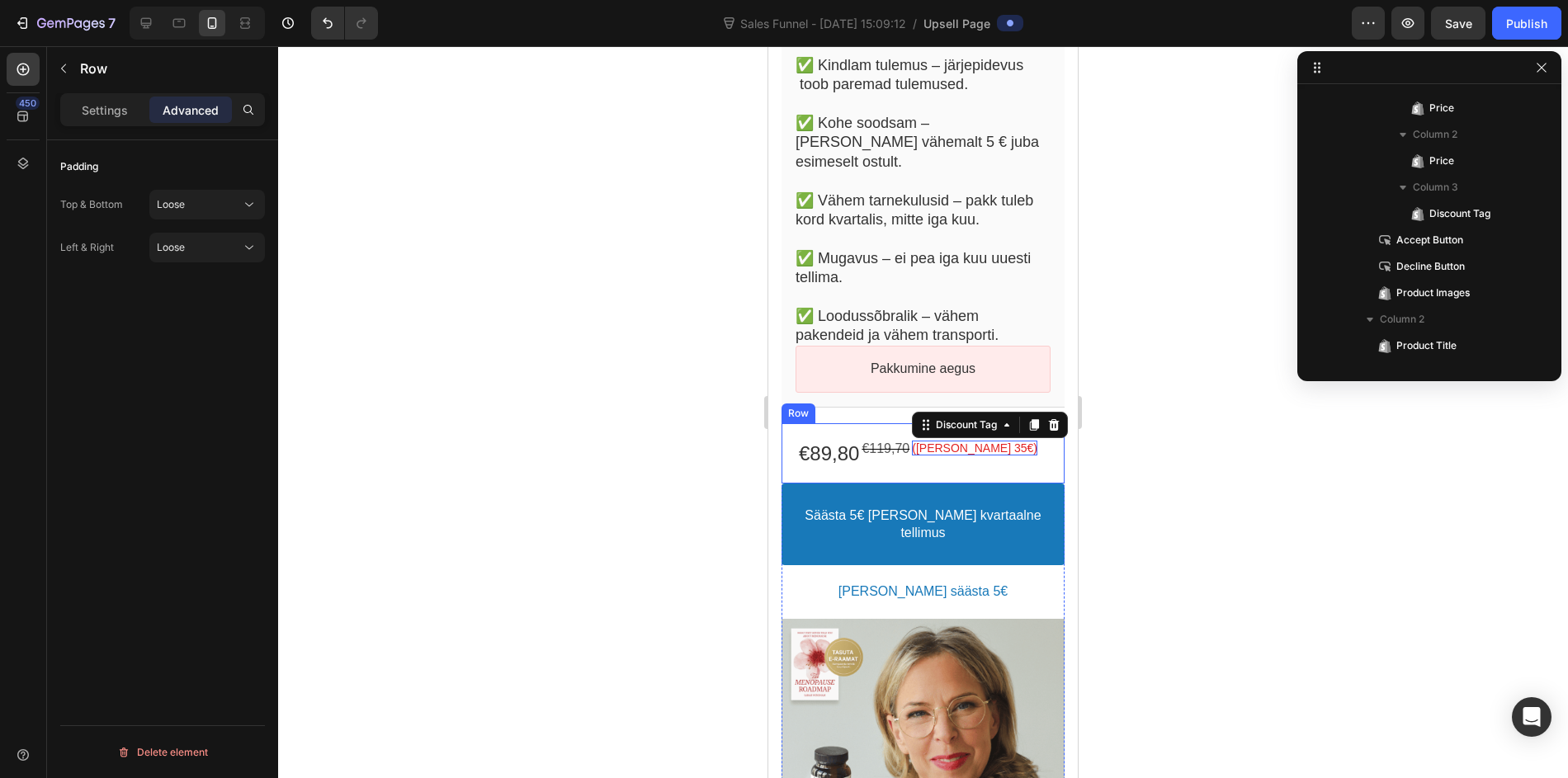
click at [864, 424] on div "€89,80 Price €119,70 Price (säästad 35€) Discount Tag Row" at bounding box center [923, 454] width 283 height 61
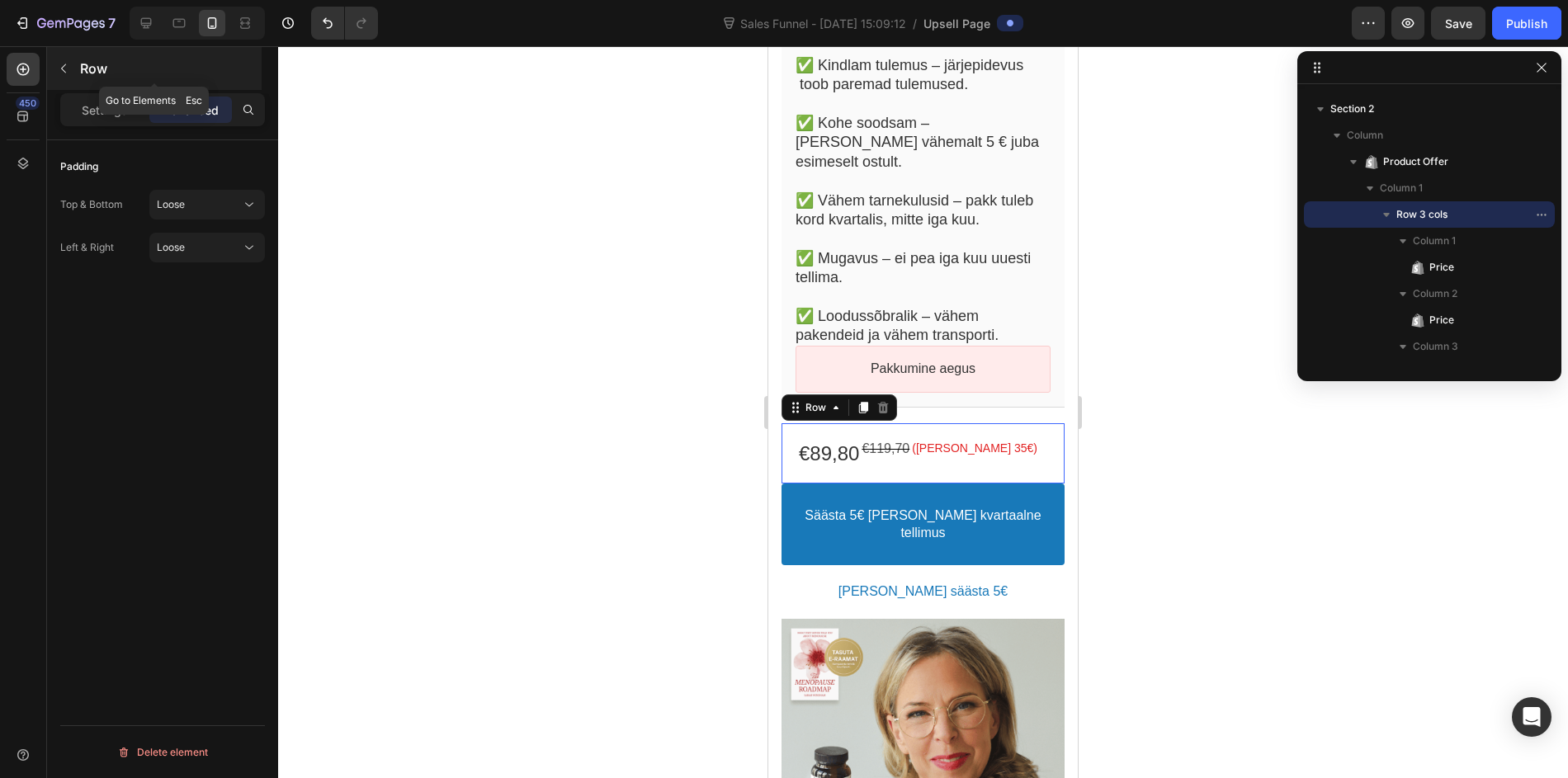
click at [63, 72] on icon "button" at bounding box center [63, 68] width 13 height 13
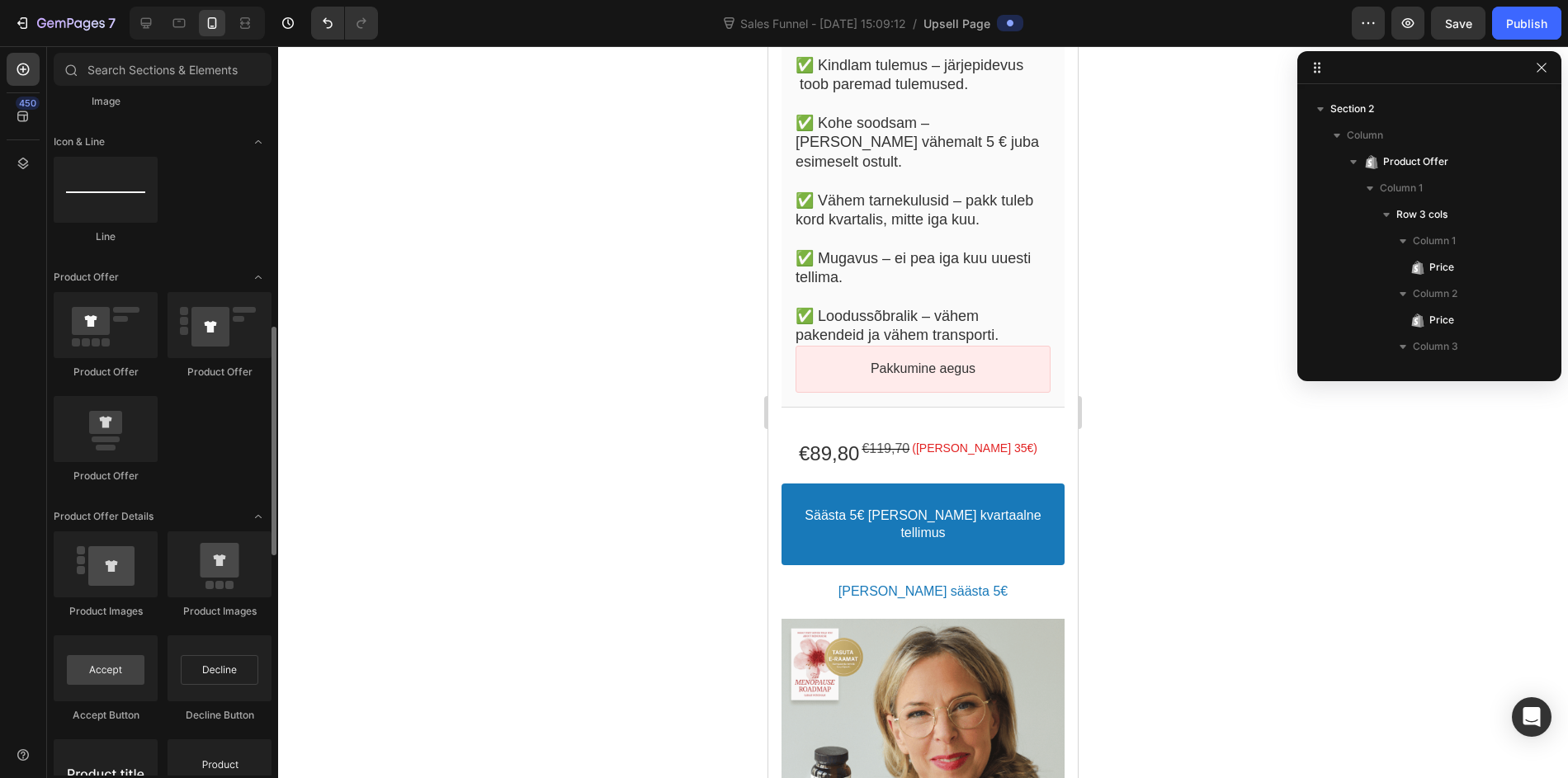
scroll to position [1094, 0]
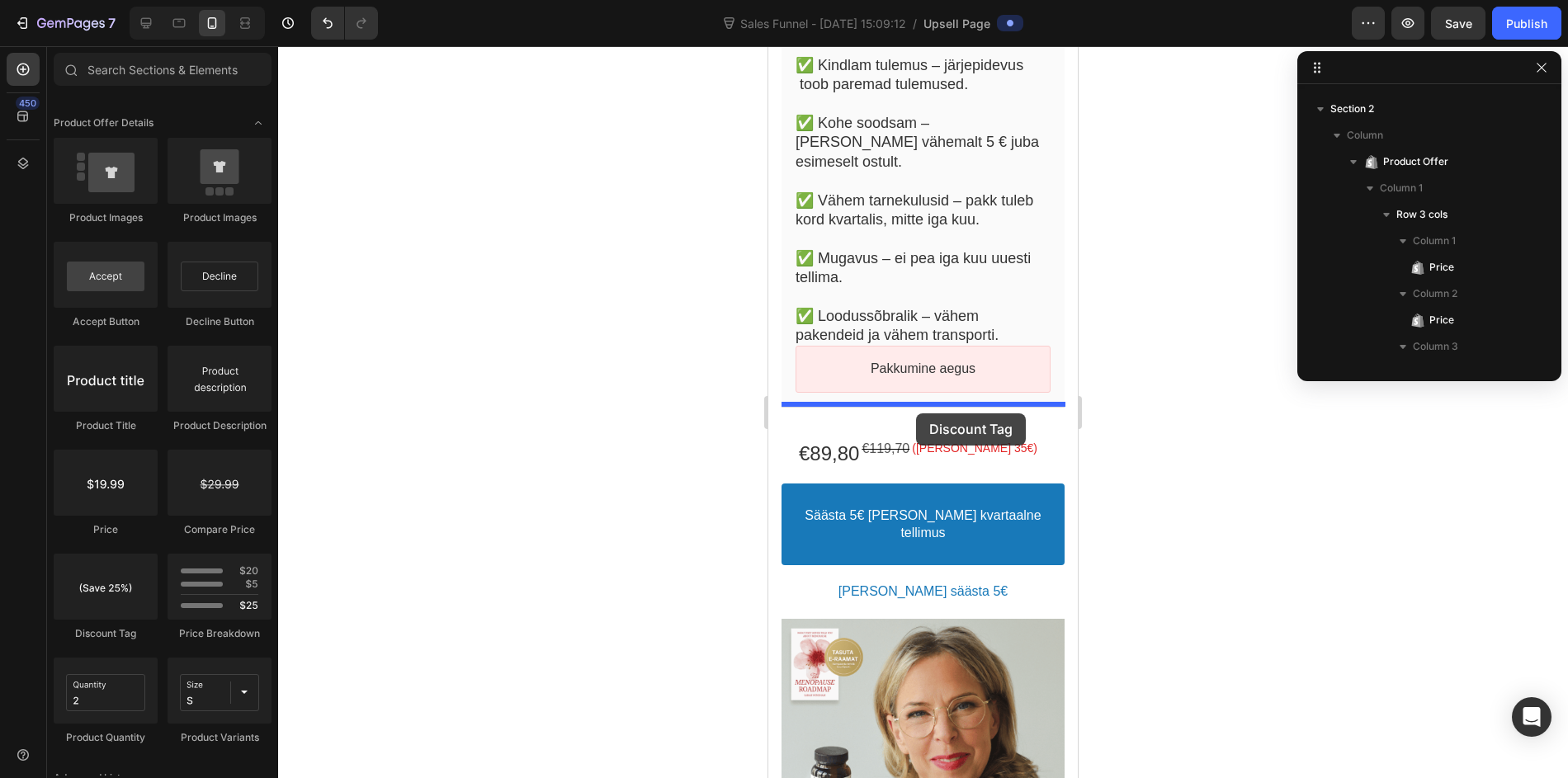
drag, startPoint x: 945, startPoint y: 621, endPoint x: 916, endPoint y: 413, distance: 210.0
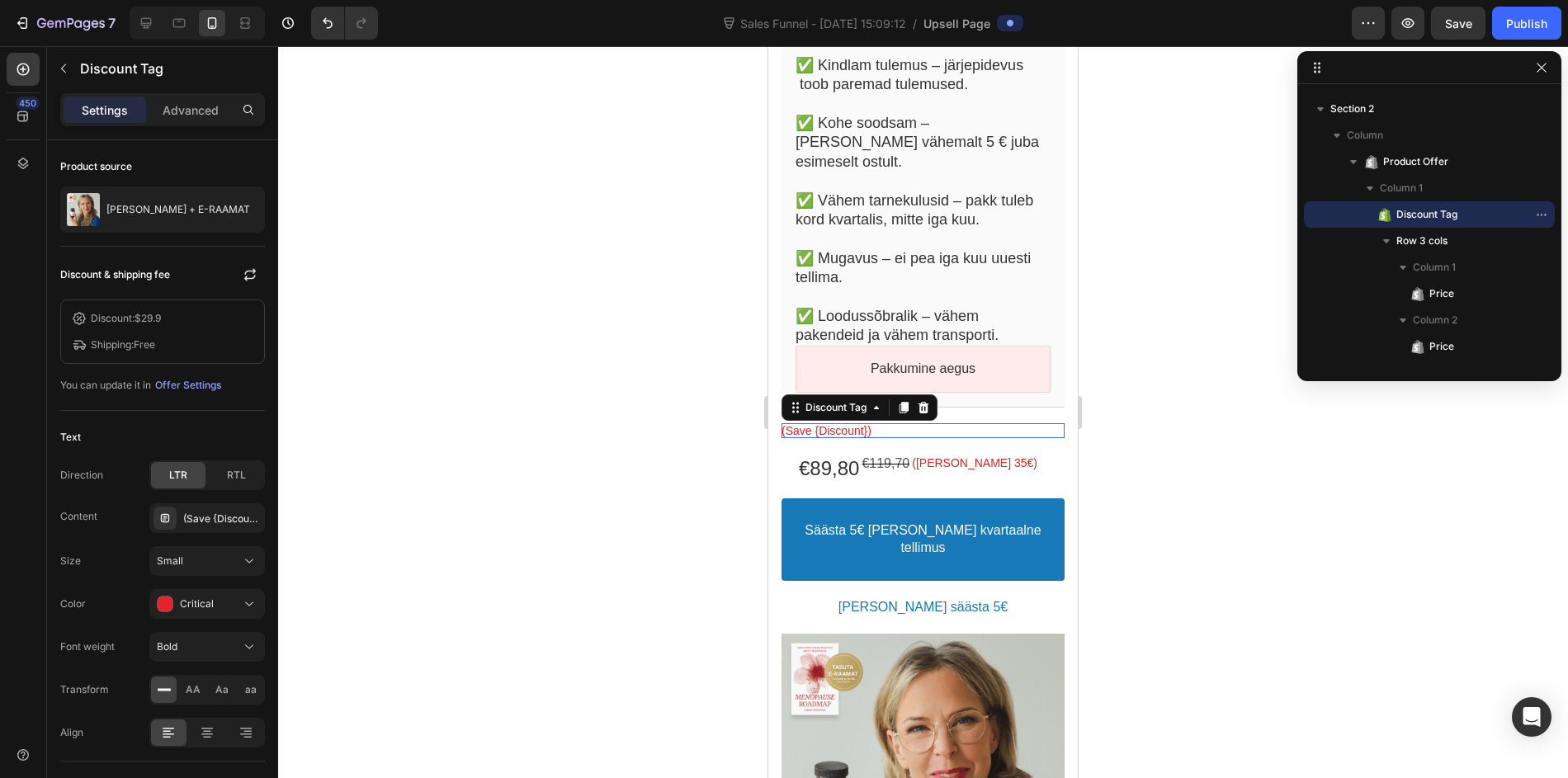
click at [924, 424] on div "(Save {Discount})" at bounding box center [923, 431] width 283 height 15
click at [825, 425] on bdo "(Save {Discount})" at bounding box center [826, 431] width 90 height 13
click at [824, 425] on bdo "(Save {Discount})" at bounding box center [826, 431] width 90 height 13
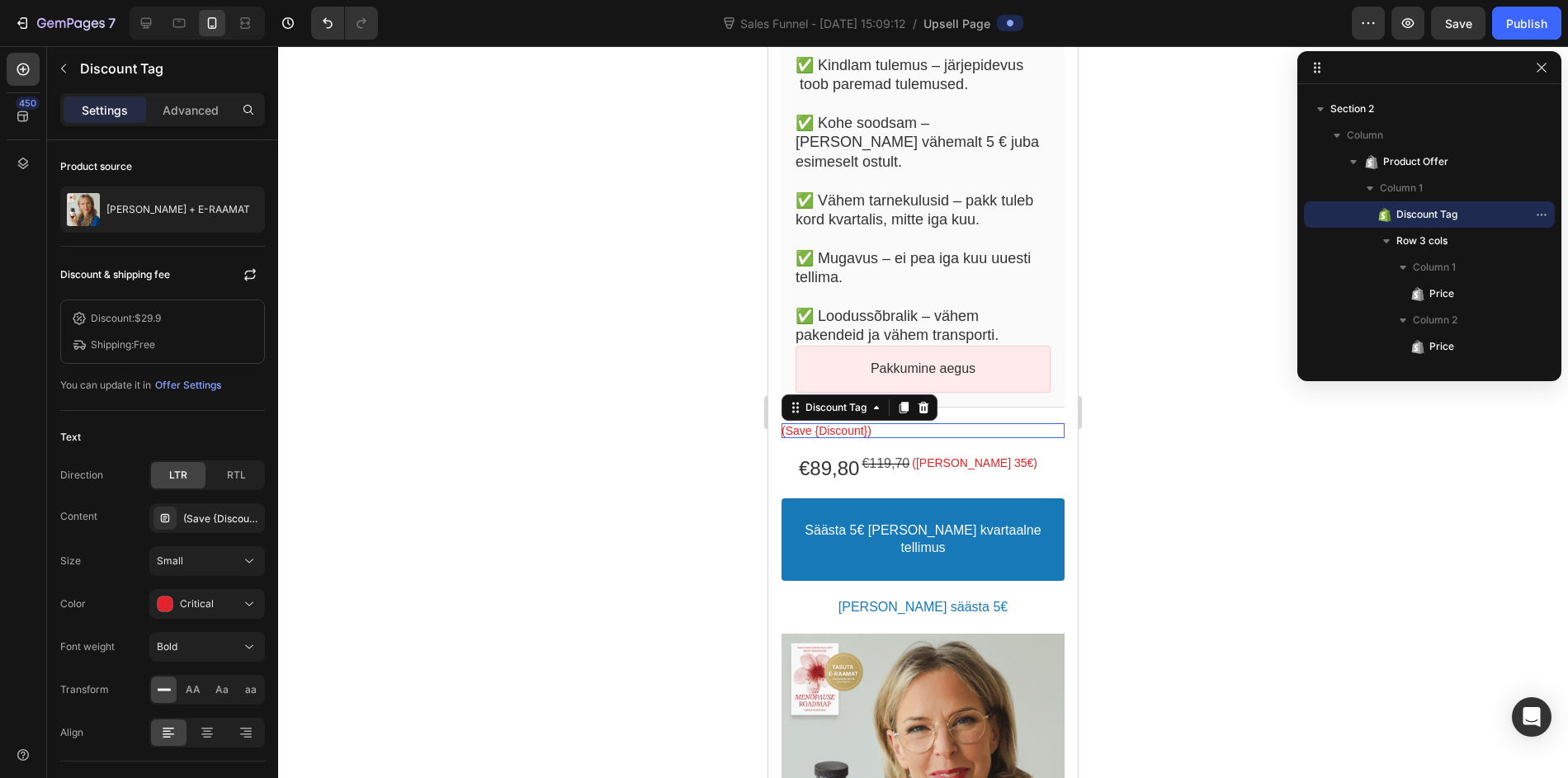
click at [824, 425] on bdo "(Save {Discount})" at bounding box center [826, 431] width 90 height 13
click at [221, 519] on div "(Save {Discount})" at bounding box center [222, 519] width 78 height 15
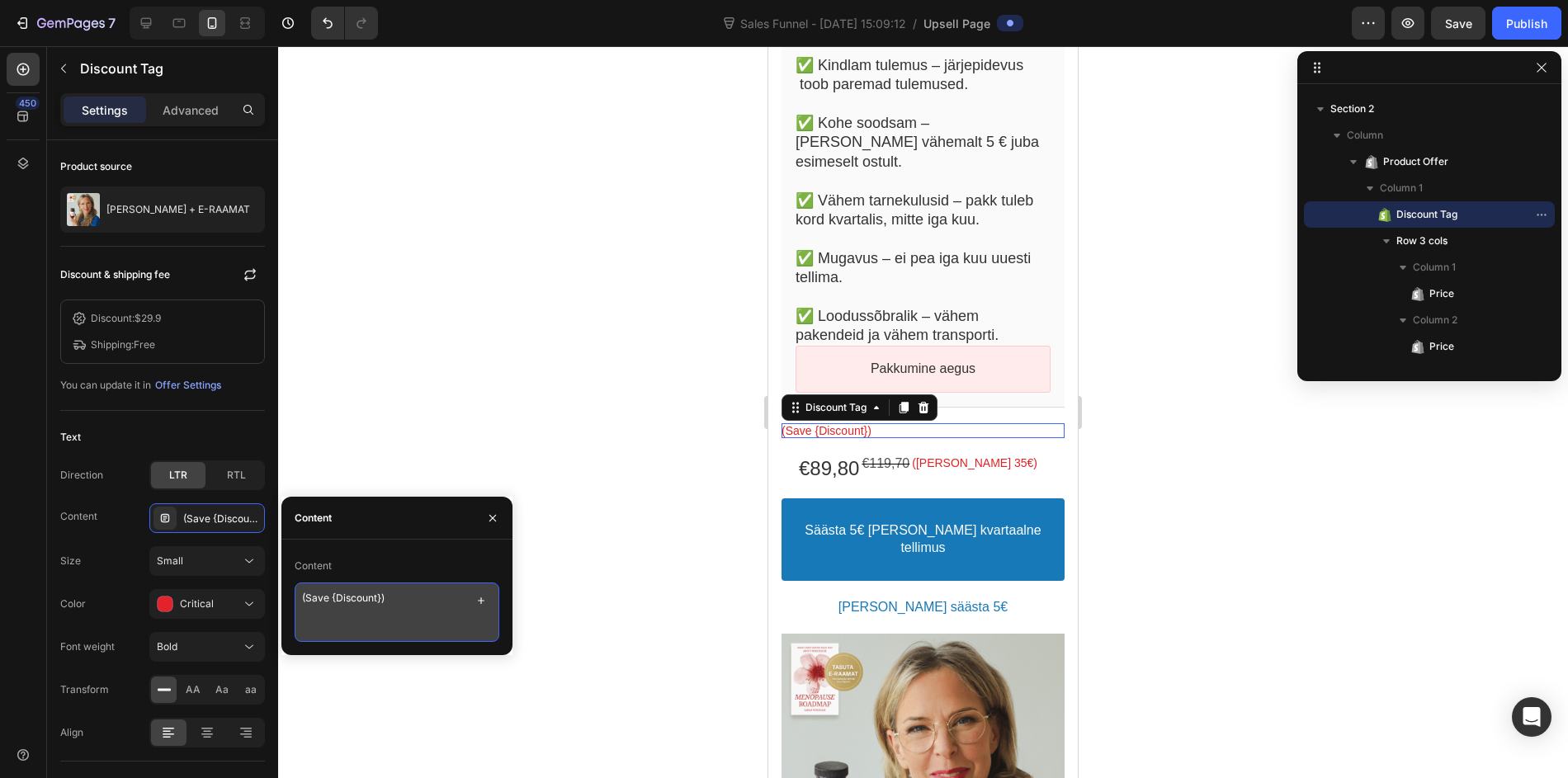
click at [389, 600] on textarea "(Save {Discount})" at bounding box center [397, 612] width 205 height 60
click at [389, 599] on textarea "(Save {Discount})" at bounding box center [397, 612] width 205 height 60
type textarea "Rakendasime 5€ soodustuse"
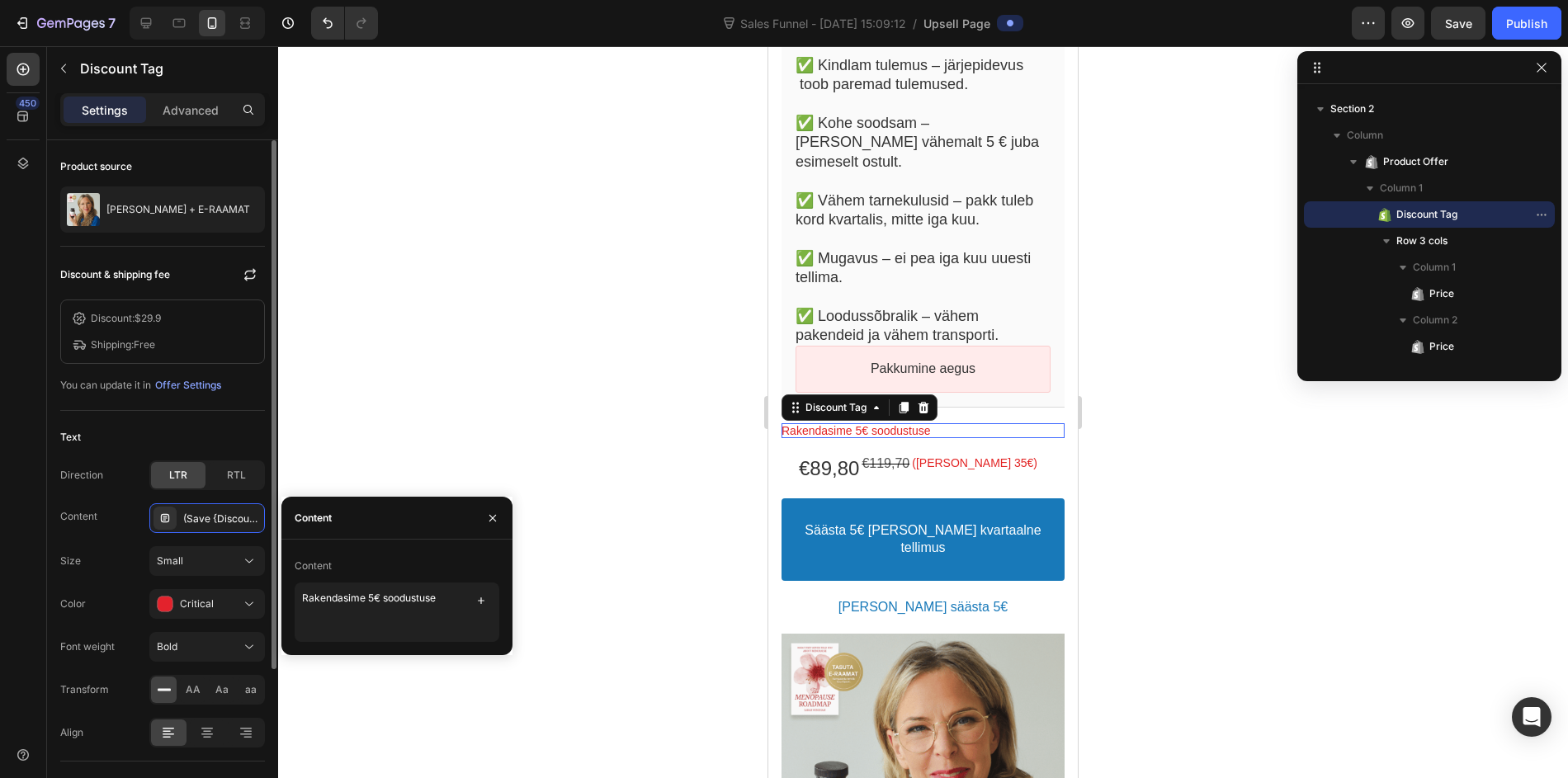
click at [207, 747] on div at bounding box center [207, 733] width 116 height 29
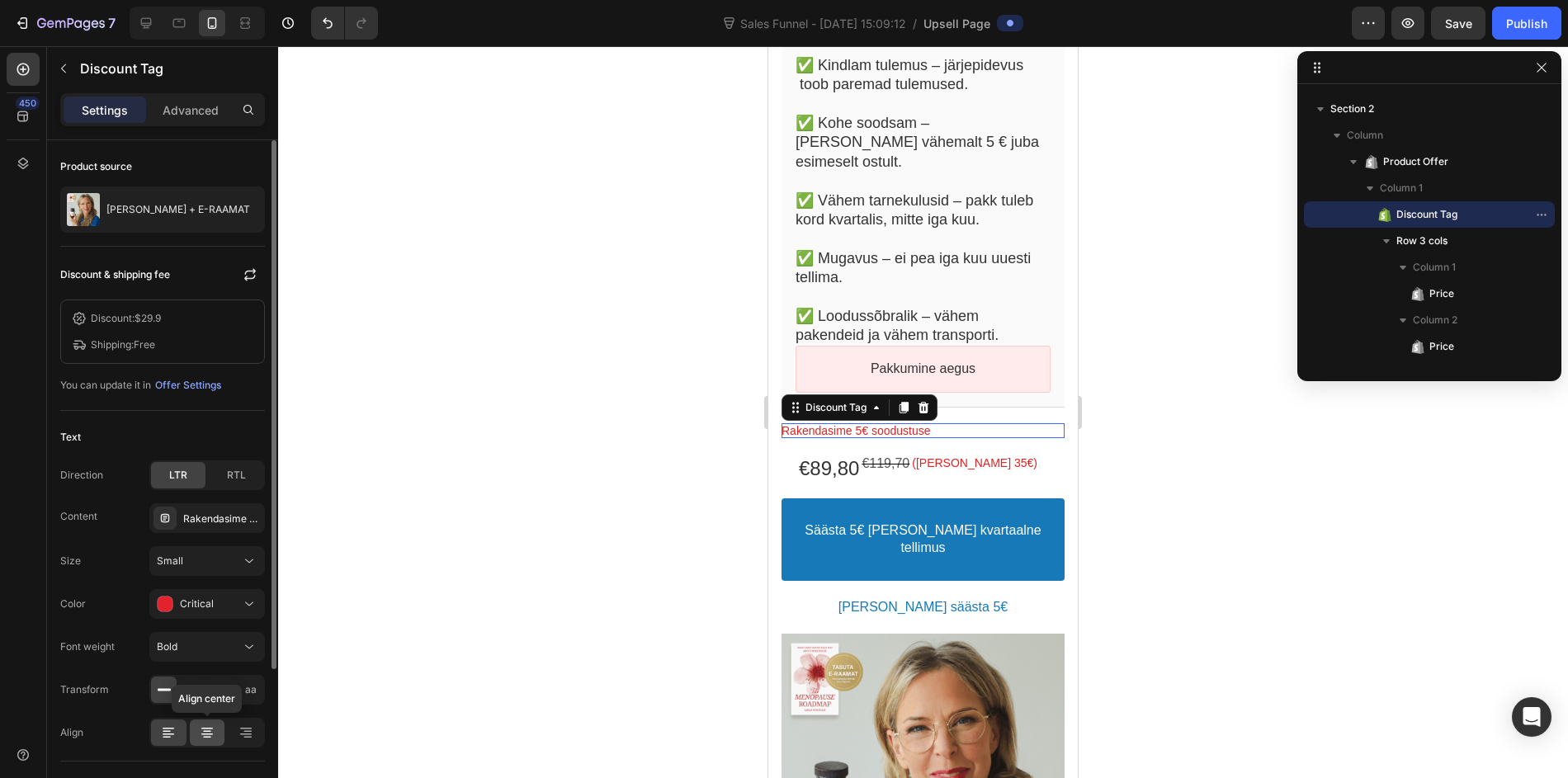
click at [207, 739] on icon at bounding box center [207, 733] width 16 height 16
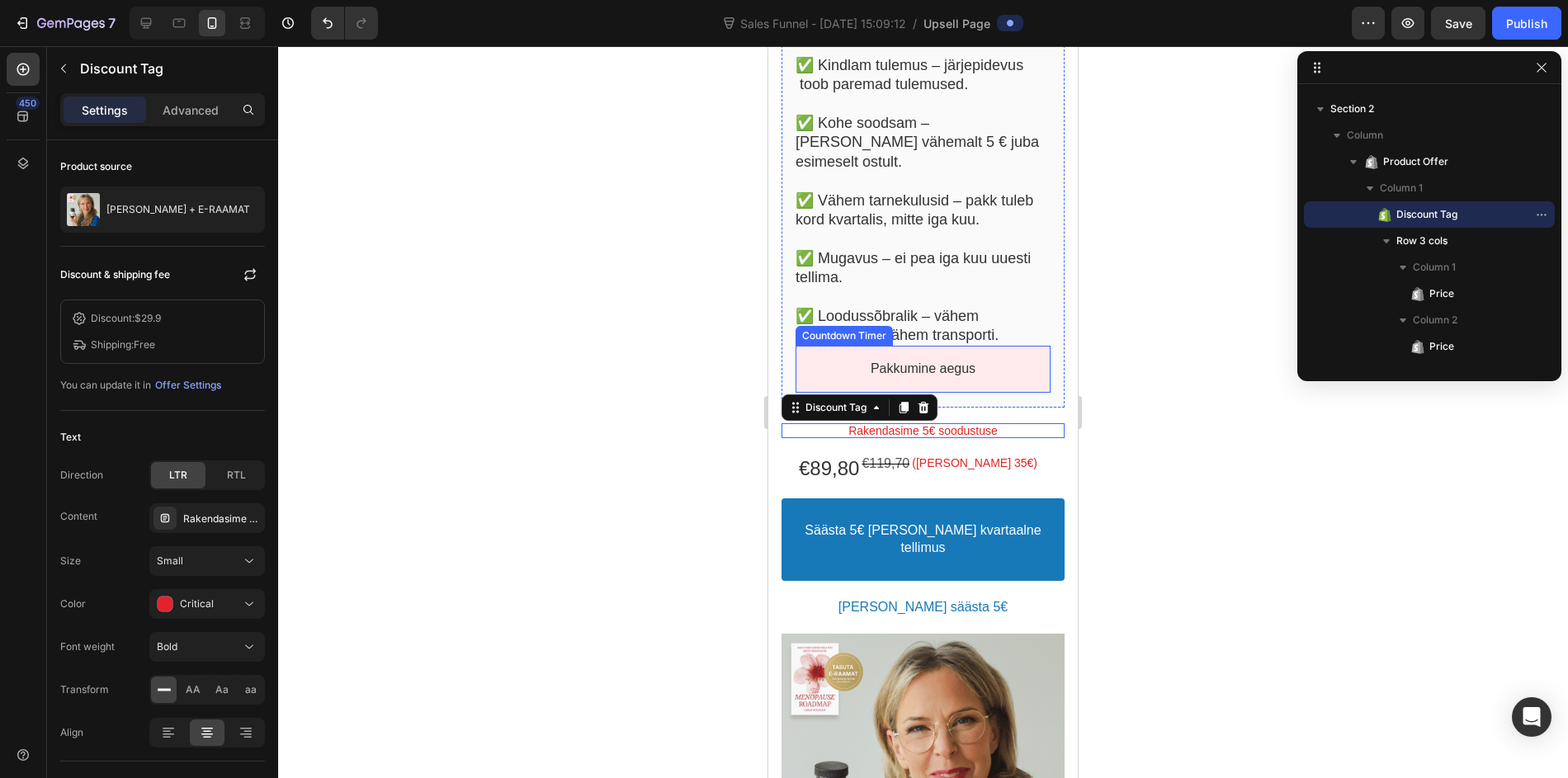
click at [885, 307] on p "✅ Loodussõbralik – vähem pakendeid ja vähem transporti." at bounding box center [923, 326] width 255 height 39
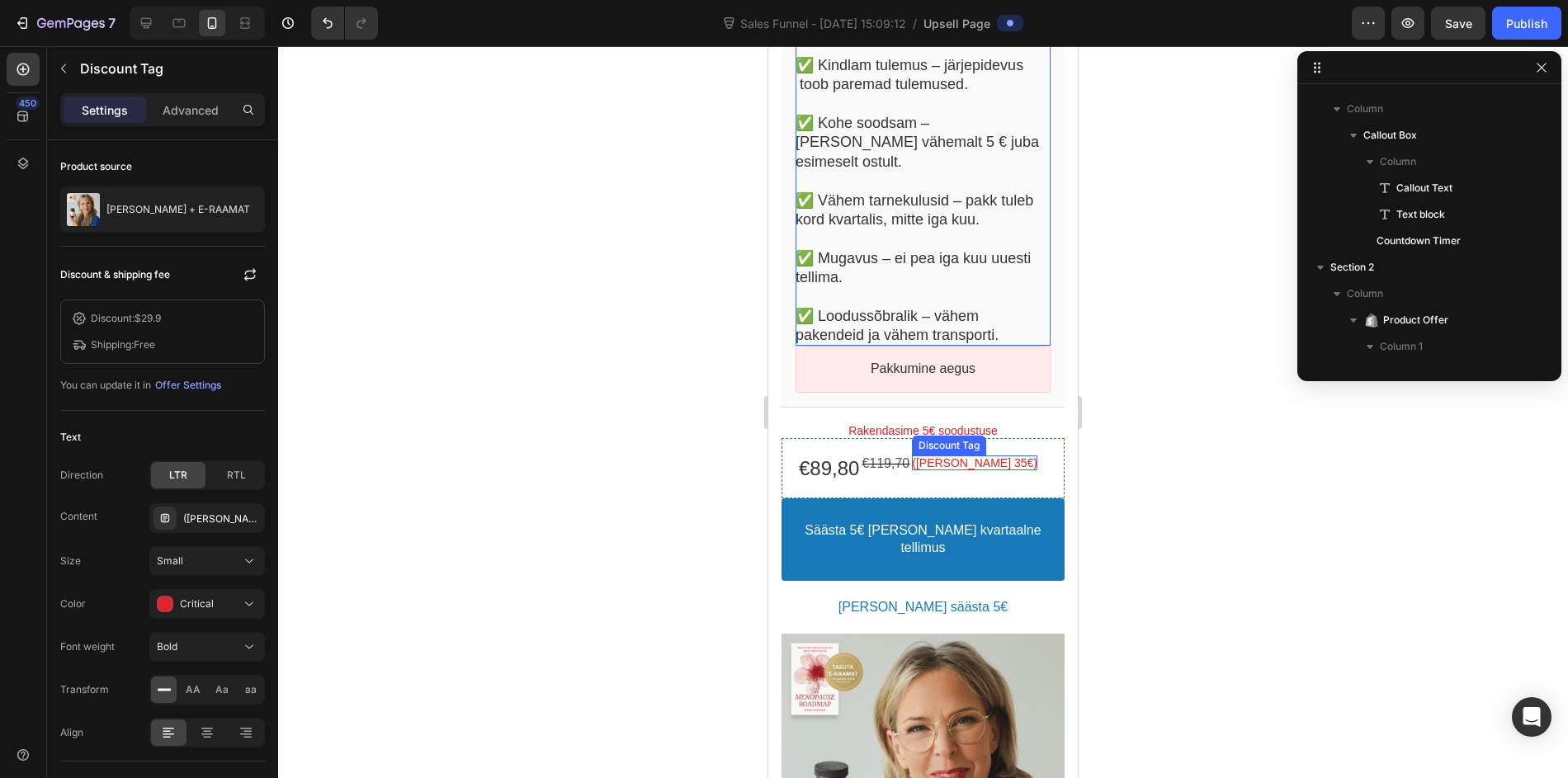
click at [960, 457] on bdo "(säästad 35€)" at bounding box center [975, 463] width 125 height 13
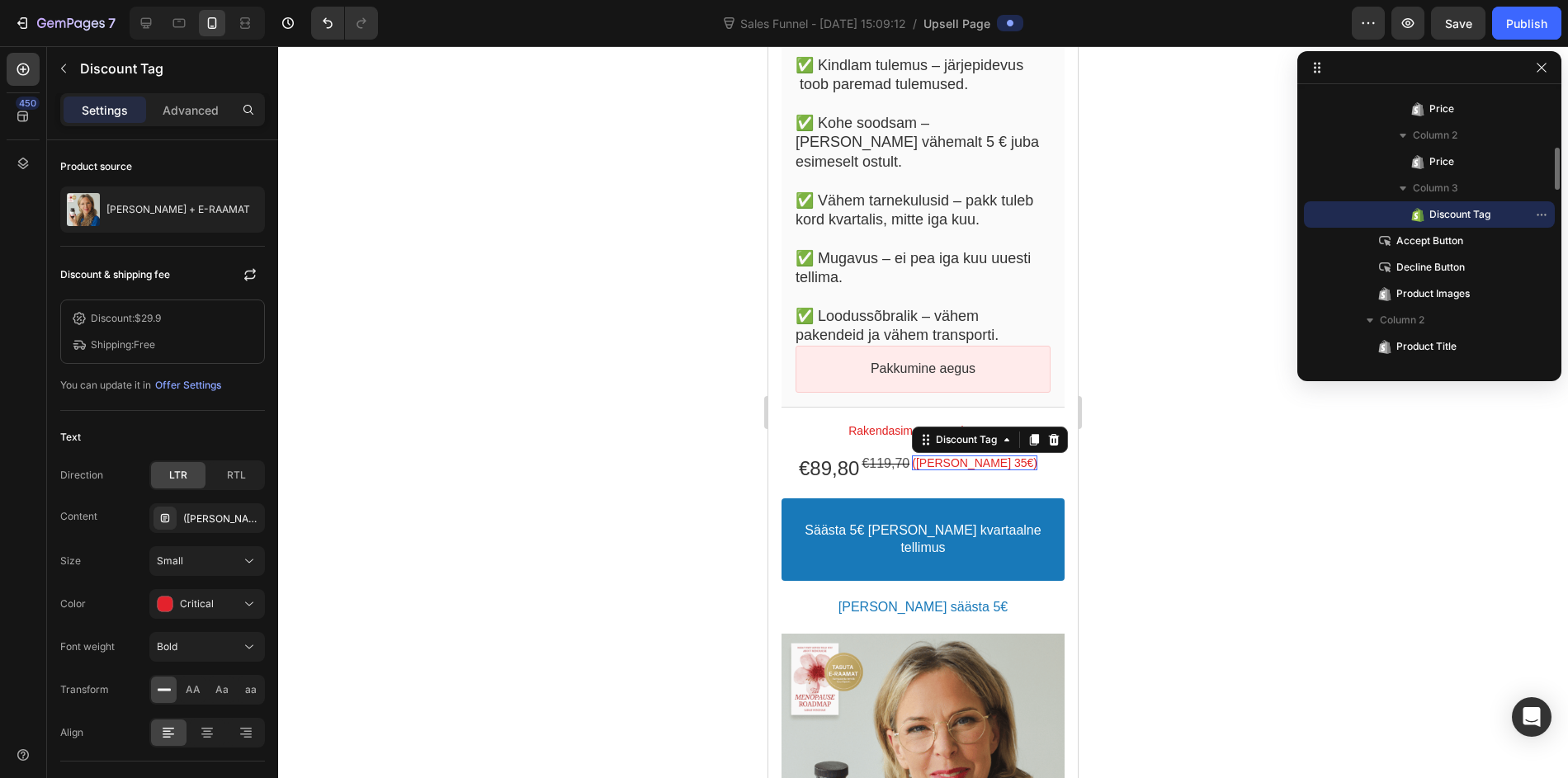
click at [960, 457] on bdo "(säästad 35€)" at bounding box center [975, 463] width 125 height 13
click at [910, 457] on bdo "€119,70" at bounding box center [885, 463] width 48 height 14
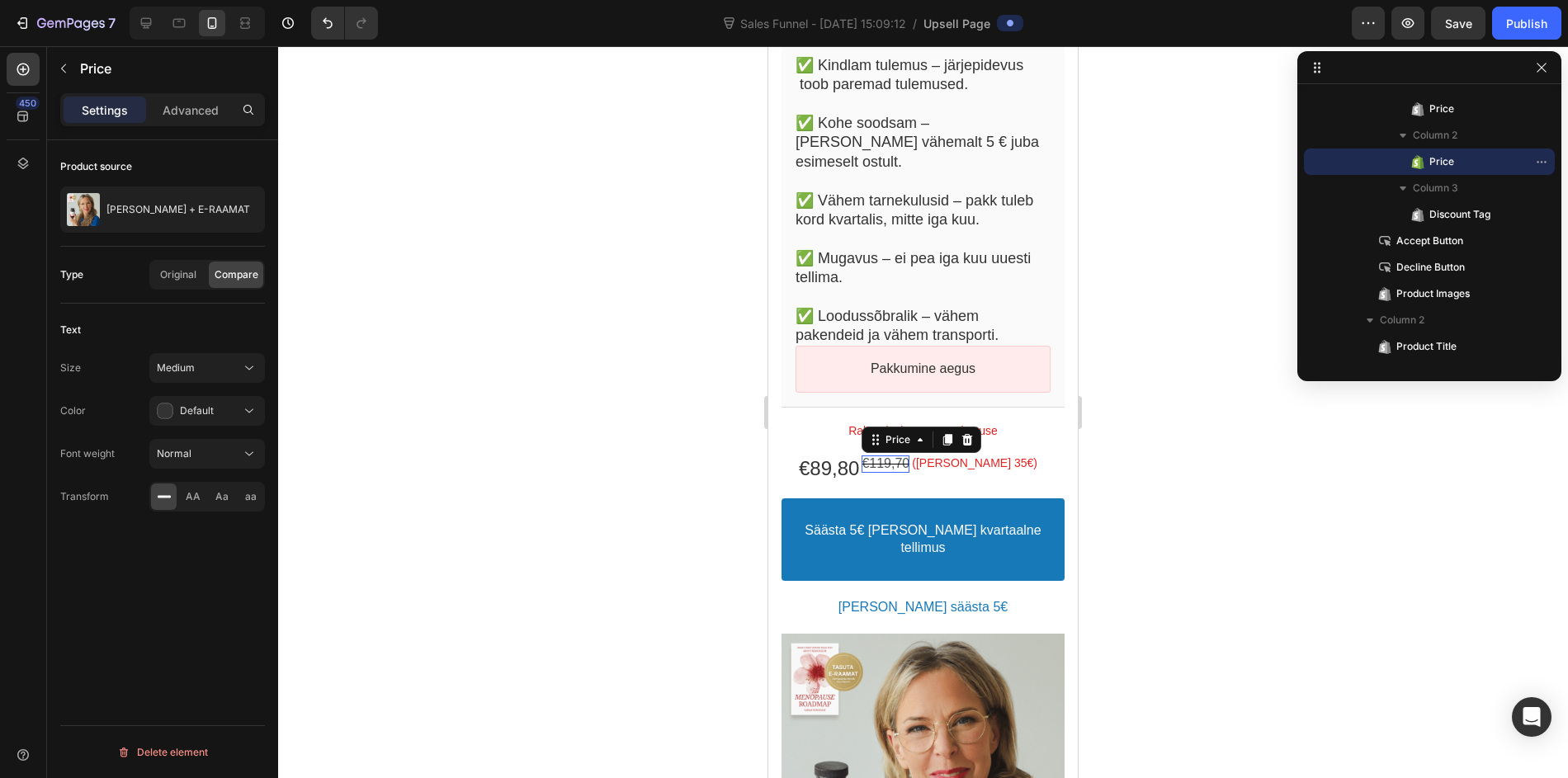
click at [969, 433] on icon at bounding box center [967, 440] width 13 height 13
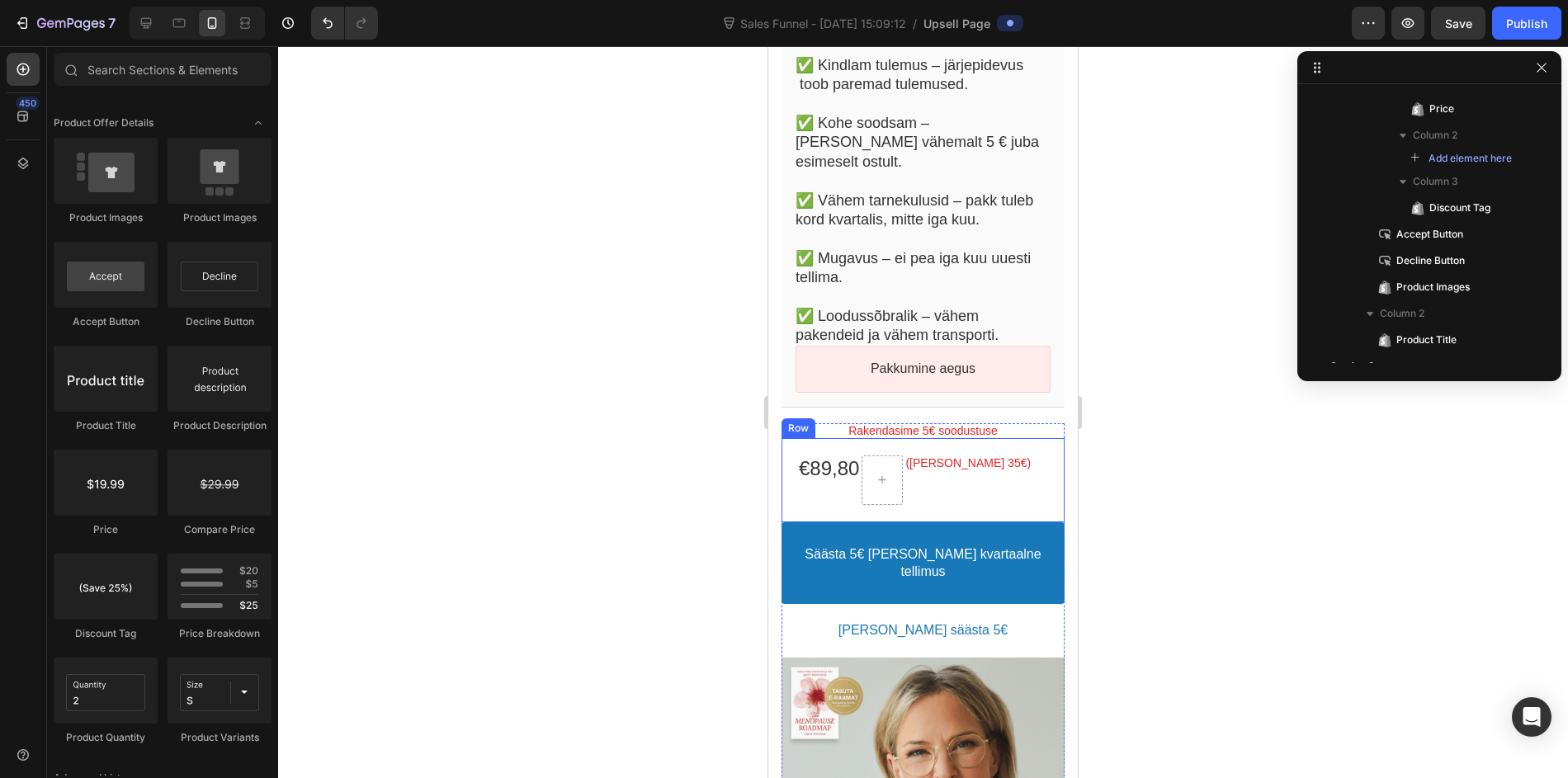
scroll to position [208, 0]
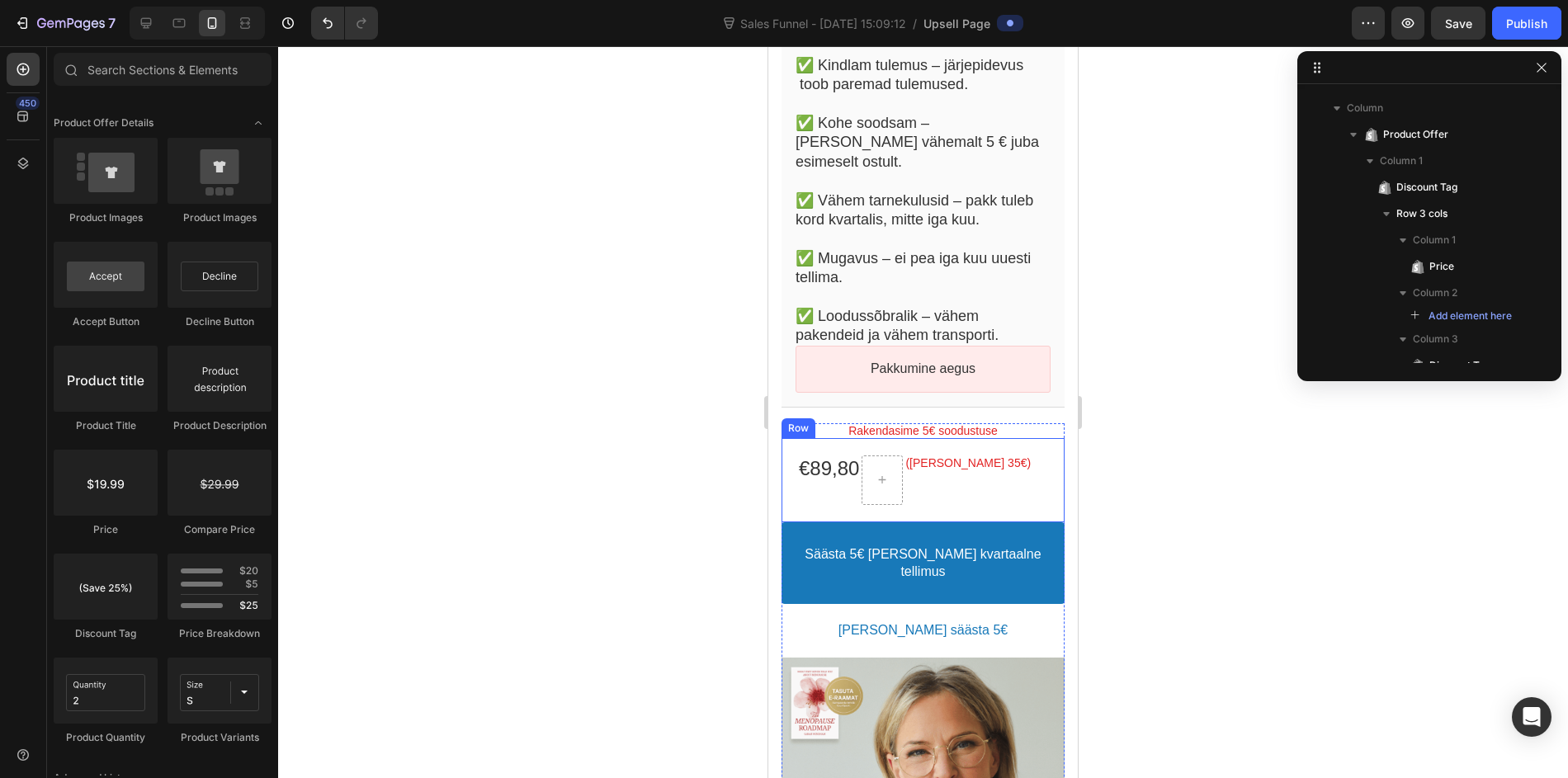
click at [889, 456] on div at bounding box center [882, 480] width 42 height 49
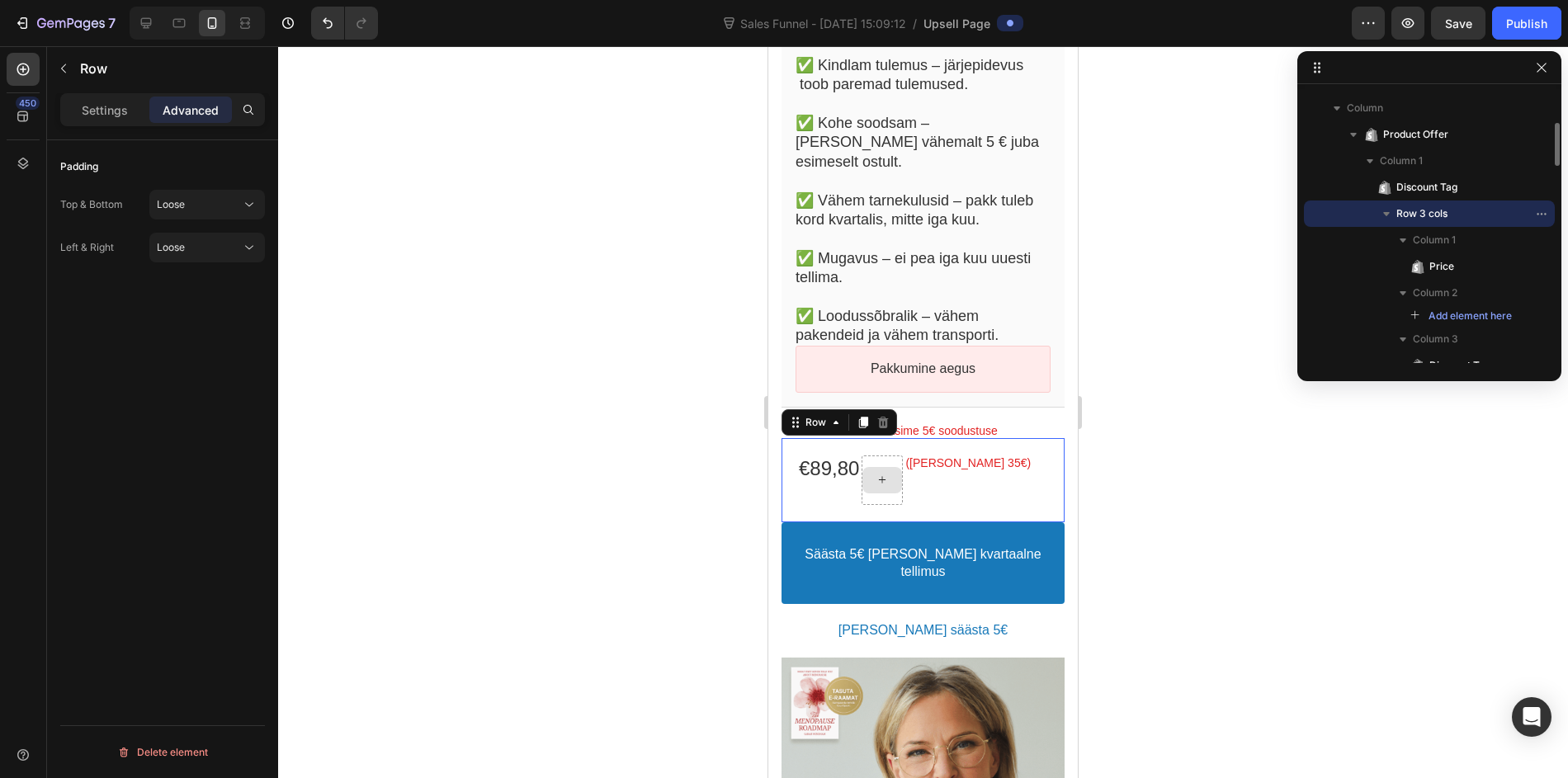
click at [877, 456] on div at bounding box center [882, 480] width 42 height 49
click at [842, 458] on bdo "€89,80" at bounding box center [829, 469] width 61 height 23
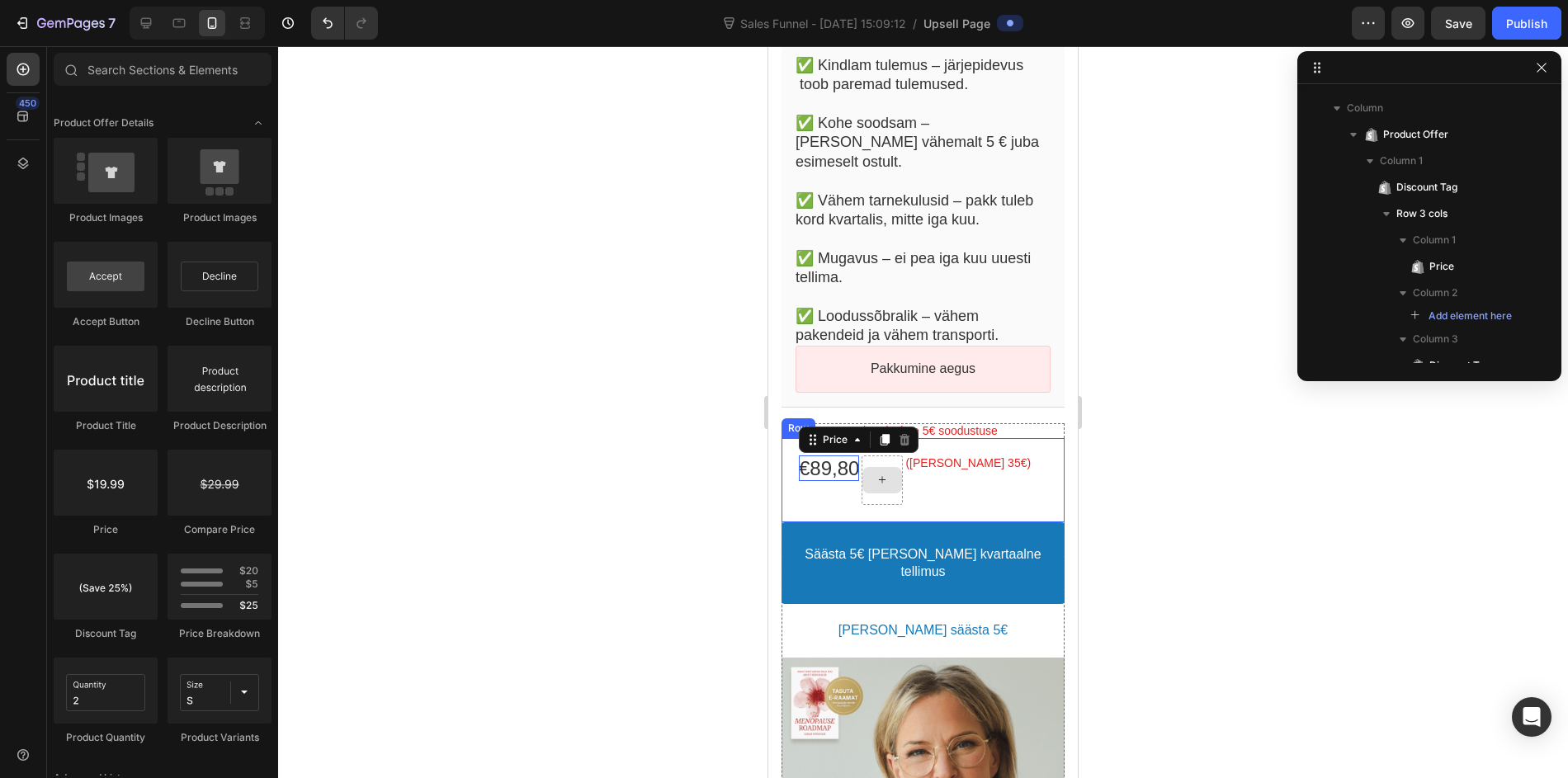
click at [887, 473] on icon at bounding box center [882, 479] width 13 height 14
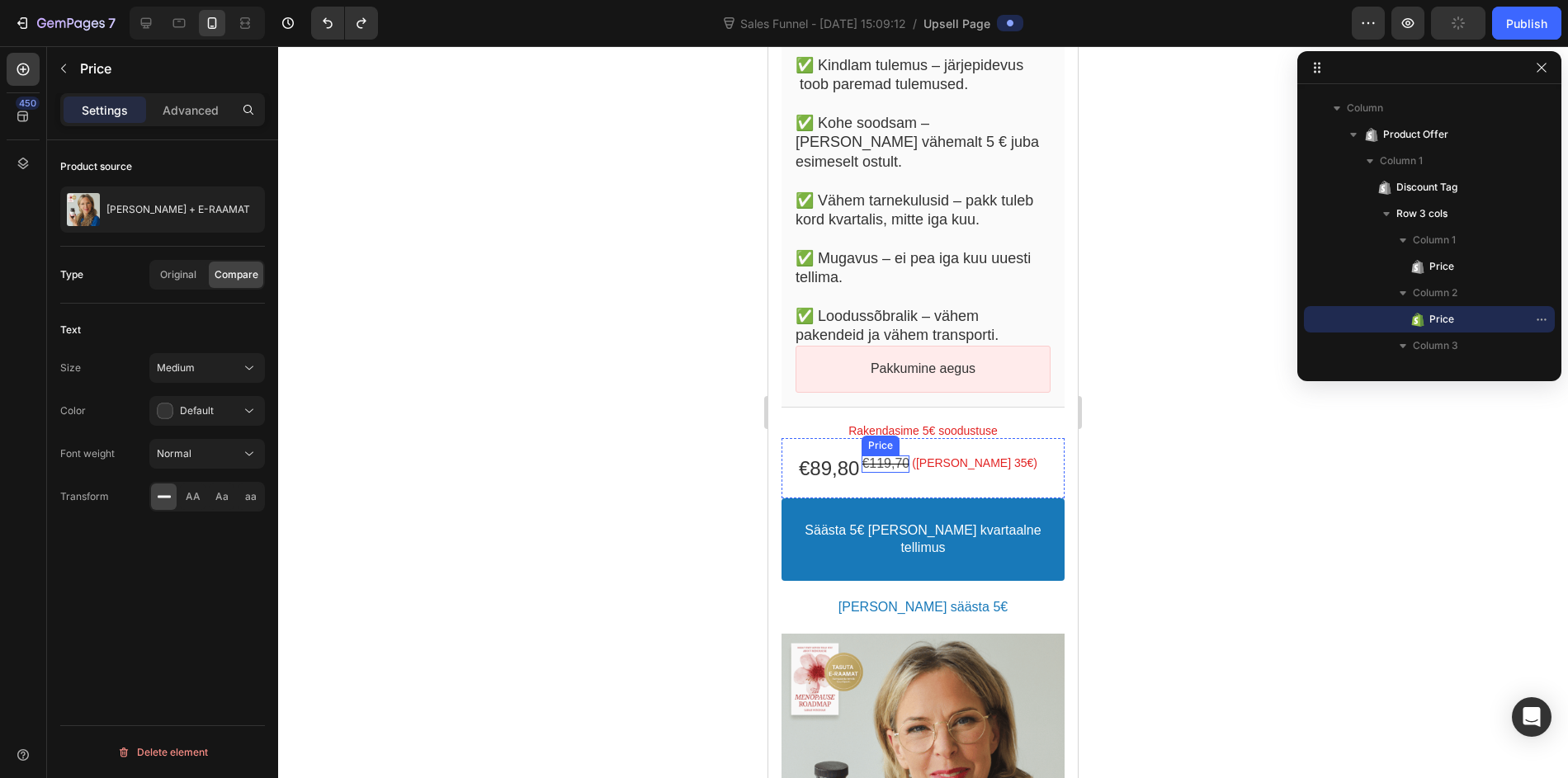
click at [893, 457] on bdo "€119,70" at bounding box center [885, 463] width 48 height 14
click at [177, 277] on span "Original" at bounding box center [178, 275] width 36 height 15
click at [227, 273] on span "Compare" at bounding box center [236, 275] width 44 height 15
click at [60, 76] on button "button" at bounding box center [63, 68] width 27 height 27
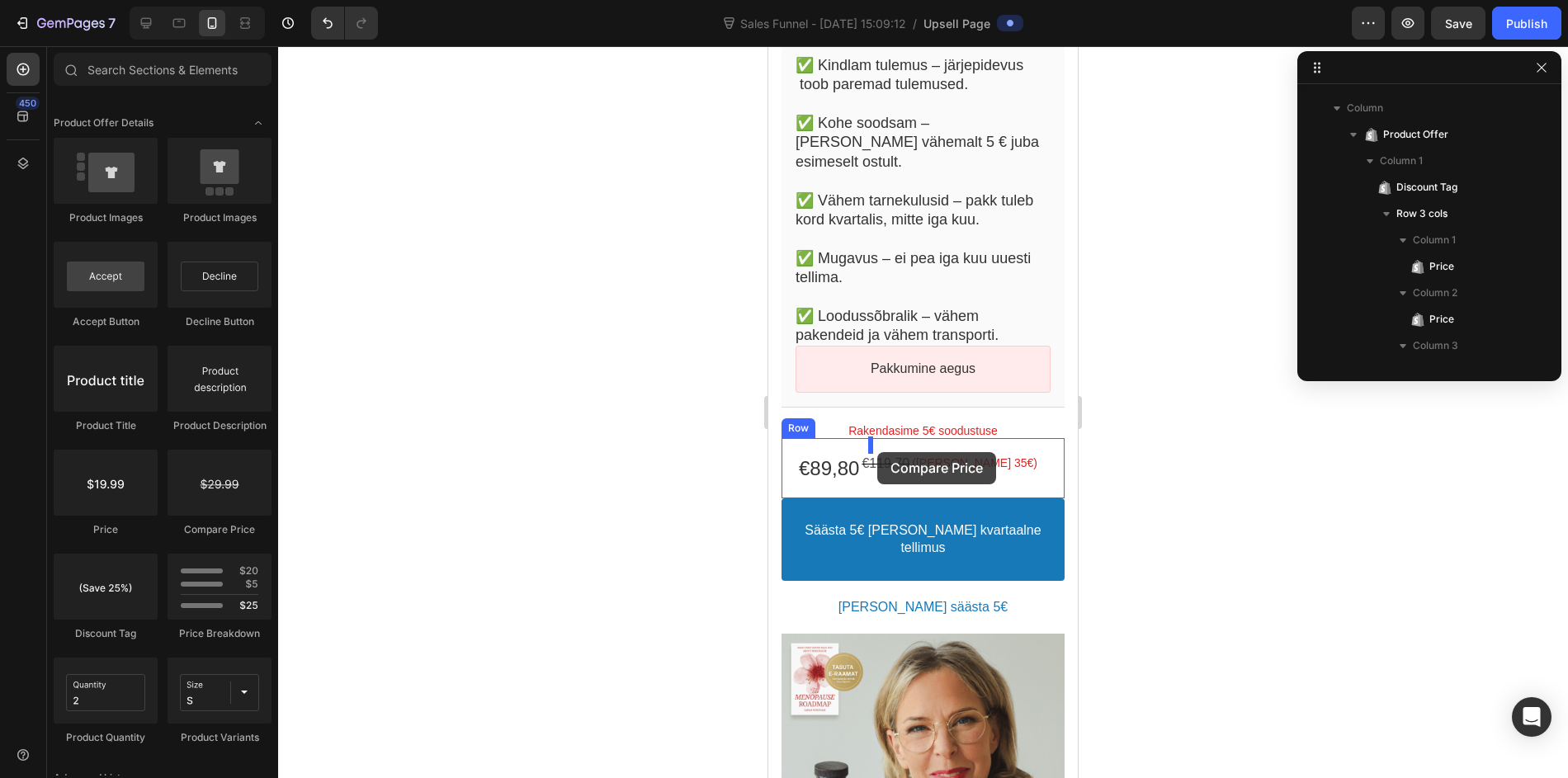
drag, startPoint x: 1007, startPoint y: 547, endPoint x: 877, endPoint y: 452, distance: 161.0
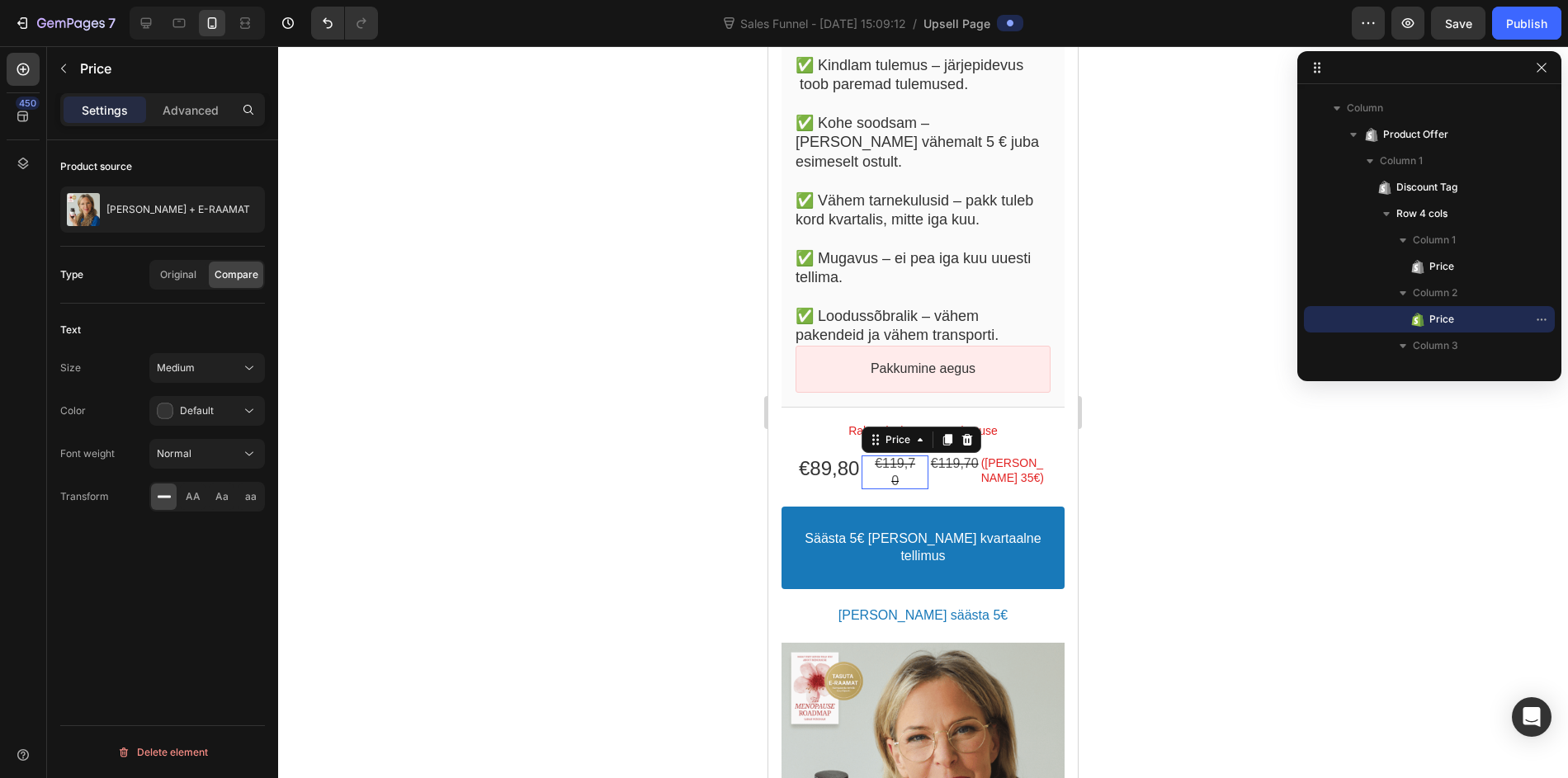
click at [901, 457] on bdo "€119,70" at bounding box center [894, 472] width 41 height 31
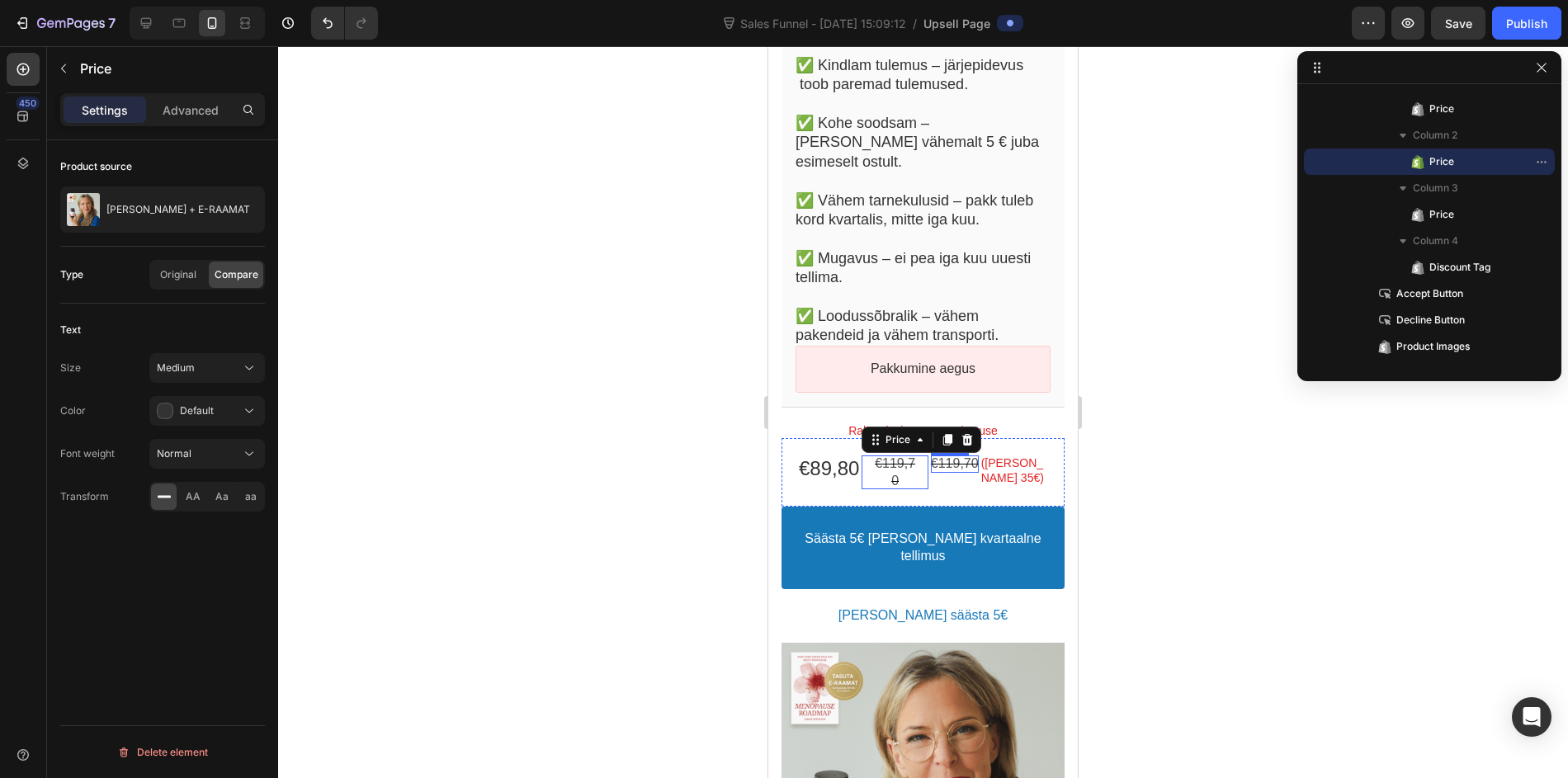
click at [956, 457] on bdo "€119,70" at bounding box center [955, 463] width 48 height 14
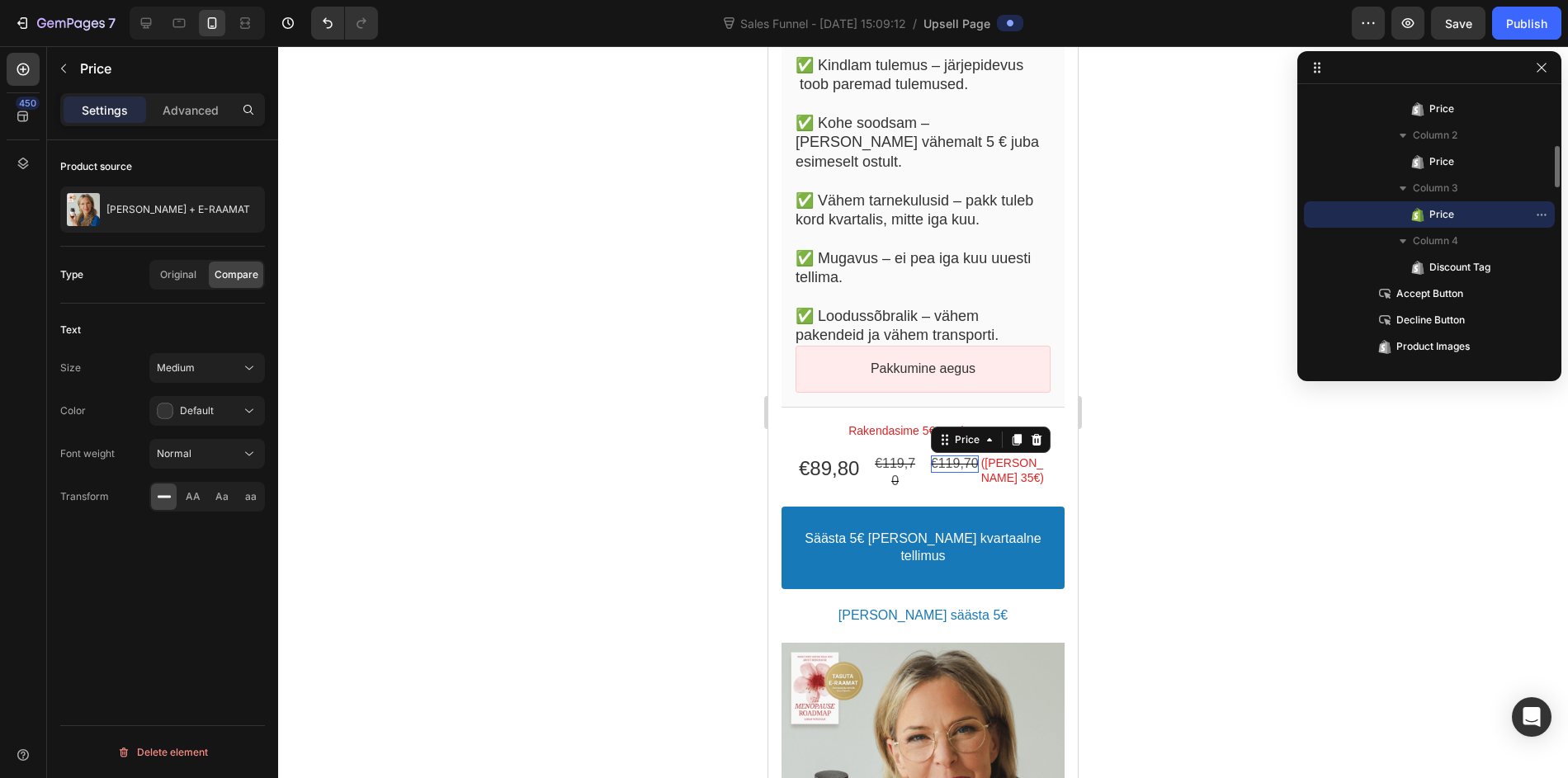
click at [956, 457] on bdo "€119,70" at bounding box center [955, 463] width 48 height 14
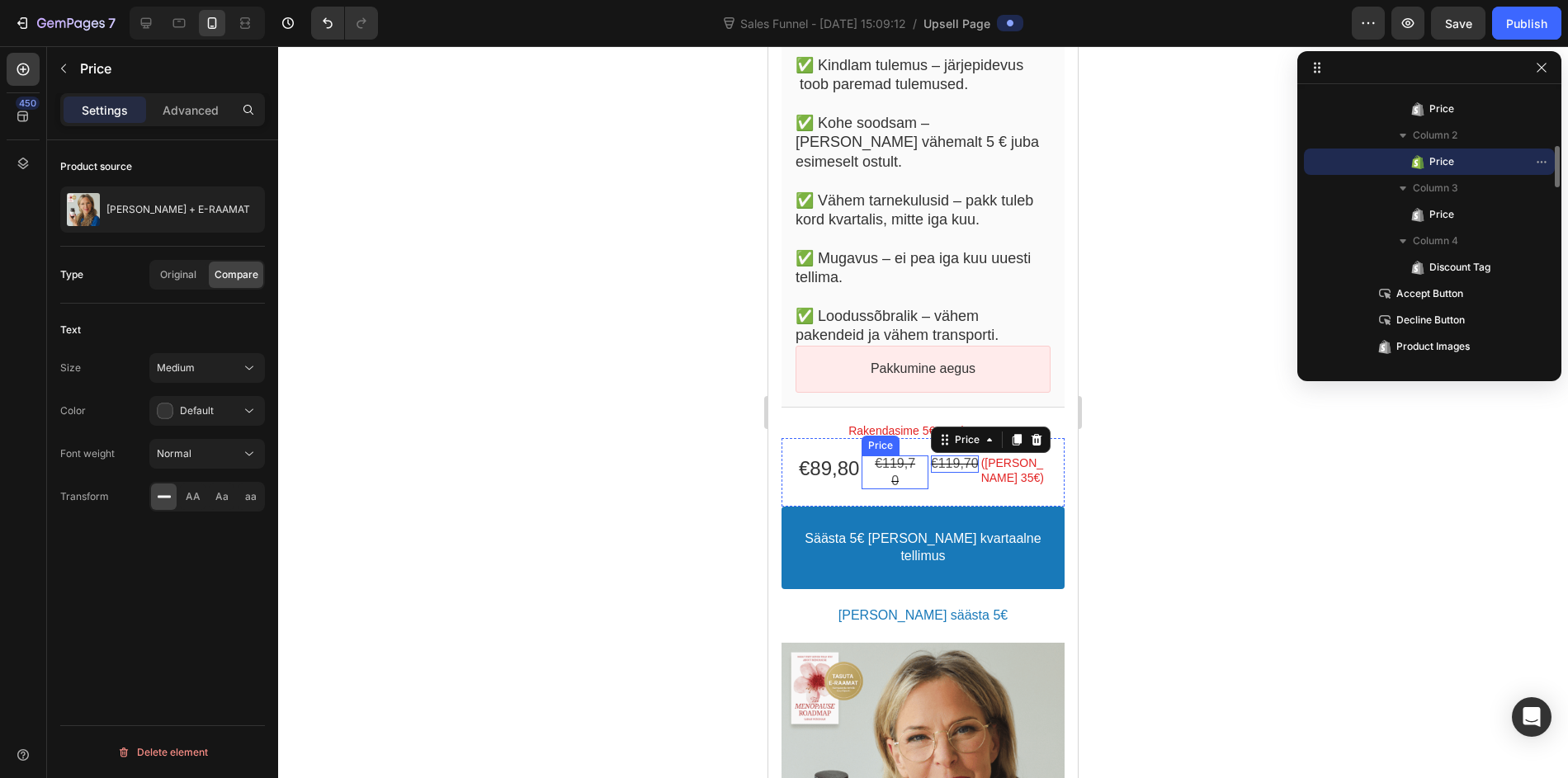
click at [923, 456] on div "€119,70 Price" at bounding box center [894, 473] width 66 height 35
click at [960, 457] on bdo "€119,70" at bounding box center [955, 463] width 48 height 14
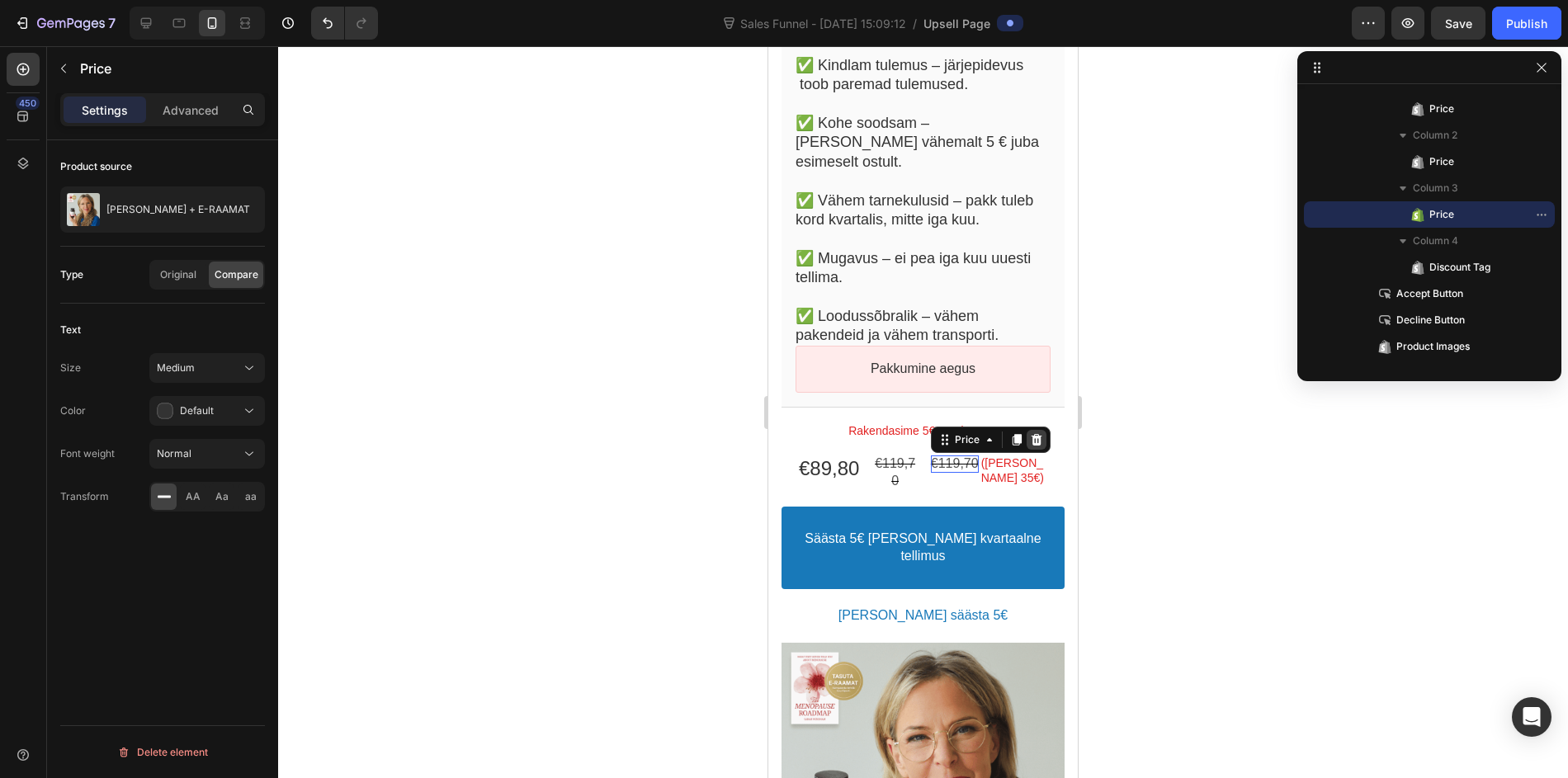
click at [1038, 433] on icon at bounding box center [1036, 440] width 13 height 13
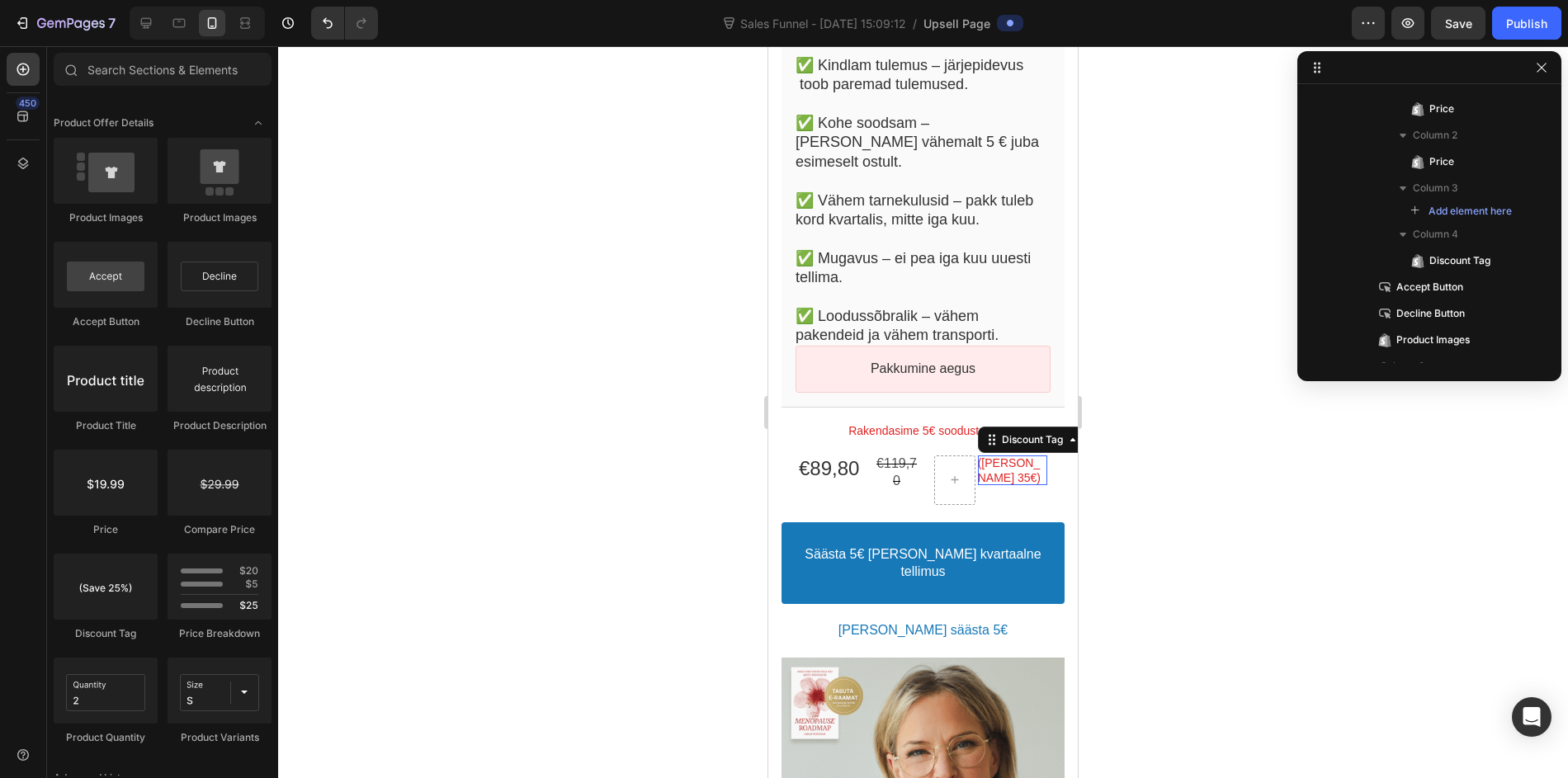
click at [1000, 457] on bdo "(säästad 35€)" at bounding box center [1009, 471] width 63 height 28
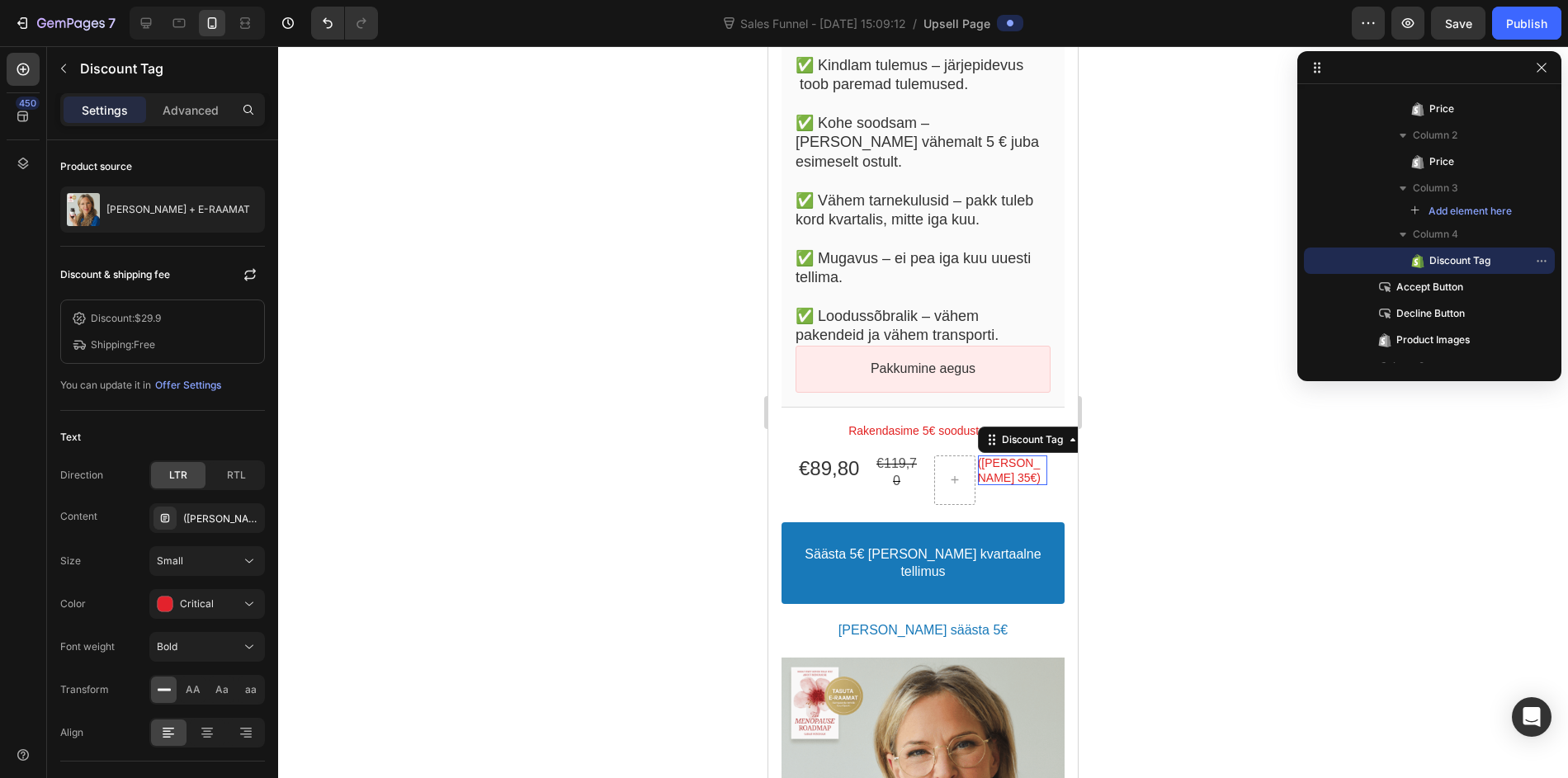
click at [1008, 457] on bdo "(säästad 35€)" at bounding box center [1009, 471] width 63 height 28
click at [1011, 457] on bdo "(säästad 35€)" at bounding box center [1009, 471] width 63 height 28
click at [225, 516] on div "(säästad 35€)" at bounding box center [222, 519] width 78 height 15
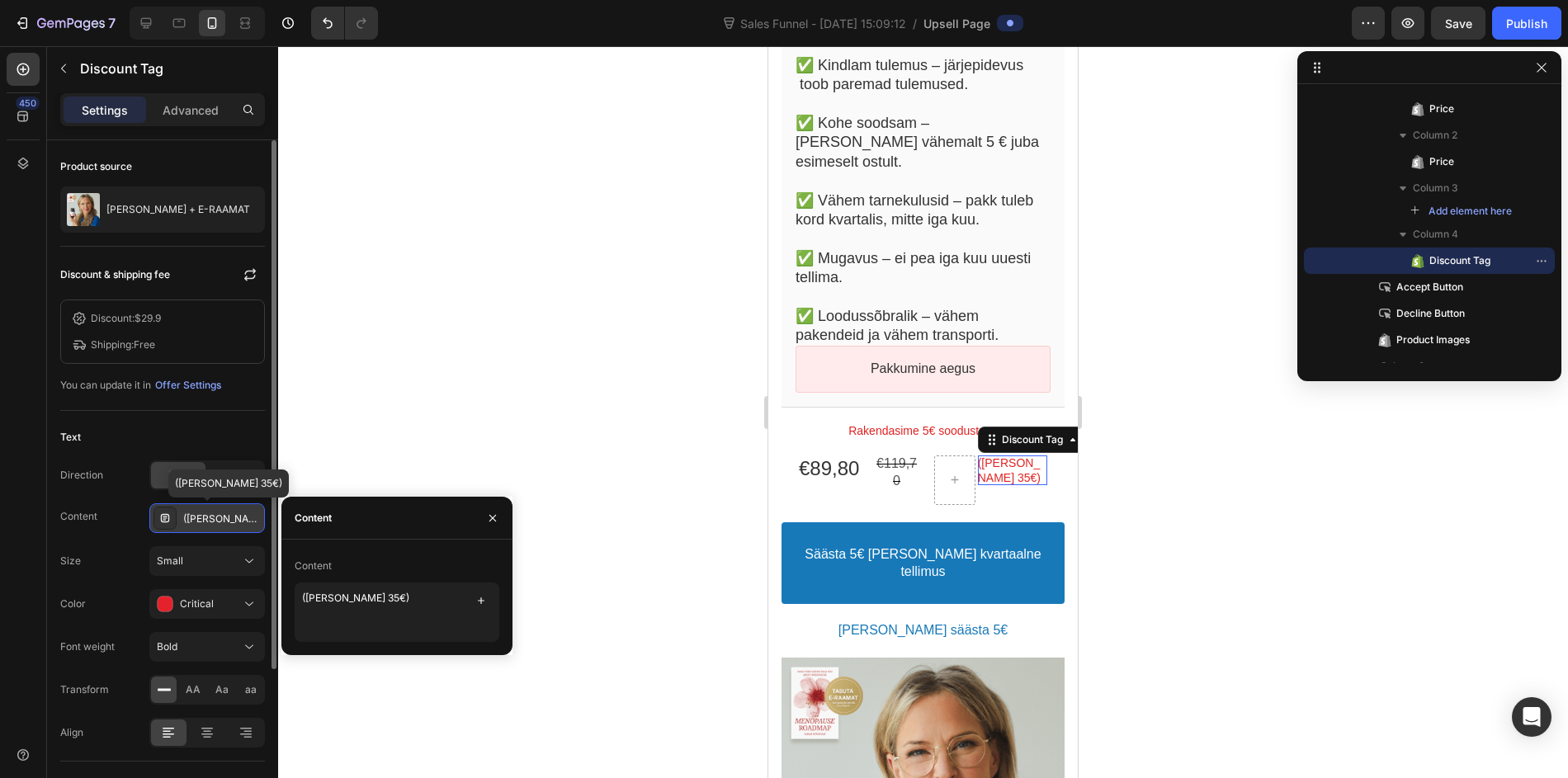
click at [230, 516] on div "(säästad 35€)" at bounding box center [222, 519] width 78 height 15
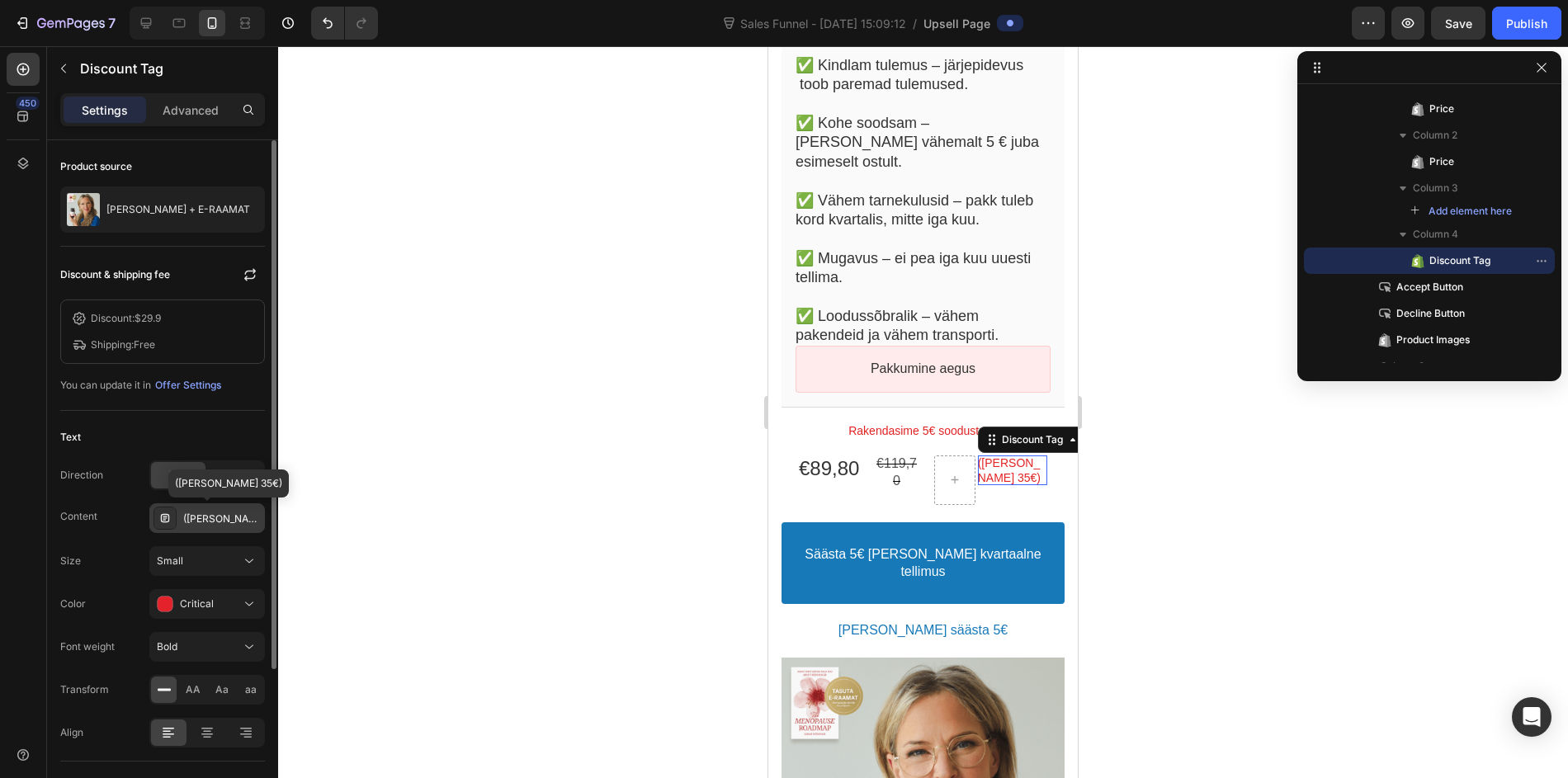
click at [226, 517] on div "(säästad 35€)" at bounding box center [222, 519] width 78 height 15
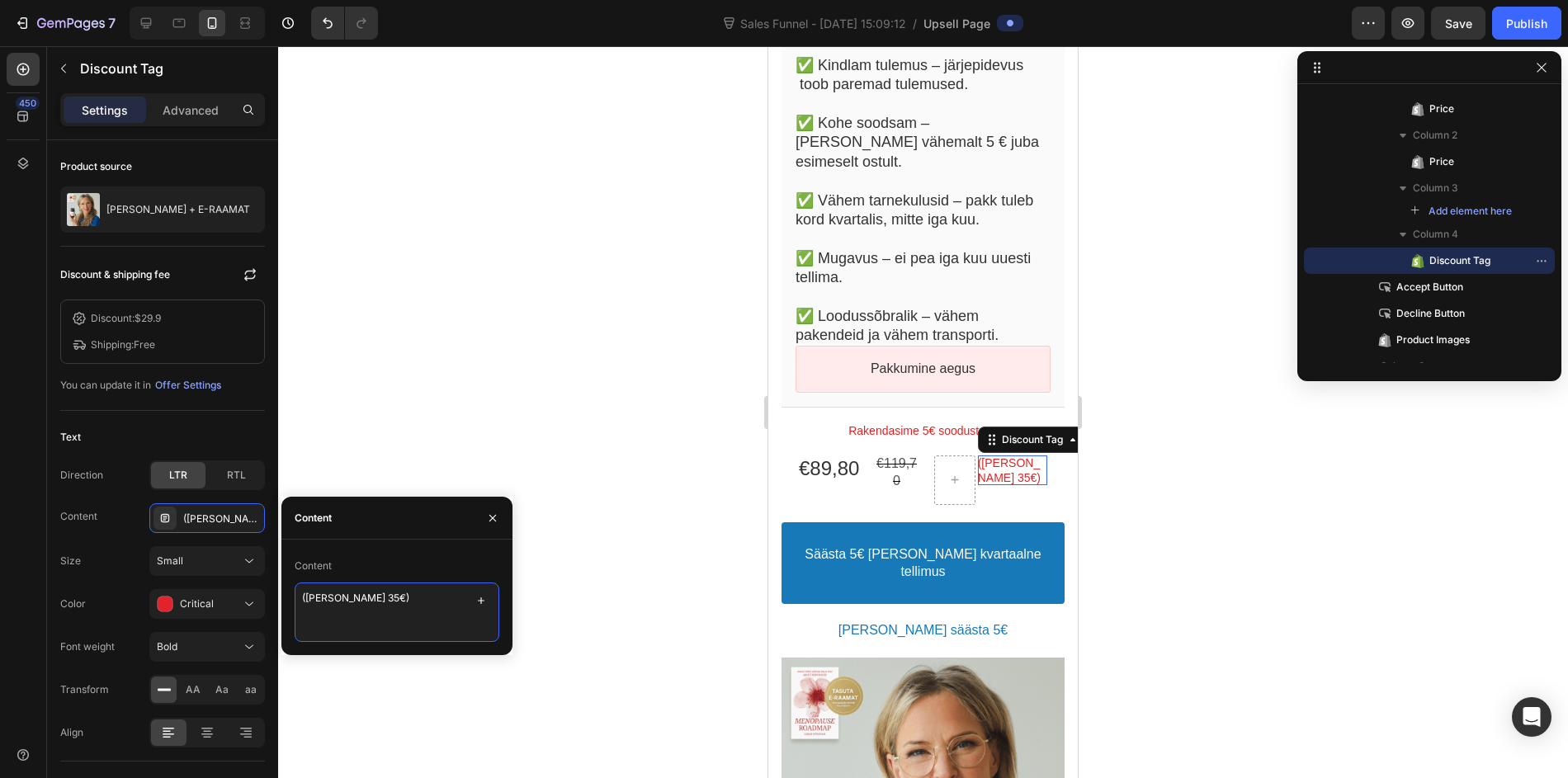
click at [334, 593] on textarea "(säästad 35€)" at bounding box center [397, 612] width 205 height 60
click at [341, 597] on textarea "(säästad 35€)" at bounding box center [397, 612] width 205 height 60
type textarea "([PERSON_NAME] kokku 35€)"
click at [897, 288] on p "Rich Text Editor. Editing area: main" at bounding box center [923, 298] width 255 height 19
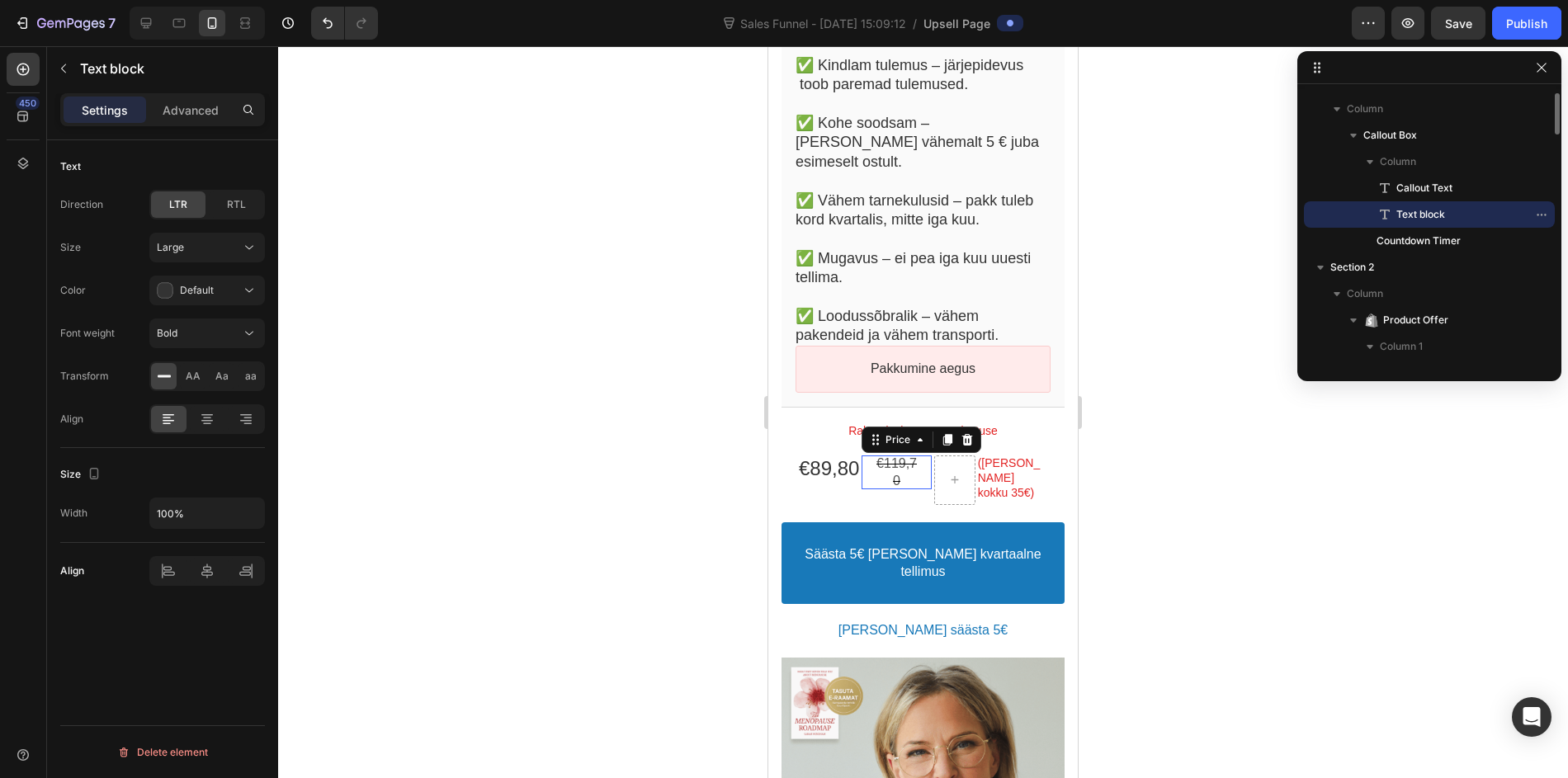
scroll to position [312, 0]
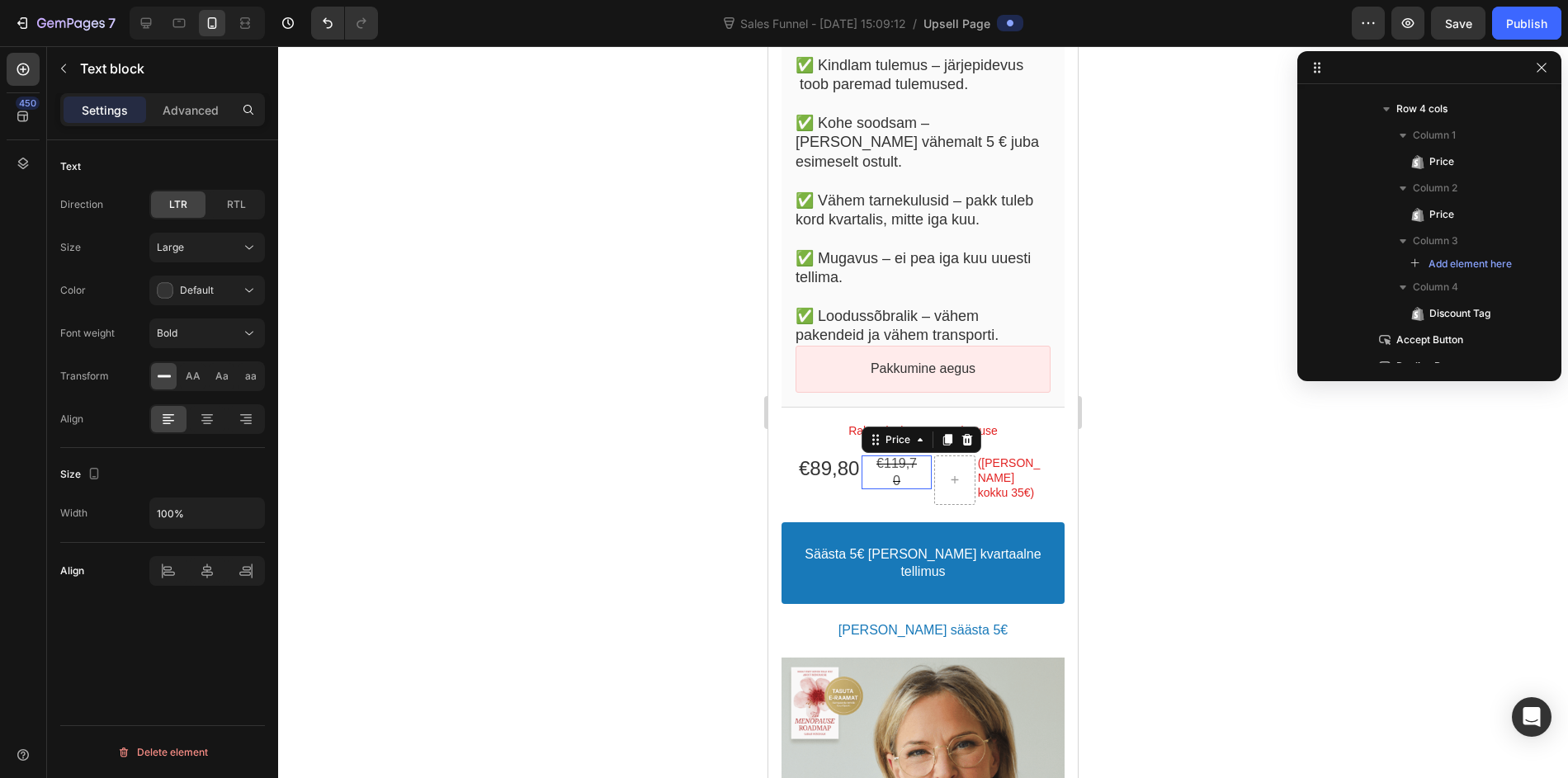
click at [919, 456] on div "€119,70" at bounding box center [896, 473] width 46 height 35
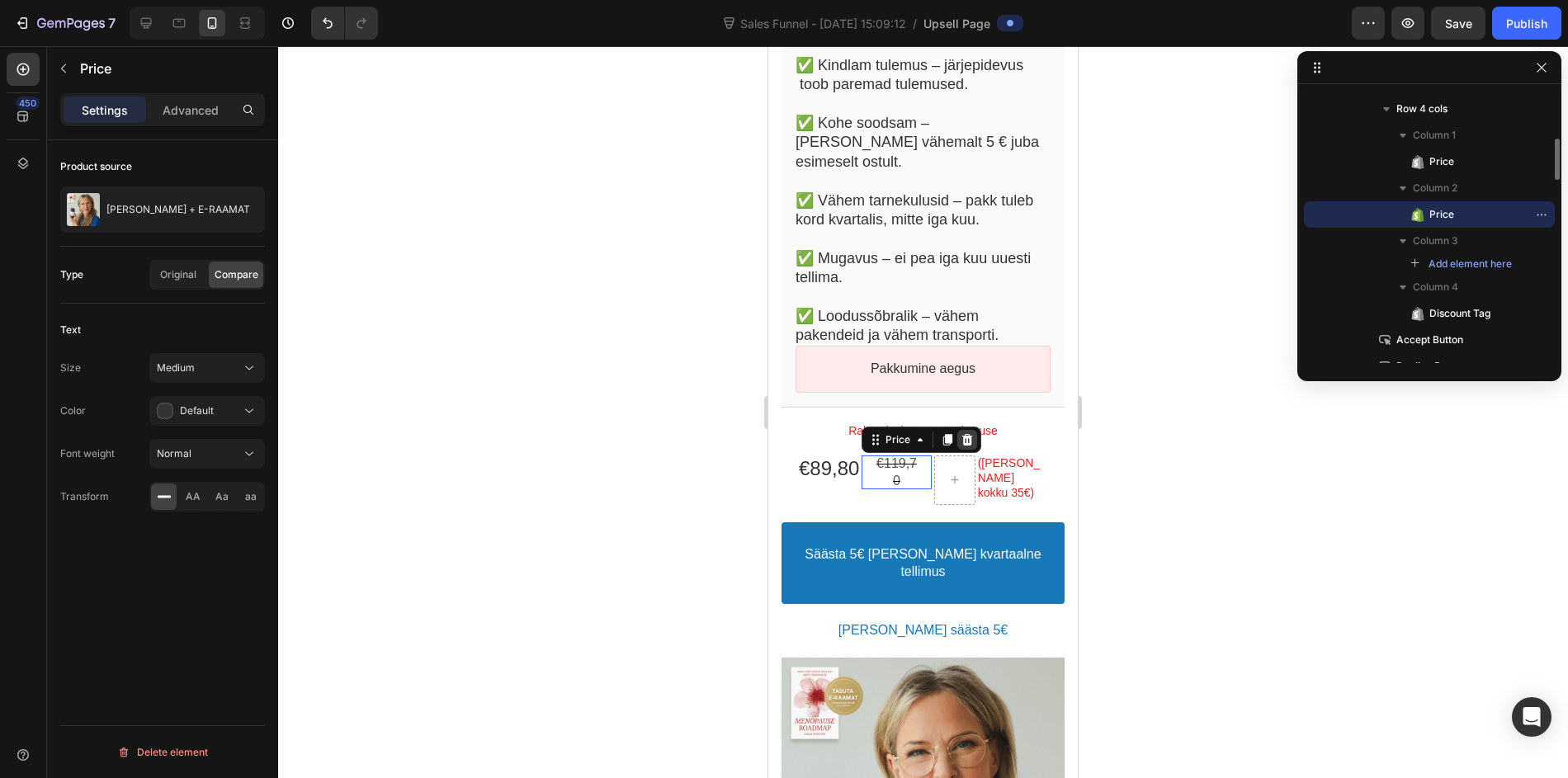
click at [970, 433] on icon at bounding box center [967, 440] width 13 height 13
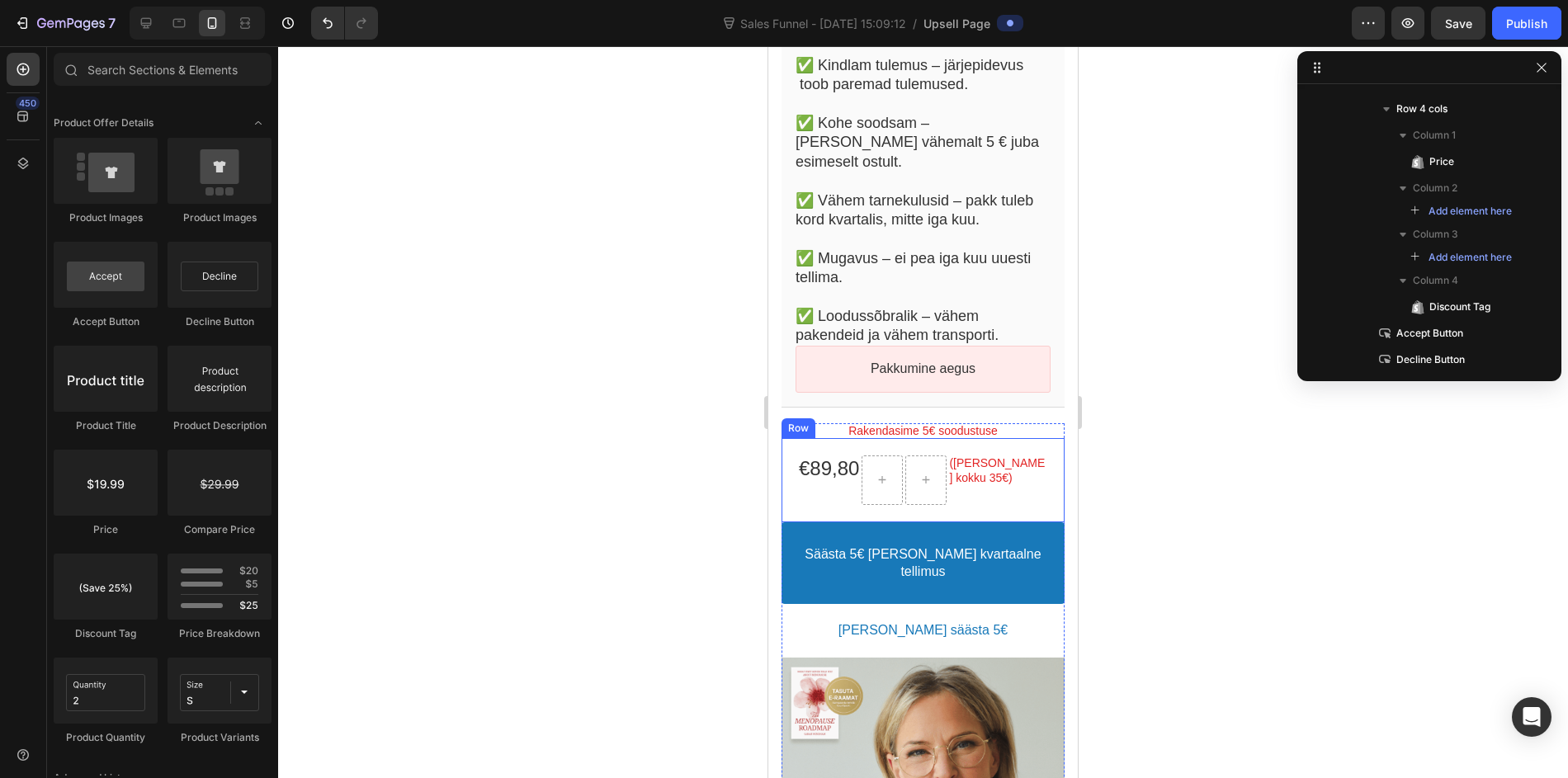
click at [928, 456] on div at bounding box center [927, 480] width 42 height 49
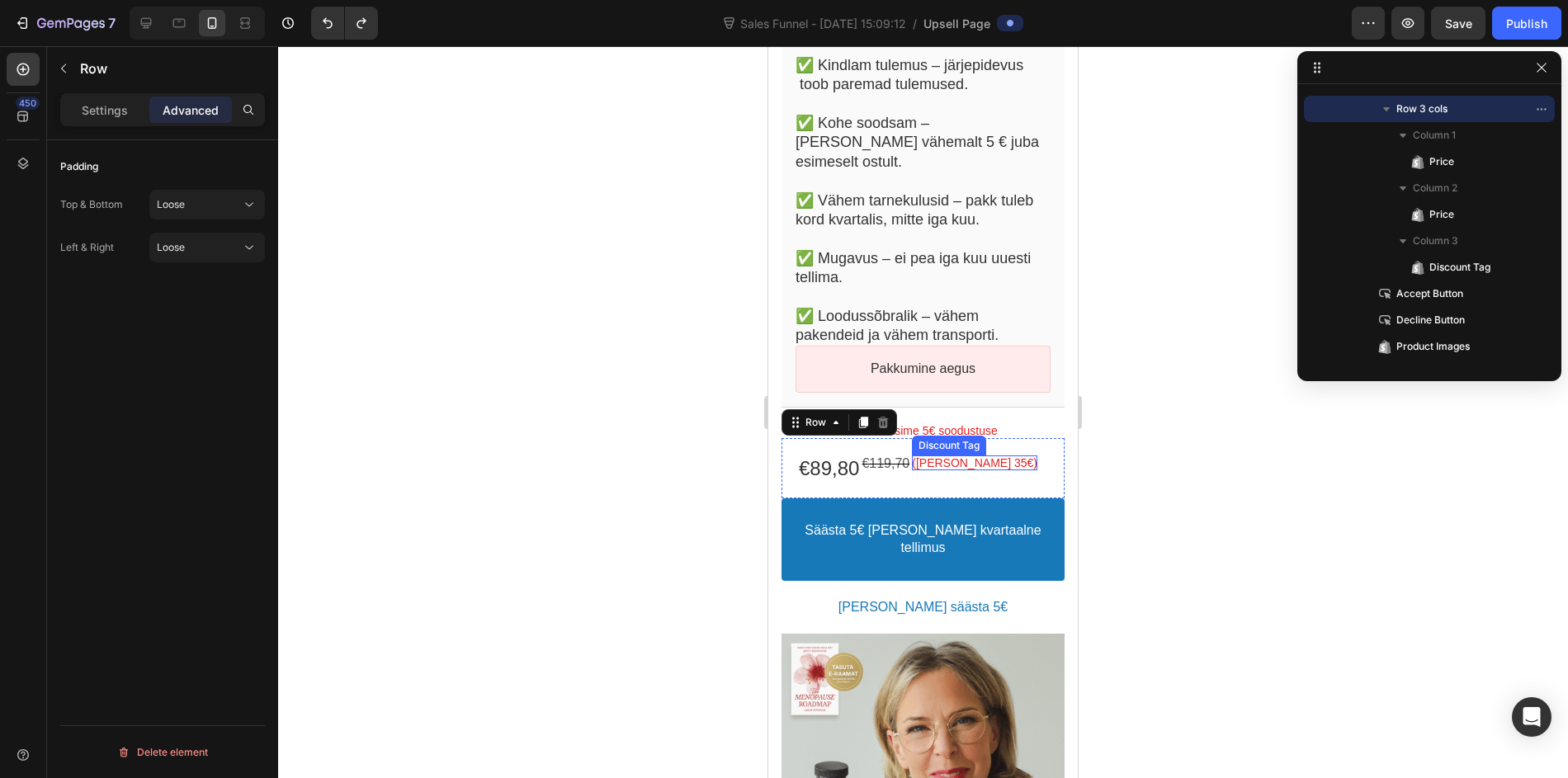
click at [950, 457] on bdo "(säästad 35€)" at bounding box center [975, 463] width 125 height 13
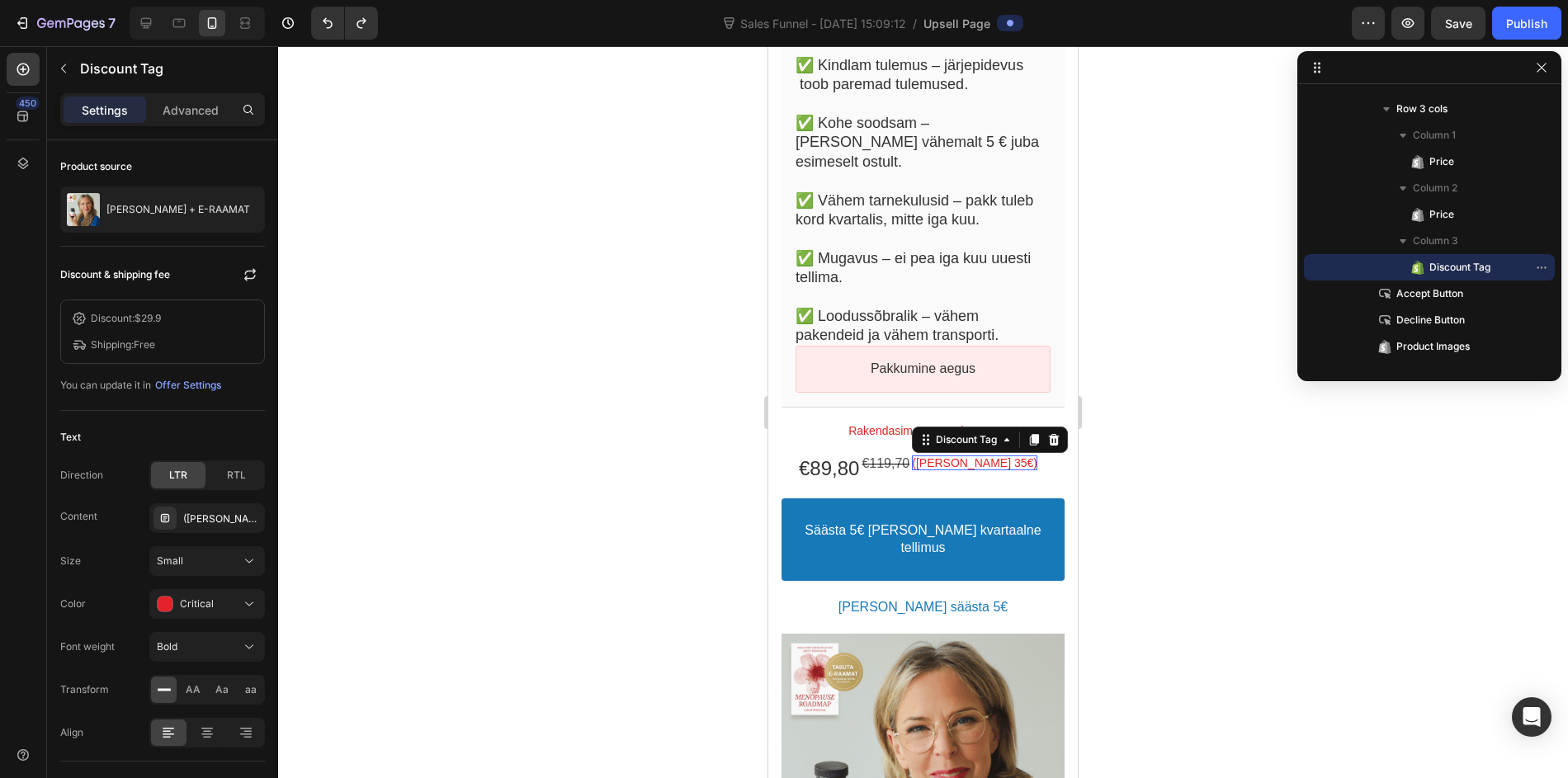
click at [950, 457] on bdo "(säästad 35€)" at bounding box center [975, 463] width 125 height 13
click at [964, 457] on bdo "(säästad 35€)" at bounding box center [975, 463] width 125 height 13
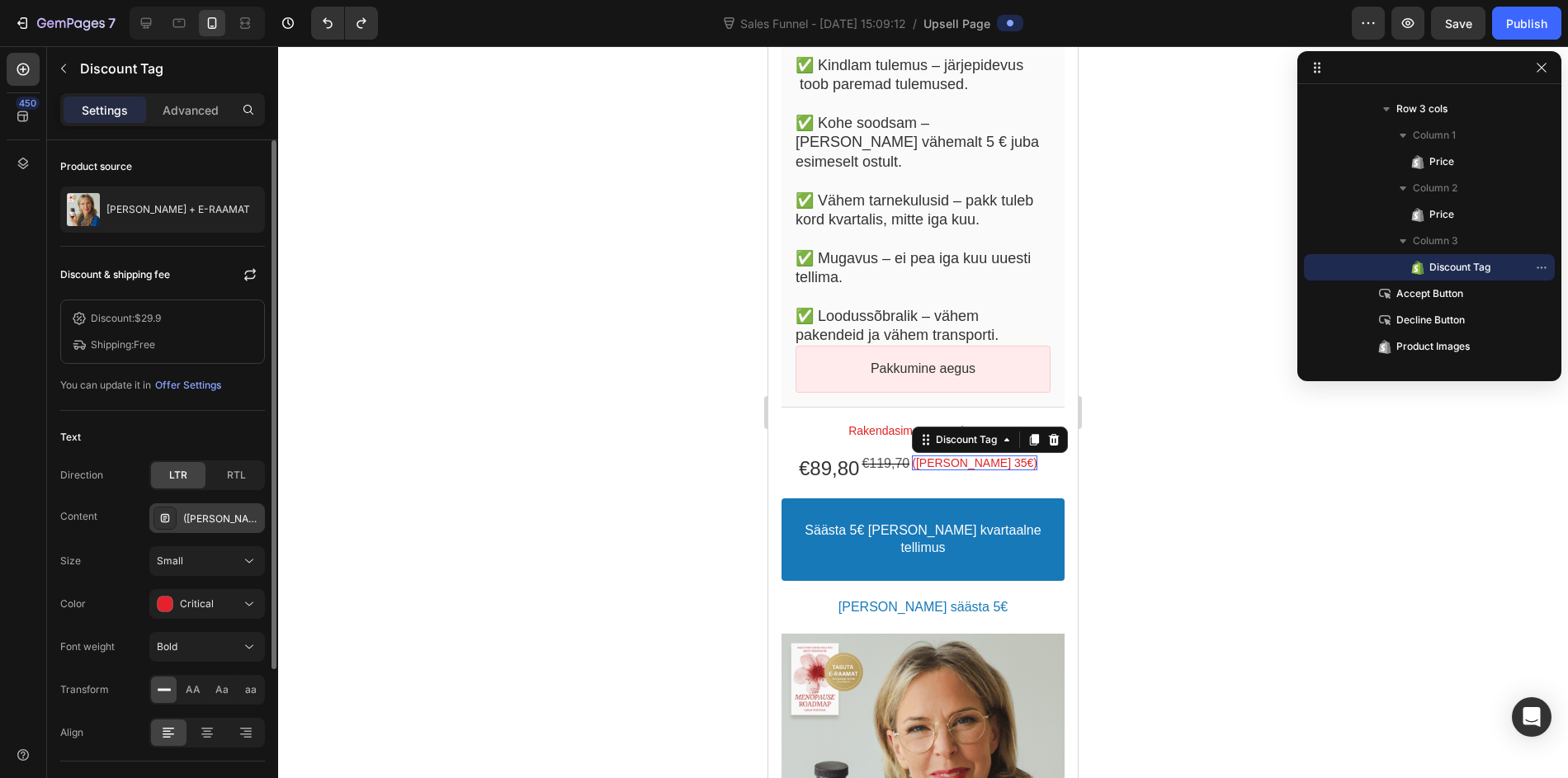
click at [209, 518] on div "(säästad 35€)" at bounding box center [222, 519] width 78 height 15
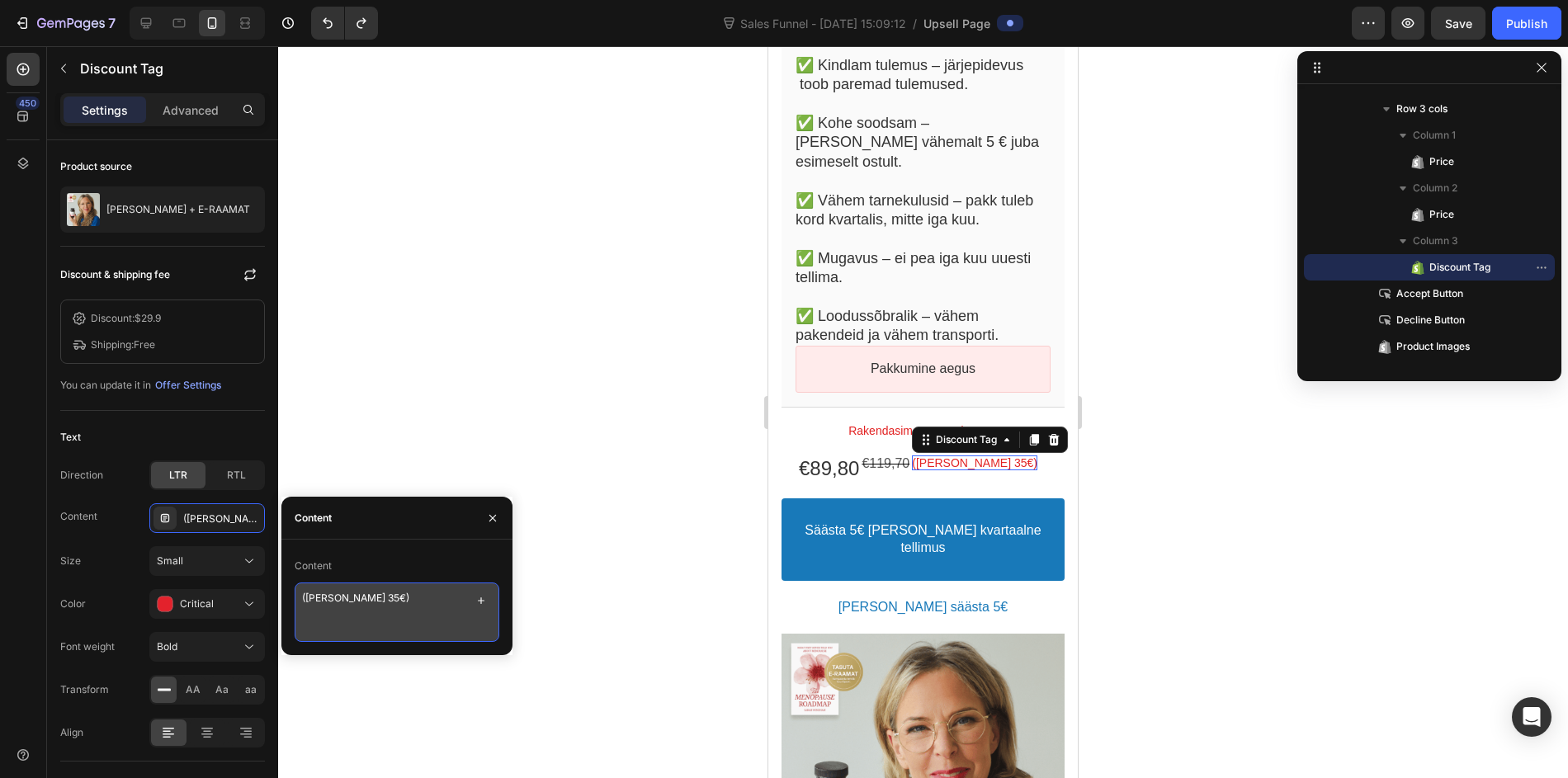
drag, startPoint x: 341, startPoint y: 605, endPoint x: 350, endPoint y: 598, distance: 11.4
click at [342, 605] on textarea "(säästad 35€)" at bounding box center [397, 612] width 205 height 60
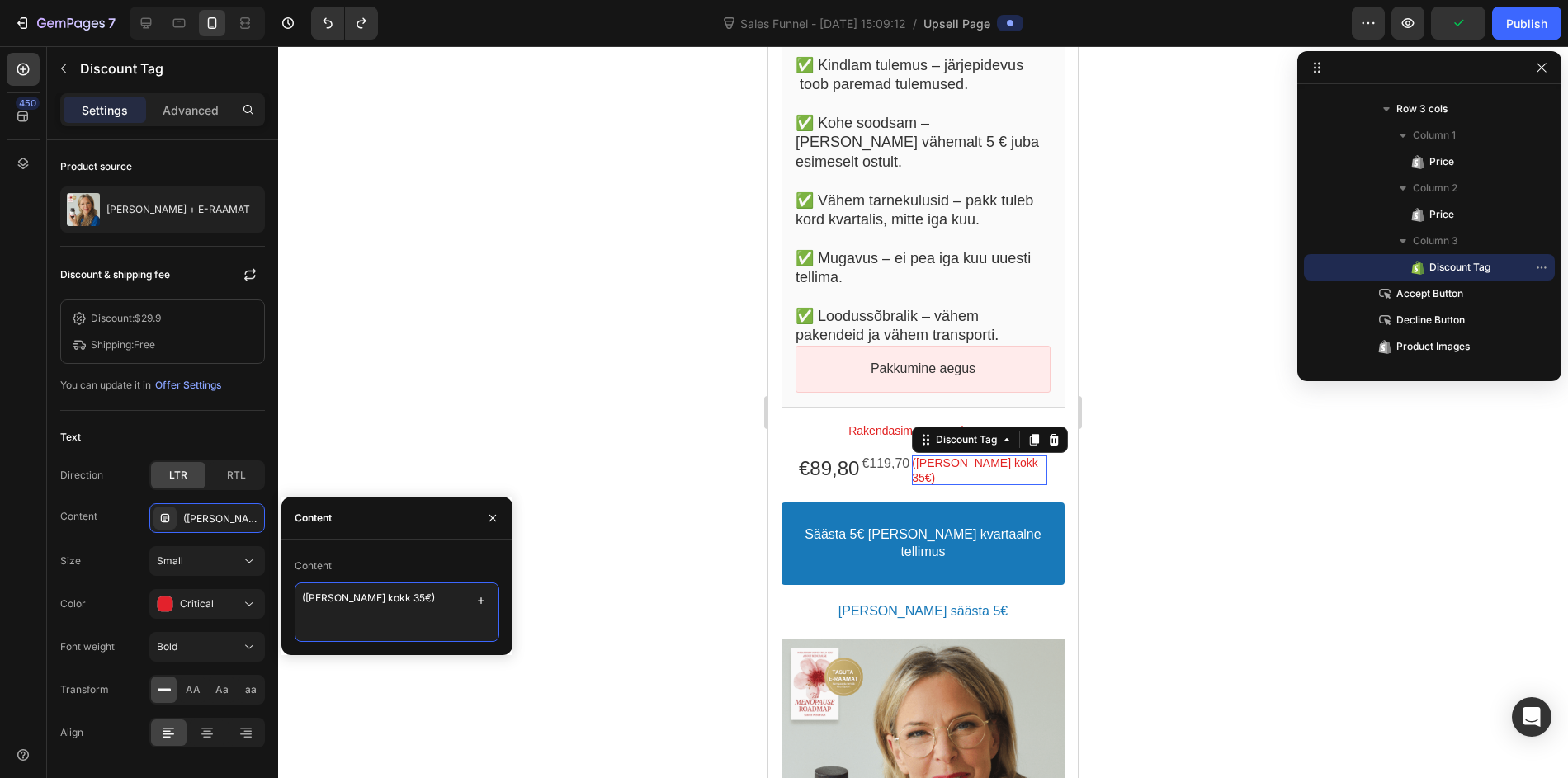
type textarea "([PERSON_NAME] kokku 35€)"
click at [911, 229] on p "Rich Text Editor. Editing area: main" at bounding box center [923, 239] width 255 height 19
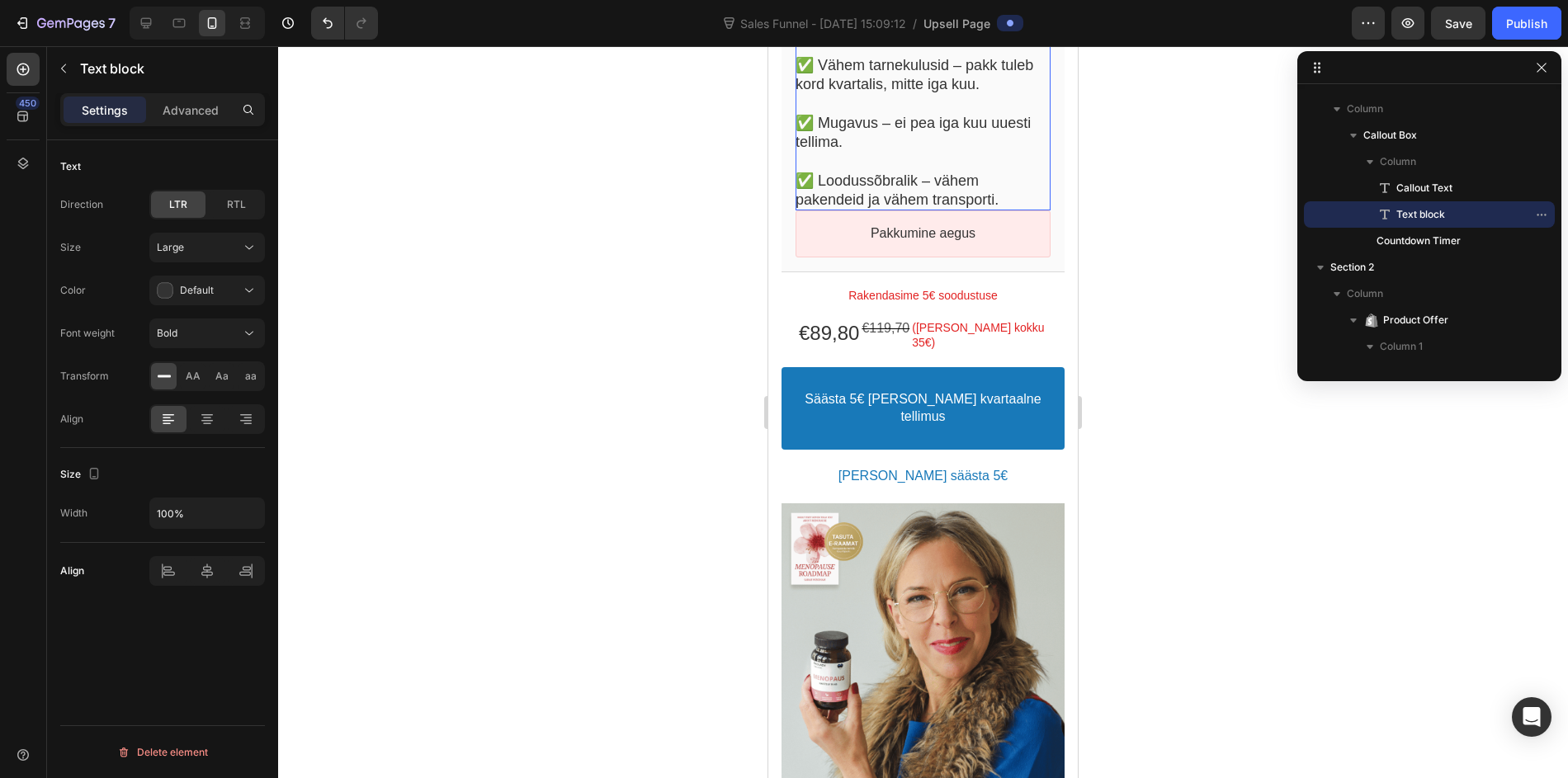
scroll to position [481, 0]
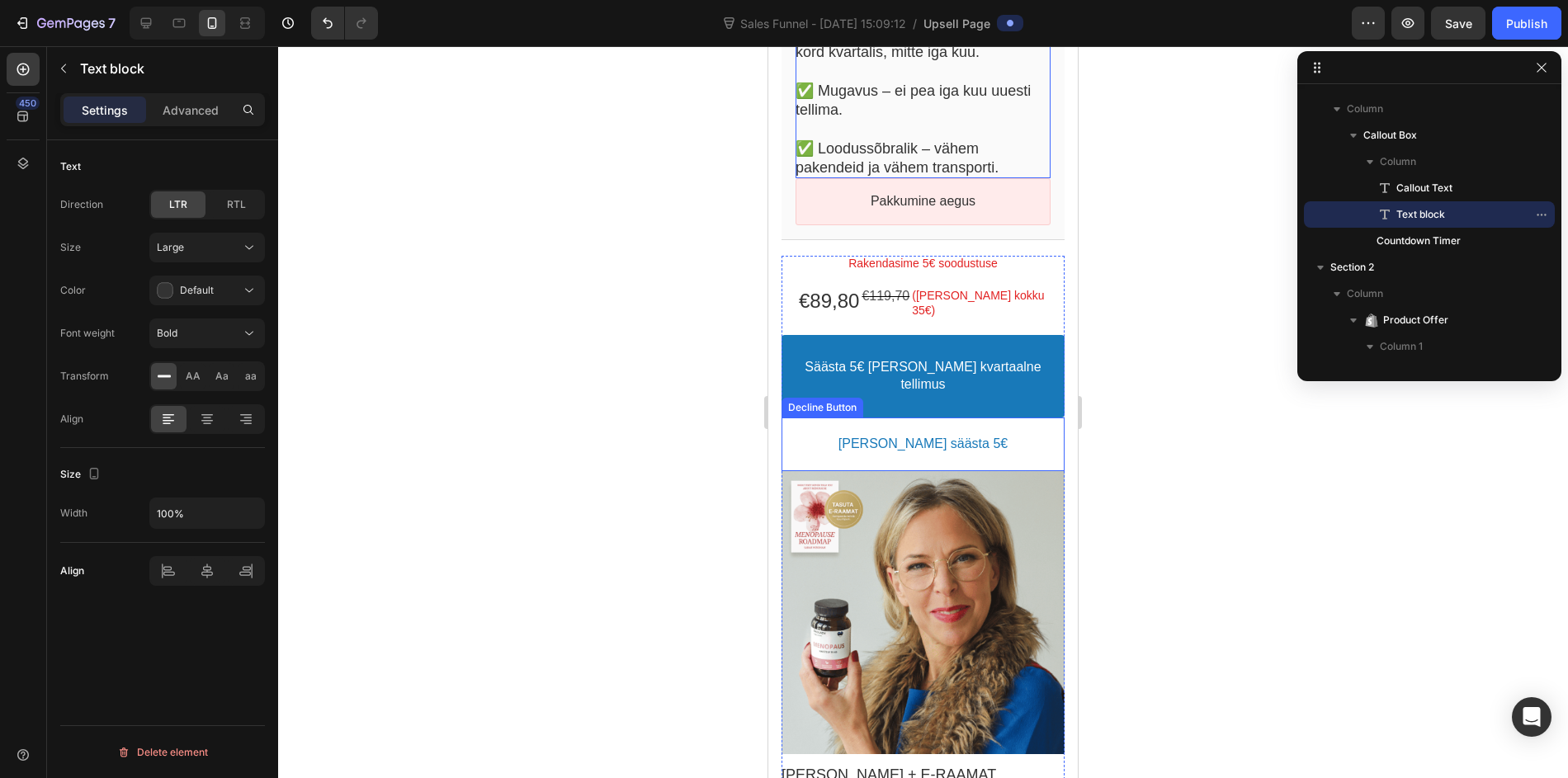
click at [983, 429] on button "[PERSON_NAME] säästa 5€" at bounding box center [923, 444] width 248 height 30
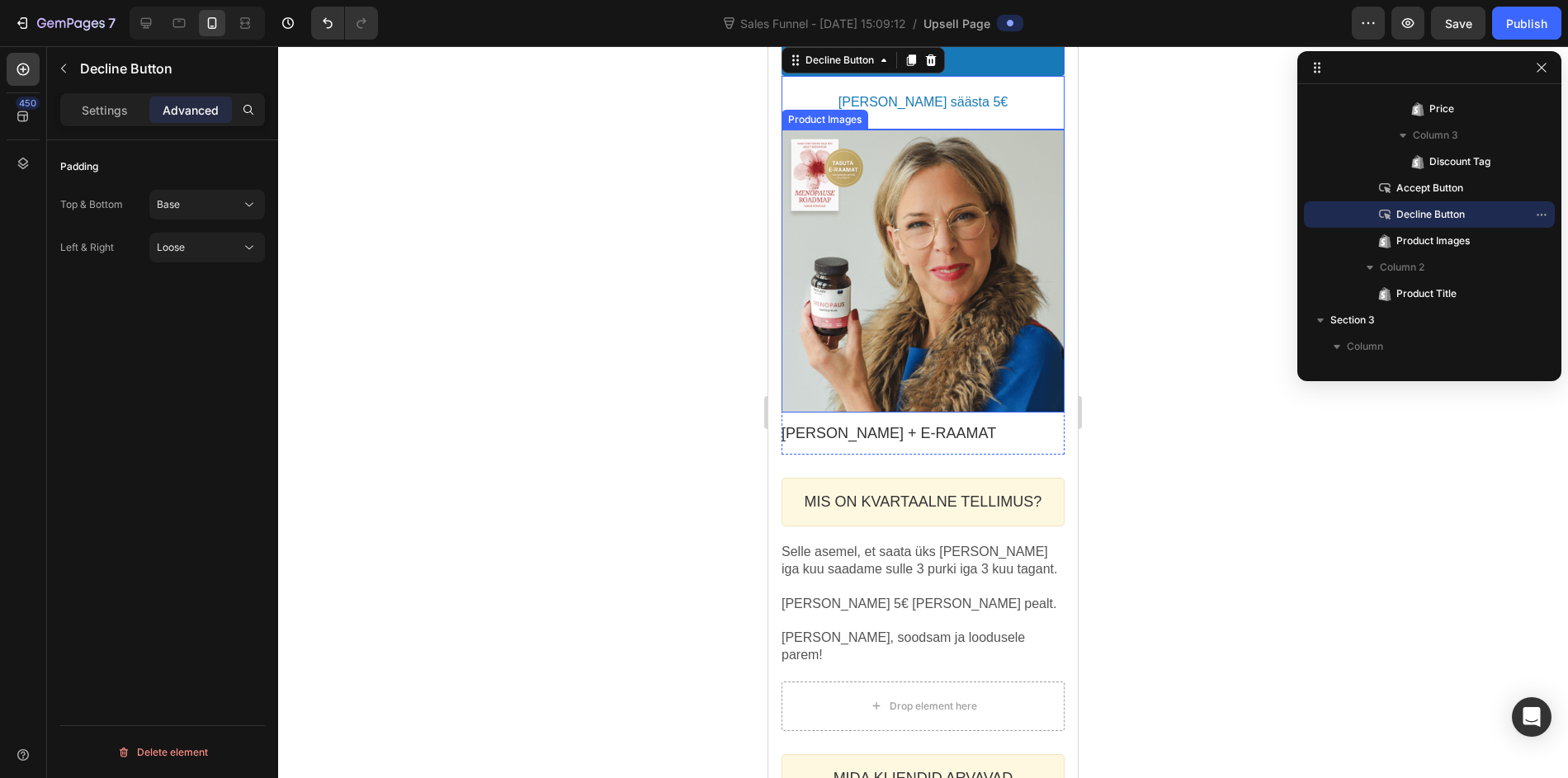
scroll to position [829, 0]
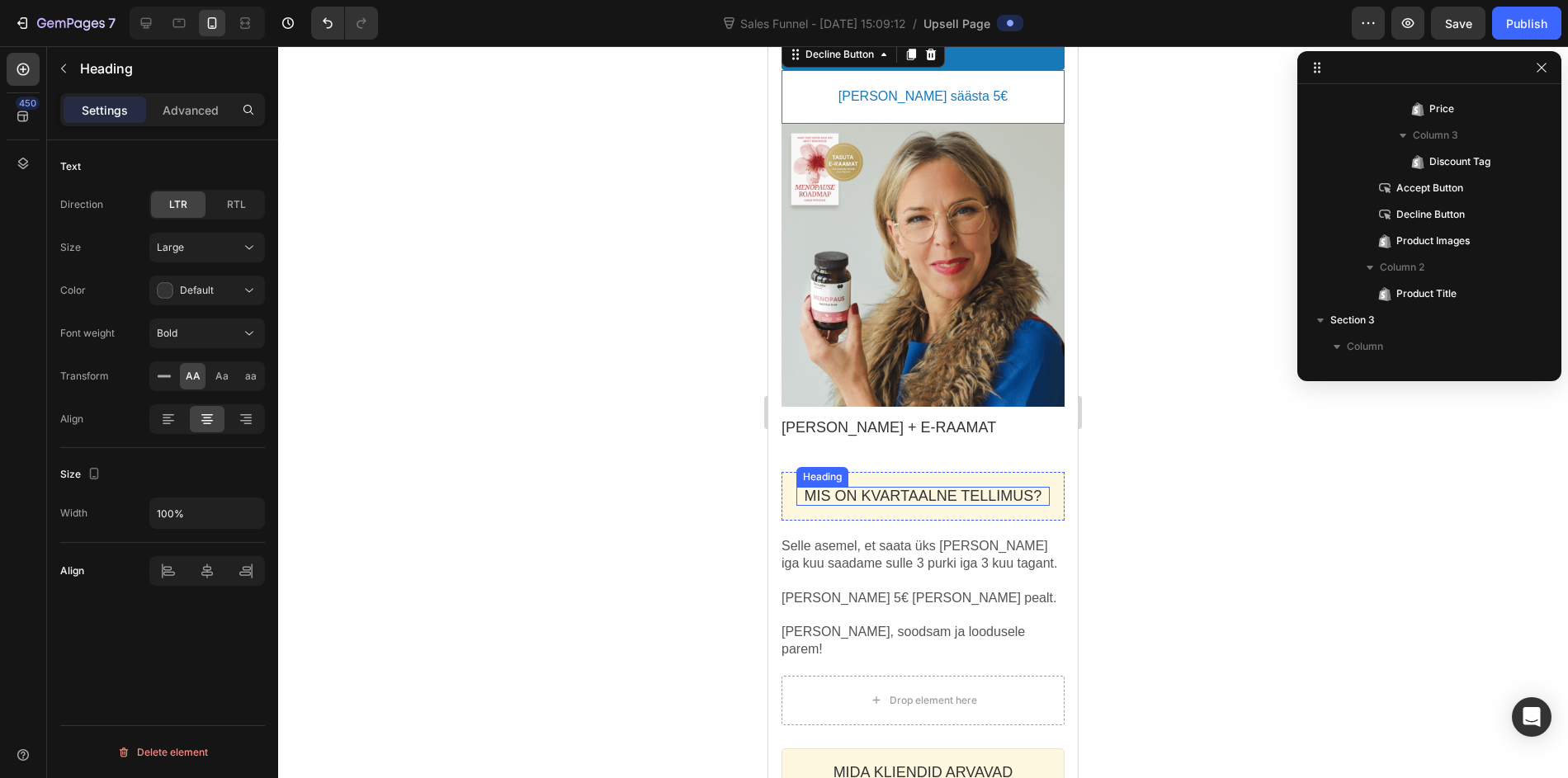
click at [911, 487] on p "Mis on kvartaalne tellimus?" at bounding box center [923, 497] width 253 height 19
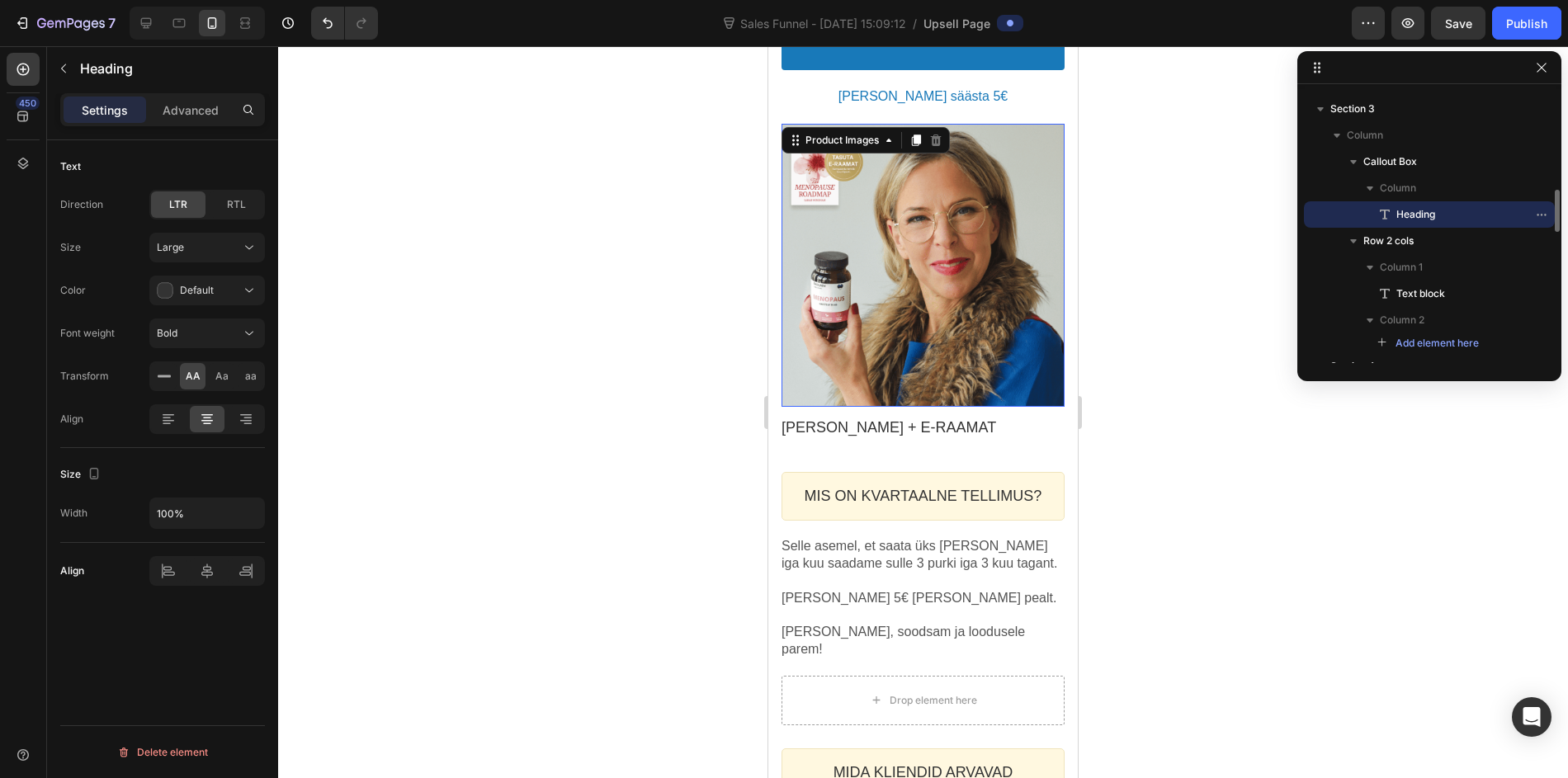
scroll to position [444, 0]
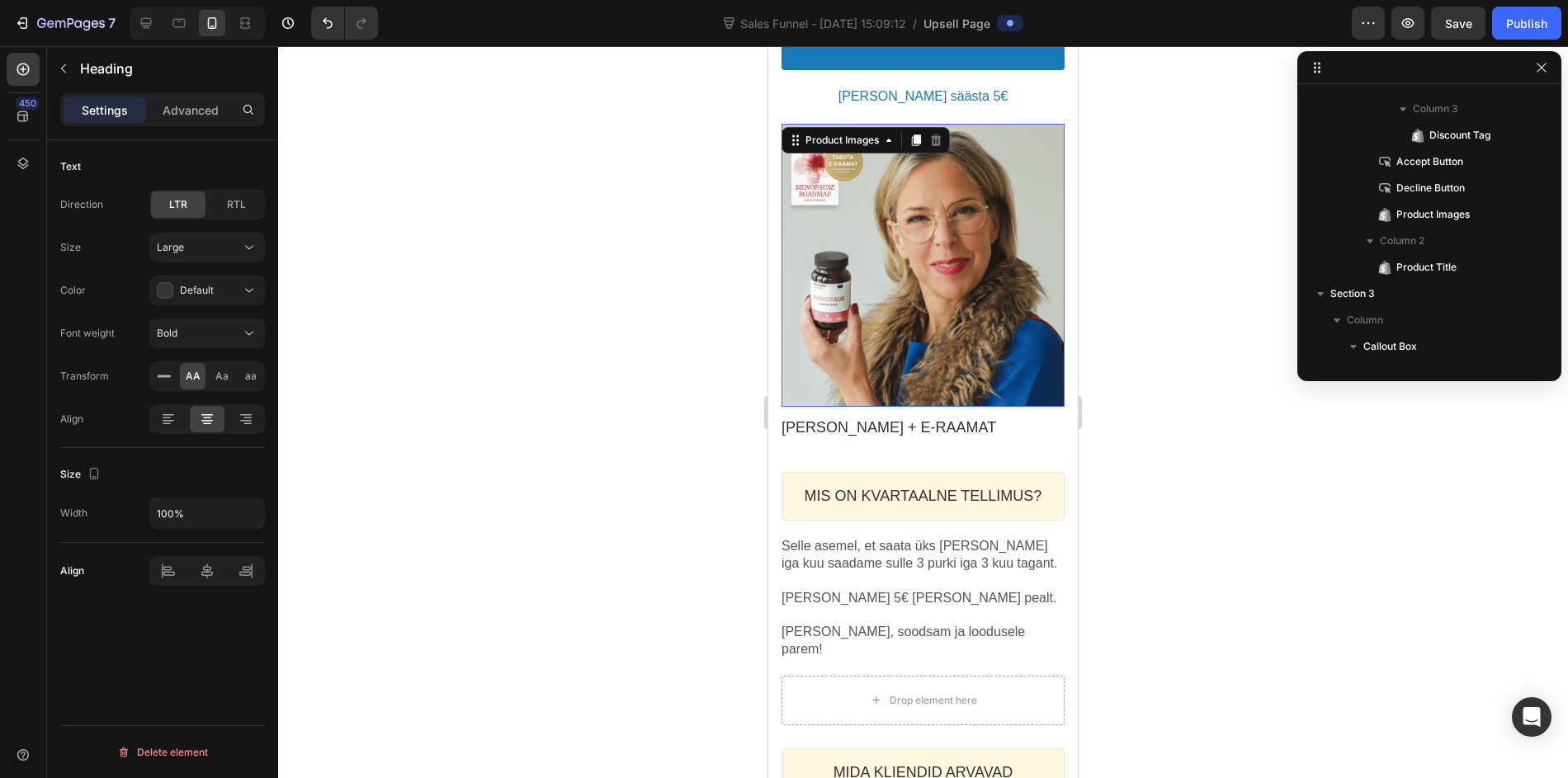
click at [976, 304] on div at bounding box center [923, 265] width 283 height 283
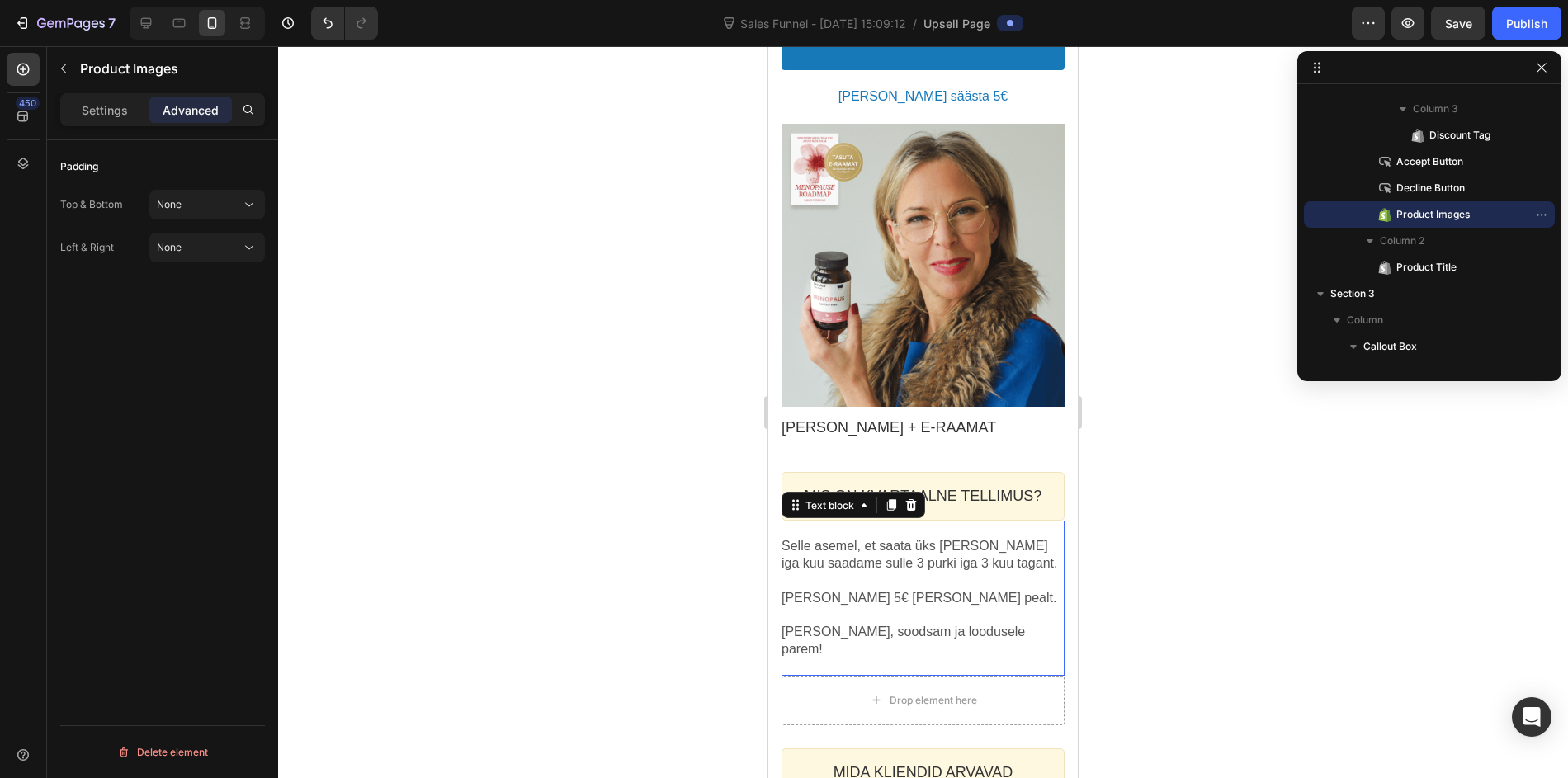
click at [894, 573] on p "Rich Text Editor. Editing area: main" at bounding box center [923, 582] width 283 height 17
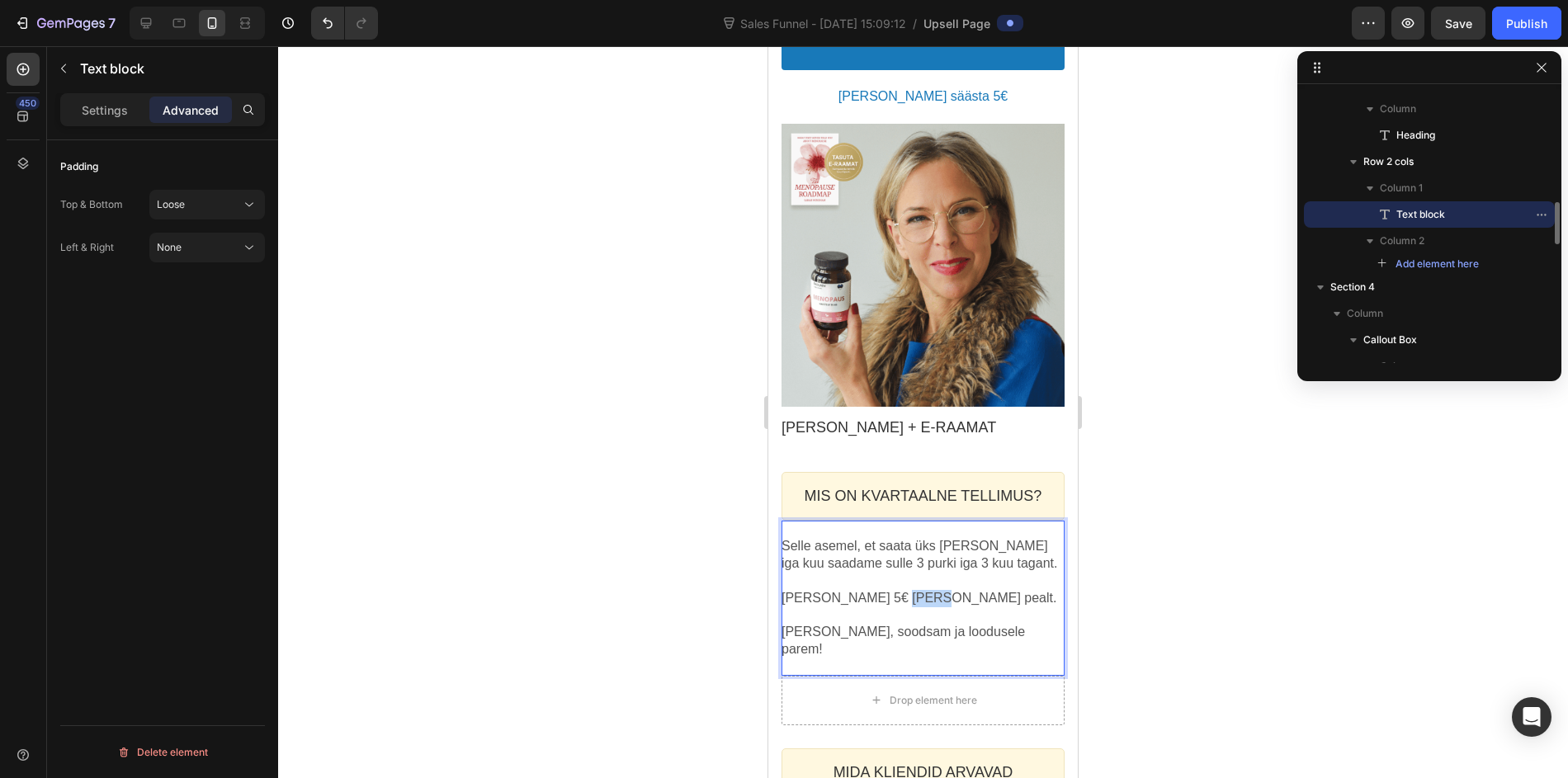
click at [895, 590] on p "Säästad 5€ tarne pealt." at bounding box center [923, 599] width 283 height 17
click at [1015, 624] on p "Sulle mugavam, soodsam ja loodusele parem!" at bounding box center [923, 642] width 283 height 35
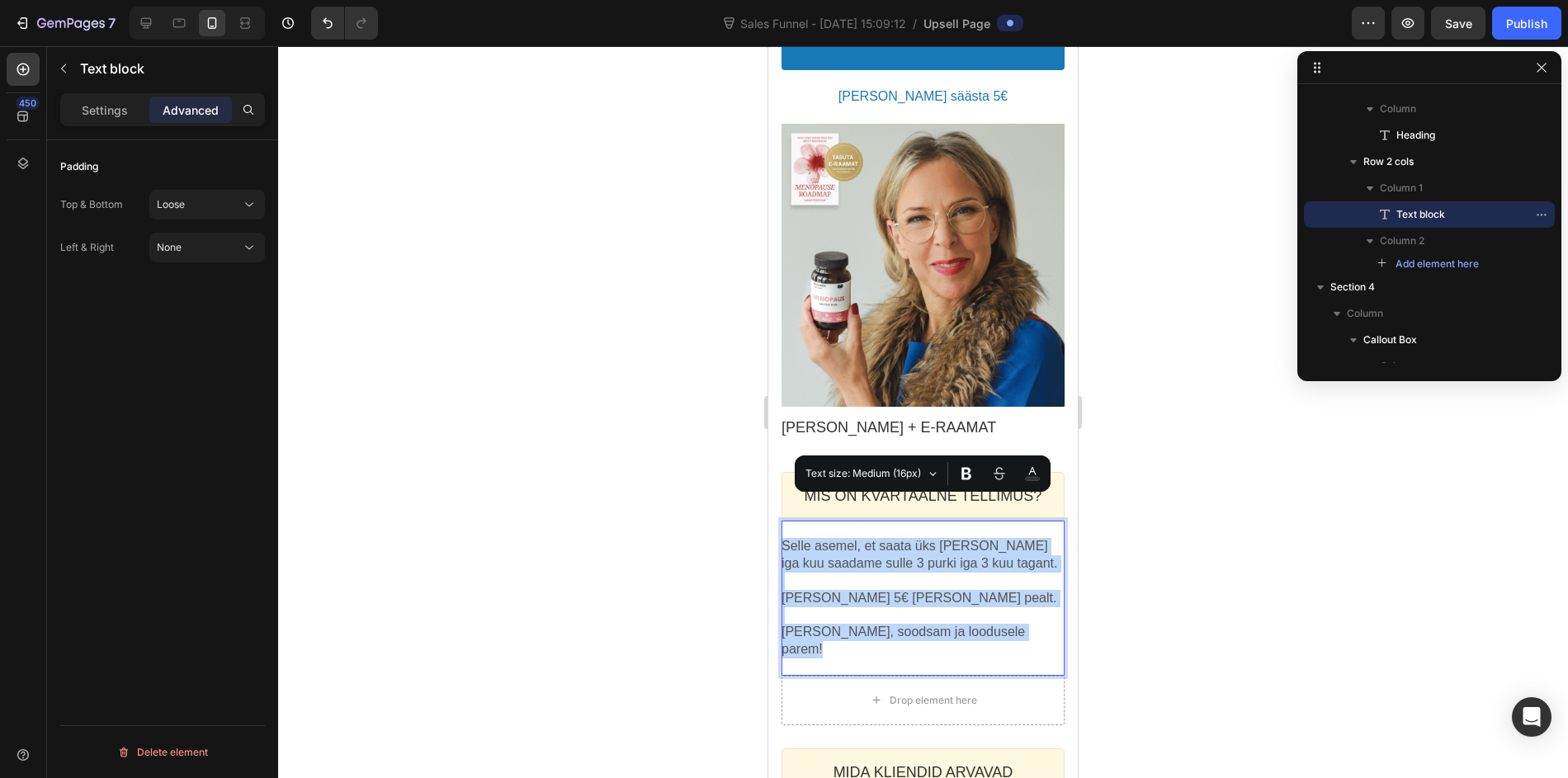
drag, startPoint x: 1055, startPoint y: 592, endPoint x: 763, endPoint y: 498, distance: 306.8
click at [768, 498] on html "iPhone 13 Mini ( 375 px) iPhone 13 Mini iPhone 13 Pro iPhone 11 Pro Max iPhone …" at bounding box center [923, 401] width 310 height 2367
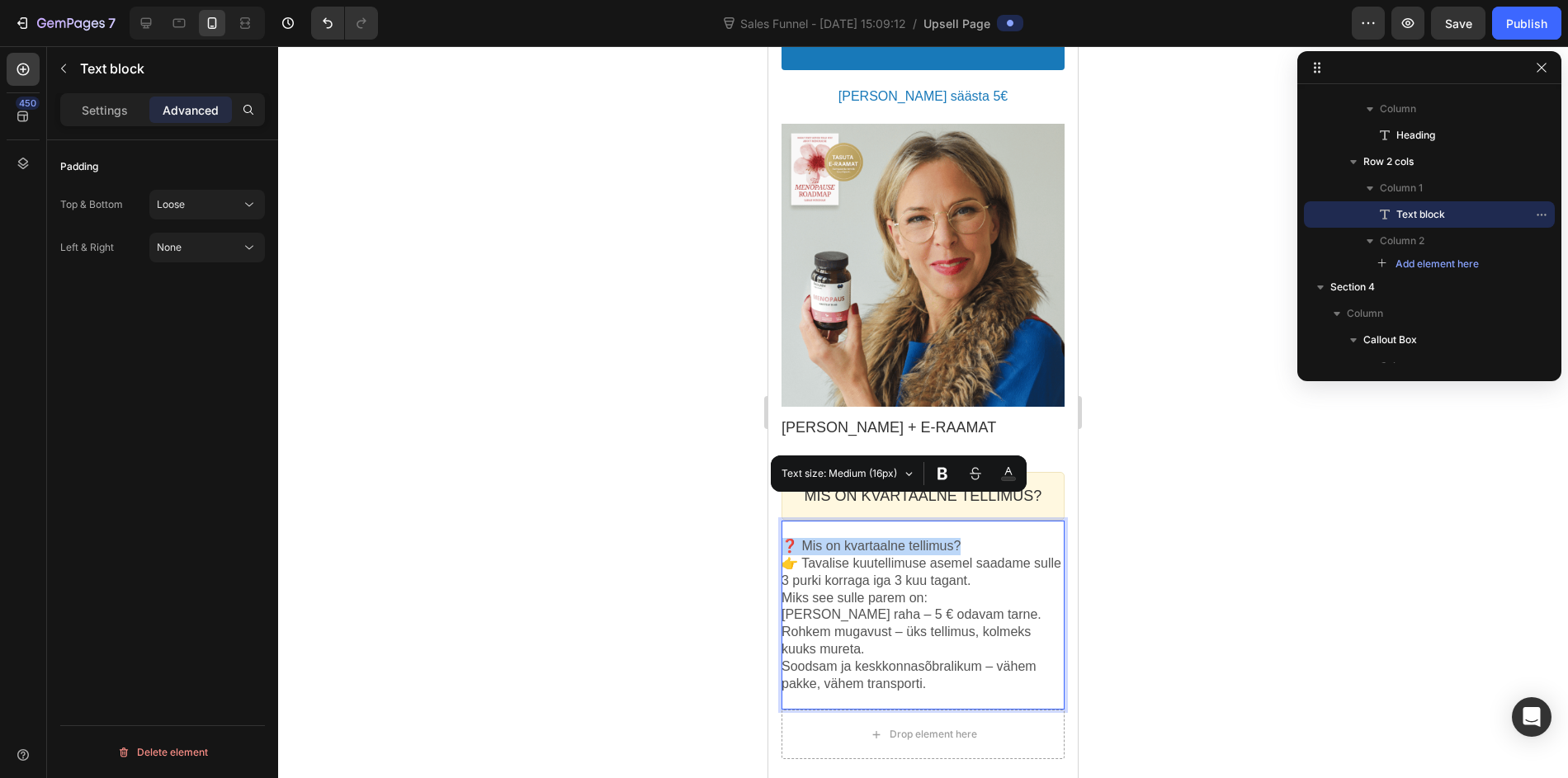
drag, startPoint x: 981, startPoint y: 509, endPoint x: 753, endPoint y: 482, distance: 229.6
click at [768, 482] on html "iPhone 13 Mini ( 375 px) iPhone 13 Mini iPhone 13 Pro iPhone 11 Pro Max iPhone …" at bounding box center [923, 418] width 310 height 2401
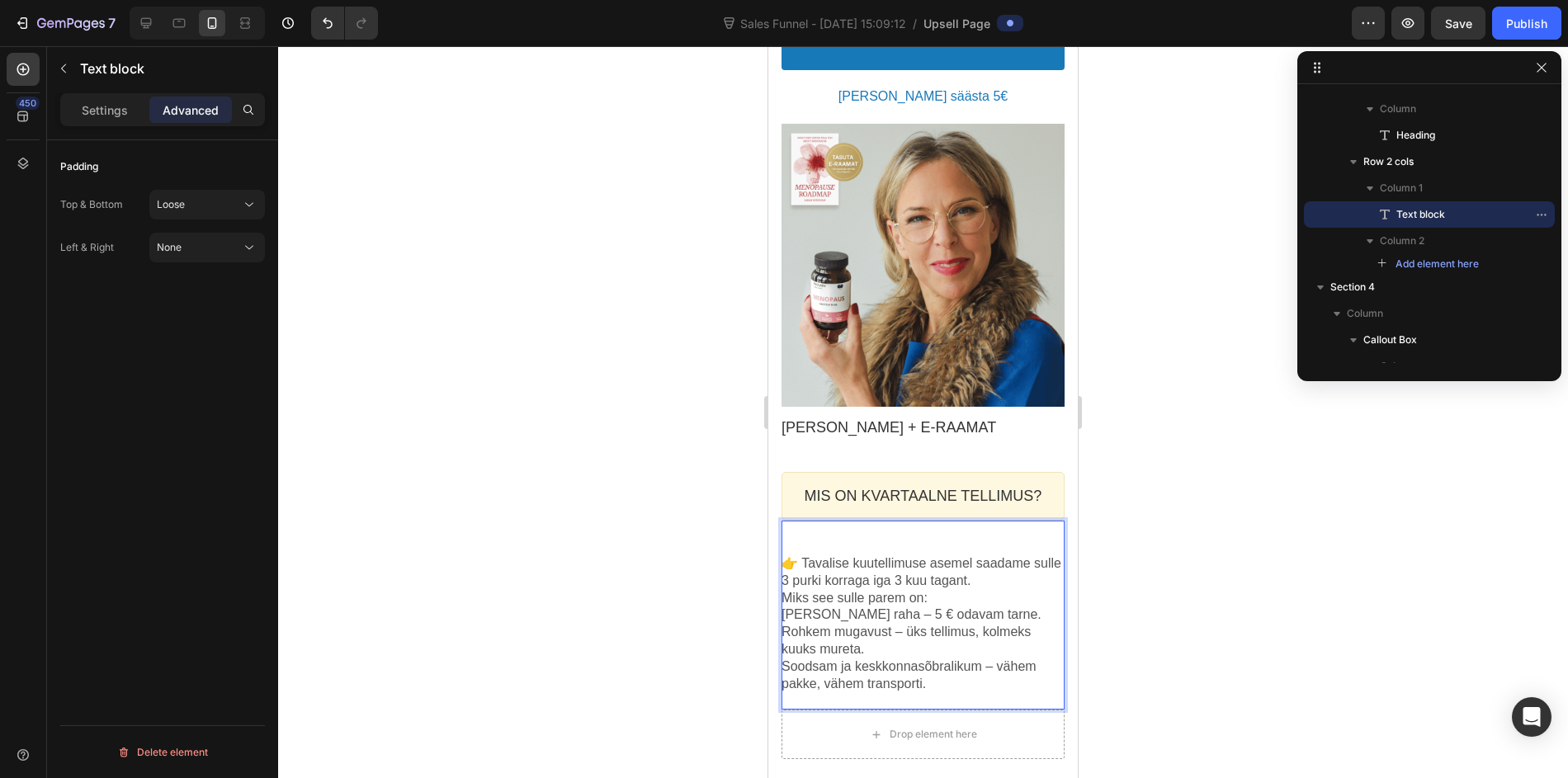
click at [782, 555] on p "👉 Tavalise kuutellimuse asemel saadame sulle 3 purki korraga iga 3 kuu tagant." at bounding box center [923, 572] width 283 height 35
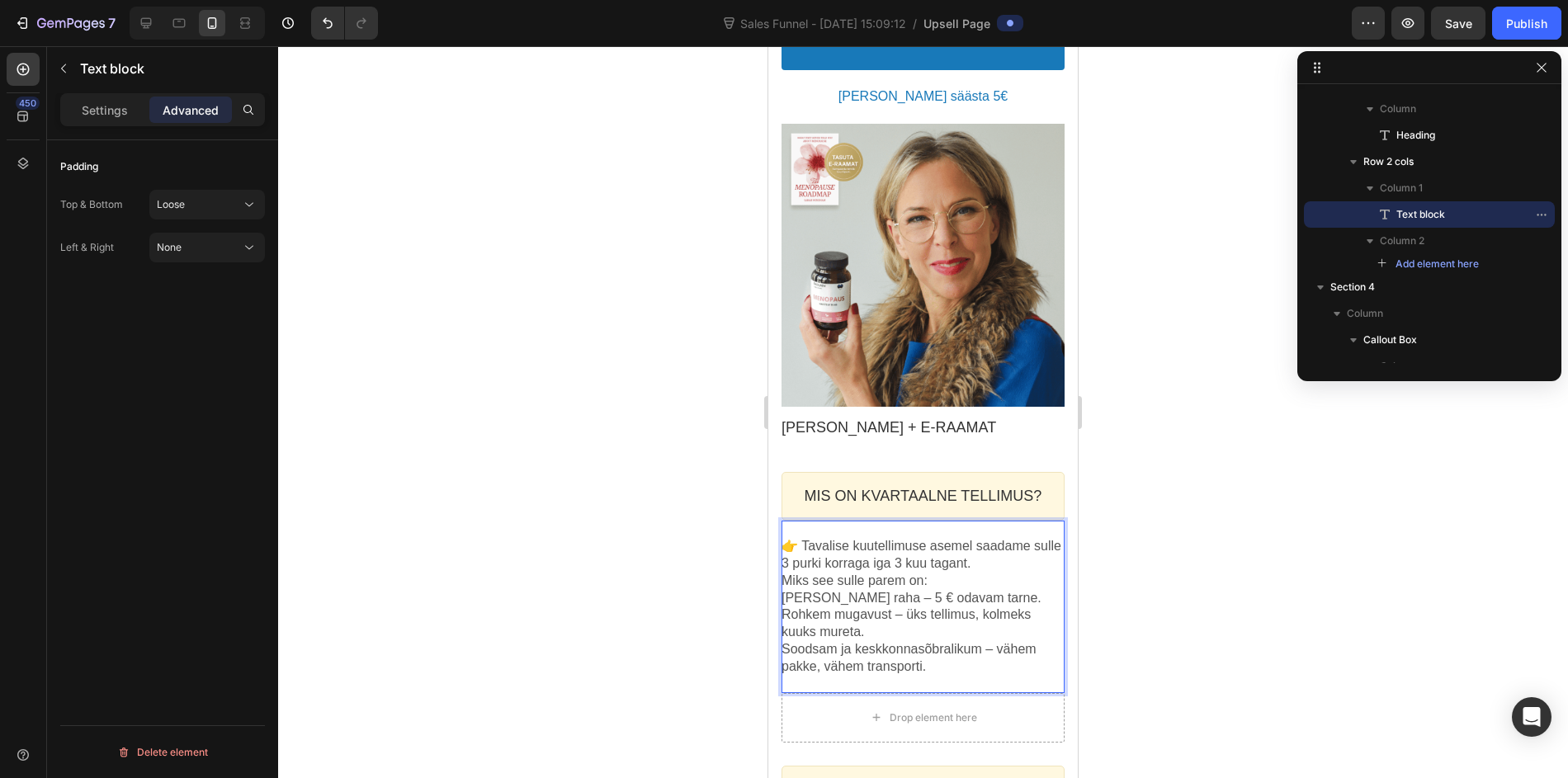
click at [805, 538] on p "👉 Tavalise kuutellimuse asemel saadame sulle 3 purki korraga iga 3 kuu tagant." at bounding box center [923, 555] width 283 height 35
click at [802, 538] on p "👉 Tavalise kuutellimuse asemel saadame sulle 3 purki korraga iga 3 kuu tagant." at bounding box center [923, 555] width 283 height 35
click at [996, 538] on p "Tavalise kuutellimuse asemel saadame sulle 3 purki korraga iga 3 kuu tagant." at bounding box center [923, 555] width 283 height 35
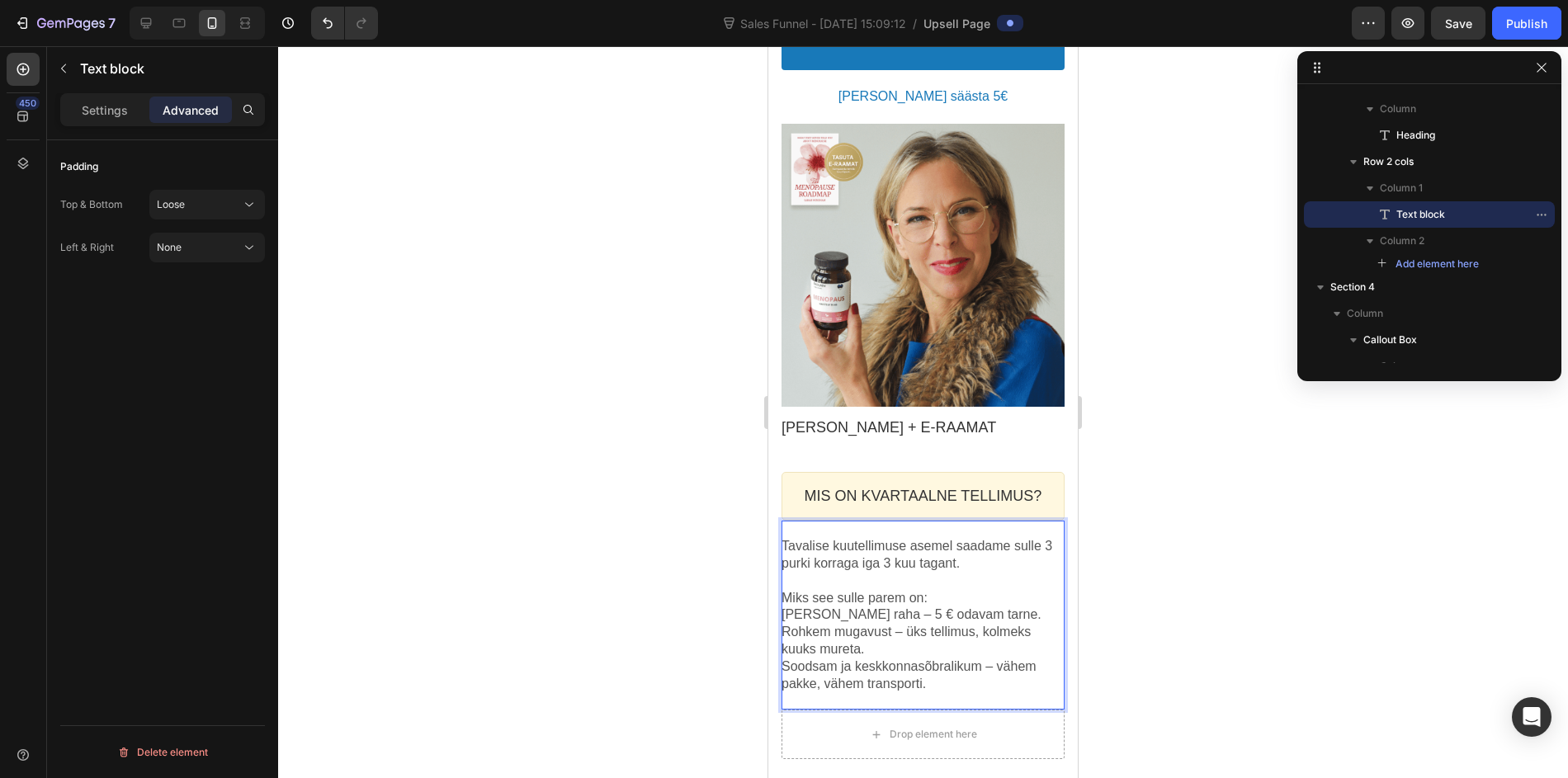
click at [1001, 606] on p "[PERSON_NAME] raha – 5 € odavam tarne." at bounding box center [923, 615] width 283 height 17
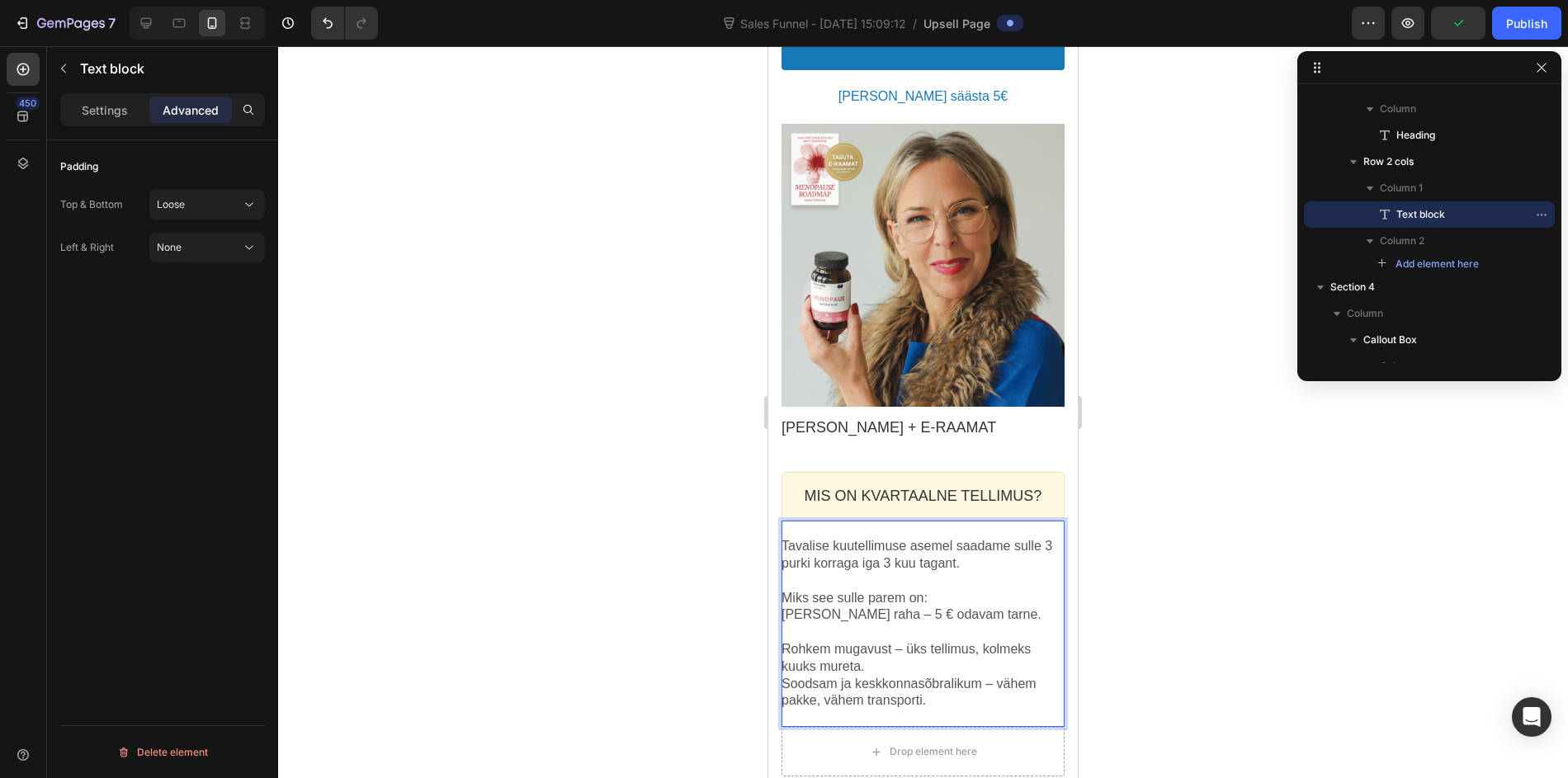
click at [922, 642] on p "Rohkem mugavust – üks tellimus, kolmeks kuuks mureta." at bounding box center [923, 659] width 283 height 35
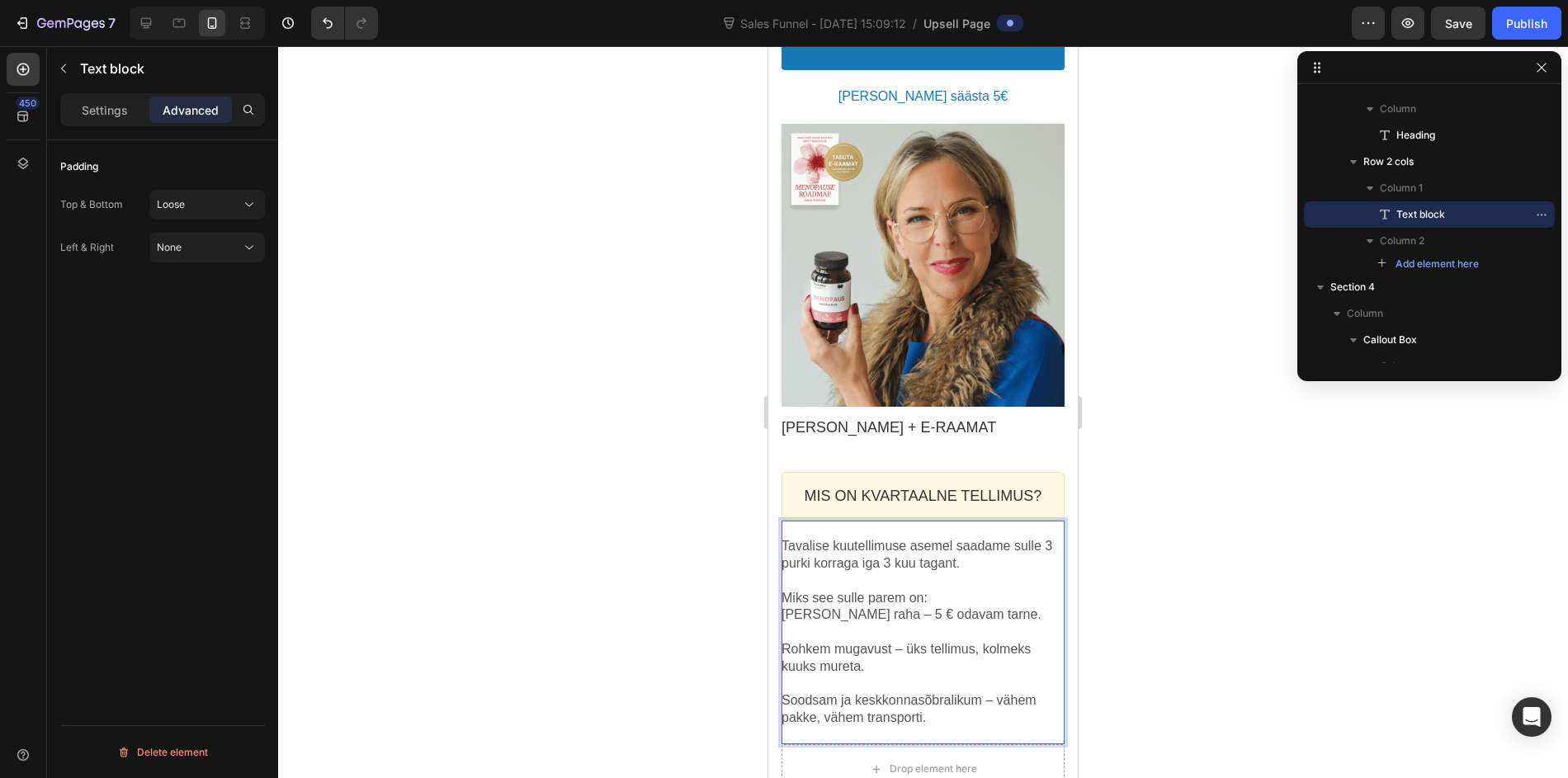
click at [964, 693] on p "Soodsam ja keskkonnasõbralikum – vähem pakke, vähem transporti." at bounding box center [923, 710] width 283 height 35
click at [933, 271] on div at bounding box center [923, 265] width 283 height 283
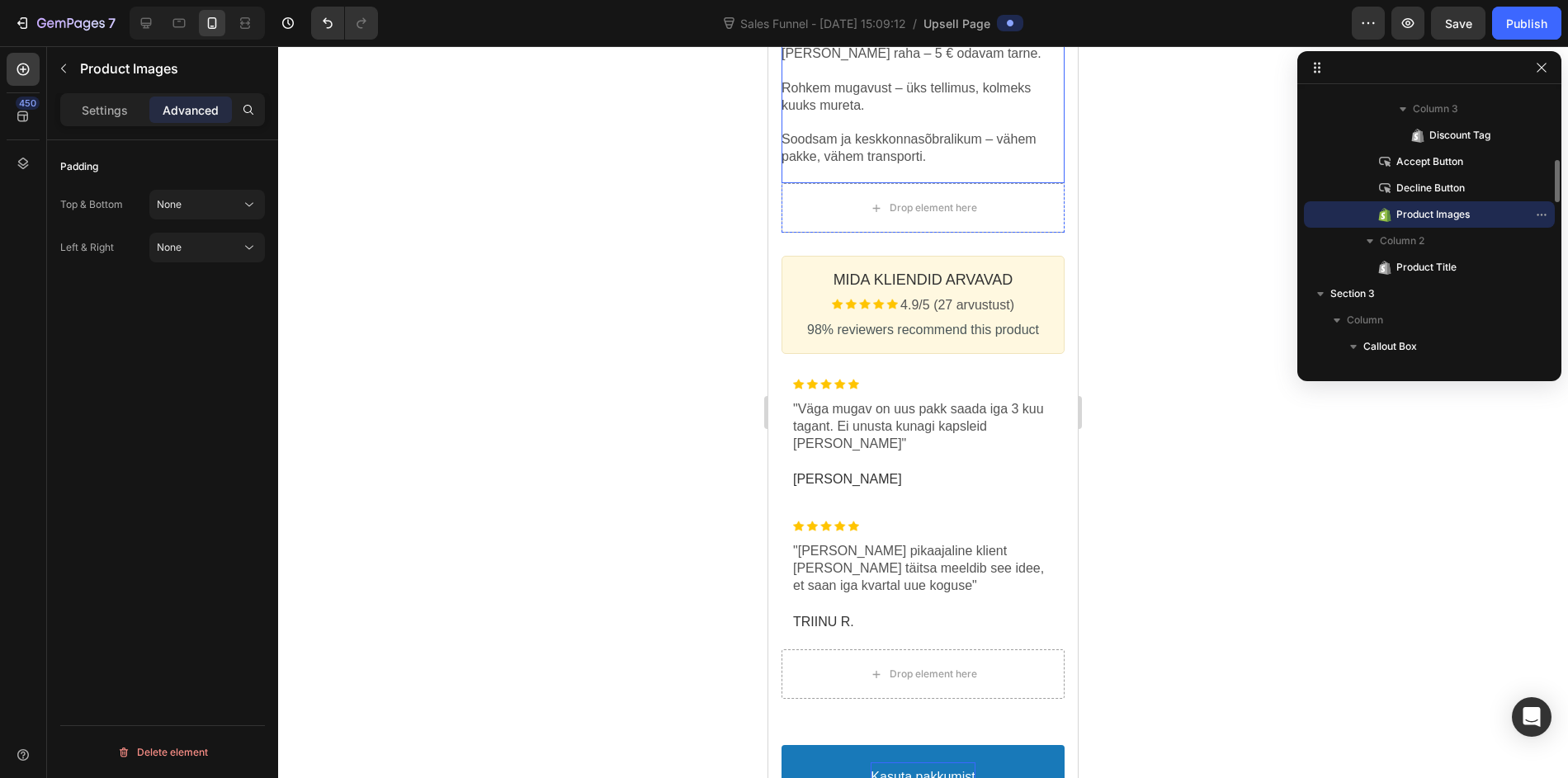
scroll to position [1414, 0]
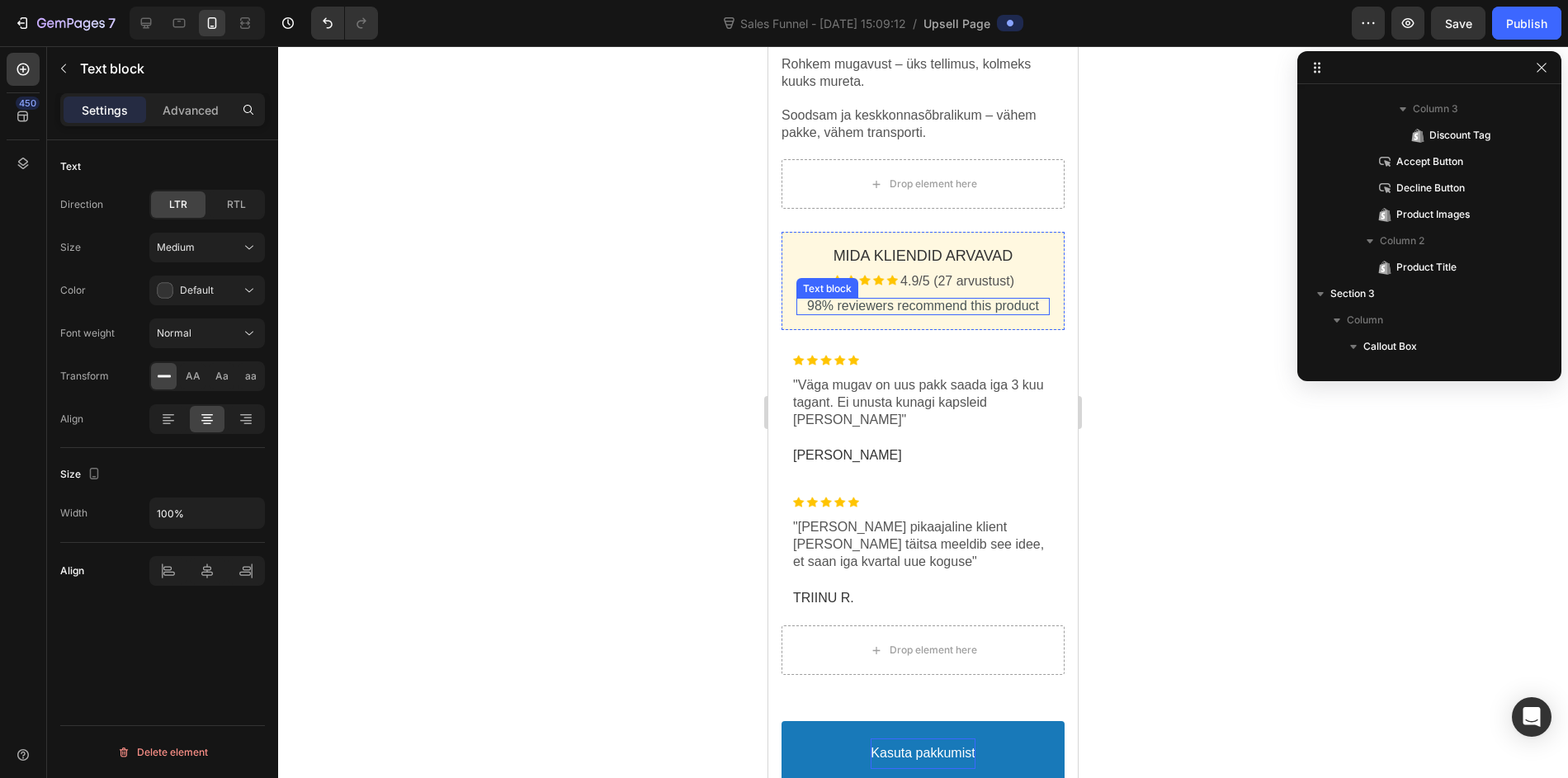
click at [857, 299] on span "98% reviewers recommend this product" at bounding box center [923, 305] width 232 height 14
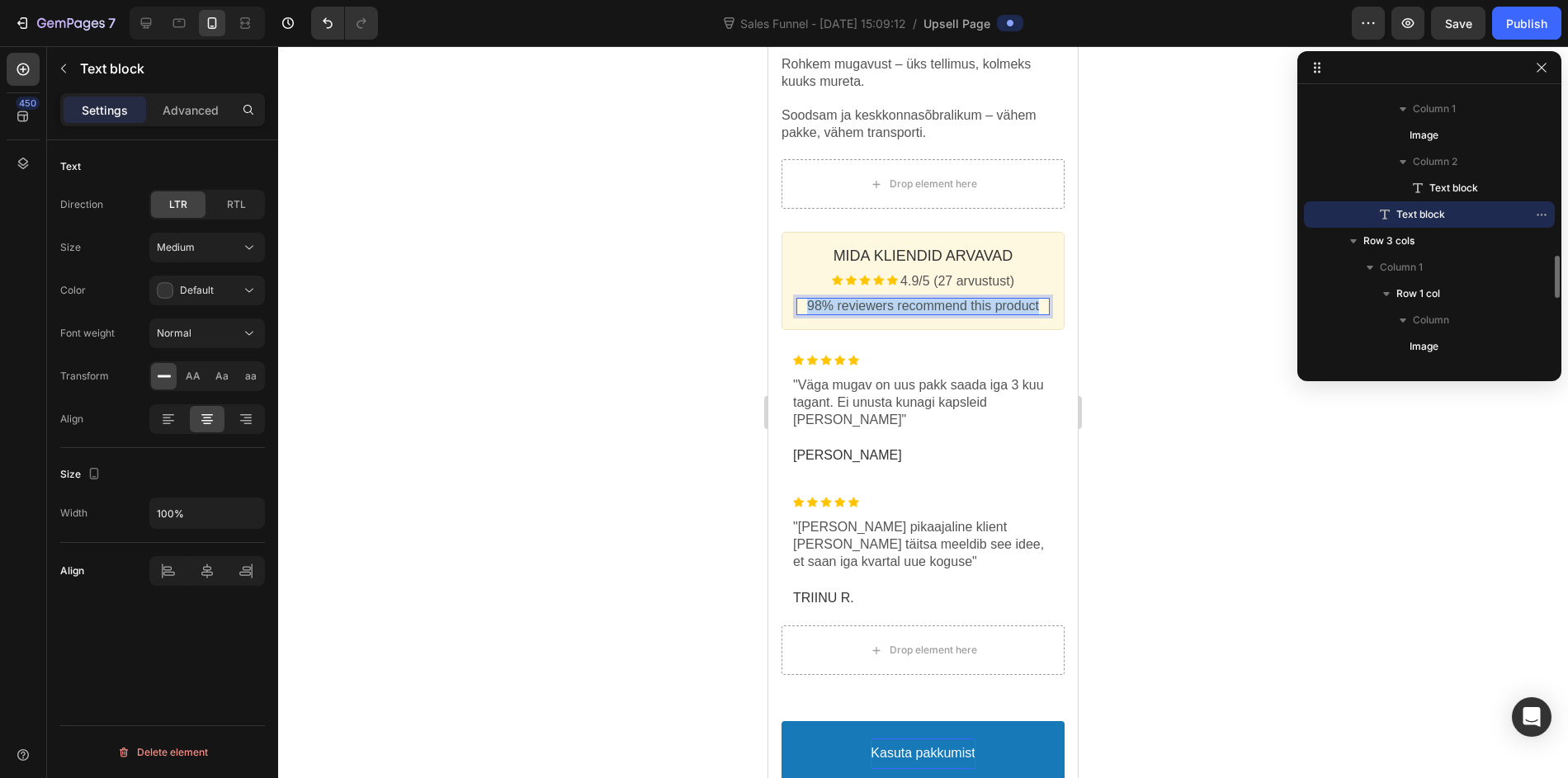
click at [857, 299] on span "98% reviewers recommend this product" at bounding box center [923, 305] width 232 height 14
click at [1018, 114] on div "Tavalise kuutellimuse asemel saadame sulle 3 purki korraga iga 3 kuu tagant. Mi…" at bounding box center [923, 47] width 283 height 224
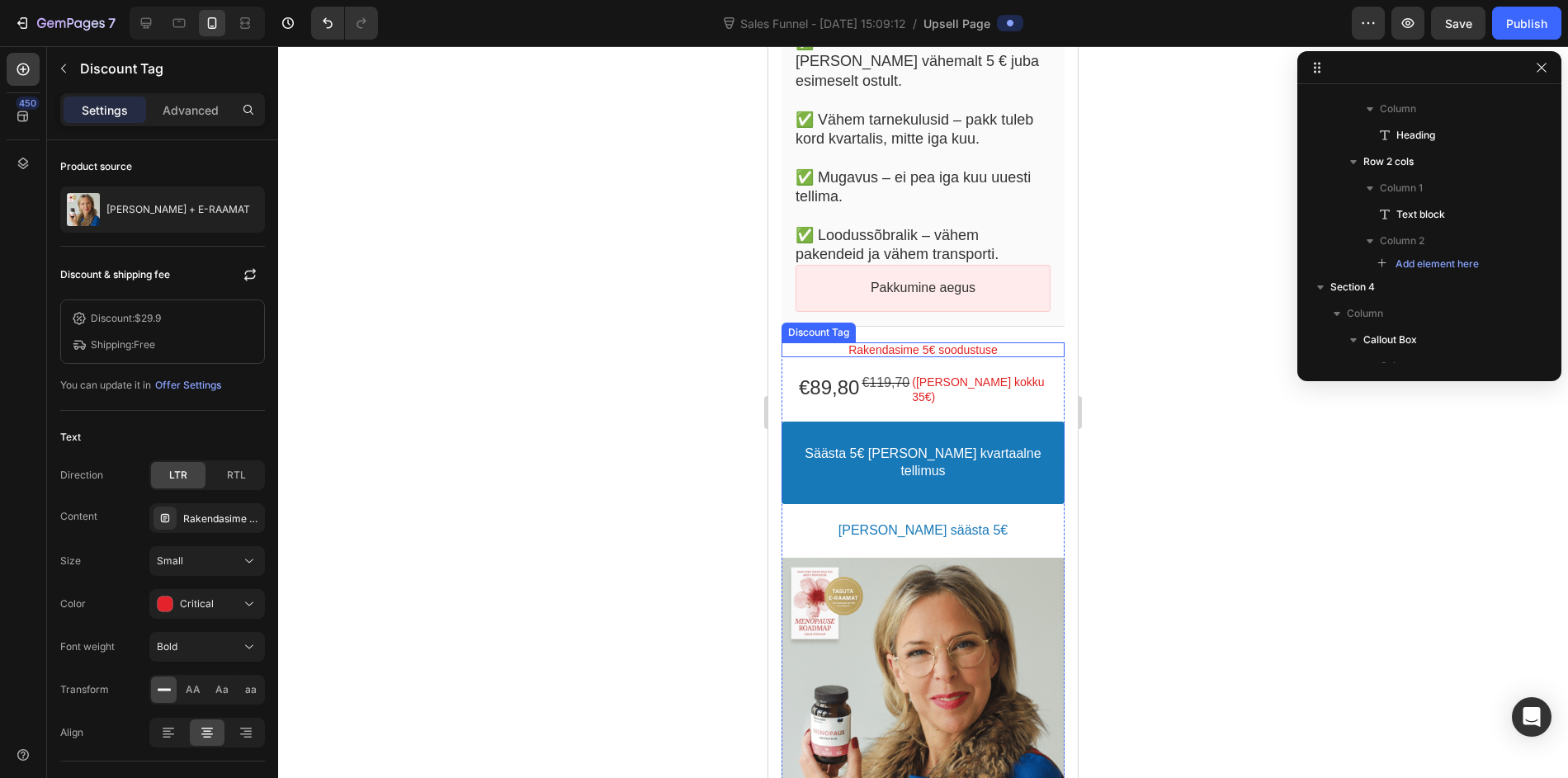
scroll to position [180, 0]
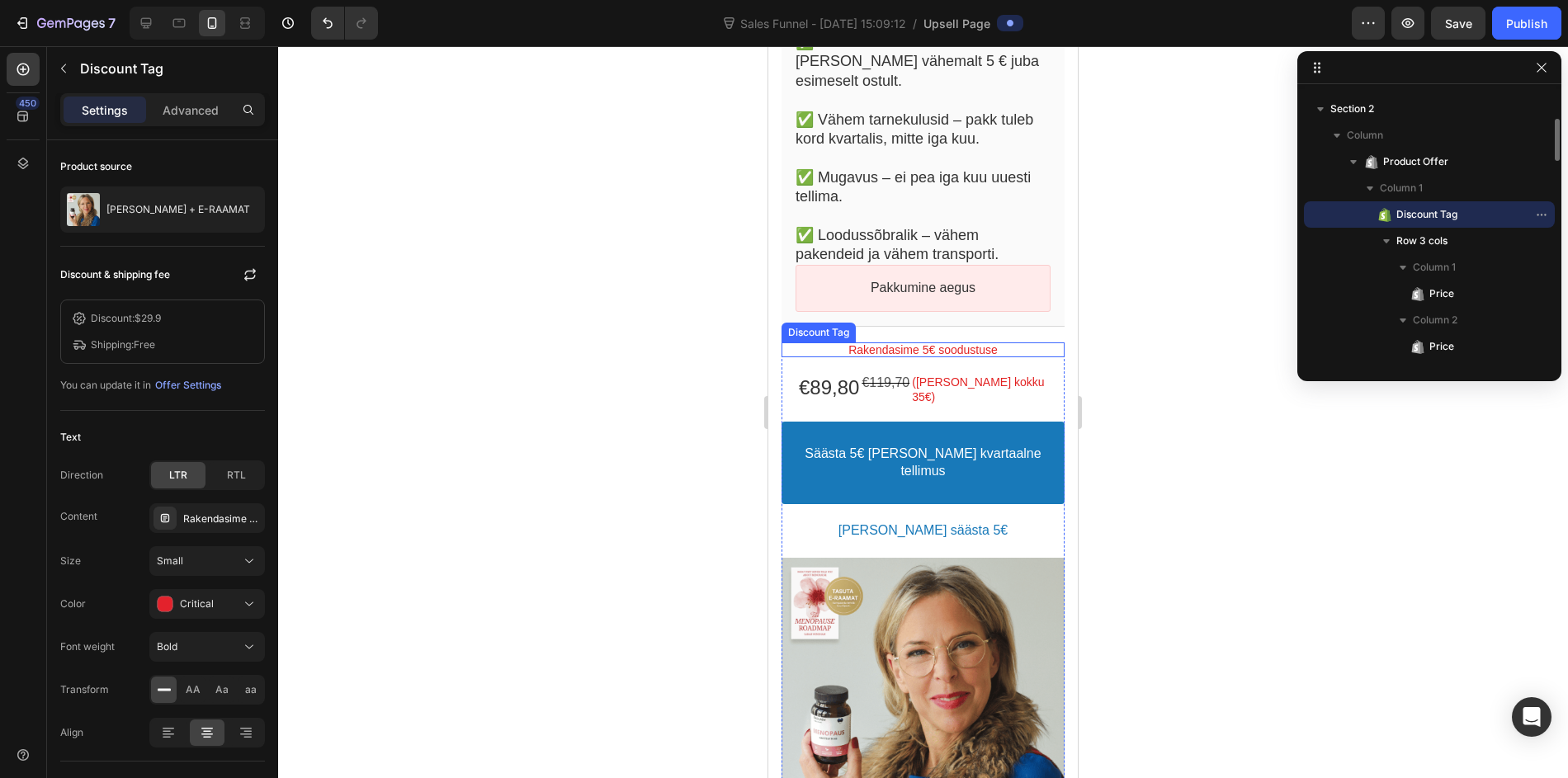
click at [932, 343] on bdo "Rakendasime 5€ soodustuse" at bounding box center [923, 350] width 150 height 13
click at [922, 320] on icon at bounding box center [924, 326] width 10 height 11
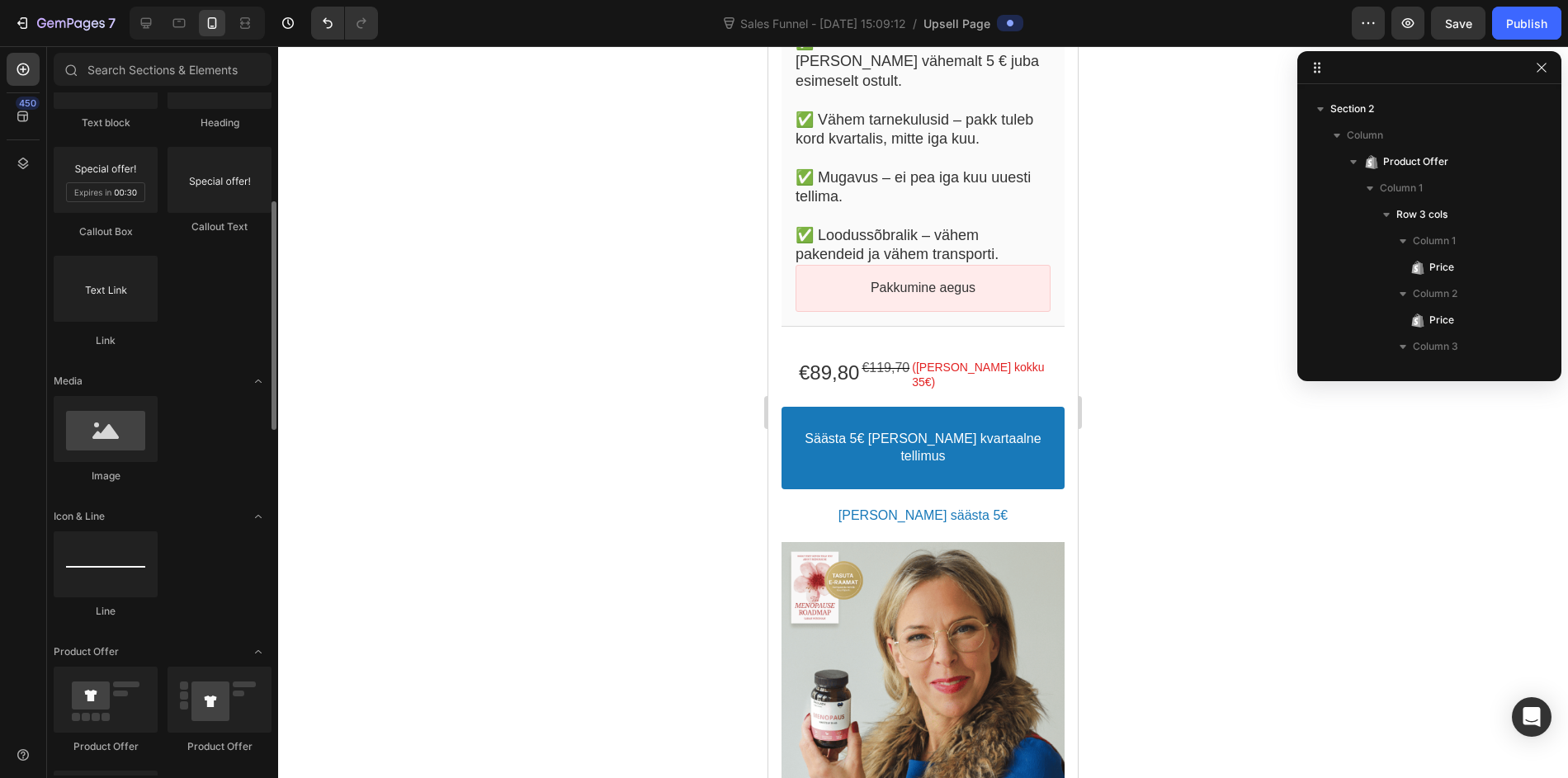
scroll to position [0, 0]
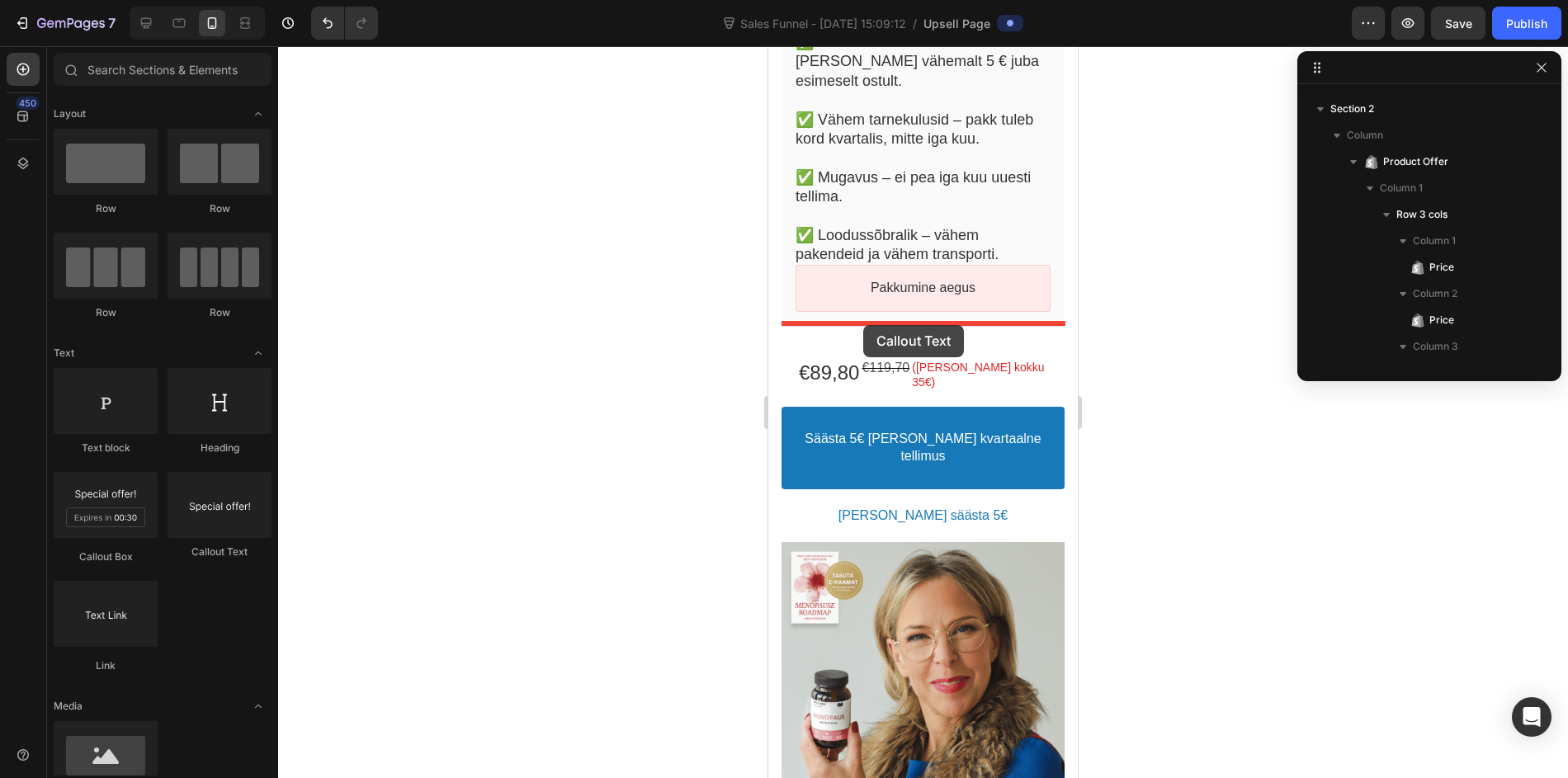
drag, startPoint x: 1214, startPoint y: 505, endPoint x: 863, endPoint y: 325, distance: 394.5
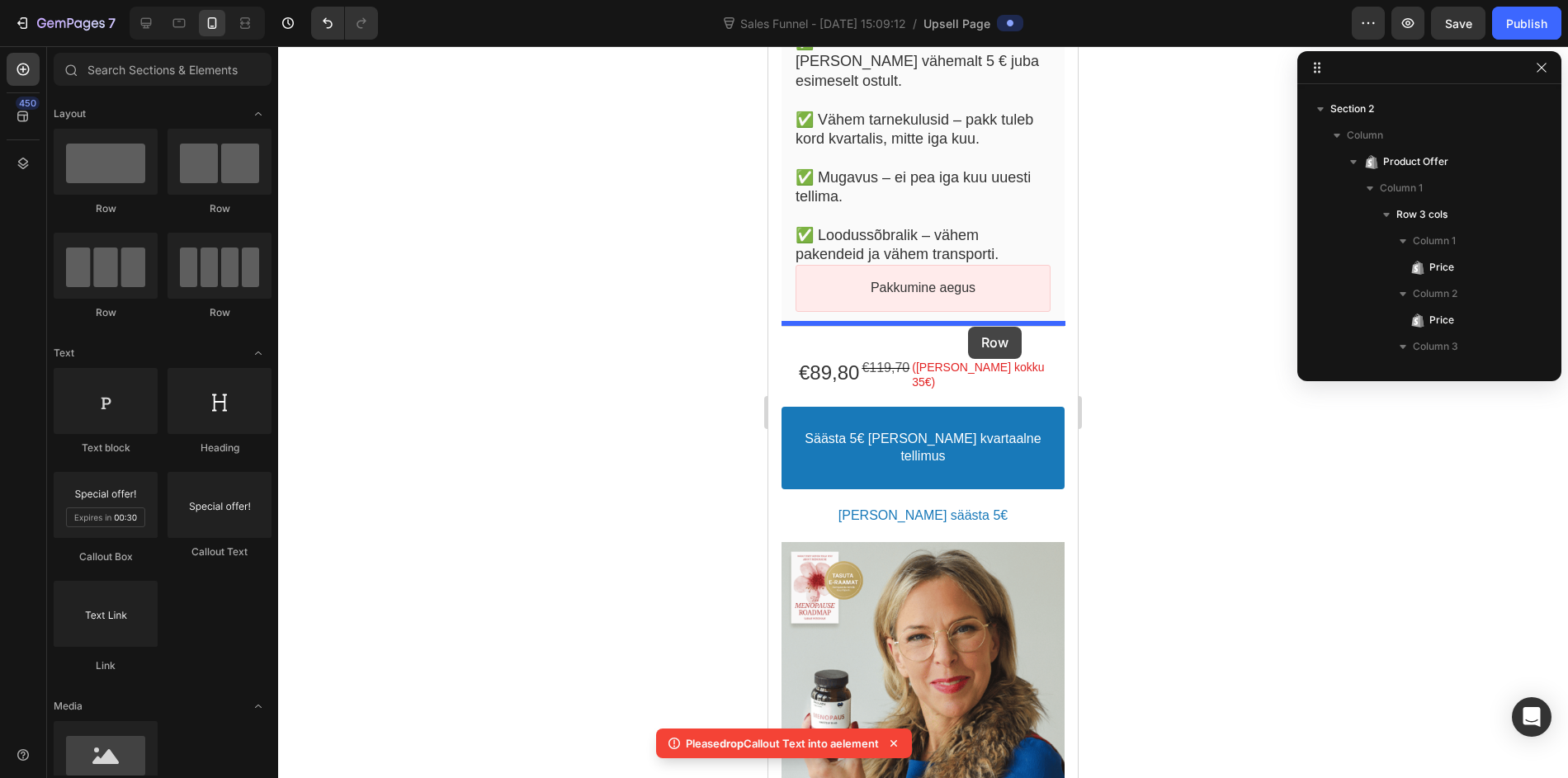
drag, startPoint x: 887, startPoint y: 226, endPoint x: 968, endPoint y: 327, distance: 129.5
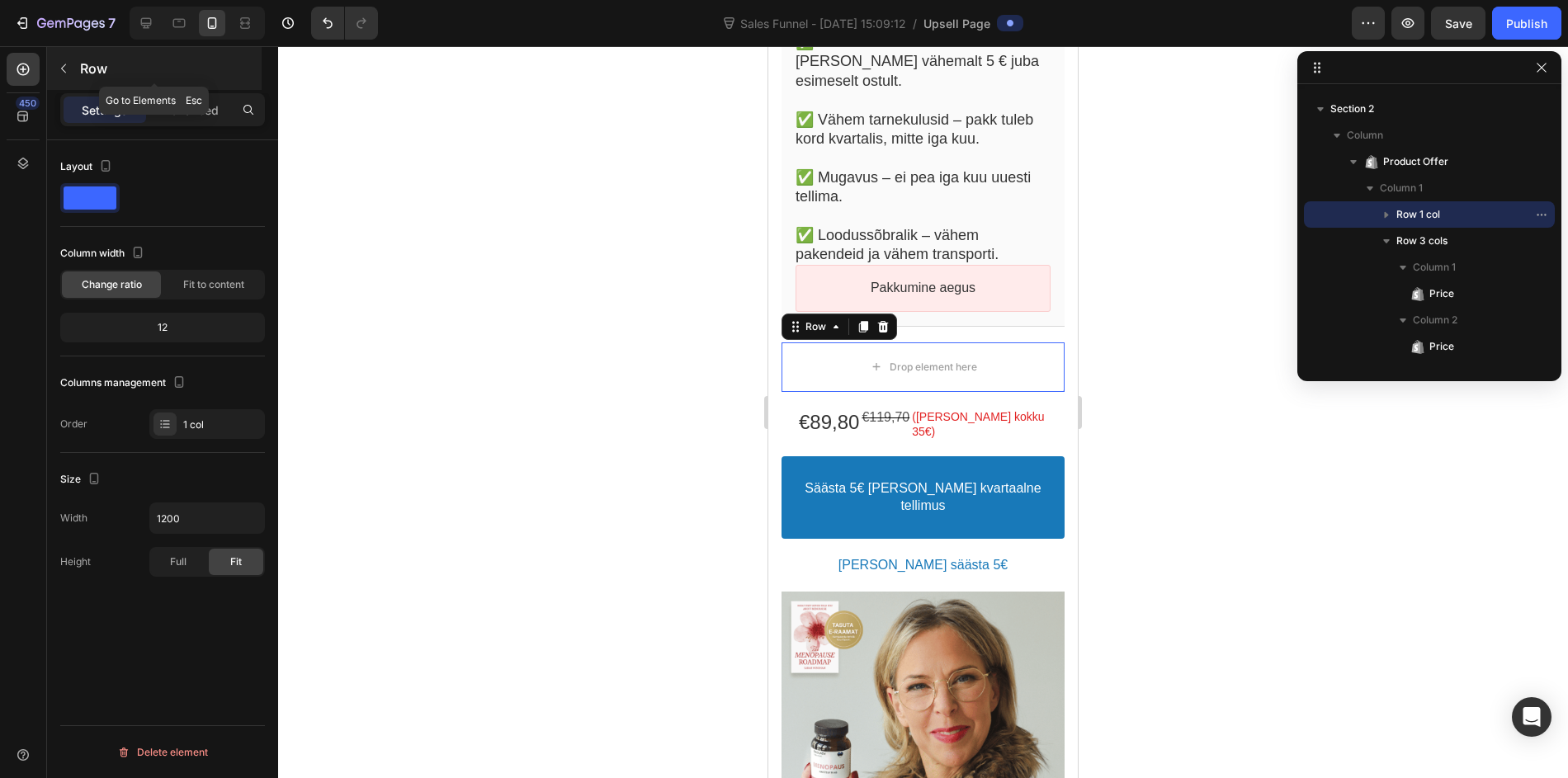
click at [61, 67] on icon "button" at bounding box center [63, 68] width 13 height 13
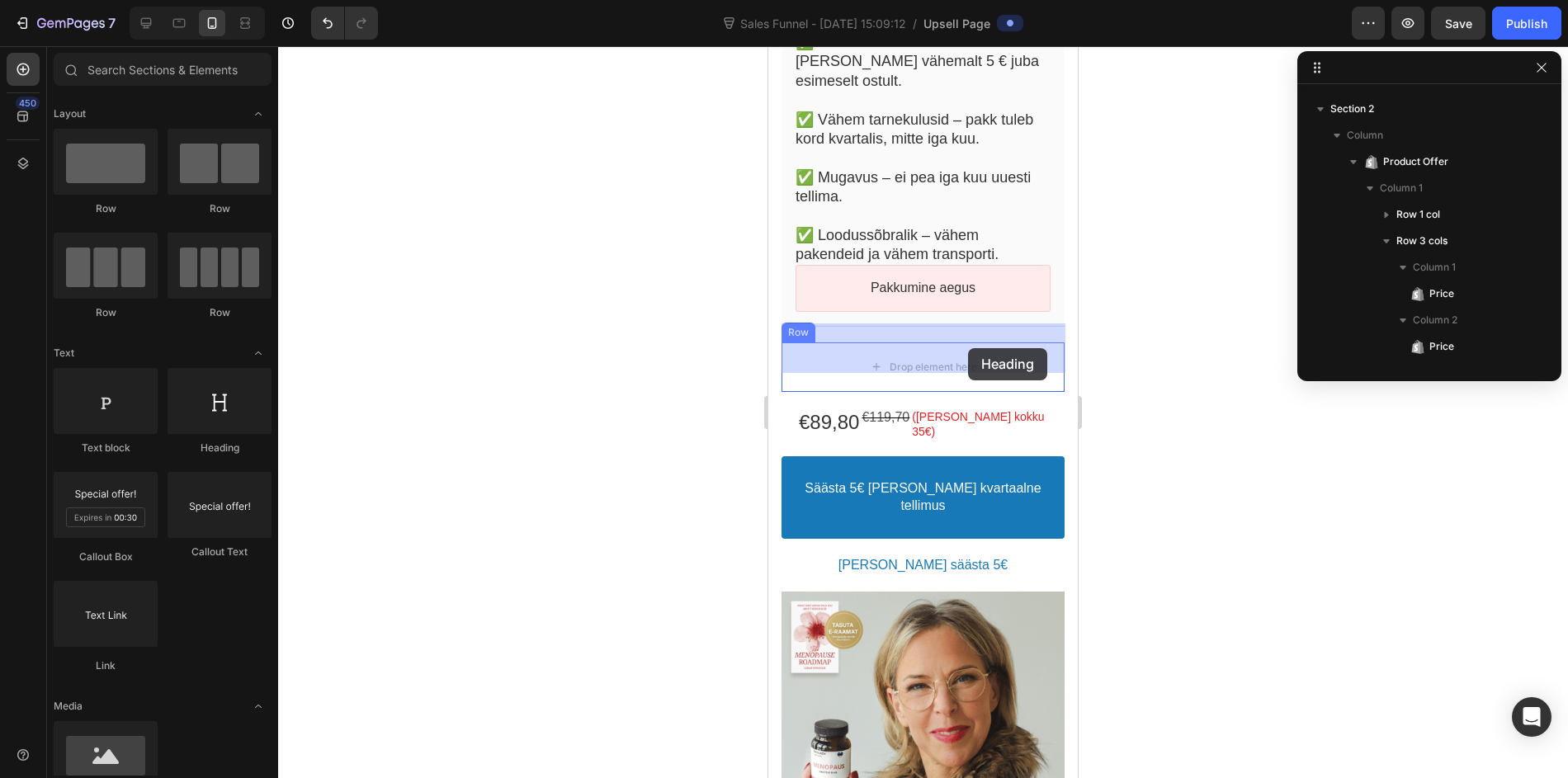
drag, startPoint x: 1032, startPoint y: 464, endPoint x: 928, endPoint y: 355, distance: 150.7
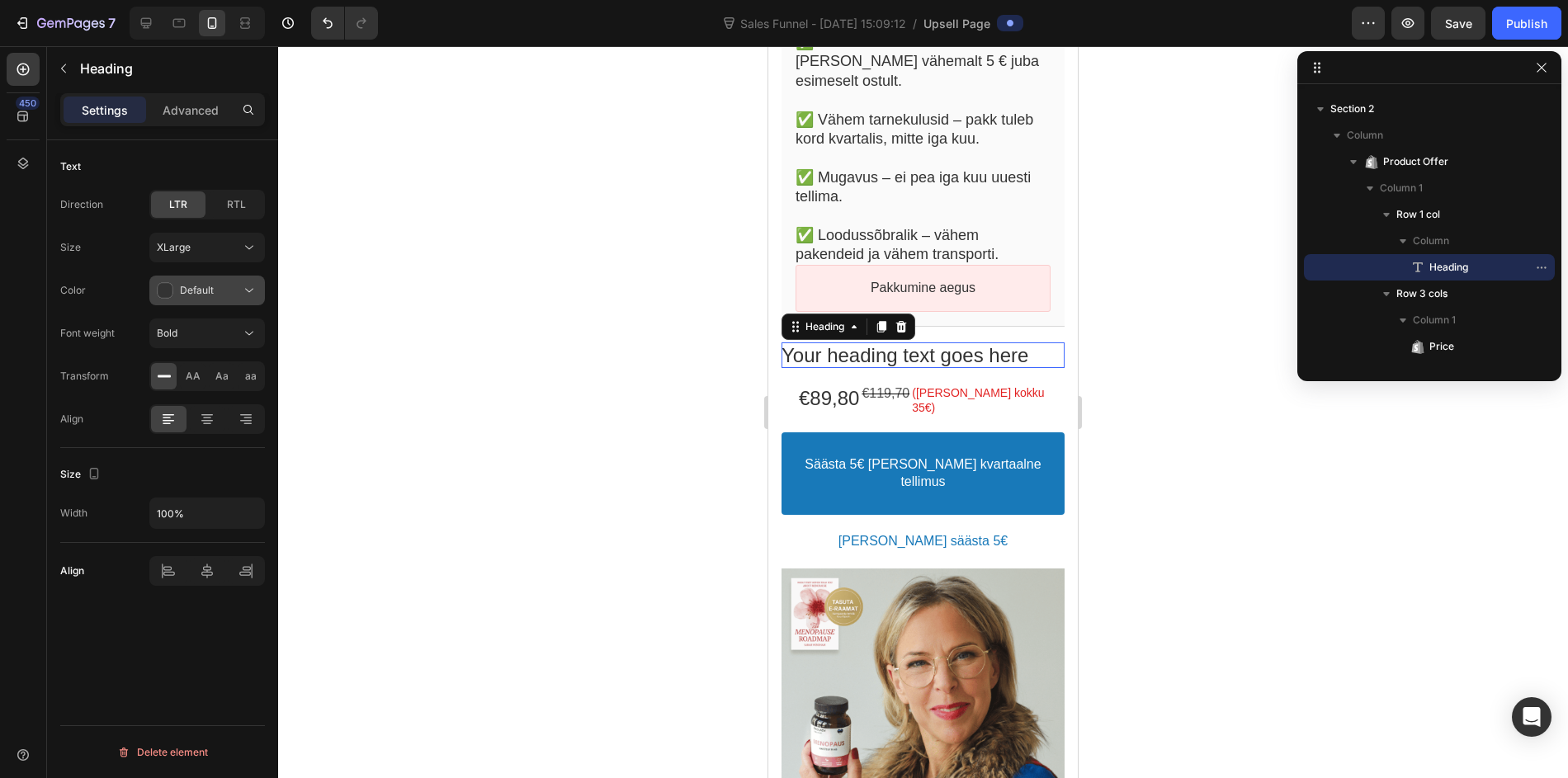
click at [203, 291] on span "Default" at bounding box center [197, 290] width 34 height 12
click at [105, 295] on div "Color Default" at bounding box center [163, 290] width 205 height 29
click at [243, 205] on span "RTL" at bounding box center [237, 205] width 19 height 15
click at [171, 215] on div "LTR" at bounding box center [177, 205] width 54 height 27
click at [198, 340] on div "Bold" at bounding box center [199, 334] width 84 height 15
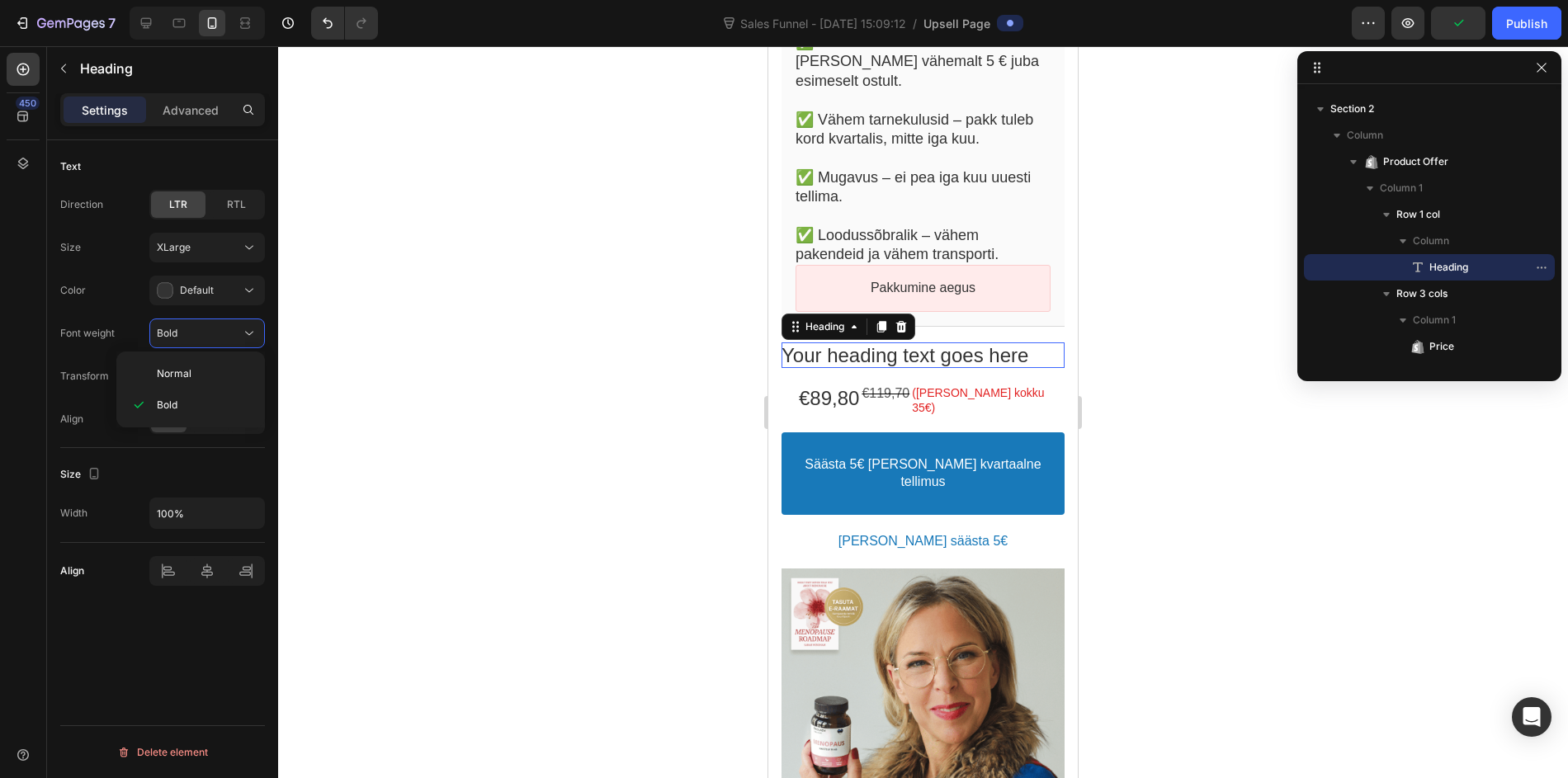
click at [118, 329] on div "Font weight Bold" at bounding box center [163, 333] width 205 height 29
click at [162, 294] on icon at bounding box center [165, 291] width 16 height 16
click at [202, 378] on div "Critical" at bounding box center [190, 393] width 135 height 31
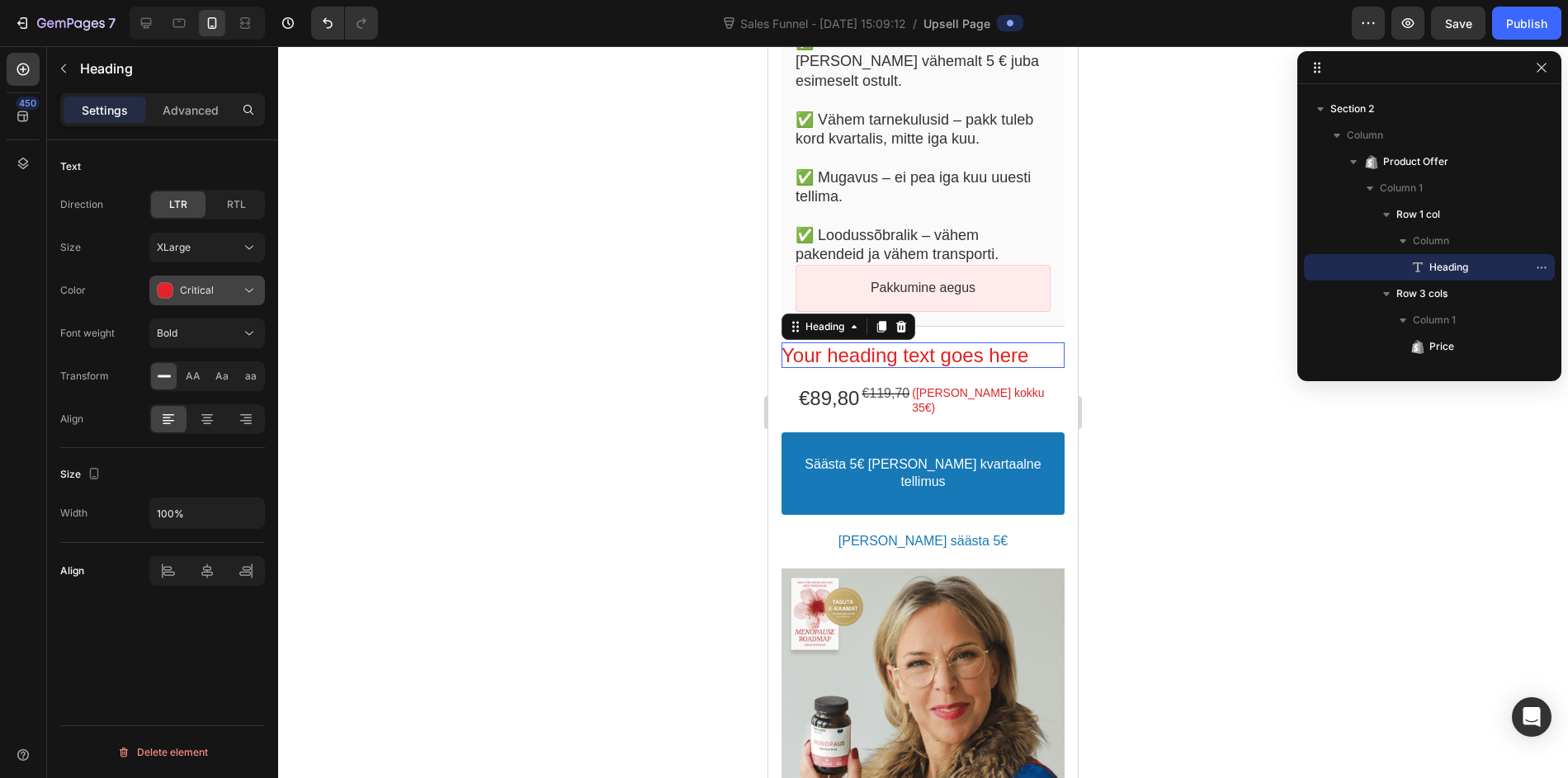
click at [239, 290] on div "Critical" at bounding box center [199, 290] width 84 height 16
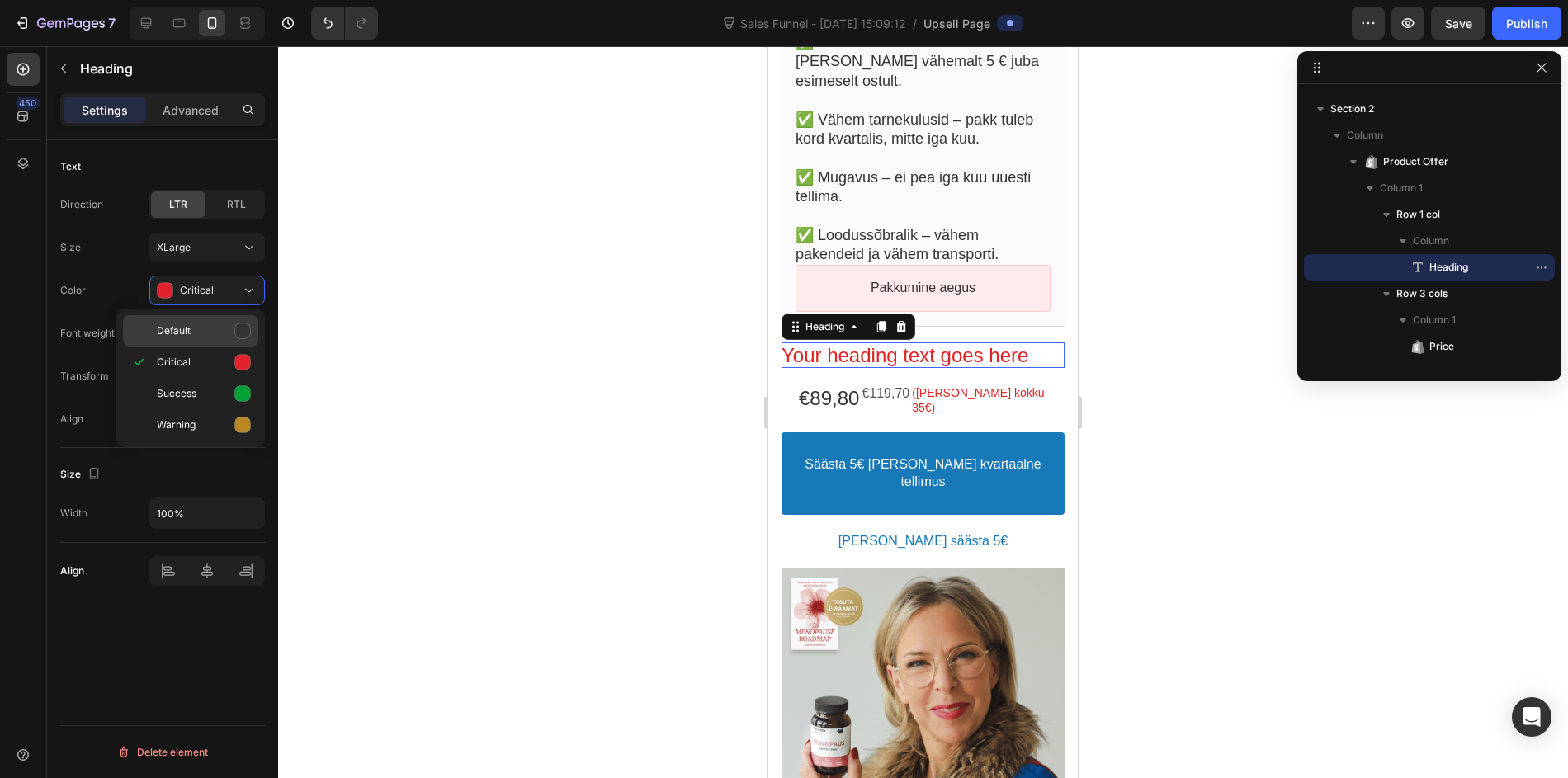
click at [197, 327] on p "Default" at bounding box center [204, 331] width 94 height 16
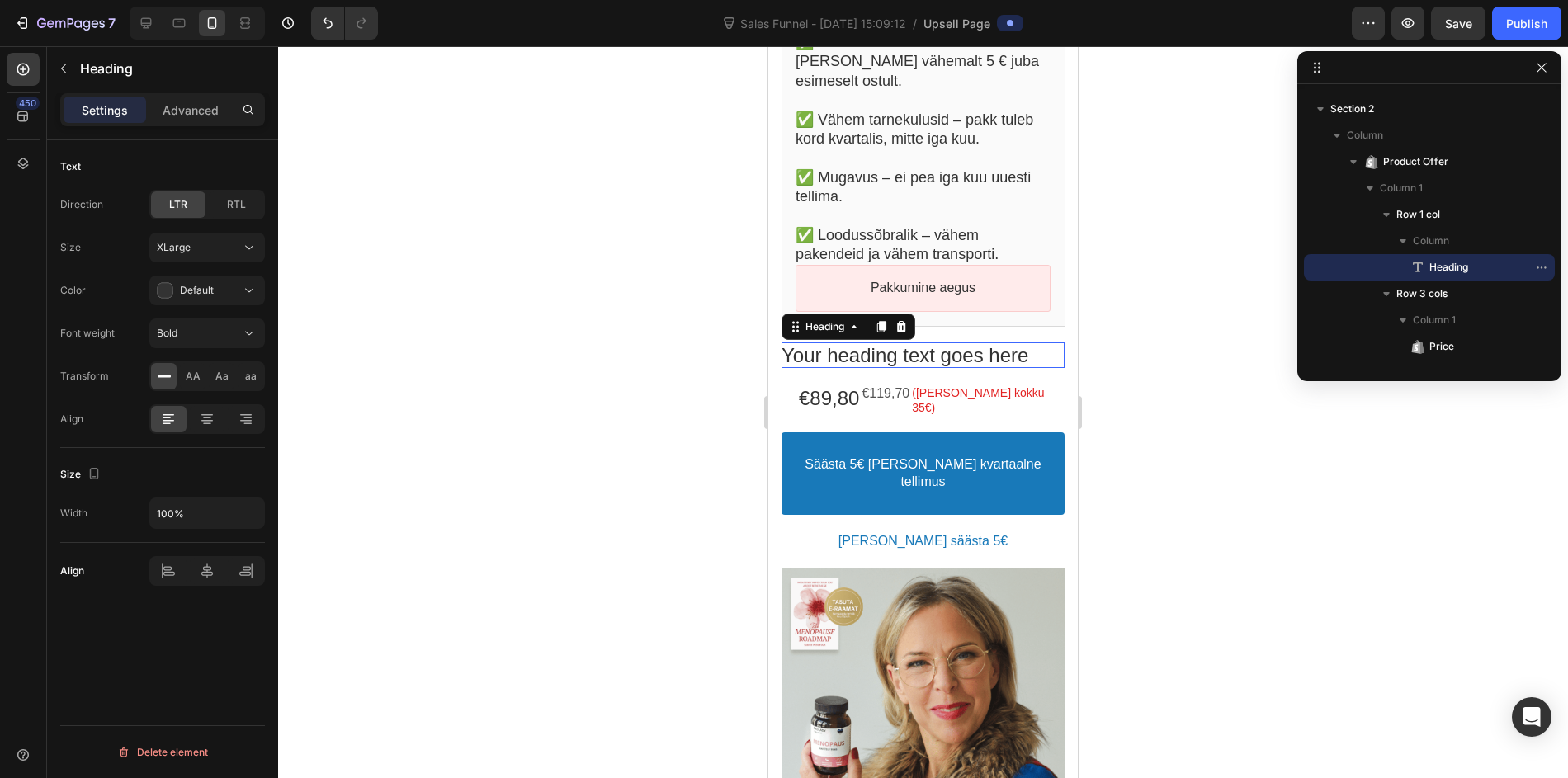
click at [171, 93] on div "Settings Advanced" at bounding box center [163, 109] width 205 height 33
click at [171, 101] on p "Advanced" at bounding box center [190, 110] width 56 height 17
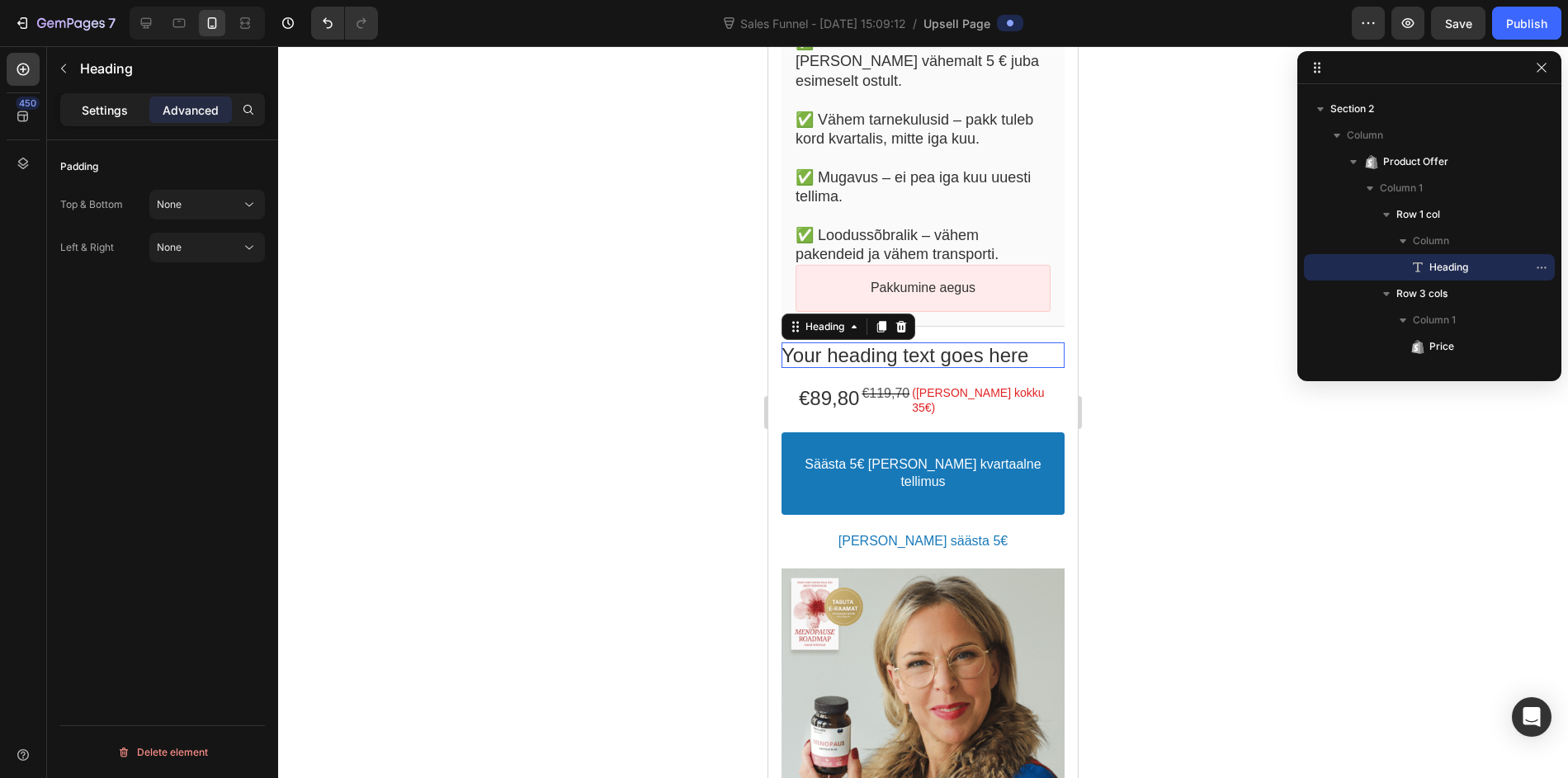
click at [110, 118] on div "Settings" at bounding box center [104, 110] width 82 height 27
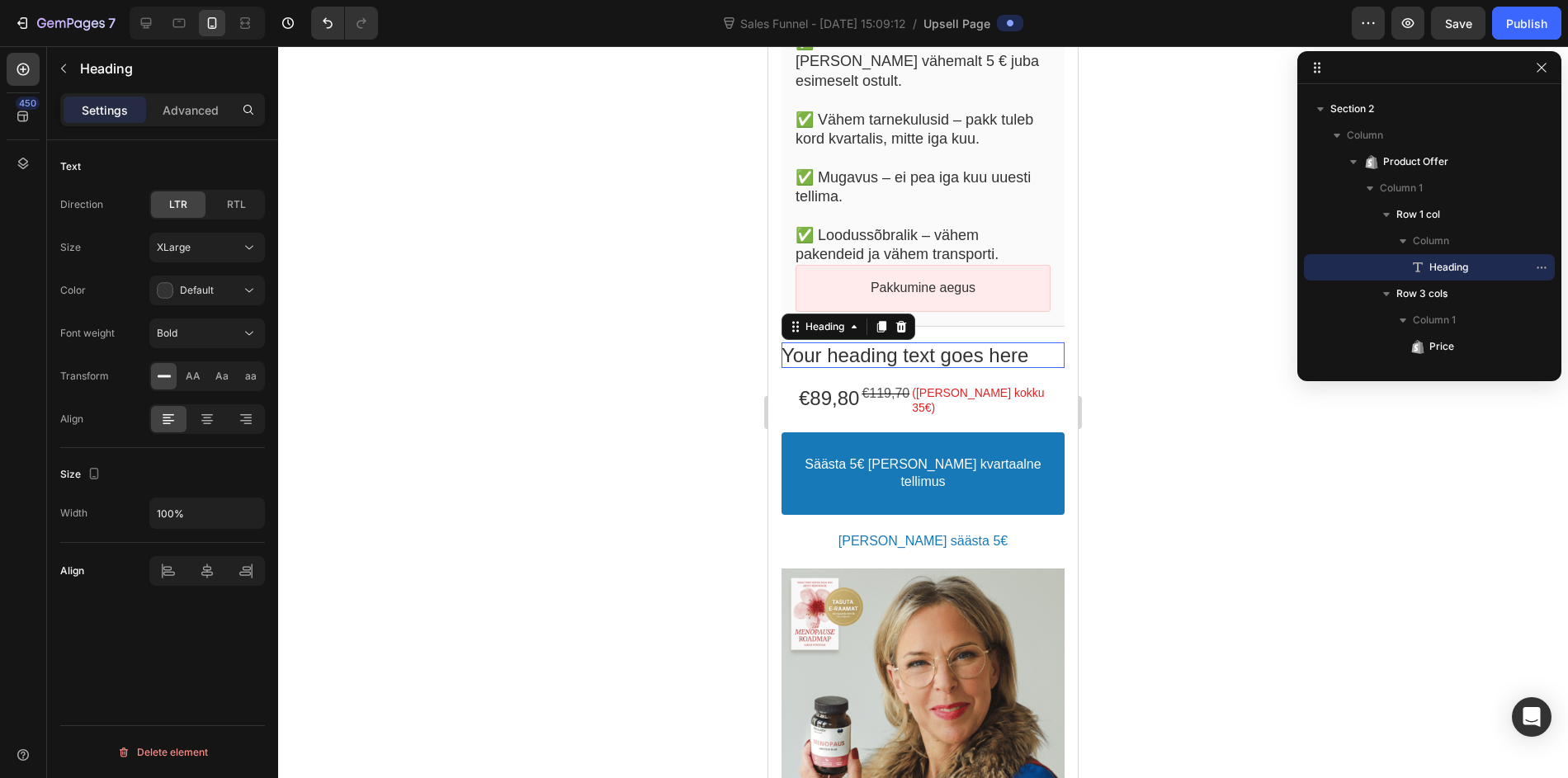
click at [163, 751] on div "Delete element" at bounding box center [163, 752] width 91 height 20
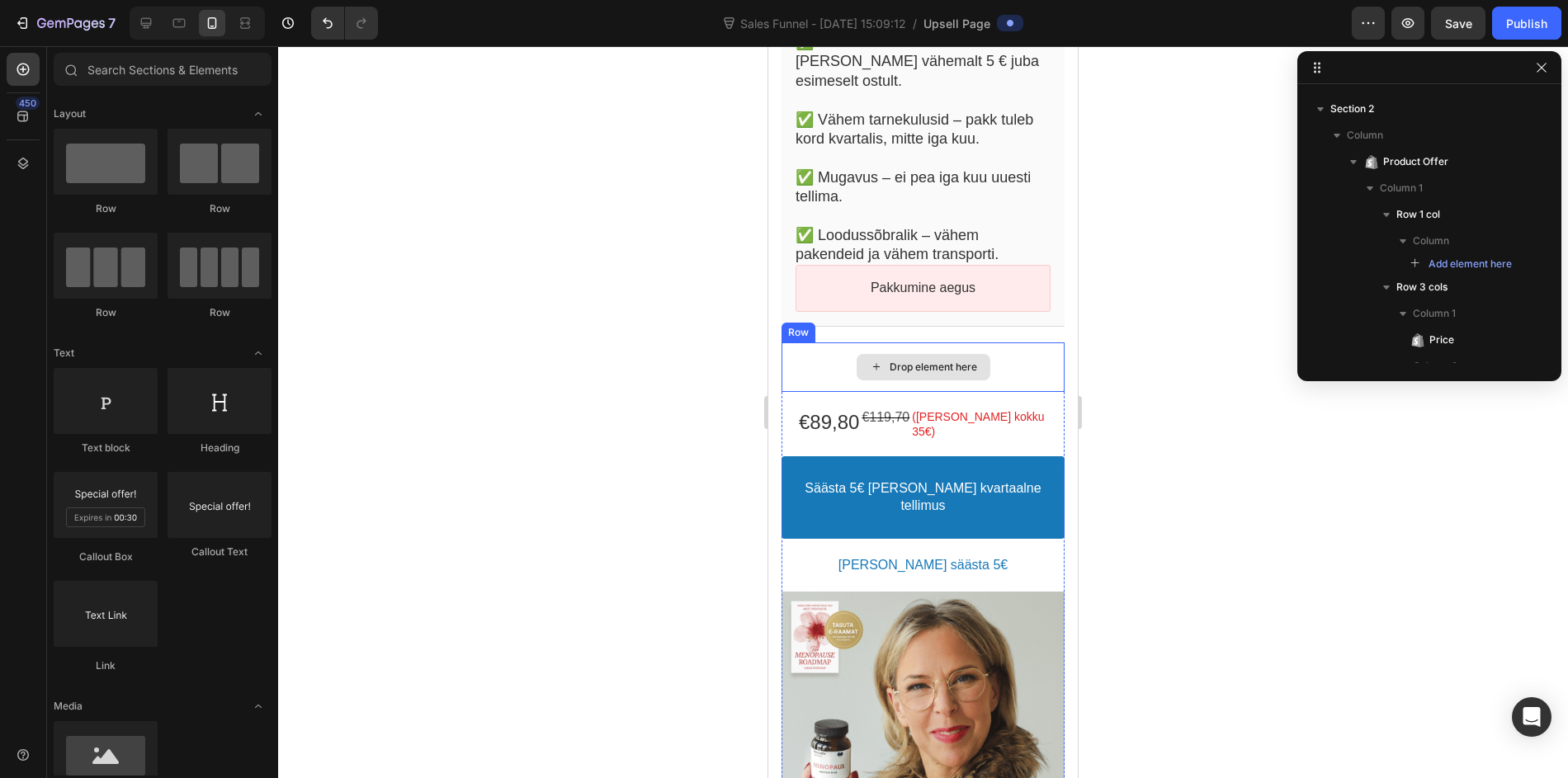
click at [797, 342] on div "Drop element here" at bounding box center [923, 367] width 283 height 49
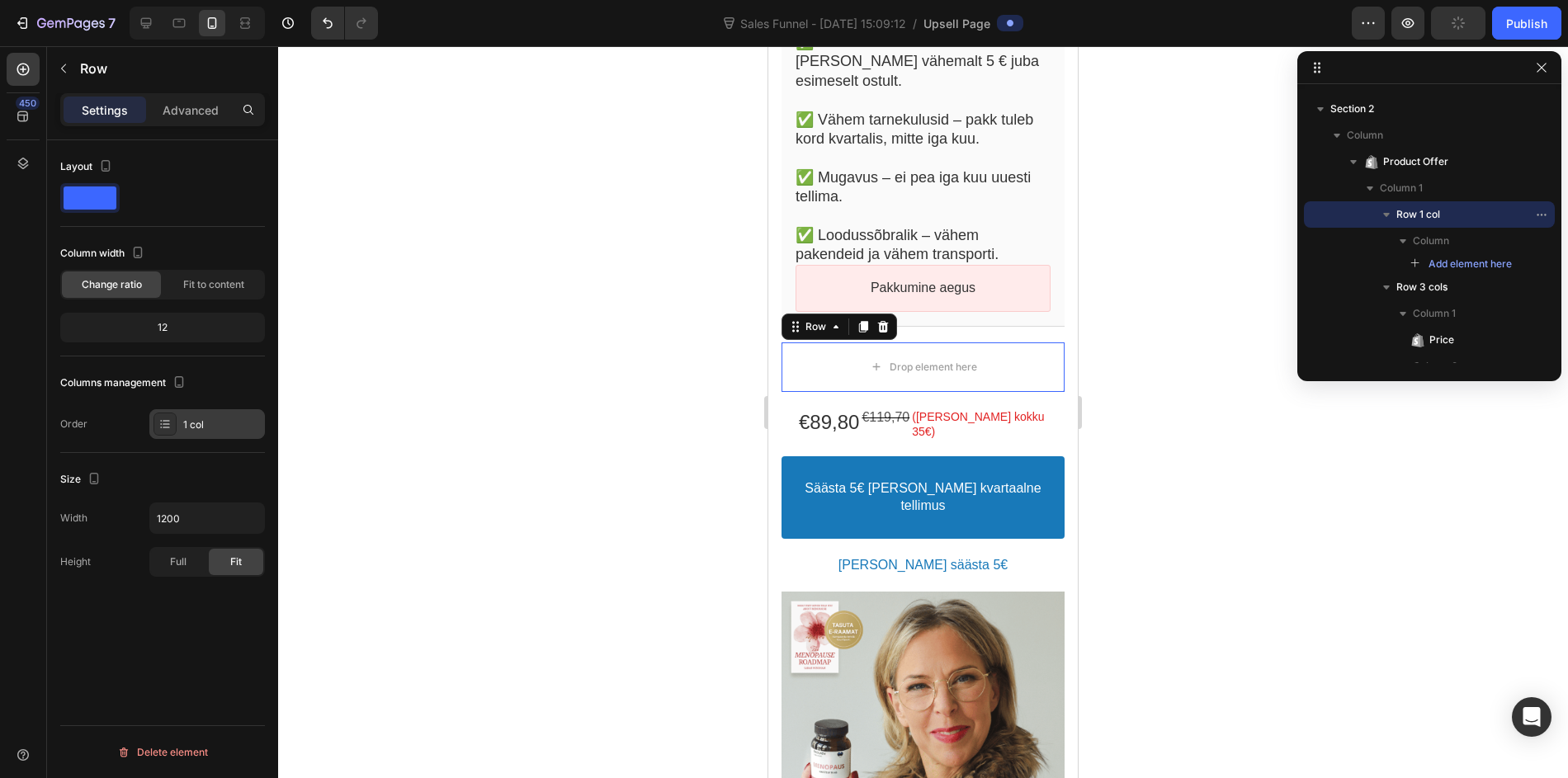
click at [207, 422] on div "1 col" at bounding box center [222, 425] width 78 height 15
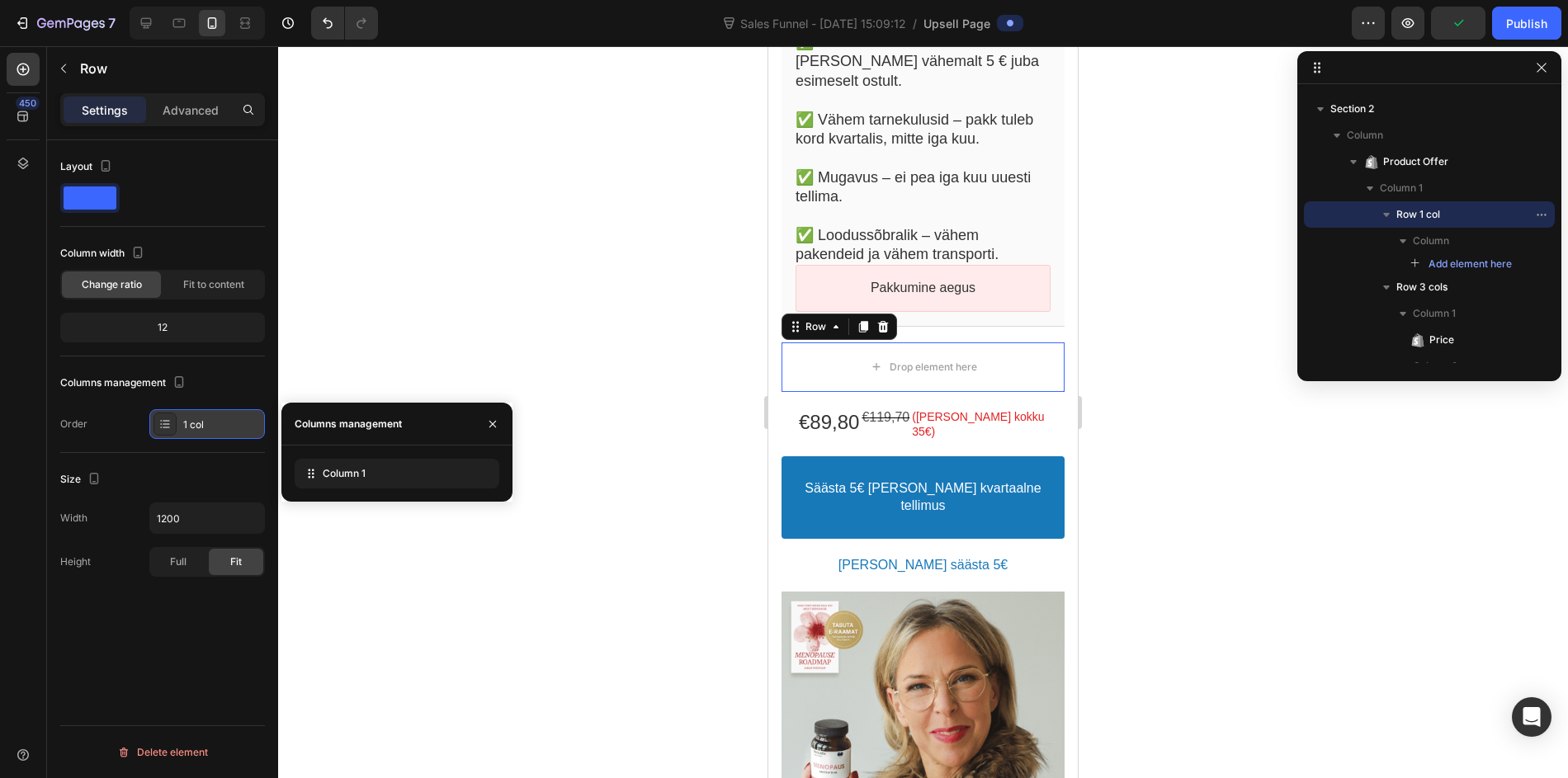
click at [207, 422] on div "1 col" at bounding box center [222, 425] width 78 height 15
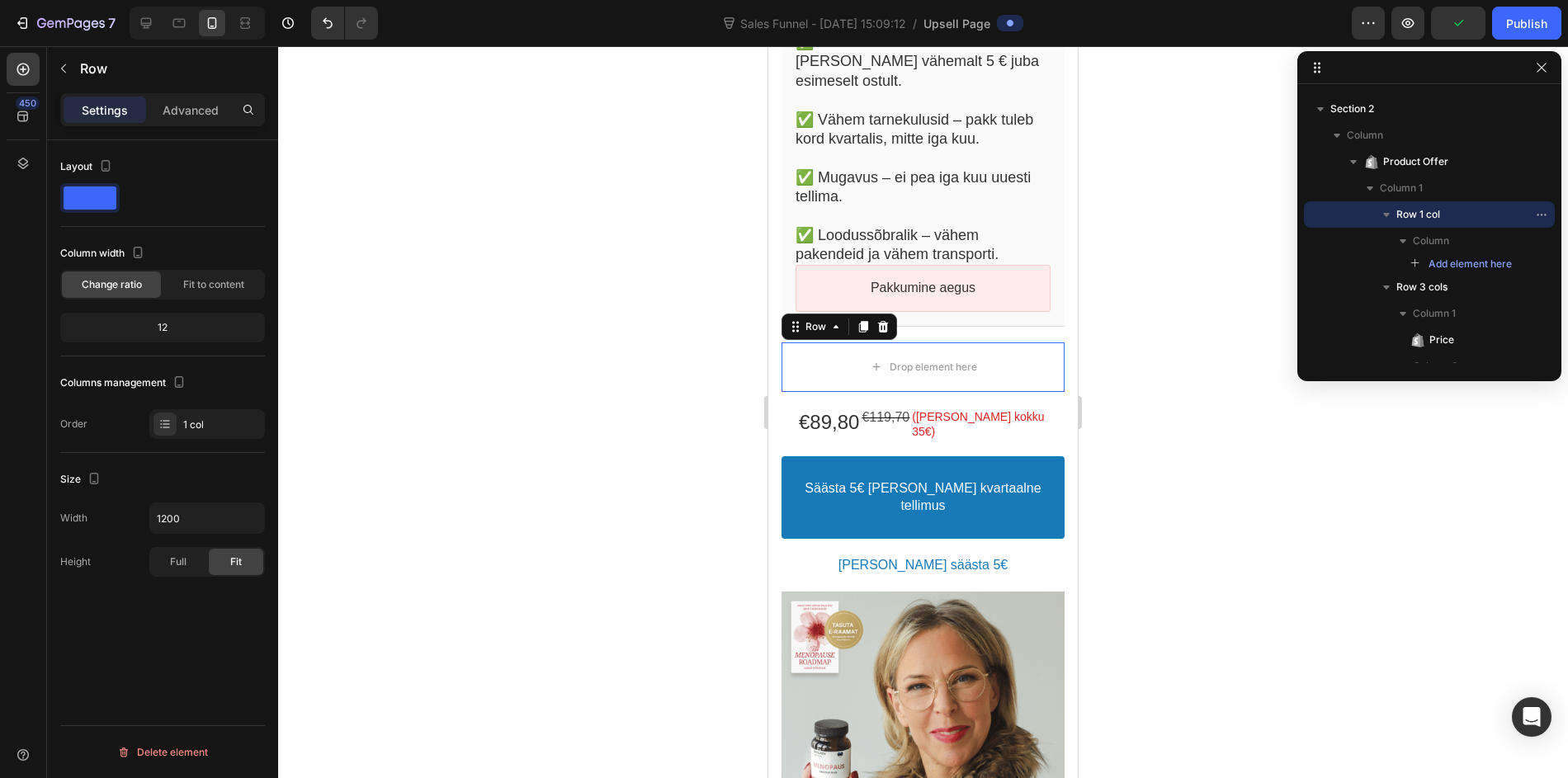
click at [94, 203] on span at bounding box center [90, 198] width 53 height 23
click at [204, 100] on div "Advanced" at bounding box center [190, 110] width 82 height 27
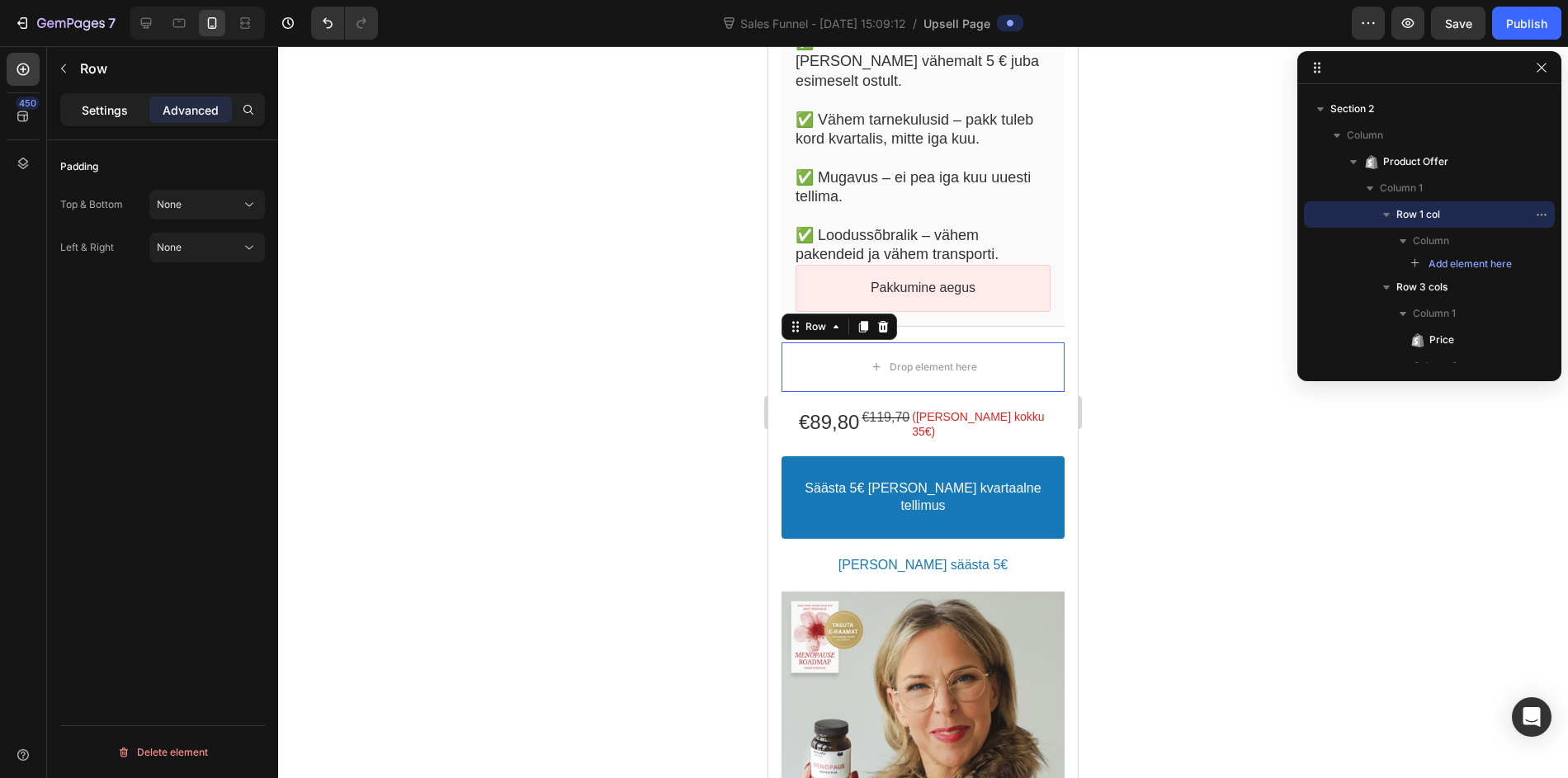
click at [115, 112] on p "Settings" at bounding box center [104, 110] width 46 height 17
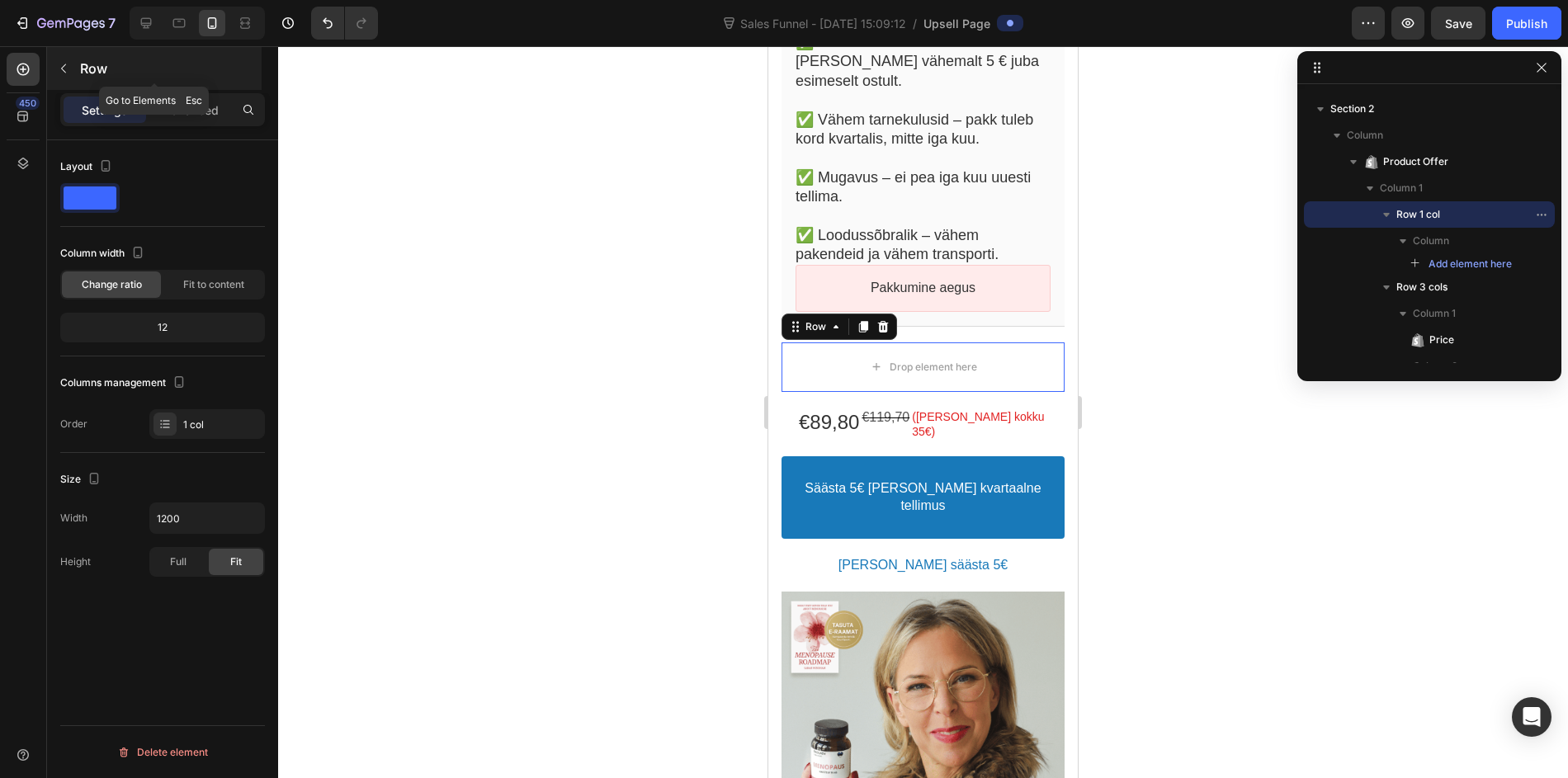
click at [73, 70] on button "button" at bounding box center [63, 68] width 27 height 27
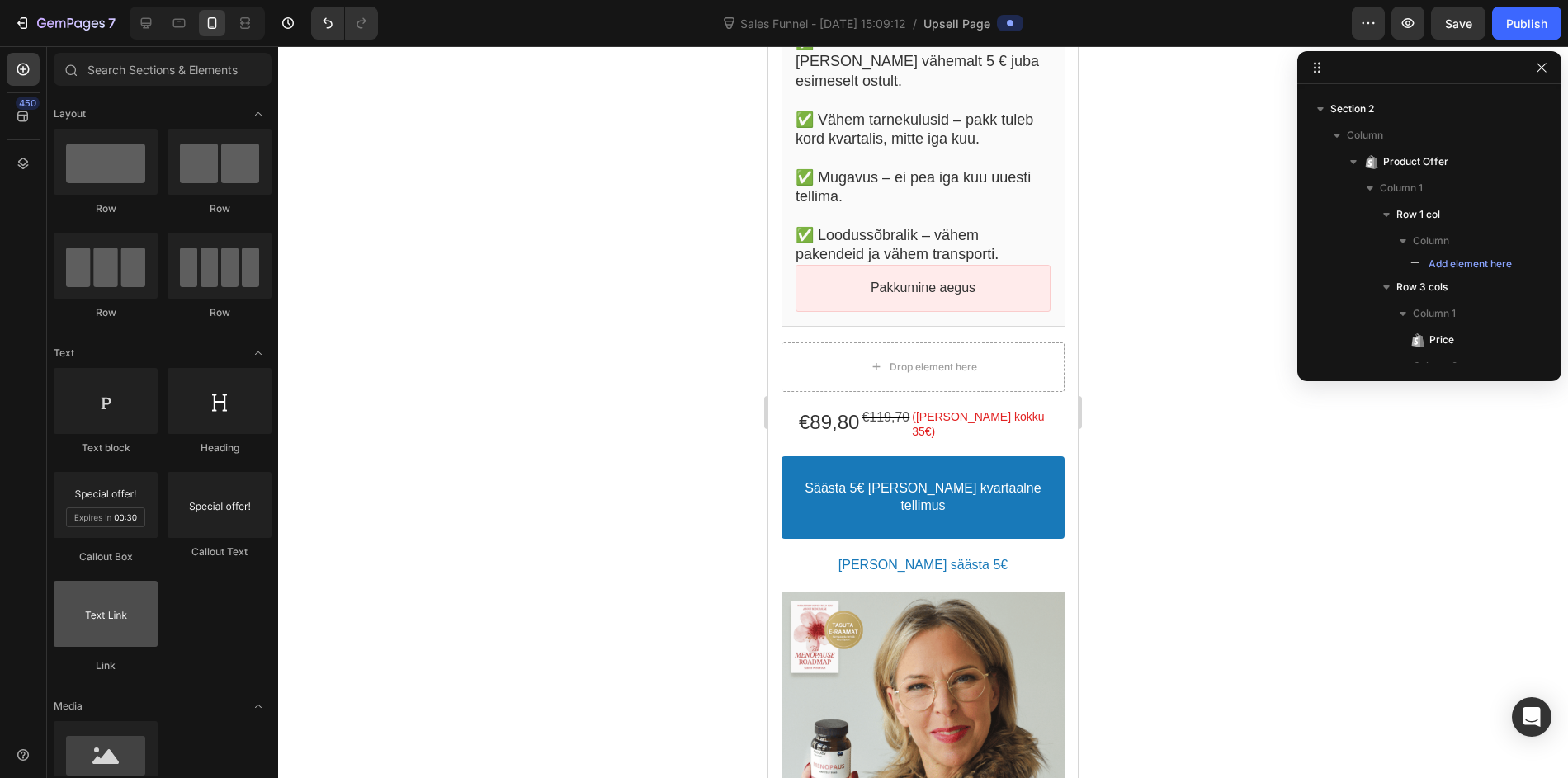
scroll to position [166, 0]
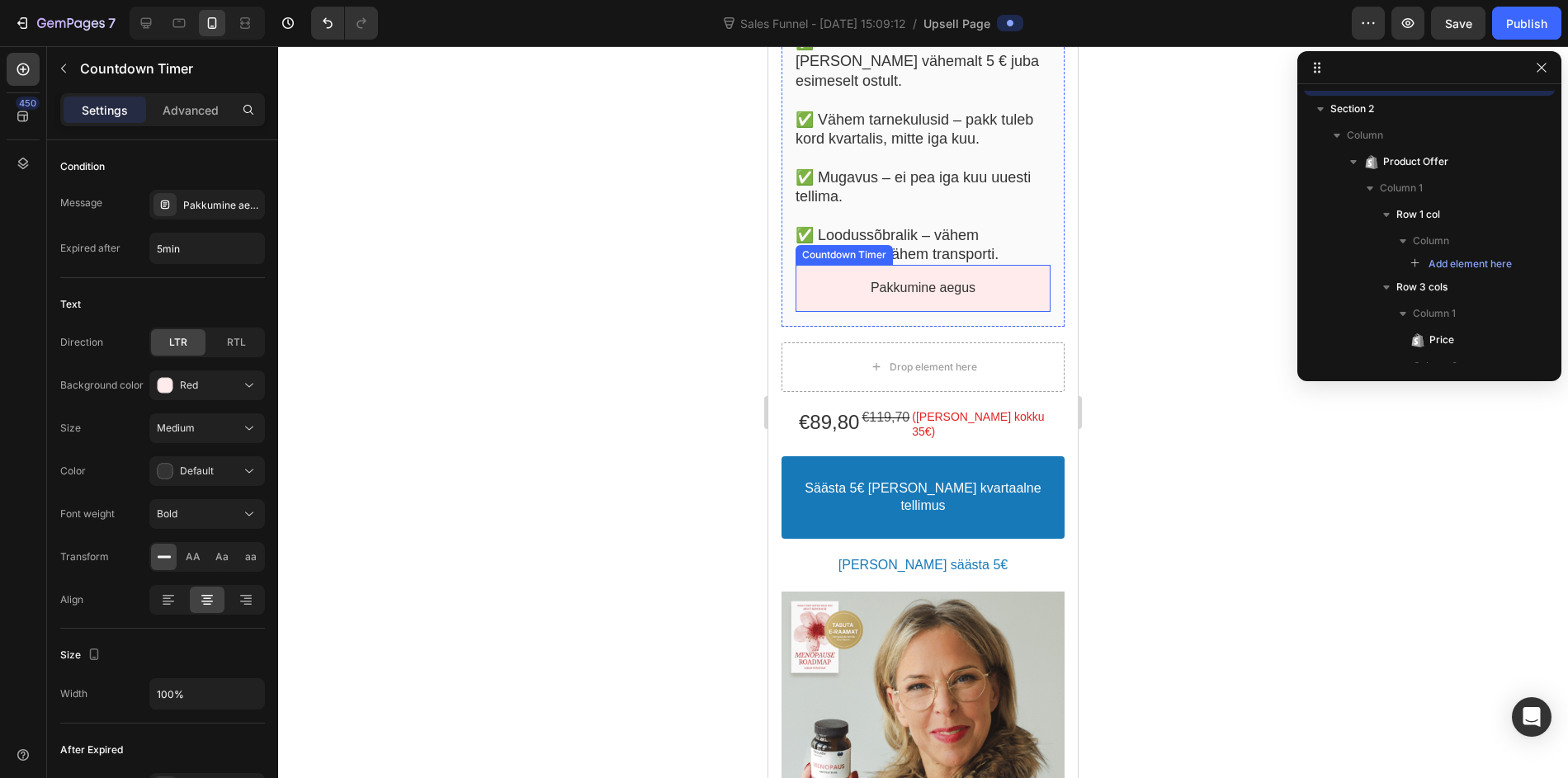
click at [820, 280] on div "Pakkumine aegus" at bounding box center [923, 288] width 225 height 17
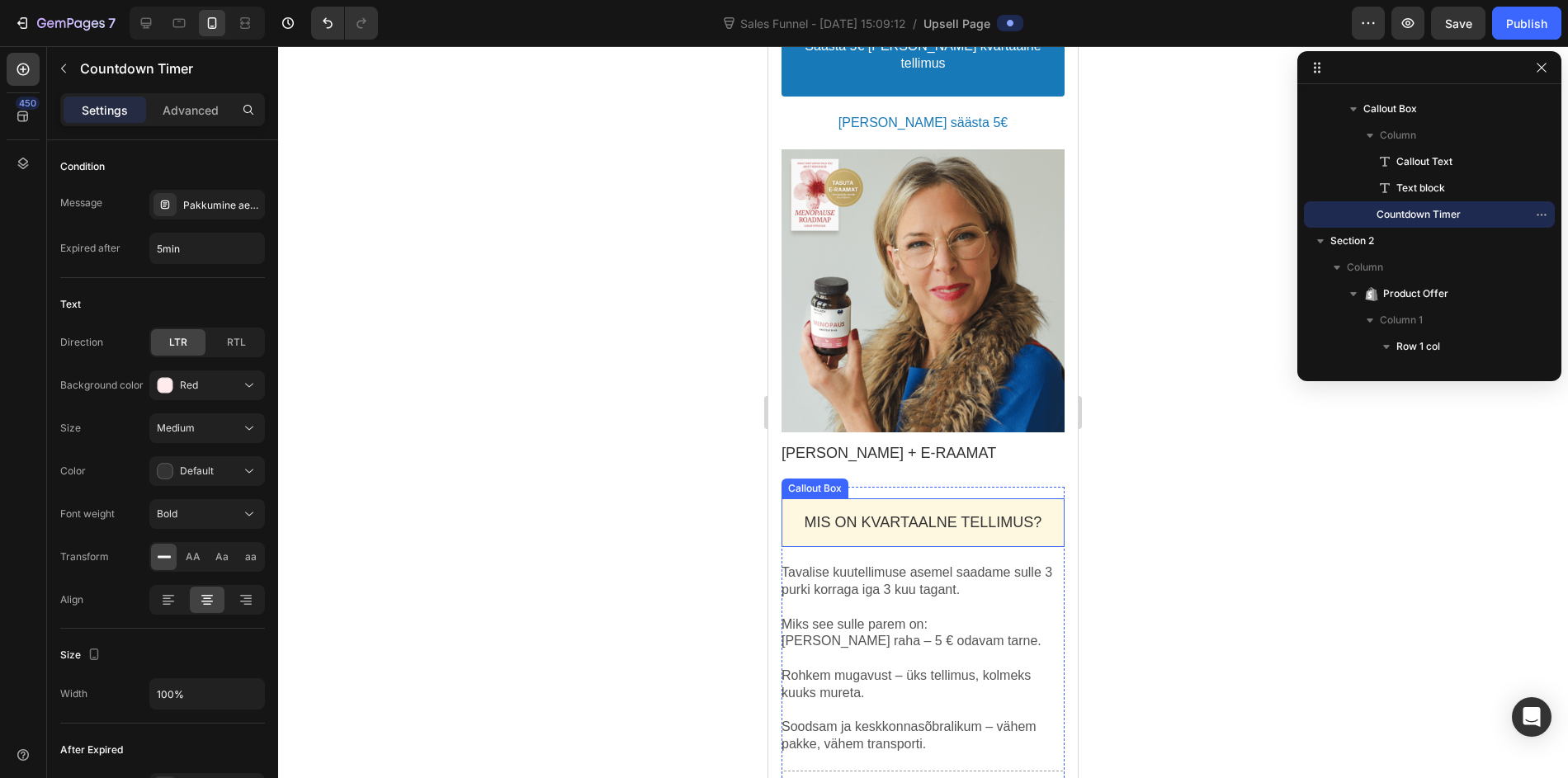
scroll to position [841, 0]
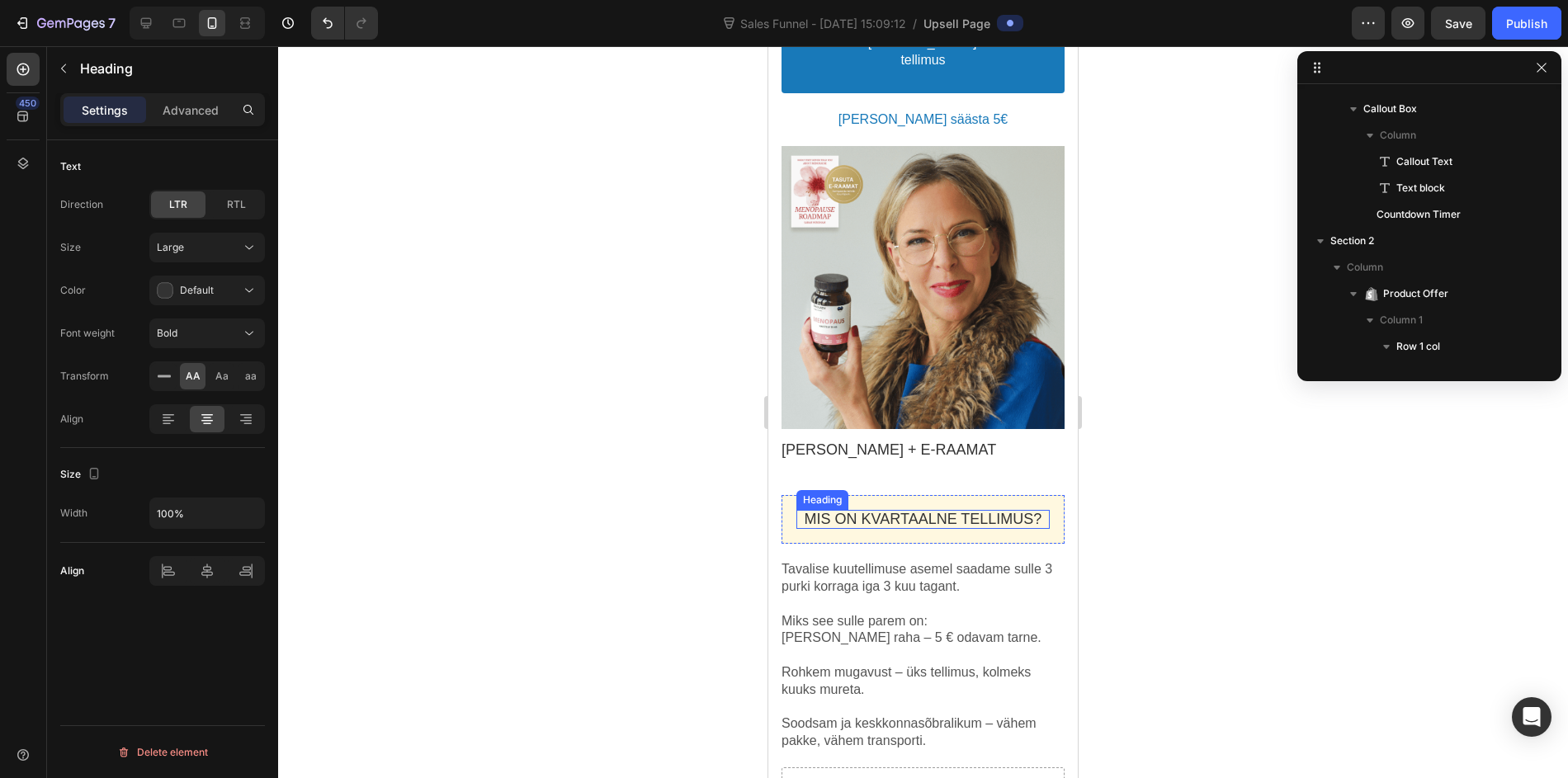
click at [803, 510] on p "Mis on kvartaalne tellimus?" at bounding box center [923, 519] width 253 height 19
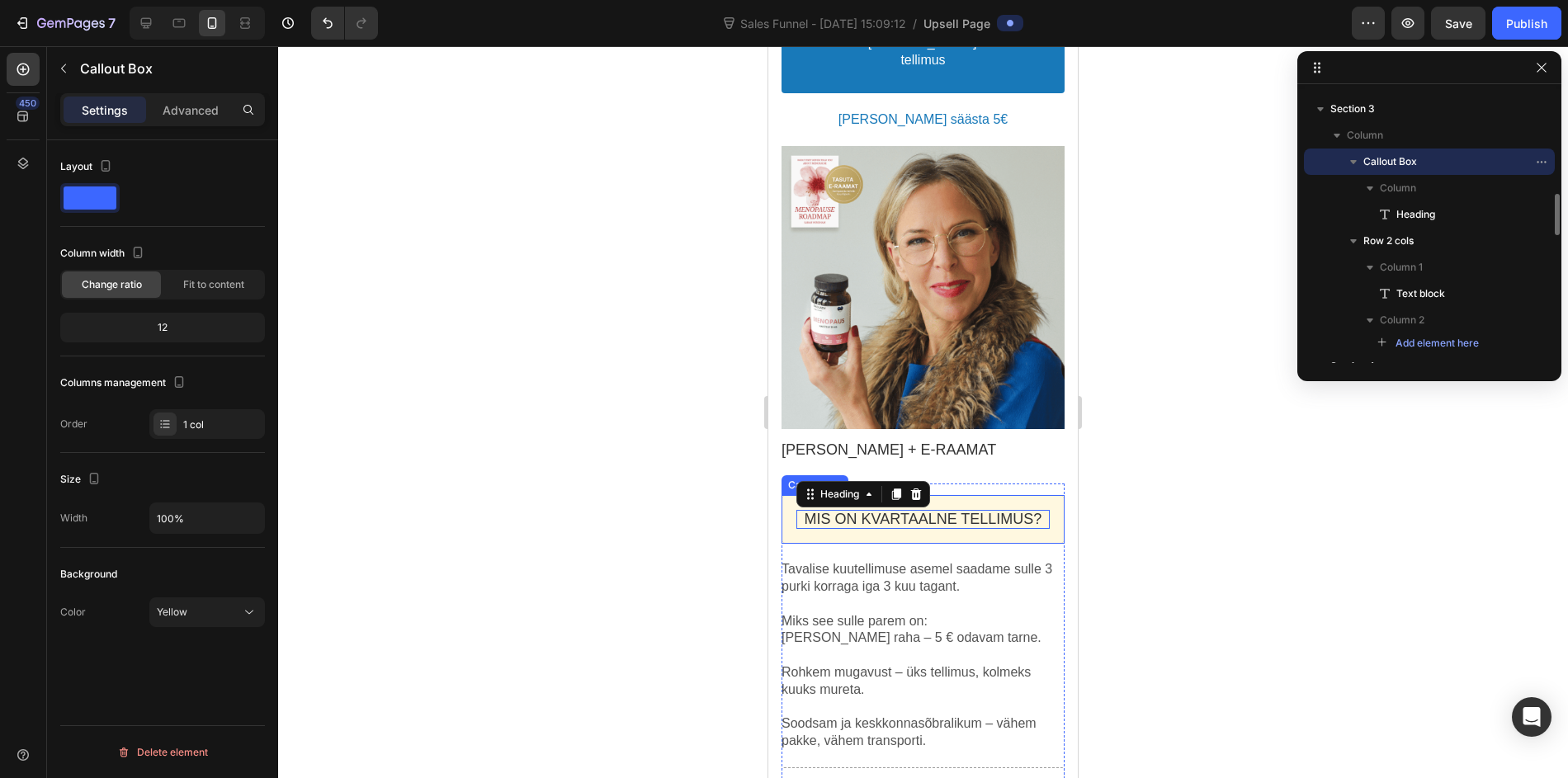
click at [787, 496] on div "Mis on kvartaalne tellimus? Heading" at bounding box center [923, 519] width 283 height 48
click at [901, 473] on icon at bounding box center [896, 479] width 13 height 13
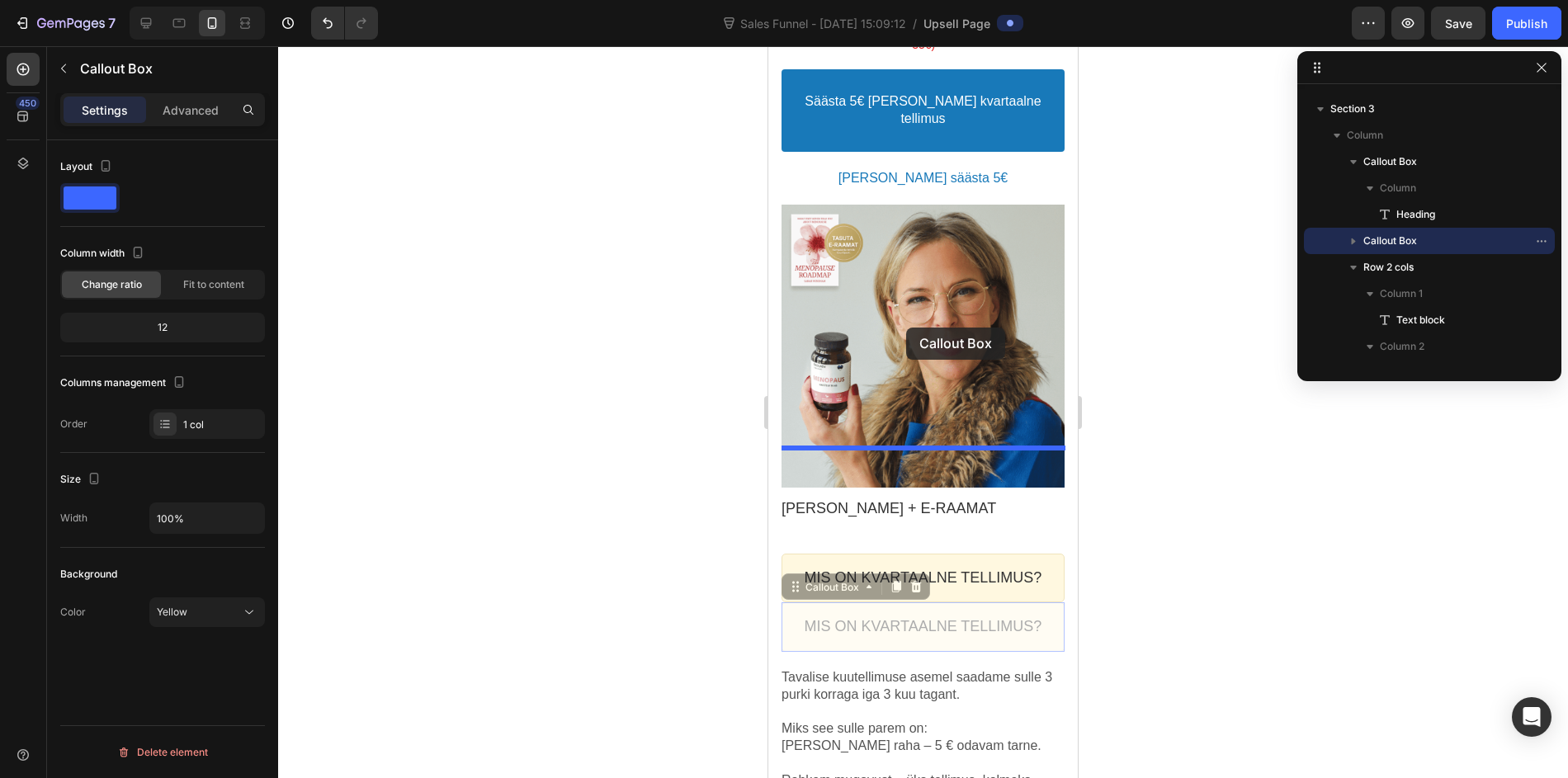
scroll to position [493, 0]
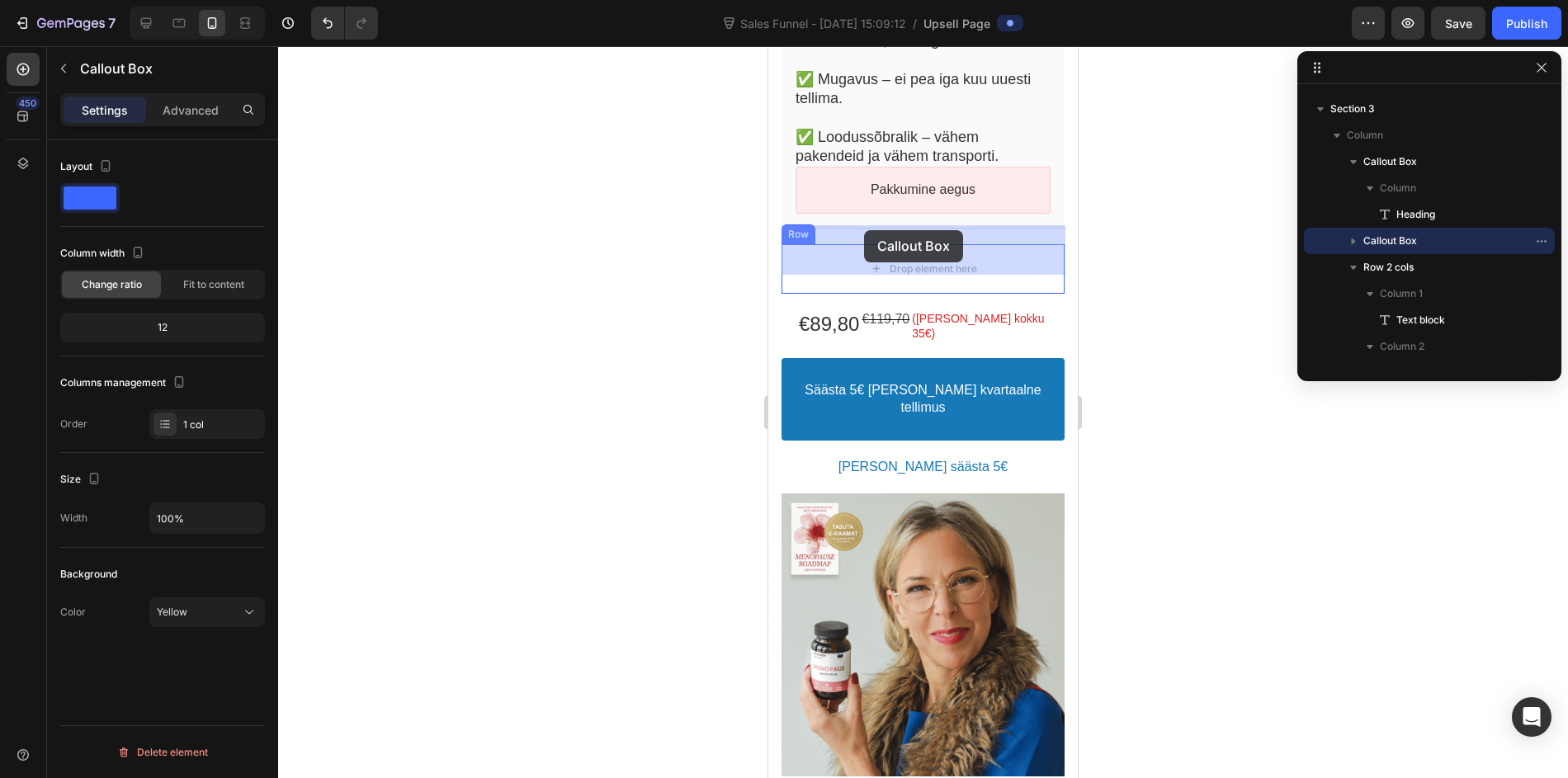
drag, startPoint x: 811, startPoint y: 471, endPoint x: 864, endPoint y: 244, distance: 233.1
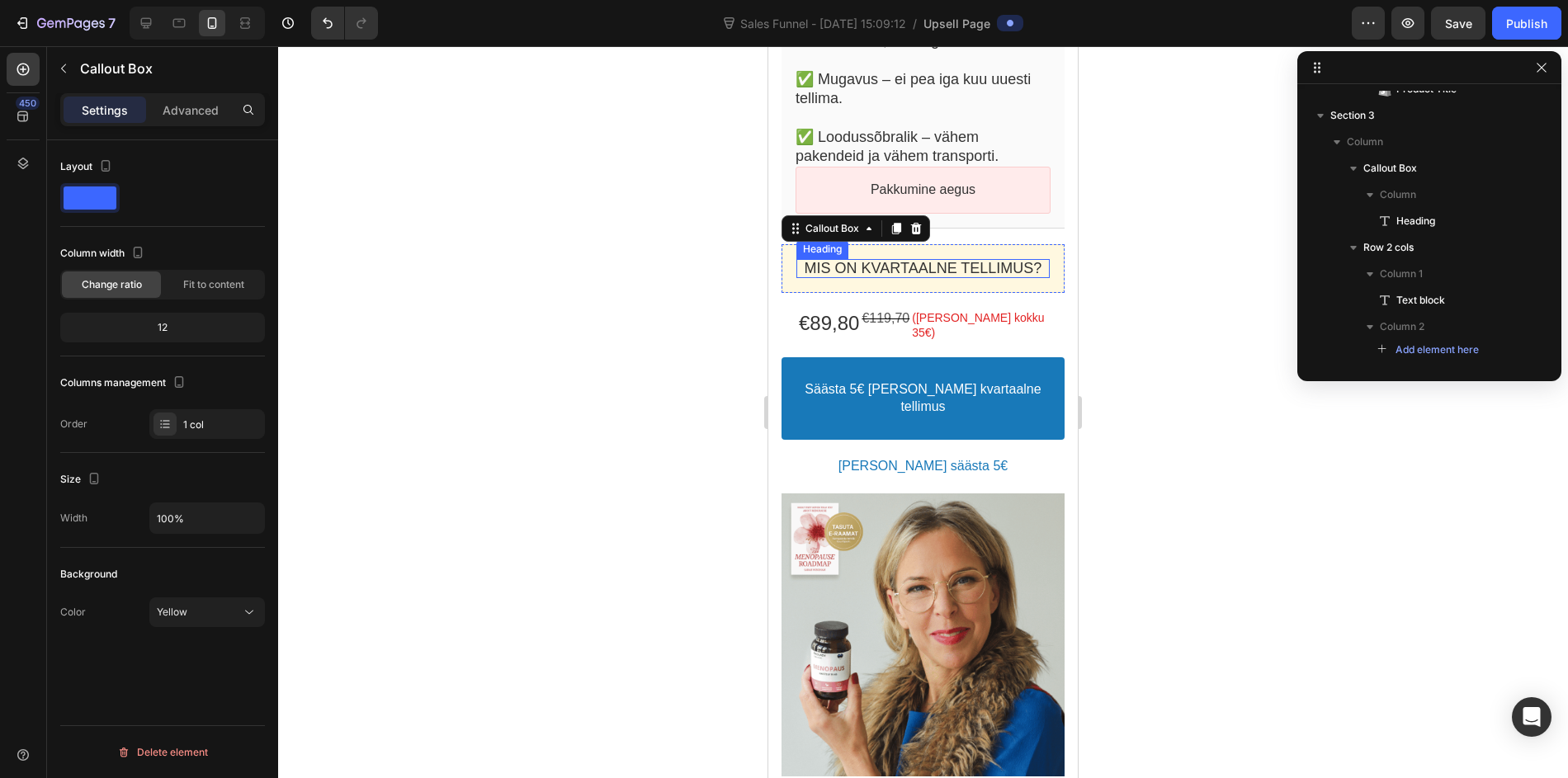
click at [865, 260] on p "Mis on kvartaalne tellimus?" at bounding box center [923, 269] width 253 height 19
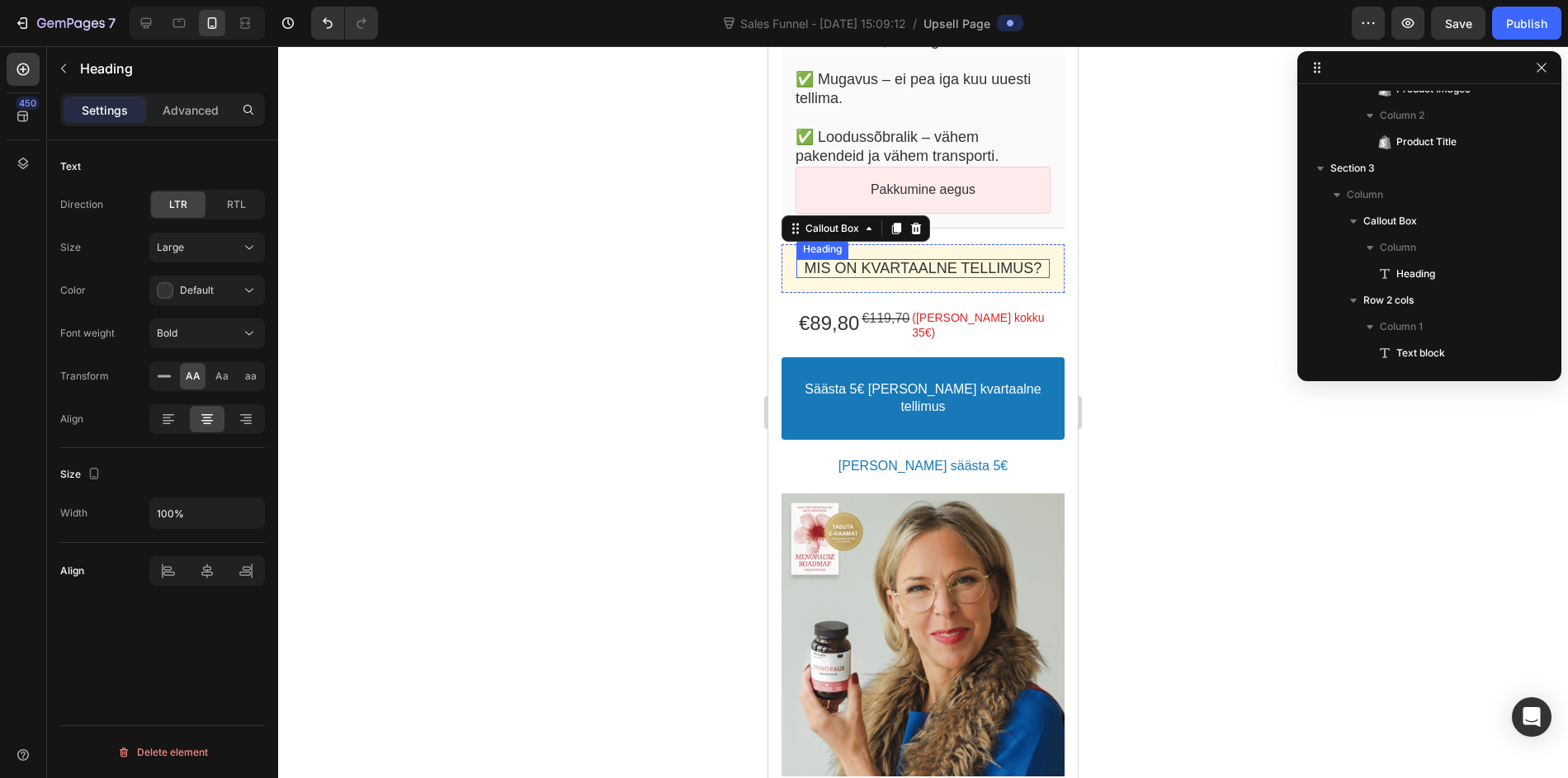
scroll to position [285, 0]
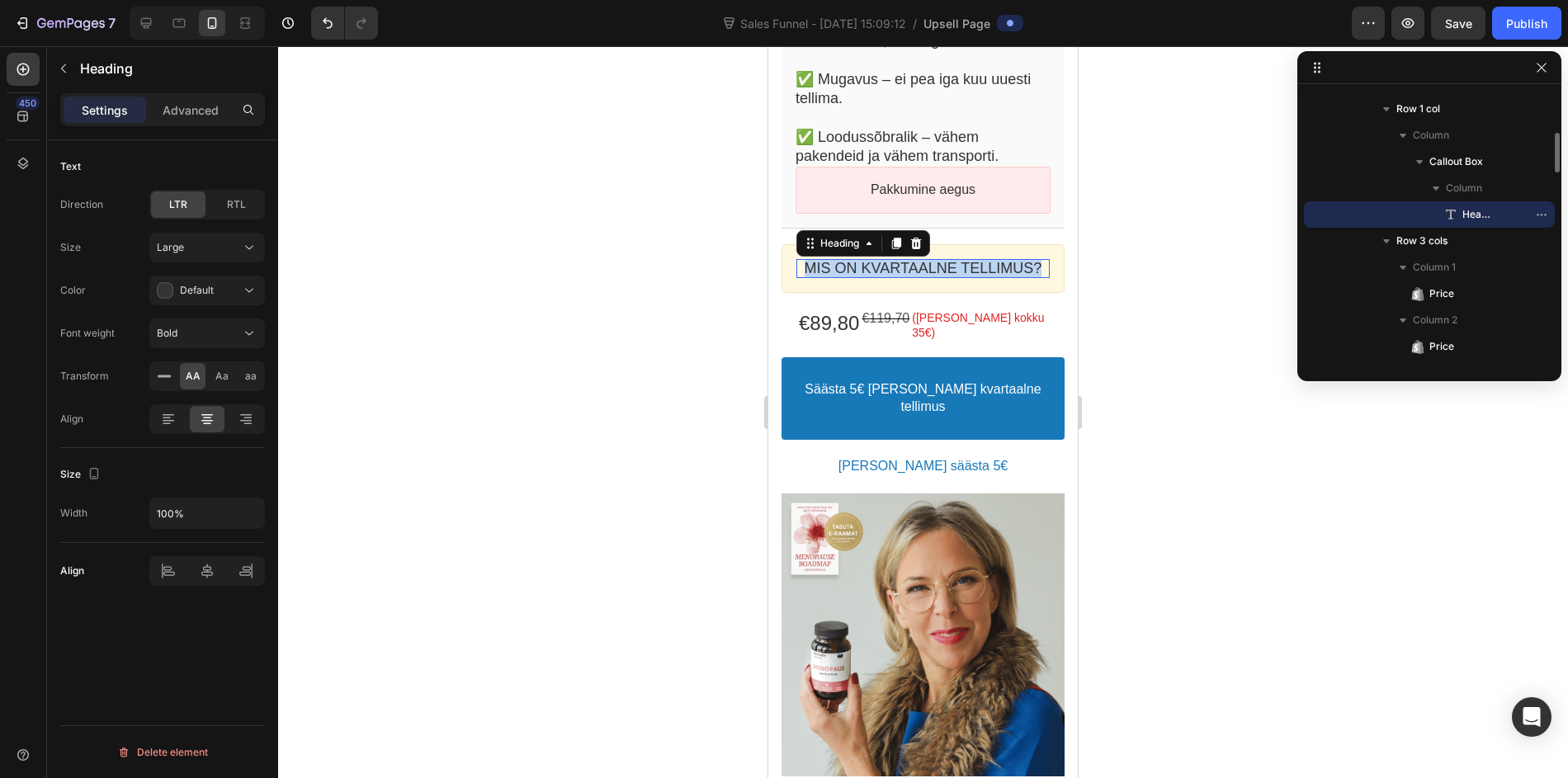
click at [865, 260] on p "Mis on kvartaalne tellimus?" at bounding box center [923, 269] width 253 height 19
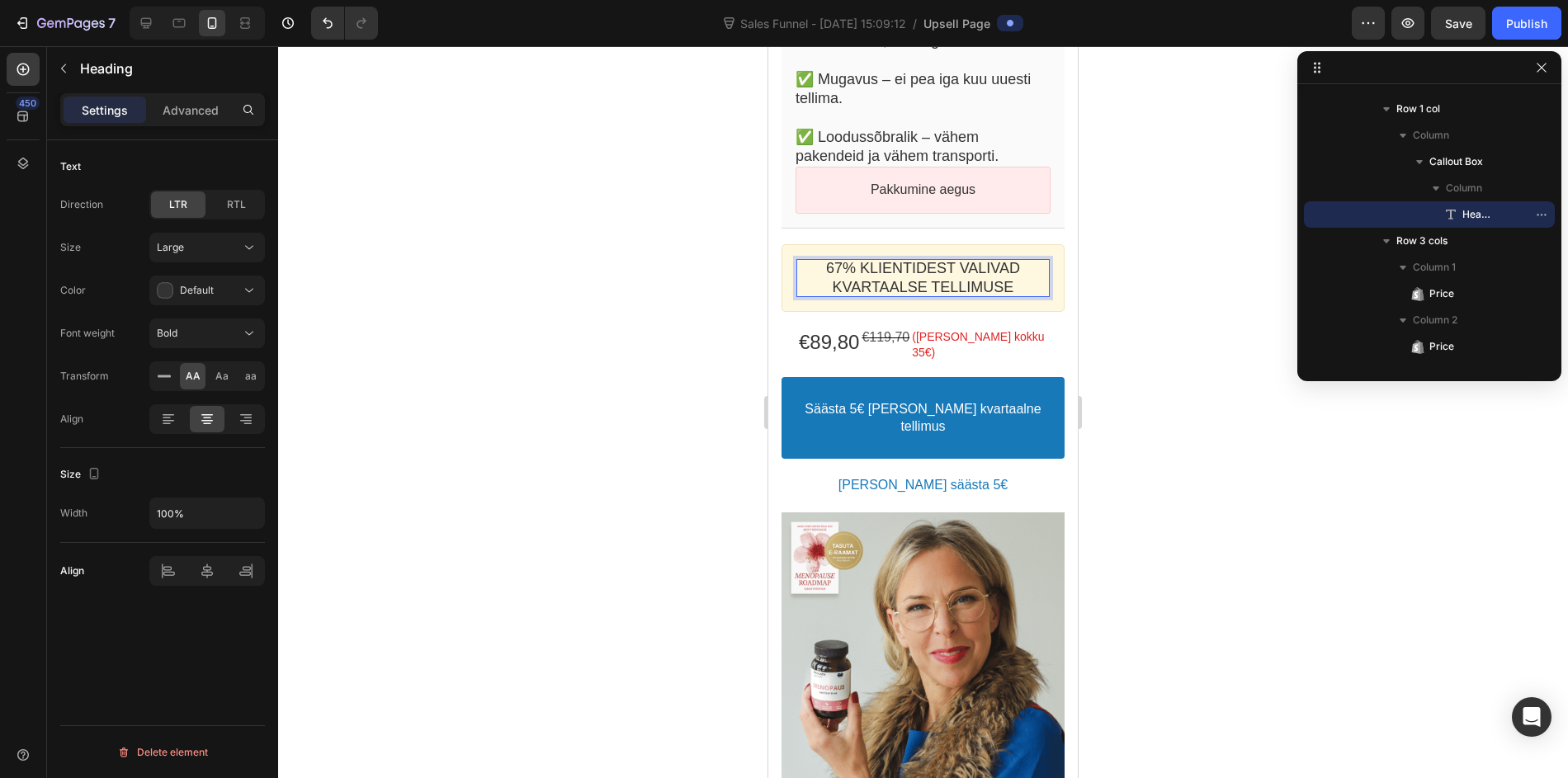
click at [717, 262] on div at bounding box center [923, 412] width 1289 height 733
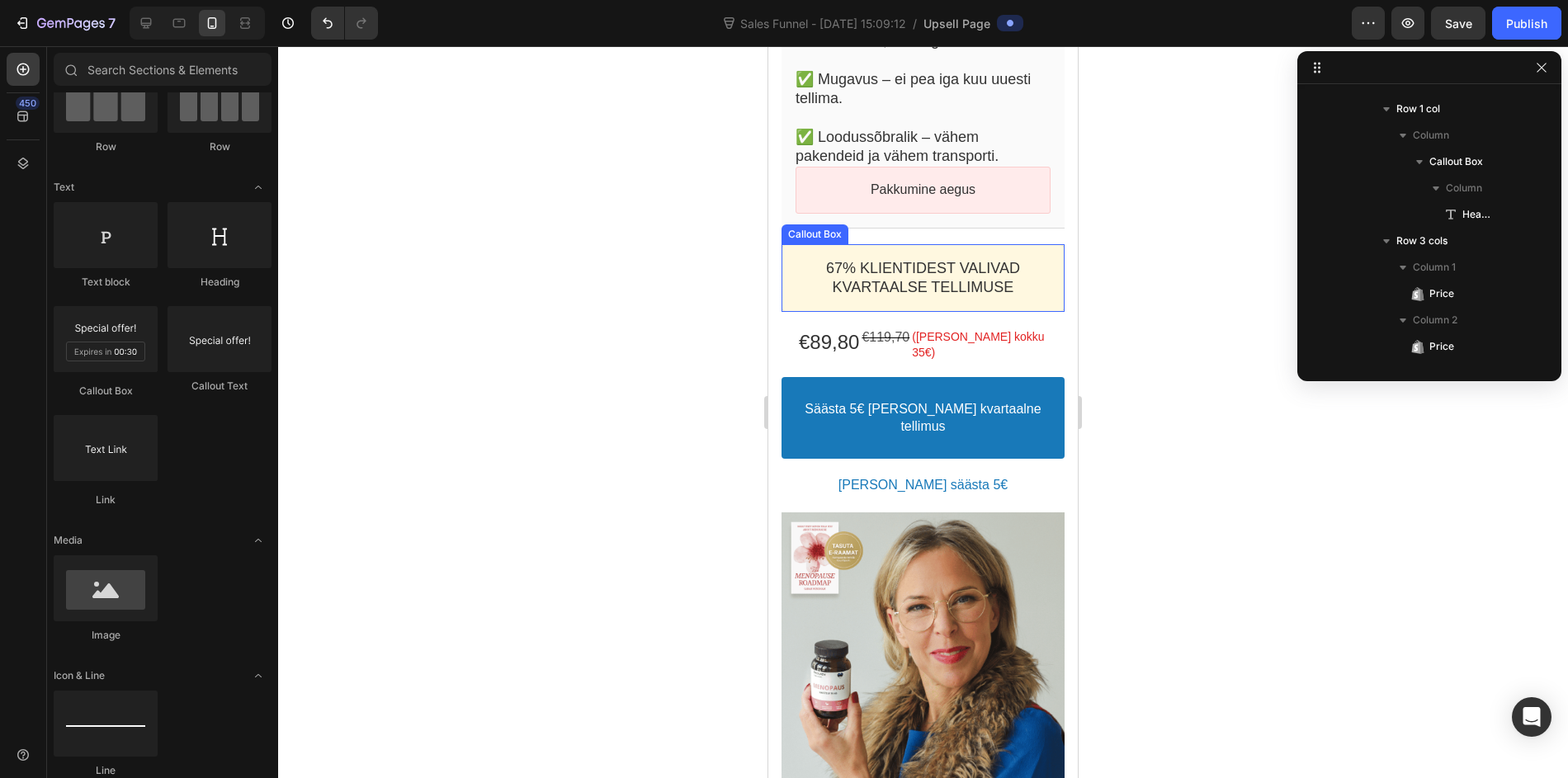
click at [790, 251] on div "67% klientidest valivad kvartaalse tellimuse Heading" at bounding box center [923, 279] width 283 height 68
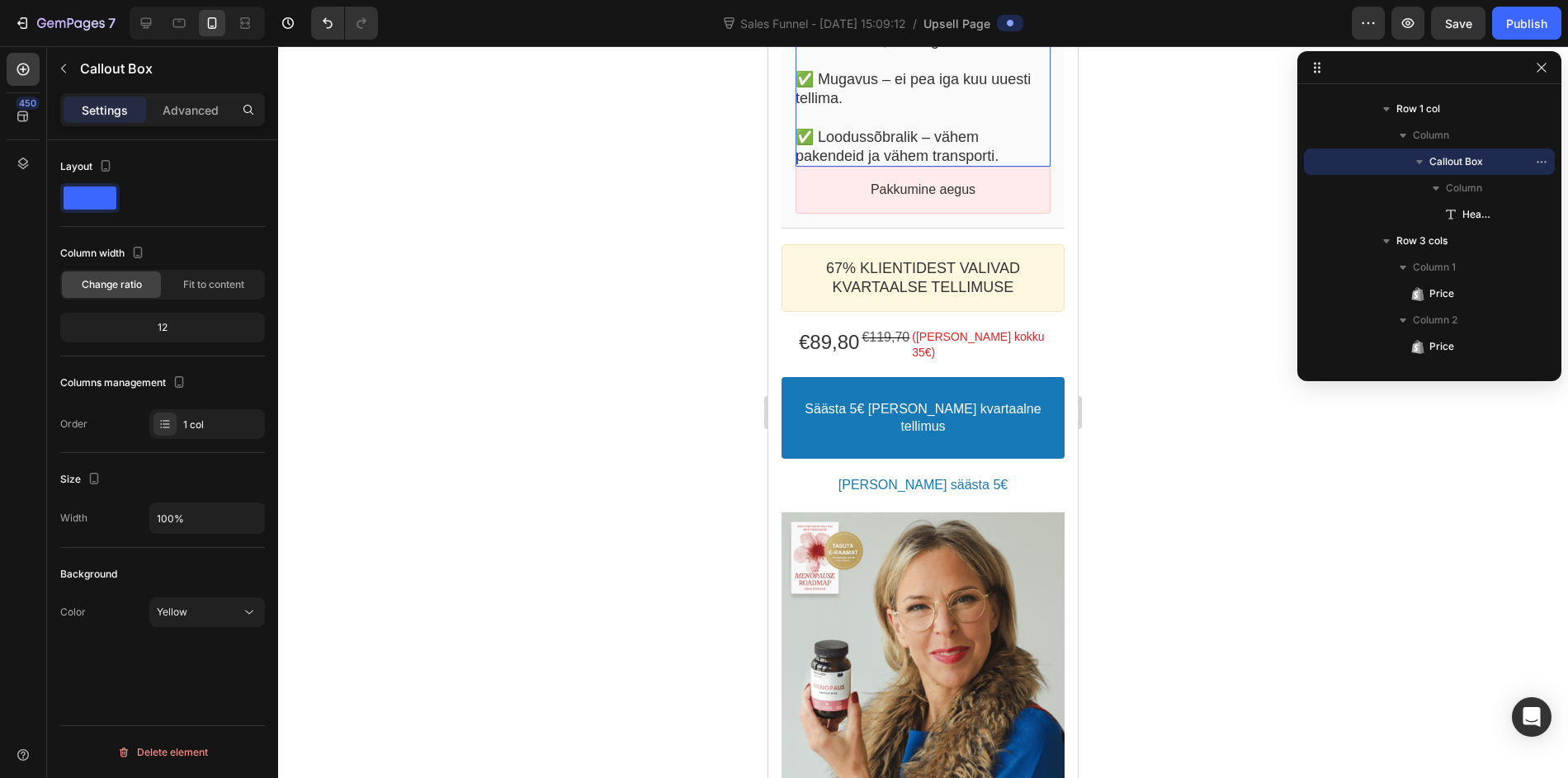
click at [946, 109] on p "Rich Text Editor. Editing area: main" at bounding box center [923, 118] width 255 height 19
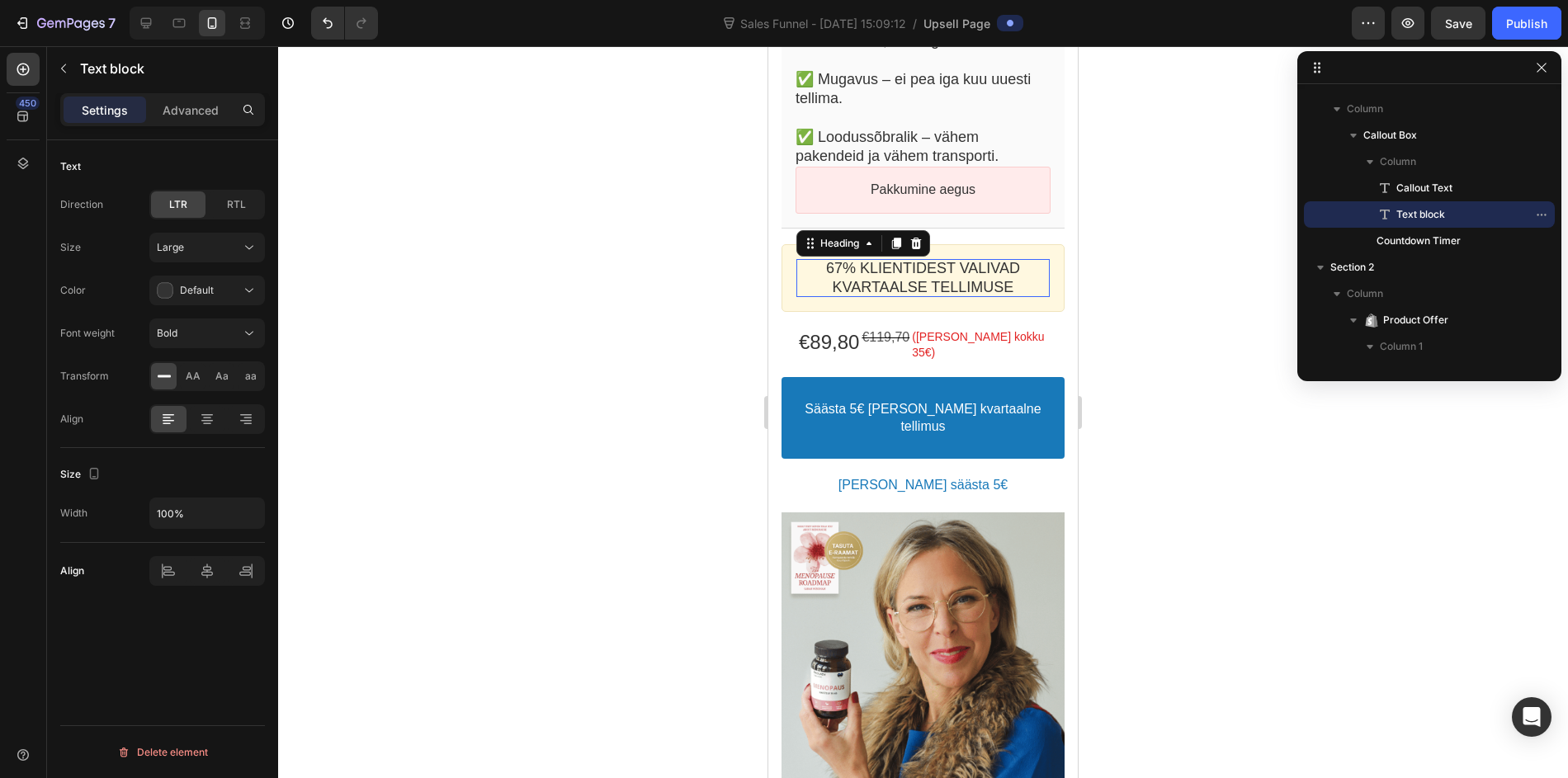
click at [1006, 263] on p "67% klientidest valivad kvartaalse tellimuse" at bounding box center [923, 279] width 253 height 39
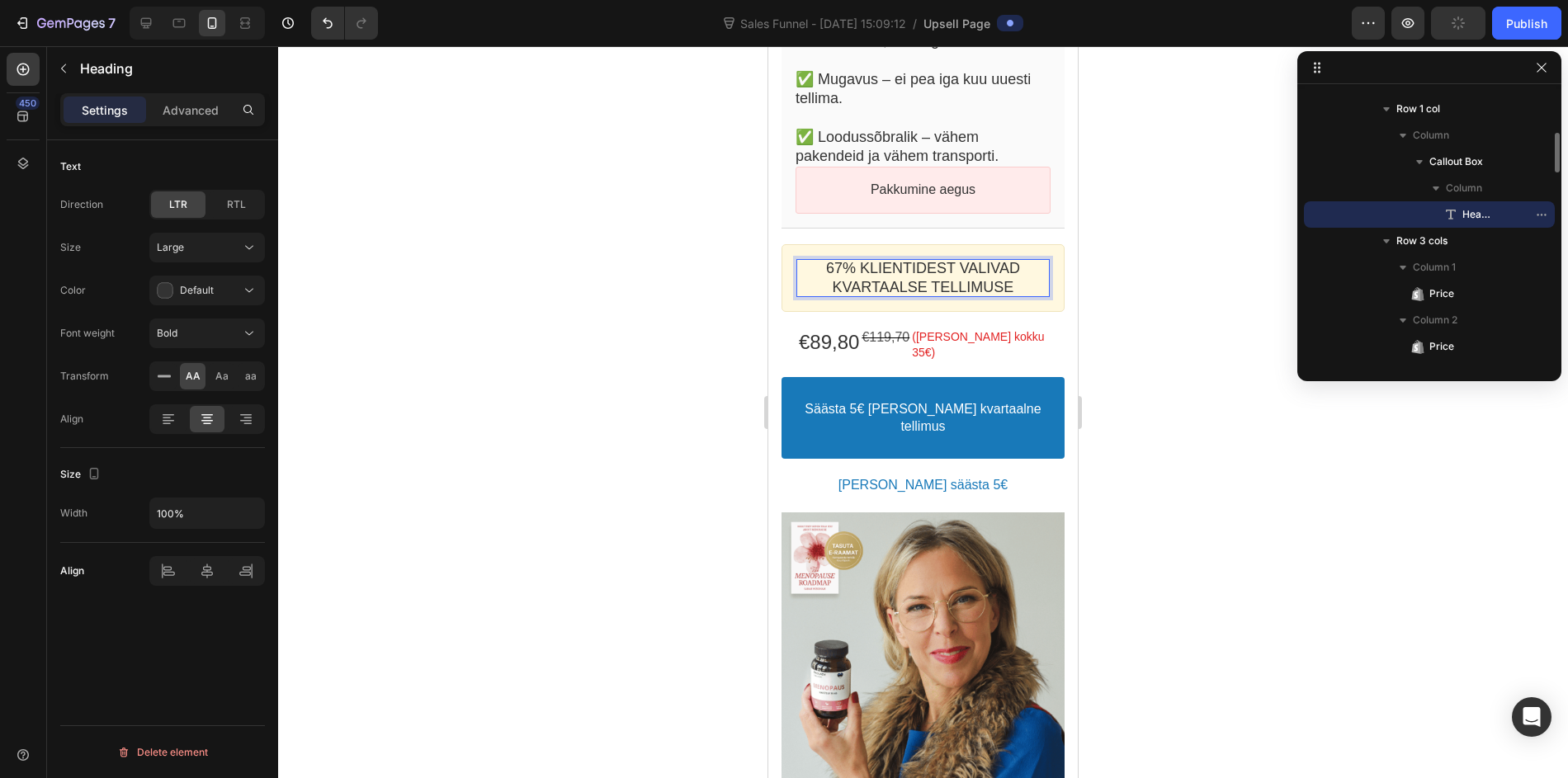
click at [822, 260] on p "67% klientidest valivad kvartaalse tellimuse" at bounding box center [923, 279] width 253 height 39
click at [1010, 77] on p "✅ Mugavus – ei pea iga kuu uuesti tellima." at bounding box center [923, 89] width 255 height 39
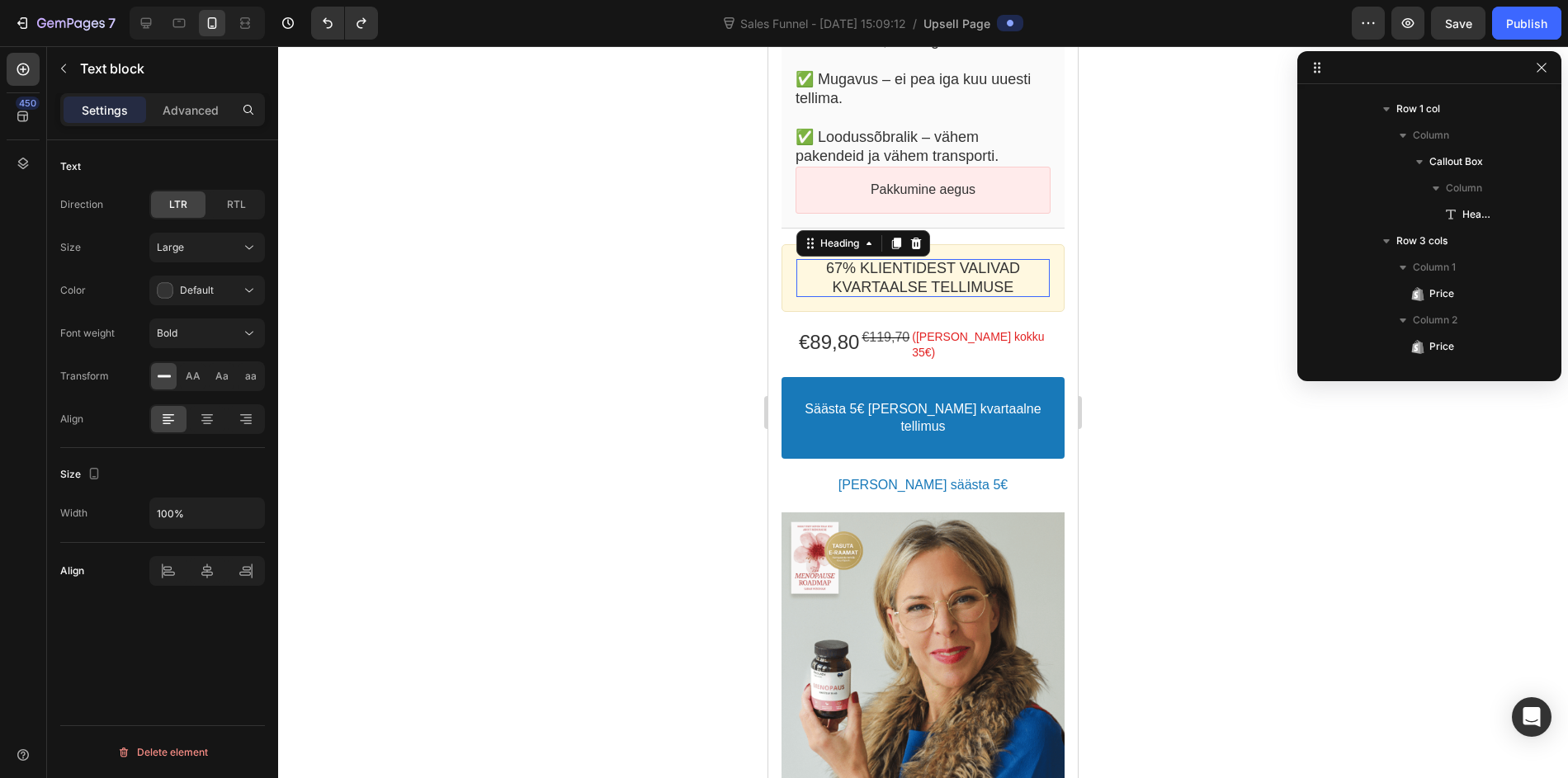
click at [986, 262] on p "67% klientidest valivad kvartaalse tellimuse" at bounding box center [923, 279] width 253 height 39
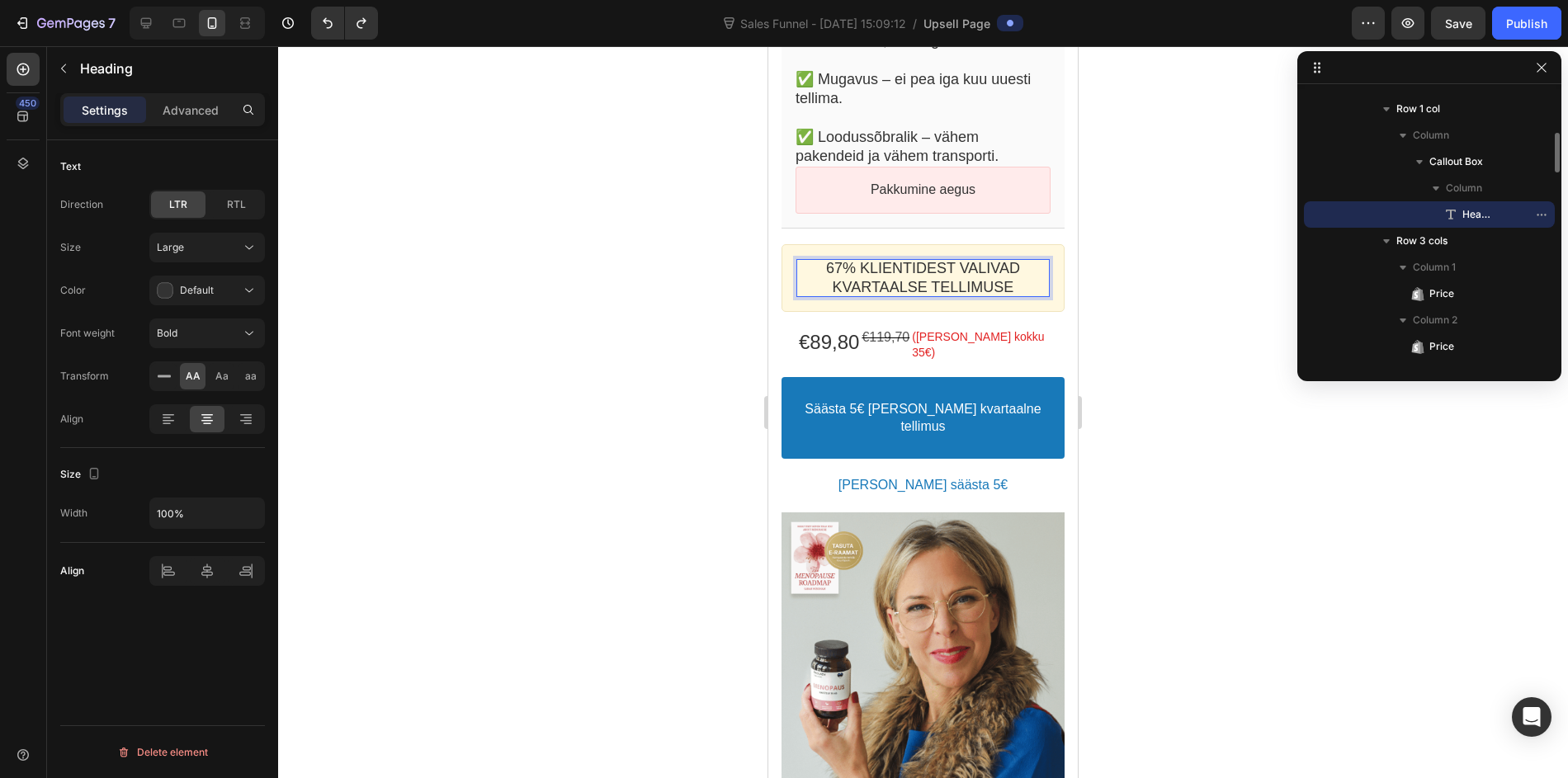
click at [1001, 262] on p "67% klientidest valivad kvartaalse tellimuse" at bounding box center [923, 279] width 253 height 39
click at [1007, 263] on p "67% klientidest valivad kvartaalse tellimuse" at bounding box center [923, 279] width 253 height 39
click at [999, 83] on p "✅ Mugavus – ei pea iga kuu uuesti tellima." at bounding box center [923, 89] width 255 height 39
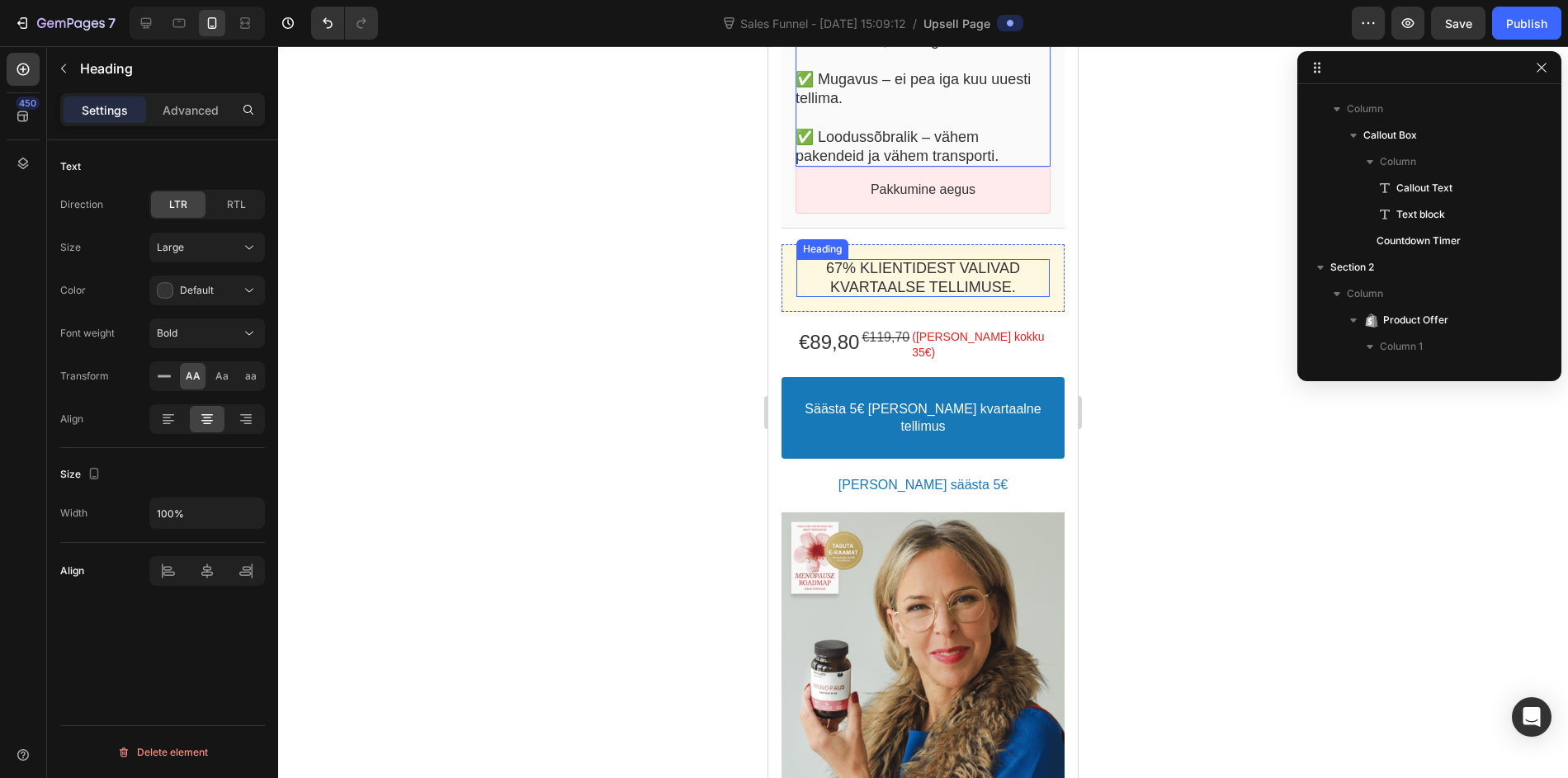
click at [882, 262] on p "67% klientidest valivad kvartaalse tellimuse." at bounding box center [923, 279] width 253 height 39
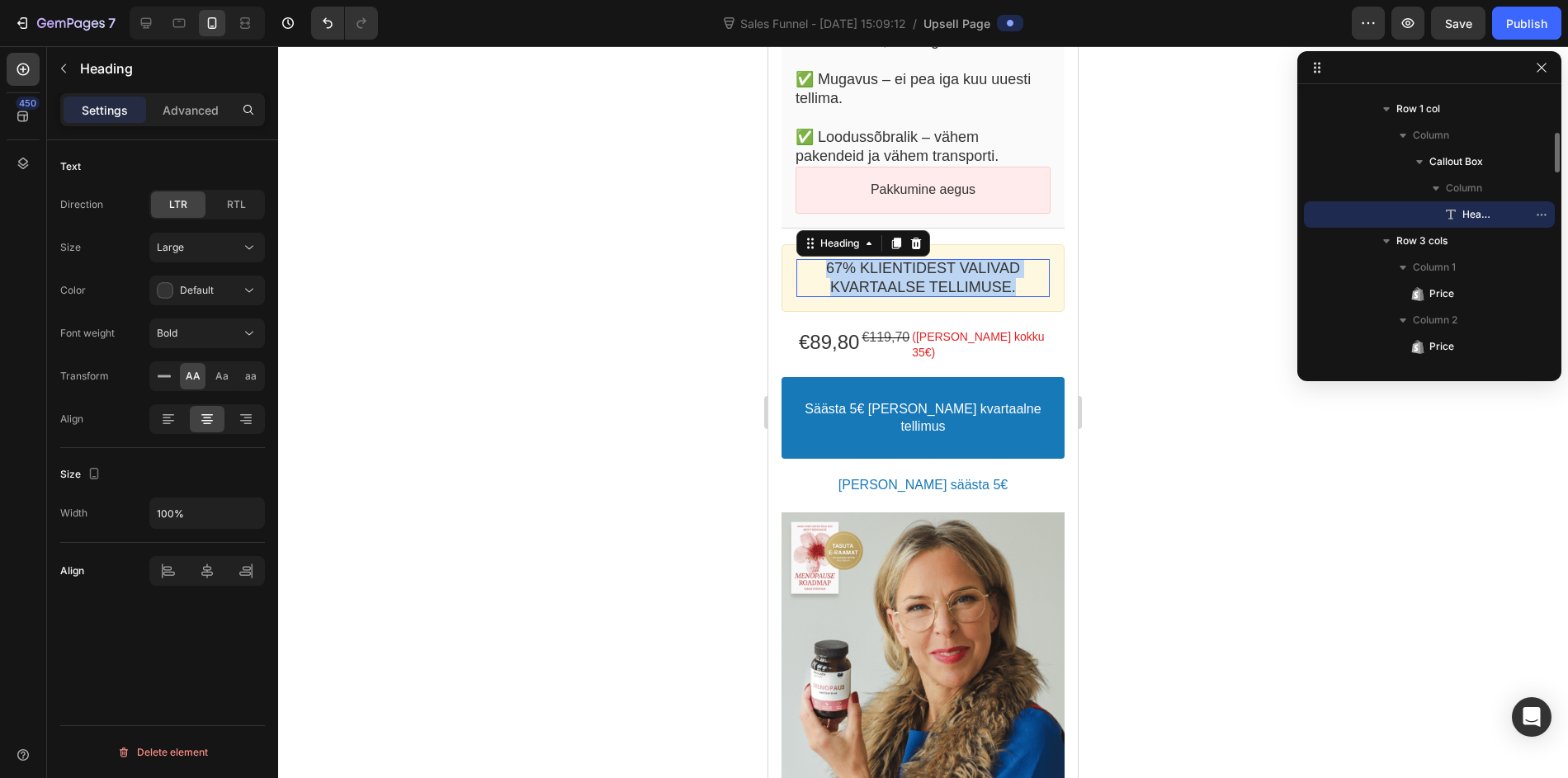
click at [882, 261] on p "67% klientidest valivad kvartaalse tellimuse." at bounding box center [923, 279] width 253 height 39
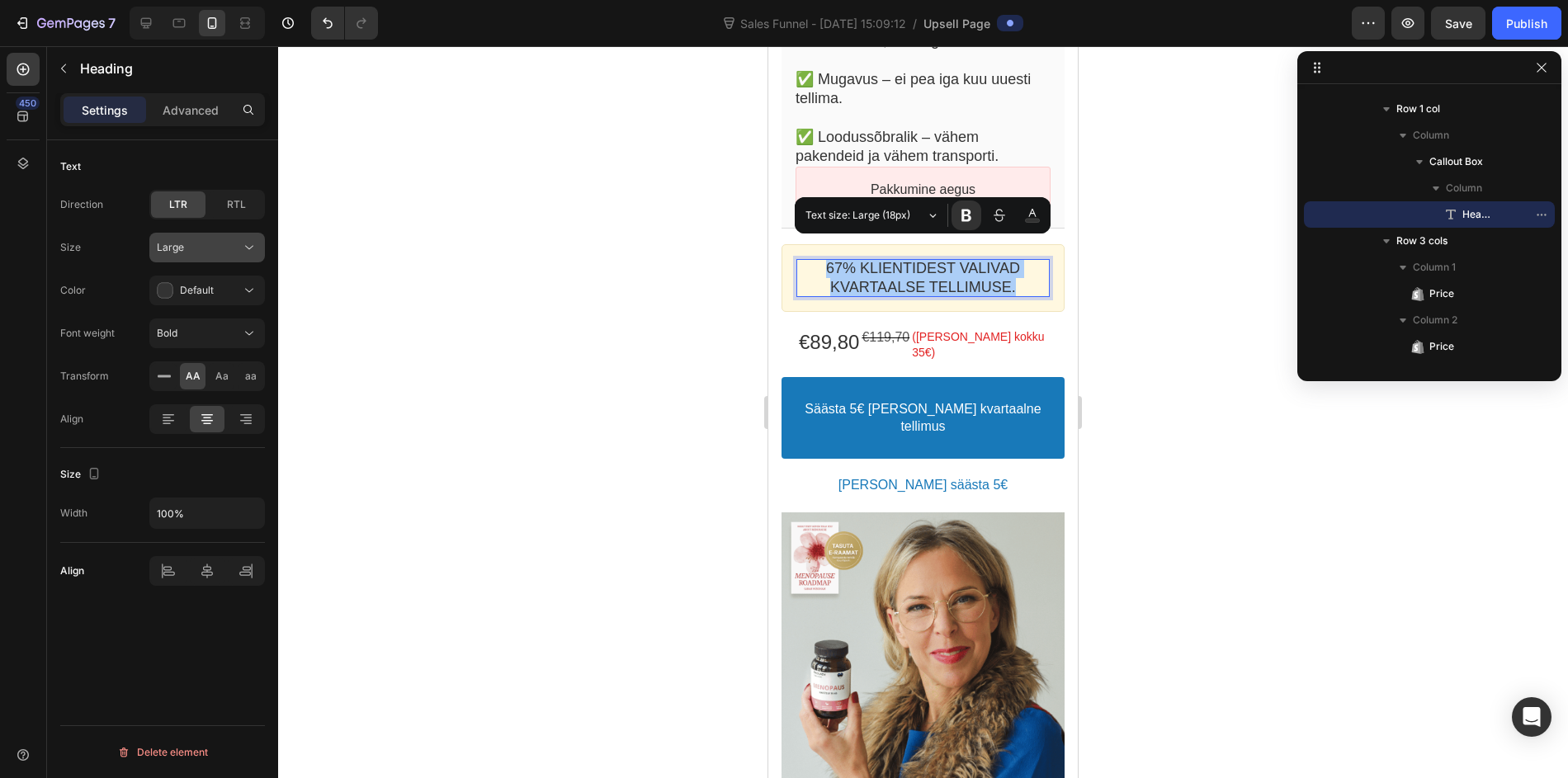
click at [221, 258] on button "Large" at bounding box center [207, 247] width 116 height 29
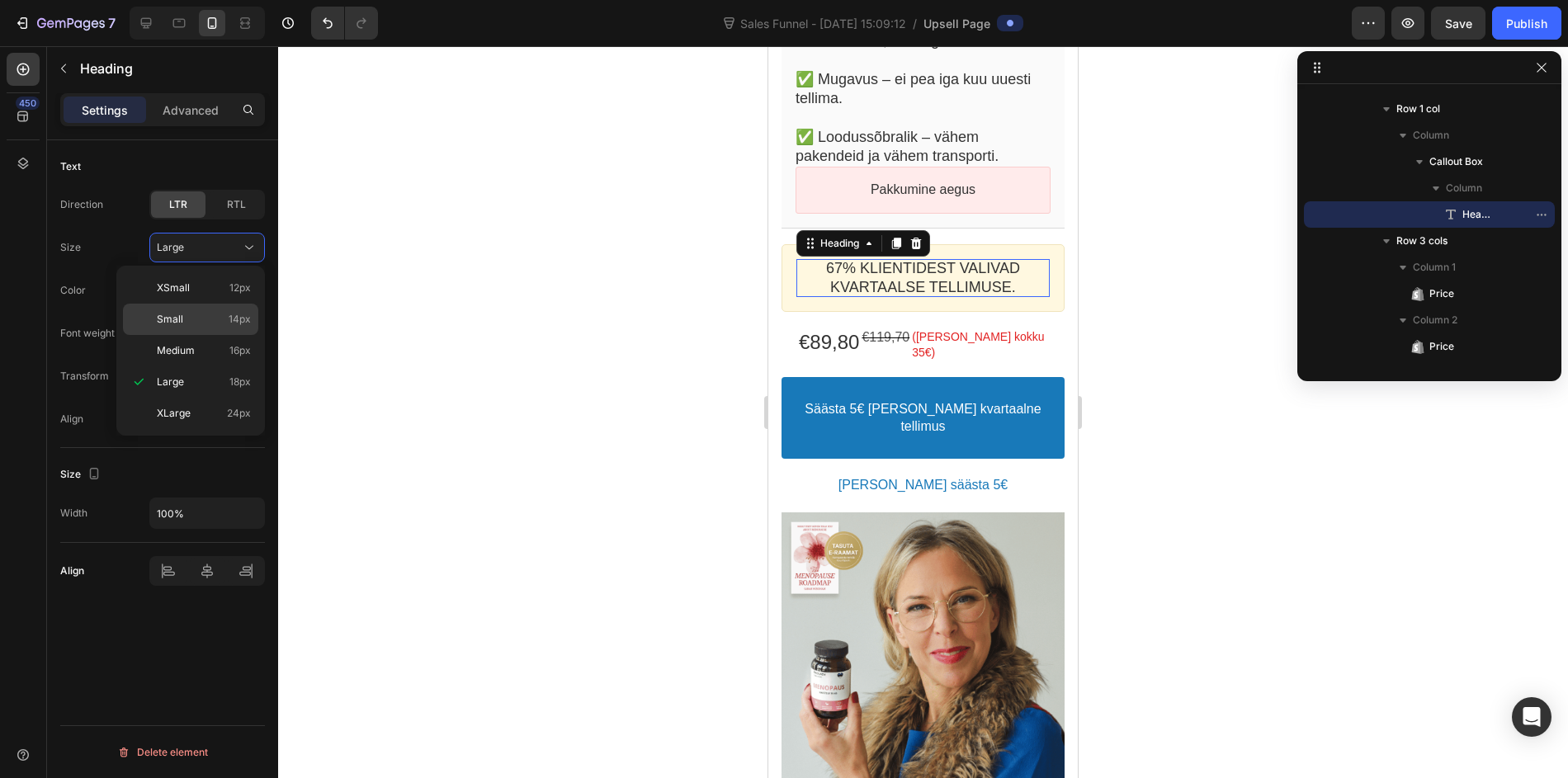
click at [203, 317] on p "Small 14px" at bounding box center [204, 319] width 94 height 15
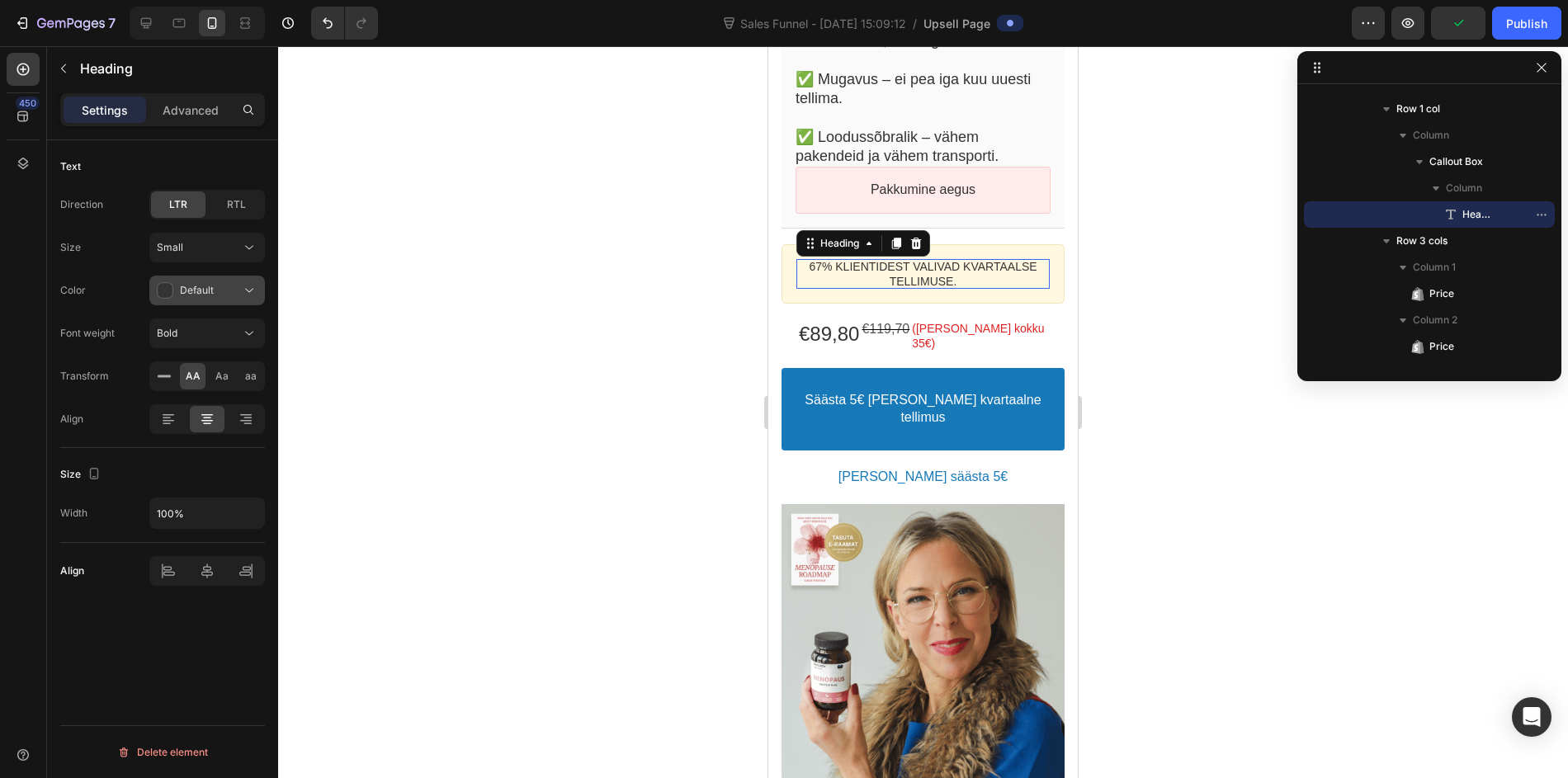
click at [209, 295] on span "Default" at bounding box center [197, 290] width 34 height 12
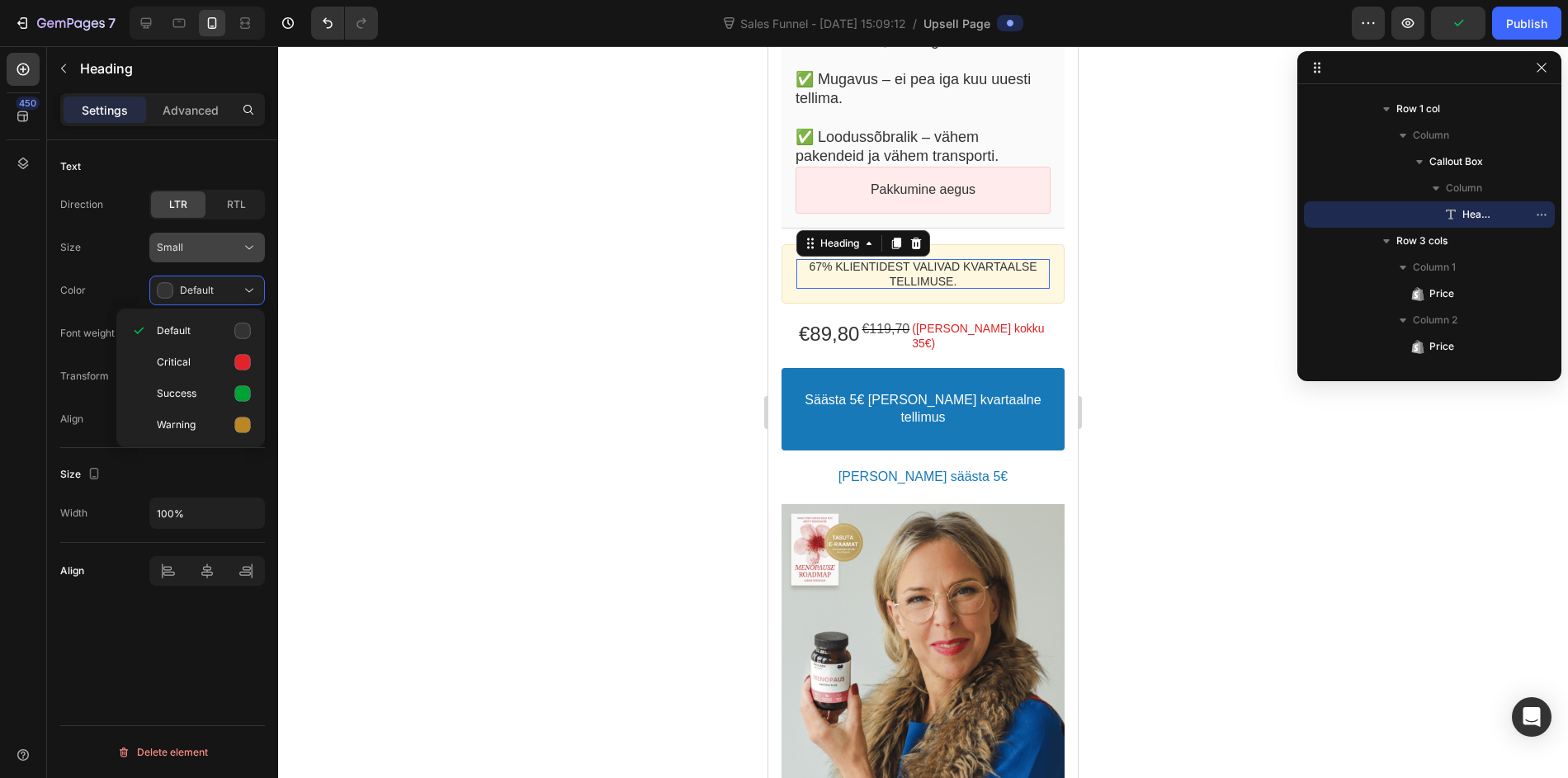
click at [216, 243] on div "Small" at bounding box center [199, 247] width 84 height 15
click at [0, 0] on div "XSmall 12px" at bounding box center [0, 0] width 0 height 0
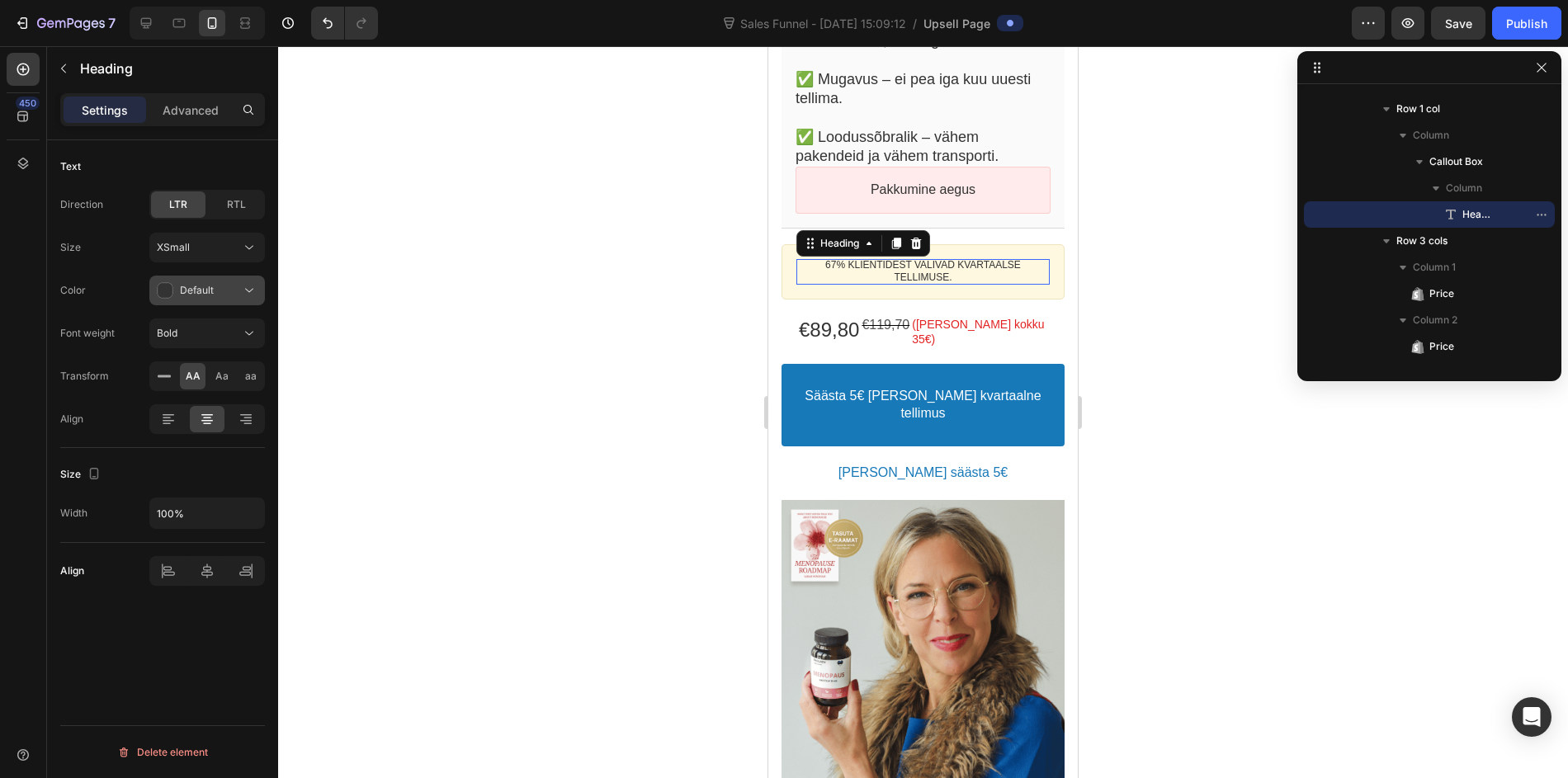
click at [193, 289] on span "Default" at bounding box center [197, 290] width 34 height 12
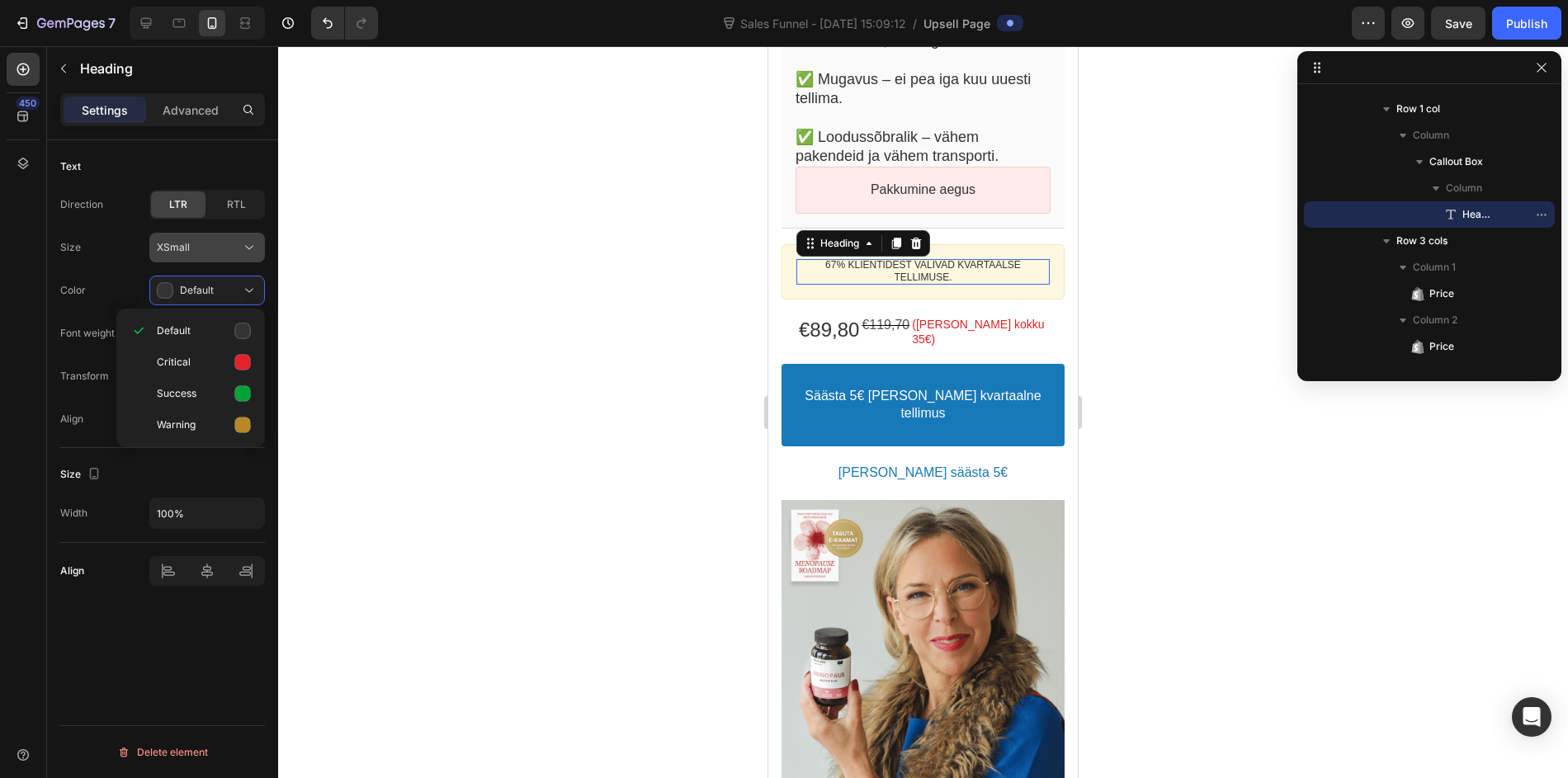
click at [195, 245] on div "XSmall" at bounding box center [199, 247] width 84 height 15
click at [188, 376] on p "Large 18px" at bounding box center [204, 382] width 94 height 15
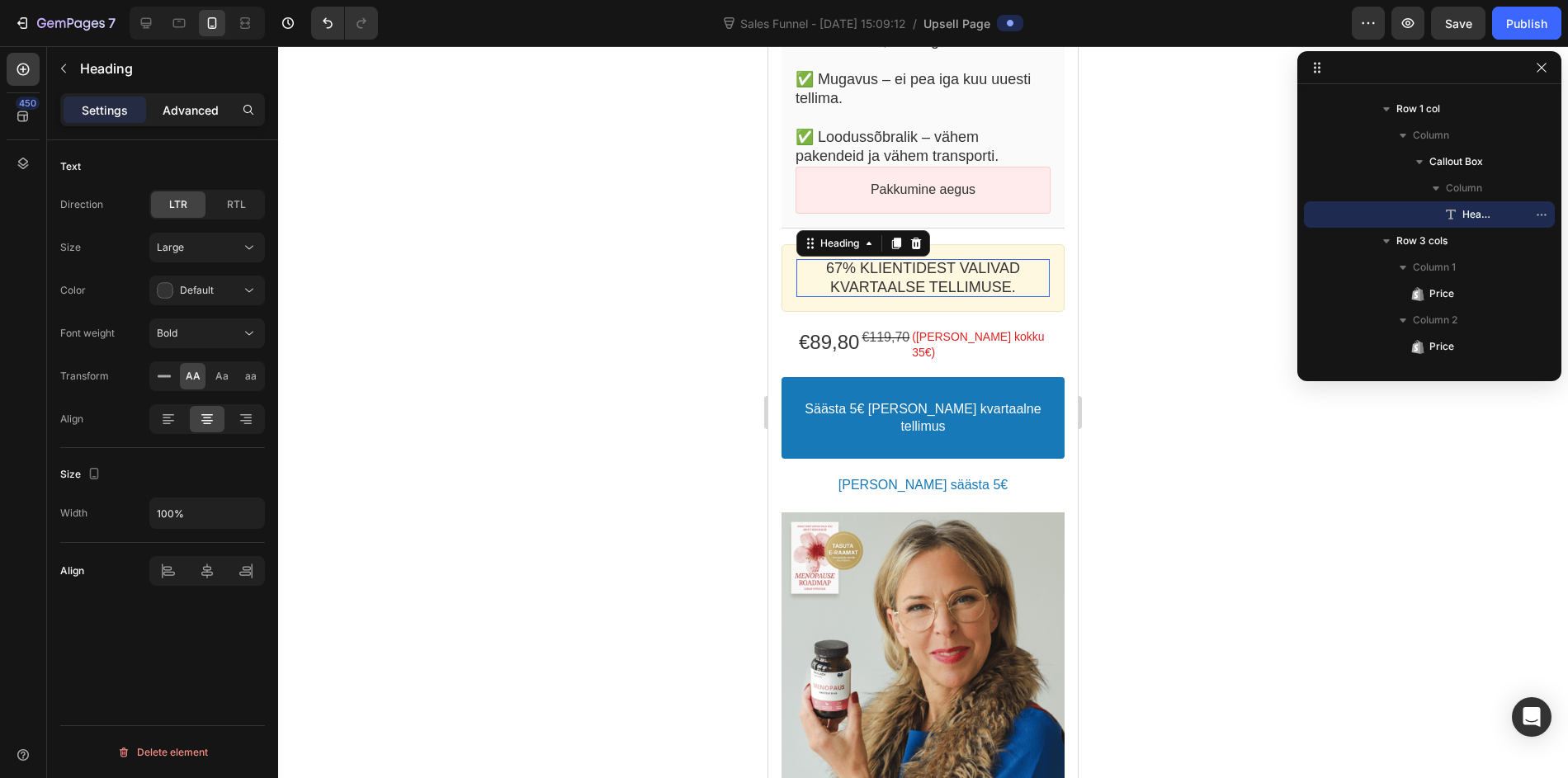
click at [207, 108] on p "Advanced" at bounding box center [190, 110] width 56 height 17
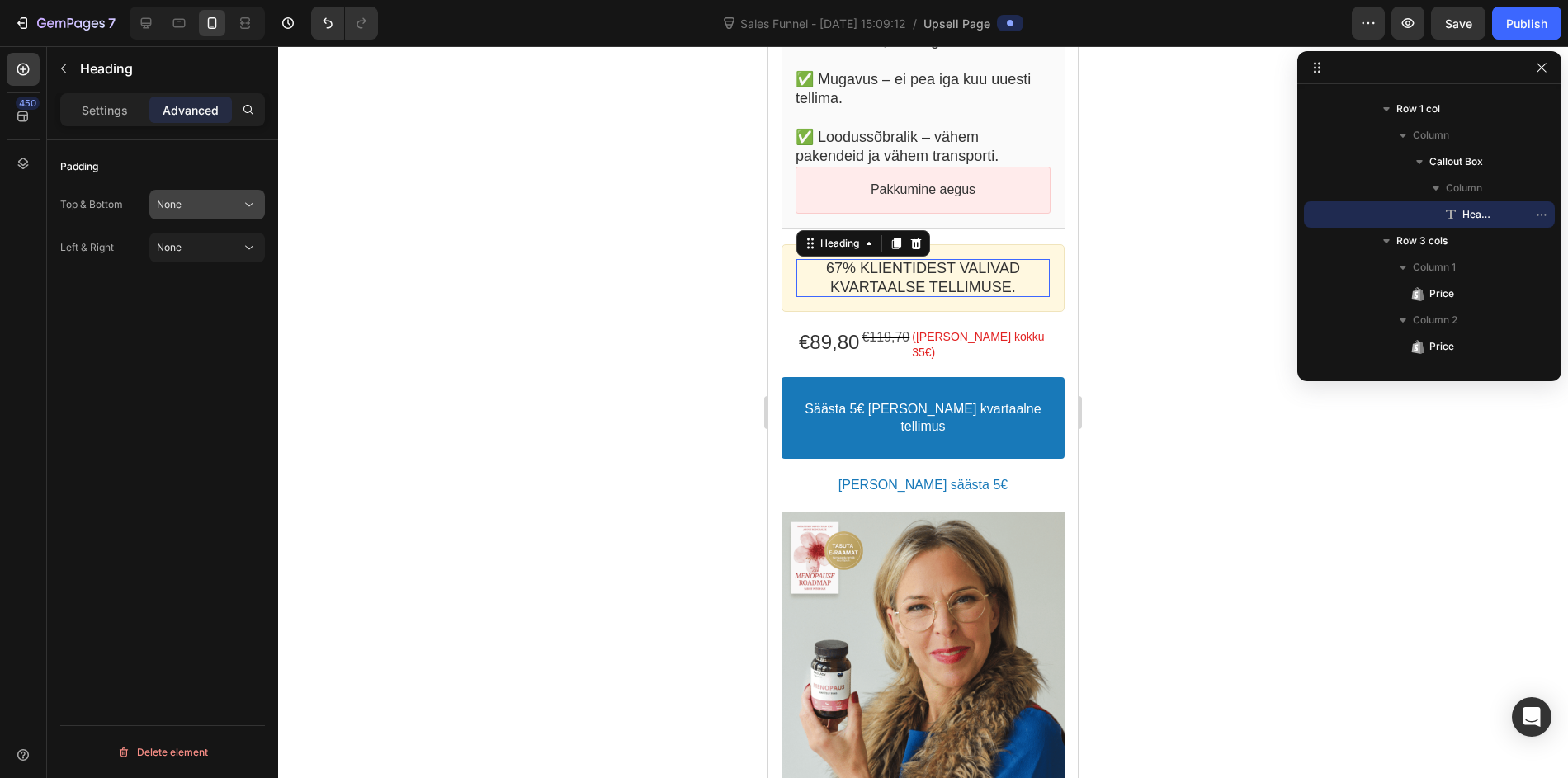
click at [189, 209] on div "None" at bounding box center [199, 205] width 84 height 15
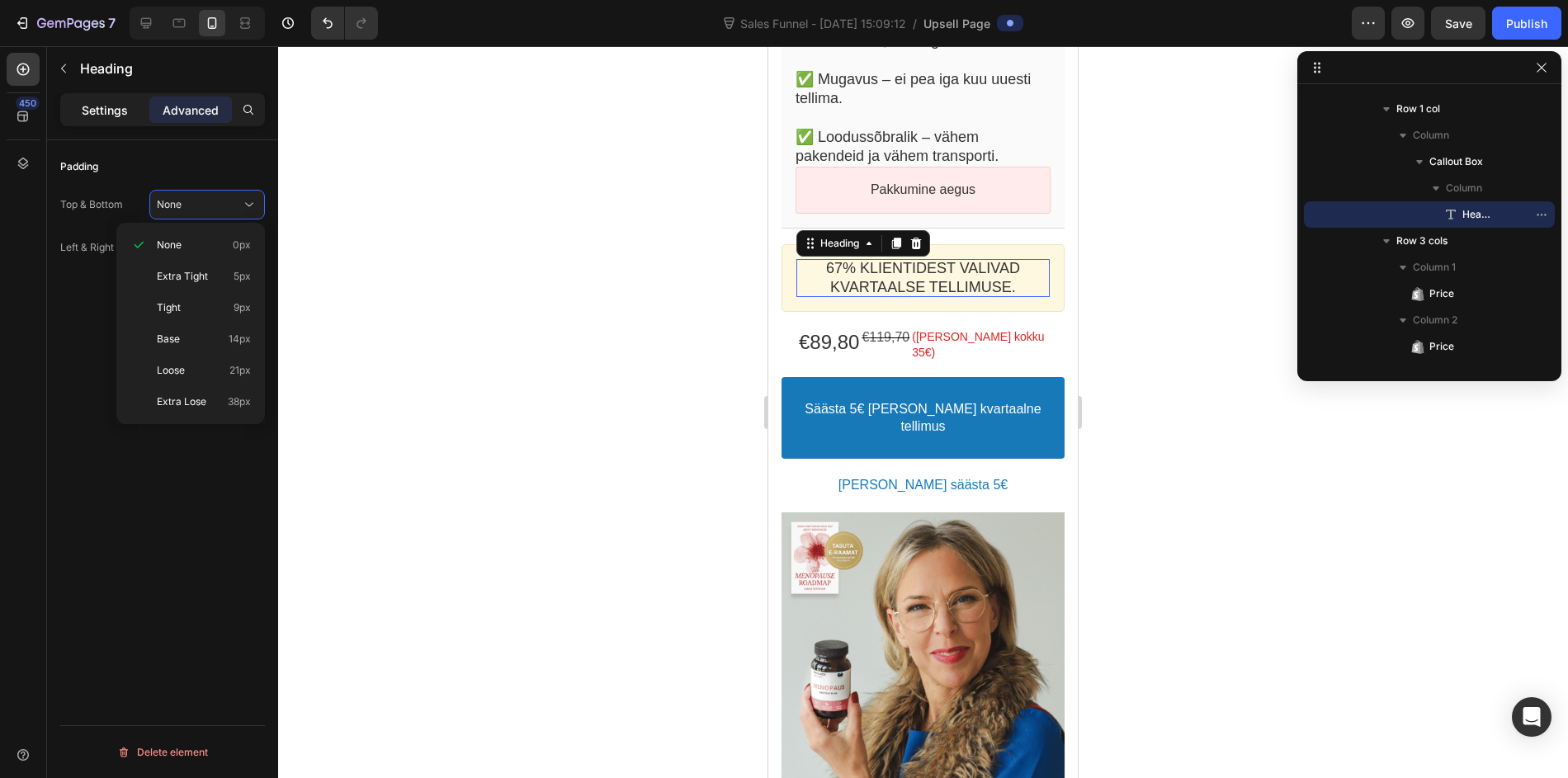
click at [125, 119] on div "Settings" at bounding box center [104, 110] width 82 height 27
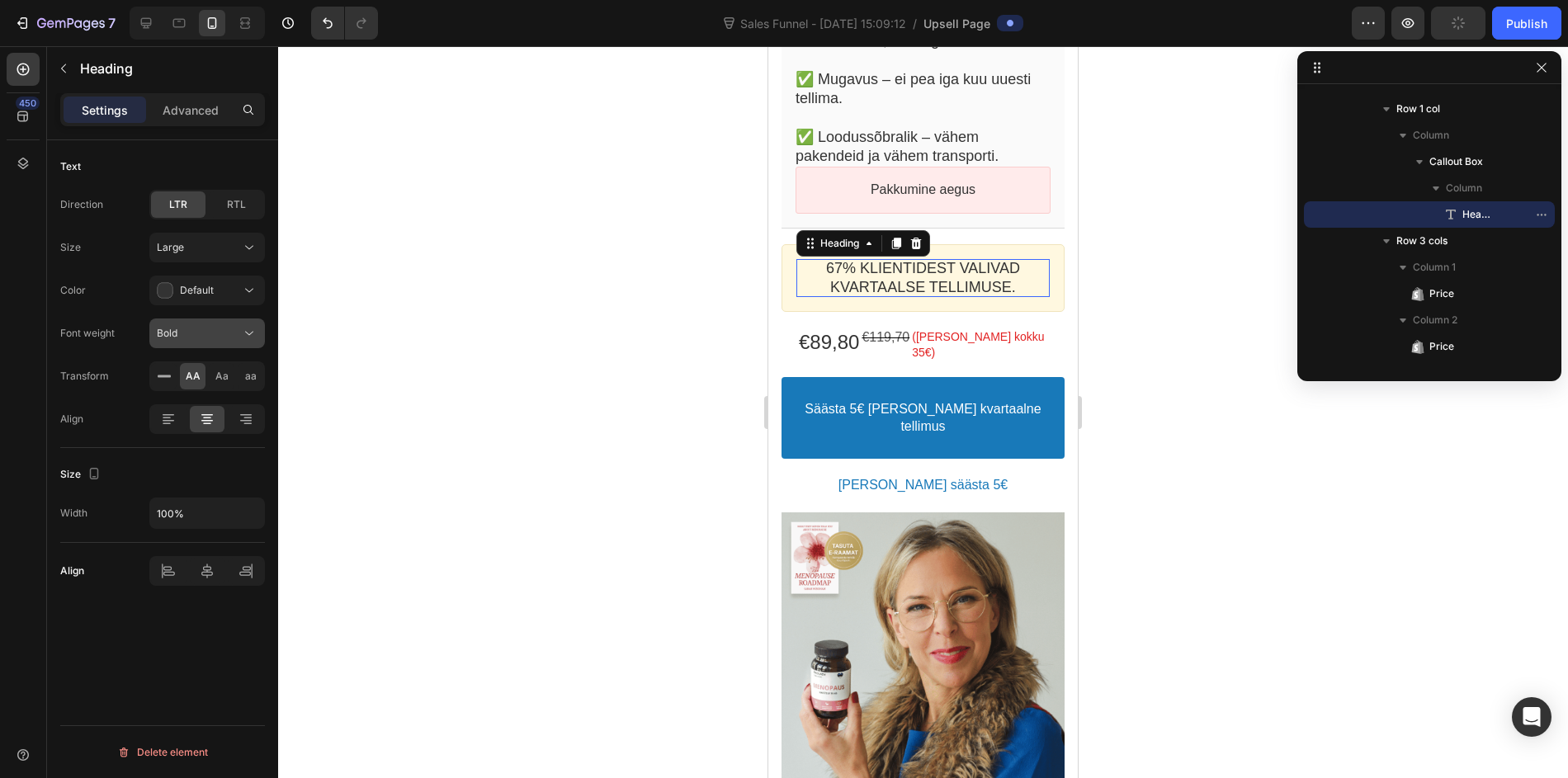
click at [242, 339] on icon at bounding box center [248, 333] width 16 height 16
click at [208, 371] on p "Normal" at bounding box center [204, 374] width 94 height 15
click at [975, 167] on div "Pakkumine aegus" at bounding box center [923, 190] width 255 height 47
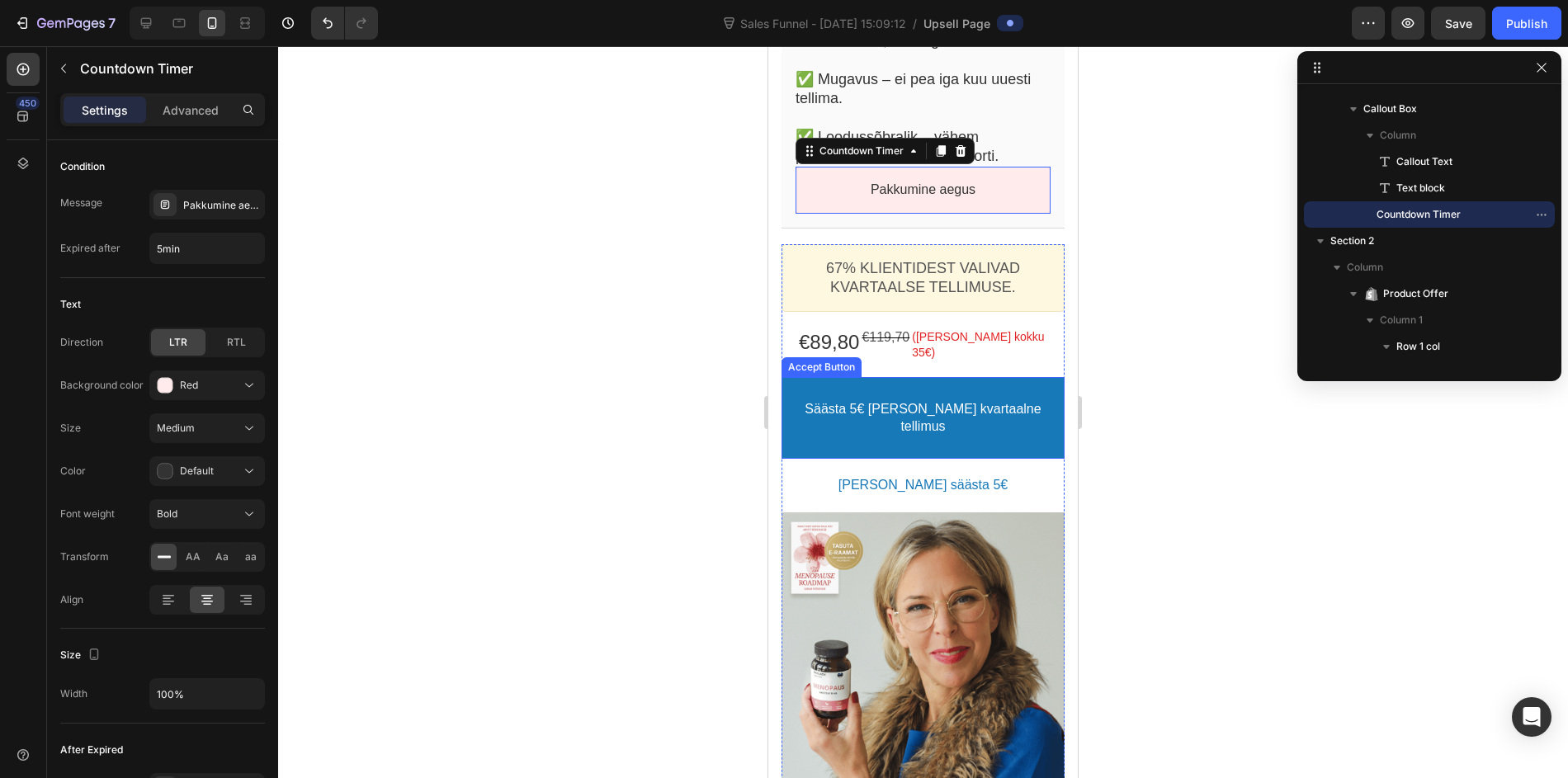
click at [846, 405] on button "Säästa 5€ [PERSON_NAME] kvartaalne tellimus" at bounding box center [923, 418] width 283 height 82
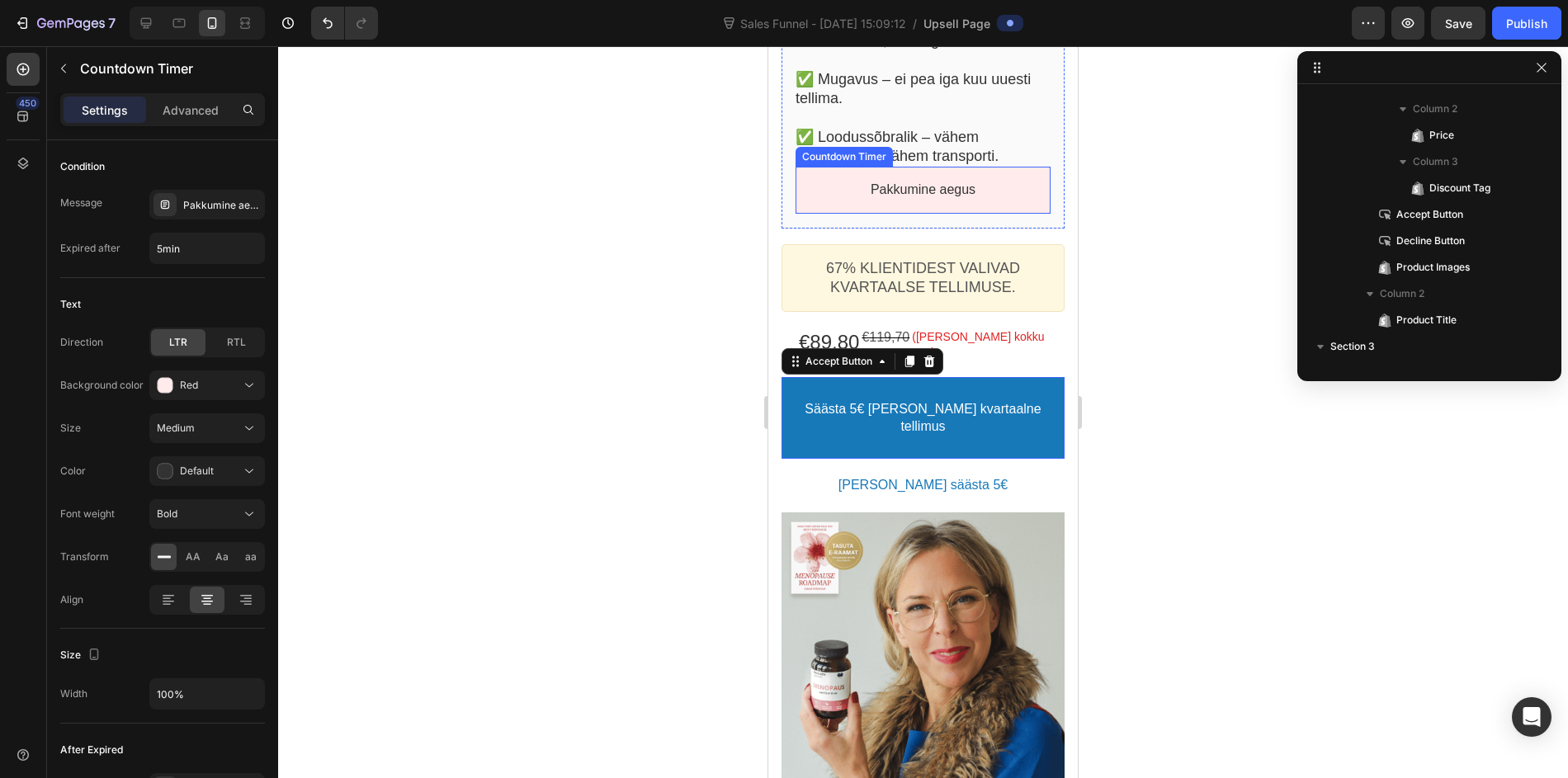
click at [884, 167] on div "Pakkumine aegus" at bounding box center [923, 190] width 255 height 47
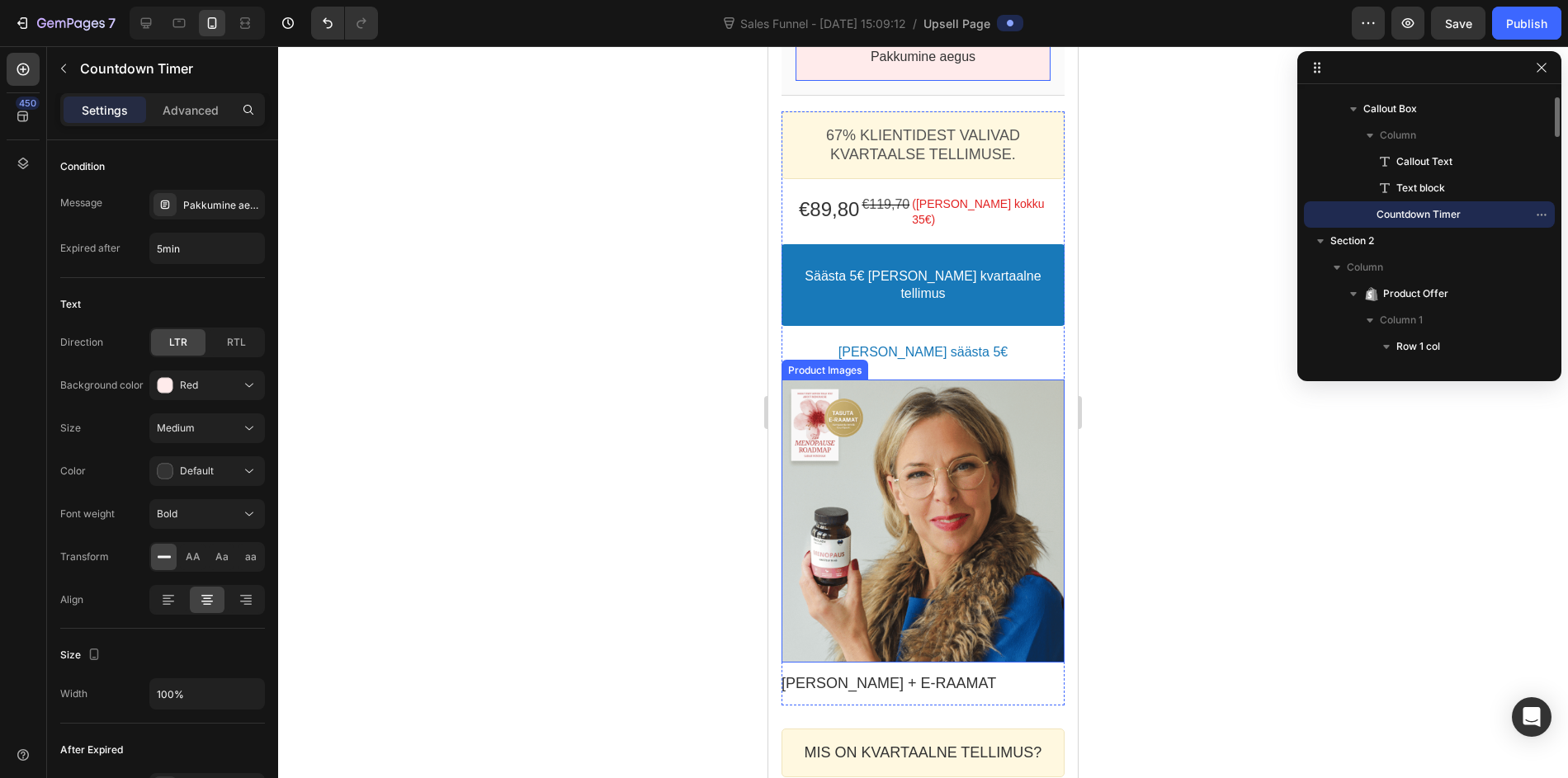
scroll to position [658, 0]
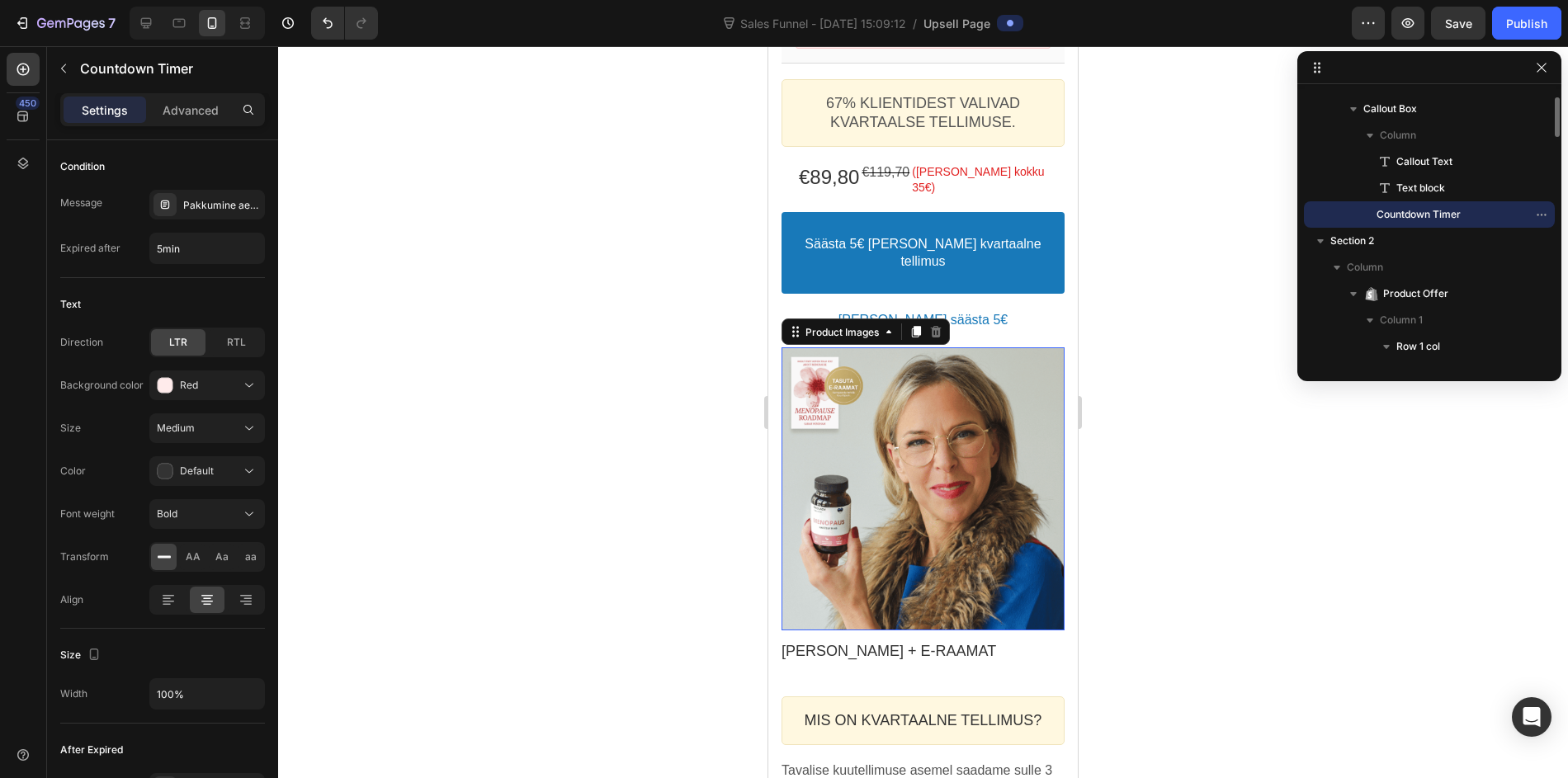
click at [940, 384] on div at bounding box center [923, 489] width 283 height 283
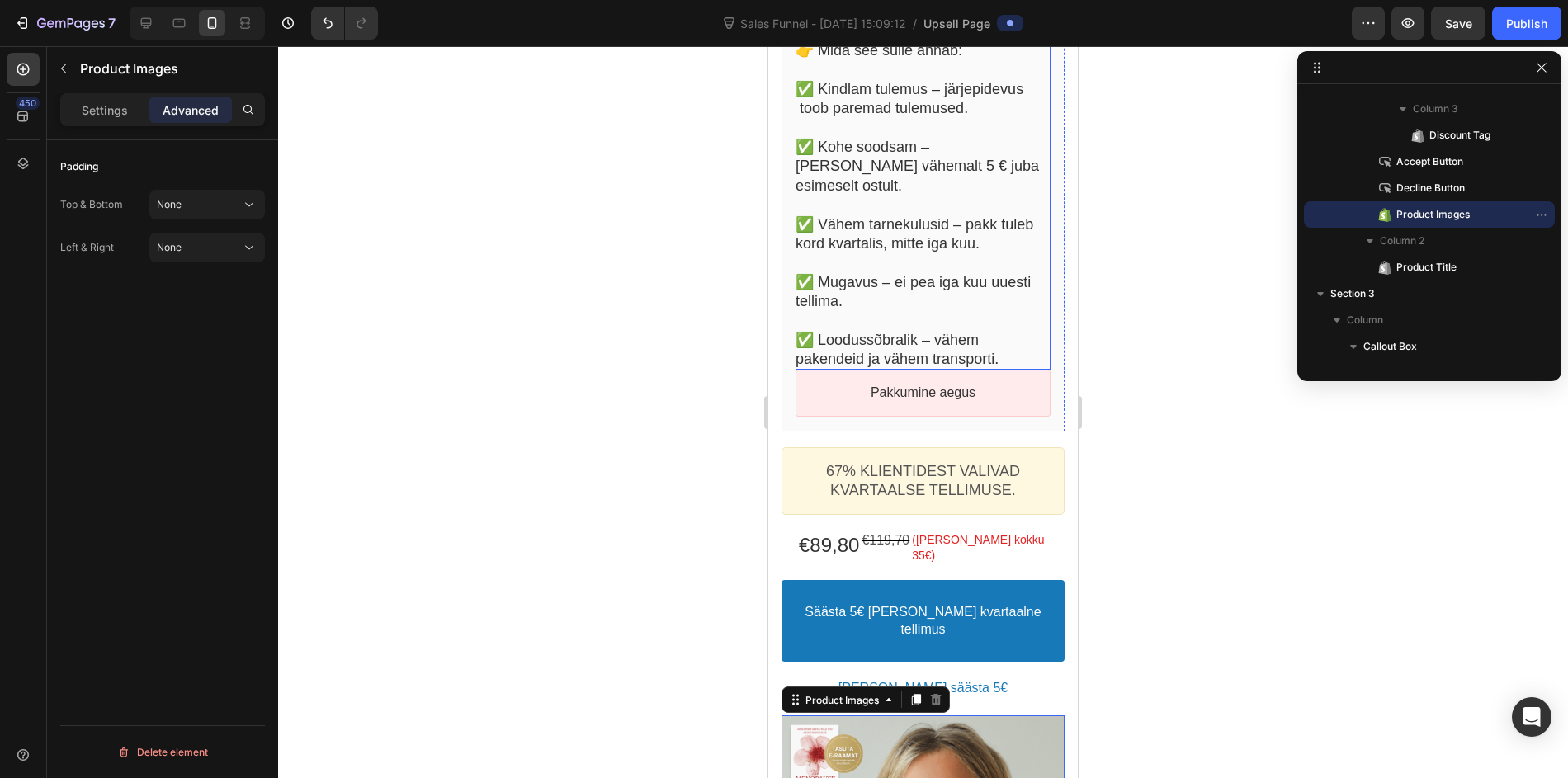
scroll to position [644, 0]
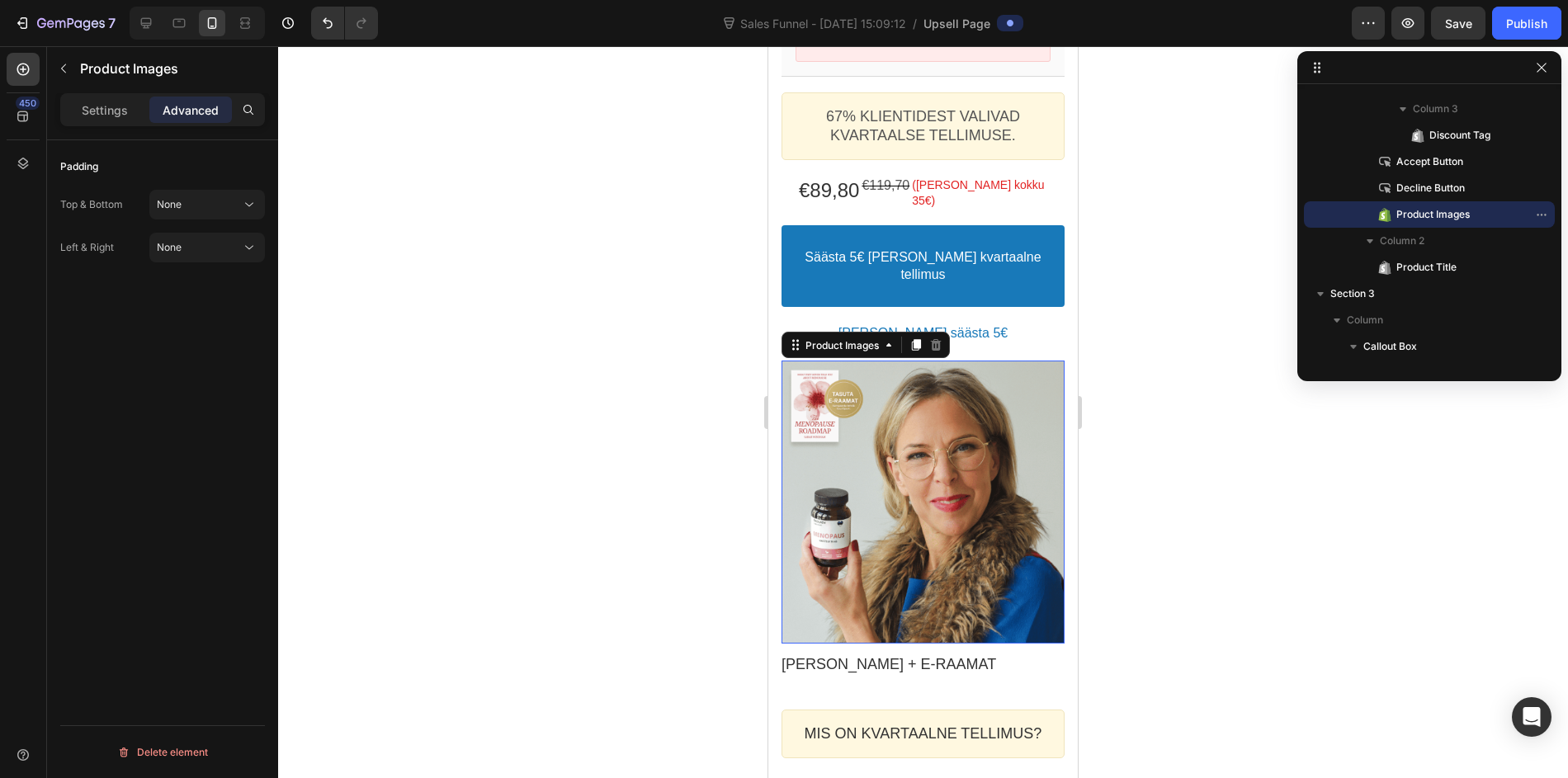
click at [919, 513] on div at bounding box center [923, 502] width 283 height 283
click at [72, 70] on button "button" at bounding box center [63, 68] width 27 height 27
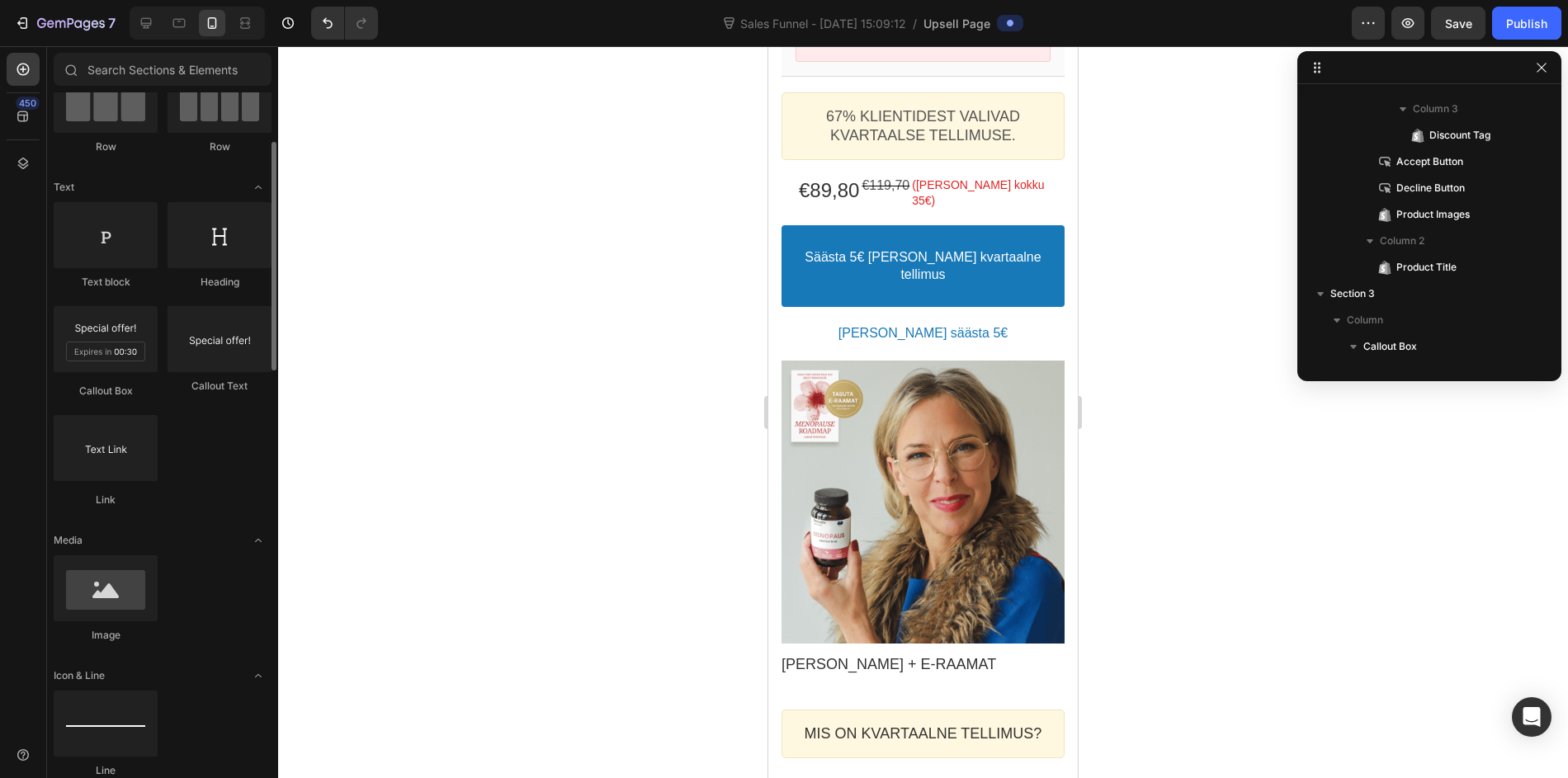
scroll to position [0, 0]
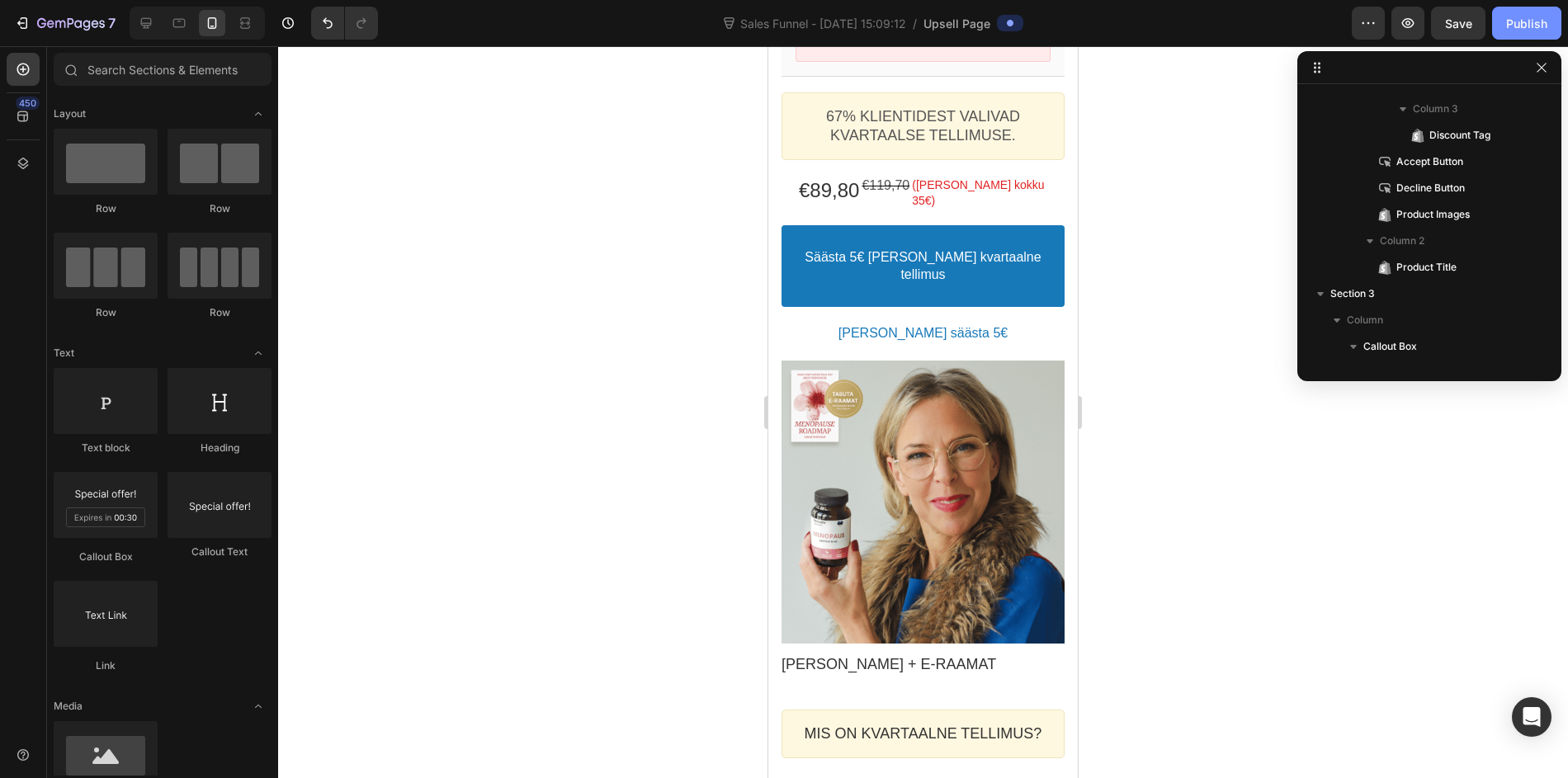
click at [1534, 28] on div "Publish" at bounding box center [1527, 24] width 42 height 17
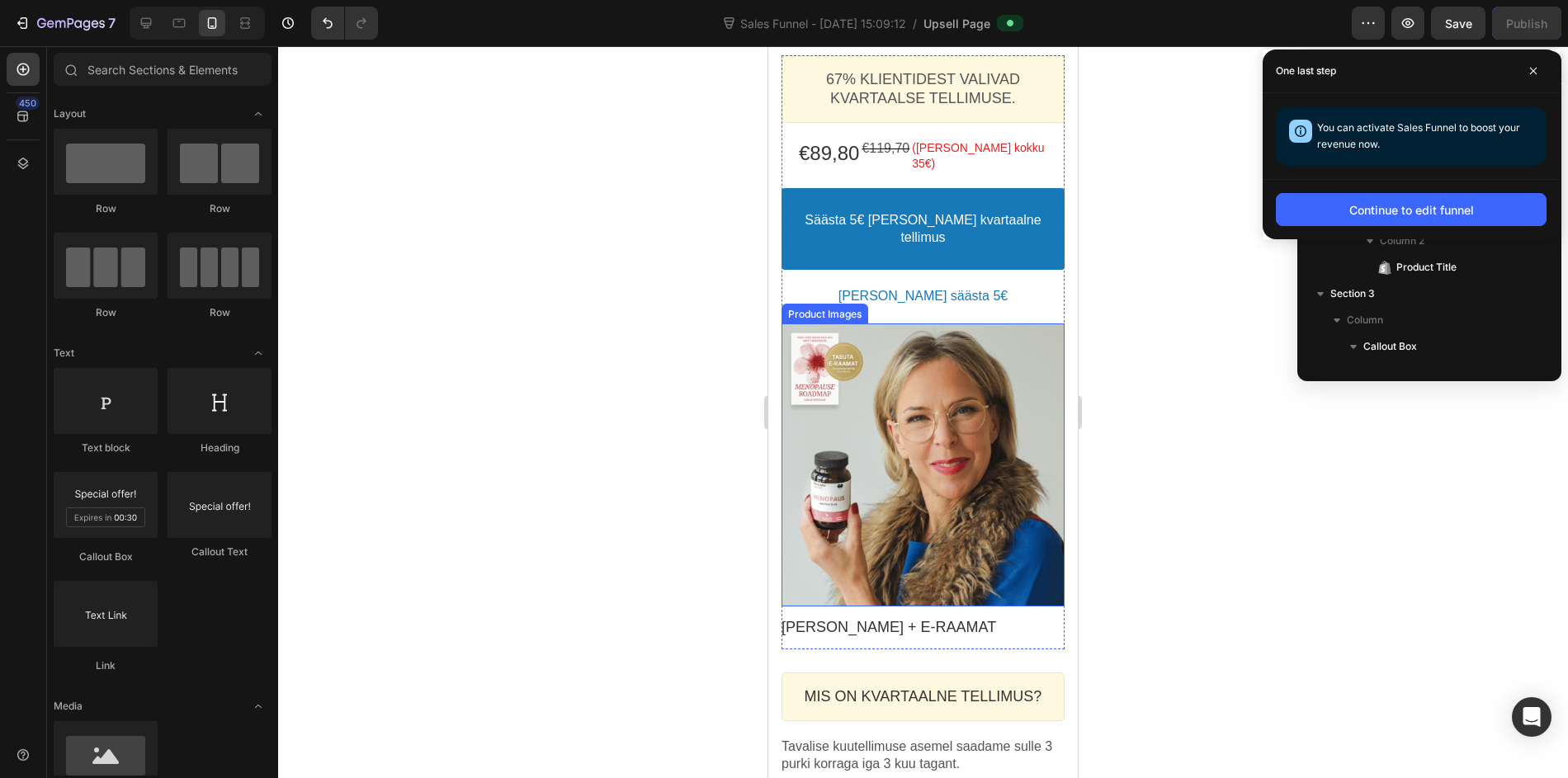
scroll to position [985, 0]
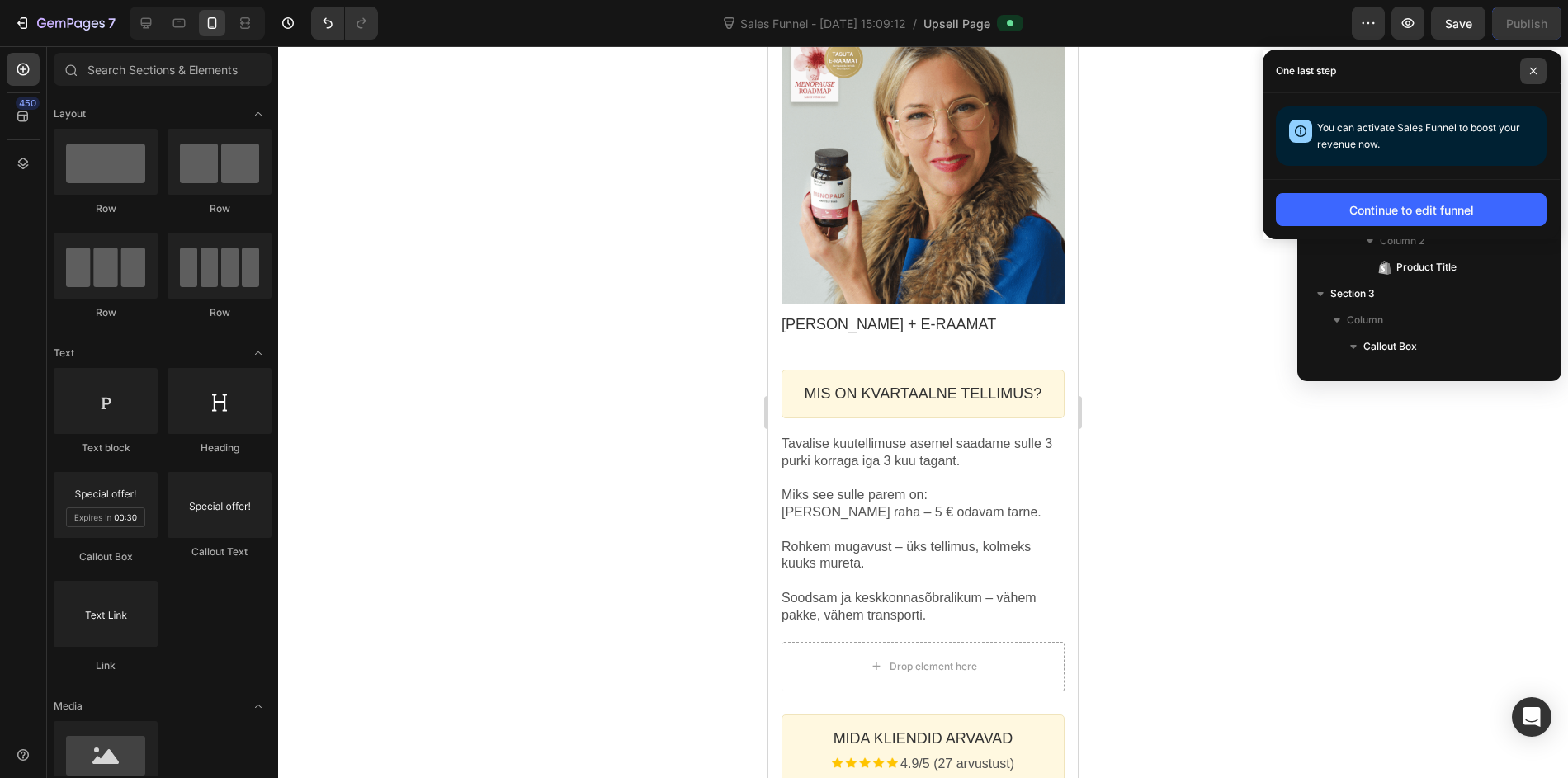
click at [1541, 67] on span at bounding box center [1534, 71] width 27 height 27
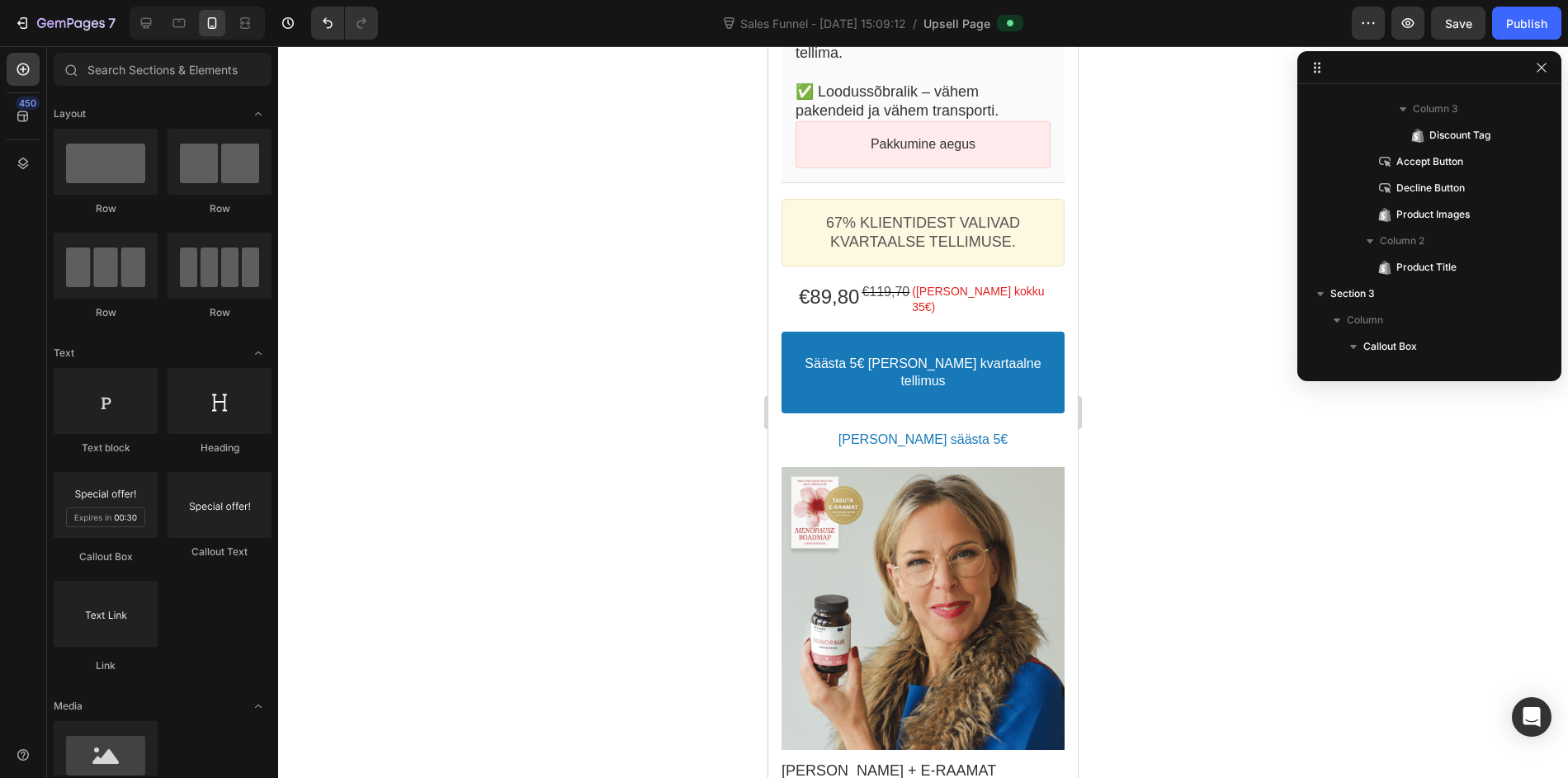
scroll to position [0, 0]
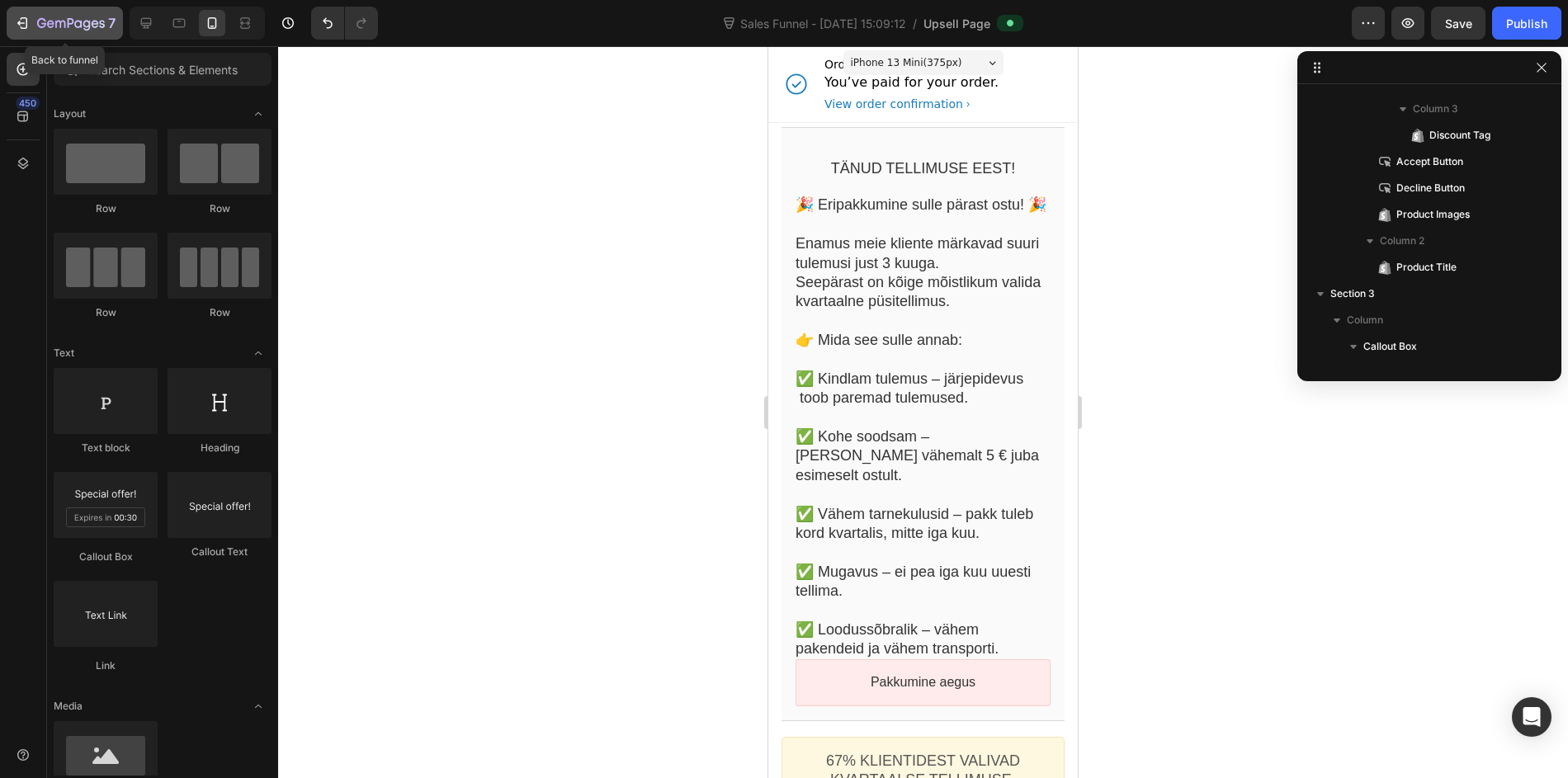
click at [18, 21] on icon "button" at bounding box center [22, 23] width 16 height 16
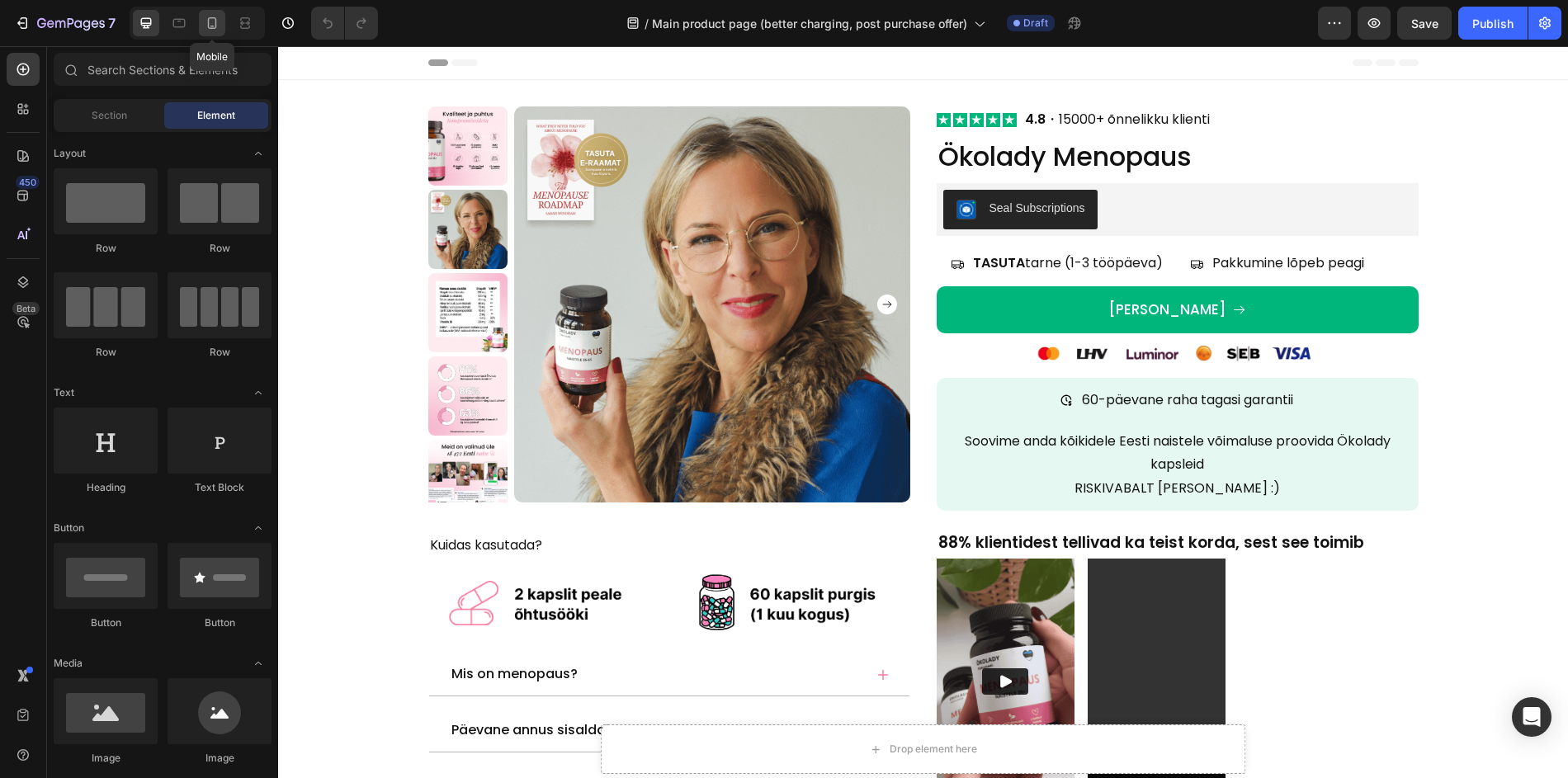
click at [211, 22] on icon at bounding box center [211, 23] width 16 height 16
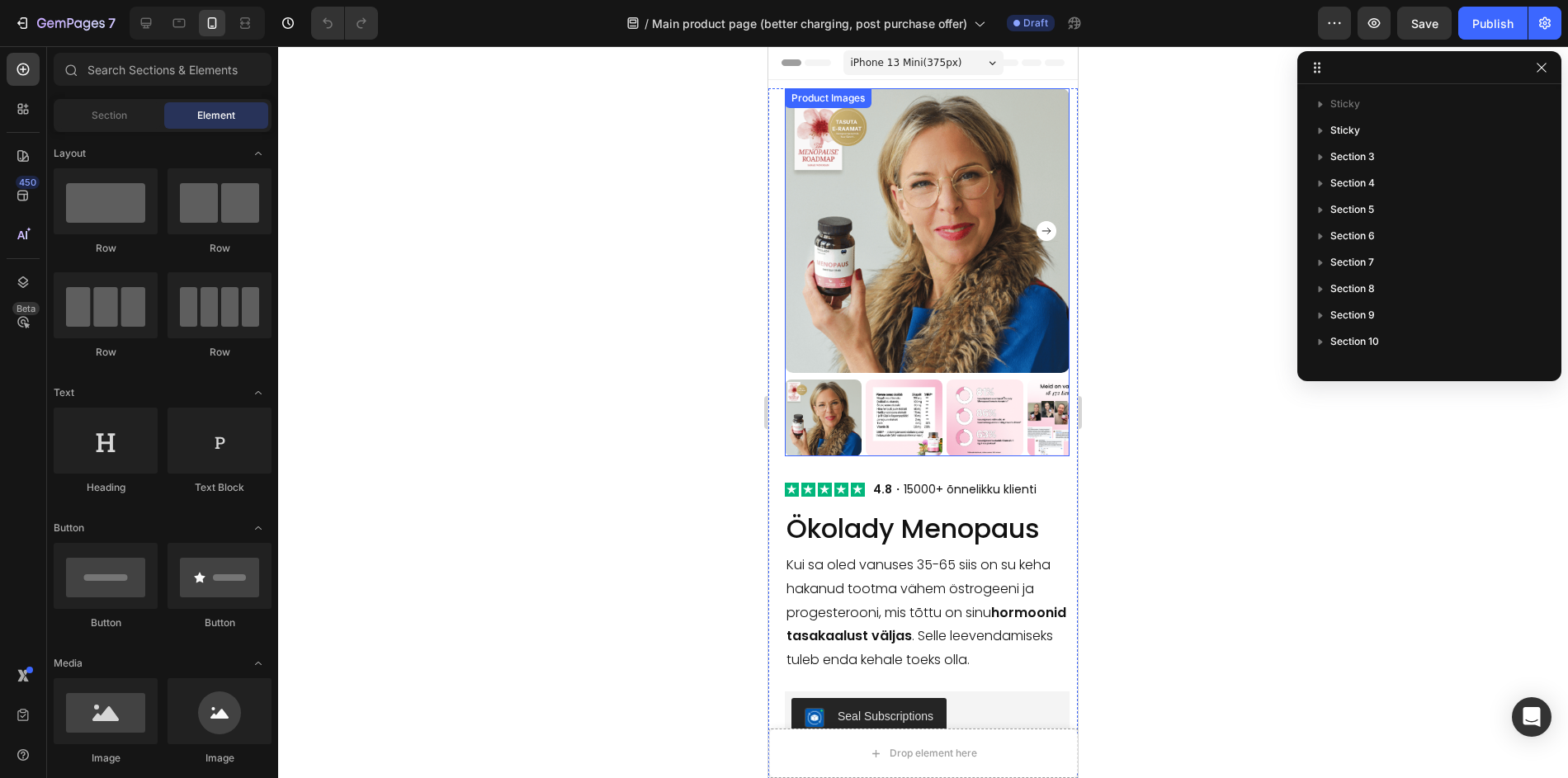
scroll to position [383, 0]
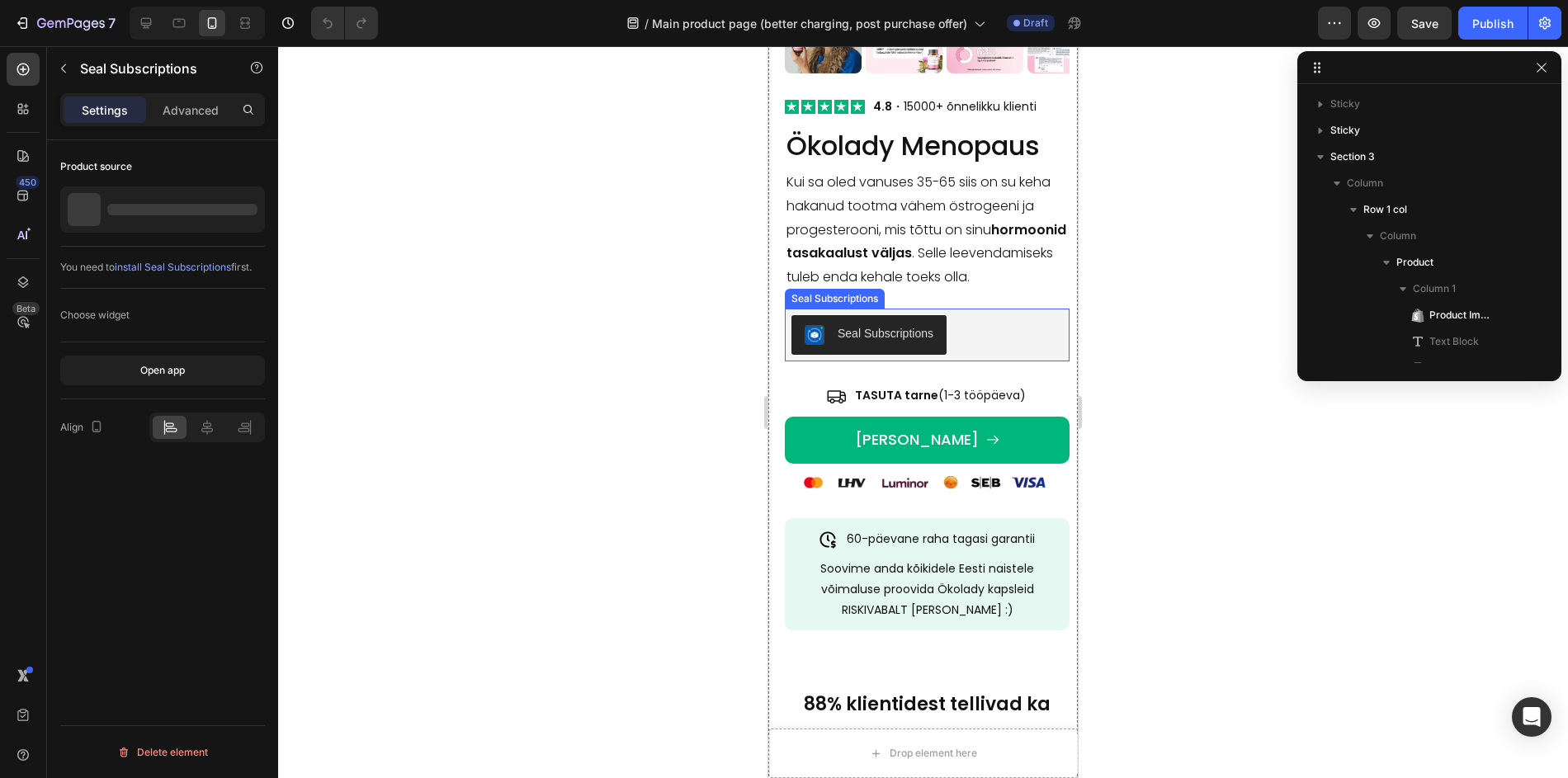
click at [963, 350] on div "Seal Subscriptions" at bounding box center [927, 335] width 272 height 40
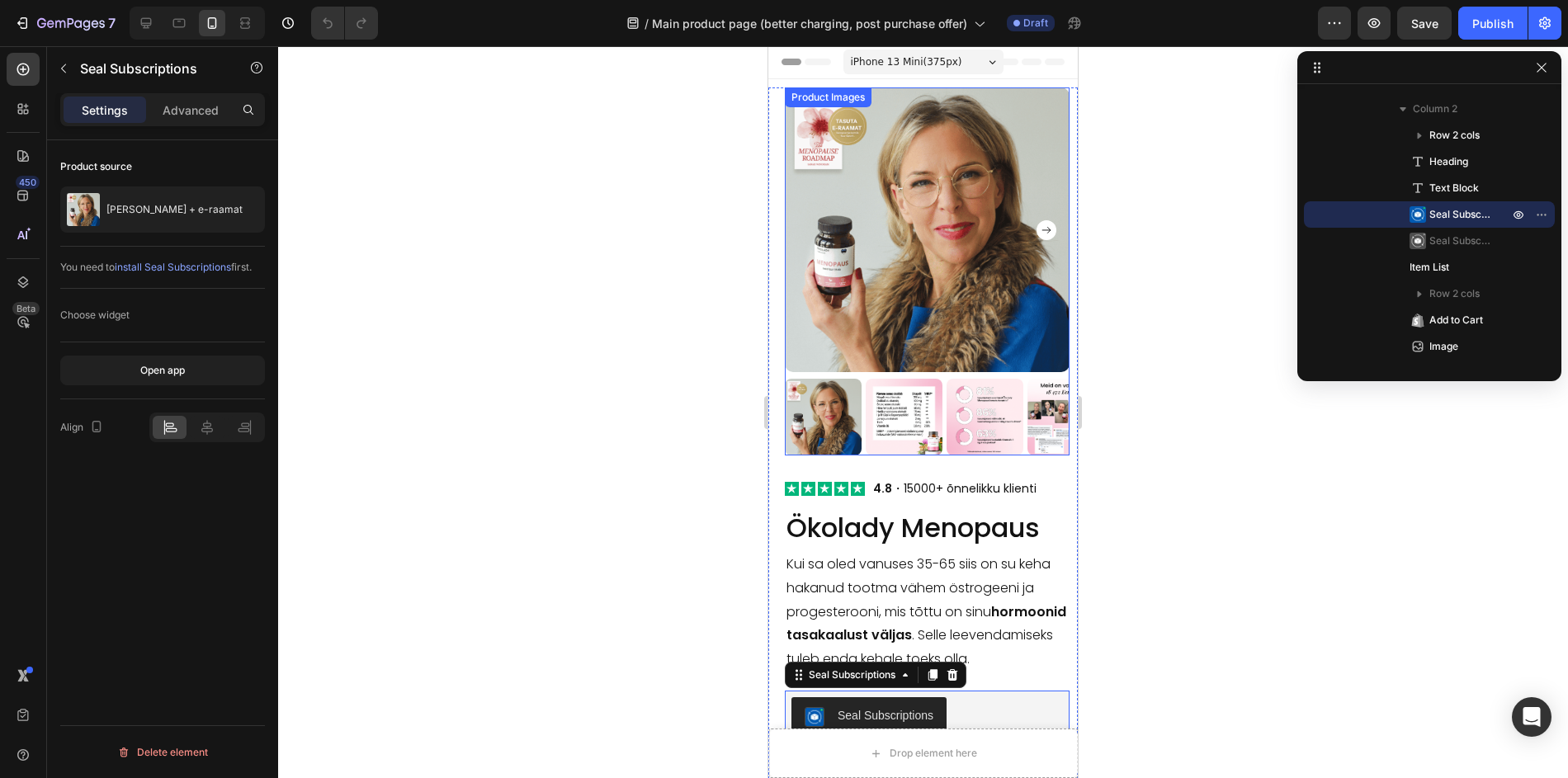
scroll to position [0, 0]
click at [958, 368] on img at bounding box center [927, 230] width 285 height 285
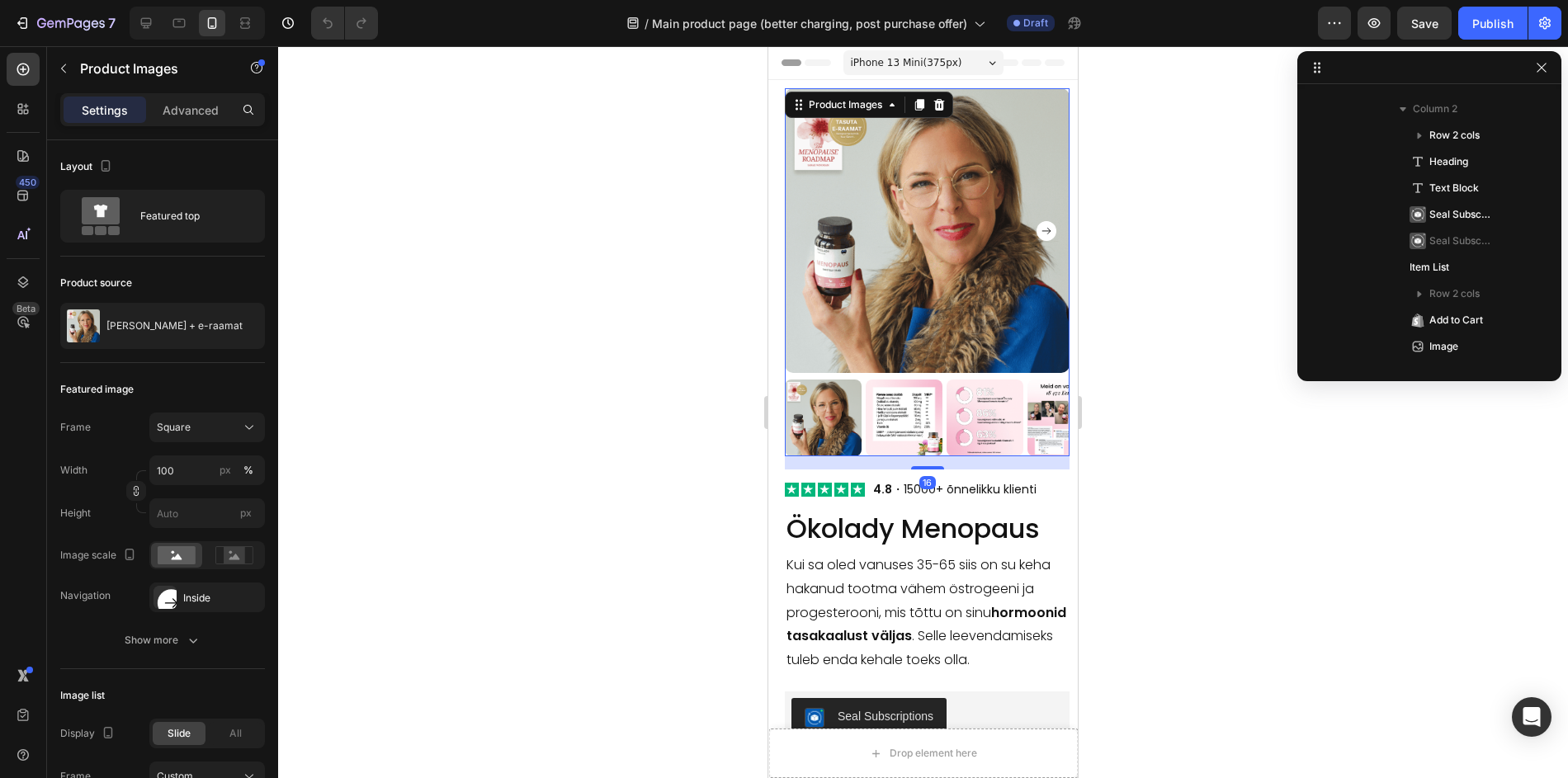
scroll to position [100, 0]
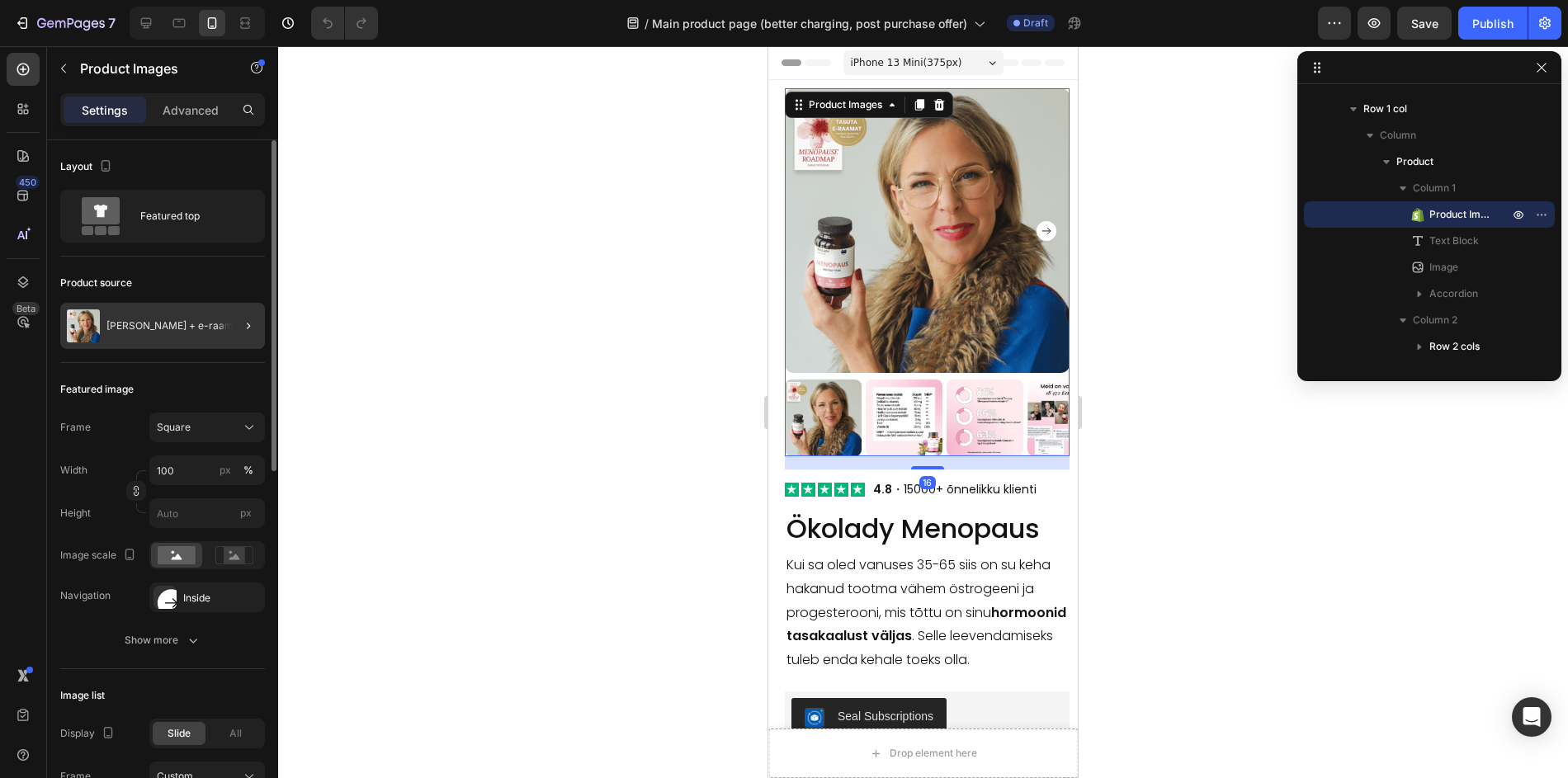
click at [211, 323] on p "Okolady Menopaus + e-raamat" at bounding box center [174, 326] width 136 height 11
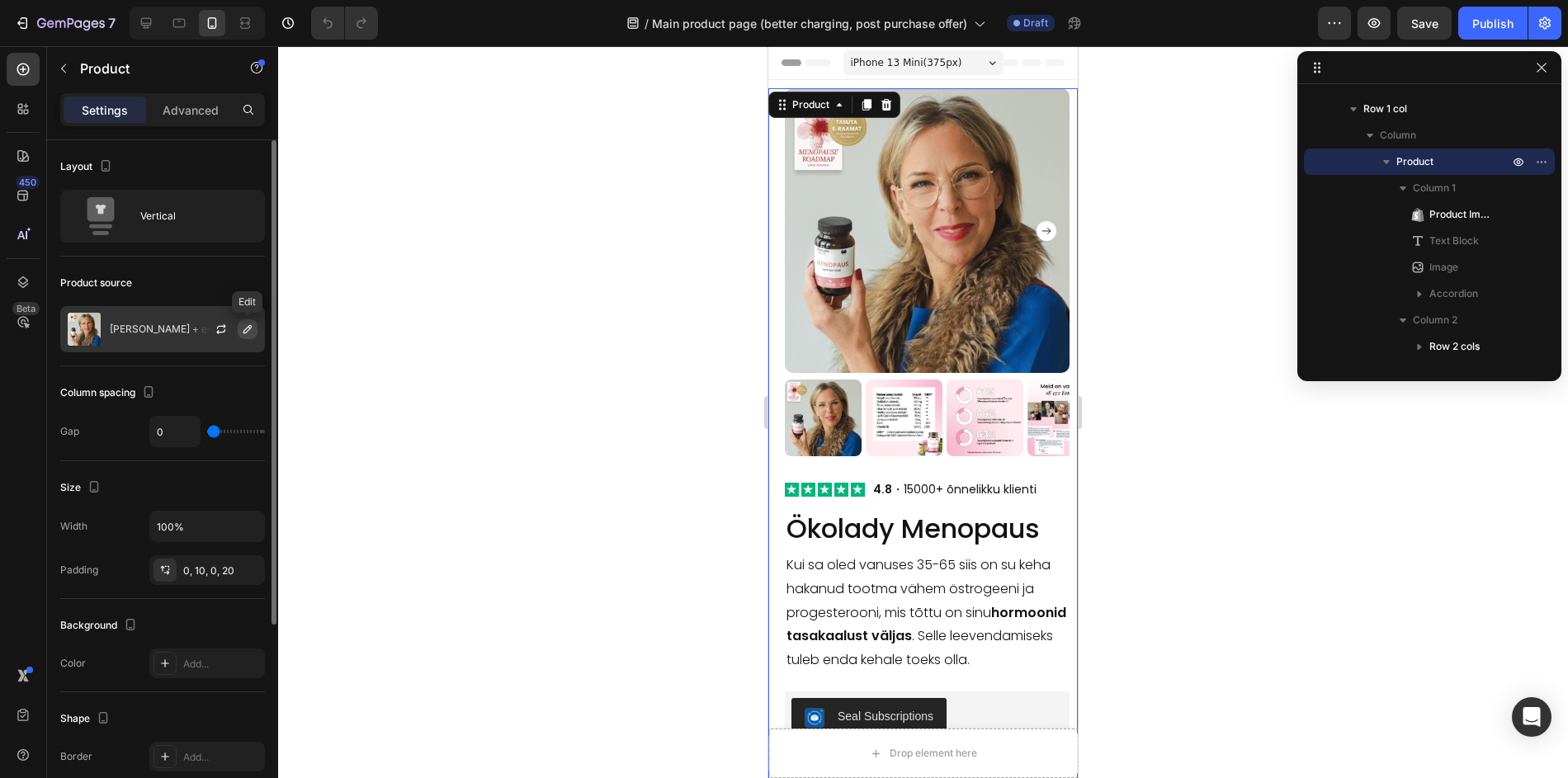
click at [253, 327] on icon "button" at bounding box center [247, 330] width 13 height 13
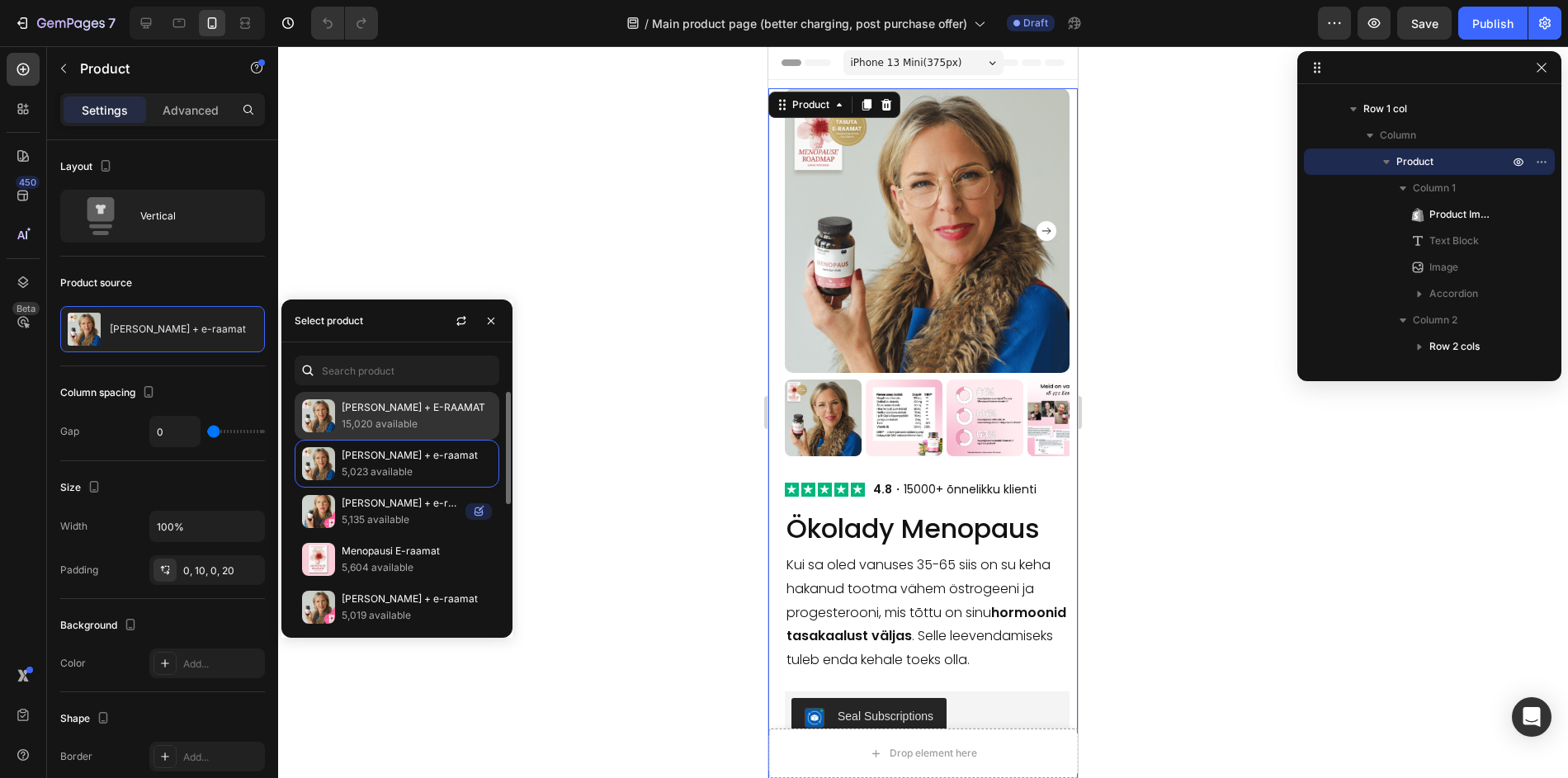
click at [362, 418] on p "15,020 available" at bounding box center [417, 424] width 151 height 16
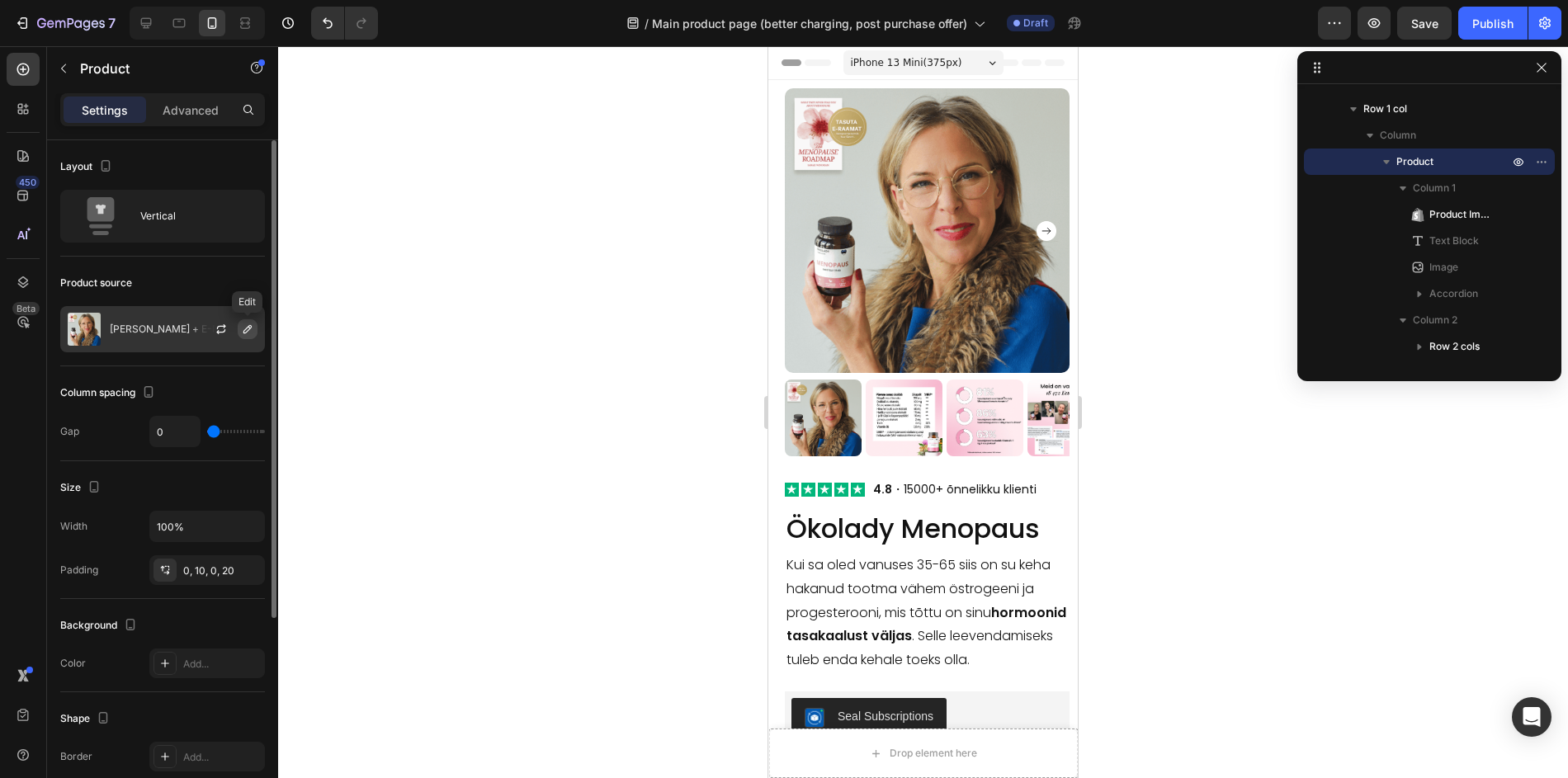
click at [250, 332] on icon "button" at bounding box center [247, 330] width 13 height 13
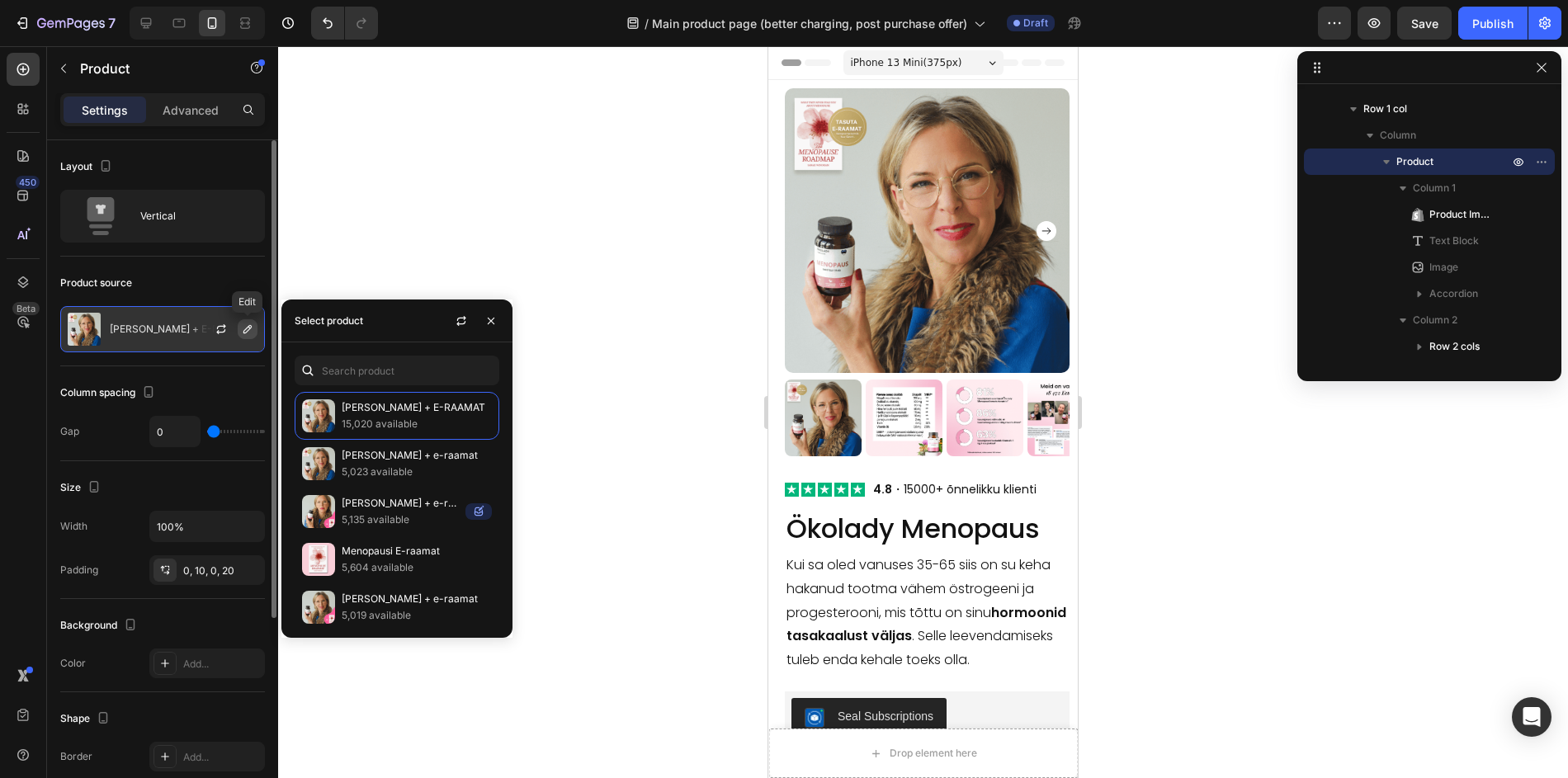
click at [250, 332] on icon "button" at bounding box center [247, 330] width 13 height 13
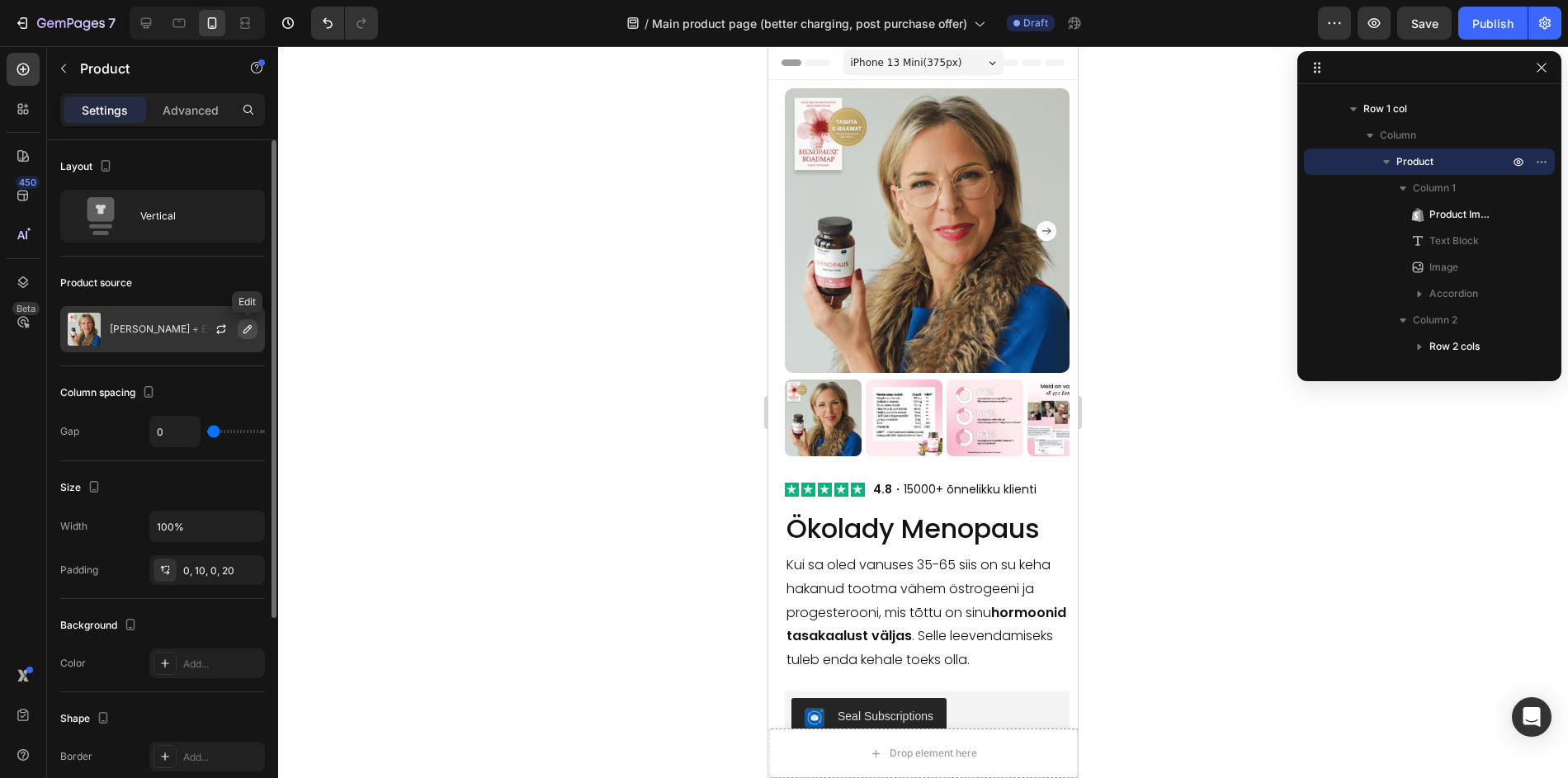
click at [250, 332] on icon "button" at bounding box center [247, 330] width 13 height 13
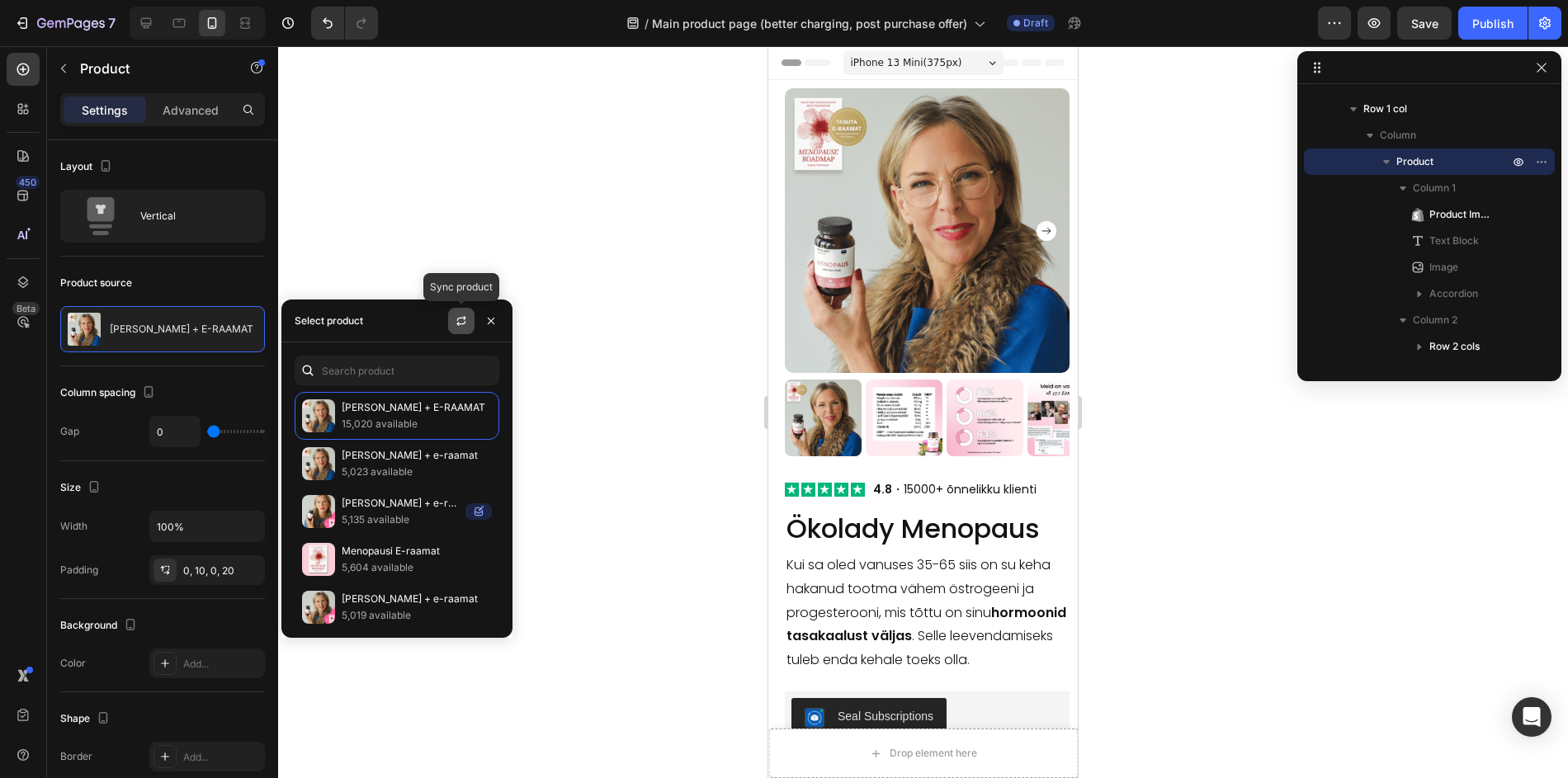
click at [461, 323] on icon "button" at bounding box center [461, 323] width 9 height 5
click at [496, 319] on icon "button" at bounding box center [491, 321] width 13 height 13
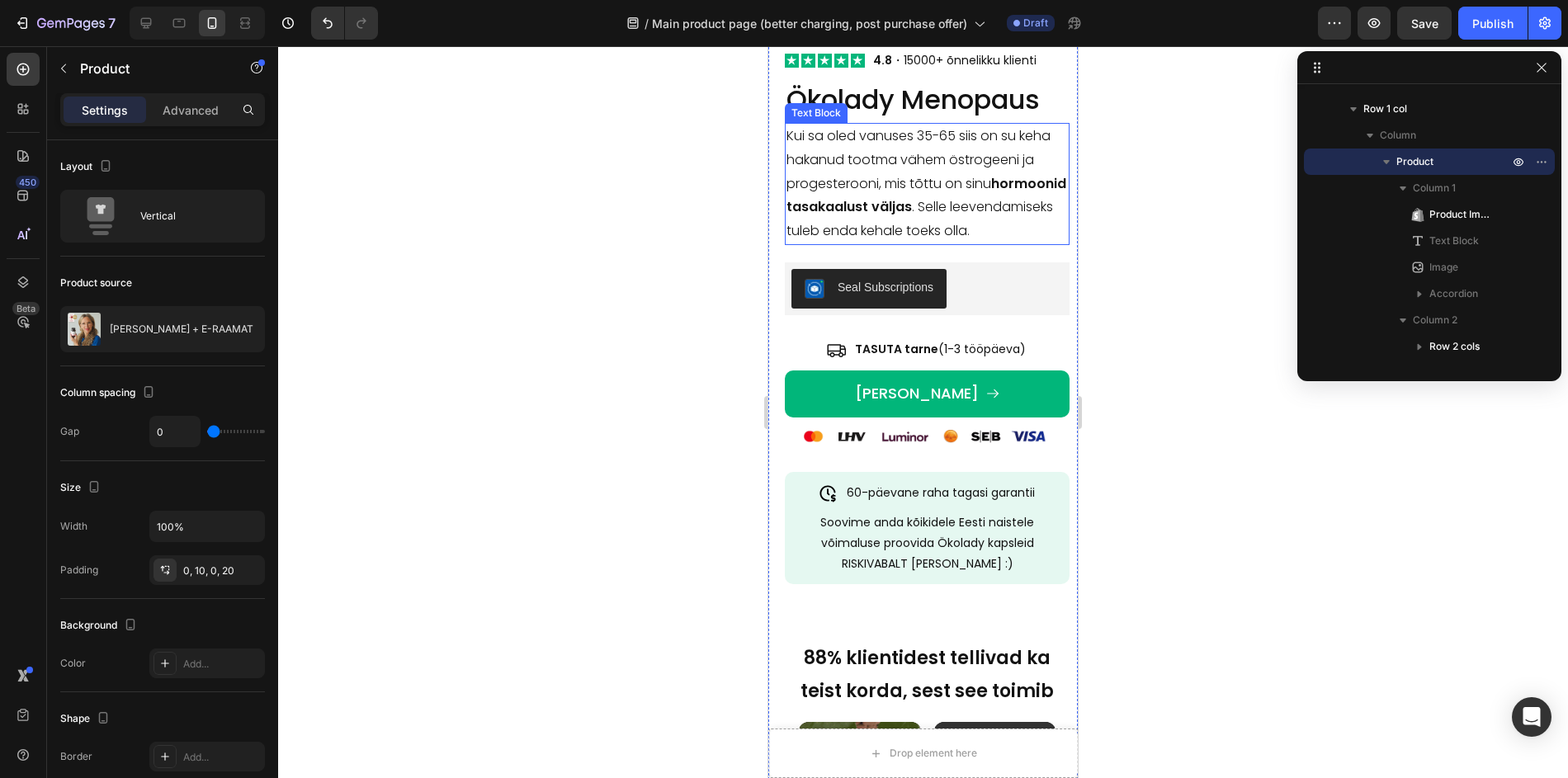
scroll to position [269, 0]
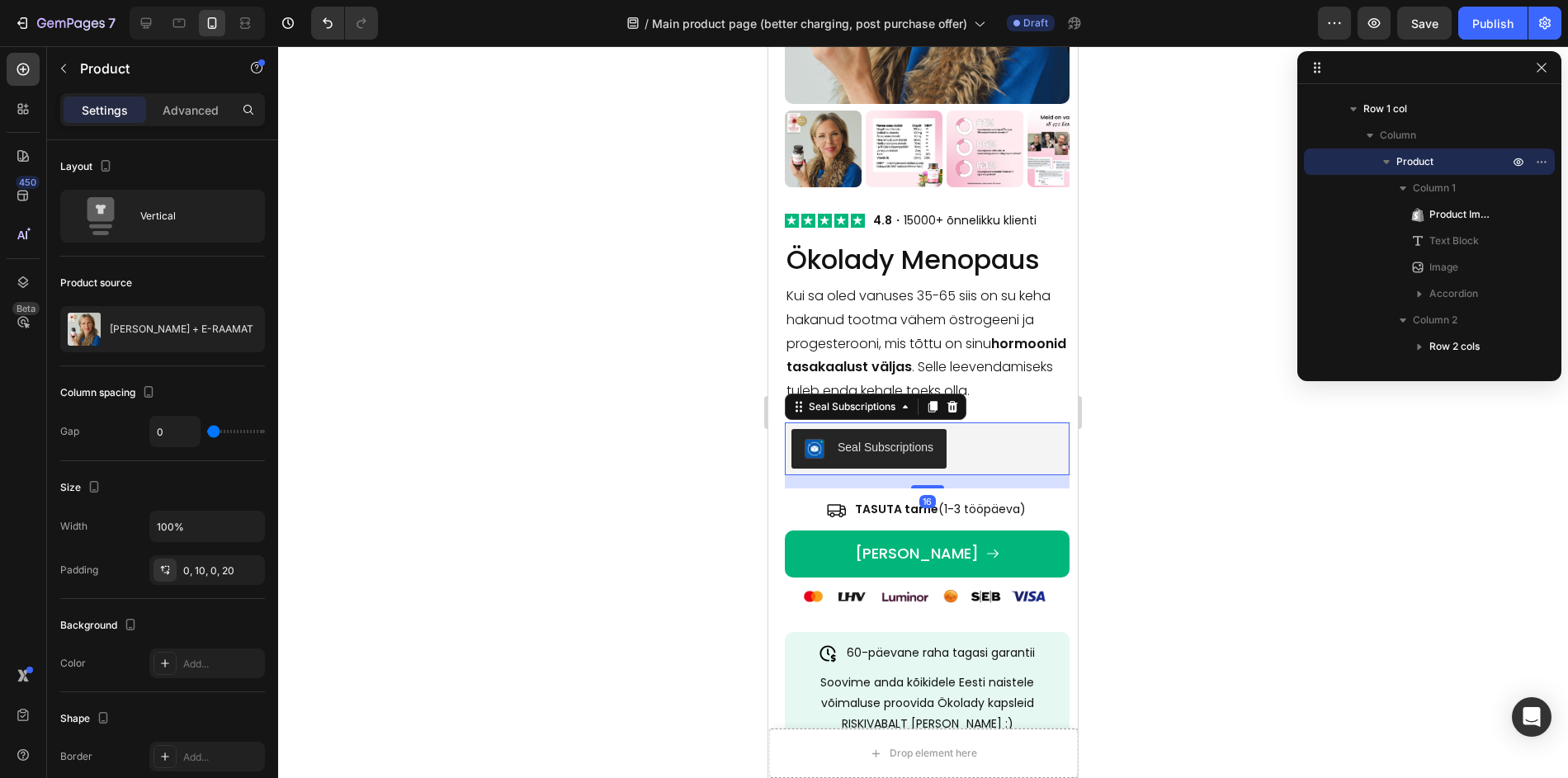
click at [972, 469] on div "Seal Subscriptions" at bounding box center [927, 449] width 272 height 40
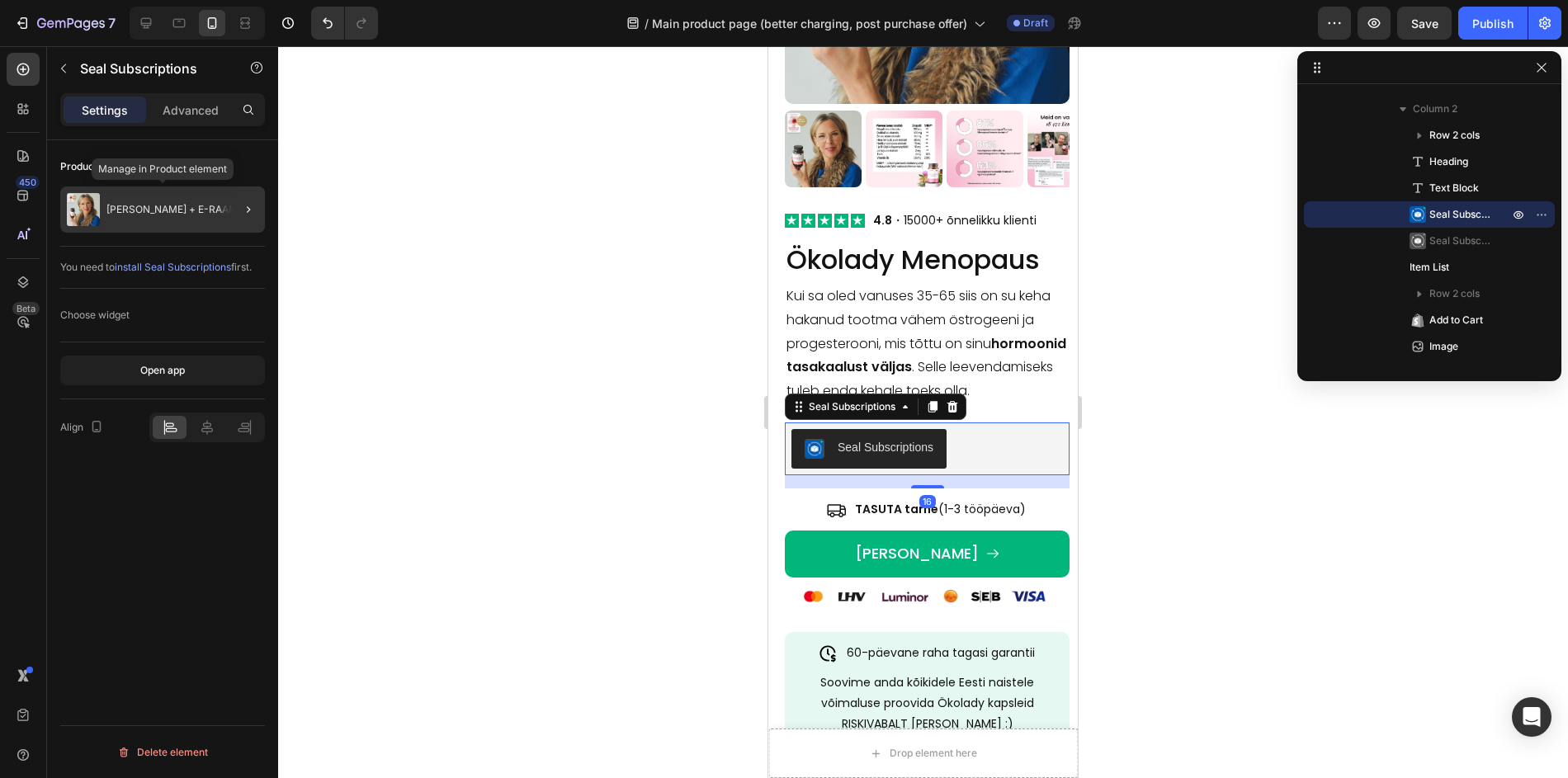
click at [135, 205] on p "[PERSON_NAME] + E-RAAMAT" at bounding box center [178, 209] width 144 height 11
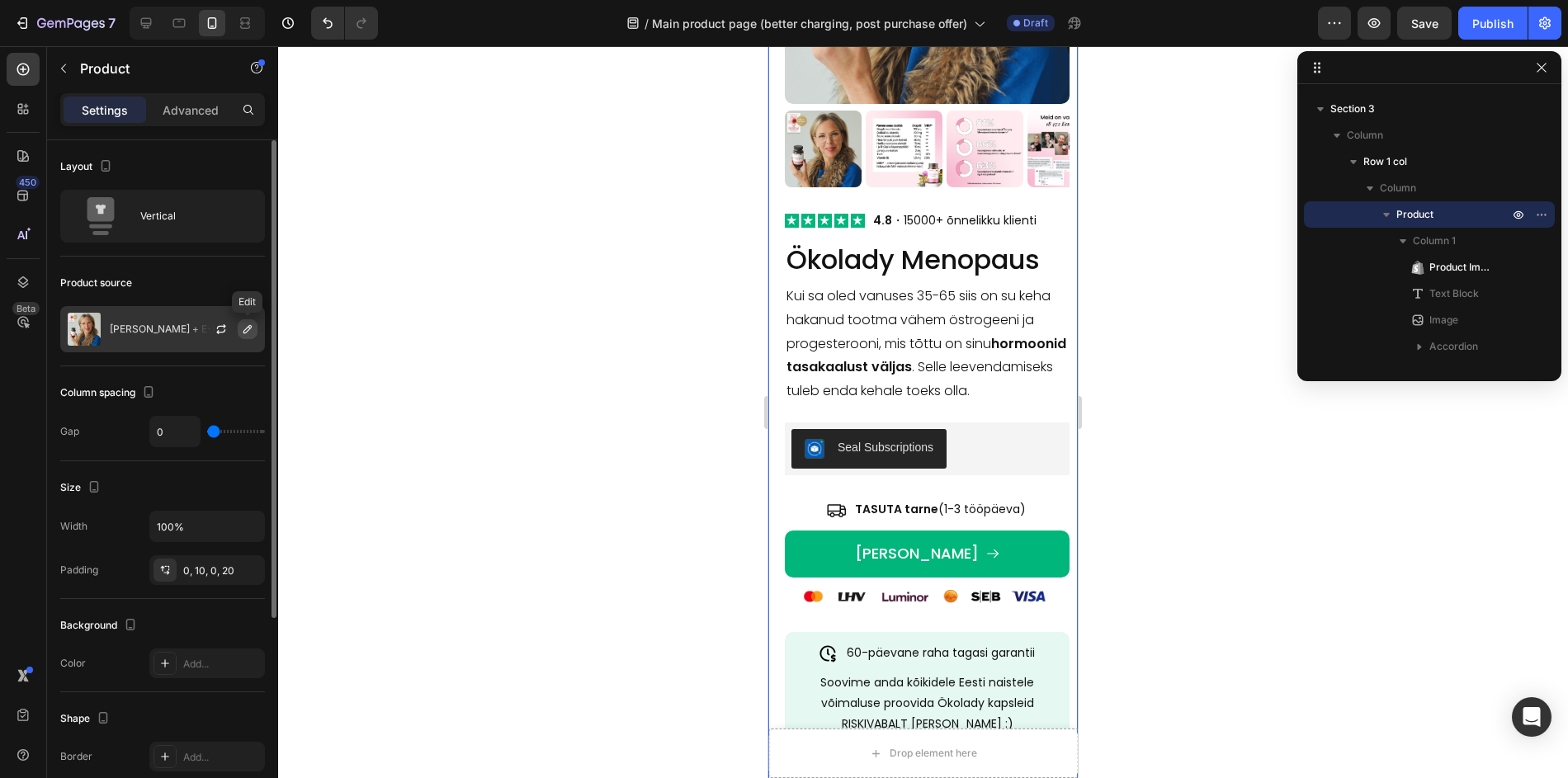
click at [253, 328] on icon "button" at bounding box center [247, 330] width 13 height 13
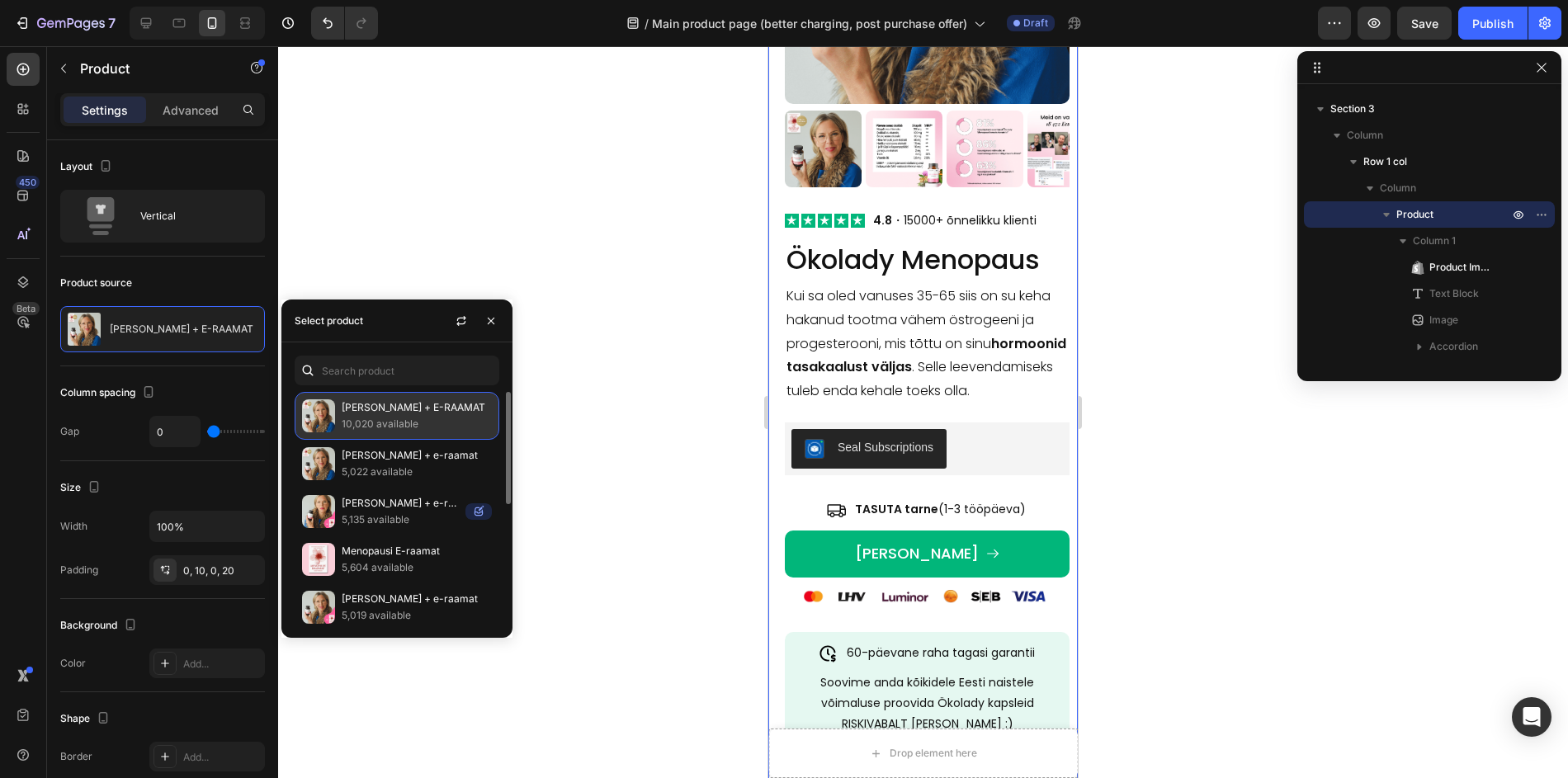
click at [478, 421] on p "10,020 available" at bounding box center [417, 424] width 151 height 16
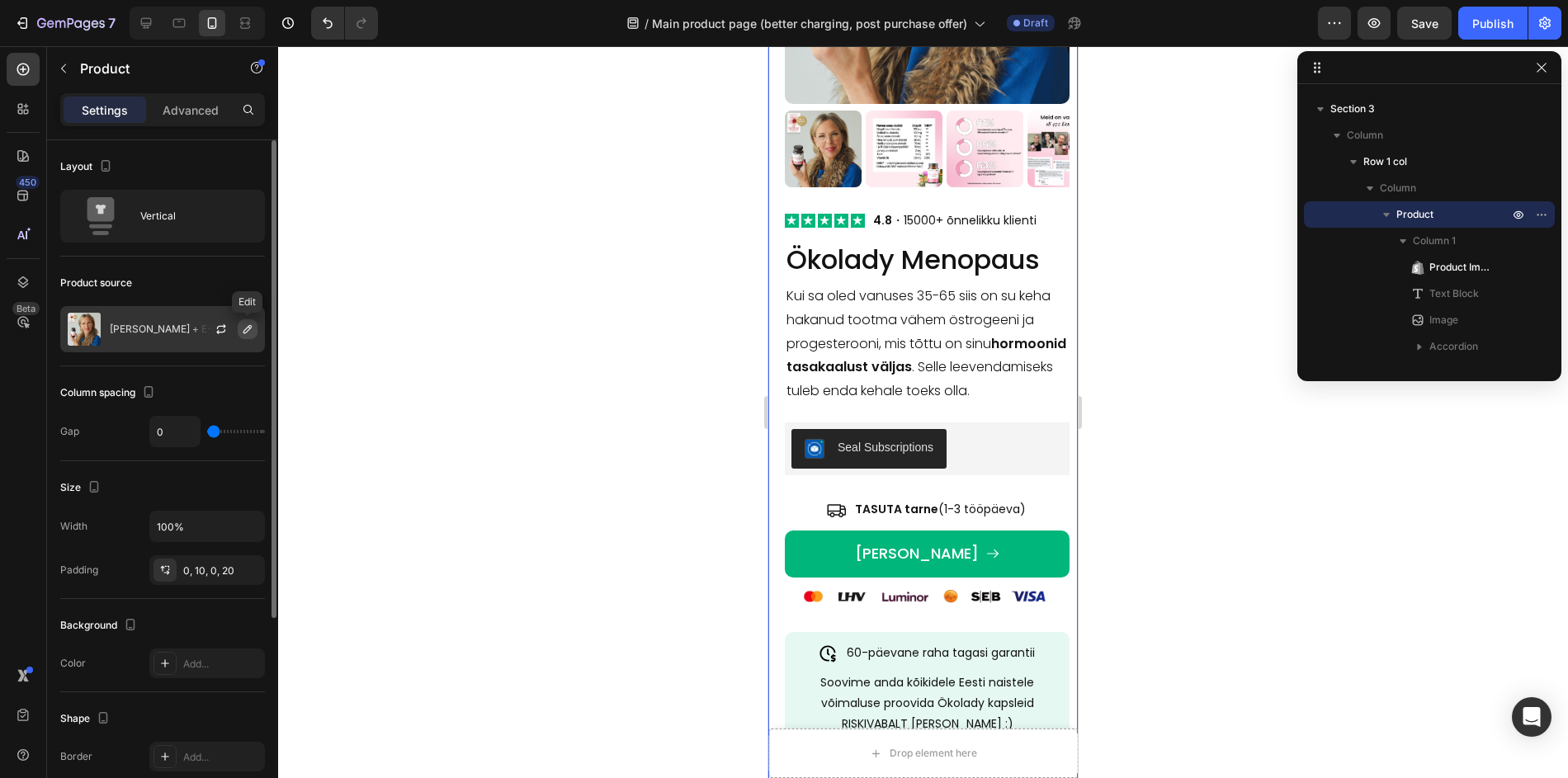
click at [251, 330] on icon "button" at bounding box center [247, 330] width 13 height 13
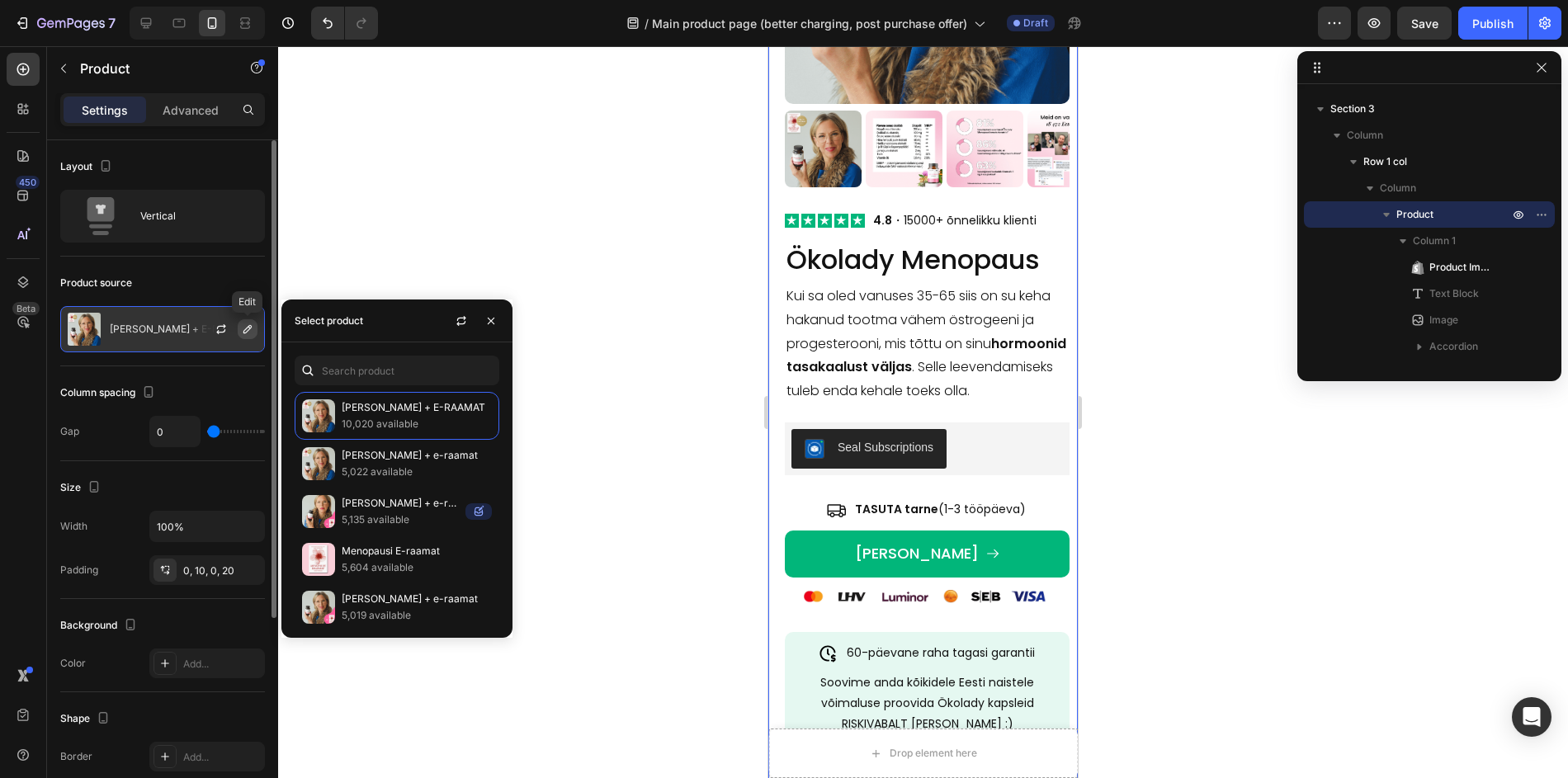
click at [241, 330] on icon "button" at bounding box center [247, 330] width 13 height 13
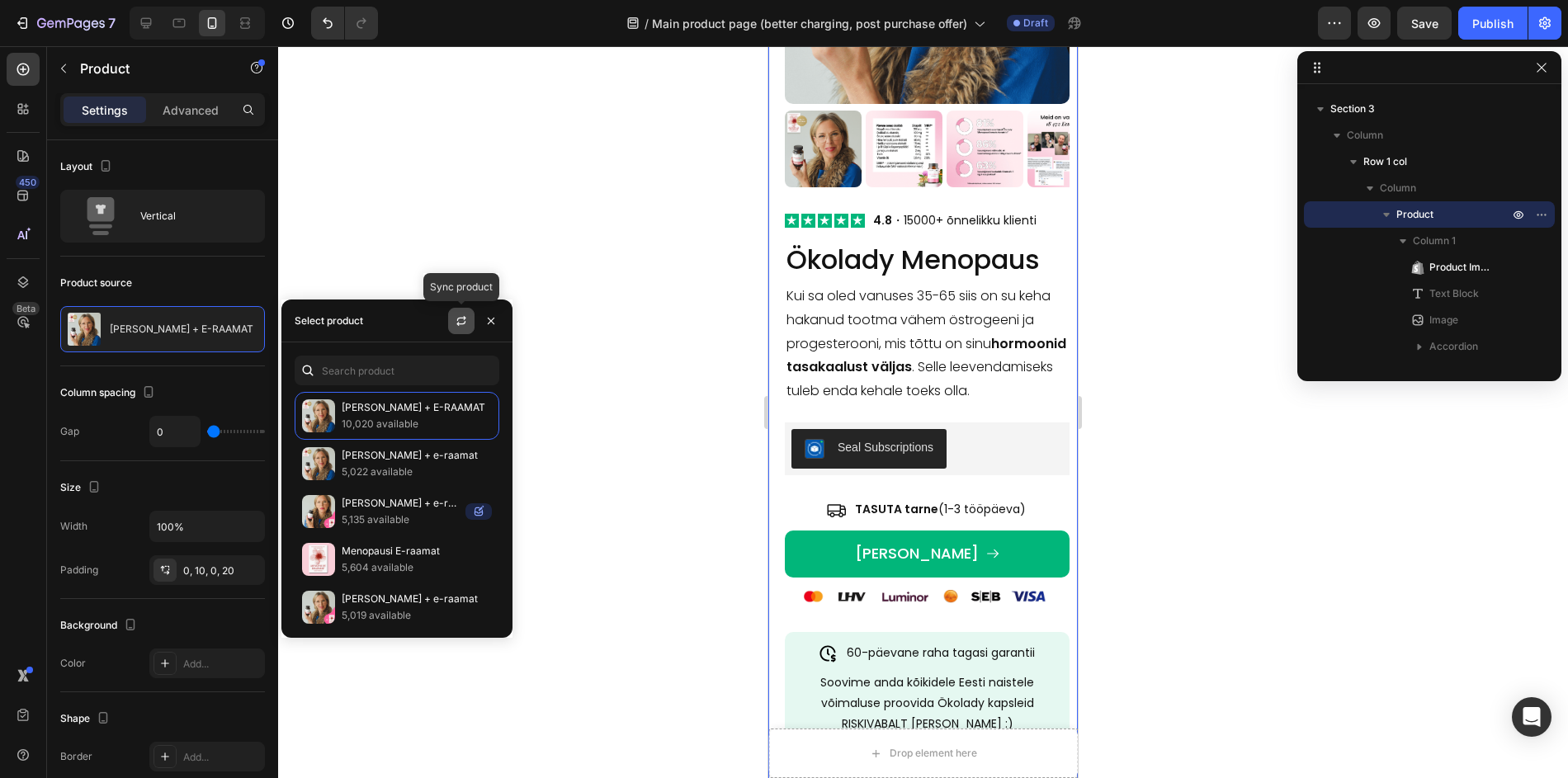
click at [464, 326] on icon "button" at bounding box center [461, 321] width 13 height 13
click at [453, 420] on p "10,020 available" at bounding box center [417, 424] width 151 height 16
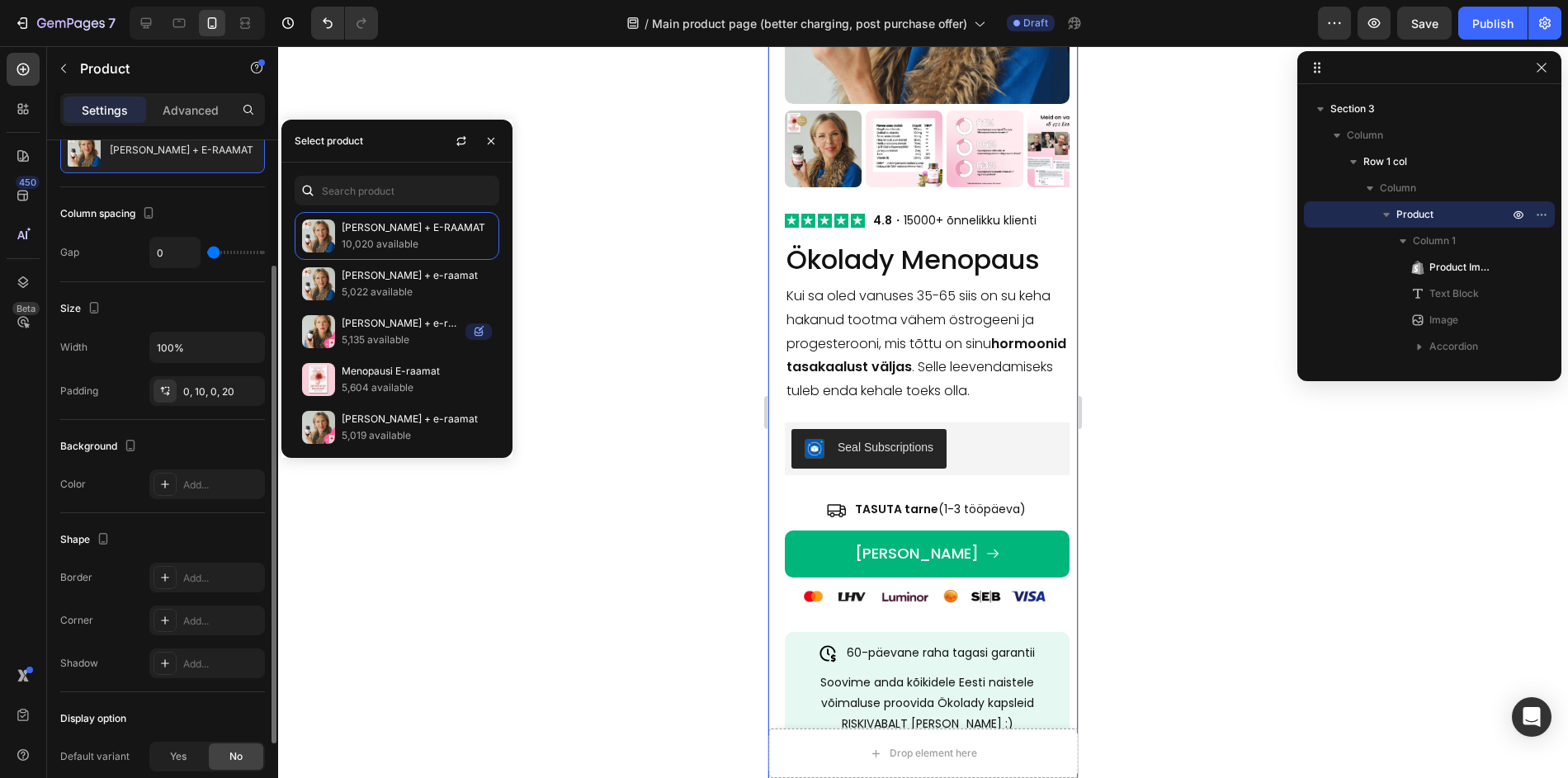
scroll to position [295, 0]
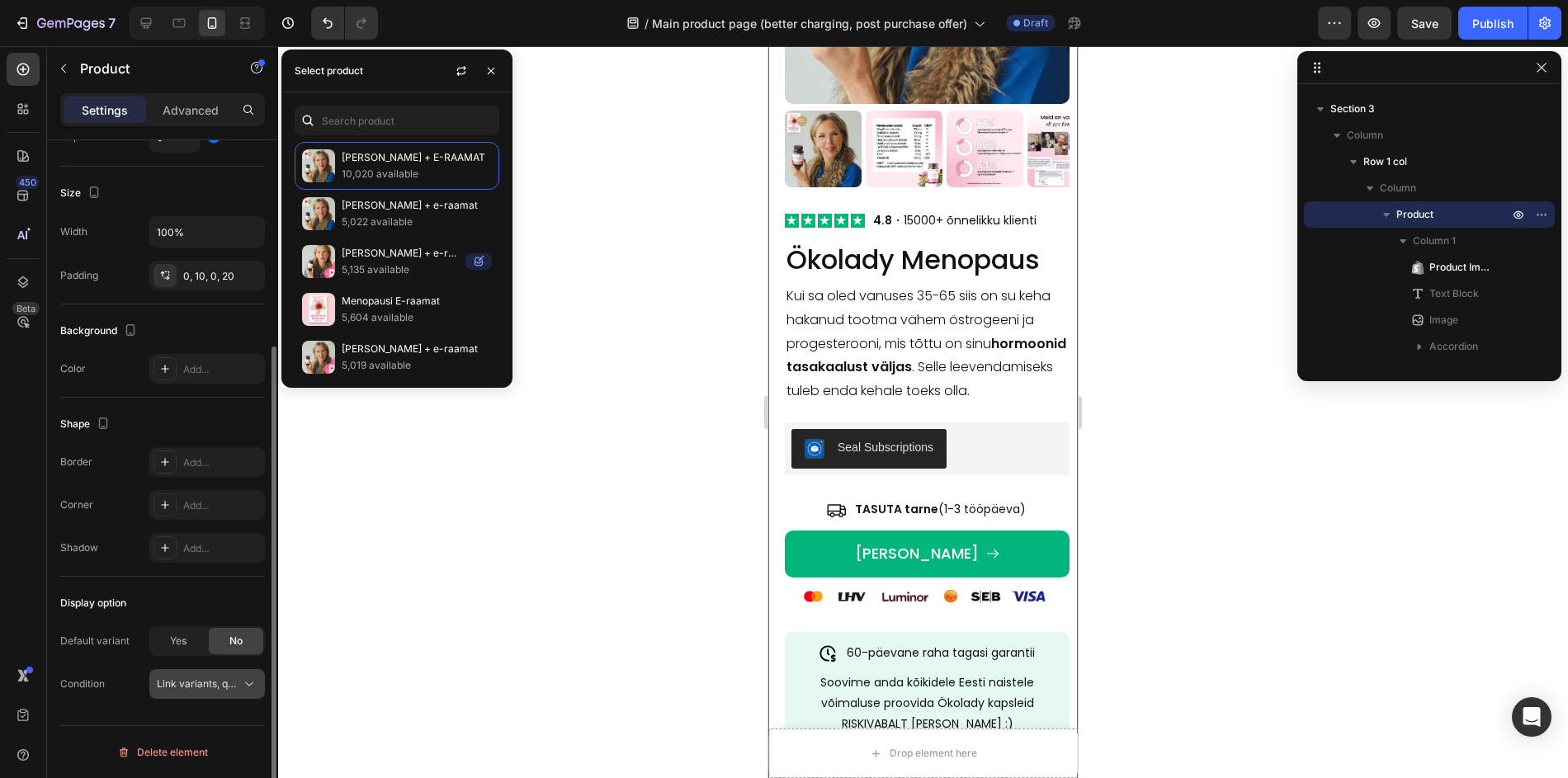
click at [241, 677] on icon at bounding box center [248, 683] width 16 height 16
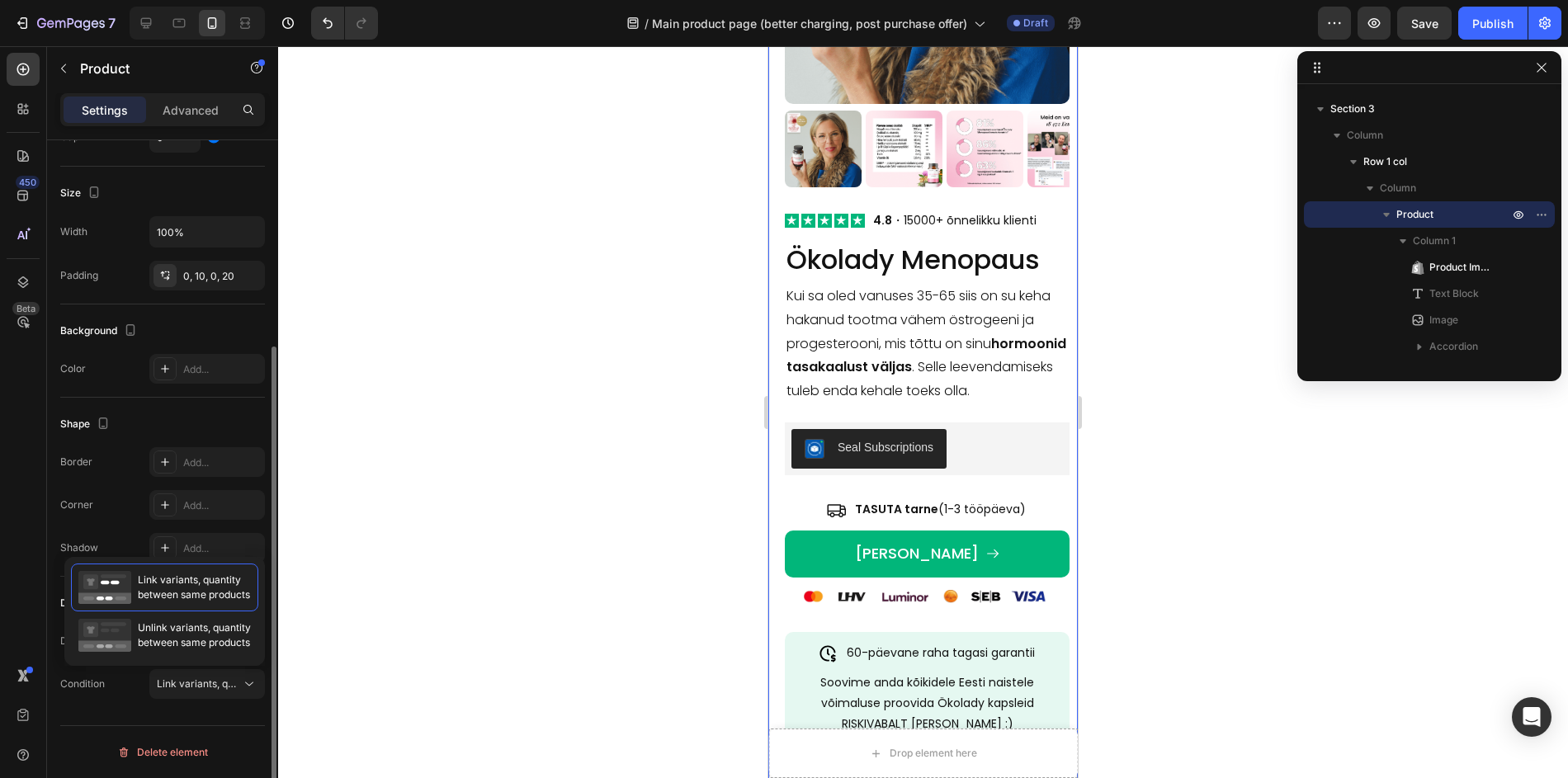
click at [106, 685] on div "Condition Link variants, quantity <br> between same products" at bounding box center [163, 683] width 205 height 29
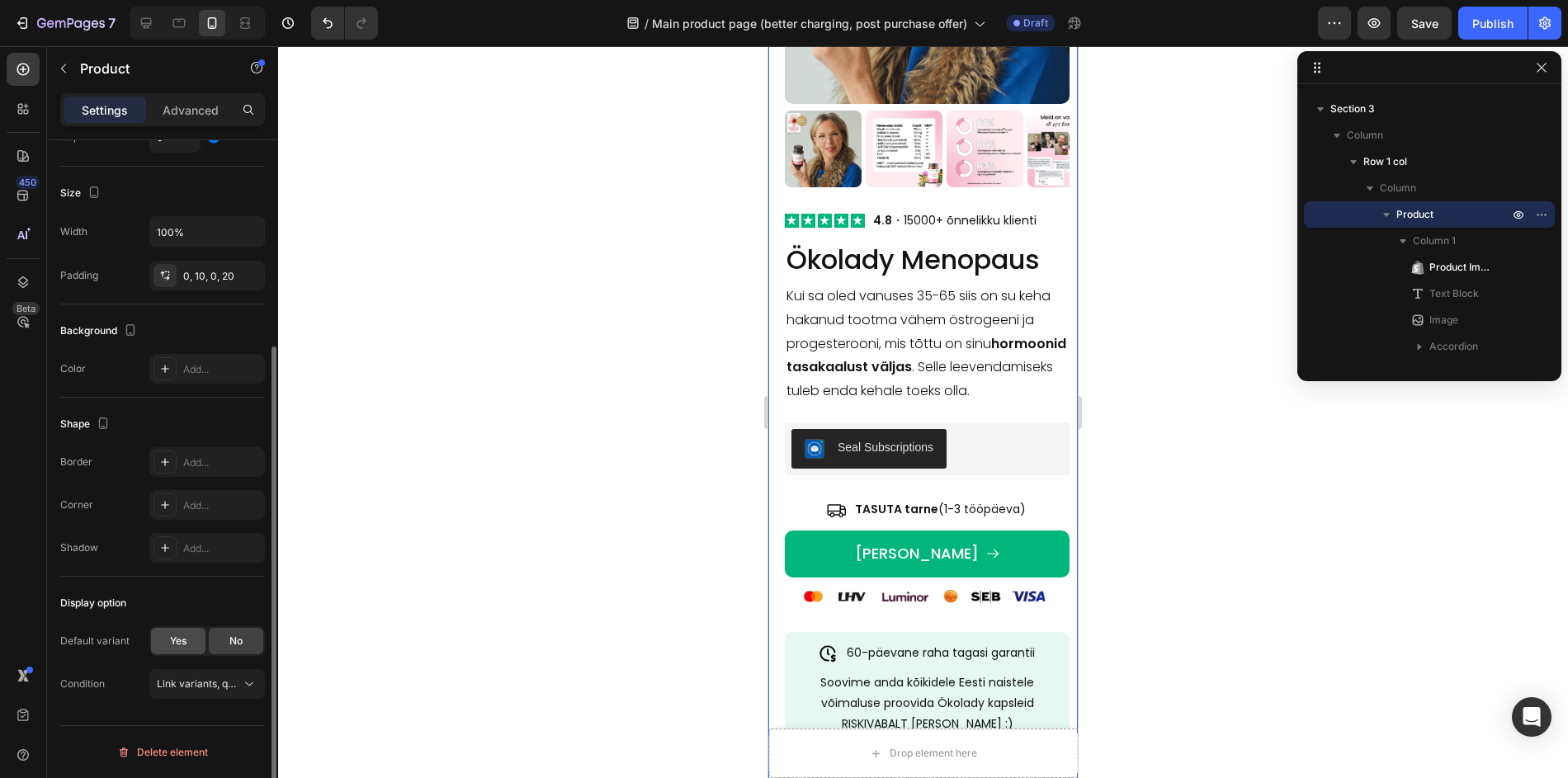
click at [179, 653] on div "Yes" at bounding box center [177, 642] width 54 height 27
click at [246, 688] on icon at bounding box center [248, 683] width 16 height 16
click at [91, 683] on div "Periood" at bounding box center [79, 684] width 36 height 15
click at [192, 722] on span "Link variants, quantity <br> between same products" at bounding box center [279, 726] width 243 height 12
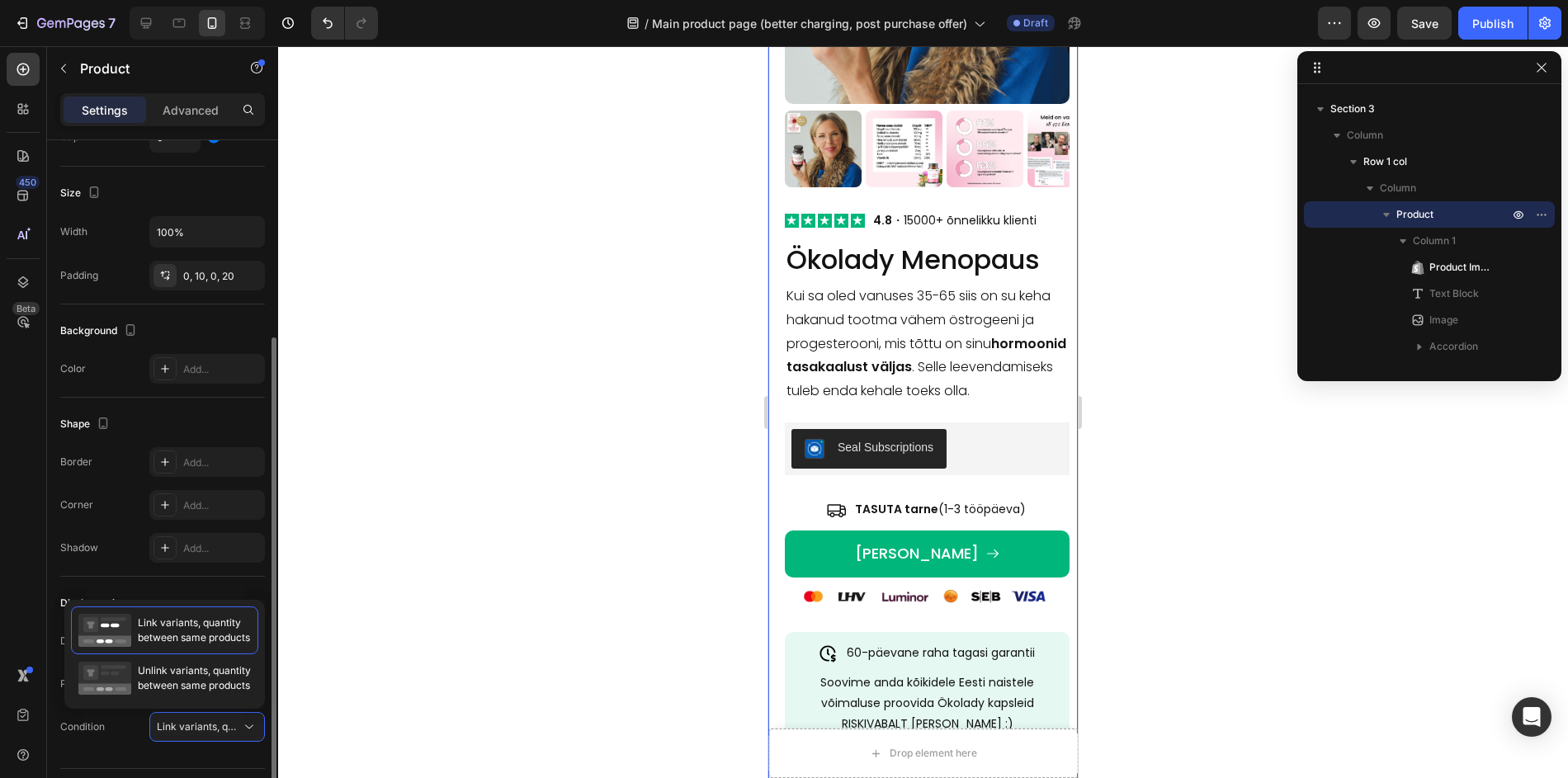
click at [88, 573] on div "Shape Border Add... Corner Add... Shadow Add..." at bounding box center [163, 487] width 205 height 179
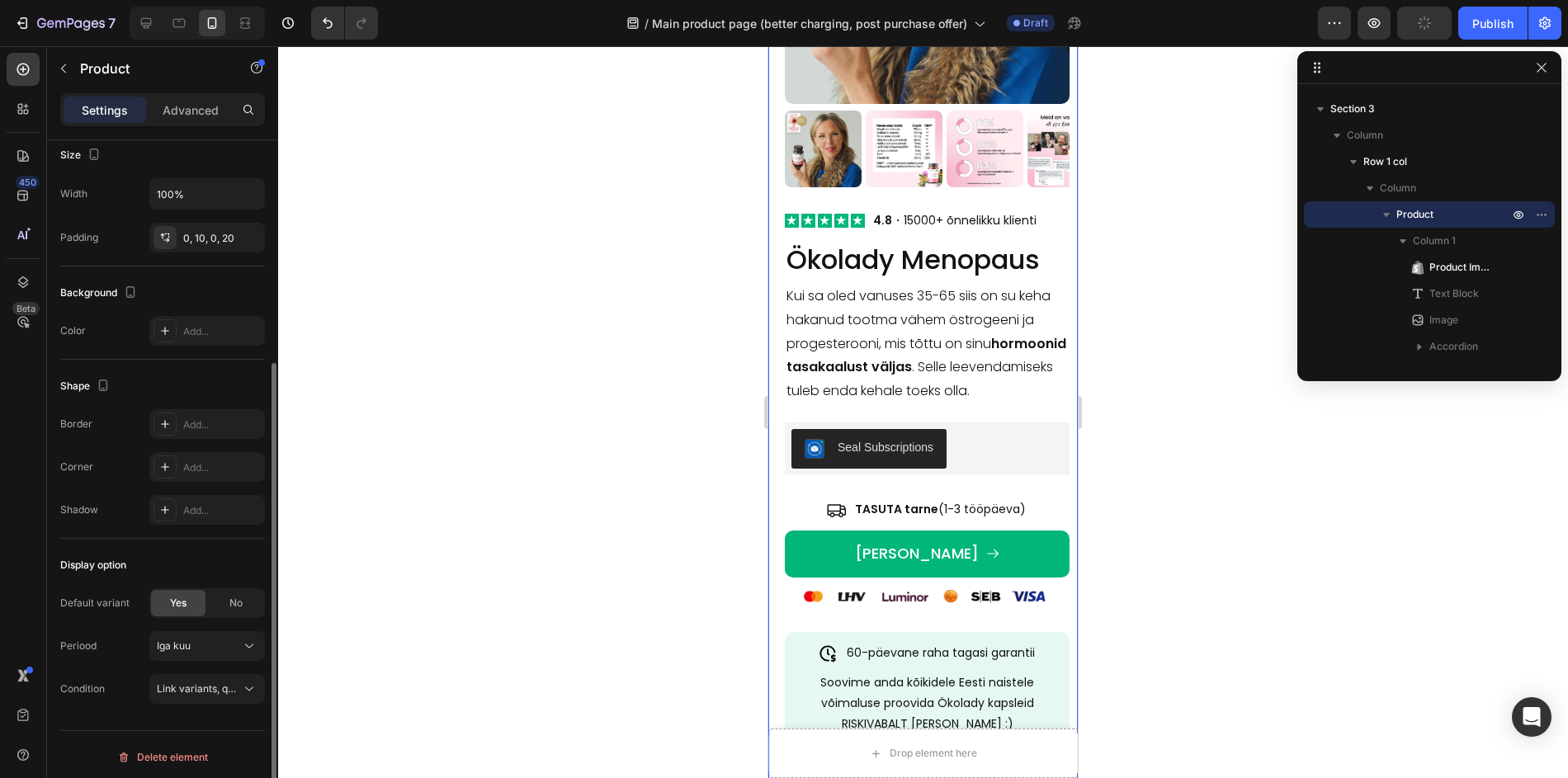
scroll to position [336, 0]
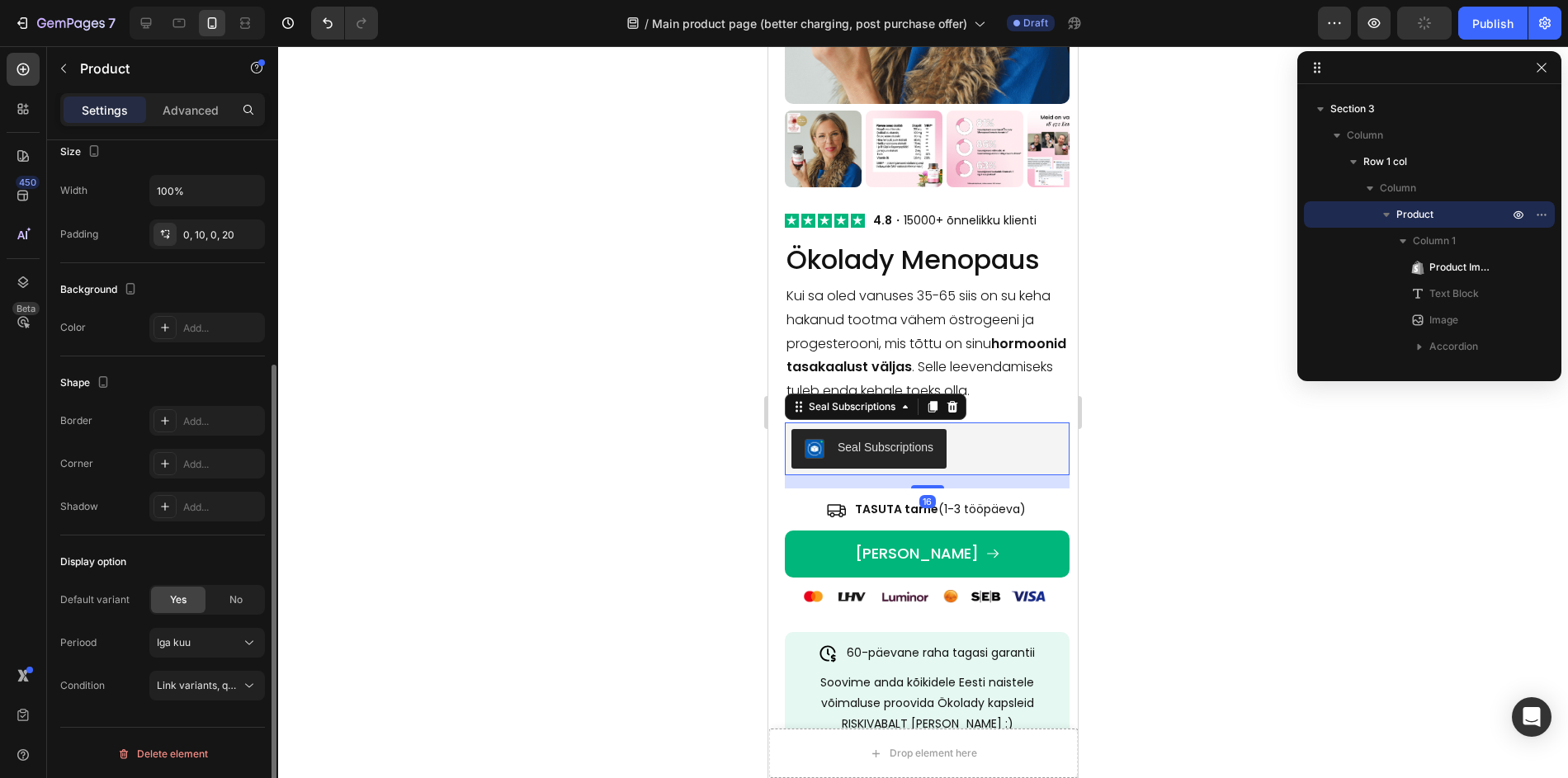
click at [976, 461] on div "Seal Subscriptions" at bounding box center [927, 449] width 272 height 40
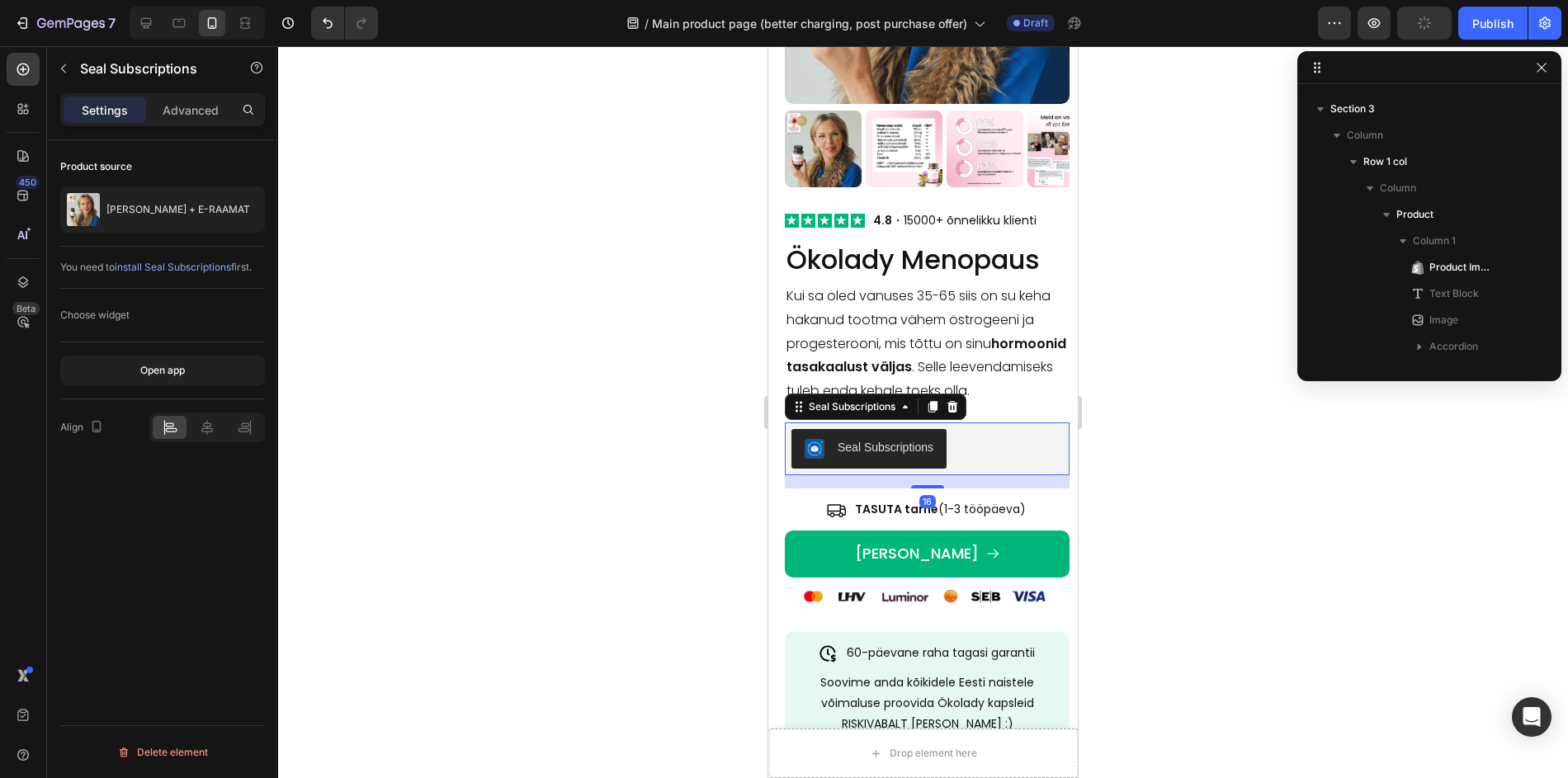
scroll to position [0, 0]
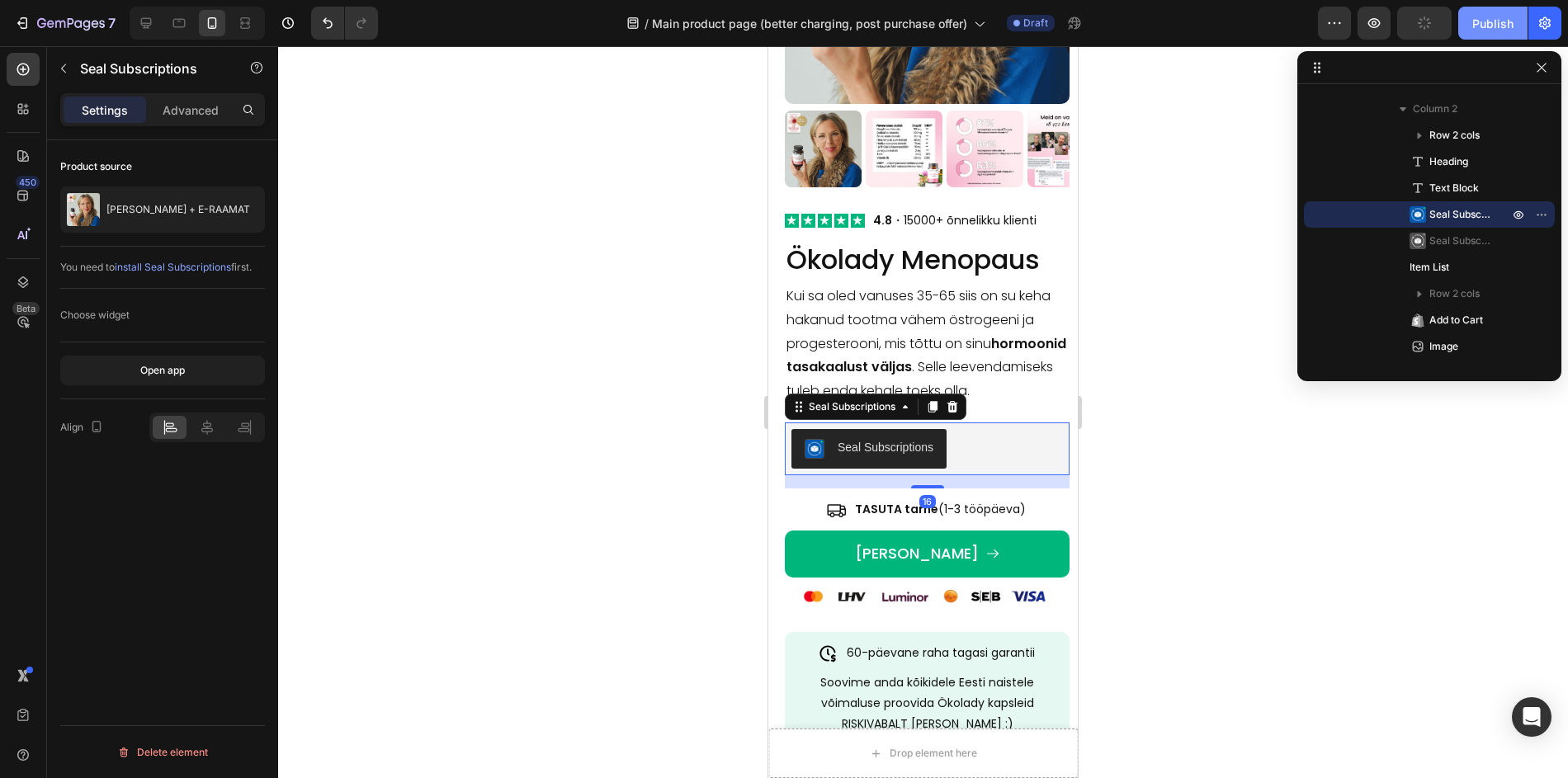
click at [1502, 20] on div "Publish" at bounding box center [1493, 24] width 42 height 17
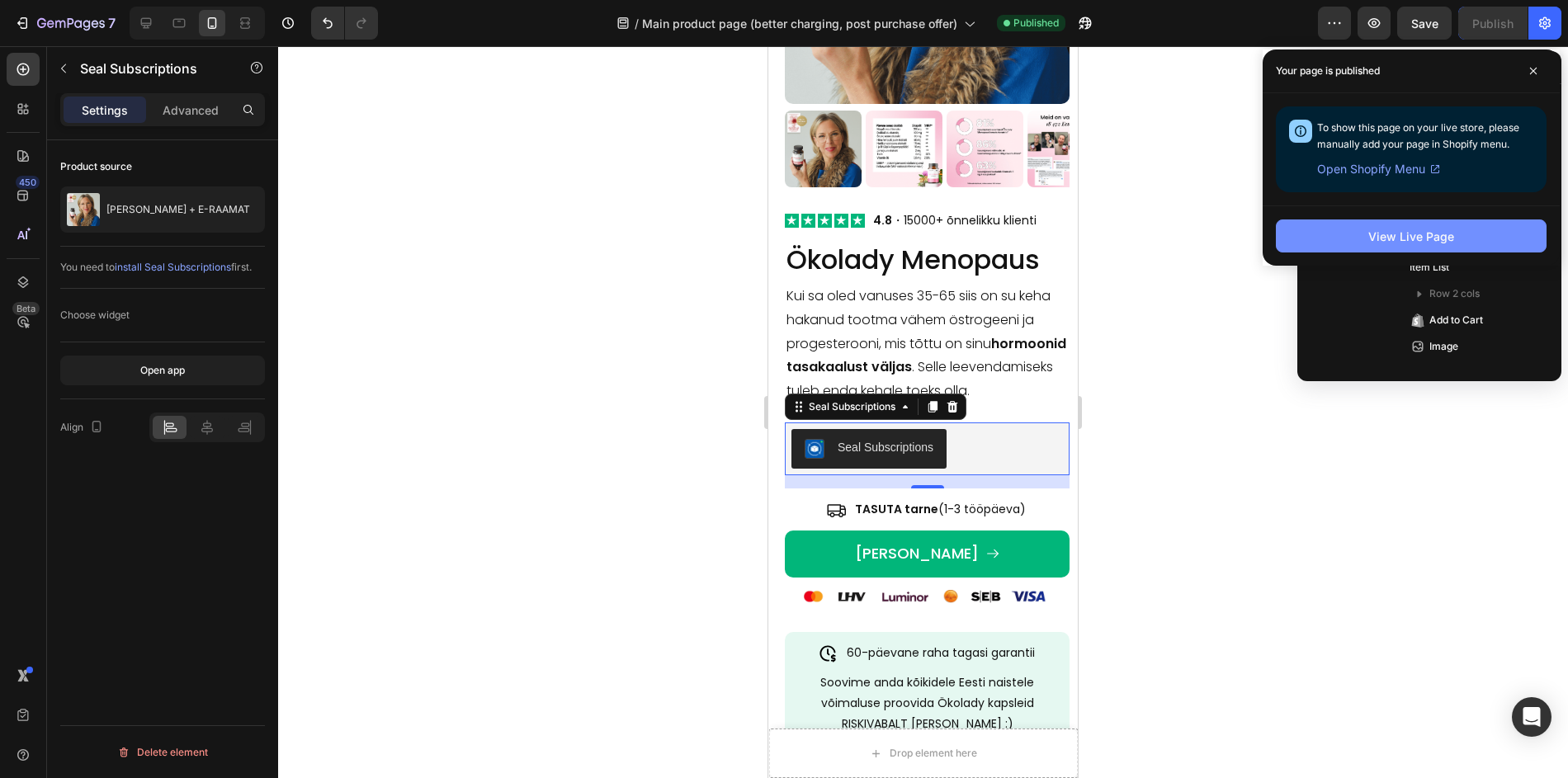
click at [1459, 230] on button "View Live Page" at bounding box center [1412, 236] width 271 height 33
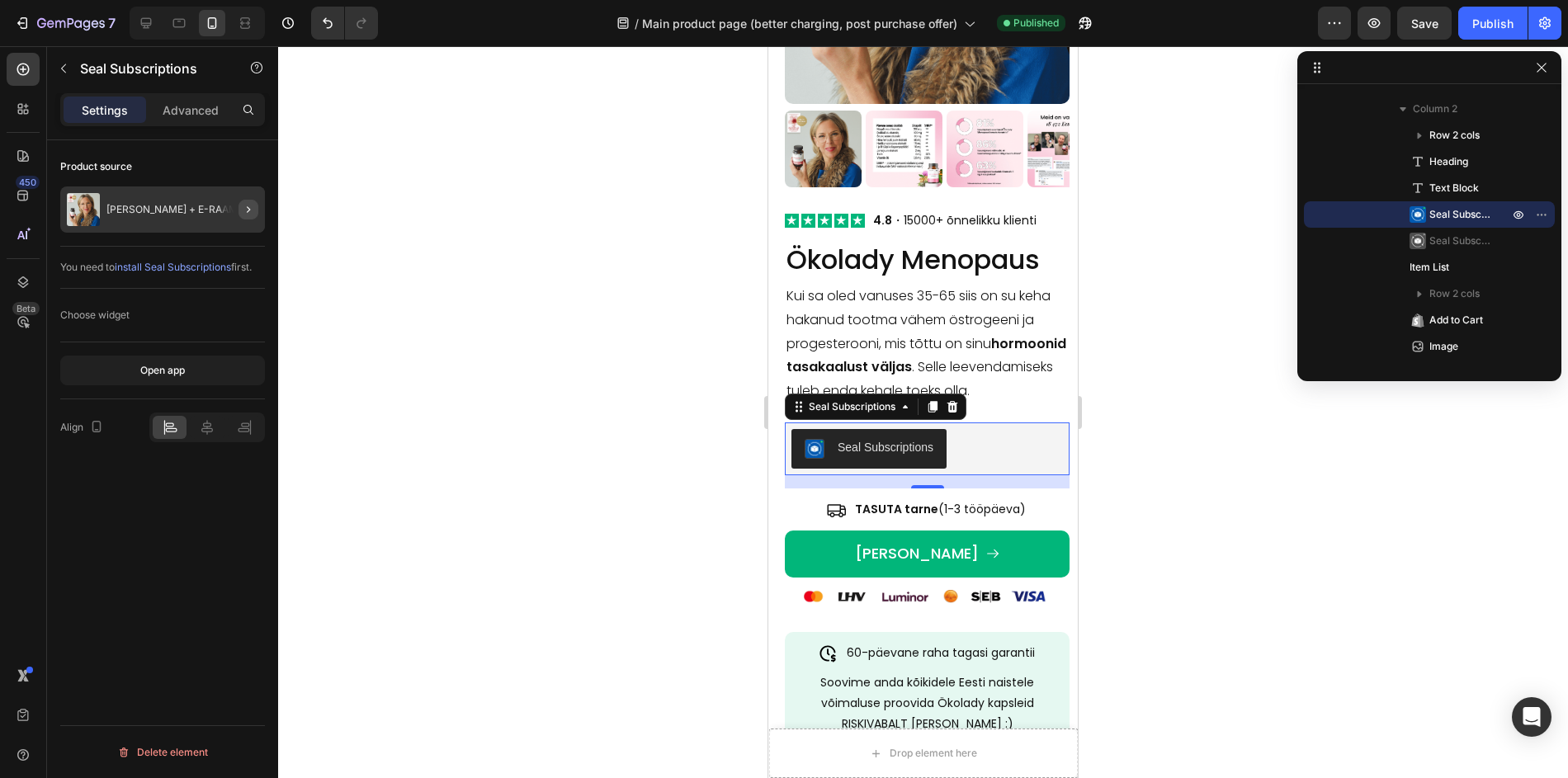
click at [240, 213] on button "button" at bounding box center [248, 209] width 20 height 20
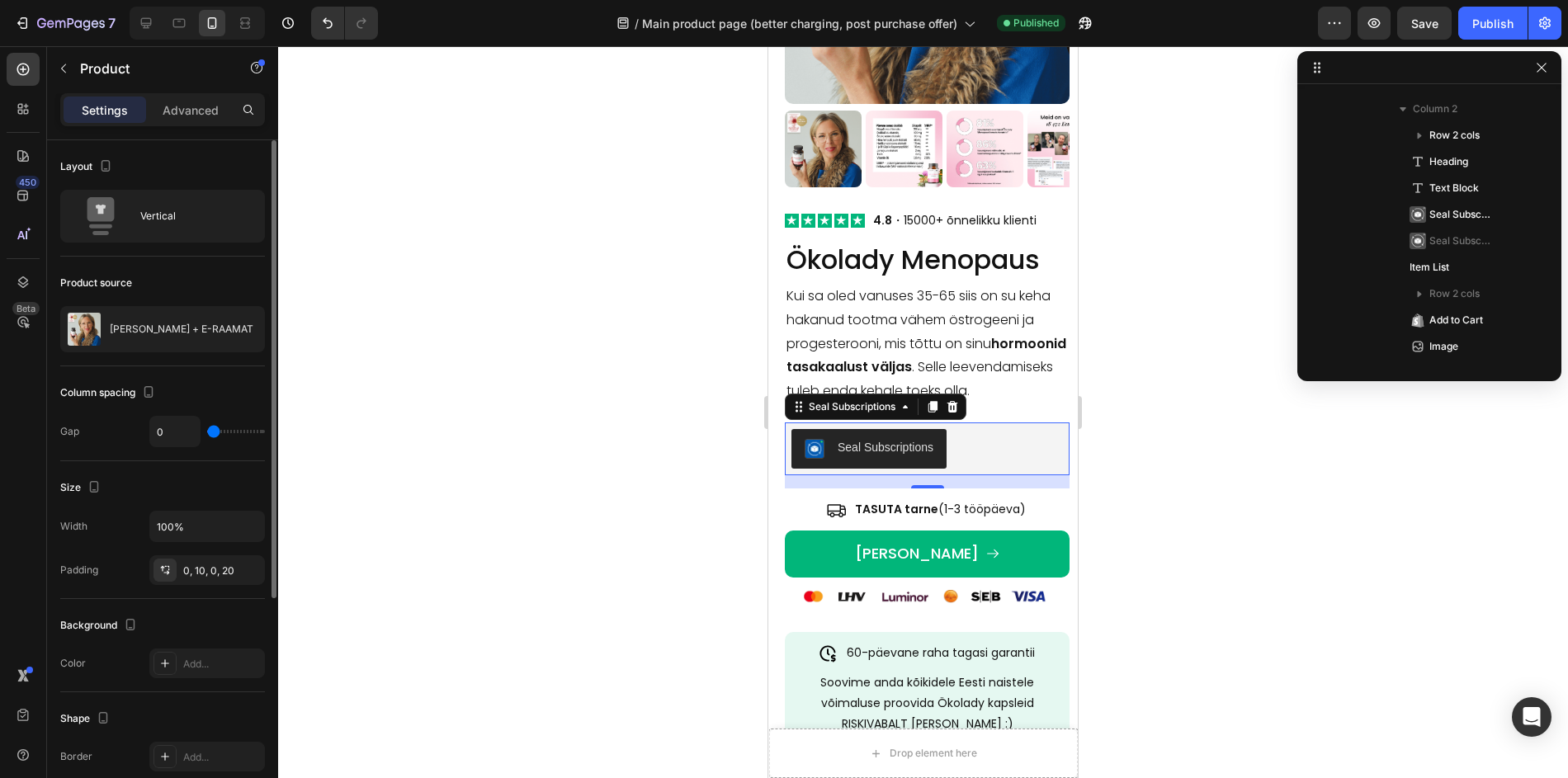
scroll to position [48, 0]
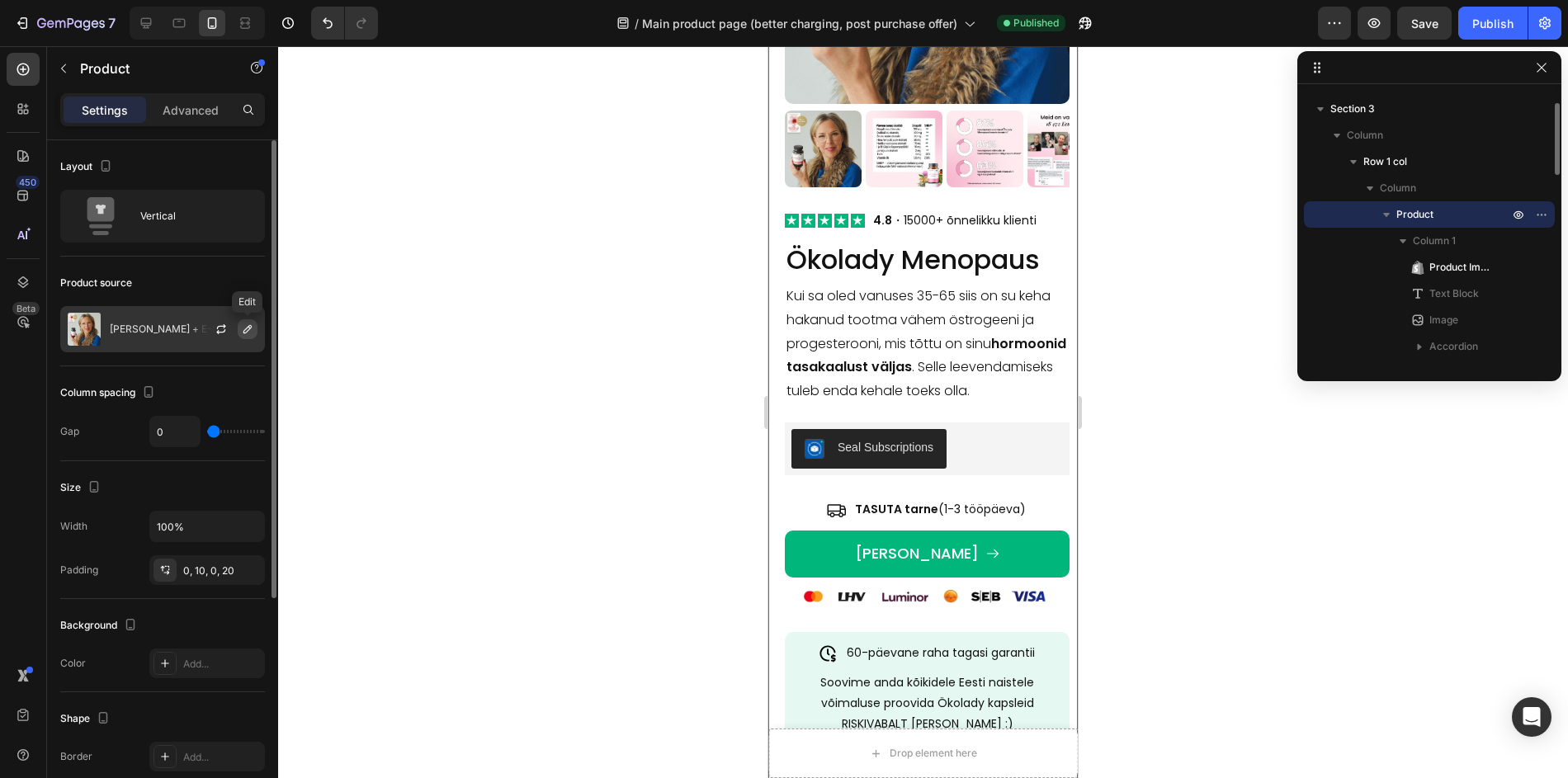
click at [246, 328] on icon "button" at bounding box center [247, 329] width 9 height 9
click at [189, 289] on div "Product source" at bounding box center [163, 283] width 205 height 27
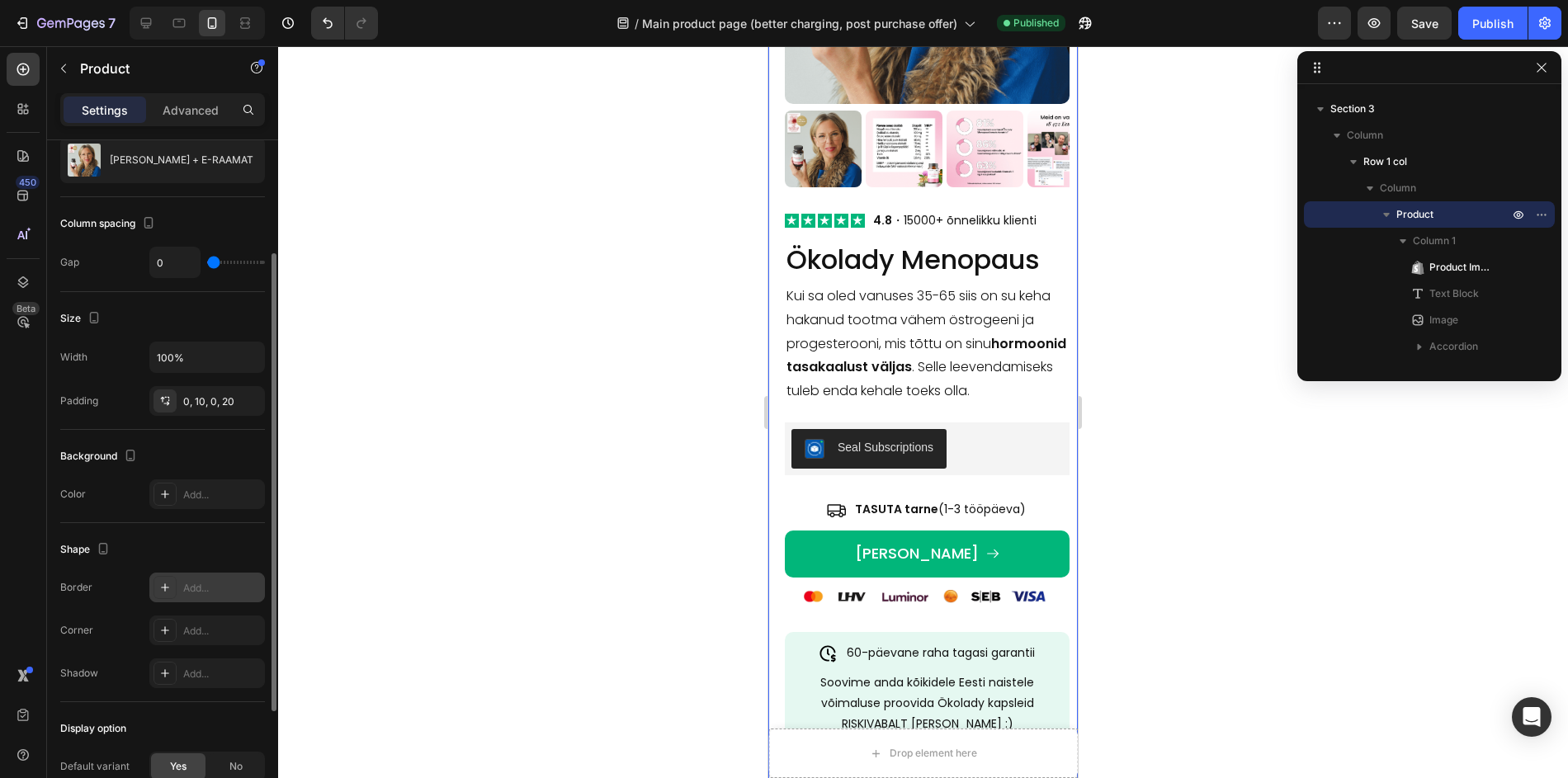
scroll to position [338, 0]
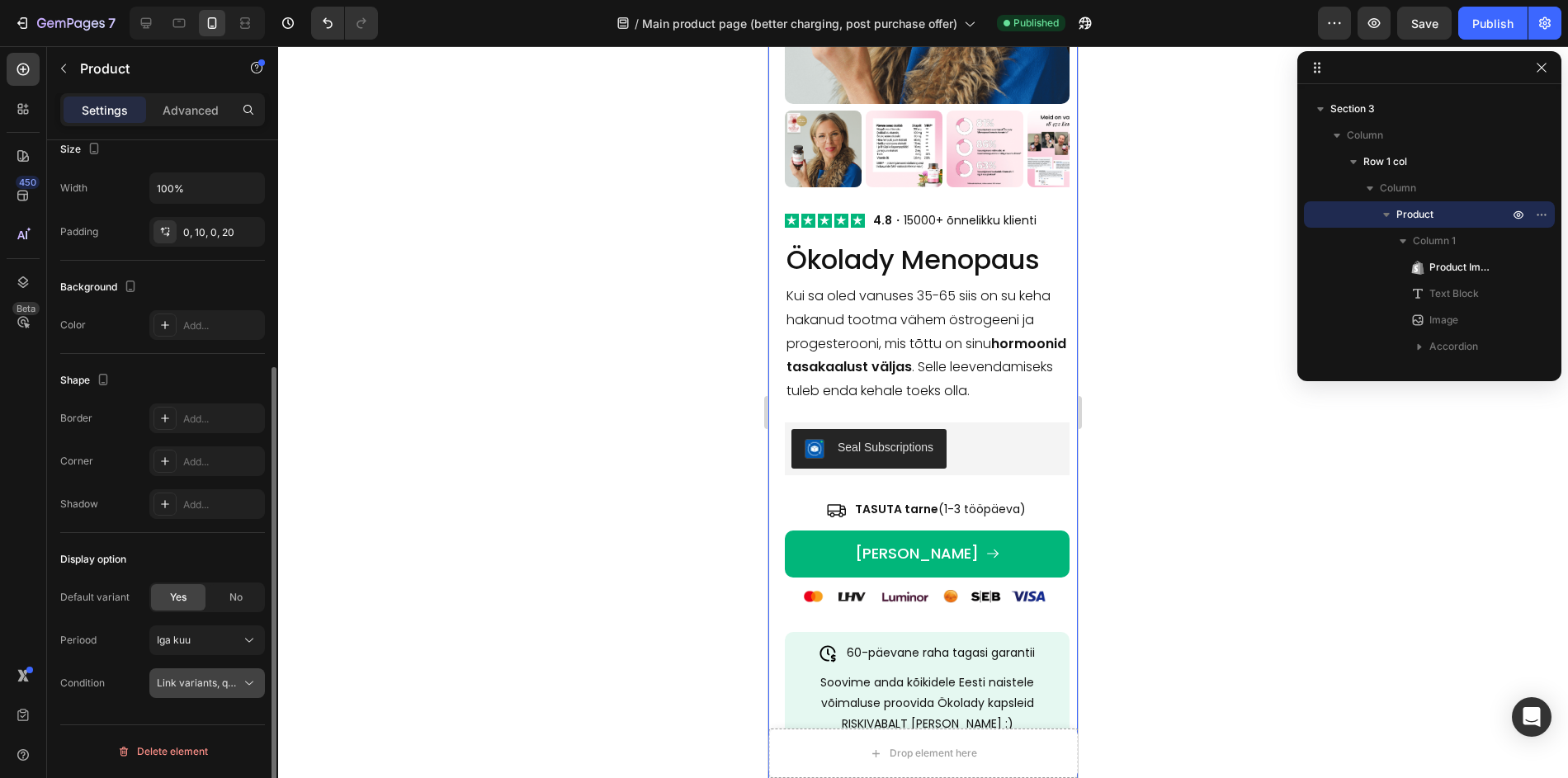
click at [228, 676] on div "Link variants, quantity <br> between same products" at bounding box center [207, 683] width 100 height 16
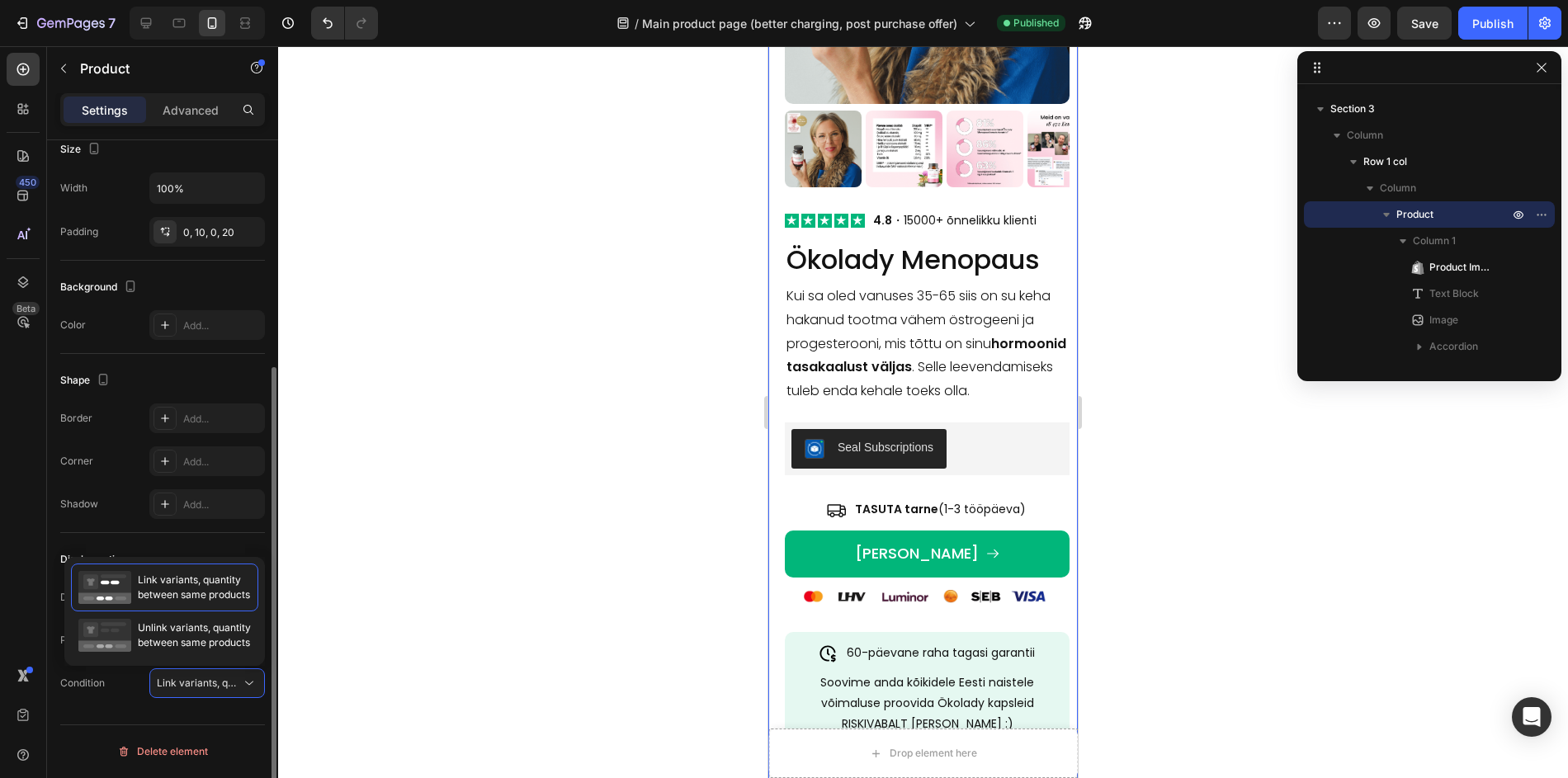
click at [126, 542] on div "Display option Default variant Yes No Periood Iga kuu Condition Link variants, …" at bounding box center [163, 623] width 205 height 178
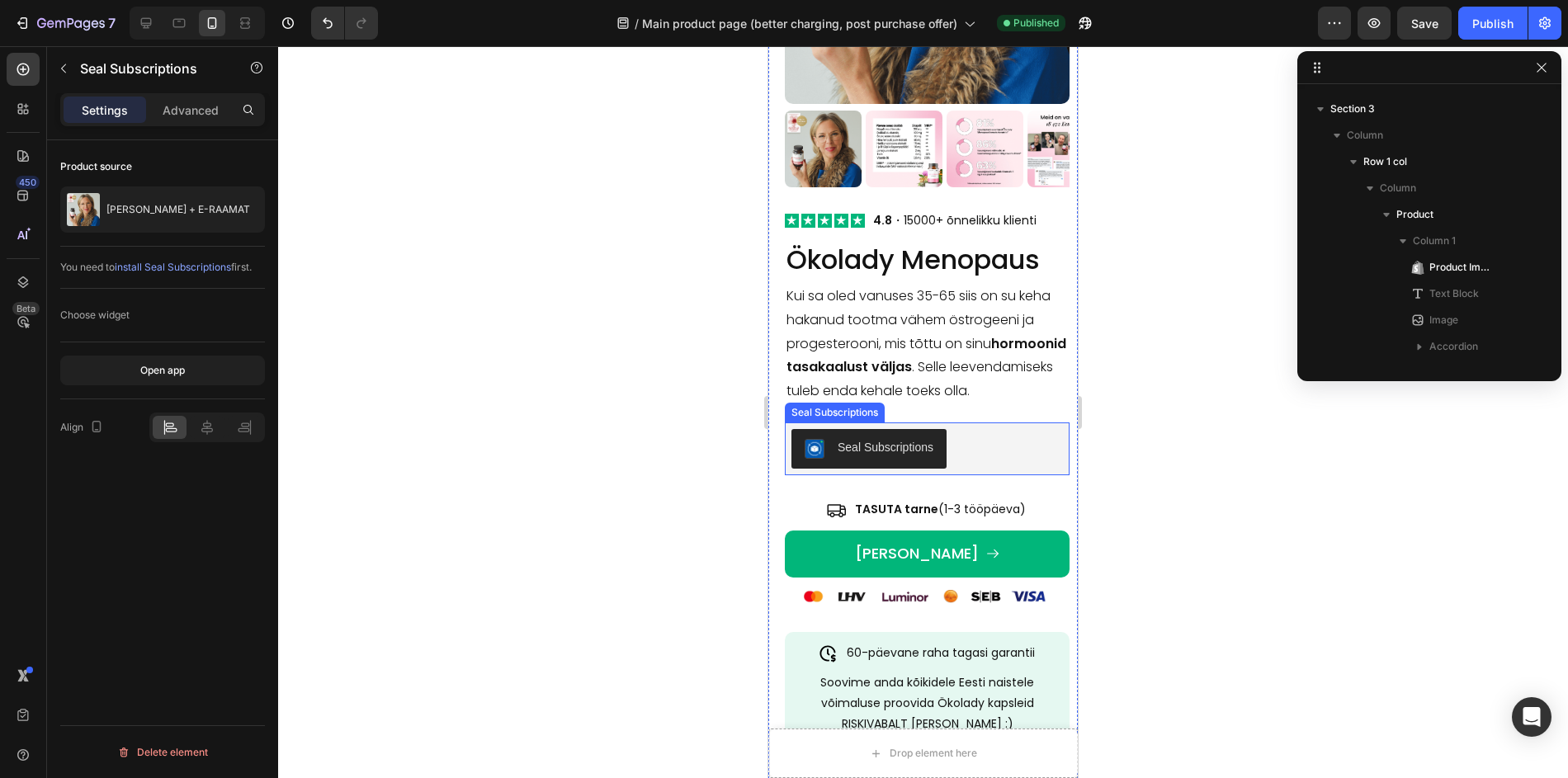
click at [996, 465] on div "Seal Subscriptions" at bounding box center [927, 449] width 272 height 40
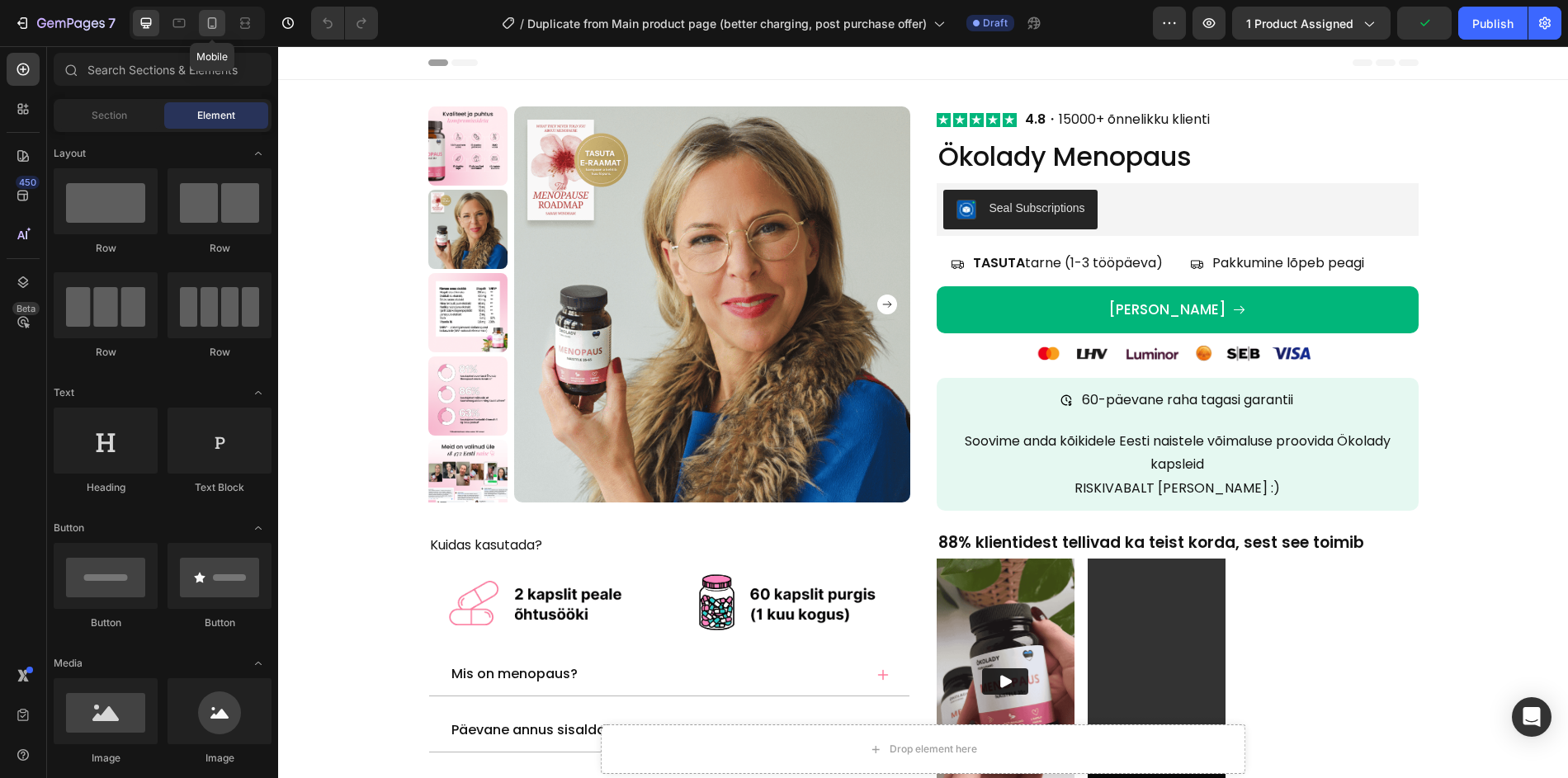
click at [221, 28] on div at bounding box center [212, 23] width 27 height 27
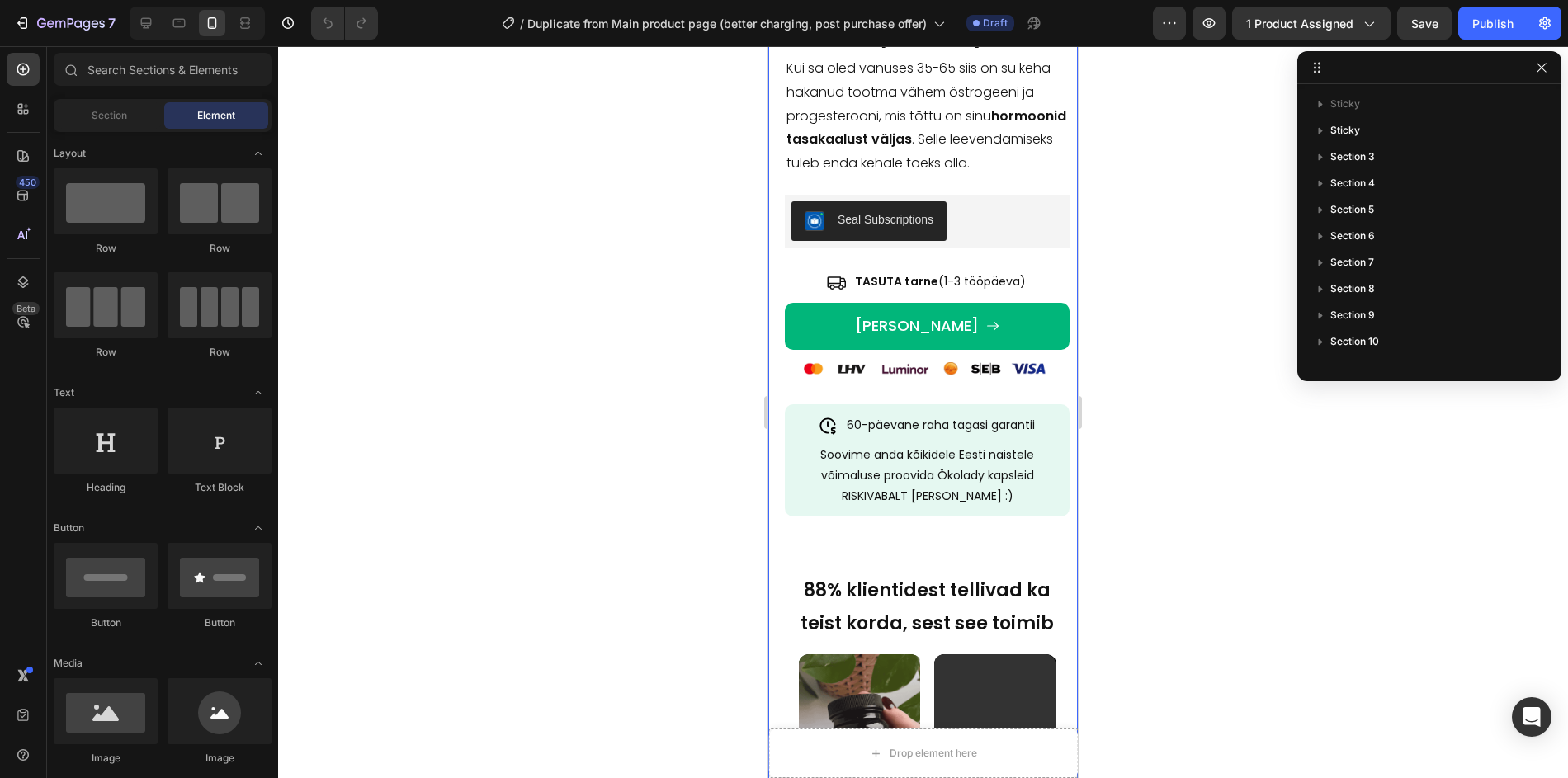
scroll to position [540, 0]
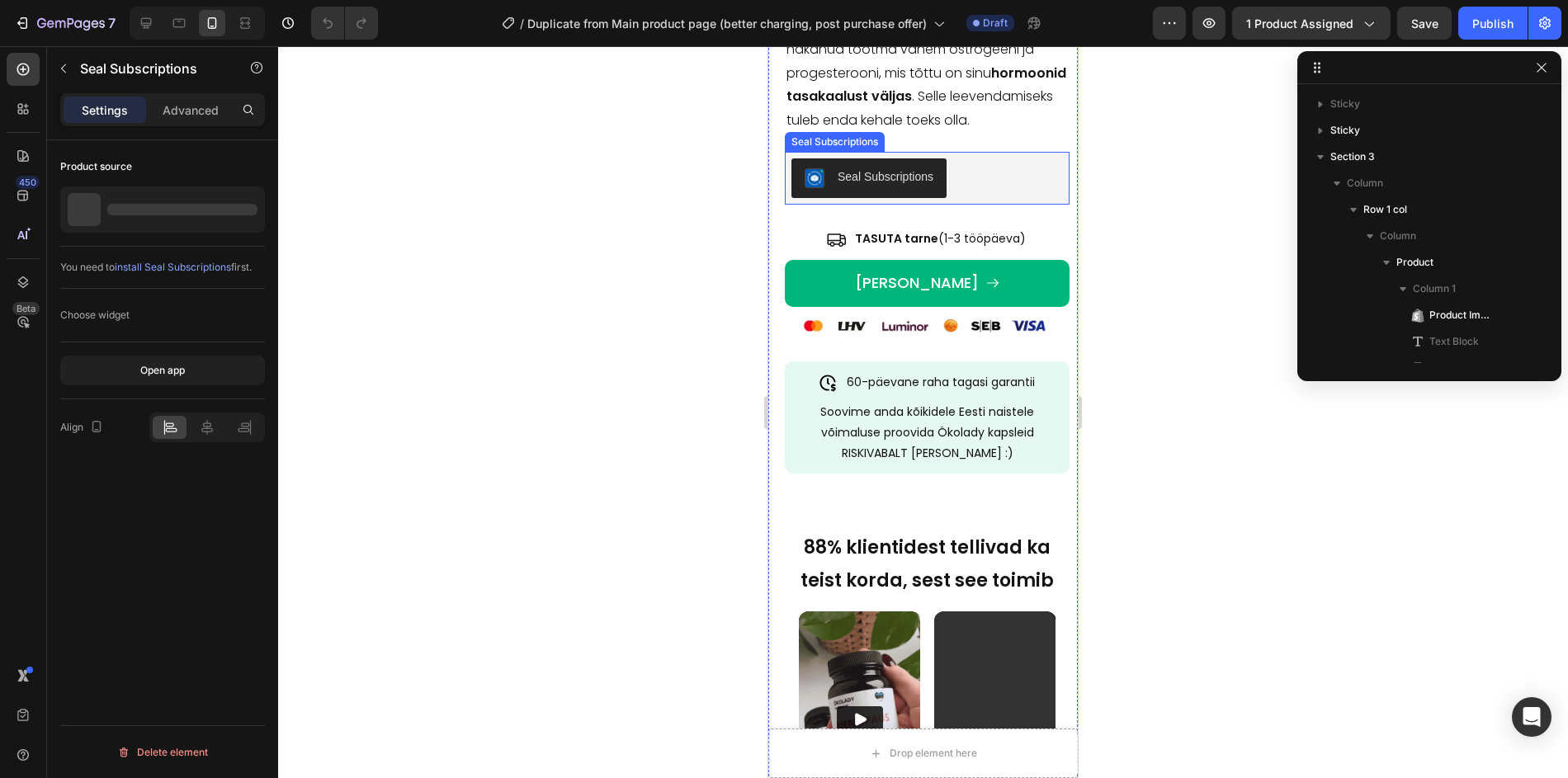
click at [982, 198] on div "Seal Subscriptions" at bounding box center [927, 178] width 272 height 40
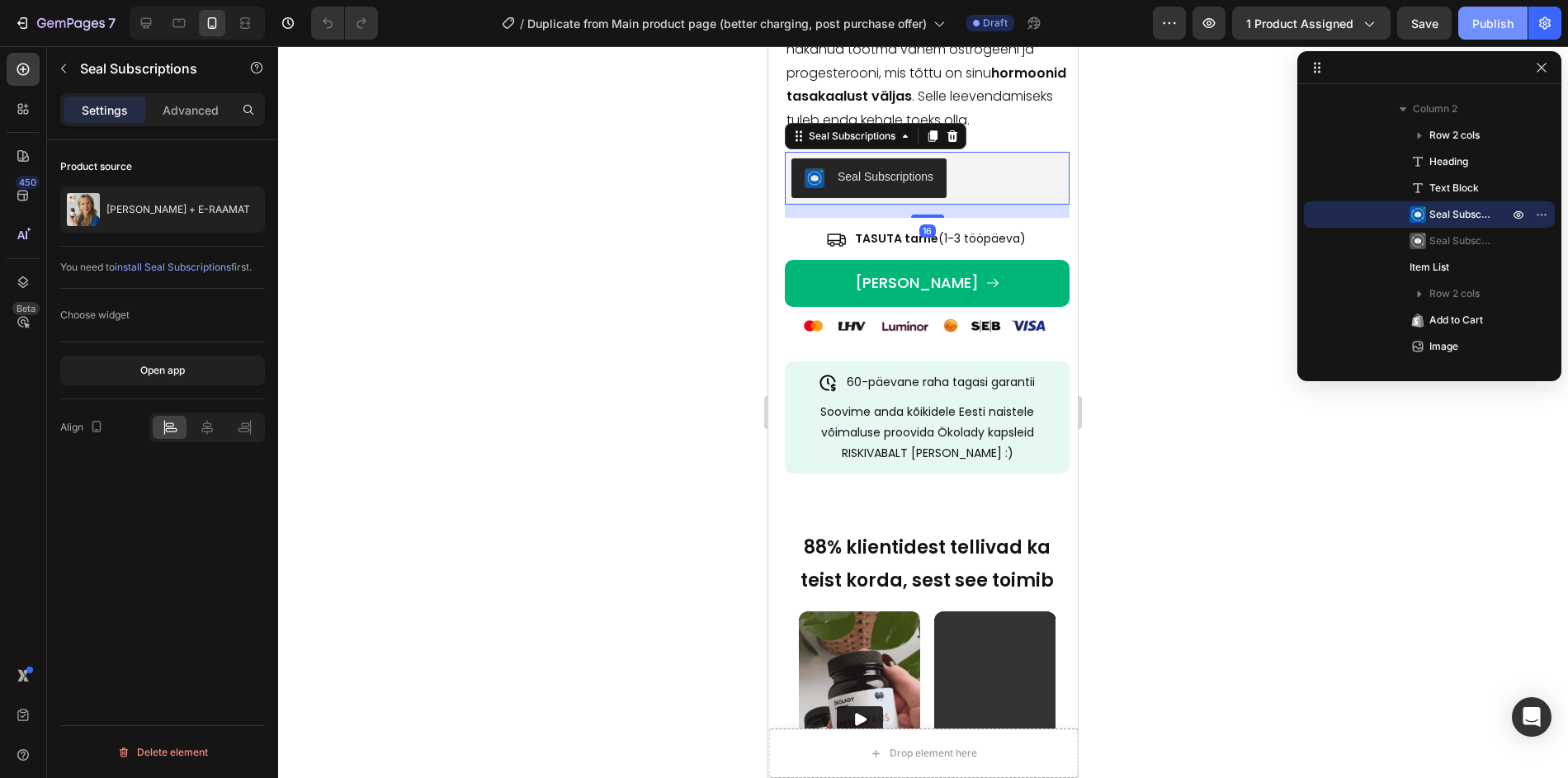
click at [1470, 14] on button "Publish" at bounding box center [1492, 23] width 69 height 33
click at [147, 26] on icon at bounding box center [146, 23] width 10 height 10
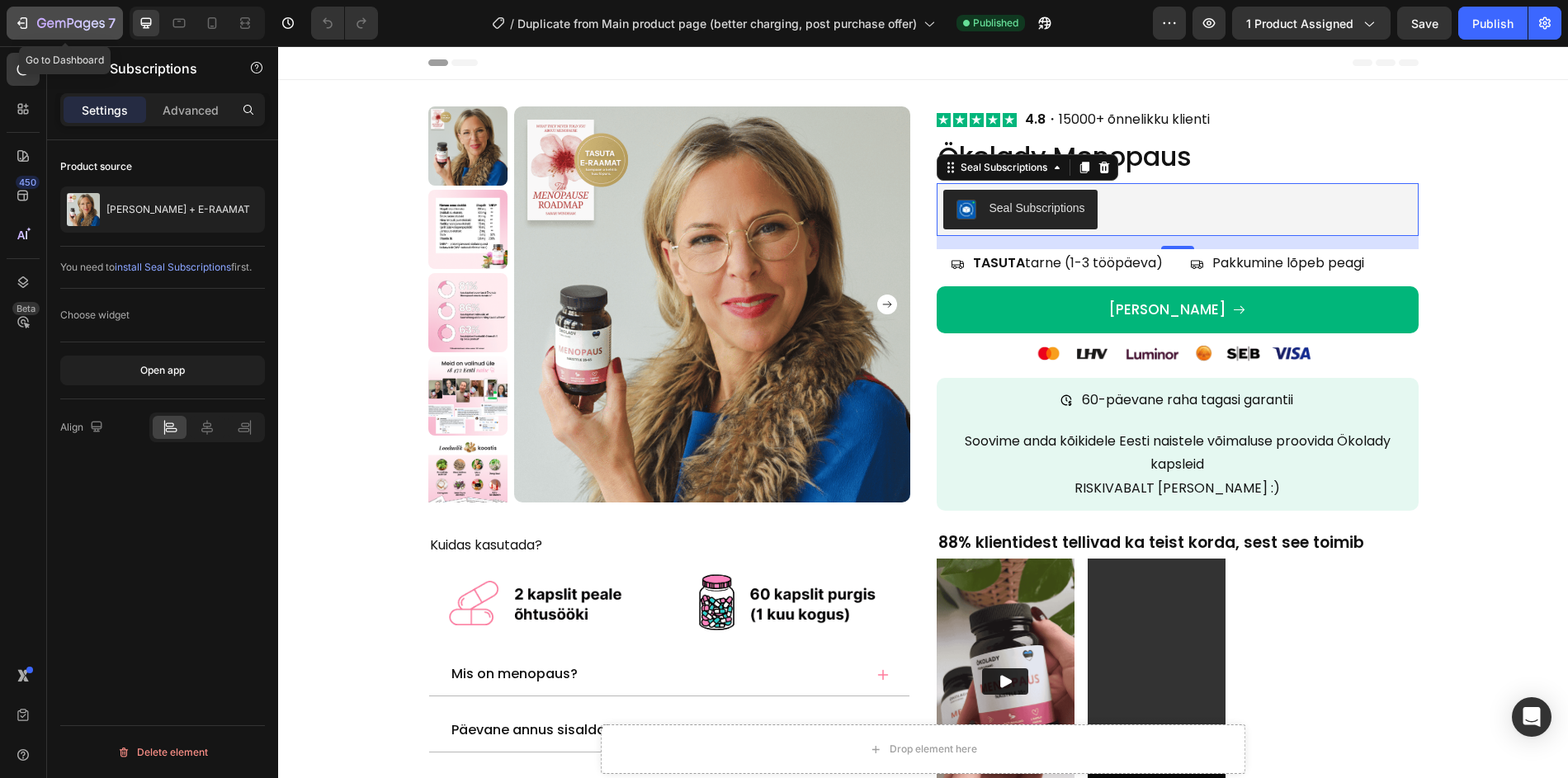
click at [43, 27] on icon "button" at bounding box center [42, 23] width 9 height 9
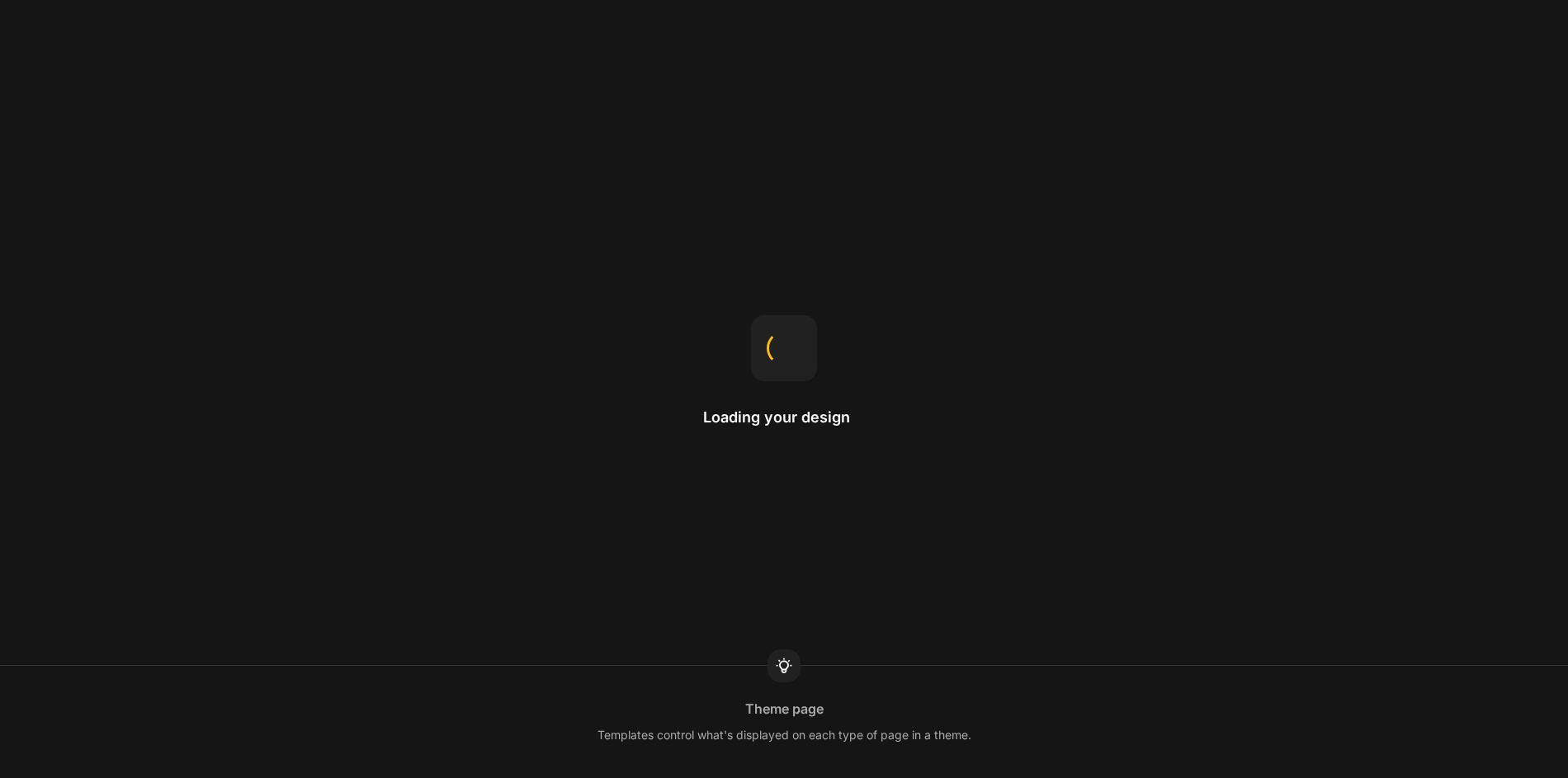
click at [808, 327] on div at bounding box center [784, 349] width 66 height 66
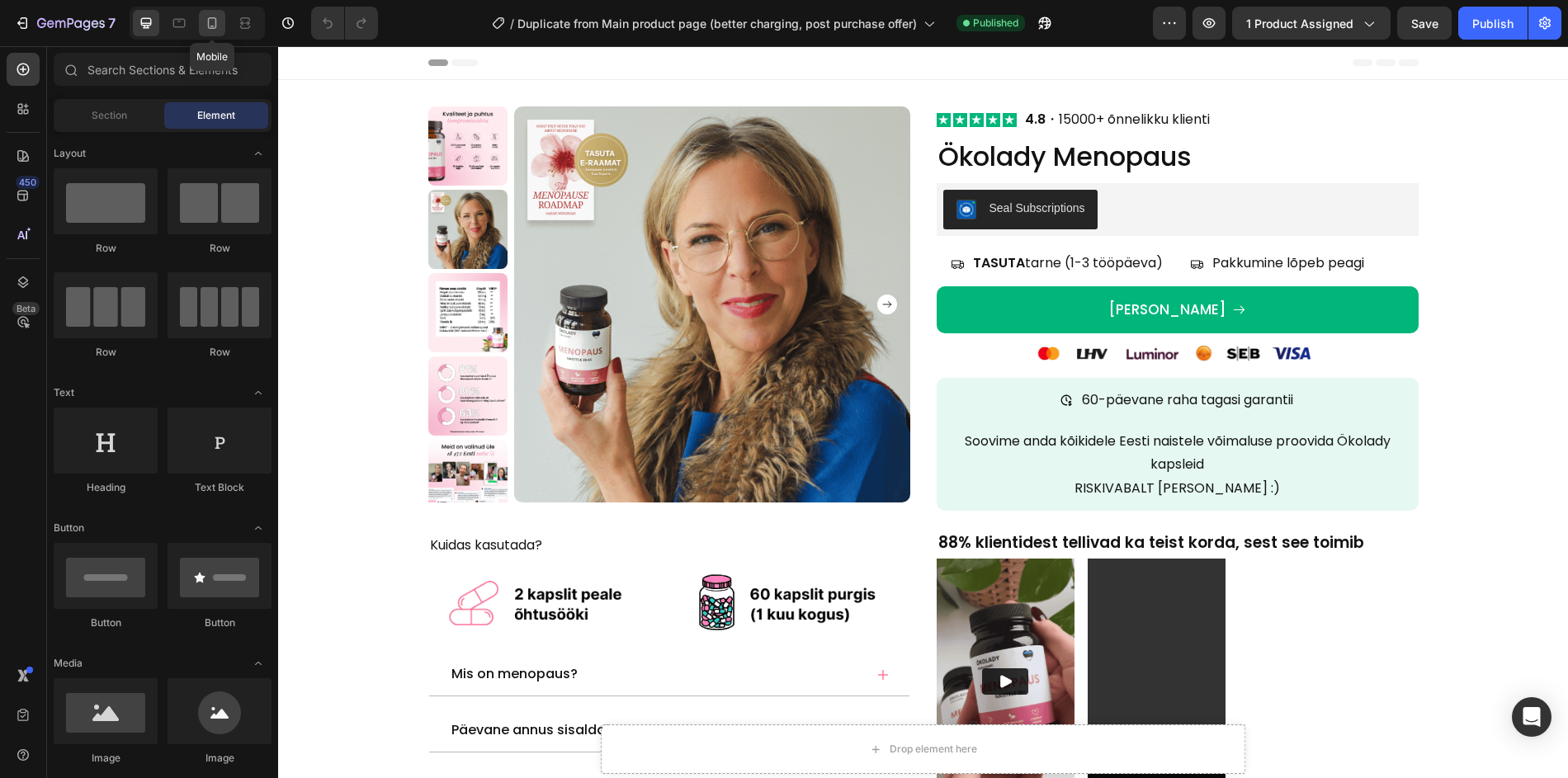
click at [202, 30] on div at bounding box center [212, 23] width 27 height 27
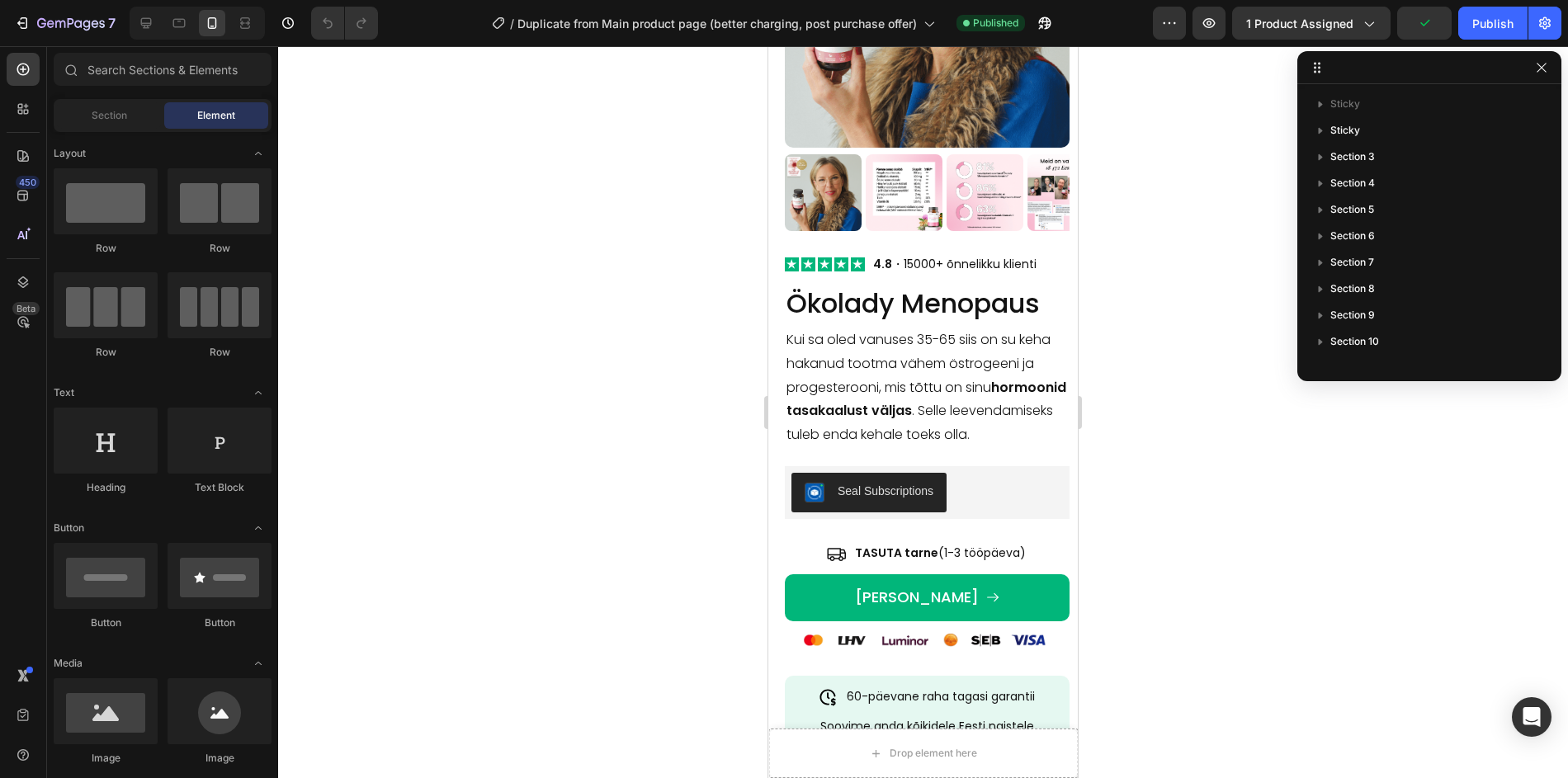
scroll to position [638, 0]
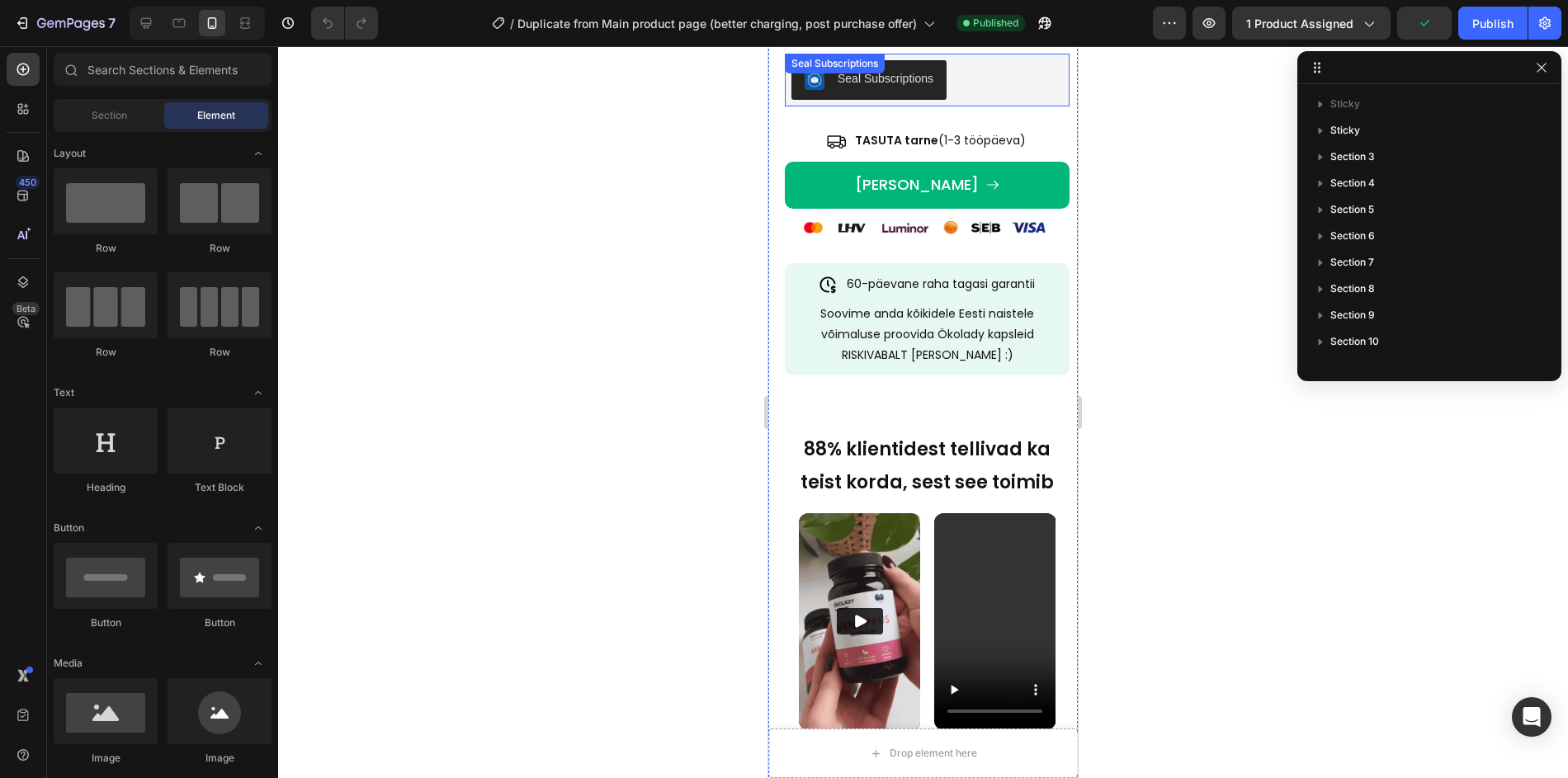
click at [1005, 100] on div "Seal Subscriptions" at bounding box center [927, 81] width 272 height 40
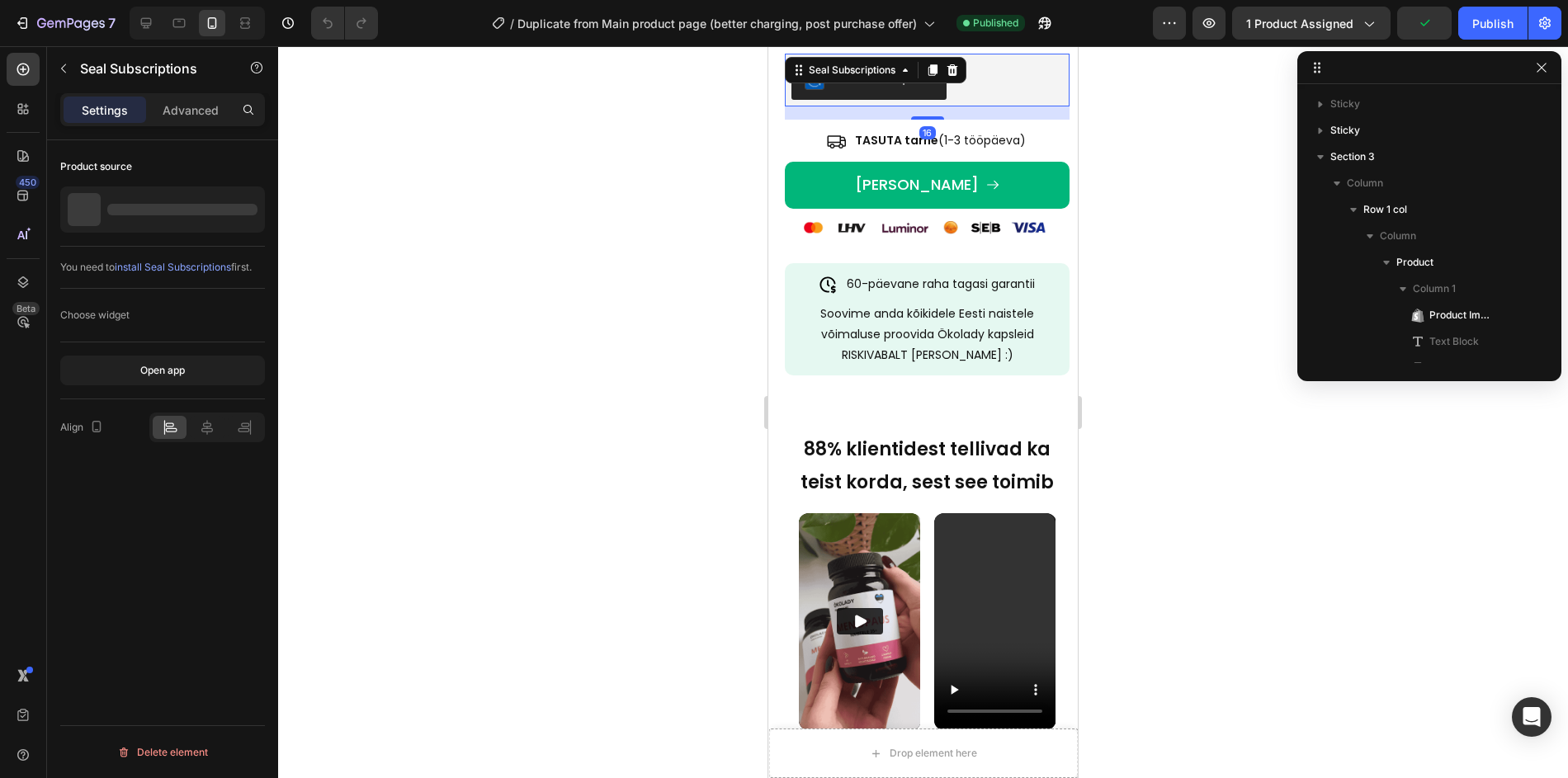
scroll to position [312, 0]
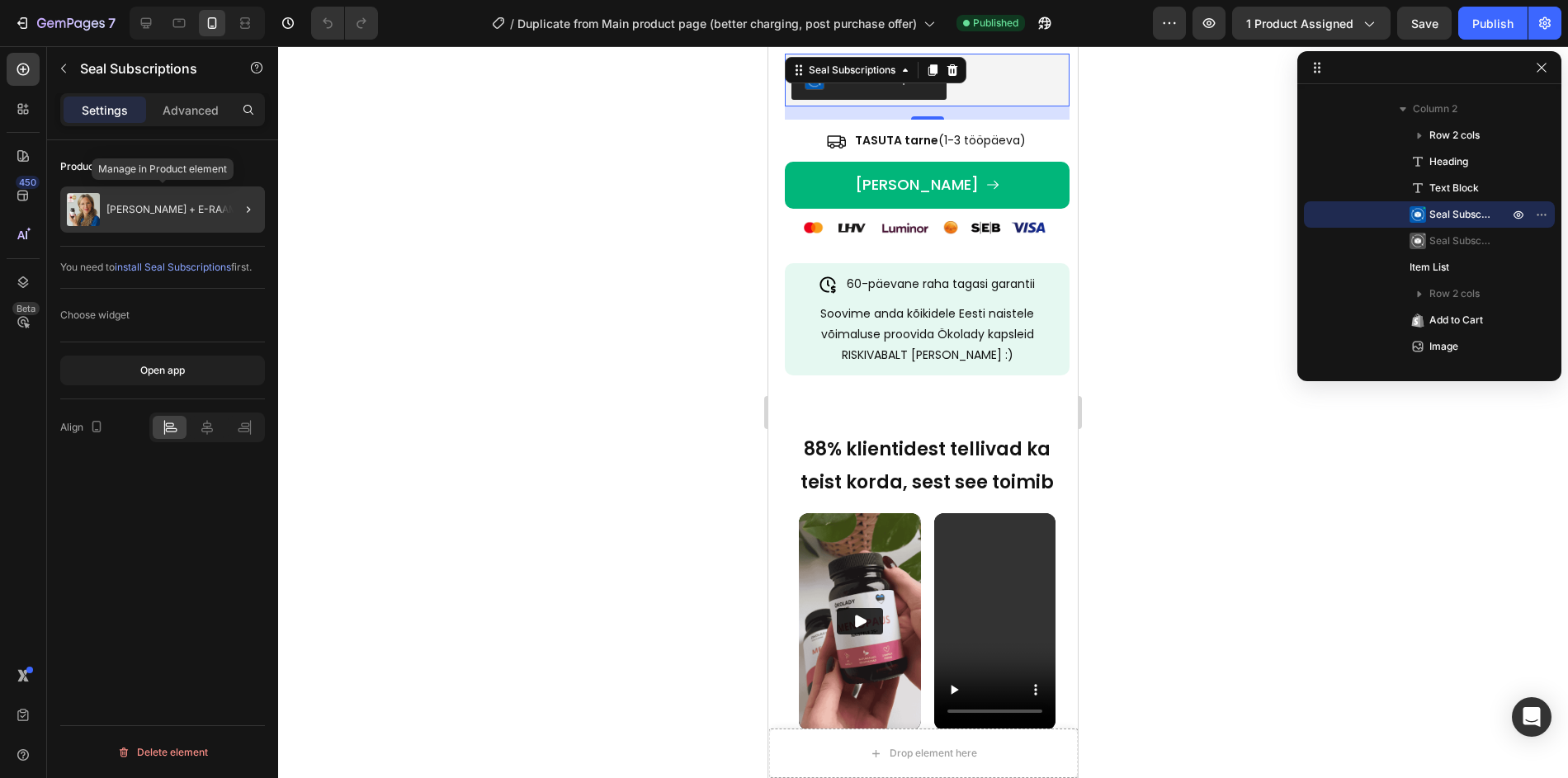
click at [201, 192] on div "[PERSON_NAME] + E-RAAMAT" at bounding box center [163, 209] width 205 height 46
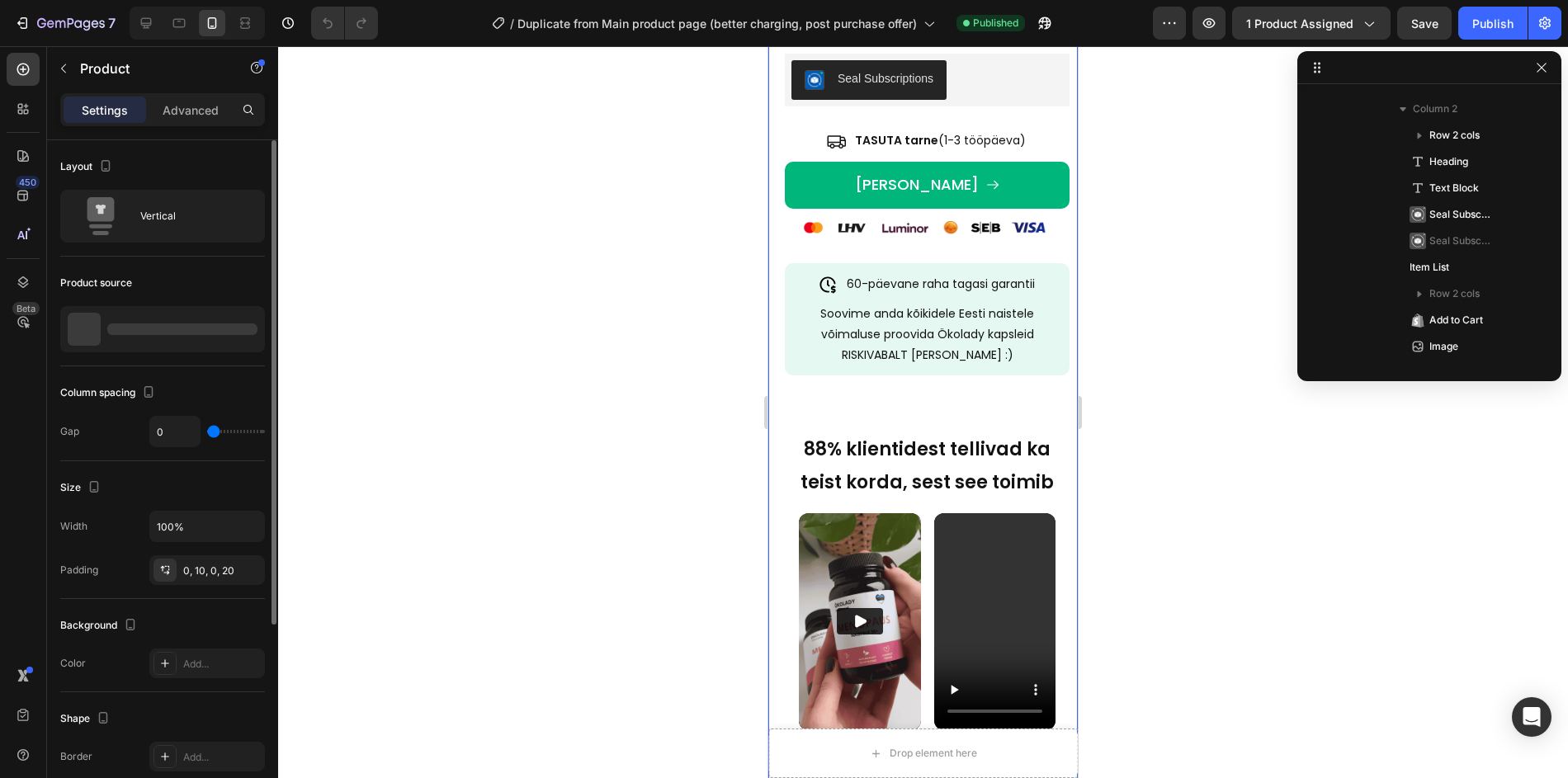
scroll to position [48, 0]
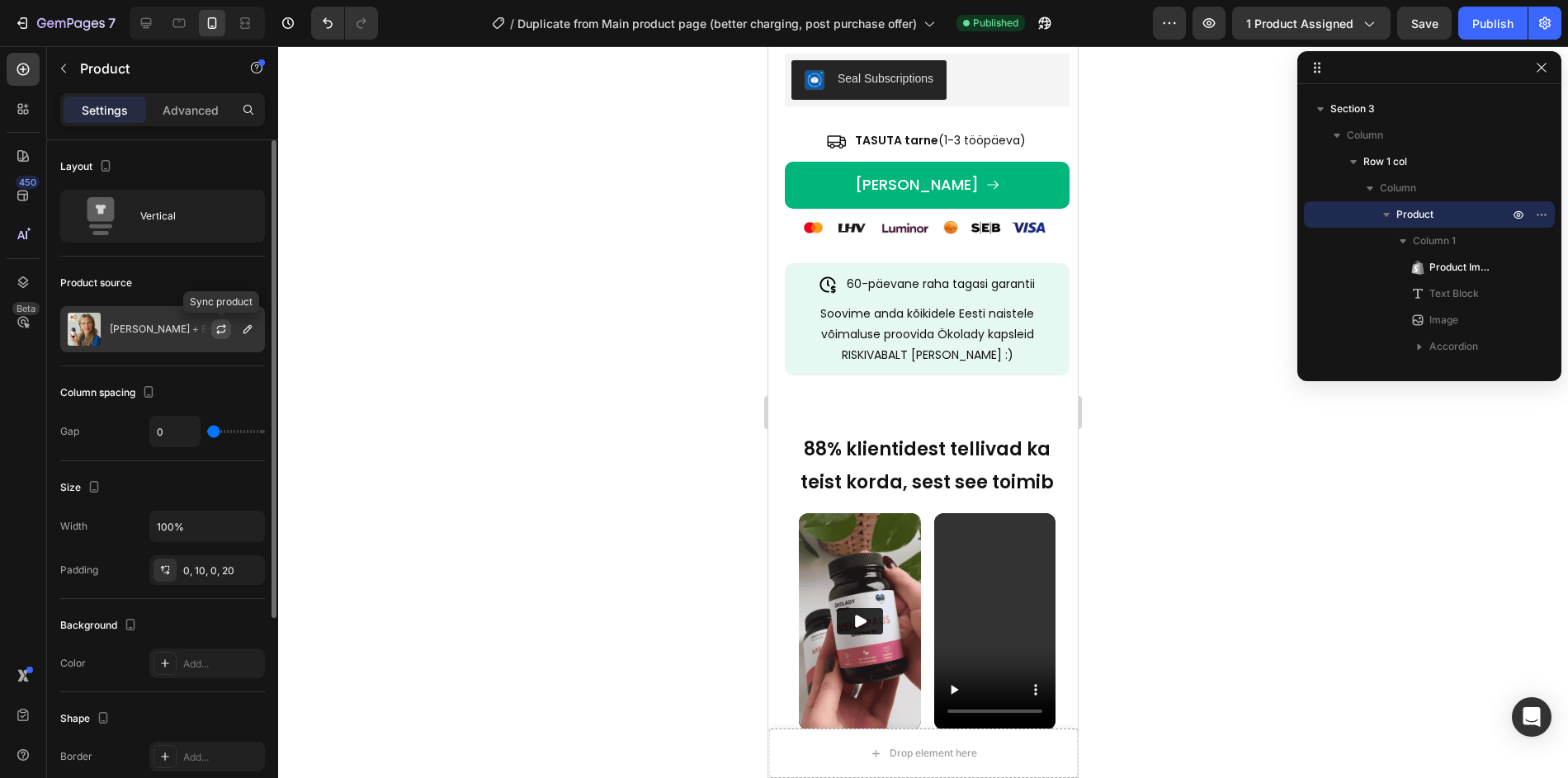
click at [225, 325] on icon "button" at bounding box center [221, 330] width 13 height 13
click at [254, 329] on button "button" at bounding box center [247, 329] width 20 height 20
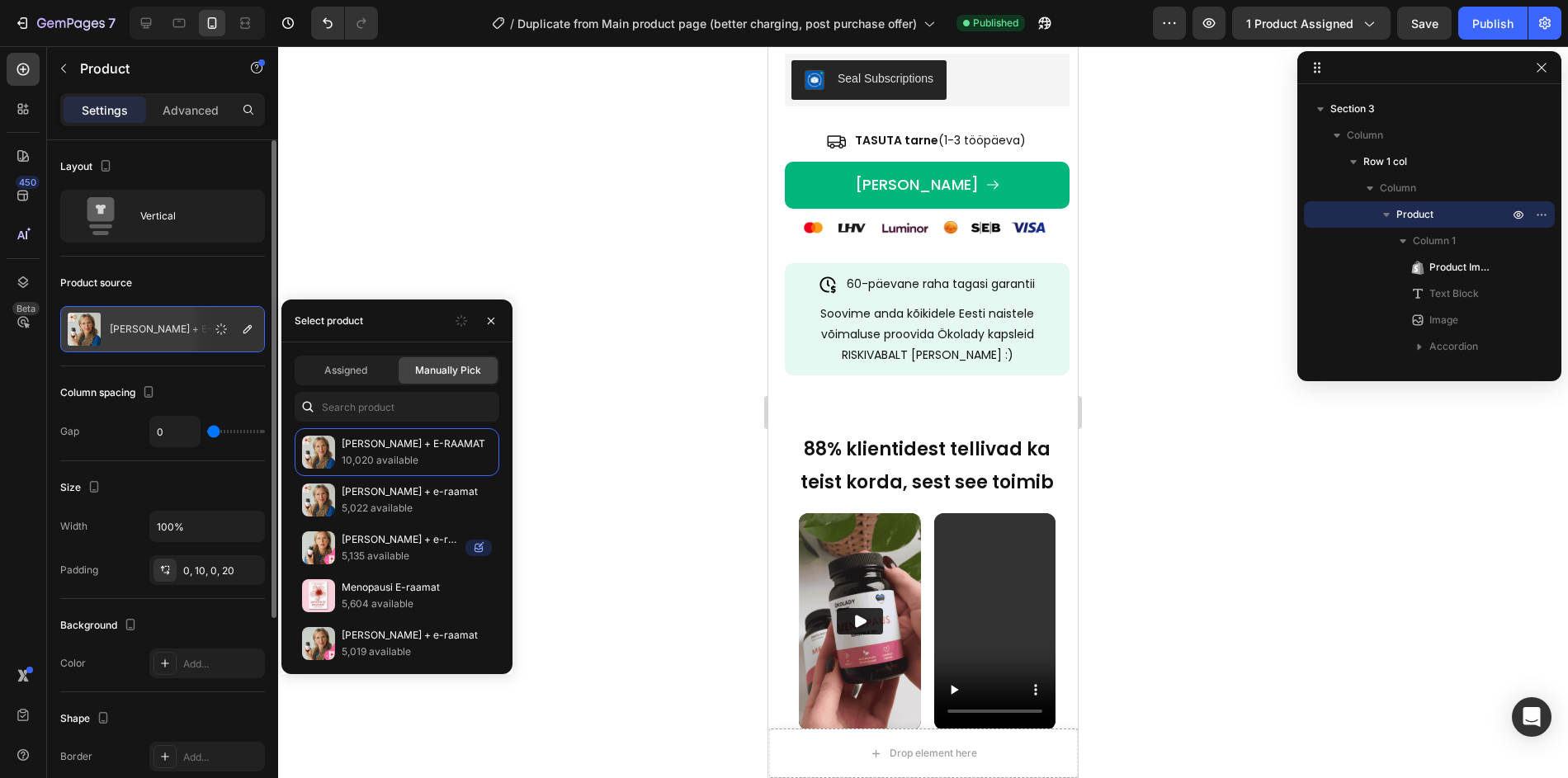
click at [233, 284] on div "Product source" at bounding box center [163, 283] width 205 height 27
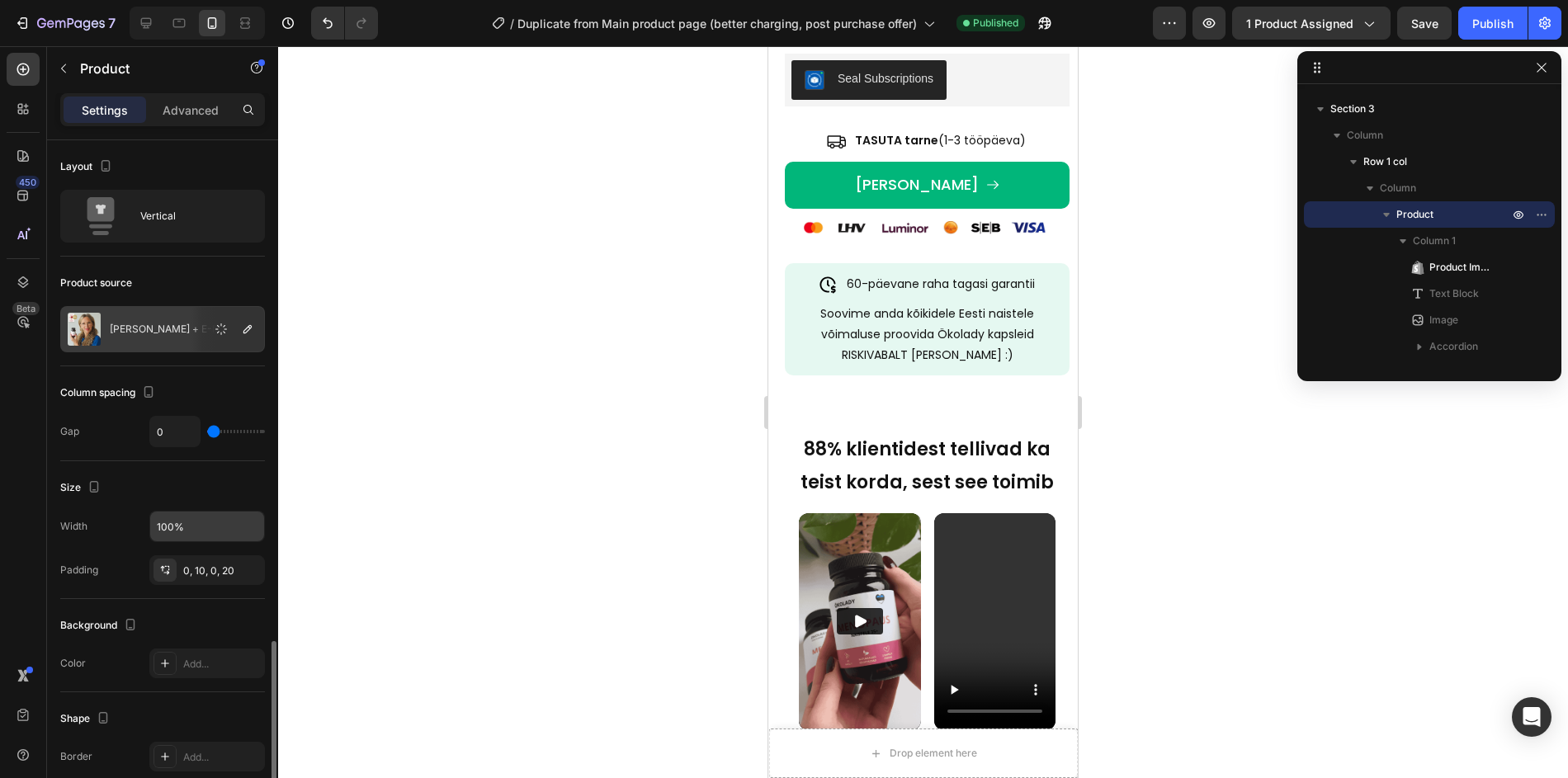
scroll to position [295, 0]
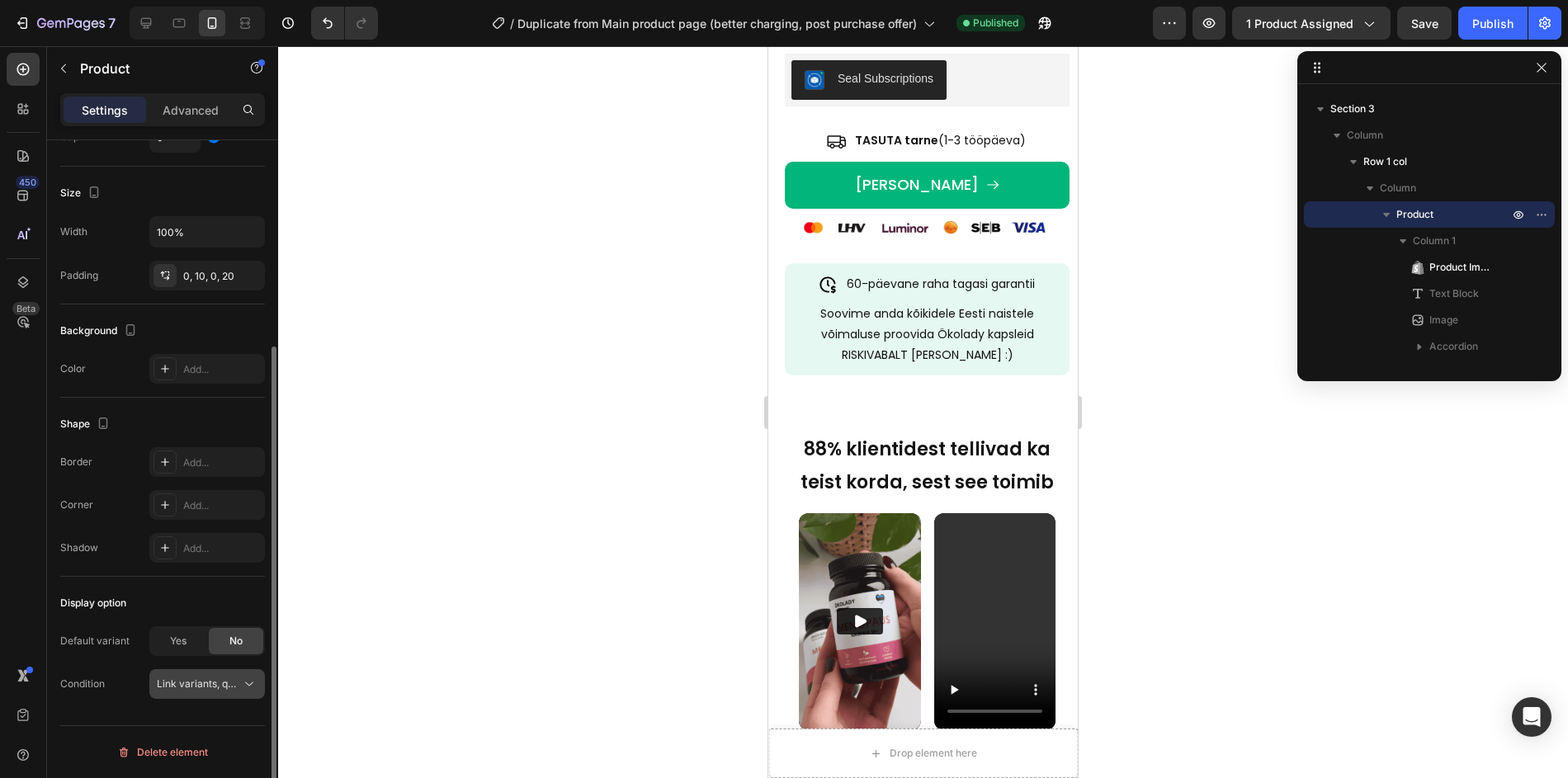
click at [216, 685] on span "Link variants, quantity <br> between same products" at bounding box center [279, 683] width 243 height 12
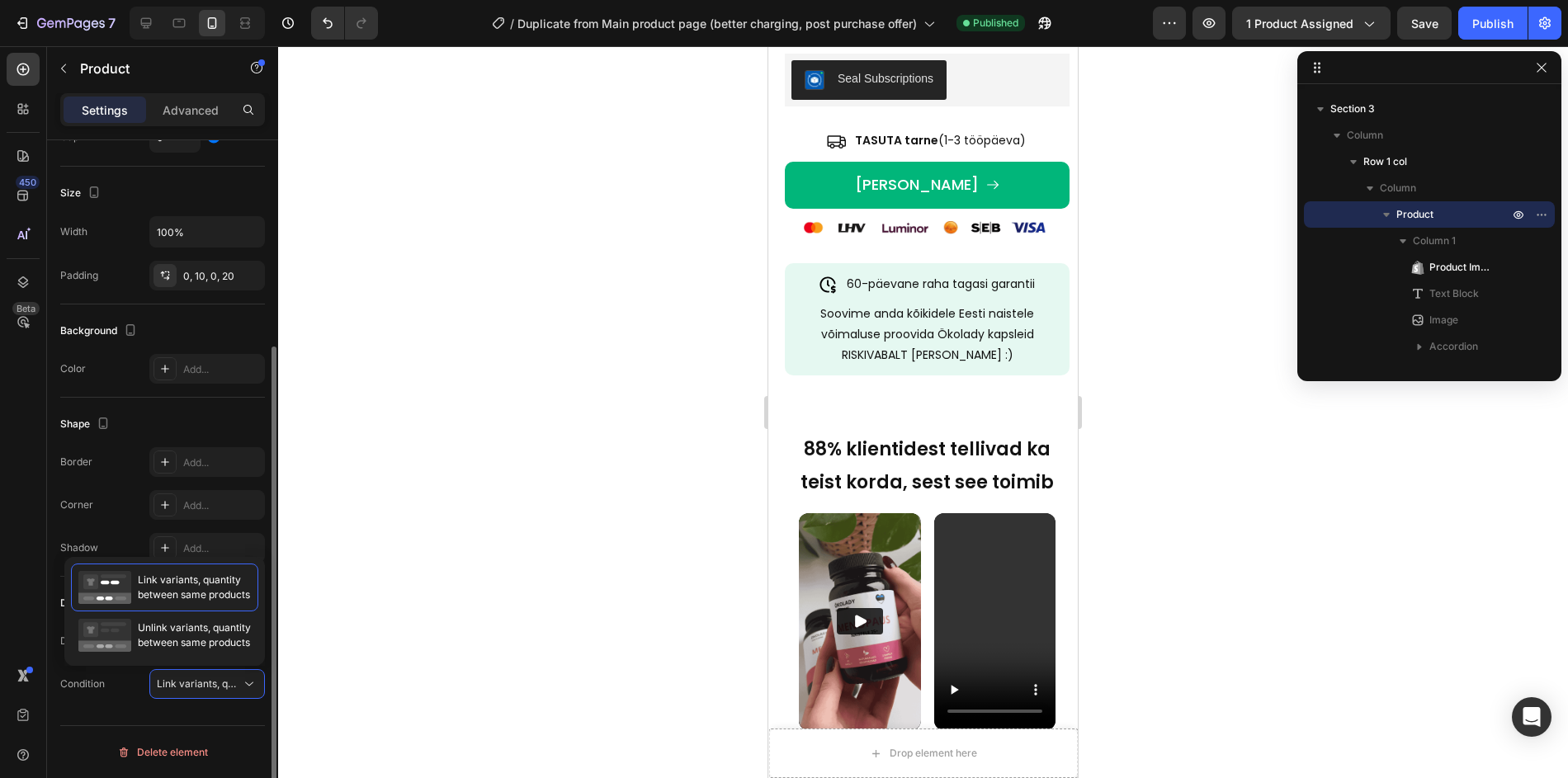
click at [125, 695] on div "Condition Link variants, quantity <br> between same products" at bounding box center [163, 683] width 205 height 29
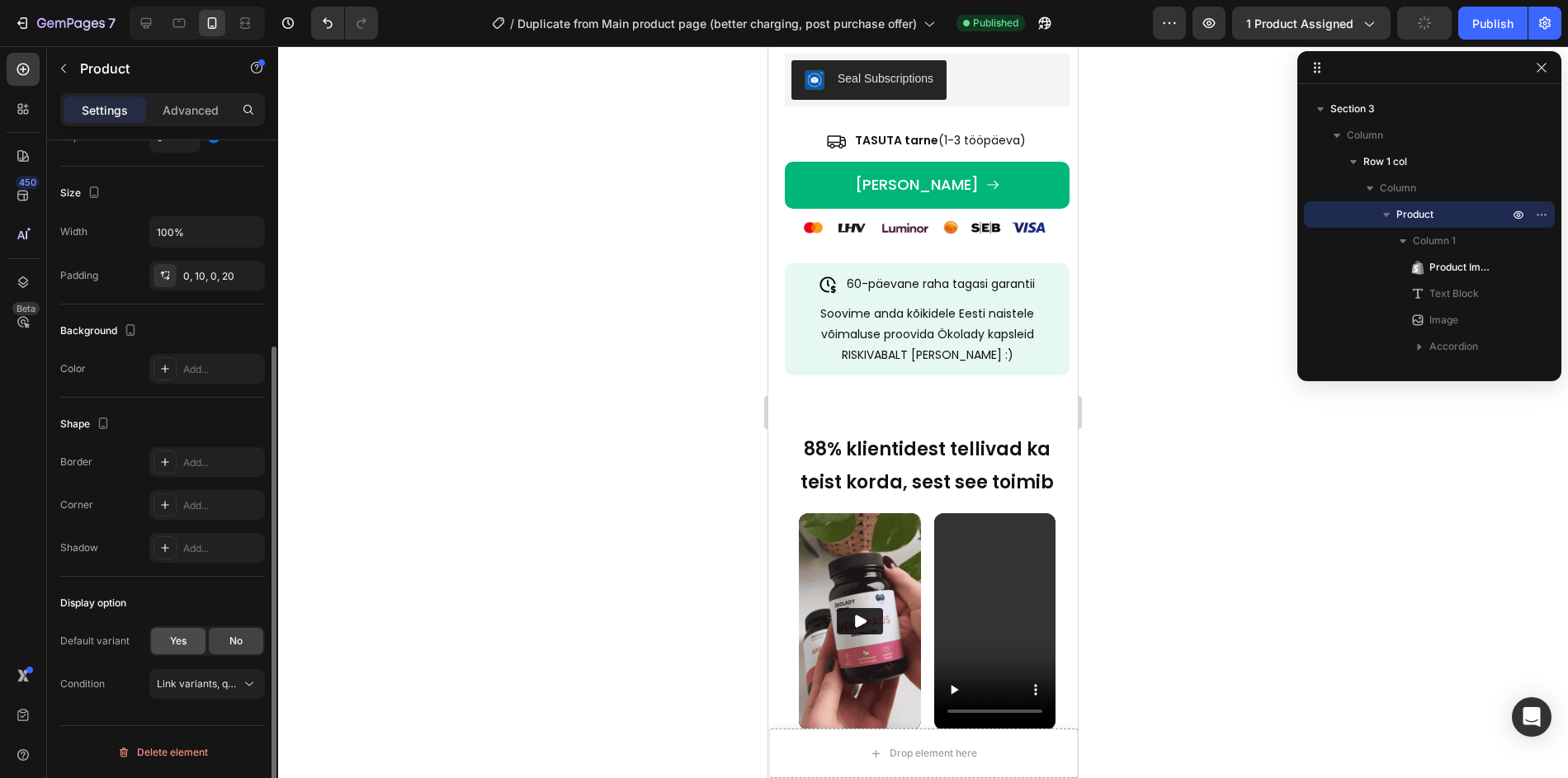
click at [191, 646] on div "Yes" at bounding box center [177, 642] width 54 height 27
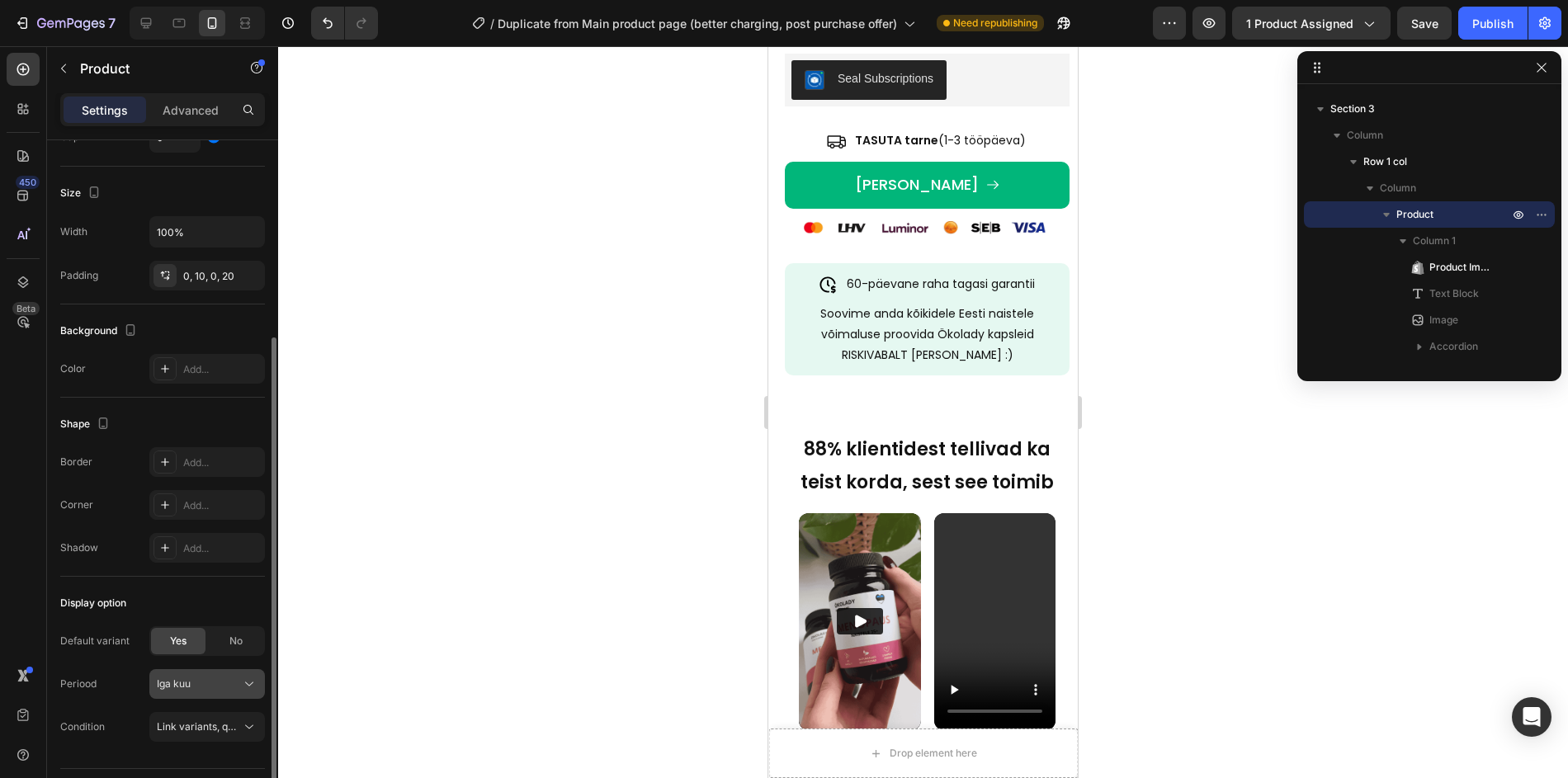
drag, startPoint x: 221, startPoint y: 683, endPoint x: 213, endPoint y: 673, distance: 12.8
click at [216, 678] on div "Iga kuu" at bounding box center [197, 684] width 81 height 15
click at [193, 714] on div "Iga kuu" at bounding box center [191, 723] width 132 height 29
click at [182, 721] on span "Link variants, quantity <br> between same products" at bounding box center [279, 726] width 243 height 12
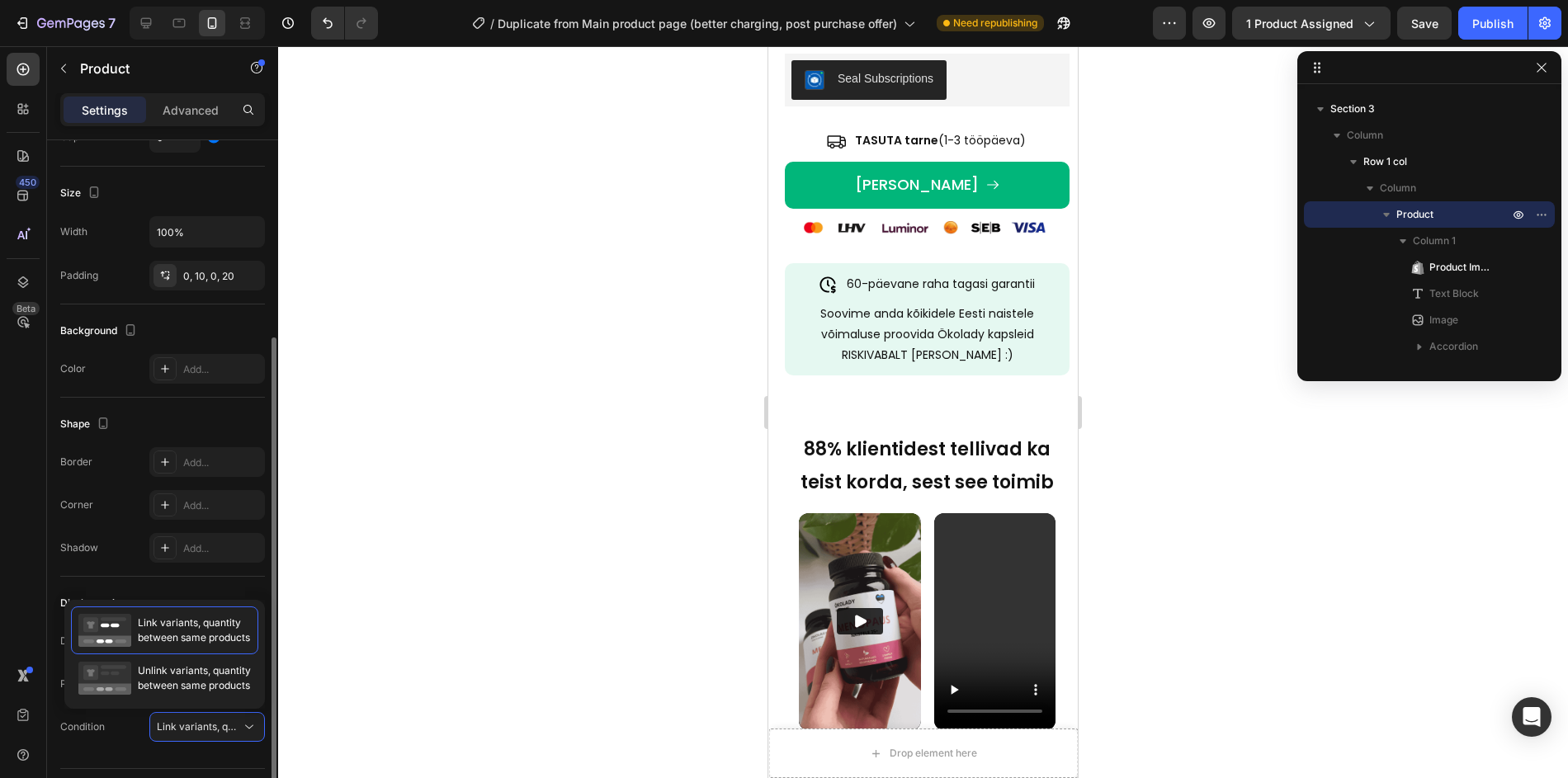
click at [112, 719] on div "Condition Link variants, quantity <br> between same products" at bounding box center [163, 727] width 205 height 29
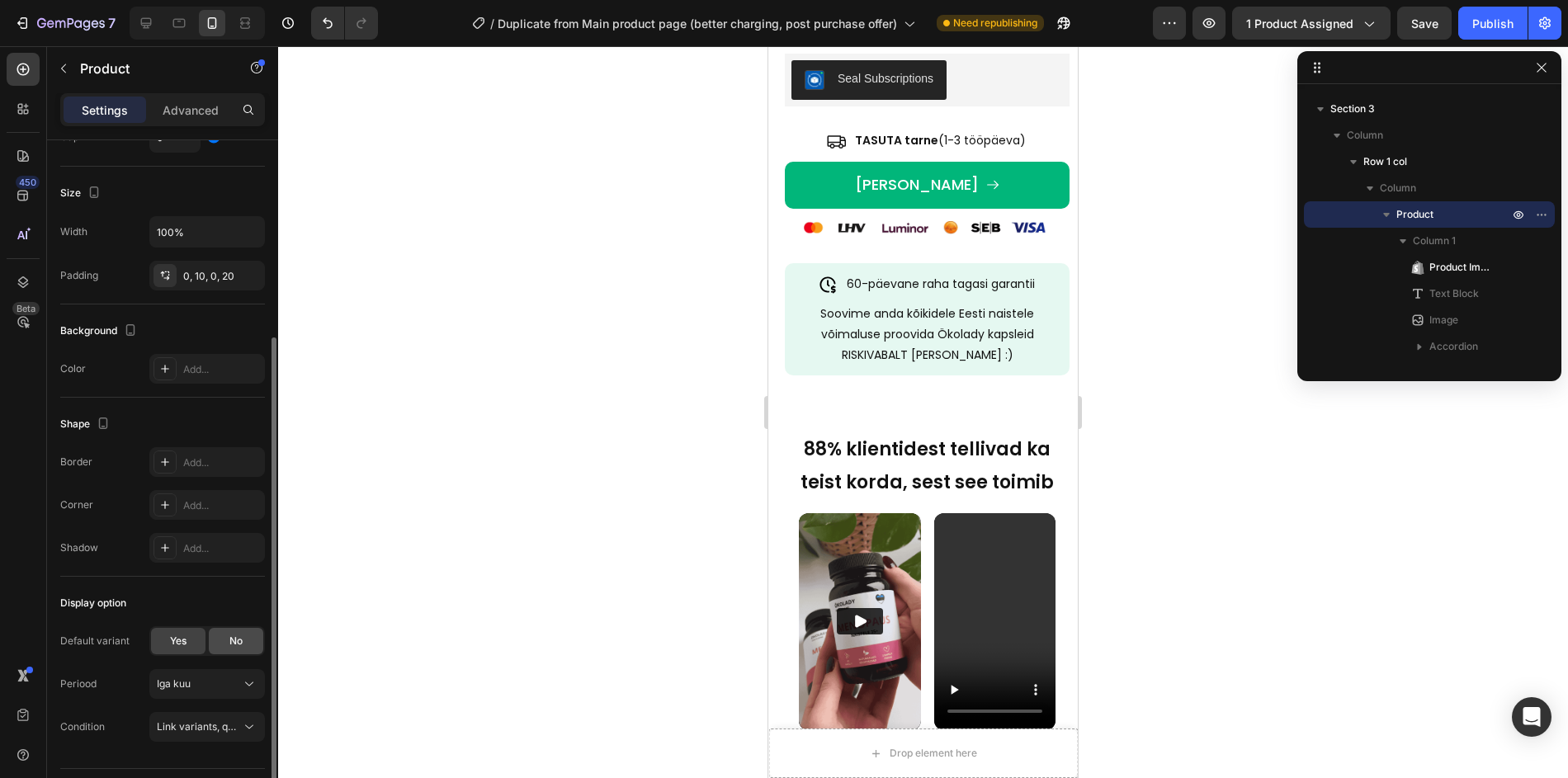
click at [223, 640] on div "No" at bounding box center [235, 642] width 54 height 27
click at [213, 686] on span "Link variants, quantity <br> between same products" at bounding box center [279, 683] width 243 height 12
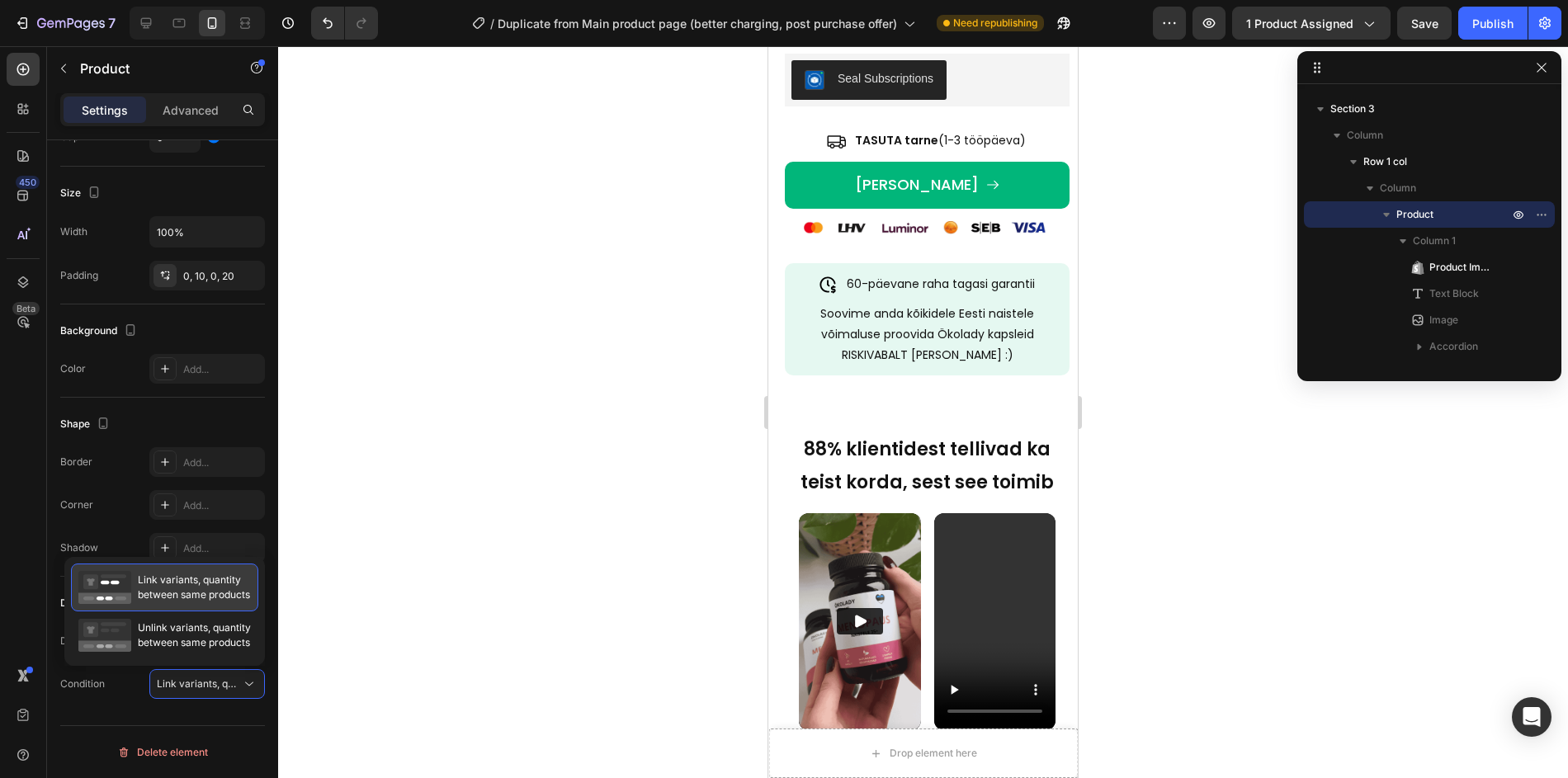
click at [198, 586] on span "Link variants, quantity between same products" at bounding box center [193, 588] width 112 height 29
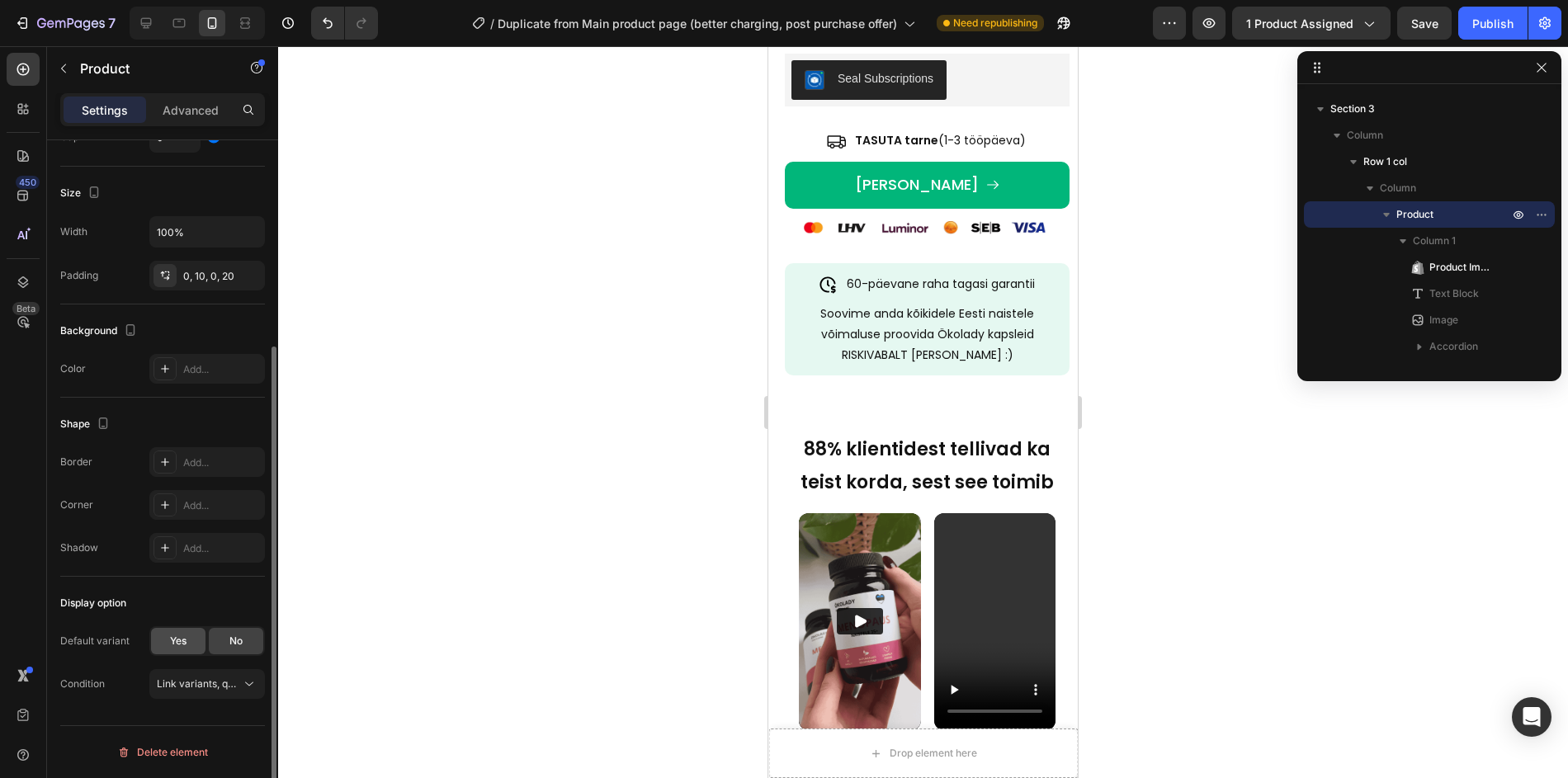
click at [188, 650] on div "Yes" at bounding box center [177, 642] width 54 height 27
click at [1483, 4] on div "7 Version history / Duplicate from Main product page (better charging, post pur…" at bounding box center [784, 24] width 1568 height 47
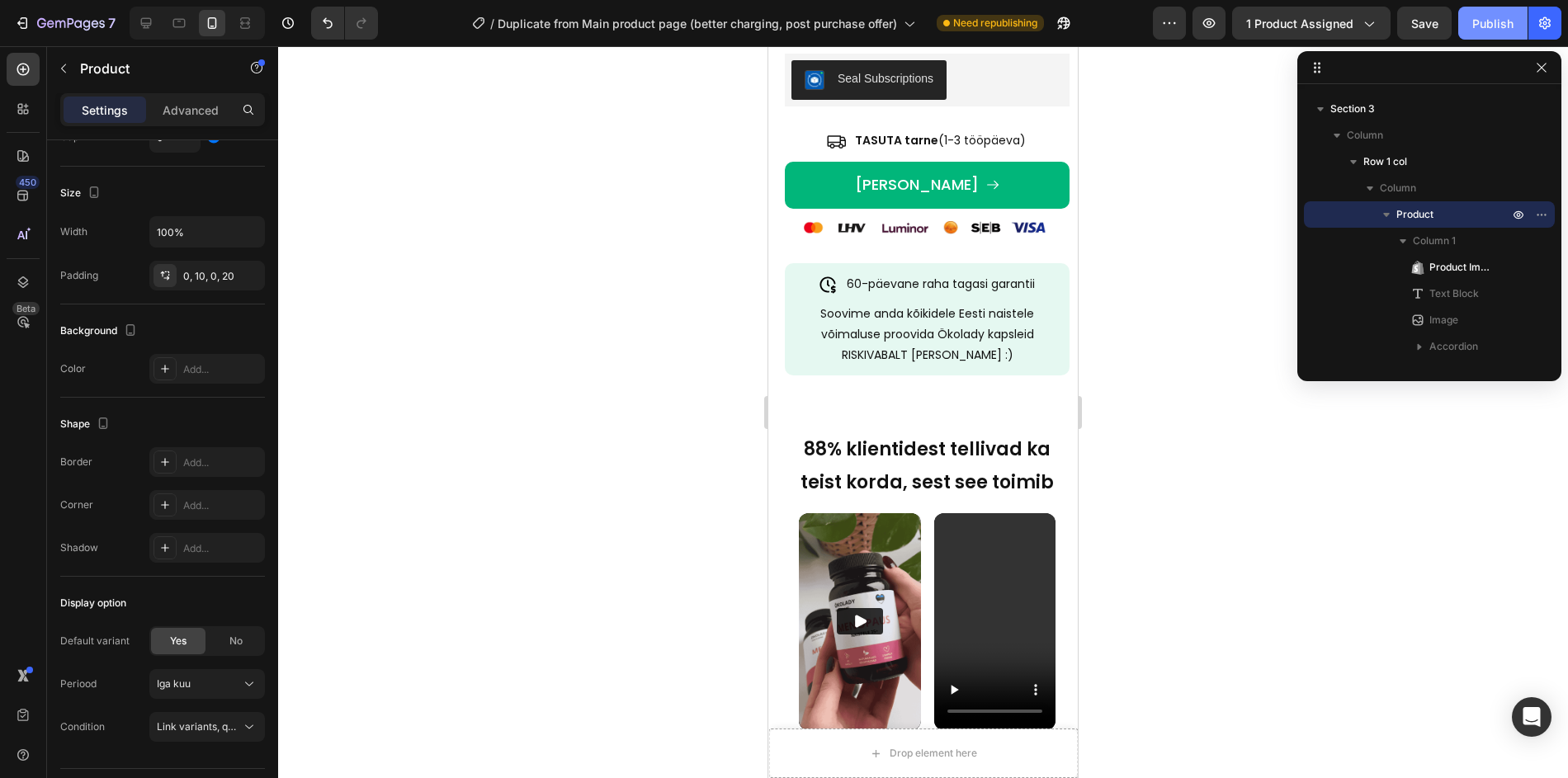
click at [1481, 13] on button "Publish" at bounding box center [1492, 23] width 69 height 33
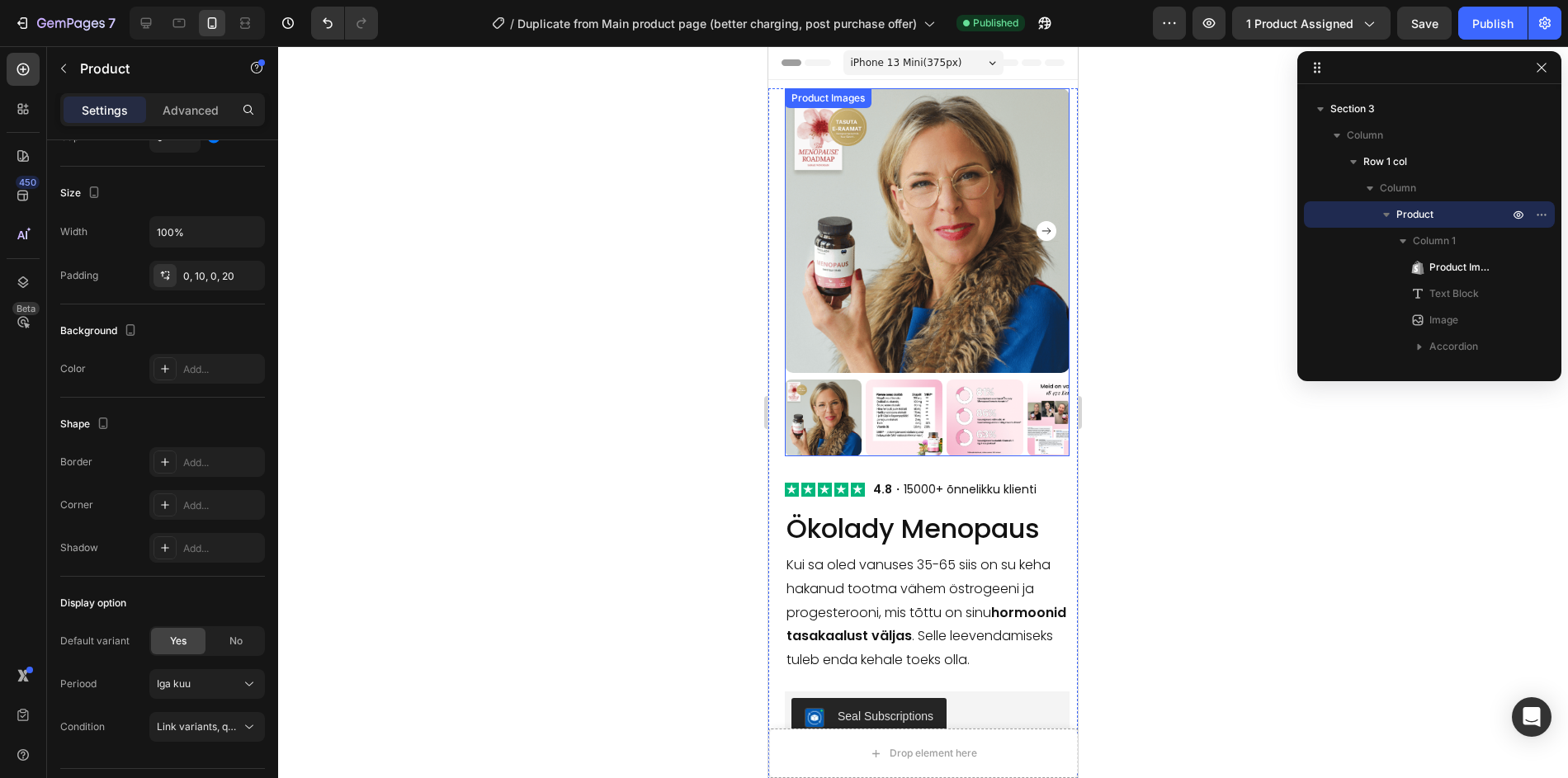
scroll to position [390, 0]
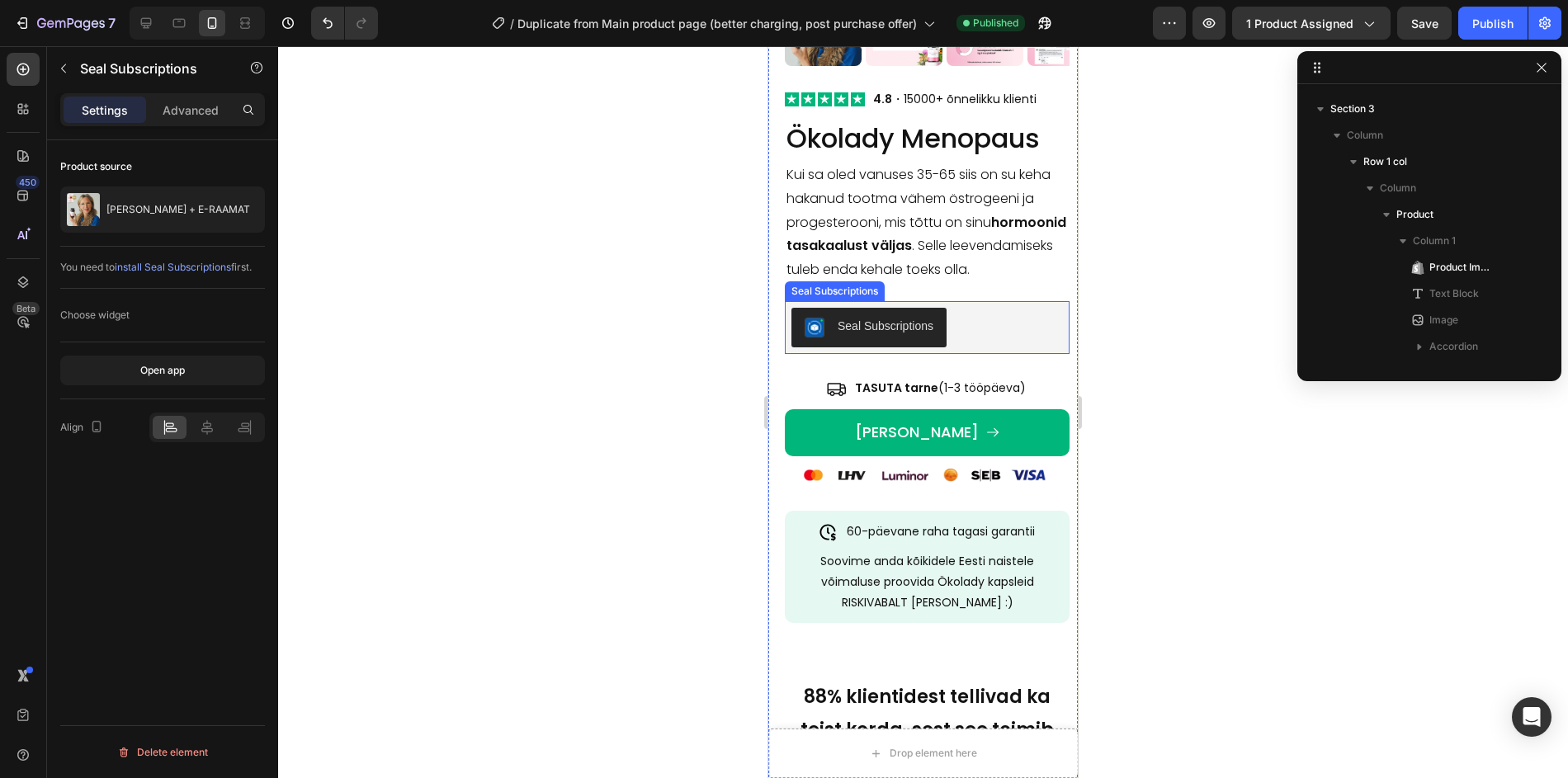
click at [939, 348] on button "Seal Subscriptions" at bounding box center [869, 328] width 155 height 40
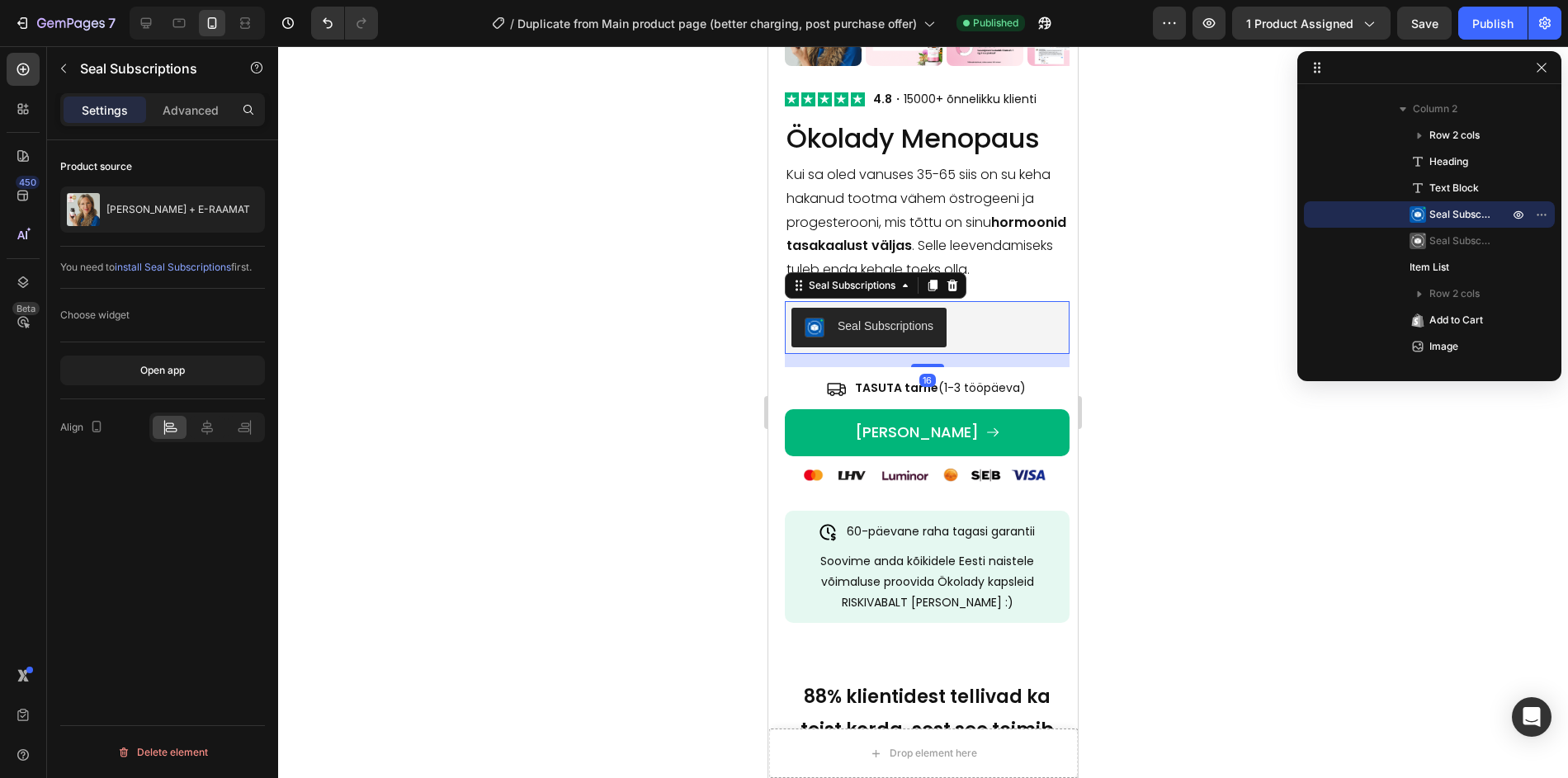
click at [161, 266] on span "install Seal Subscriptions" at bounding box center [172, 266] width 117 height 12
click at [141, 381] on button "Open app" at bounding box center [163, 370] width 205 height 29
drag, startPoint x: 955, startPoint y: 309, endPoint x: 902, endPoint y: 295, distance: 54.8
click at [955, 292] on icon at bounding box center [952, 285] width 13 height 13
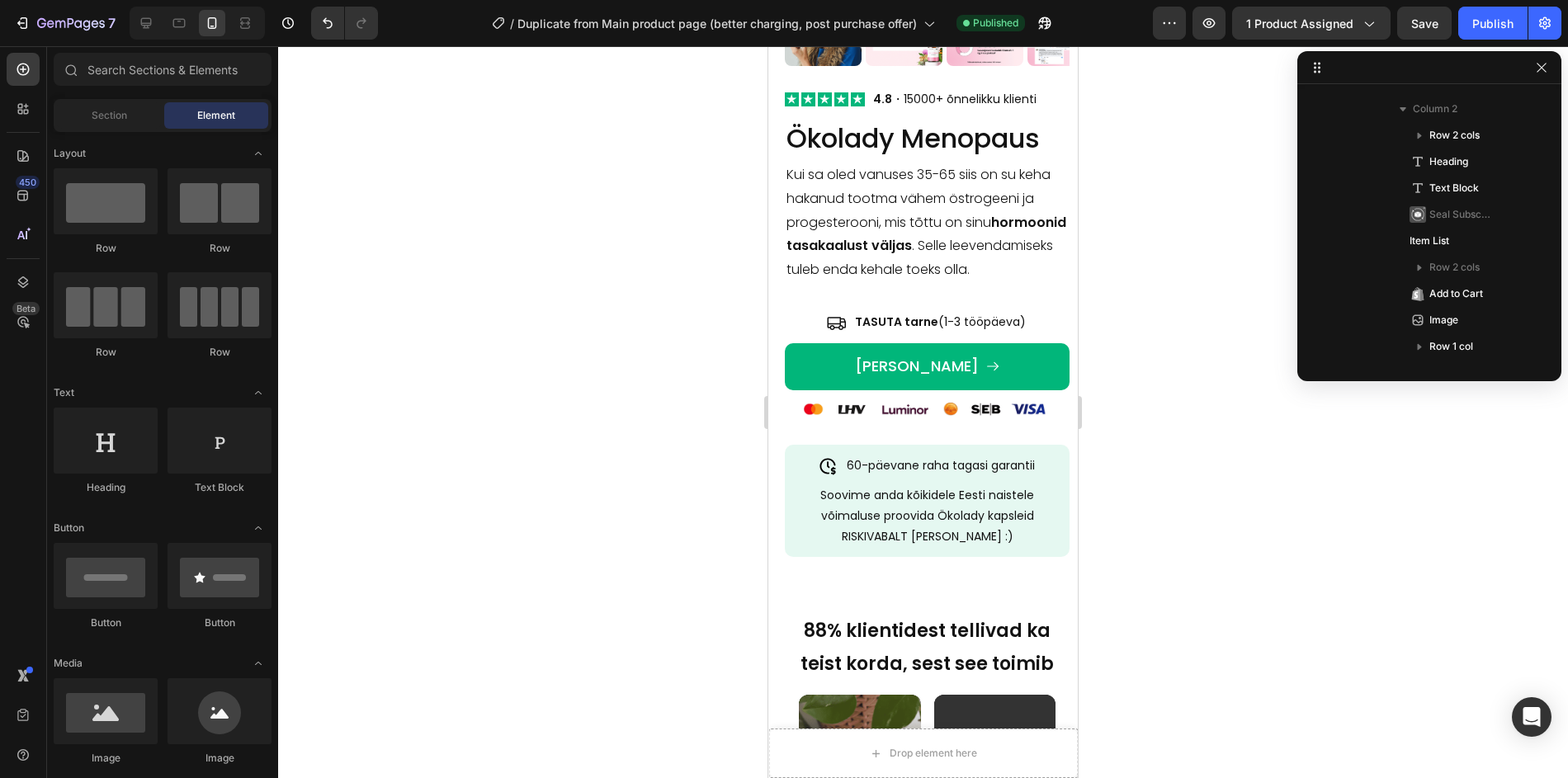
scroll to position [375, 0]
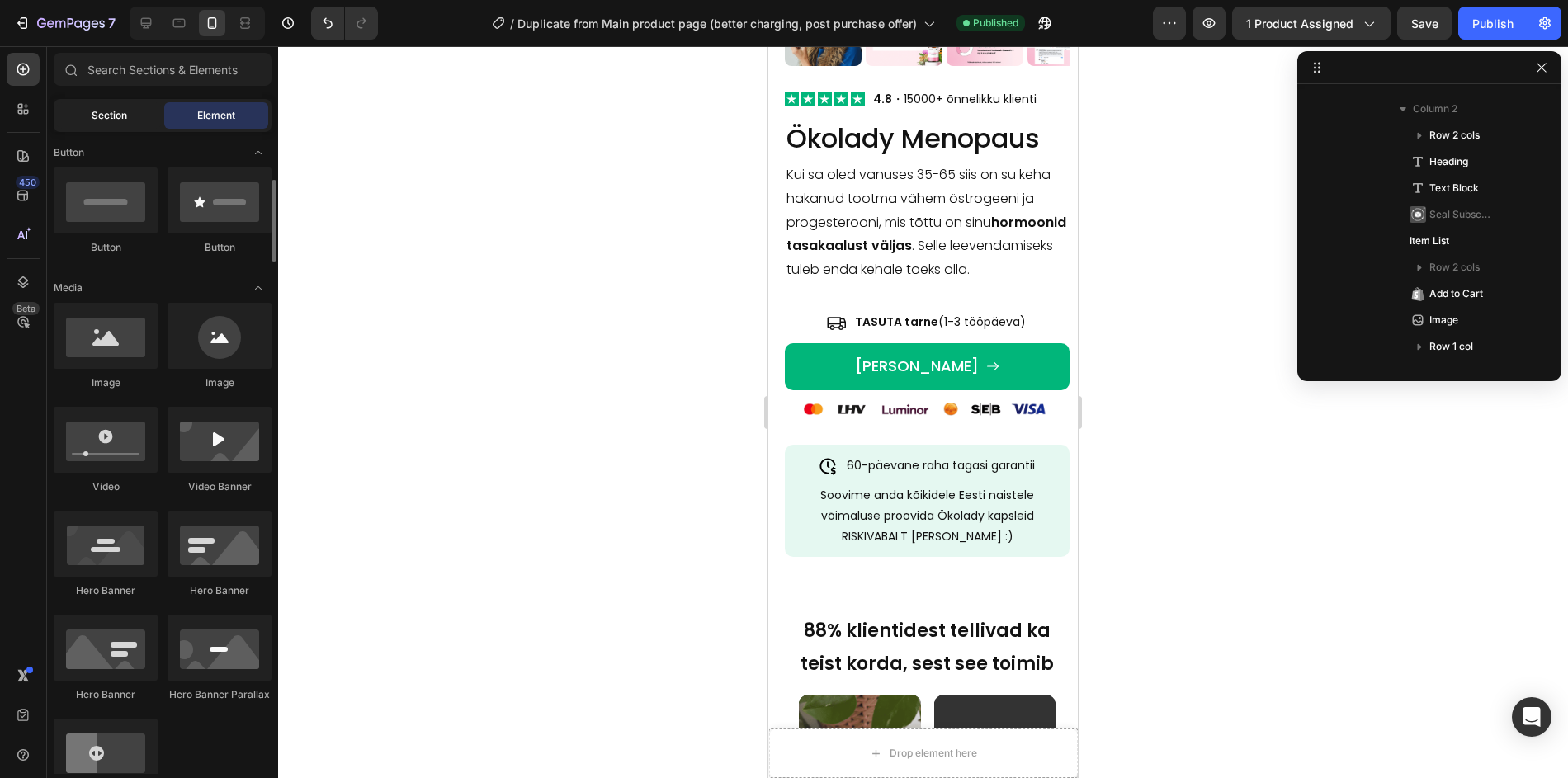
click at [112, 126] on div "Section" at bounding box center [109, 116] width 104 height 27
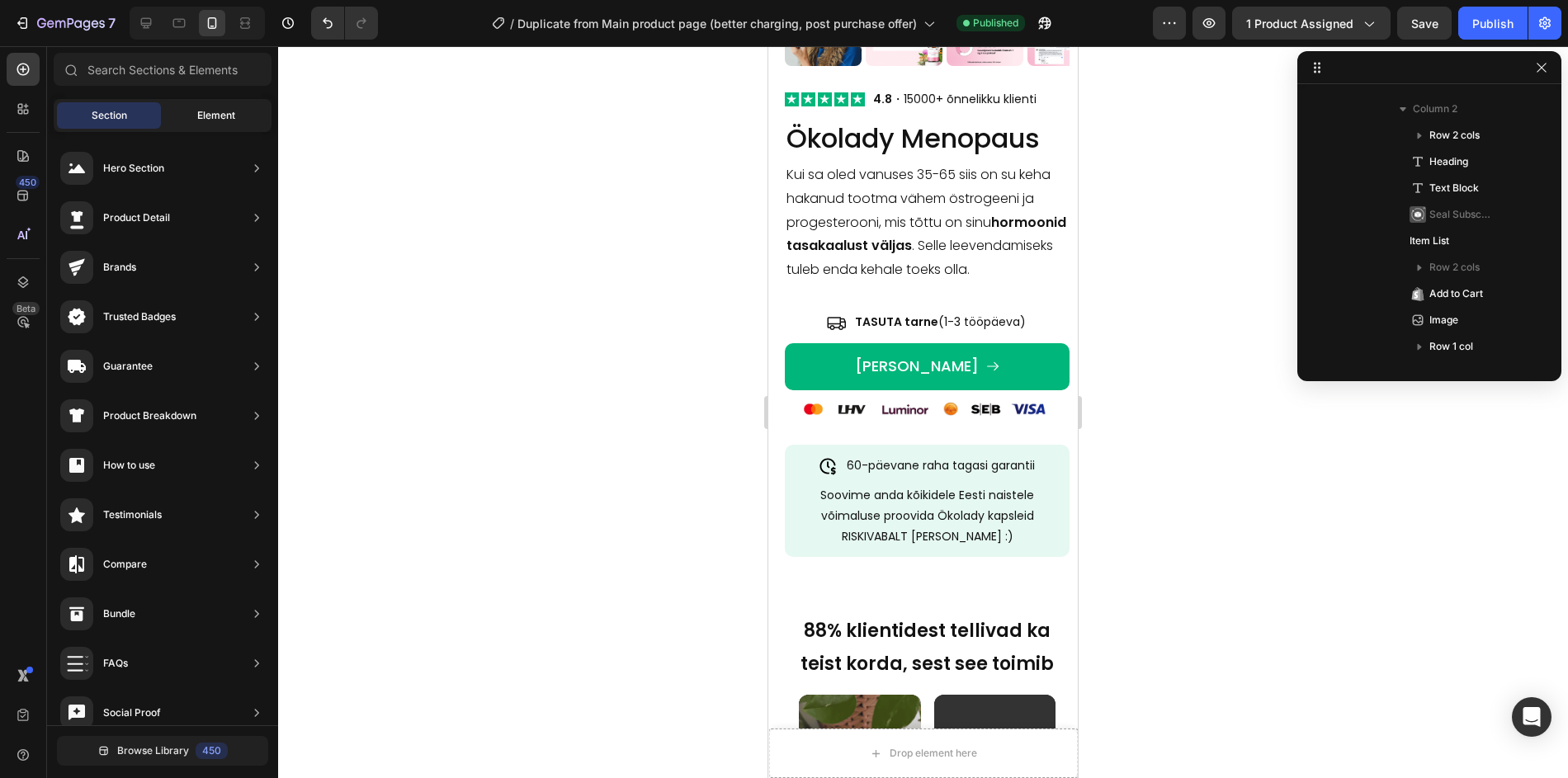
click at [215, 118] on span "Element" at bounding box center [216, 116] width 38 height 15
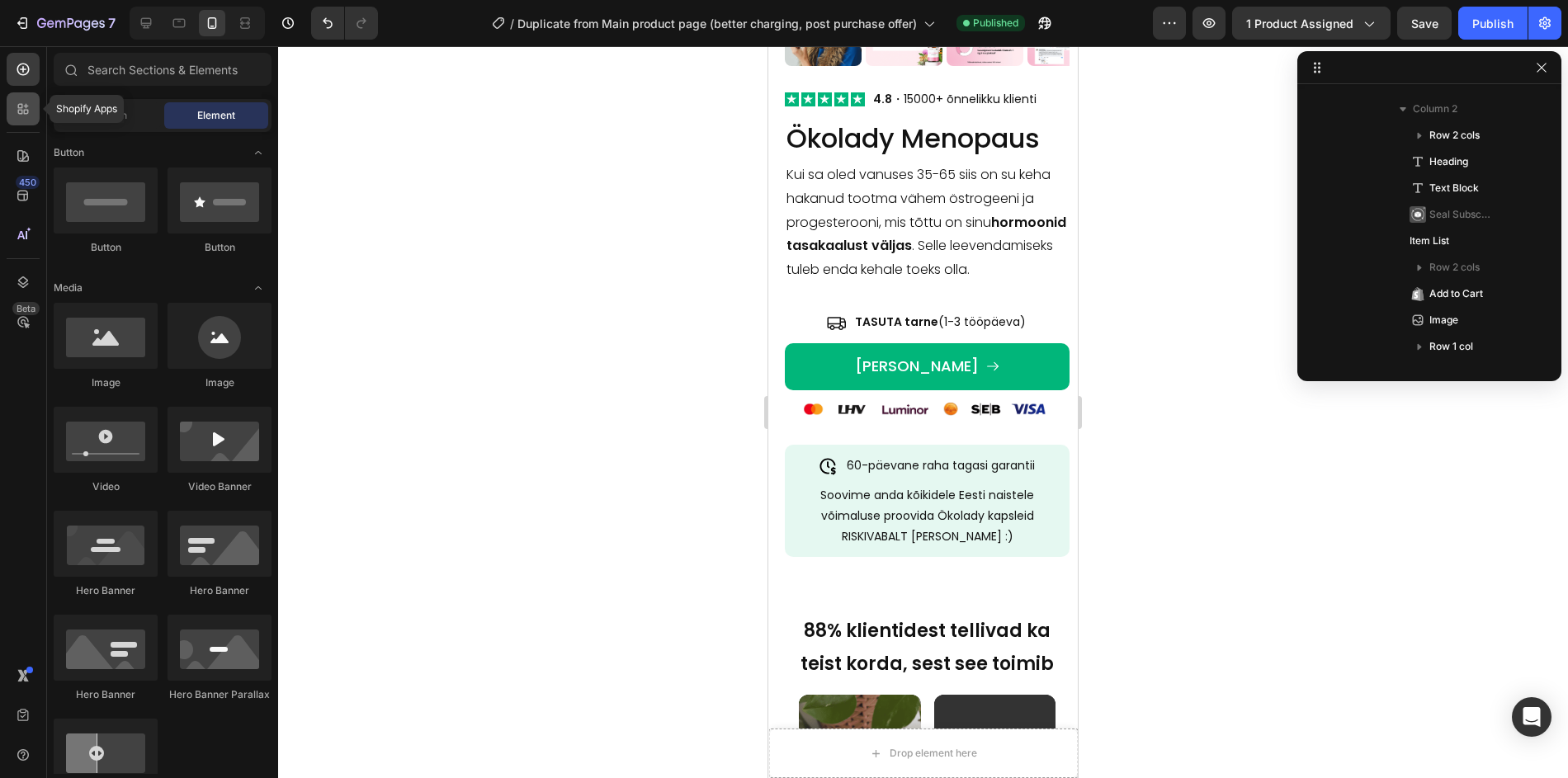
click at [27, 118] on div at bounding box center [23, 109] width 33 height 33
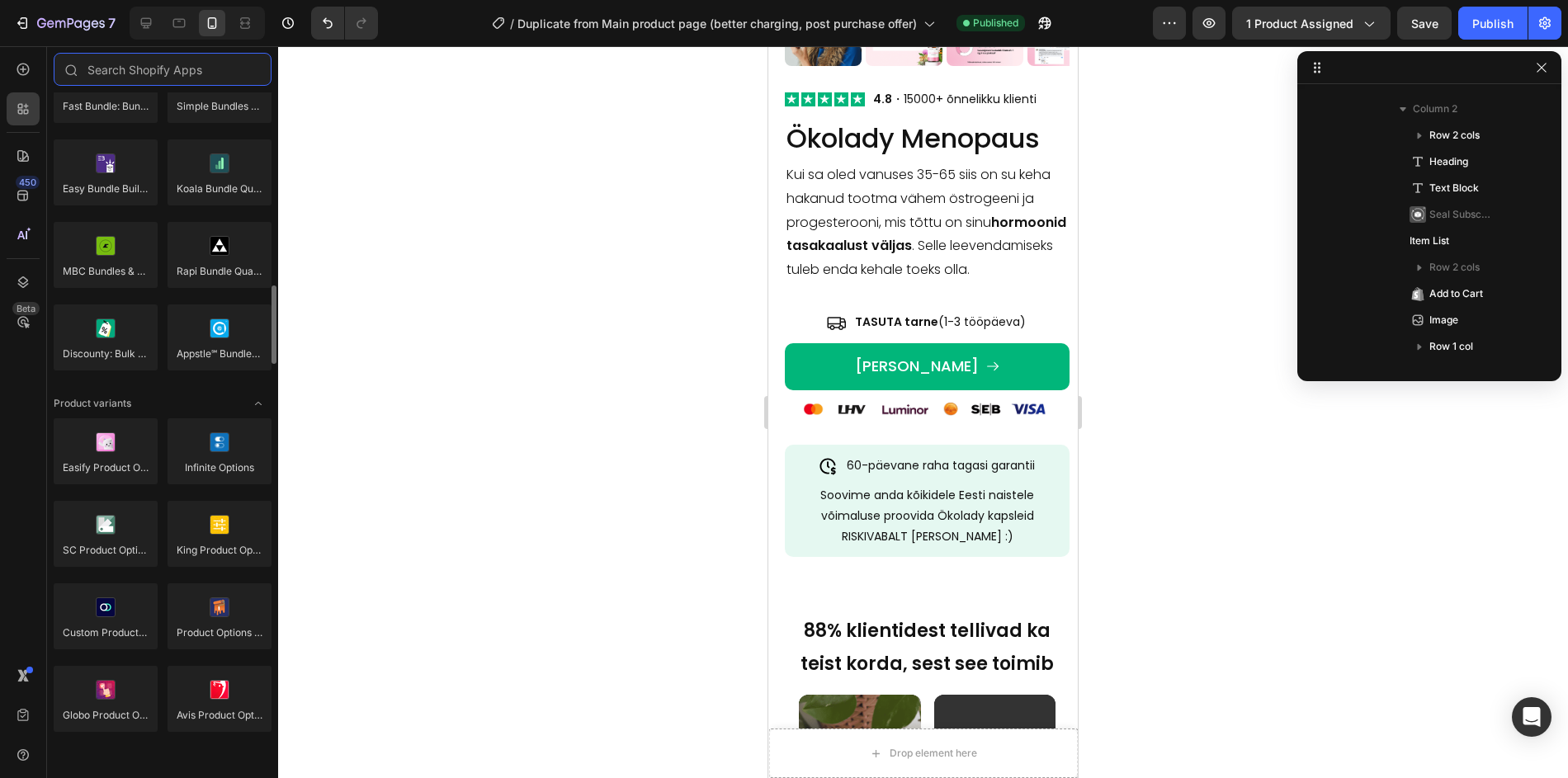
scroll to position [1908, 0]
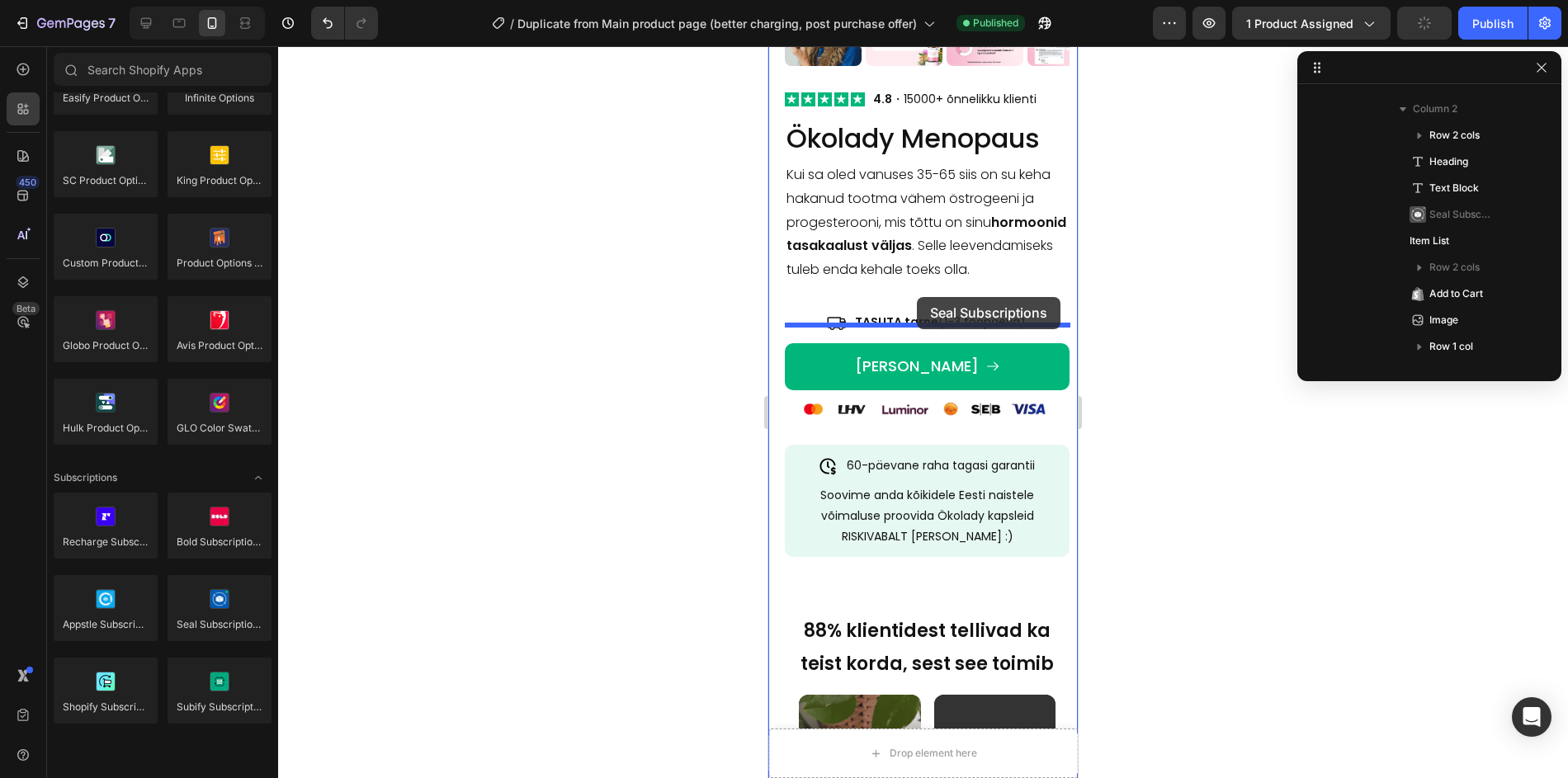
drag, startPoint x: 996, startPoint y: 649, endPoint x: 913, endPoint y: 299, distance: 359.7
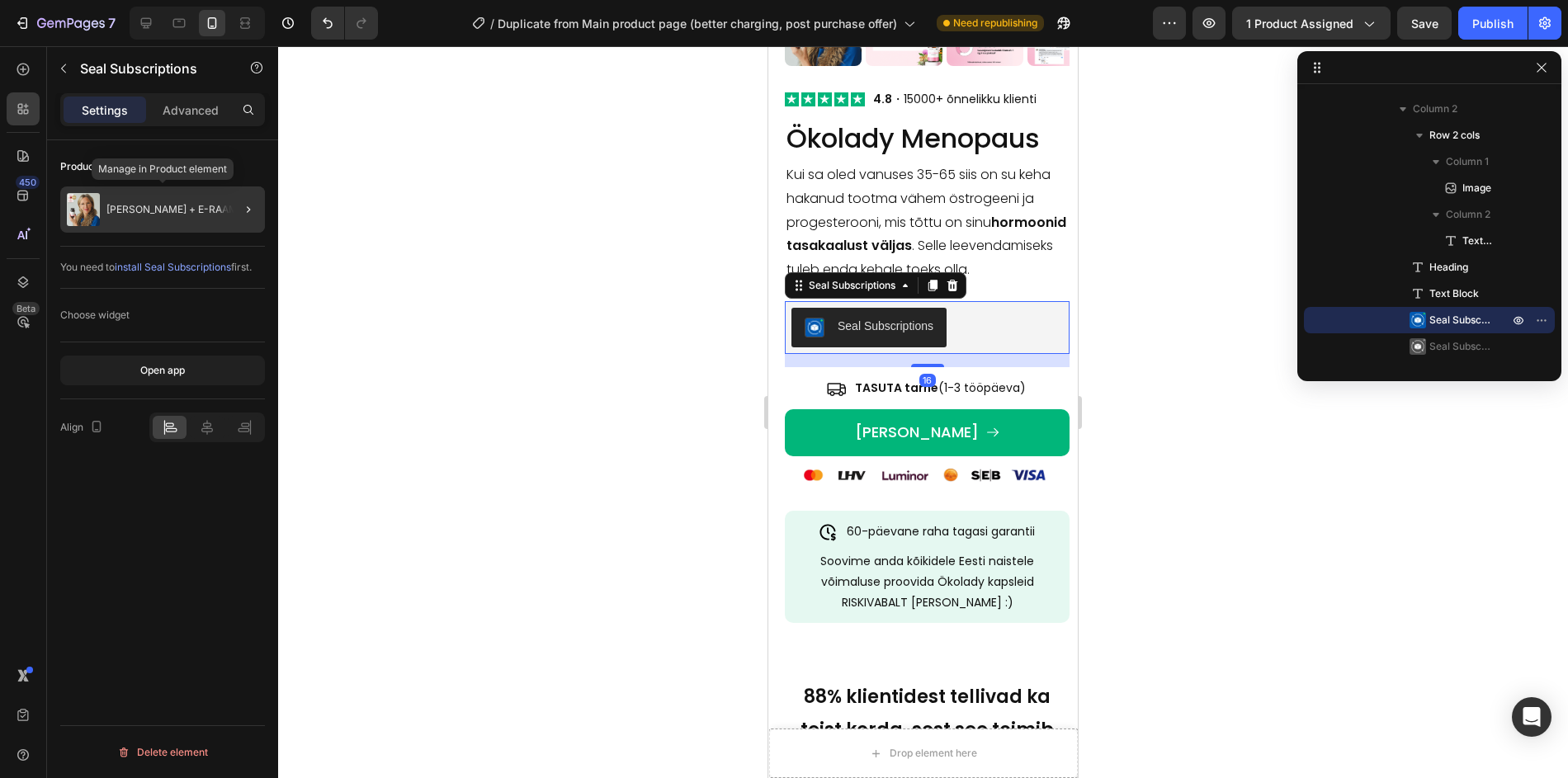
click at [163, 215] on p "[PERSON_NAME] + E-RAAMAT" at bounding box center [178, 209] width 144 height 11
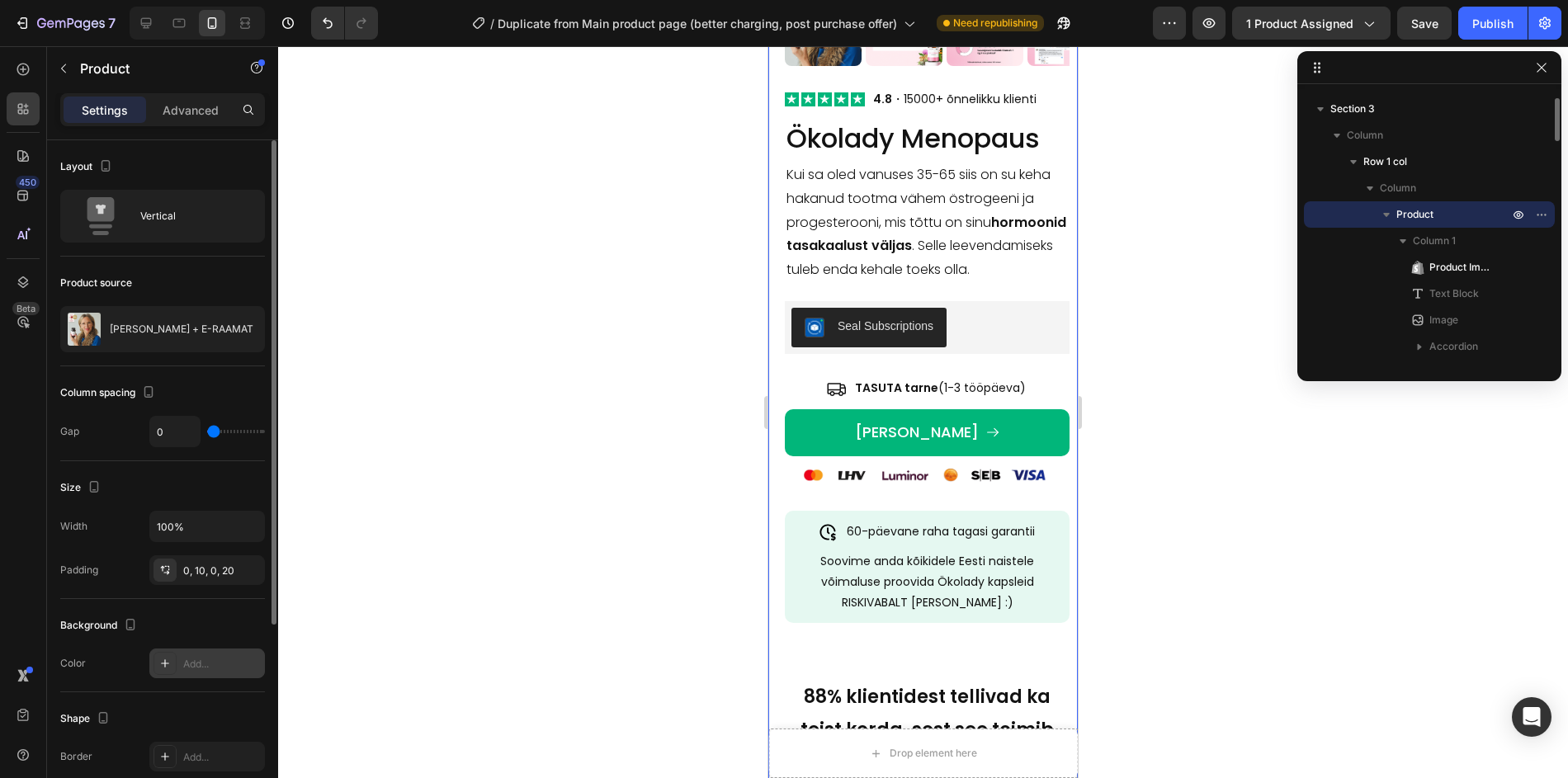
scroll to position [338, 0]
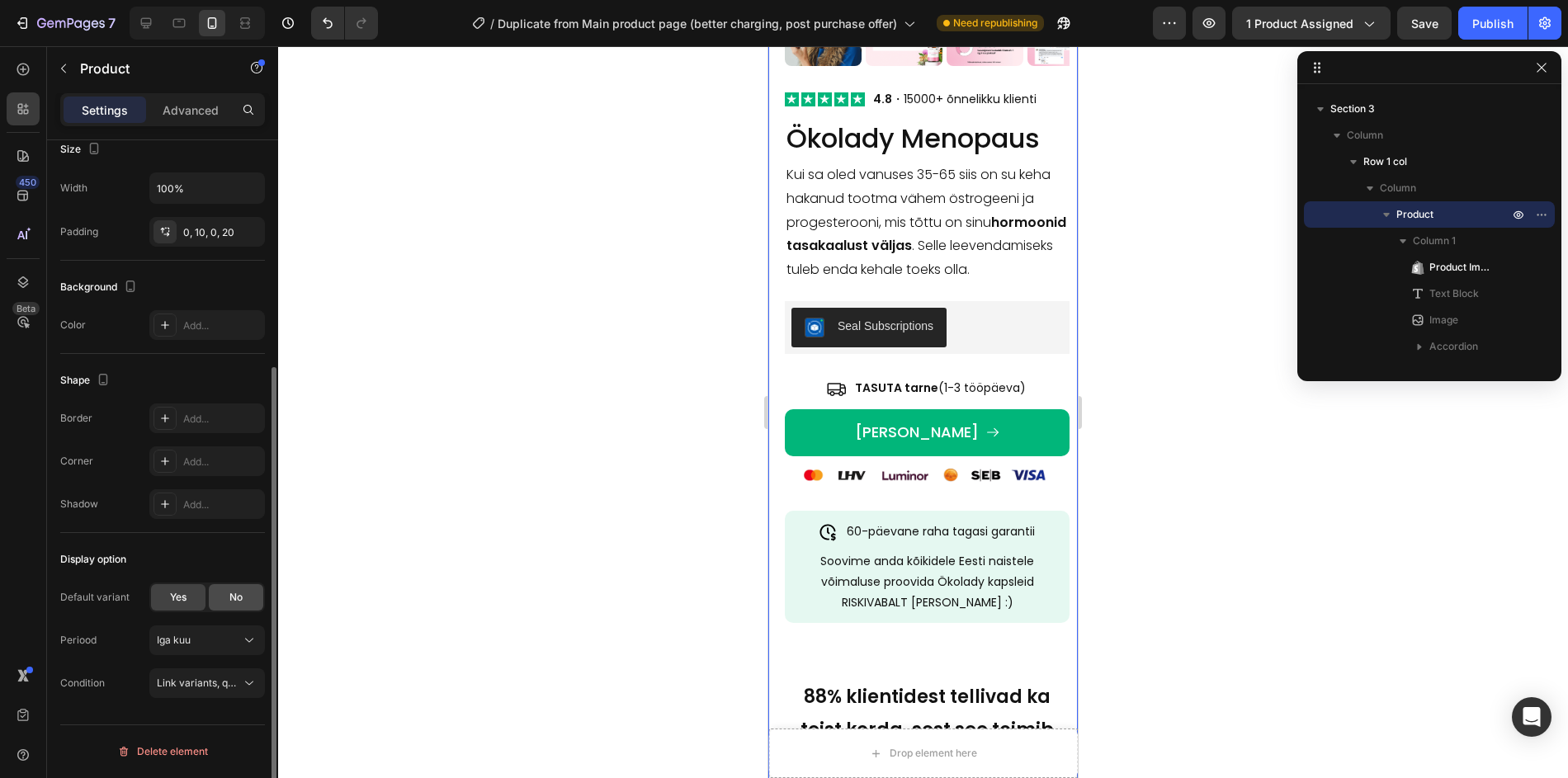
click at [246, 604] on div "No" at bounding box center [235, 598] width 54 height 27
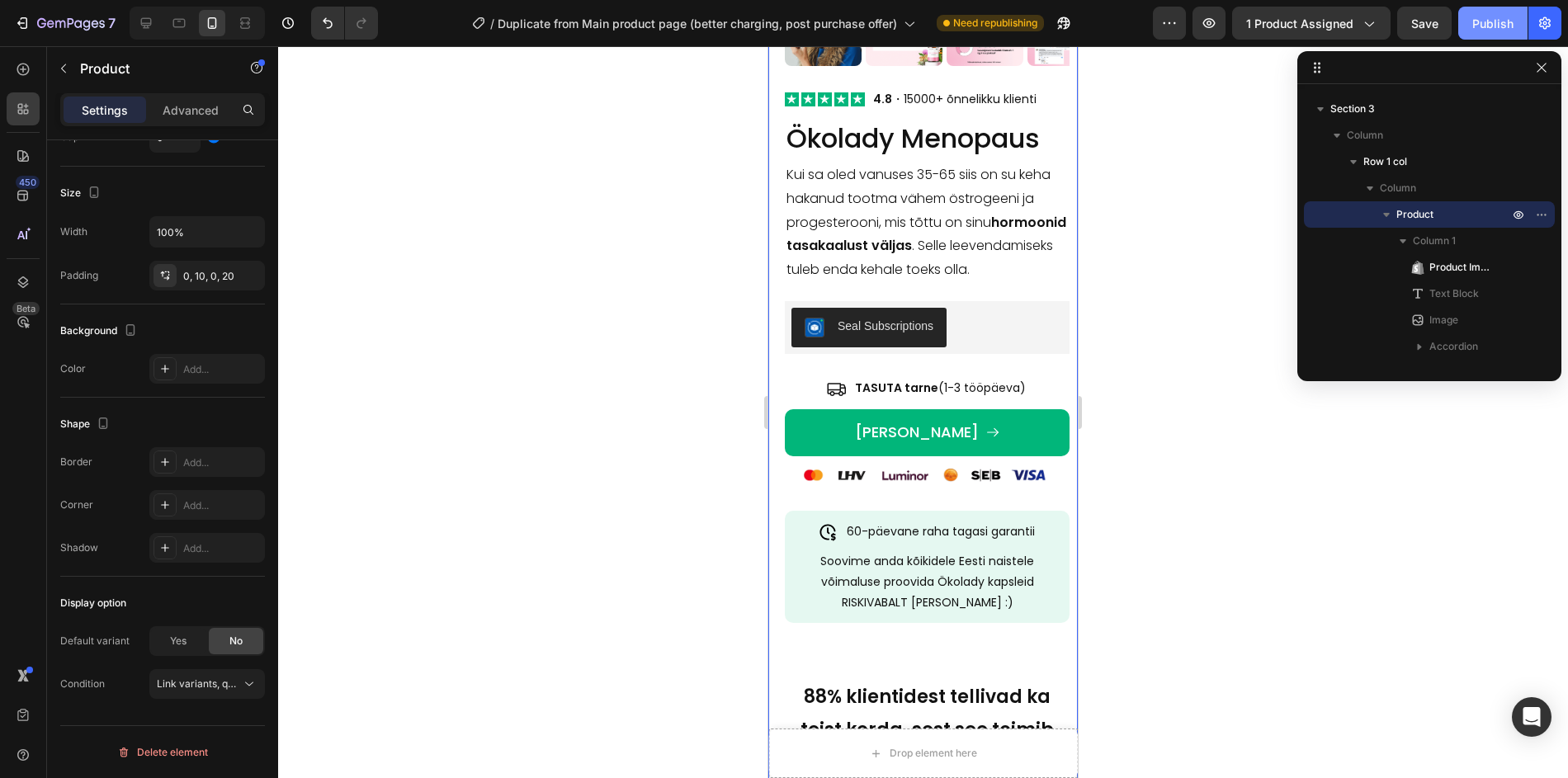
click at [1486, 31] on button "Publish" at bounding box center [1492, 23] width 69 height 33
click at [1458, 7] on button "Publish" at bounding box center [1492, 23] width 69 height 33
click at [74, 22] on icon "button" at bounding box center [70, 24] width 67 height 14
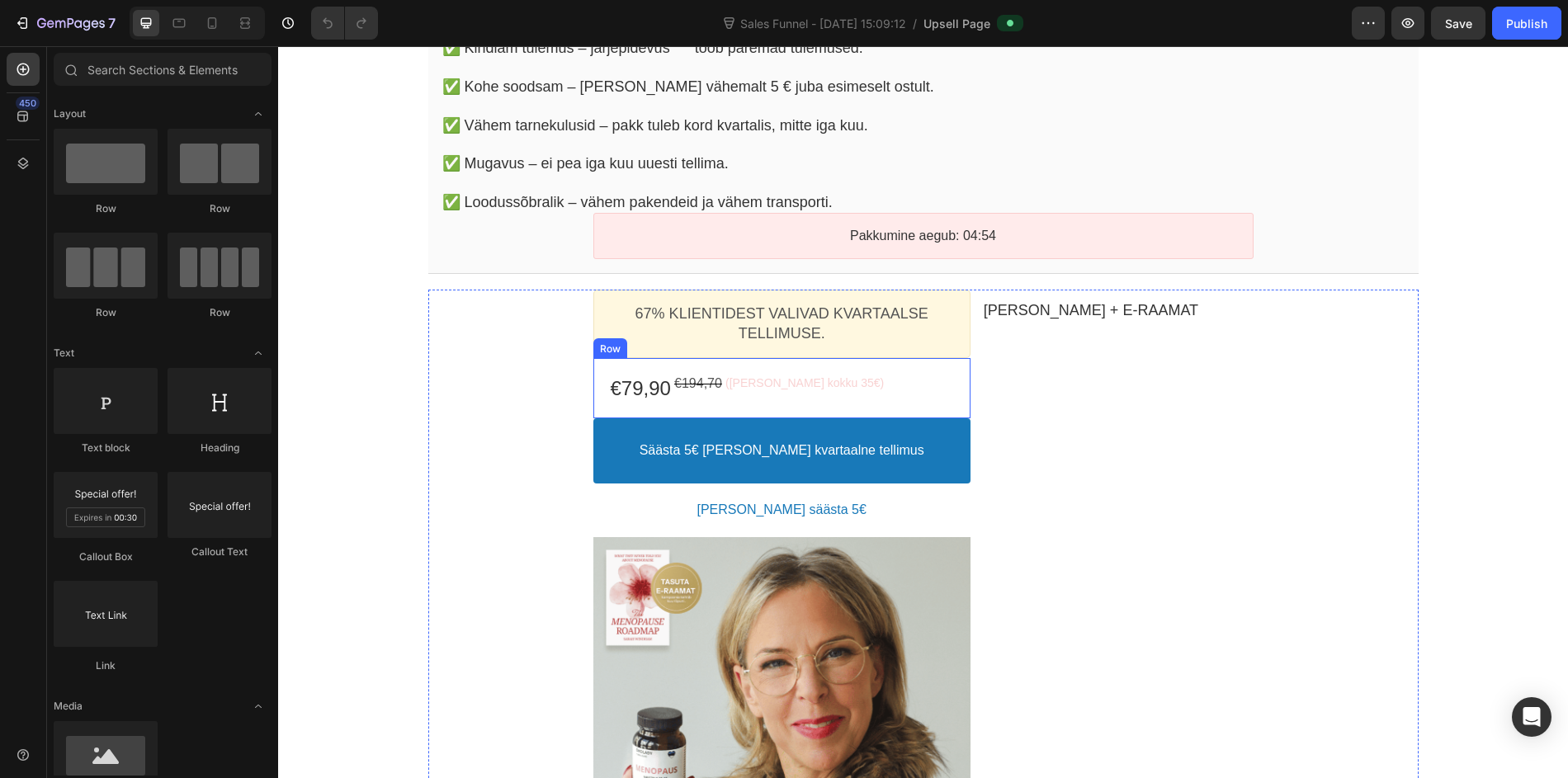
scroll to position [299, 0]
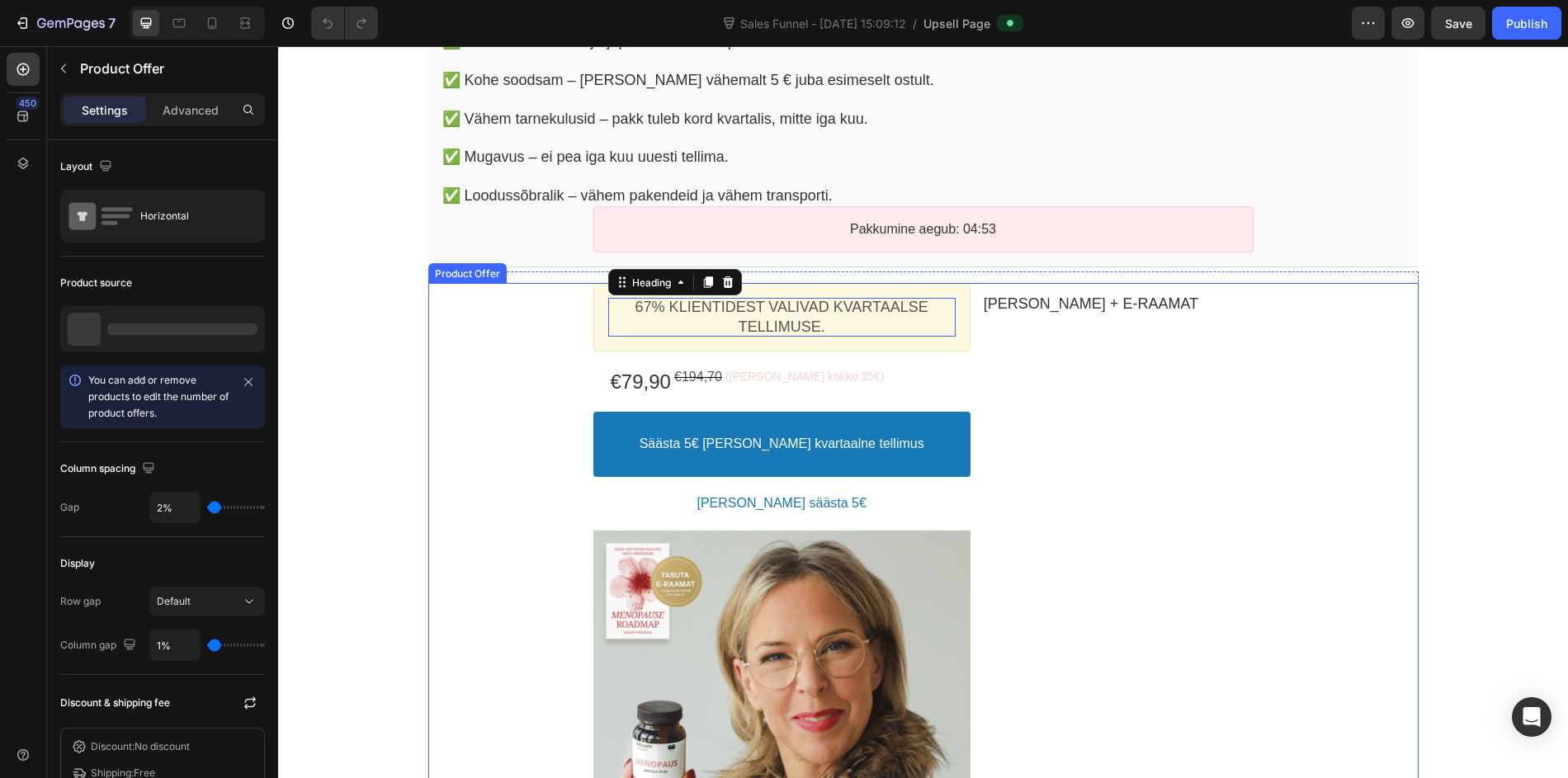
click at [550, 403] on div "67% klientidest valivad kvartaalse tellimuse. Heading Callout Box Row €79,90 Pr…" at bounding box center [923, 595] width 990 height 624
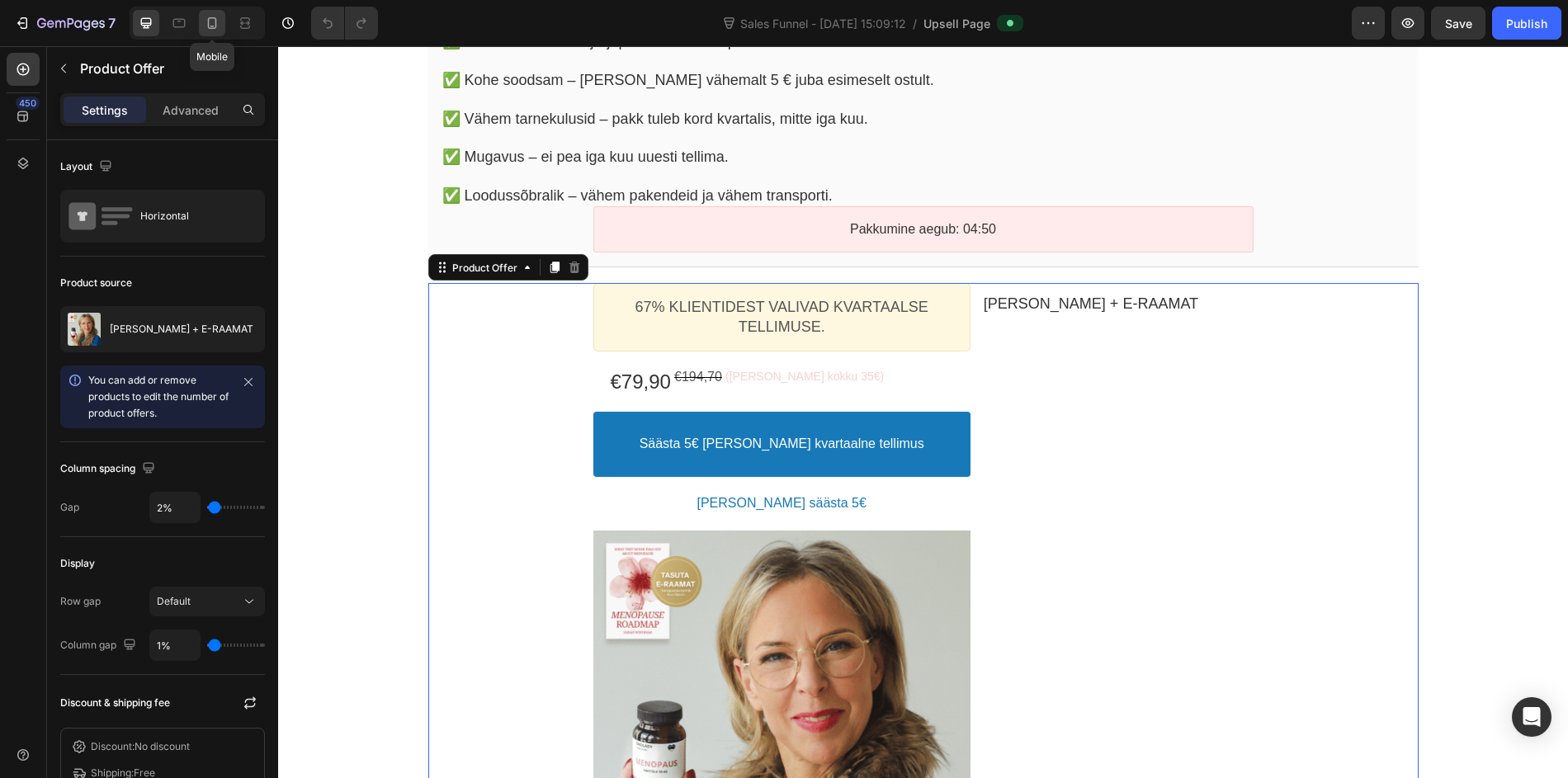
click at [215, 31] on div at bounding box center [212, 23] width 27 height 27
type input "100%"
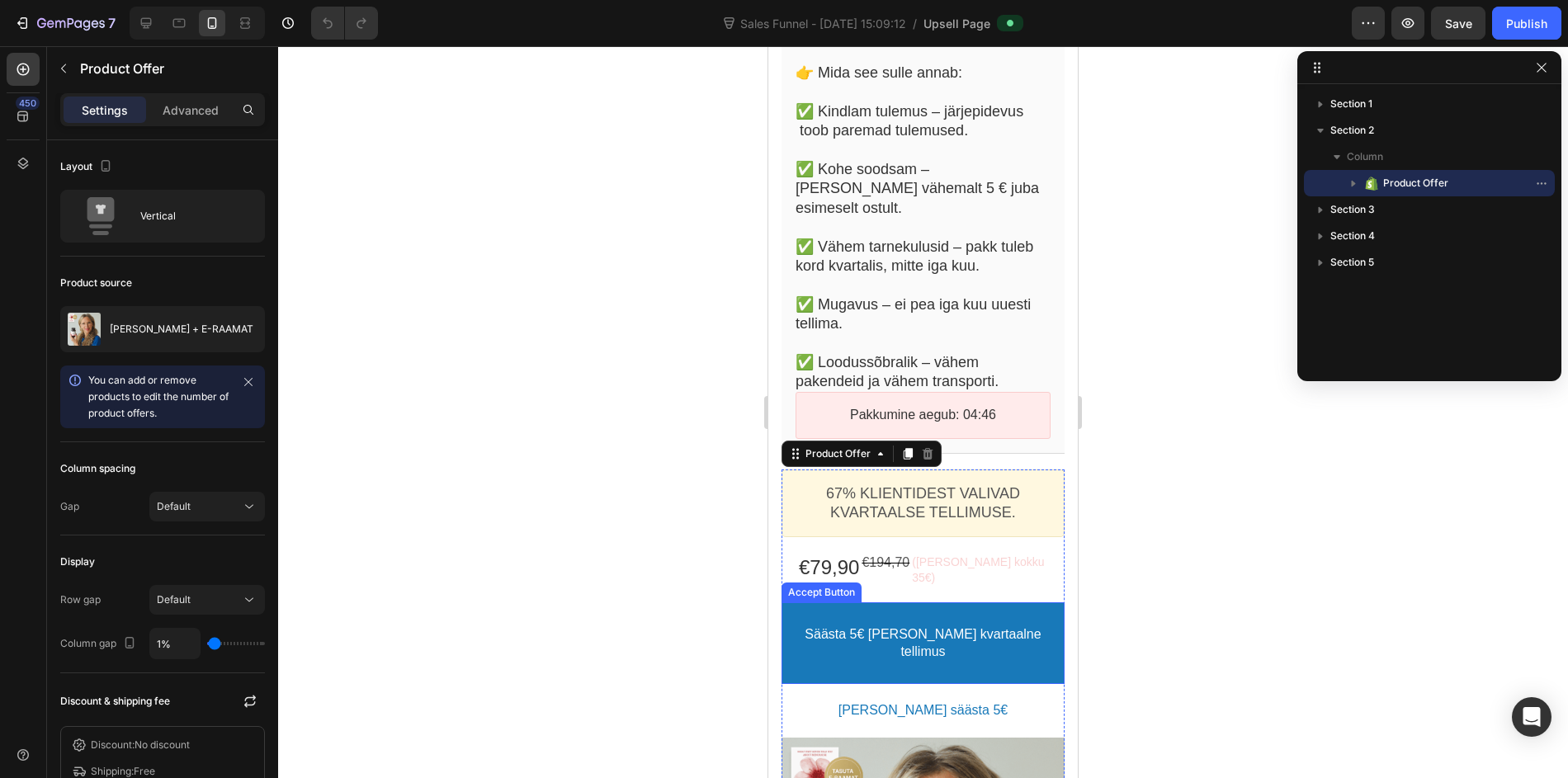
scroll to position [269, 0]
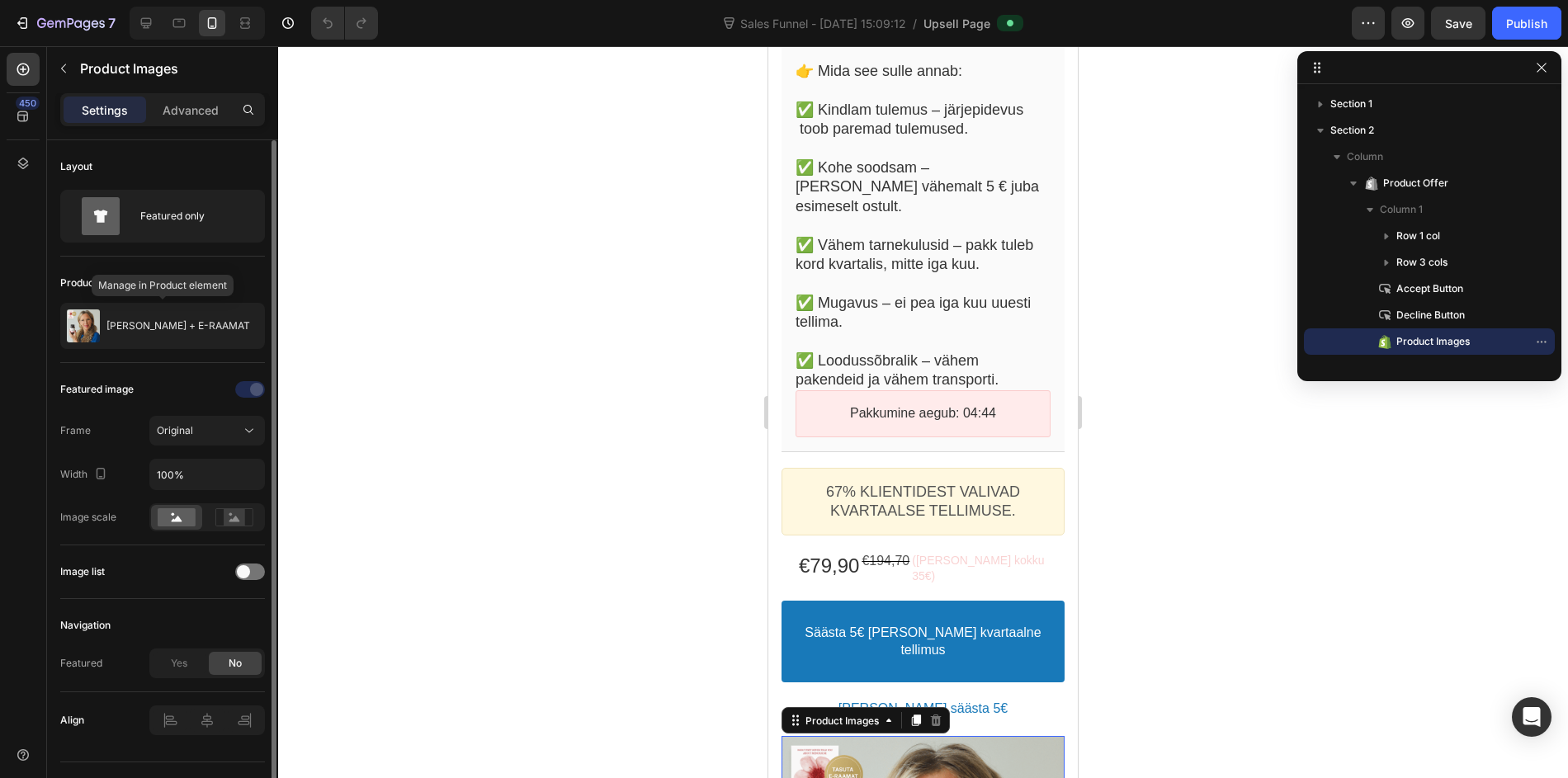
scroll to position [36, 0]
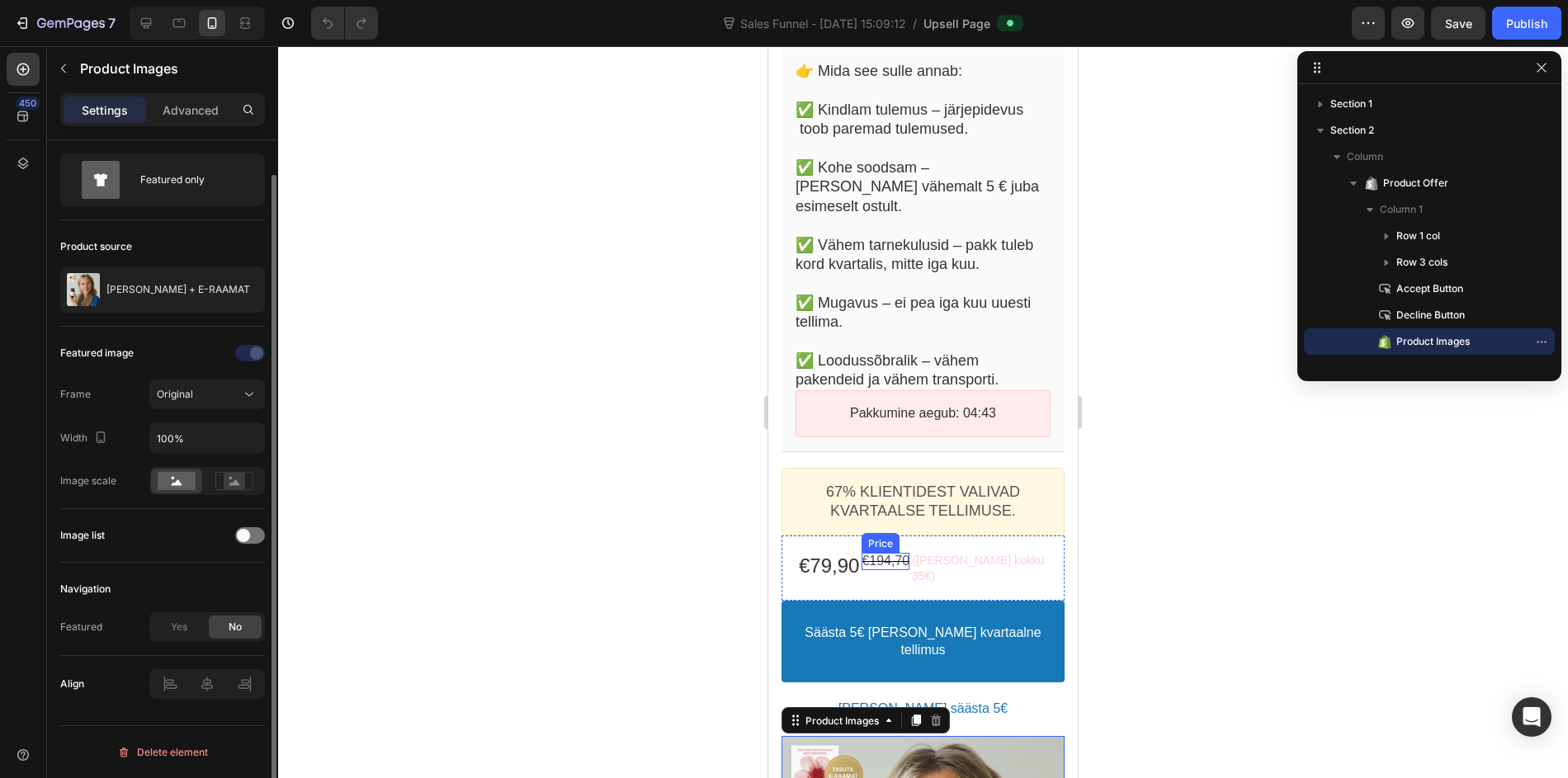
click at [910, 553] on bdo "€194,70" at bounding box center [885, 560] width 48 height 14
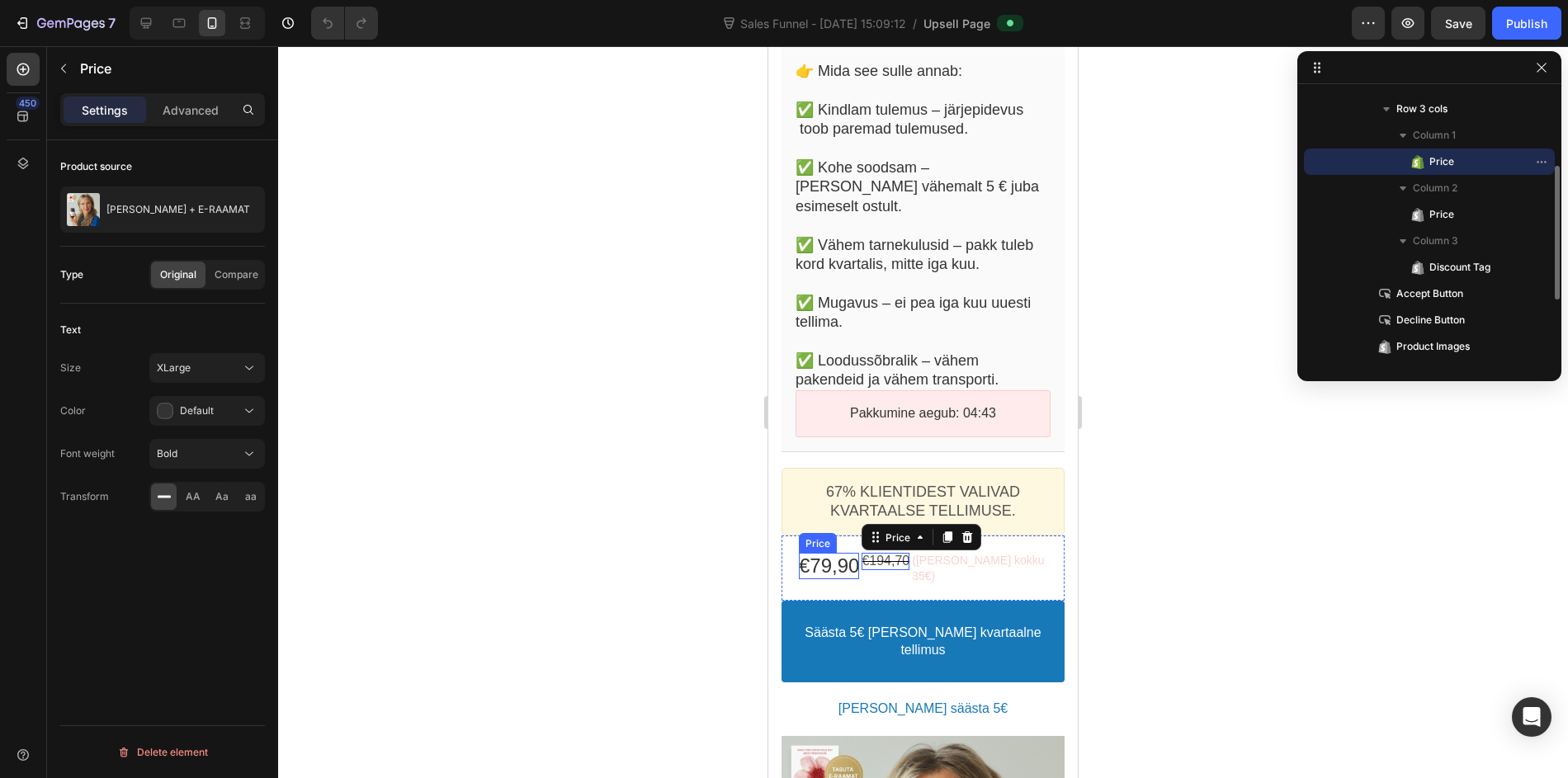
click at [802, 554] on bdo "€79,90" at bounding box center [829, 566] width 61 height 23
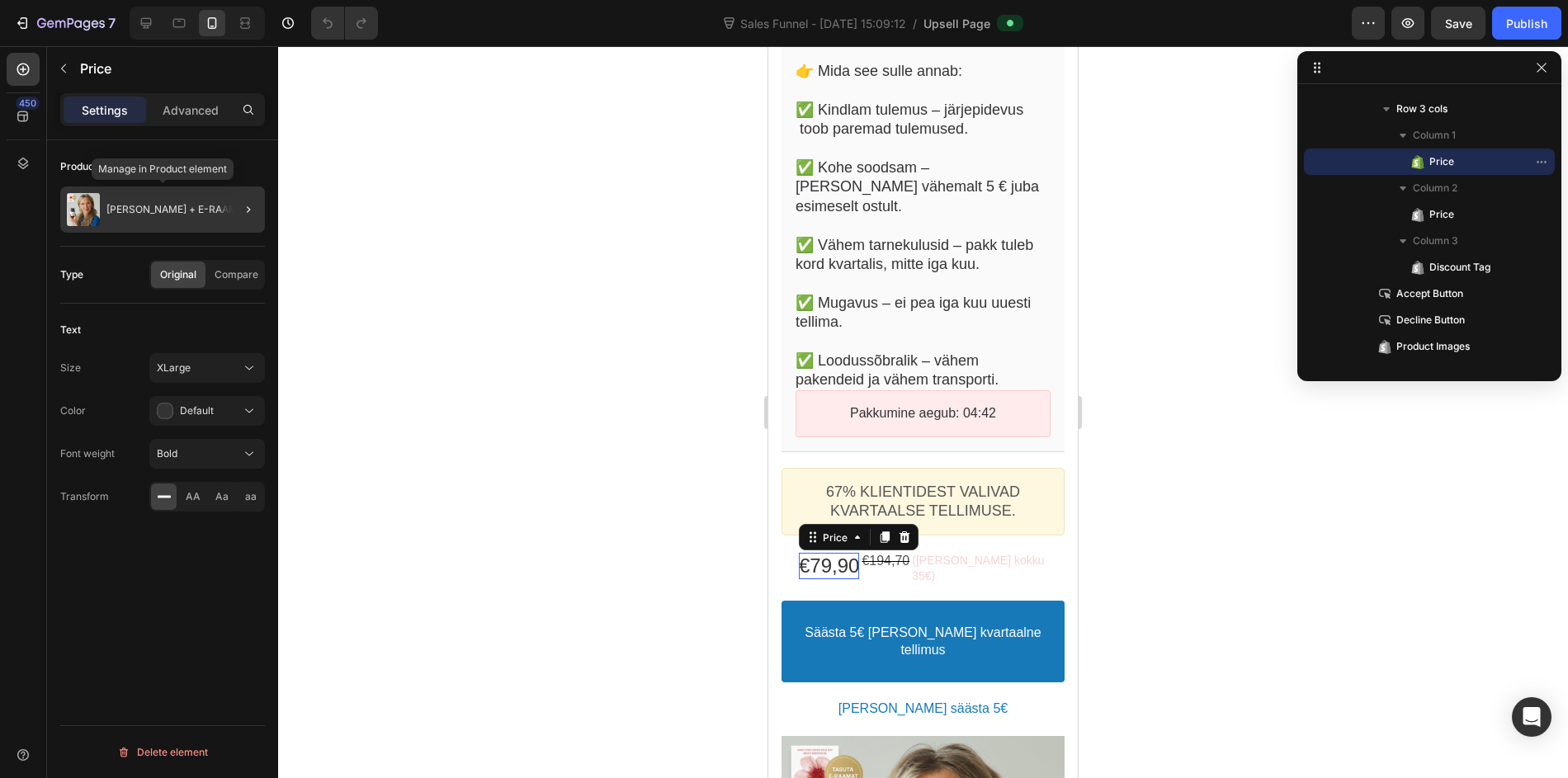
click at [147, 204] on p "[PERSON_NAME] + E-RAAMAT" at bounding box center [178, 209] width 144 height 11
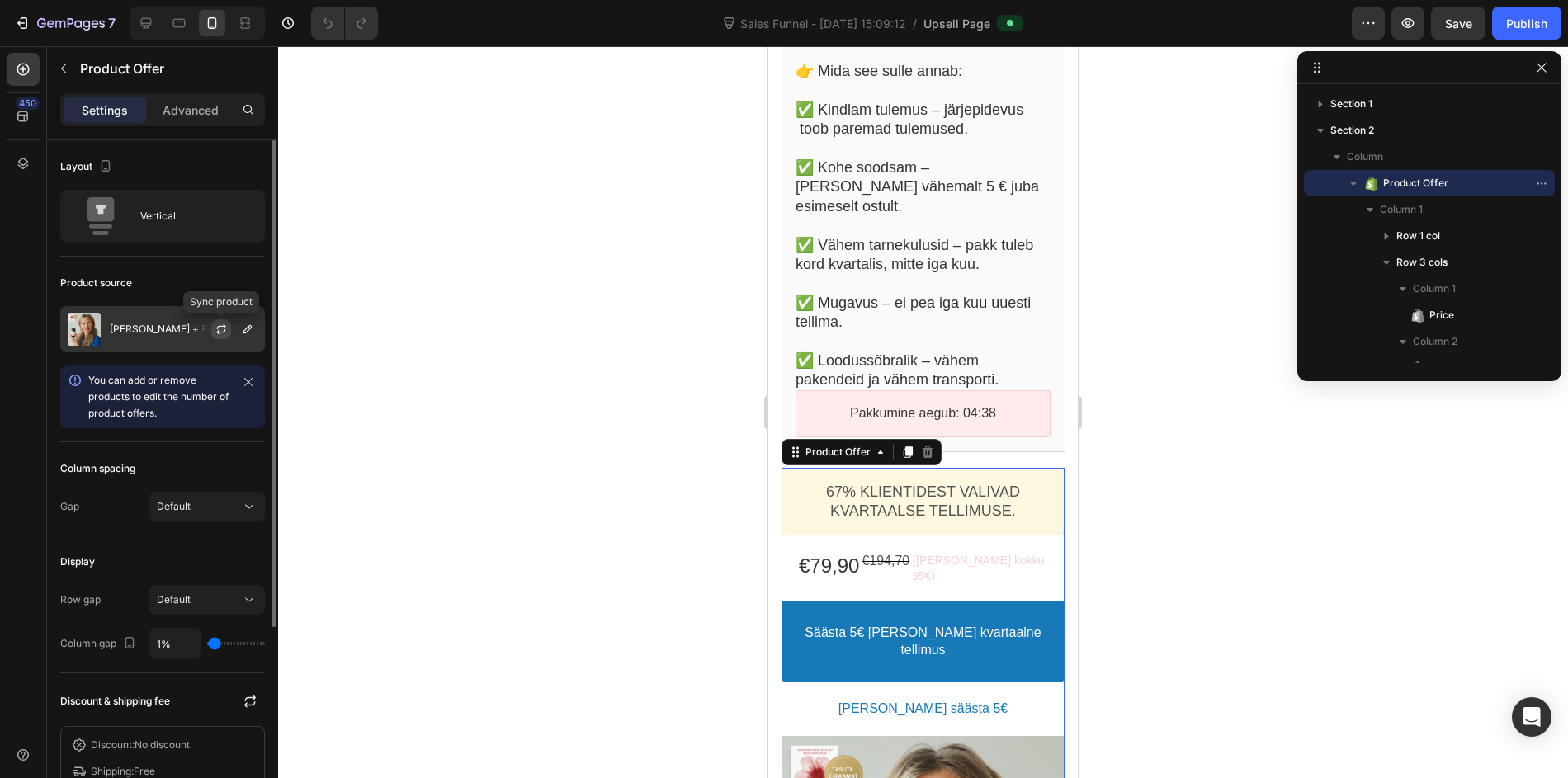
click at [219, 324] on icon "button" at bounding box center [221, 330] width 13 height 13
click at [173, 330] on p "[PERSON_NAME] + E-RAAMAT" at bounding box center [182, 329] width 144 height 11
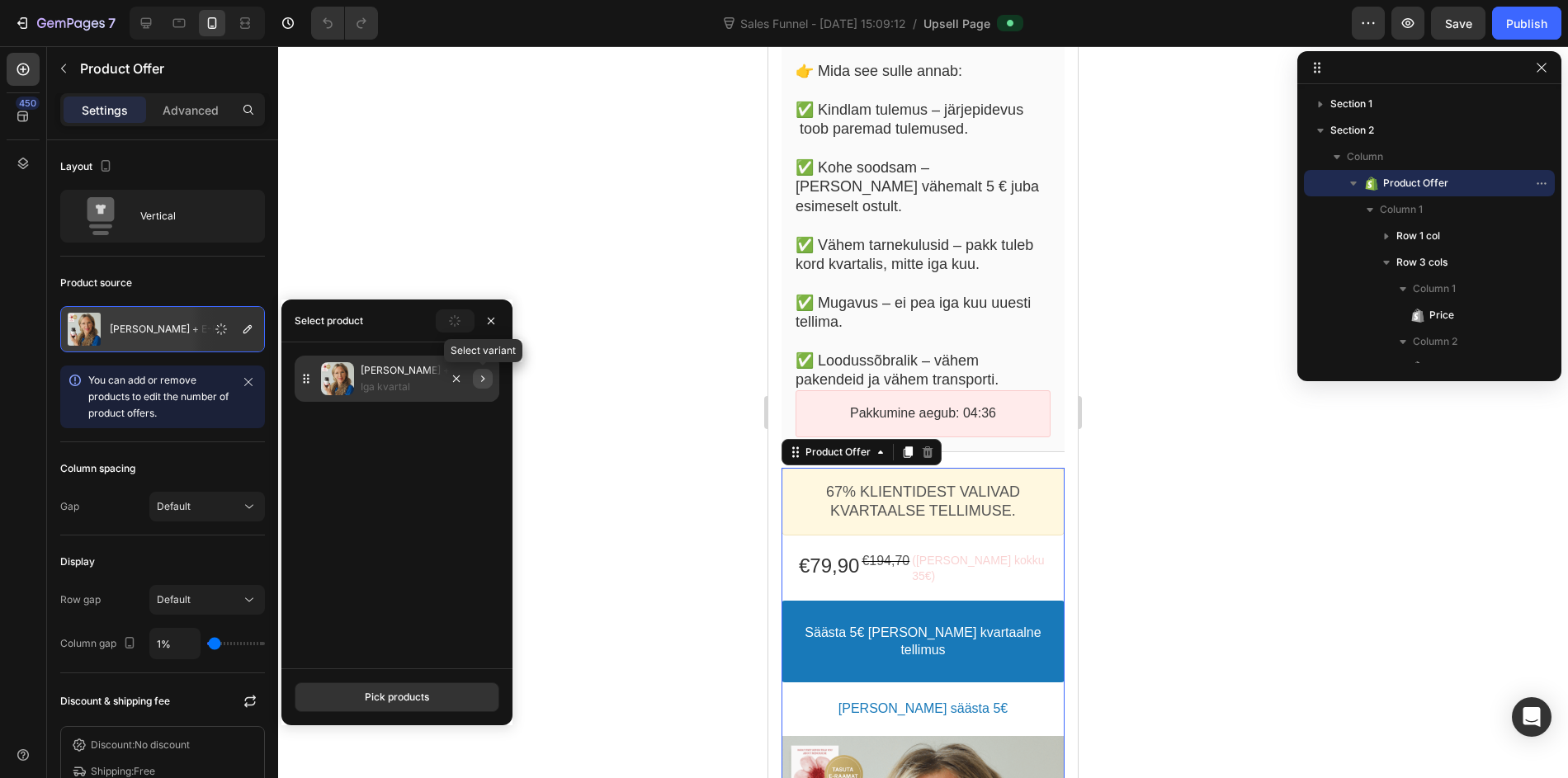
click at [486, 375] on icon "button" at bounding box center [483, 379] width 13 height 13
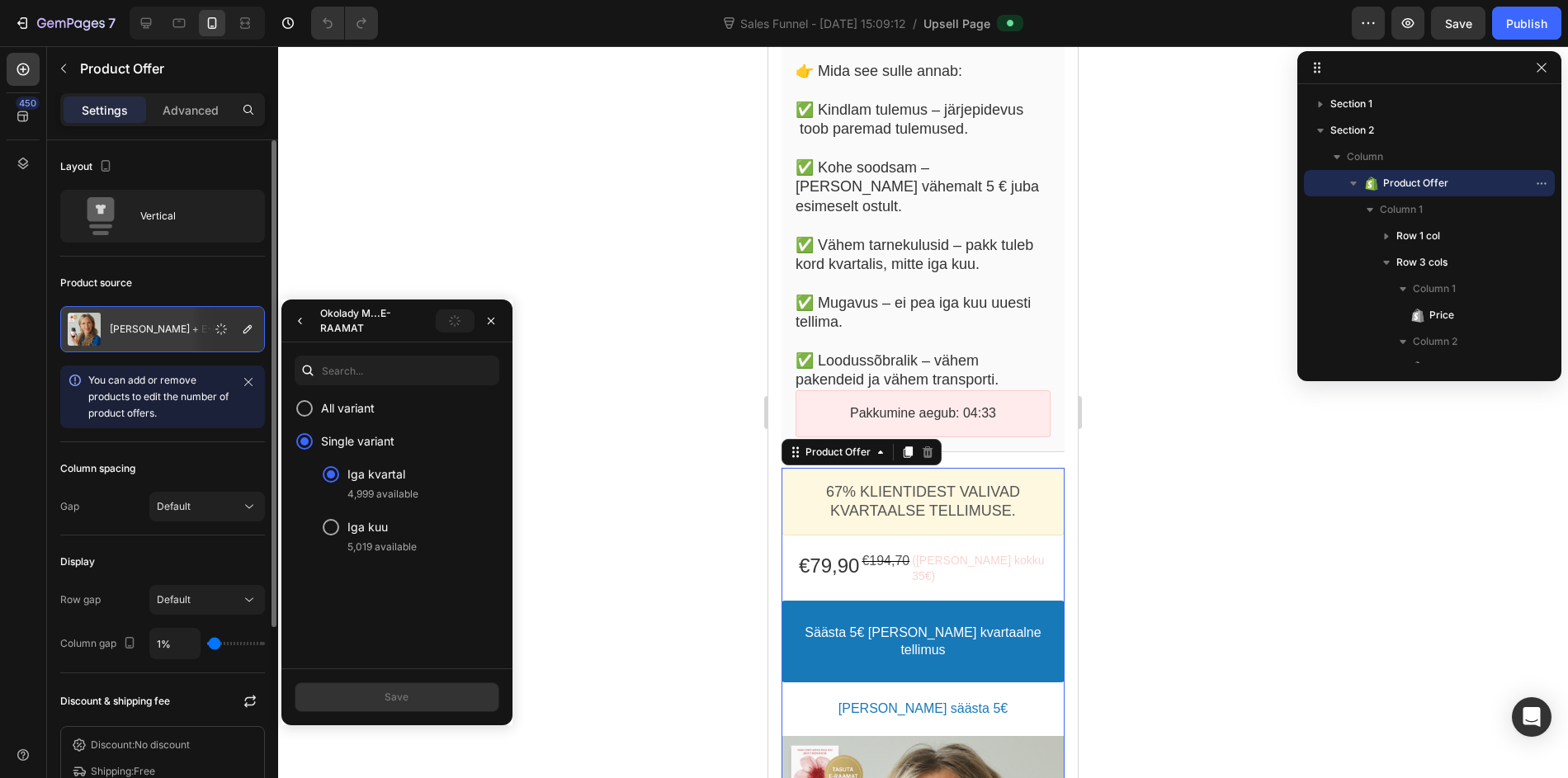
click at [198, 279] on div "Product source" at bounding box center [163, 283] width 205 height 27
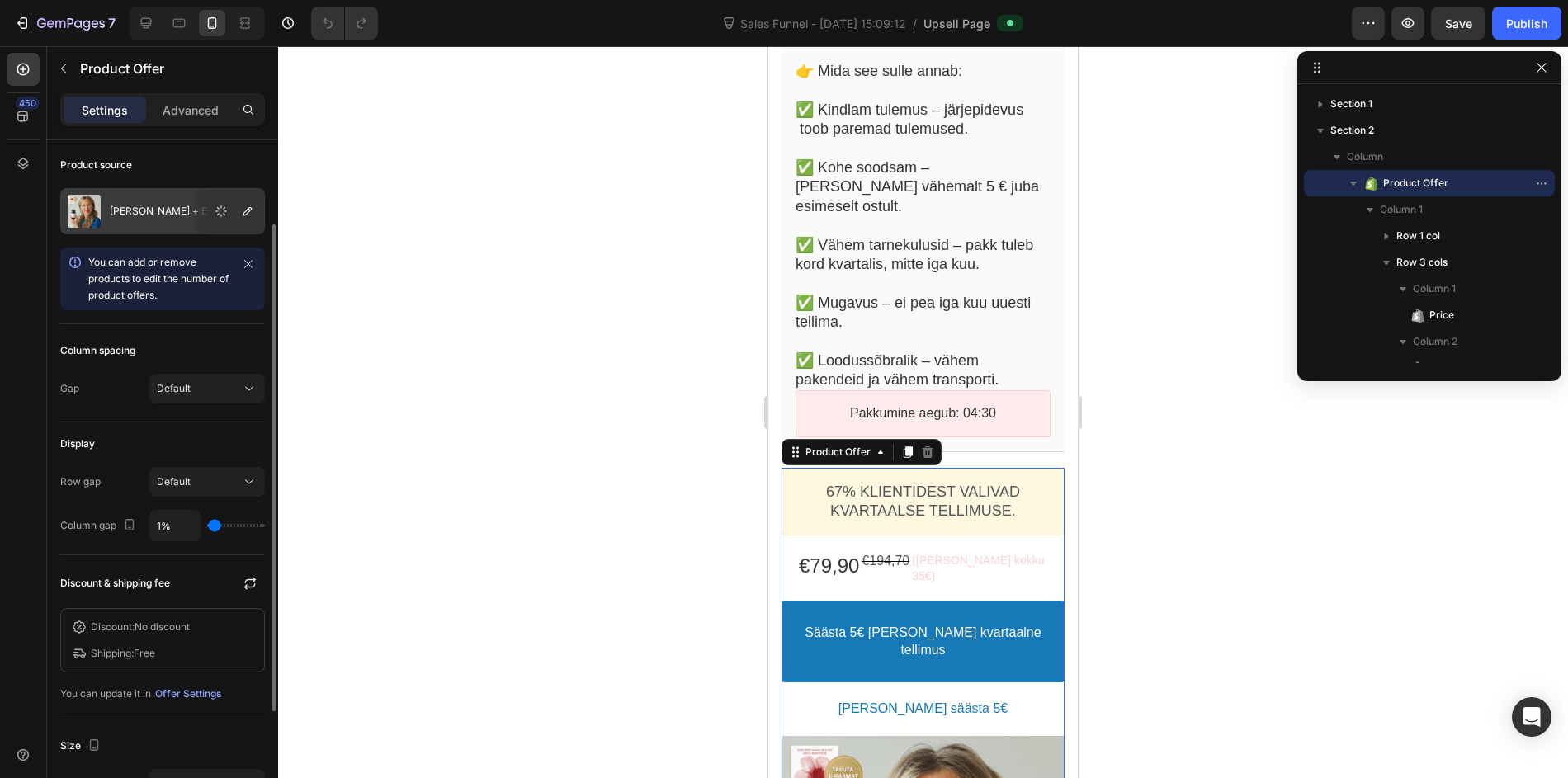
scroll to position [114, 0]
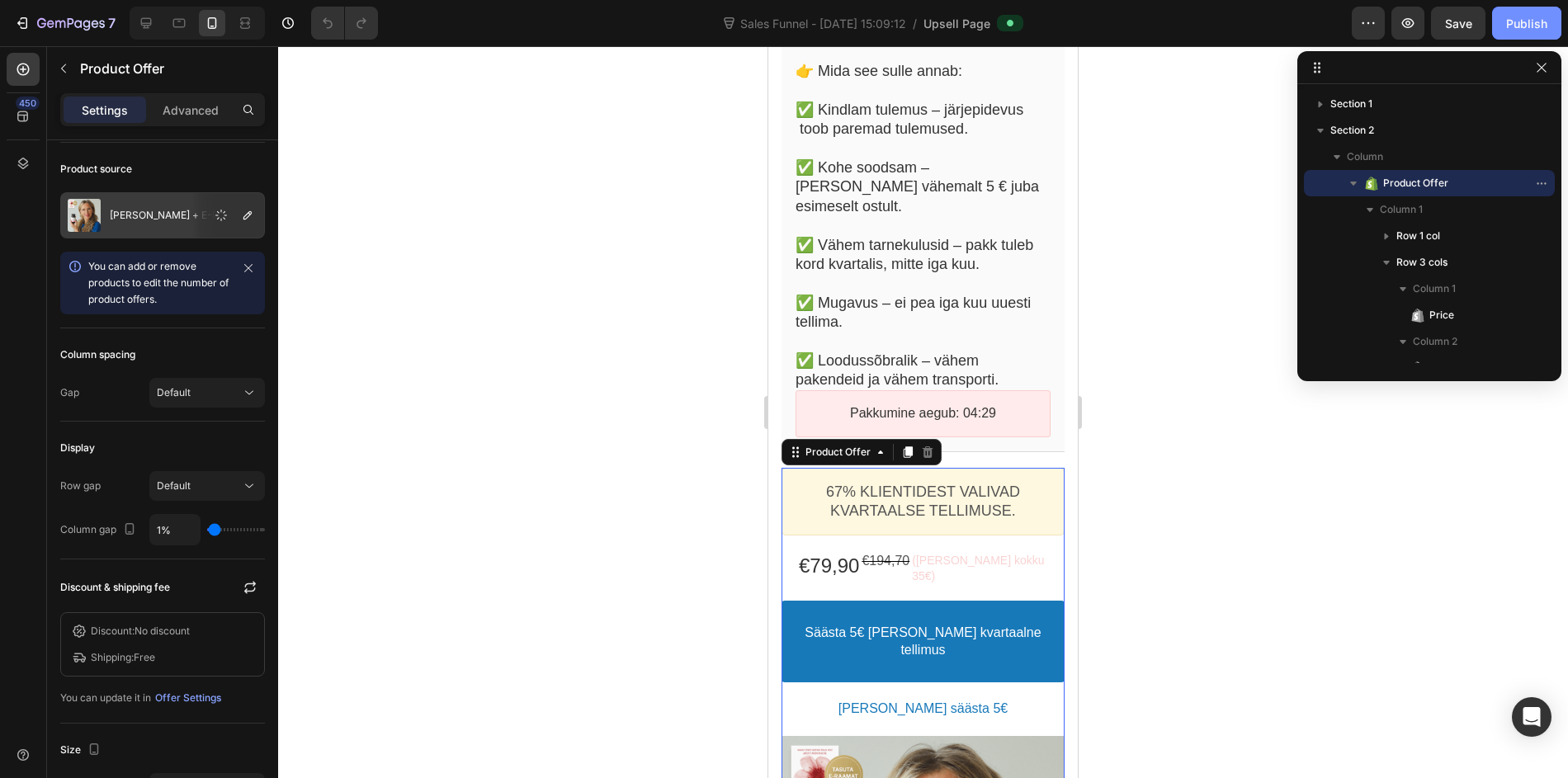
click at [1546, 21] on div "Publish" at bounding box center [1527, 24] width 42 height 17
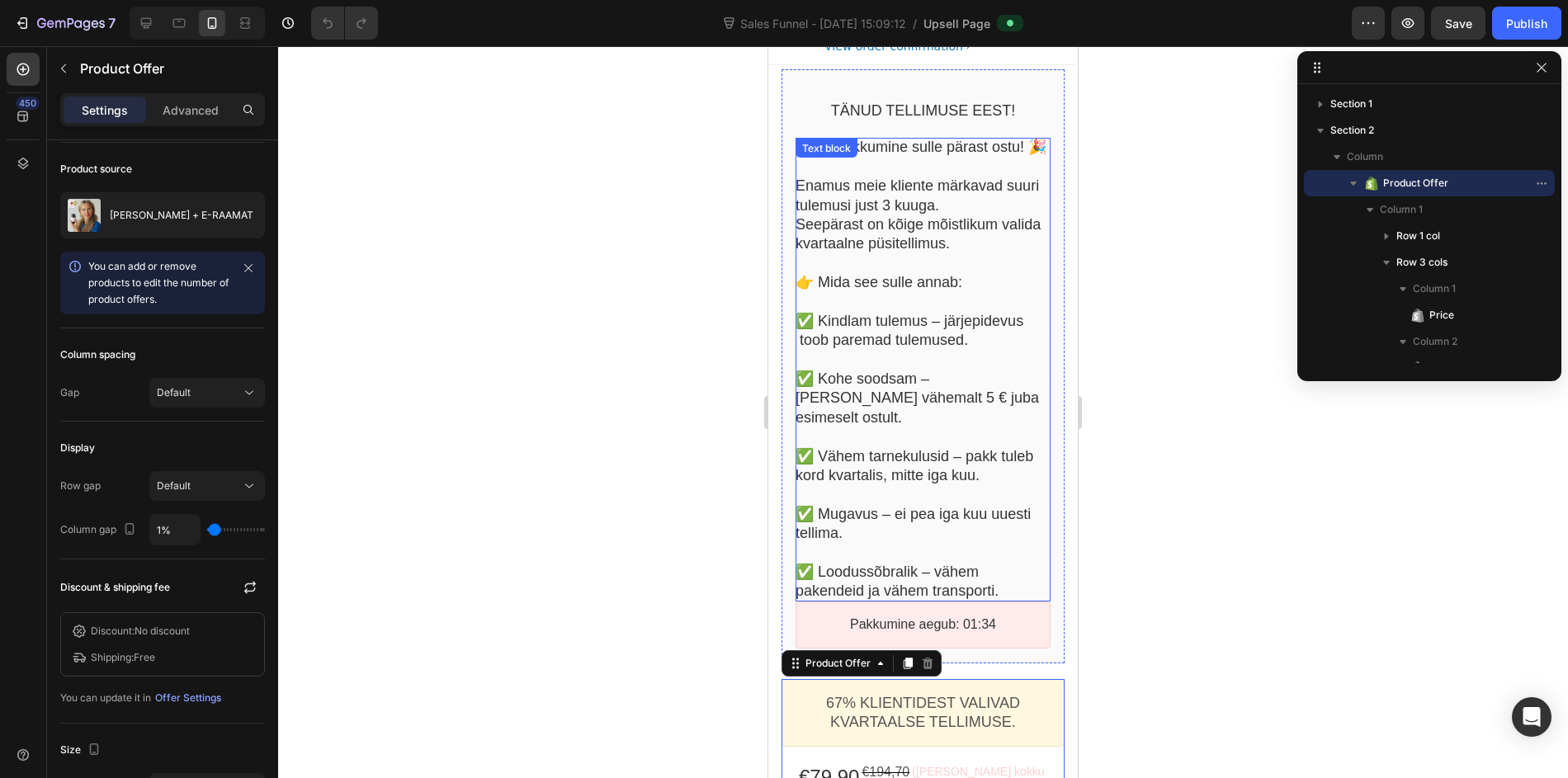
scroll to position [0, 0]
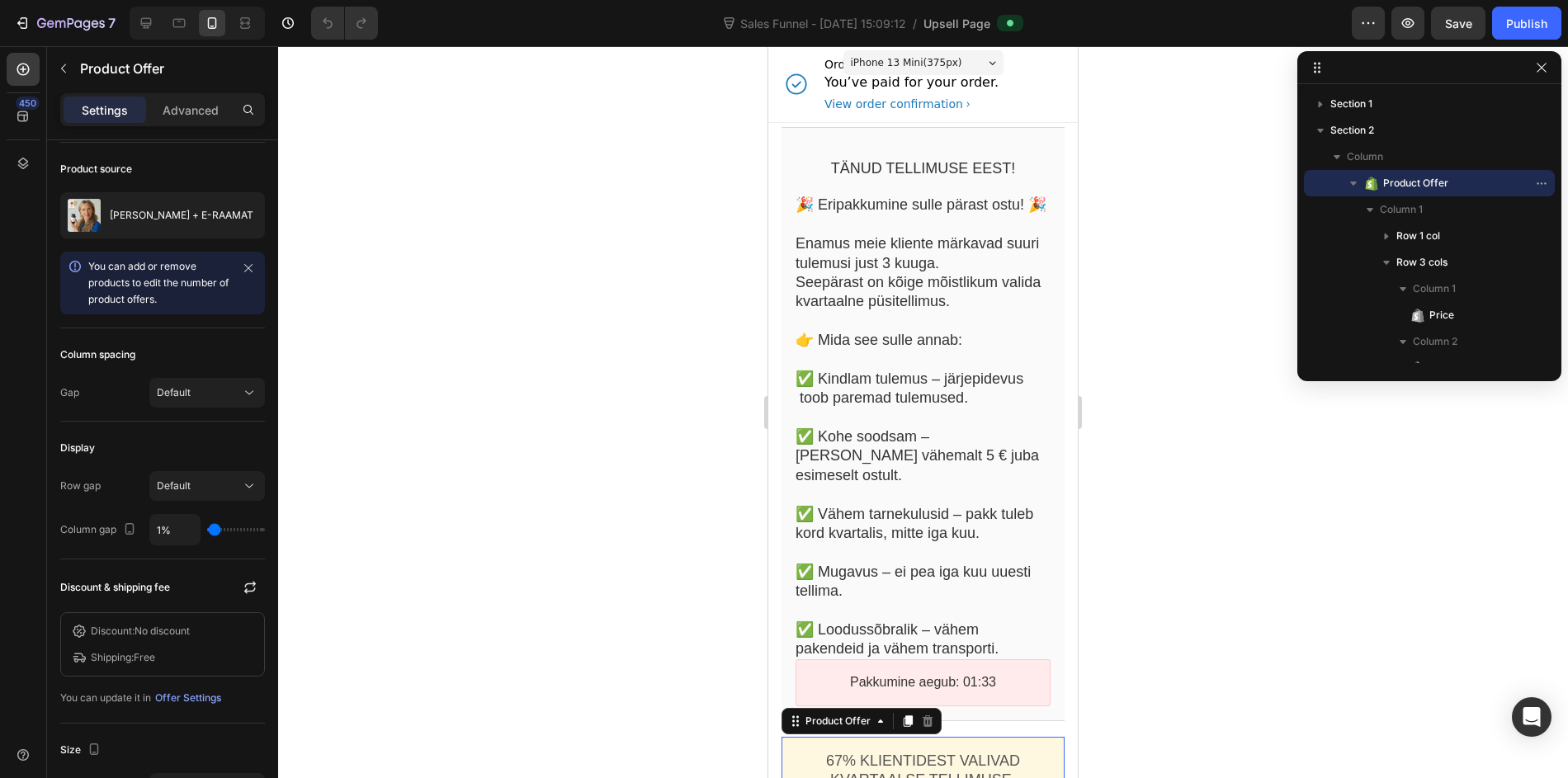
click at [943, 14] on div "Upsell Page" at bounding box center [957, 23] width 67 height 20
click at [955, 27] on span "Upsell Page" at bounding box center [957, 24] width 67 height 17
click at [876, 101] on div "View order confirmation" at bounding box center [893, 103] width 138 height 16
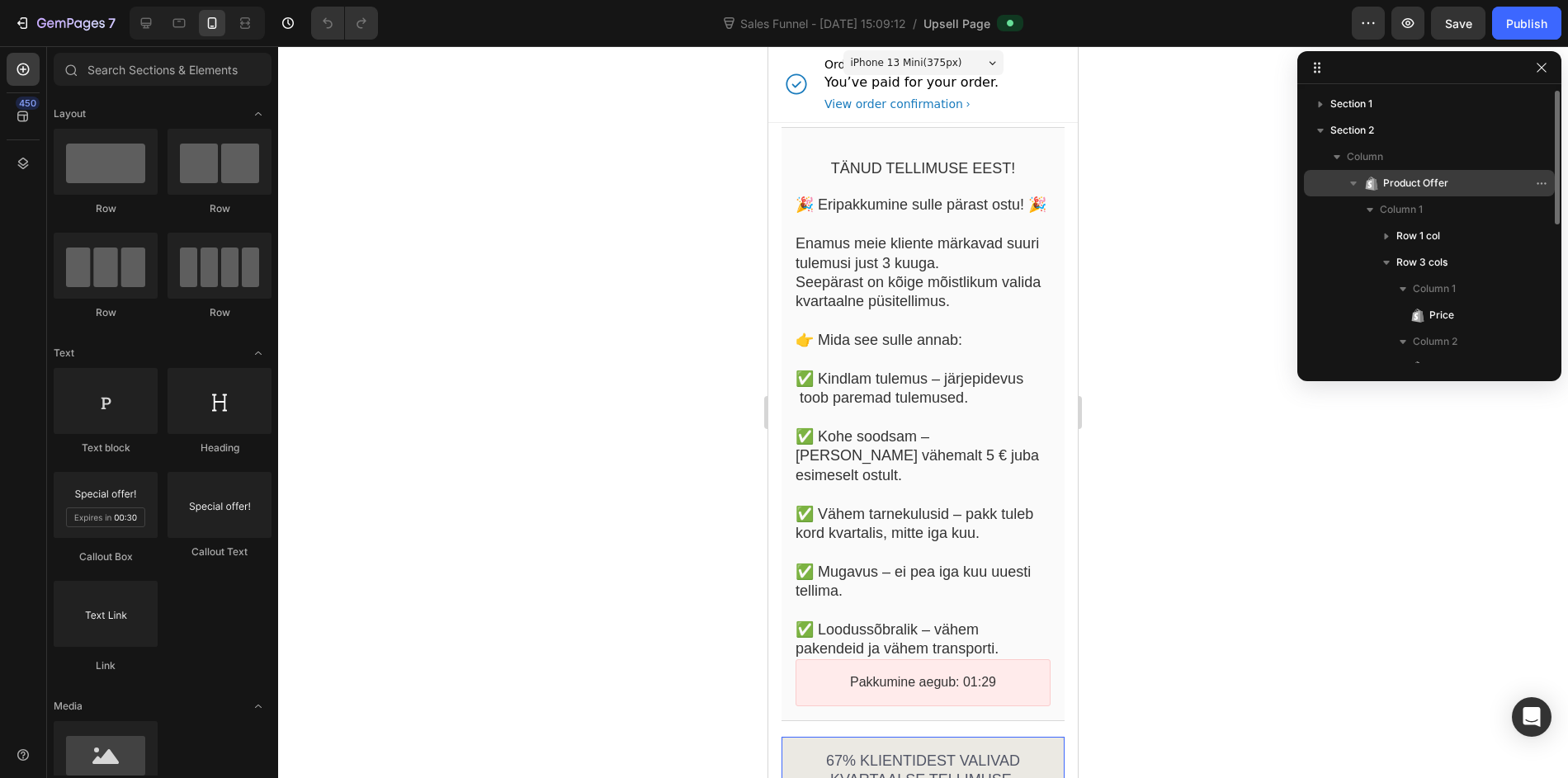
click at [1406, 187] on span "Product Offer" at bounding box center [1415, 183] width 65 height 16
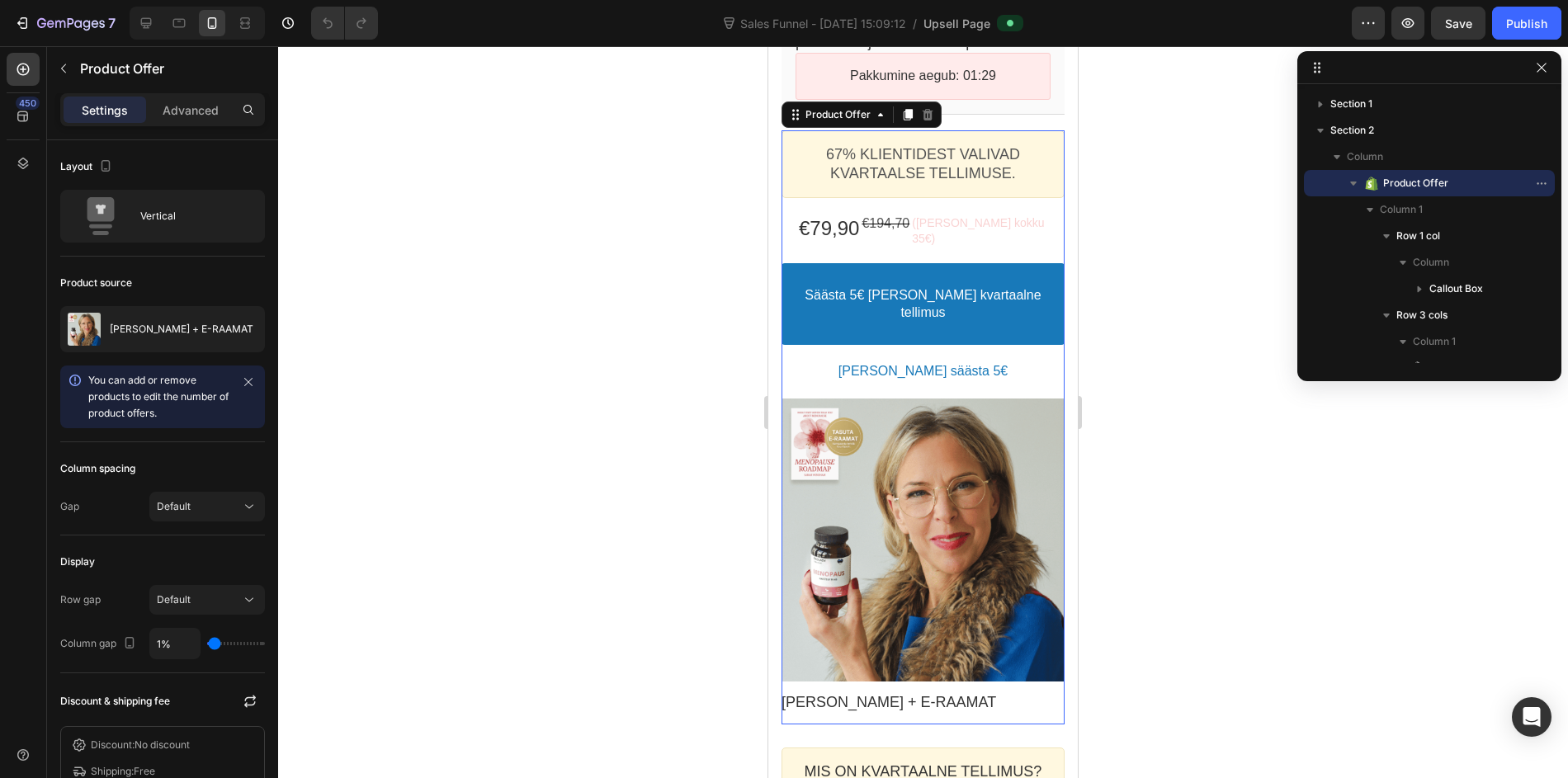
scroll to position [614, 0]
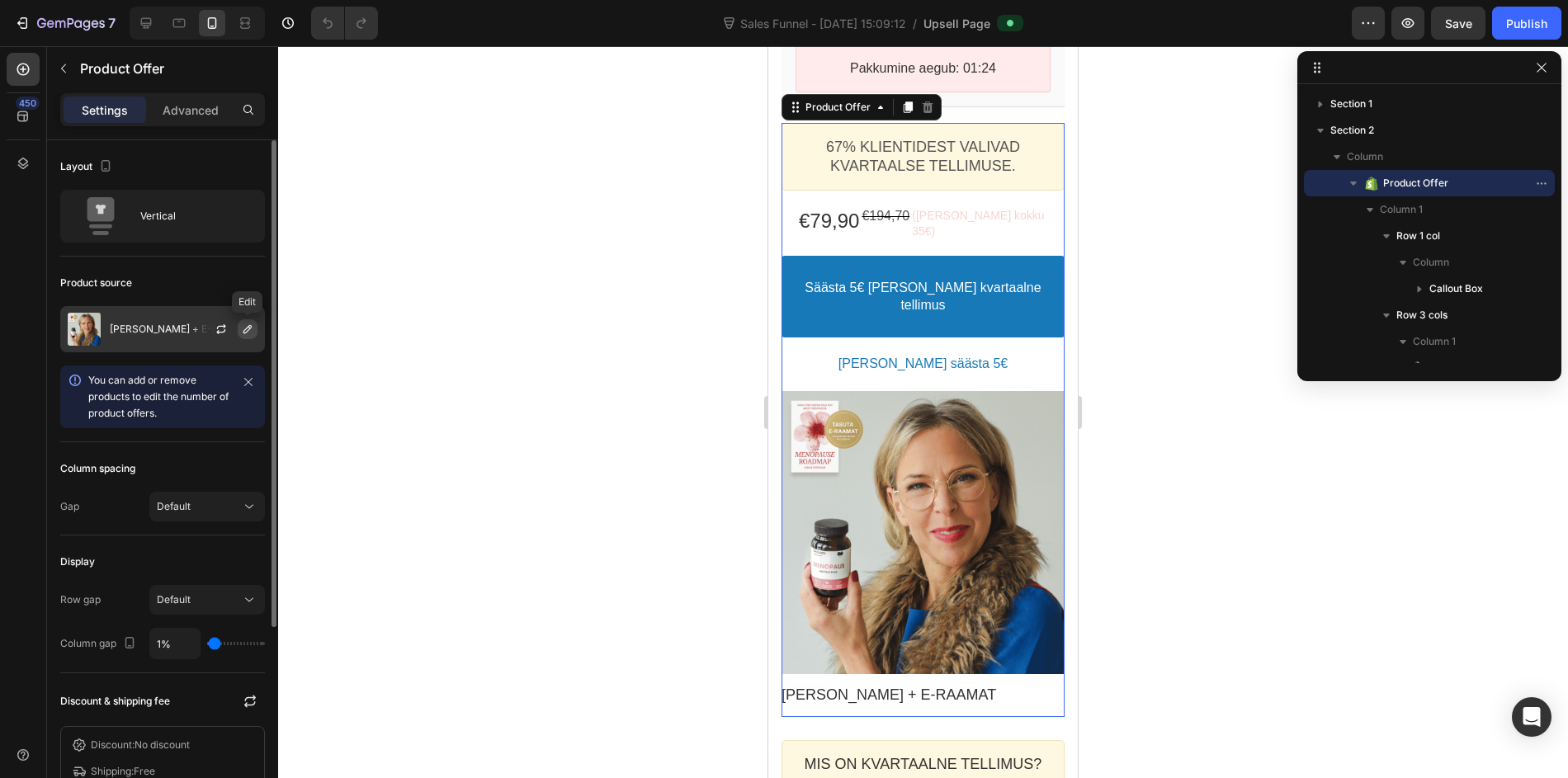
click at [255, 322] on button "button" at bounding box center [247, 329] width 20 height 20
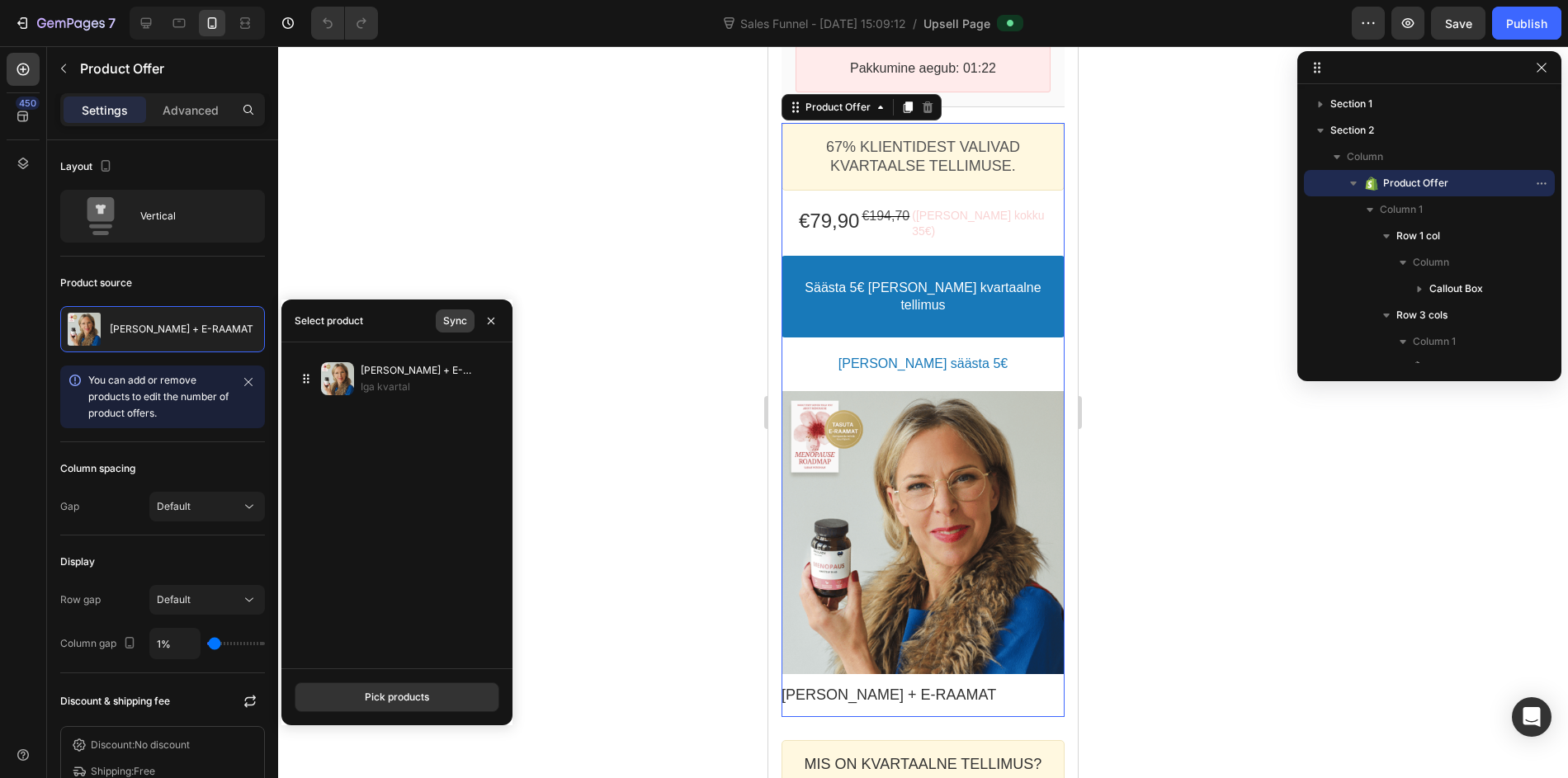
click at [460, 314] on div "Sync" at bounding box center [455, 321] width 24 height 15
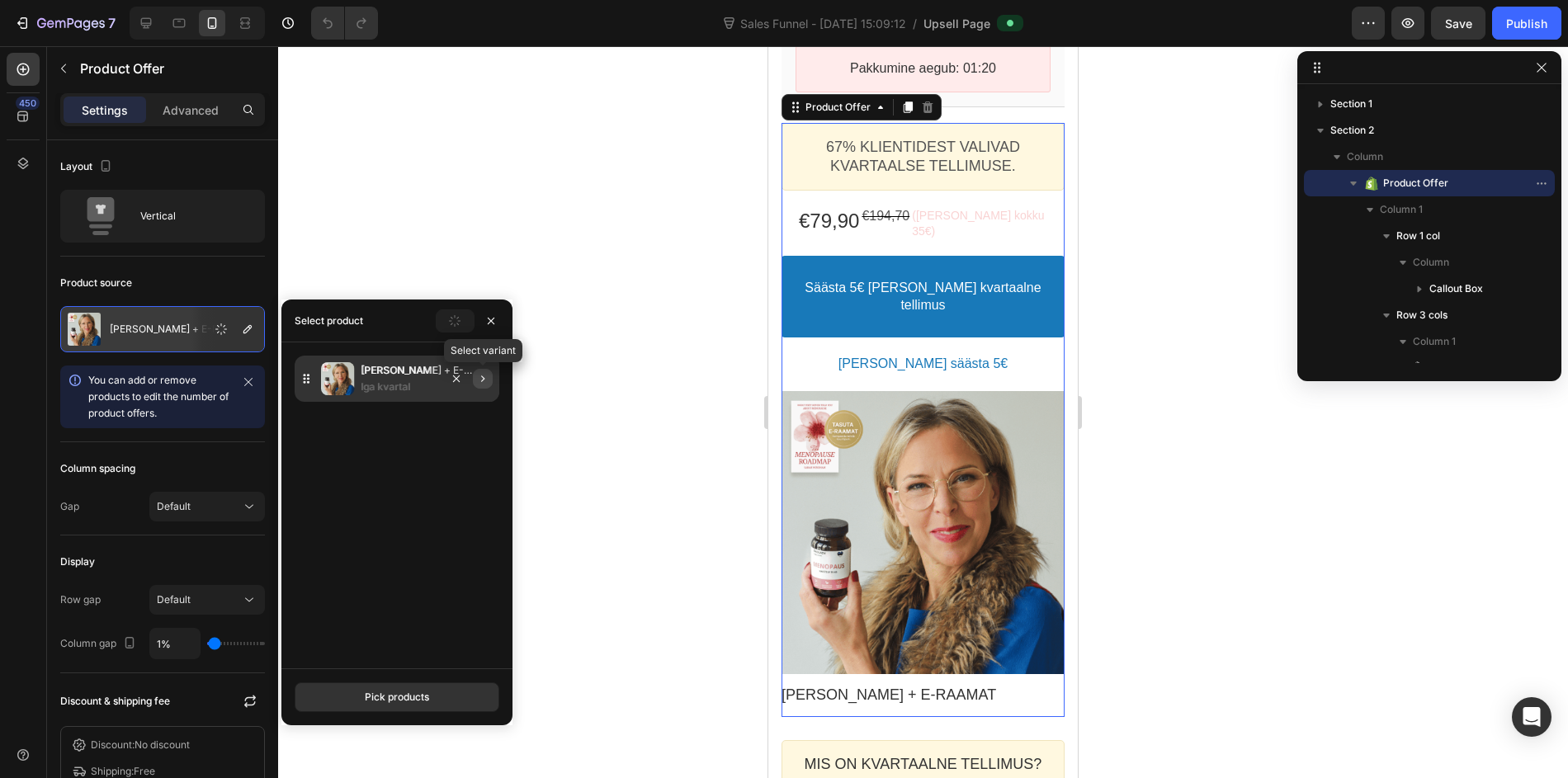
click at [481, 379] on icon "button" at bounding box center [483, 379] width 13 height 13
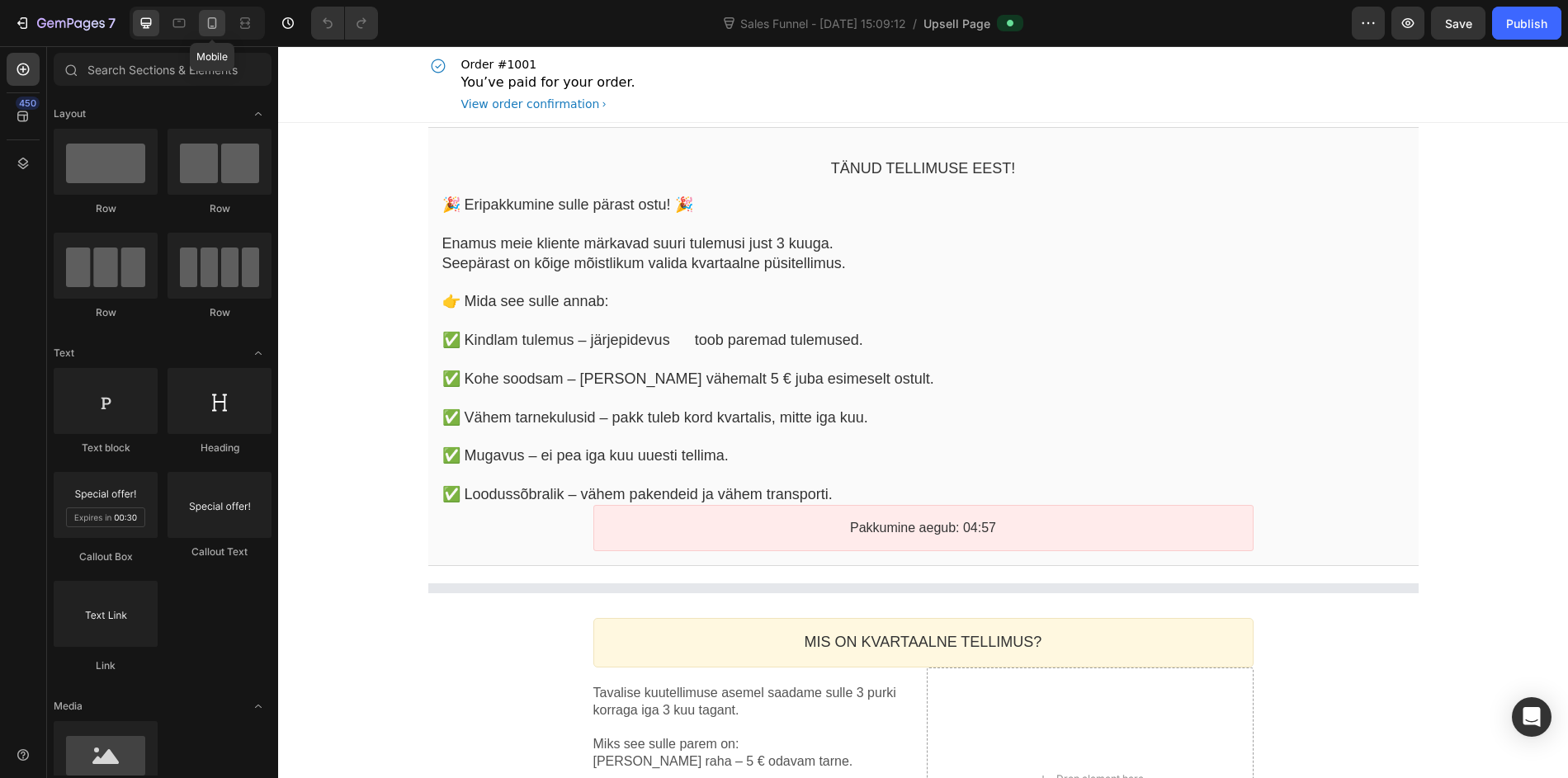
click at [212, 26] on icon at bounding box center [213, 23] width 9 height 11
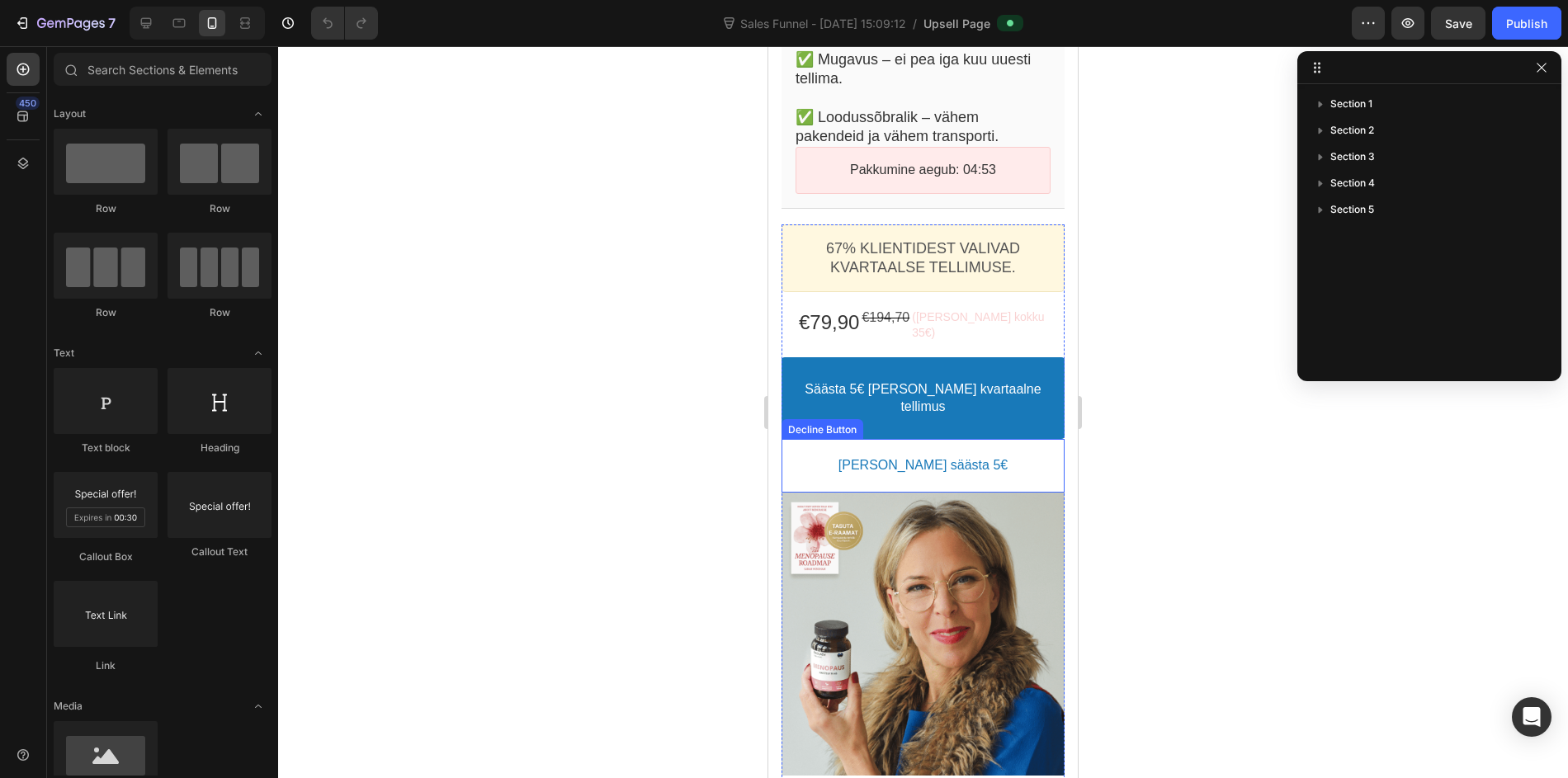
scroll to position [514, 0]
click at [926, 356] on button "Säästa 5€ [PERSON_NAME] kvartaalne tellimus" at bounding box center [923, 397] width 283 height 82
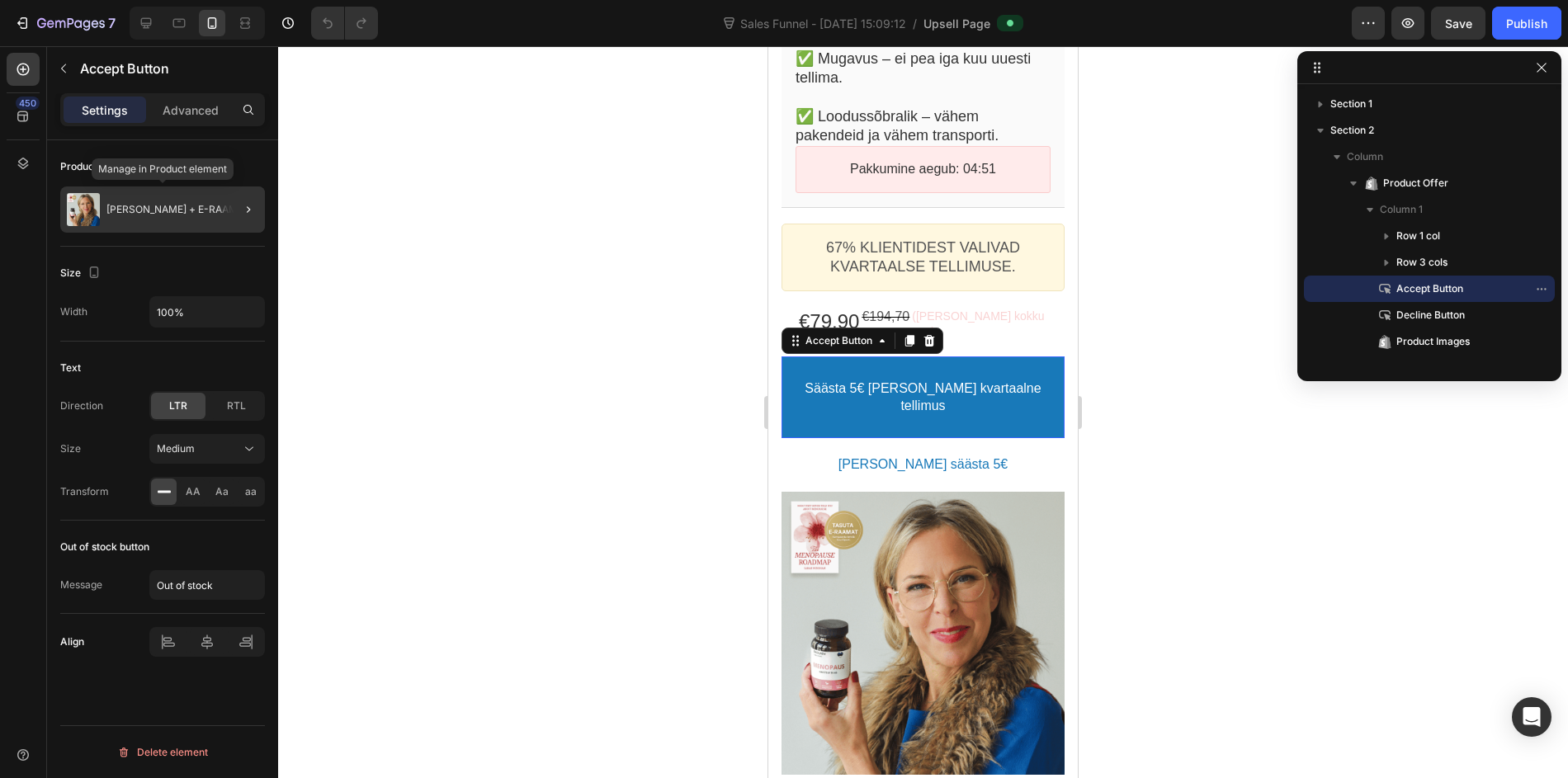
click at [160, 210] on p "[PERSON_NAME] + E-RAAMAT" at bounding box center [178, 209] width 144 height 11
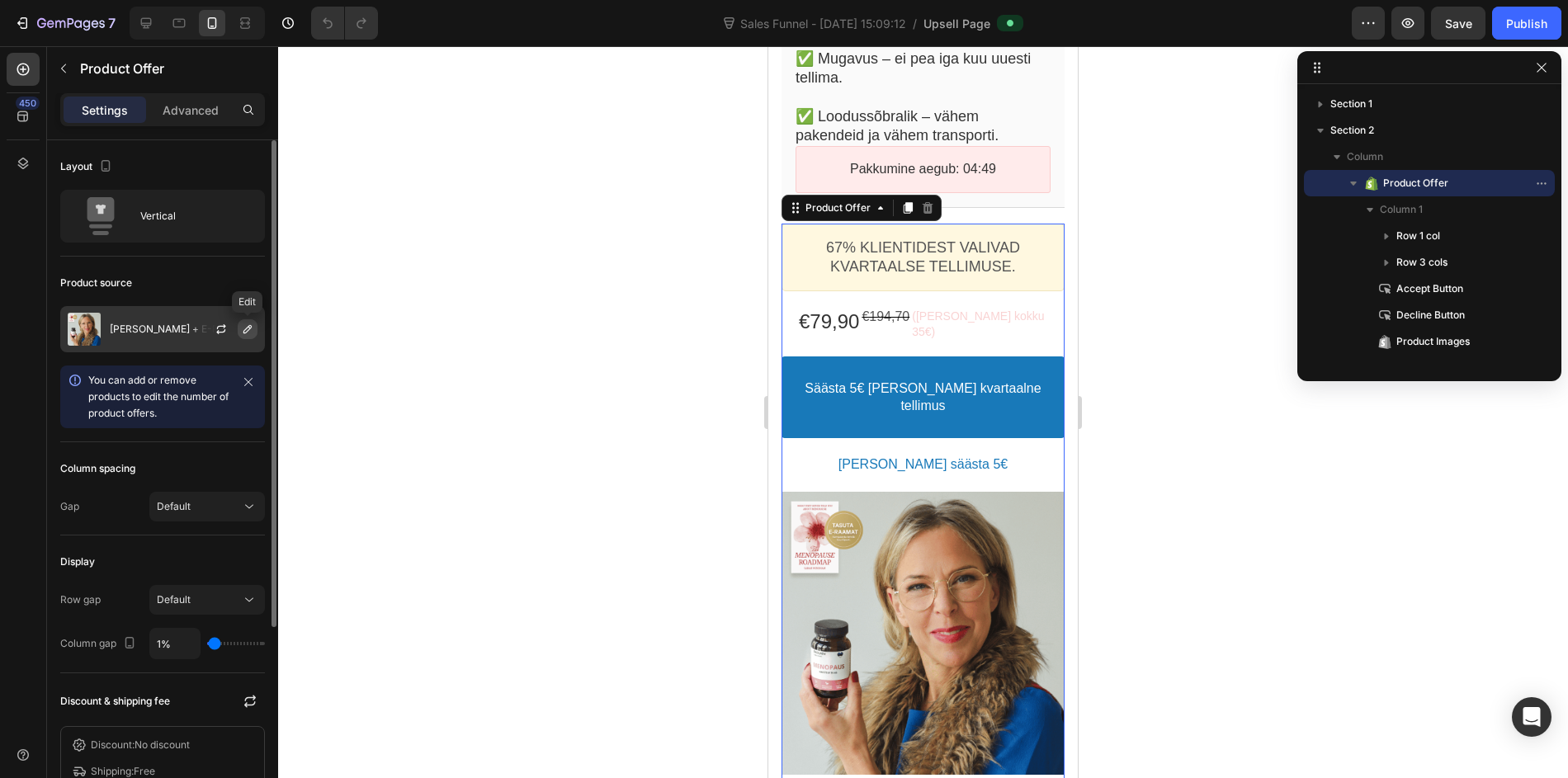
click at [251, 330] on icon "button" at bounding box center [247, 330] width 13 height 13
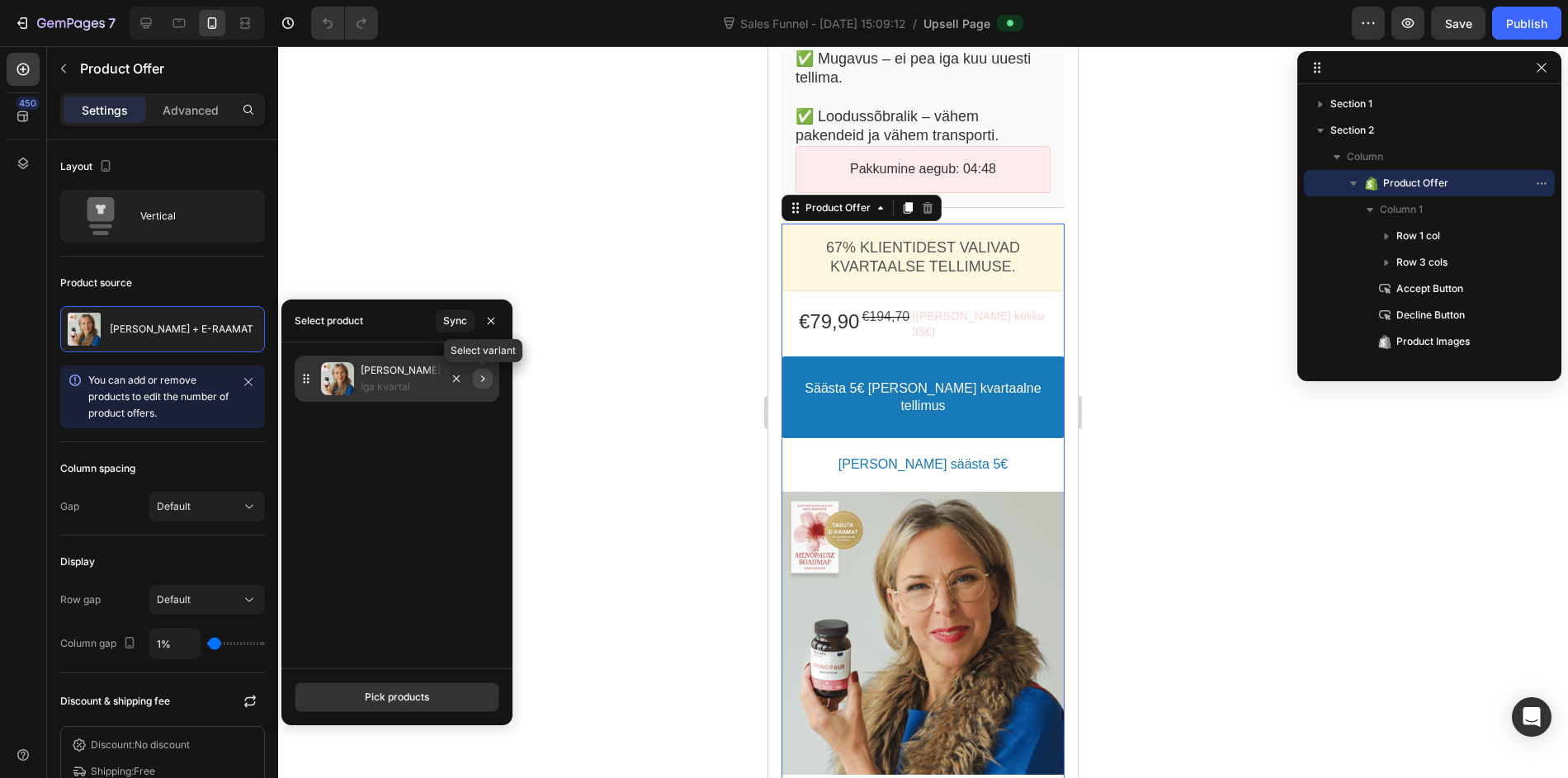
click at [479, 380] on icon "button" at bounding box center [483, 379] width 13 height 13
click at [479, 379] on icon "button" at bounding box center [483, 379] width 13 height 13
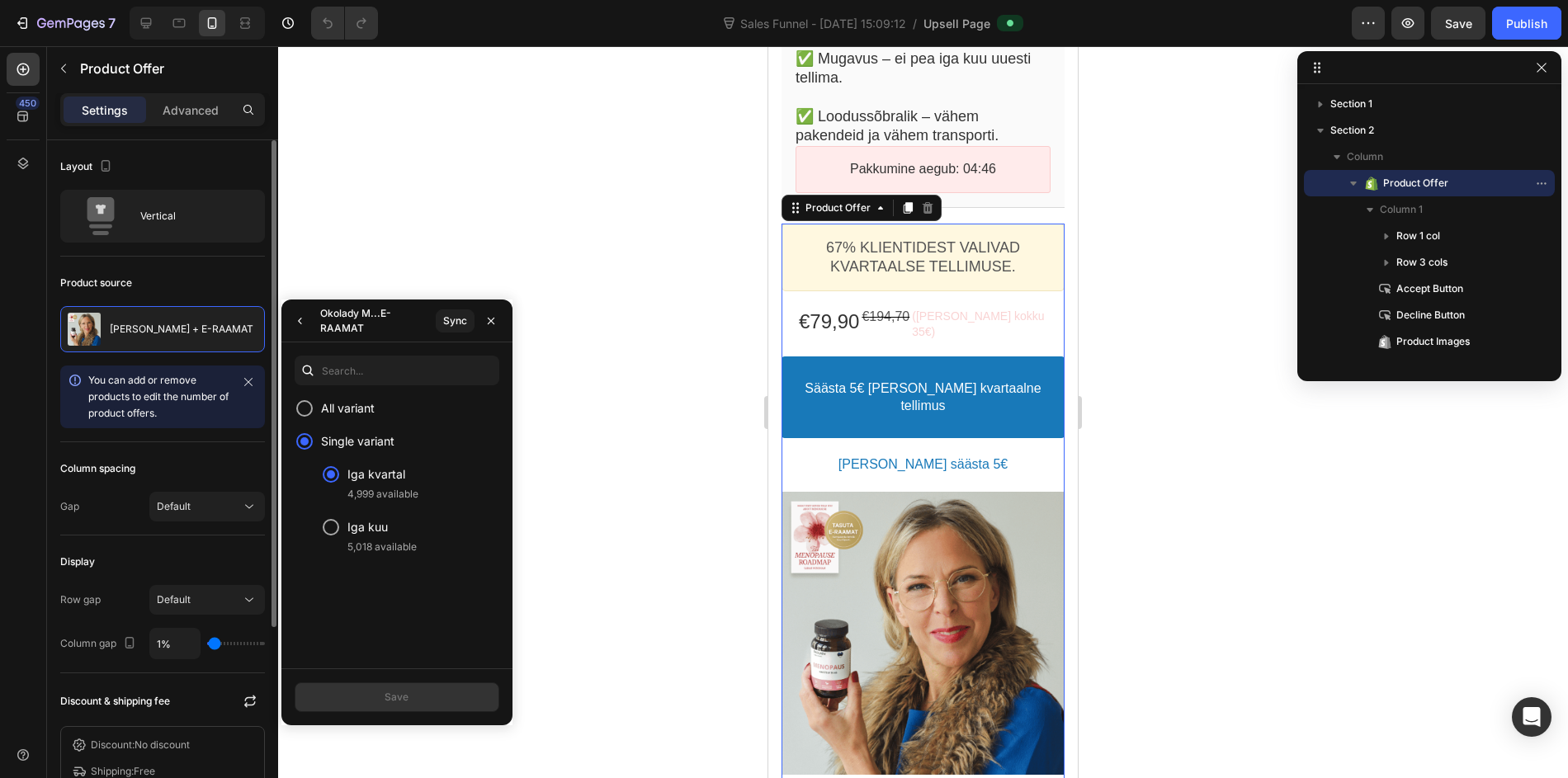
click at [100, 501] on div "Gap Default" at bounding box center [163, 506] width 205 height 29
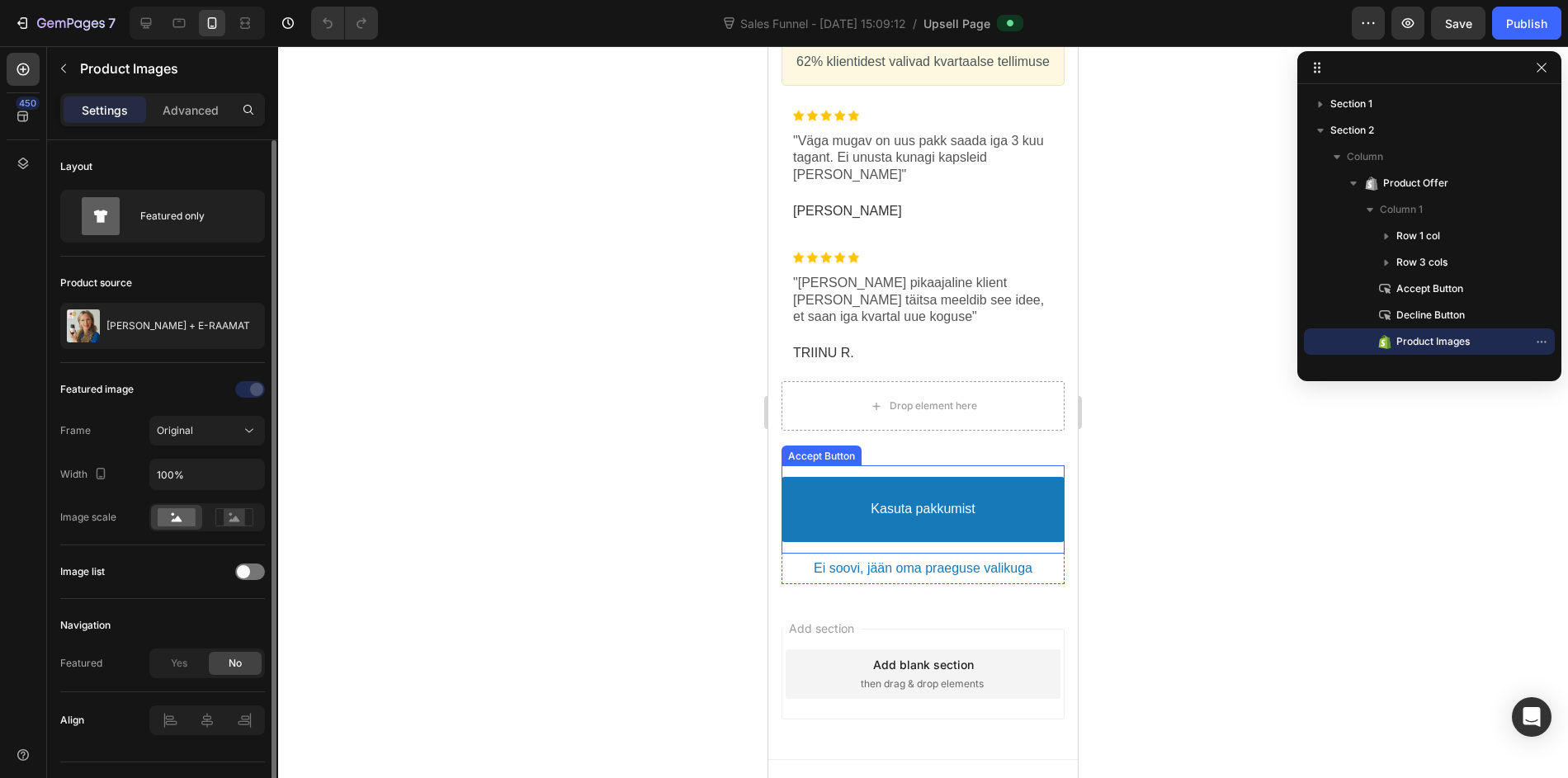
scroll to position [1718, 0]
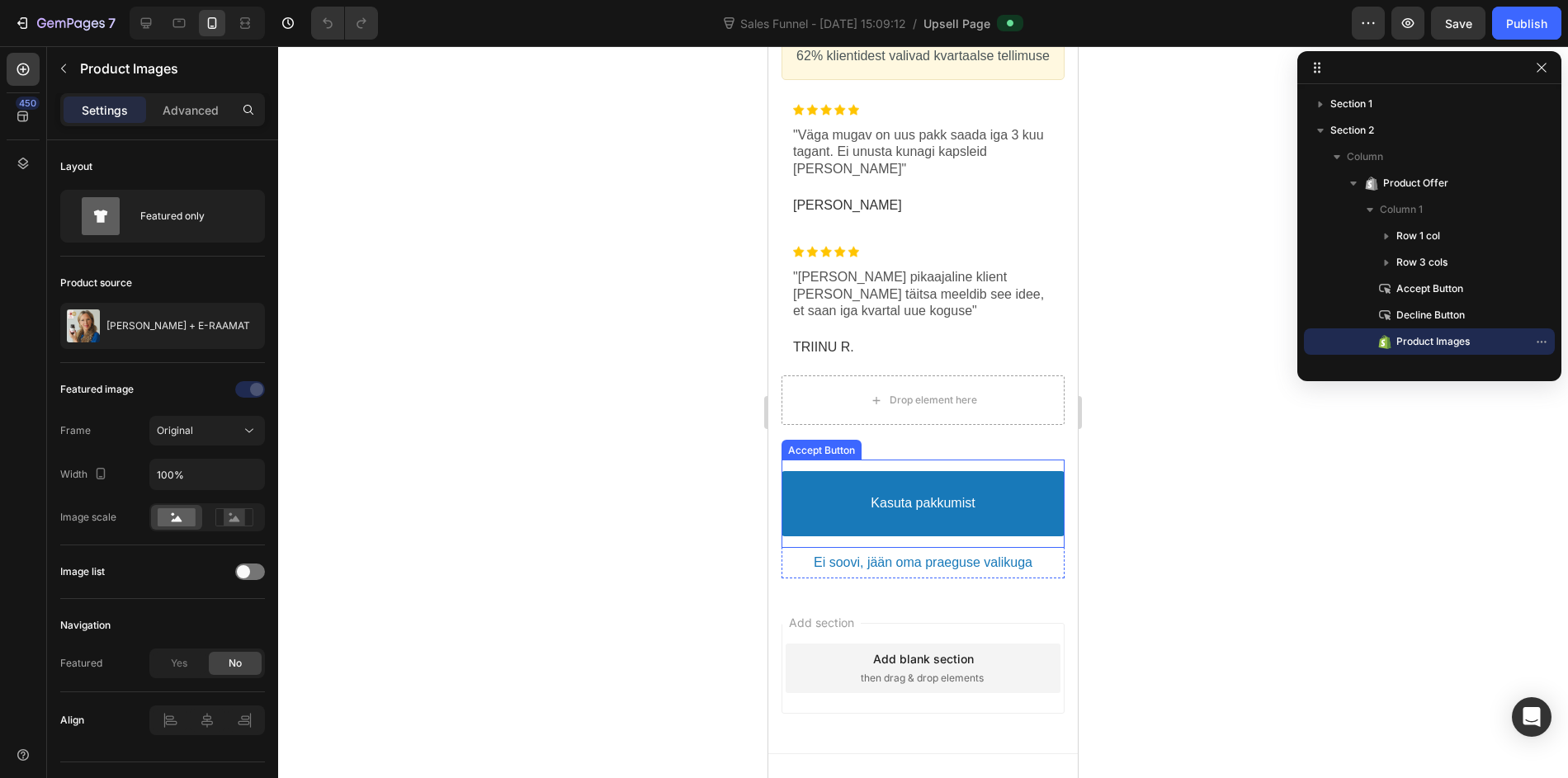
click at [829, 475] on button "Kasuta pakkumist" at bounding box center [923, 503] width 283 height 65
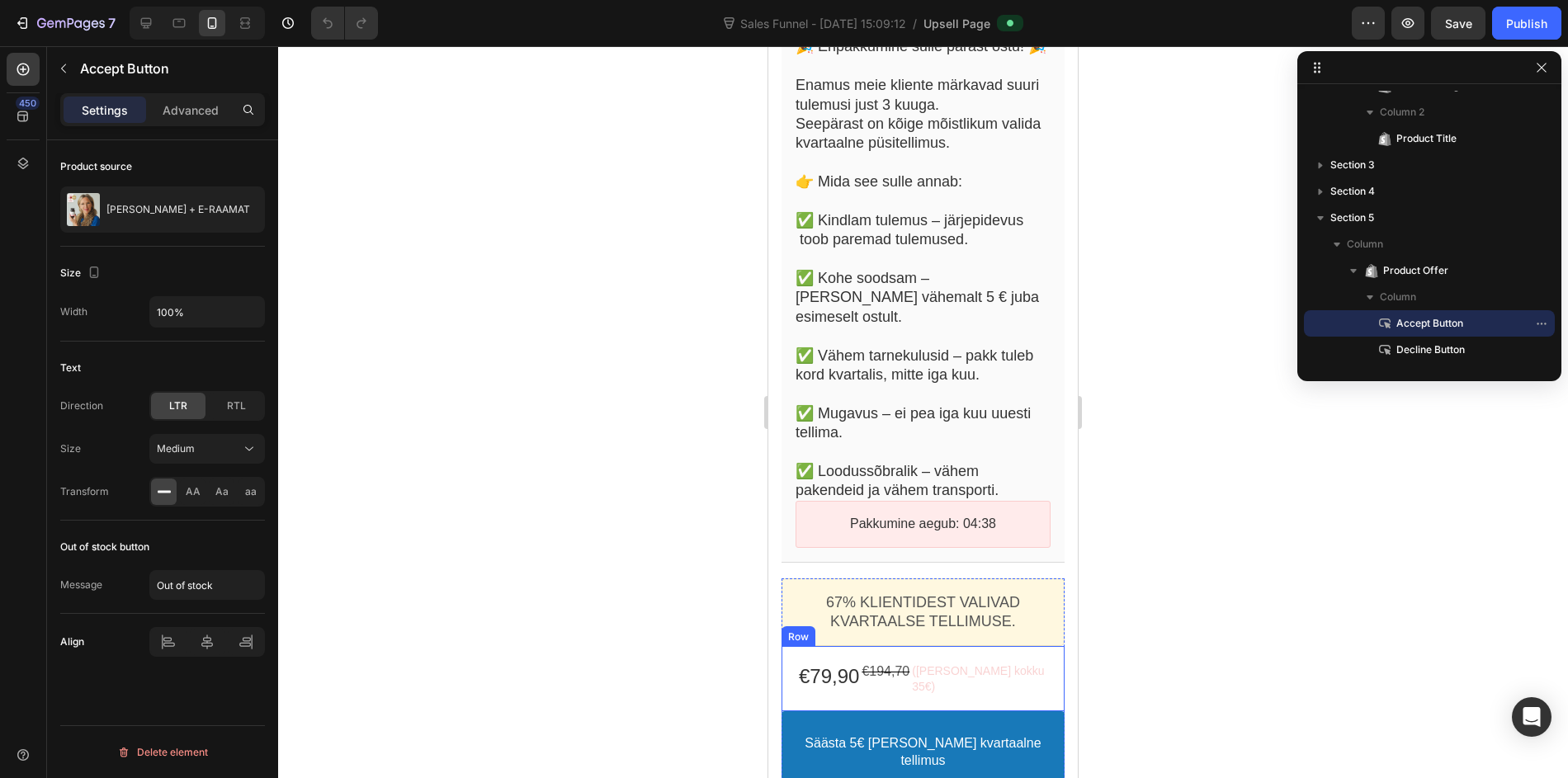
scroll to position [0, 0]
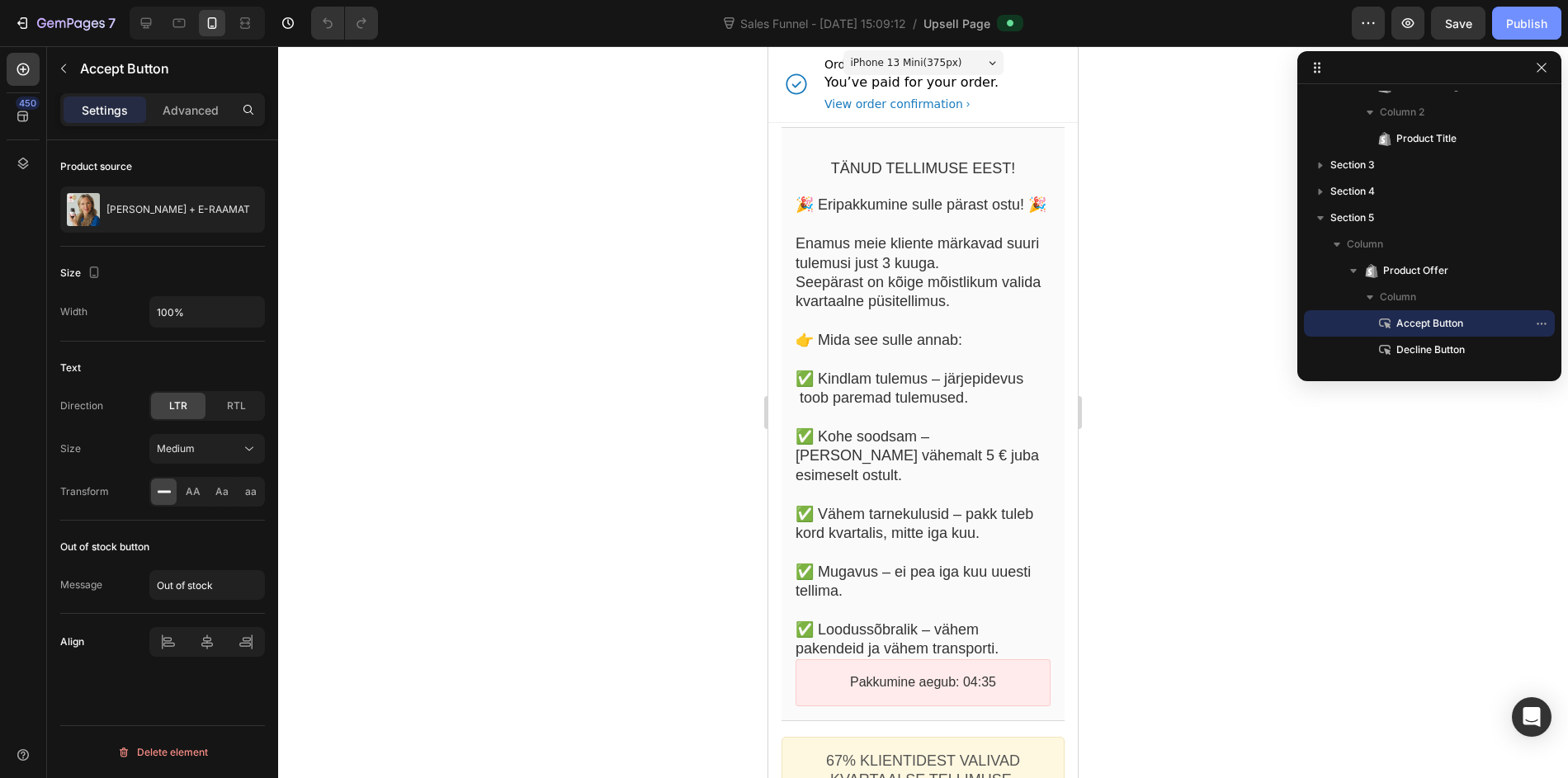
click at [1517, 15] on div "Publish" at bounding box center [1527, 24] width 42 height 17
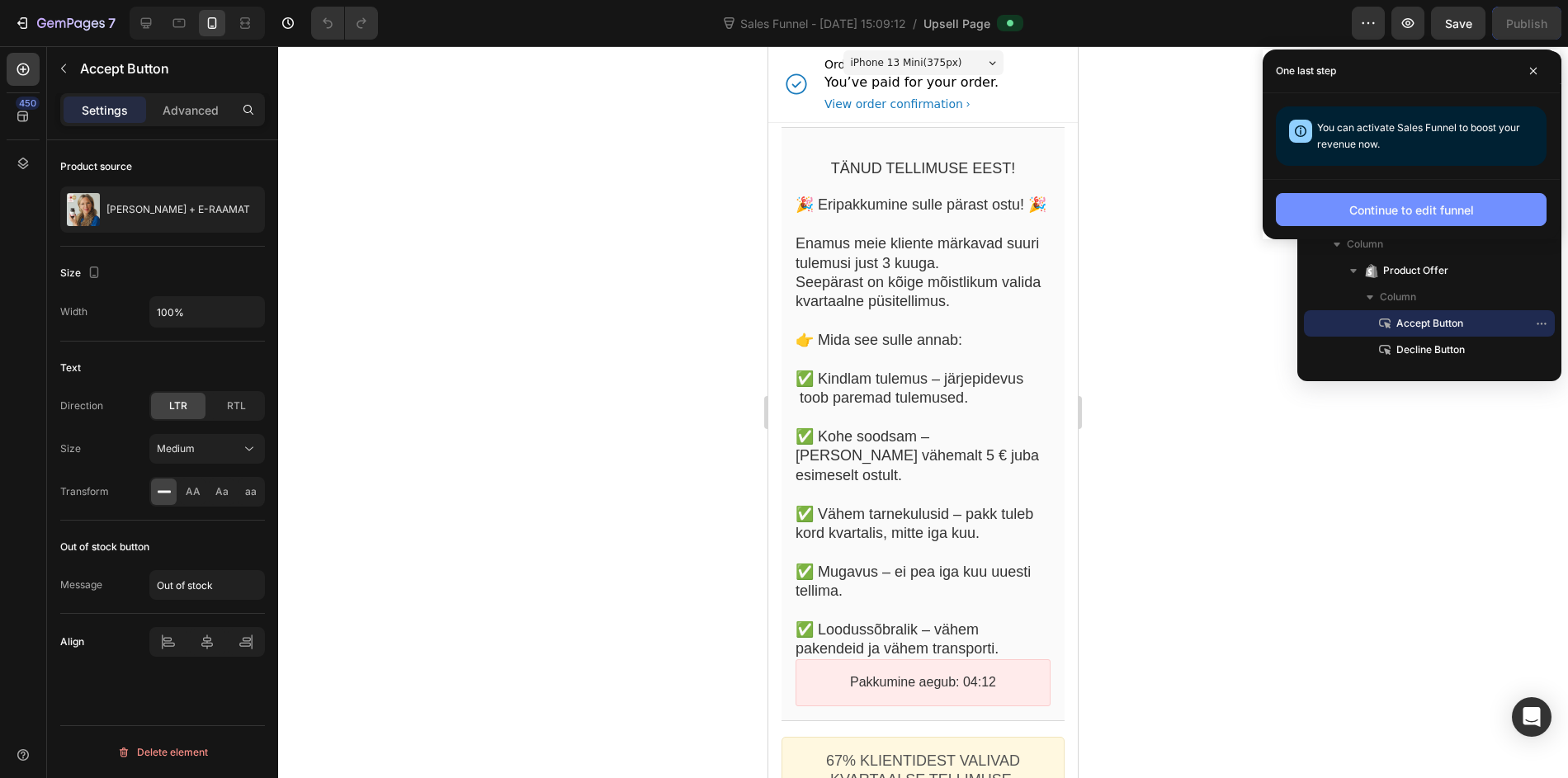
click at [1401, 208] on div "Continue to edit funnel" at bounding box center [1412, 210] width 125 height 17
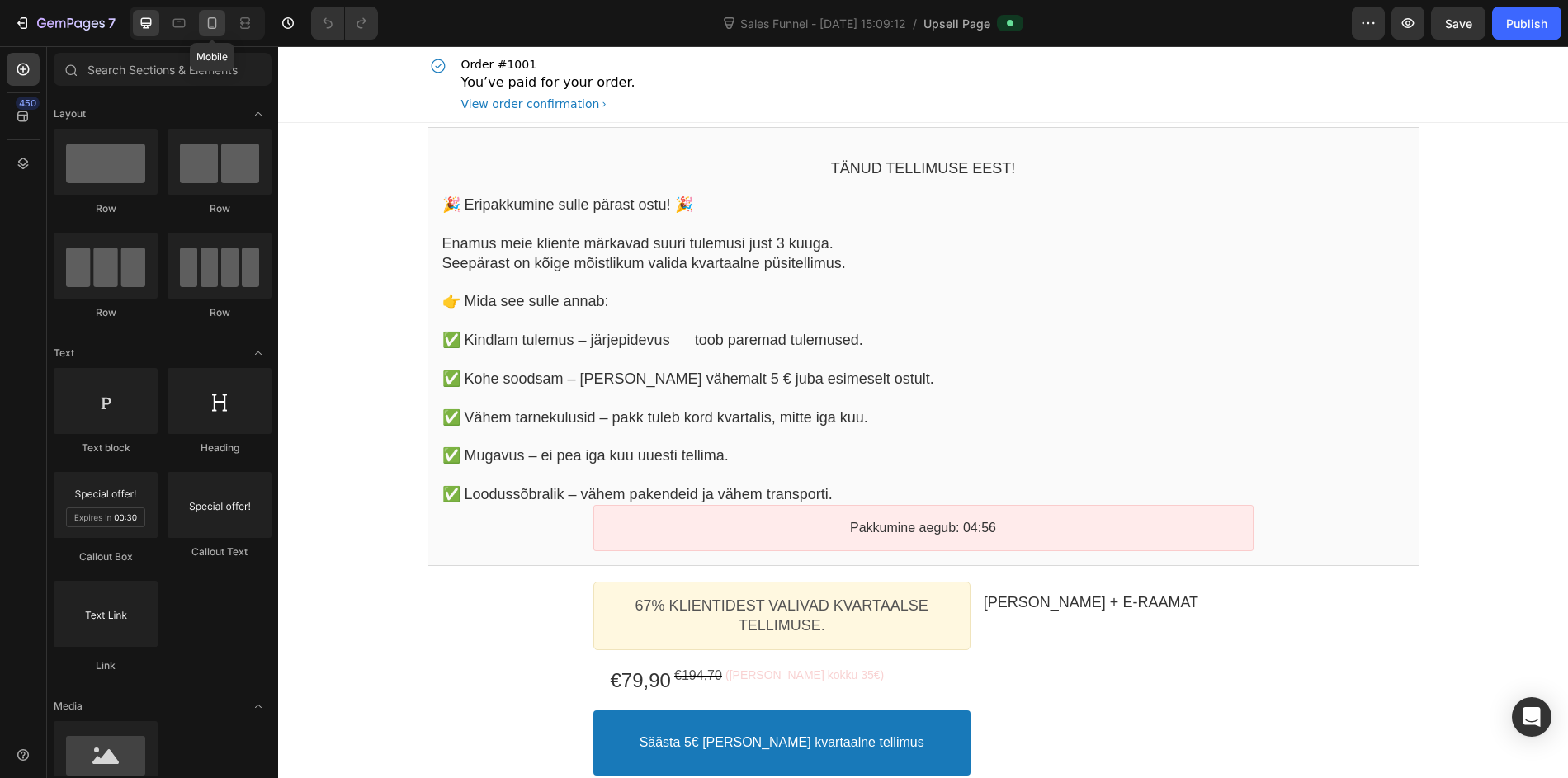
click at [207, 22] on icon at bounding box center [211, 23] width 16 height 16
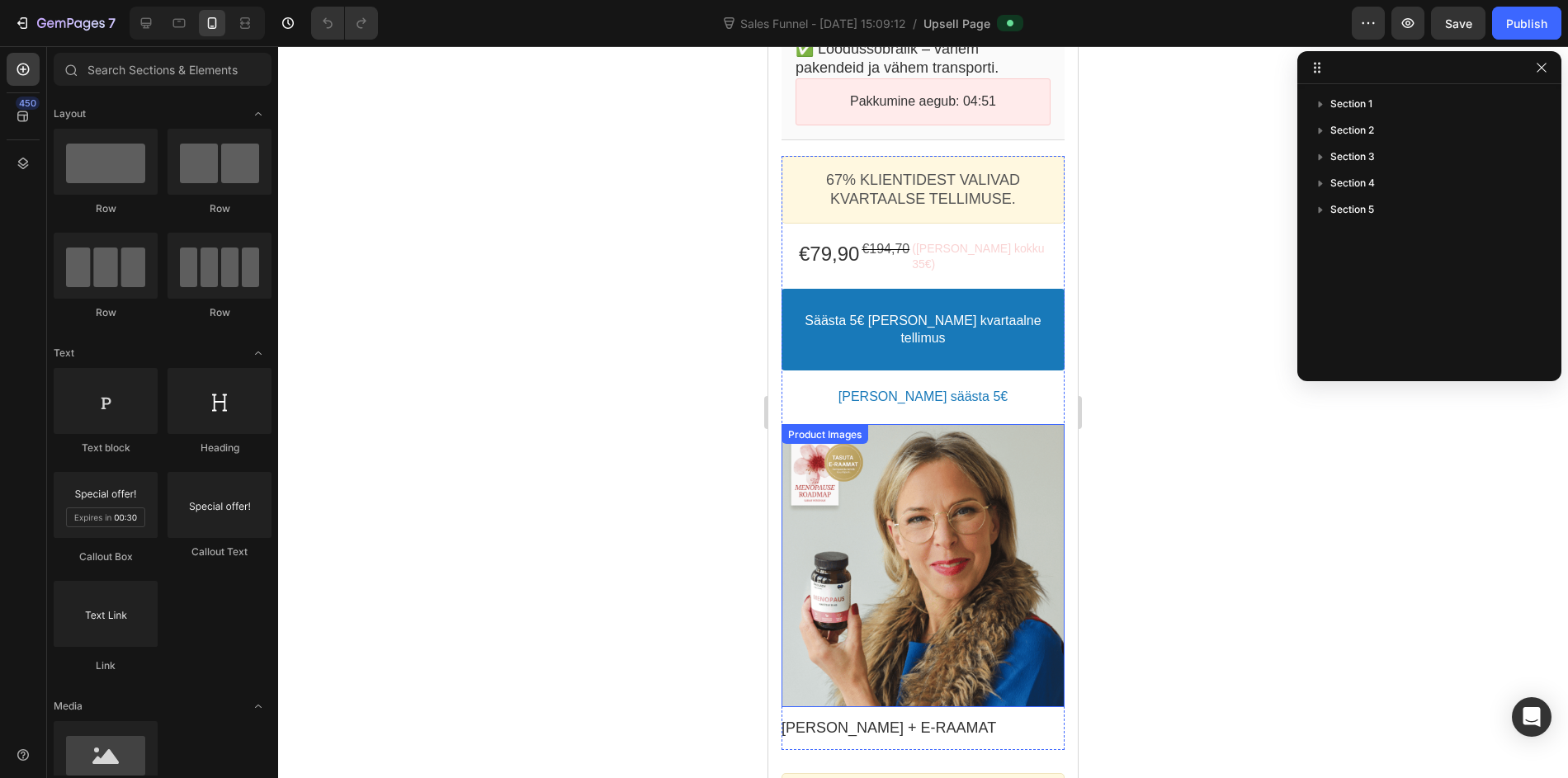
scroll to position [531, 0]
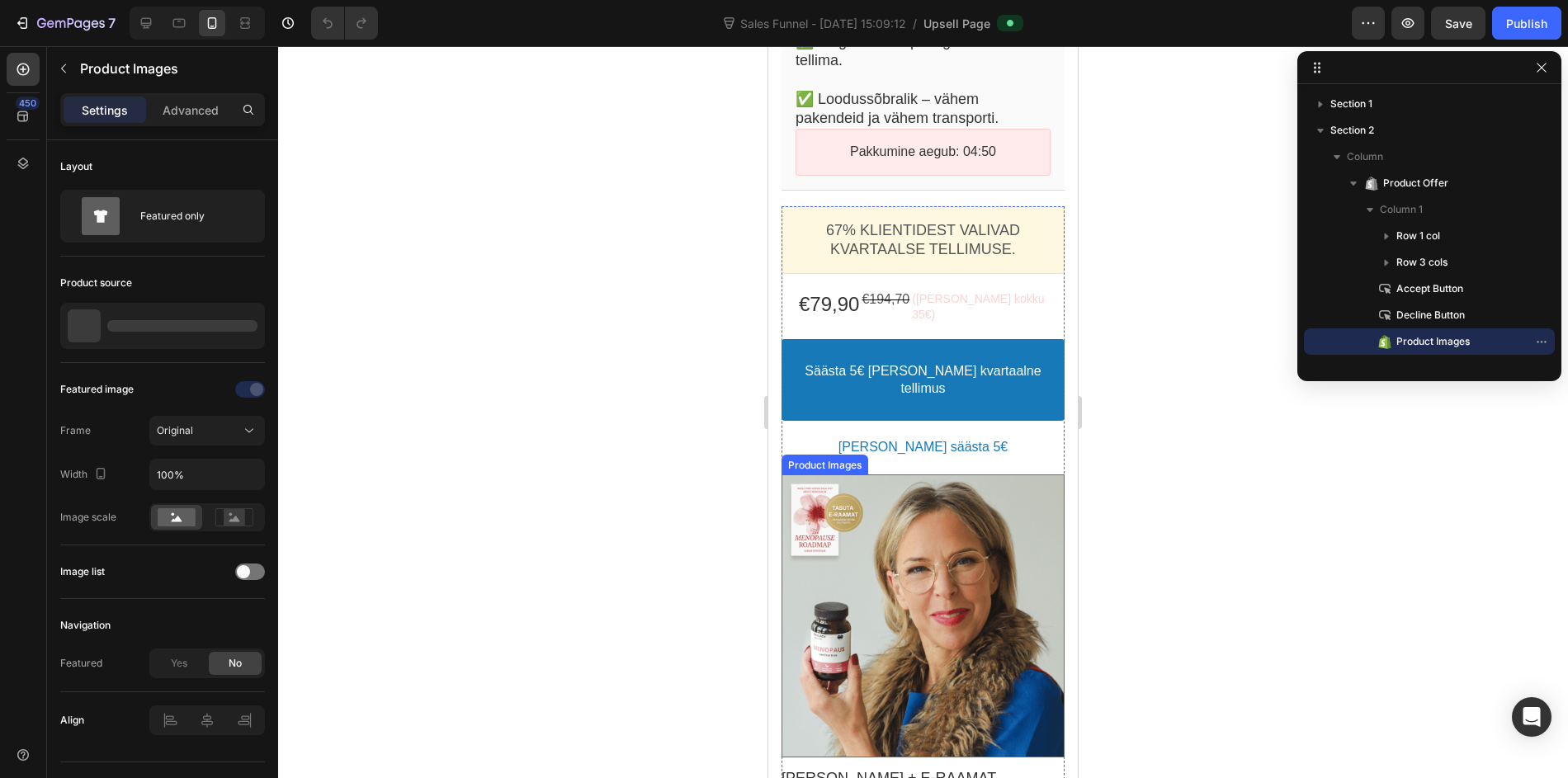
click at [942, 495] on div at bounding box center [923, 616] width 283 height 283
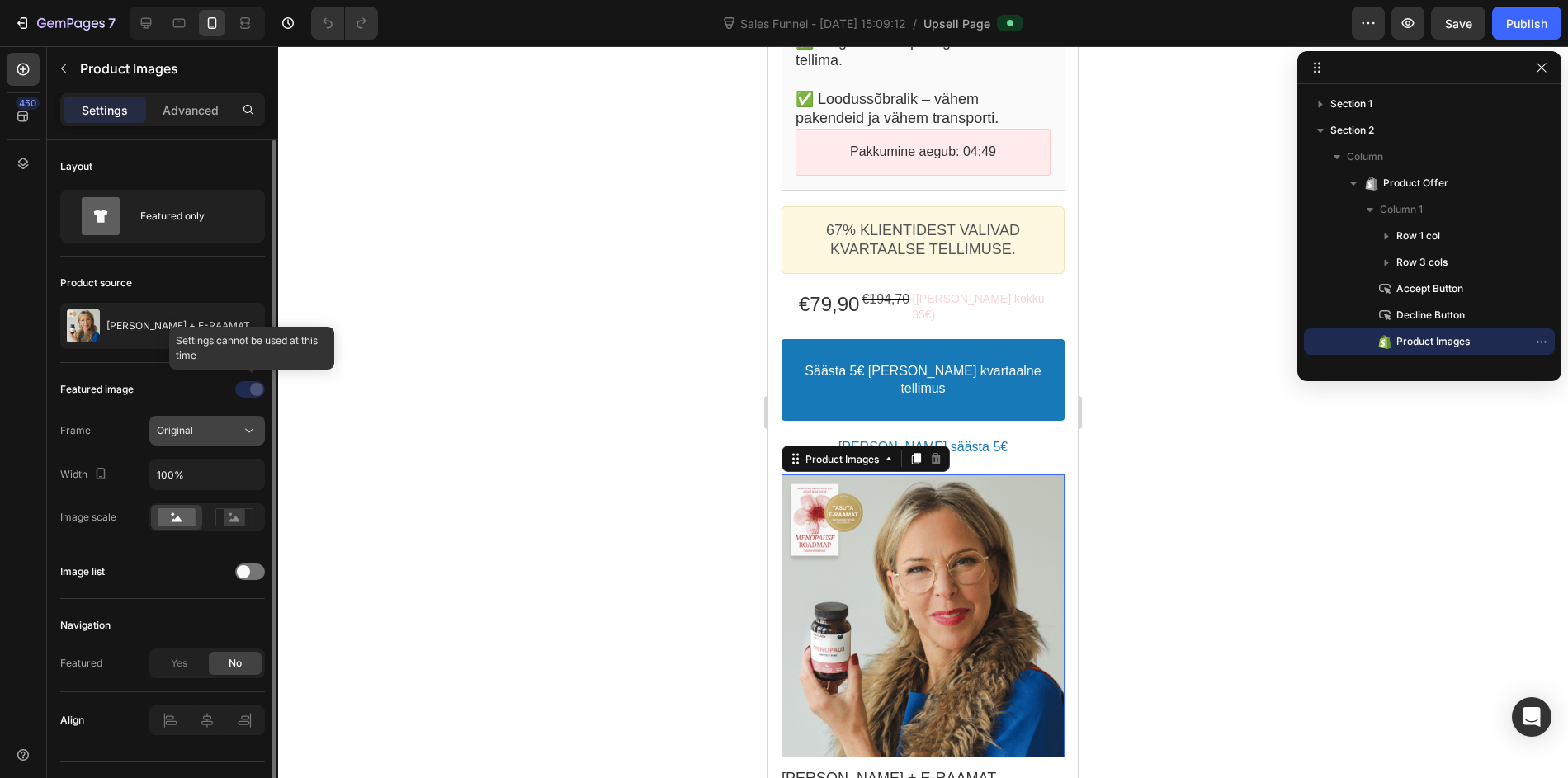
scroll to position [36, 0]
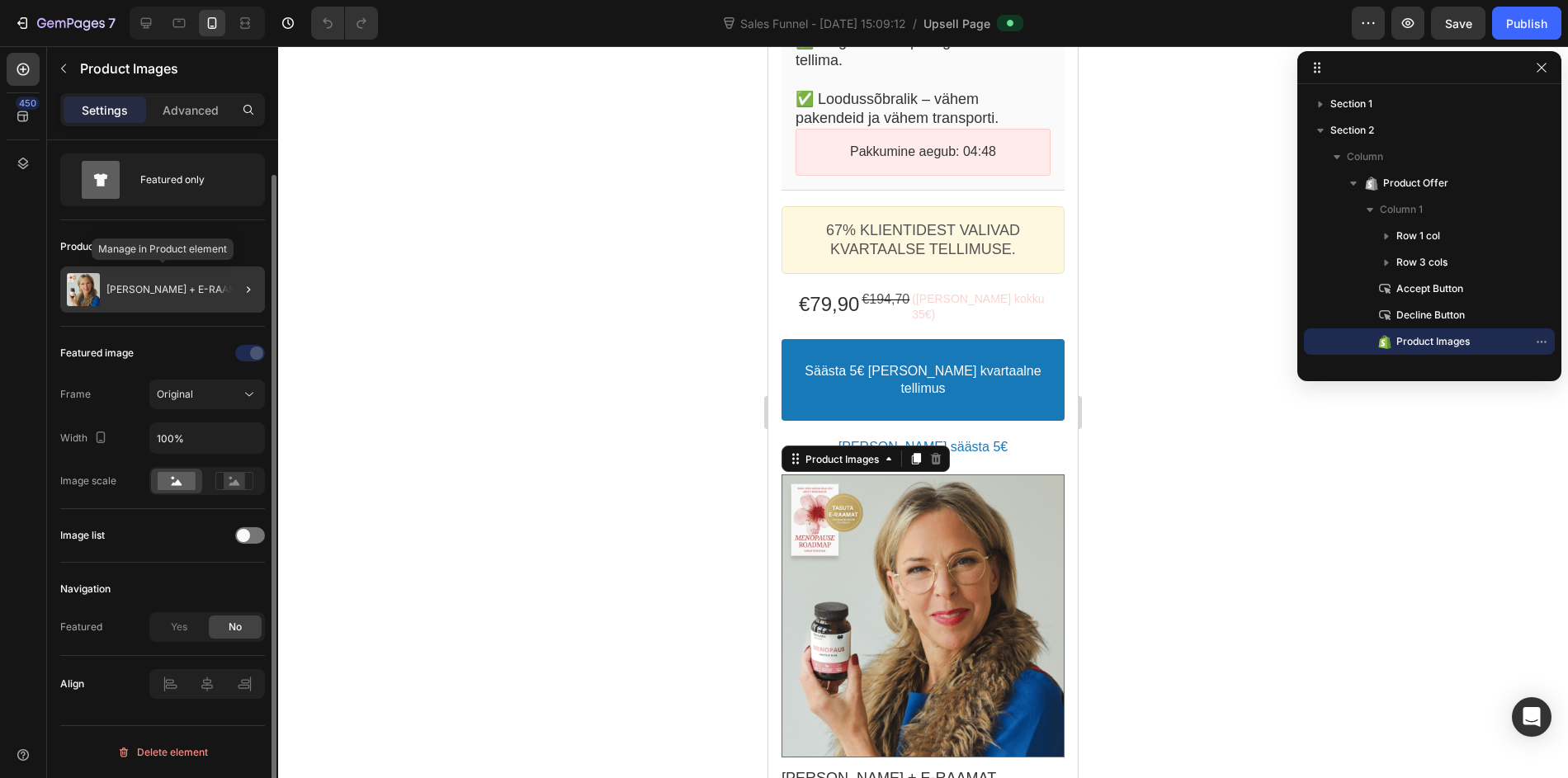
click at [197, 286] on p "[PERSON_NAME] + E-RAAMAT" at bounding box center [178, 290] width 144 height 11
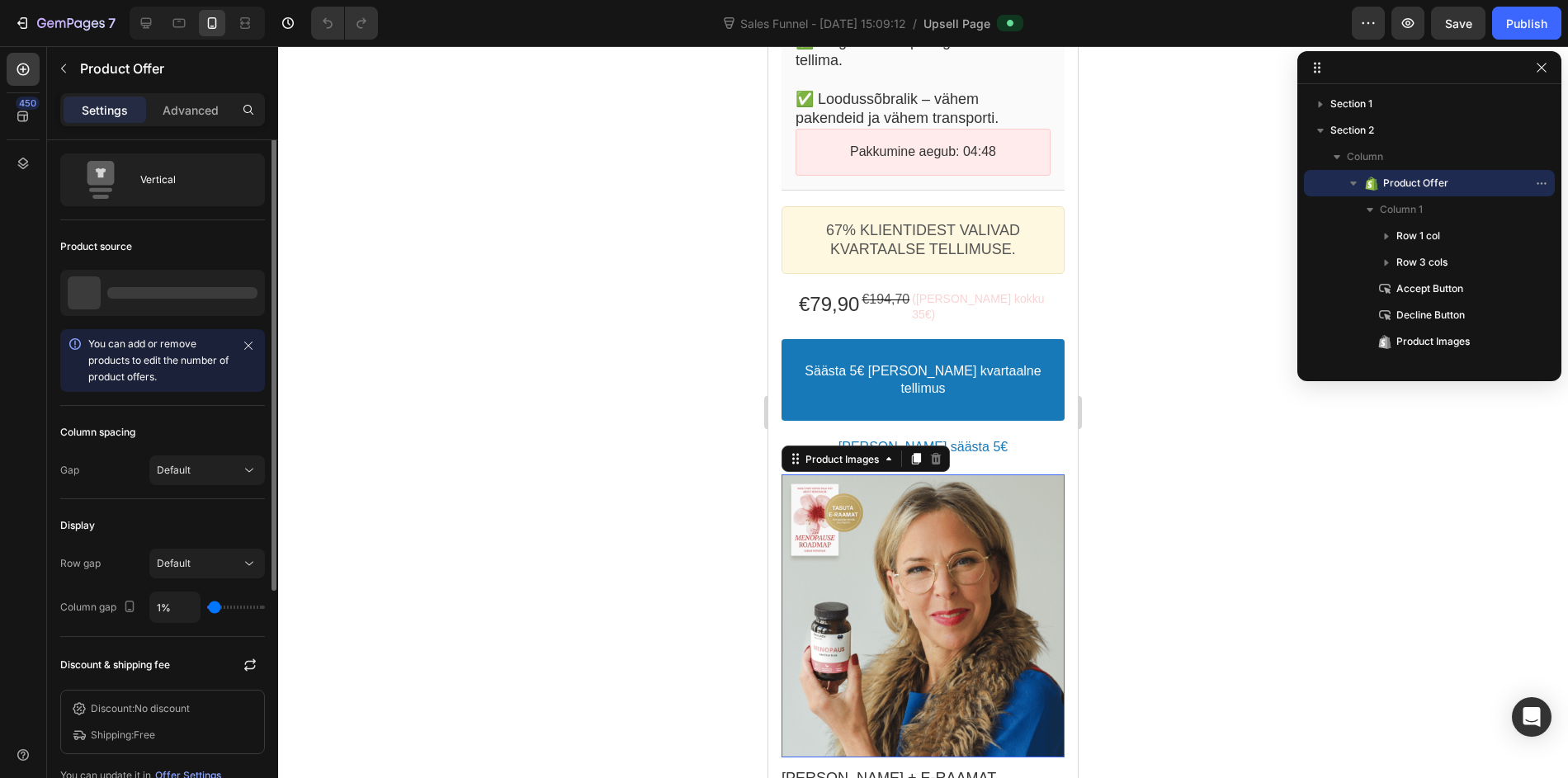
scroll to position [0, 0]
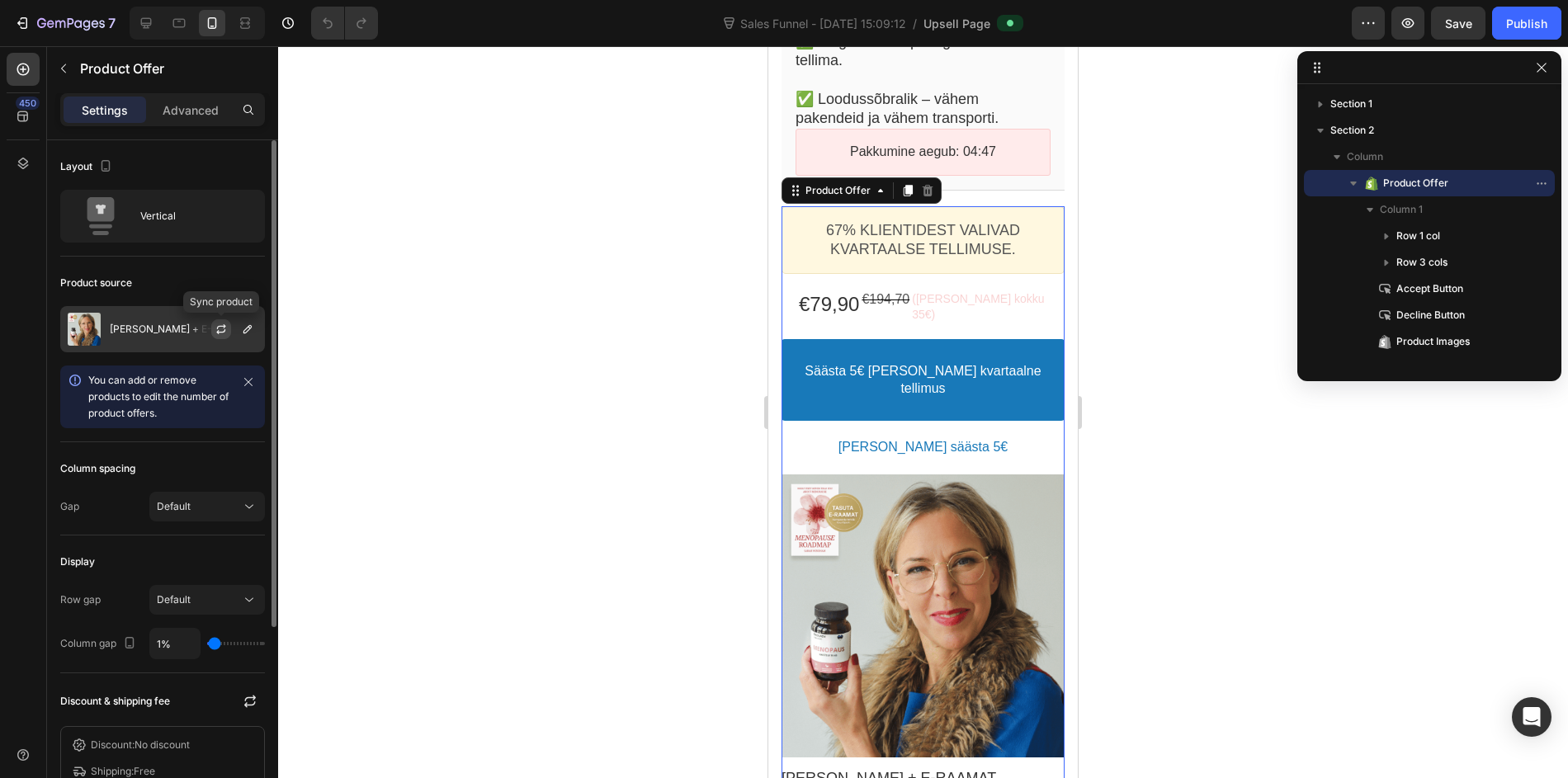
click at [215, 332] on icon "button" at bounding box center [221, 330] width 13 height 13
click at [243, 329] on icon "button" at bounding box center [247, 330] width 13 height 13
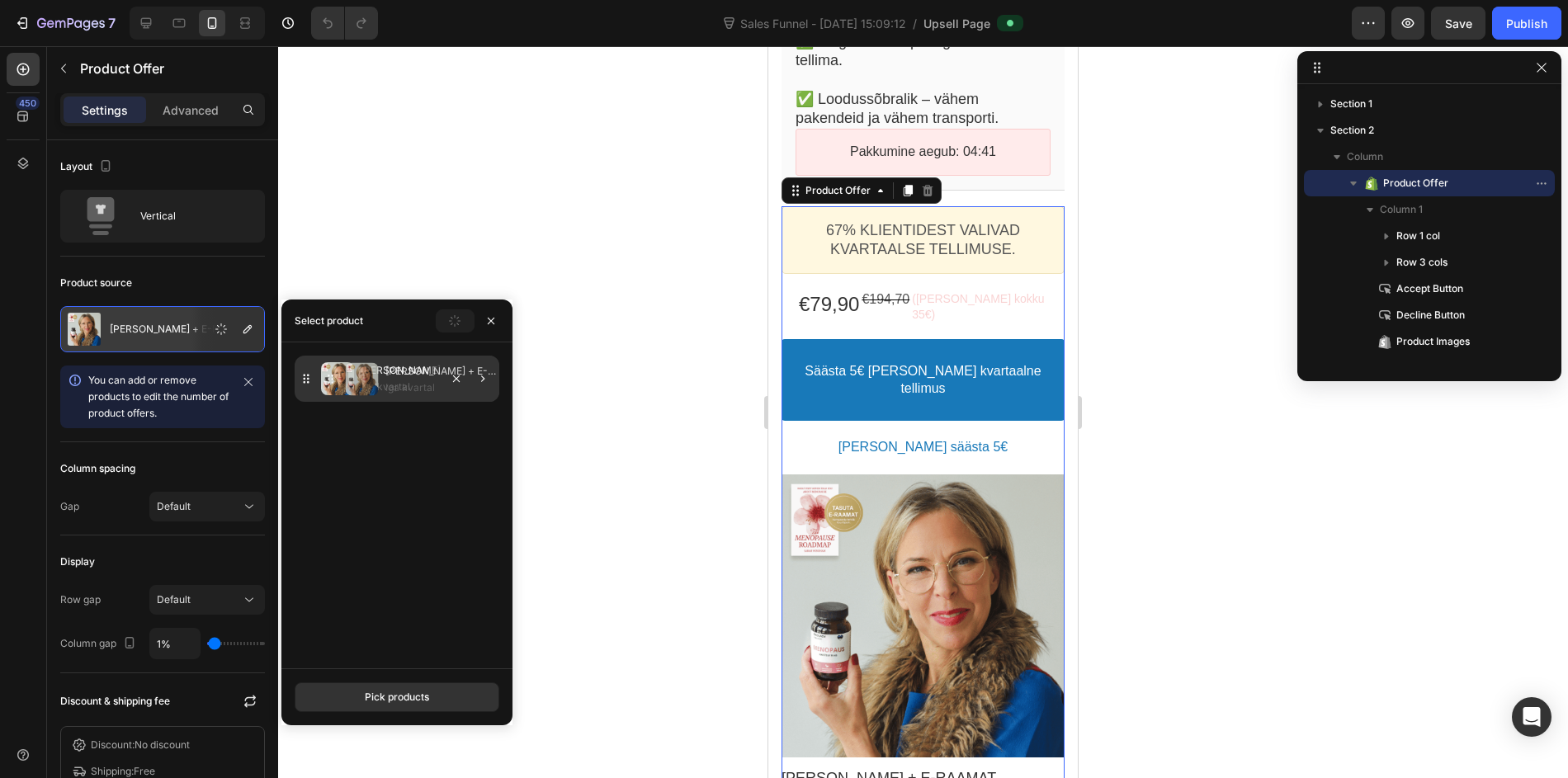
drag, startPoint x: 356, startPoint y: 381, endPoint x: 379, endPoint y: 381, distance: 23.0
click at [380, 381] on div "[PERSON_NAME] + E-RAAMAT Iga kvartal" at bounding box center [397, 378] width 205 height 46
click at [406, 389] on p "Iga kvartal" at bounding box center [426, 387] width 132 height 16
click at [414, 712] on button "Pick products" at bounding box center [397, 697] width 205 height 29
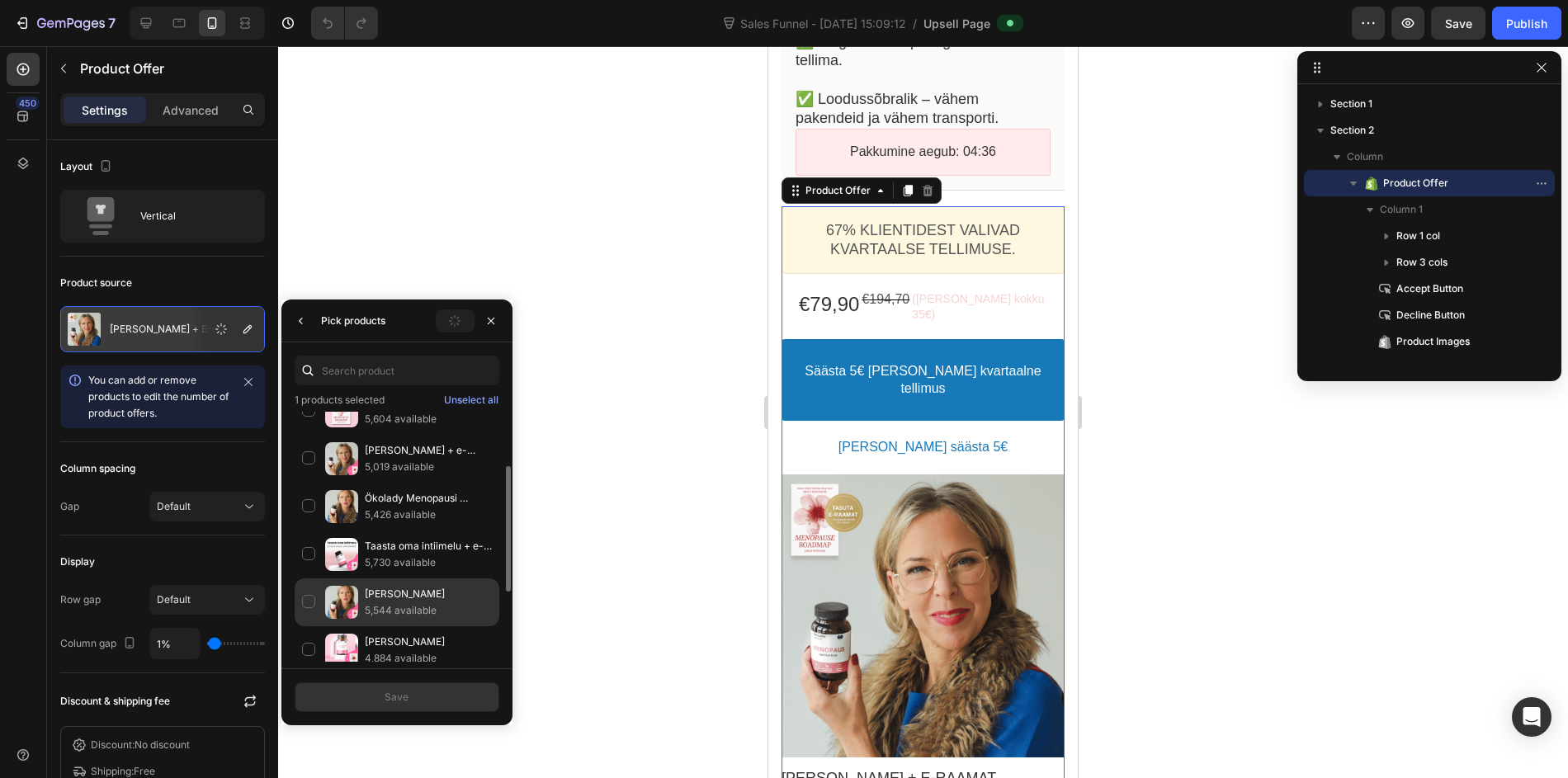
scroll to position [276, 0]
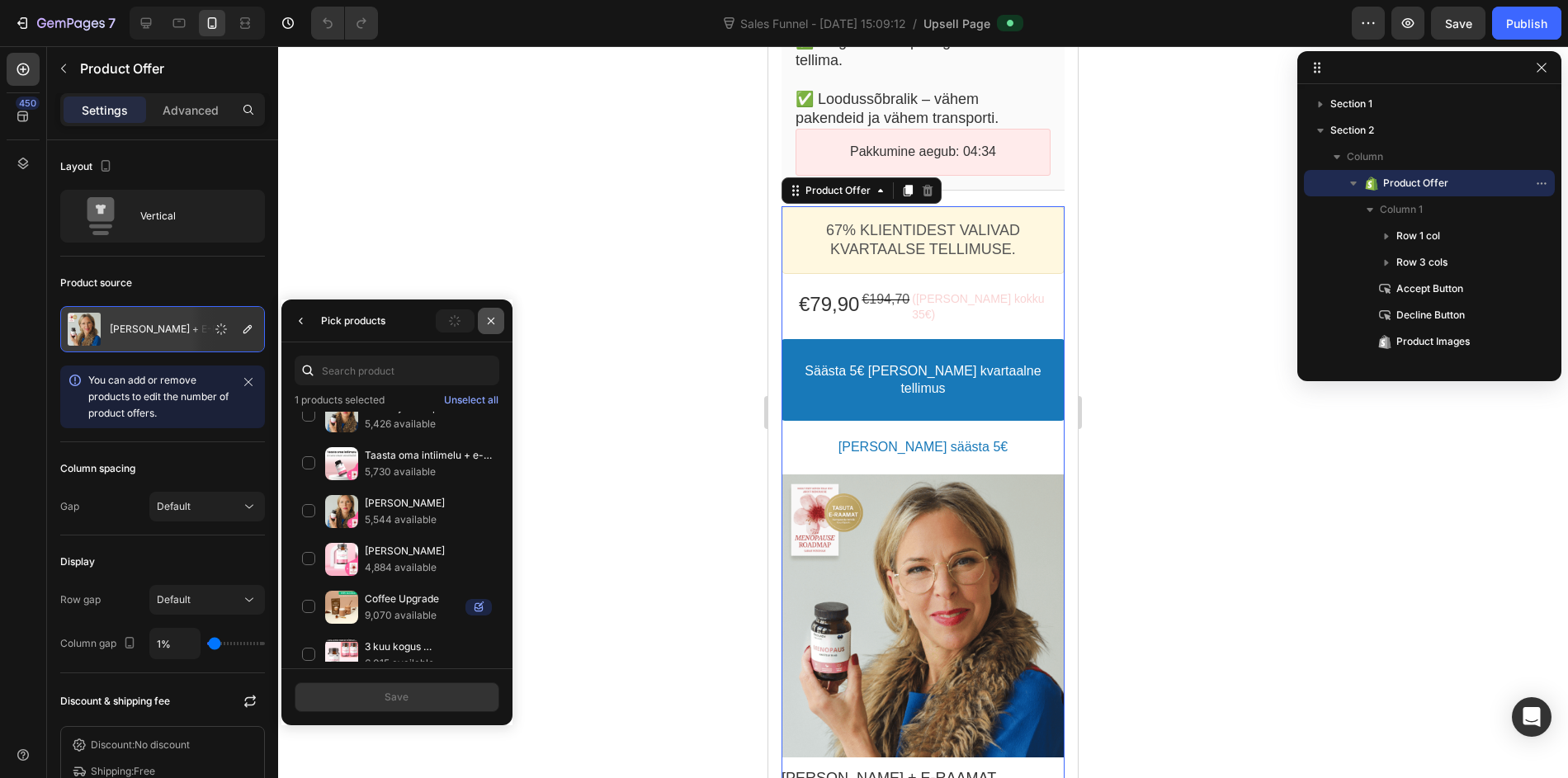
click at [490, 317] on icon "button" at bounding box center [491, 321] width 13 height 13
